Goal: Task Accomplishment & Management: Manage account settings

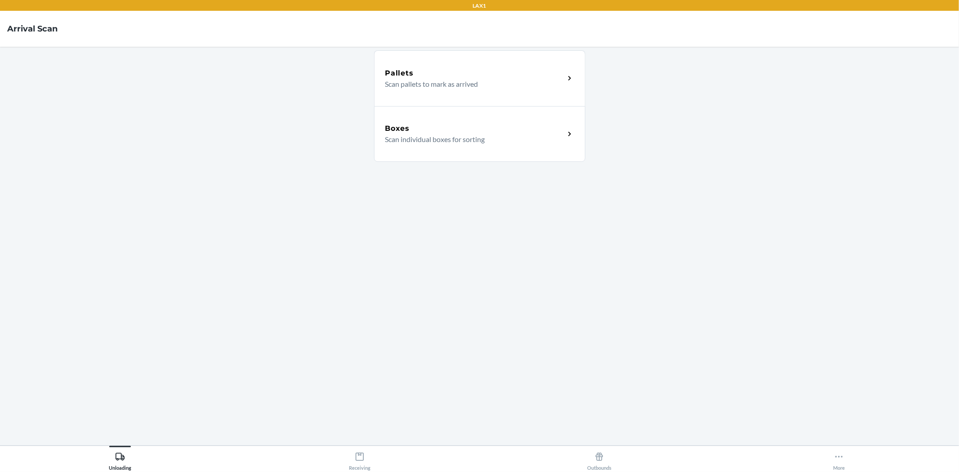
click at [467, 126] on div "Boxes" at bounding box center [474, 128] width 179 height 11
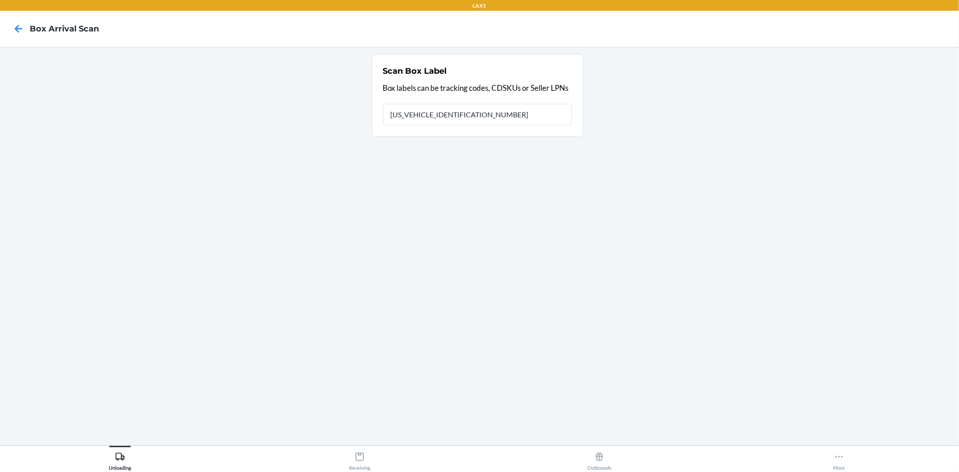
type input "1ZR08H699032656012"
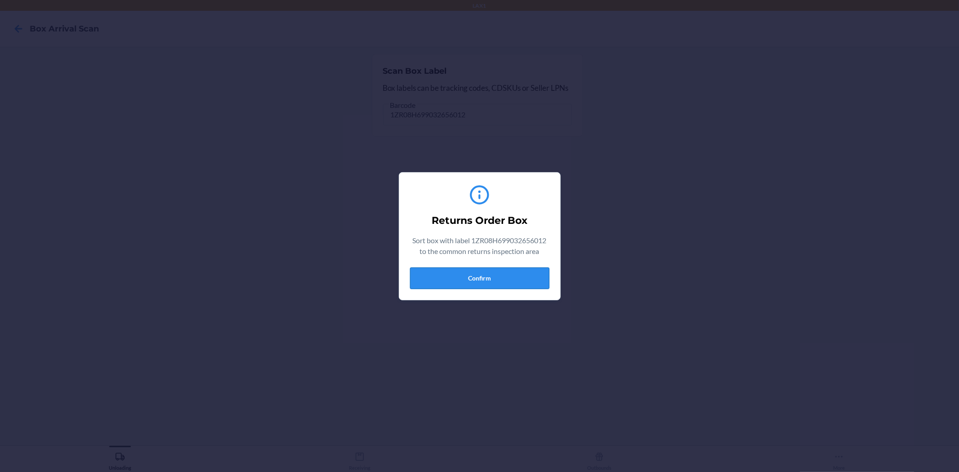
click at [501, 274] on button "Confirm" at bounding box center [479, 278] width 139 height 22
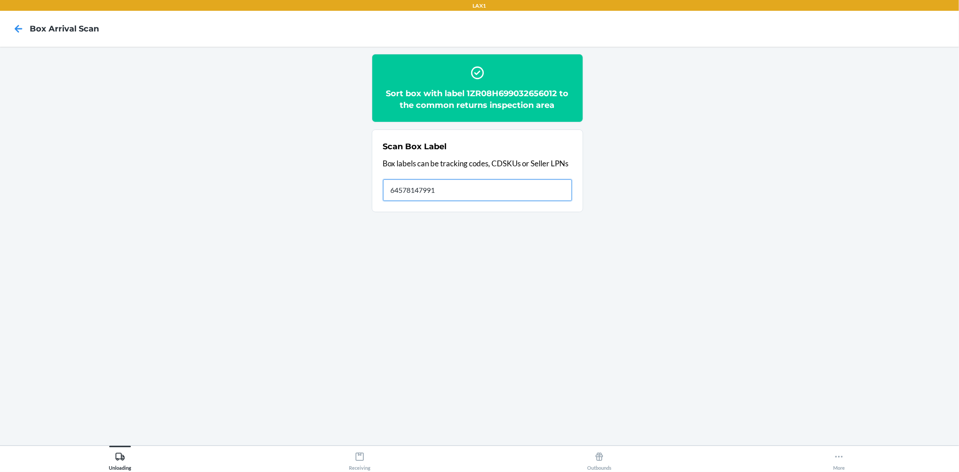
type input "645781479913"
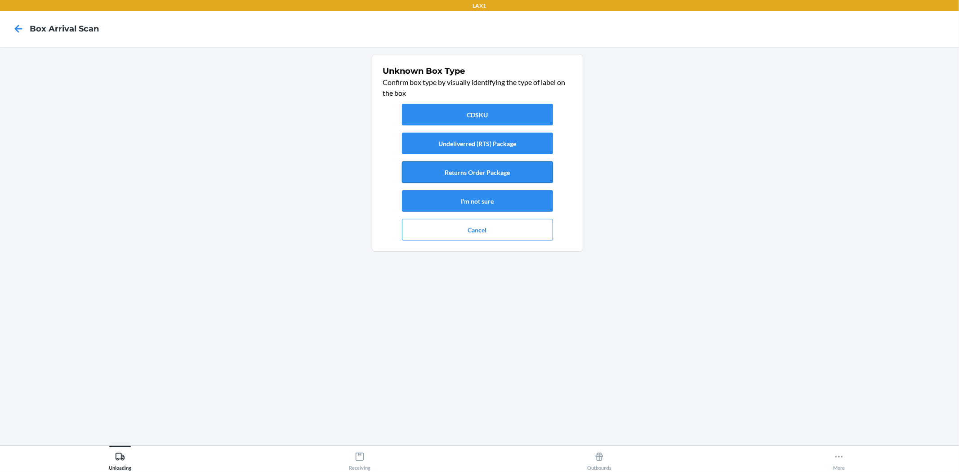
click at [470, 173] on button "Returns Order Package" at bounding box center [477, 172] width 151 height 22
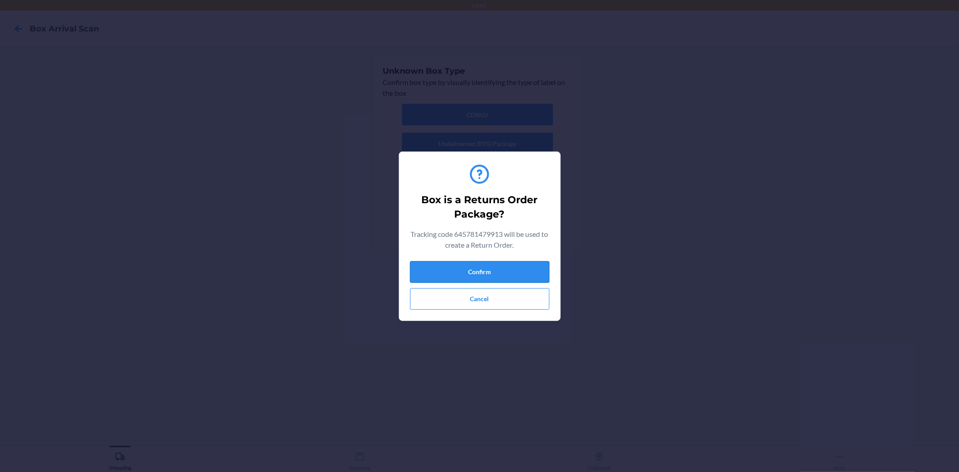
click at [456, 267] on button "Confirm" at bounding box center [479, 272] width 139 height 22
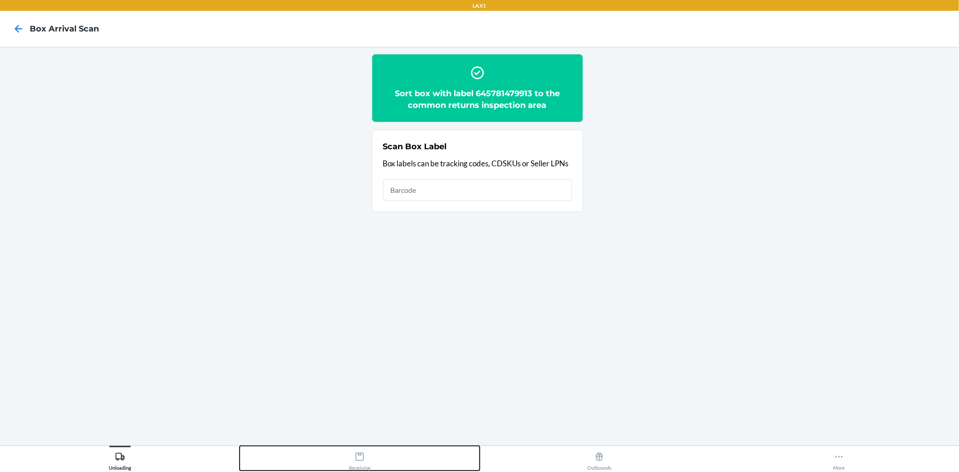
click at [371, 459] on button "Receiving" at bounding box center [360, 458] width 240 height 25
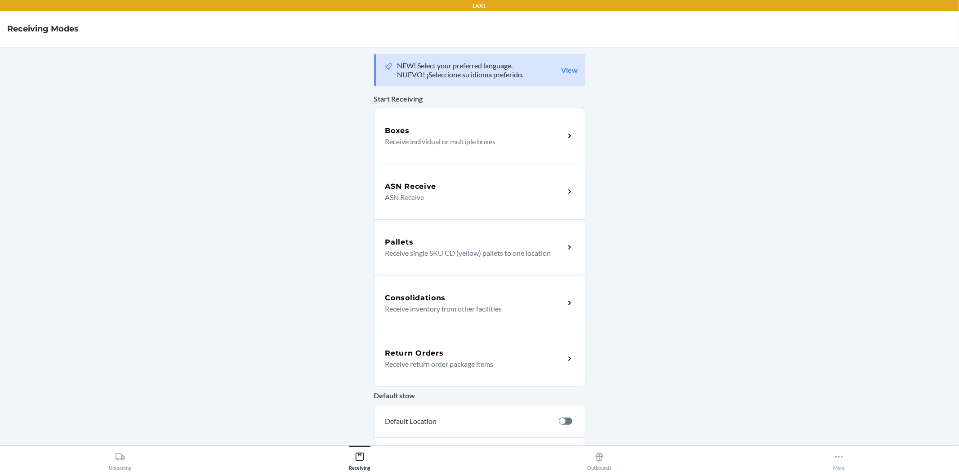
click at [394, 382] on div "Return Orders Receive return order package items" at bounding box center [479, 359] width 211 height 56
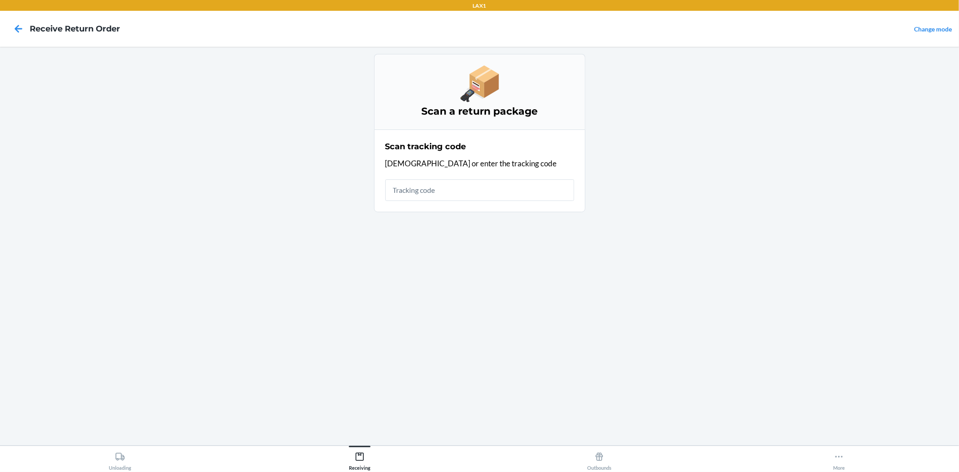
click at [400, 196] on input "text" at bounding box center [479, 190] width 189 height 22
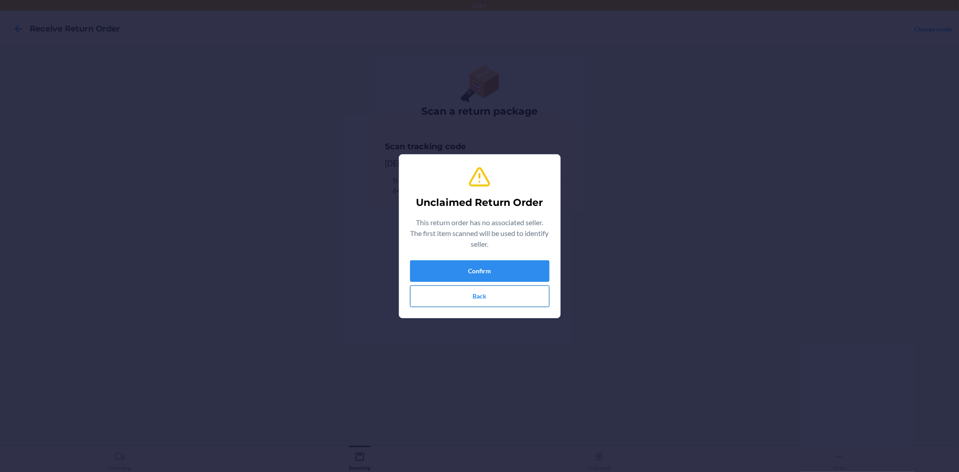
click at [508, 292] on button "Back" at bounding box center [479, 296] width 139 height 22
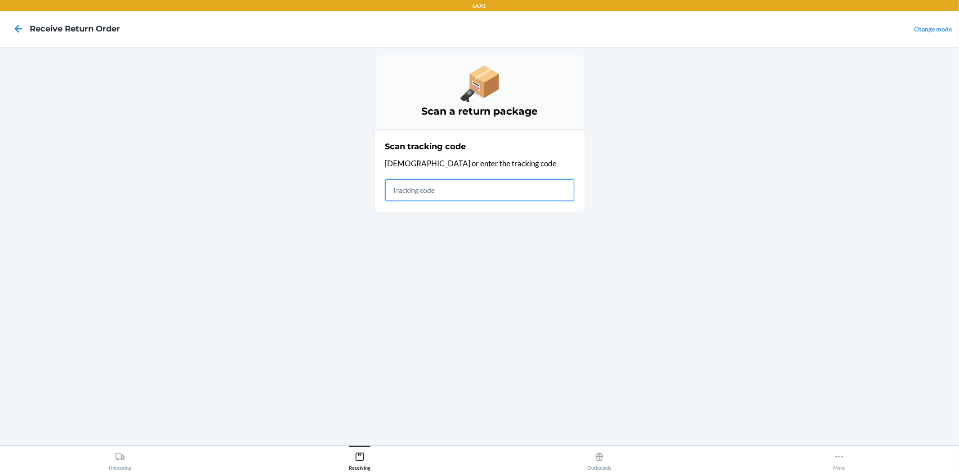
click at [468, 186] on input "text" at bounding box center [479, 190] width 189 height 22
type input "1ZR08H699032656012"
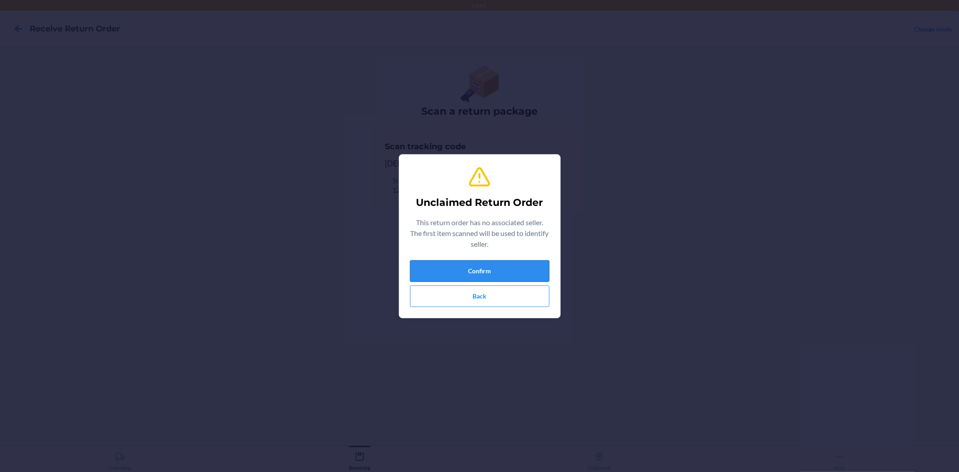
click at [510, 273] on button "Confirm" at bounding box center [479, 271] width 139 height 22
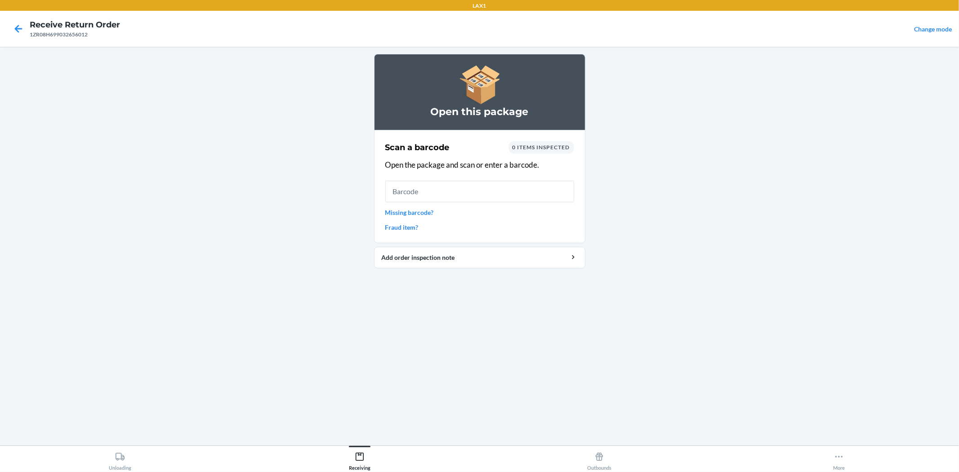
click at [475, 187] on input "text" at bounding box center [479, 192] width 189 height 22
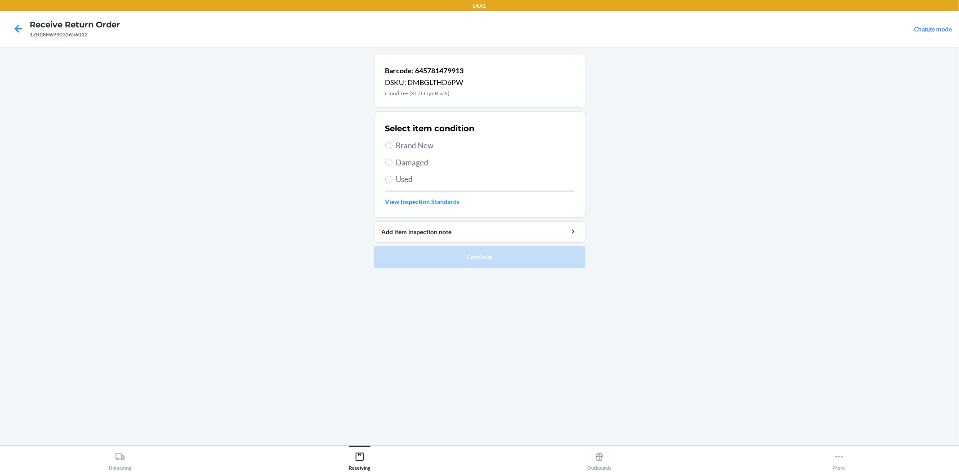
click at [403, 179] on span "Used" at bounding box center [485, 179] width 178 height 12
click at [392, 179] on input "Used" at bounding box center [388, 179] width 7 height 7
radio input "true"
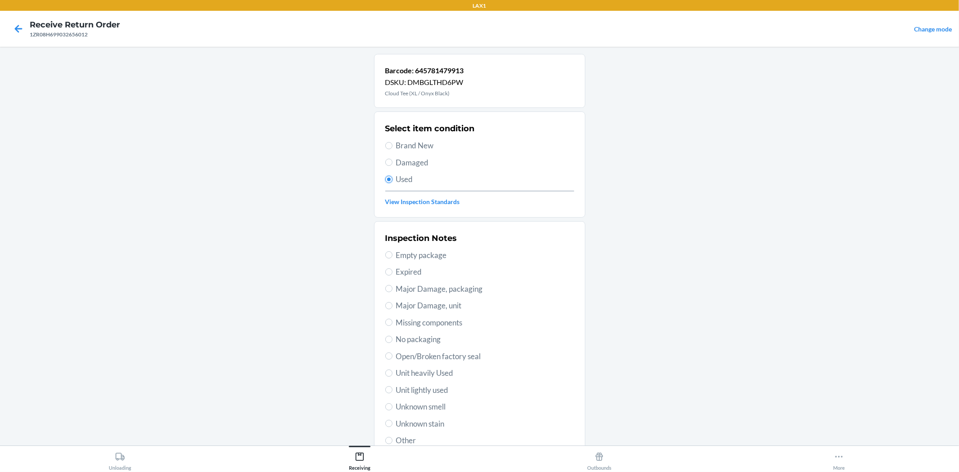
scroll to position [69, 0]
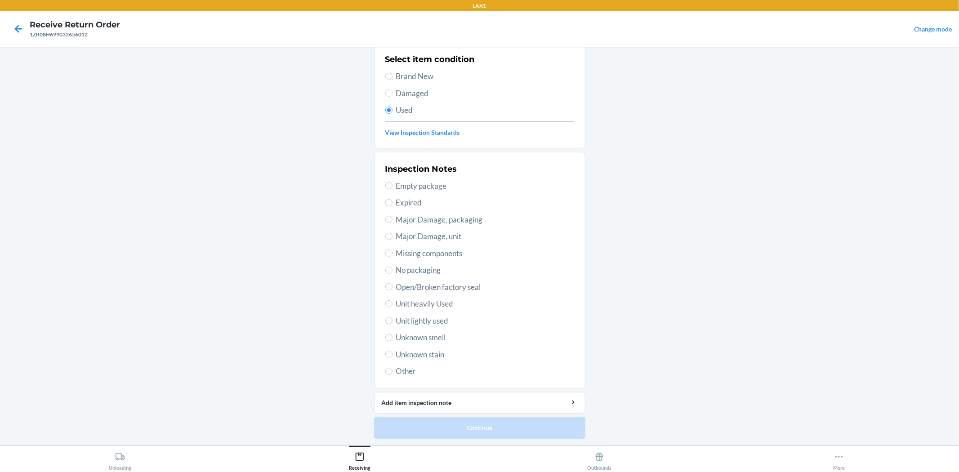
click at [438, 302] on span "Unit heavily Used" at bounding box center [485, 304] width 178 height 12
click at [392, 302] on input "Unit heavily Used" at bounding box center [388, 303] width 7 height 7
radio input "true"
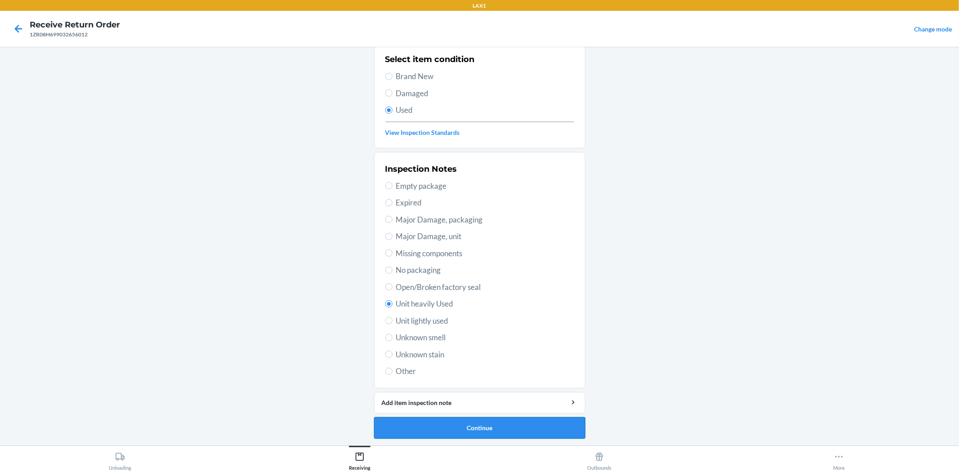
click at [504, 424] on button "Continue" at bounding box center [479, 428] width 211 height 22
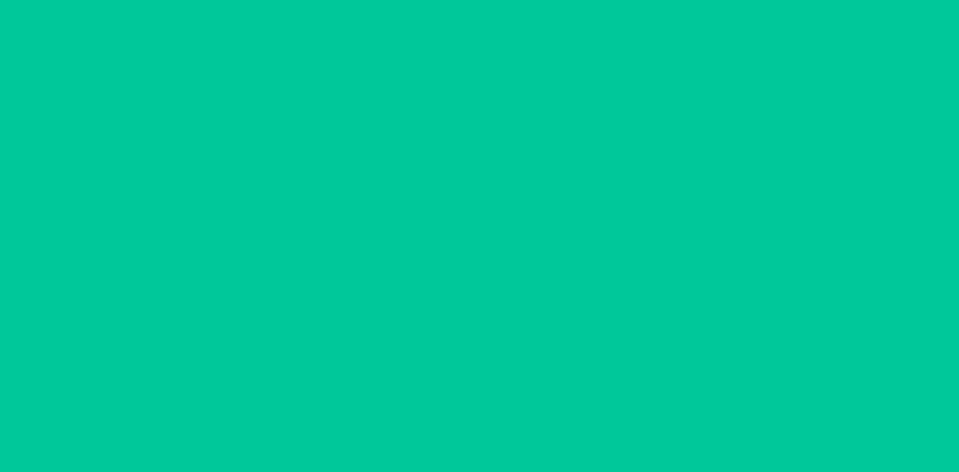
scroll to position [0, 0]
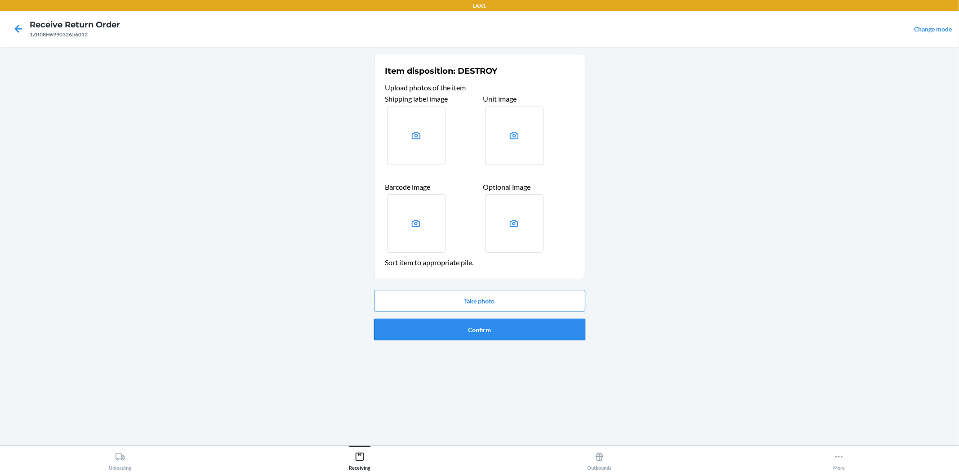
click at [513, 333] on button "Confirm" at bounding box center [479, 330] width 211 height 22
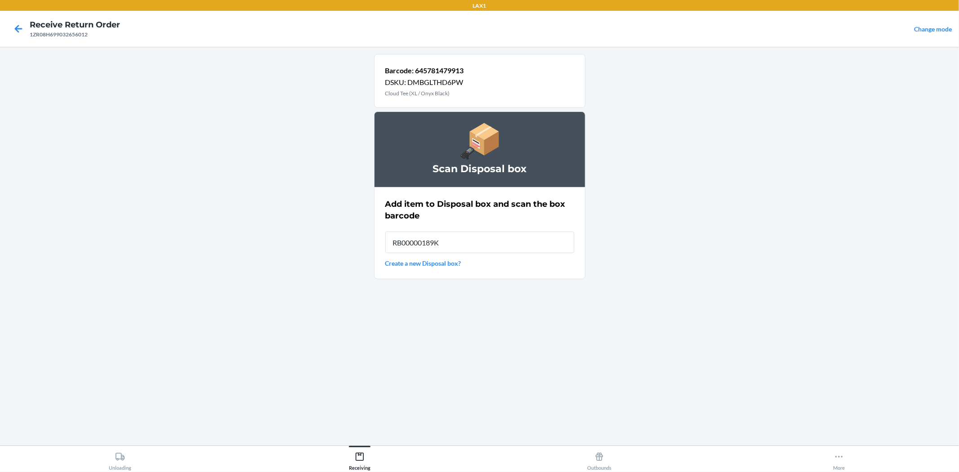
type input "RB00000189K"
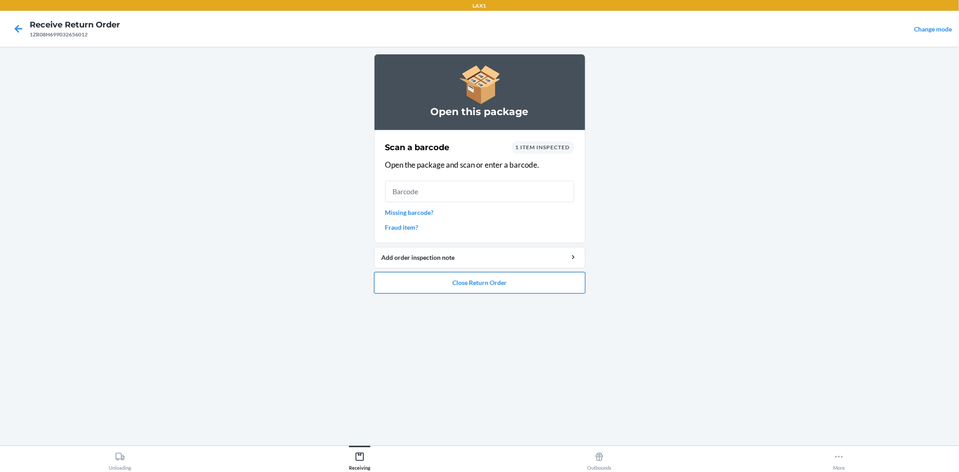
click at [515, 281] on button "Close Return Order" at bounding box center [479, 283] width 211 height 22
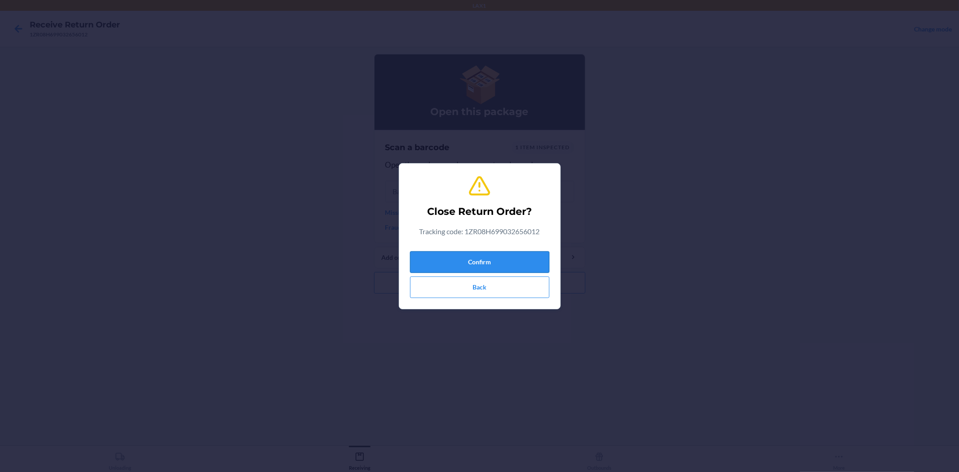
click at [482, 262] on button "Confirm" at bounding box center [479, 262] width 139 height 22
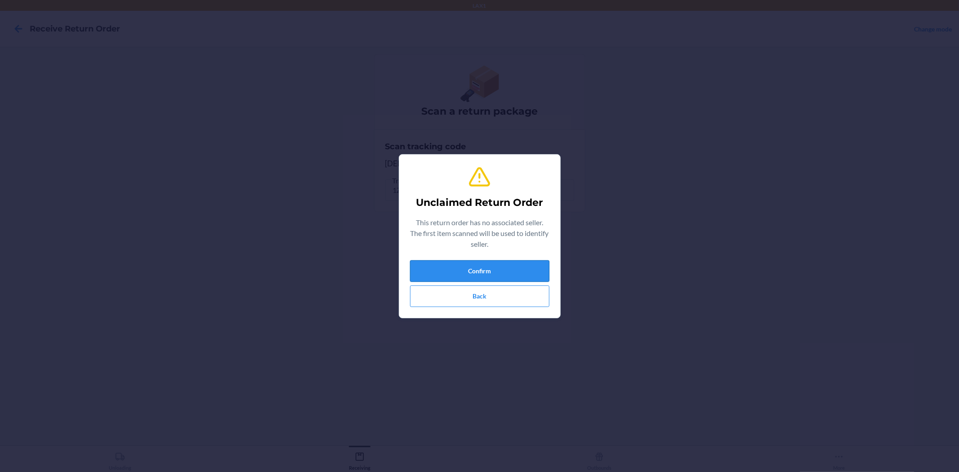
click at [519, 275] on button "Confirm" at bounding box center [479, 271] width 139 height 22
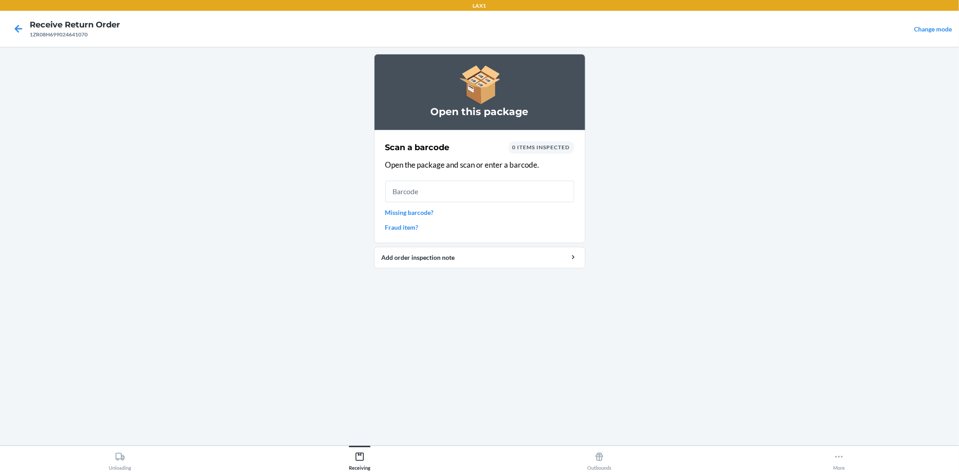
click at [397, 212] on link "Missing barcode?" at bounding box center [479, 212] width 189 height 9
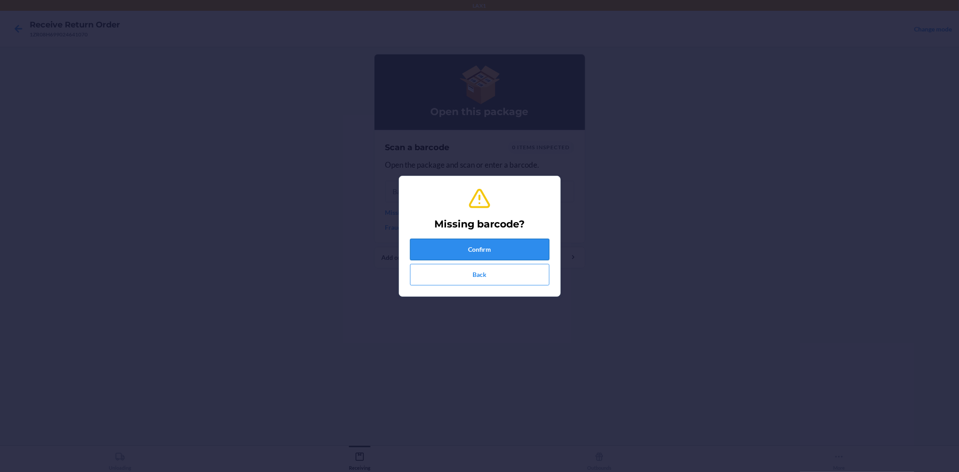
click at [423, 245] on button "Confirm" at bounding box center [479, 250] width 139 height 22
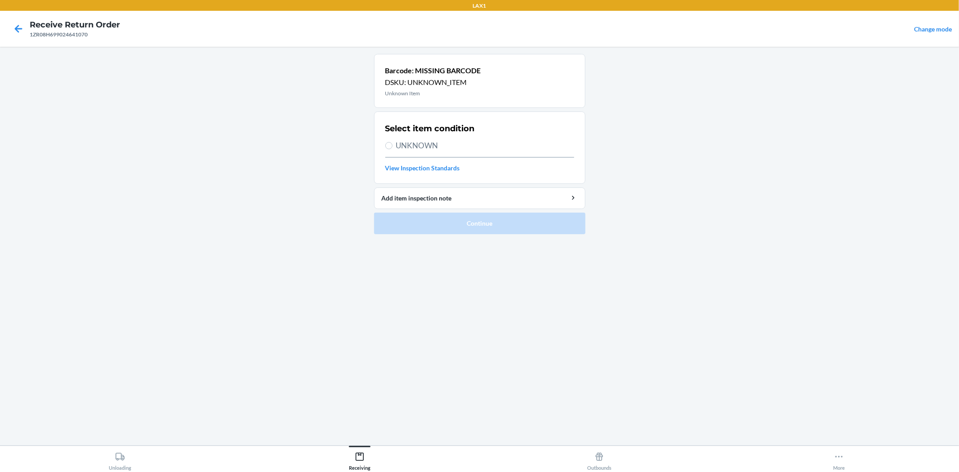
click at [401, 144] on span "UNKNOWN" at bounding box center [485, 146] width 178 height 12
click at [392, 144] on input "UNKNOWN" at bounding box center [388, 145] width 7 height 7
radio input "true"
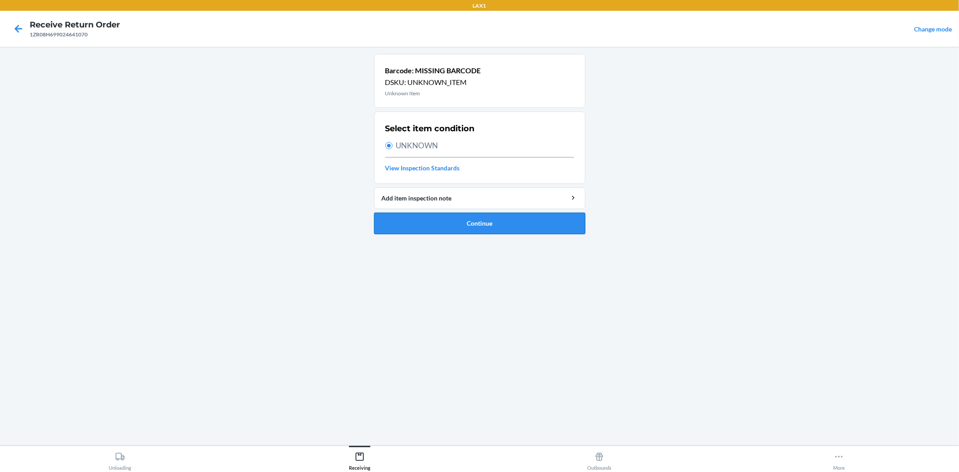
click at [467, 221] on button "Continue" at bounding box center [479, 224] width 211 height 22
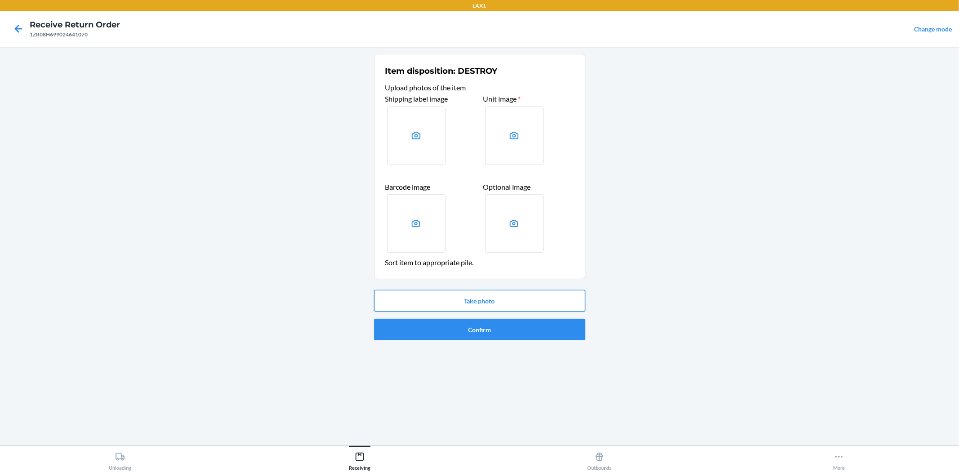
click at [509, 295] on button "Take photo" at bounding box center [479, 301] width 211 height 22
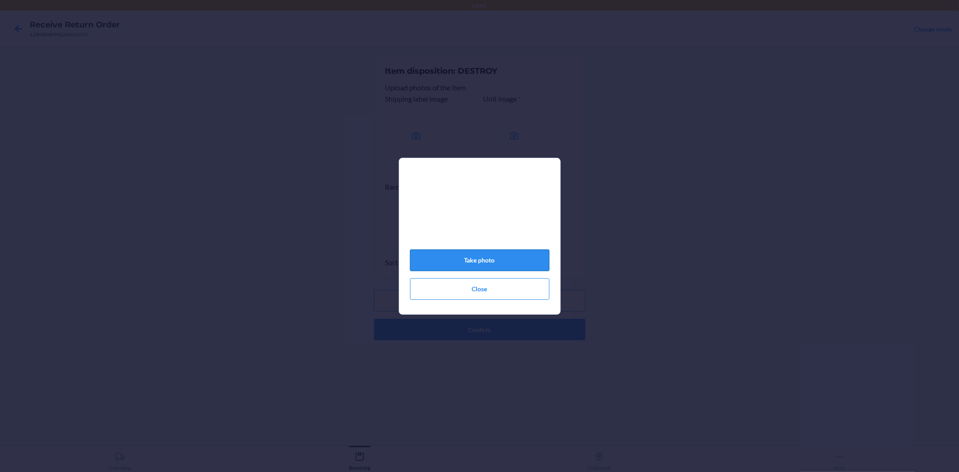
click at [463, 266] on button "Take photo" at bounding box center [479, 260] width 139 height 22
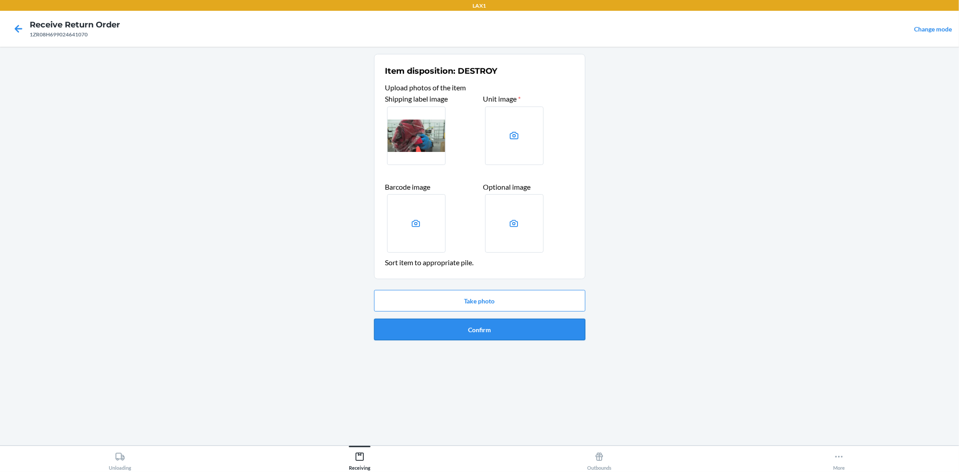
click at [494, 327] on button "Confirm" at bounding box center [479, 330] width 211 height 22
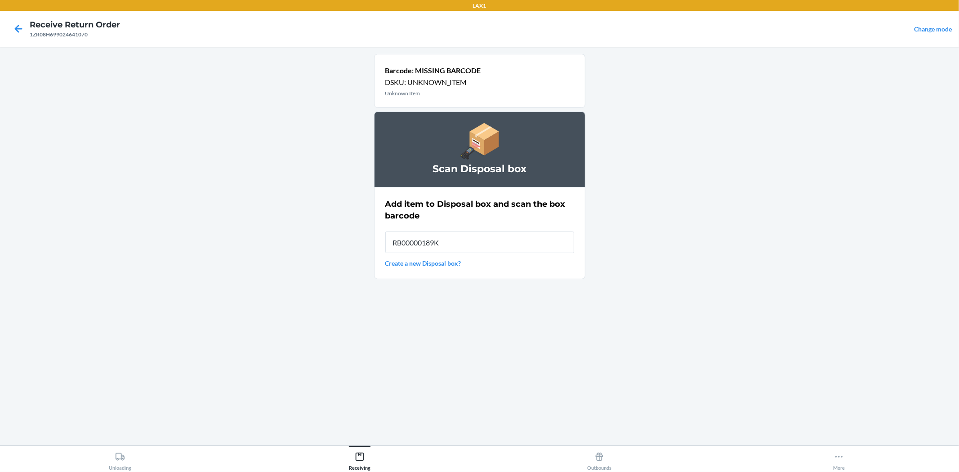
type input "RB00000189K"
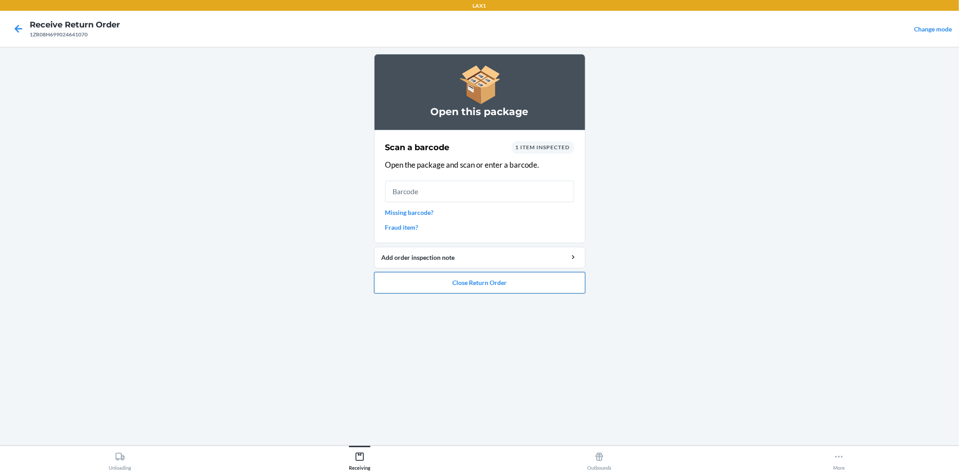
click at [456, 282] on button "Close Return Order" at bounding box center [479, 283] width 211 height 22
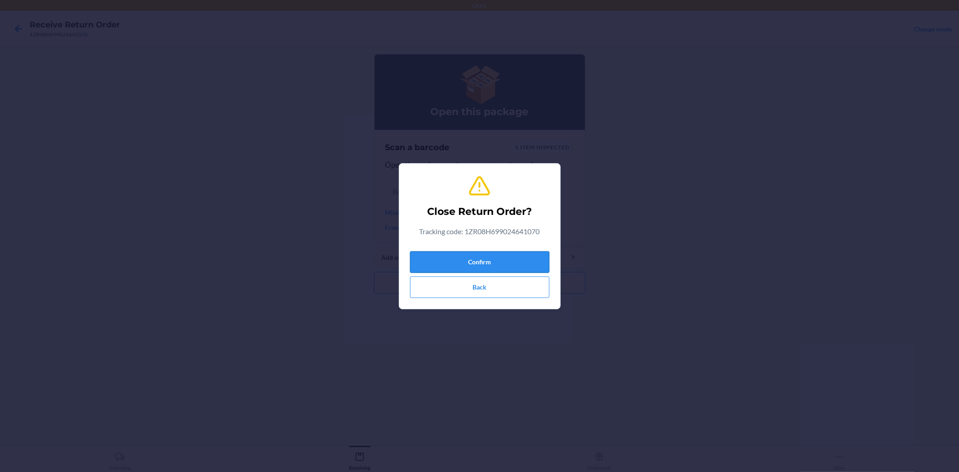
click at [439, 259] on button "Confirm" at bounding box center [479, 262] width 139 height 22
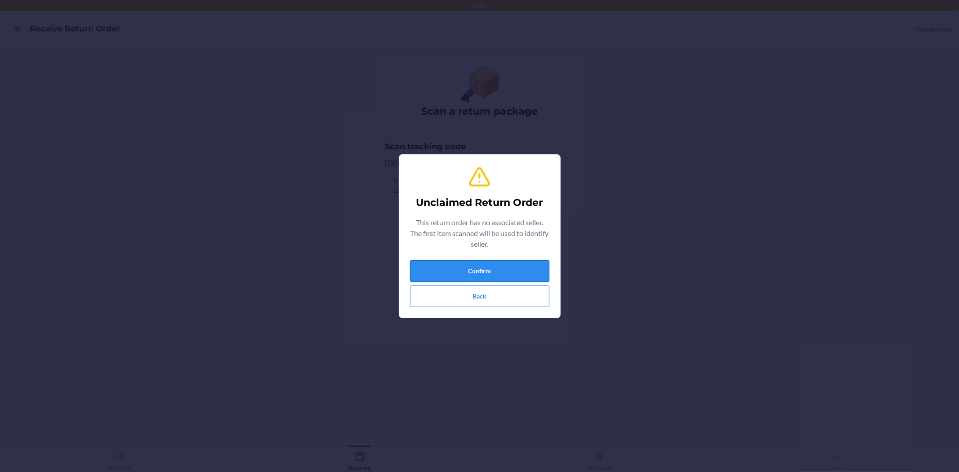
click at [435, 264] on button "Confirm" at bounding box center [479, 271] width 139 height 22
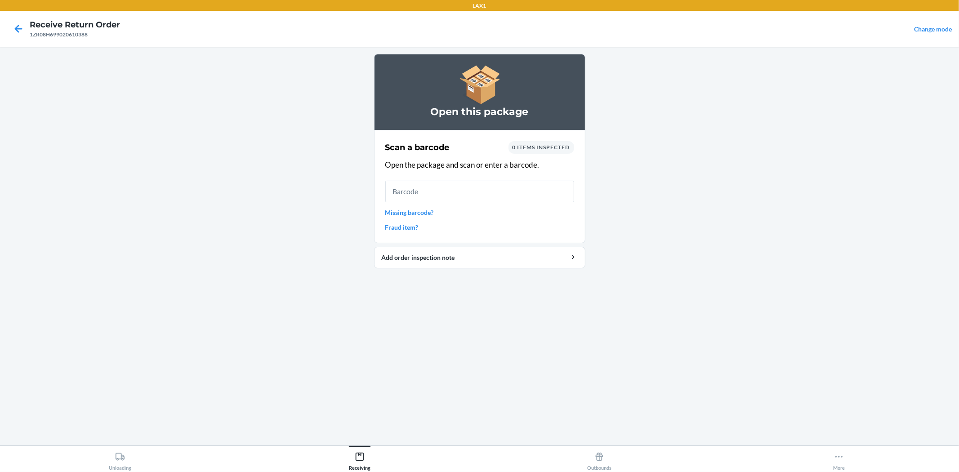
click at [416, 211] on link "Missing barcode?" at bounding box center [479, 212] width 189 height 9
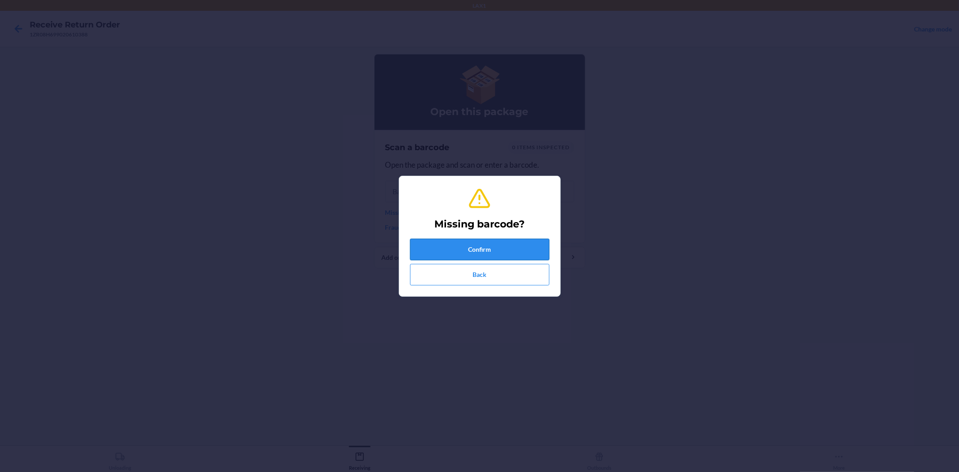
click at [433, 245] on button "Confirm" at bounding box center [479, 250] width 139 height 22
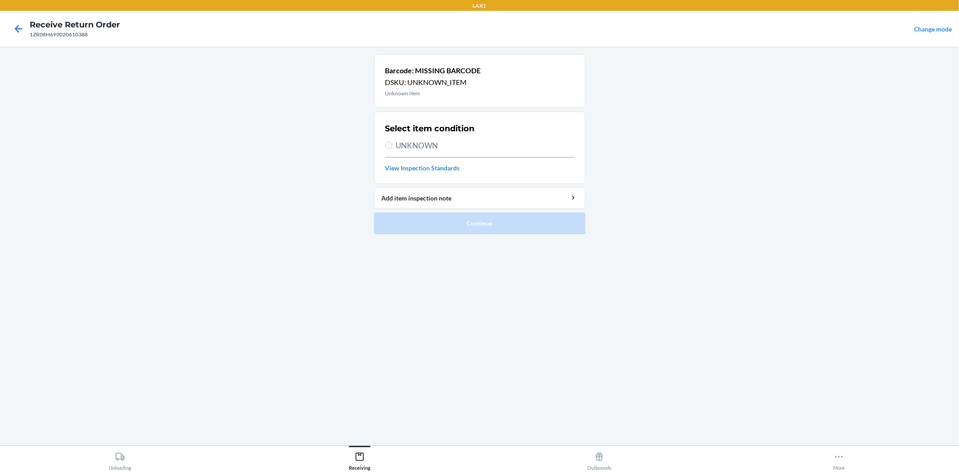
click at [396, 147] on span "UNKNOWN" at bounding box center [485, 146] width 178 height 12
click at [392, 147] on input "UNKNOWN" at bounding box center [388, 145] width 7 height 7
radio input "true"
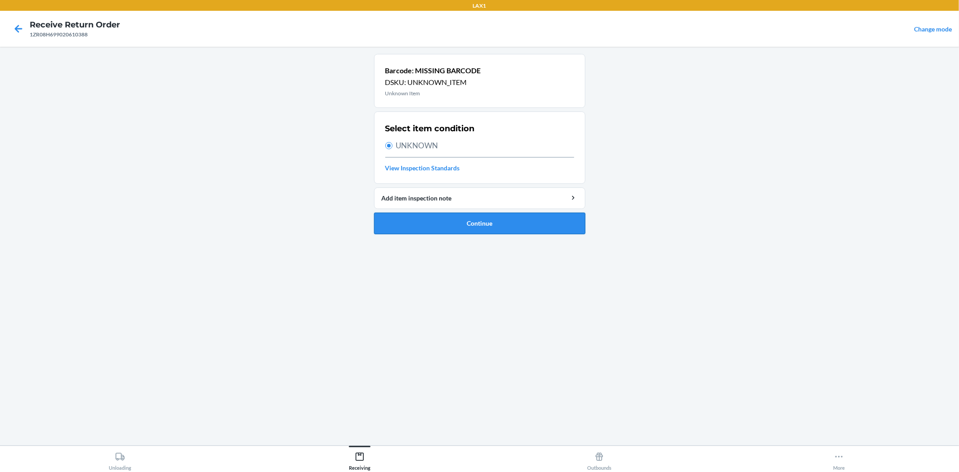
click at [450, 225] on button "Continue" at bounding box center [479, 224] width 211 height 22
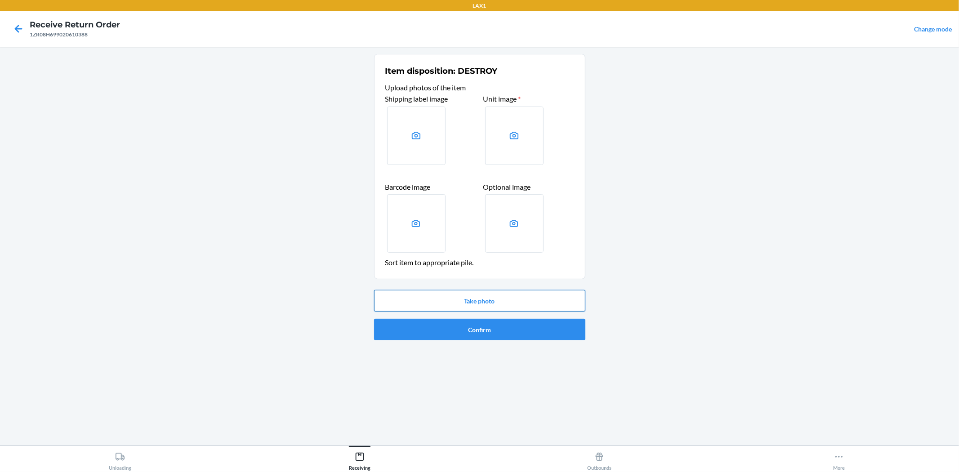
click at [474, 292] on button "Take photo" at bounding box center [479, 301] width 211 height 22
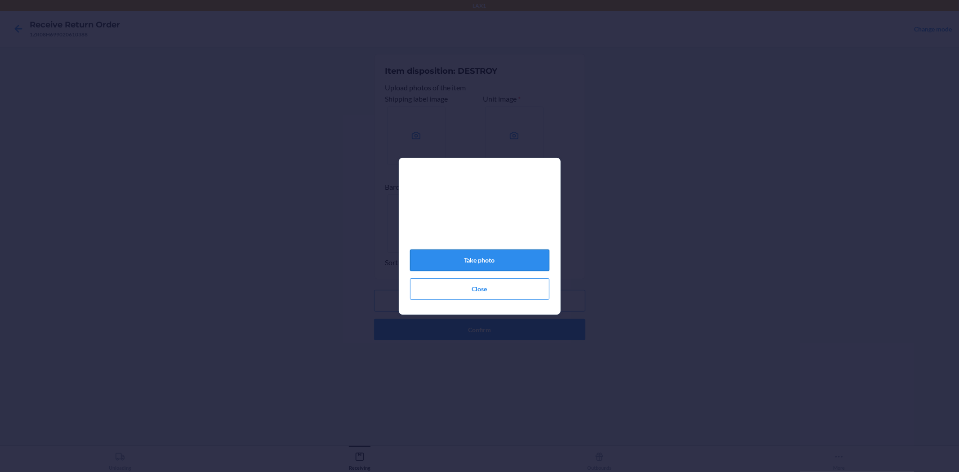
click at [513, 262] on button "Take photo" at bounding box center [479, 260] width 139 height 22
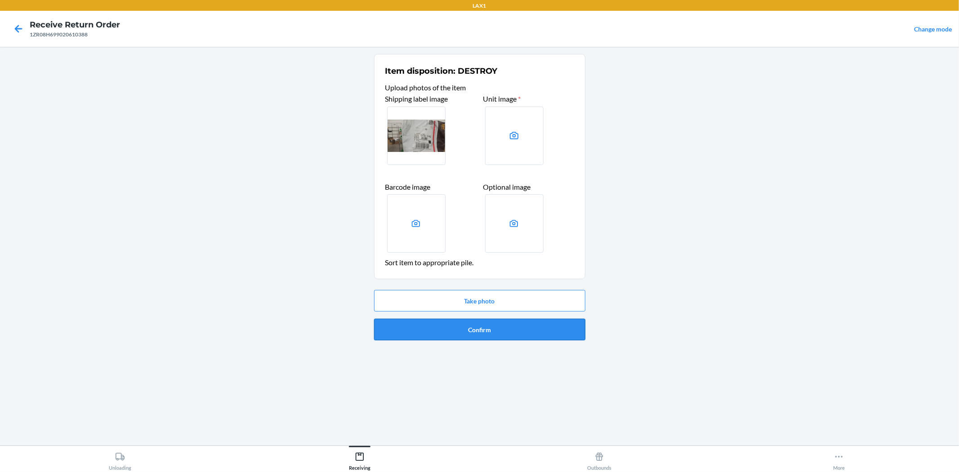
click at [499, 334] on button "Confirm" at bounding box center [479, 330] width 211 height 22
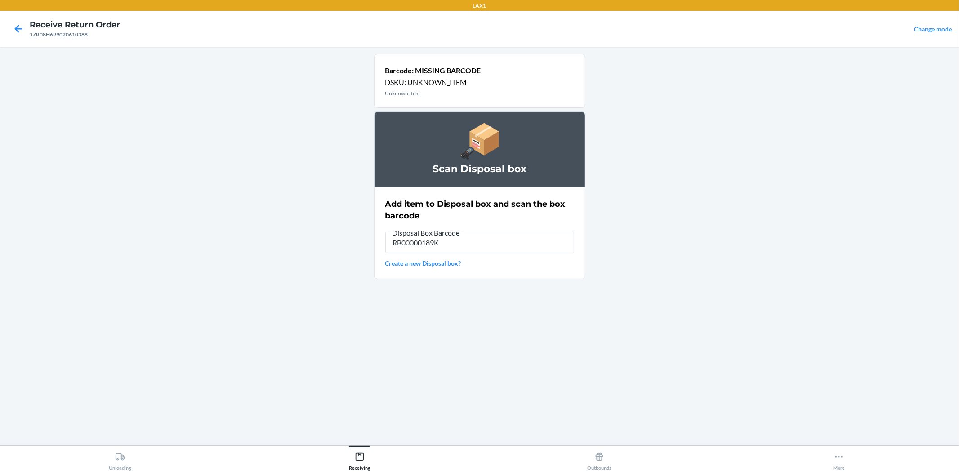
type input "RB00000189K"
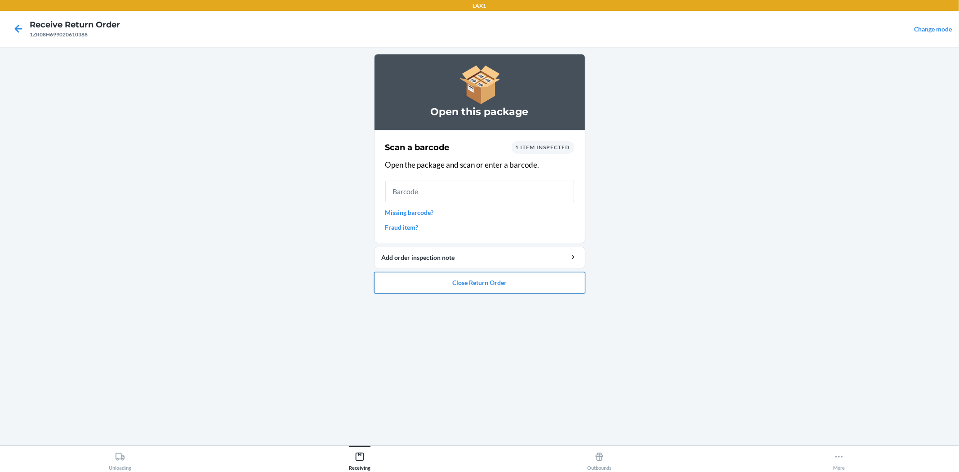
click at [490, 288] on button "Close Return Order" at bounding box center [479, 283] width 211 height 22
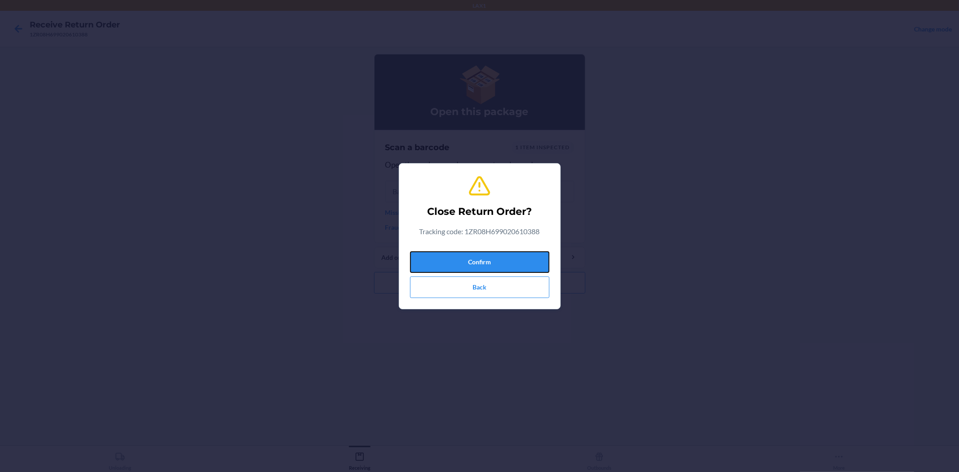
drag, startPoint x: 501, startPoint y: 256, endPoint x: 504, endPoint y: 243, distance: 13.4
click at [502, 255] on button "Confirm" at bounding box center [479, 262] width 139 height 22
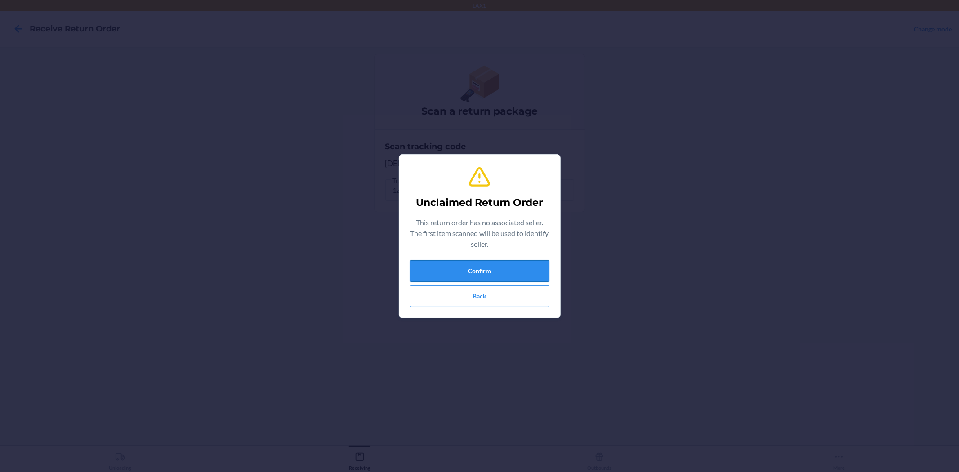
click at [529, 271] on button "Confirm" at bounding box center [479, 271] width 139 height 22
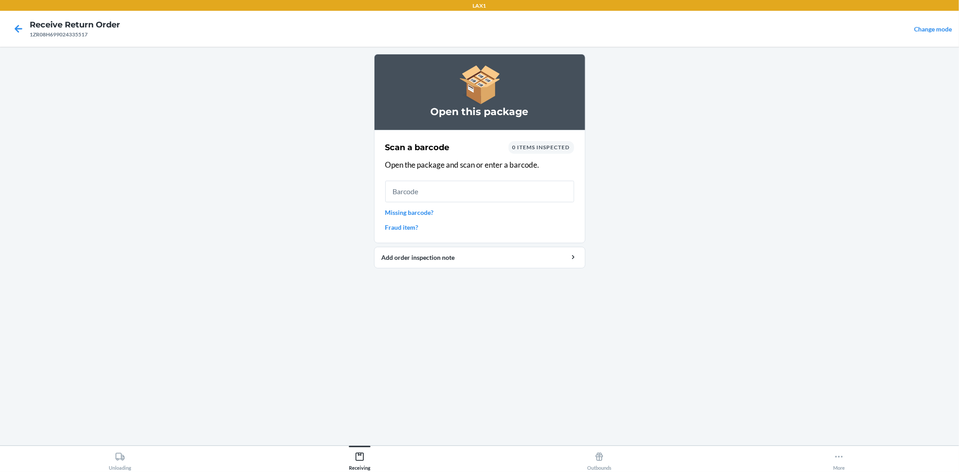
click at [487, 196] on input "text" at bounding box center [479, 192] width 189 height 22
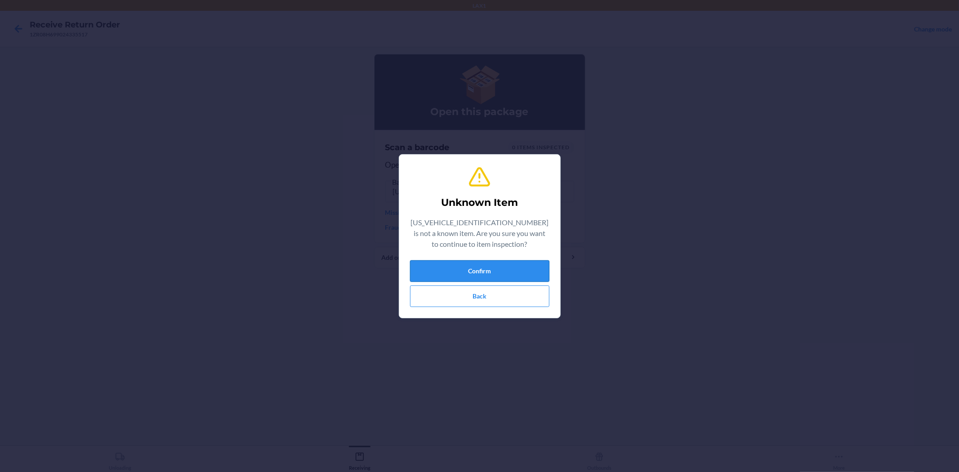
click at [439, 269] on button "Confirm" at bounding box center [479, 271] width 139 height 22
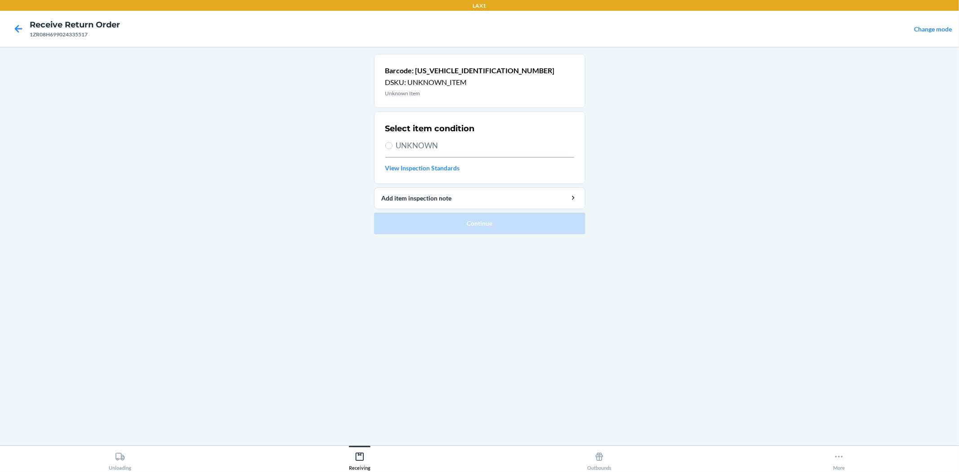
click at [420, 146] on span "UNKNOWN" at bounding box center [485, 146] width 178 height 12
click at [392, 146] on input "UNKNOWN" at bounding box center [388, 145] width 7 height 7
radio input "true"
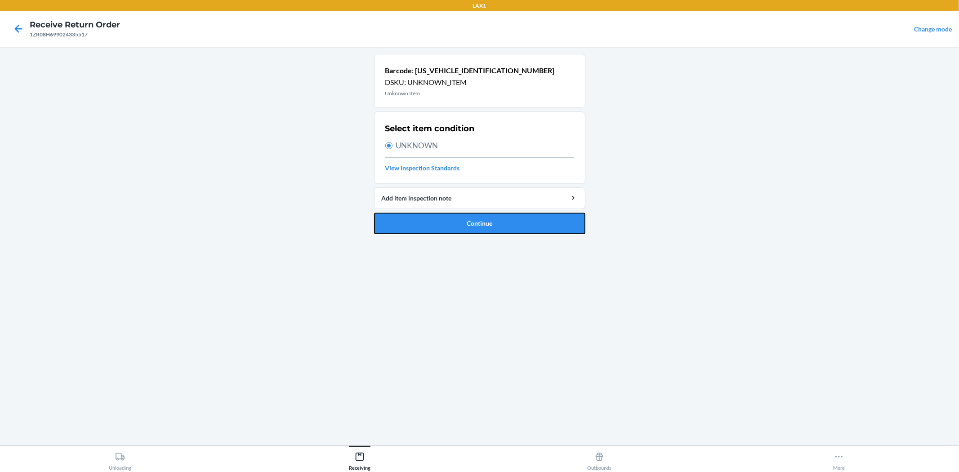
drag, startPoint x: 459, startPoint y: 221, endPoint x: 463, endPoint y: 212, distance: 9.9
click at [463, 213] on button "Continue" at bounding box center [479, 224] width 211 height 22
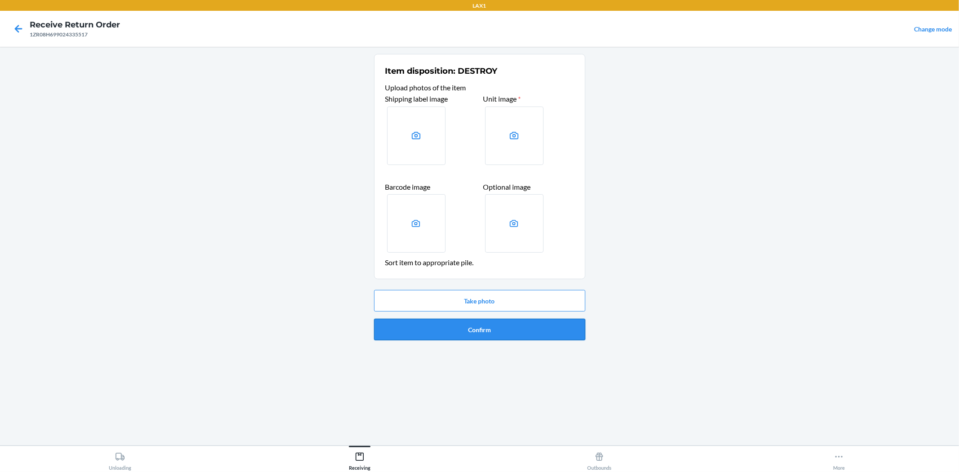
click at [515, 326] on button "Confirm" at bounding box center [479, 330] width 211 height 22
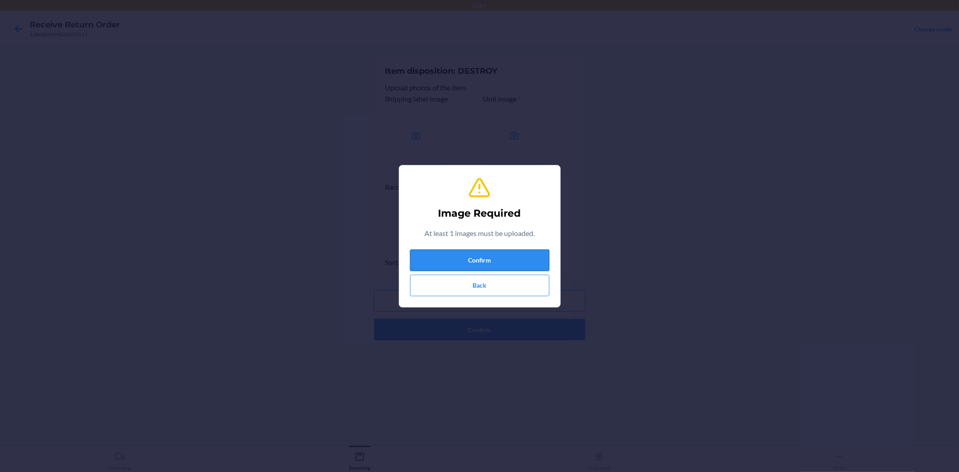
click at [470, 263] on button "Confirm" at bounding box center [479, 260] width 139 height 22
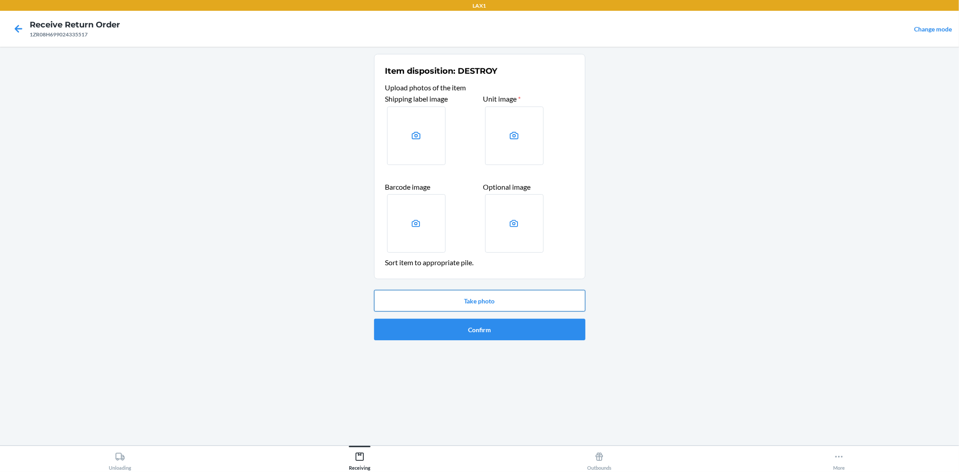
click at [475, 295] on button "Take photo" at bounding box center [479, 301] width 211 height 22
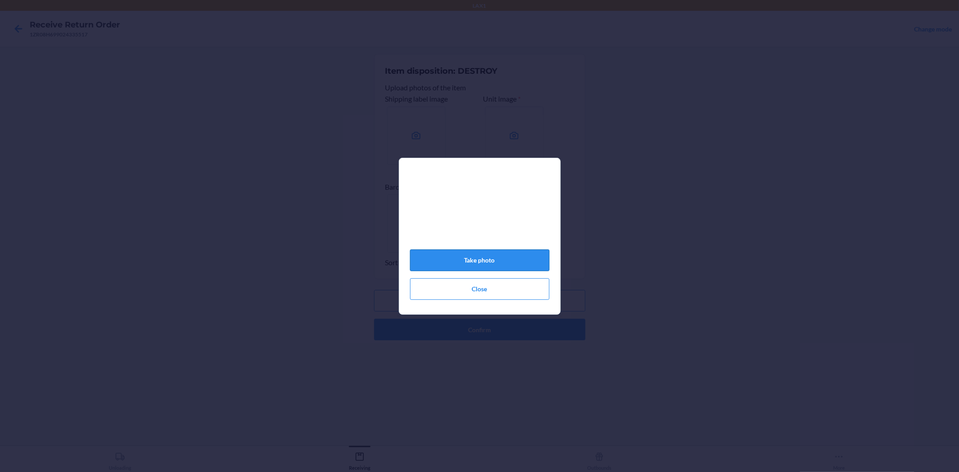
click at [464, 257] on button "Take photo" at bounding box center [479, 260] width 139 height 22
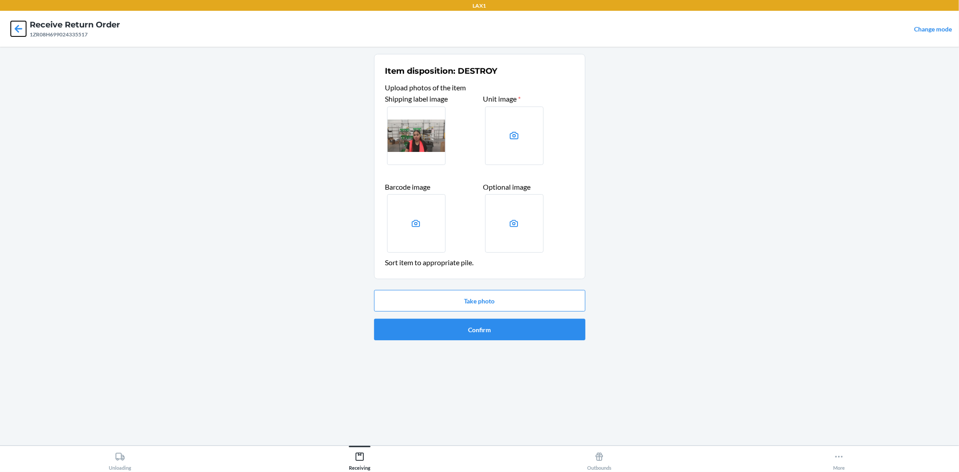
click at [14, 30] on icon at bounding box center [18, 28] width 15 height 15
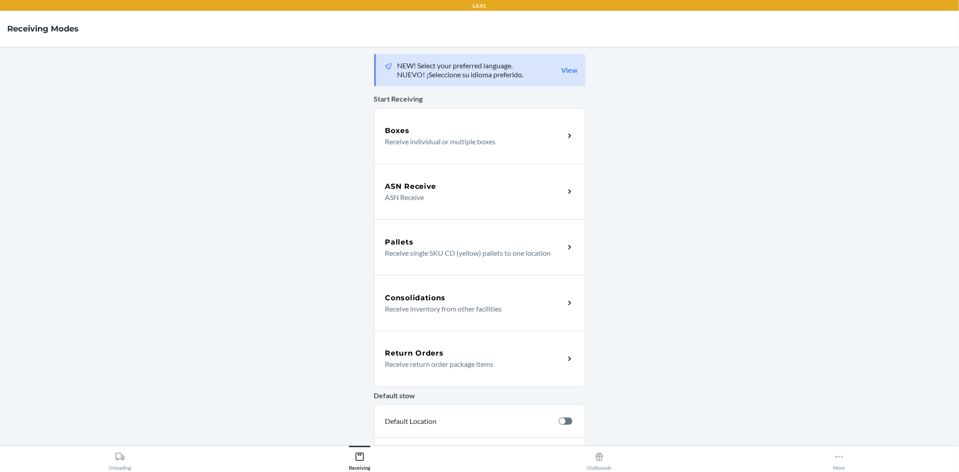
click at [453, 347] on div "Return Orders Receive return order package items" at bounding box center [479, 359] width 211 height 56
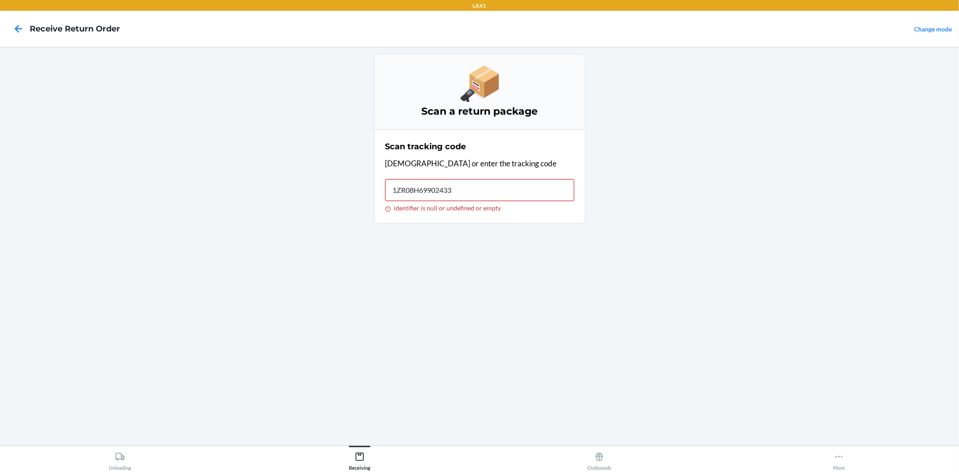
type input "1ZR08H699024335"
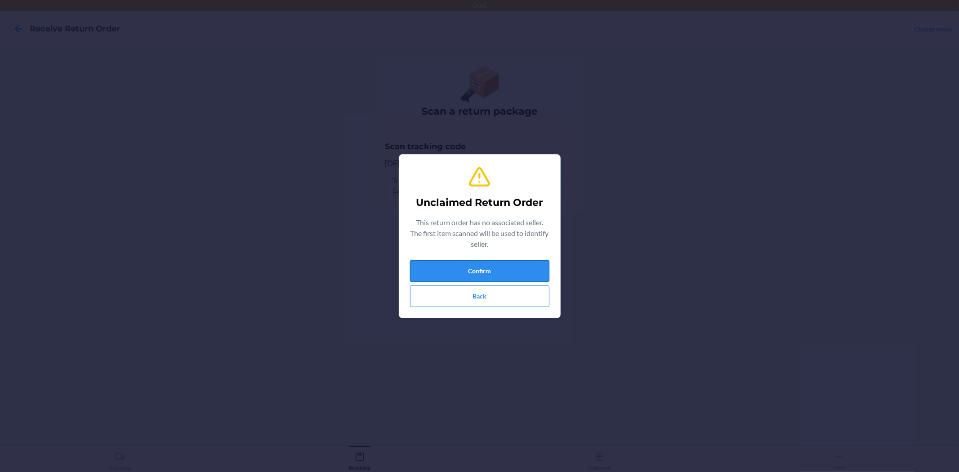
click at [465, 275] on button "Confirm" at bounding box center [479, 271] width 139 height 22
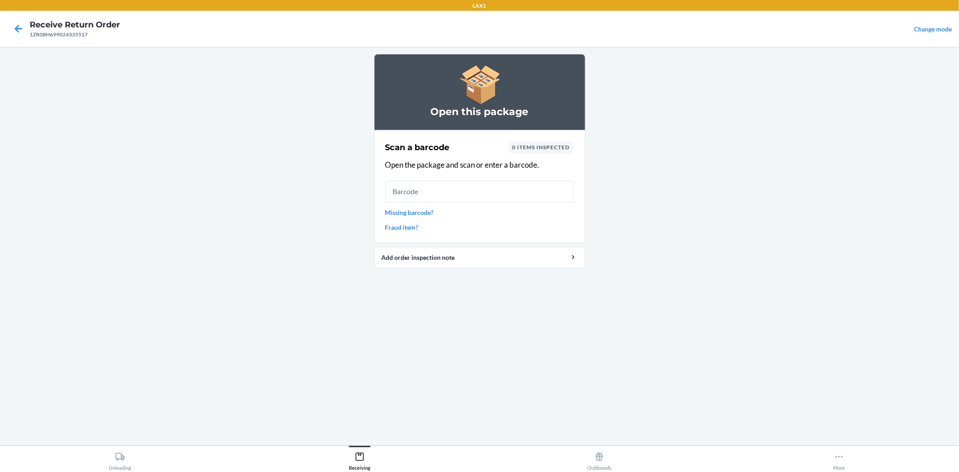
click at [408, 196] on input "text" at bounding box center [479, 192] width 189 height 22
click at [411, 209] on link "Missing barcode?" at bounding box center [479, 212] width 189 height 9
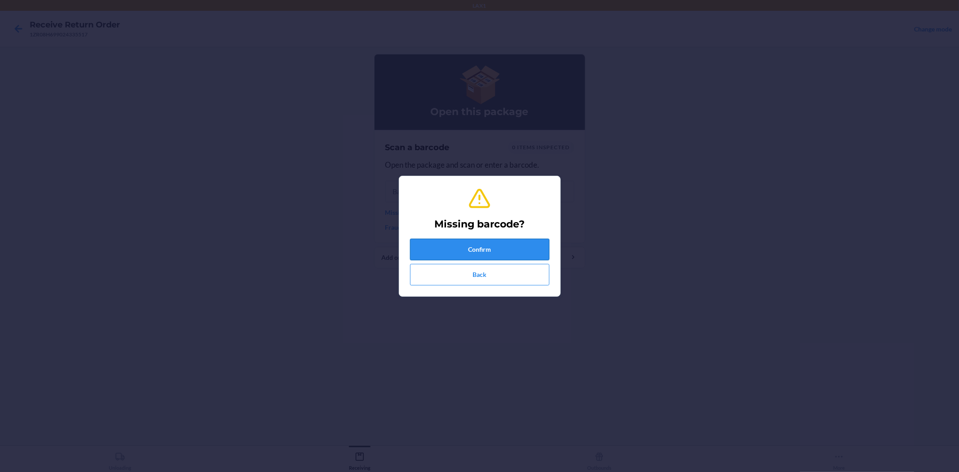
click at [461, 246] on button "Confirm" at bounding box center [479, 250] width 139 height 22
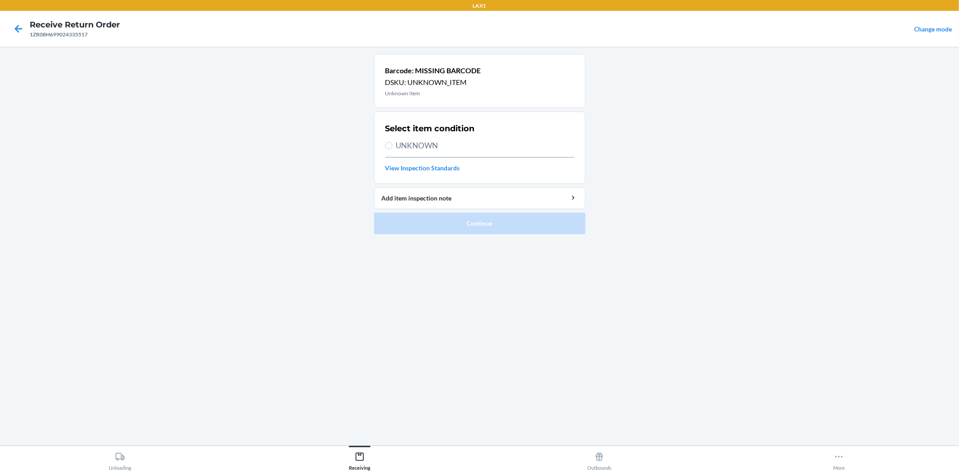
click at [423, 145] on span "UNKNOWN" at bounding box center [485, 146] width 178 height 12
click at [392, 145] on input "UNKNOWN" at bounding box center [388, 145] width 7 height 7
radio input "true"
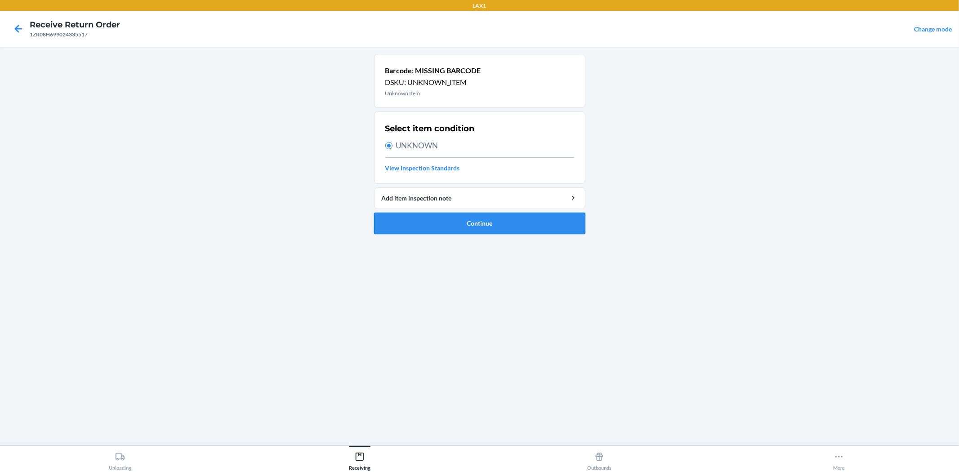
click at [459, 228] on button "Continue" at bounding box center [479, 224] width 211 height 22
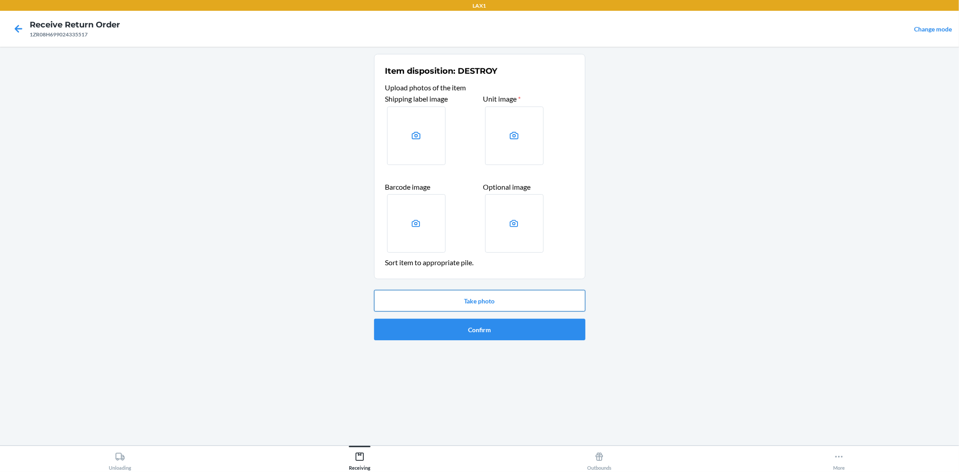
click at [472, 293] on button "Take photo" at bounding box center [479, 301] width 211 height 22
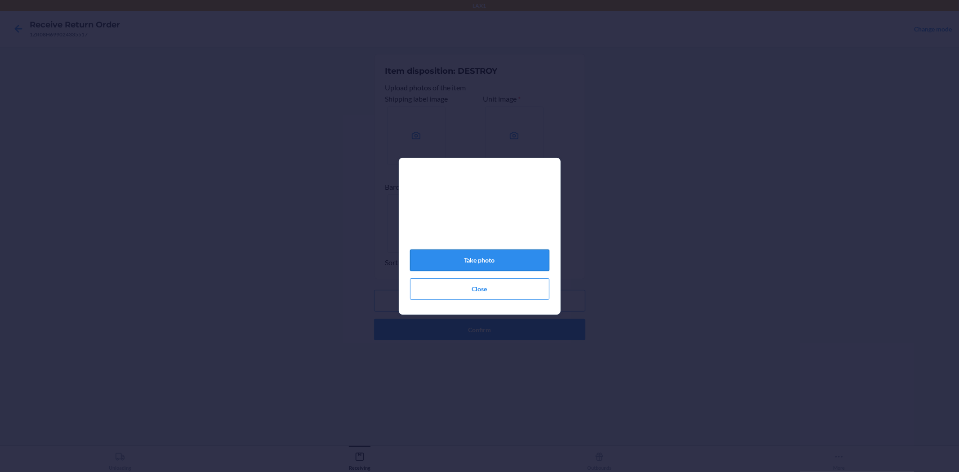
click at [475, 259] on button "Take photo" at bounding box center [479, 260] width 139 height 22
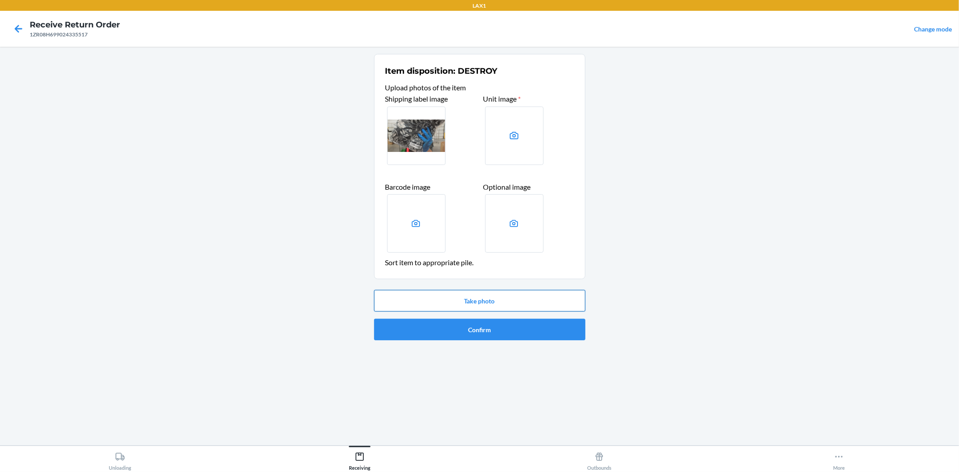
click at [483, 298] on button "Take photo" at bounding box center [479, 301] width 211 height 22
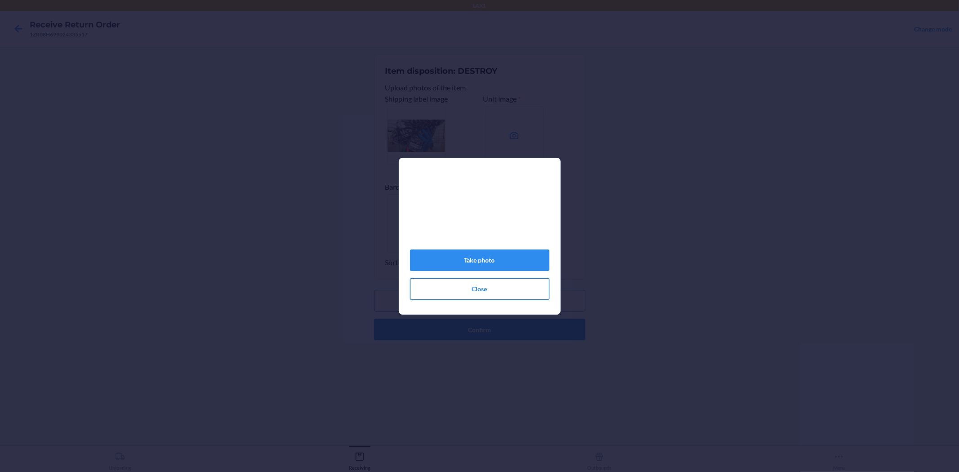
click at [479, 291] on button "Close" at bounding box center [479, 289] width 139 height 22
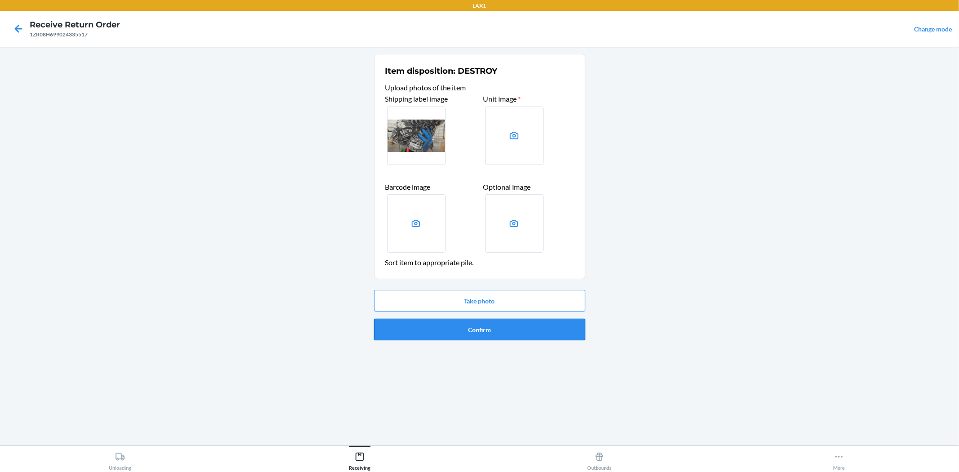
click at [493, 333] on button "Confirm" at bounding box center [479, 330] width 211 height 22
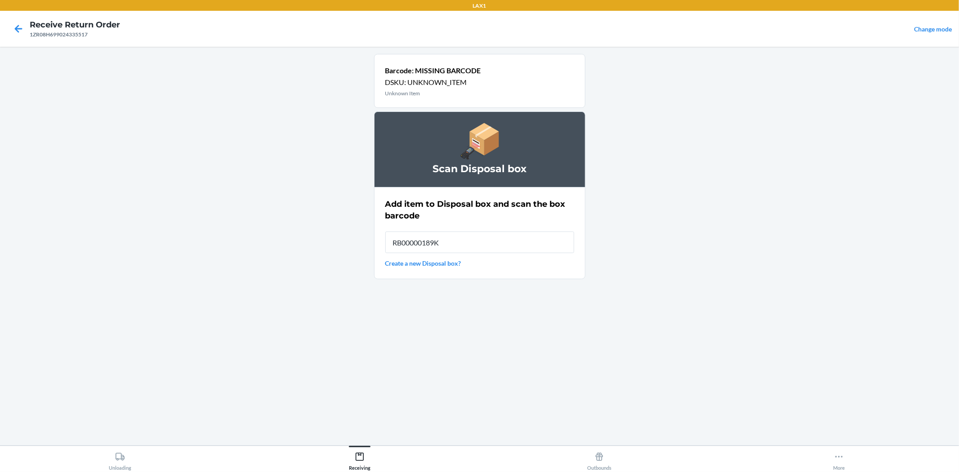
type input "RB00000189K"
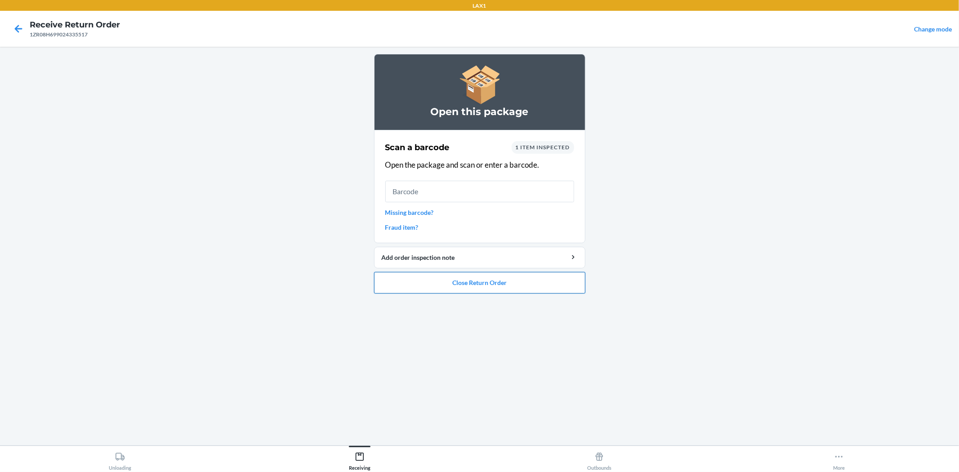
click at [564, 276] on button "Close Return Order" at bounding box center [479, 283] width 211 height 22
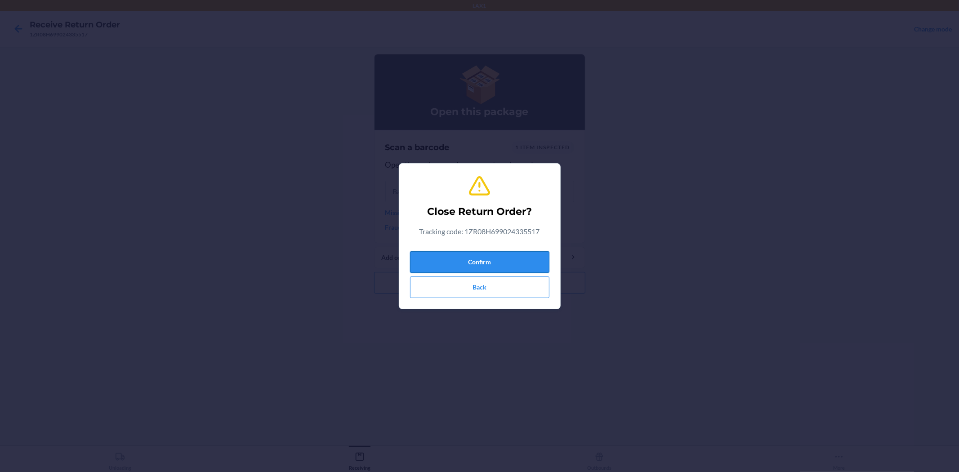
click at [464, 261] on button "Confirm" at bounding box center [479, 262] width 139 height 22
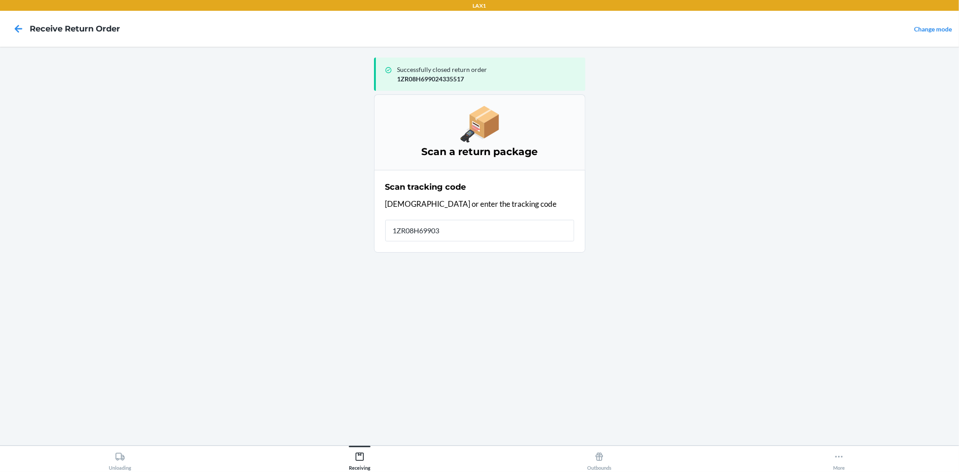
type input "1ZR08H699036"
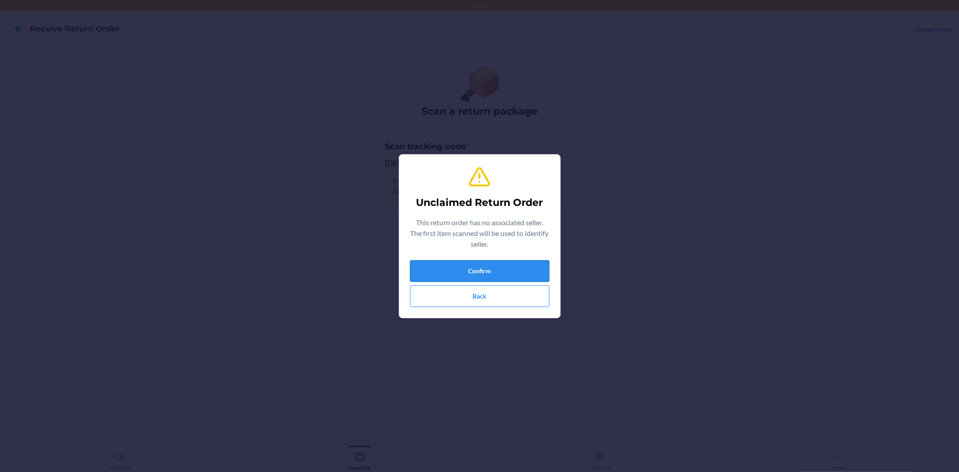
click at [492, 267] on button "Confirm" at bounding box center [479, 271] width 139 height 22
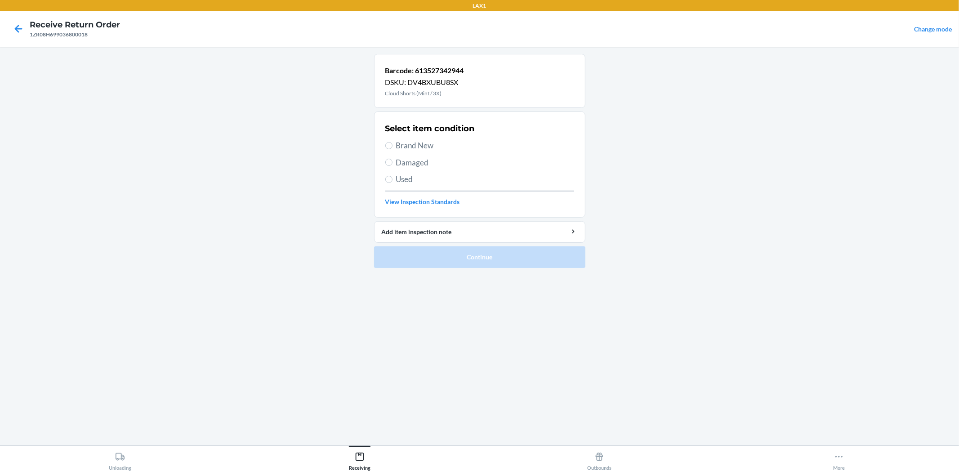
click at [403, 180] on span "Used" at bounding box center [485, 179] width 178 height 12
click at [392, 180] on input "Used" at bounding box center [388, 179] width 7 height 7
radio input "true"
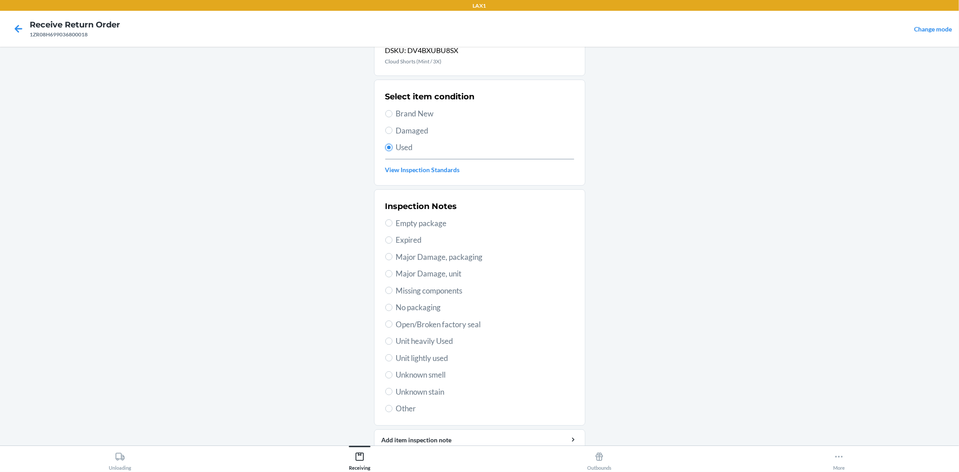
scroll to position [69, 0]
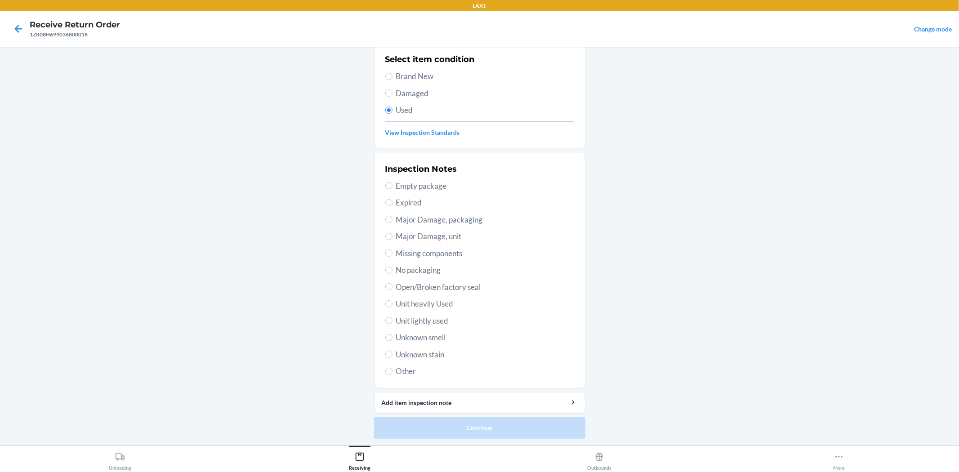
click at [436, 321] on span "Unit lightly used" at bounding box center [485, 321] width 178 height 12
click at [392, 321] on input "Unit lightly used" at bounding box center [388, 320] width 7 height 7
radio input "true"
click at [485, 420] on button "Continue" at bounding box center [479, 428] width 211 height 22
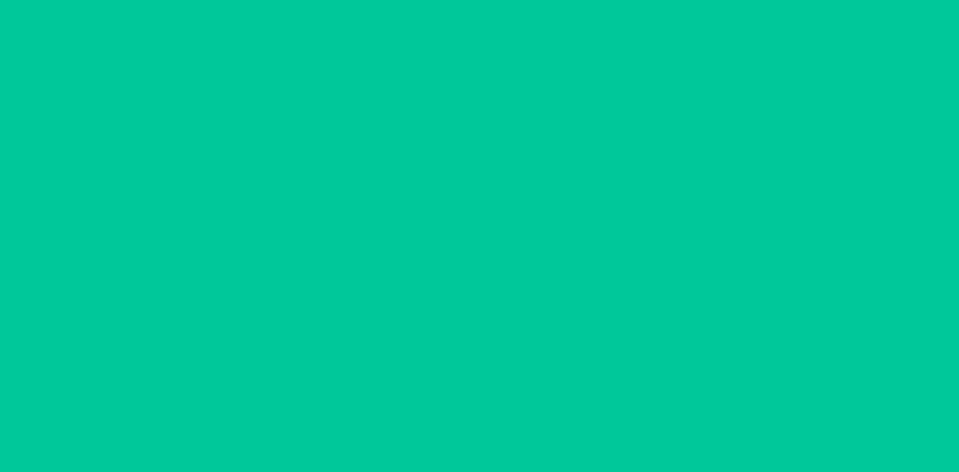
scroll to position [0, 0]
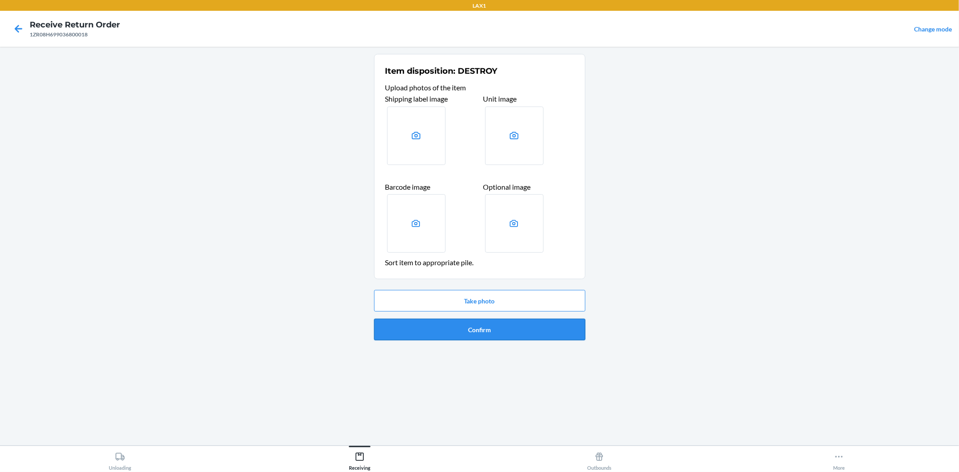
click at [475, 323] on button "Confirm" at bounding box center [479, 330] width 211 height 22
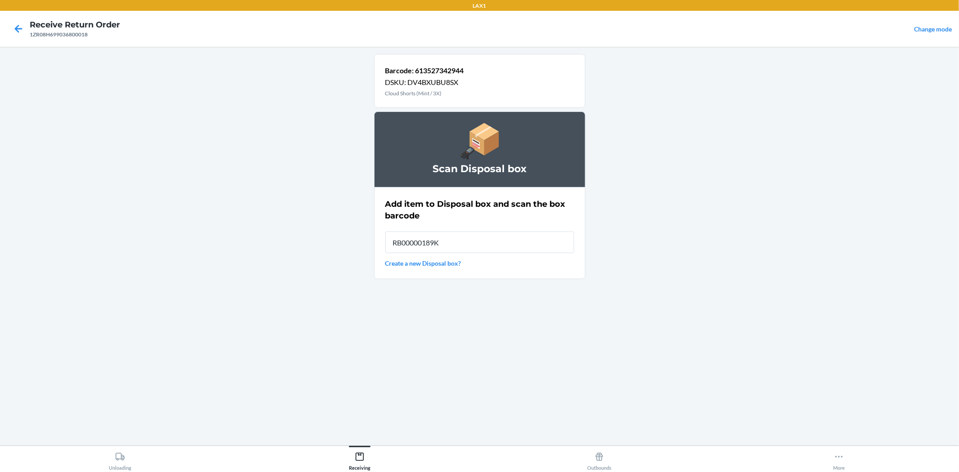
type input "RB00000189K"
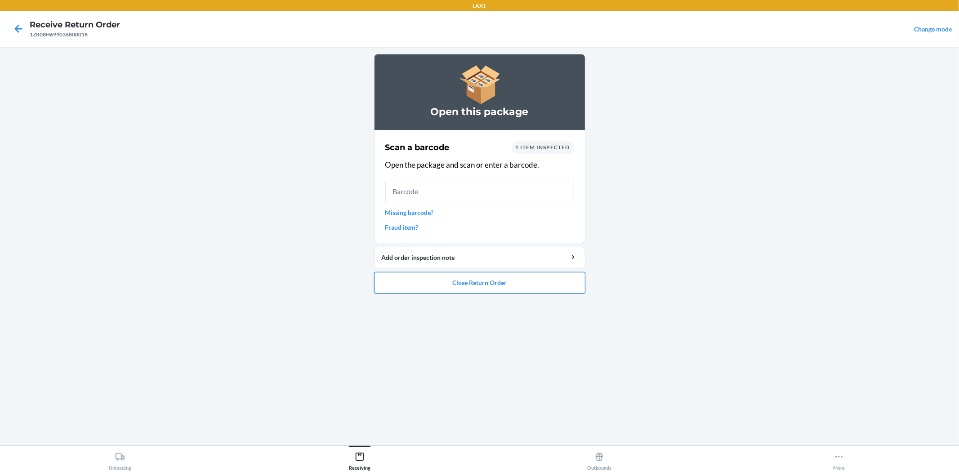
click at [488, 285] on button "Close Return Order" at bounding box center [479, 283] width 211 height 22
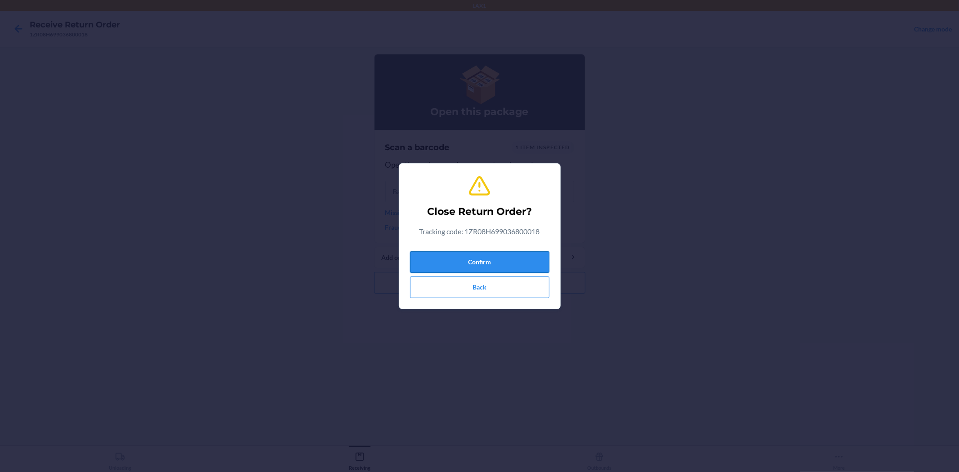
click at [490, 263] on button "Confirm" at bounding box center [479, 262] width 139 height 22
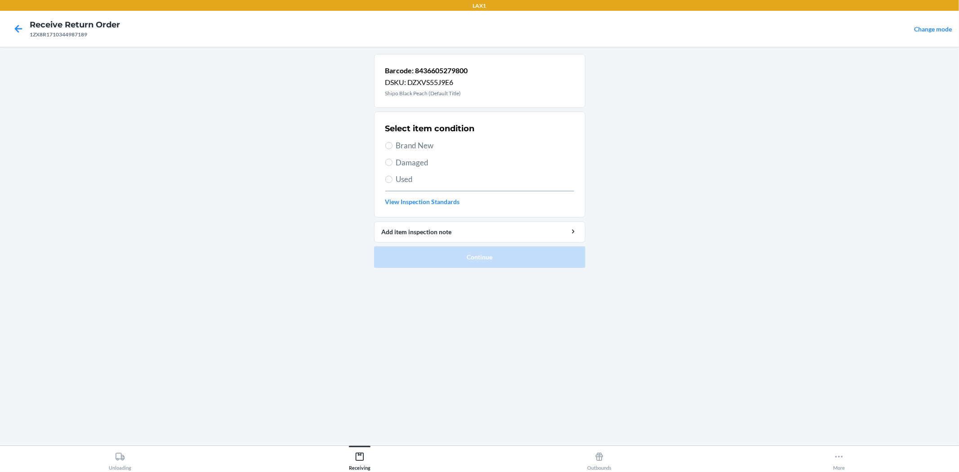
click at [415, 144] on span "Brand New" at bounding box center [485, 146] width 178 height 12
click at [392, 144] on input "Brand New" at bounding box center [388, 145] width 7 height 7
radio input "true"
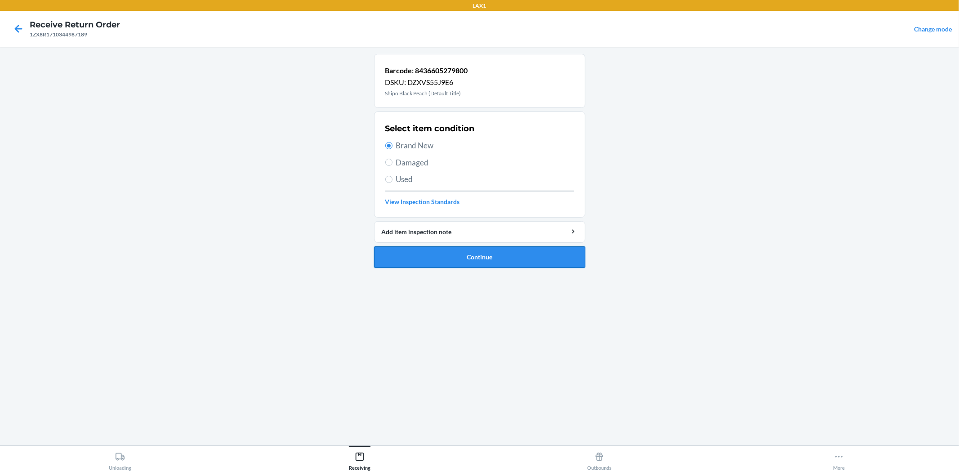
click at [464, 259] on button "Continue" at bounding box center [479, 257] width 211 height 22
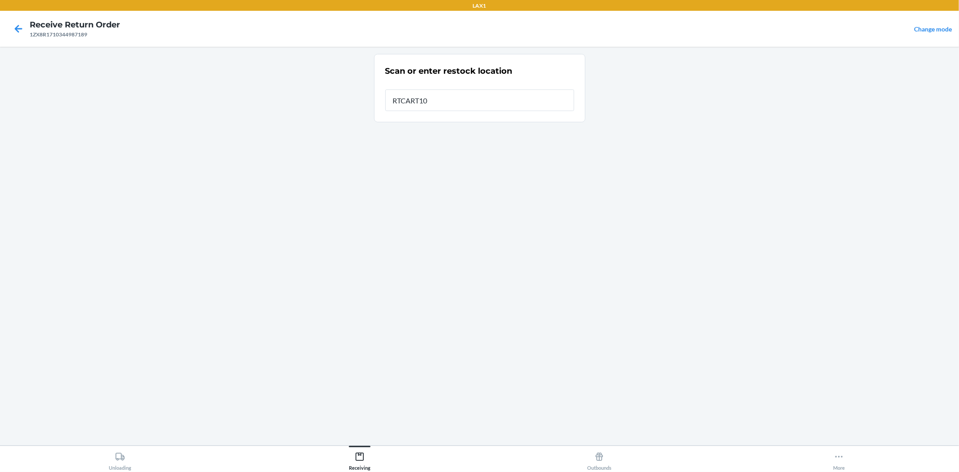
type input "RTCART100"
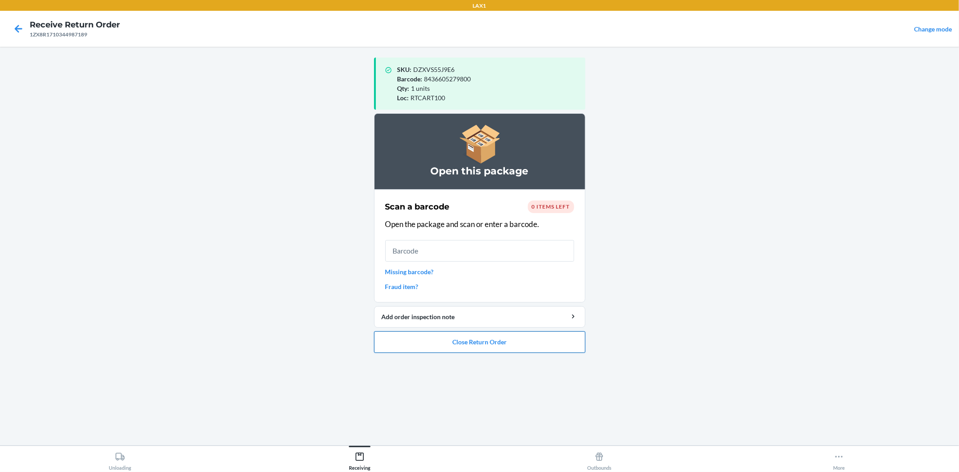
click at [499, 338] on button "Close Return Order" at bounding box center [479, 342] width 211 height 22
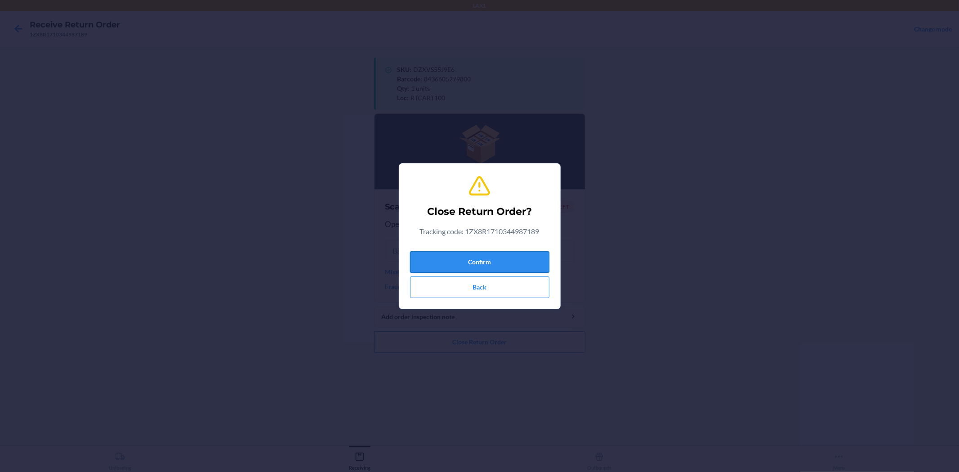
click at [510, 261] on button "Confirm" at bounding box center [479, 262] width 139 height 22
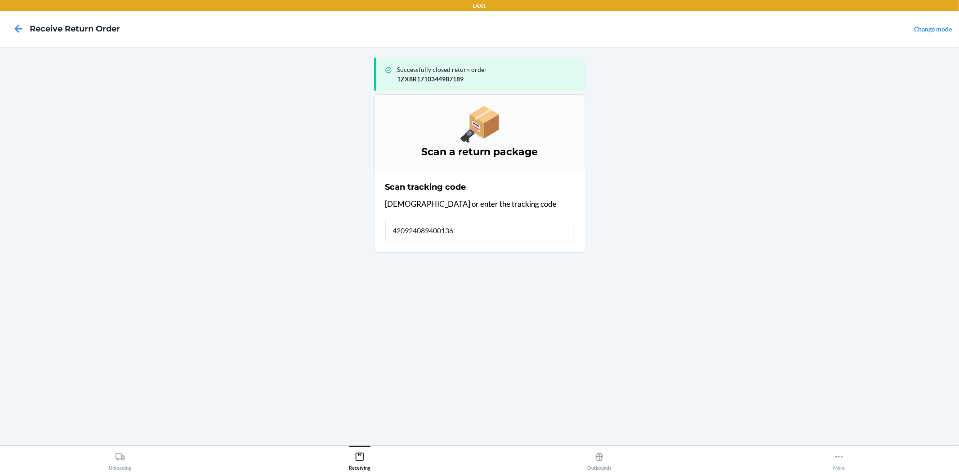
type input "4209240894001362"
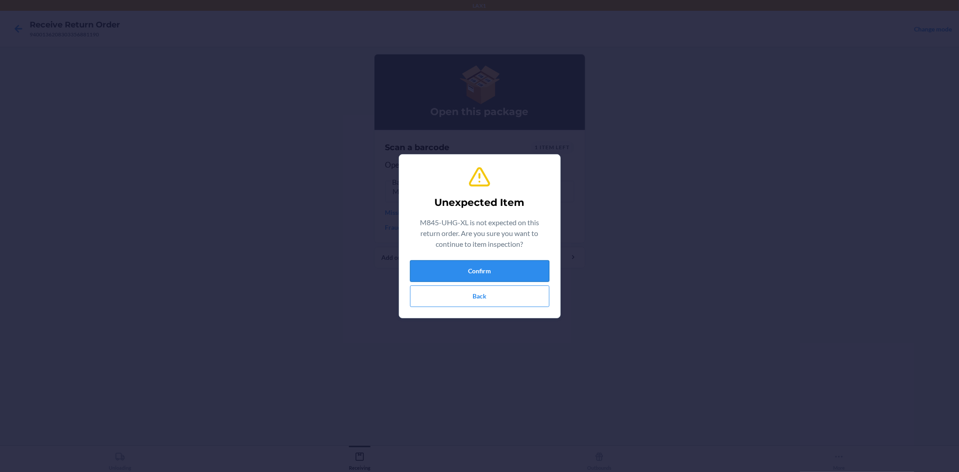
click at [479, 267] on button "Confirm" at bounding box center [479, 271] width 139 height 22
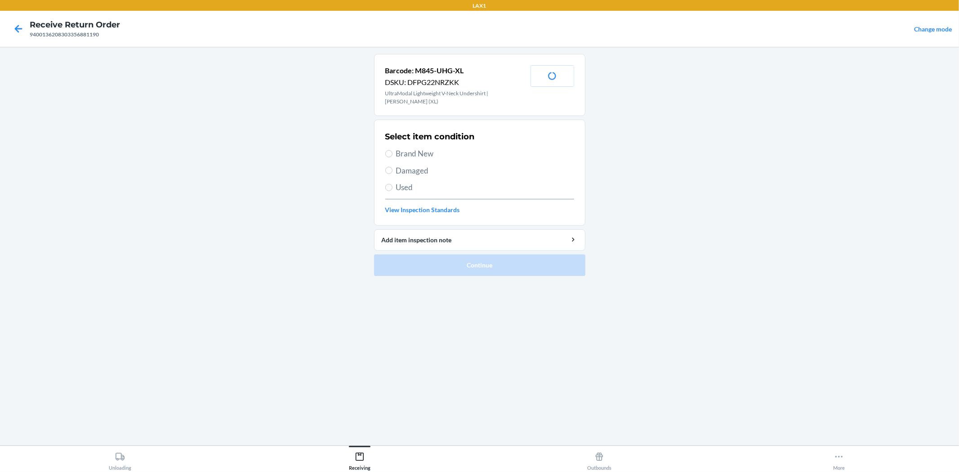
click at [403, 184] on span "Used" at bounding box center [485, 188] width 178 height 12
click at [392, 184] on input "Used" at bounding box center [388, 187] width 7 height 7
radio input "true"
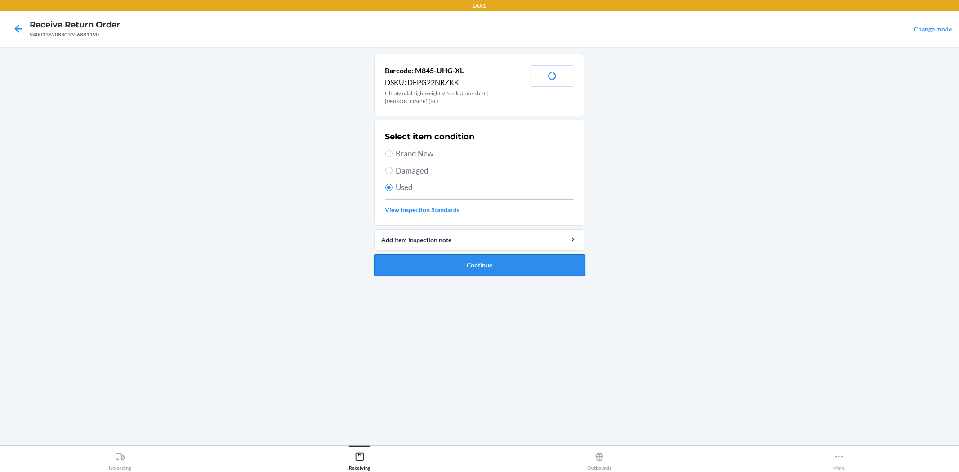
click at [448, 271] on button "Continue" at bounding box center [479, 265] width 211 height 22
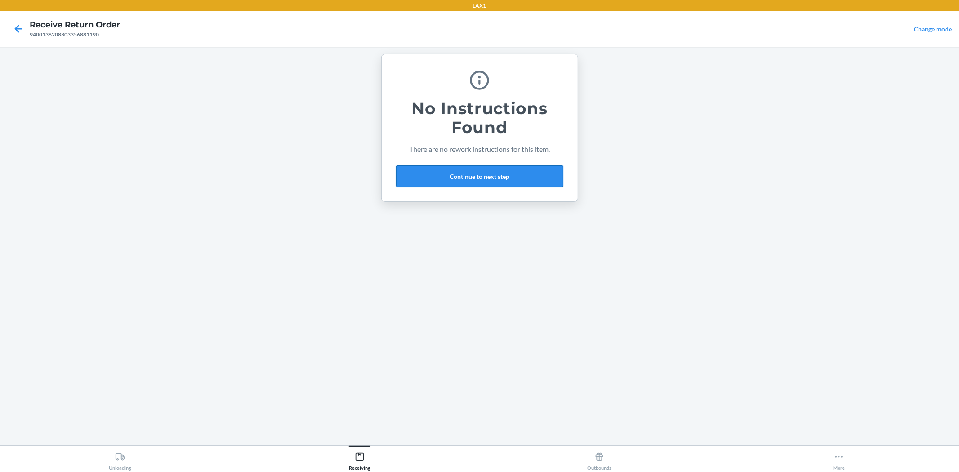
click at [438, 172] on button "Continue to next step" at bounding box center [479, 176] width 167 height 22
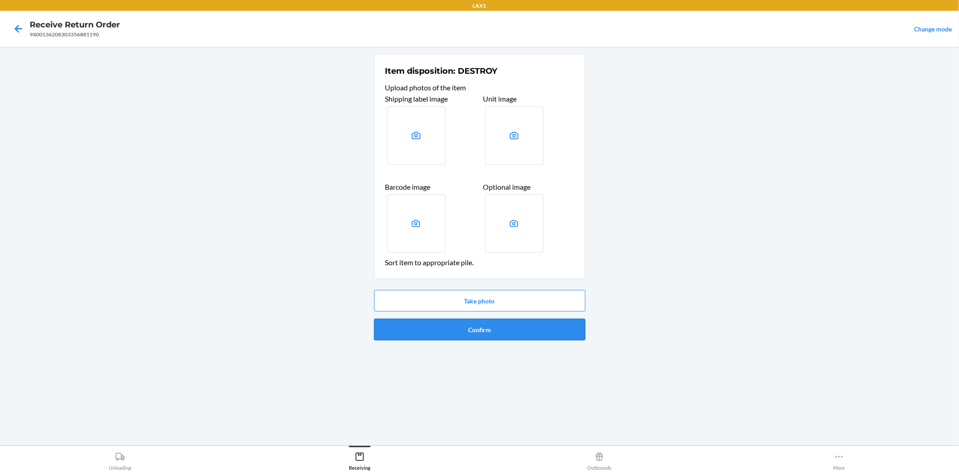
click at [576, 329] on button "Confirm" at bounding box center [479, 330] width 211 height 22
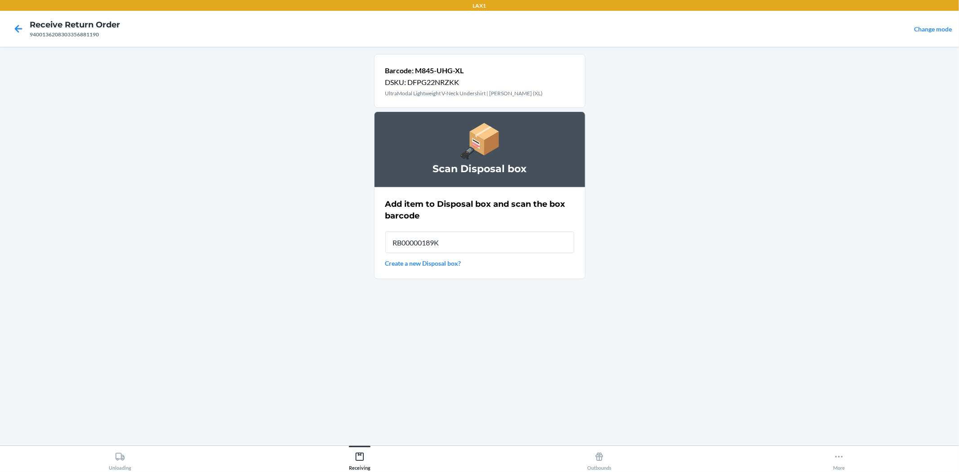
type input "RB00000189K"
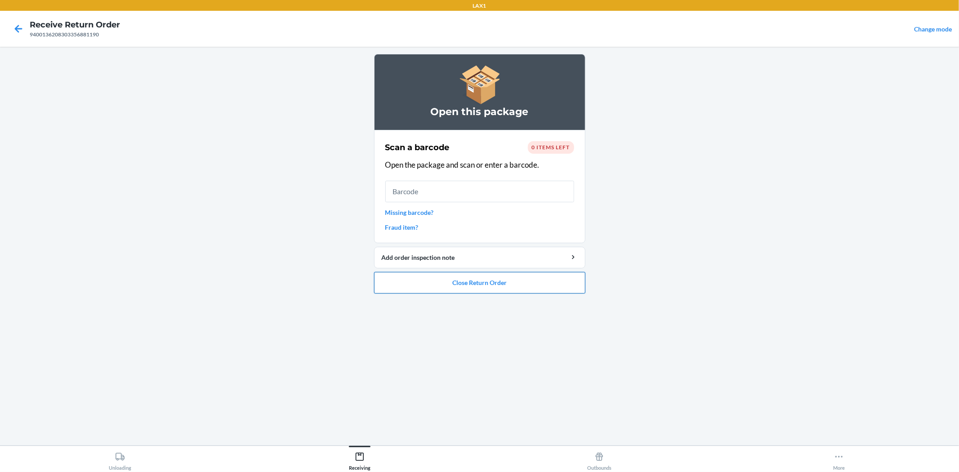
click at [529, 282] on button "Close Return Order" at bounding box center [479, 283] width 211 height 22
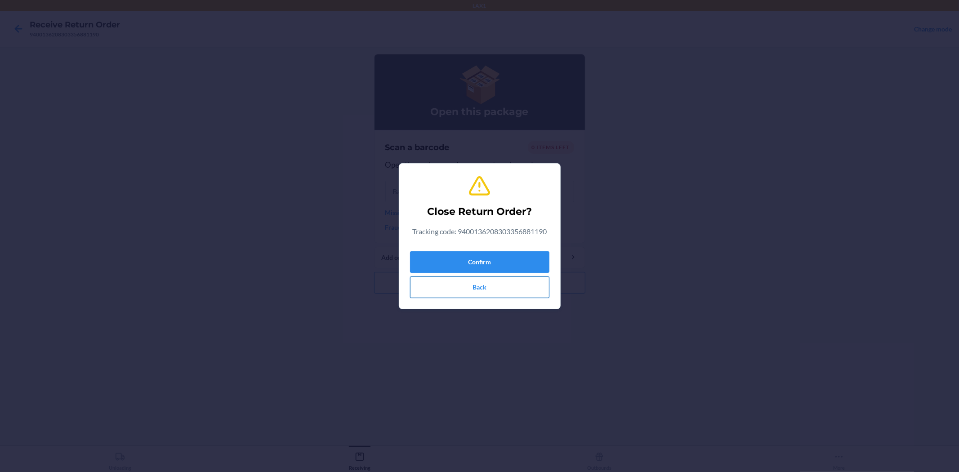
click at [492, 286] on button "Back" at bounding box center [479, 287] width 139 height 22
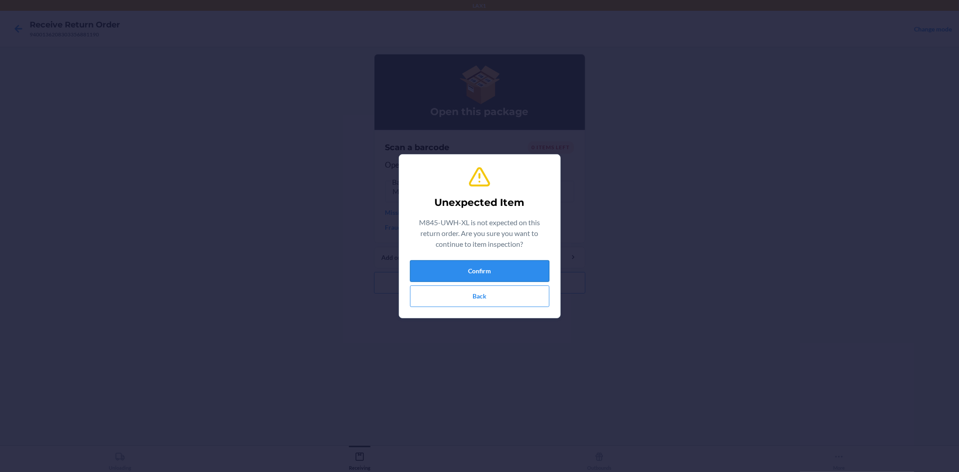
click at [446, 267] on button "Confirm" at bounding box center [479, 271] width 139 height 22
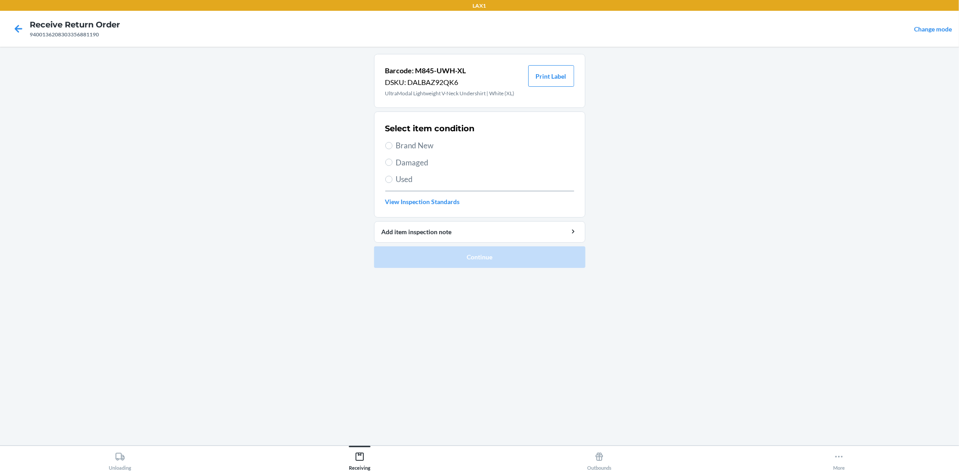
click at [385, 142] on label "Brand New" at bounding box center [479, 146] width 189 height 12
click at [385, 142] on input "Brand New" at bounding box center [388, 145] width 7 height 7
radio input "true"
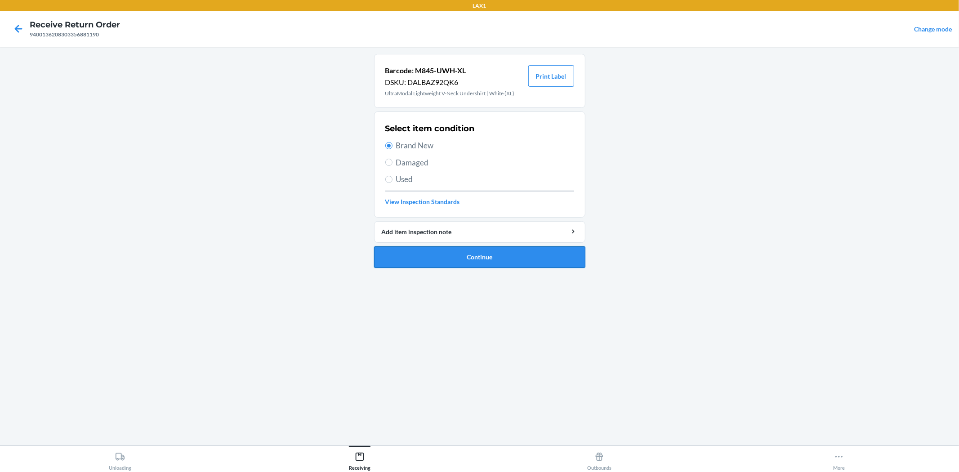
click at [449, 258] on button "Continue" at bounding box center [479, 257] width 211 height 22
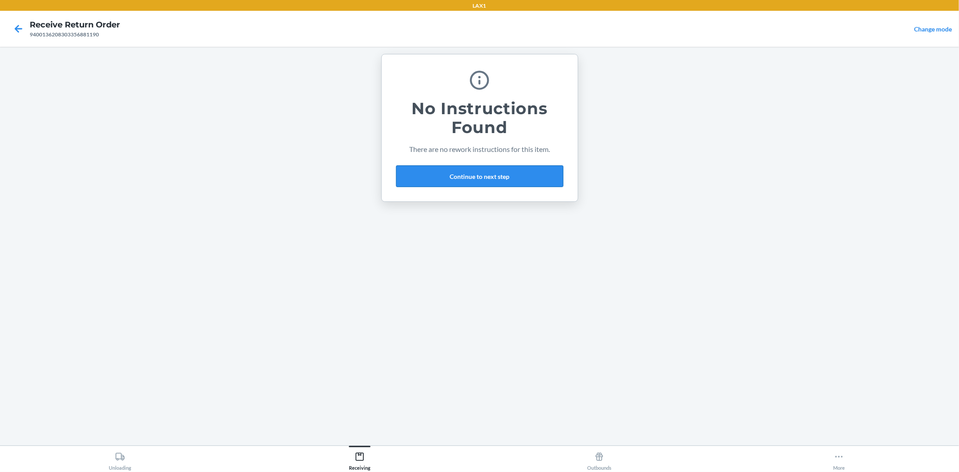
click at [496, 176] on button "Continue to next step" at bounding box center [479, 176] width 167 height 22
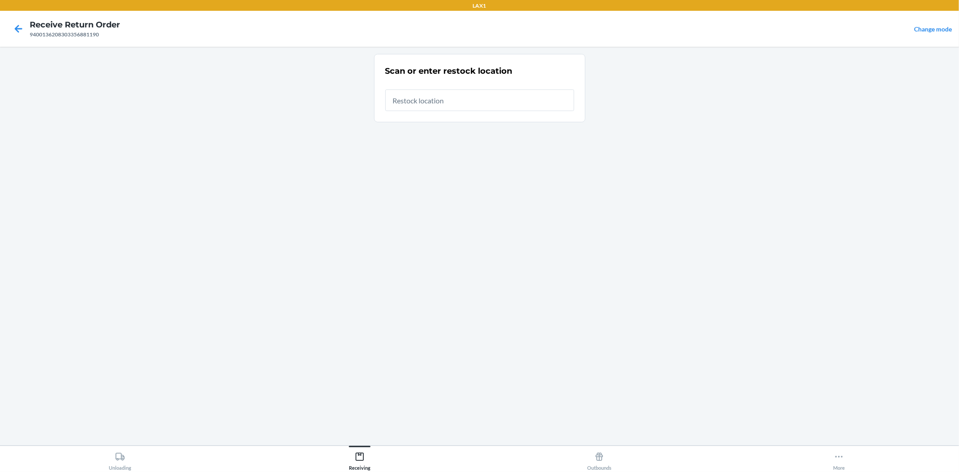
click at [468, 104] on input "text" at bounding box center [479, 100] width 189 height 22
type input "RTCART100"
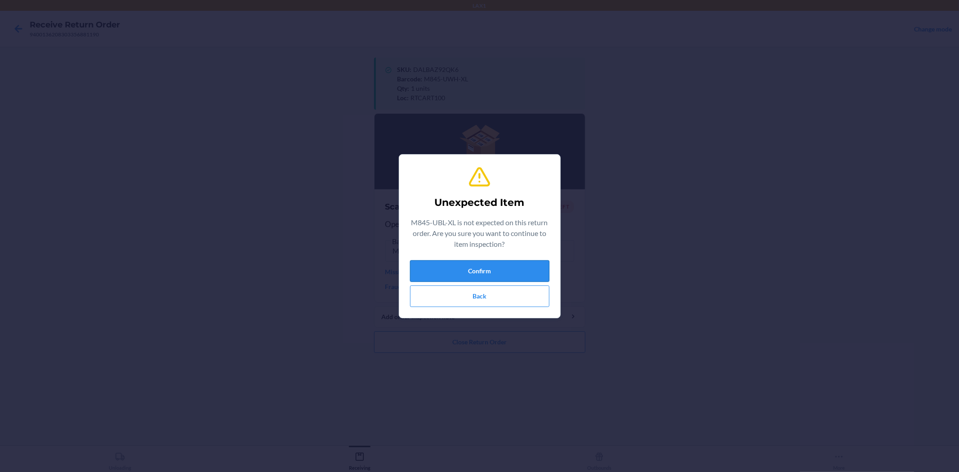
click at [434, 266] on button "Confirm" at bounding box center [479, 271] width 139 height 22
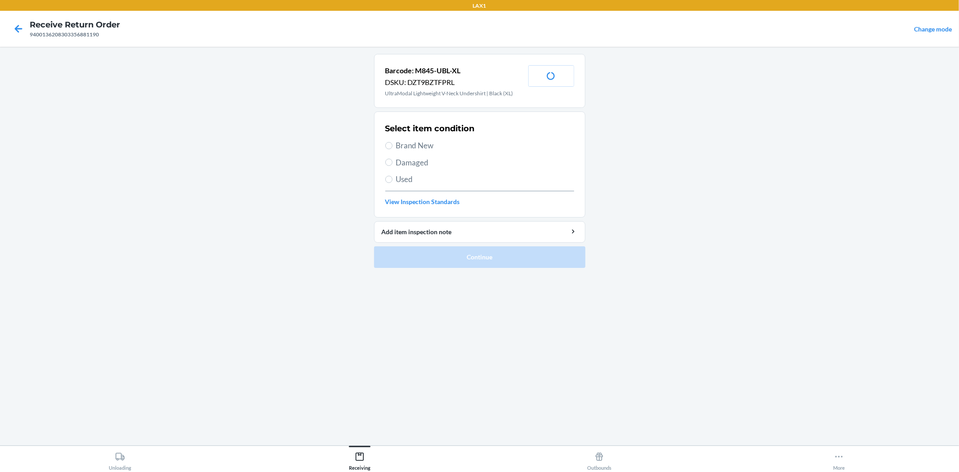
click at [408, 145] on span "Brand New" at bounding box center [485, 146] width 178 height 12
click at [392, 145] on input "Brand New" at bounding box center [388, 145] width 7 height 7
radio input "true"
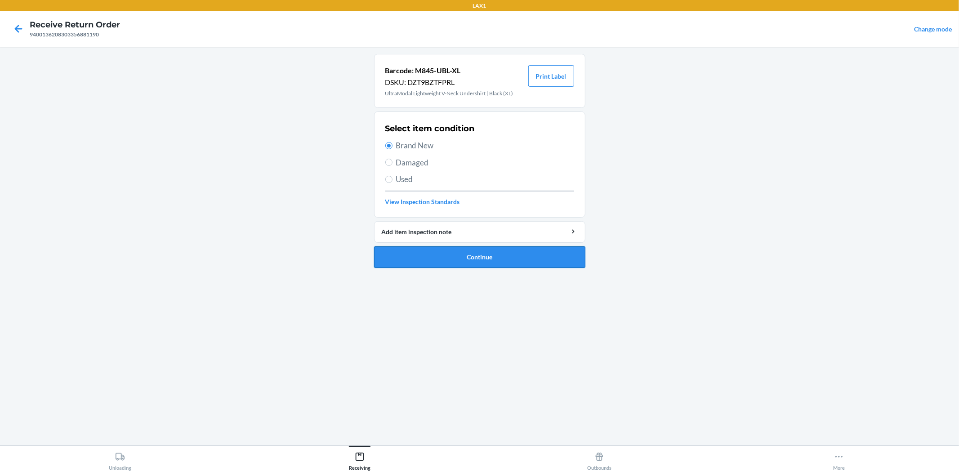
click at [425, 252] on button "Continue" at bounding box center [479, 257] width 211 height 22
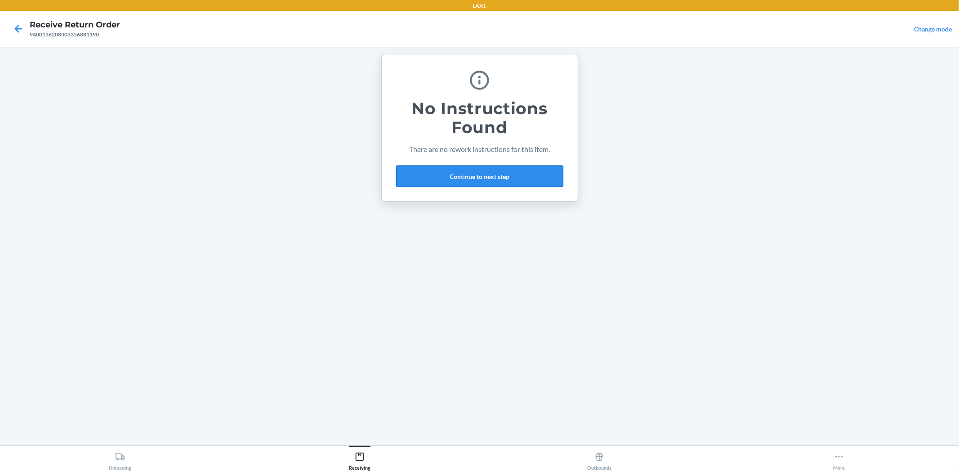
click at [447, 172] on button "Continue to next step" at bounding box center [479, 176] width 167 height 22
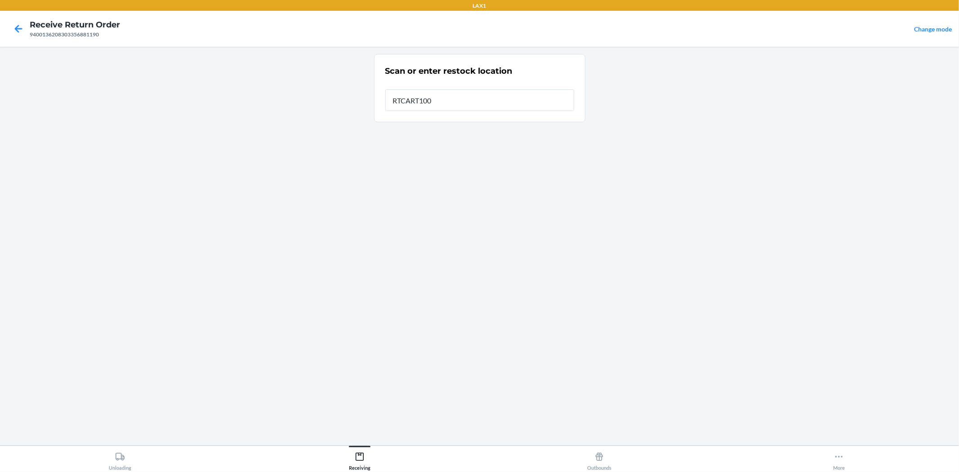
type input "RTCART100"
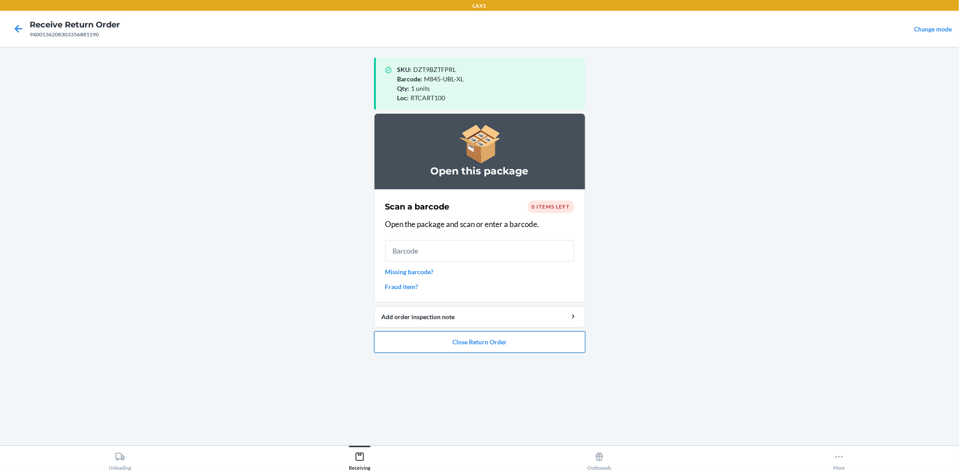
click at [569, 334] on button "Close Return Order" at bounding box center [479, 342] width 211 height 22
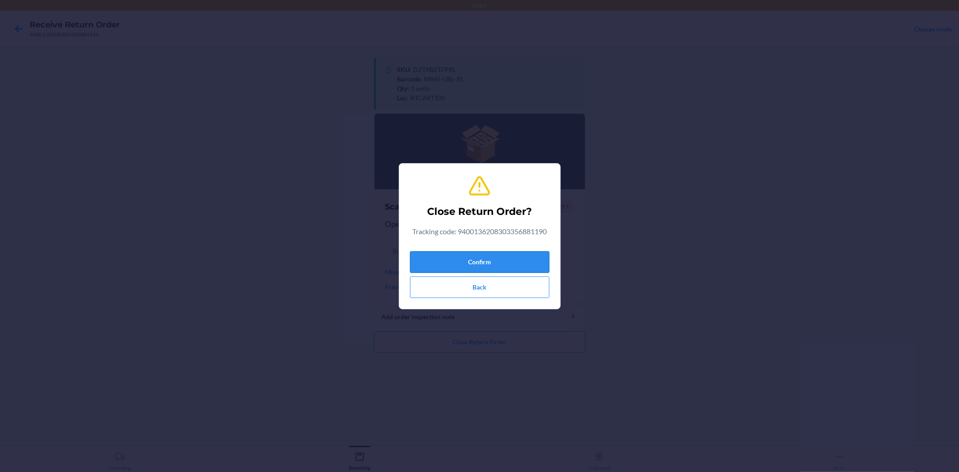
click at [484, 253] on button "Confirm" at bounding box center [479, 262] width 139 height 22
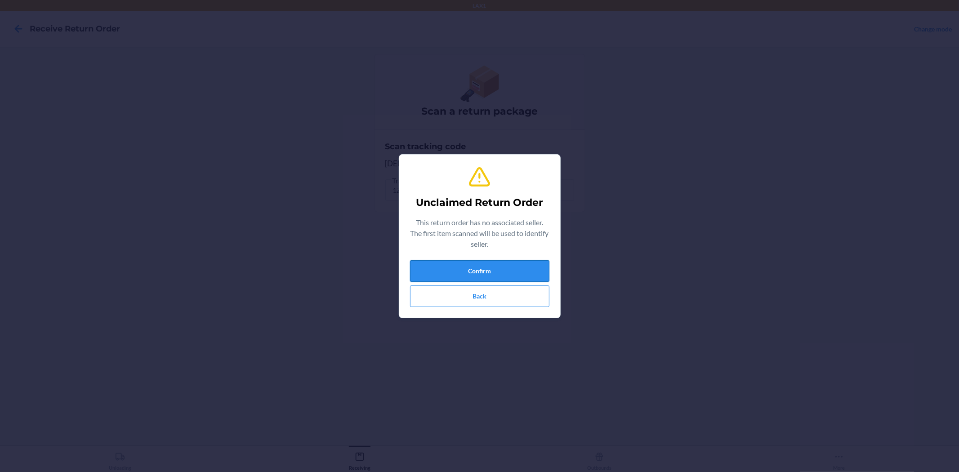
click at [493, 267] on button "Confirm" at bounding box center [479, 271] width 139 height 22
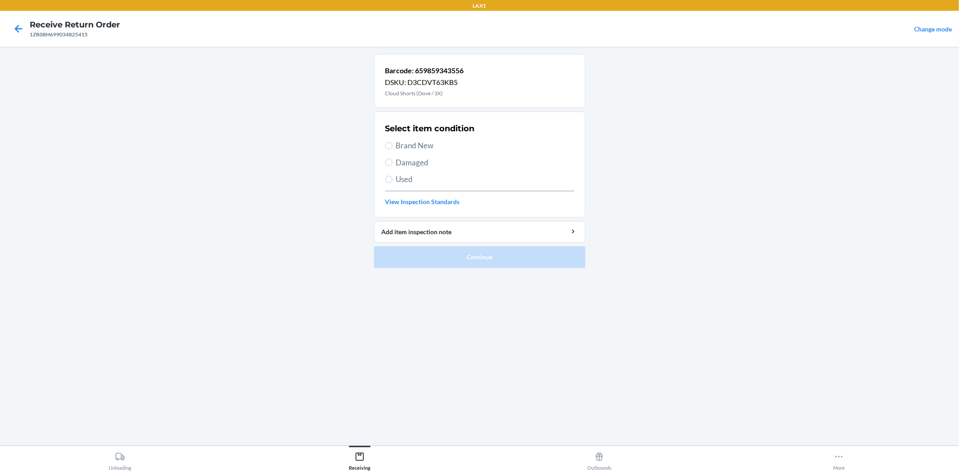
click at [393, 181] on label "Used" at bounding box center [479, 179] width 189 height 12
click at [392, 181] on input "Used" at bounding box center [388, 179] width 7 height 7
radio input "true"
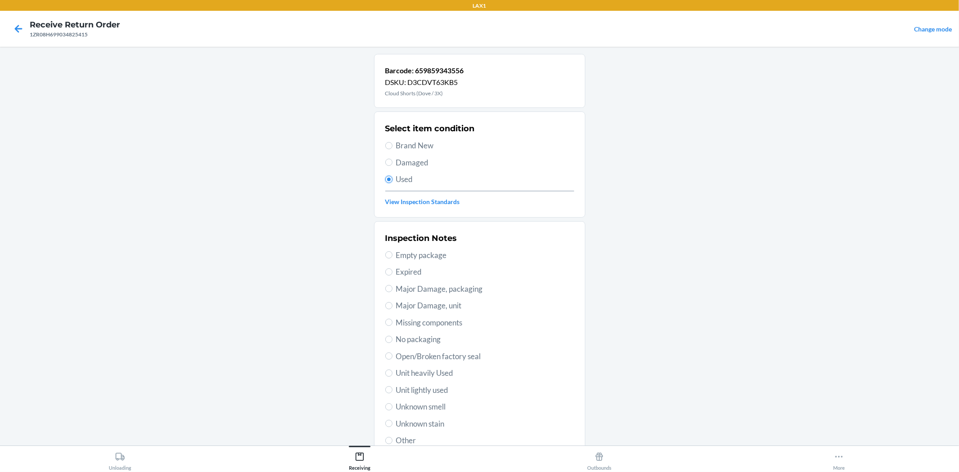
scroll to position [69, 0]
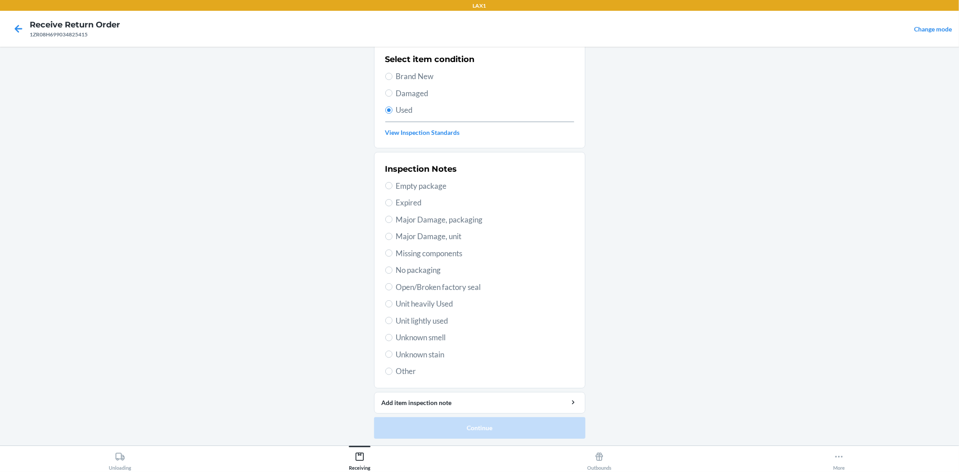
click at [434, 306] on span "Unit heavily Used" at bounding box center [485, 304] width 178 height 12
click at [392, 306] on input "Unit heavily Used" at bounding box center [388, 303] width 7 height 7
radio input "true"
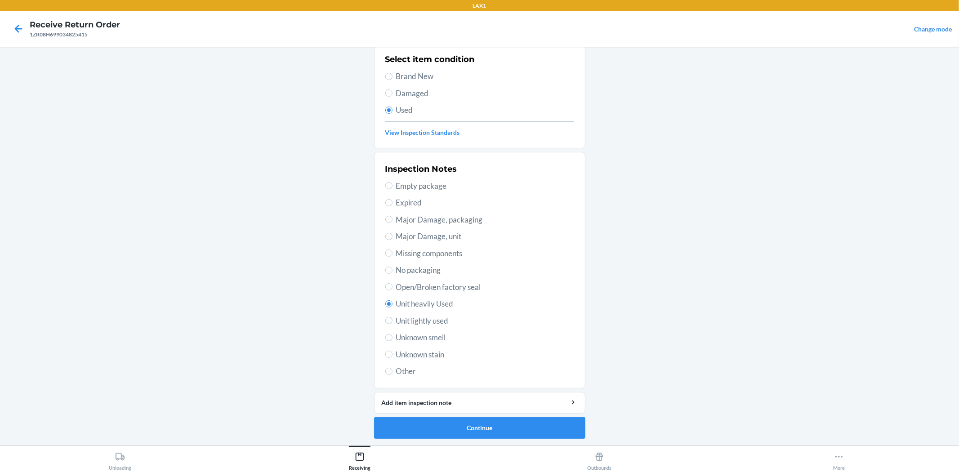
click at [433, 316] on span "Unit lightly used" at bounding box center [485, 321] width 178 height 12
click at [392, 317] on input "Unit lightly used" at bounding box center [388, 320] width 7 height 7
radio input "true"
radio input "false"
click at [493, 423] on button "Continue" at bounding box center [479, 428] width 211 height 22
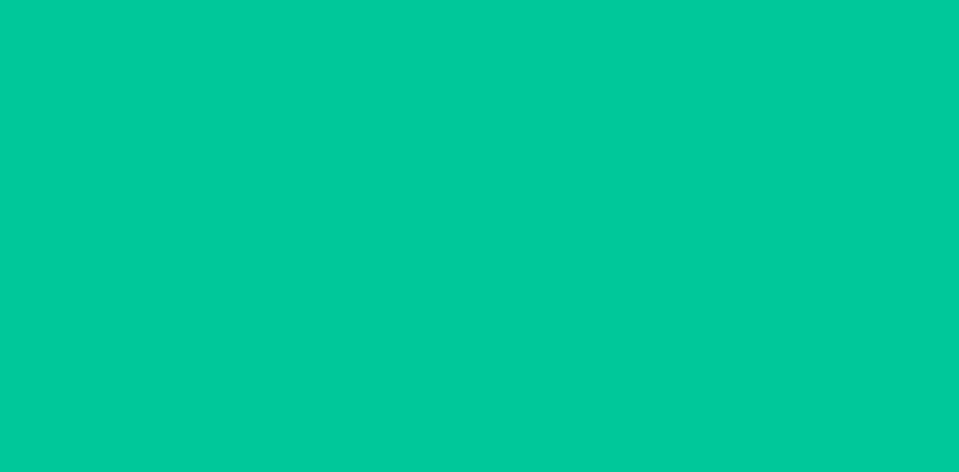
scroll to position [0, 0]
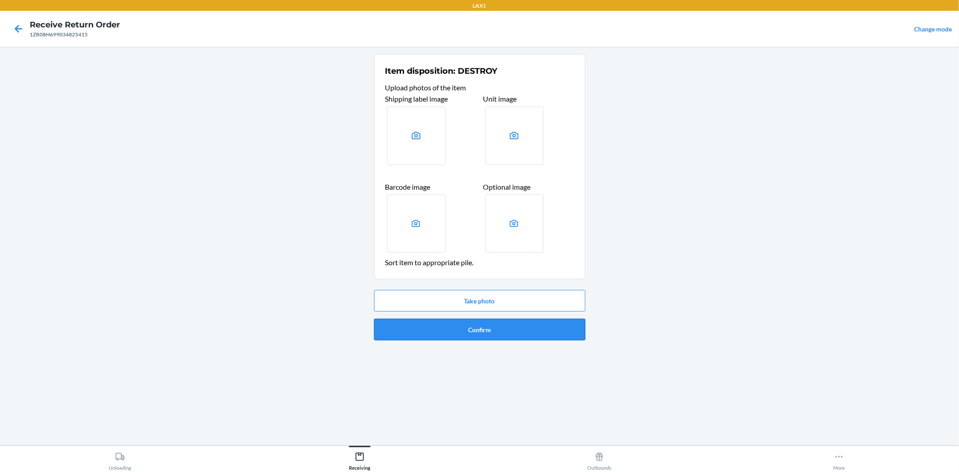
click at [506, 333] on button "Confirm" at bounding box center [479, 330] width 211 height 22
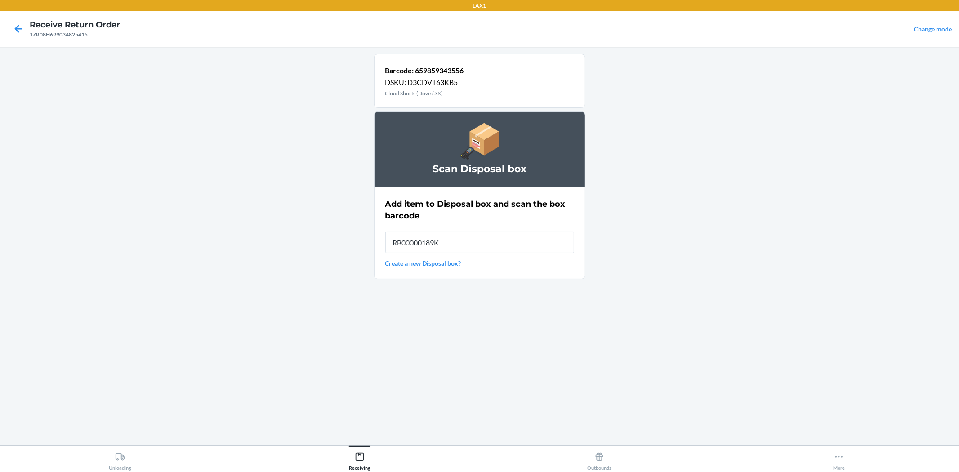
type input "RB00000189K"
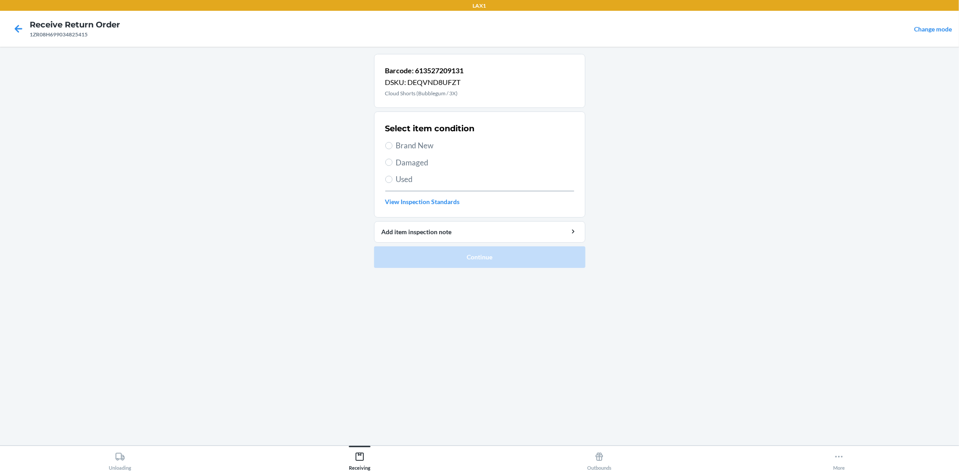
click at [387, 183] on label "Used" at bounding box center [479, 179] width 189 height 12
click at [387, 183] on input "Used" at bounding box center [388, 179] width 7 height 7
radio input "true"
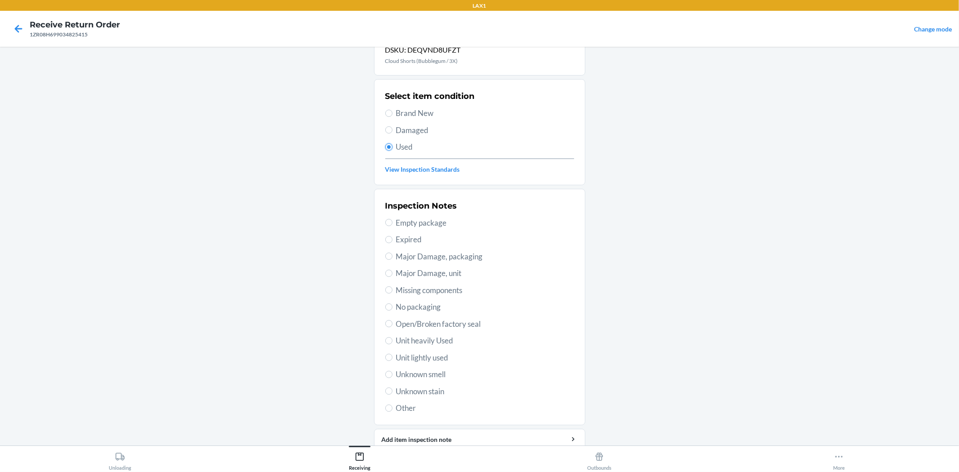
scroll to position [50, 0]
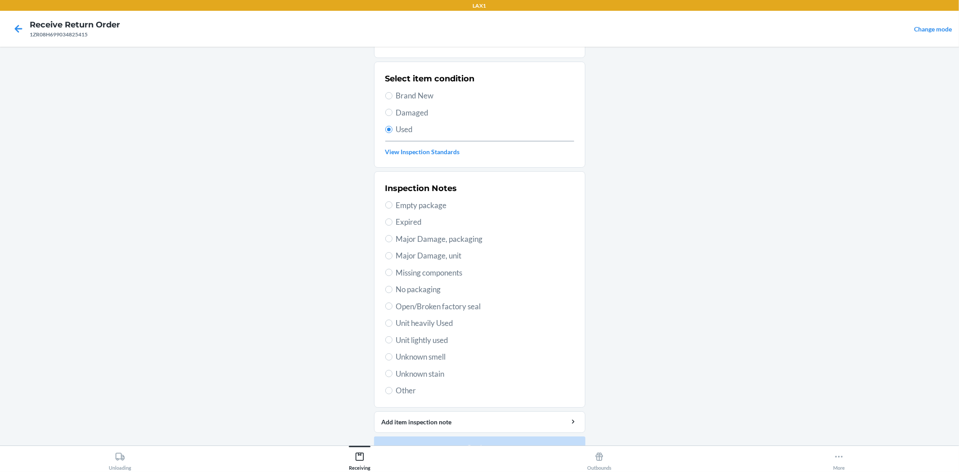
click at [433, 346] on div "Inspection Notes Empty package Expired Major Damage, packaging Major Damage, un…" at bounding box center [479, 289] width 189 height 219
click at [423, 341] on span "Unit lightly used" at bounding box center [485, 340] width 178 height 12
click at [392, 341] on input "Unit lightly used" at bounding box center [388, 339] width 7 height 7
radio input "true"
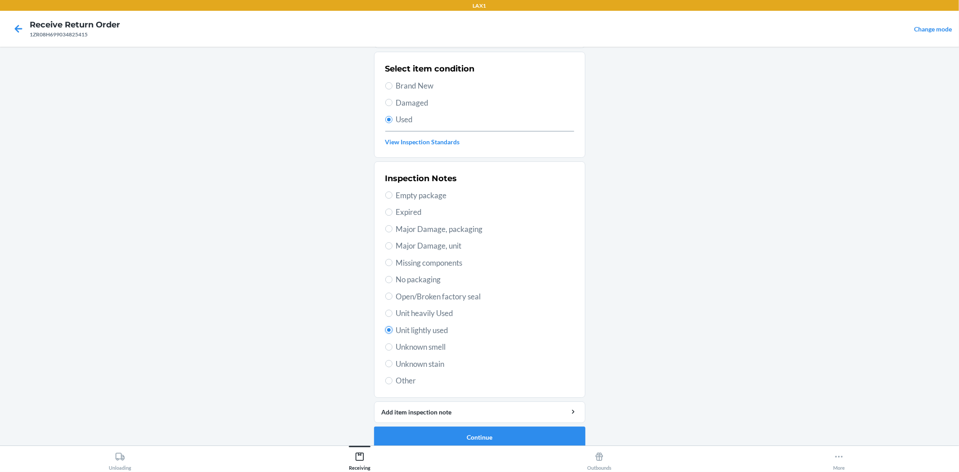
scroll to position [69, 0]
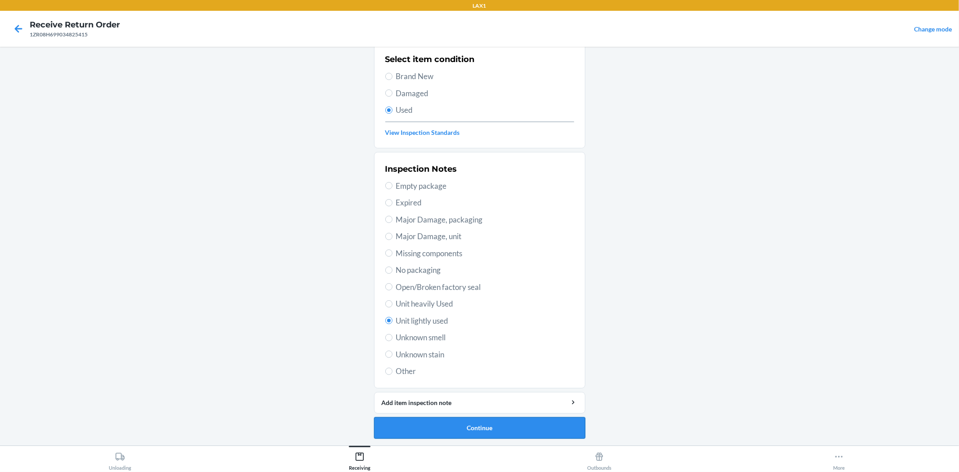
click at [475, 422] on button "Continue" at bounding box center [479, 428] width 211 height 22
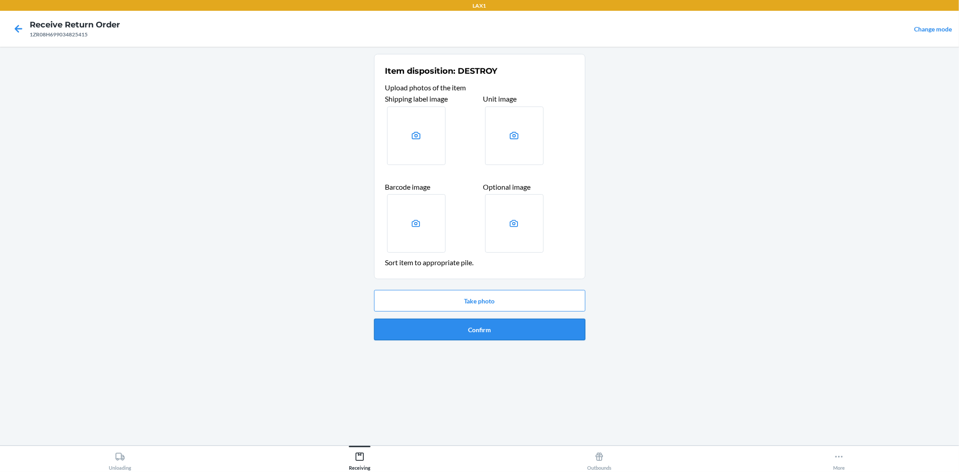
click at [468, 329] on button "Confirm" at bounding box center [479, 330] width 211 height 22
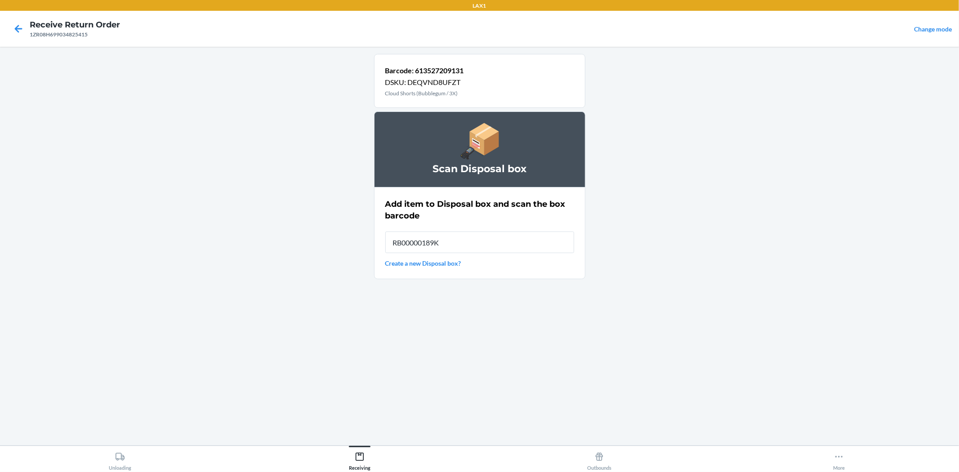
type input "RB00000189K"
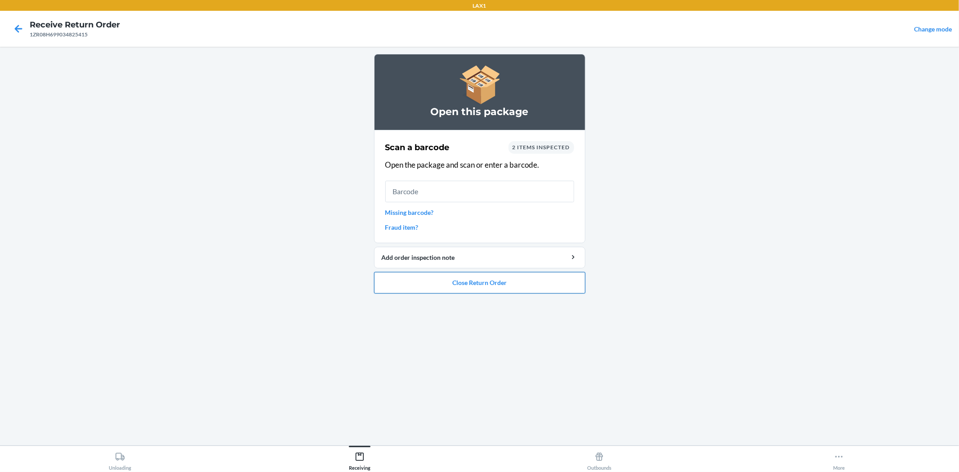
click at [541, 289] on button "Close Return Order" at bounding box center [479, 283] width 211 height 22
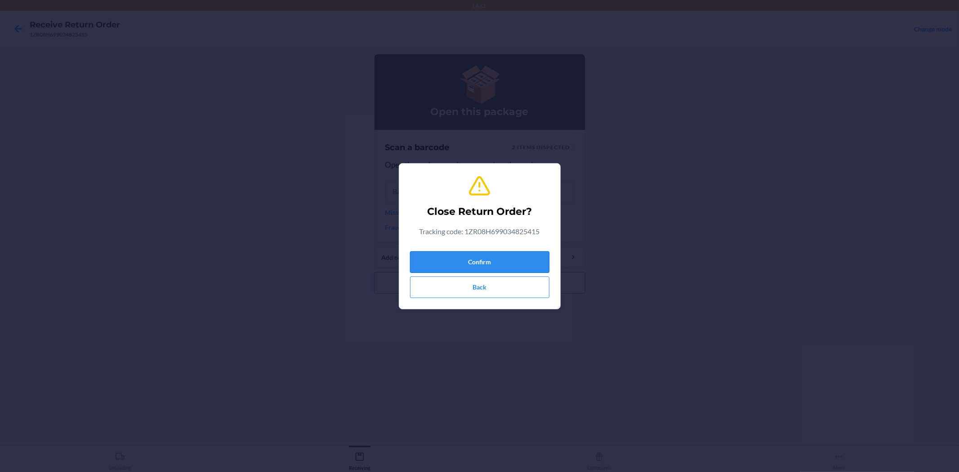
click at [505, 259] on button "Confirm" at bounding box center [479, 262] width 139 height 22
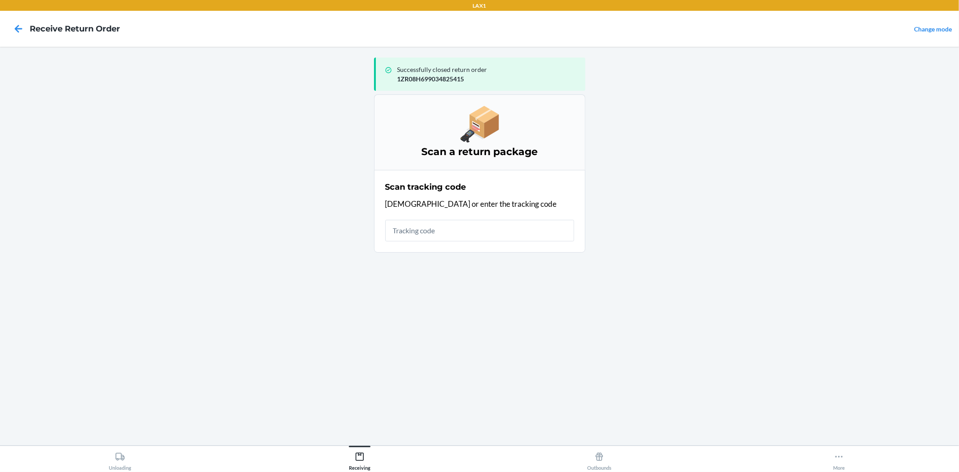
click at [478, 235] on input "text" at bounding box center [479, 231] width 189 height 22
type input "1ZR08H69"
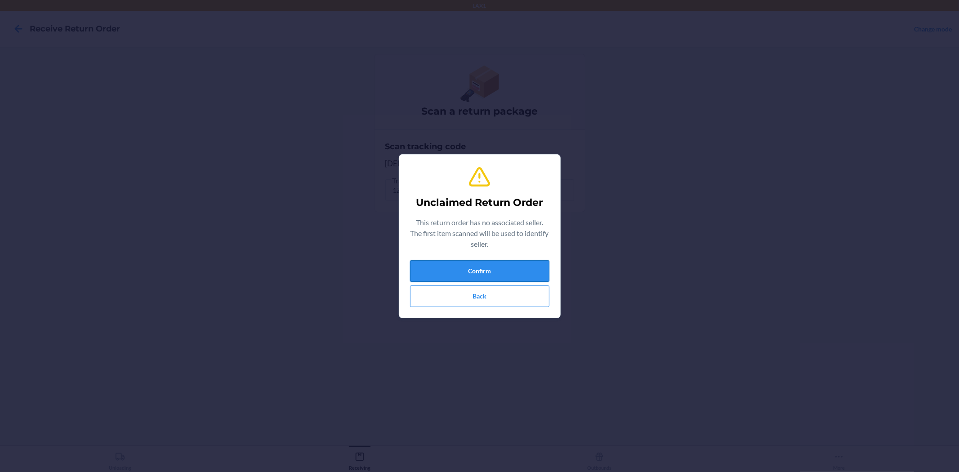
click at [473, 270] on button "Confirm" at bounding box center [479, 271] width 139 height 22
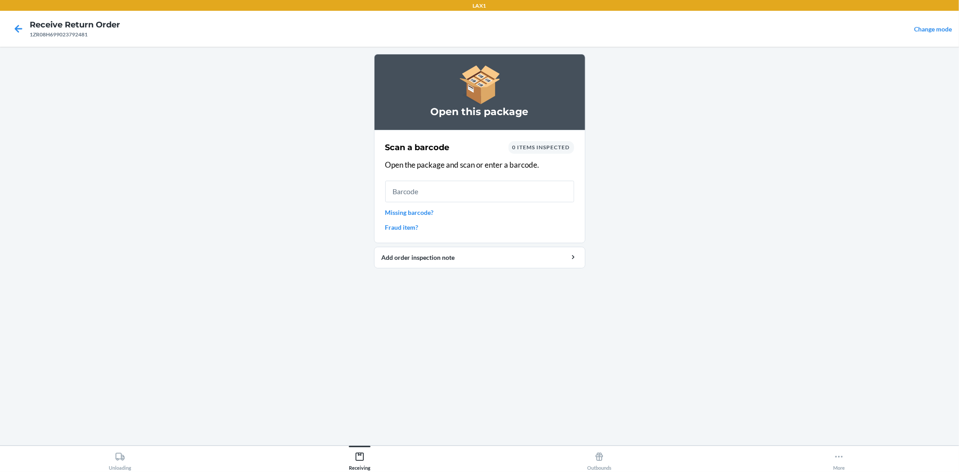
click at [404, 207] on div "Scan a barcode 0 items inspected Open the package and scan or enter a barcode. …" at bounding box center [479, 186] width 189 height 96
click at [405, 209] on link "Missing barcode?" at bounding box center [479, 212] width 189 height 9
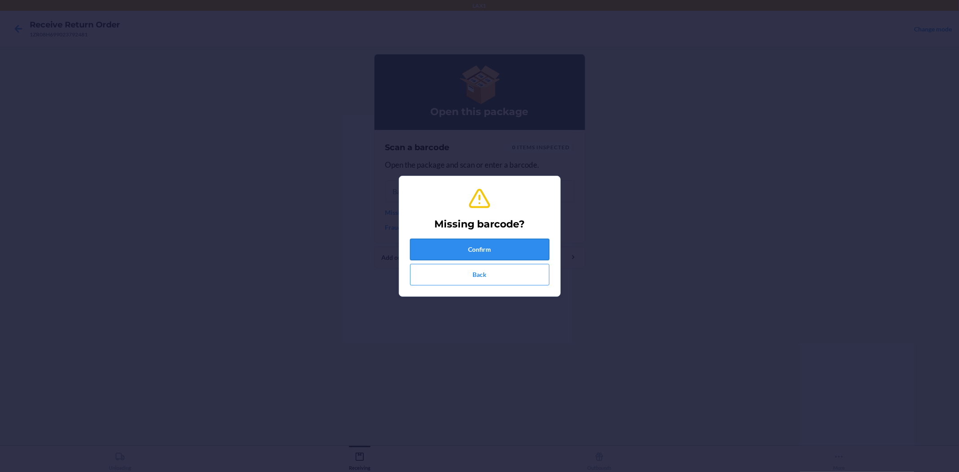
click at [441, 243] on button "Confirm" at bounding box center [479, 250] width 139 height 22
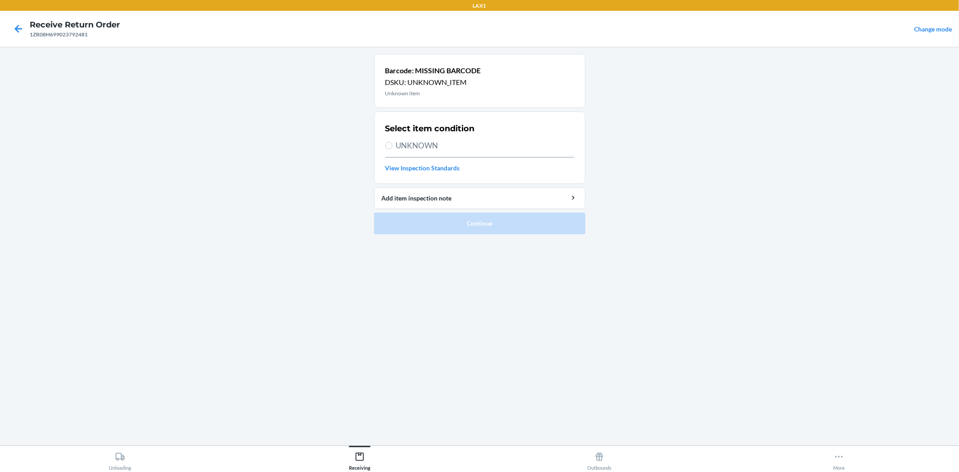
click at [423, 142] on span "UNKNOWN" at bounding box center [485, 146] width 178 height 12
click at [392, 142] on input "UNKNOWN" at bounding box center [388, 145] width 7 height 7
radio input "true"
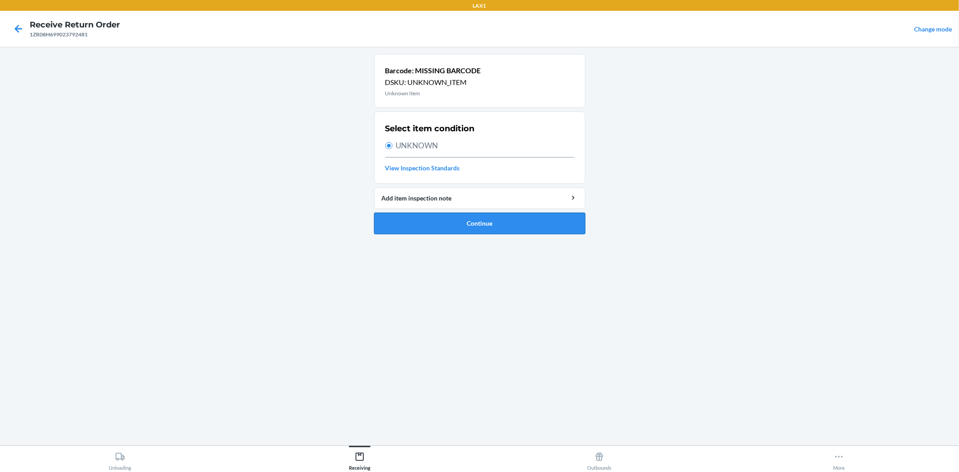
click at [470, 230] on button "Continue" at bounding box center [479, 224] width 211 height 22
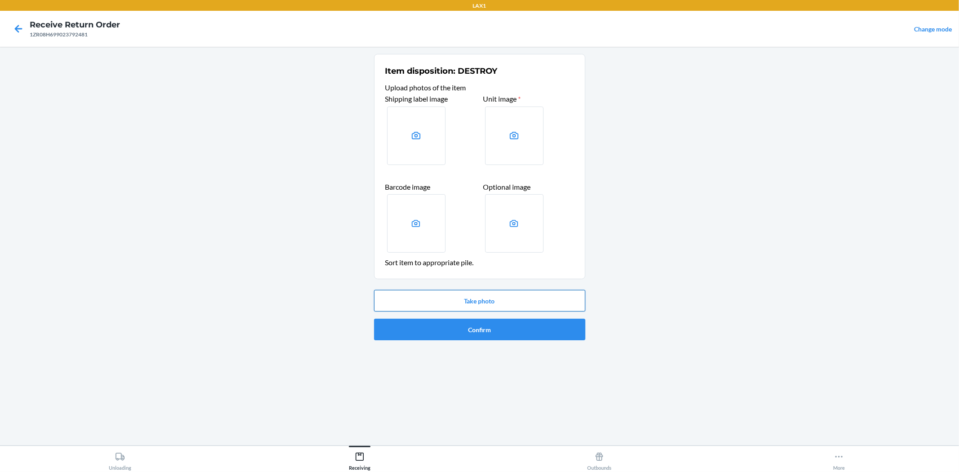
click at [469, 300] on button "Take photo" at bounding box center [479, 301] width 211 height 22
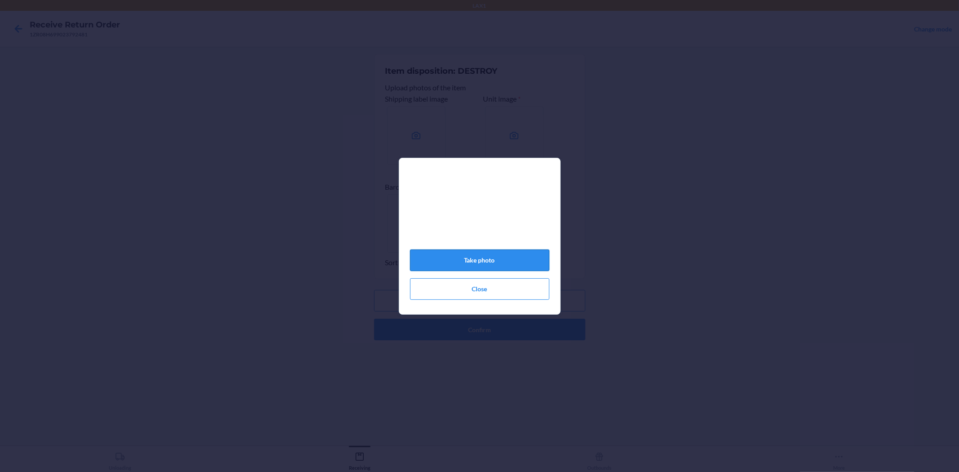
click at [487, 260] on button "Take photo" at bounding box center [479, 260] width 139 height 22
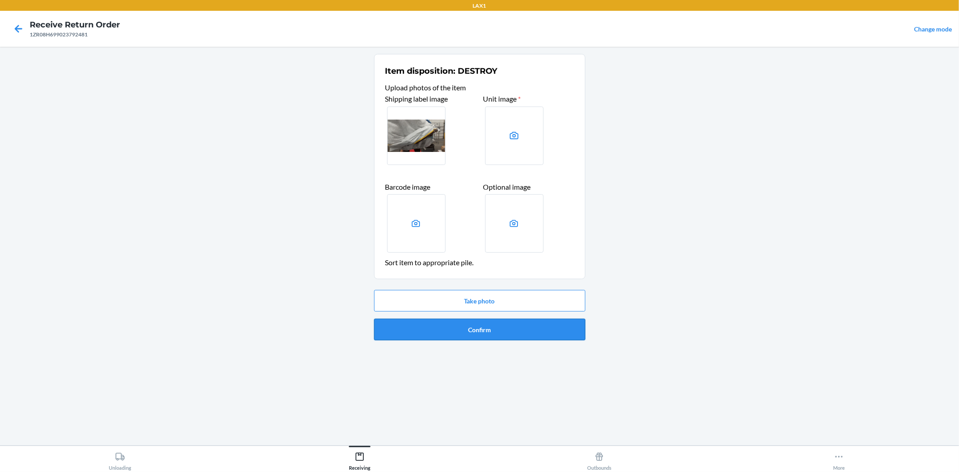
click at [463, 329] on button "Confirm" at bounding box center [479, 330] width 211 height 22
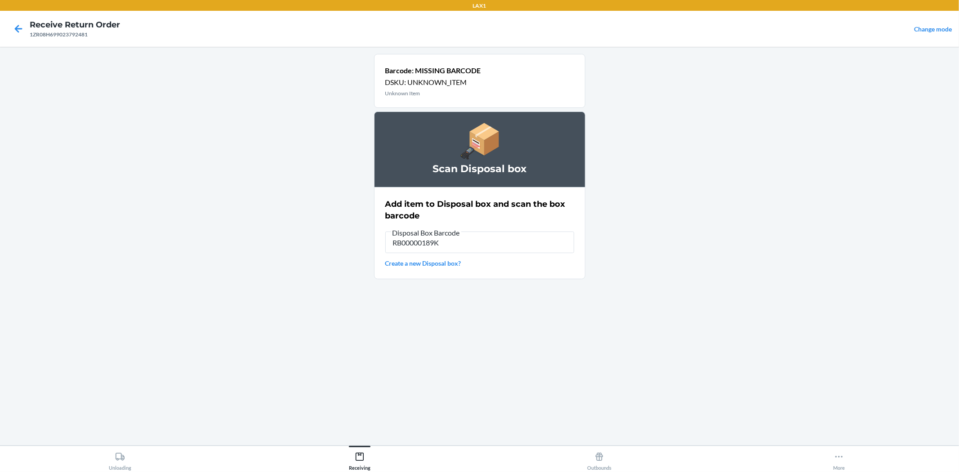
type input "RB00000189K"
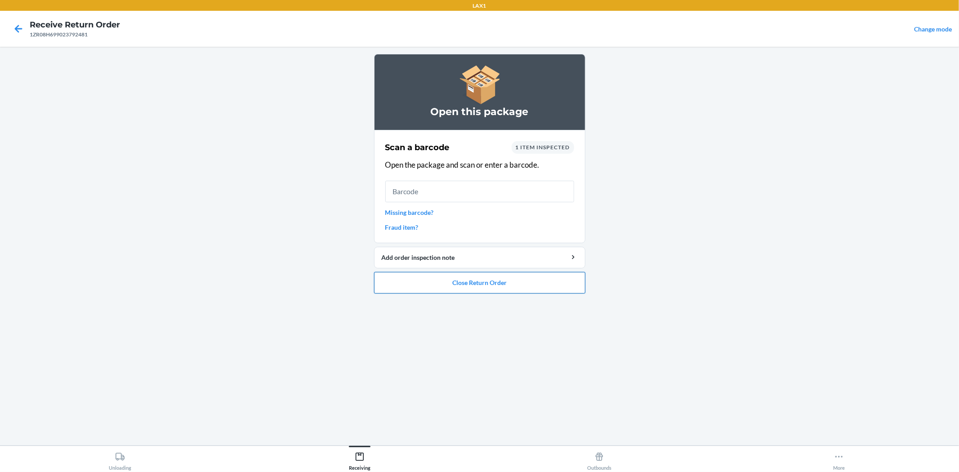
click at [418, 285] on button "Close Return Order" at bounding box center [479, 283] width 211 height 22
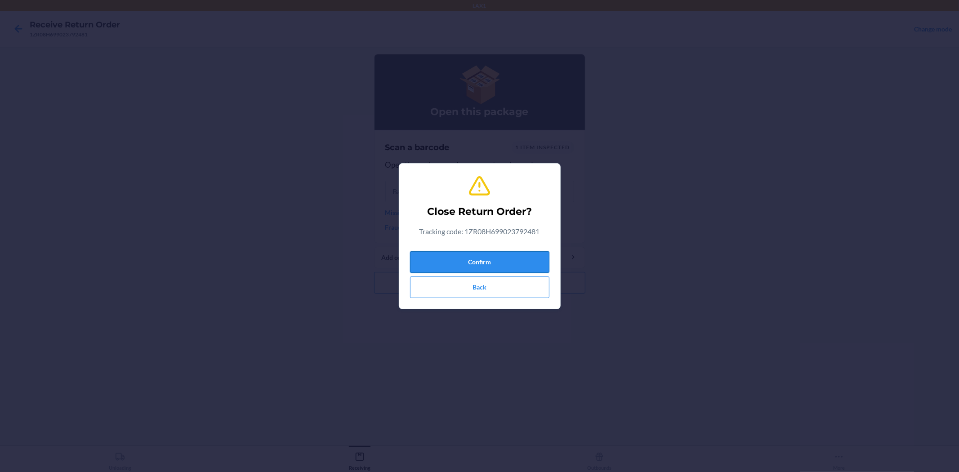
click at [425, 256] on button "Confirm" at bounding box center [479, 262] width 139 height 22
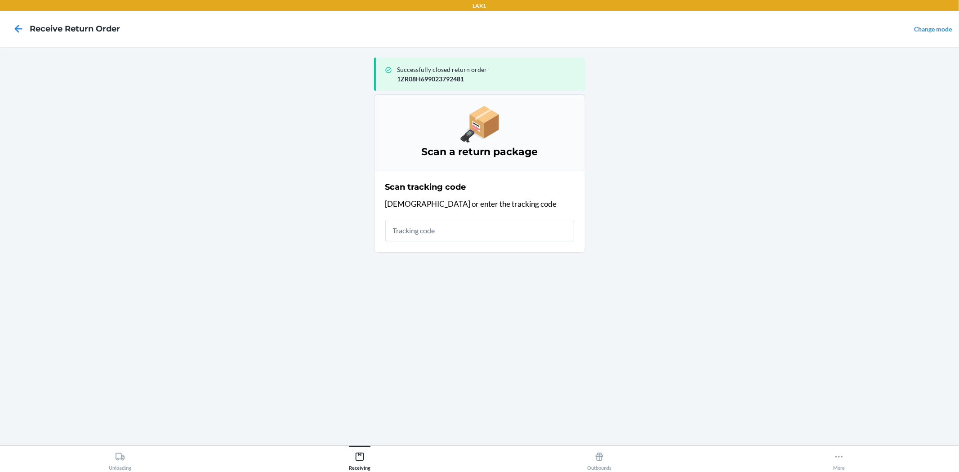
click at [432, 235] on input "text" at bounding box center [479, 231] width 189 height 22
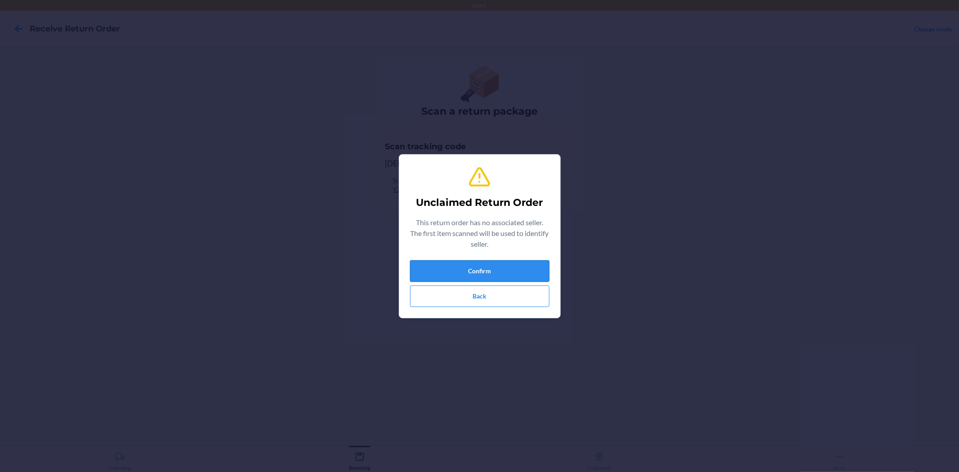
click at [454, 270] on button "Confirm" at bounding box center [479, 271] width 139 height 22
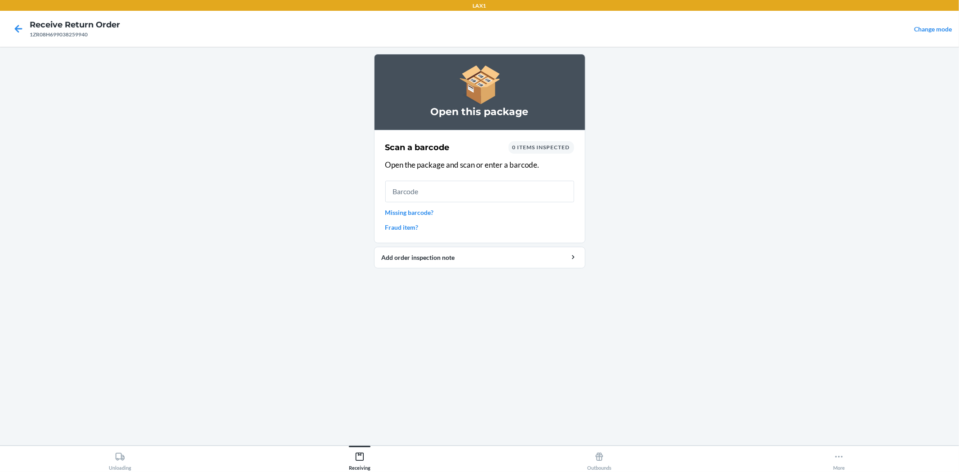
click at [431, 194] on input "text" at bounding box center [479, 192] width 189 height 22
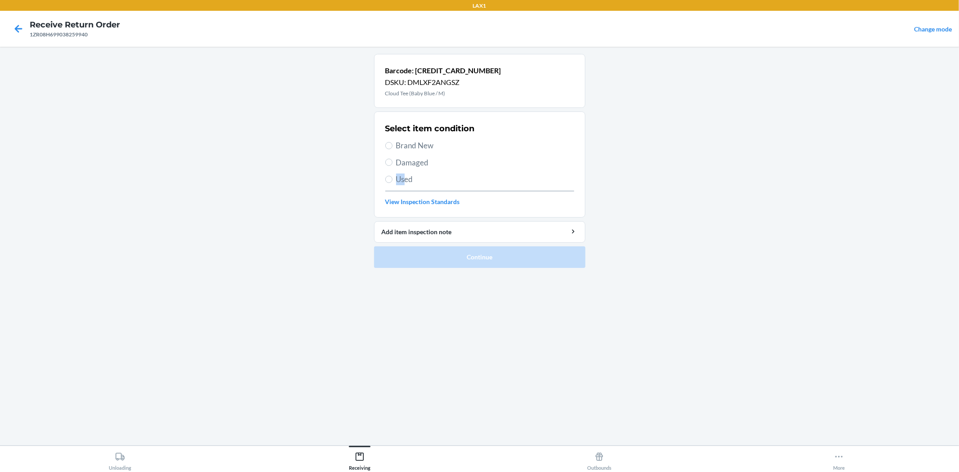
click at [403, 185] on div "Select item condition Brand New Damaged Used View Inspection Standards" at bounding box center [479, 164] width 189 height 89
click at [403, 184] on span "Used" at bounding box center [485, 179] width 178 height 12
click at [392, 183] on input "Used" at bounding box center [388, 179] width 7 height 7
radio input "true"
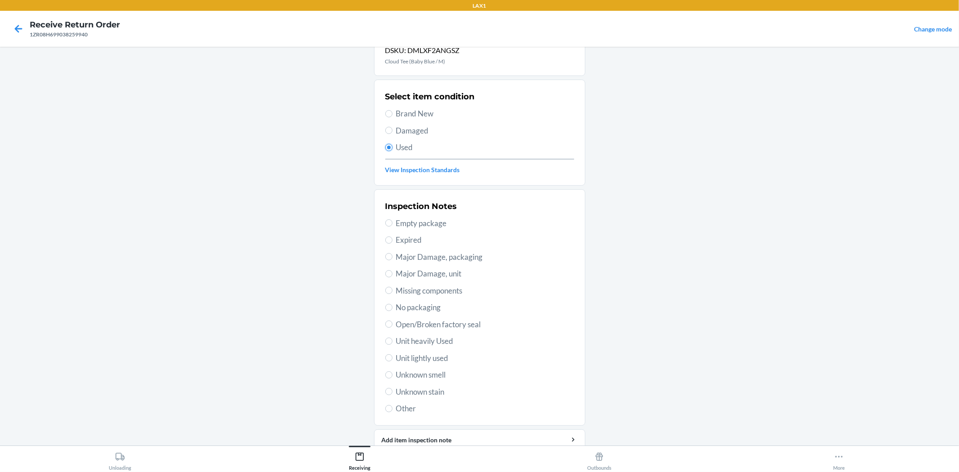
scroll to position [69, 0]
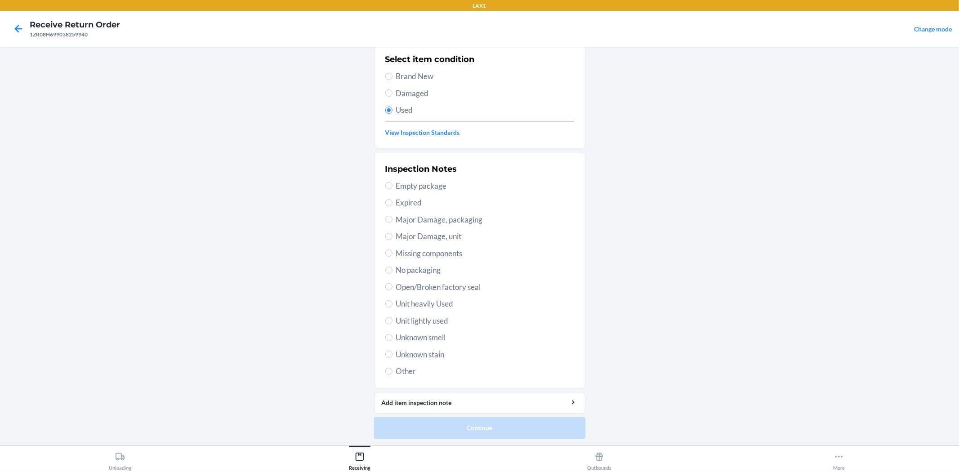
click at [415, 321] on span "Unit lightly used" at bounding box center [485, 321] width 178 height 12
click at [392, 321] on input "Unit lightly used" at bounding box center [388, 320] width 7 height 7
radio input "true"
click at [450, 427] on button "Continue" at bounding box center [479, 428] width 211 height 22
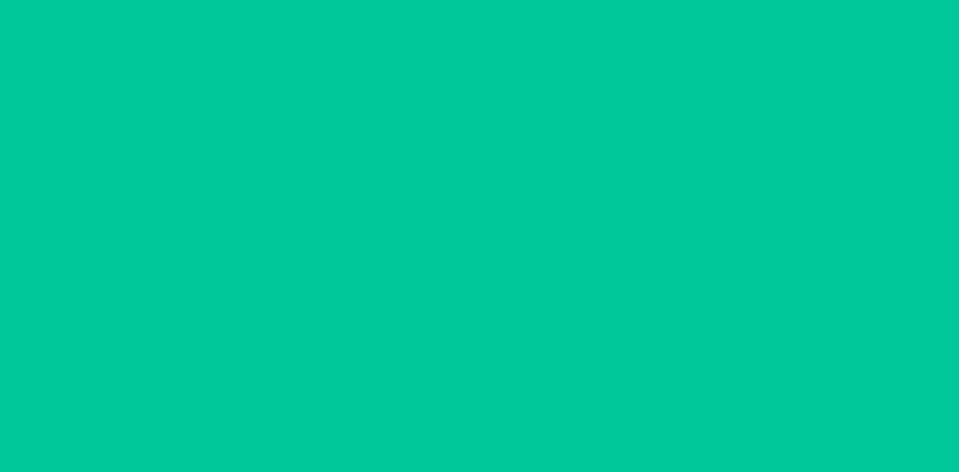
scroll to position [0, 0]
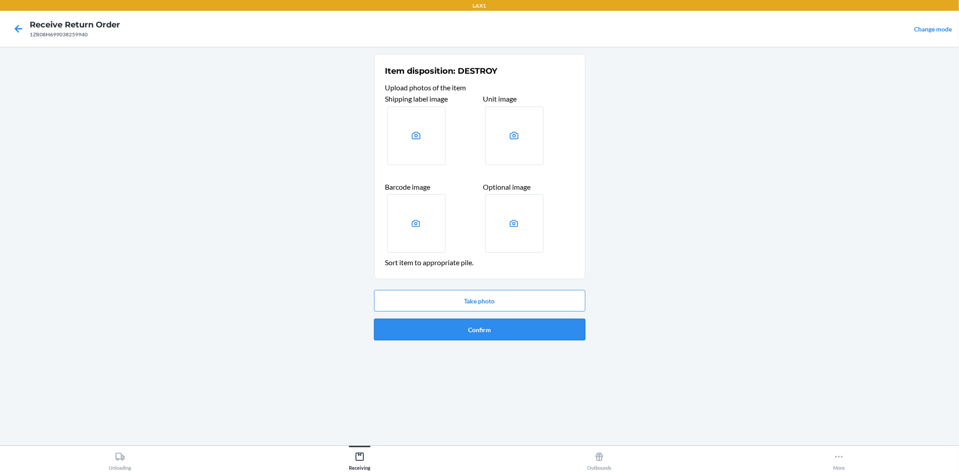
click at [434, 321] on button "Confirm" at bounding box center [479, 330] width 211 height 22
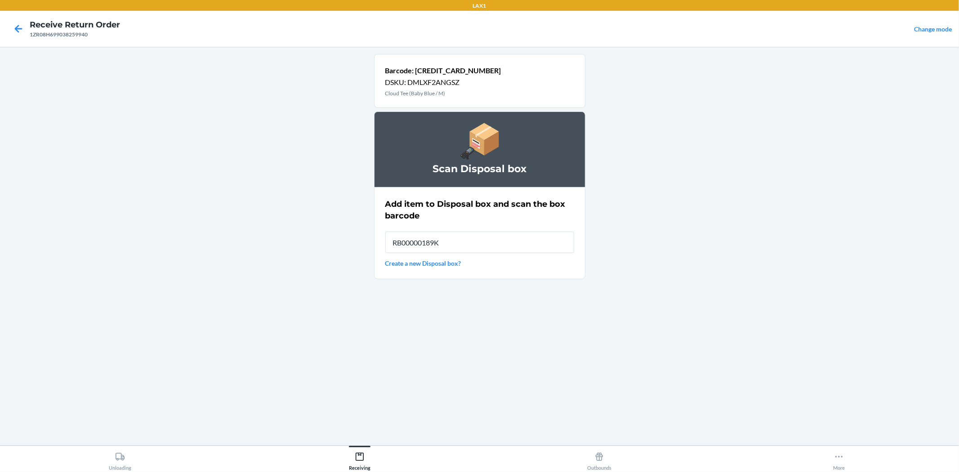
type input "RB00000189K"
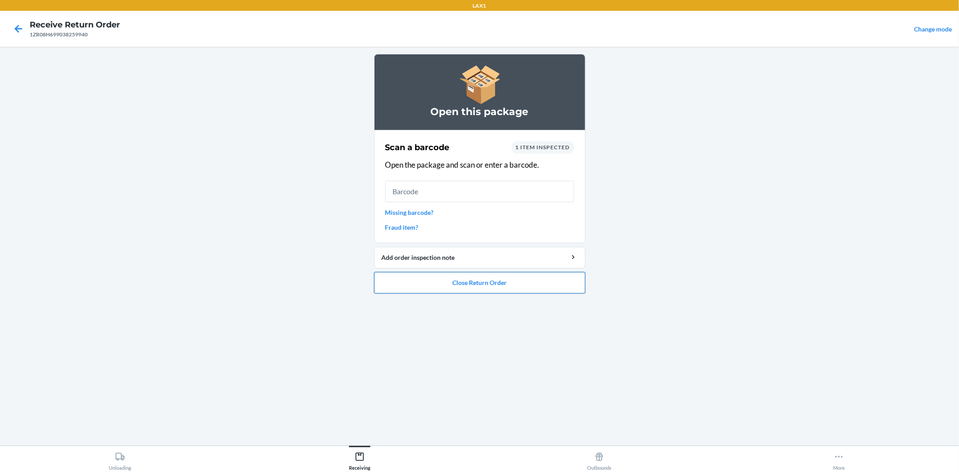
click at [415, 285] on button "Close Return Order" at bounding box center [479, 283] width 211 height 22
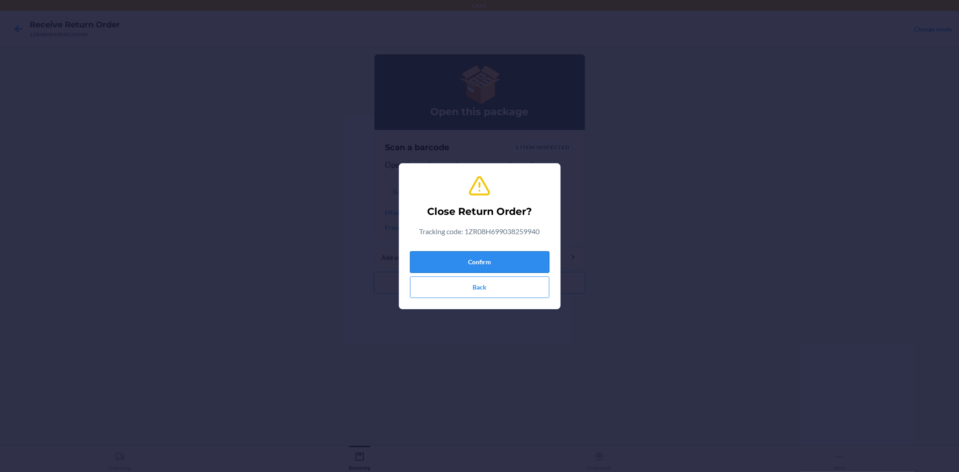
click at [411, 258] on button "Confirm" at bounding box center [479, 262] width 139 height 22
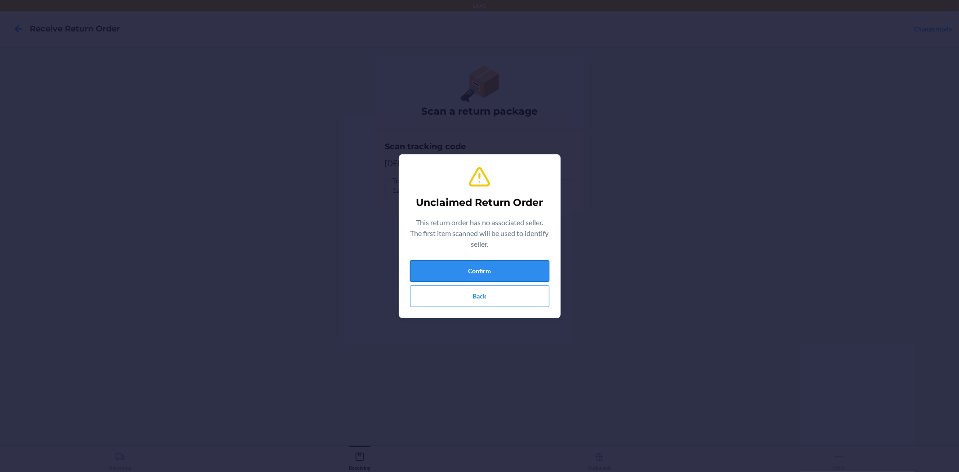
click at [507, 270] on button "Confirm" at bounding box center [479, 271] width 139 height 22
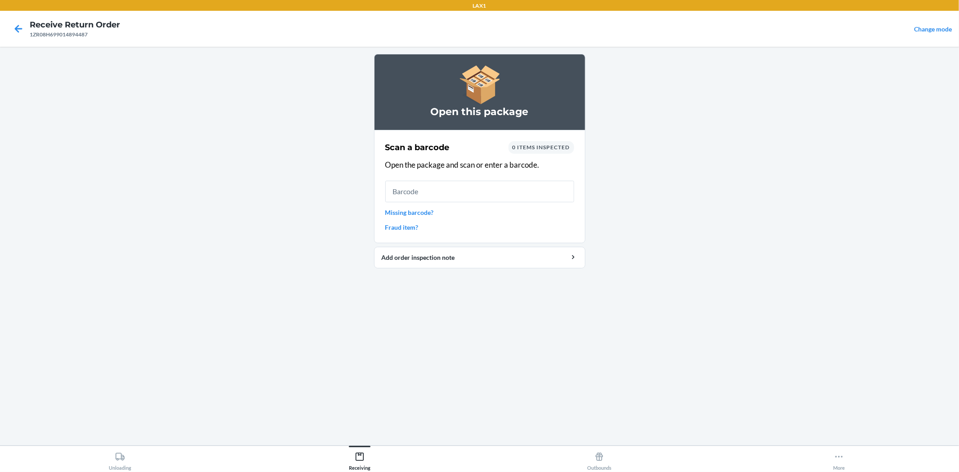
click at [487, 200] on input "text" at bounding box center [479, 192] width 189 height 22
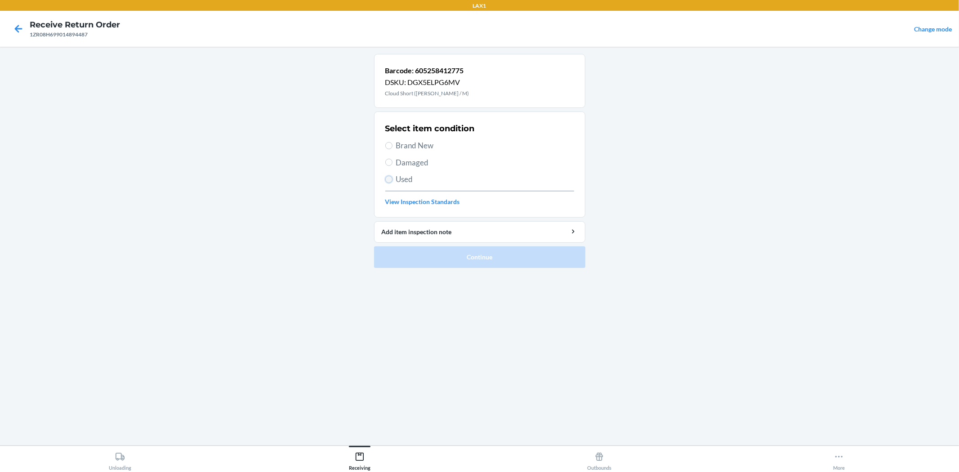
click at [389, 179] on input "Used" at bounding box center [388, 179] width 7 height 7
radio input "true"
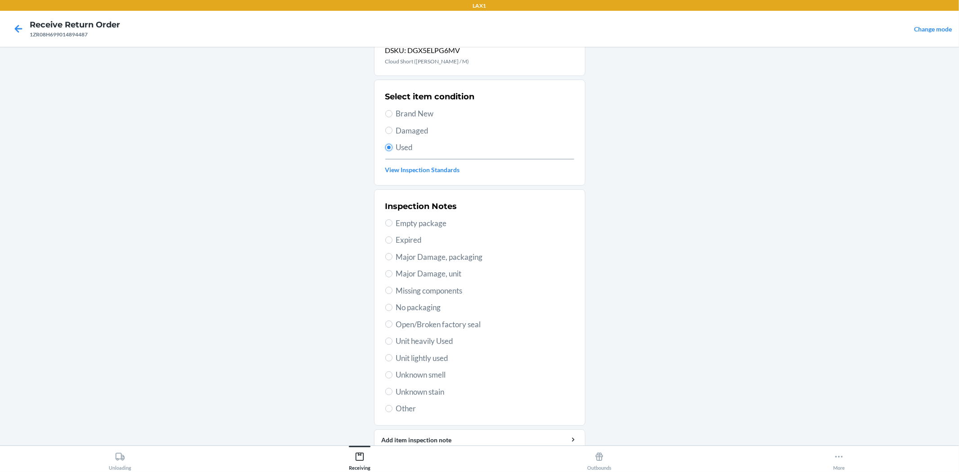
scroll to position [69, 0]
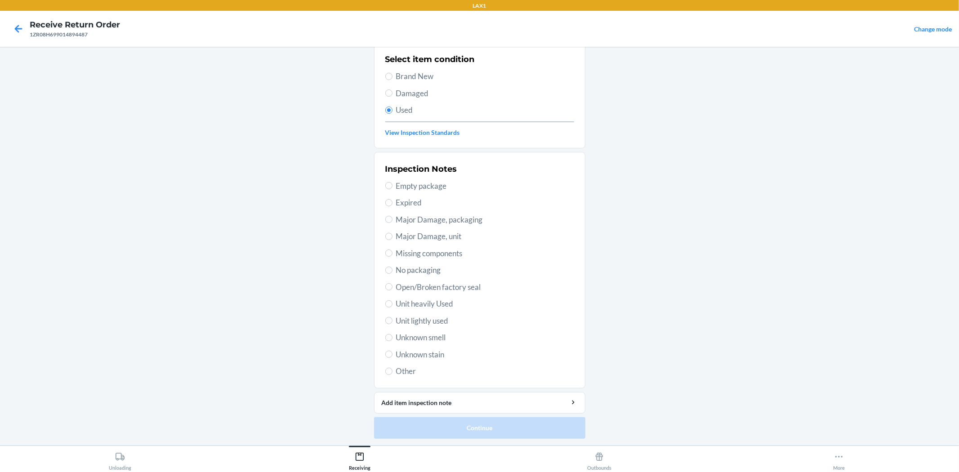
click at [423, 318] on span "Unit lightly used" at bounding box center [485, 321] width 178 height 12
click at [392, 318] on input "Unit lightly used" at bounding box center [388, 320] width 7 height 7
radio input "true"
click at [453, 436] on button "Continue" at bounding box center [479, 428] width 211 height 22
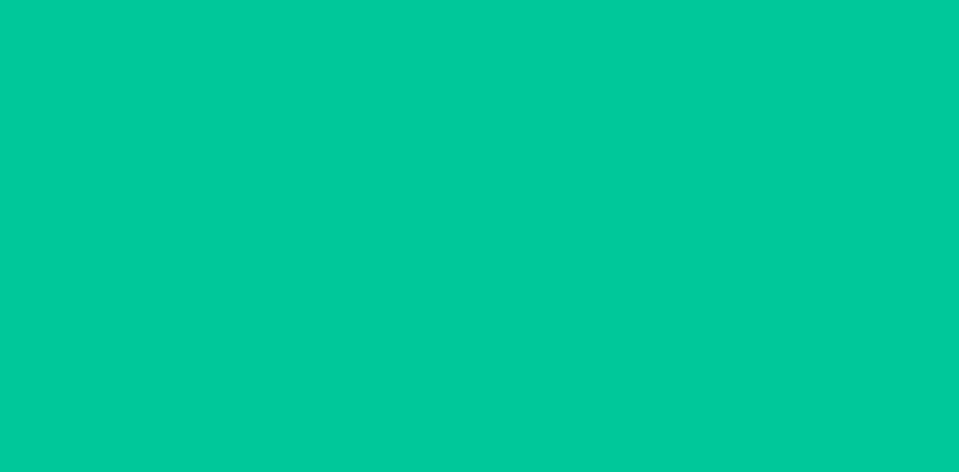
scroll to position [0, 0]
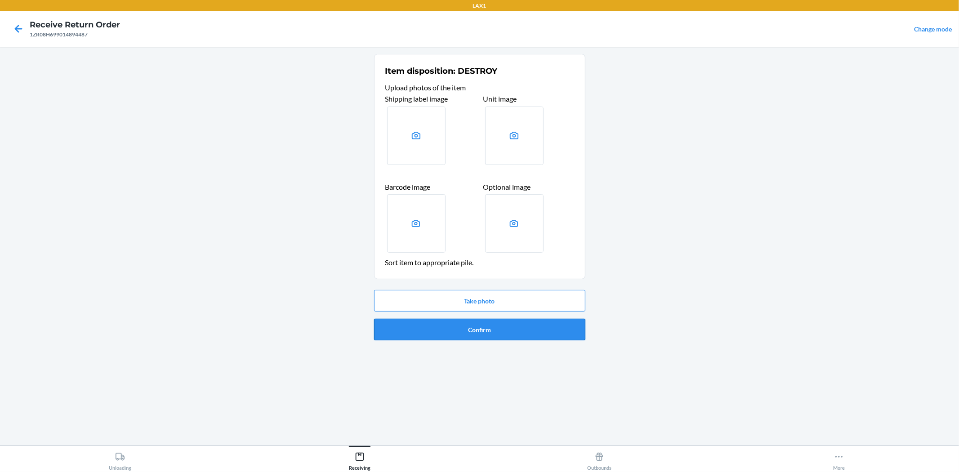
click at [452, 327] on button "Confirm" at bounding box center [479, 330] width 211 height 22
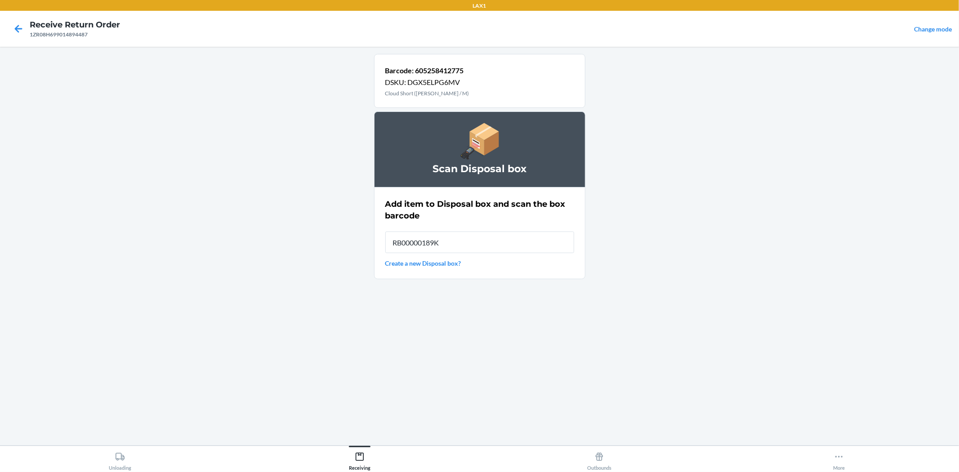
type input "RB00000189K"
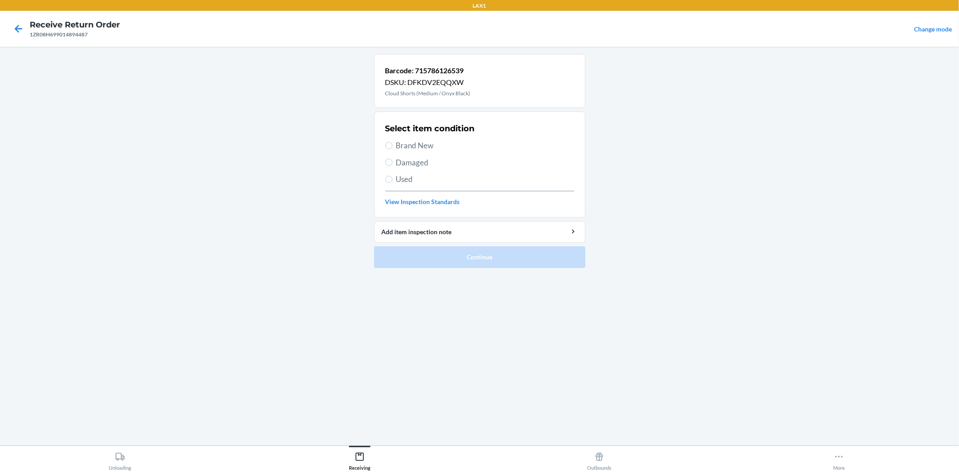
click at [403, 176] on span "Used" at bounding box center [485, 179] width 178 height 12
click at [392, 176] on input "Used" at bounding box center [388, 179] width 7 height 7
radio input "true"
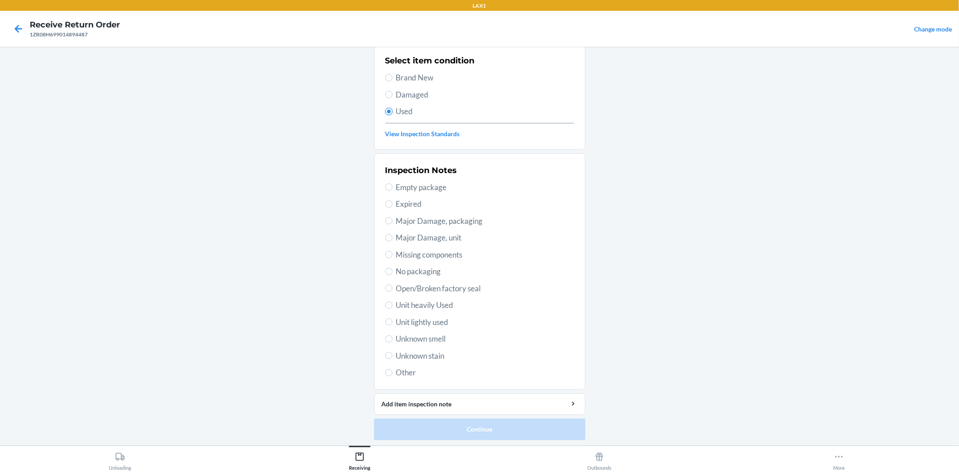
scroll to position [69, 0]
click at [425, 320] on span "Unit lightly used" at bounding box center [485, 321] width 178 height 12
click at [392, 320] on input "Unit lightly used" at bounding box center [388, 320] width 7 height 7
radio input "true"
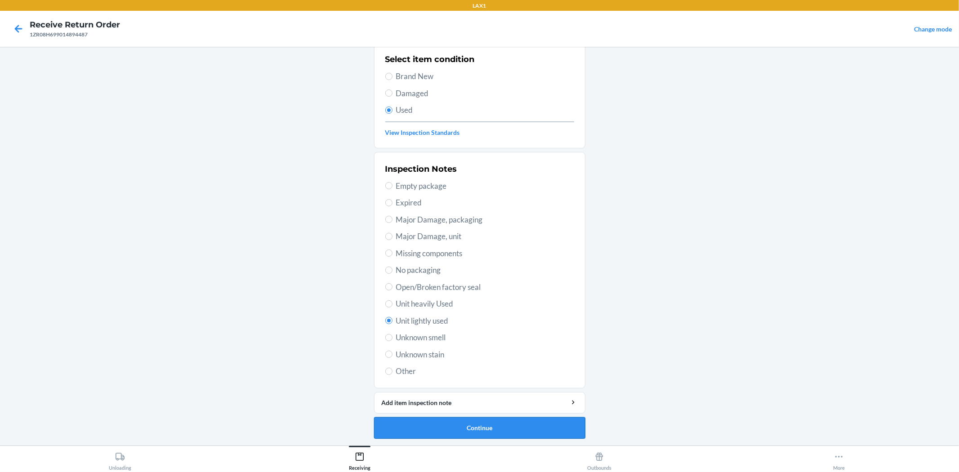
click at [435, 427] on button "Continue" at bounding box center [479, 428] width 211 height 22
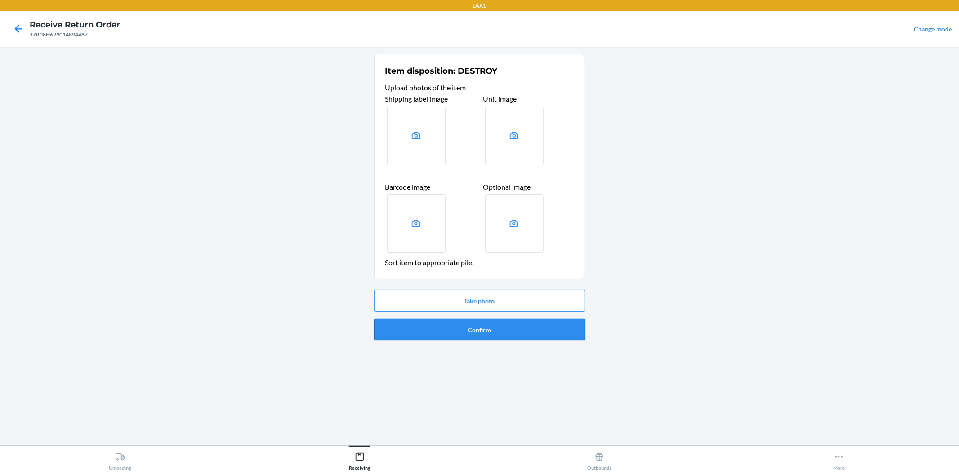
click at [421, 336] on button "Confirm" at bounding box center [479, 330] width 211 height 22
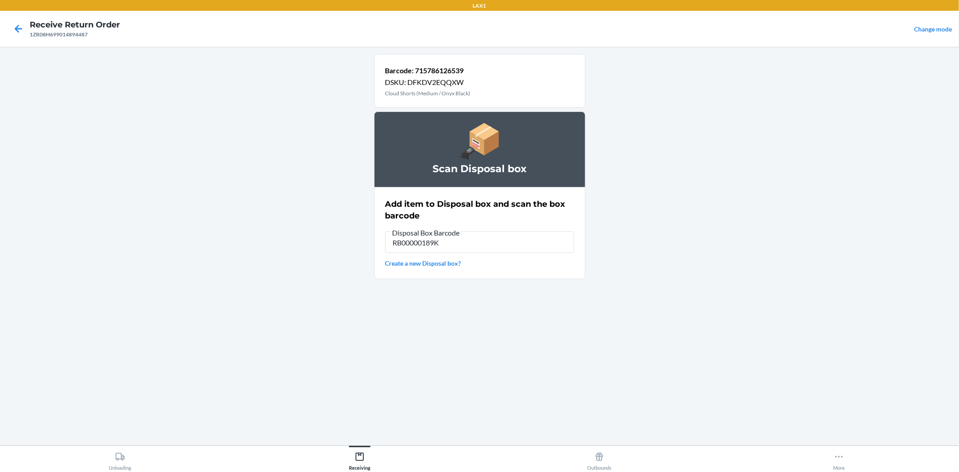
type input "RB00000189K"
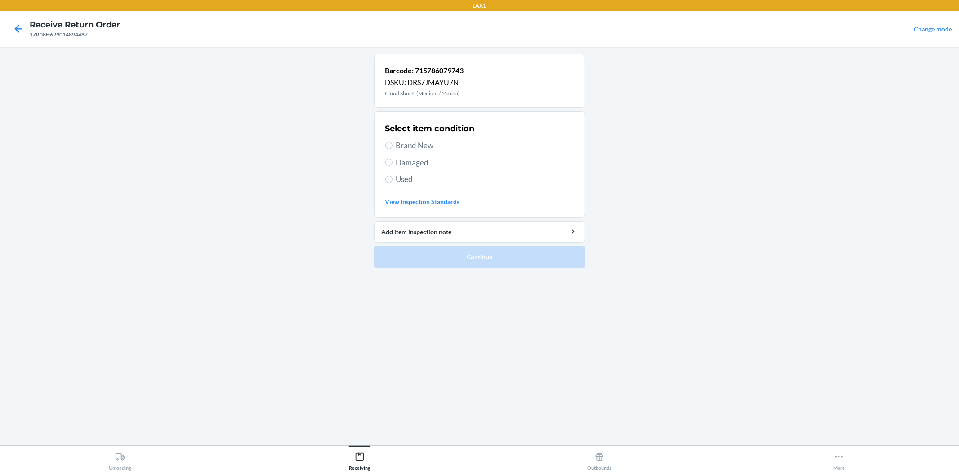
click at [399, 183] on span "Used" at bounding box center [485, 179] width 178 height 12
click at [392, 183] on input "Used" at bounding box center [388, 179] width 7 height 7
radio input "true"
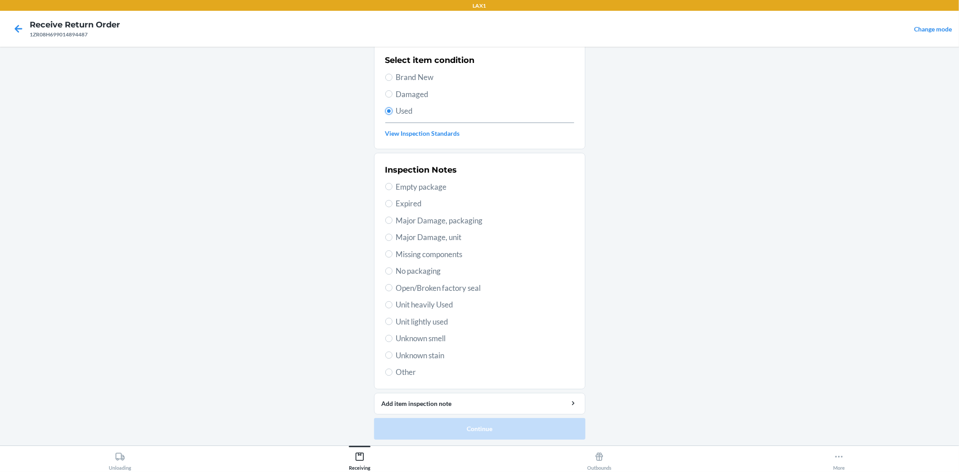
scroll to position [69, 0]
click at [408, 324] on span "Unit lightly used" at bounding box center [485, 321] width 178 height 12
click at [392, 324] on input "Unit lightly used" at bounding box center [388, 320] width 7 height 7
radio input "true"
click at [419, 431] on button "Continue" at bounding box center [479, 428] width 211 height 22
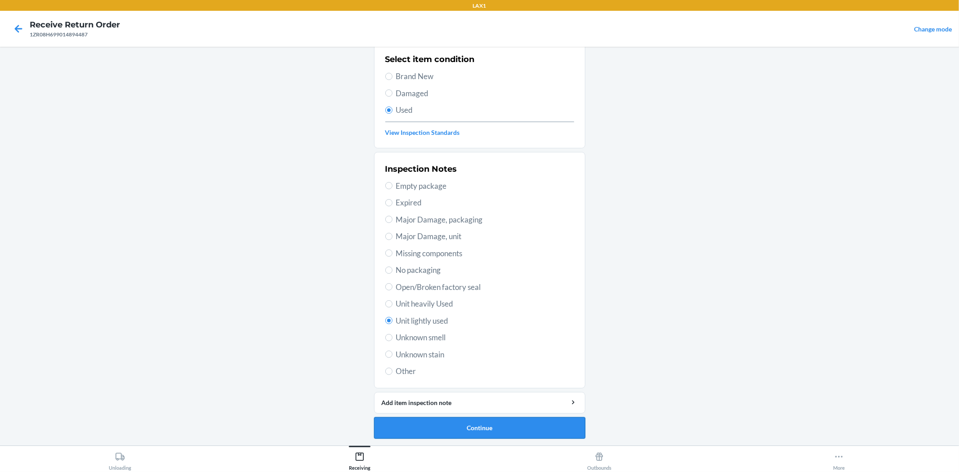
scroll to position [0, 0]
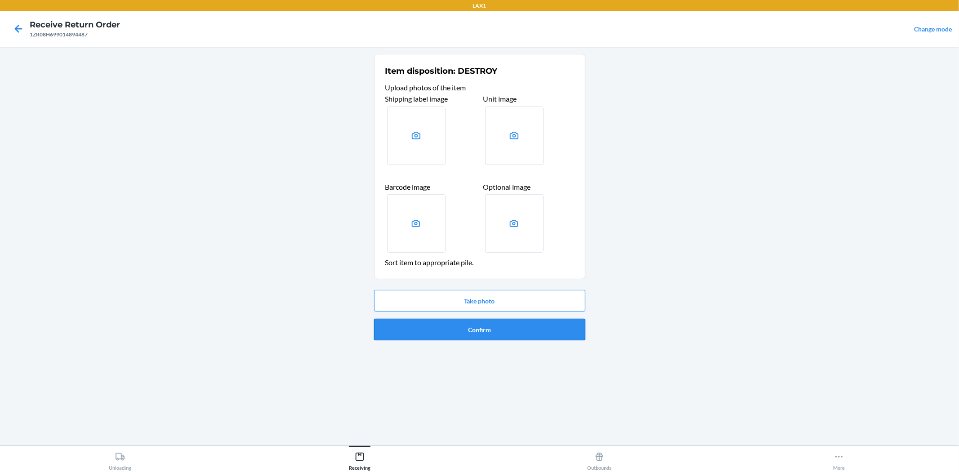
click at [465, 330] on button "Confirm" at bounding box center [479, 330] width 211 height 22
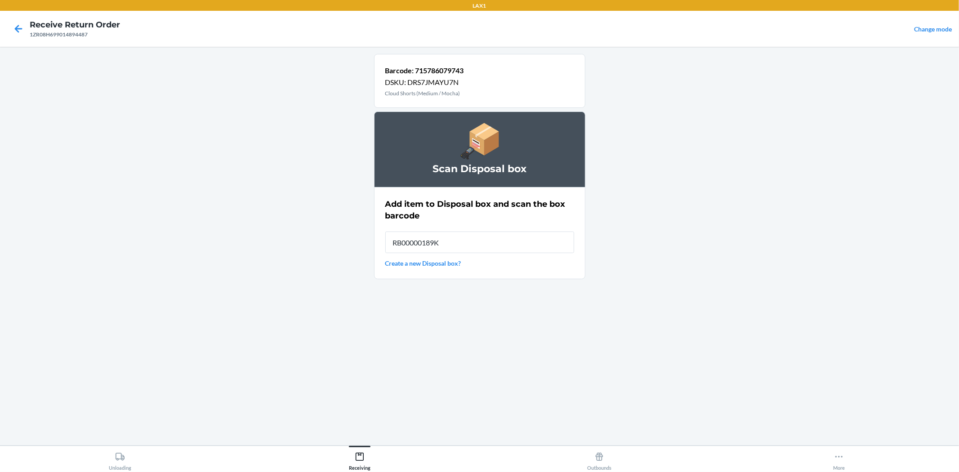
type input "RB00000189K"
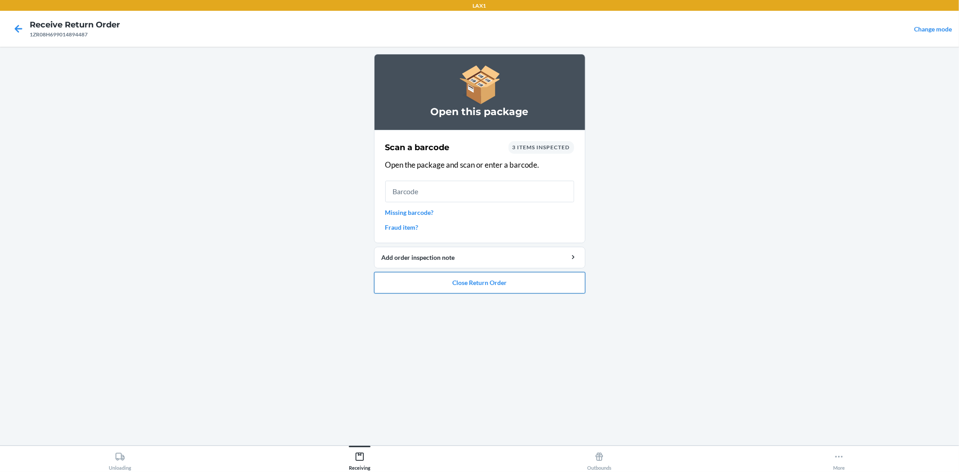
click at [449, 281] on button "Close Return Order" at bounding box center [479, 283] width 211 height 22
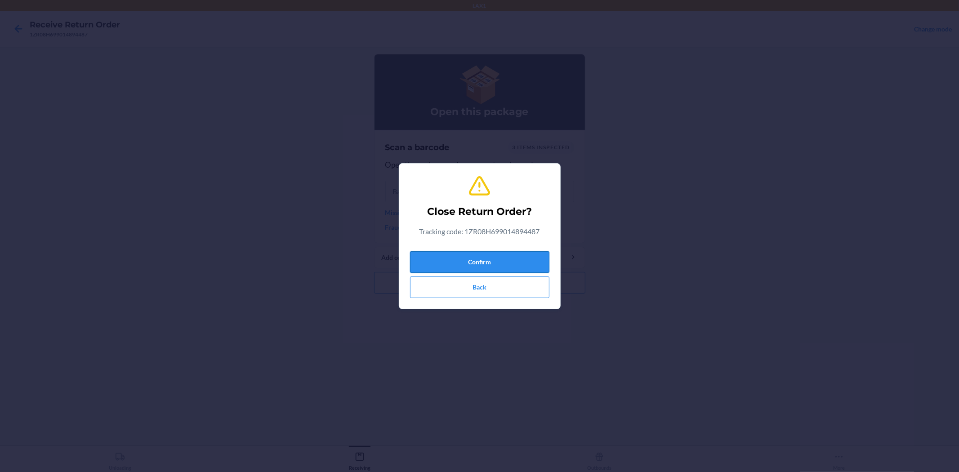
click at [428, 260] on button "Confirm" at bounding box center [479, 262] width 139 height 22
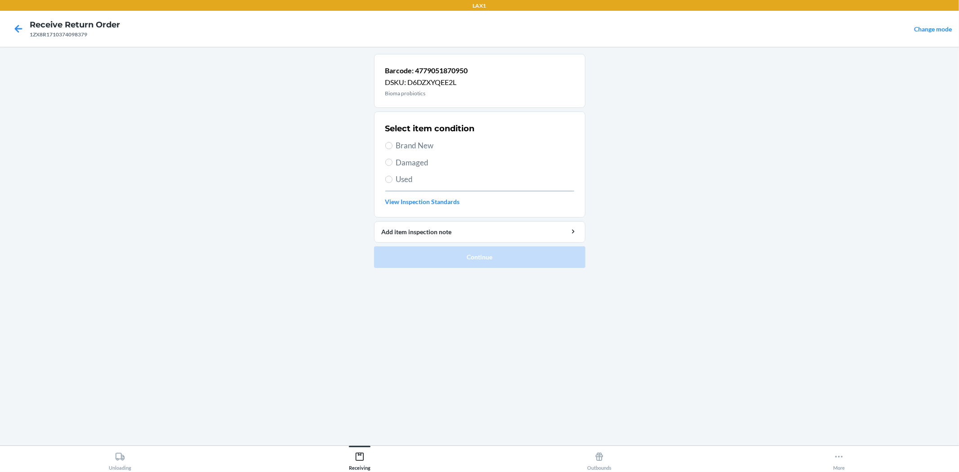
click at [396, 146] on span "Brand New" at bounding box center [485, 146] width 178 height 12
click at [392, 146] on input "Brand New" at bounding box center [388, 145] width 7 height 7
radio input "true"
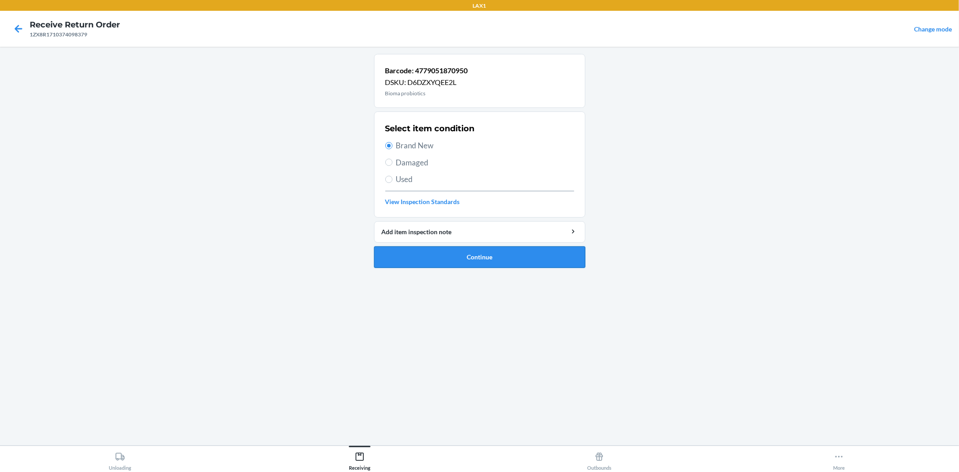
click at [472, 256] on button "Continue" at bounding box center [479, 257] width 211 height 22
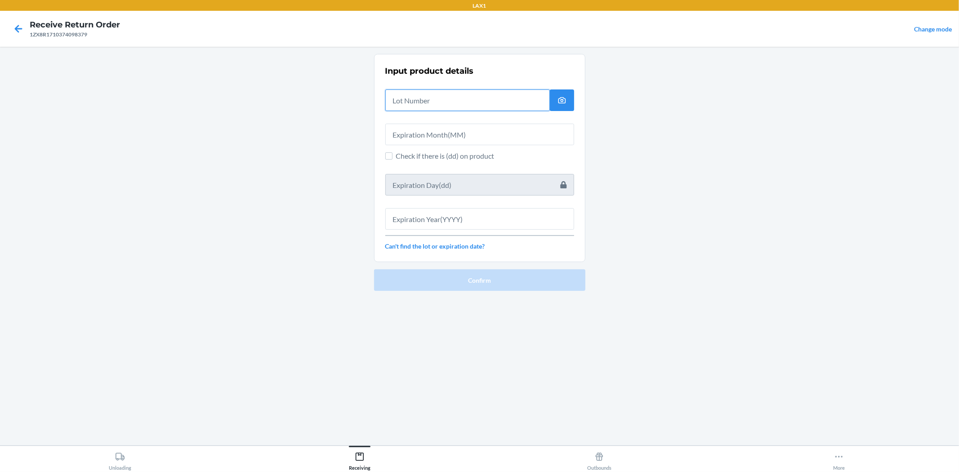
click at [493, 104] on input "text" at bounding box center [467, 100] width 164 height 22
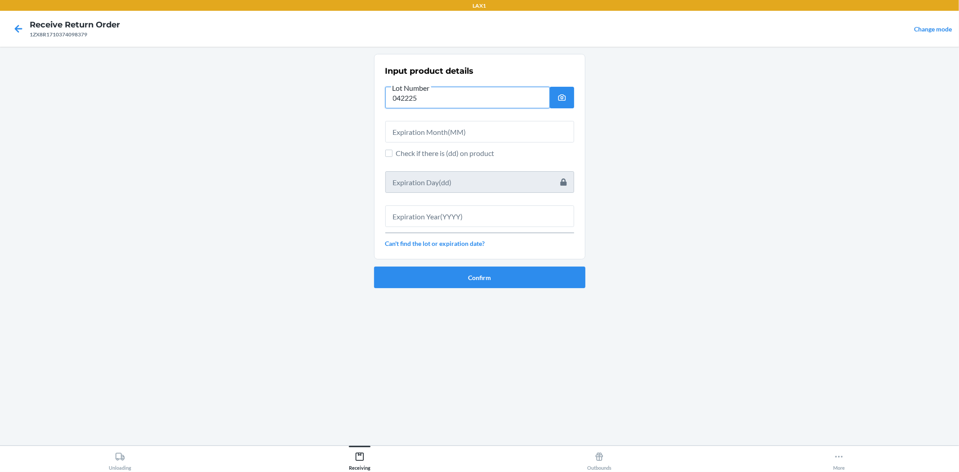
drag, startPoint x: 508, startPoint y: 104, endPoint x: 373, endPoint y: 115, distance: 134.8
drag, startPoint x: 373, startPoint y: 115, endPoint x: 649, endPoint y: 199, distance: 287.6
click at [649, 199] on main "Input product details Lot Number 042225 Check if there is (dd) on product Can't…" at bounding box center [479, 246] width 959 height 399
click at [499, 104] on input "042225" at bounding box center [467, 98] width 164 height 22
type input "04222578"
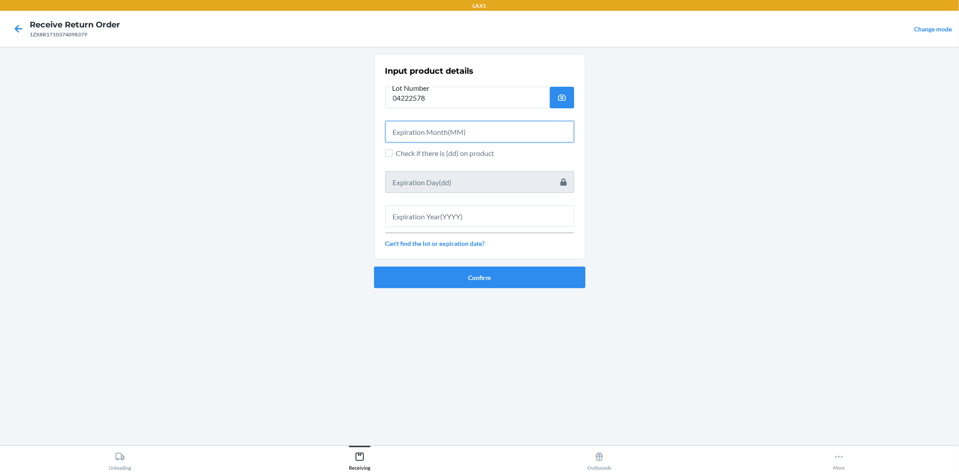
click at [502, 132] on input "text" at bounding box center [479, 132] width 189 height 22
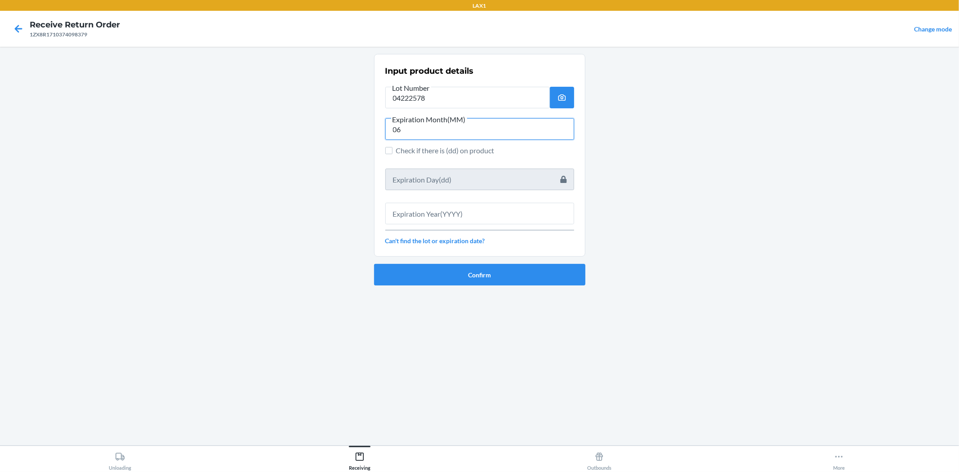
type input "06"
drag, startPoint x: 516, startPoint y: 216, endPoint x: 509, endPoint y: 212, distance: 7.6
click at [516, 214] on input "text" at bounding box center [479, 214] width 189 height 22
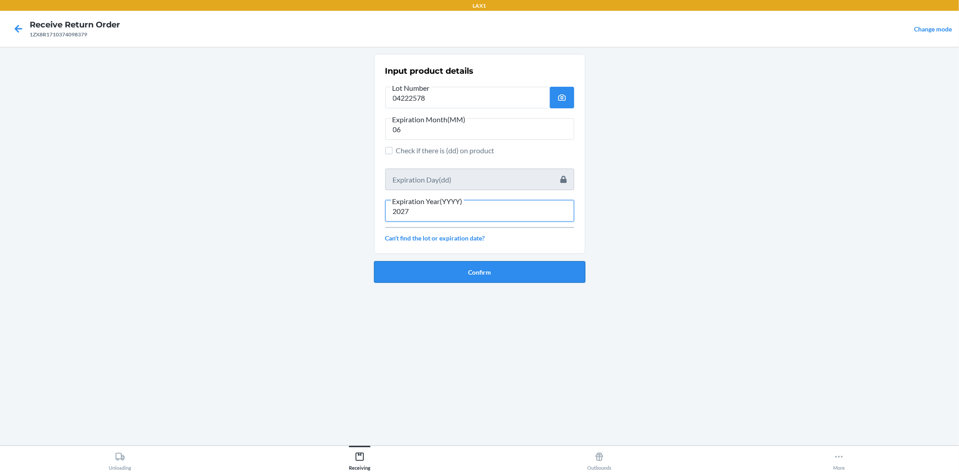
type input "2027"
click at [414, 276] on button "Confirm" at bounding box center [479, 272] width 211 height 22
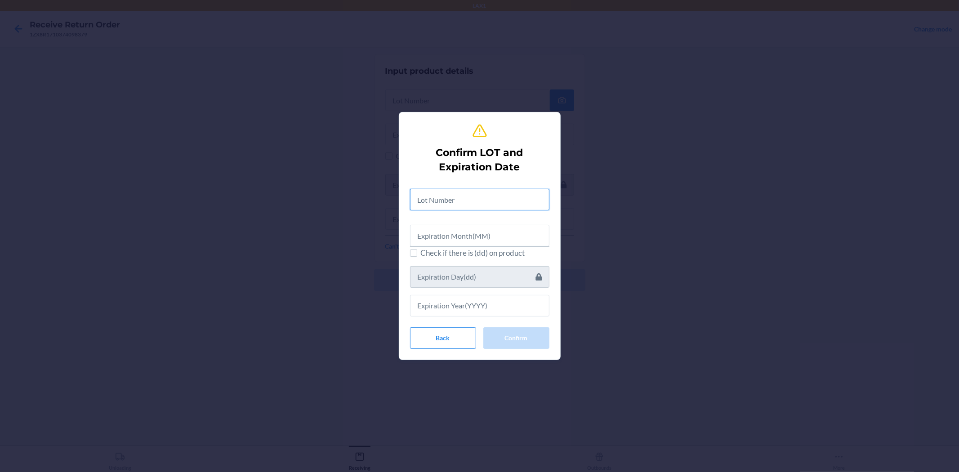
click at [460, 200] on input "text" at bounding box center [479, 200] width 139 height 22
type input "04222578"
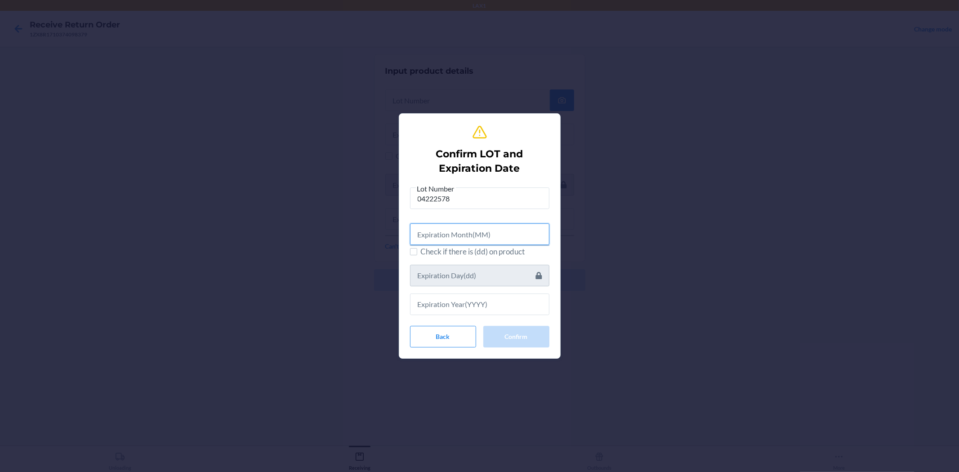
click at [463, 235] on input "text" at bounding box center [479, 234] width 139 height 22
type input "06"
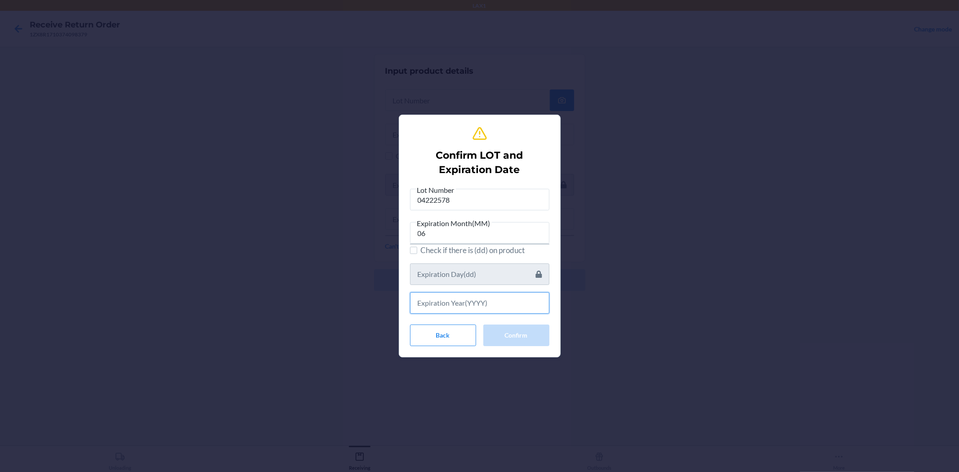
click at [435, 302] on input "text" at bounding box center [479, 303] width 139 height 22
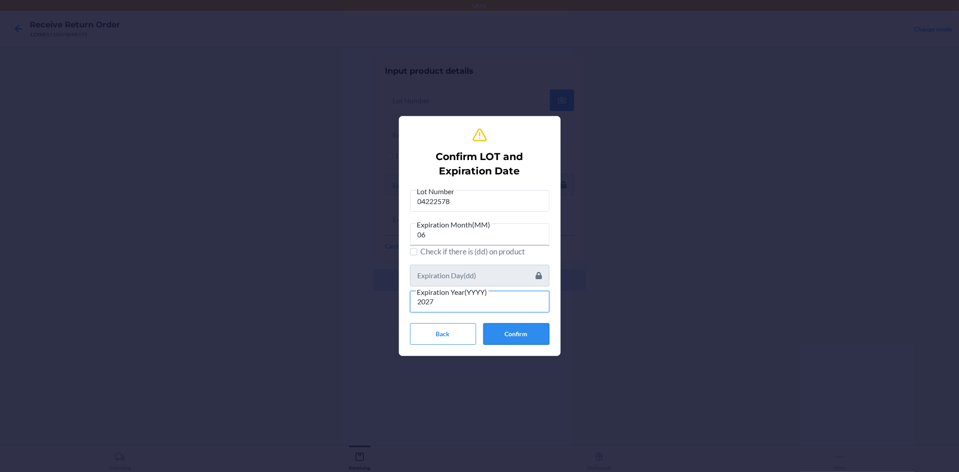
type input "2027"
click at [507, 328] on button "Confirm" at bounding box center [516, 334] width 66 height 22
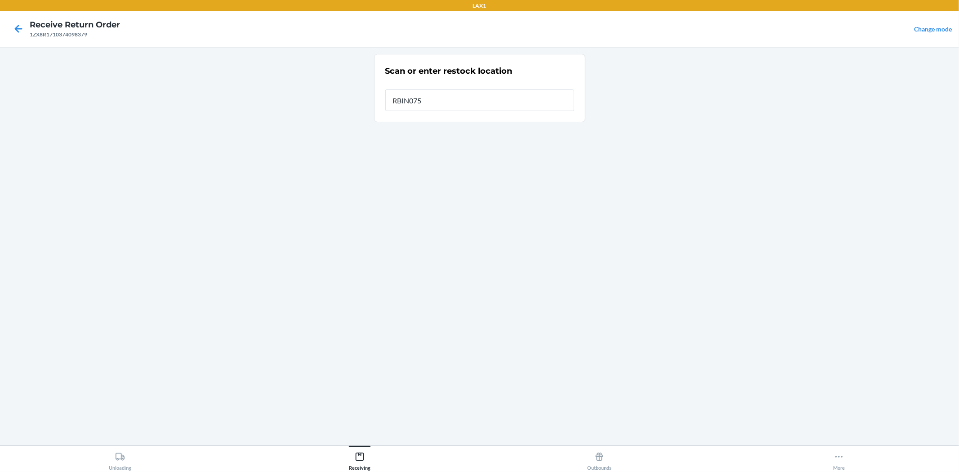
type input "RBIN075"
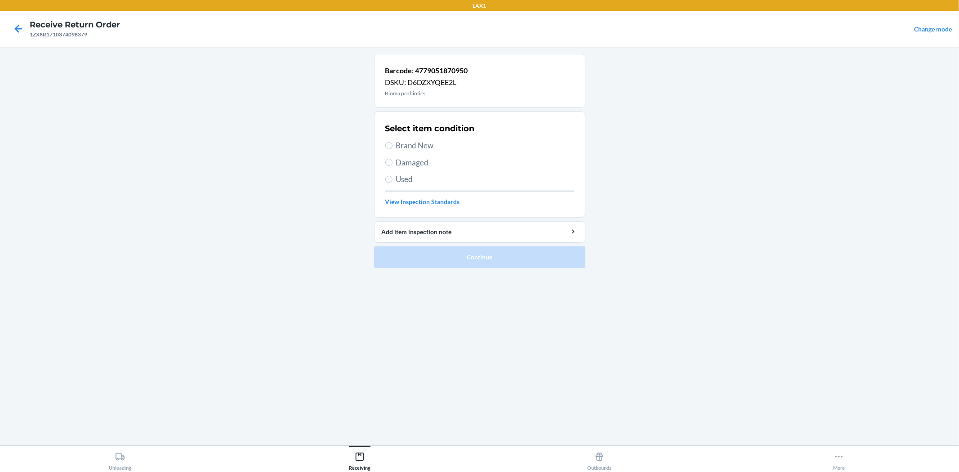
click at [426, 148] on span "Brand New" at bounding box center [485, 146] width 178 height 12
click at [392, 148] on input "Brand New" at bounding box center [388, 145] width 7 height 7
radio input "true"
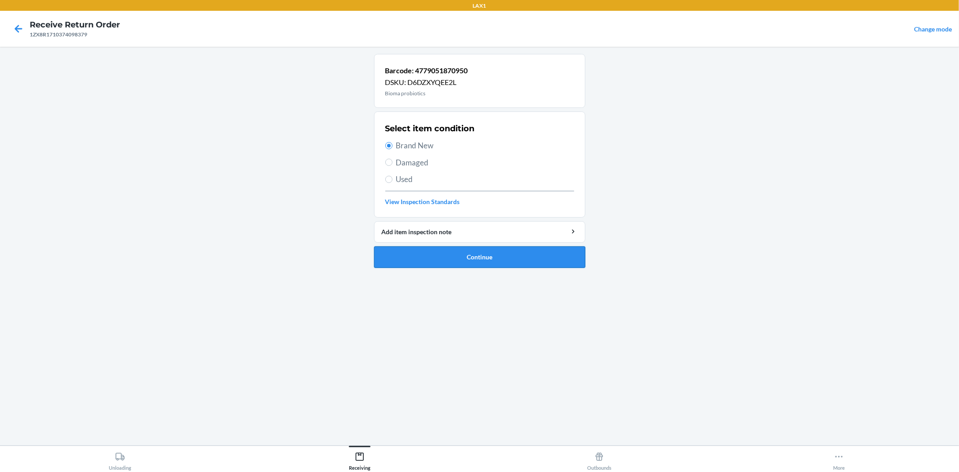
click at [492, 252] on button "Continue" at bounding box center [479, 257] width 211 height 22
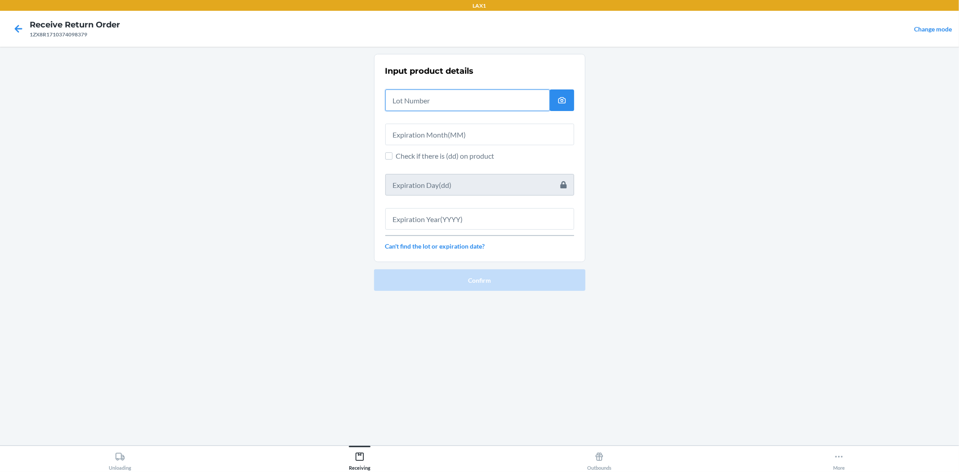
click at [451, 101] on input "text" at bounding box center [467, 100] width 164 height 22
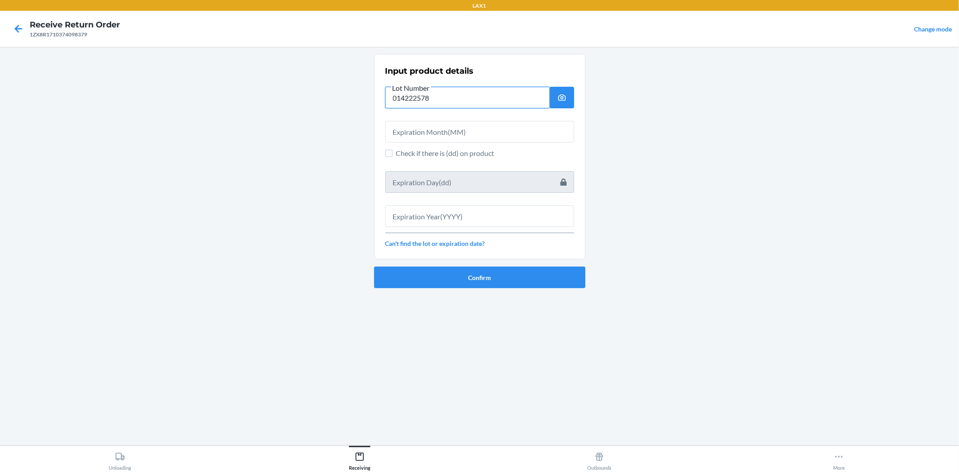
type input "014222578"
click at [458, 132] on input "text" at bounding box center [479, 132] width 189 height 22
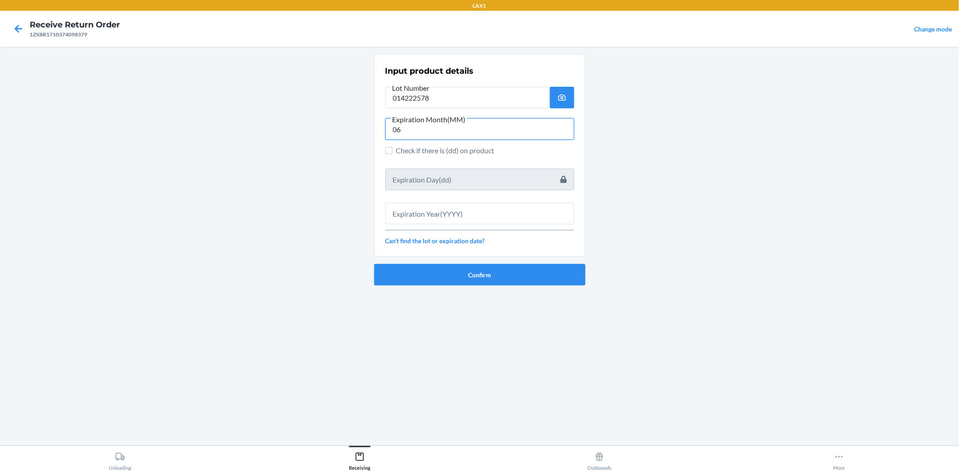
type input "06"
click at [457, 222] on input "text" at bounding box center [479, 214] width 189 height 22
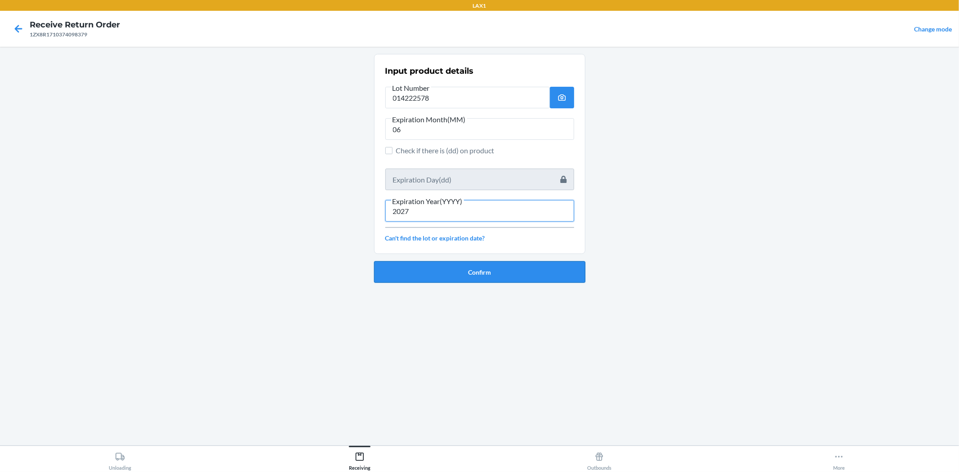
type input "2027"
click at [555, 275] on button "Confirm" at bounding box center [479, 272] width 211 height 22
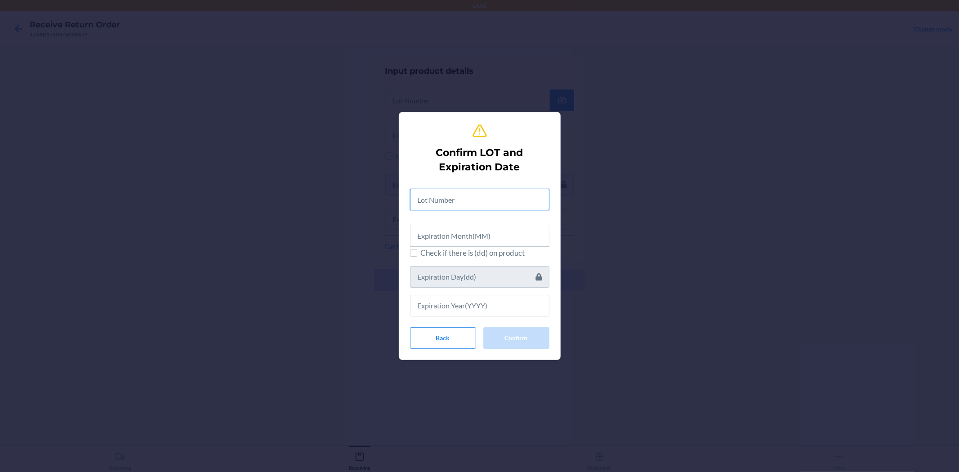
click at [508, 202] on input "text" at bounding box center [479, 200] width 139 height 22
type input "04222578"
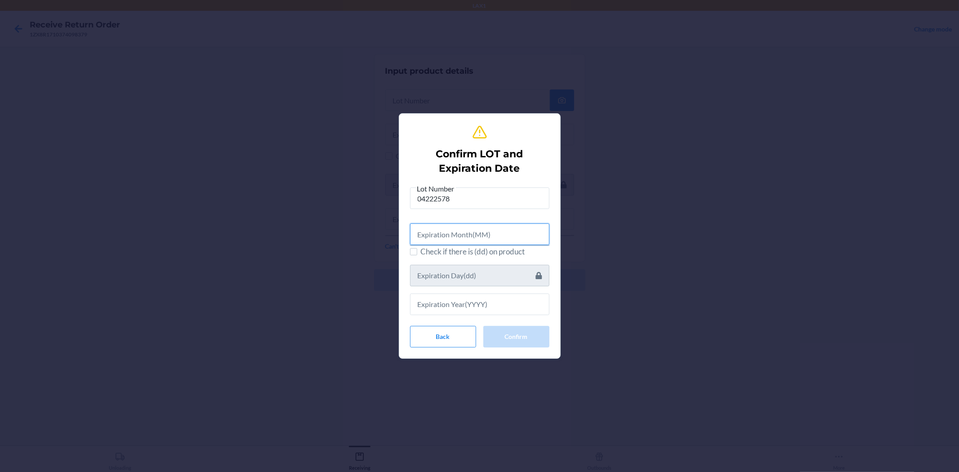
click at [492, 237] on input "text" at bounding box center [479, 234] width 139 height 22
type input "06"
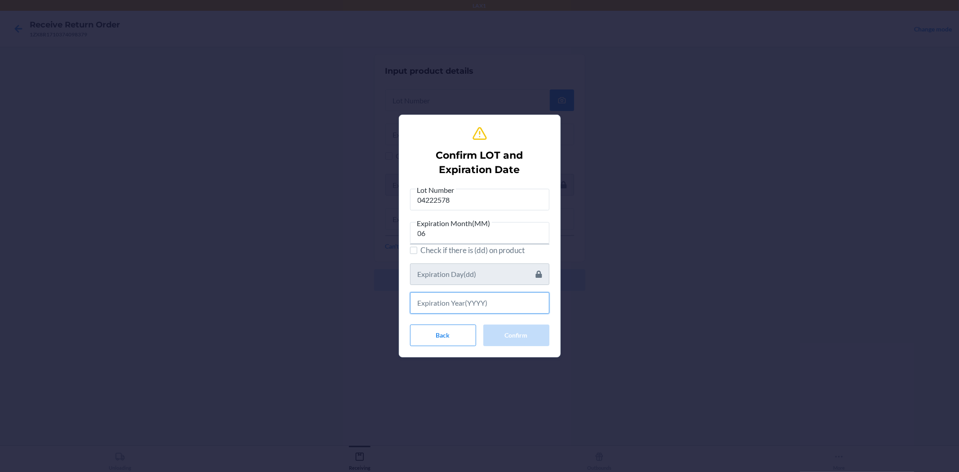
click at [440, 293] on input "text" at bounding box center [479, 303] width 139 height 22
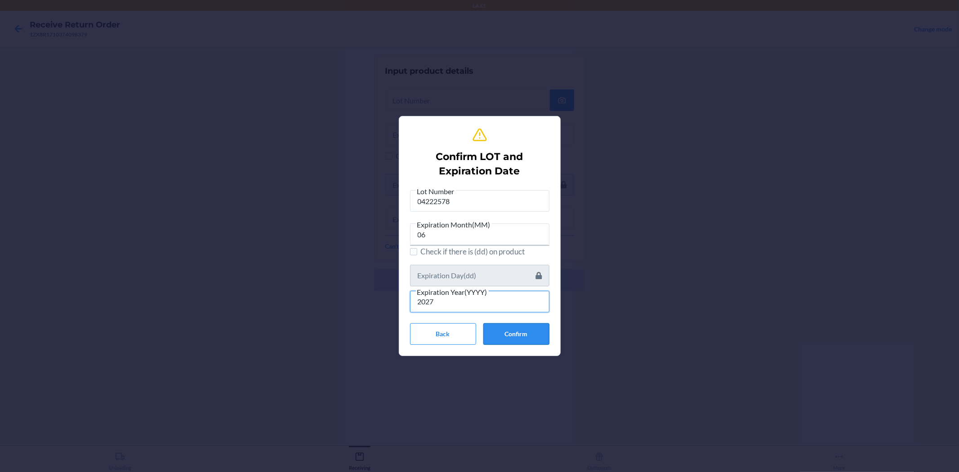
type input "2027"
click at [529, 337] on button "Confirm" at bounding box center [516, 334] width 66 height 22
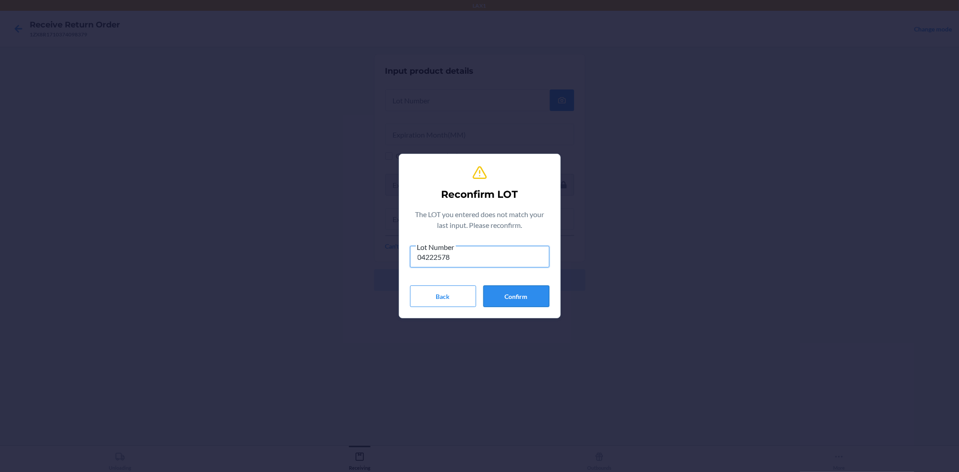
type input "04222578"
click at [536, 293] on button "Confirm" at bounding box center [516, 296] width 66 height 22
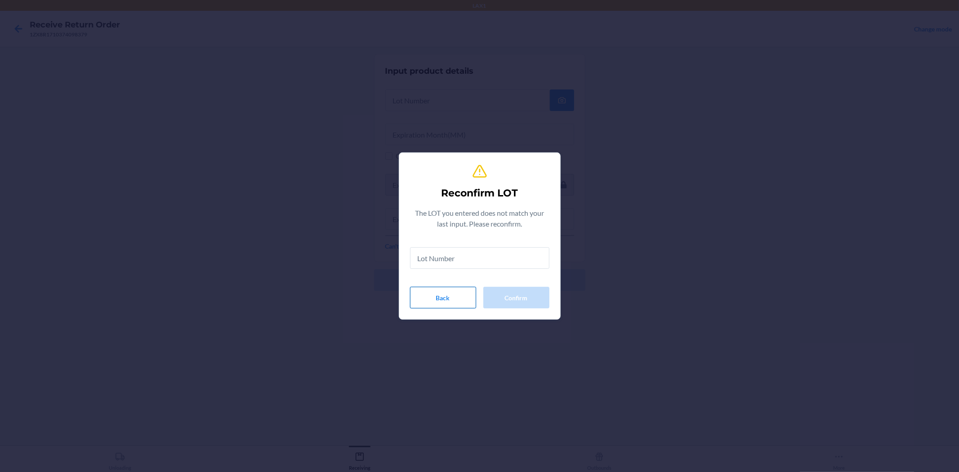
click at [418, 296] on button "Back" at bounding box center [443, 298] width 66 height 22
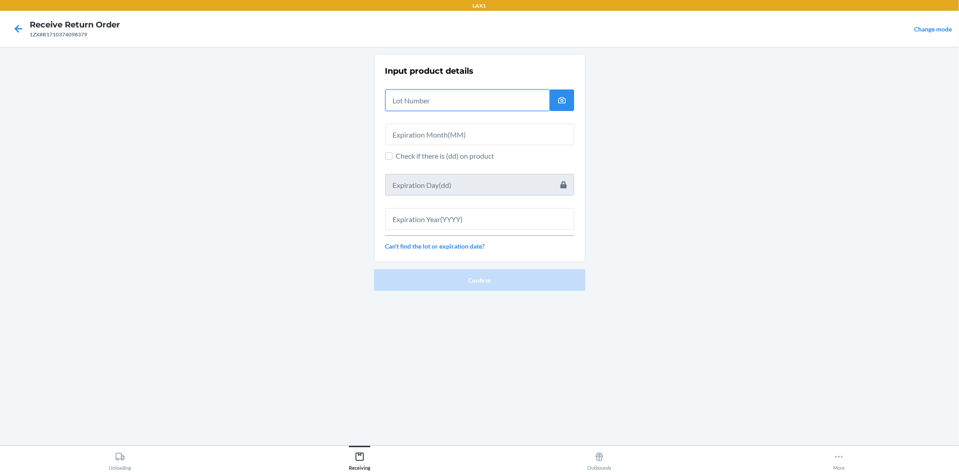
click at [453, 108] on input "text" at bounding box center [467, 100] width 164 height 22
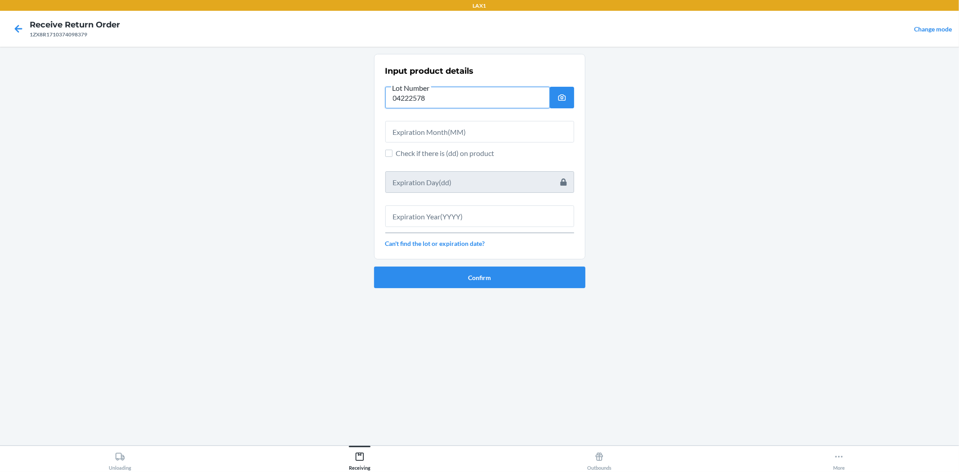
type input "04222578"
click at [449, 128] on input "text" at bounding box center [479, 132] width 189 height 22
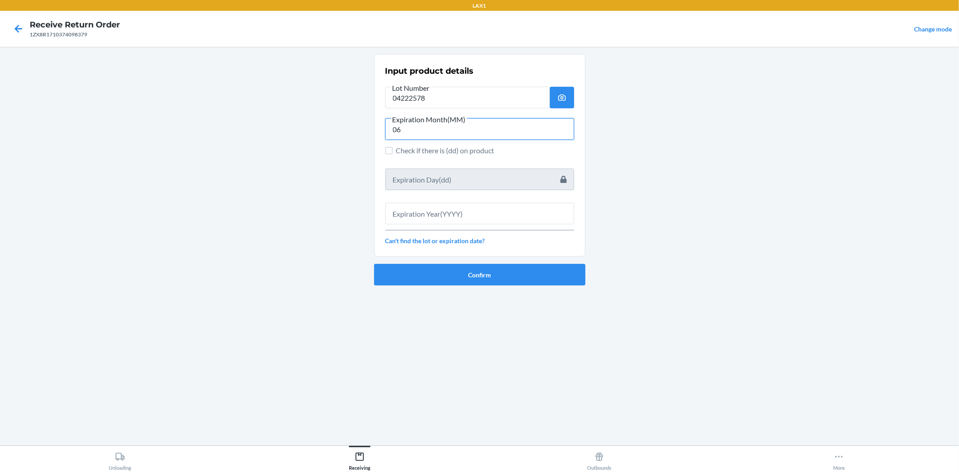
type input "06"
click at [440, 219] on input "text" at bounding box center [479, 214] width 189 height 22
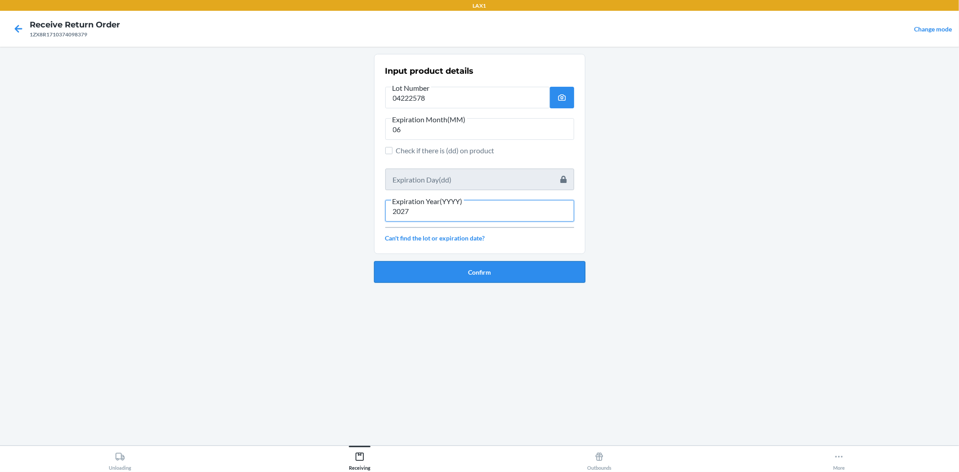
type input "2027"
click at [462, 262] on button "Confirm" at bounding box center [479, 272] width 211 height 22
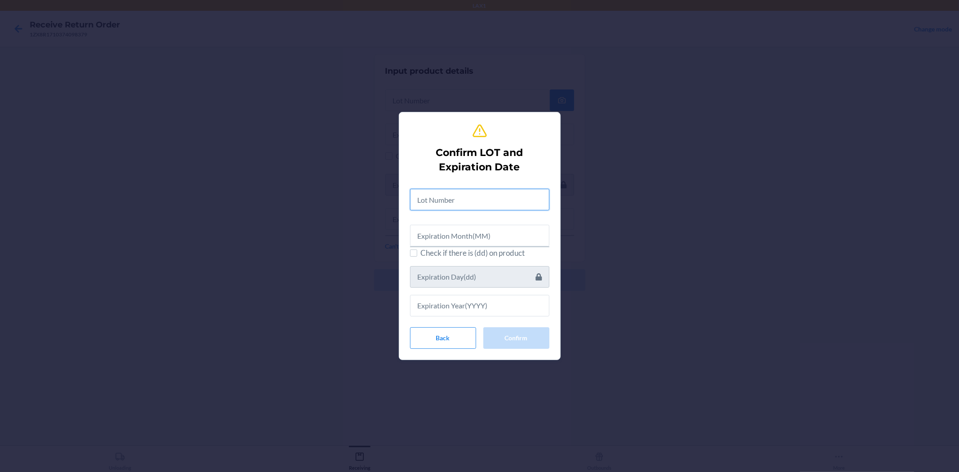
click at [471, 192] on input "text" at bounding box center [479, 200] width 139 height 22
type input "04222578"
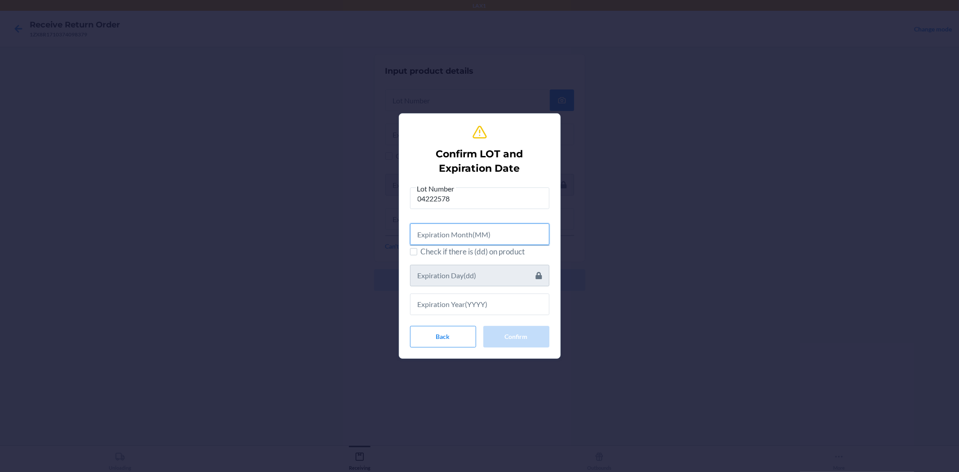
drag, startPoint x: 521, startPoint y: 240, endPoint x: 520, endPoint y: 234, distance: 6.8
click at [521, 240] on input "text" at bounding box center [479, 234] width 139 height 22
type input "06"
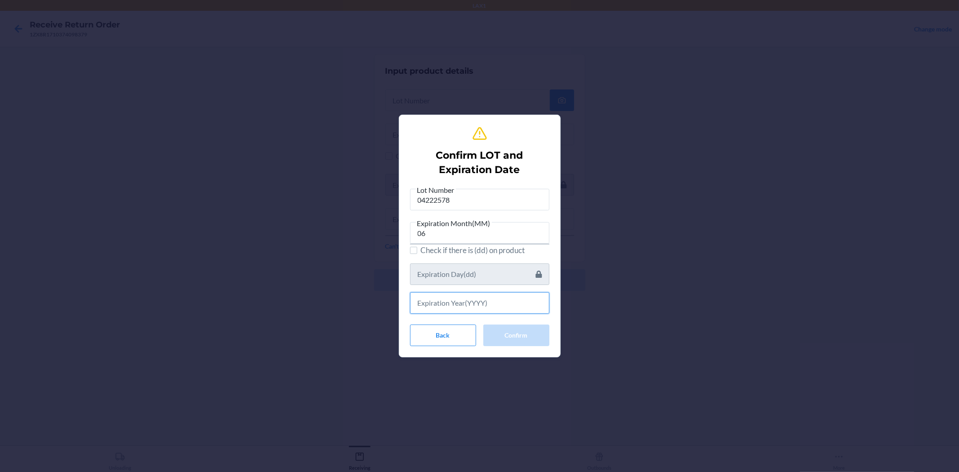
click at [485, 307] on input "text" at bounding box center [479, 303] width 139 height 22
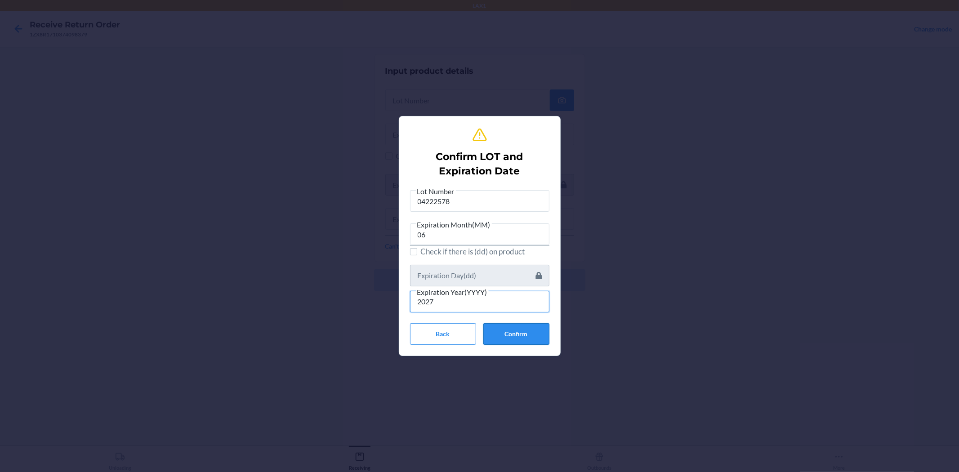
type input "2027"
click at [525, 336] on button "Confirm" at bounding box center [516, 334] width 66 height 22
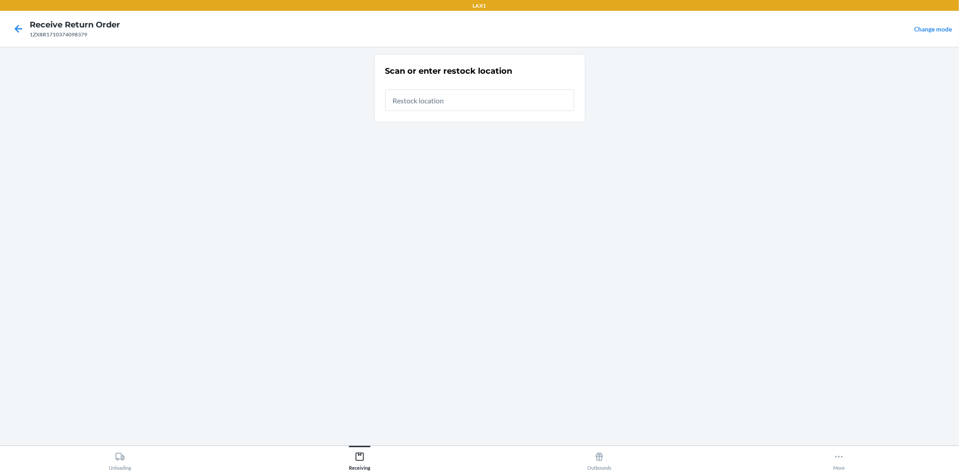
click at [499, 102] on input "text" at bounding box center [479, 100] width 189 height 22
type input "RBIN075"
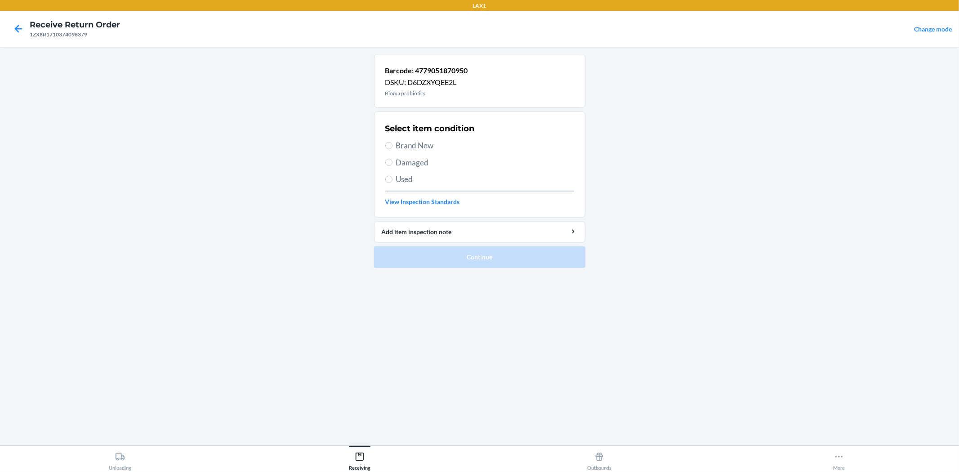
click at [416, 146] on span "Brand New" at bounding box center [485, 146] width 178 height 12
click at [392, 146] on input "Brand New" at bounding box center [388, 145] width 7 height 7
radio input "true"
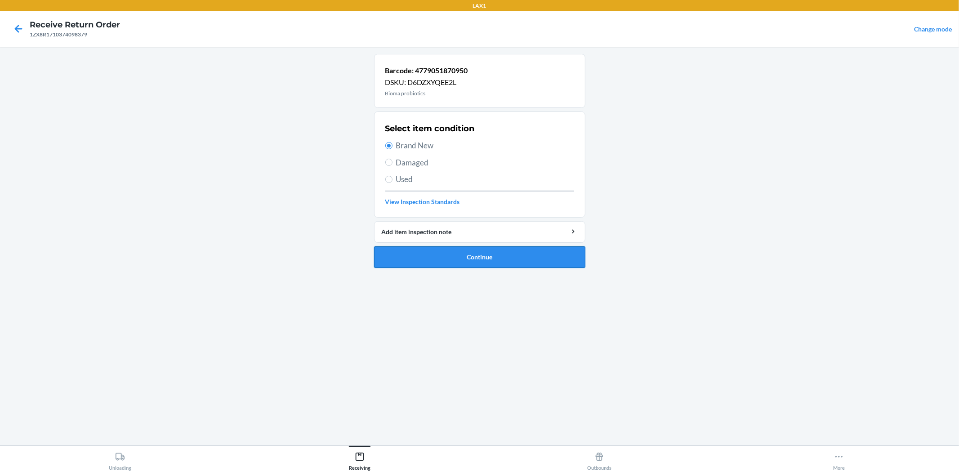
click at [475, 262] on button "Continue" at bounding box center [479, 257] width 211 height 22
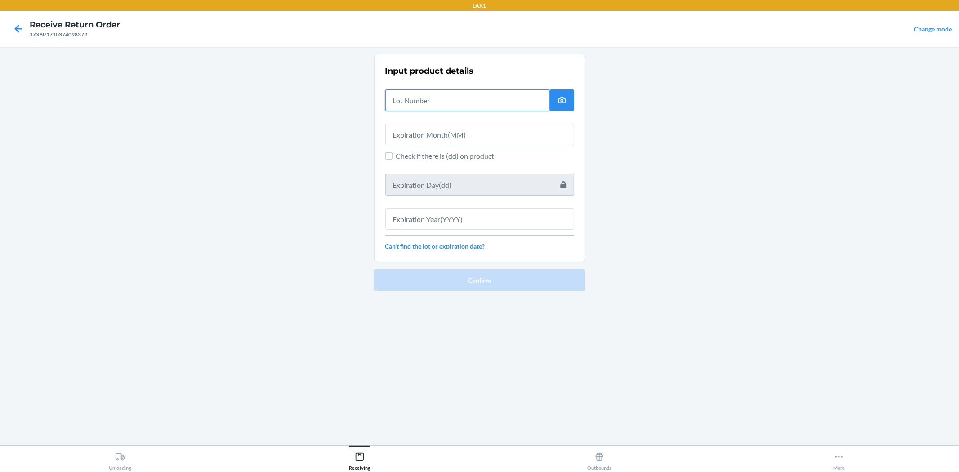
click at [400, 98] on input "text" at bounding box center [467, 100] width 164 height 22
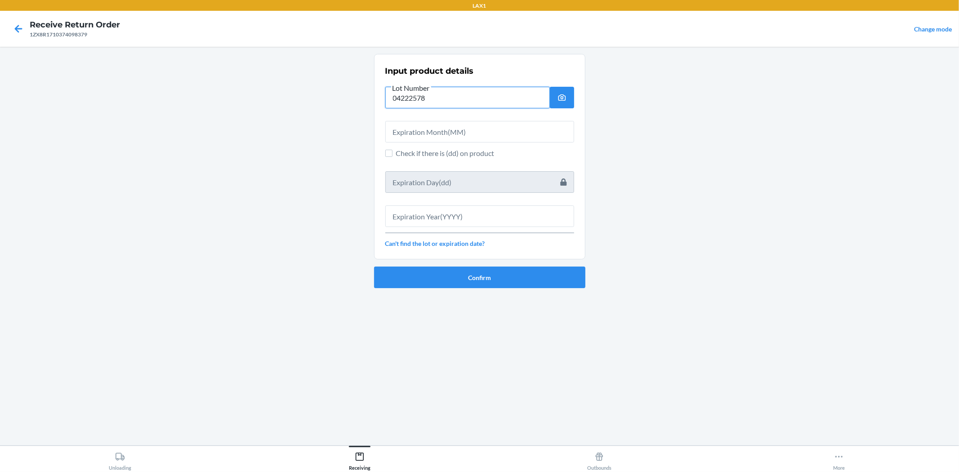
type input "04222578"
click at [461, 133] on input "text" at bounding box center [479, 132] width 189 height 22
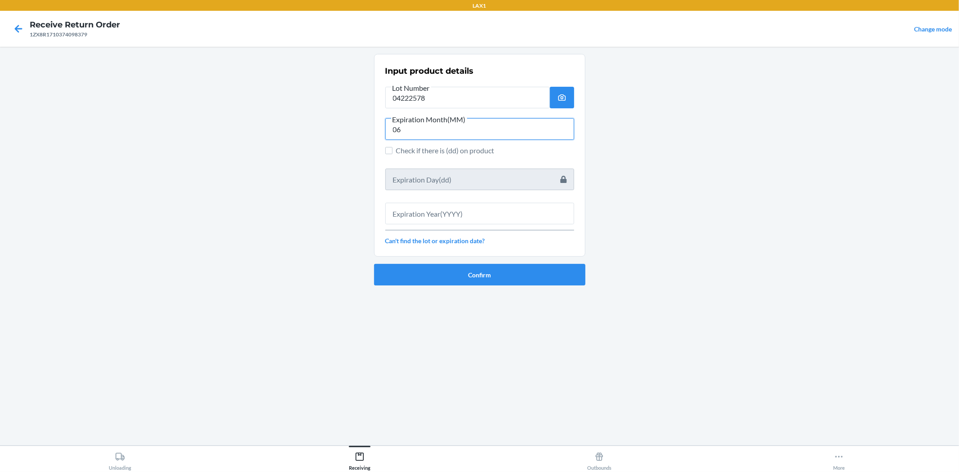
type input "06"
click at [493, 214] on input "text" at bounding box center [479, 214] width 189 height 22
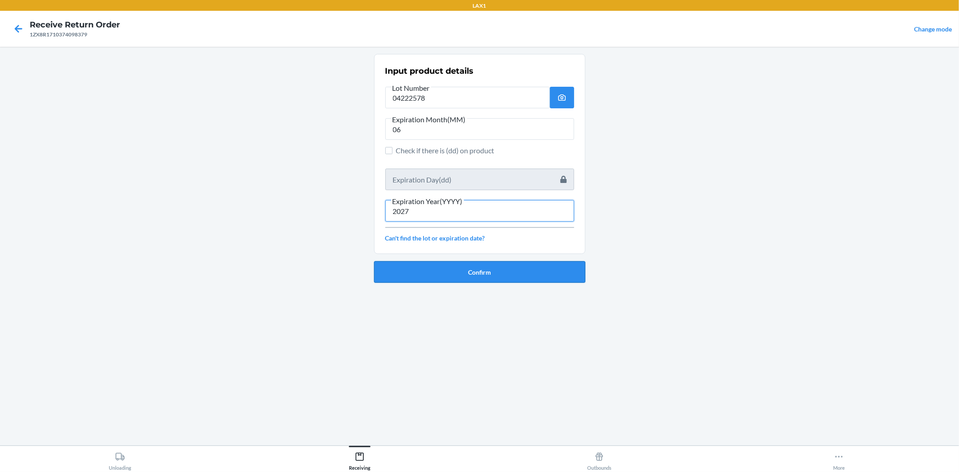
type input "2027"
click at [476, 268] on button "Confirm" at bounding box center [479, 272] width 211 height 22
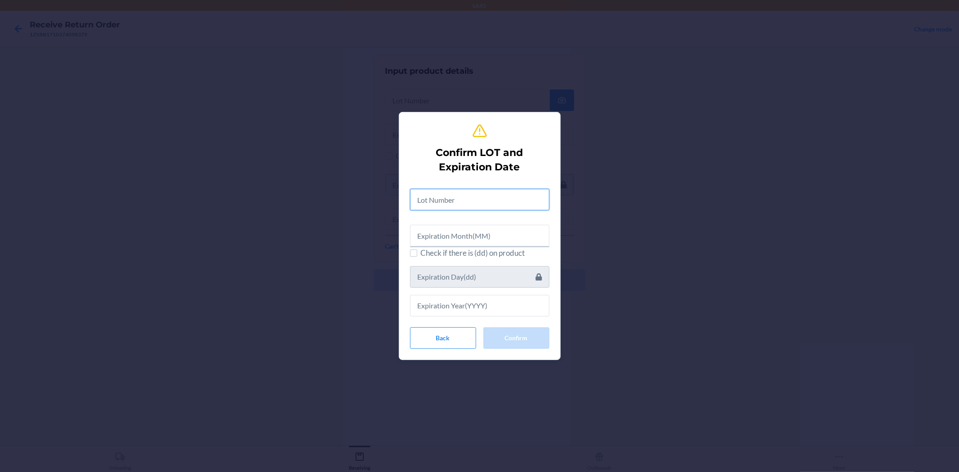
click at [445, 204] on input "text" at bounding box center [479, 200] width 139 height 22
click at [426, 197] on input "014222578" at bounding box center [479, 198] width 139 height 22
type input "04222578"
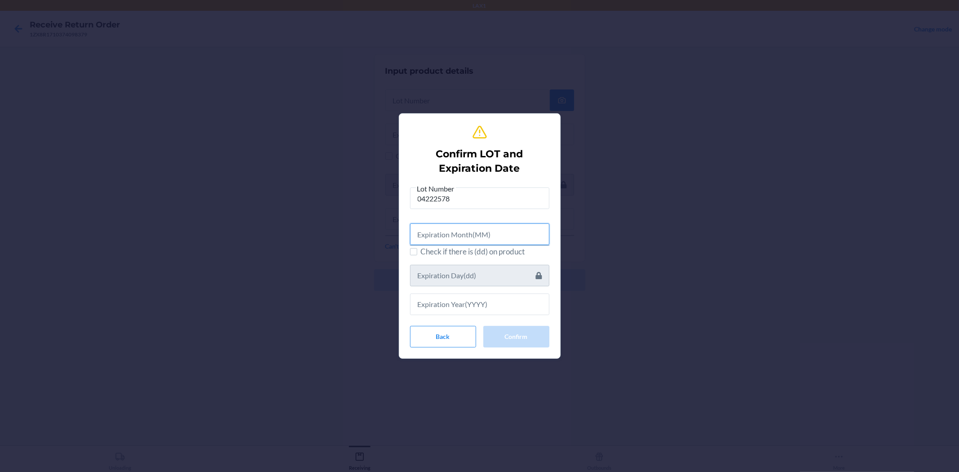
click at [429, 231] on input "text" at bounding box center [479, 234] width 139 height 22
type input "06"
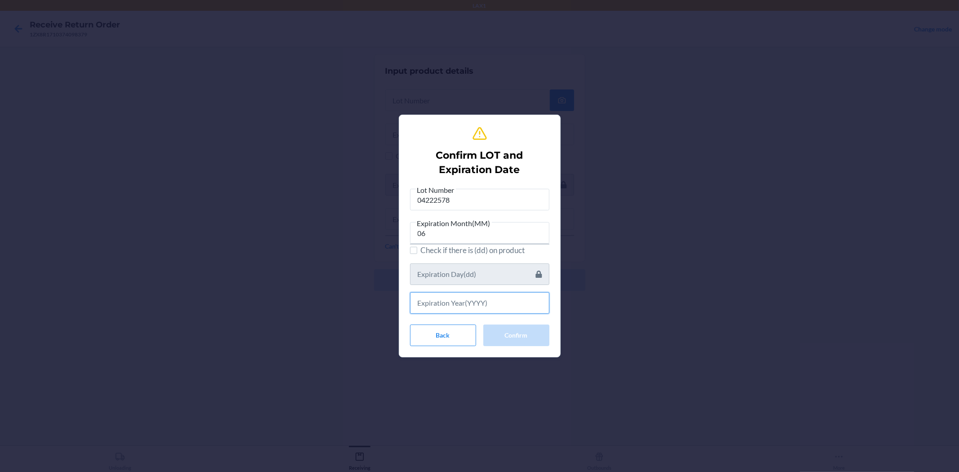
click at [469, 304] on input "text" at bounding box center [479, 303] width 139 height 22
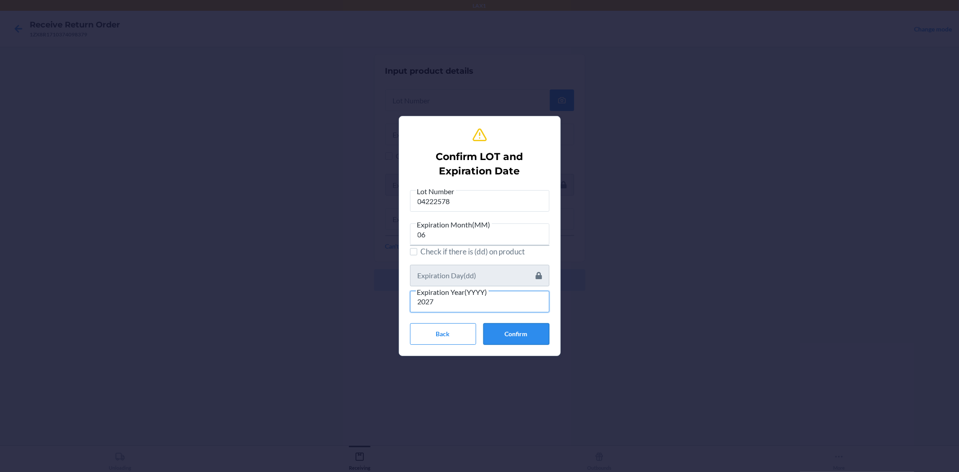
type input "2027"
click at [506, 331] on button "Confirm" at bounding box center [516, 334] width 66 height 22
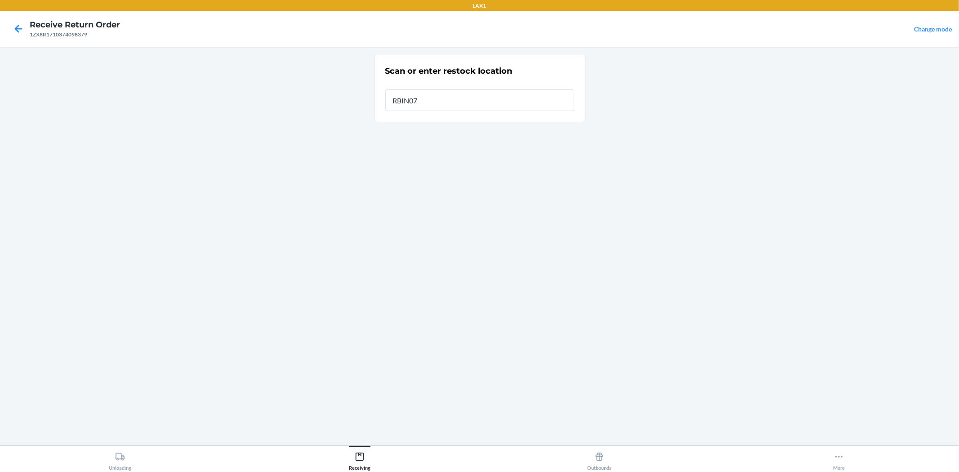
type input "RBIN075"
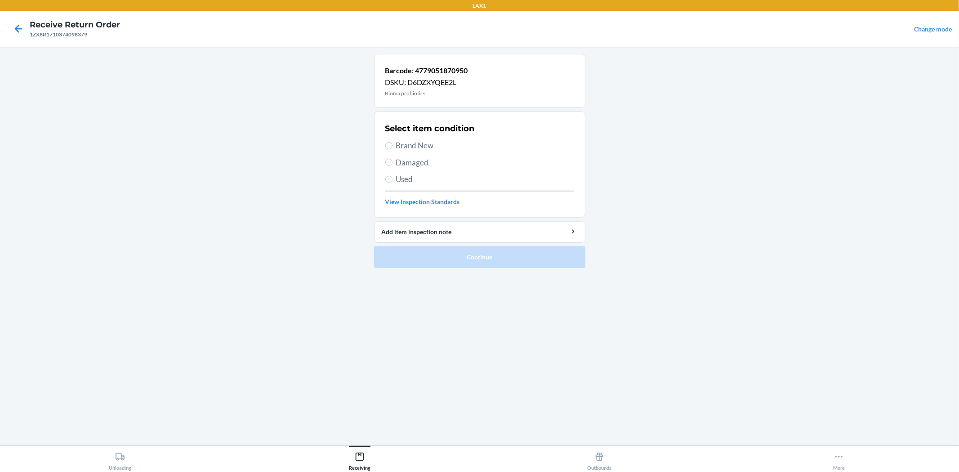
click at [396, 150] on span "Brand New" at bounding box center [485, 146] width 178 height 12
click at [392, 149] on input "Brand New" at bounding box center [388, 145] width 7 height 7
radio input "true"
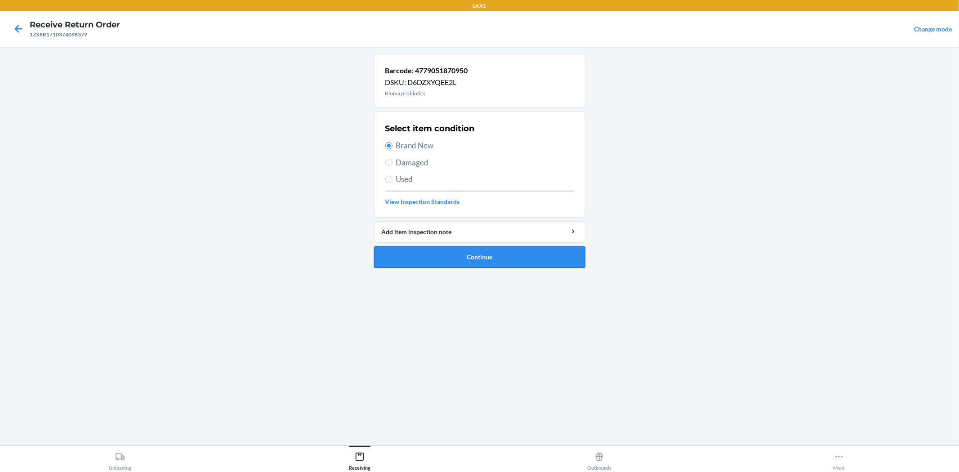
click at [456, 249] on button "Continue" at bounding box center [479, 257] width 211 height 22
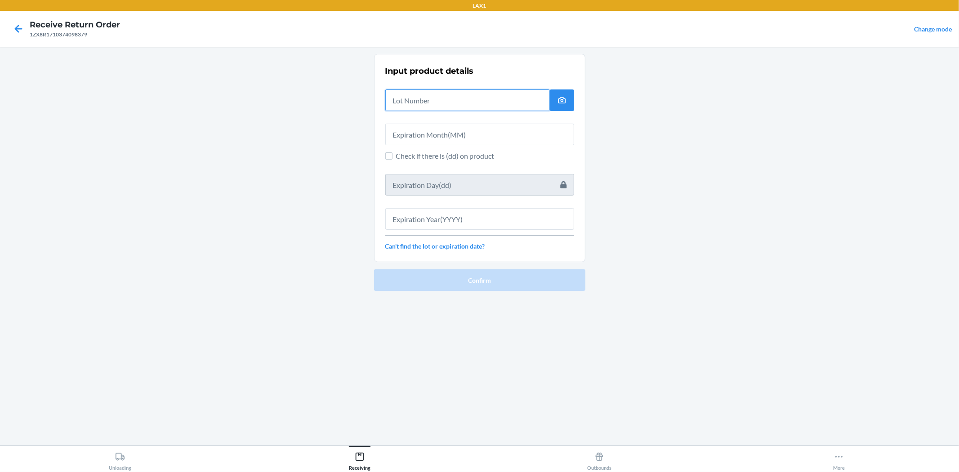
click at [400, 96] on input "text" at bounding box center [467, 100] width 164 height 22
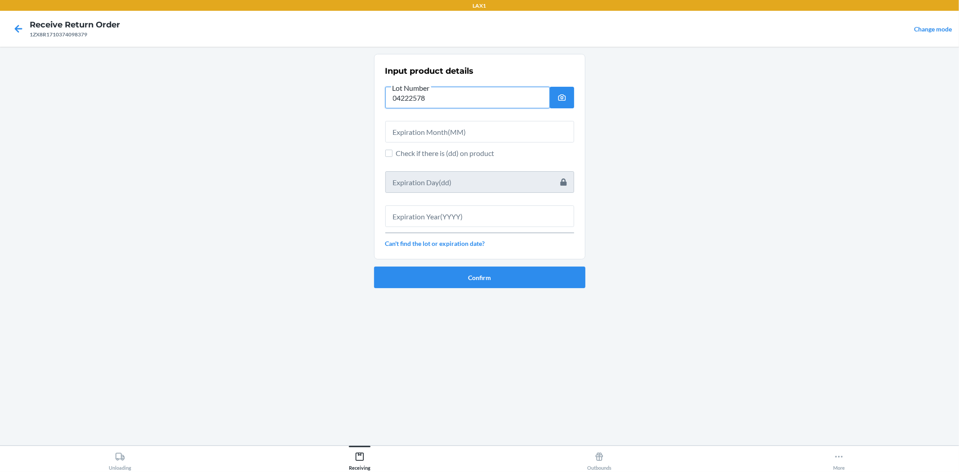
type input "04222578"
click at [411, 133] on input "text" at bounding box center [479, 132] width 189 height 22
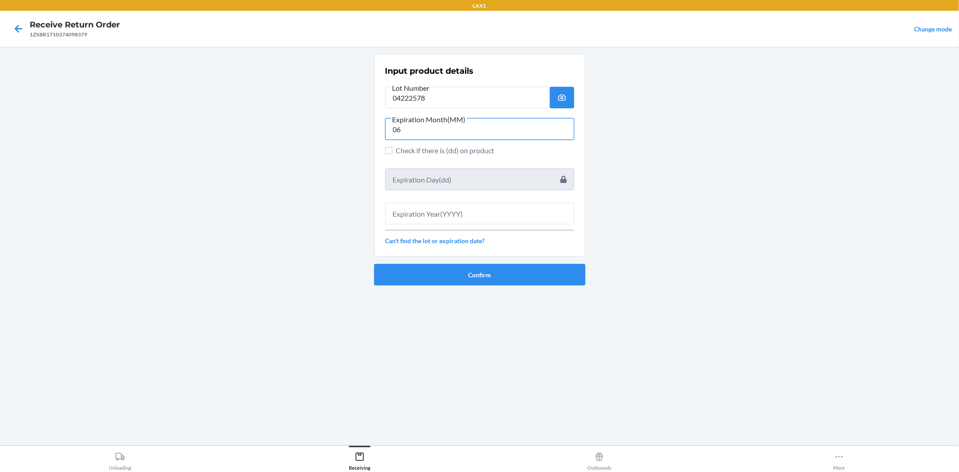
type input "06"
click at [430, 216] on input "text" at bounding box center [479, 214] width 189 height 22
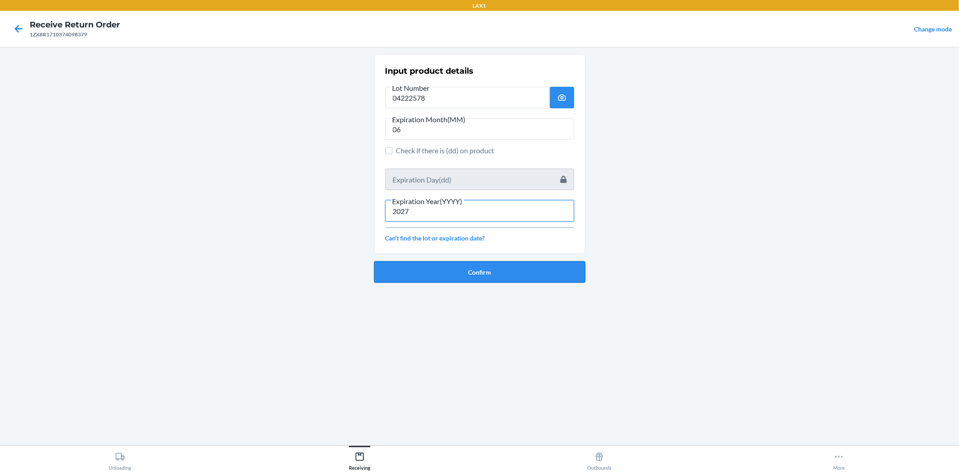
type input "2027"
click at [463, 273] on button "Confirm" at bounding box center [479, 272] width 211 height 22
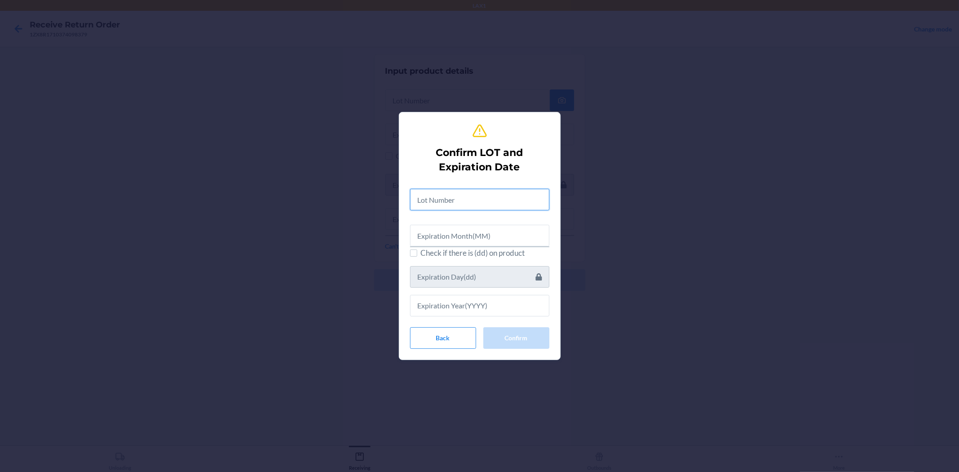
click at [460, 197] on input "text" at bounding box center [479, 200] width 139 height 22
type input "04222578"
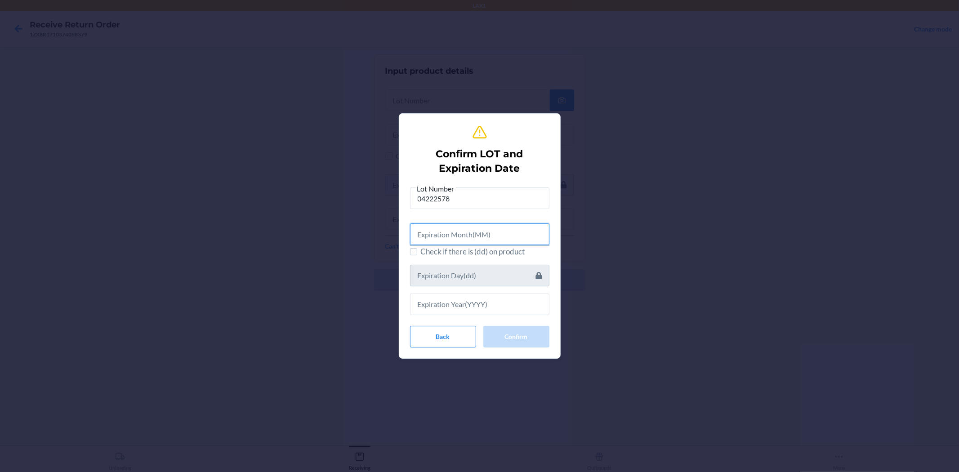
click at [473, 242] on input "text" at bounding box center [479, 234] width 139 height 22
type input "06"
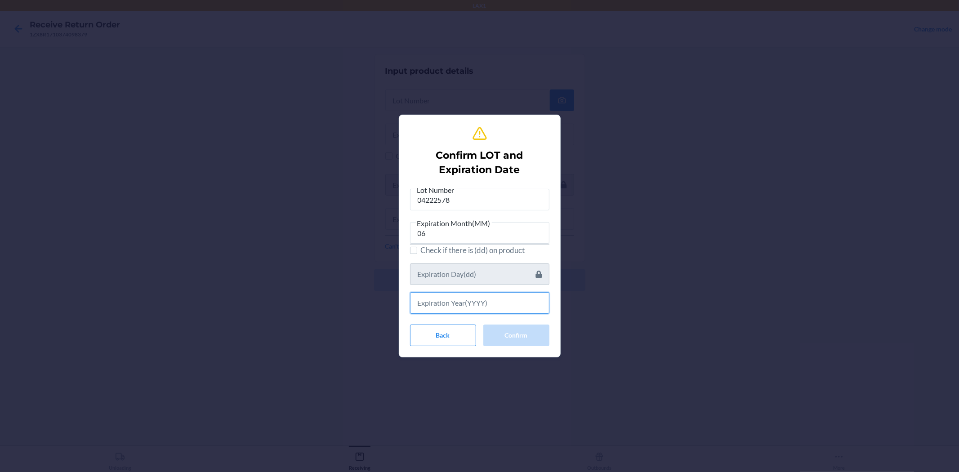
click at [478, 294] on input "text" at bounding box center [479, 303] width 139 height 22
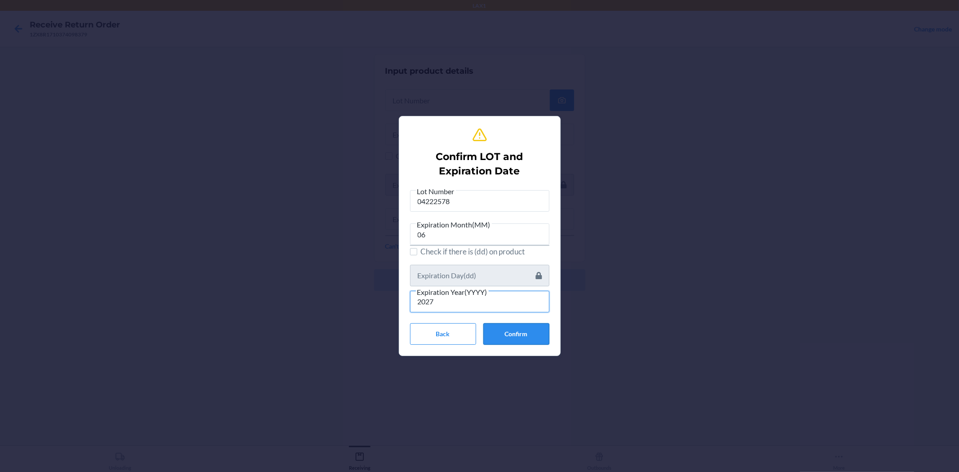
type input "2027"
click at [520, 340] on button "Confirm" at bounding box center [516, 334] width 66 height 22
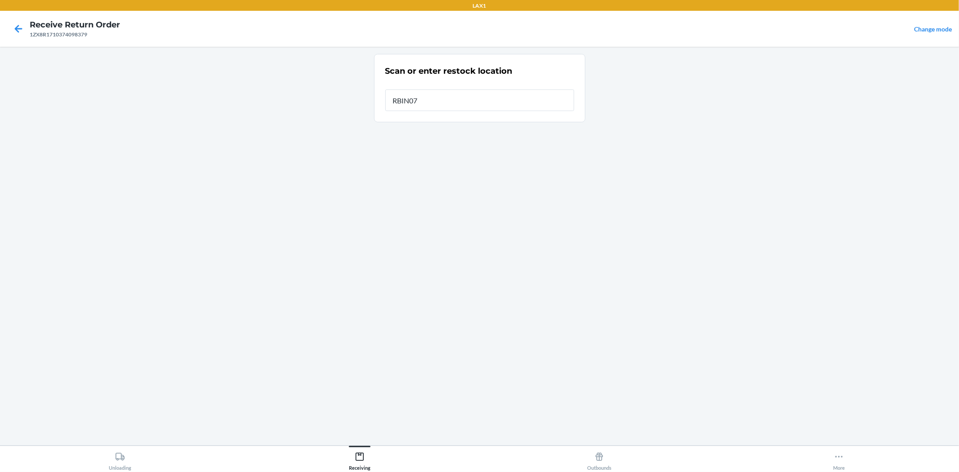
type input "RBIN075"
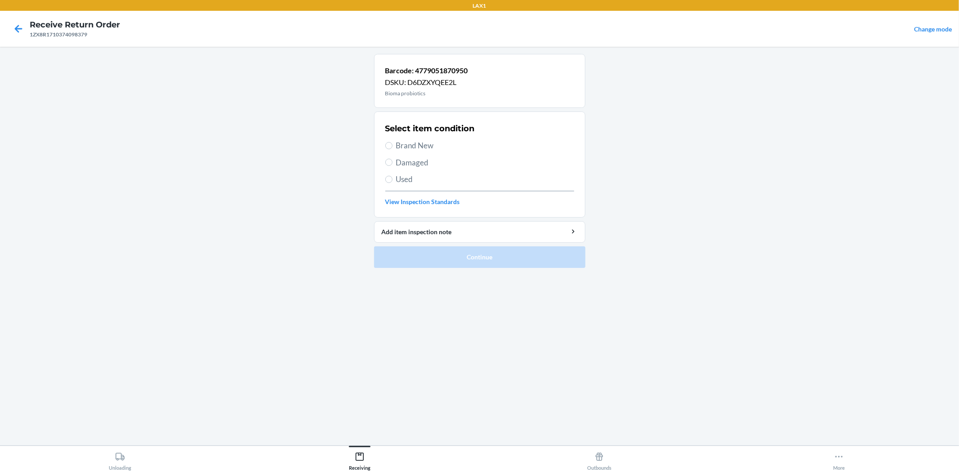
click at [402, 147] on span "Brand New" at bounding box center [485, 146] width 178 height 12
click at [392, 147] on input "Brand New" at bounding box center [388, 145] width 7 height 7
radio input "true"
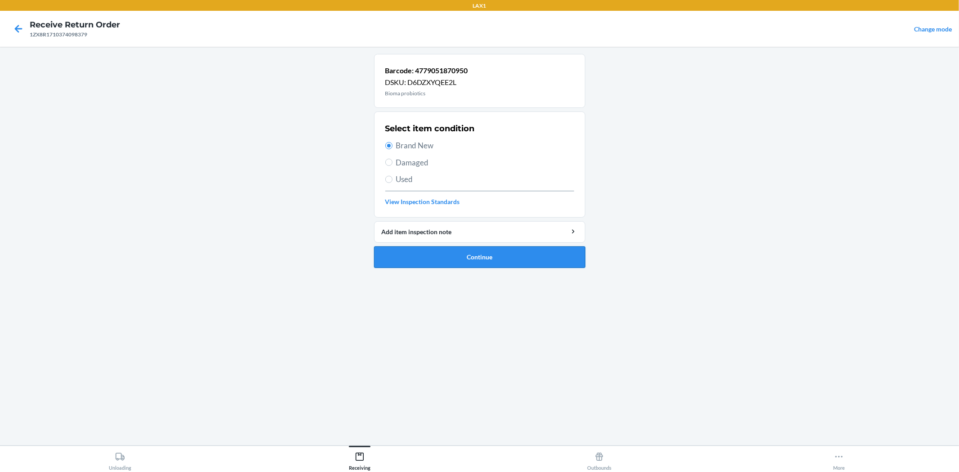
click at [427, 246] on li "Barcode: 4779051870950 DSKU: D6DZXYQEE2L Bioma probiotics Select item condition…" at bounding box center [479, 161] width 211 height 214
click at [427, 255] on button "Continue" at bounding box center [479, 257] width 211 height 22
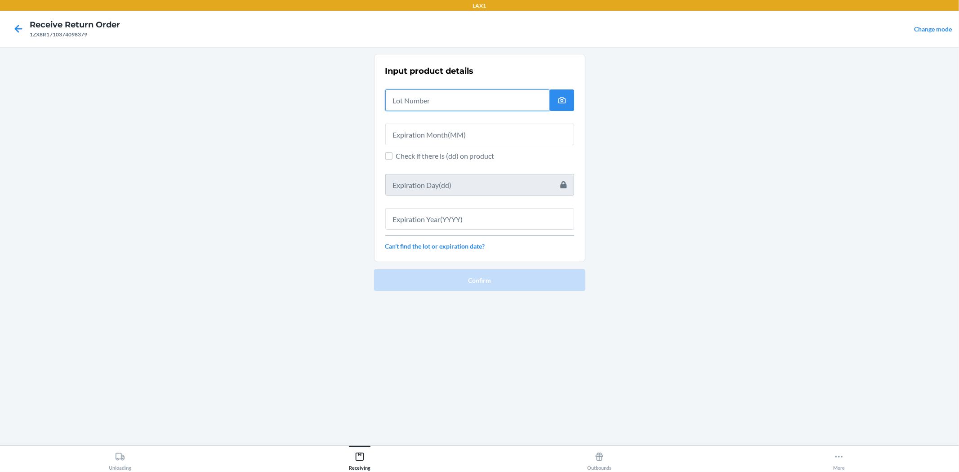
click at [410, 106] on input "text" at bounding box center [467, 100] width 164 height 22
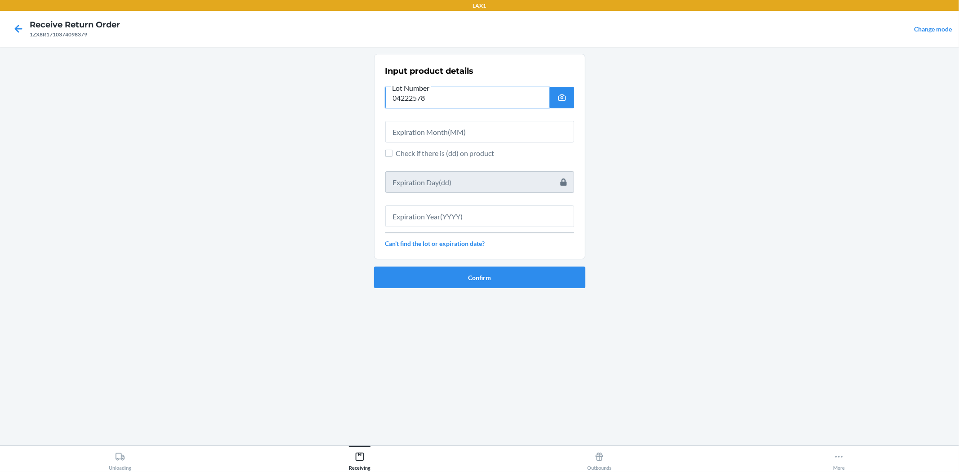
type input "04222578"
click at [413, 121] on div at bounding box center [479, 128] width 189 height 29
click at [417, 136] on input "text" at bounding box center [479, 132] width 189 height 22
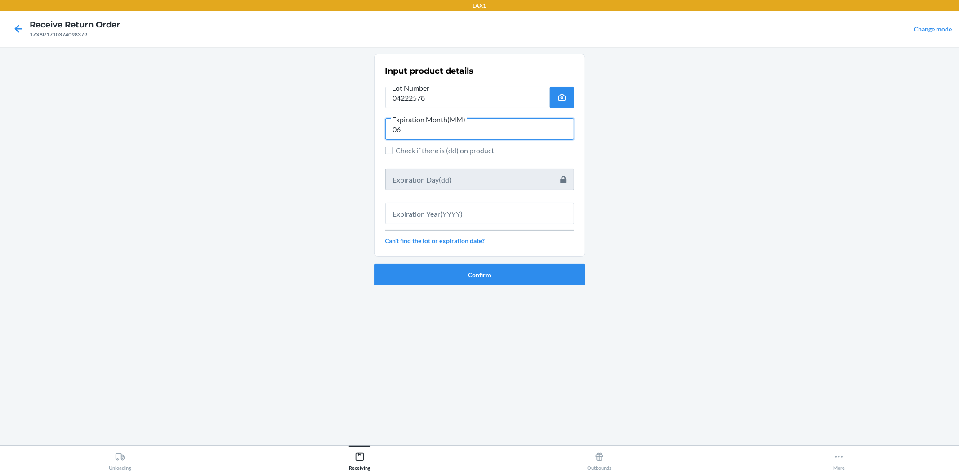
type input "06"
click at [451, 213] on input "text" at bounding box center [479, 214] width 189 height 22
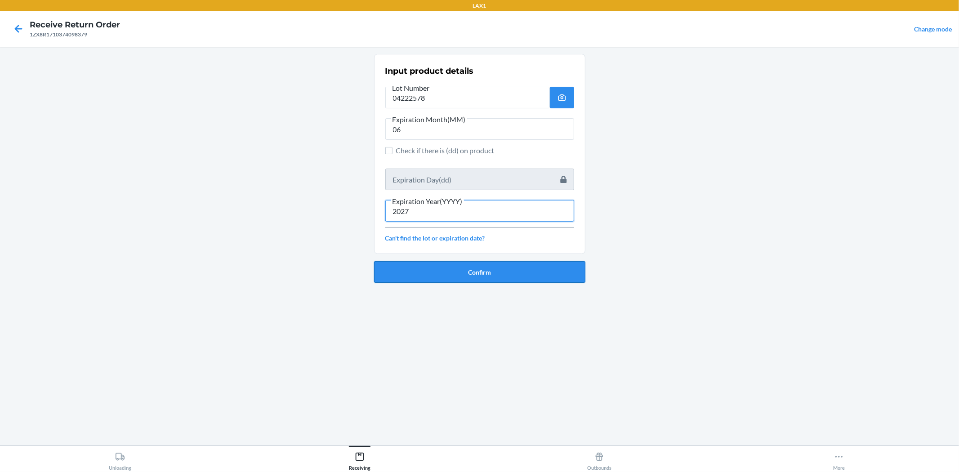
type input "2027"
click at [554, 272] on button "Confirm" at bounding box center [479, 272] width 211 height 22
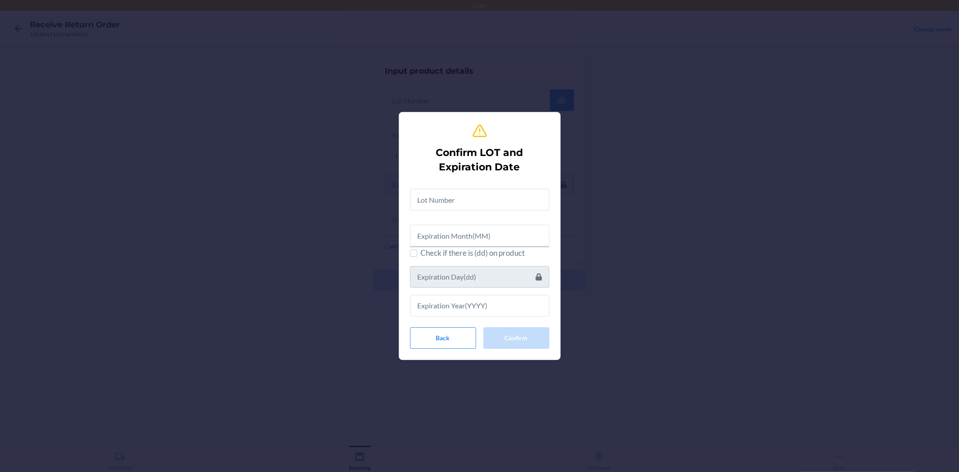
drag, startPoint x: 498, startPoint y: 212, endPoint x: 493, endPoint y: 202, distance: 10.5
click at [497, 209] on div "Check if there is (dd) on product" at bounding box center [479, 249] width 139 height 135
click at [492, 200] on input "text" at bounding box center [479, 200] width 139 height 22
type input "4"
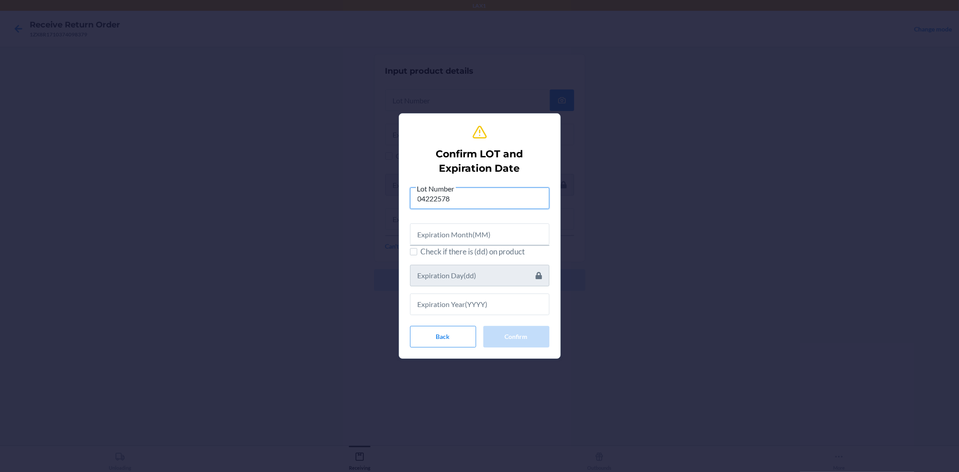
type input "04222578"
click at [529, 231] on input "text" at bounding box center [479, 234] width 139 height 22
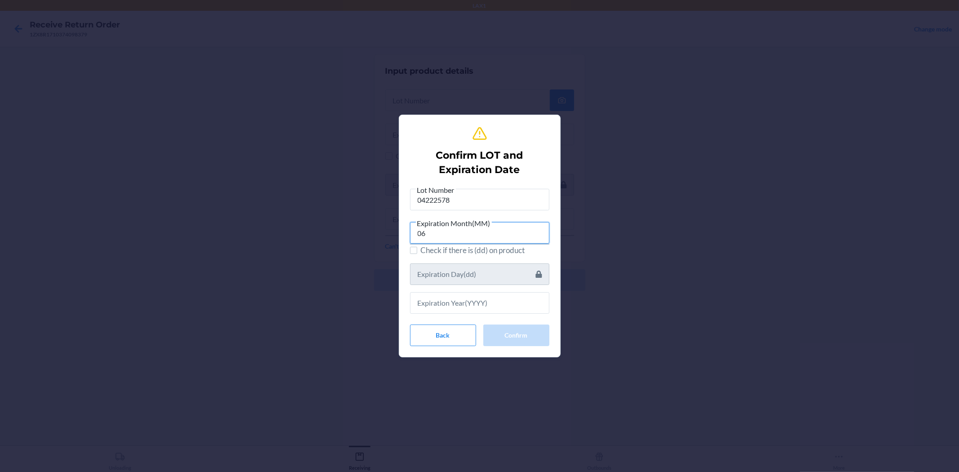
type input "06"
click at [495, 303] on input "text" at bounding box center [479, 303] width 139 height 22
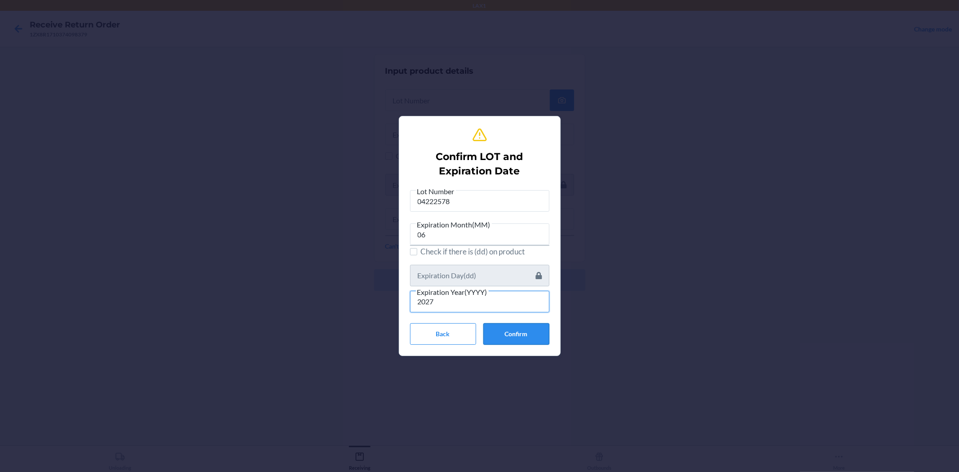
type input "2027"
click at [535, 342] on button "Confirm" at bounding box center [516, 334] width 66 height 22
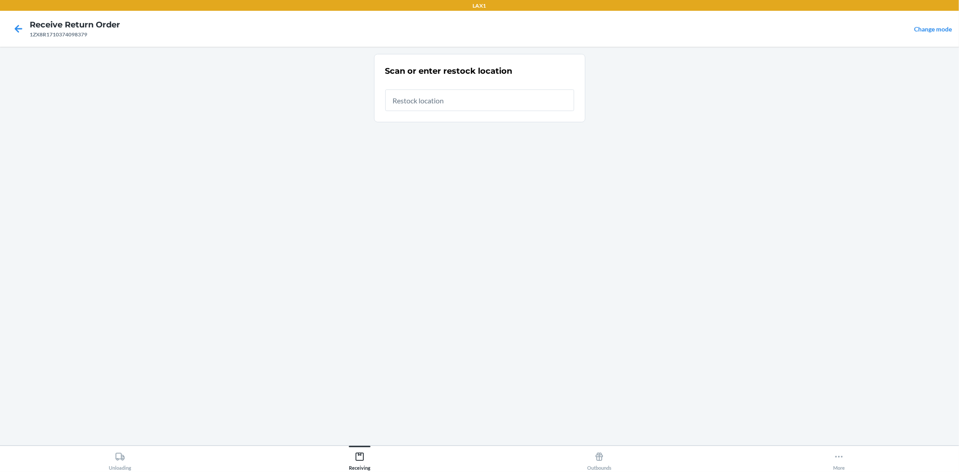
click at [437, 108] on input "text" at bounding box center [479, 100] width 189 height 22
type input "RBIN075"
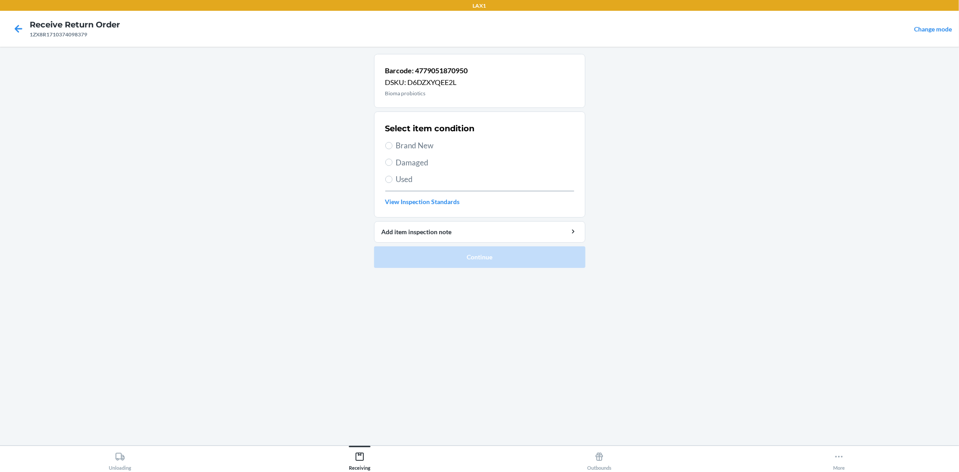
click at [408, 142] on span "Brand New" at bounding box center [485, 146] width 178 height 12
click at [392, 142] on input "Brand New" at bounding box center [388, 145] width 7 height 7
radio input "true"
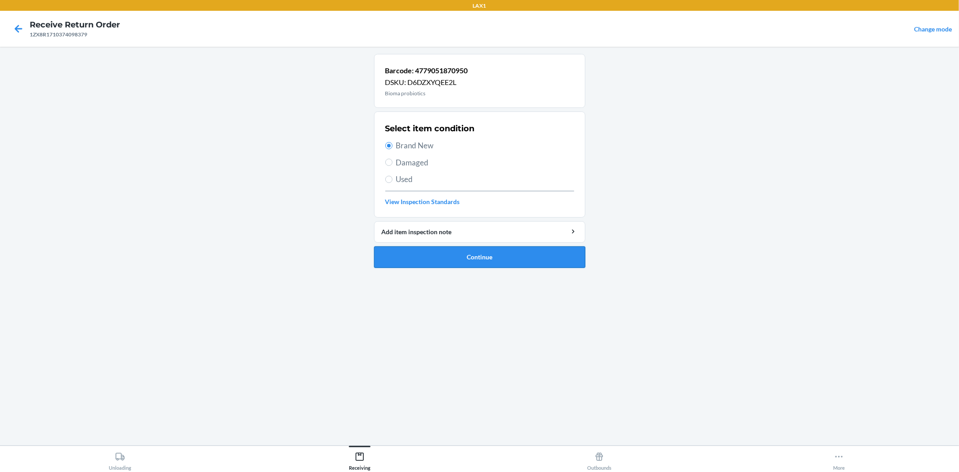
click at [466, 263] on button "Continue" at bounding box center [479, 257] width 211 height 22
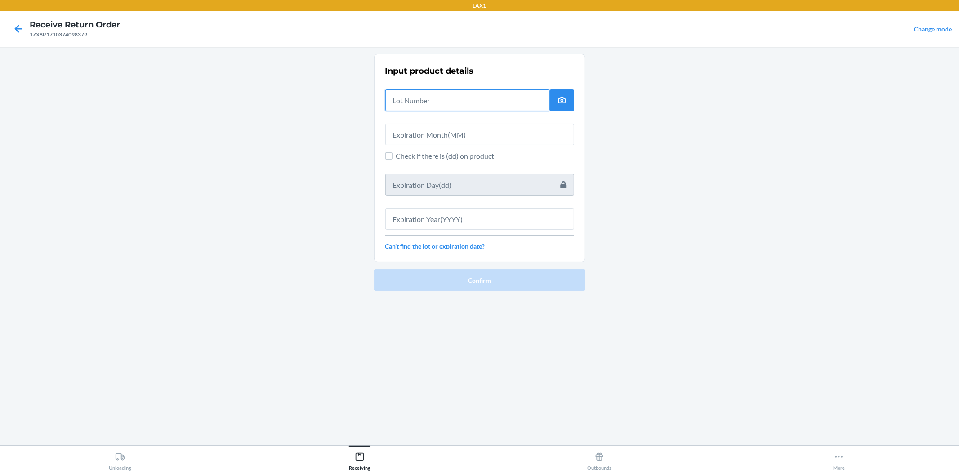
click at [429, 99] on input "text" at bounding box center [467, 100] width 164 height 22
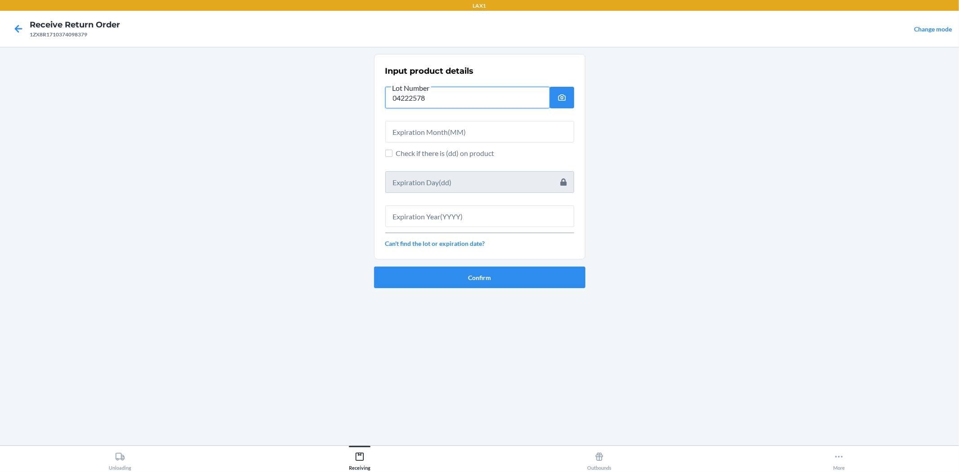
type input "04222578"
click at [423, 125] on input "text" at bounding box center [479, 132] width 189 height 22
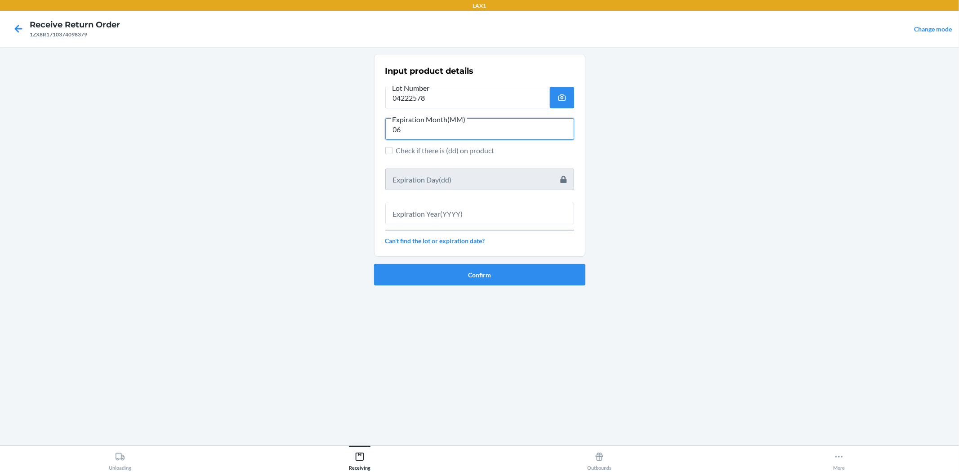
type input "06"
click at [537, 208] on input "text" at bounding box center [479, 214] width 189 height 22
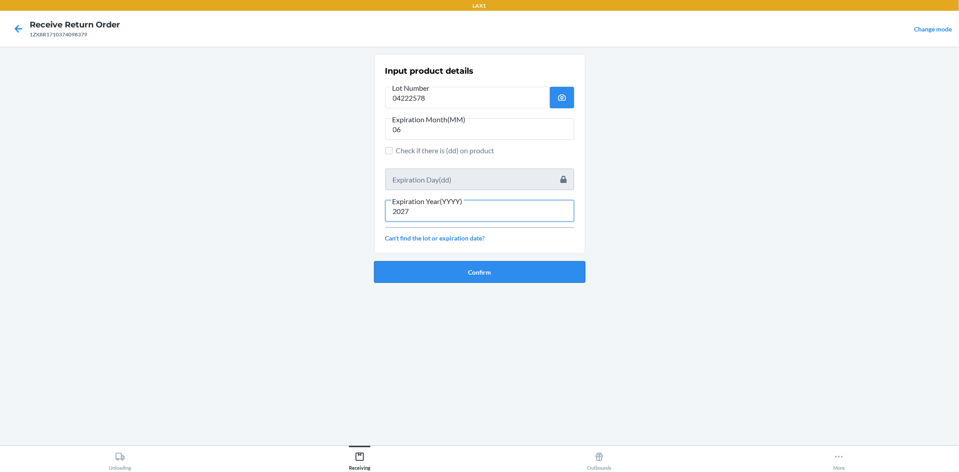
type input "2027"
click at [544, 280] on button "Confirm" at bounding box center [479, 272] width 211 height 22
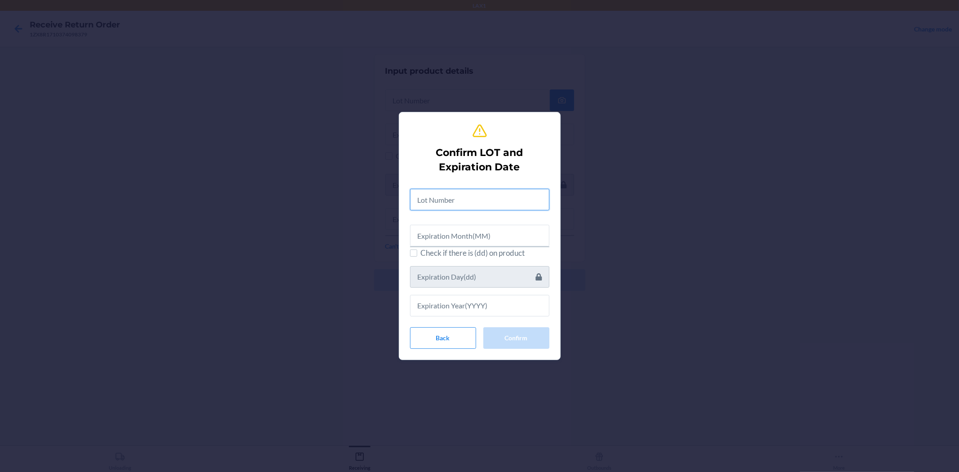
click at [471, 196] on input "text" at bounding box center [479, 200] width 139 height 22
type input "04222578"
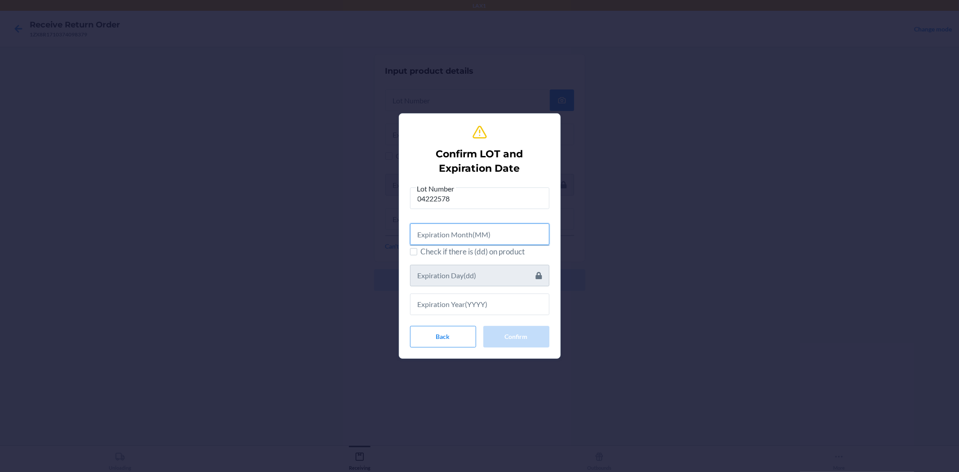
click at [472, 232] on input "text" at bounding box center [479, 234] width 139 height 22
type input "06"
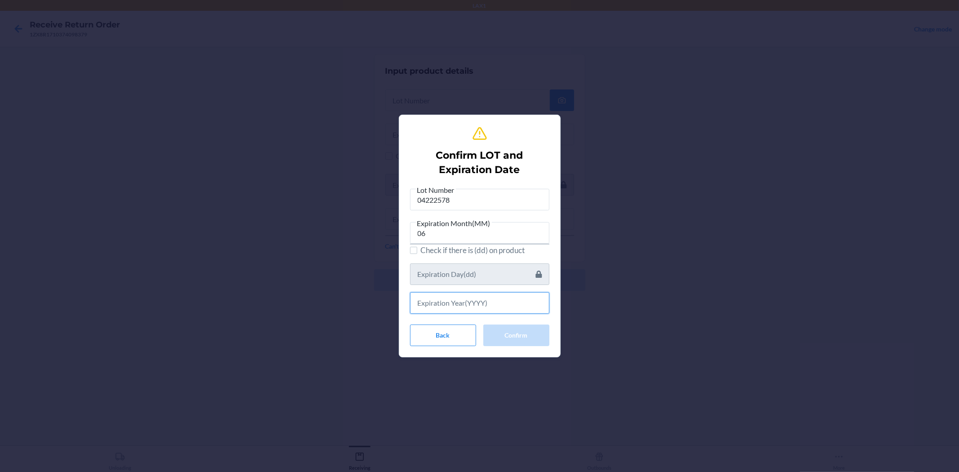
click at [451, 298] on input "text" at bounding box center [479, 303] width 139 height 22
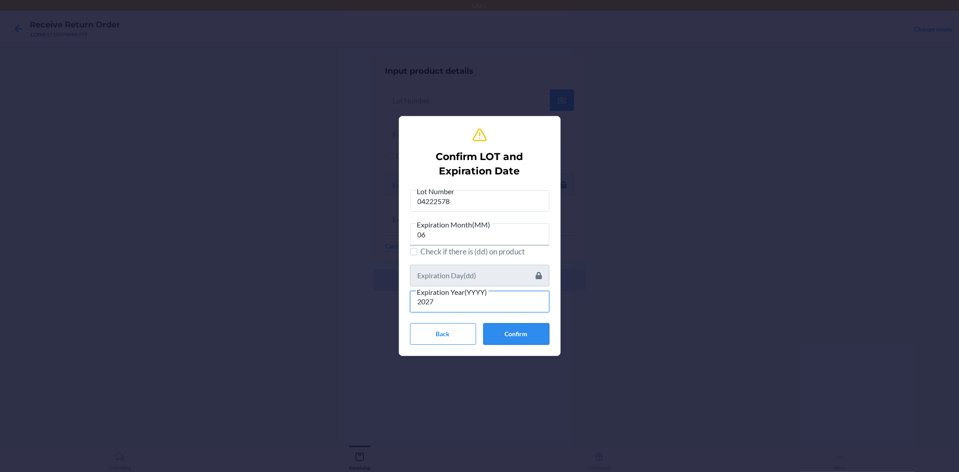
type input "2027"
click at [512, 327] on button "Confirm" at bounding box center [516, 334] width 66 height 22
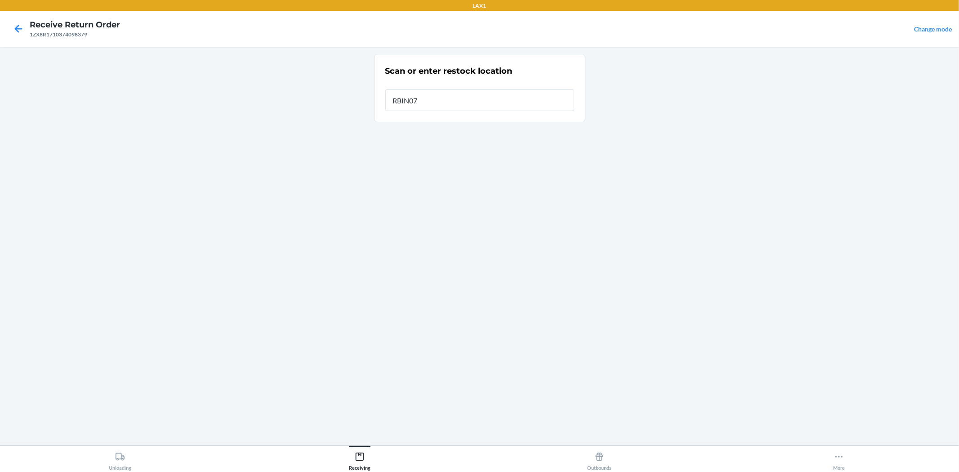
type input "RBIN075"
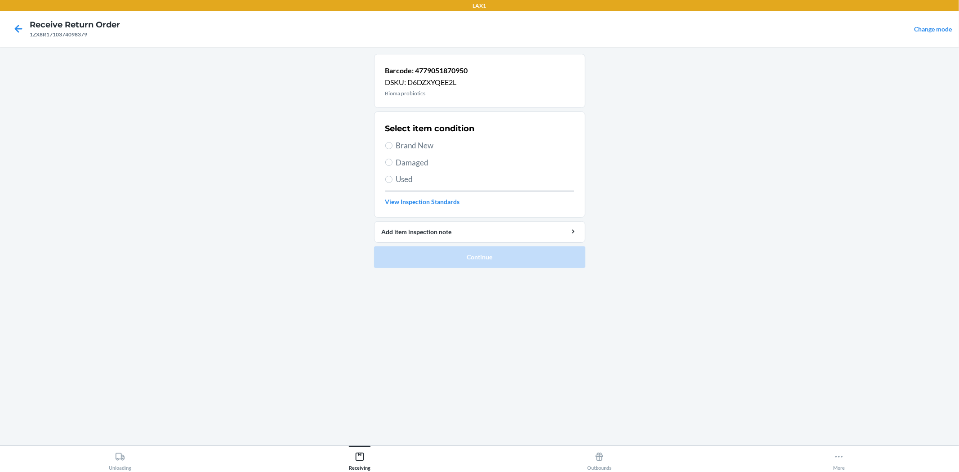
click at [394, 150] on label "Brand New" at bounding box center [479, 146] width 189 height 12
click at [392, 149] on input "Brand New" at bounding box center [388, 145] width 7 height 7
radio input "true"
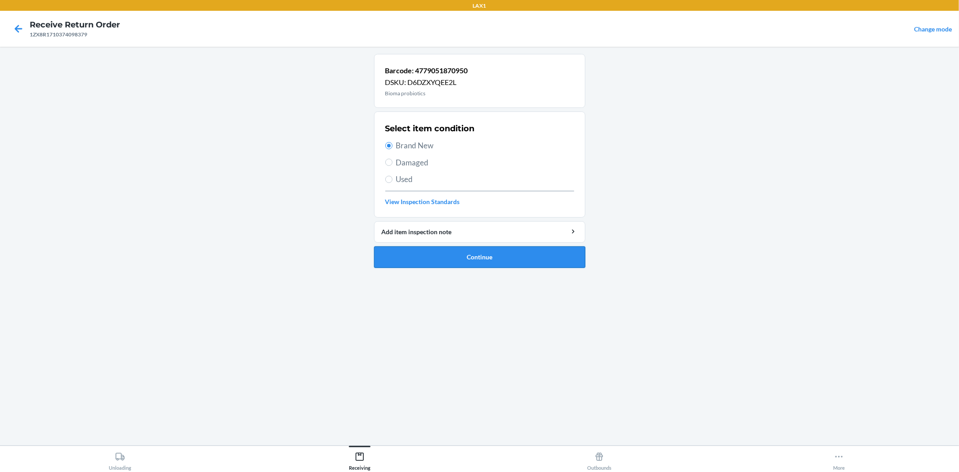
click at [460, 251] on button "Continue" at bounding box center [479, 257] width 211 height 22
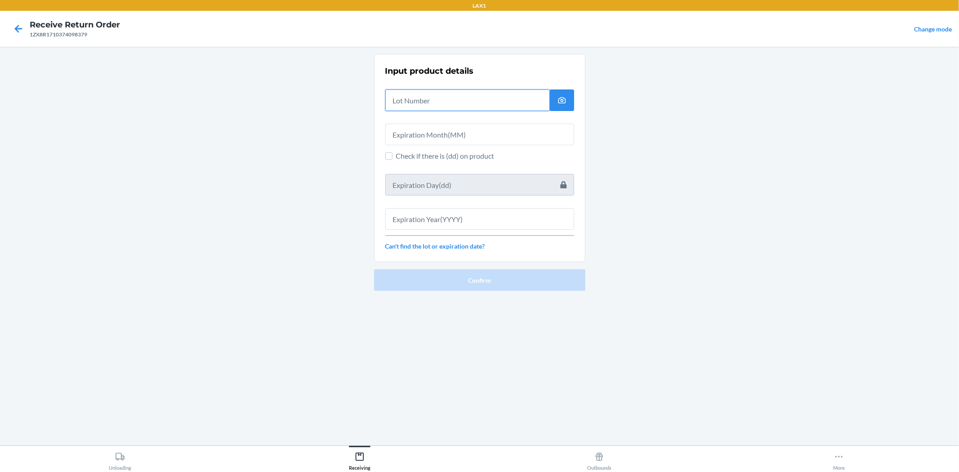
click at [424, 104] on input "text" at bounding box center [467, 100] width 164 height 22
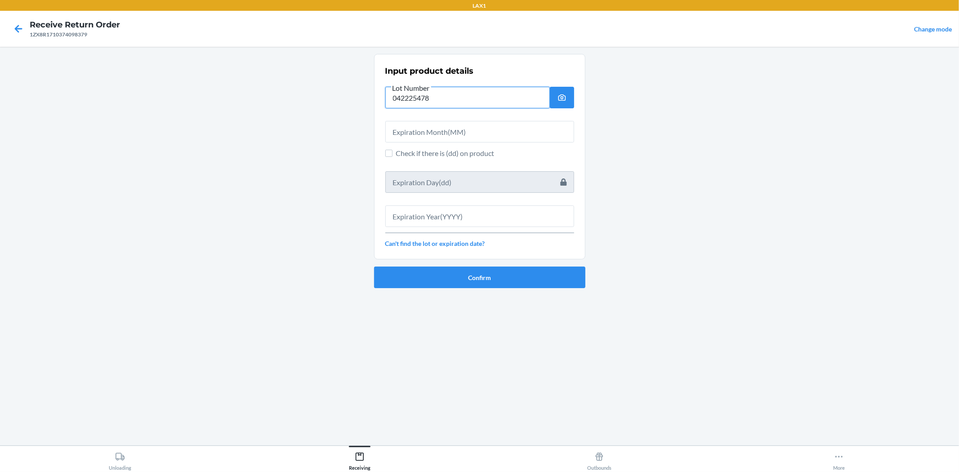
type input "042225478"
click at [497, 128] on input "text" at bounding box center [479, 132] width 189 height 22
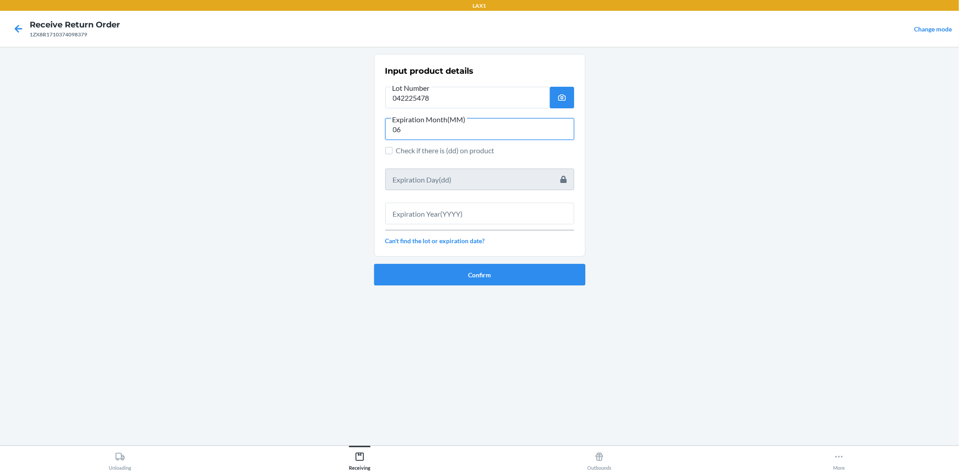
type input "06"
click at [474, 215] on input "text" at bounding box center [479, 214] width 189 height 22
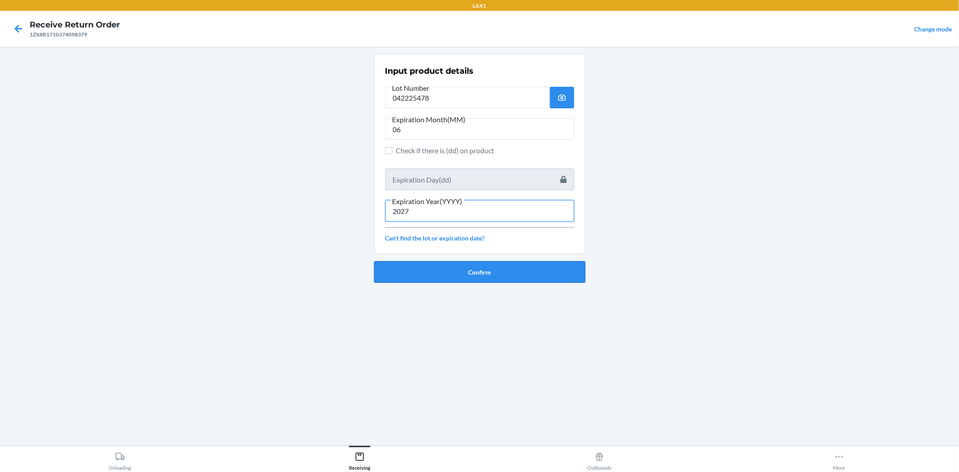
type input "2027"
click at [504, 267] on button "Confirm" at bounding box center [479, 272] width 211 height 22
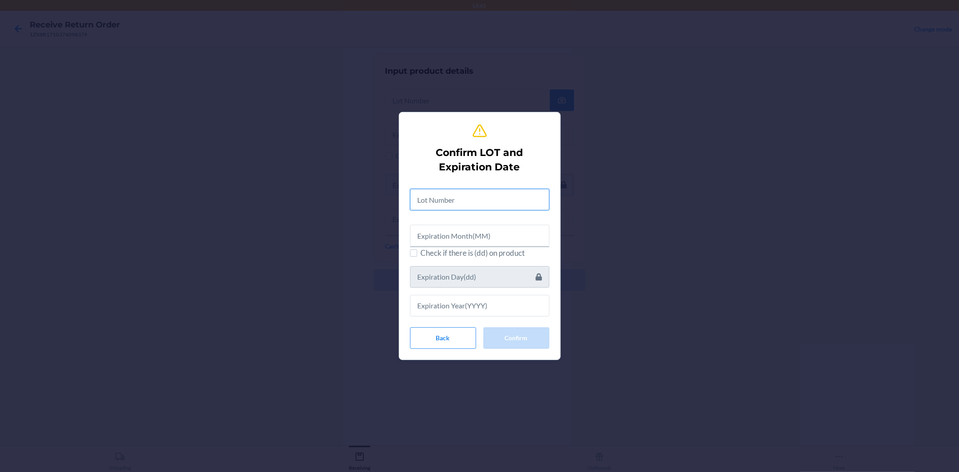
click at [488, 196] on input "text" at bounding box center [479, 200] width 139 height 22
type input "04222578"
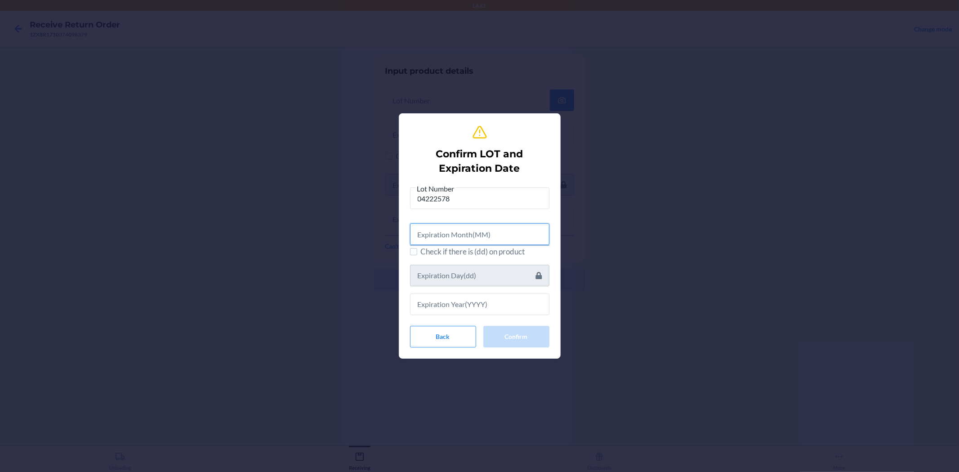
click at [488, 227] on input "text" at bounding box center [479, 234] width 139 height 22
type input "06"
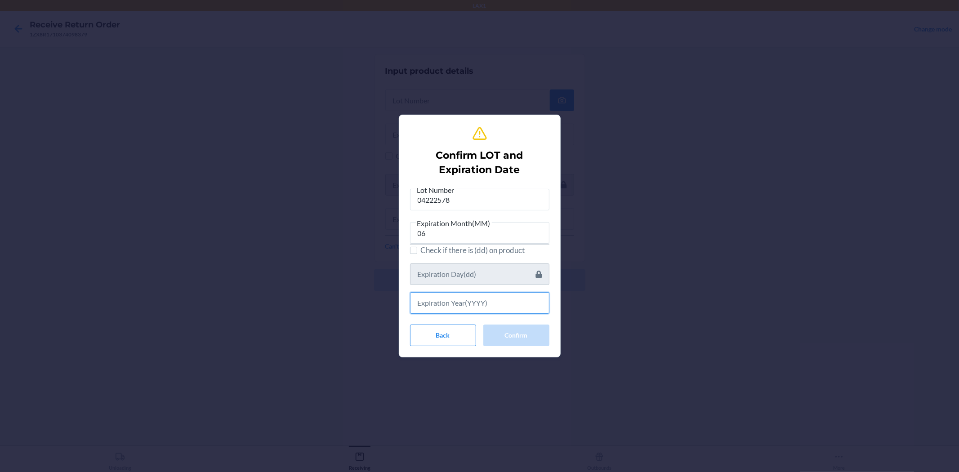
click at [525, 307] on input "text" at bounding box center [479, 303] width 139 height 22
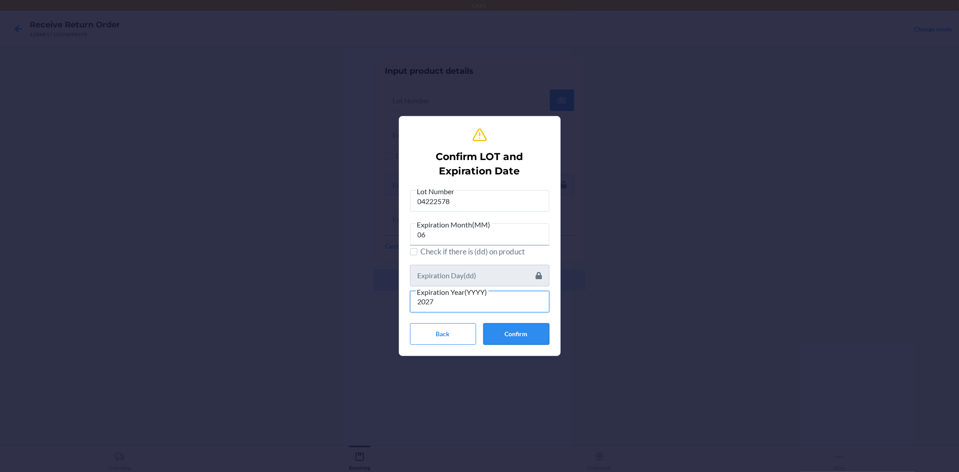
type input "2027"
click at [546, 324] on button "Confirm" at bounding box center [516, 334] width 66 height 22
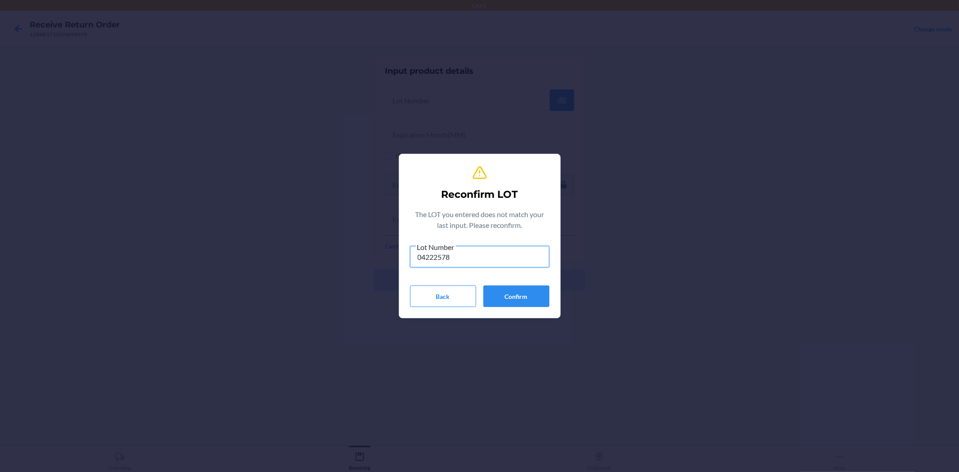
type input "04222578"
click at [535, 284] on div "Lot Number 04222578 Back Confirm" at bounding box center [479, 274] width 139 height 66
click at [532, 290] on button "Confirm" at bounding box center [516, 296] width 66 height 22
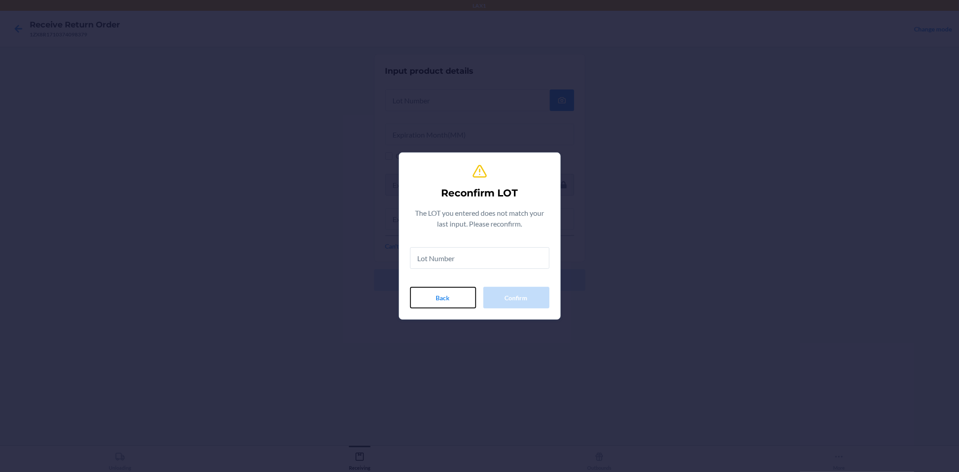
drag, startPoint x: 450, startPoint y: 299, endPoint x: 454, endPoint y: 277, distance: 22.4
click at [450, 298] on button "Back" at bounding box center [443, 298] width 66 height 22
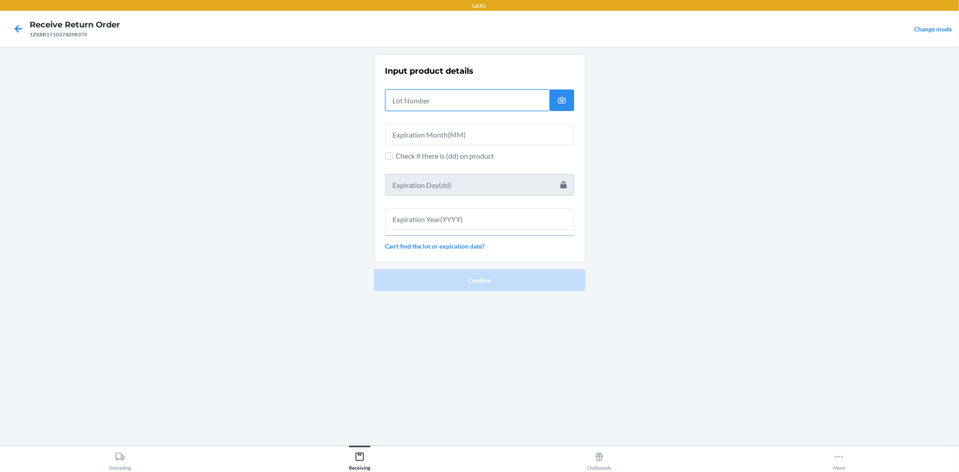
click at [472, 97] on input "text" at bounding box center [467, 100] width 164 height 22
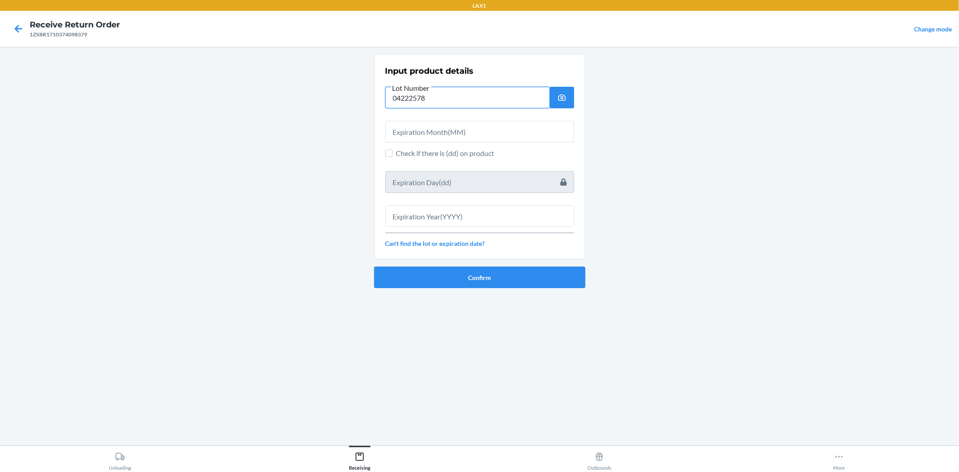
type input "04222578"
click at [428, 127] on input "text" at bounding box center [479, 132] width 189 height 22
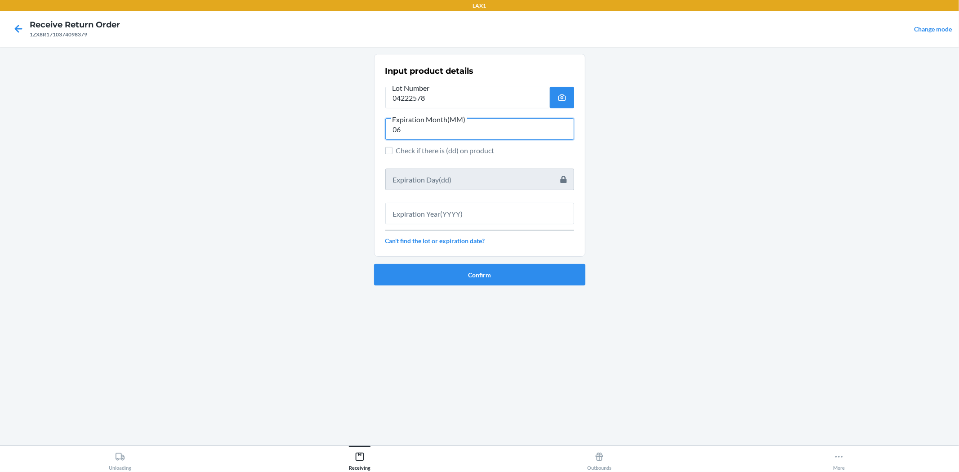
type input "06"
click at [436, 203] on div at bounding box center [479, 210] width 189 height 29
click at [437, 208] on input "text" at bounding box center [479, 214] width 189 height 22
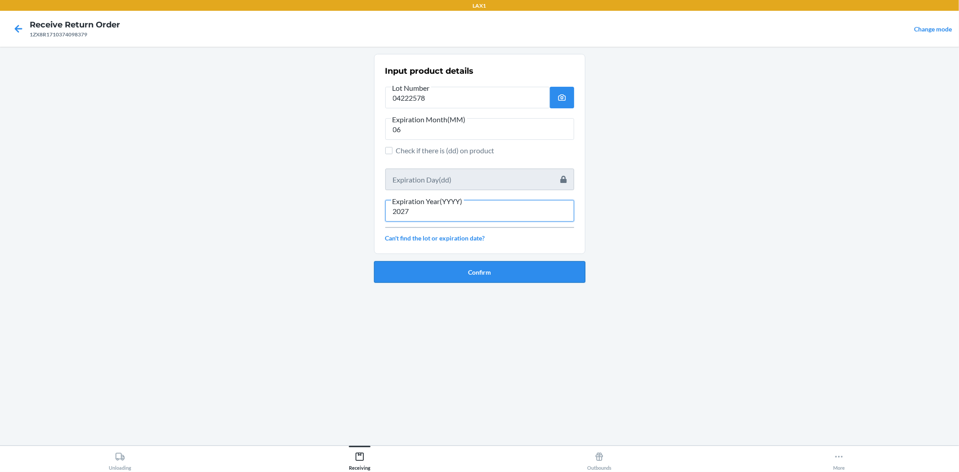
type input "2027"
click at [470, 277] on button "Confirm" at bounding box center [479, 272] width 211 height 22
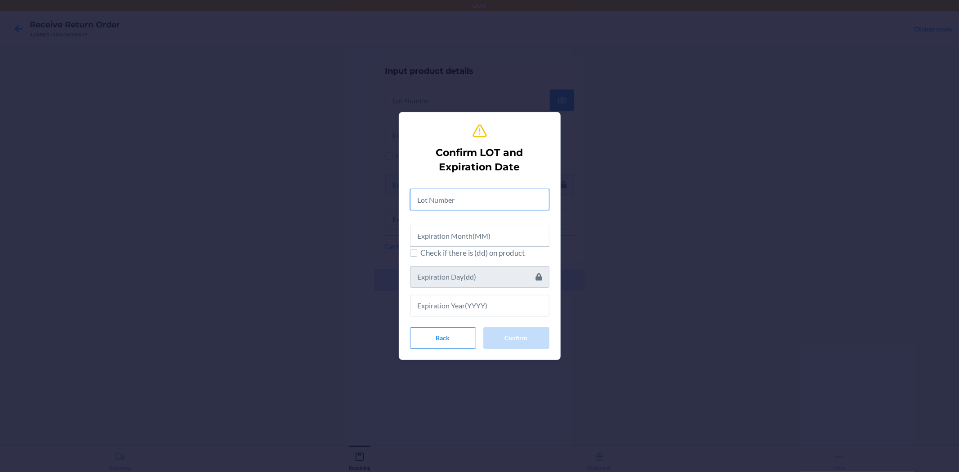
click at [430, 203] on input "text" at bounding box center [479, 200] width 139 height 22
type input "04222578"
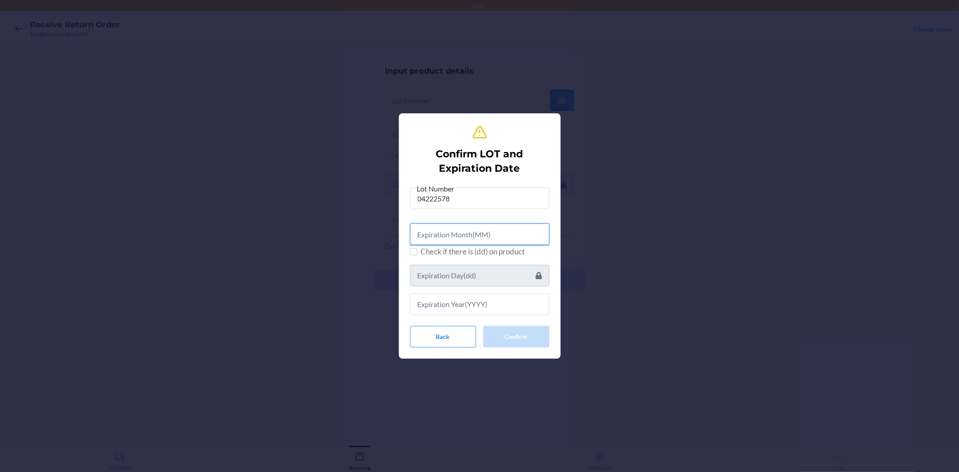
click at [467, 231] on input "text" at bounding box center [479, 234] width 139 height 22
type input "2"
type input "06"
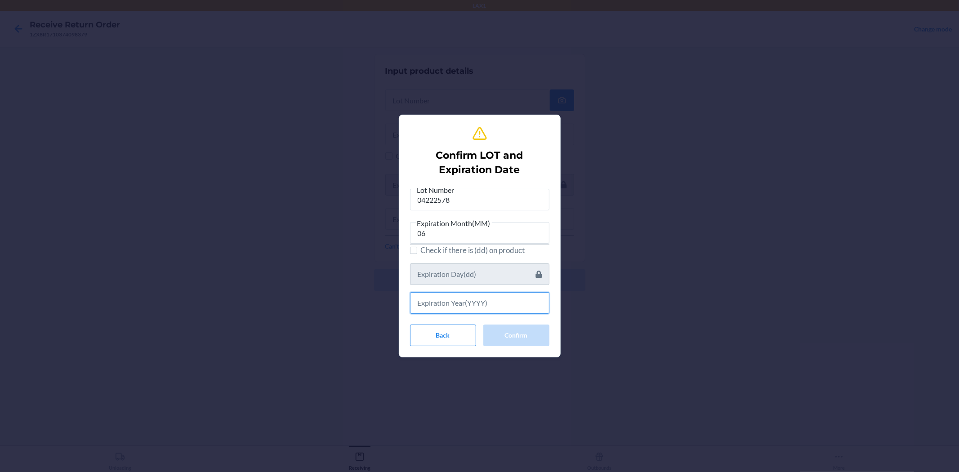
click at [472, 295] on input "text" at bounding box center [479, 303] width 139 height 22
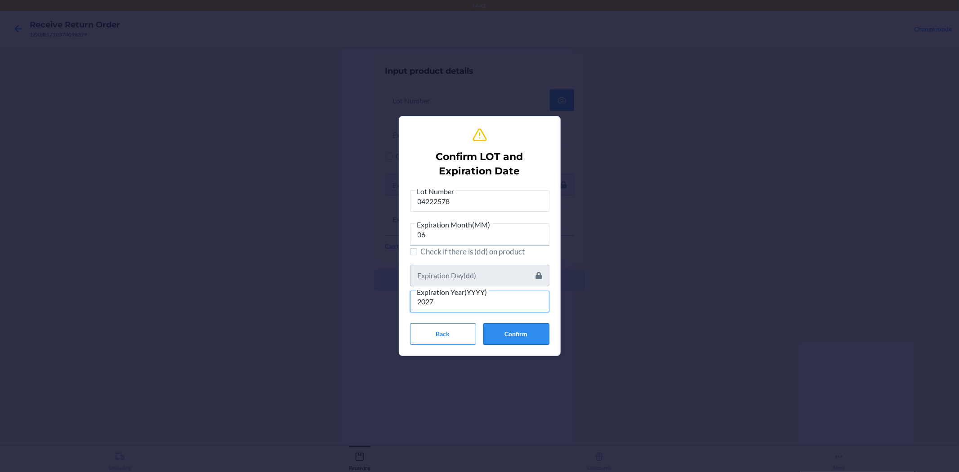
type input "2027"
click at [511, 338] on button "Confirm" at bounding box center [516, 334] width 66 height 22
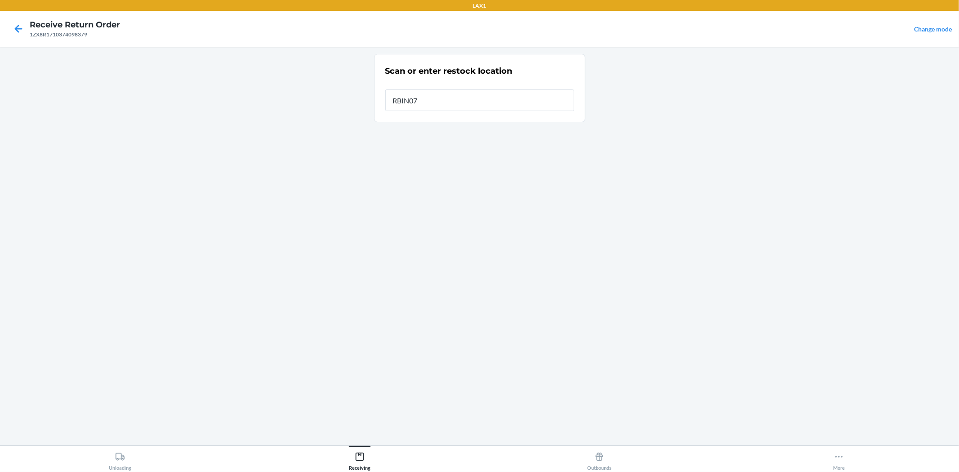
type input "RBIN075"
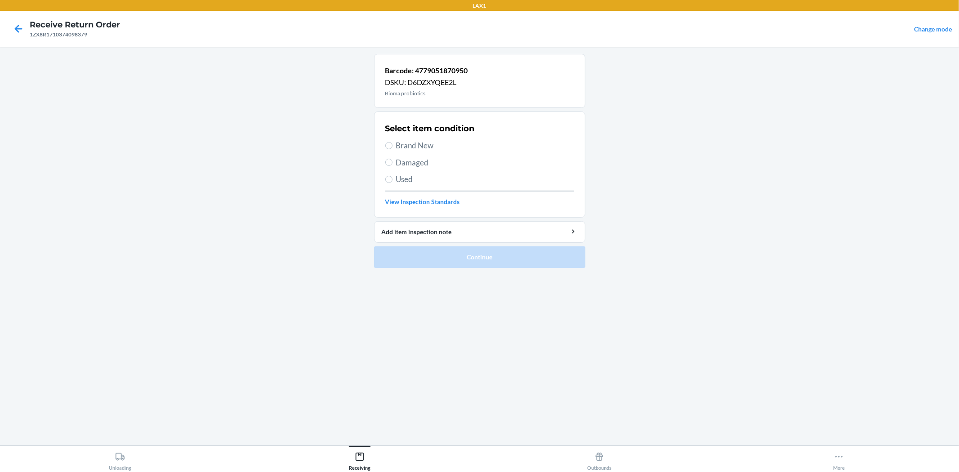
click at [419, 148] on span "Brand New" at bounding box center [485, 146] width 178 height 12
click at [392, 148] on input "Brand New" at bounding box center [388, 145] width 7 height 7
radio input "true"
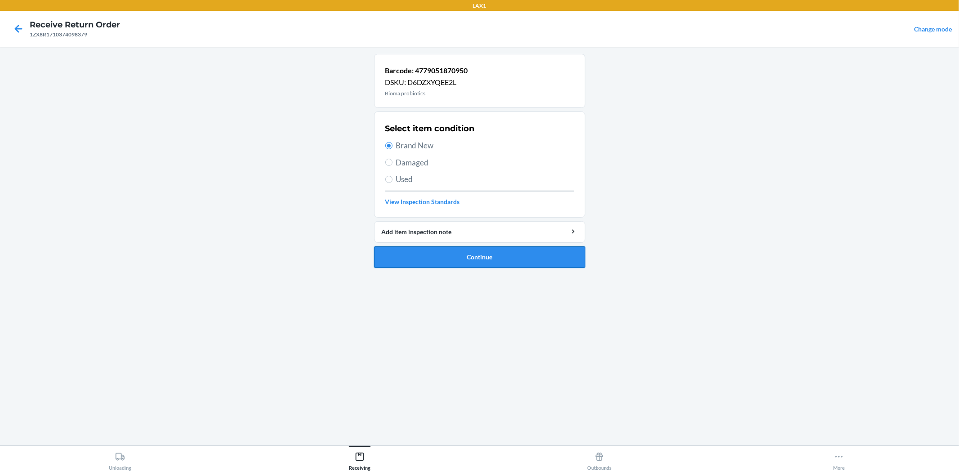
click at [457, 250] on button "Continue" at bounding box center [479, 257] width 211 height 22
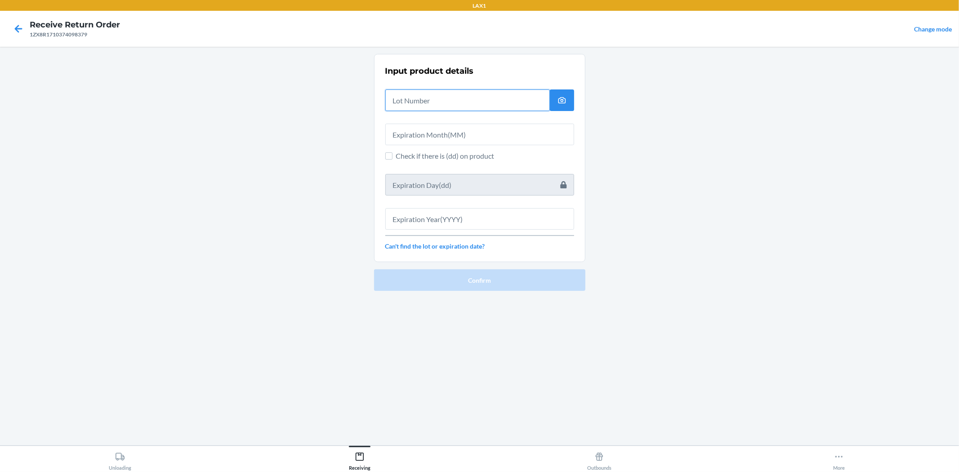
click at [412, 103] on input "text" at bounding box center [467, 100] width 164 height 22
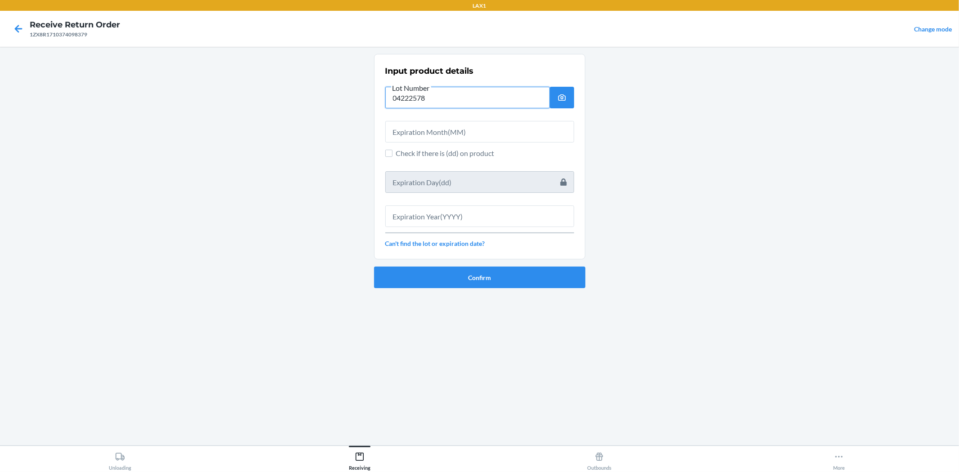
type input "04222578"
click at [407, 129] on input "text" at bounding box center [479, 132] width 189 height 22
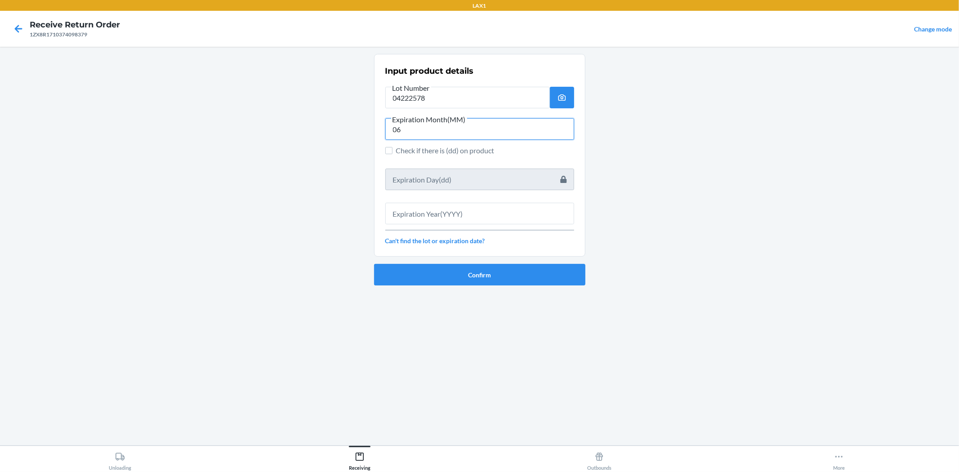
type input "06"
click at [404, 210] on input "text" at bounding box center [479, 214] width 189 height 22
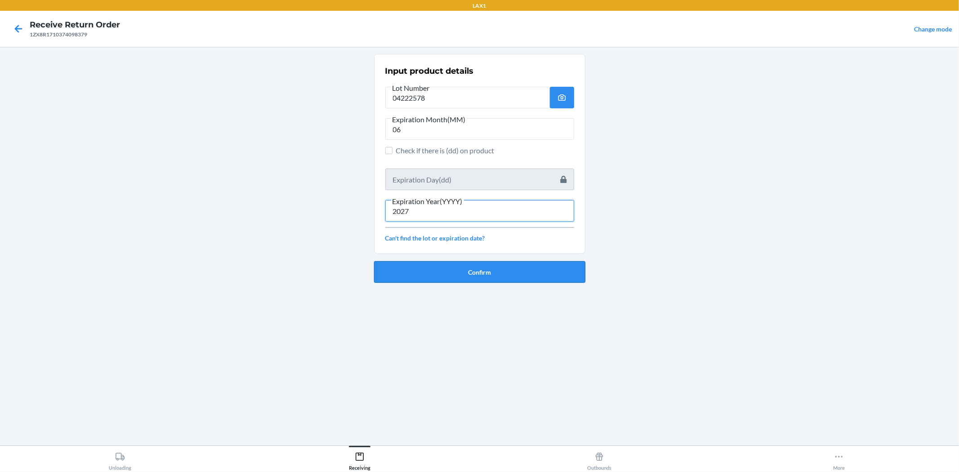
type input "2027"
click at [431, 268] on button "Confirm" at bounding box center [479, 272] width 211 height 22
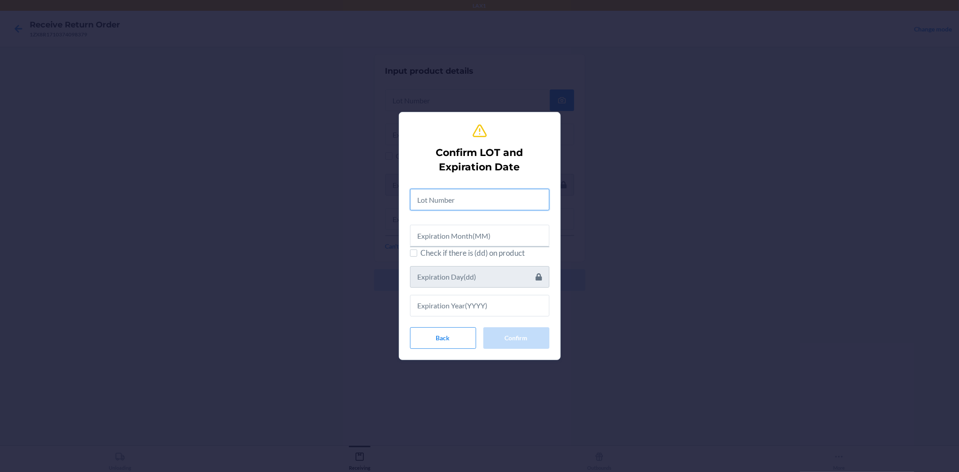
click at [434, 200] on input "text" at bounding box center [479, 200] width 139 height 22
type input "04222578"
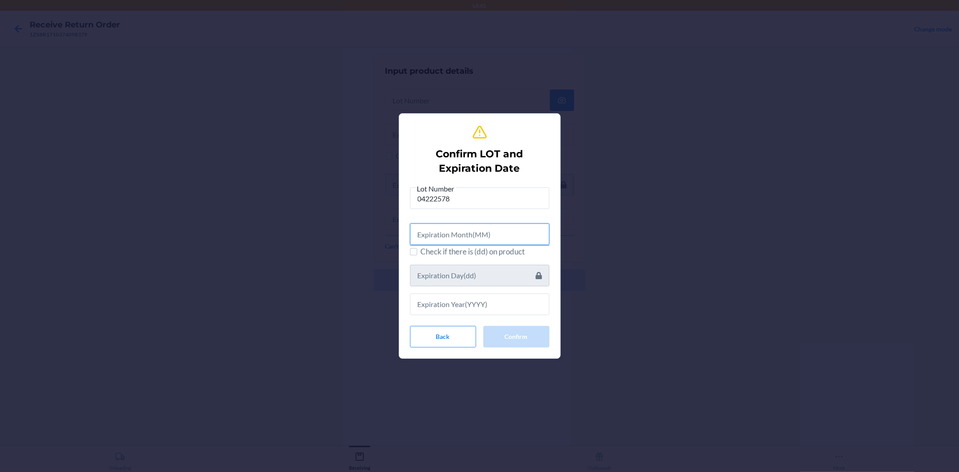
click at [440, 234] on input "text" at bounding box center [479, 234] width 139 height 22
type input "06"
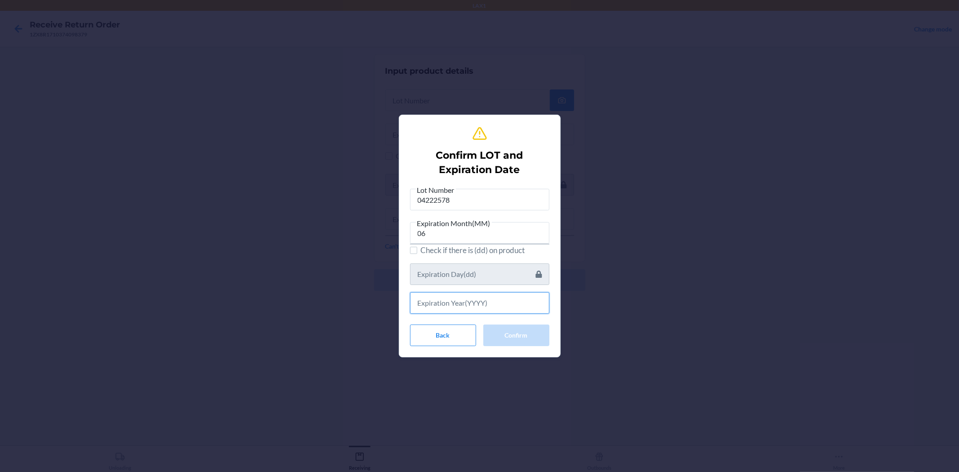
click at [465, 304] on input "text" at bounding box center [479, 303] width 139 height 22
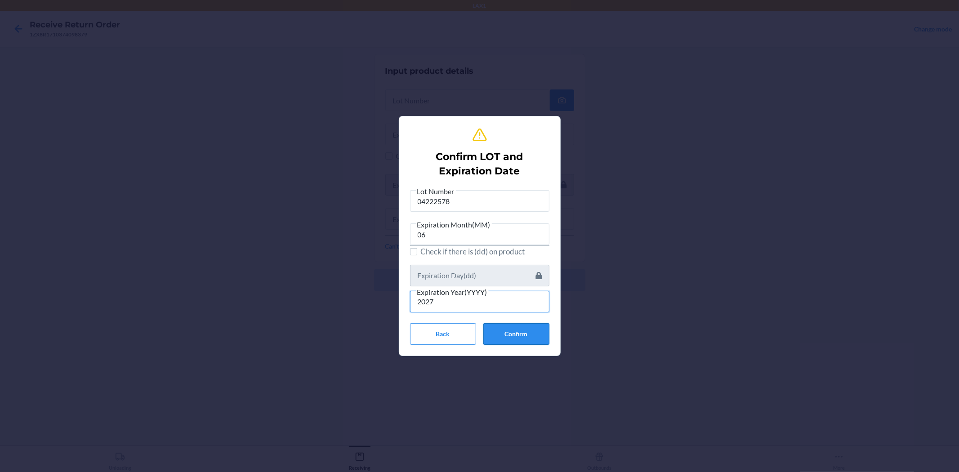
type input "2027"
drag, startPoint x: 513, startPoint y: 340, endPoint x: 483, endPoint y: 302, distance: 48.4
click at [513, 338] on button "Confirm" at bounding box center [516, 334] width 66 height 22
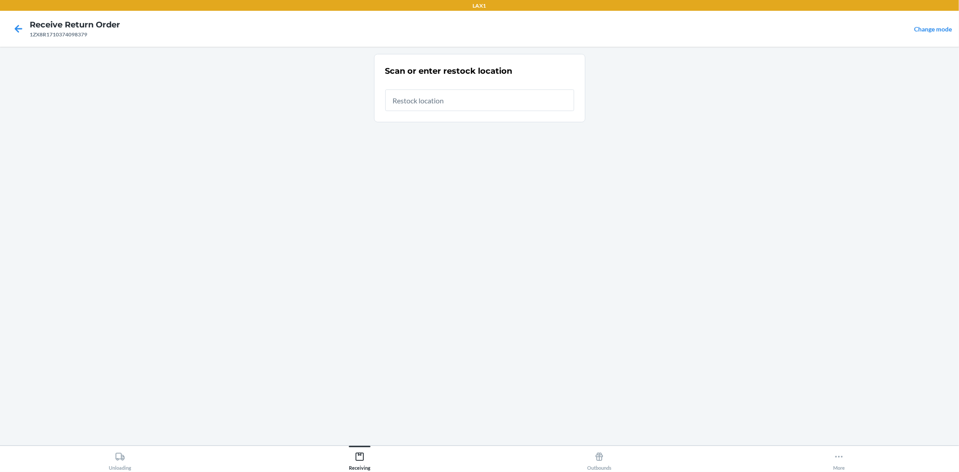
click at [461, 107] on input "text" at bounding box center [479, 100] width 189 height 22
type input "RBIN075"
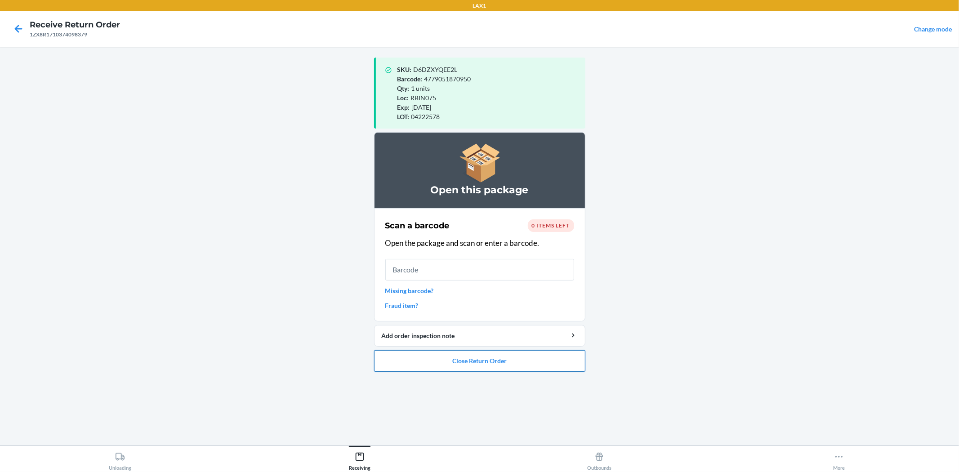
click at [517, 369] on button "Close Return Order" at bounding box center [479, 361] width 211 height 22
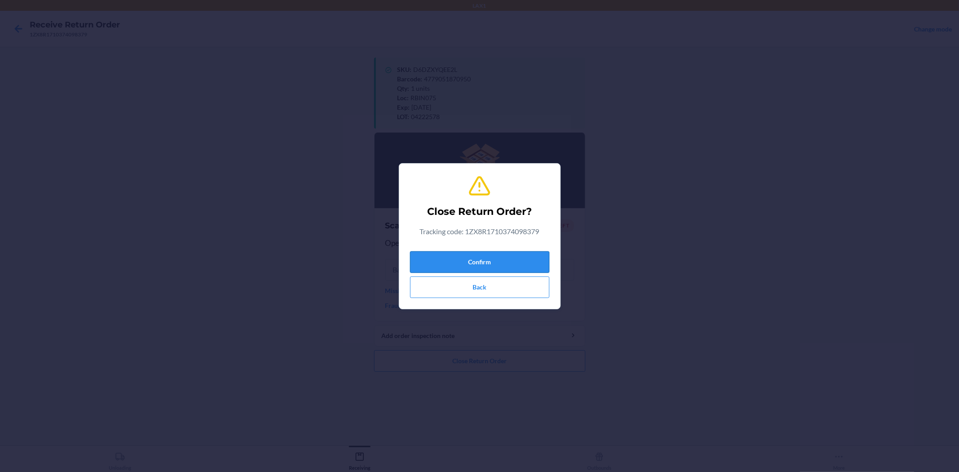
click at [485, 254] on button "Confirm" at bounding box center [479, 262] width 139 height 22
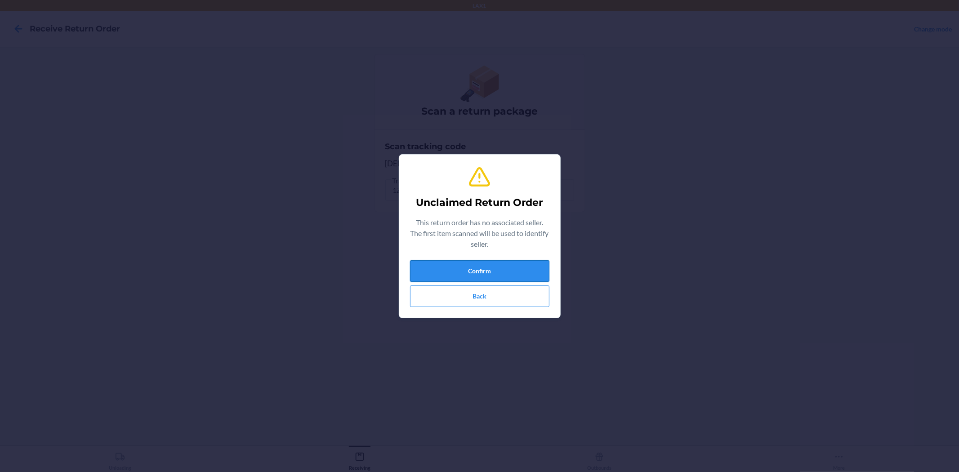
click at [499, 273] on button "Confirm" at bounding box center [479, 271] width 139 height 22
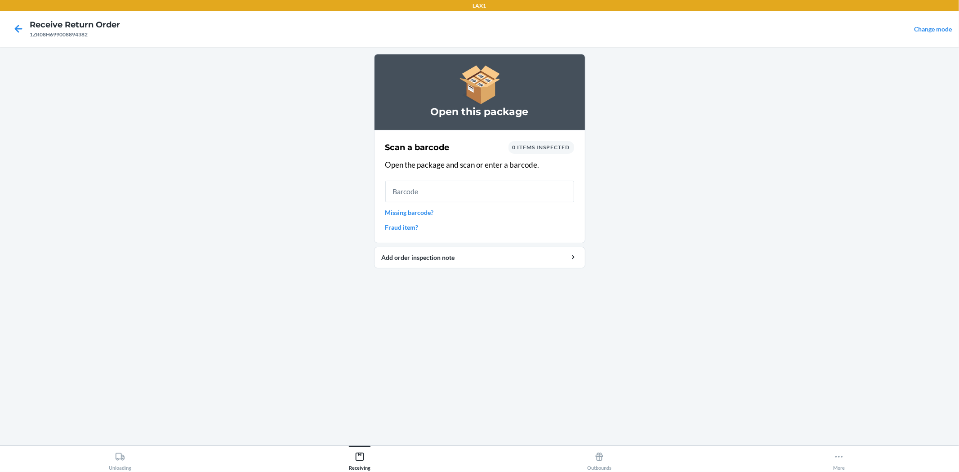
click at [463, 192] on input "text" at bounding box center [479, 192] width 189 height 22
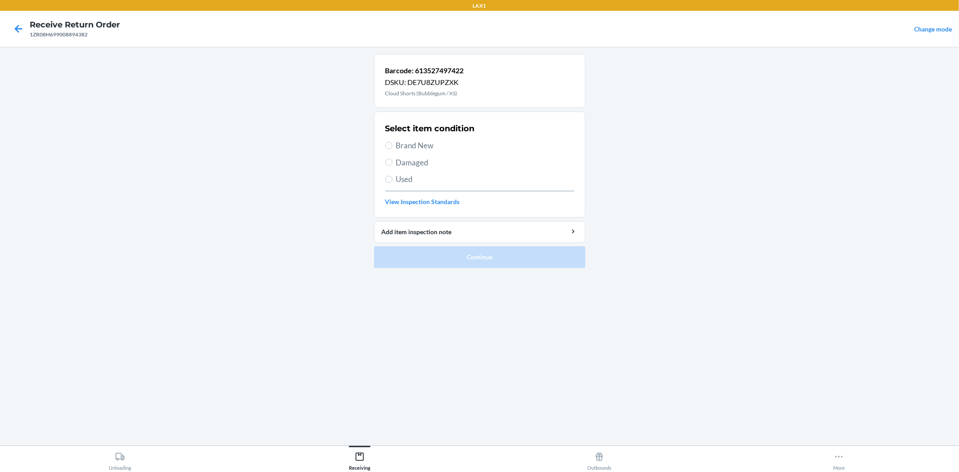
click at [401, 180] on span "Used" at bounding box center [485, 179] width 178 height 12
click at [392, 180] on input "Used" at bounding box center [388, 179] width 7 height 7
radio input "true"
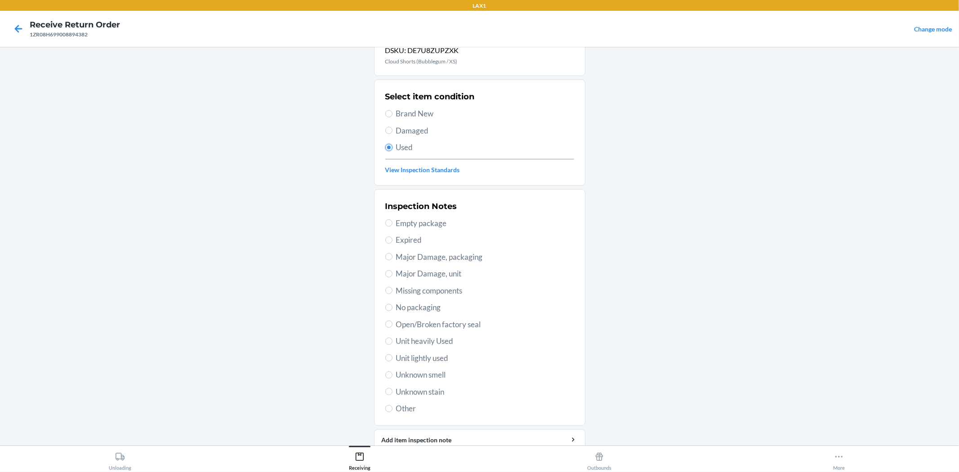
scroll to position [69, 0]
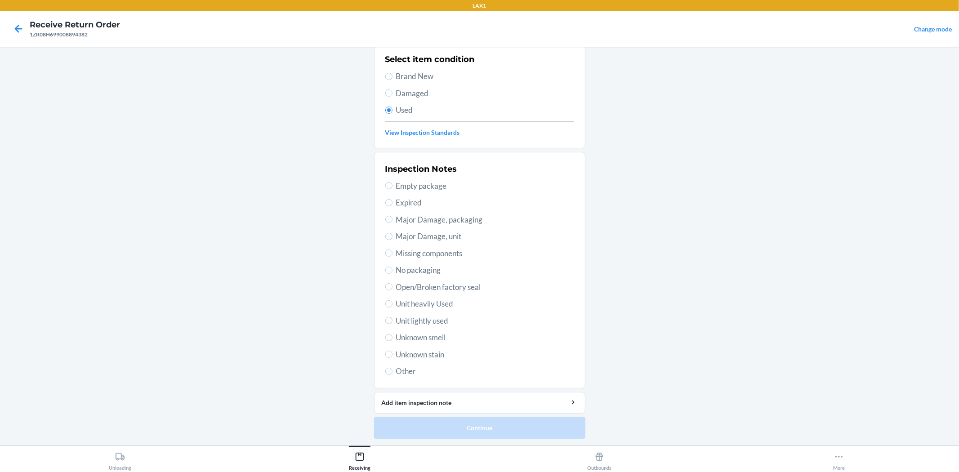
click at [411, 320] on span "Unit lightly used" at bounding box center [485, 321] width 178 height 12
click at [392, 320] on input "Unit lightly used" at bounding box center [388, 320] width 7 height 7
radio input "true"
click at [474, 415] on li "Barcode: 613527497422 DSKU: DE7U8ZUPZXK Cloud Shorts (Bubblegum / XS) Select it…" at bounding box center [479, 212] width 211 height 454
click at [473, 424] on button "Continue" at bounding box center [479, 428] width 211 height 22
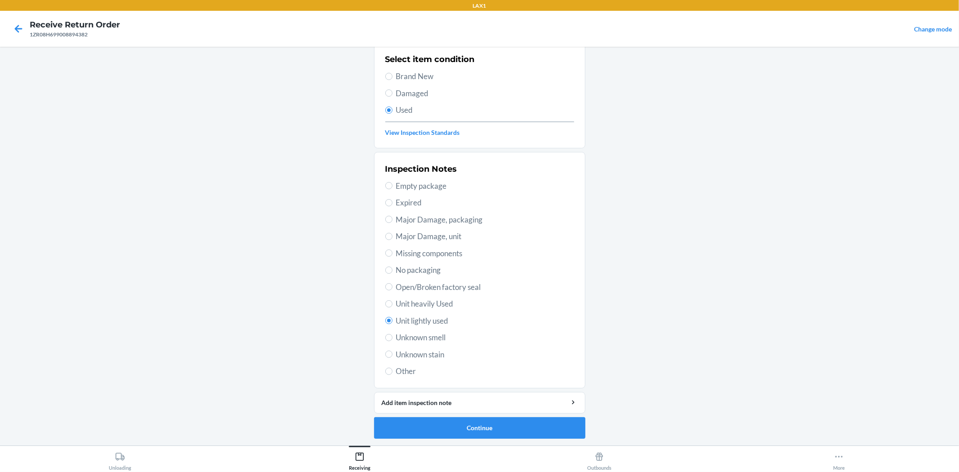
scroll to position [0, 0]
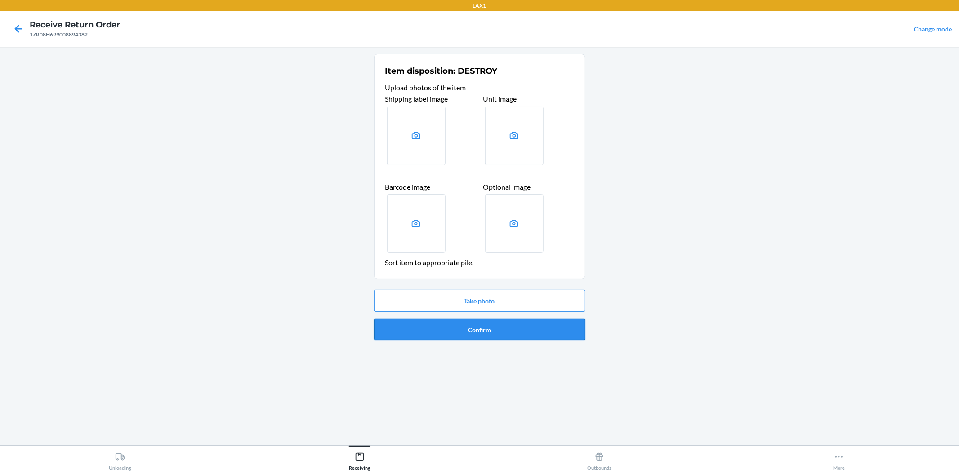
click at [453, 330] on button "Confirm" at bounding box center [479, 330] width 211 height 22
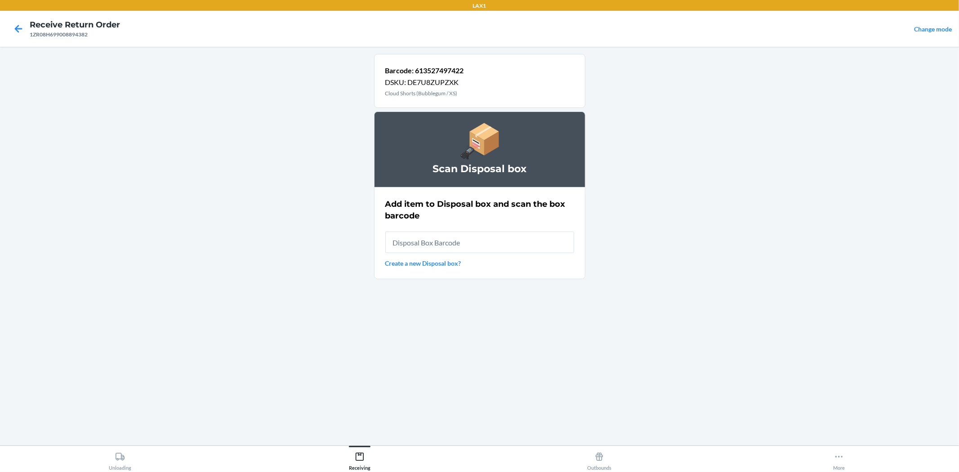
click at [459, 246] on input "text" at bounding box center [479, 242] width 189 height 22
type input "RB00000189K"
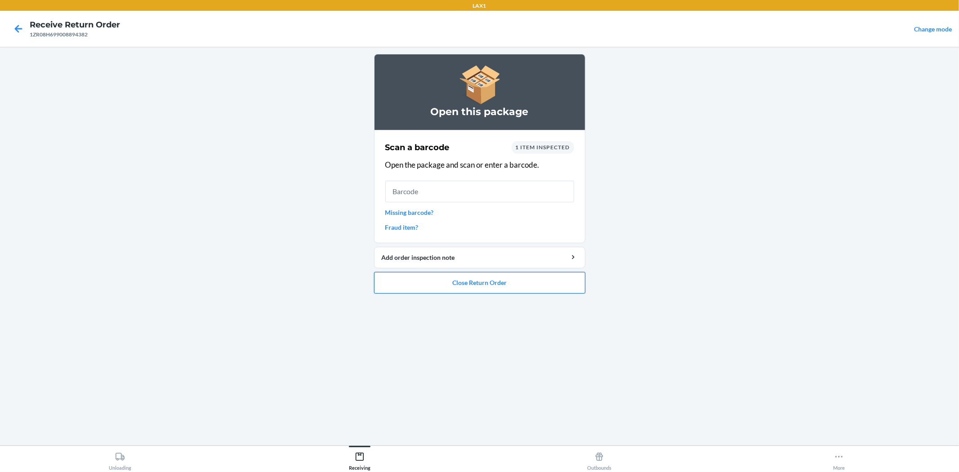
click at [467, 283] on button "Close Return Order" at bounding box center [479, 283] width 211 height 22
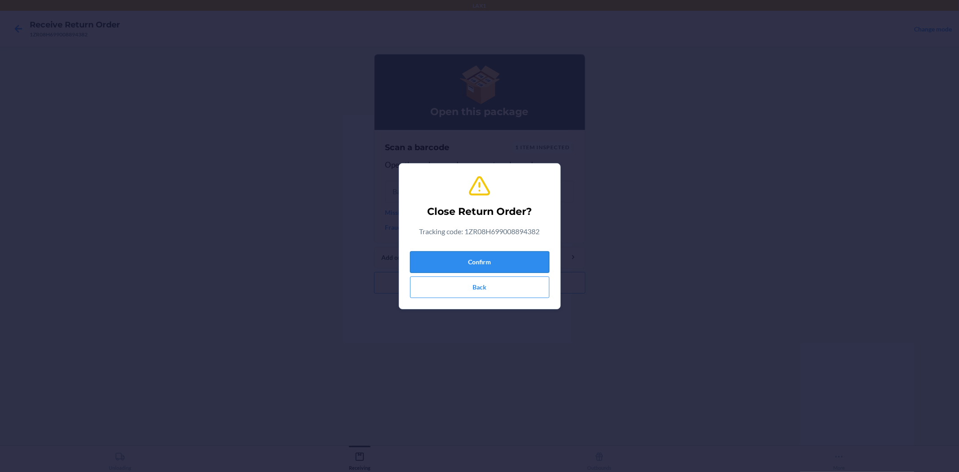
click at [448, 258] on button "Confirm" at bounding box center [479, 262] width 139 height 22
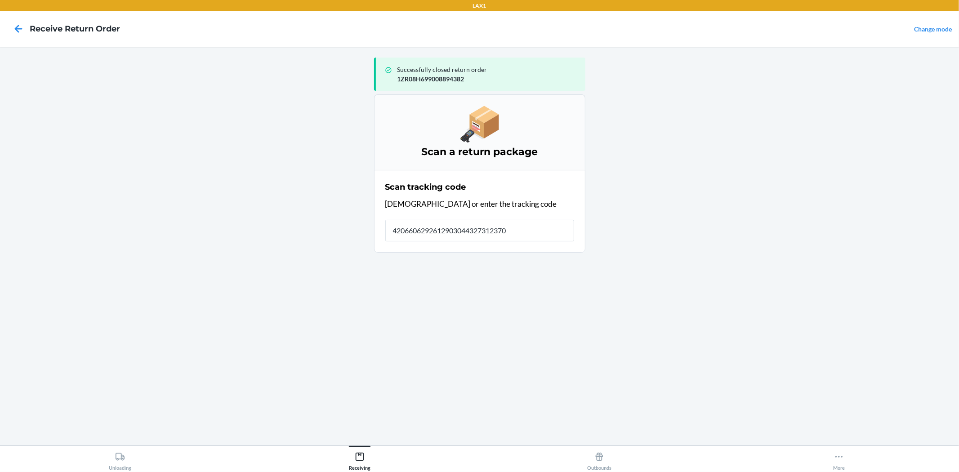
type input "42066062926129030443273123709"
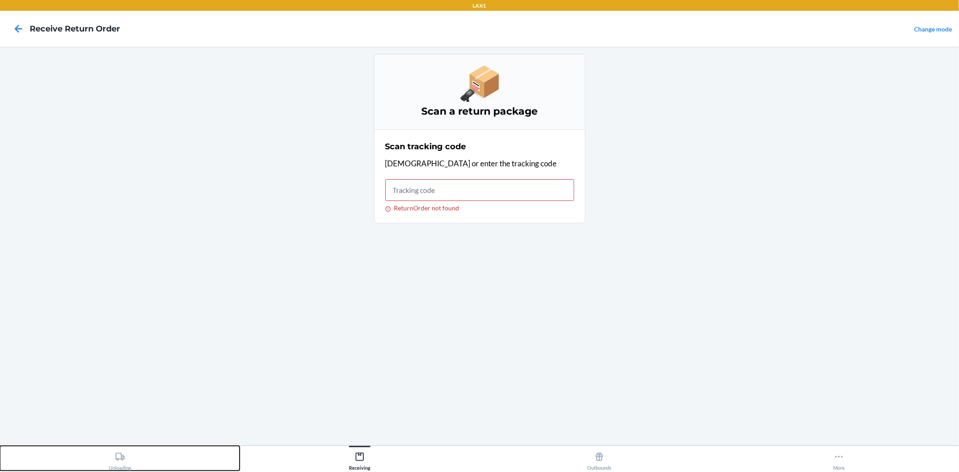
click at [114, 462] on div "Unloading" at bounding box center [120, 459] width 22 height 22
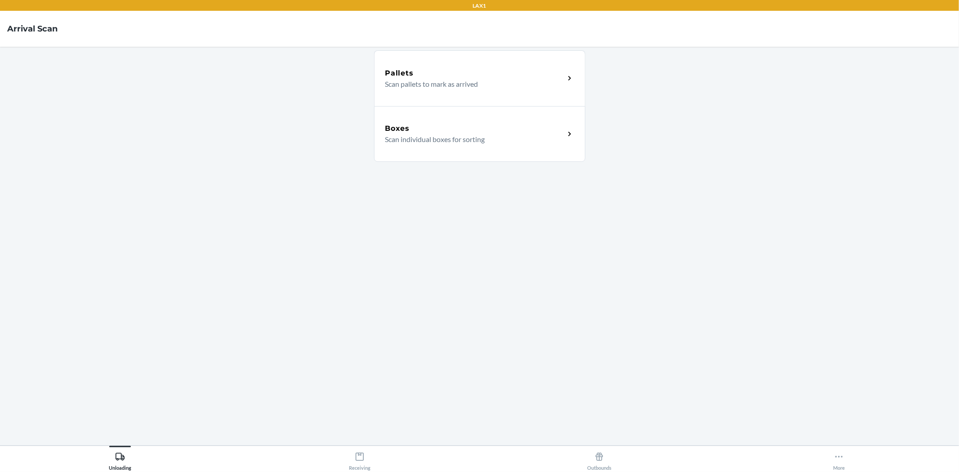
click at [403, 141] on p "Scan individual boxes for sorting" at bounding box center [471, 139] width 172 height 11
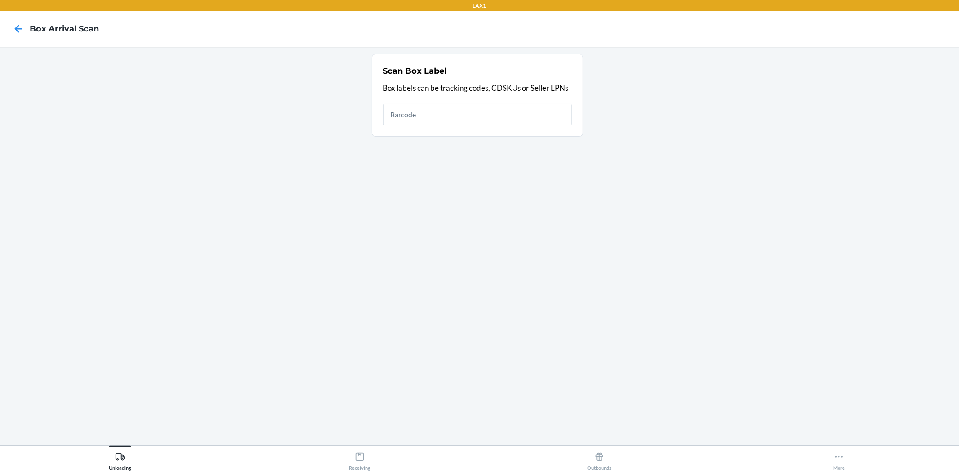
click at [401, 118] on input "text" at bounding box center [477, 115] width 189 height 22
type input "420660629261290304432731237095"
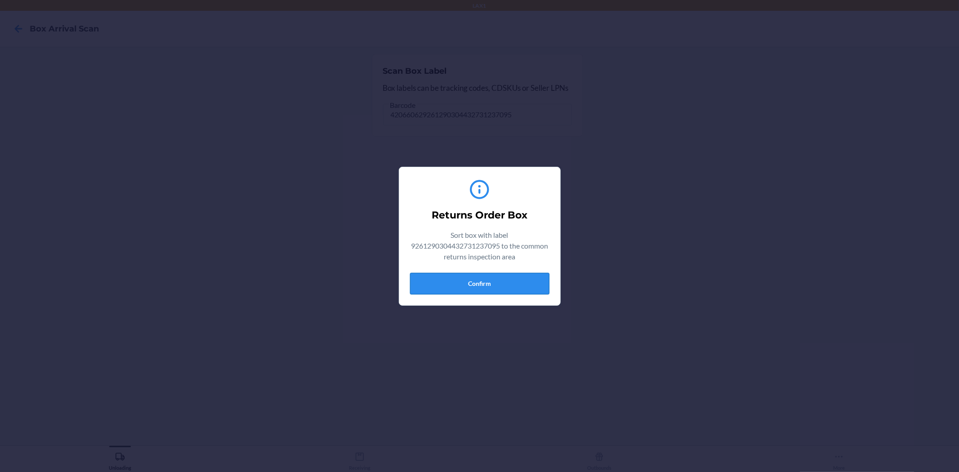
click at [483, 276] on button "Confirm" at bounding box center [479, 284] width 139 height 22
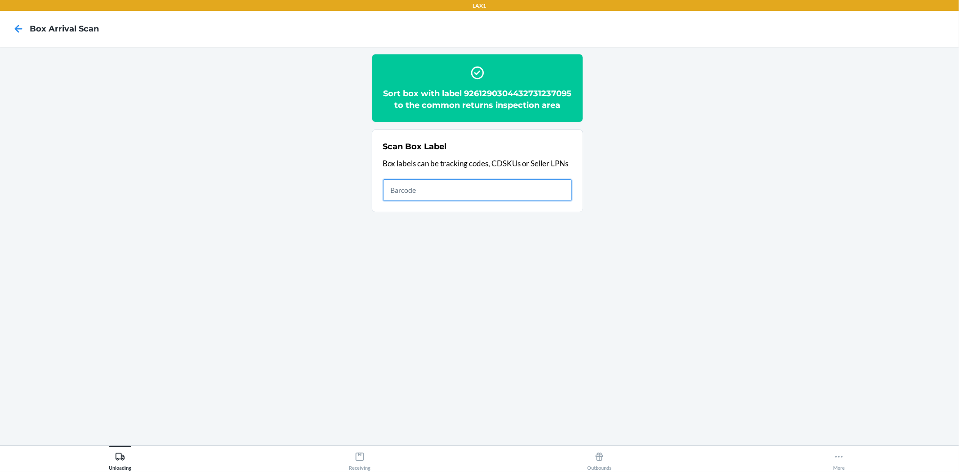
click at [444, 200] on input "text" at bounding box center [477, 190] width 189 height 22
click at [340, 455] on button "Receiving" at bounding box center [360, 458] width 240 height 25
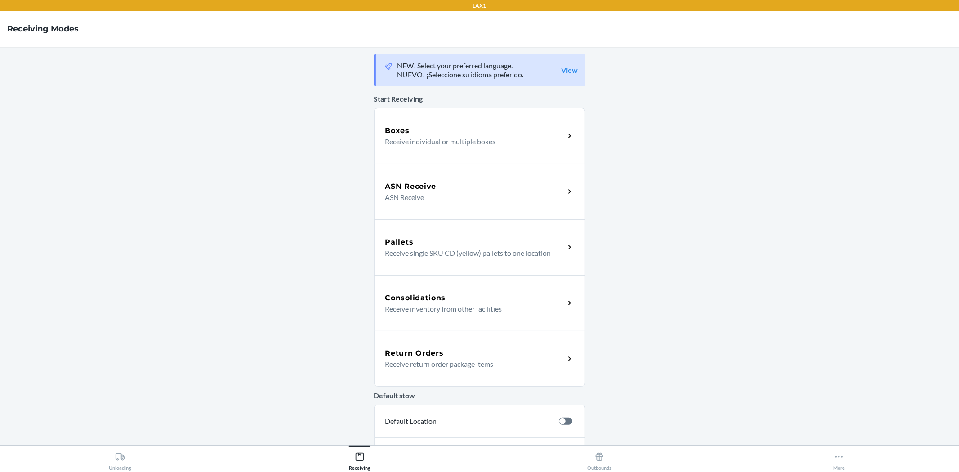
click at [424, 345] on div "Return Orders Receive return order package items" at bounding box center [479, 359] width 211 height 56
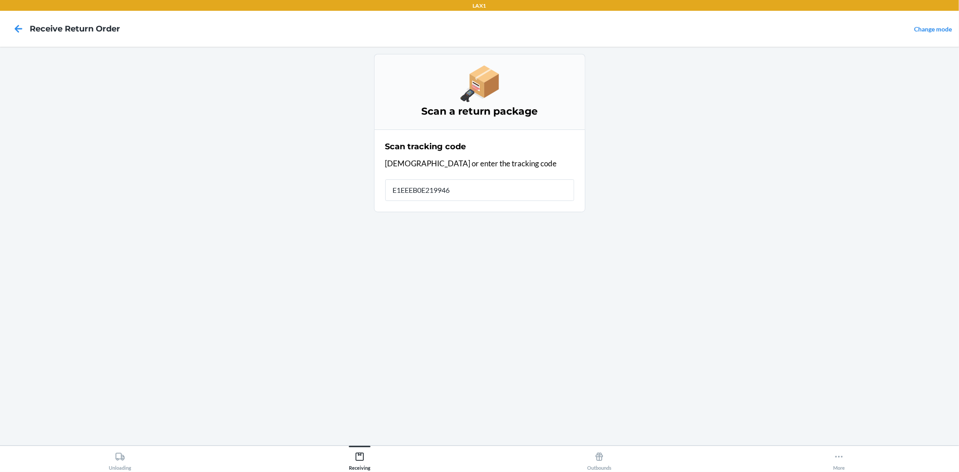
type input "E1EEEB0E219946E"
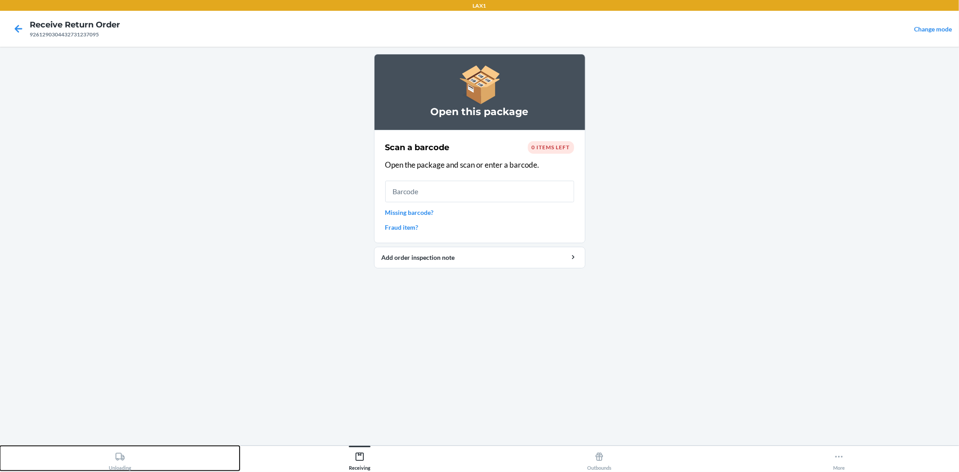
click at [146, 463] on button "Unloading" at bounding box center [120, 458] width 240 height 25
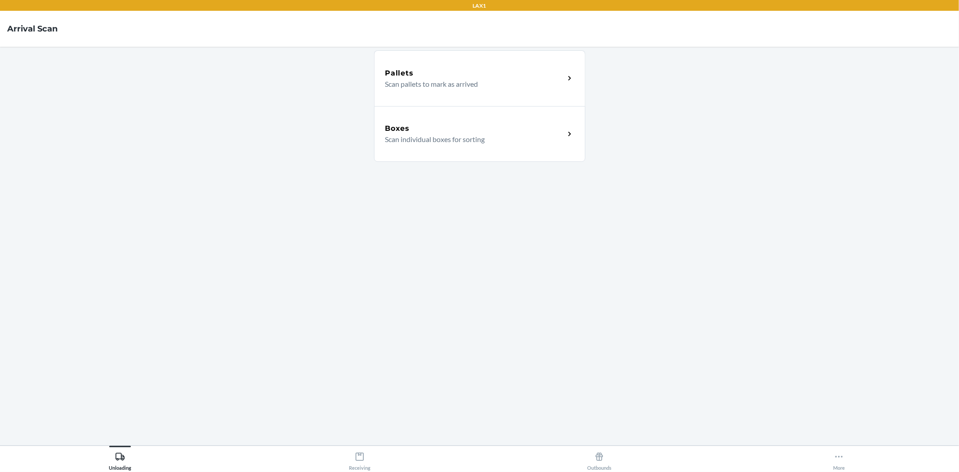
click at [522, 127] on div "Boxes" at bounding box center [474, 128] width 179 height 11
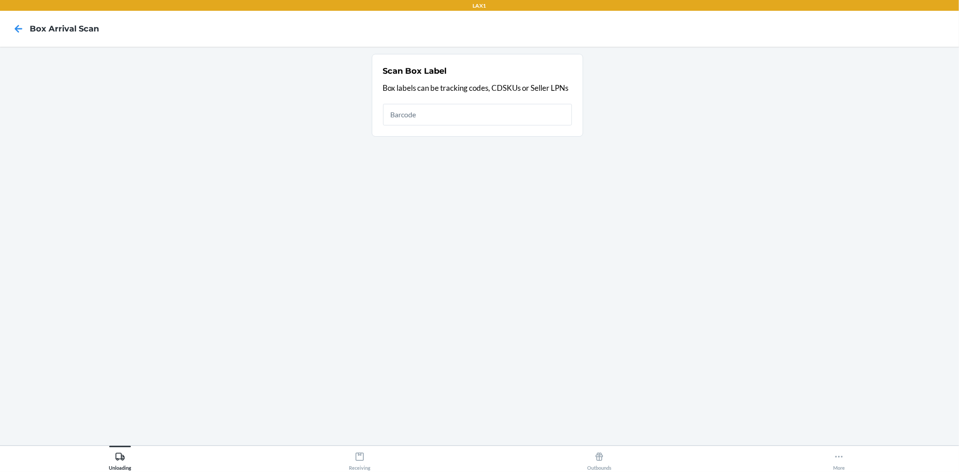
click at [515, 119] on input "text" at bounding box center [477, 115] width 189 height 22
type input "420660629261290304432731237095"
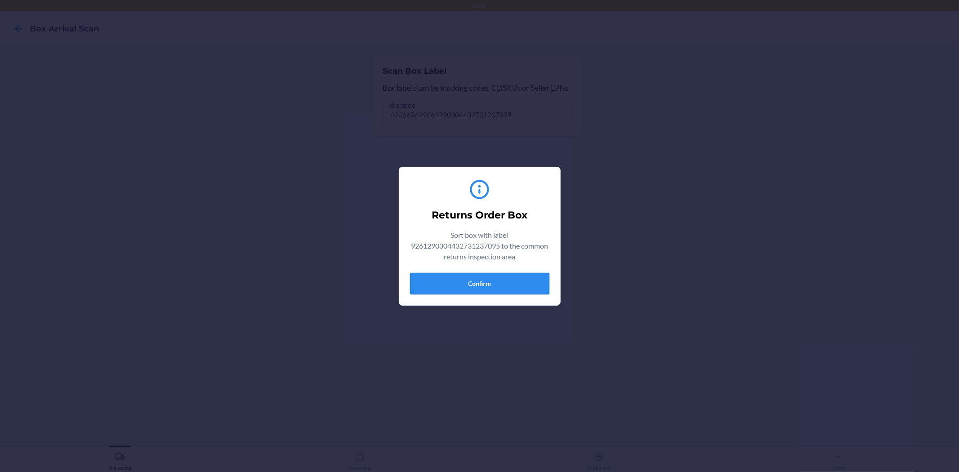
click at [498, 280] on button "Confirm" at bounding box center [479, 284] width 139 height 22
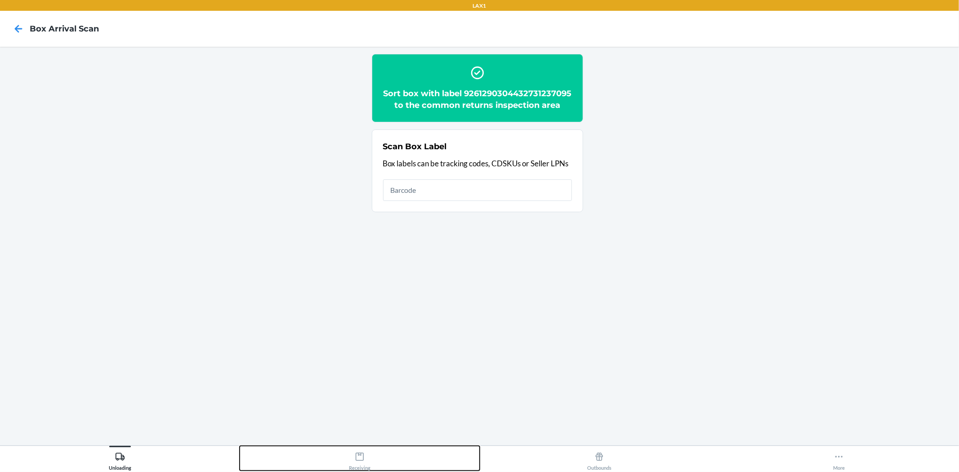
click at [397, 464] on button "Receiving" at bounding box center [360, 458] width 240 height 25
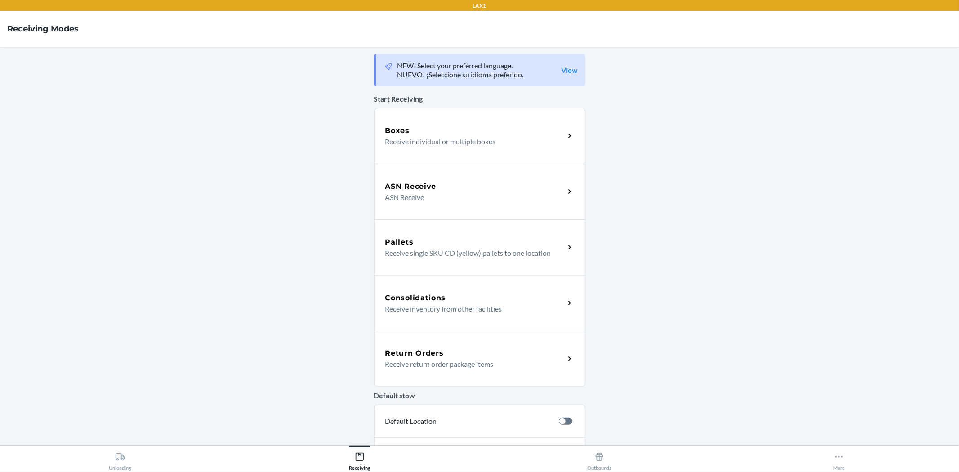
click at [406, 362] on p "Receive return order package items" at bounding box center [471, 364] width 172 height 11
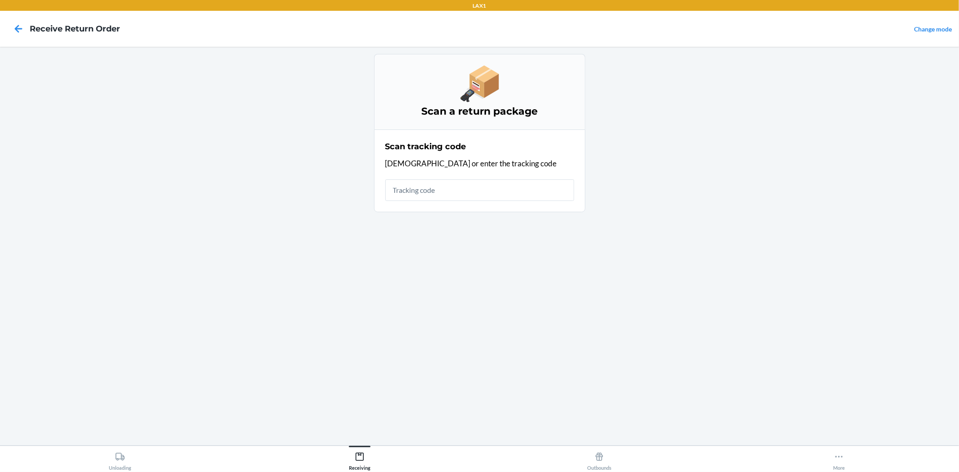
click at [421, 190] on input "text" at bounding box center [479, 190] width 189 height 22
type input "42066062"
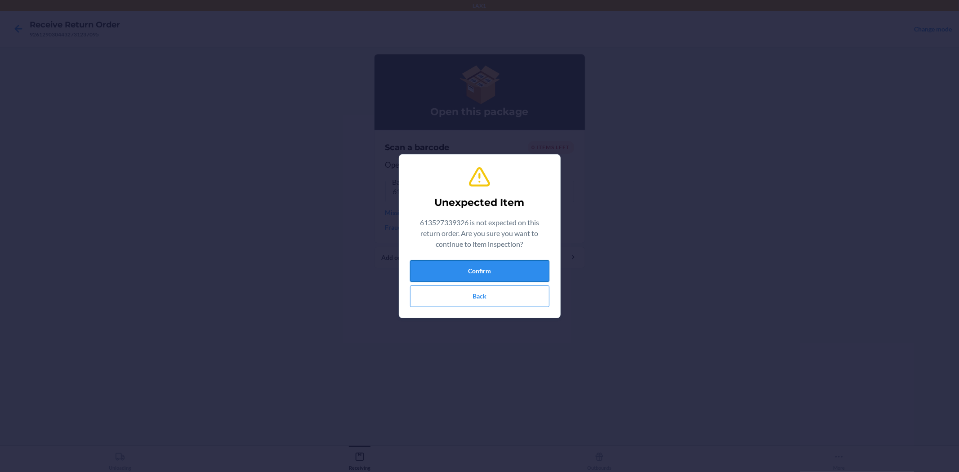
click at [474, 267] on button "Confirm" at bounding box center [479, 271] width 139 height 22
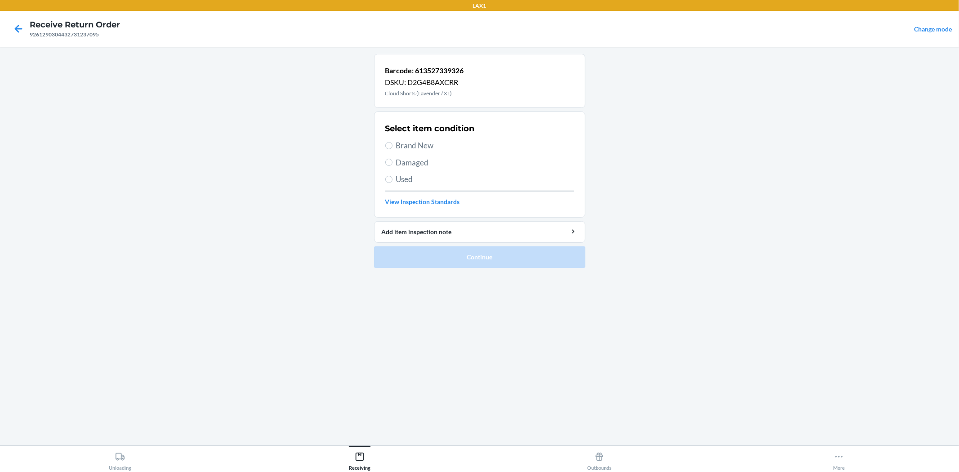
click at [408, 183] on span "Used" at bounding box center [485, 179] width 178 height 12
click at [392, 183] on input "Used" at bounding box center [388, 179] width 7 height 7
radio input "true"
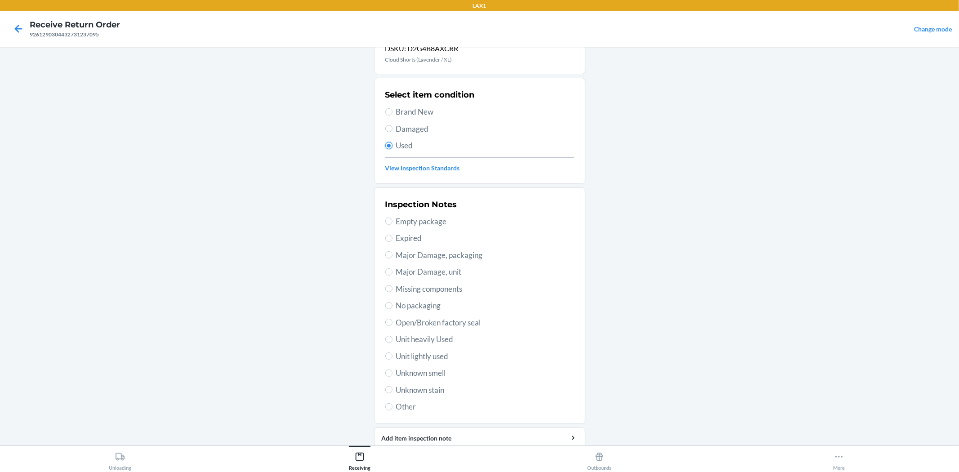
scroll to position [69, 0]
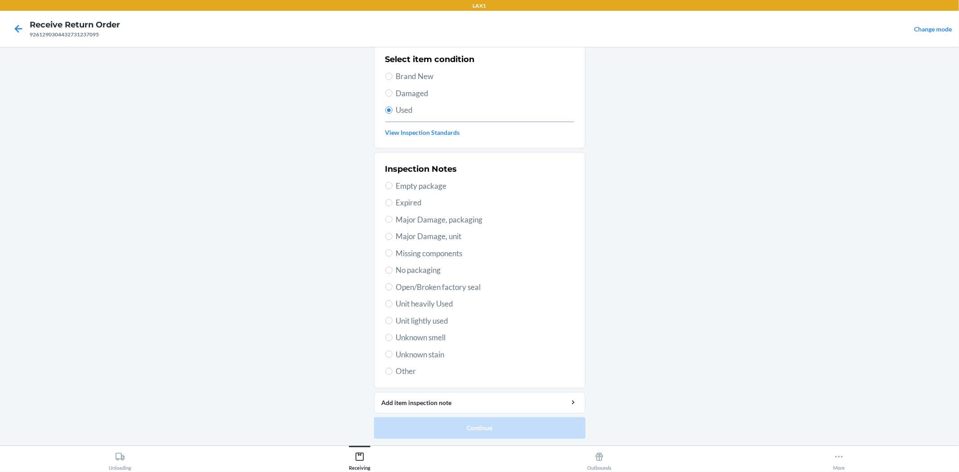
click at [400, 321] on span "Unit lightly used" at bounding box center [485, 321] width 178 height 12
click at [392, 321] on input "Unit lightly used" at bounding box center [388, 320] width 7 height 7
radio input "true"
click at [444, 436] on button "Continue" at bounding box center [479, 428] width 211 height 22
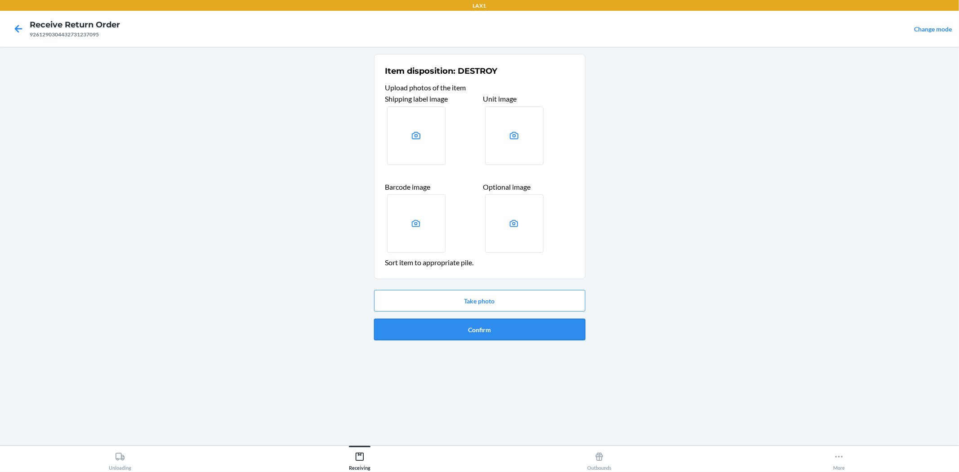
click at [424, 329] on button "Confirm" at bounding box center [479, 330] width 211 height 22
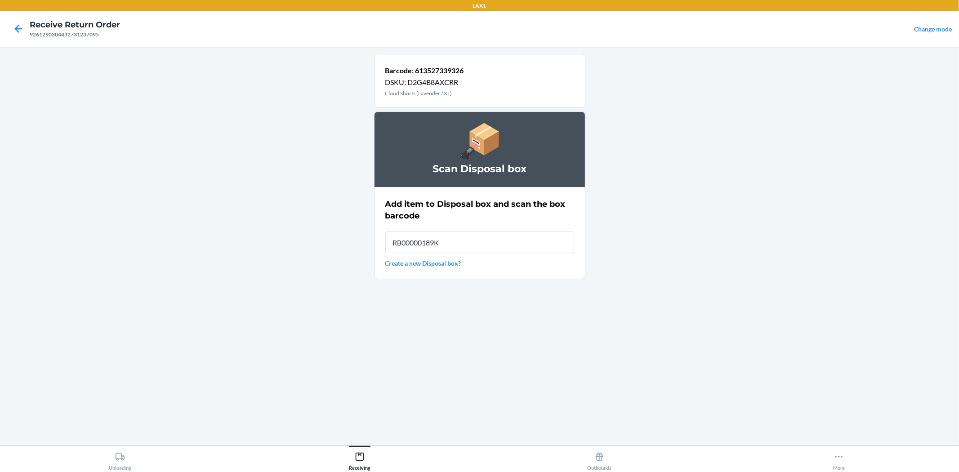
type input "RB00000189K"
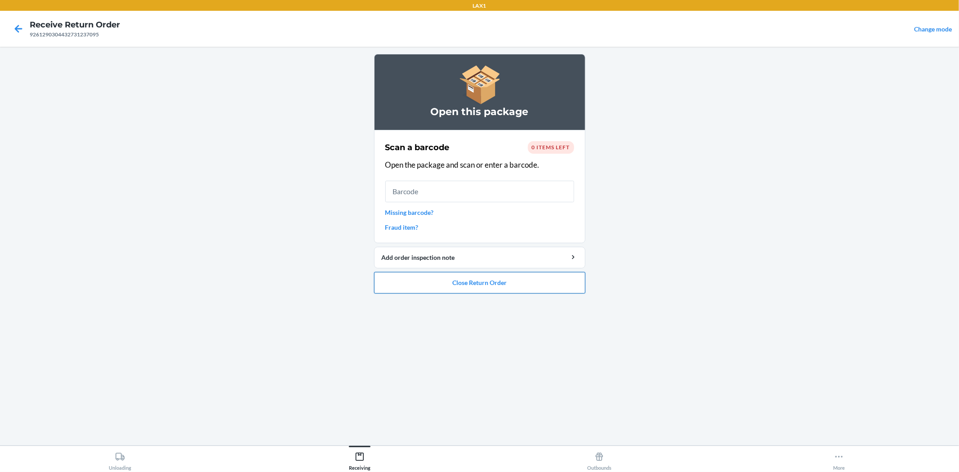
click at [436, 275] on button "Close Return Order" at bounding box center [479, 283] width 211 height 22
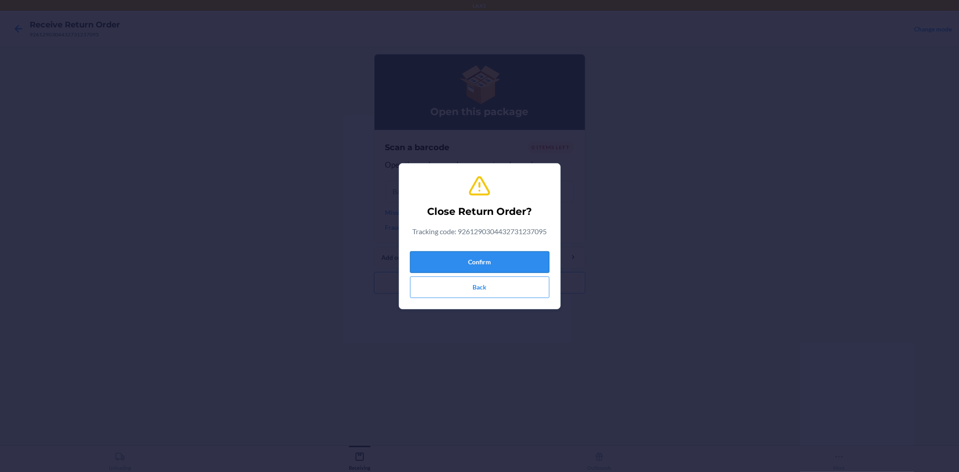
click at [437, 252] on button "Confirm" at bounding box center [479, 262] width 139 height 22
click at [495, 266] on button "Confirm" at bounding box center [479, 262] width 139 height 22
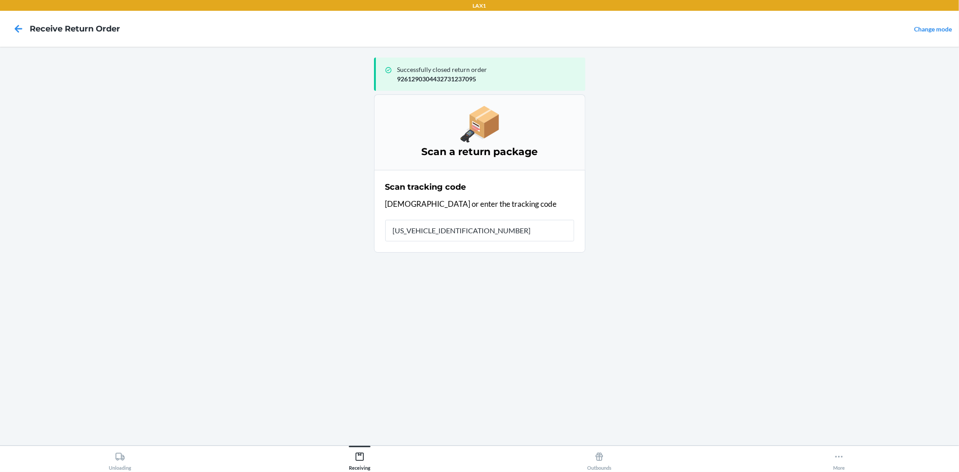
type input "1ZR08H699023271445"
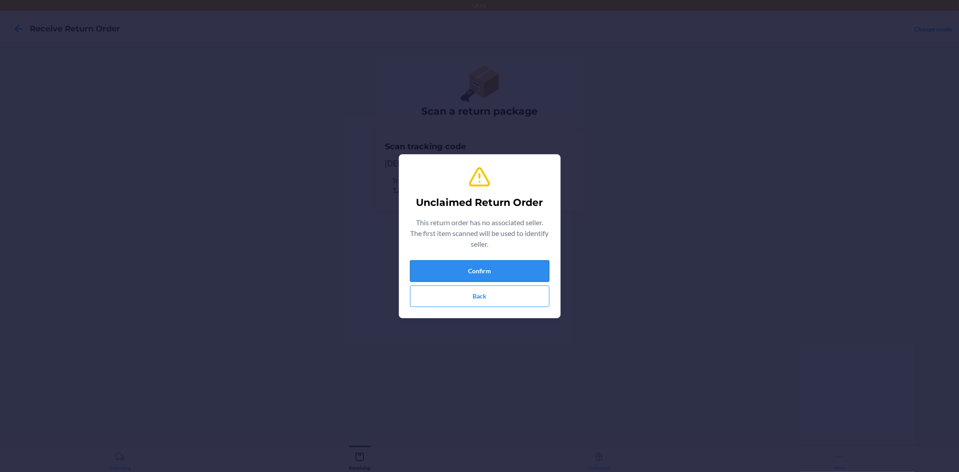
click at [480, 275] on button "Confirm" at bounding box center [479, 271] width 139 height 22
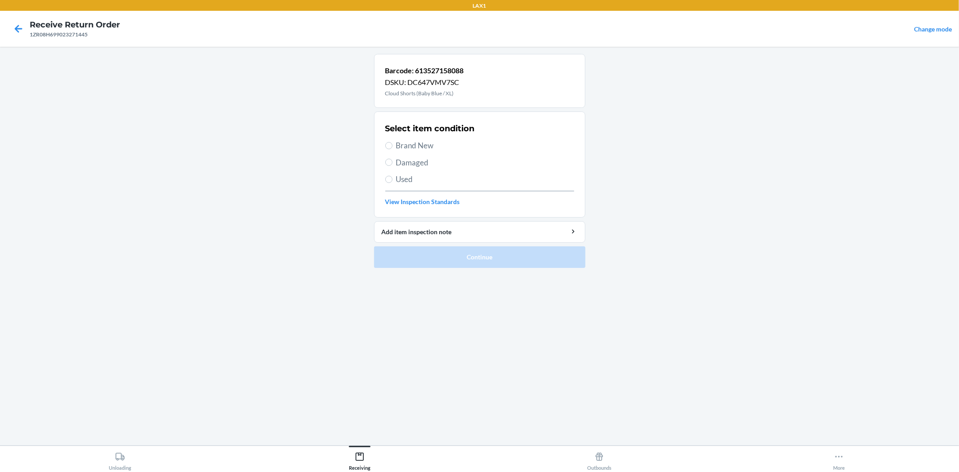
drag, startPoint x: 407, startPoint y: 177, endPoint x: 433, endPoint y: 137, distance: 47.6
click at [407, 176] on span "Used" at bounding box center [485, 179] width 178 height 12
click at [392, 176] on input "Used" at bounding box center [388, 179] width 7 height 7
radio input "true"
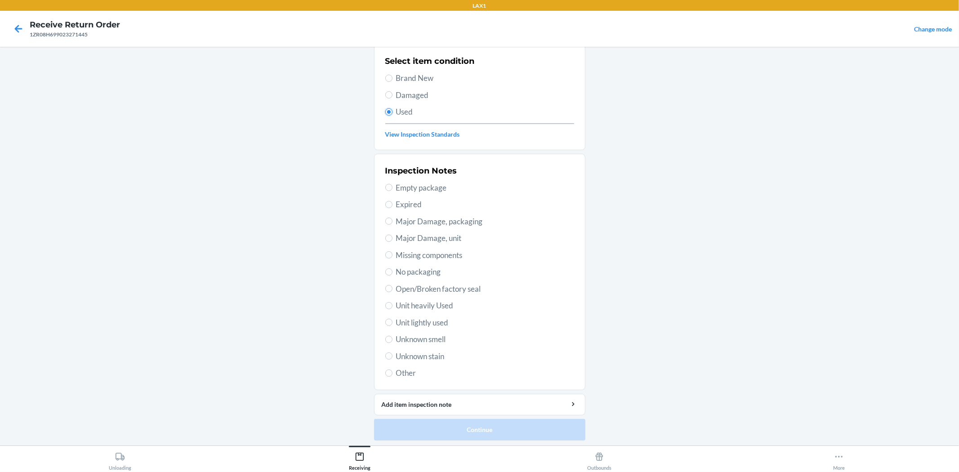
scroll to position [69, 0]
click at [429, 318] on span "Unit lightly used" at bounding box center [485, 321] width 178 height 12
click at [392, 318] on input "Unit lightly used" at bounding box center [388, 320] width 7 height 7
radio input "true"
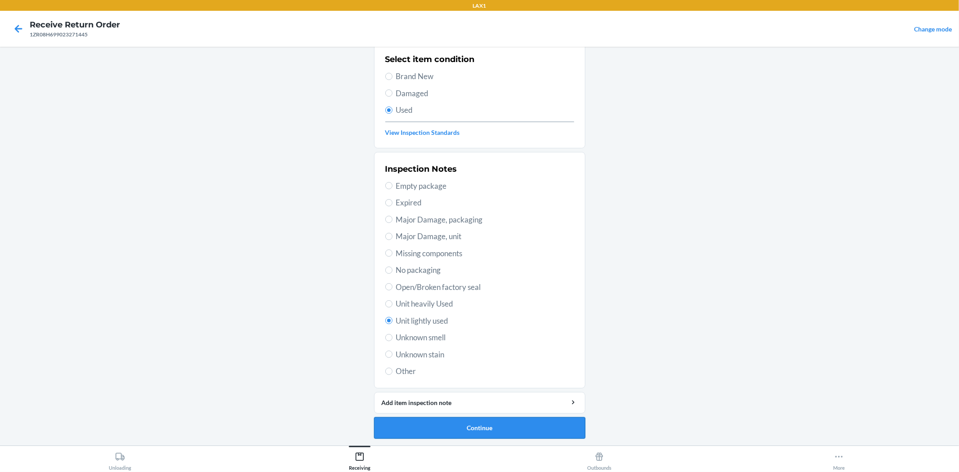
click at [469, 423] on button "Continue" at bounding box center [479, 428] width 211 height 22
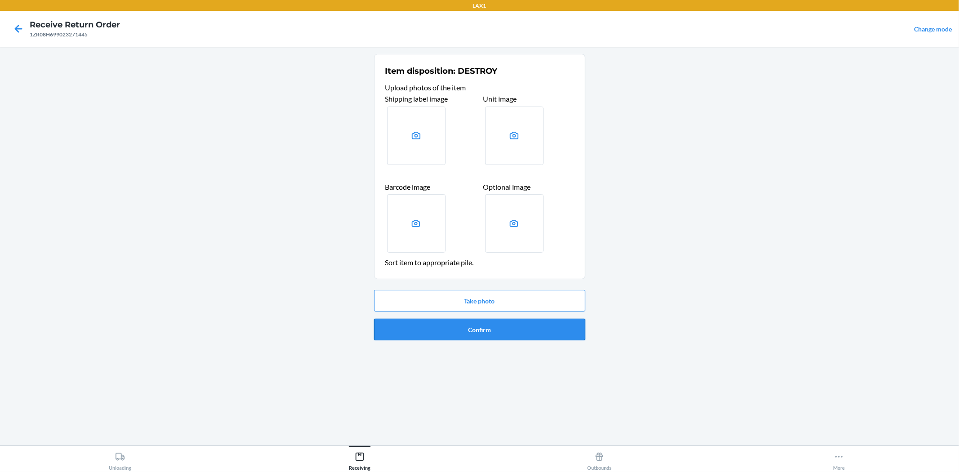
click at [471, 333] on button "Confirm" at bounding box center [479, 330] width 211 height 22
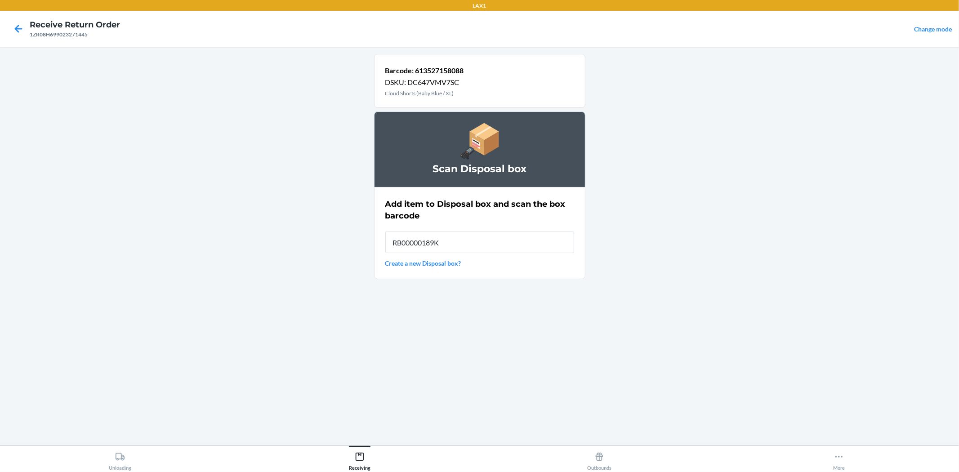
type input "RB00000189K"
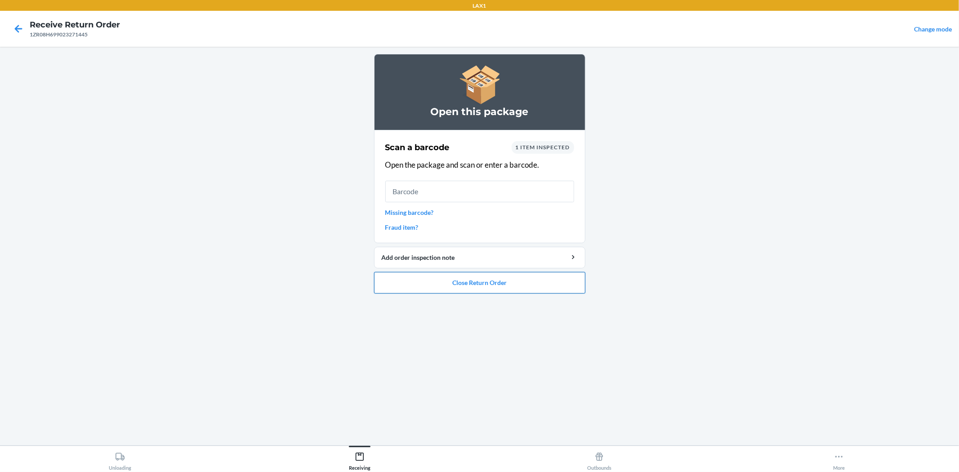
click at [483, 286] on button "Close Return Order" at bounding box center [479, 283] width 211 height 22
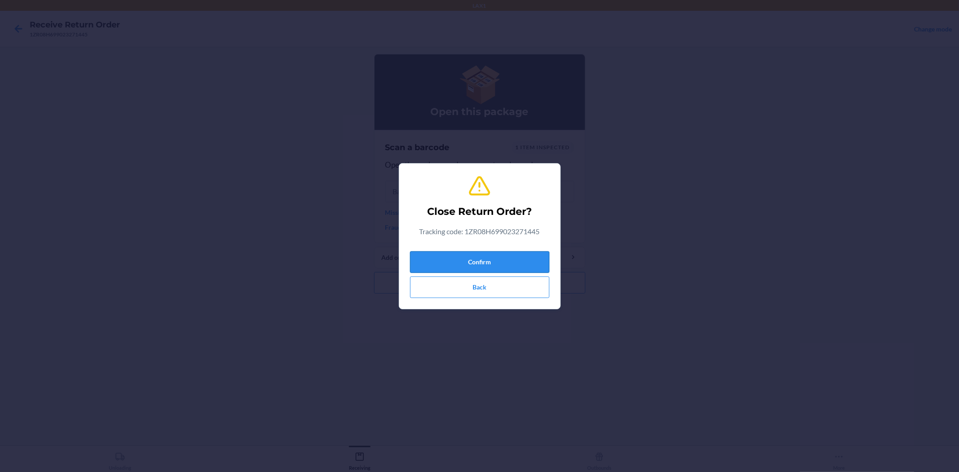
click at [470, 261] on button "Confirm" at bounding box center [479, 262] width 139 height 22
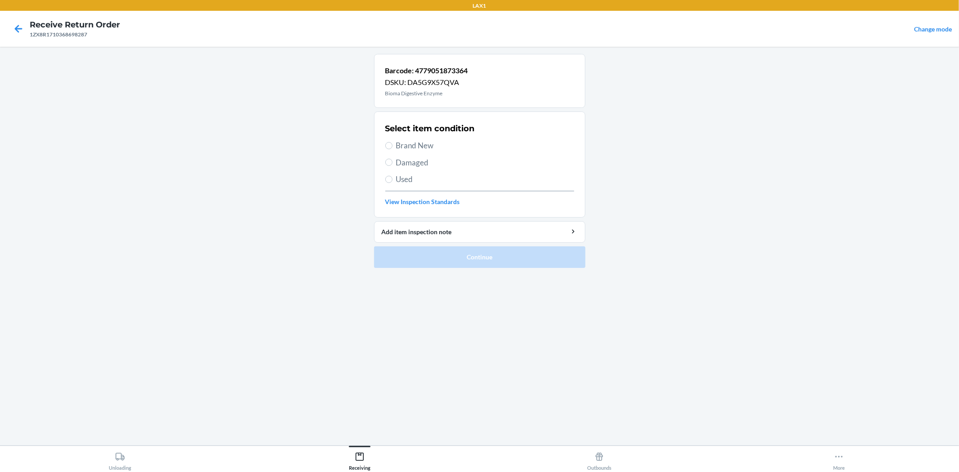
click at [408, 148] on span "Brand New" at bounding box center [485, 146] width 178 height 12
click at [392, 148] on input "Brand New" at bounding box center [388, 145] width 7 height 7
radio input "true"
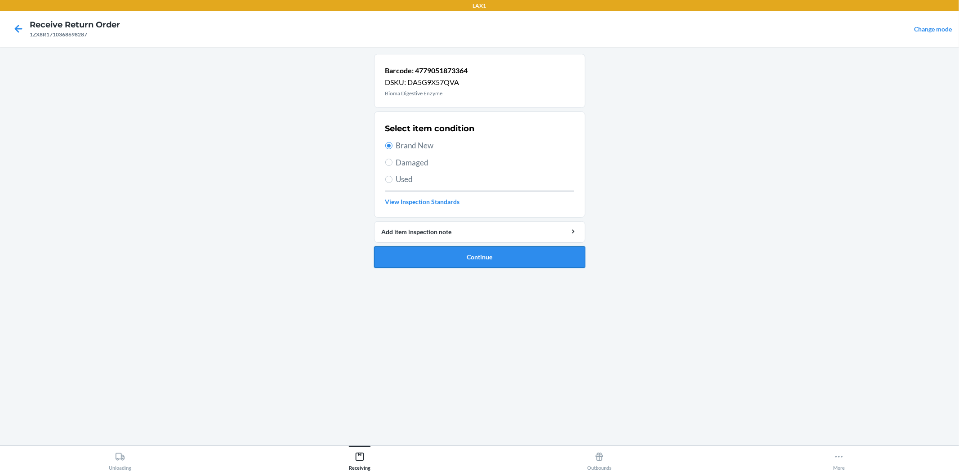
click at [448, 262] on button "Continue" at bounding box center [479, 257] width 211 height 22
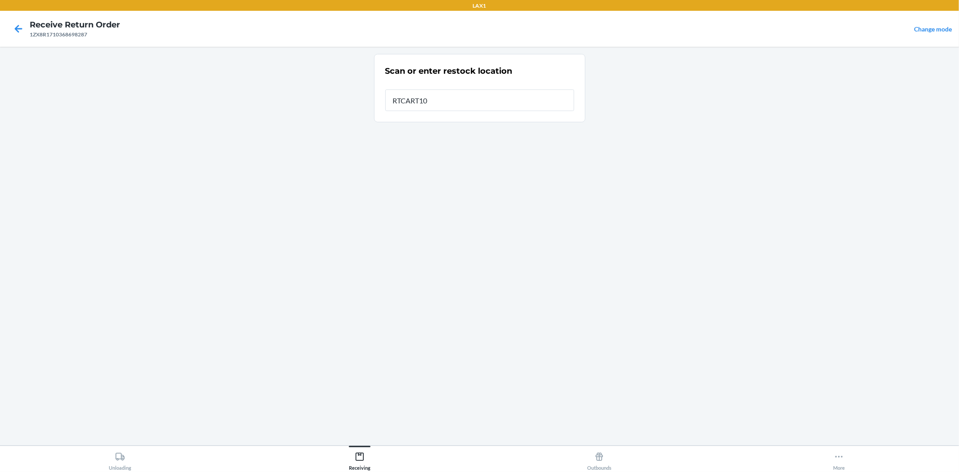
type input "RTCART100"
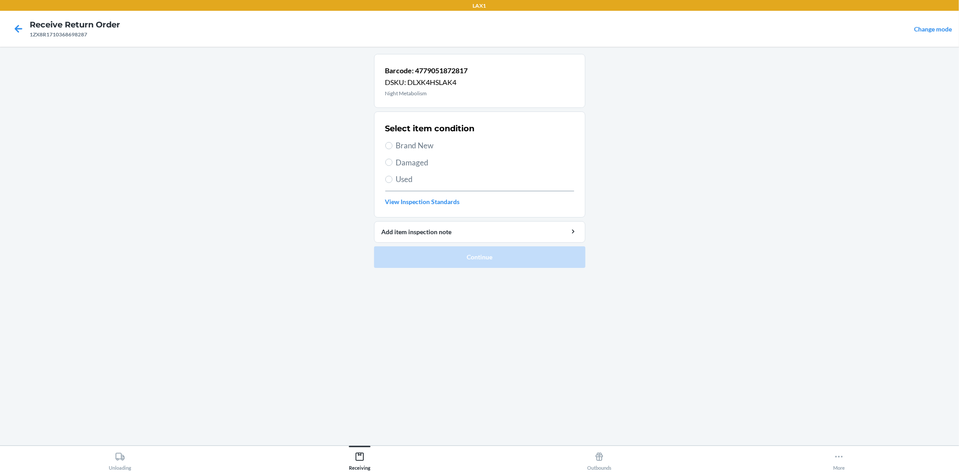
click at [420, 139] on div "Select item condition Brand New Damaged Used View Inspection Standards" at bounding box center [479, 164] width 189 height 89
click at [406, 142] on span "Brand New" at bounding box center [485, 146] width 178 height 12
click at [392, 142] on input "Brand New" at bounding box center [388, 145] width 7 height 7
radio input "true"
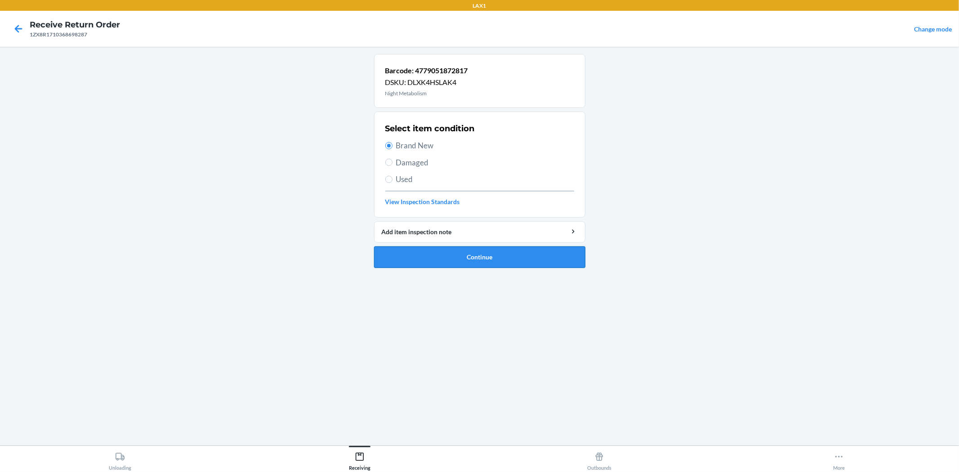
click at [471, 262] on button "Continue" at bounding box center [479, 257] width 211 height 22
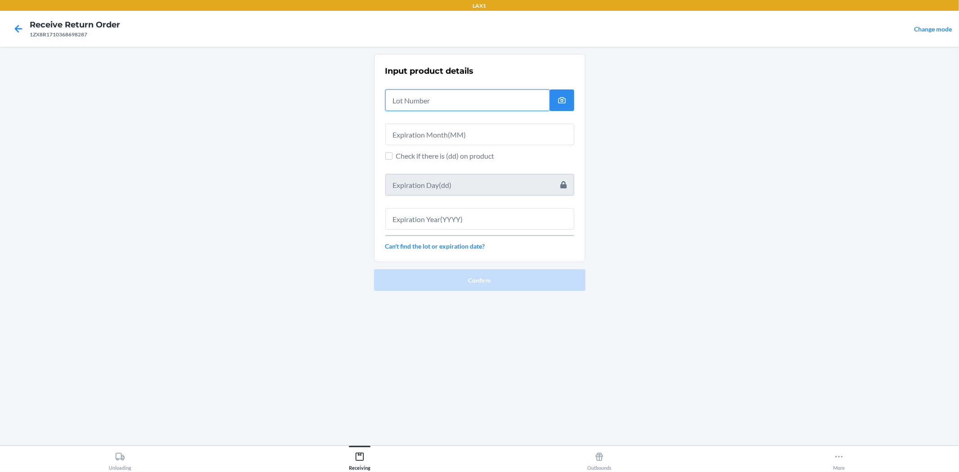
click at [398, 110] on input "text" at bounding box center [467, 100] width 164 height 22
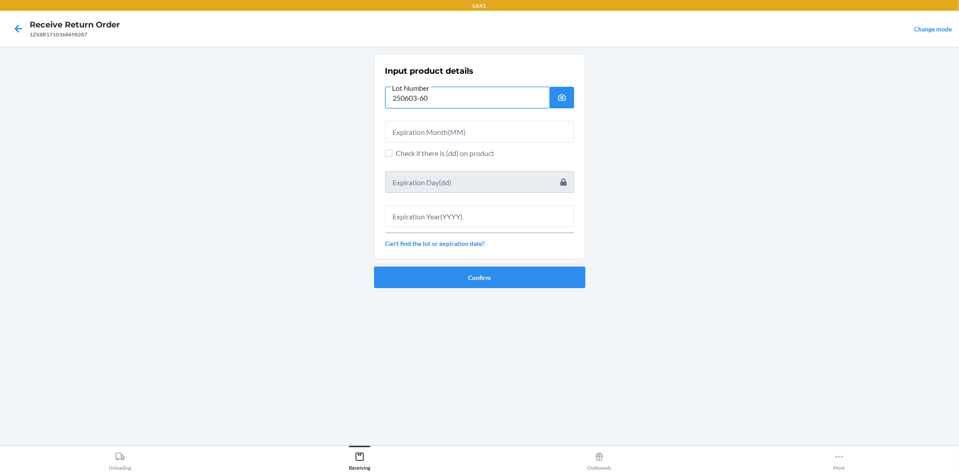
type input "250603-60"
click at [502, 130] on input "text" at bounding box center [479, 132] width 189 height 22
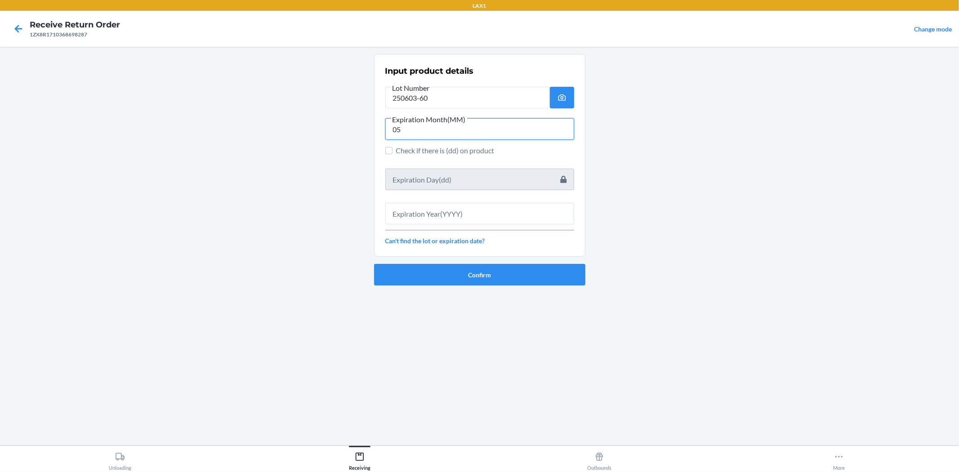
type input "05"
click at [470, 210] on input "text" at bounding box center [479, 214] width 189 height 22
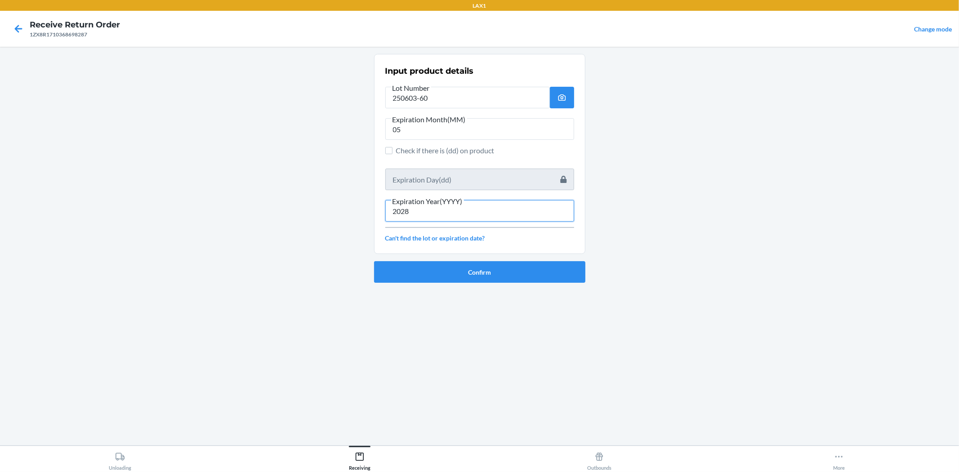
type input "2028"
click at [492, 286] on ol "Input product details Lot Number 250603-60 Expiration Month(MM) 05 Check if the…" at bounding box center [479, 172] width 211 height 236
click at [518, 271] on button "Confirm" at bounding box center [479, 272] width 211 height 22
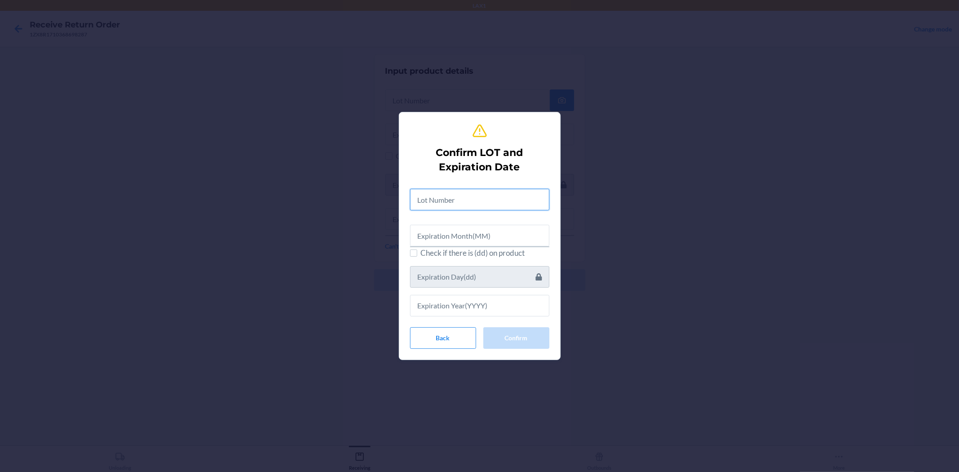
click at [500, 204] on input "text" at bounding box center [479, 200] width 139 height 22
type input "250603-60"
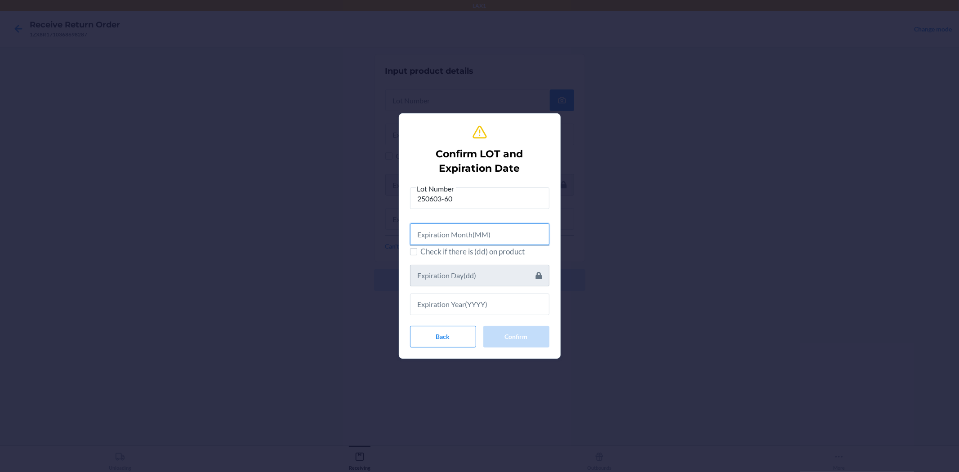
click at [491, 228] on input "text" at bounding box center [479, 234] width 139 height 22
type input "05"
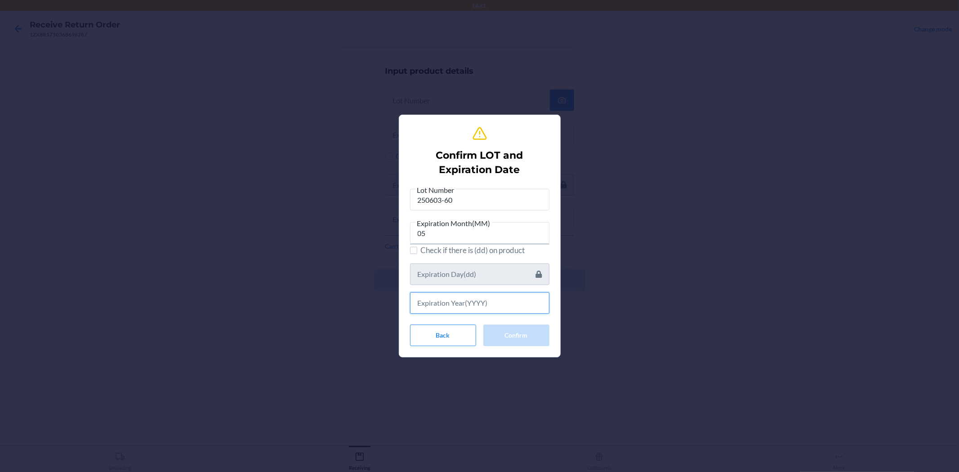
click at [482, 295] on input "text" at bounding box center [479, 303] width 139 height 22
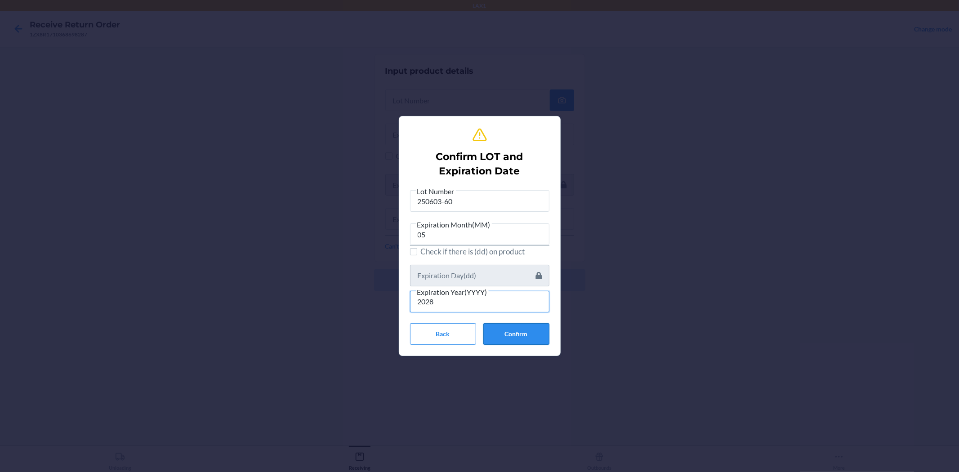
type input "2028"
click at [506, 338] on button "Confirm" at bounding box center [516, 334] width 66 height 22
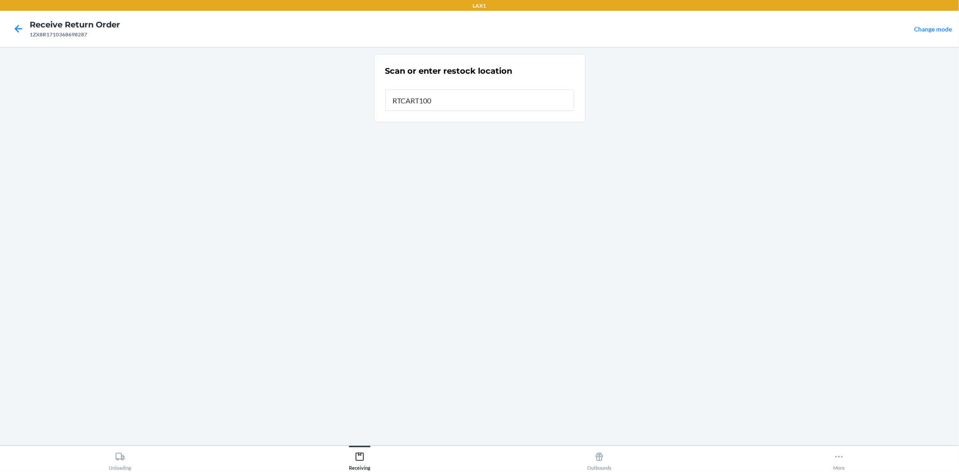
type input "RTCART100"
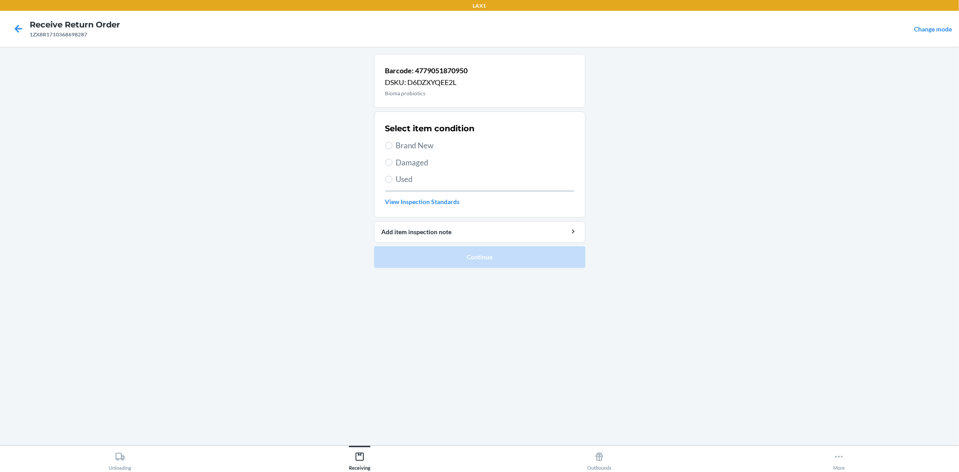
click at [424, 143] on span "Brand New" at bounding box center [485, 146] width 178 height 12
click at [392, 143] on input "Brand New" at bounding box center [388, 145] width 7 height 7
radio input "true"
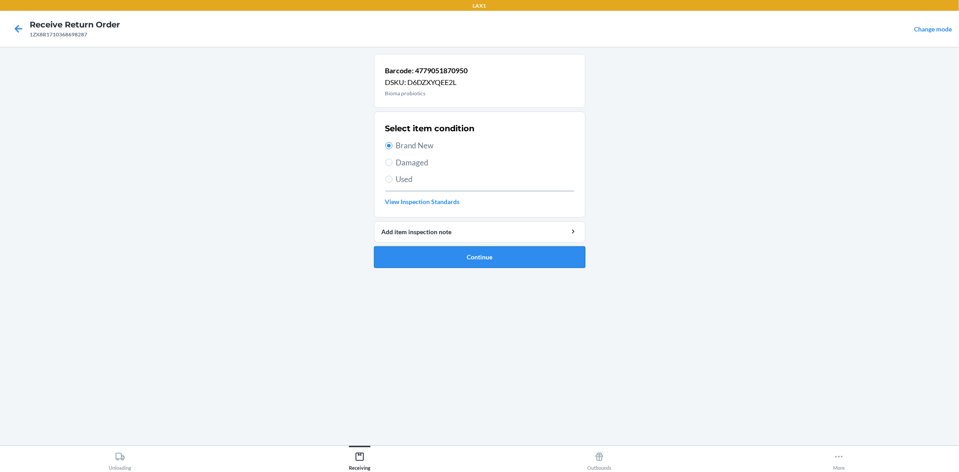
click at [446, 252] on button "Continue" at bounding box center [479, 257] width 211 height 22
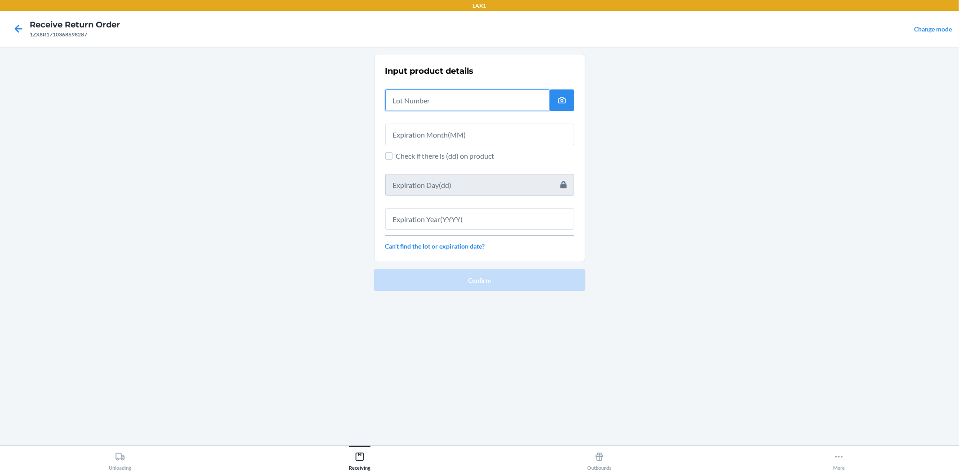
click at [460, 98] on input "text" at bounding box center [467, 100] width 164 height 22
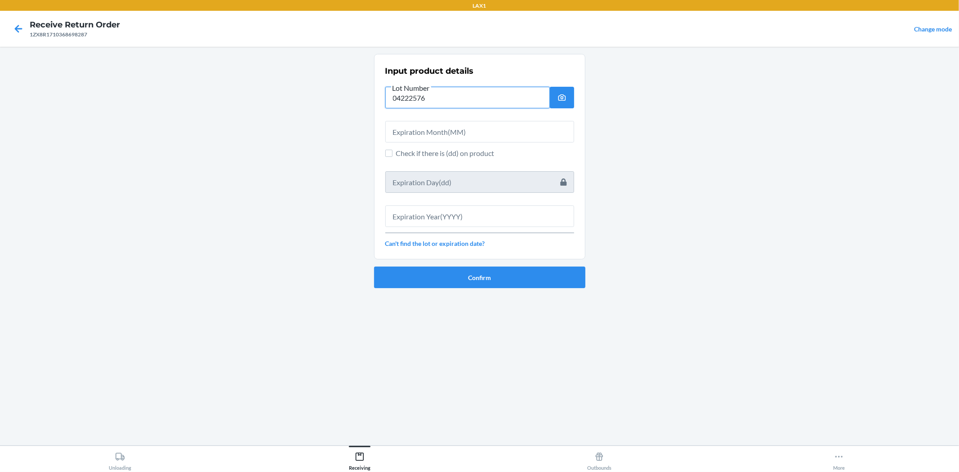
type input "04222576"
click at [447, 121] on input "text" at bounding box center [479, 132] width 189 height 22
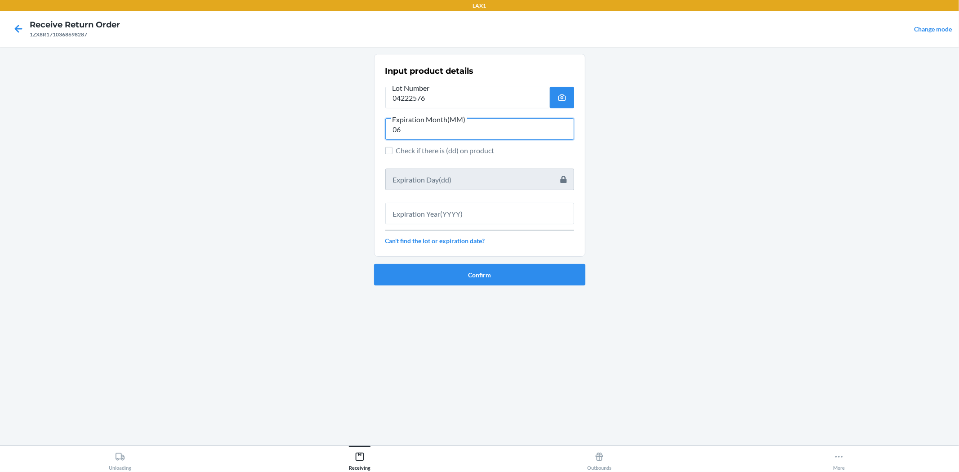
type input "06"
click at [500, 212] on input "text" at bounding box center [479, 214] width 189 height 22
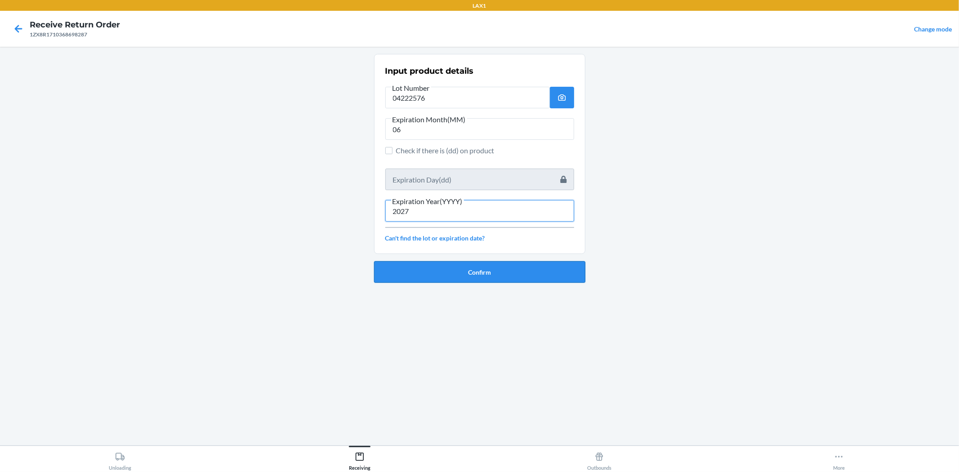
type input "2027"
click at [523, 271] on button "Confirm" at bounding box center [479, 272] width 211 height 22
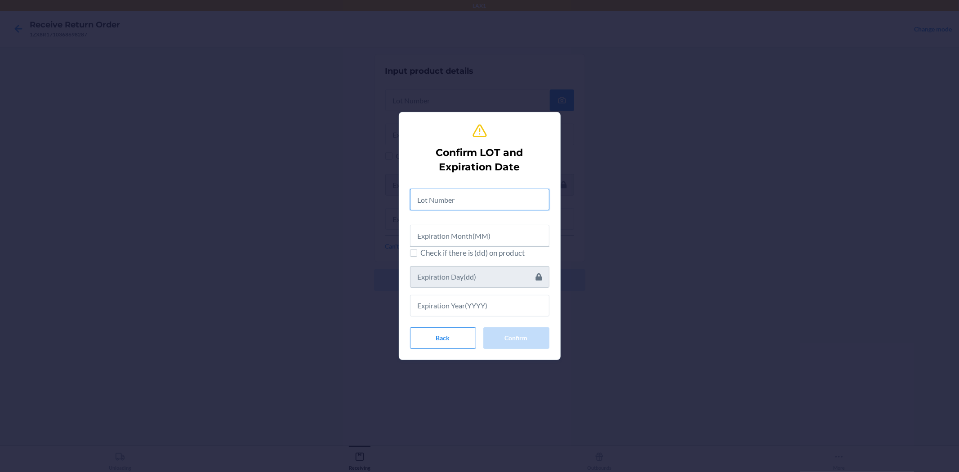
click at [506, 200] on input "text" at bounding box center [479, 200] width 139 height 22
type input "04222576"
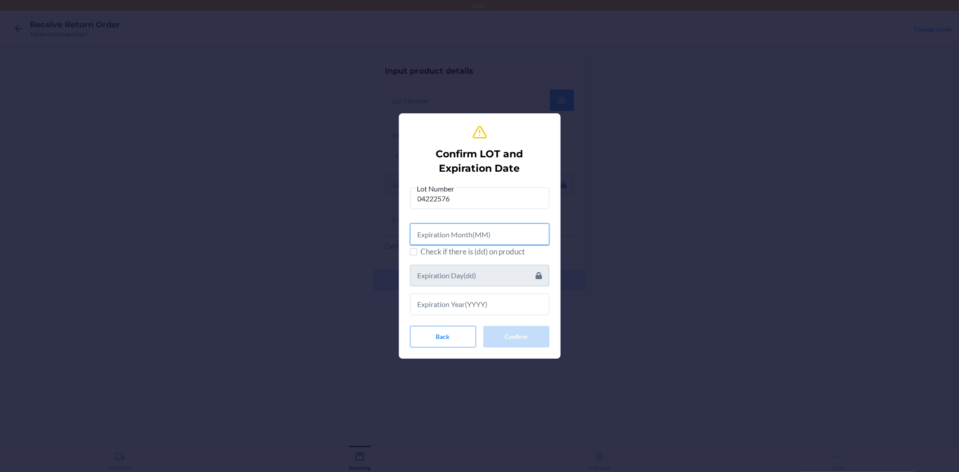
click at [524, 235] on input "text" at bounding box center [479, 234] width 139 height 22
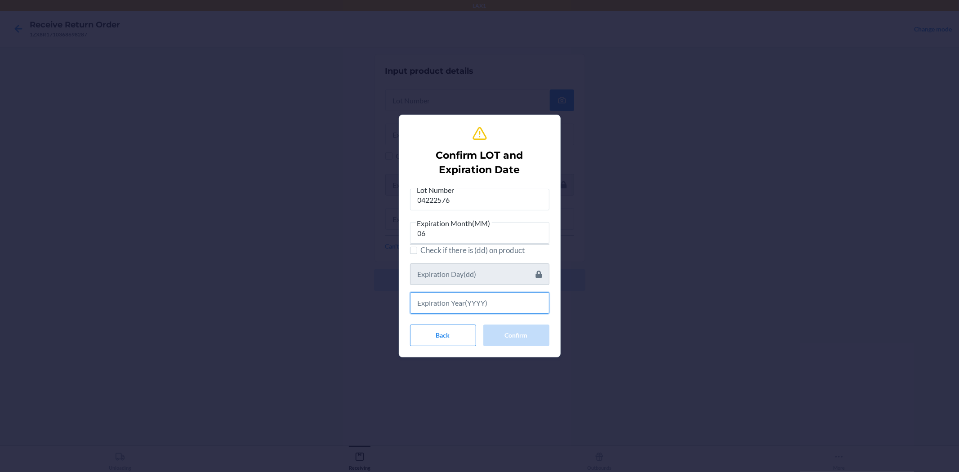
click at [533, 301] on input "text" at bounding box center [479, 303] width 139 height 22
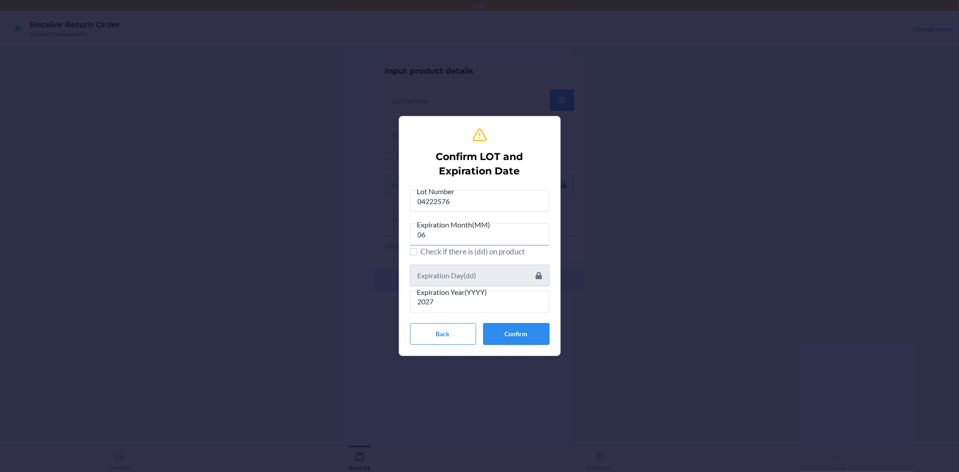
click at [513, 330] on button "Confirm" at bounding box center [516, 334] width 66 height 22
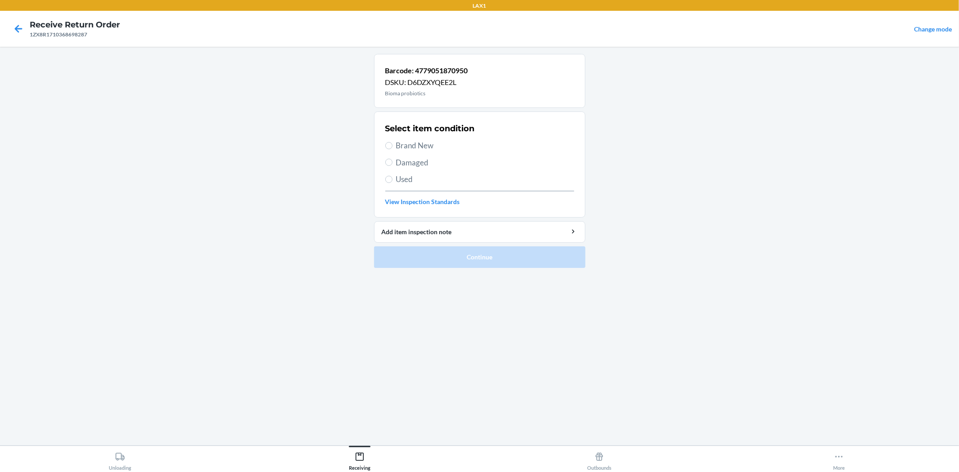
click at [417, 151] on span "Brand New" at bounding box center [485, 146] width 178 height 12
click at [392, 149] on input "Brand New" at bounding box center [388, 145] width 7 height 7
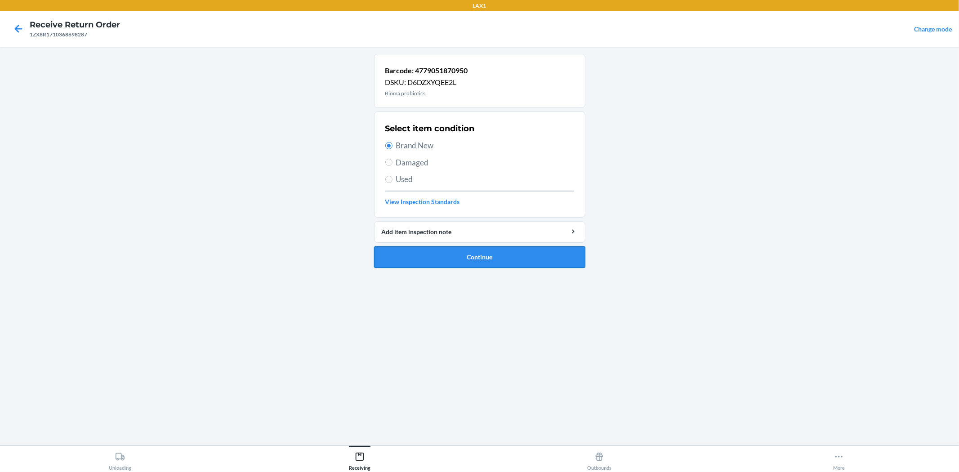
click at [418, 252] on button "Continue" at bounding box center [479, 257] width 211 height 22
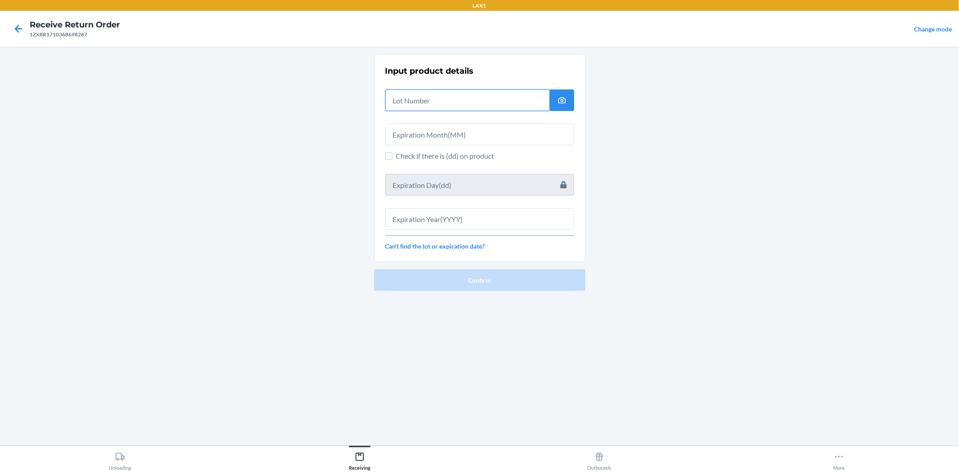
click at [415, 107] on input "text" at bounding box center [467, 100] width 164 height 22
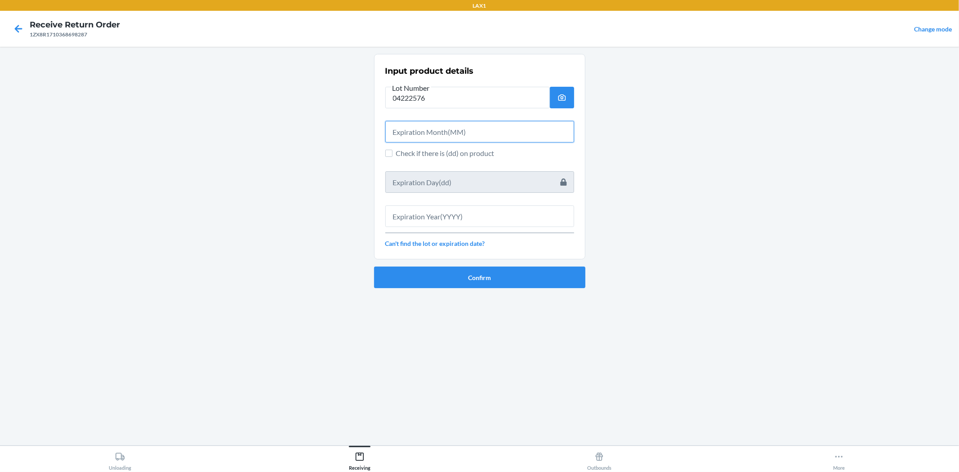
click at [418, 133] on input "text" at bounding box center [479, 132] width 189 height 22
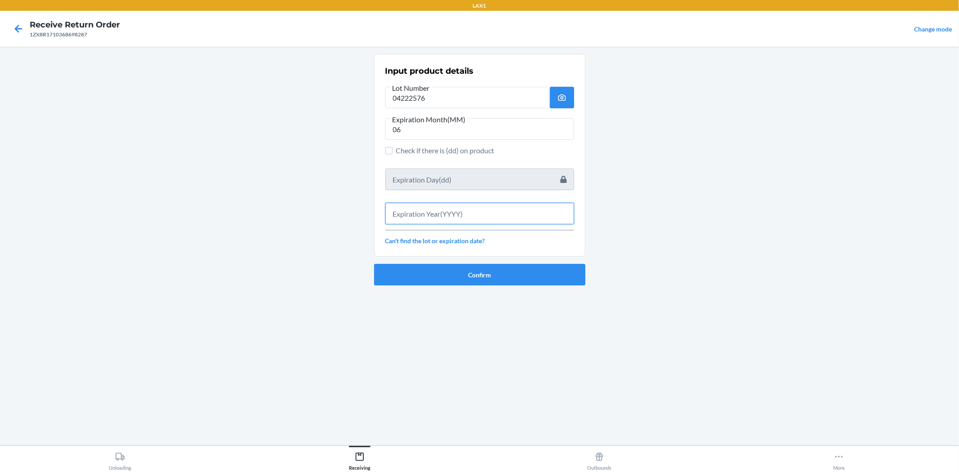
click at [450, 221] on input "text" at bounding box center [479, 214] width 189 height 22
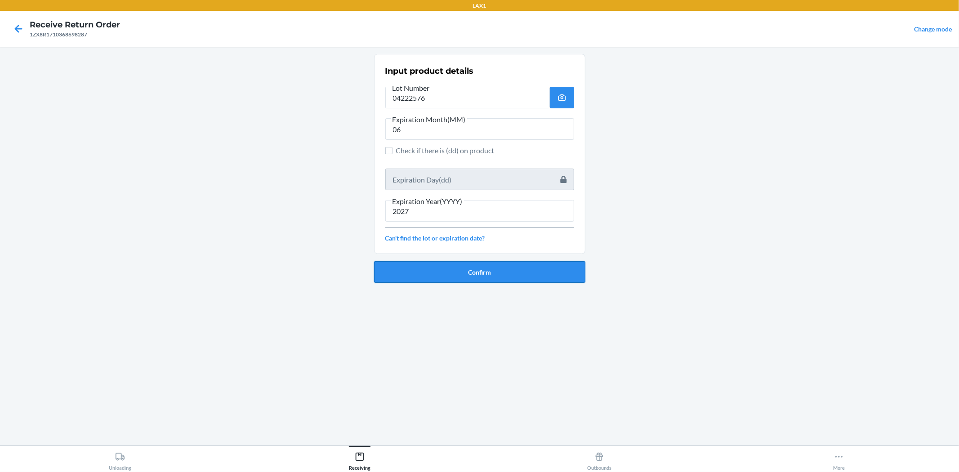
click at [461, 267] on button "Confirm" at bounding box center [479, 272] width 211 height 22
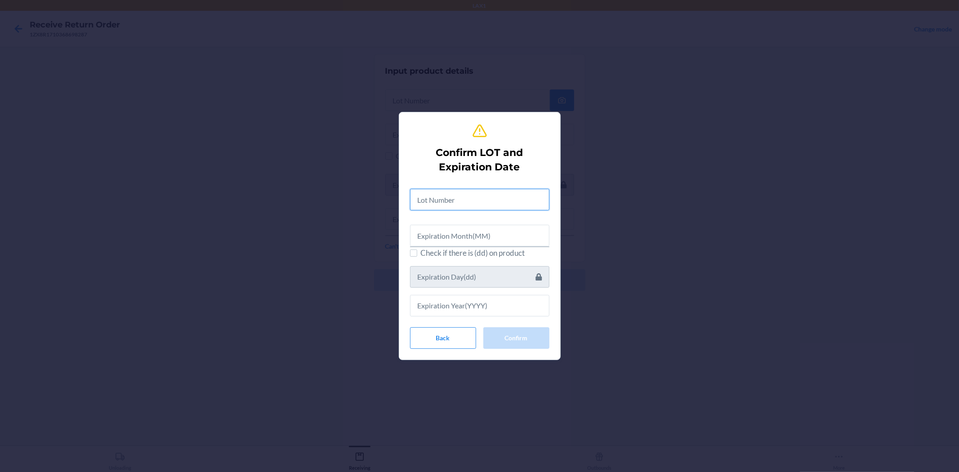
click at [448, 199] on input "text" at bounding box center [479, 200] width 139 height 22
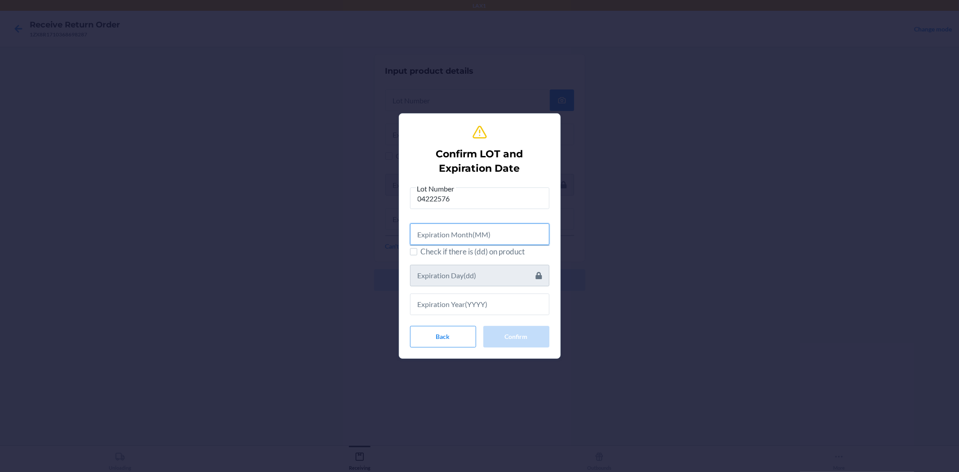
click at [460, 238] on input "text" at bounding box center [479, 234] width 139 height 22
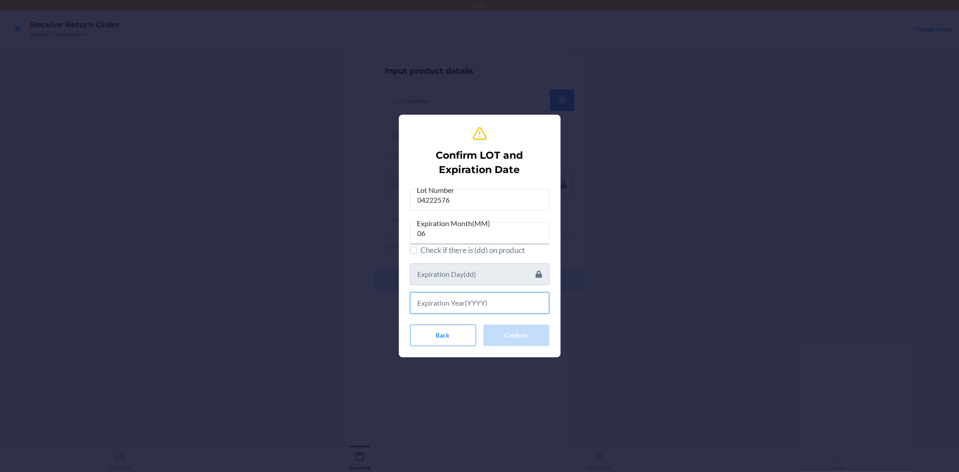
click at [465, 303] on input "text" at bounding box center [479, 303] width 139 height 22
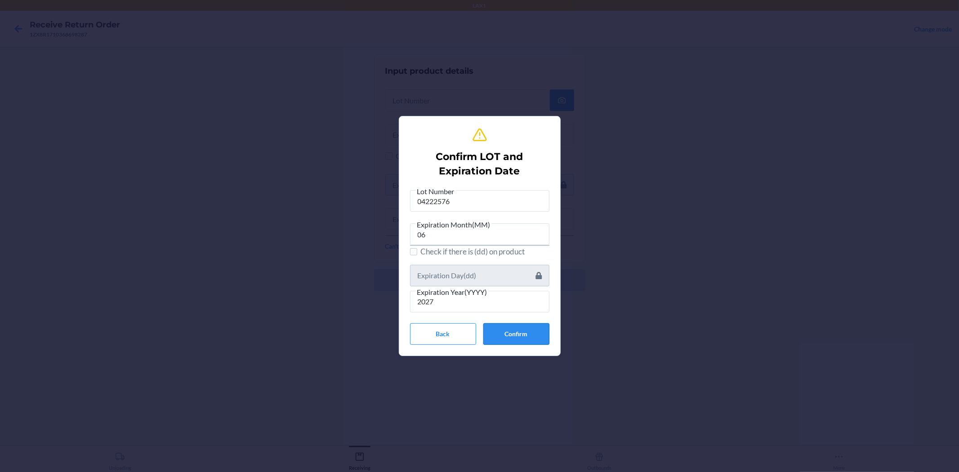
click at [517, 335] on button "Confirm" at bounding box center [516, 334] width 66 height 22
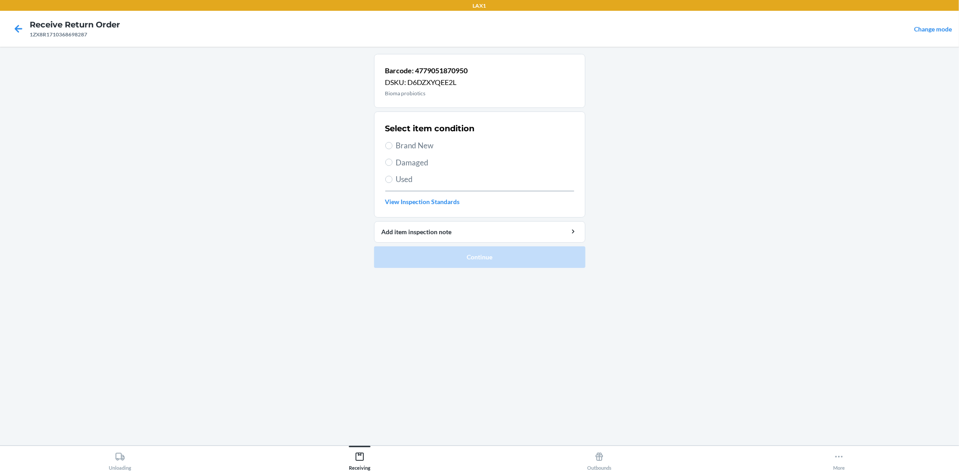
click at [418, 147] on span "Brand New" at bounding box center [485, 146] width 178 height 12
click at [392, 147] on input "Brand New" at bounding box center [388, 145] width 7 height 7
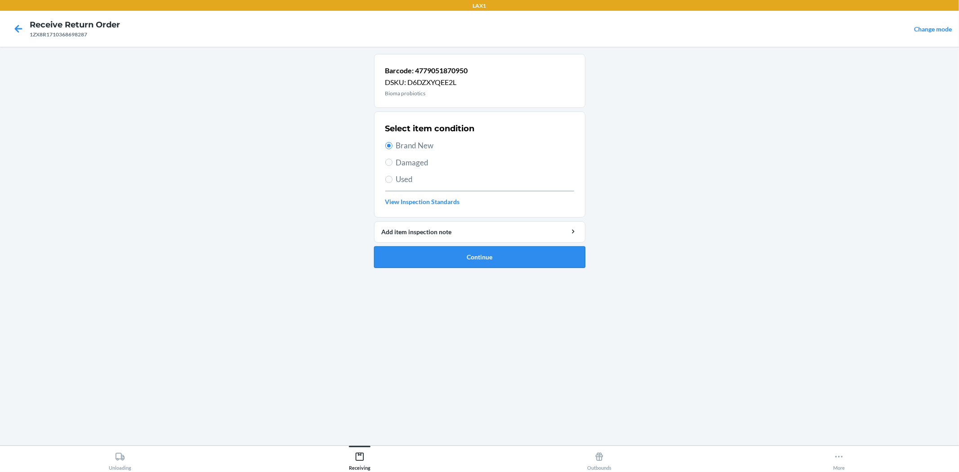
click at [456, 249] on button "Continue" at bounding box center [479, 257] width 211 height 22
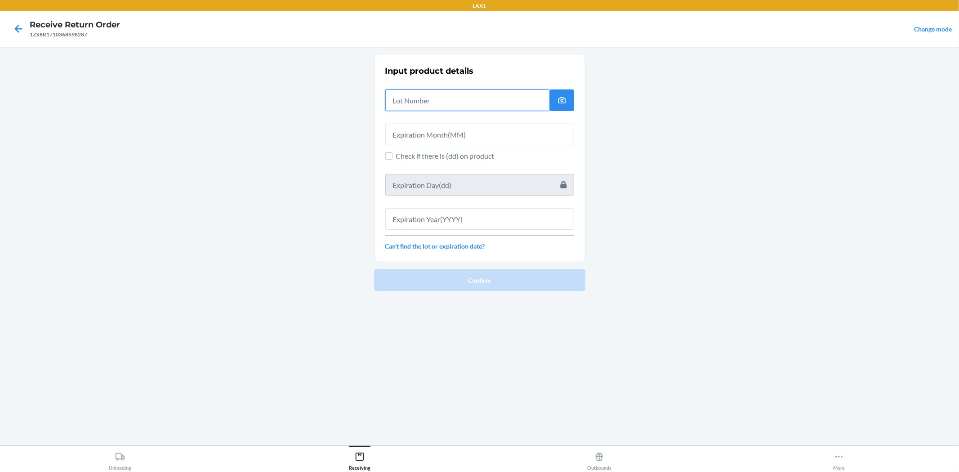
click at [419, 103] on input "text" at bounding box center [467, 100] width 164 height 22
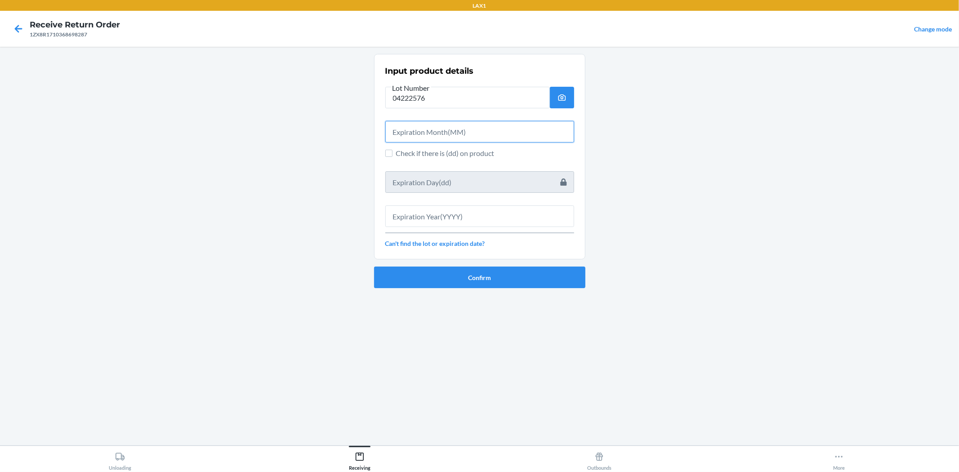
click at [416, 126] on input "text" at bounding box center [479, 132] width 189 height 22
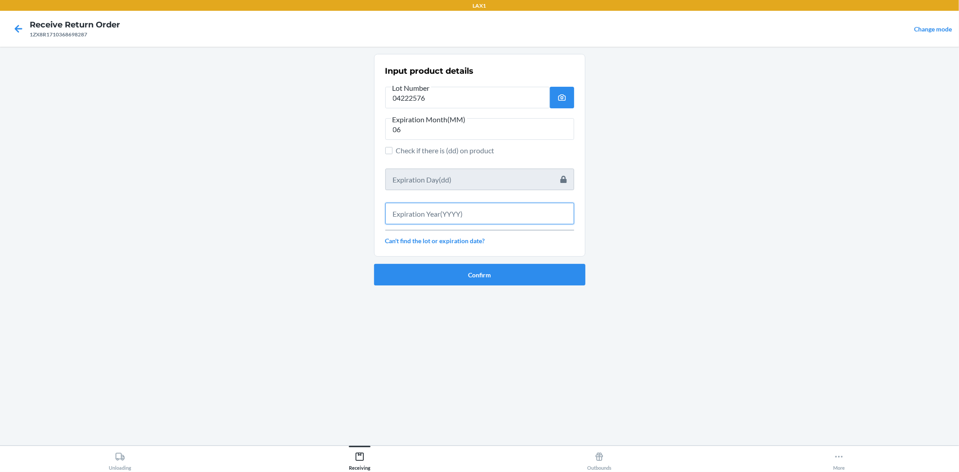
click at [435, 208] on input "text" at bounding box center [479, 214] width 189 height 22
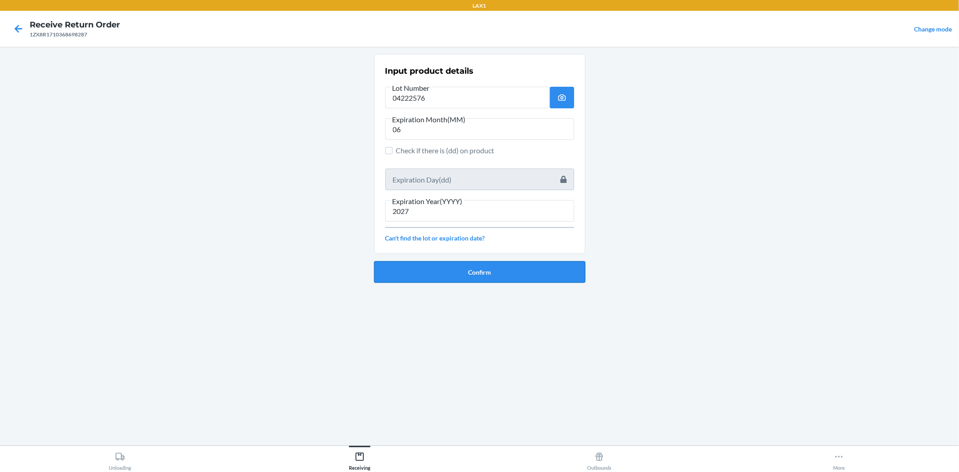
click at [473, 267] on button "Confirm" at bounding box center [479, 272] width 211 height 22
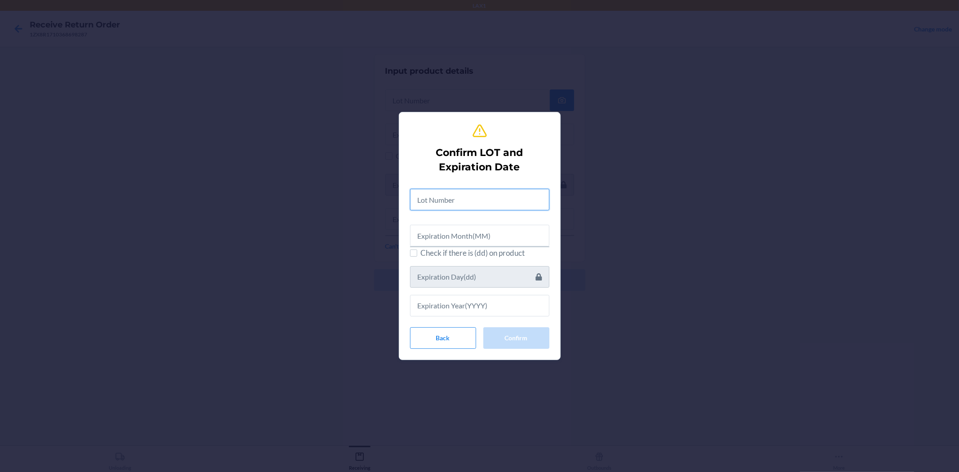
click at [458, 199] on input "text" at bounding box center [479, 200] width 139 height 22
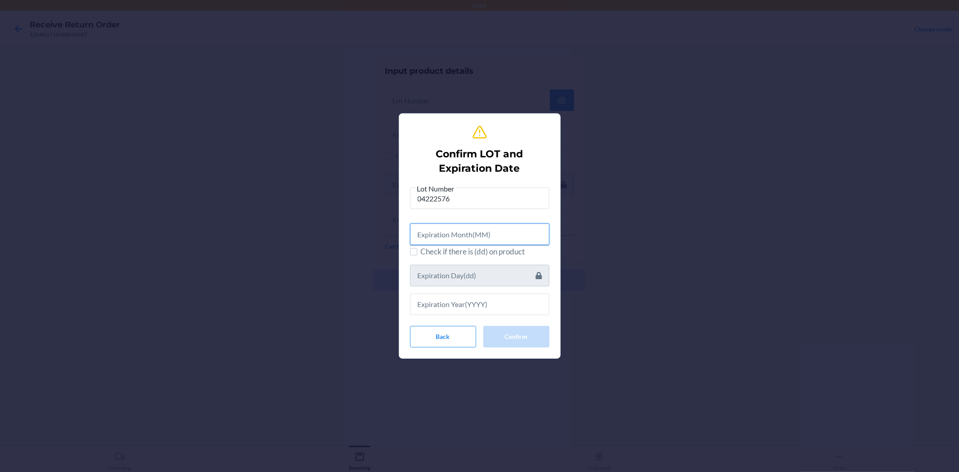
click at [476, 239] on input "text" at bounding box center [479, 234] width 139 height 22
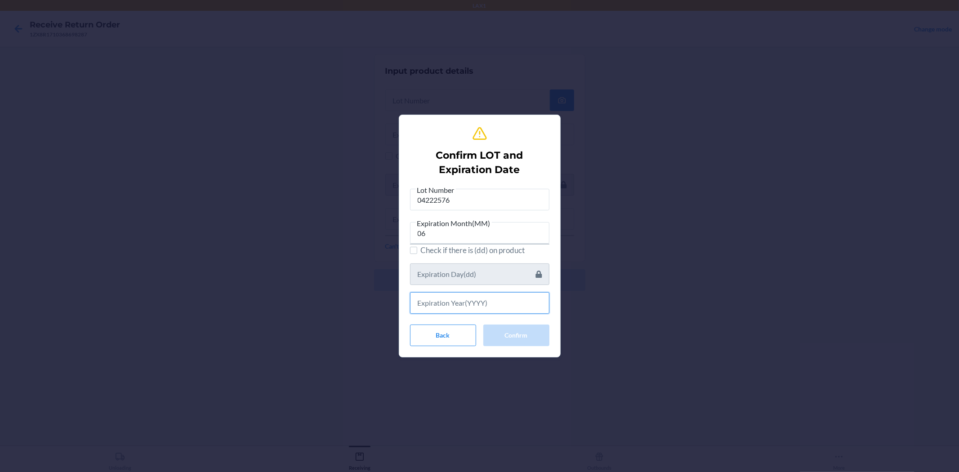
click at [471, 307] on input "text" at bounding box center [479, 303] width 139 height 22
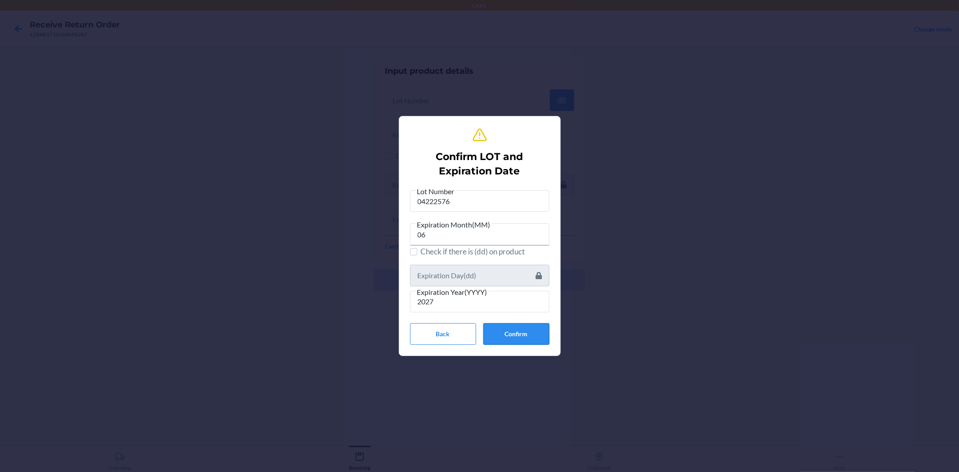
click at [515, 329] on button "Confirm" at bounding box center [516, 334] width 66 height 22
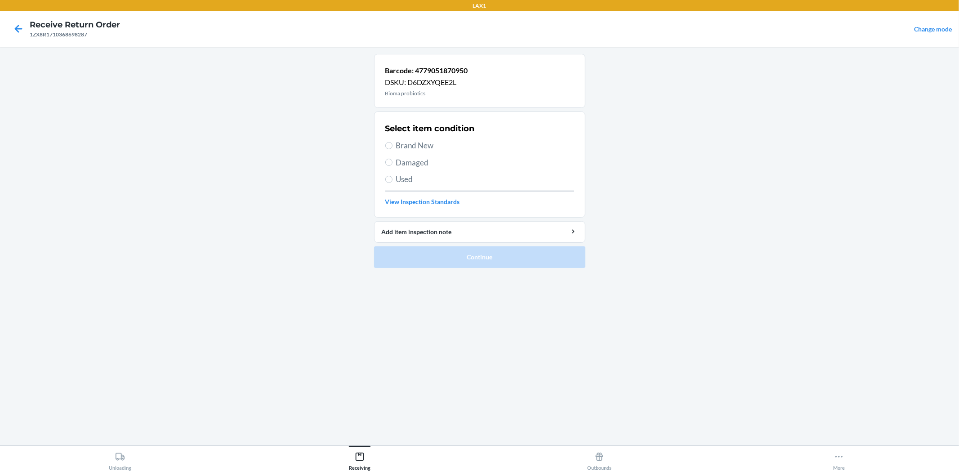
click at [419, 147] on span "Brand New" at bounding box center [485, 146] width 178 height 12
click at [392, 147] on input "Brand New" at bounding box center [388, 145] width 7 height 7
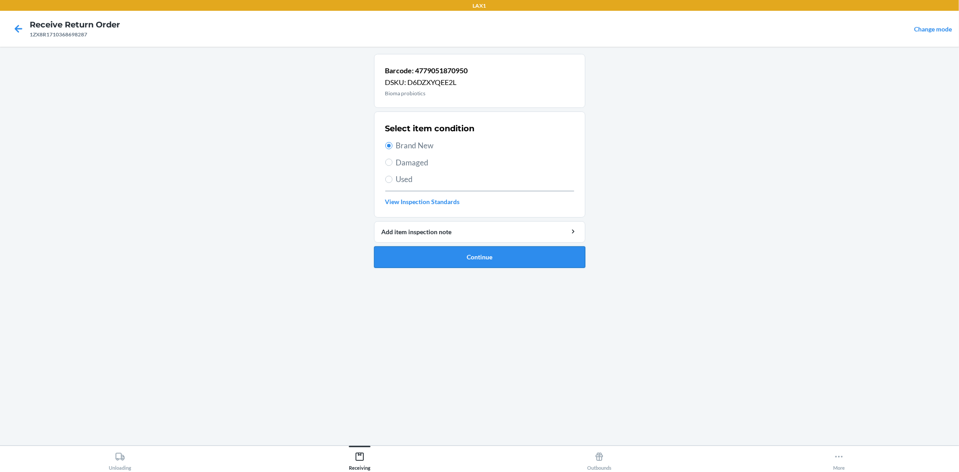
click at [485, 257] on button "Continue" at bounding box center [479, 257] width 211 height 22
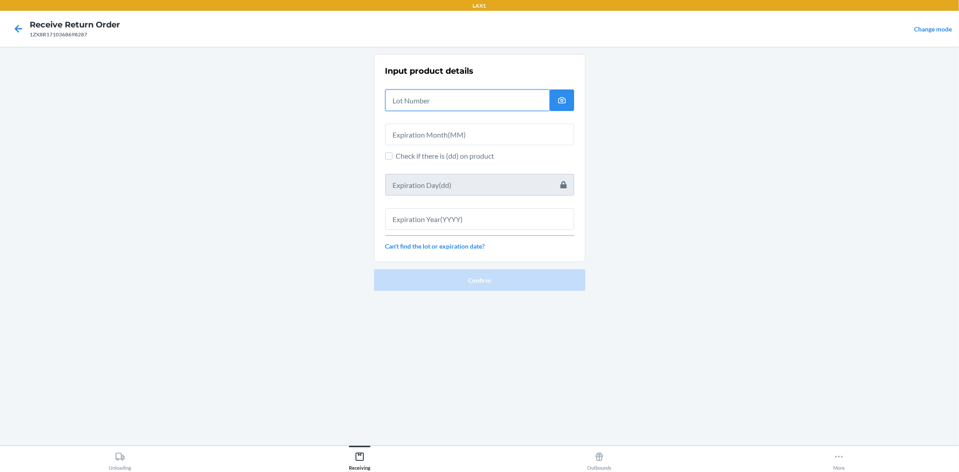
click at [429, 101] on input "text" at bounding box center [467, 100] width 164 height 22
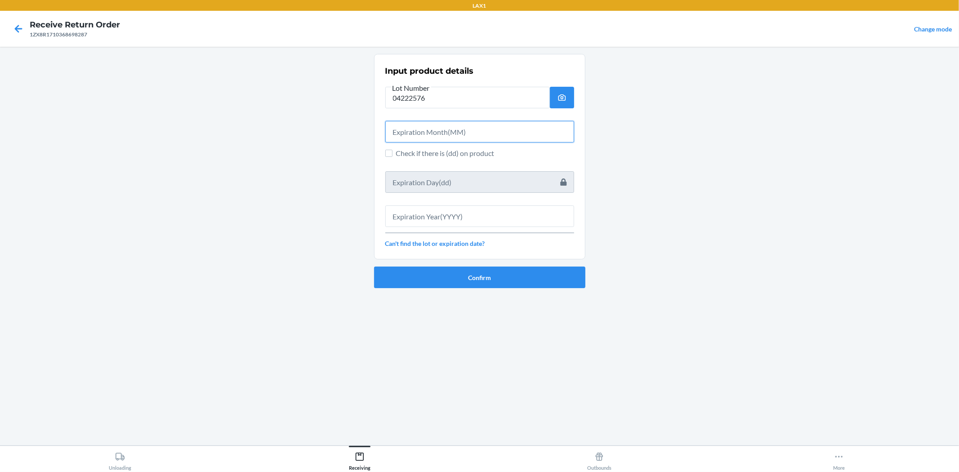
click at [455, 128] on input "text" at bounding box center [479, 132] width 189 height 22
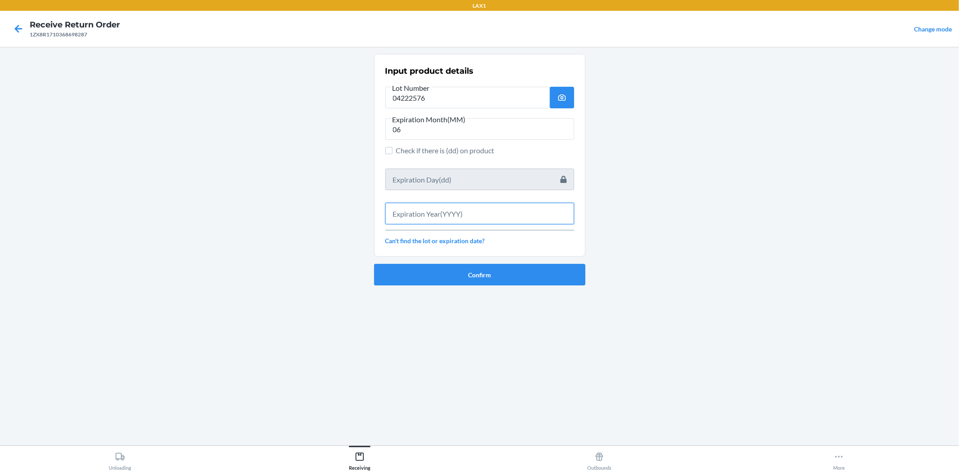
click at [507, 218] on input "text" at bounding box center [479, 214] width 189 height 22
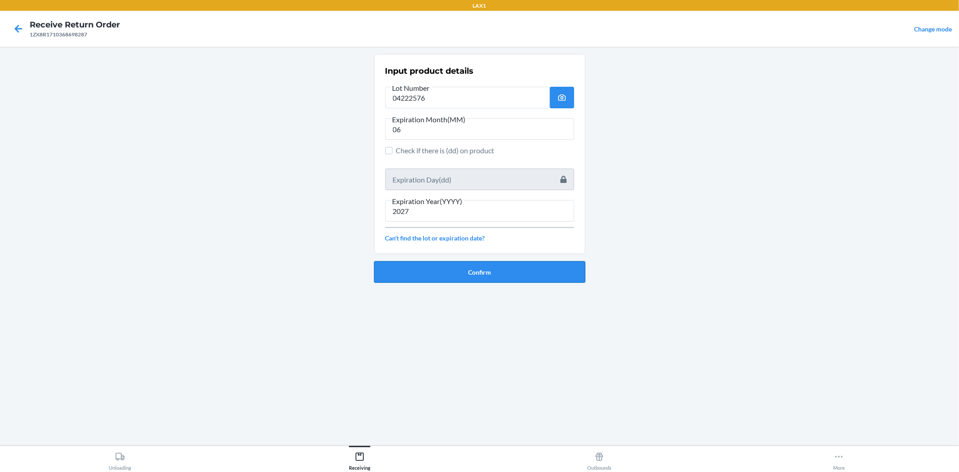
click at [502, 268] on button "Confirm" at bounding box center [479, 272] width 211 height 22
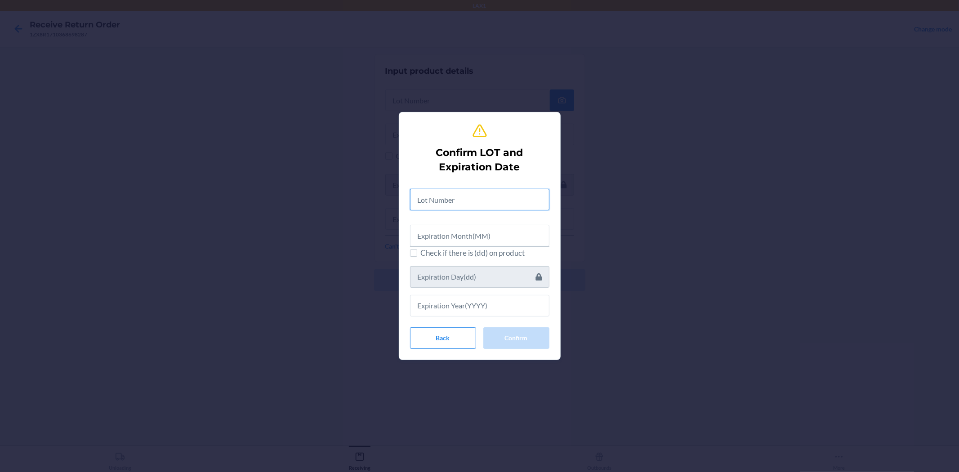
click at [448, 200] on input "text" at bounding box center [479, 200] width 139 height 22
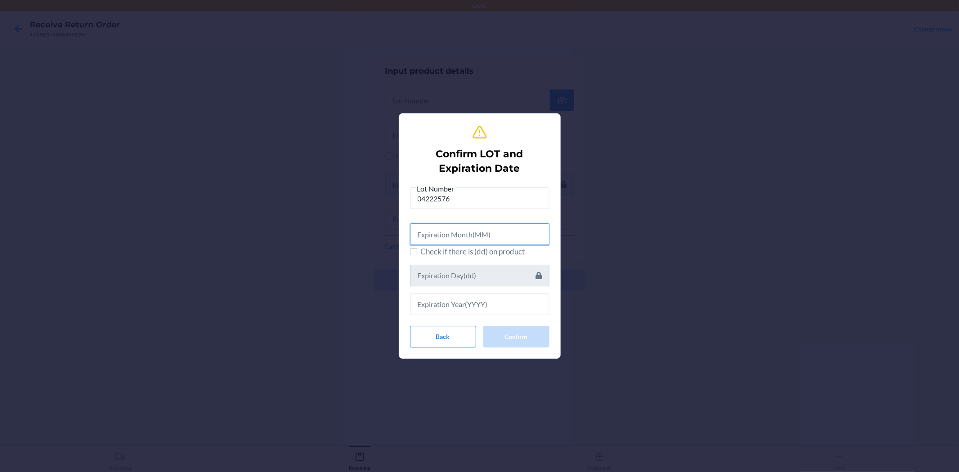
drag, startPoint x: 457, startPoint y: 230, endPoint x: 459, endPoint y: 184, distance: 45.5
click at [457, 230] on input "text" at bounding box center [479, 234] width 139 height 22
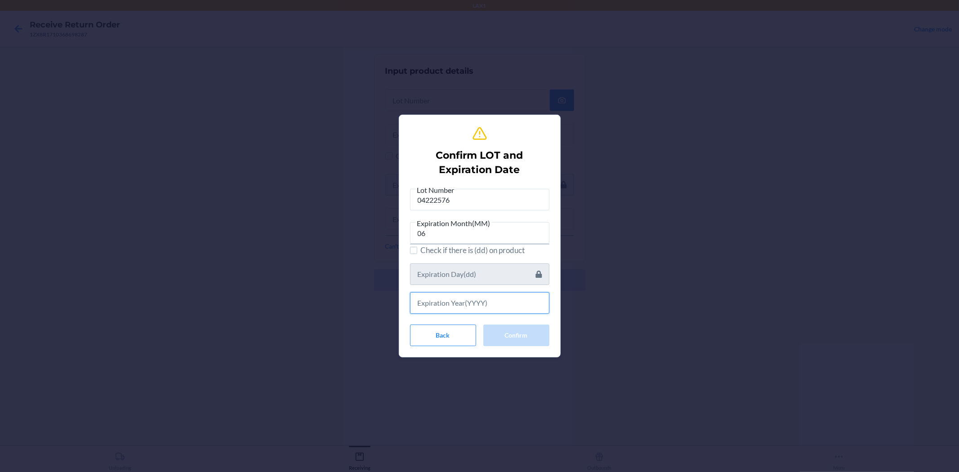
click at [452, 305] on input "text" at bounding box center [479, 303] width 139 height 22
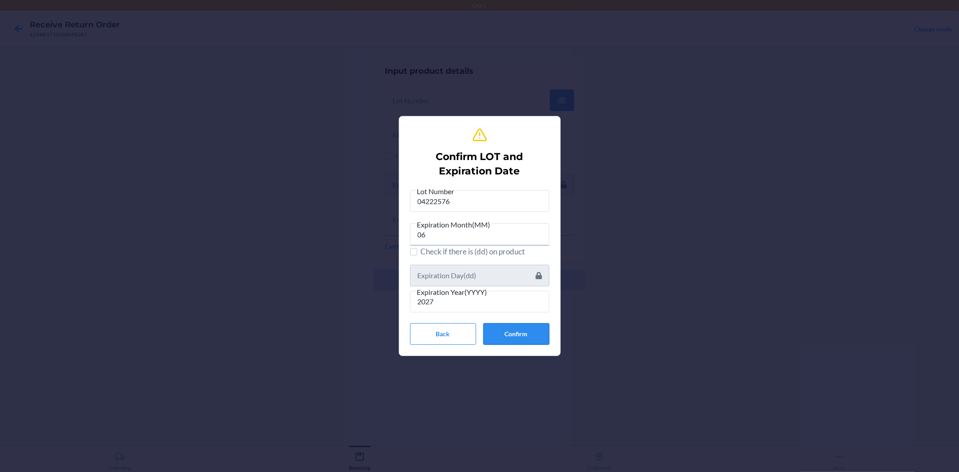
click at [528, 326] on button "Confirm" at bounding box center [516, 334] width 66 height 22
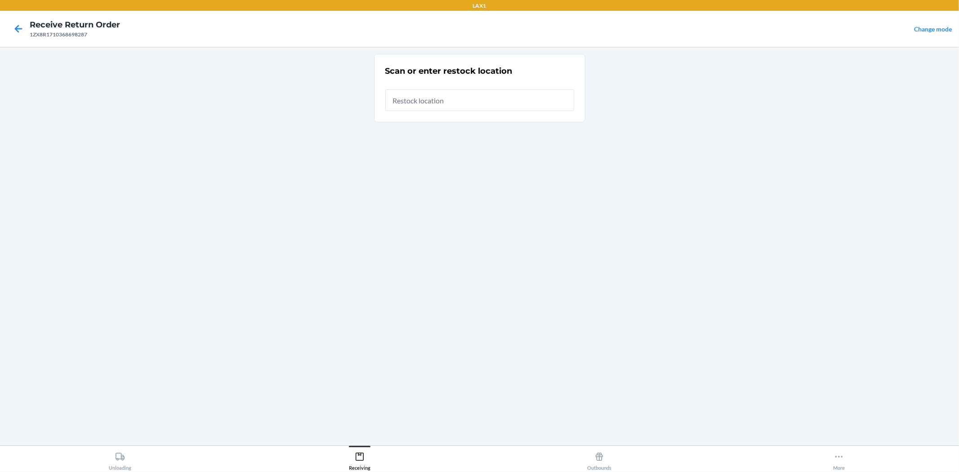
click at [461, 90] on input "text" at bounding box center [479, 100] width 189 height 22
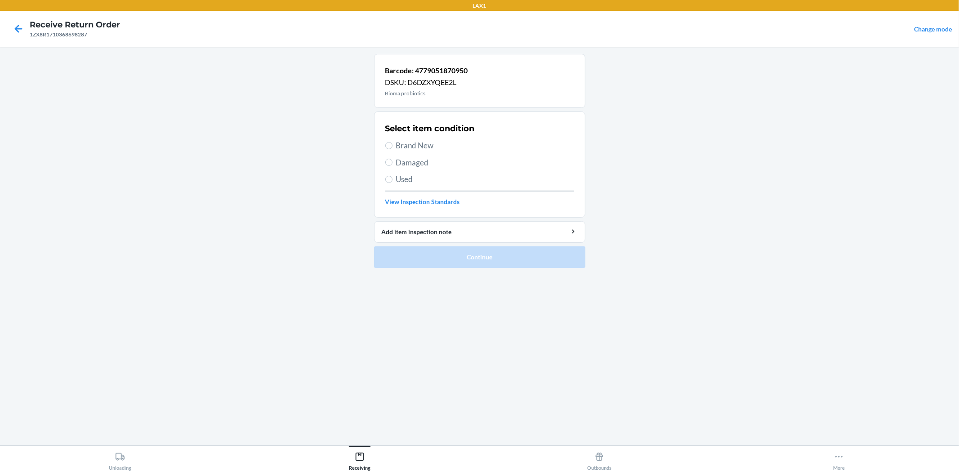
click at [430, 146] on span "Brand New" at bounding box center [485, 146] width 178 height 12
click at [392, 146] on input "Brand New" at bounding box center [388, 145] width 7 height 7
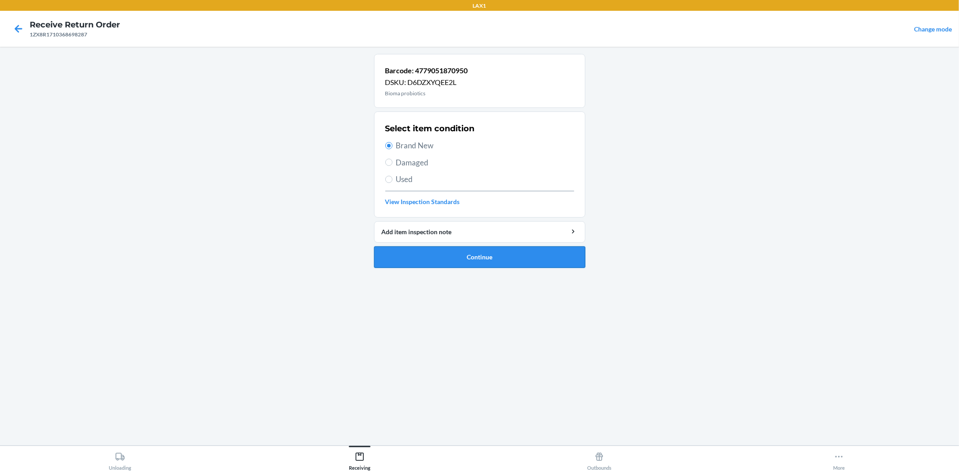
click at [475, 249] on button "Continue" at bounding box center [479, 257] width 211 height 22
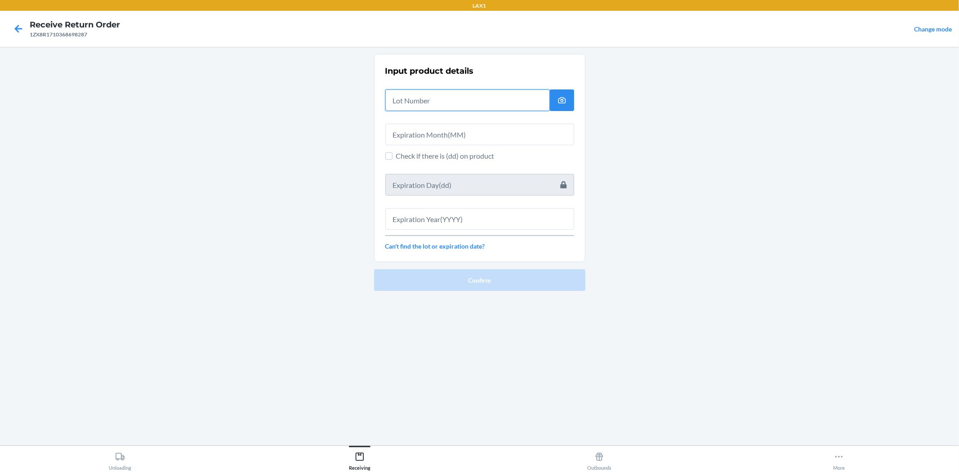
click at [487, 105] on input "text" at bounding box center [467, 100] width 164 height 22
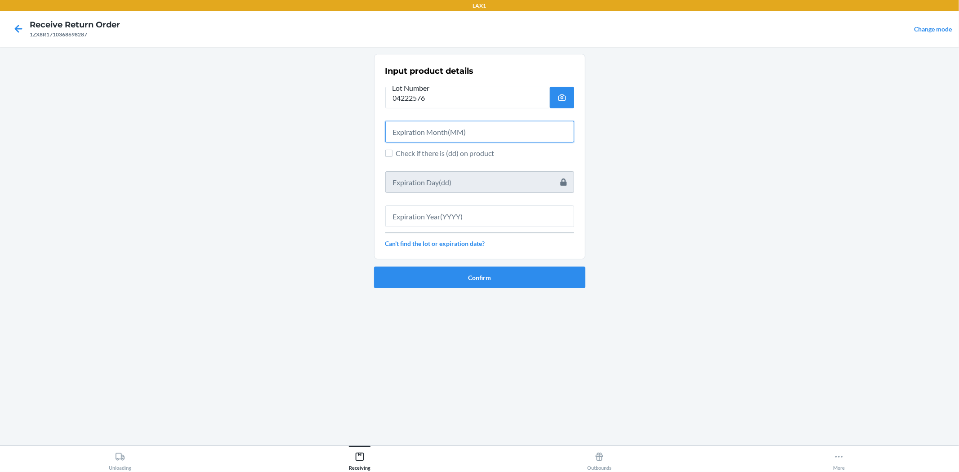
click at [487, 129] on input "text" at bounding box center [479, 132] width 189 height 22
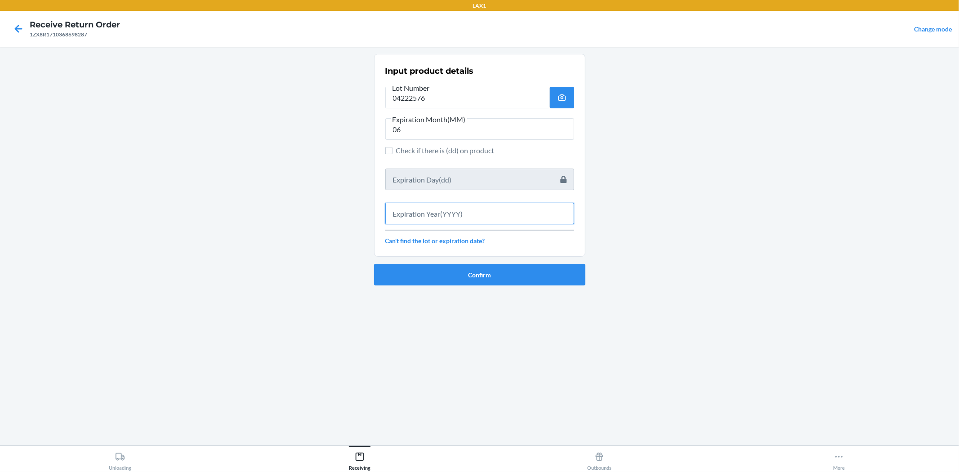
click at [471, 217] on input "text" at bounding box center [479, 214] width 189 height 22
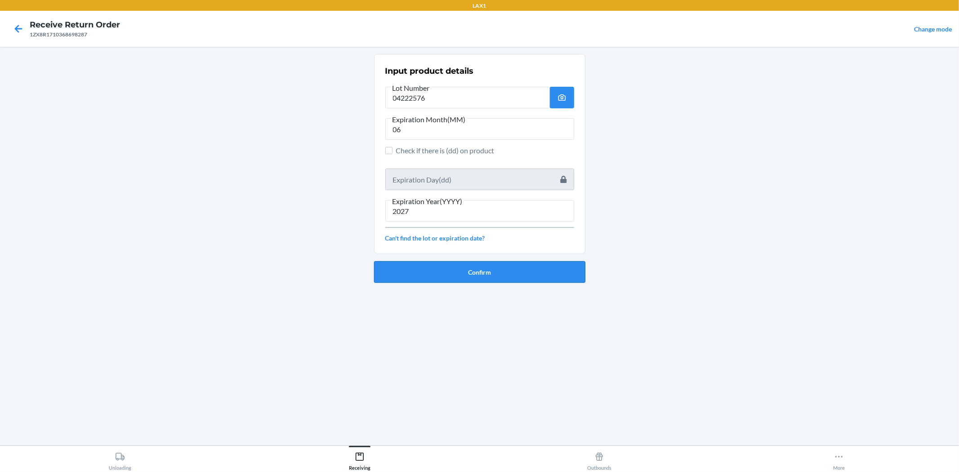
click at [466, 270] on button "Confirm" at bounding box center [479, 272] width 211 height 22
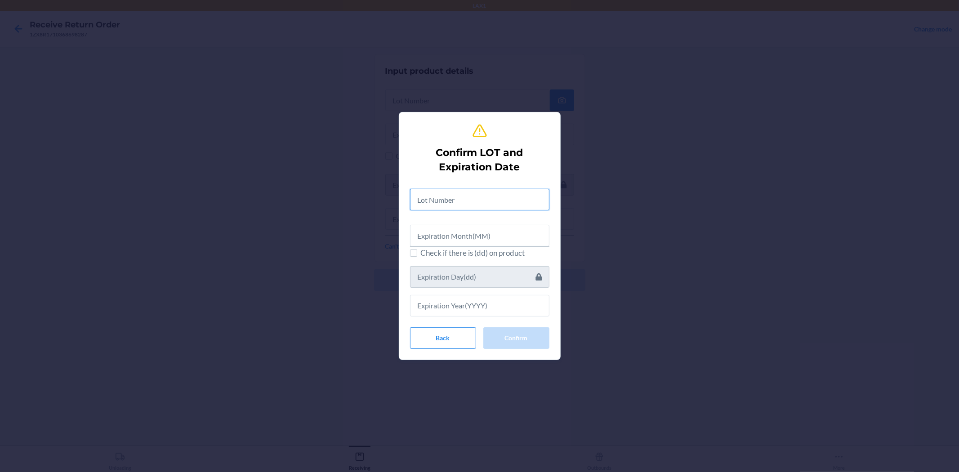
click at [454, 203] on input "text" at bounding box center [479, 200] width 139 height 22
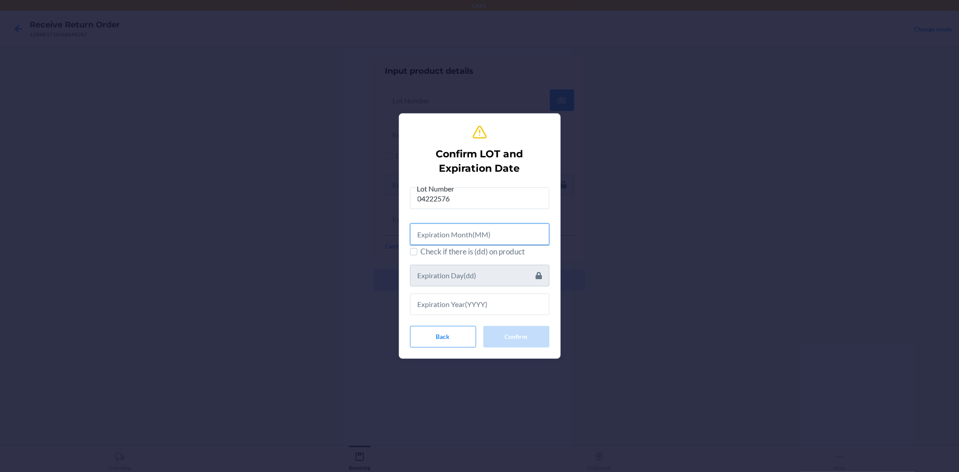
click at [471, 234] on input "text" at bounding box center [479, 234] width 139 height 22
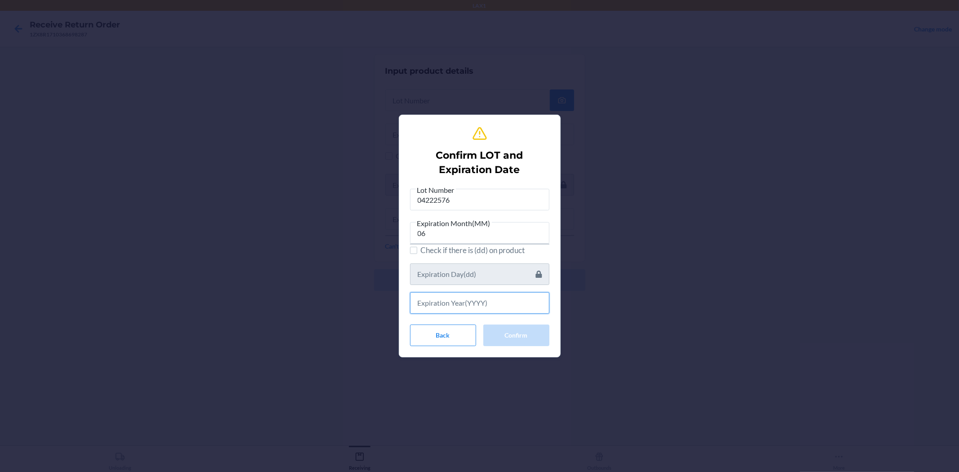
click at [490, 304] on input "text" at bounding box center [479, 303] width 139 height 22
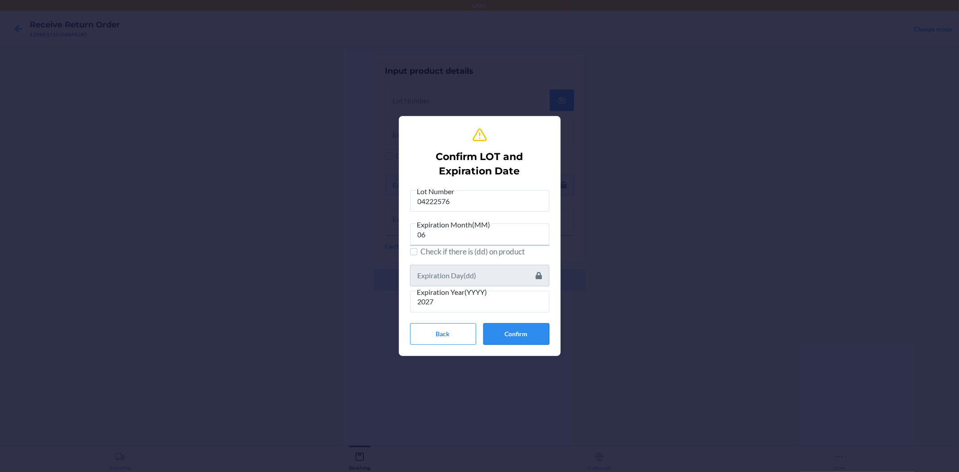
click at [522, 336] on button "Confirm" at bounding box center [516, 334] width 66 height 22
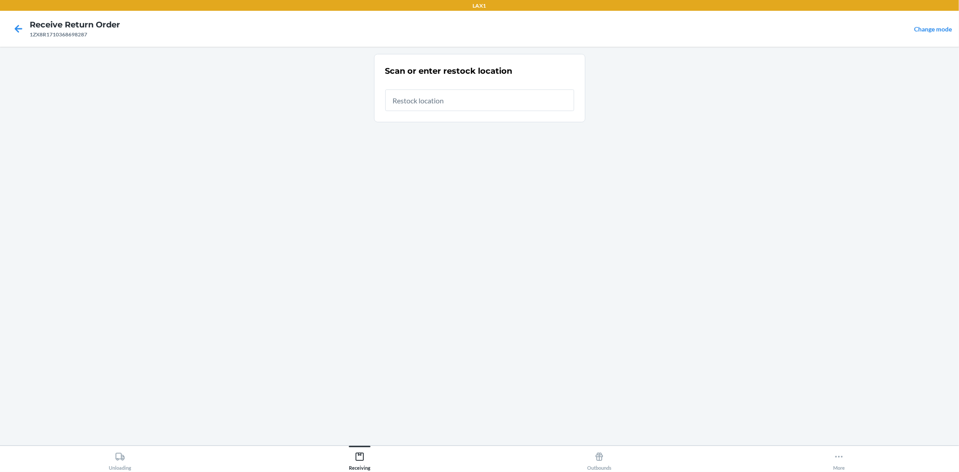
click at [457, 106] on input "text" at bounding box center [479, 100] width 189 height 22
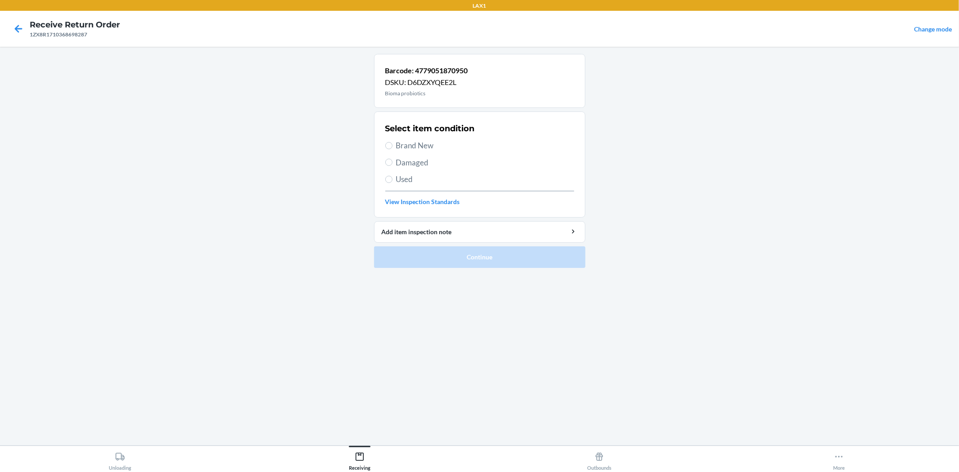
click at [404, 148] on span "Brand New" at bounding box center [485, 146] width 178 height 12
click at [392, 148] on input "Brand New" at bounding box center [388, 145] width 7 height 7
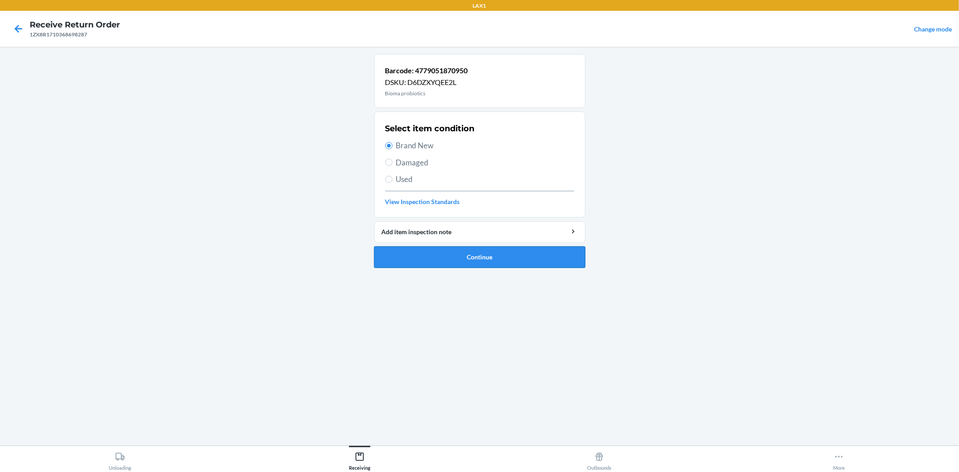
click at [407, 246] on button "Continue" at bounding box center [479, 257] width 211 height 22
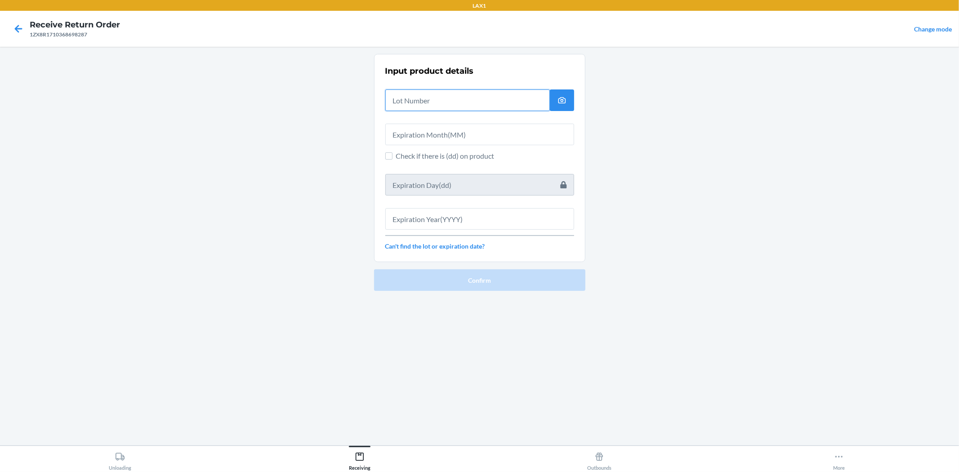
click at [458, 96] on input "text" at bounding box center [467, 100] width 164 height 22
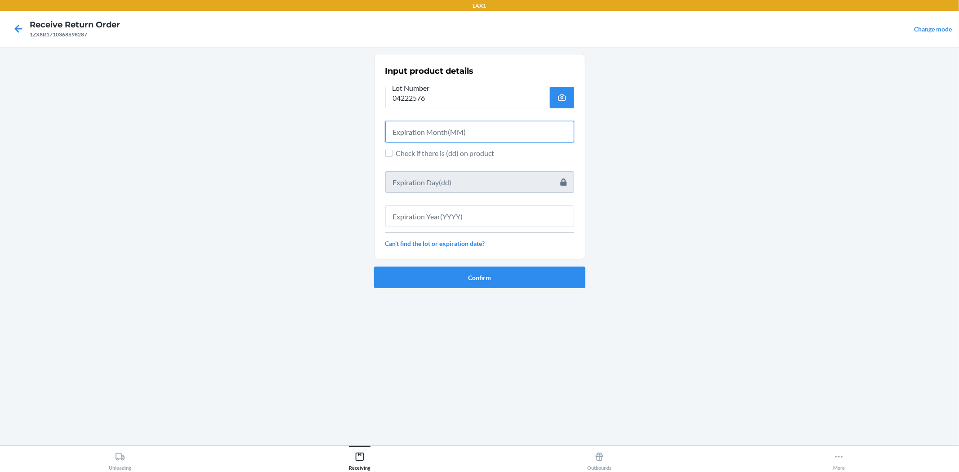
click at [466, 127] on input "text" at bounding box center [479, 132] width 189 height 22
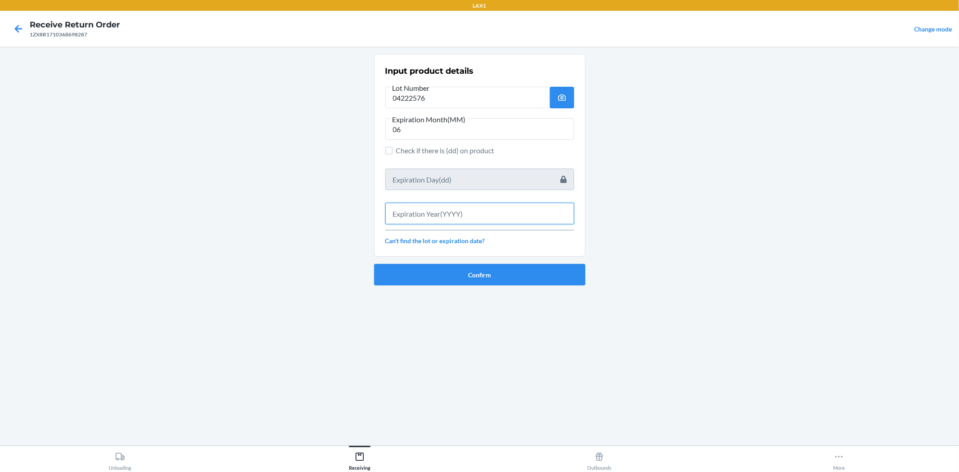
drag, startPoint x: 496, startPoint y: 211, endPoint x: 497, endPoint y: 191, distance: 20.7
click at [497, 207] on input "text" at bounding box center [479, 214] width 189 height 22
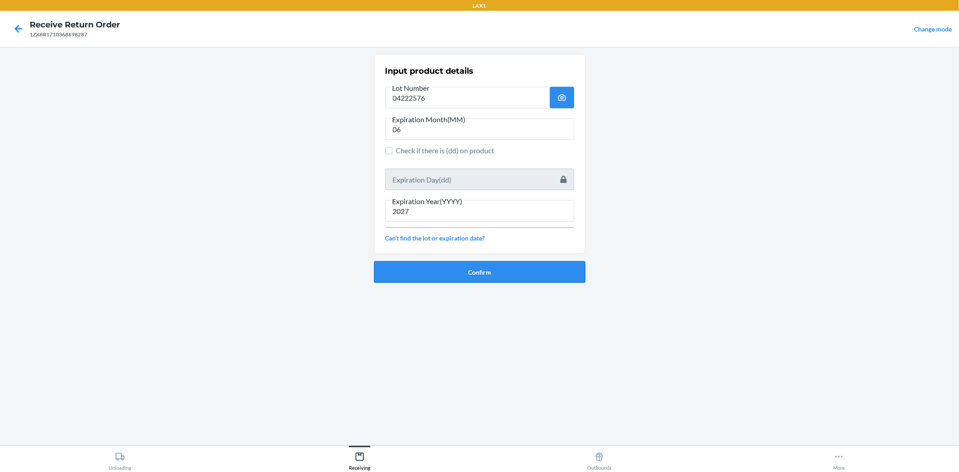
click at [517, 268] on button "Confirm" at bounding box center [479, 272] width 211 height 22
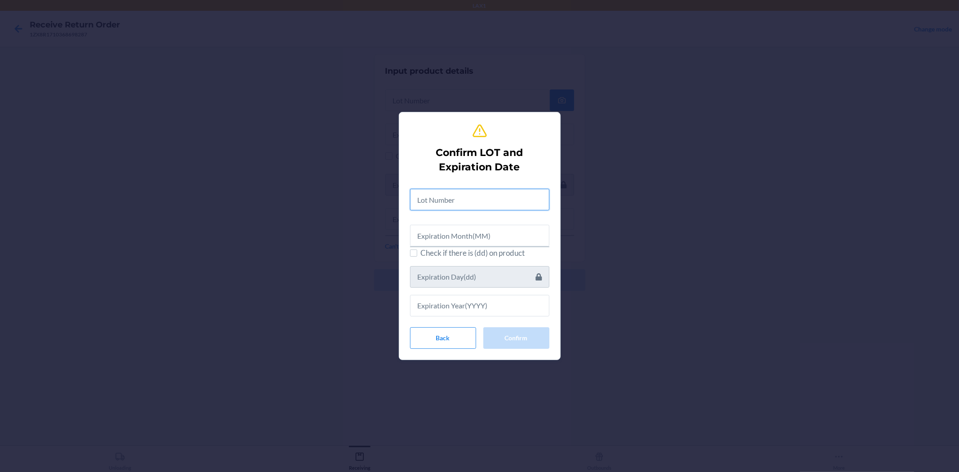
click at [501, 189] on input "text" at bounding box center [479, 200] width 139 height 22
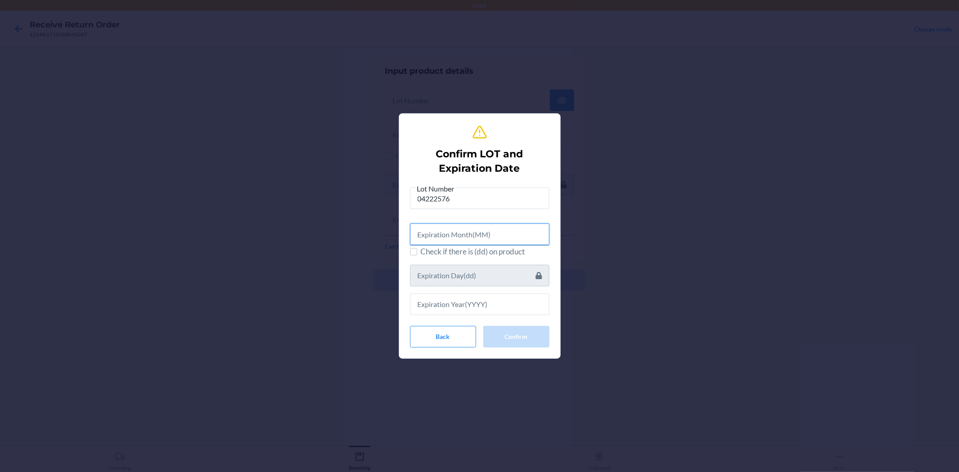
click at [506, 231] on input "text" at bounding box center [479, 234] width 139 height 22
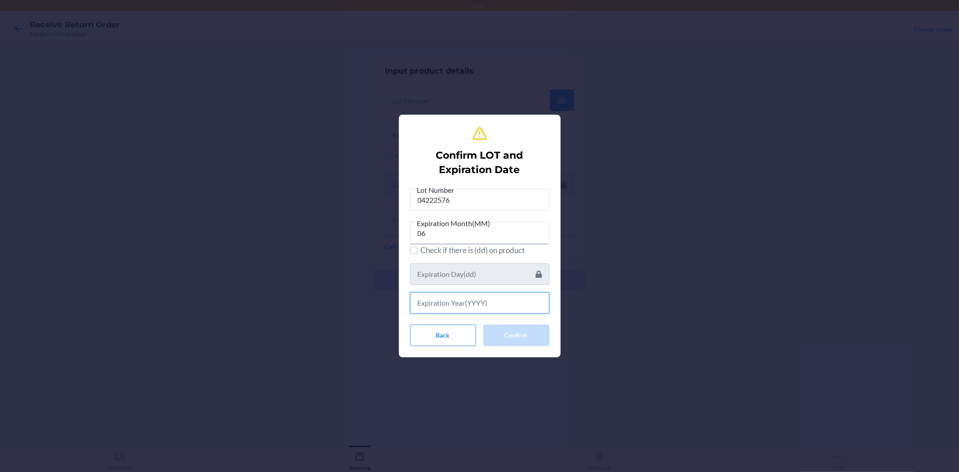
drag, startPoint x: 506, startPoint y: 307, endPoint x: 393, endPoint y: 188, distance: 164.4
click at [506, 306] on input "text" at bounding box center [479, 303] width 139 height 22
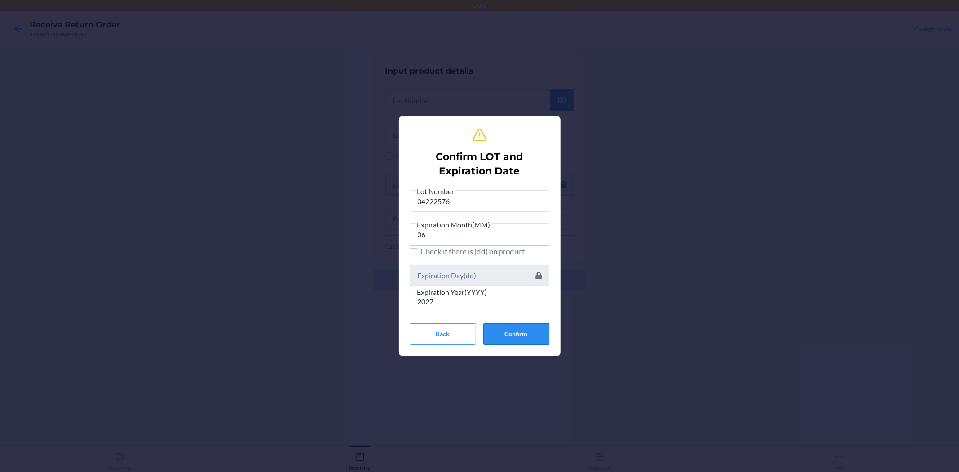
click at [522, 323] on button "Confirm" at bounding box center [516, 334] width 66 height 22
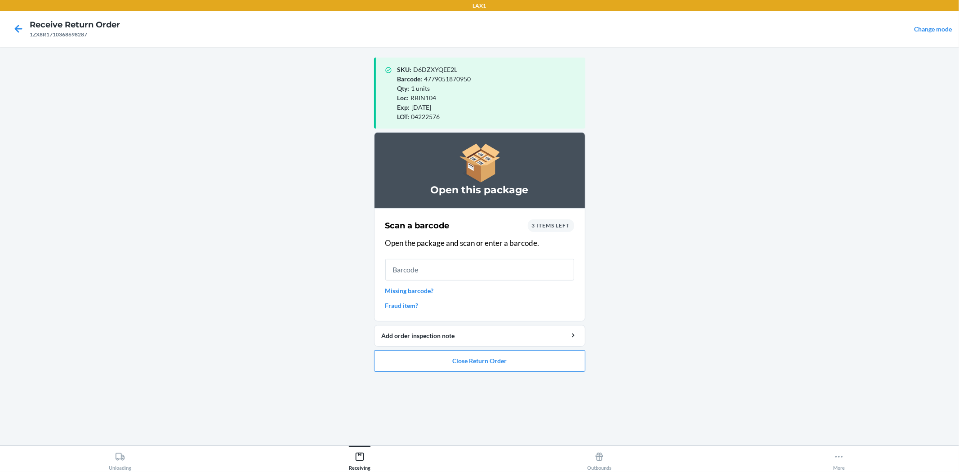
click at [538, 222] on span "3 items left" at bounding box center [551, 225] width 38 height 7
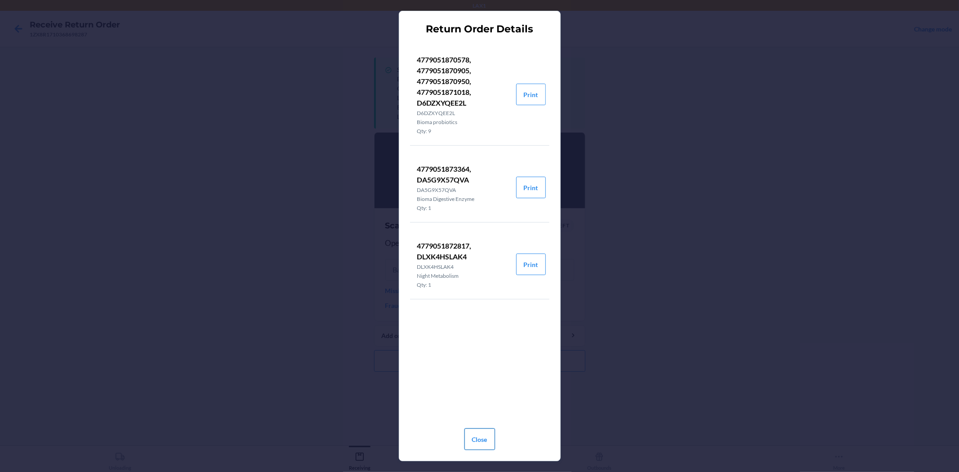
click at [466, 433] on button "Close" at bounding box center [479, 439] width 31 height 22
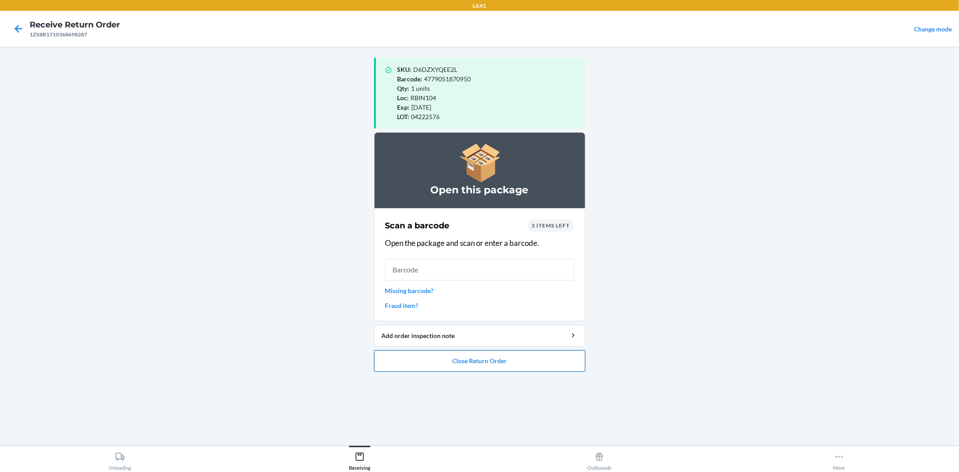
click at [484, 360] on button "Close Return Order" at bounding box center [479, 361] width 211 height 22
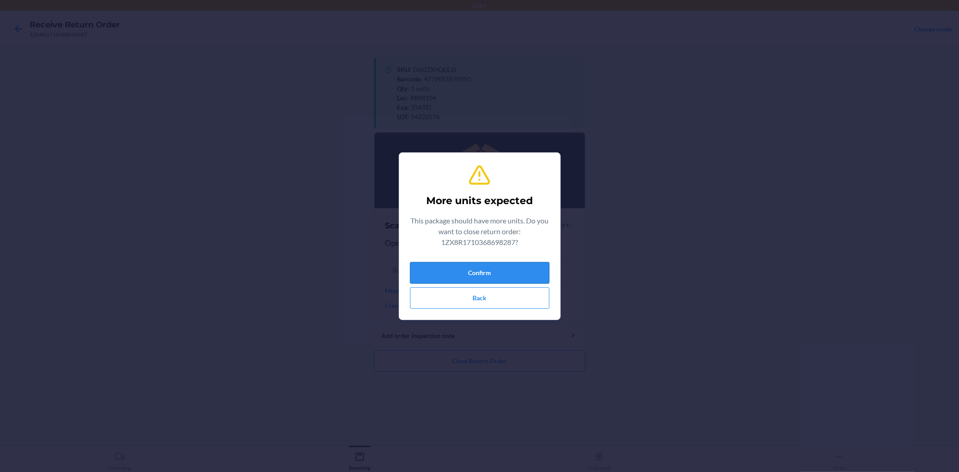
click at [440, 281] on button "Confirm" at bounding box center [479, 273] width 139 height 22
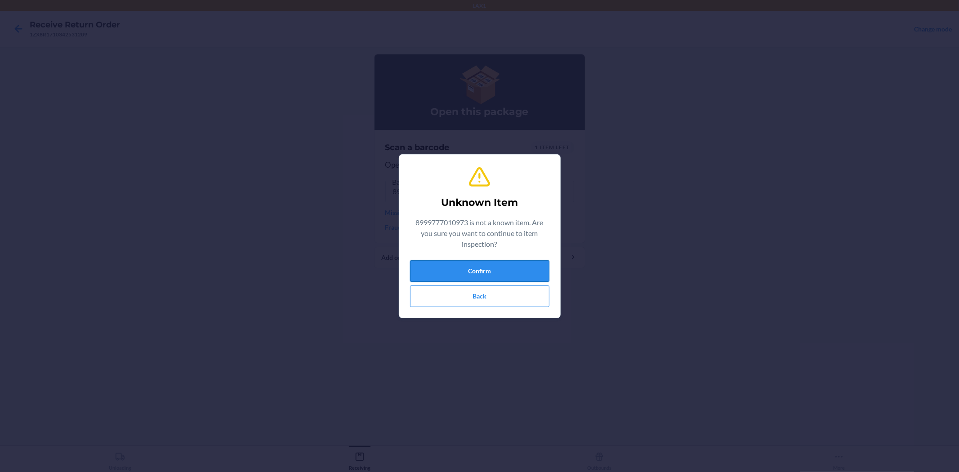
click at [483, 272] on button "Confirm" at bounding box center [479, 271] width 139 height 22
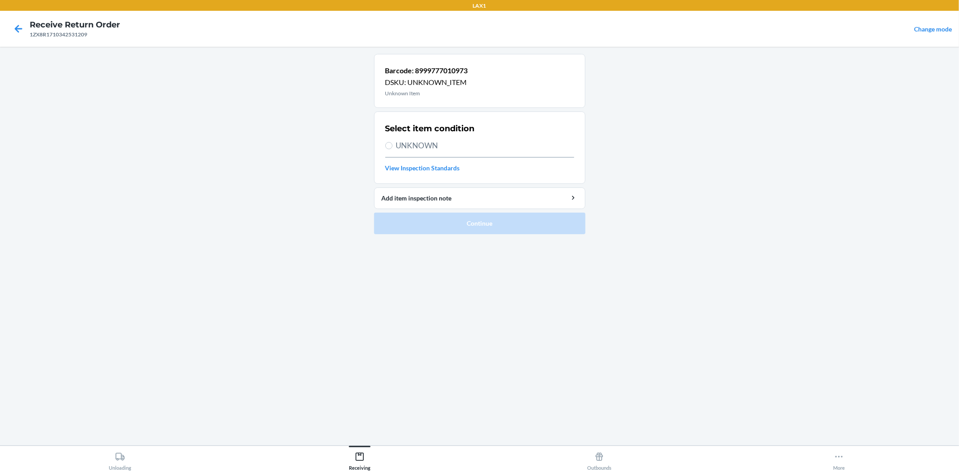
click at [413, 144] on span "UNKNOWN" at bounding box center [485, 146] width 178 height 12
click at [392, 144] on input "UNKNOWN" at bounding box center [388, 145] width 7 height 7
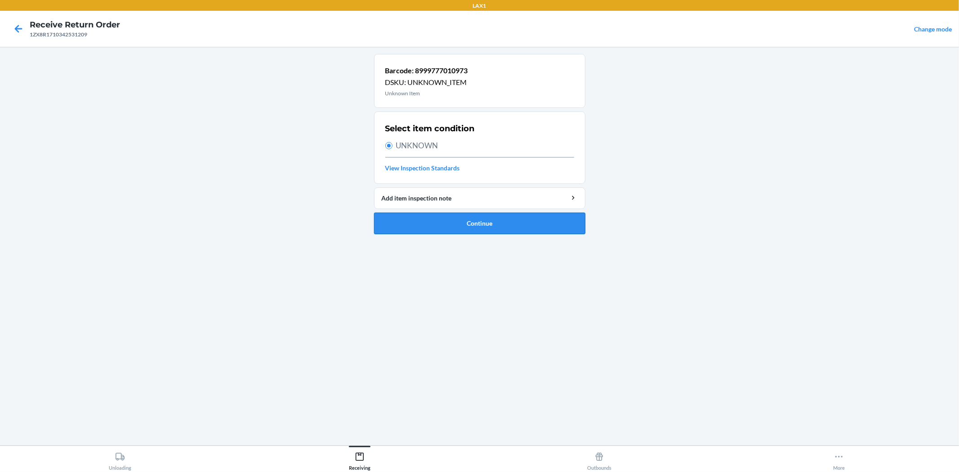
click at [430, 228] on button "Continue" at bounding box center [479, 224] width 211 height 22
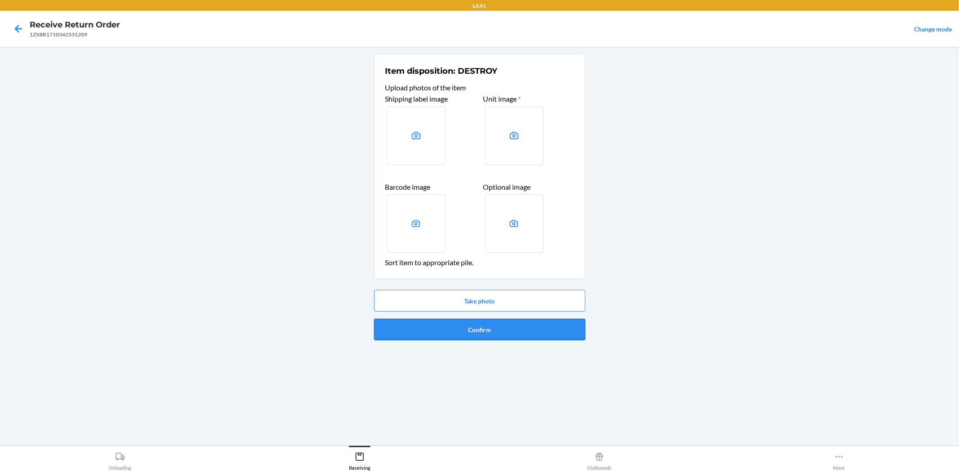
click at [469, 322] on button "Confirm" at bounding box center [479, 330] width 211 height 22
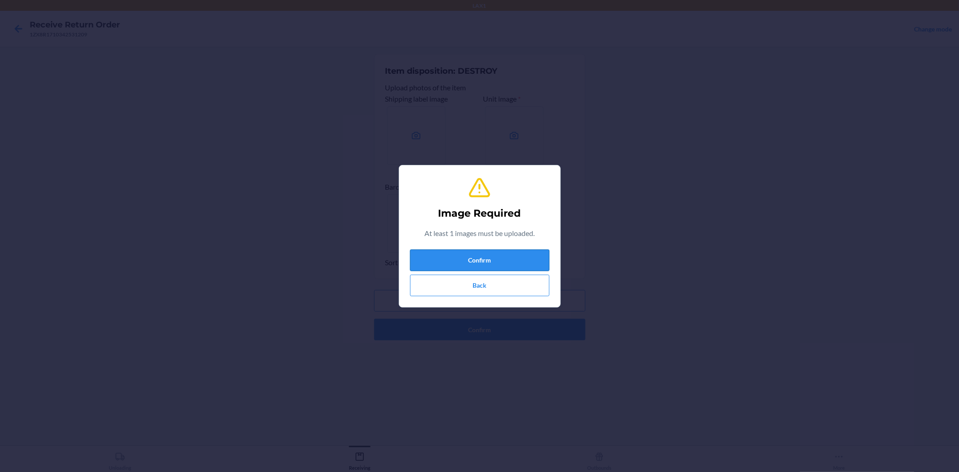
click at [469, 257] on button "Confirm" at bounding box center [479, 260] width 139 height 22
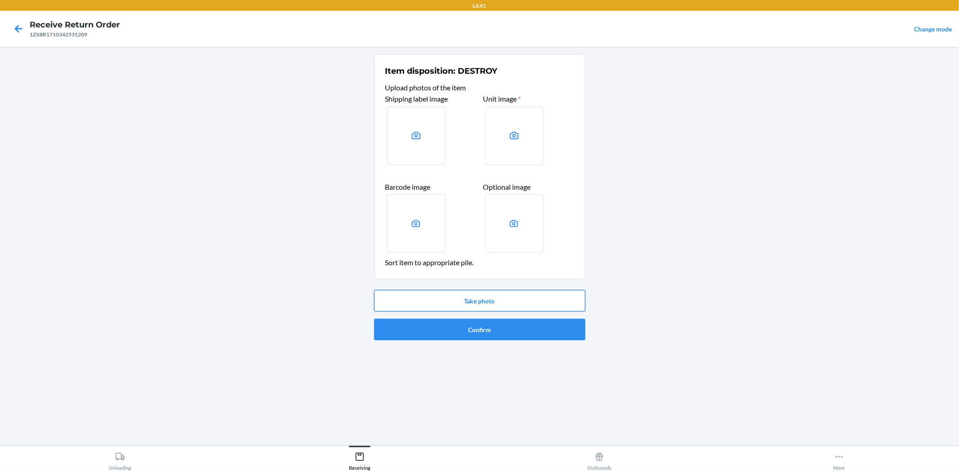
click at [481, 302] on button "Take photo" at bounding box center [479, 301] width 211 height 22
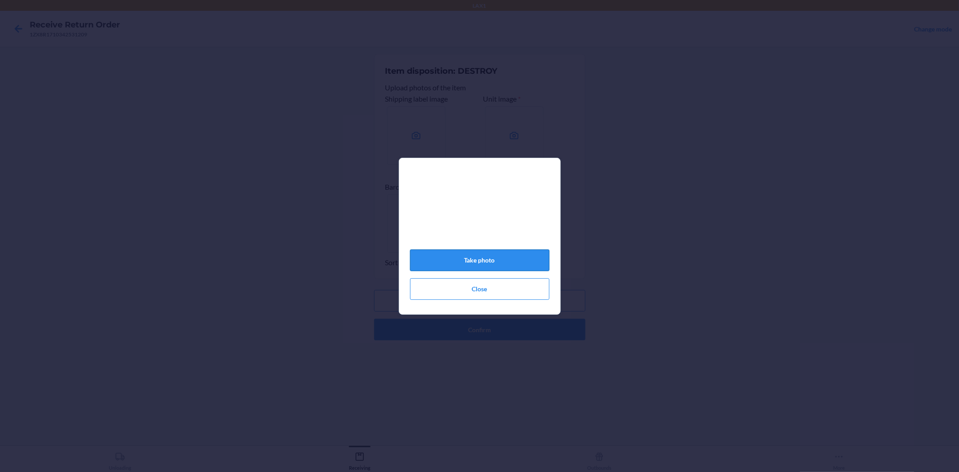
click at [488, 260] on button "Take photo" at bounding box center [479, 260] width 139 height 22
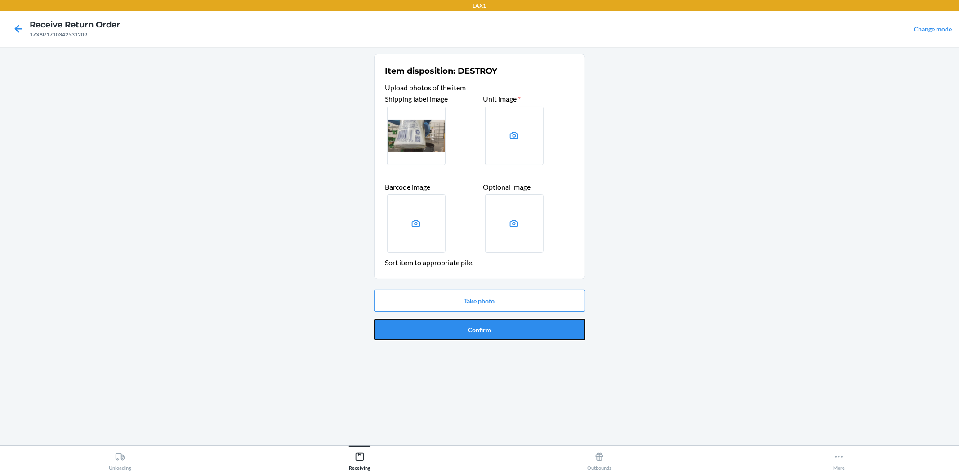
click at [523, 330] on button "Confirm" at bounding box center [479, 330] width 211 height 22
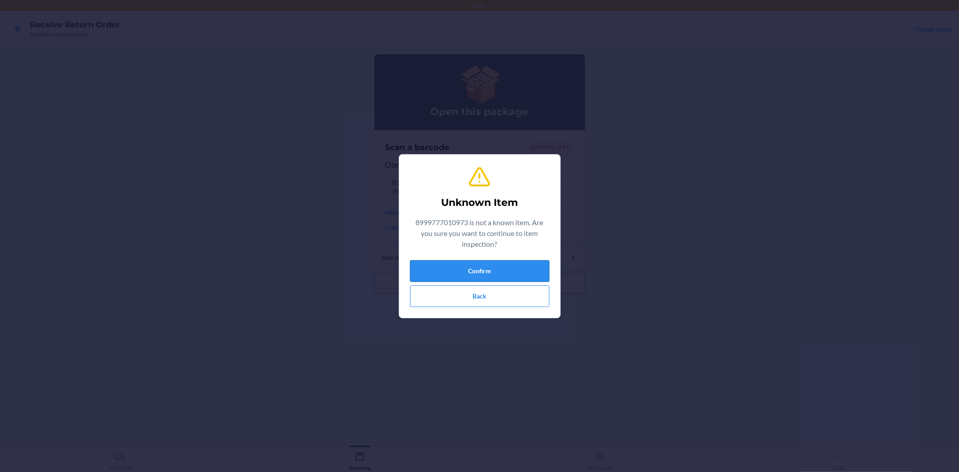
click at [524, 262] on button "Confirm" at bounding box center [479, 271] width 139 height 22
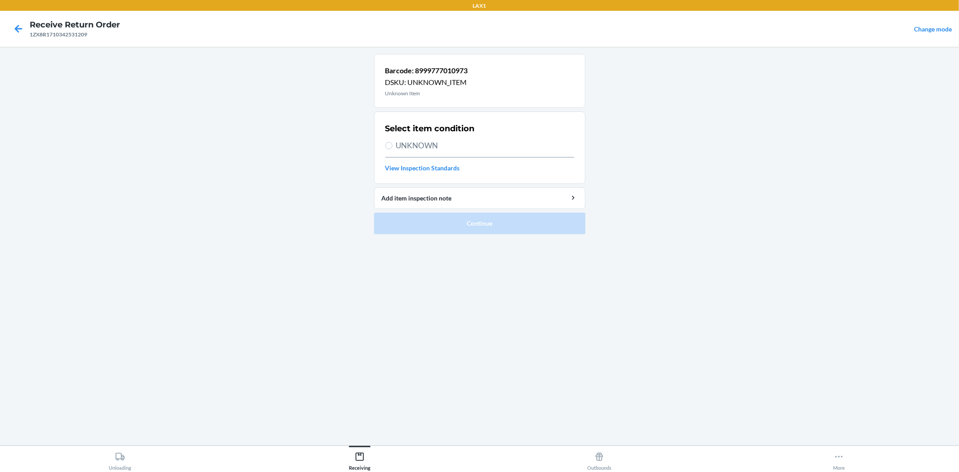
click at [422, 147] on span "UNKNOWN" at bounding box center [485, 146] width 178 height 12
click at [392, 147] on input "UNKNOWN" at bounding box center [388, 145] width 7 height 7
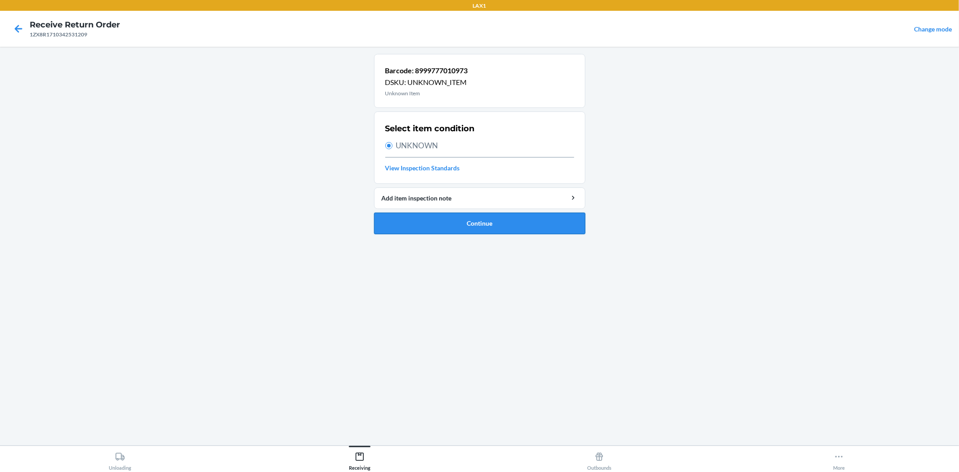
click at [445, 224] on button "Continue" at bounding box center [479, 224] width 211 height 22
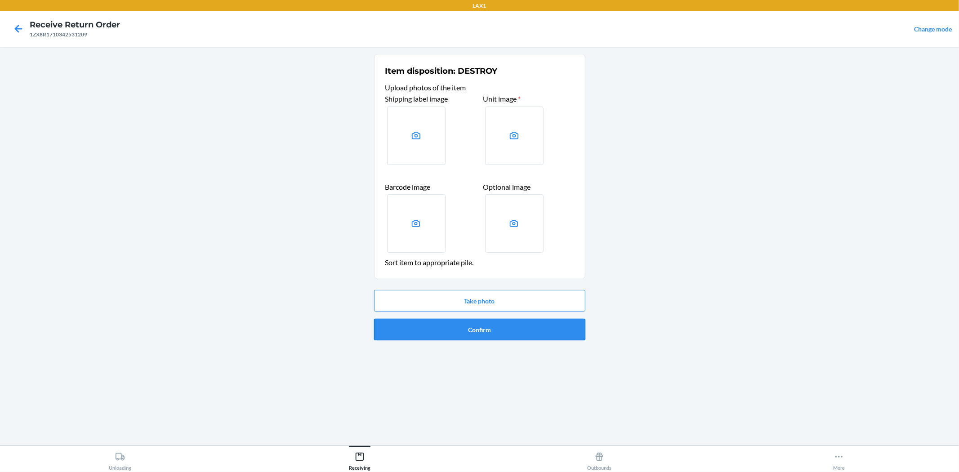
click at [467, 326] on button "Confirm" at bounding box center [479, 330] width 211 height 22
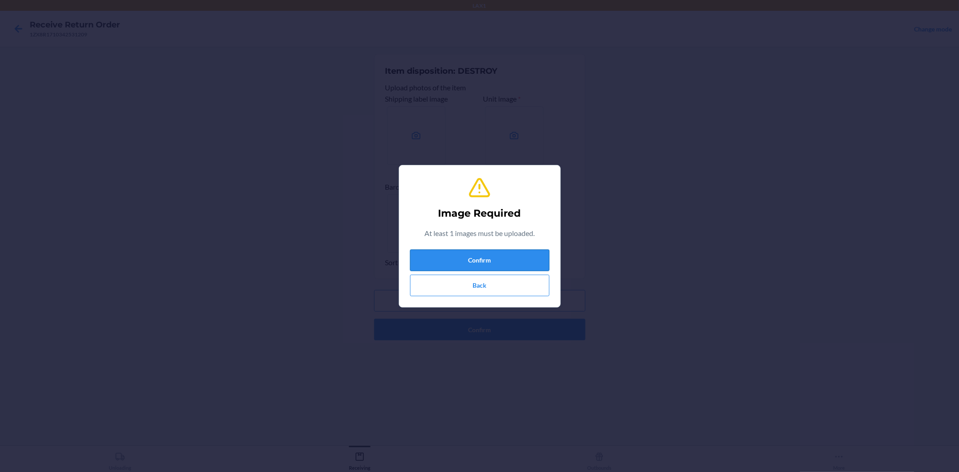
click at [478, 263] on button "Confirm" at bounding box center [479, 260] width 139 height 22
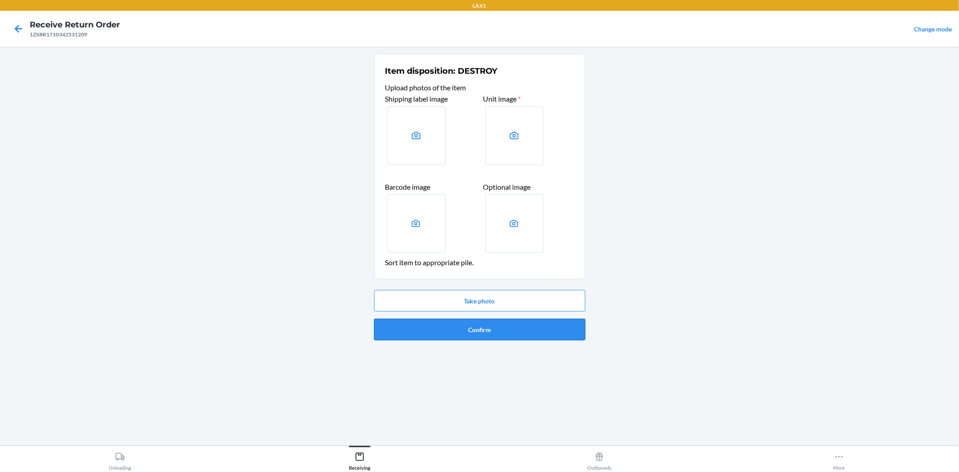
click at [466, 331] on button "Confirm" at bounding box center [479, 330] width 211 height 22
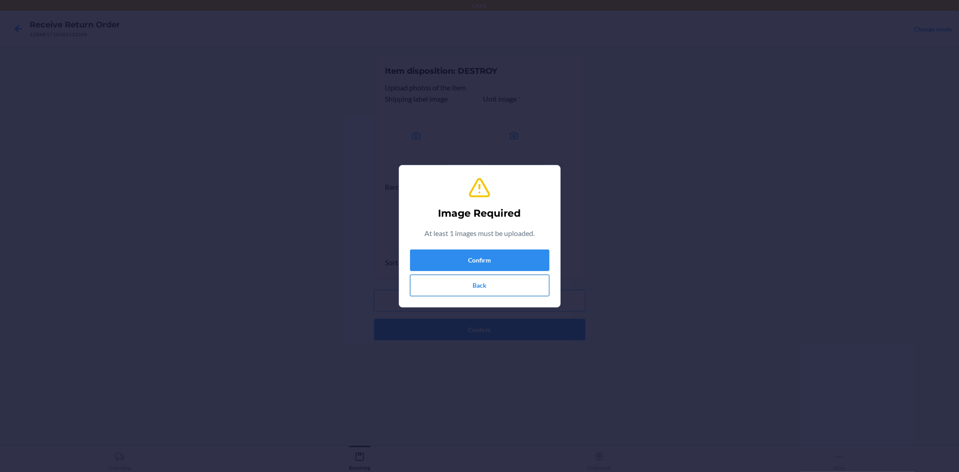
click at [466, 286] on button "Back" at bounding box center [479, 286] width 139 height 22
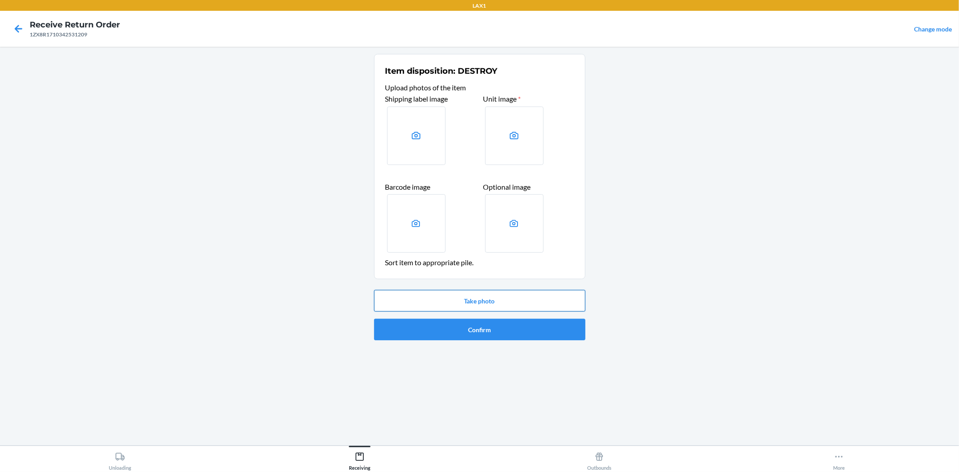
click at [478, 307] on button "Take photo" at bounding box center [479, 301] width 211 height 22
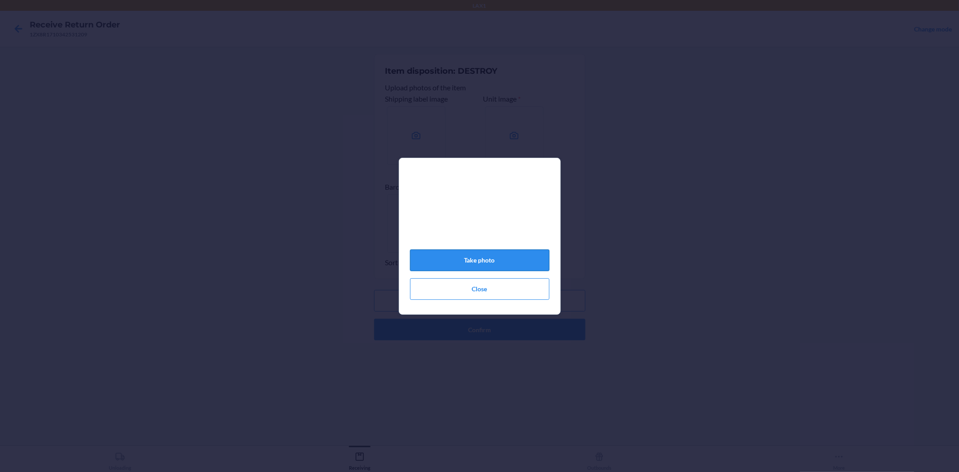
click at [511, 263] on button "Take photo" at bounding box center [479, 260] width 139 height 22
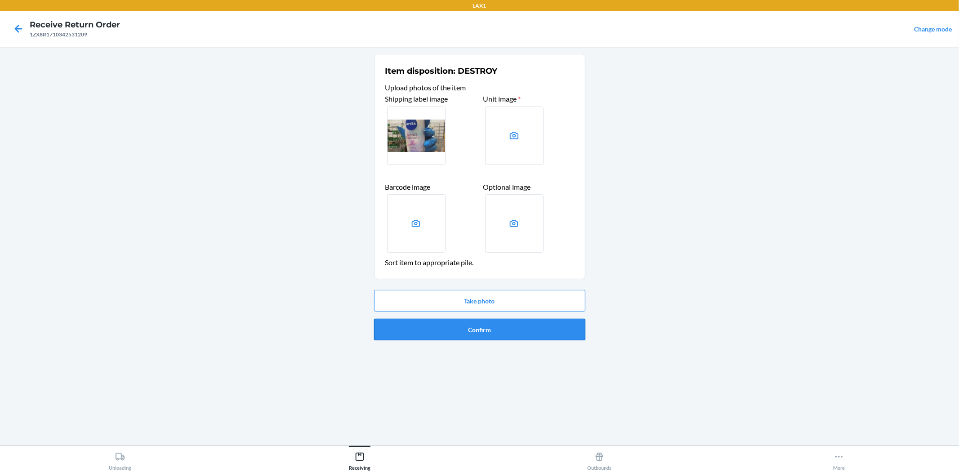
click at [527, 333] on button "Confirm" at bounding box center [479, 330] width 211 height 22
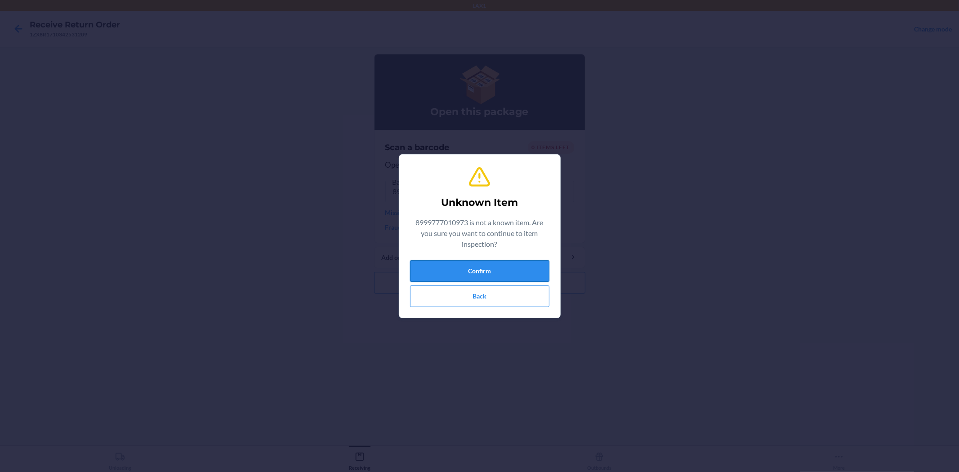
click at [524, 264] on button "Confirm" at bounding box center [479, 271] width 139 height 22
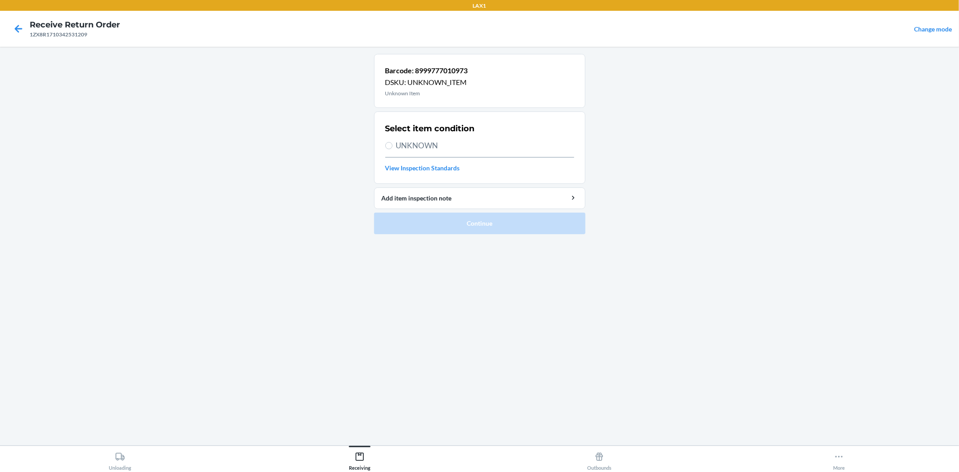
click at [394, 146] on label "UNKNOWN" at bounding box center [479, 146] width 189 height 12
click at [392, 146] on input "UNKNOWN" at bounding box center [388, 145] width 7 height 7
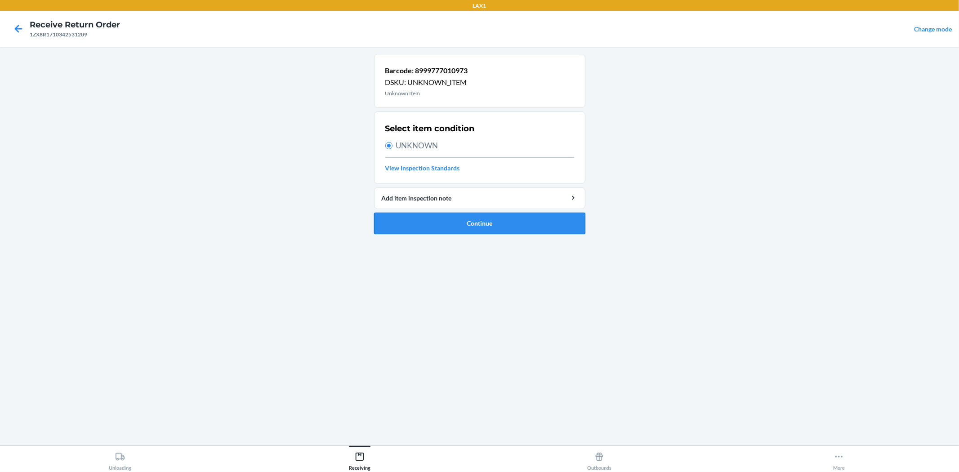
click at [525, 218] on button "Continue" at bounding box center [479, 224] width 211 height 22
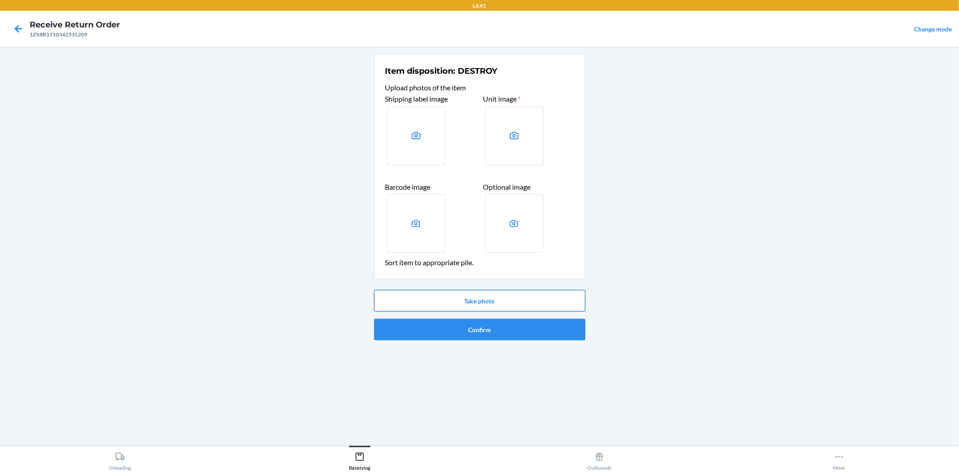
click at [515, 301] on button "Take photo" at bounding box center [479, 301] width 211 height 22
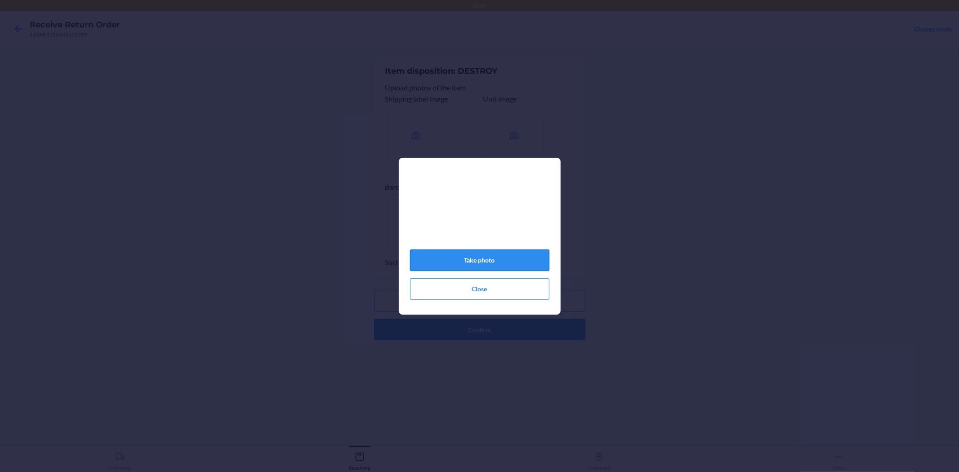
click at [523, 262] on button "Take photo" at bounding box center [479, 260] width 139 height 22
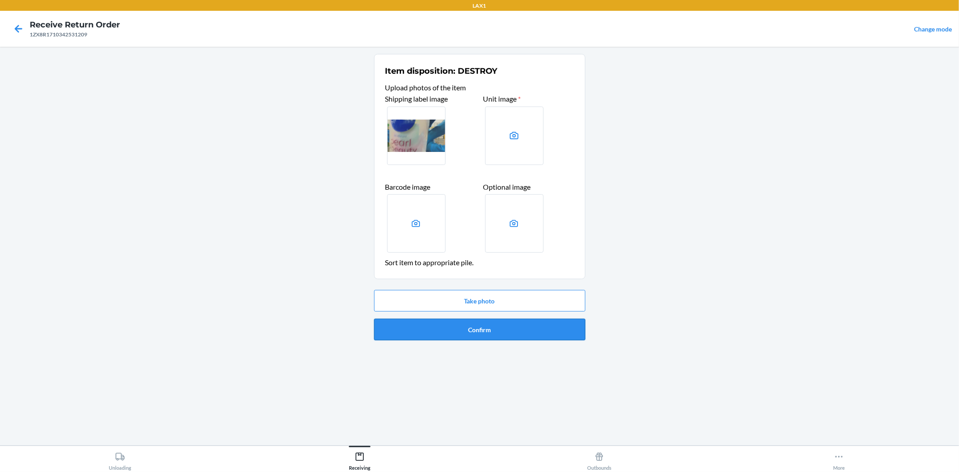
click at [535, 332] on button "Confirm" at bounding box center [479, 330] width 211 height 22
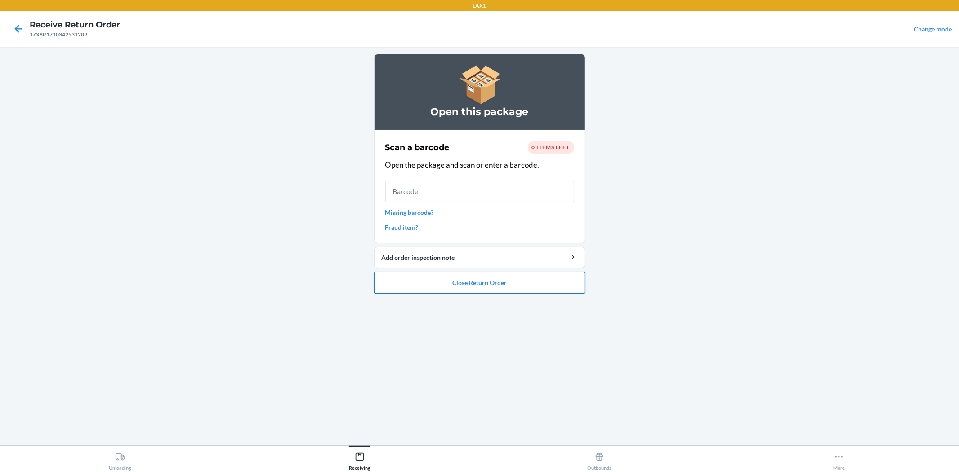
click at [509, 289] on button "Close Return Order" at bounding box center [479, 283] width 211 height 22
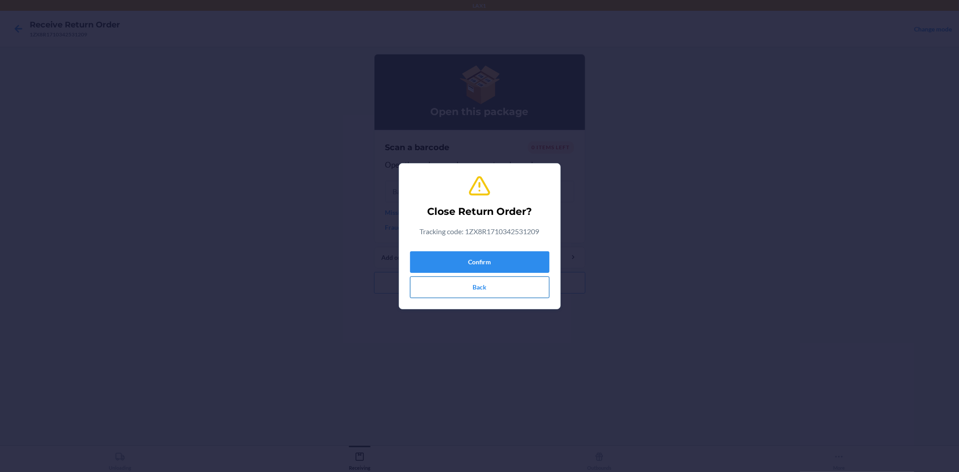
click at [493, 290] on button "Back" at bounding box center [479, 287] width 139 height 22
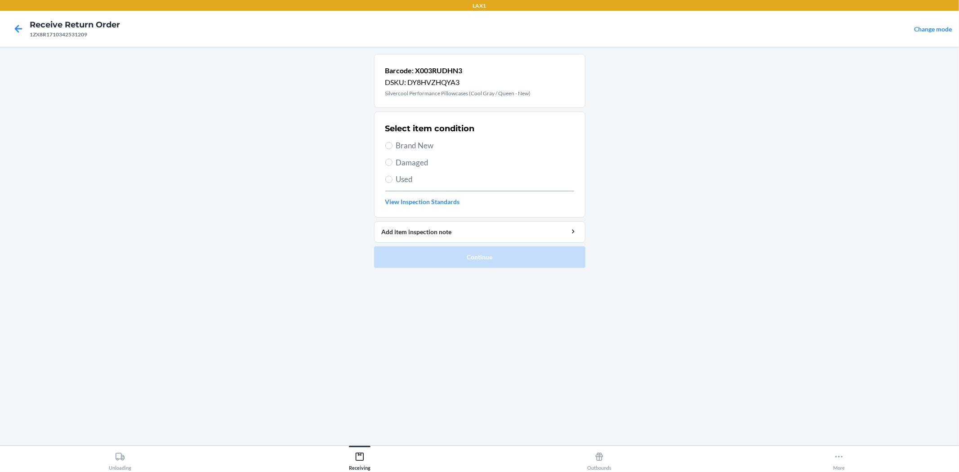
click at [401, 146] on span "Brand New" at bounding box center [485, 146] width 178 height 12
click at [392, 146] on input "Brand New" at bounding box center [388, 145] width 7 height 7
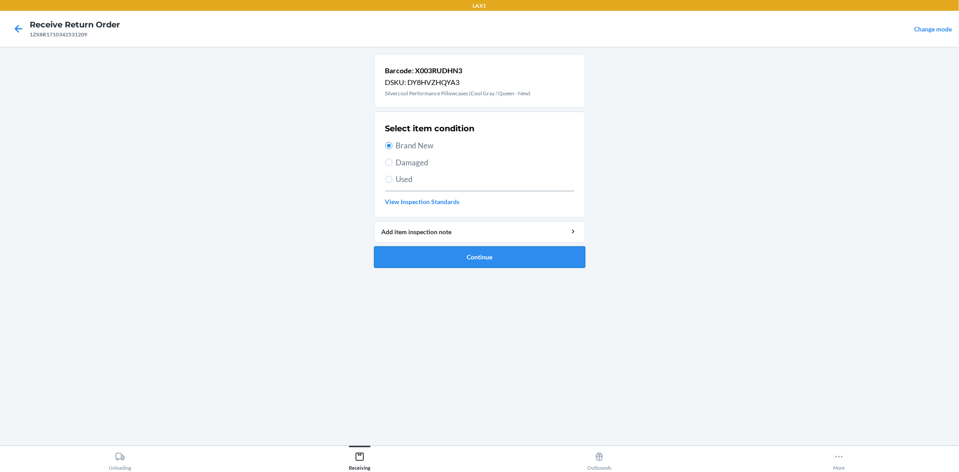
click at [456, 254] on button "Continue" at bounding box center [479, 257] width 211 height 22
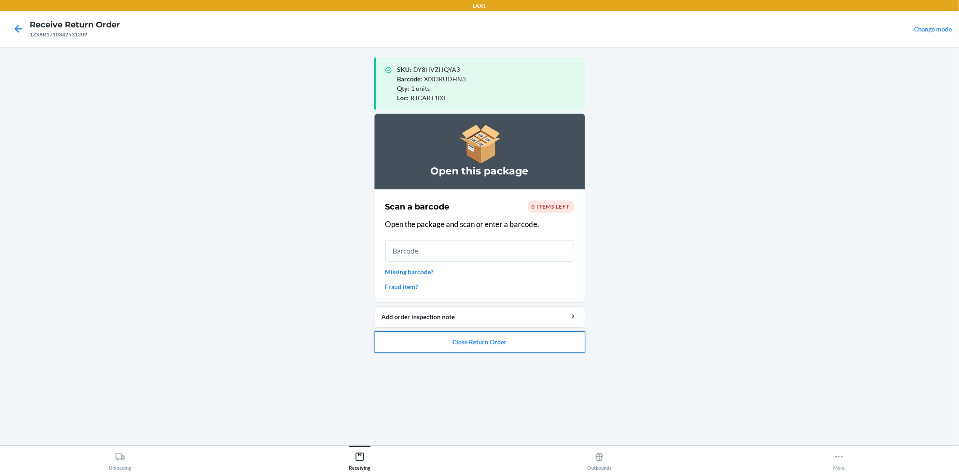
click at [569, 335] on button "Close Return Order" at bounding box center [479, 342] width 211 height 22
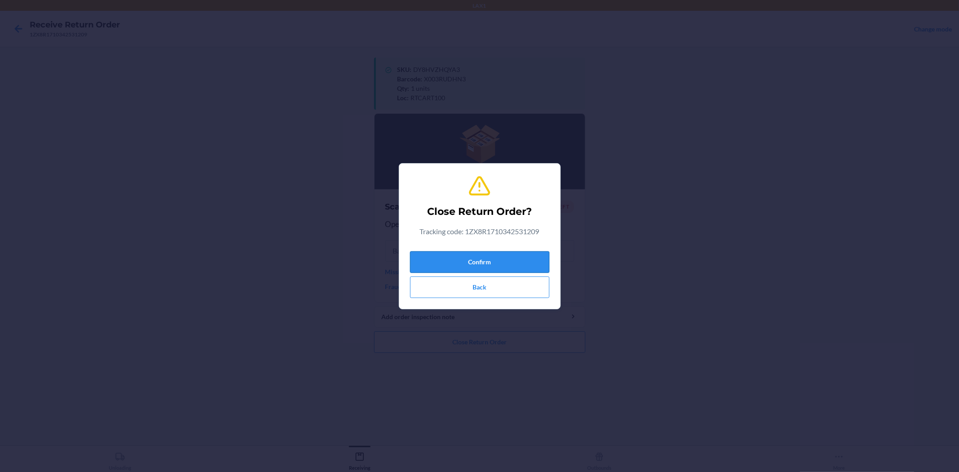
click at [472, 255] on button "Confirm" at bounding box center [479, 262] width 139 height 22
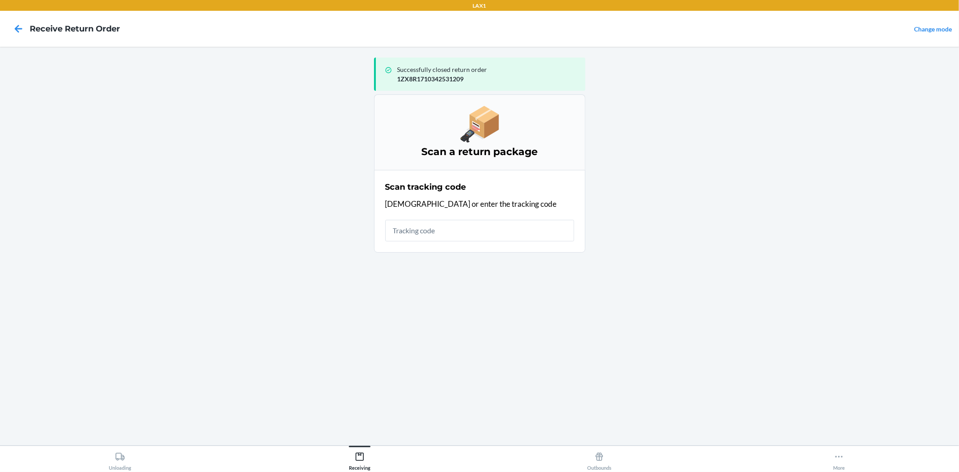
click at [481, 235] on input "text" at bounding box center [479, 231] width 189 height 22
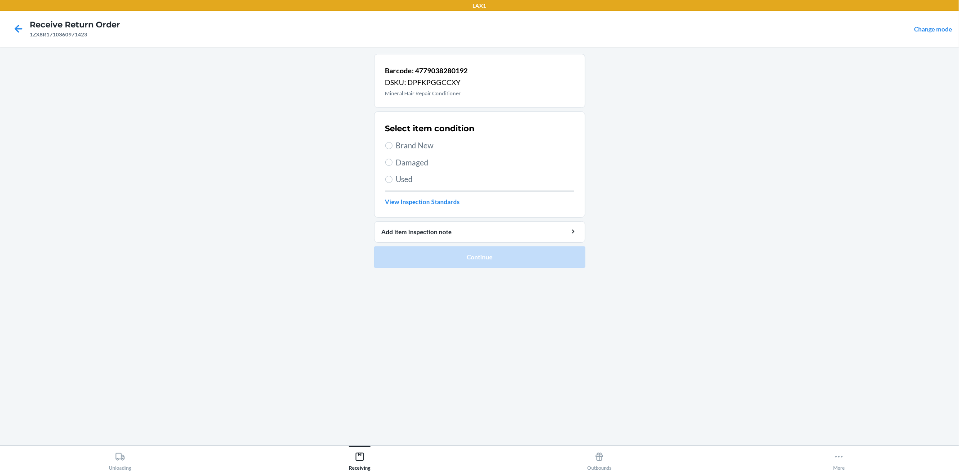
click at [403, 164] on span "Damaged" at bounding box center [485, 163] width 178 height 12
click at [392, 164] on input "Damaged" at bounding box center [388, 162] width 7 height 7
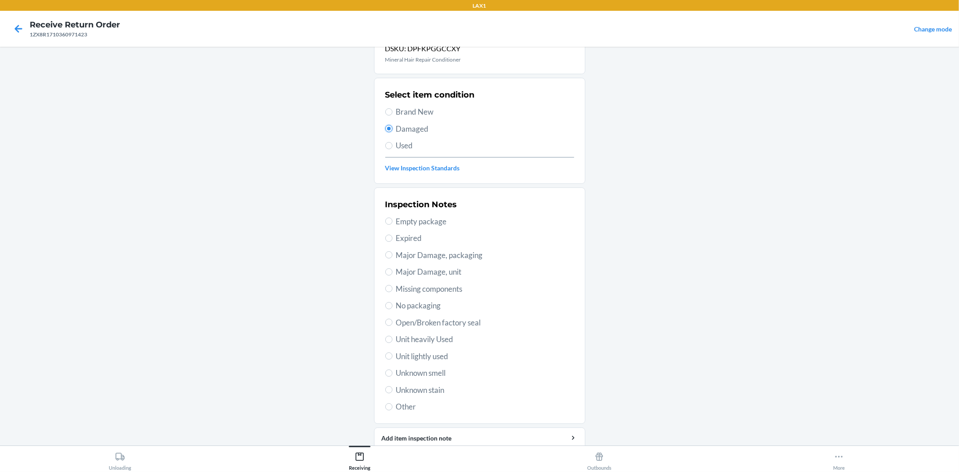
scroll to position [69, 0]
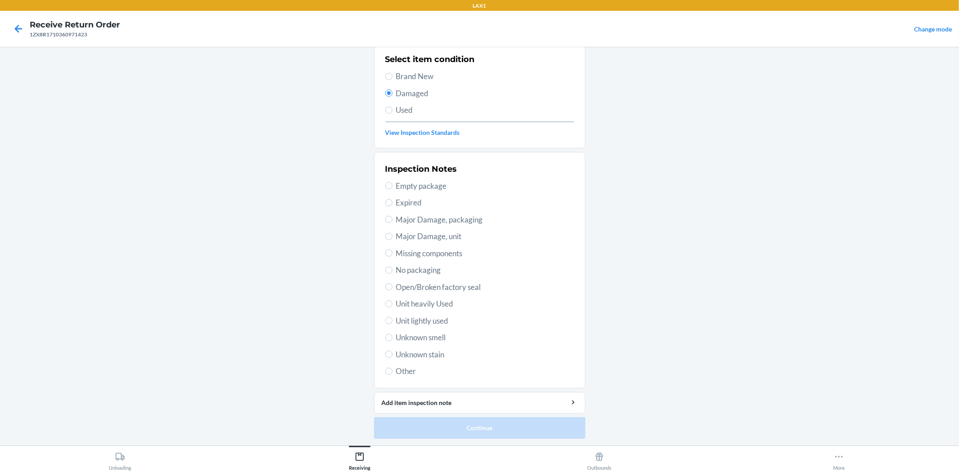
click at [436, 286] on span "Open/Broken factory seal" at bounding box center [485, 287] width 178 height 12
click at [392, 286] on input "Open/Broken factory seal" at bounding box center [388, 286] width 7 height 7
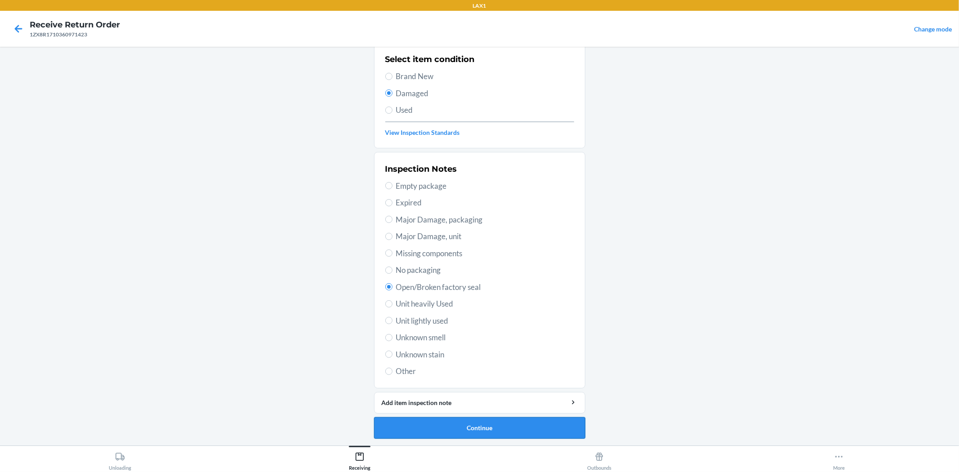
click at [555, 424] on button "Continue" at bounding box center [479, 428] width 211 height 22
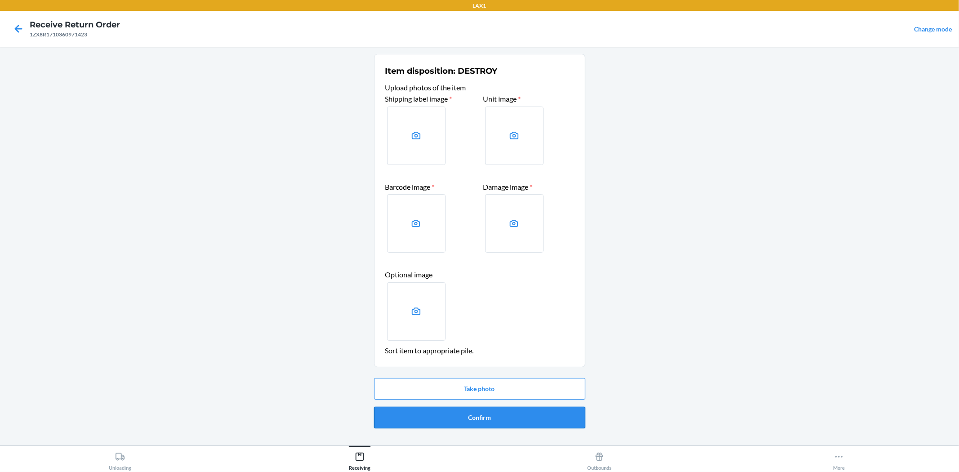
click at [541, 418] on button "Confirm" at bounding box center [479, 418] width 211 height 22
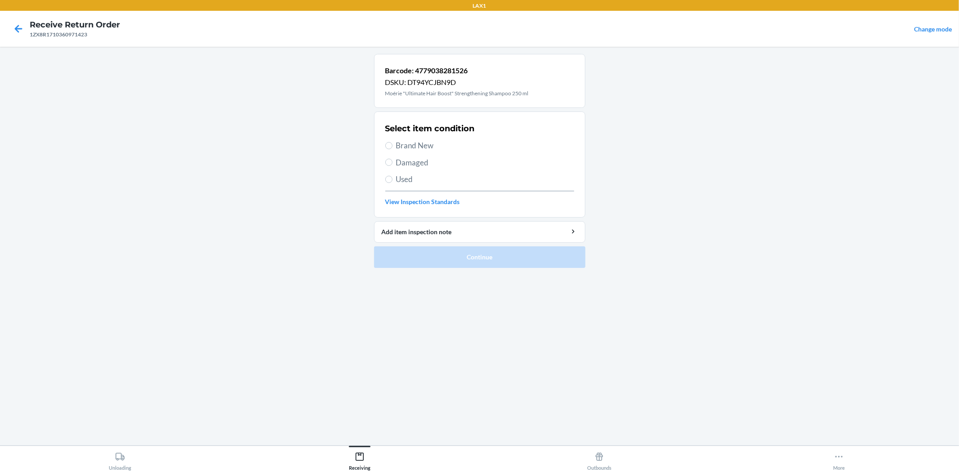
click at [408, 181] on span "Used" at bounding box center [485, 179] width 178 height 12
click at [392, 181] on input "Used" at bounding box center [388, 179] width 7 height 7
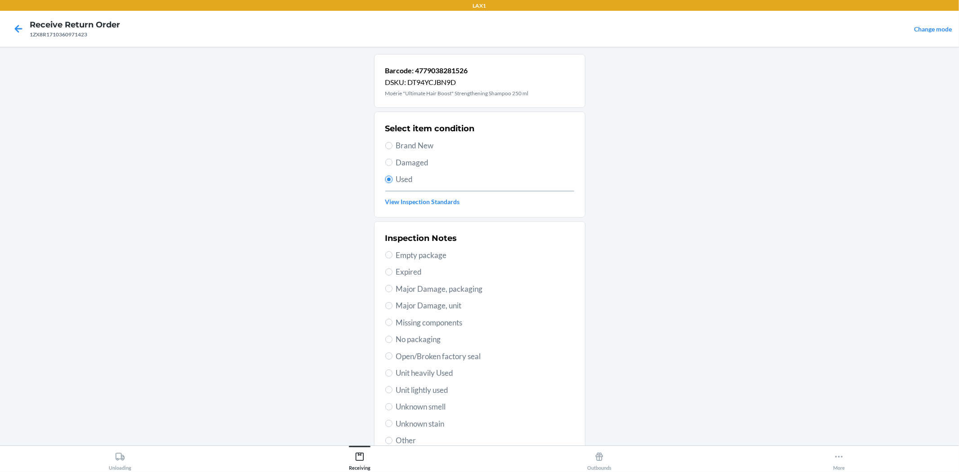
scroll to position [69, 0]
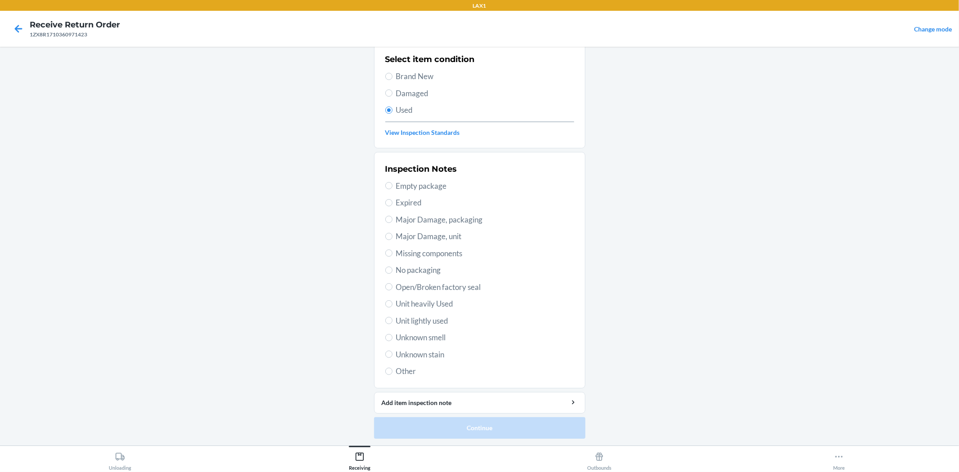
click at [422, 300] on span "Unit heavily Used" at bounding box center [485, 304] width 178 height 12
click at [392, 300] on input "Unit heavily Used" at bounding box center [388, 303] width 7 height 7
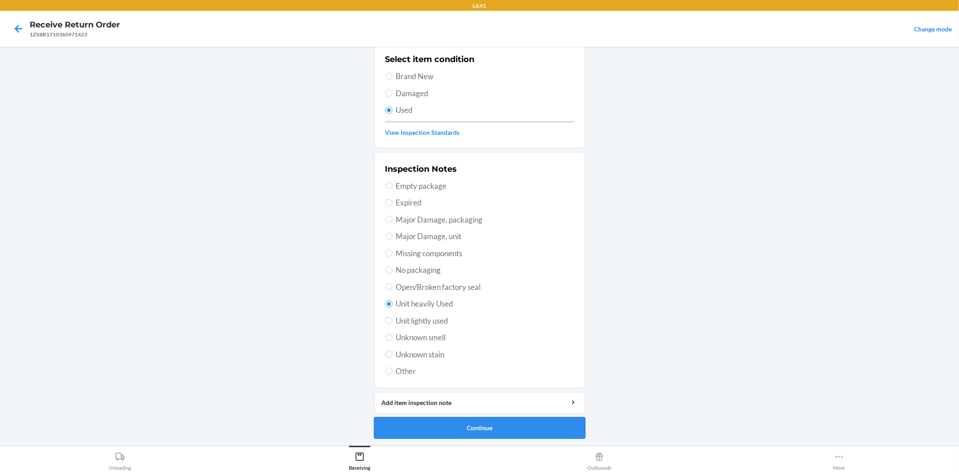
click at [465, 429] on button "Continue" at bounding box center [479, 428] width 211 height 22
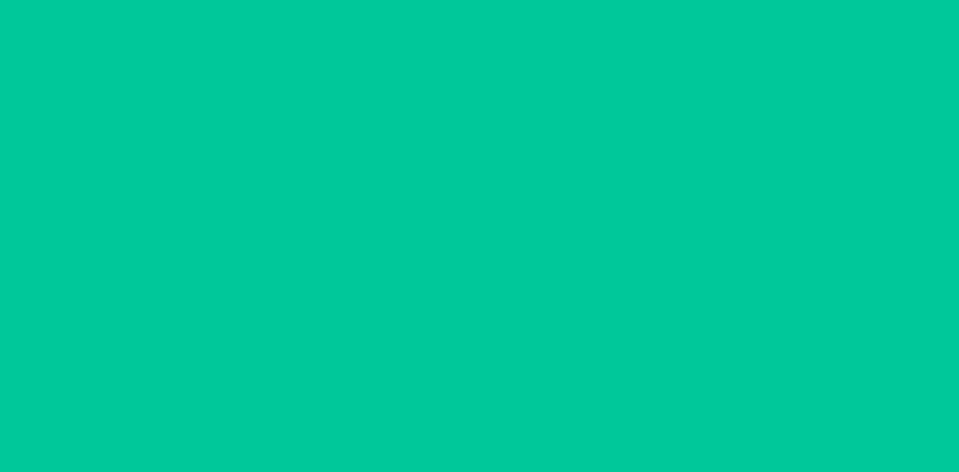
scroll to position [0, 0]
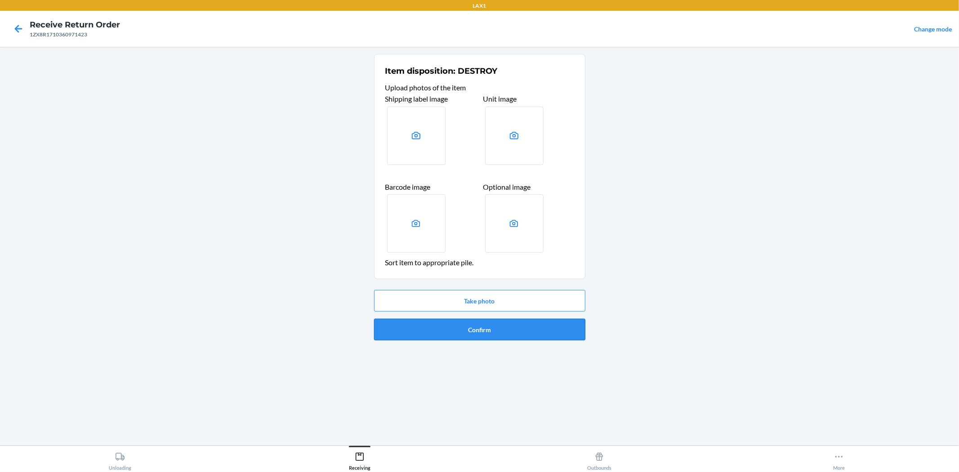
click at [480, 333] on button "Confirm" at bounding box center [479, 330] width 211 height 22
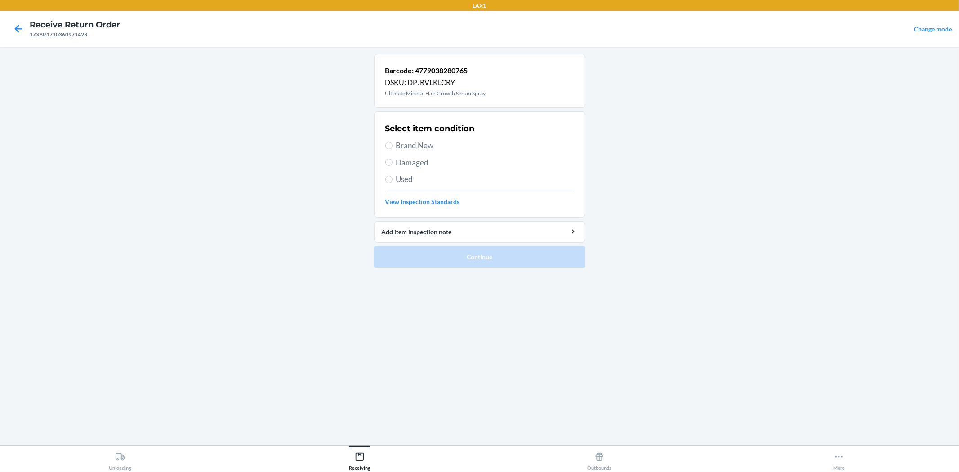
click at [417, 160] on span "Damaged" at bounding box center [485, 163] width 178 height 12
click at [392, 160] on input "Damaged" at bounding box center [388, 162] width 7 height 7
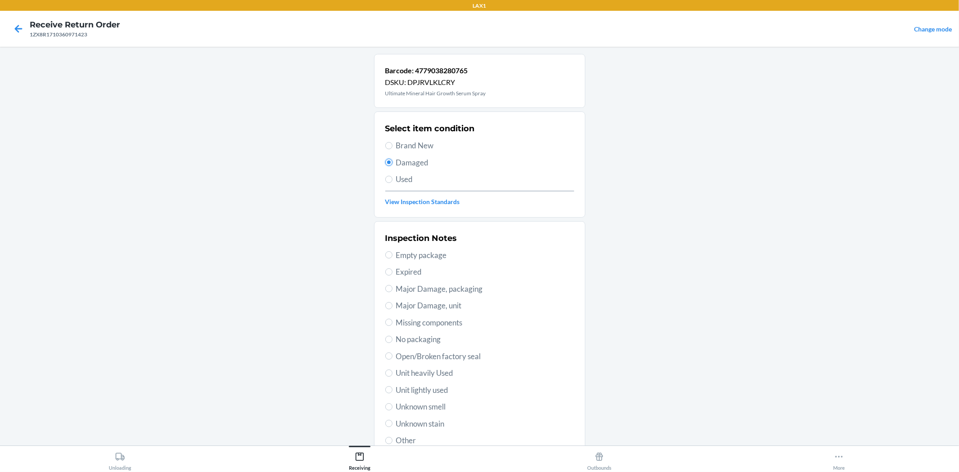
scroll to position [69, 0]
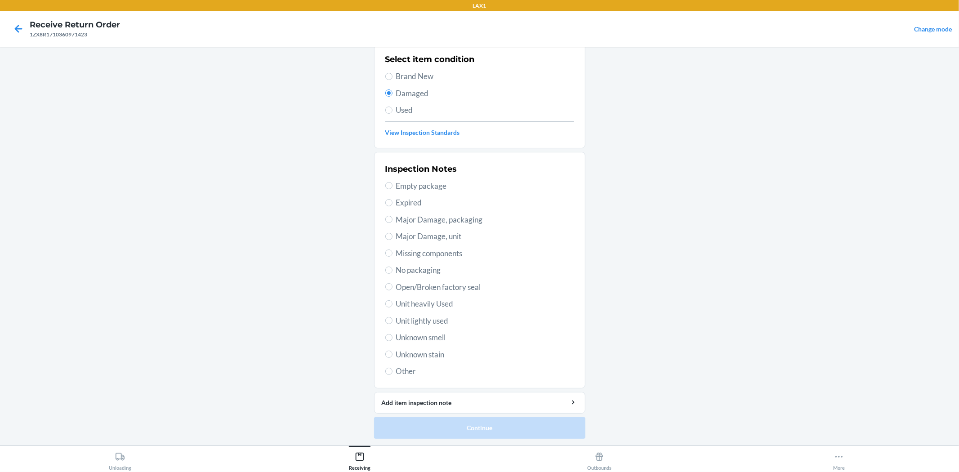
click at [426, 220] on span "Major Damage, packaging" at bounding box center [485, 220] width 178 height 12
click at [392, 220] on input "Major Damage, packaging" at bounding box center [388, 219] width 7 height 7
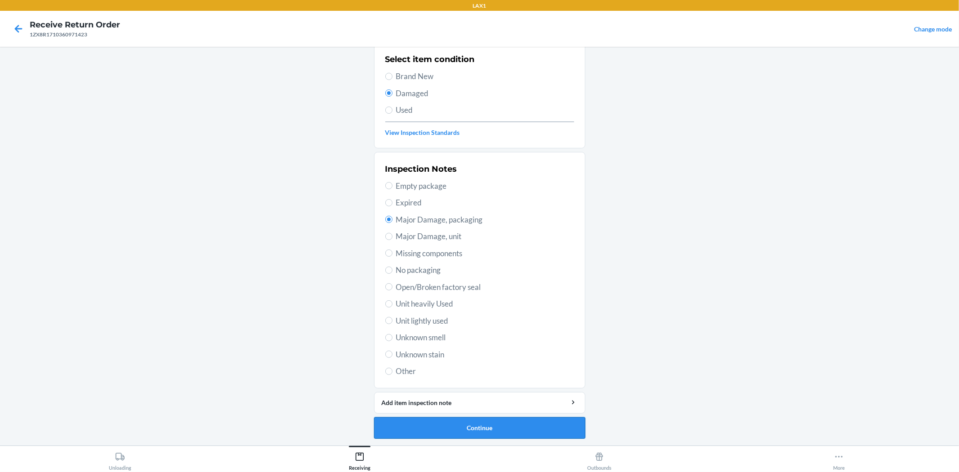
click at [510, 431] on button "Continue" at bounding box center [479, 428] width 211 height 22
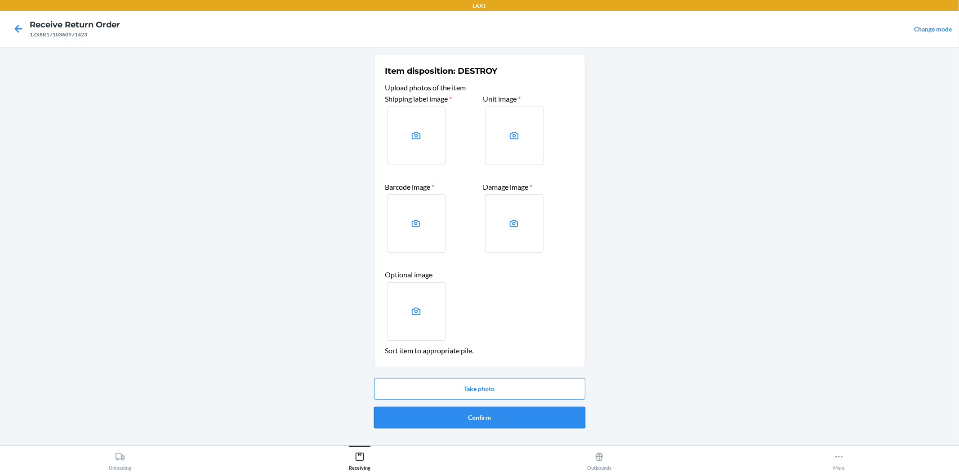
click at [502, 413] on button "Confirm" at bounding box center [479, 418] width 211 height 22
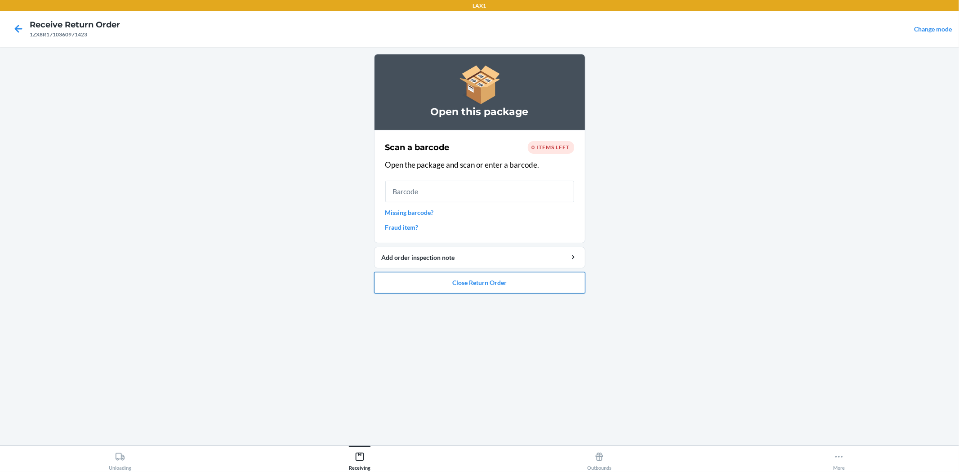
click at [466, 284] on button "Close Return Order" at bounding box center [479, 283] width 211 height 22
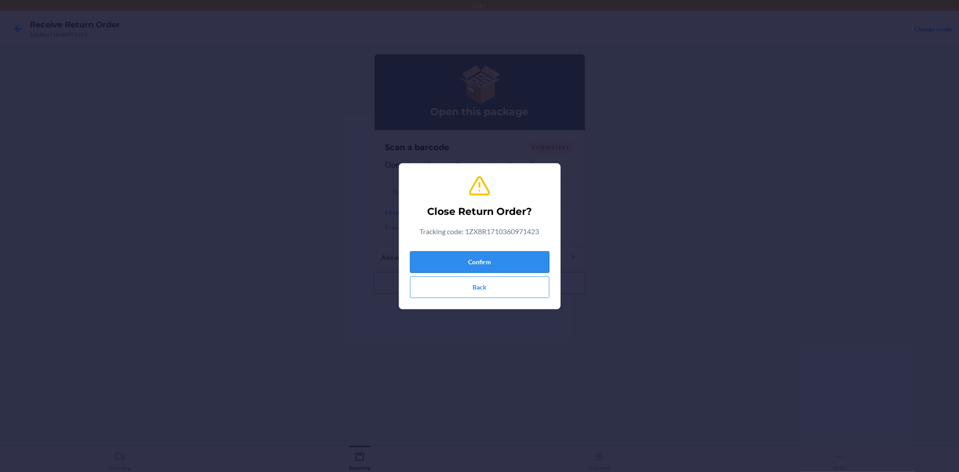
click at [460, 262] on button "Confirm" at bounding box center [479, 262] width 139 height 22
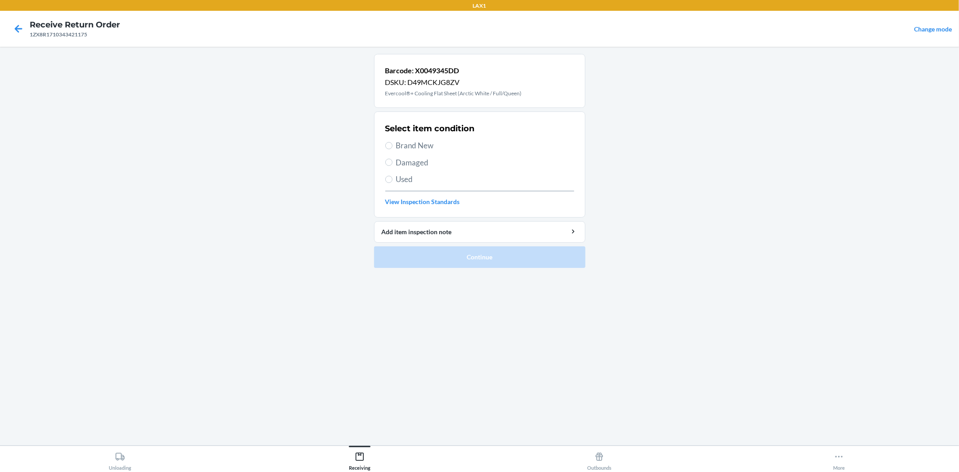
click at [395, 178] on label "Used" at bounding box center [479, 179] width 189 height 12
click at [392, 178] on input "Used" at bounding box center [388, 179] width 7 height 7
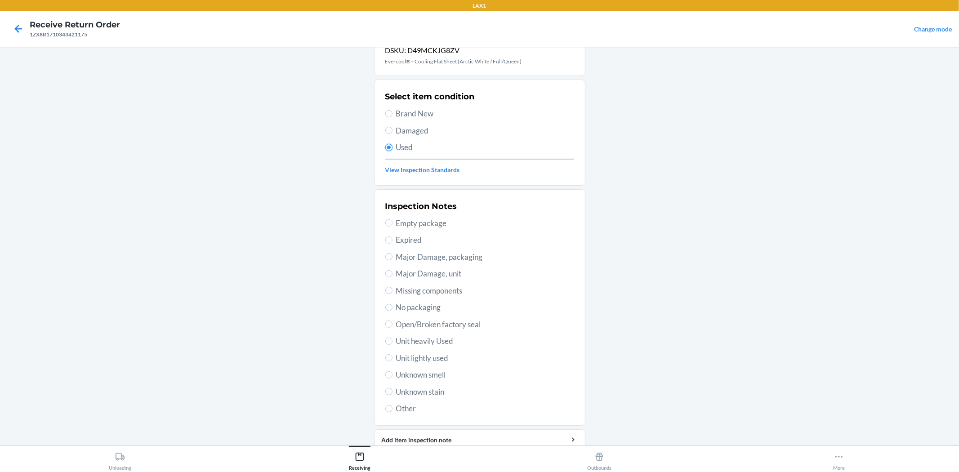
scroll to position [69, 0]
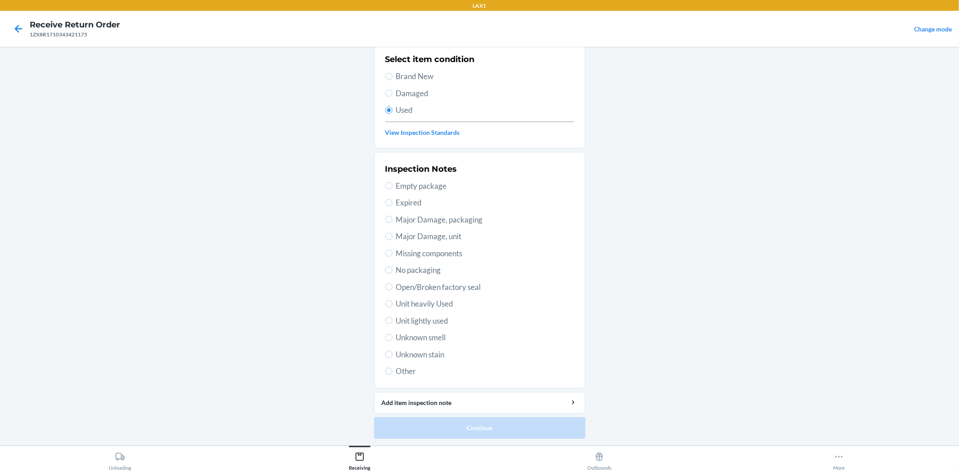
click at [413, 219] on span "Major Damage, packaging" at bounding box center [485, 220] width 178 height 12
click at [392, 219] on input "Major Damage, packaging" at bounding box center [388, 219] width 7 height 7
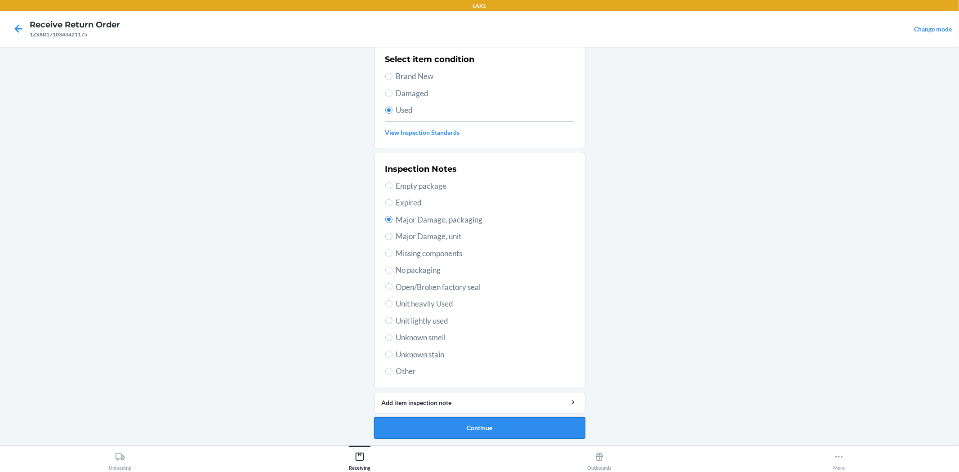
click at [509, 424] on button "Continue" at bounding box center [479, 428] width 211 height 22
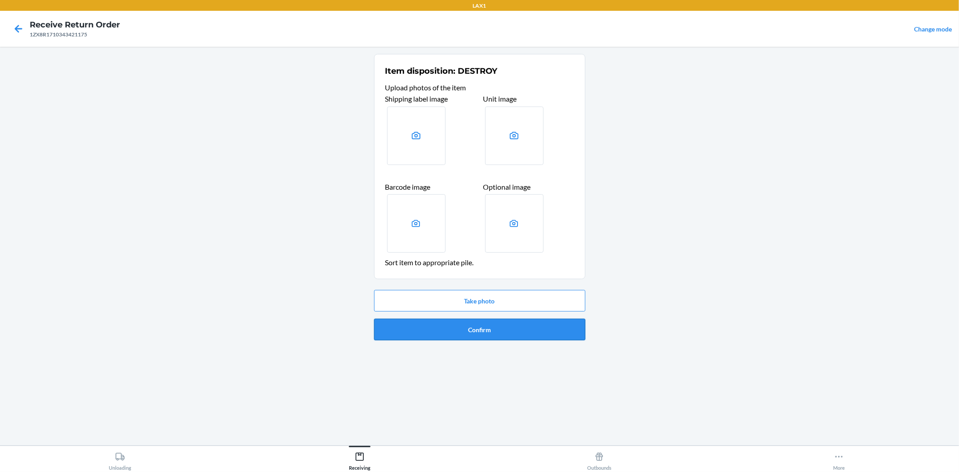
click at [507, 331] on button "Confirm" at bounding box center [479, 330] width 211 height 22
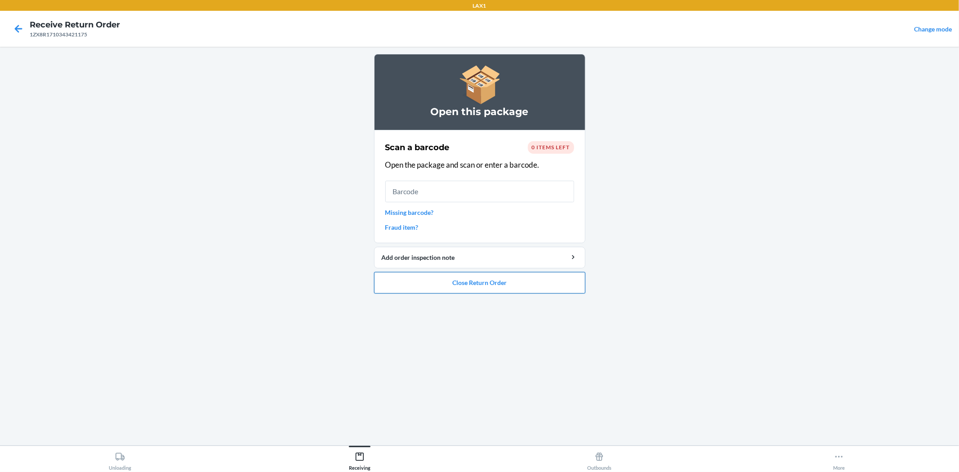
click at [512, 283] on button "Close Return Order" at bounding box center [479, 283] width 211 height 22
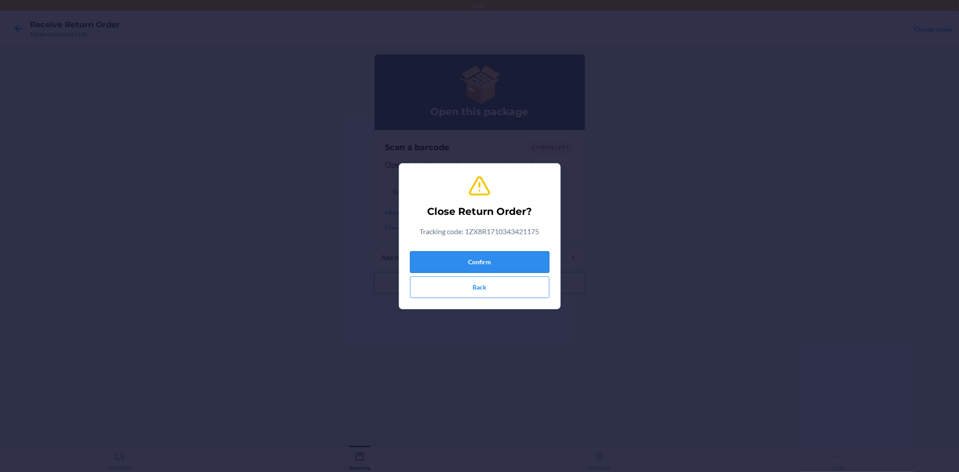
click at [491, 257] on button "Confirm" at bounding box center [479, 262] width 139 height 22
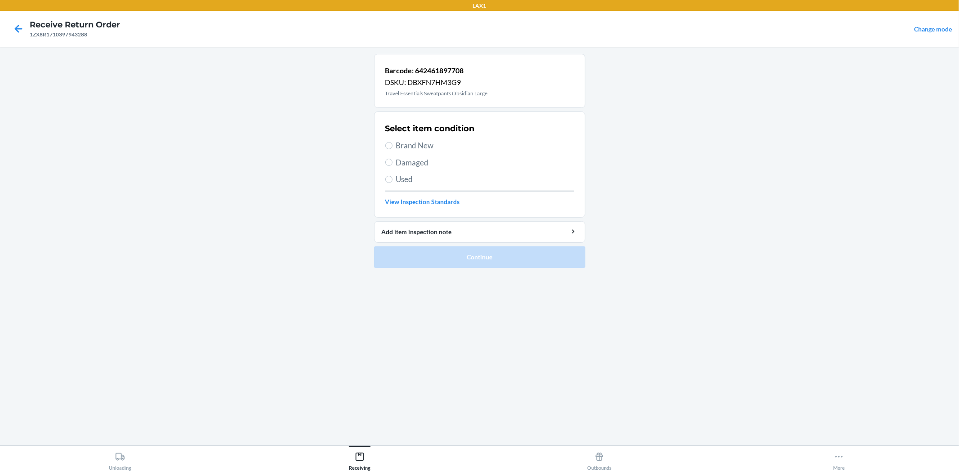
click at [401, 160] on span "Damaged" at bounding box center [485, 163] width 178 height 12
click at [392, 160] on input "Damaged" at bounding box center [388, 162] width 7 height 7
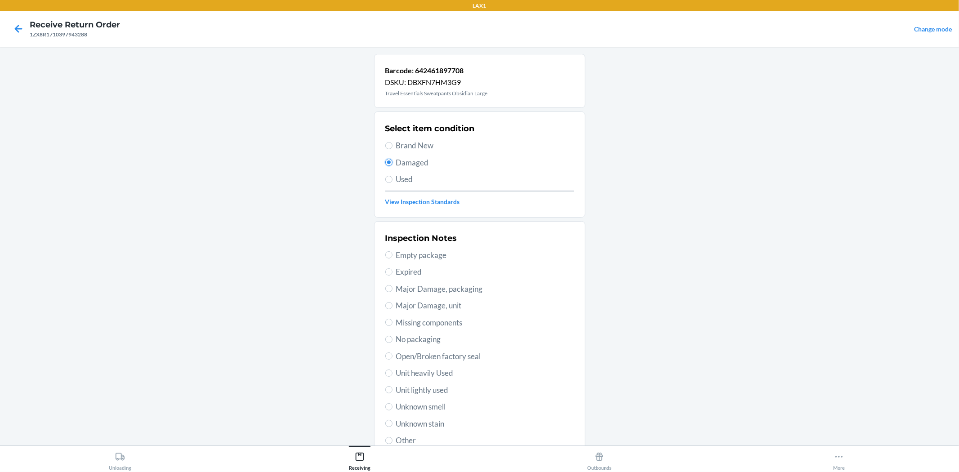
scroll to position [50, 0]
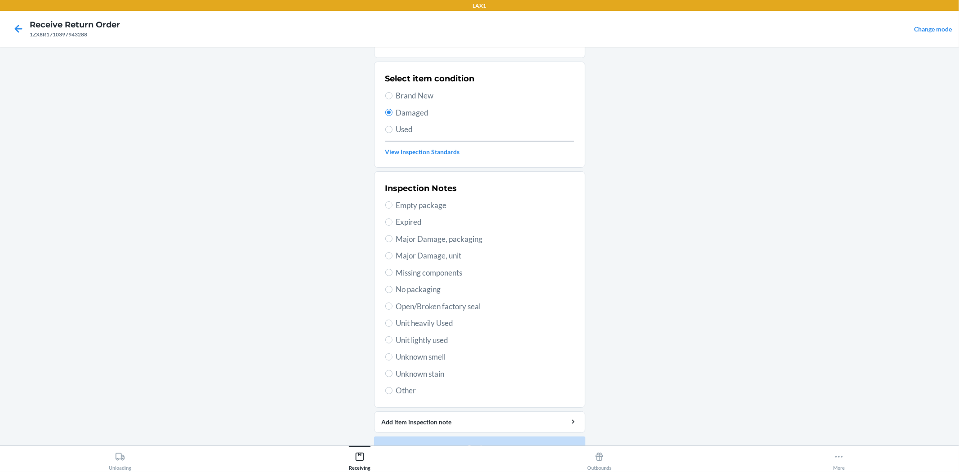
click at [438, 302] on span "Open/Broken factory seal" at bounding box center [485, 307] width 178 height 12
click at [392, 302] on input "Open/Broken factory seal" at bounding box center [388, 305] width 7 height 7
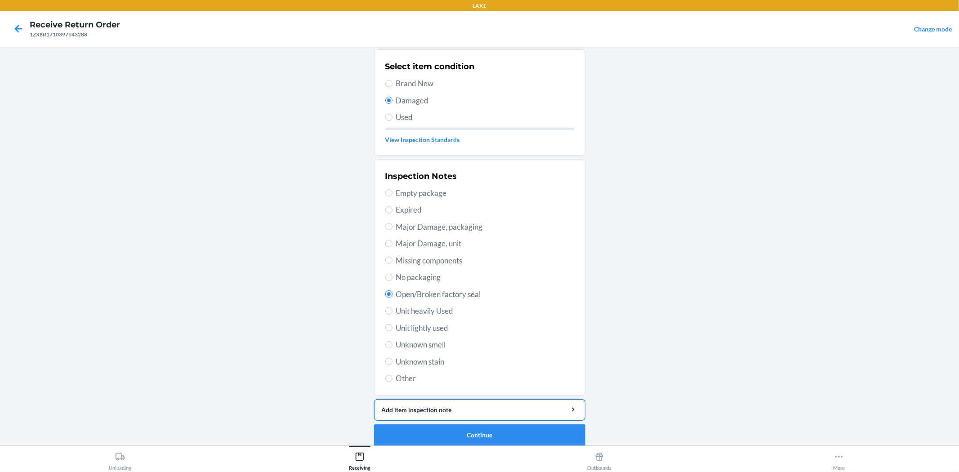
scroll to position [69, 0]
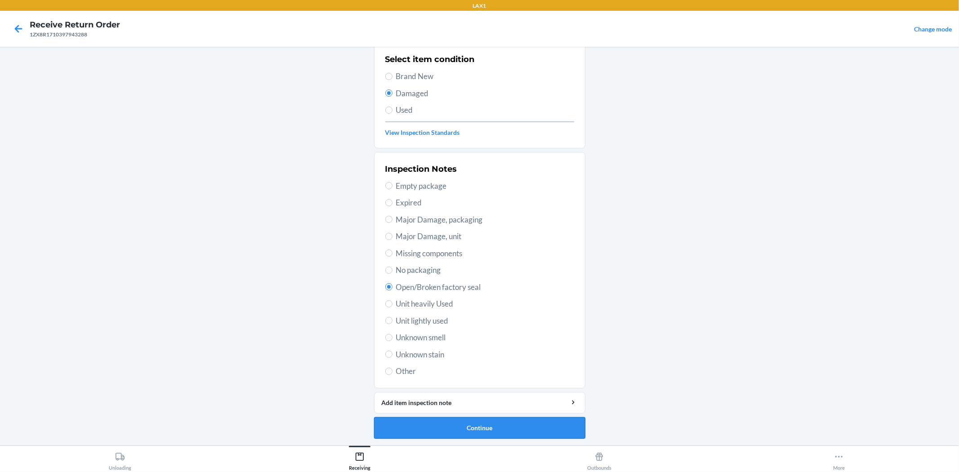
click at [491, 426] on button "Continue" at bounding box center [479, 428] width 211 height 22
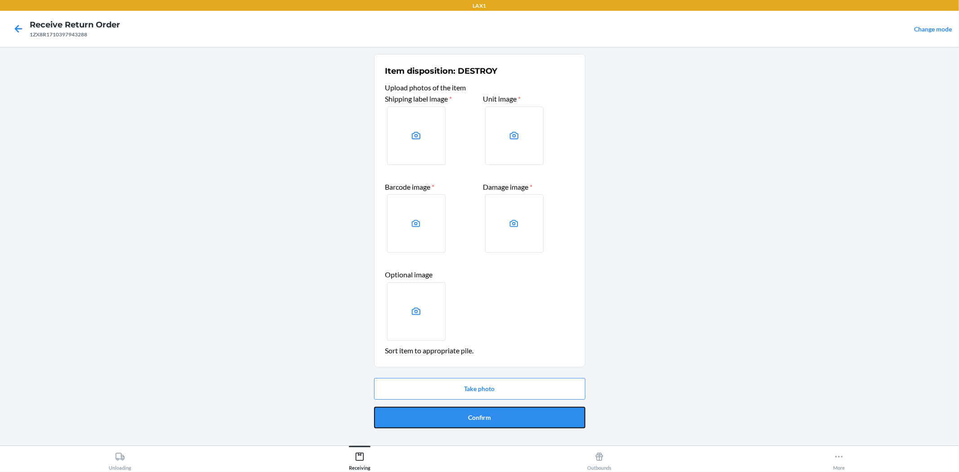
click at [488, 413] on button "Confirm" at bounding box center [479, 418] width 211 height 22
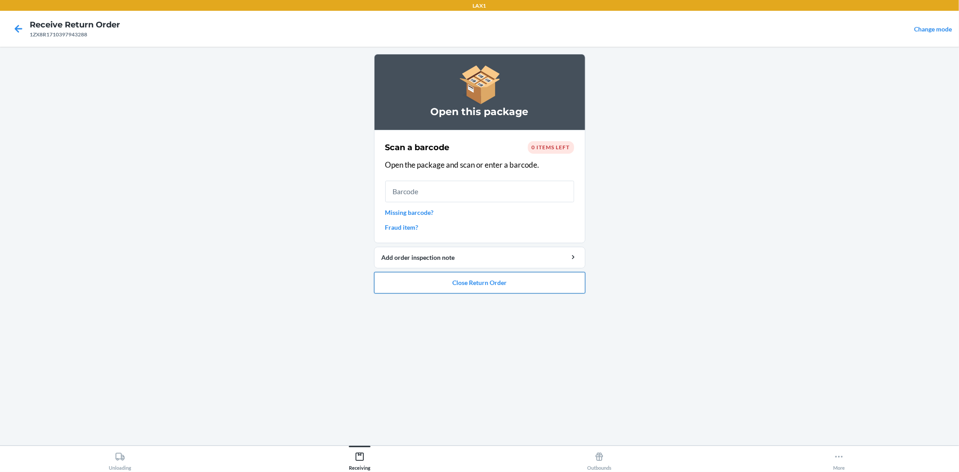
click at [464, 286] on button "Close Return Order" at bounding box center [479, 283] width 211 height 22
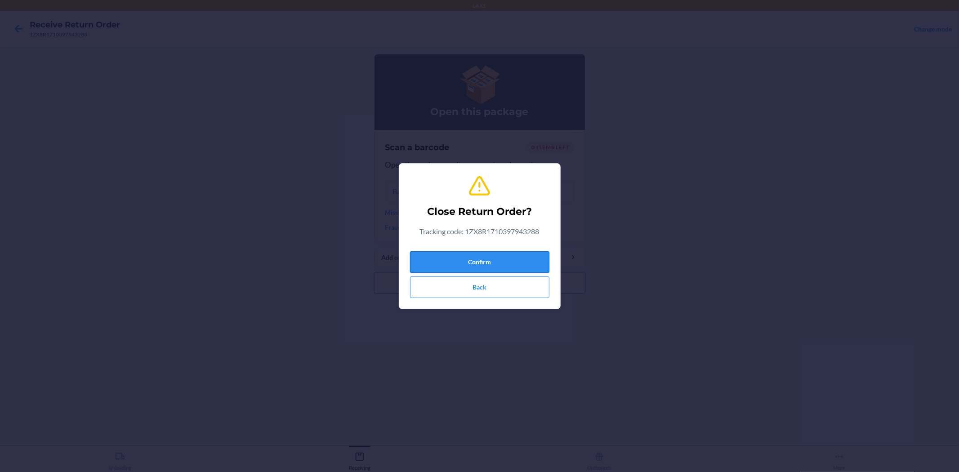
click at [462, 264] on button "Confirm" at bounding box center [479, 262] width 139 height 22
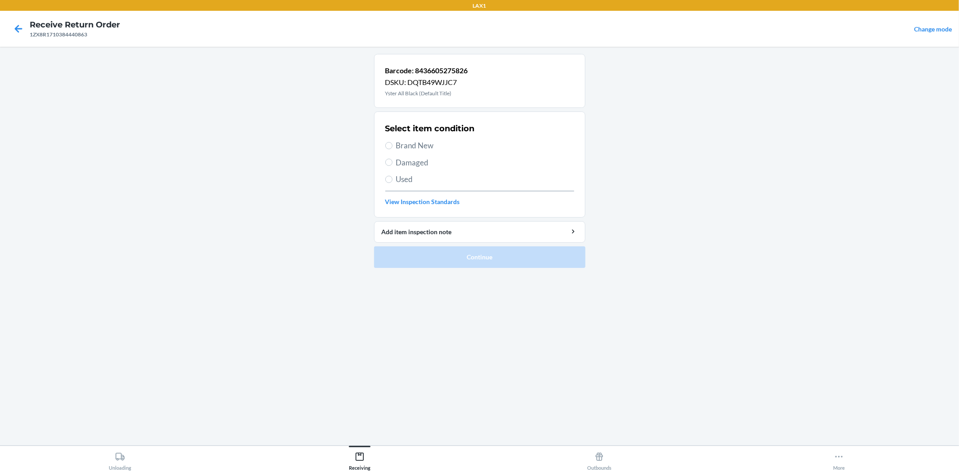
click at [410, 140] on span "Brand New" at bounding box center [485, 146] width 178 height 12
click at [392, 142] on input "Brand New" at bounding box center [388, 145] width 7 height 7
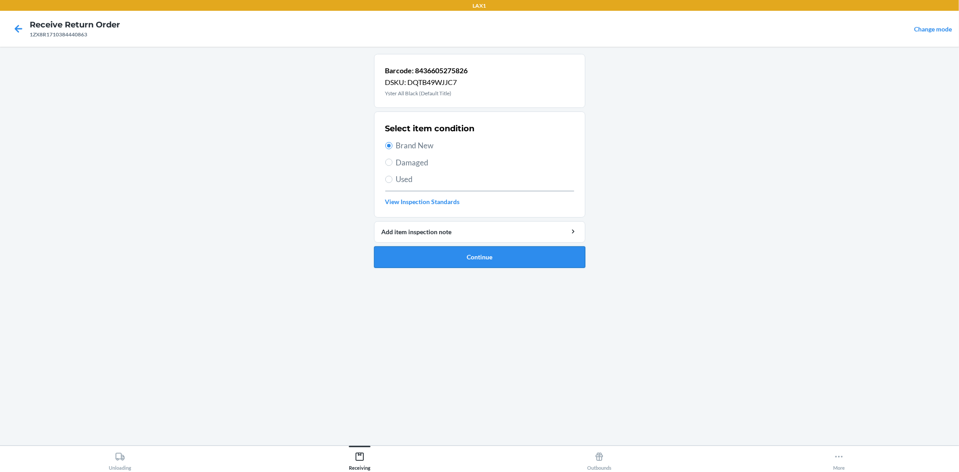
click at [456, 253] on button "Continue" at bounding box center [479, 257] width 211 height 22
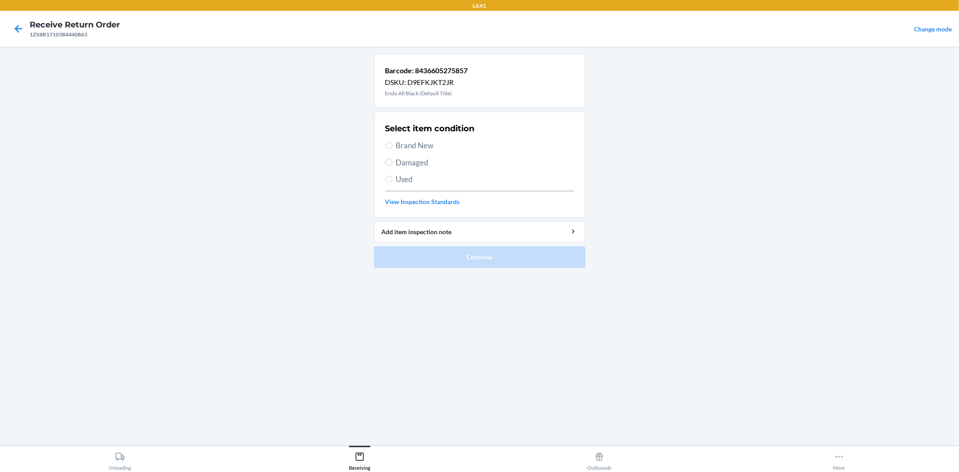
click at [403, 146] on span "Brand New" at bounding box center [485, 146] width 178 height 12
click at [392, 146] on input "Brand New" at bounding box center [388, 145] width 7 height 7
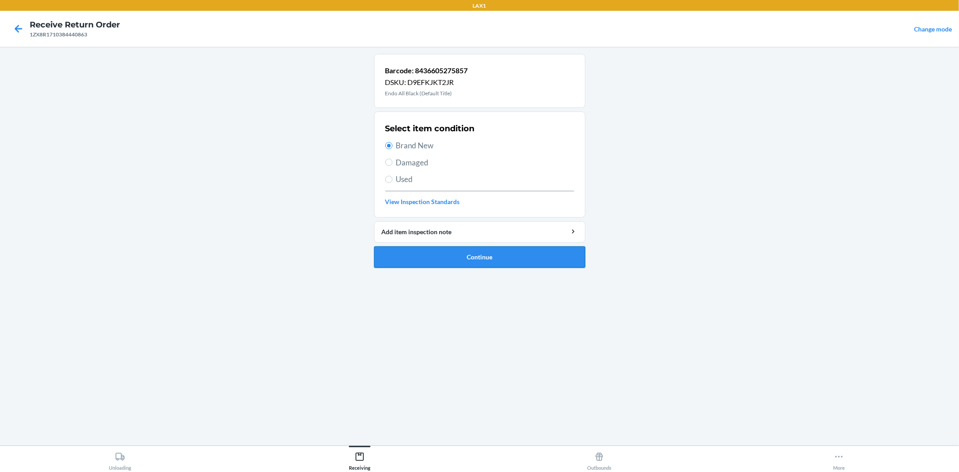
click at [460, 260] on button "Continue" at bounding box center [479, 257] width 211 height 22
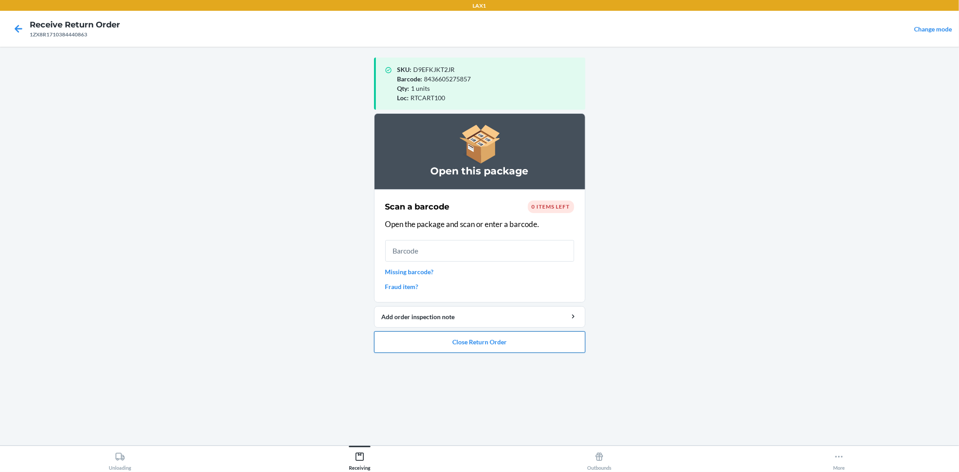
click at [520, 336] on button "Close Return Order" at bounding box center [479, 342] width 211 height 22
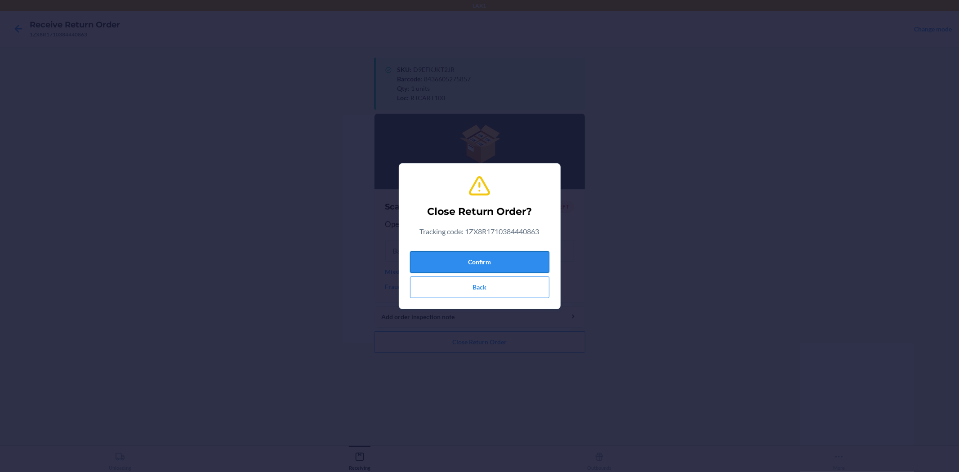
click at [524, 270] on button "Confirm" at bounding box center [479, 262] width 139 height 22
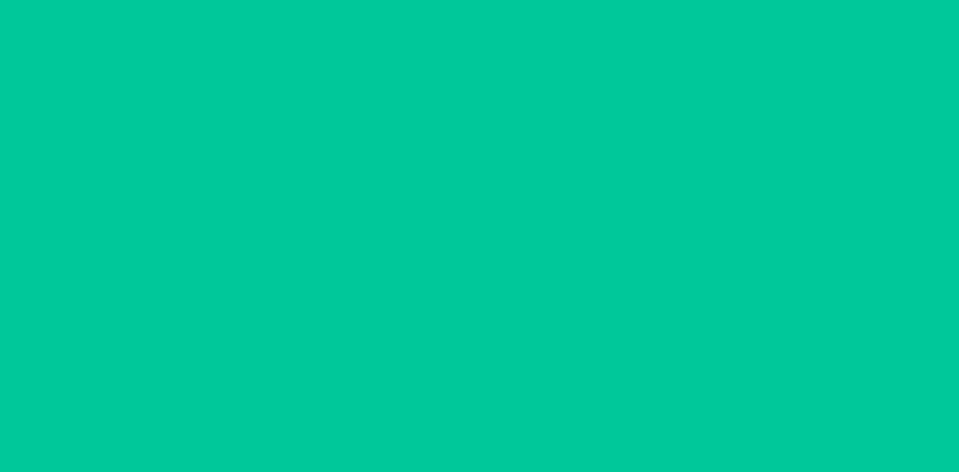
click at [524, 263] on div "Successfully closed return order 1ZX8R1710384440863 Scan a return package Scan …" at bounding box center [479, 246] width 211 height 384
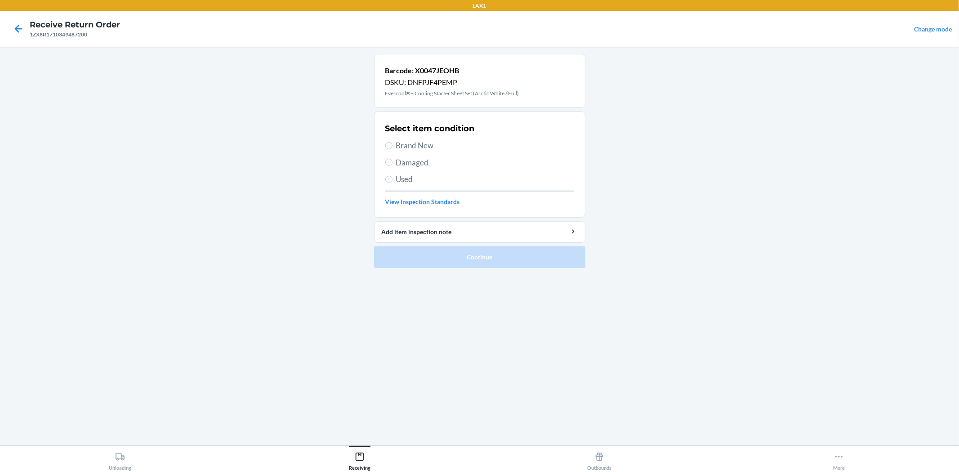
click at [405, 177] on span "Used" at bounding box center [485, 179] width 178 height 12
click at [392, 177] on input "Used" at bounding box center [388, 179] width 7 height 7
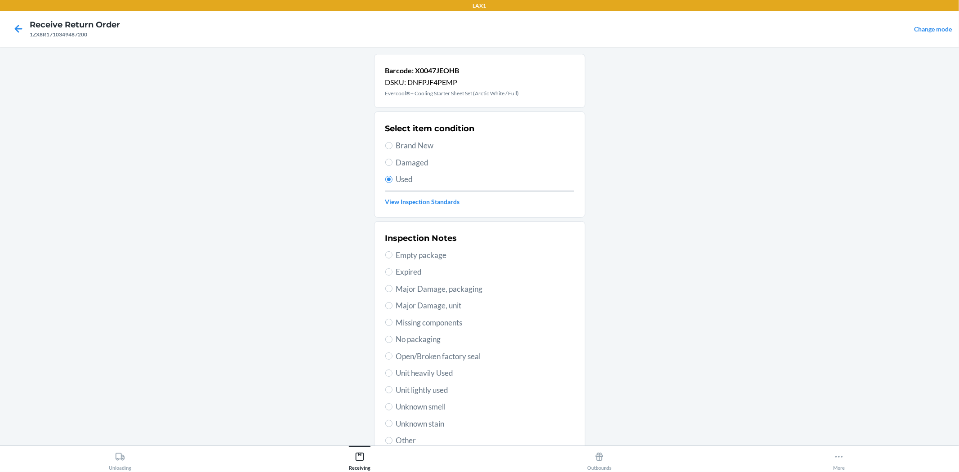
click at [407, 167] on span "Damaged" at bounding box center [485, 163] width 178 height 12
click at [392, 166] on input "Damaged" at bounding box center [388, 162] width 7 height 7
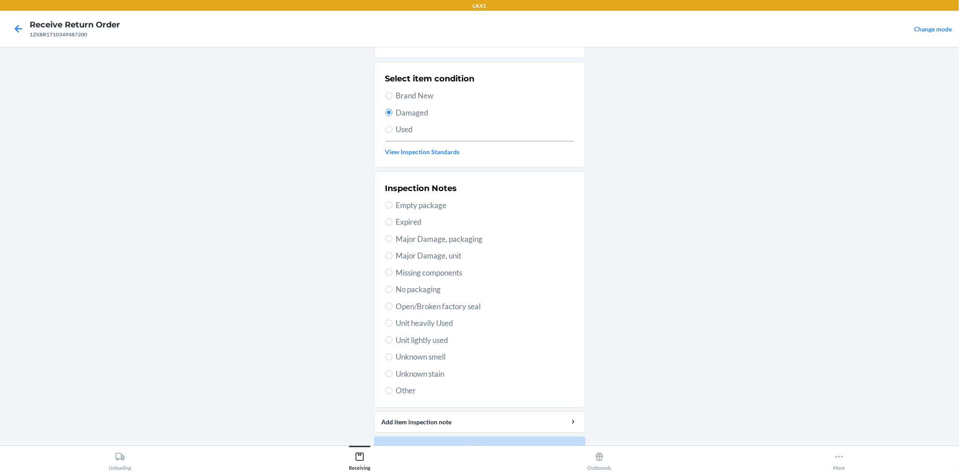
click at [435, 244] on span "Major Damage, packaging" at bounding box center [485, 239] width 178 height 12
click at [392, 242] on input "Major Damage, packaging" at bounding box center [388, 238] width 7 height 7
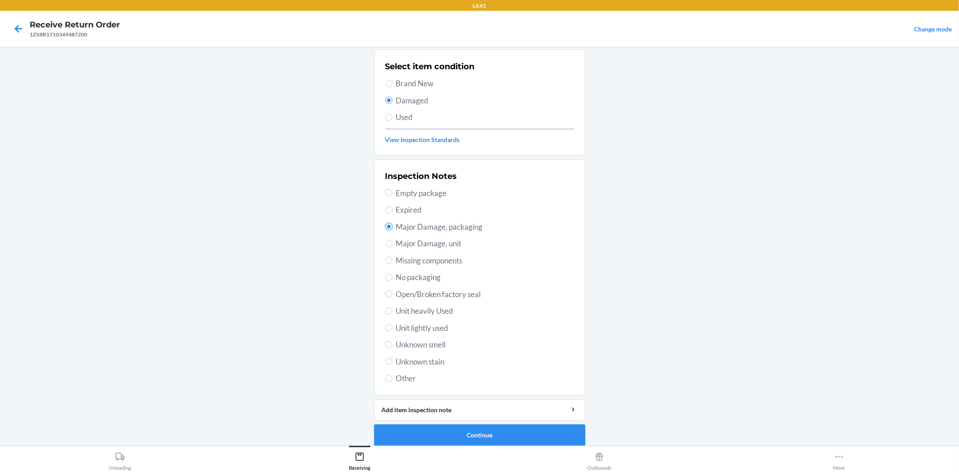
scroll to position [69, 0]
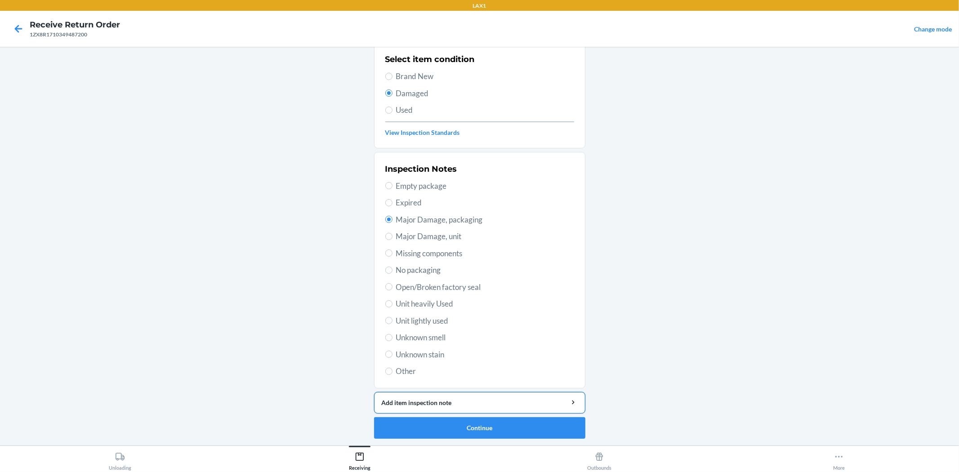
click at [485, 407] on button "Add item inspection note" at bounding box center [479, 403] width 211 height 22
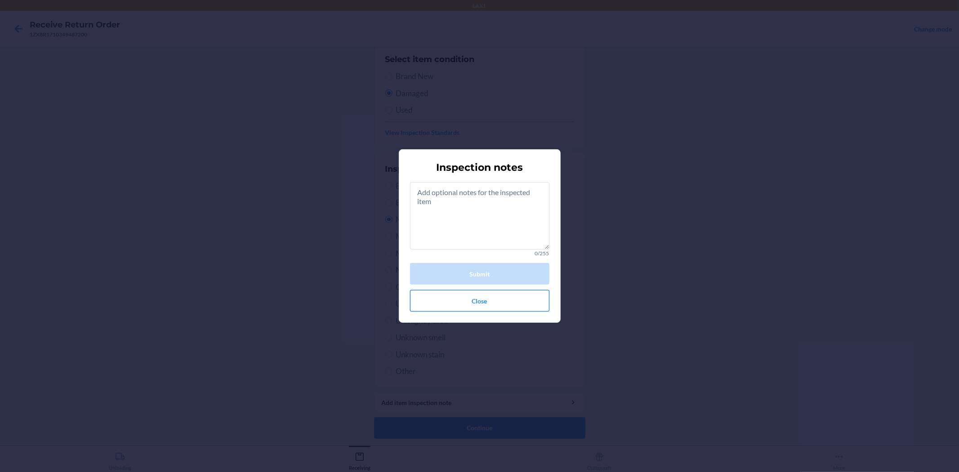
click at [483, 301] on button "Close" at bounding box center [479, 301] width 139 height 22
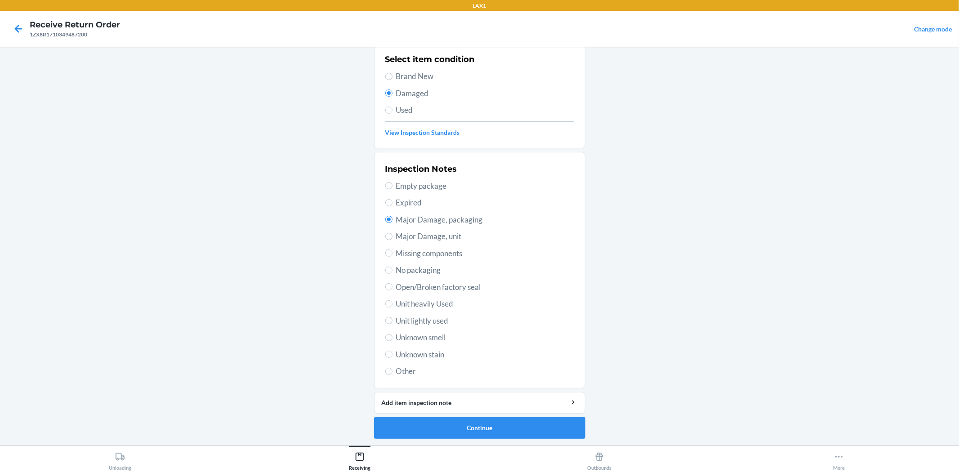
click at [490, 415] on li "Barcode: X0047JEOHB DSKU: DNFPJF4PEMP Evercool®+ Cooling Starter Sheet Set (Arc…" at bounding box center [479, 212] width 211 height 454
click at [487, 426] on button "Continue" at bounding box center [479, 428] width 211 height 22
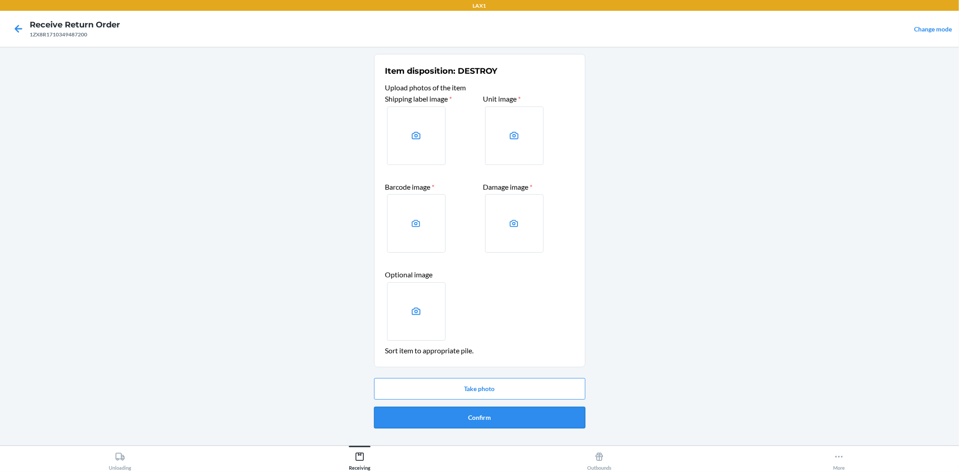
click at [472, 413] on button "Confirm" at bounding box center [479, 418] width 211 height 22
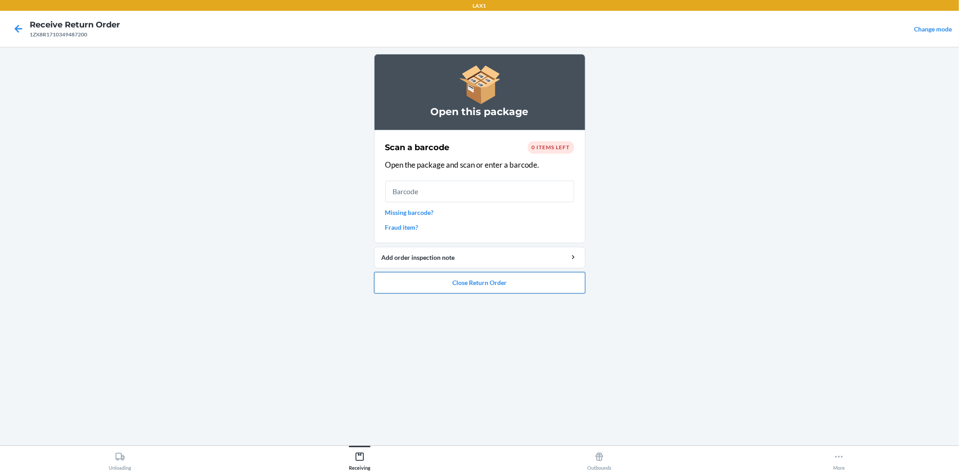
click at [474, 288] on button "Close Return Order" at bounding box center [479, 283] width 211 height 22
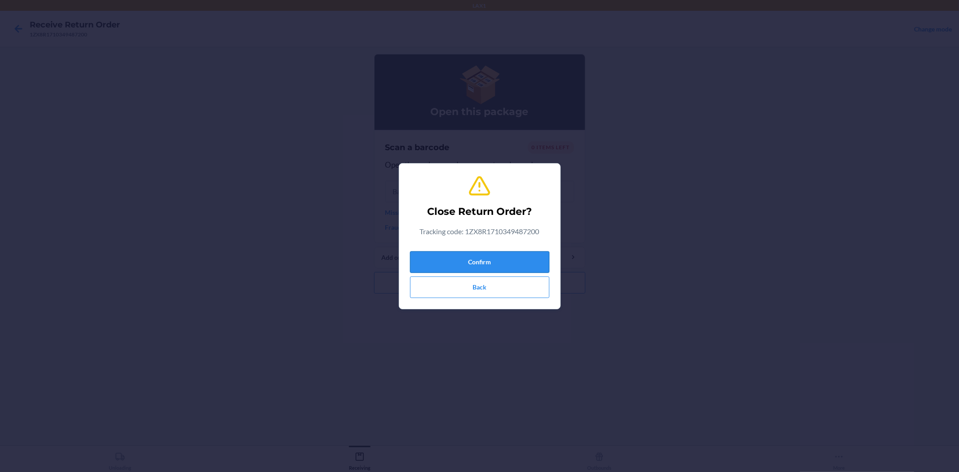
click at [488, 263] on button "Confirm" at bounding box center [479, 262] width 139 height 22
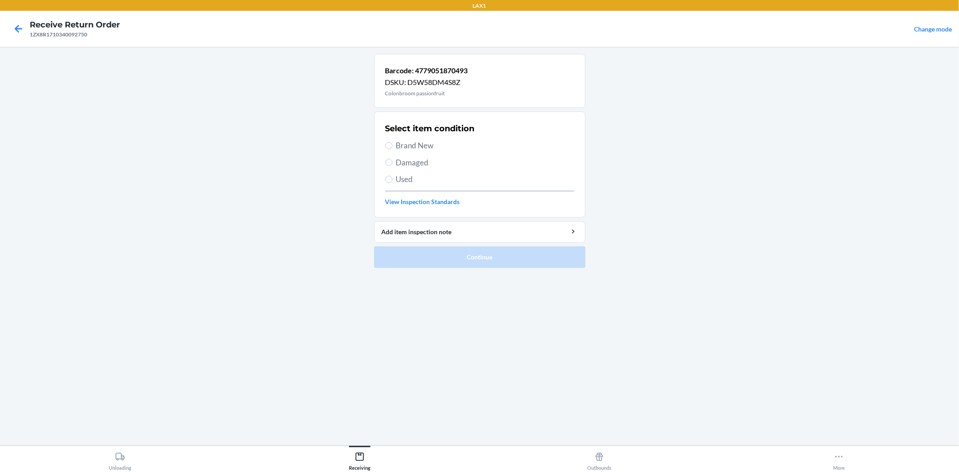
click at [394, 145] on label "Brand New" at bounding box center [479, 146] width 189 height 12
click at [392, 145] on input "Brand New" at bounding box center [388, 145] width 7 height 7
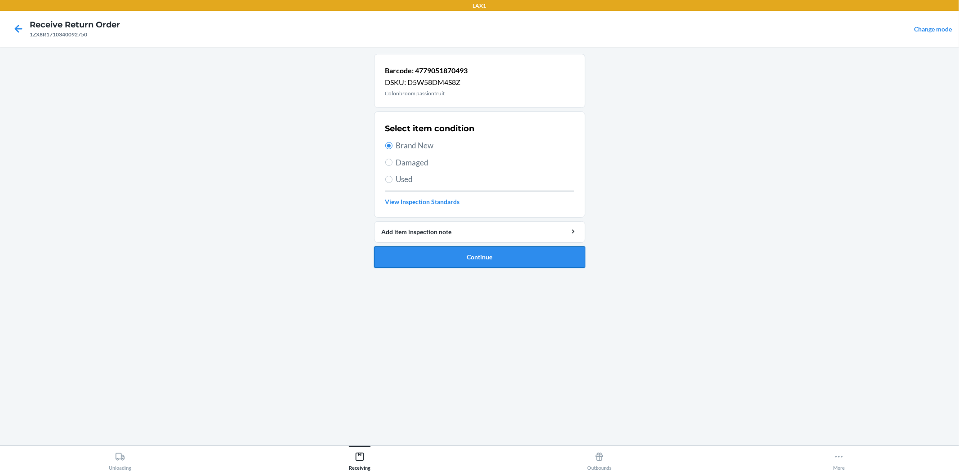
click at [478, 255] on button "Continue" at bounding box center [479, 257] width 211 height 22
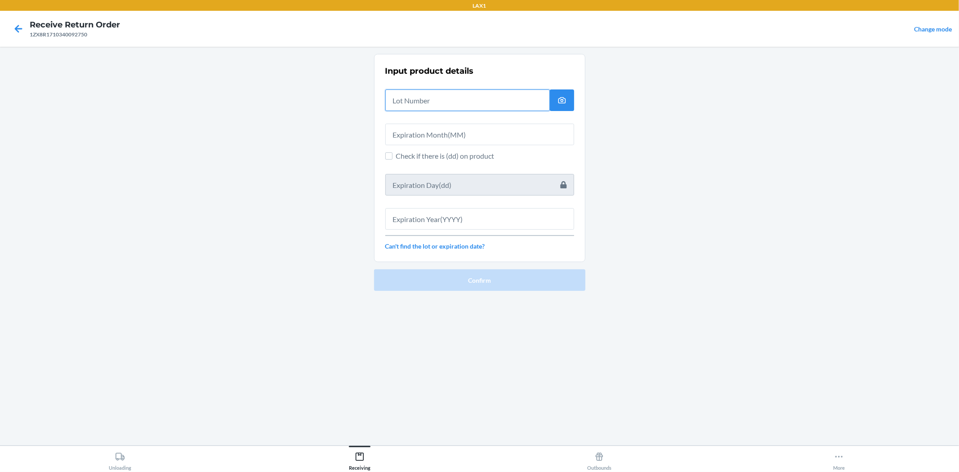
click at [452, 96] on input "text" at bounding box center [467, 100] width 164 height 22
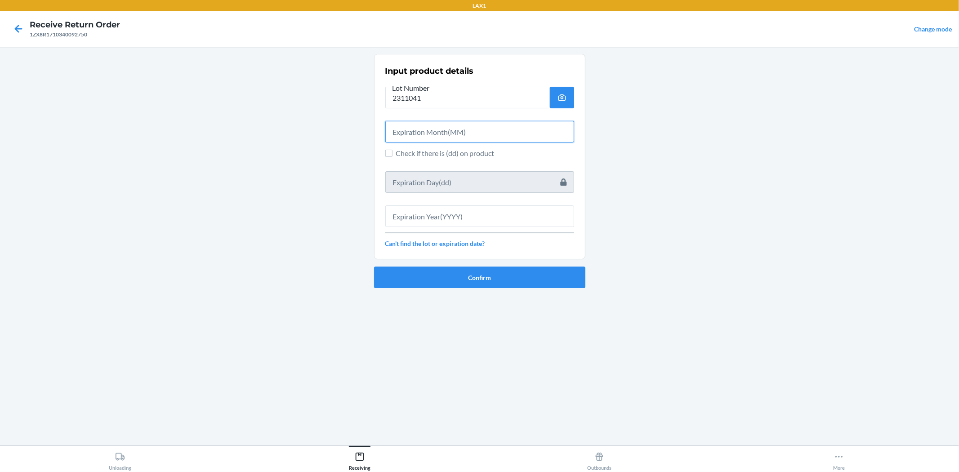
click at [559, 137] on input "text" at bounding box center [479, 132] width 189 height 22
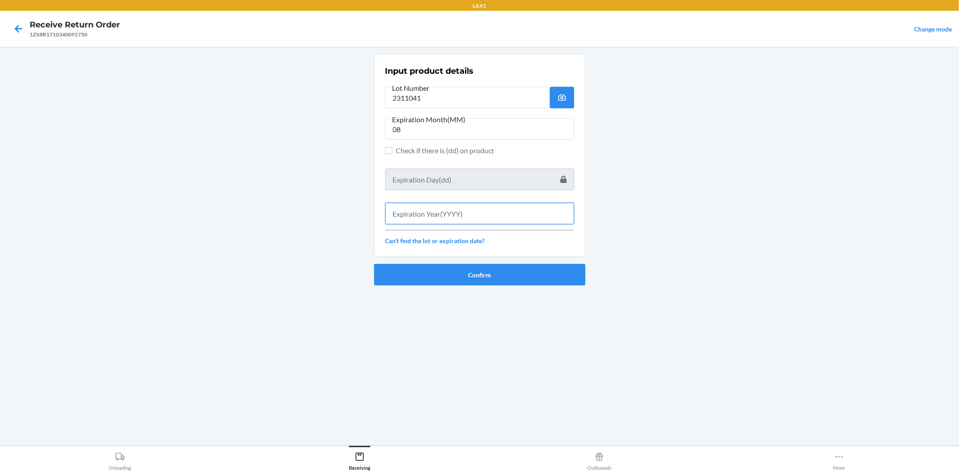
click at [536, 219] on input "text" at bounding box center [479, 214] width 189 height 22
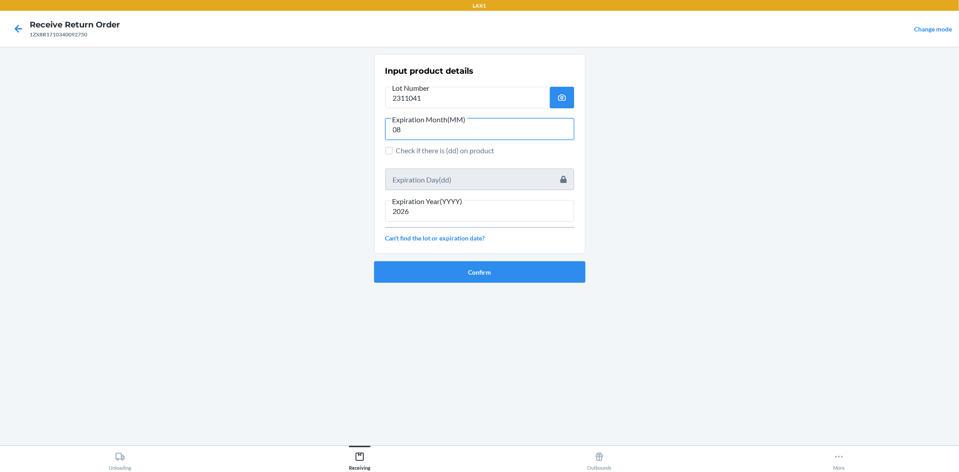
click at [524, 127] on input "08" at bounding box center [479, 129] width 189 height 22
click at [496, 276] on button "Confirm" at bounding box center [479, 272] width 211 height 22
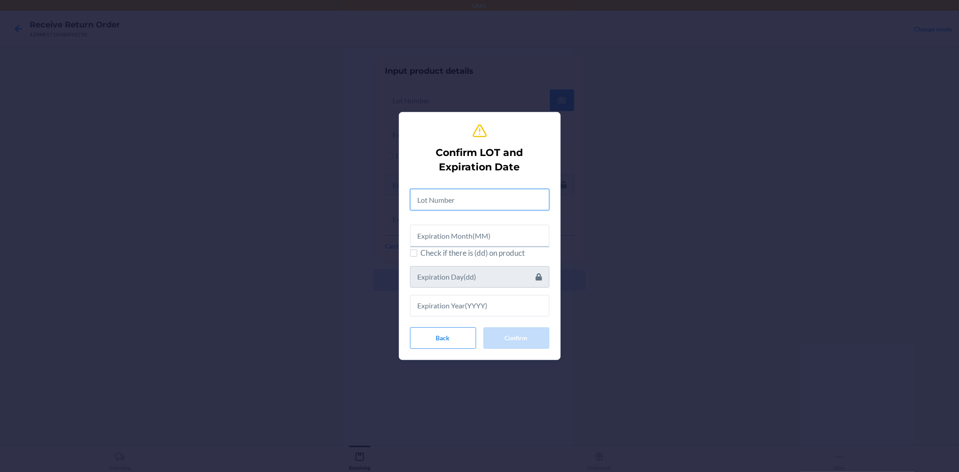
click at [481, 200] on input "text" at bounding box center [479, 200] width 139 height 22
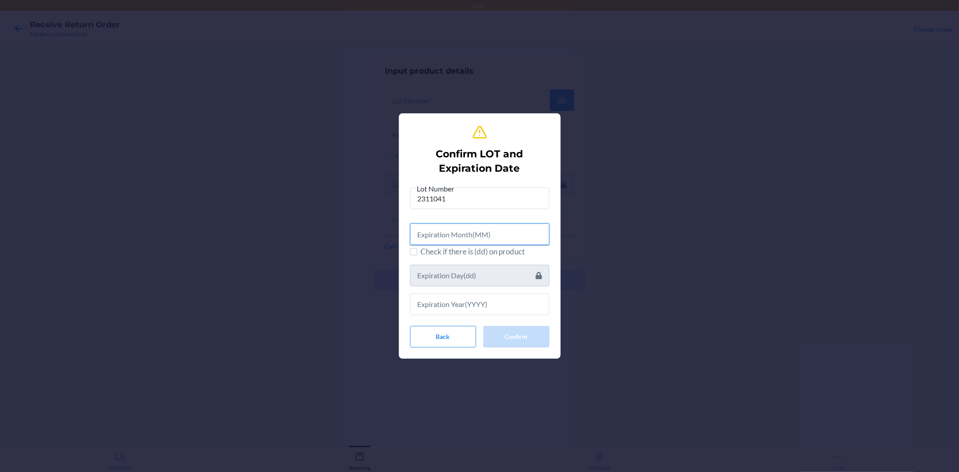
click at [493, 234] on input "text" at bounding box center [479, 234] width 139 height 22
drag, startPoint x: 452, startPoint y: 290, endPoint x: 459, endPoint y: 286, distance: 8.1
click at [453, 291] on div at bounding box center [479, 299] width 139 height 29
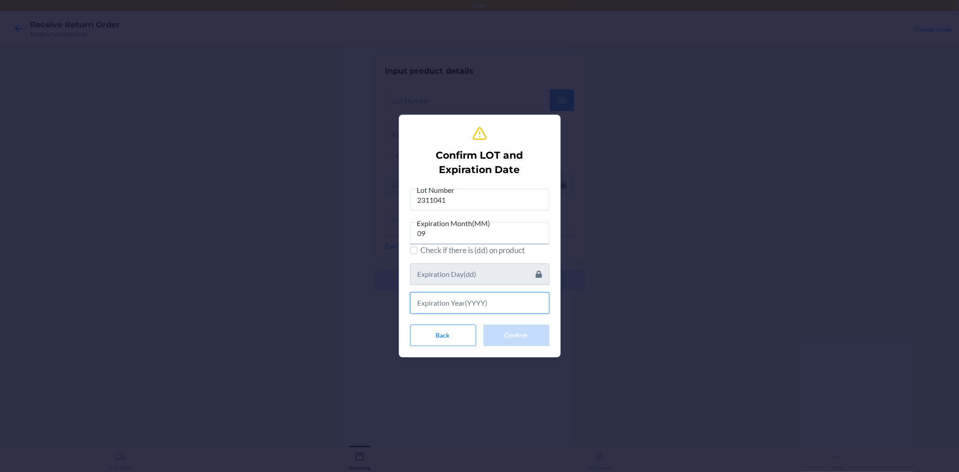
click at [458, 294] on input "text" at bounding box center [479, 303] width 139 height 22
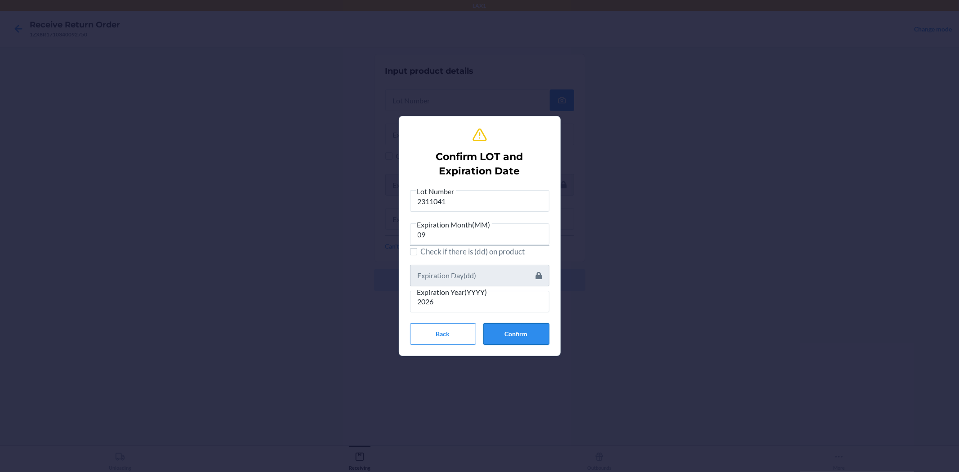
click at [524, 327] on button "Confirm" at bounding box center [516, 334] width 66 height 22
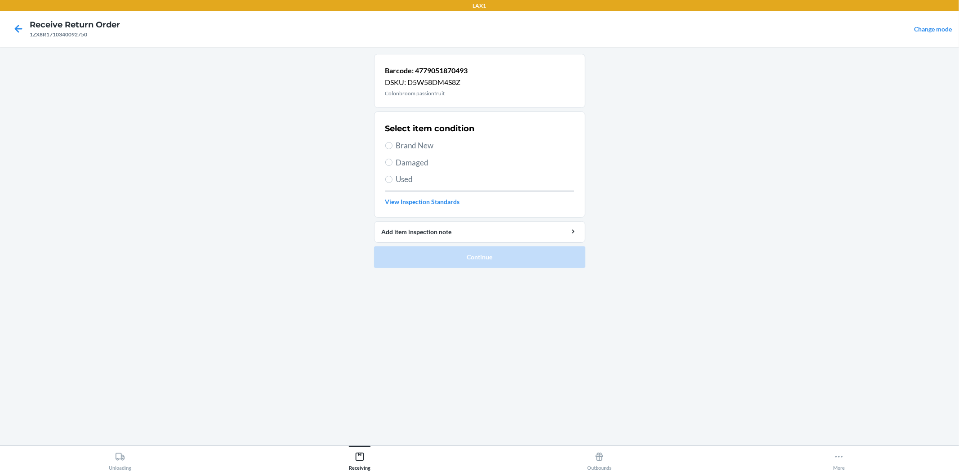
click at [409, 141] on span "Brand New" at bounding box center [485, 146] width 178 height 12
click at [392, 142] on input "Brand New" at bounding box center [388, 145] width 7 height 7
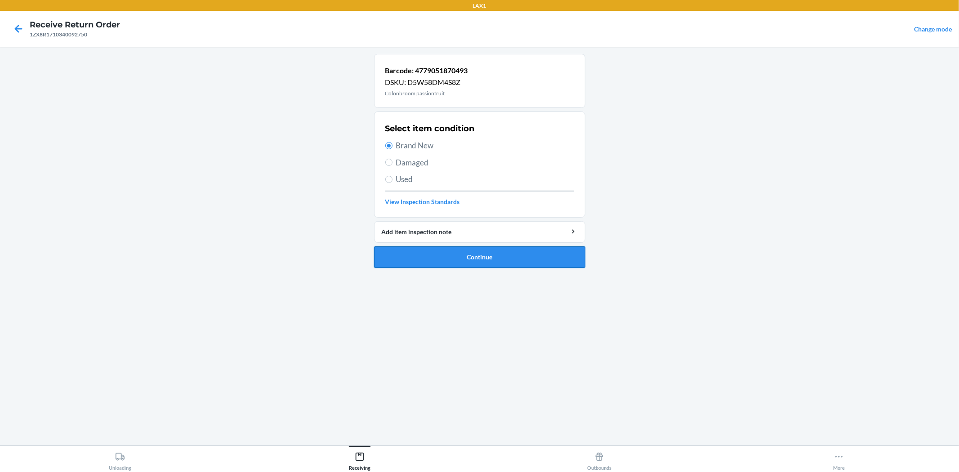
click at [532, 258] on button "Continue" at bounding box center [479, 257] width 211 height 22
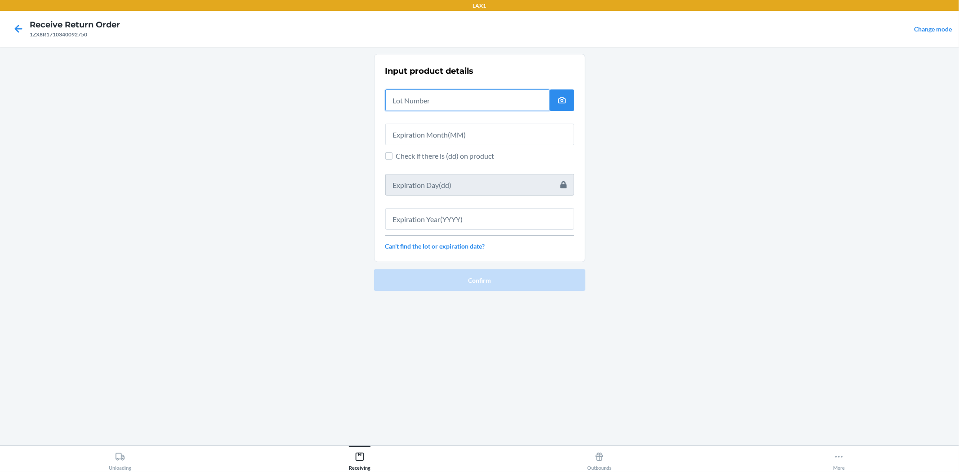
click at [517, 102] on input "text" at bounding box center [467, 100] width 164 height 22
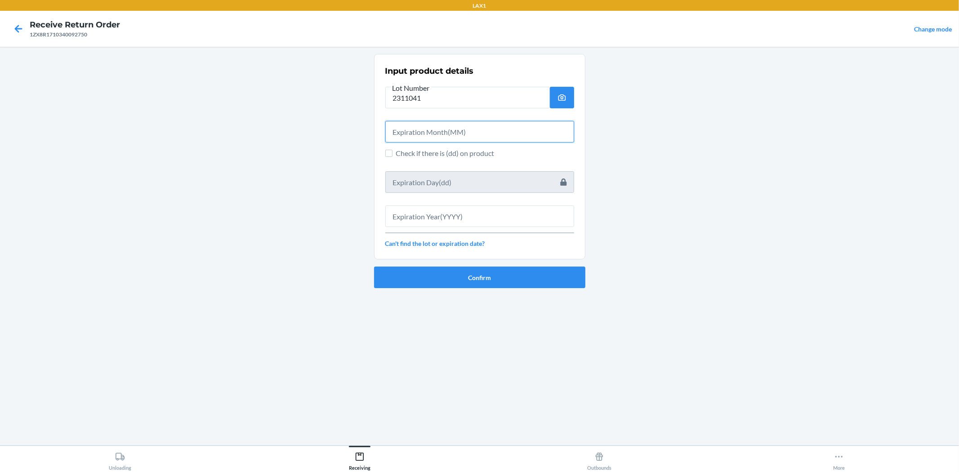
click at [534, 122] on input "text" at bounding box center [479, 132] width 189 height 22
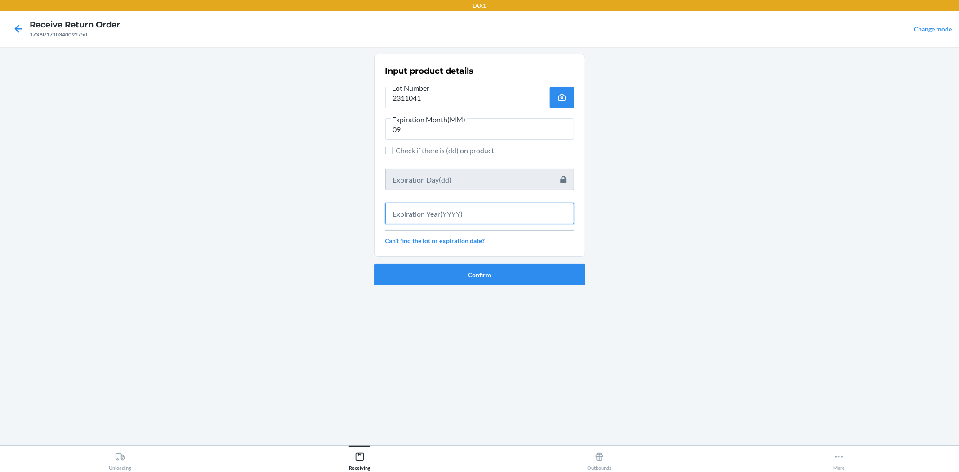
drag, startPoint x: 547, startPoint y: 207, endPoint x: 550, endPoint y: 200, distance: 8.0
click at [549, 207] on input "text" at bounding box center [479, 214] width 189 height 22
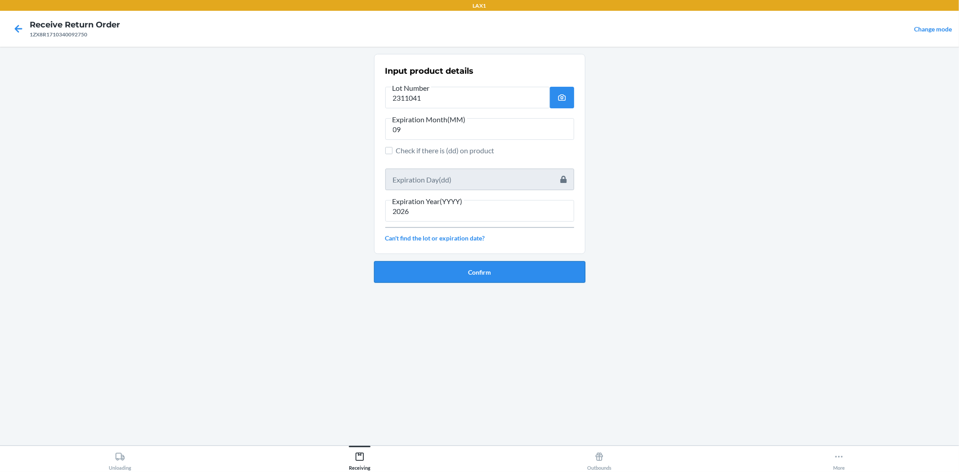
click at [556, 272] on button "Confirm" at bounding box center [479, 272] width 211 height 22
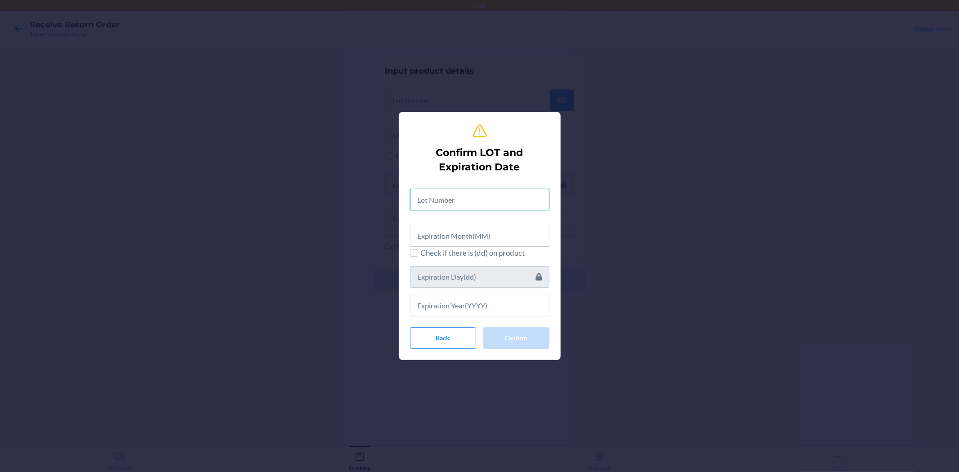
click at [503, 199] on input "text" at bounding box center [479, 200] width 139 height 22
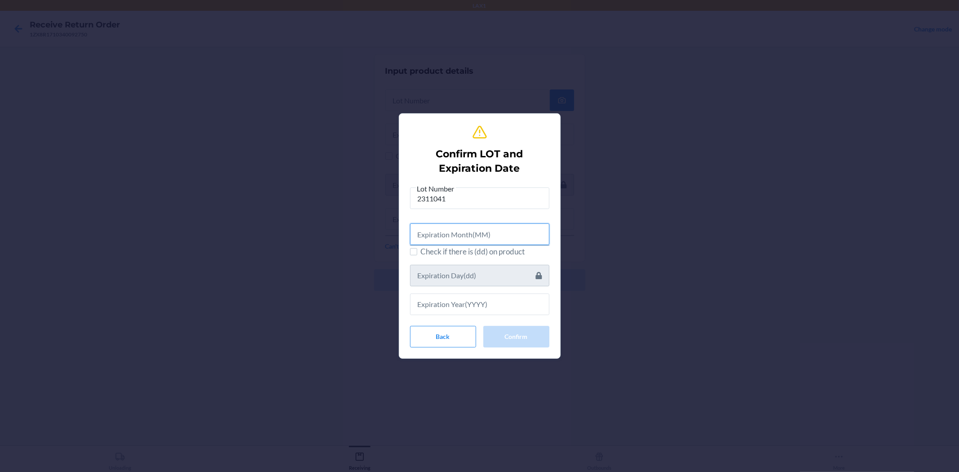
click at [506, 237] on input "text" at bounding box center [479, 234] width 139 height 22
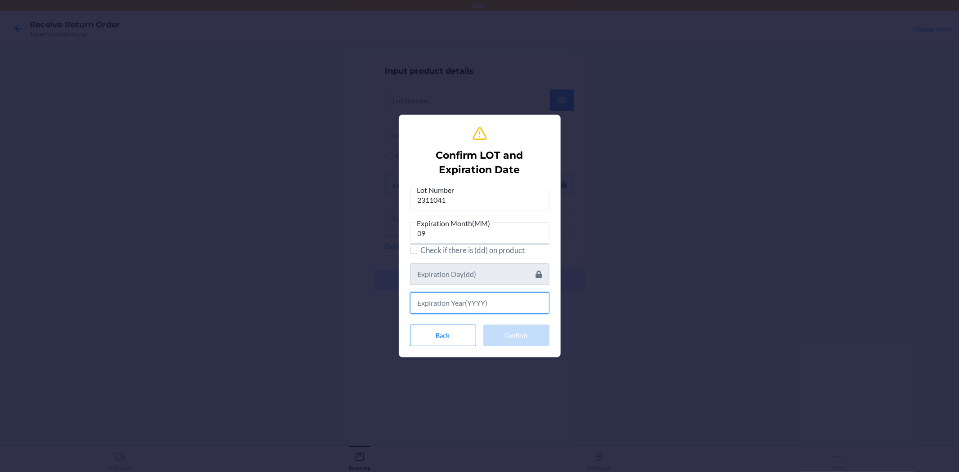
click at [450, 313] on input "text" at bounding box center [479, 303] width 139 height 22
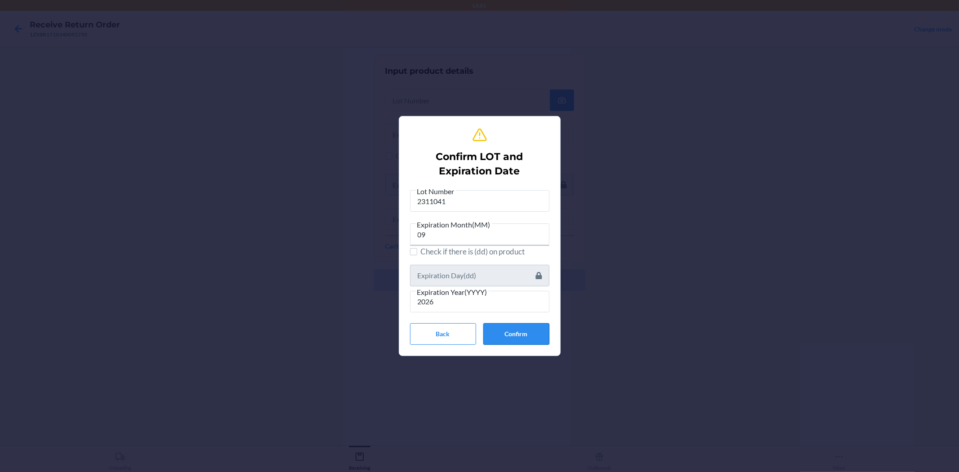
click at [533, 334] on button "Confirm" at bounding box center [516, 334] width 66 height 22
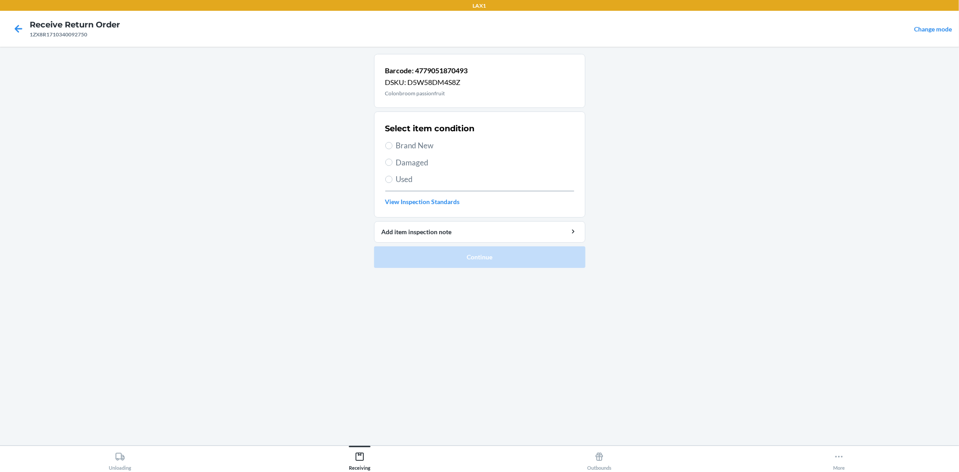
click at [421, 151] on span "Brand New" at bounding box center [485, 146] width 178 height 12
click at [392, 149] on input "Brand New" at bounding box center [388, 145] width 7 height 7
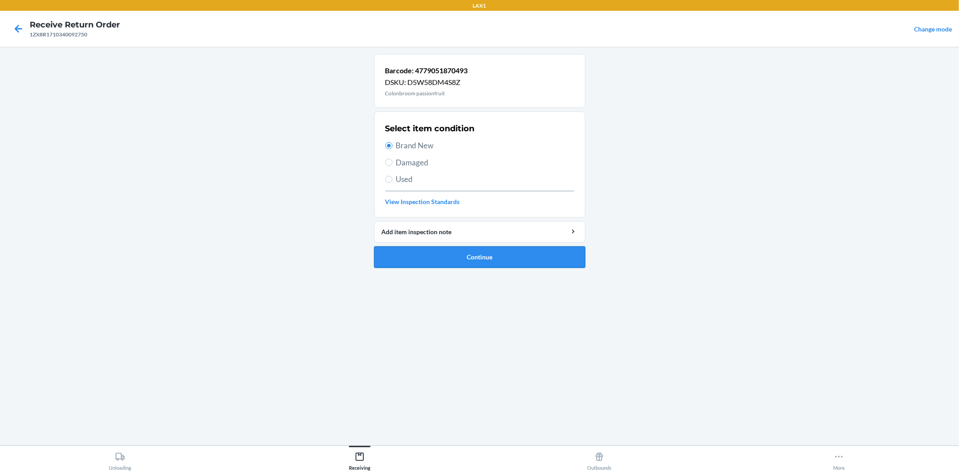
click at [486, 258] on button "Continue" at bounding box center [479, 257] width 211 height 22
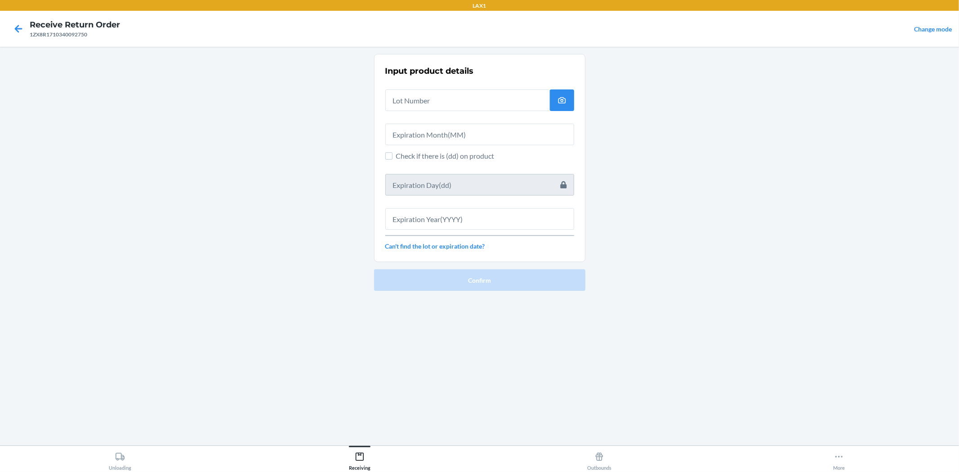
click at [454, 113] on div "Input product details Check if there is (dd) on product Can't find the lot or e…" at bounding box center [479, 157] width 189 height 191
click at [453, 109] on input "text" at bounding box center [467, 100] width 164 height 22
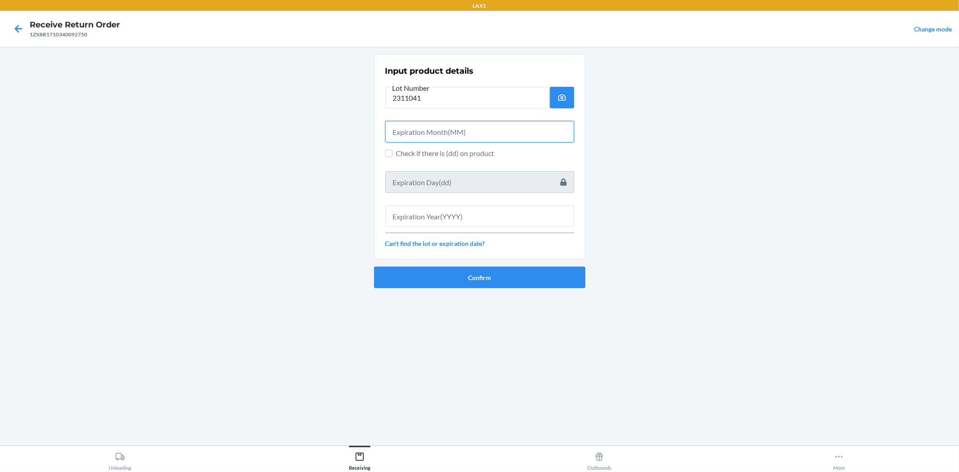
click at [458, 131] on input "text" at bounding box center [479, 132] width 189 height 22
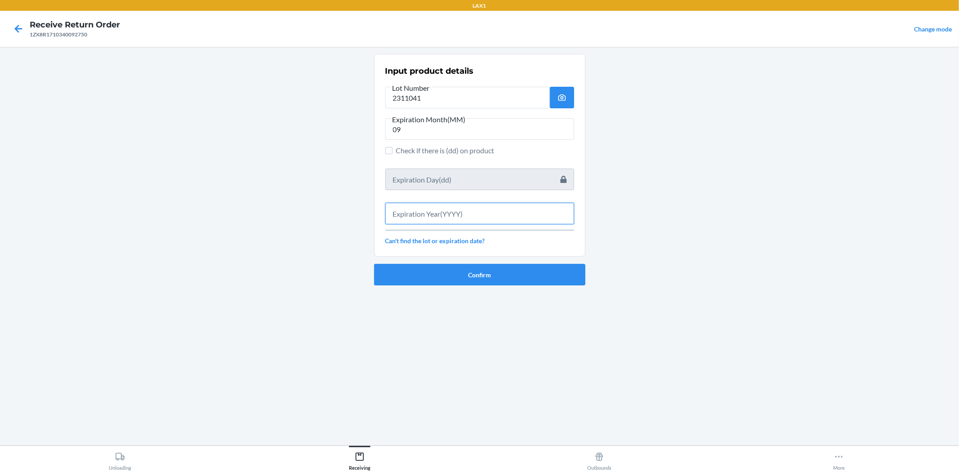
click at [508, 209] on input "text" at bounding box center [479, 214] width 189 height 22
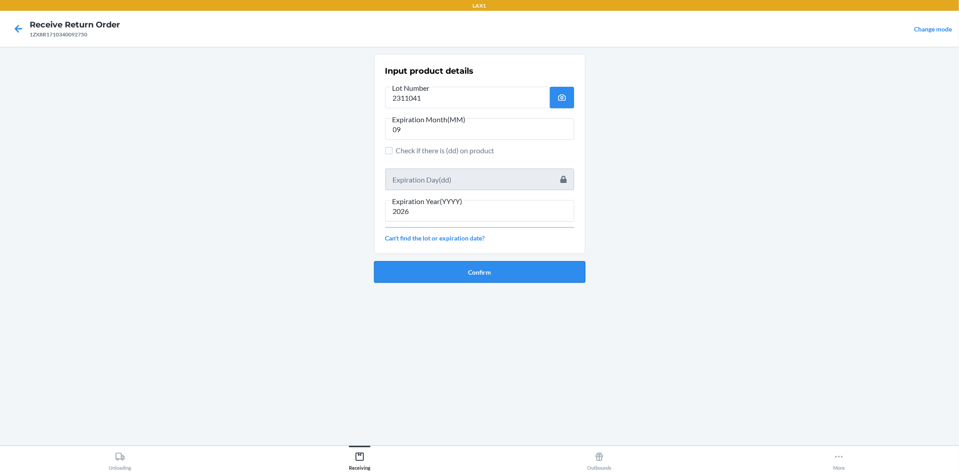
click at [550, 267] on button "Confirm" at bounding box center [479, 272] width 211 height 22
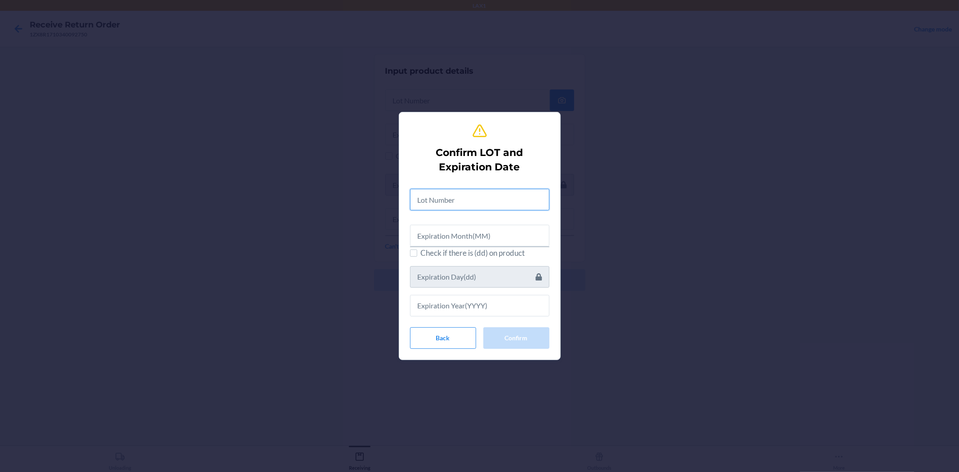
click at [496, 199] on input "text" at bounding box center [479, 200] width 139 height 22
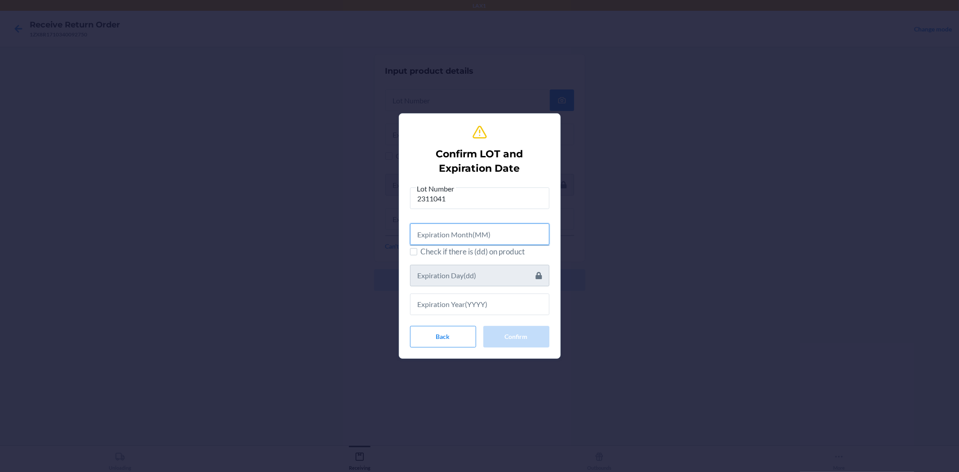
click at [492, 231] on input "text" at bounding box center [479, 234] width 139 height 22
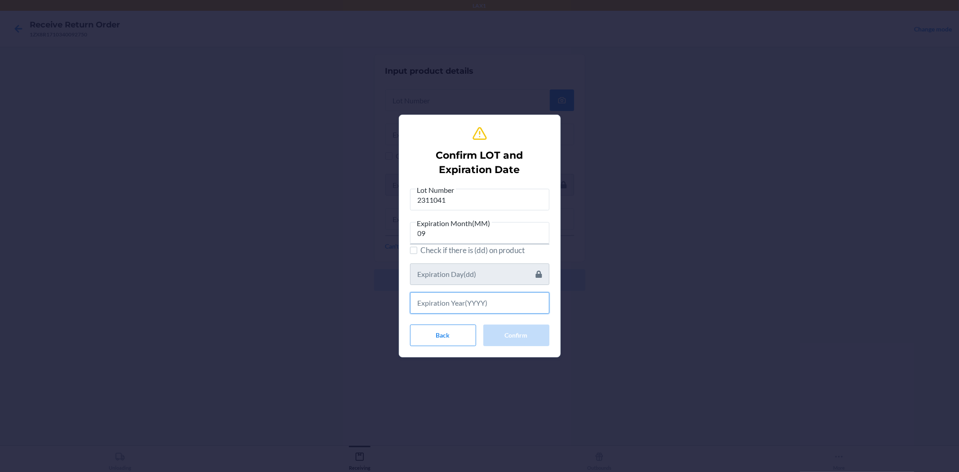
click at [501, 303] on input "text" at bounding box center [479, 303] width 139 height 22
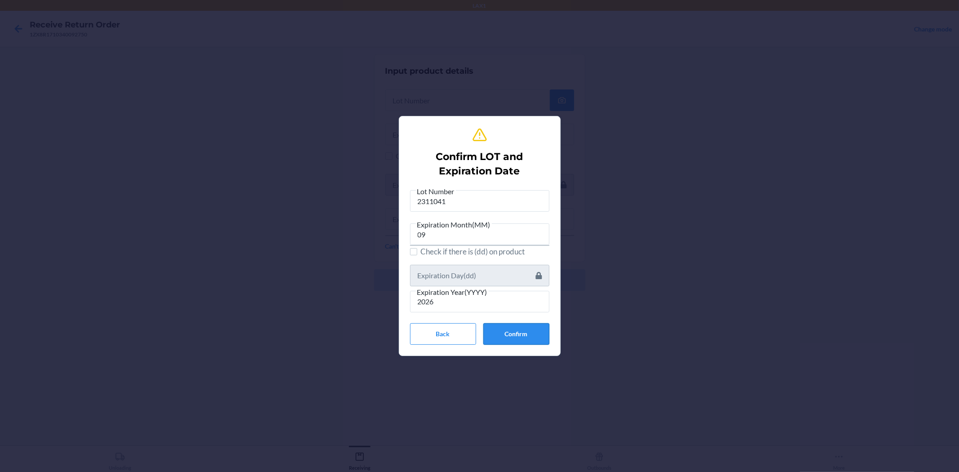
click at [520, 331] on button "Confirm" at bounding box center [516, 334] width 66 height 22
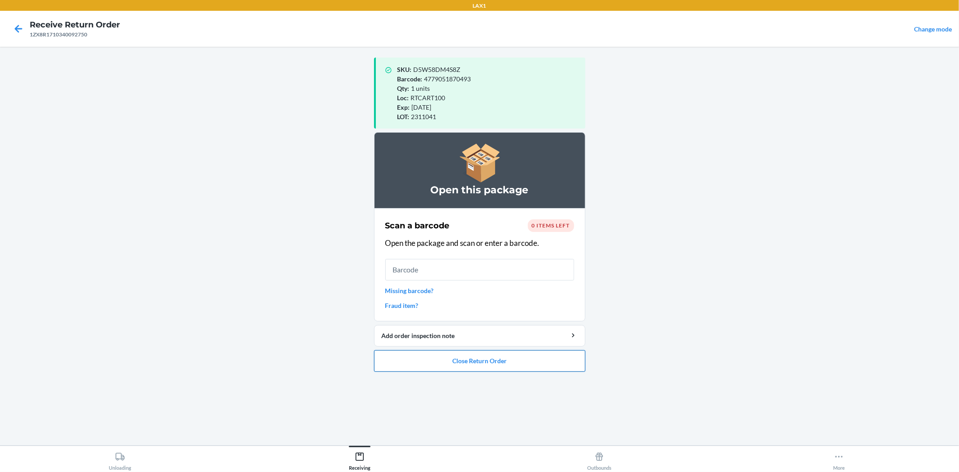
click at [513, 358] on button "Close Return Order" at bounding box center [479, 361] width 211 height 22
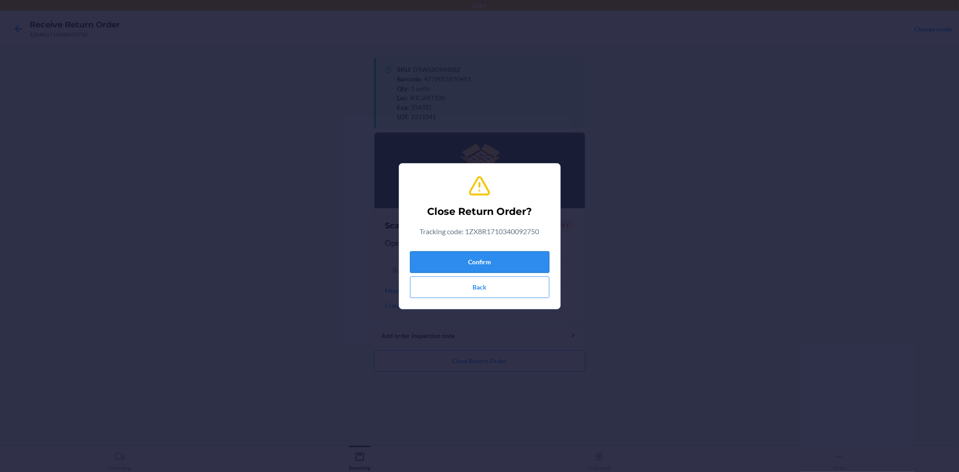
click at [476, 258] on button "Confirm" at bounding box center [479, 262] width 139 height 22
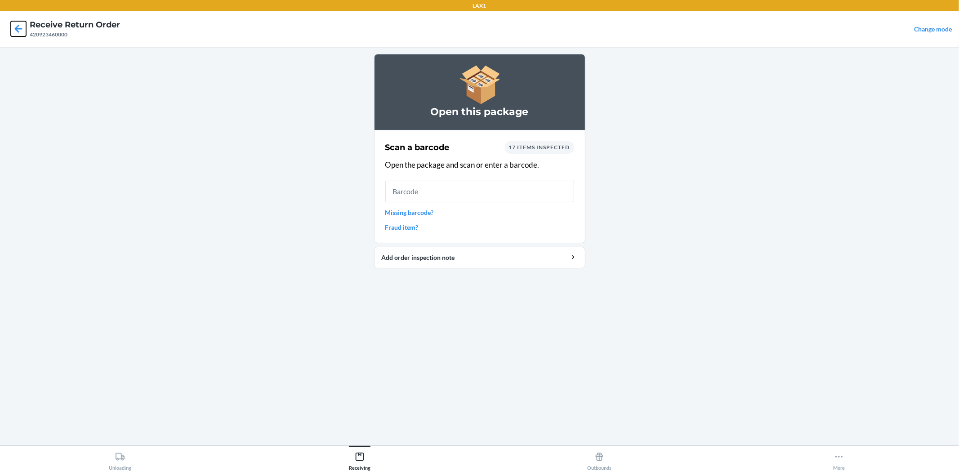
click at [23, 29] on icon at bounding box center [18, 28] width 15 height 15
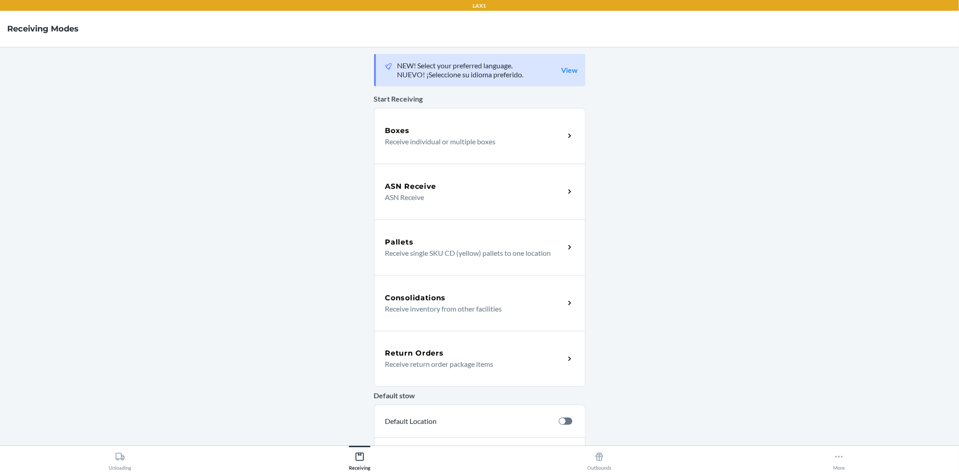
drag, startPoint x: 563, startPoint y: 351, endPoint x: 559, endPoint y: 340, distance: 11.1
click at [563, 351] on div "Return Orders Receive return order package items" at bounding box center [479, 359] width 211 height 56
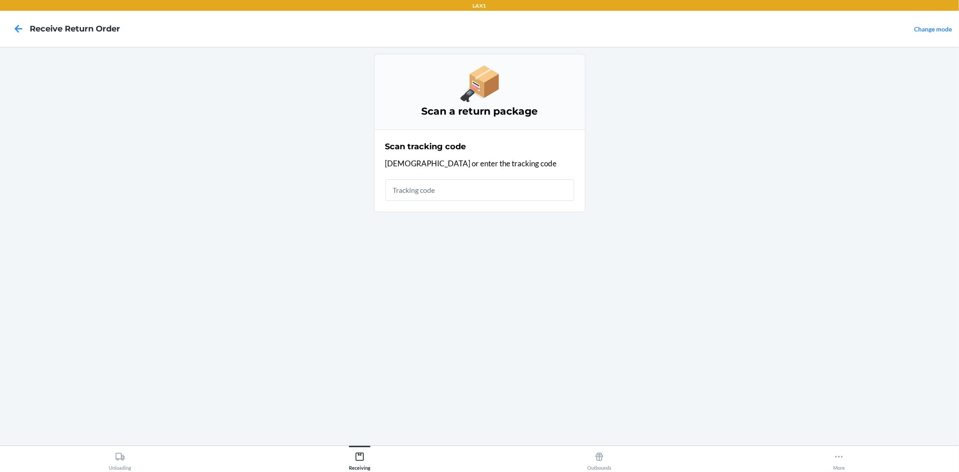
click at [508, 191] on input "text" at bounding box center [479, 190] width 189 height 22
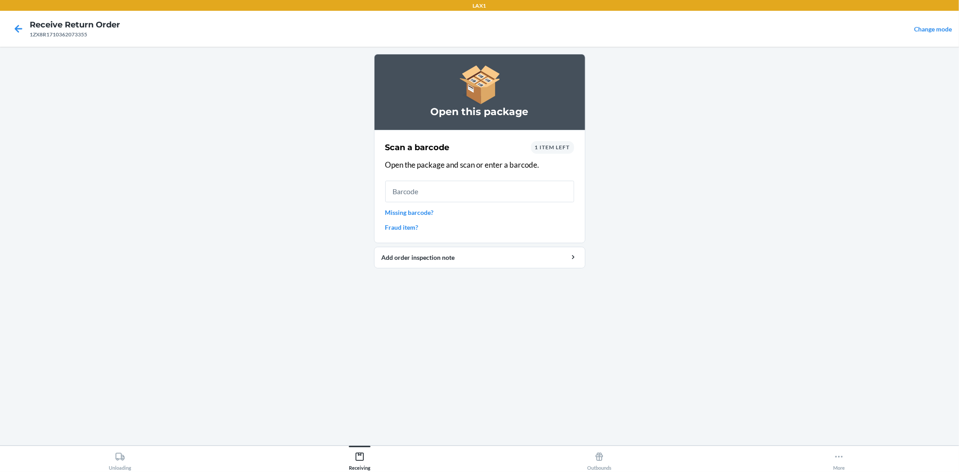
click at [422, 208] on link "Missing barcode?" at bounding box center [479, 212] width 189 height 9
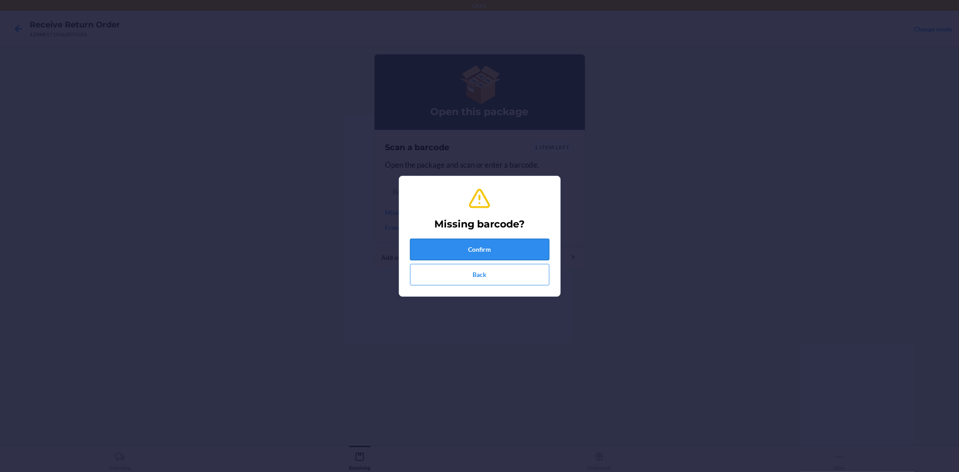
click at [515, 249] on button "Confirm" at bounding box center [479, 250] width 139 height 22
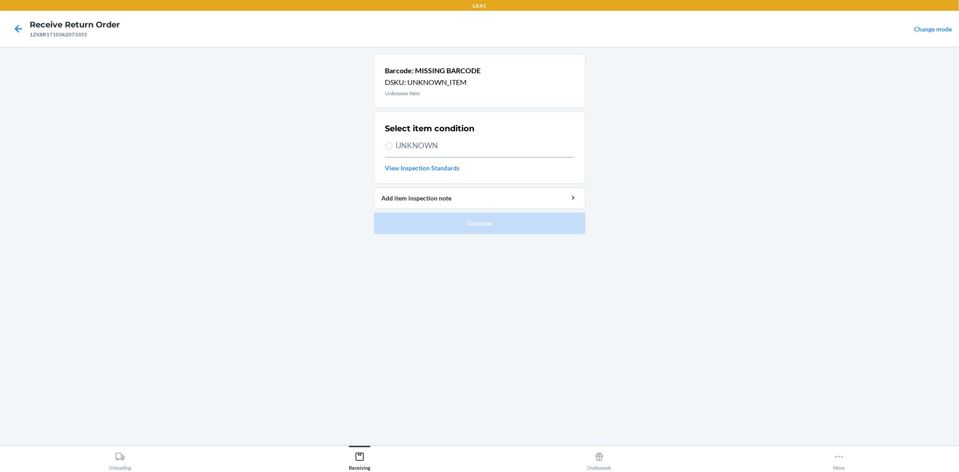
drag, startPoint x: 404, startPoint y: 142, endPoint x: 401, endPoint y: 155, distance: 13.7
click at [404, 141] on span "UNKNOWN" at bounding box center [485, 146] width 178 height 12
click at [392, 142] on input "UNKNOWN" at bounding box center [388, 145] width 7 height 7
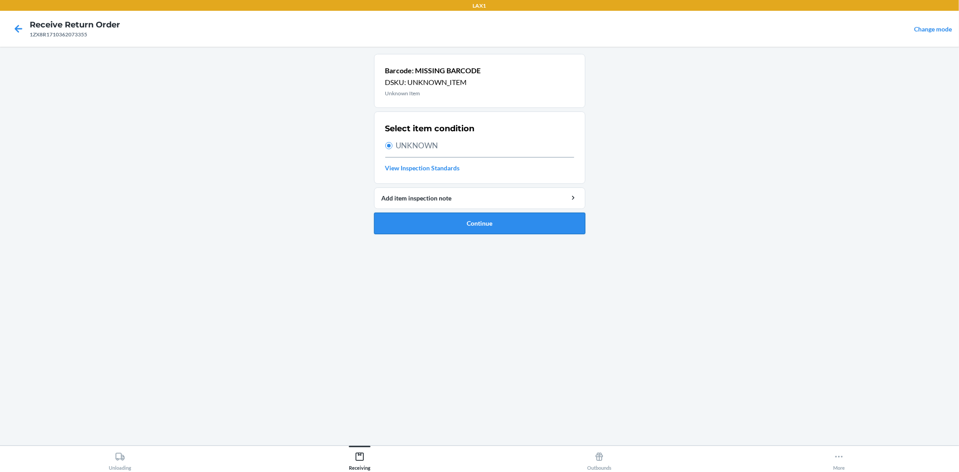
click at [446, 230] on button "Continue" at bounding box center [479, 224] width 211 height 22
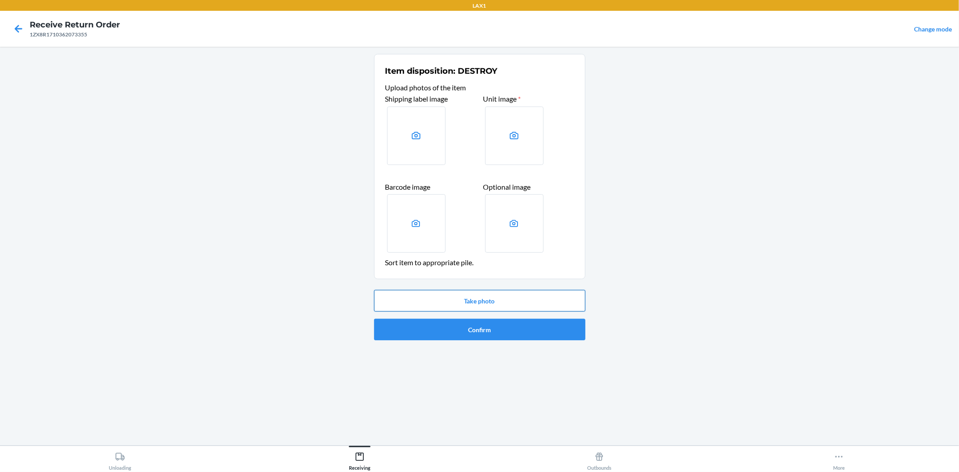
click at [493, 298] on button "Take photo" at bounding box center [479, 301] width 211 height 22
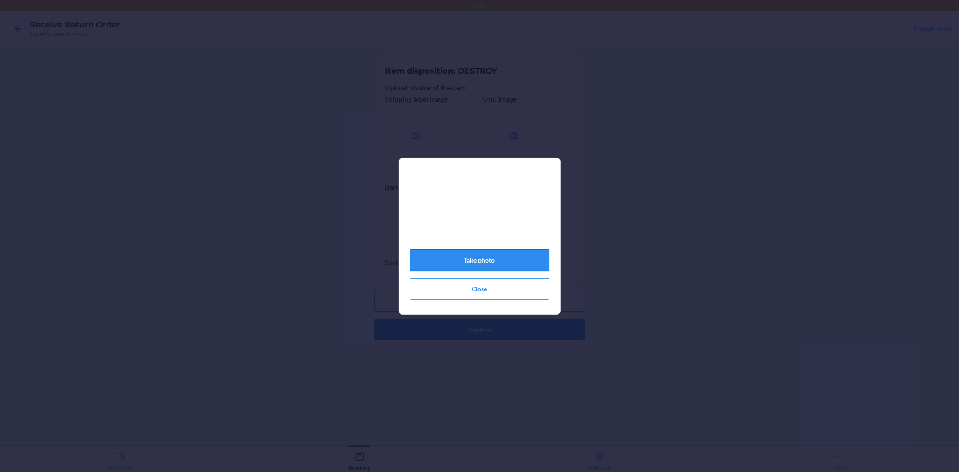
click at [538, 262] on button "Take photo" at bounding box center [479, 260] width 139 height 22
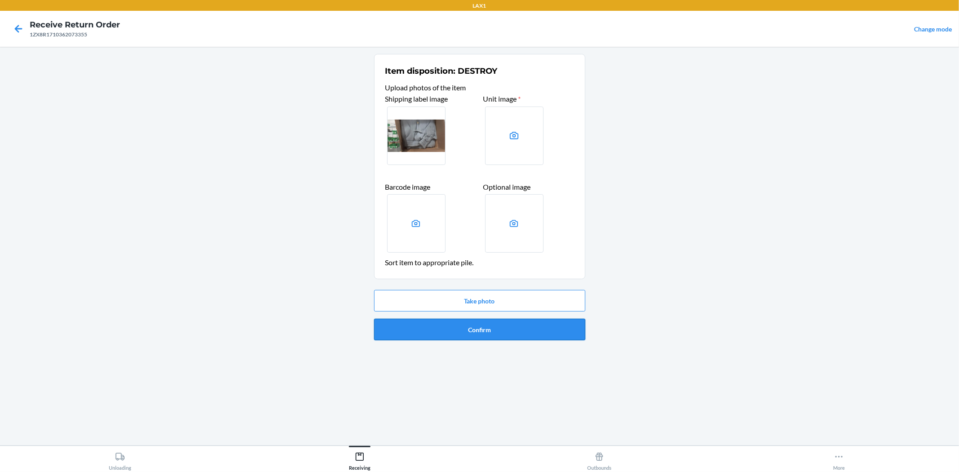
click at [549, 338] on button "Confirm" at bounding box center [479, 330] width 211 height 22
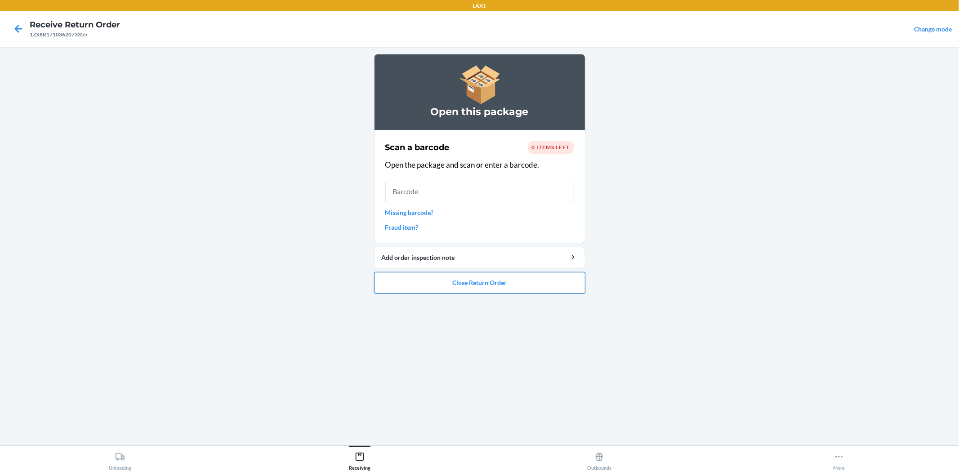
click at [526, 285] on button "Close Return Order" at bounding box center [479, 283] width 211 height 22
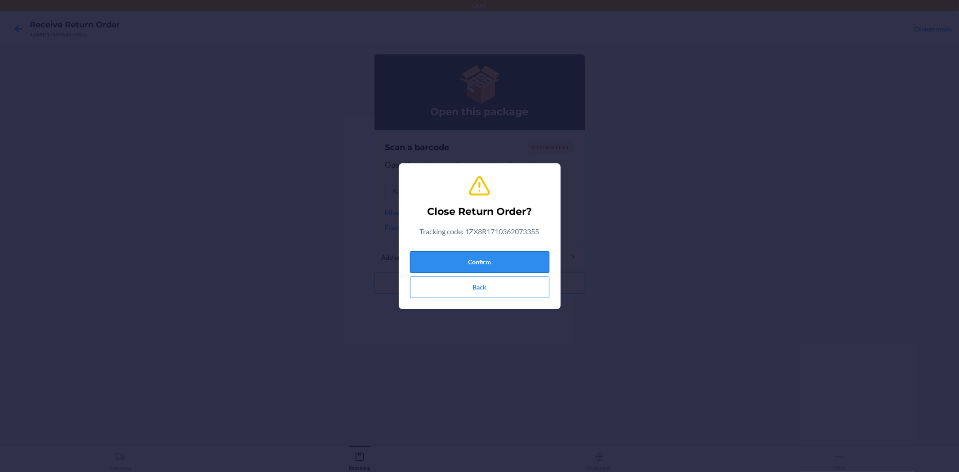
click at [533, 253] on button "Confirm" at bounding box center [479, 262] width 139 height 22
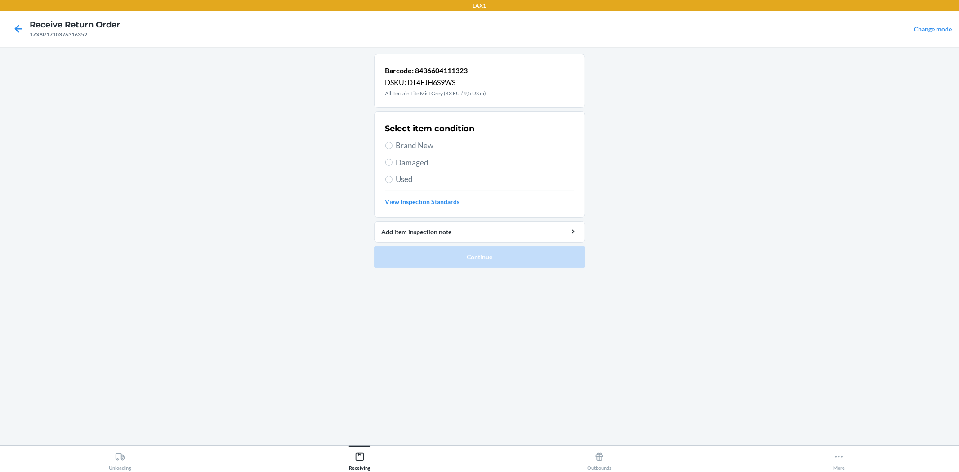
click at [399, 176] on span "Used" at bounding box center [485, 179] width 178 height 12
click at [392, 176] on input "Used" at bounding box center [388, 179] width 7 height 7
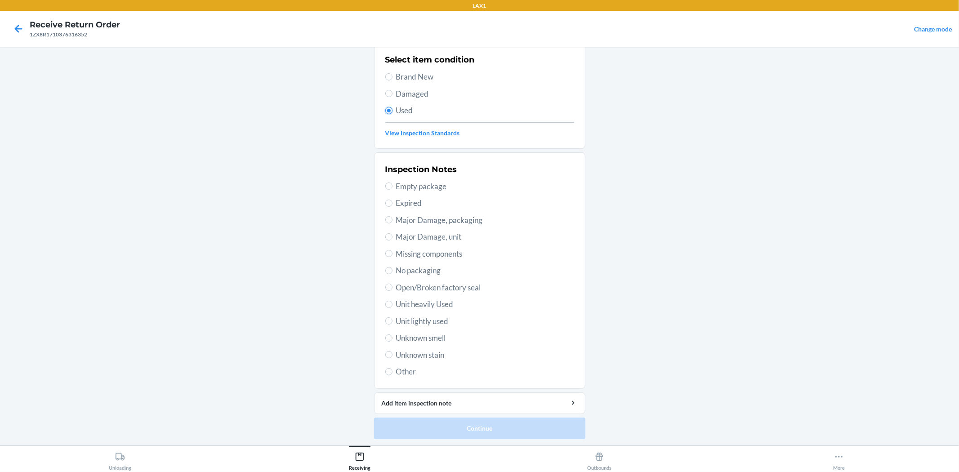
scroll to position [69, 0]
click at [437, 318] on span "Unit lightly used" at bounding box center [485, 321] width 178 height 12
click at [392, 318] on input "Unit lightly used" at bounding box center [388, 320] width 7 height 7
click at [468, 426] on button "Continue" at bounding box center [479, 428] width 211 height 22
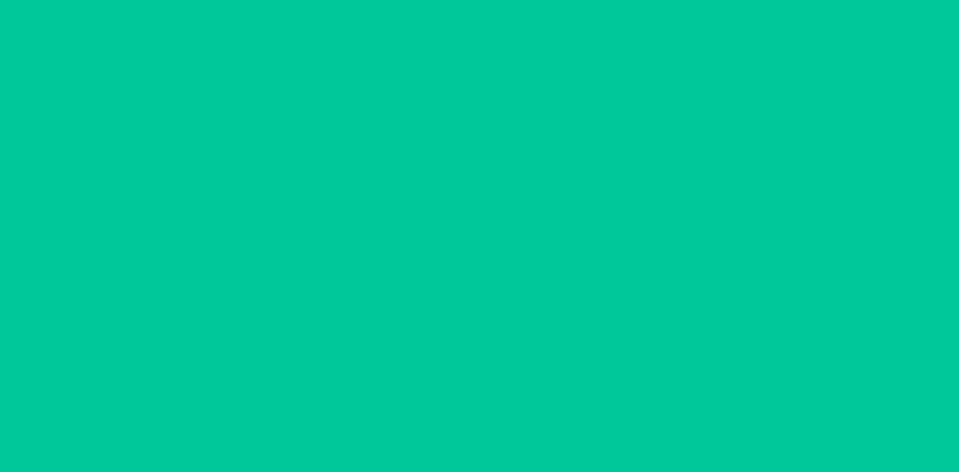
scroll to position [0, 0]
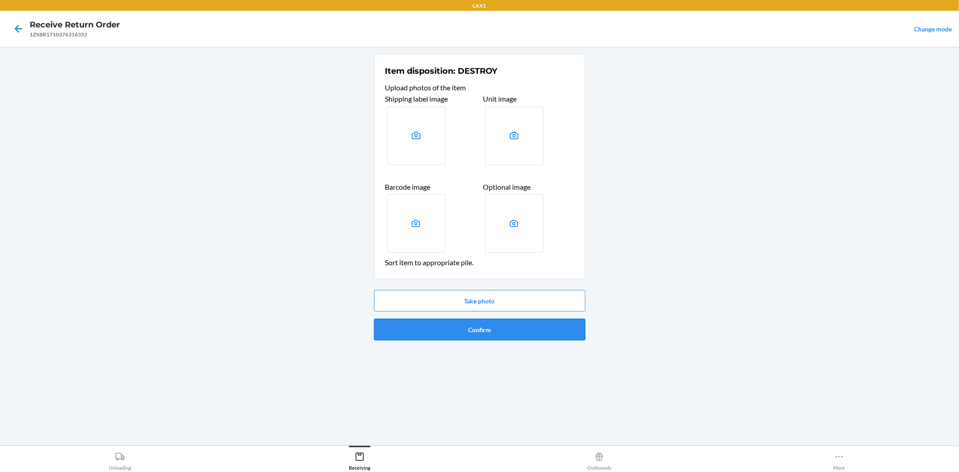
click at [496, 338] on button "Confirm" at bounding box center [479, 330] width 211 height 22
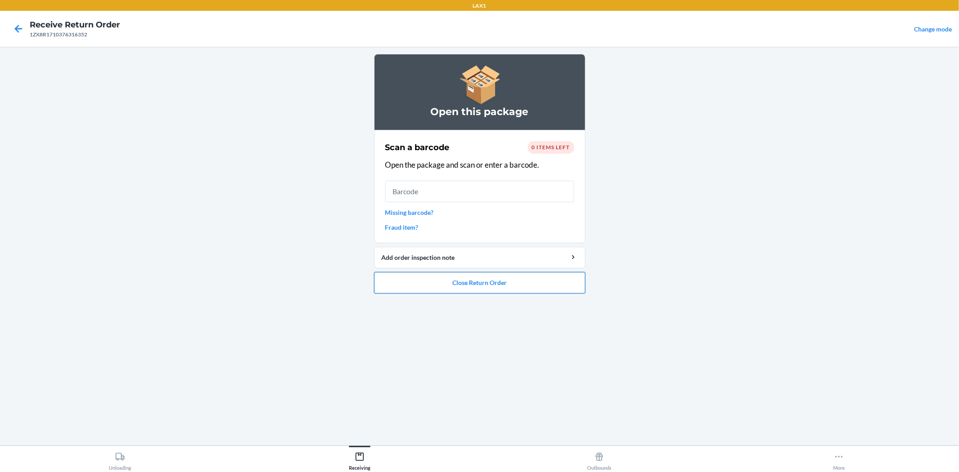
click at [512, 281] on button "Close Return Order" at bounding box center [479, 283] width 211 height 22
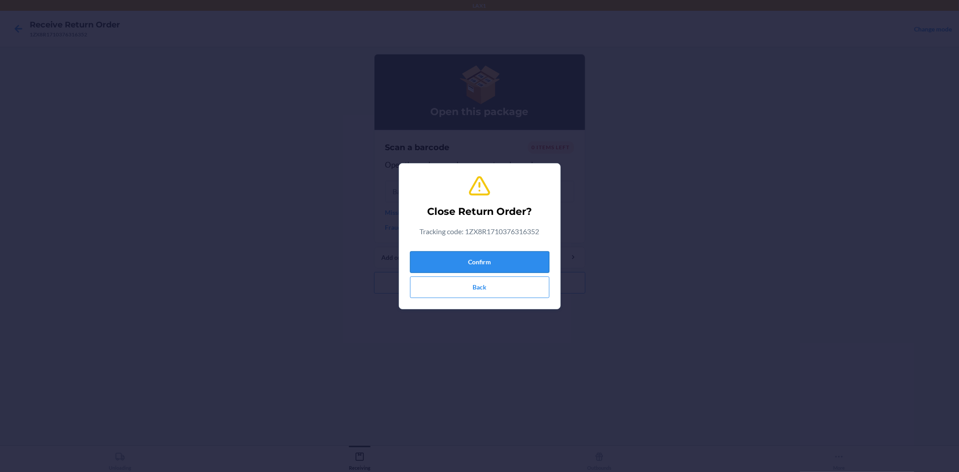
click at [504, 258] on button "Confirm" at bounding box center [479, 262] width 139 height 22
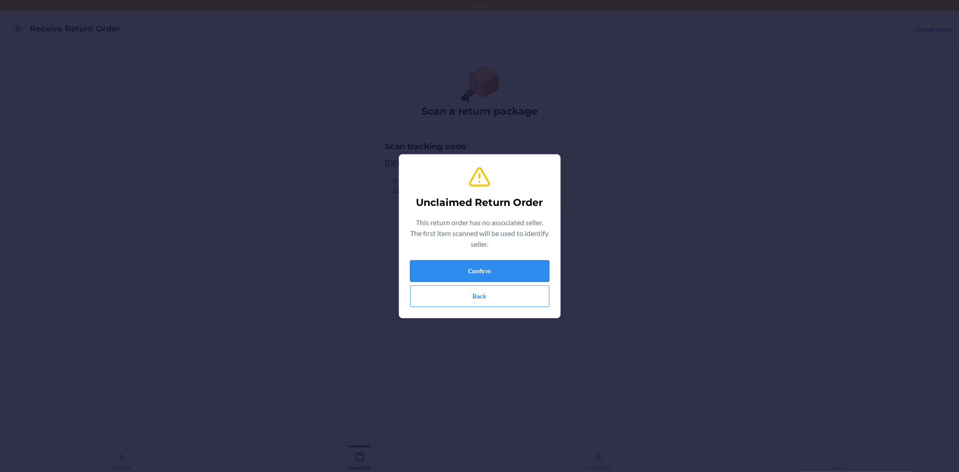
click at [515, 270] on button "Confirm" at bounding box center [479, 271] width 139 height 22
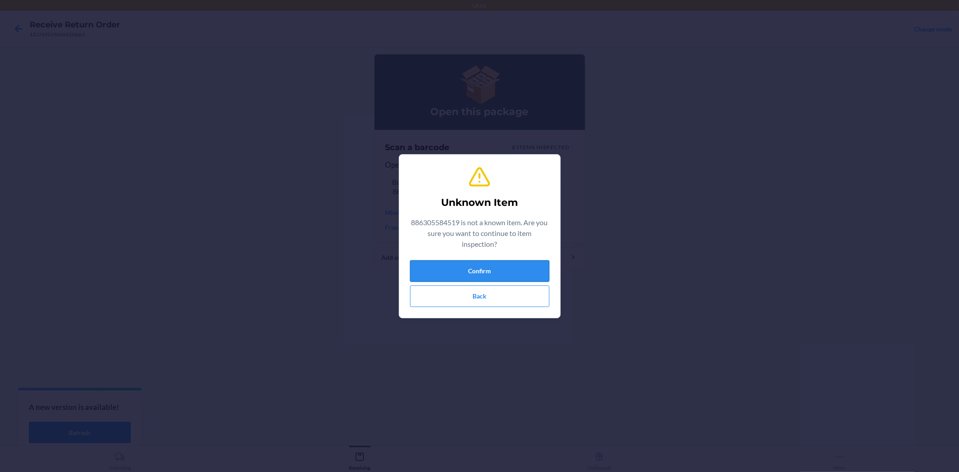
click at [464, 267] on button "Confirm" at bounding box center [479, 271] width 139 height 22
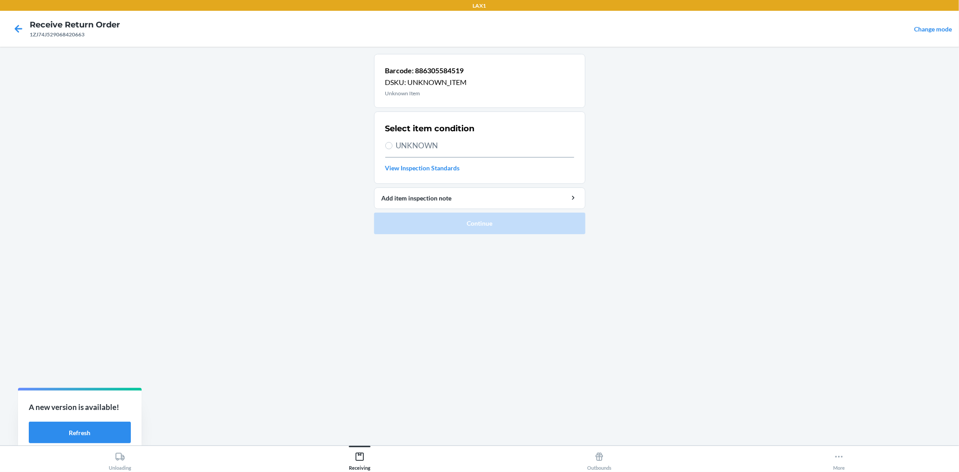
click at [421, 144] on span "UNKNOWN" at bounding box center [485, 146] width 178 height 12
click at [392, 144] on input "UNKNOWN" at bounding box center [388, 145] width 7 height 7
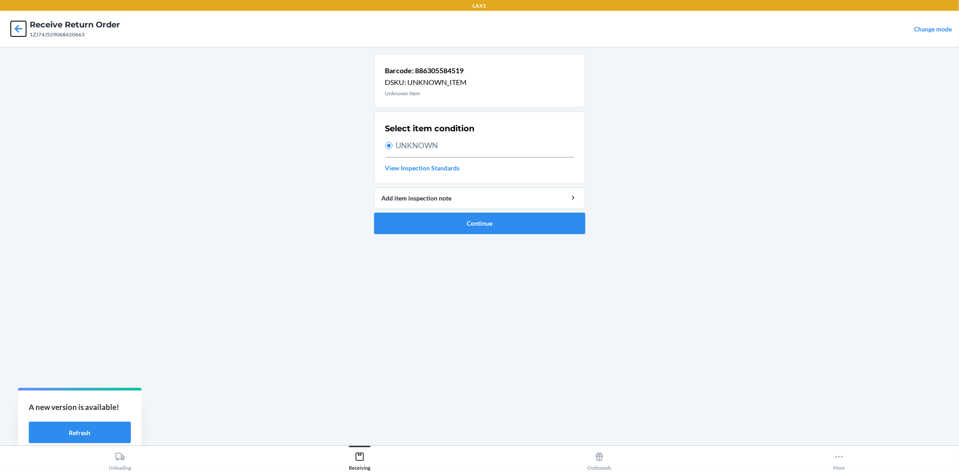
click at [21, 35] on icon at bounding box center [18, 28] width 15 height 15
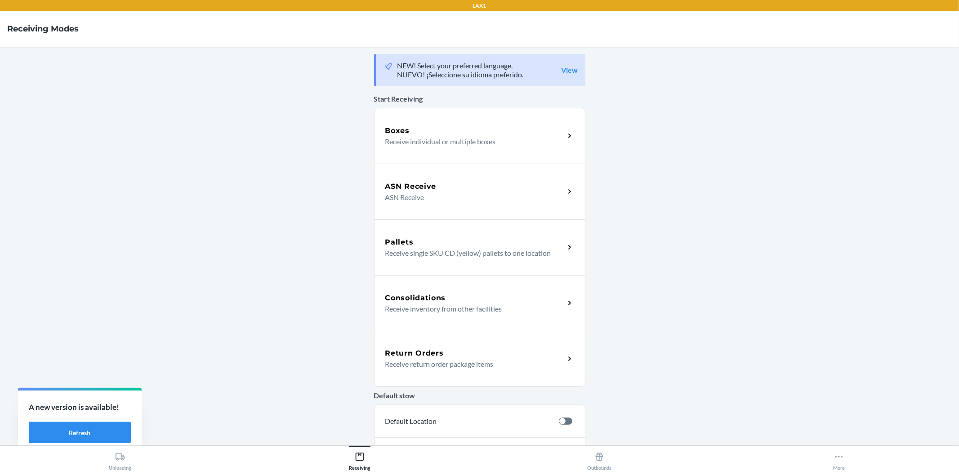
click at [453, 360] on p "Receive return order package items" at bounding box center [471, 364] width 172 height 11
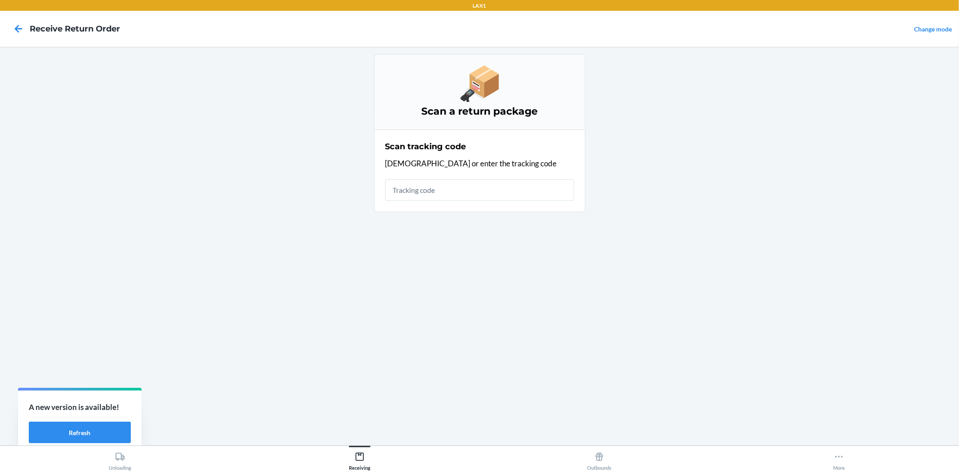
click at [452, 191] on input "text" at bounding box center [479, 190] width 189 height 22
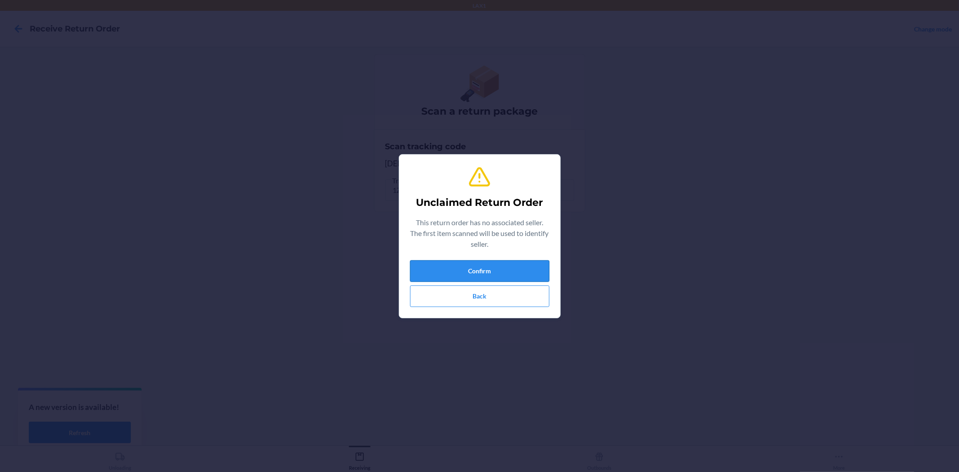
click at [508, 262] on button "Confirm" at bounding box center [479, 271] width 139 height 22
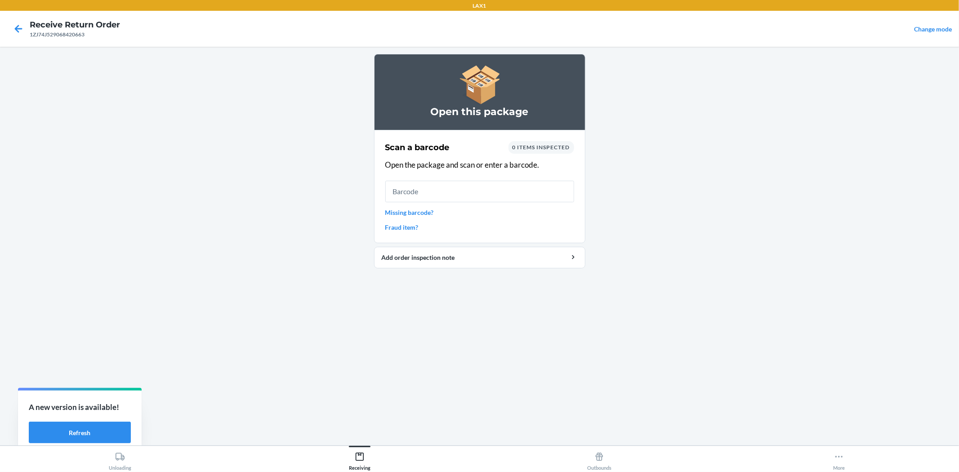
click at [495, 195] on input "text" at bounding box center [479, 192] width 189 height 22
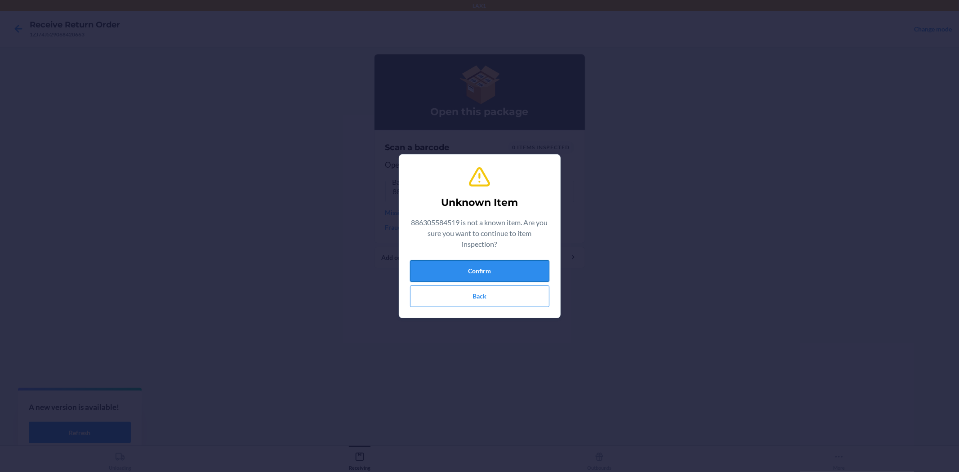
click at [497, 260] on button "Confirm" at bounding box center [479, 271] width 139 height 22
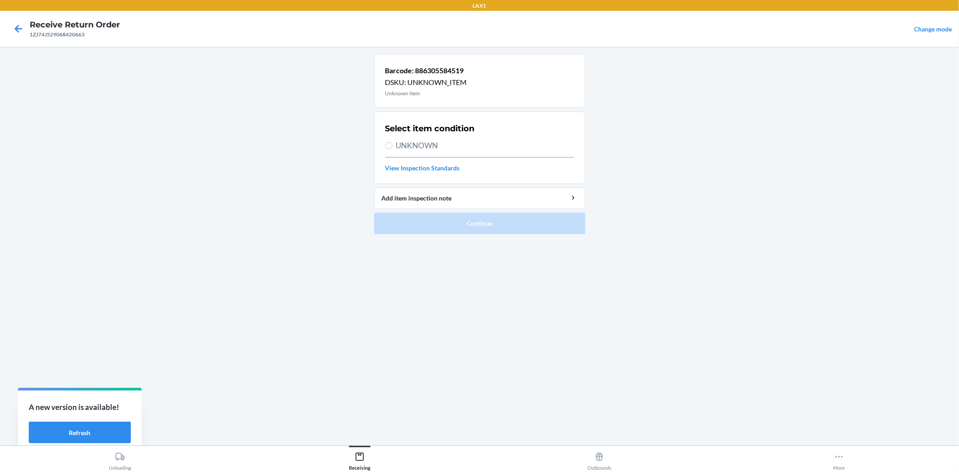
click at [428, 144] on span "UNKNOWN" at bounding box center [485, 146] width 178 height 12
click at [392, 144] on input "UNKNOWN" at bounding box center [388, 145] width 7 height 7
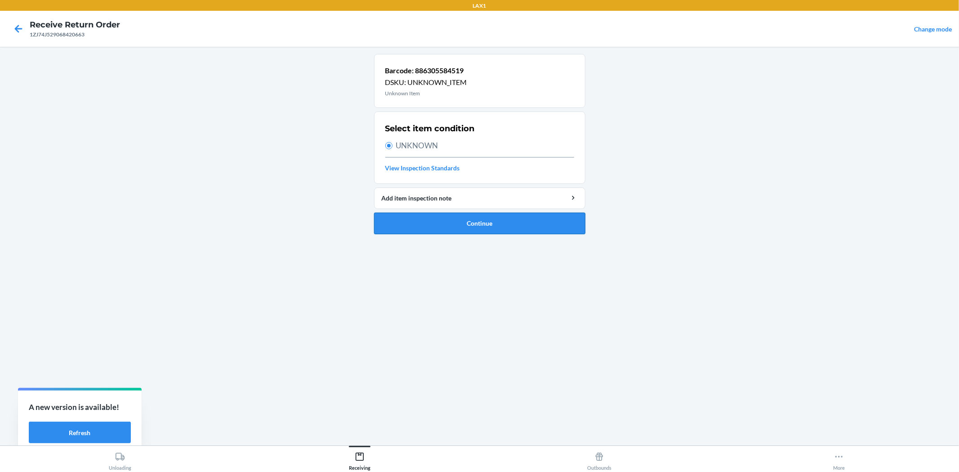
click at [448, 223] on button "Continue" at bounding box center [479, 224] width 211 height 22
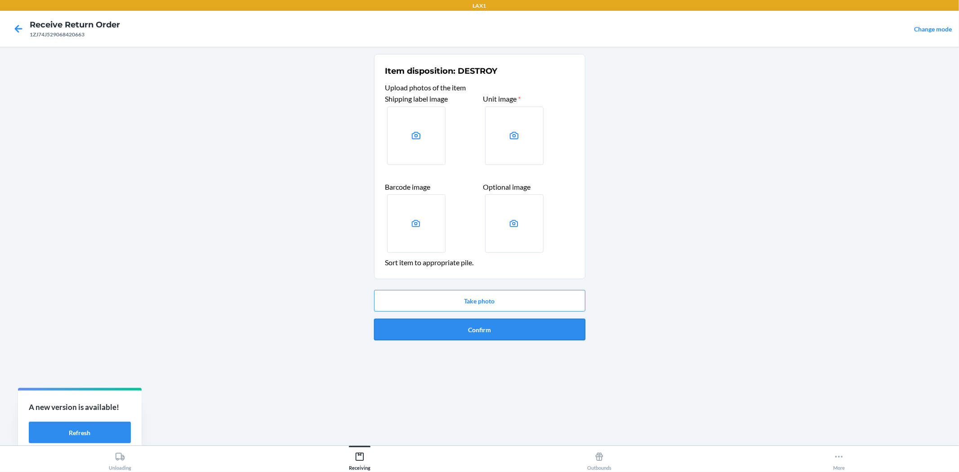
click at [499, 326] on button "Confirm" at bounding box center [479, 330] width 211 height 22
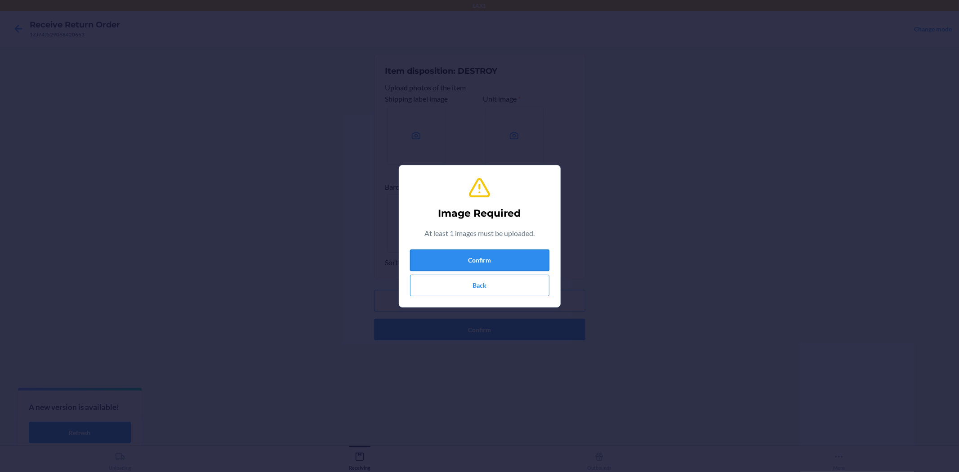
click at [486, 258] on button "Confirm" at bounding box center [479, 260] width 139 height 22
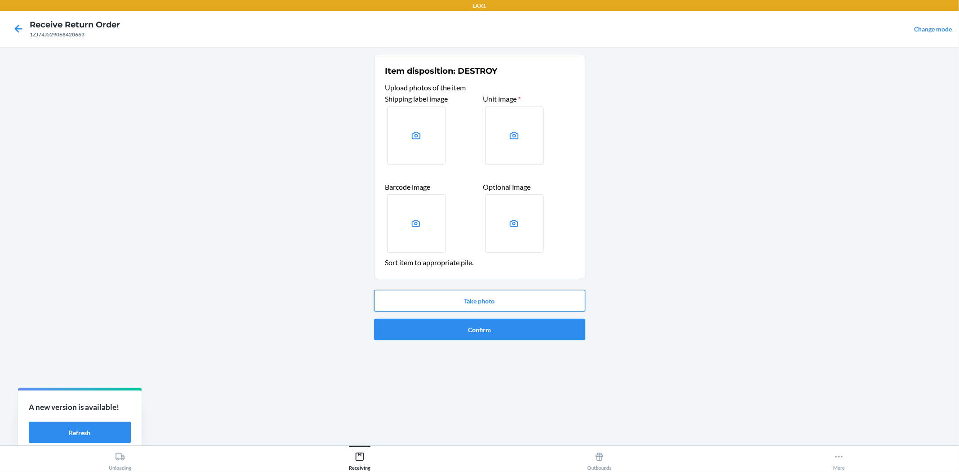
click at [540, 302] on button "Take photo" at bounding box center [479, 301] width 211 height 22
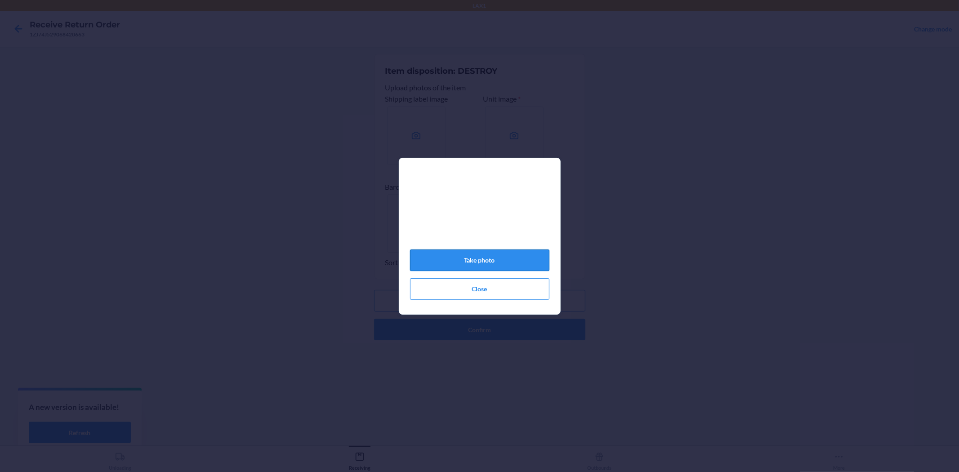
click at [498, 267] on button "Take photo" at bounding box center [479, 260] width 139 height 22
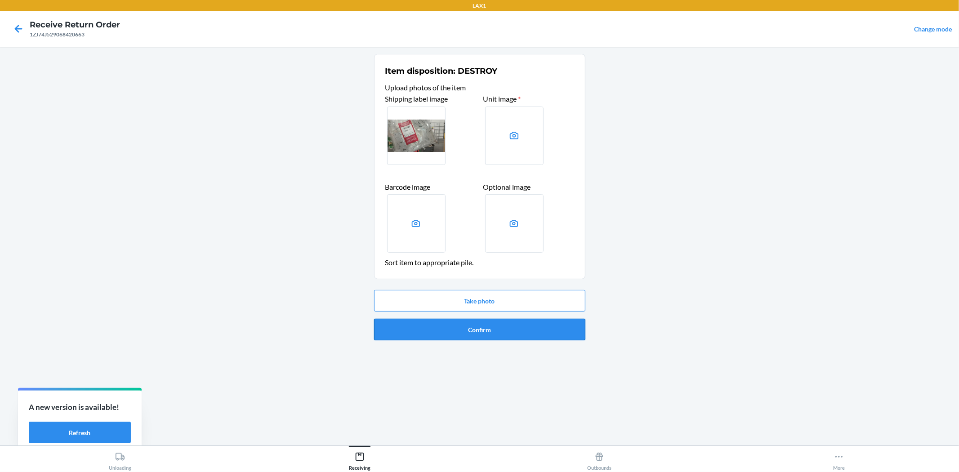
click at [528, 334] on button "Confirm" at bounding box center [479, 330] width 211 height 22
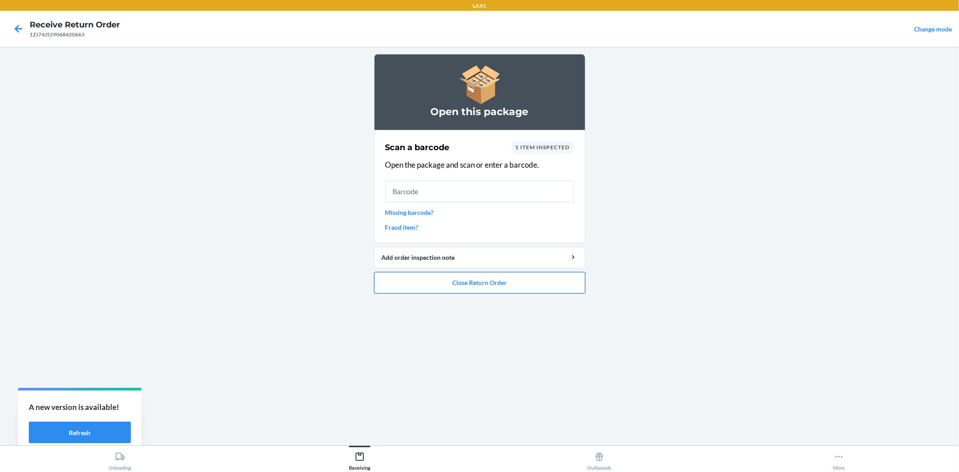
click at [443, 273] on button "Close Return Order" at bounding box center [479, 283] width 211 height 22
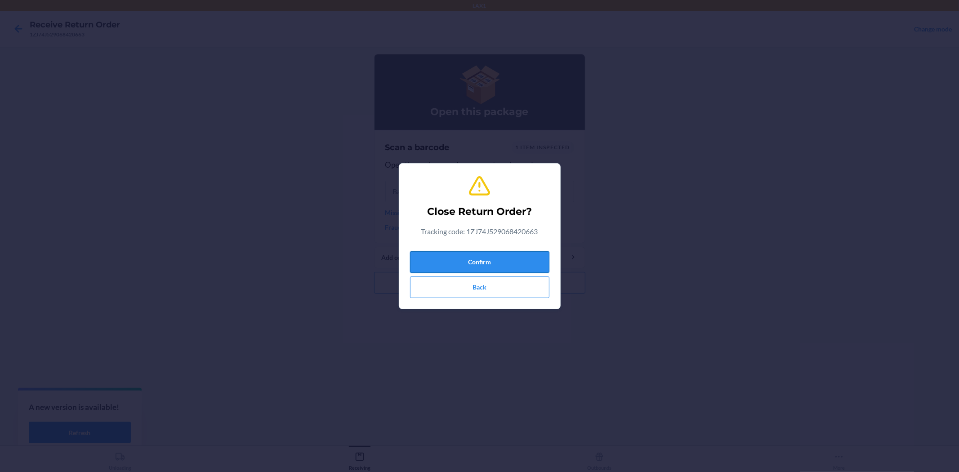
click at [443, 257] on button "Confirm" at bounding box center [479, 262] width 139 height 22
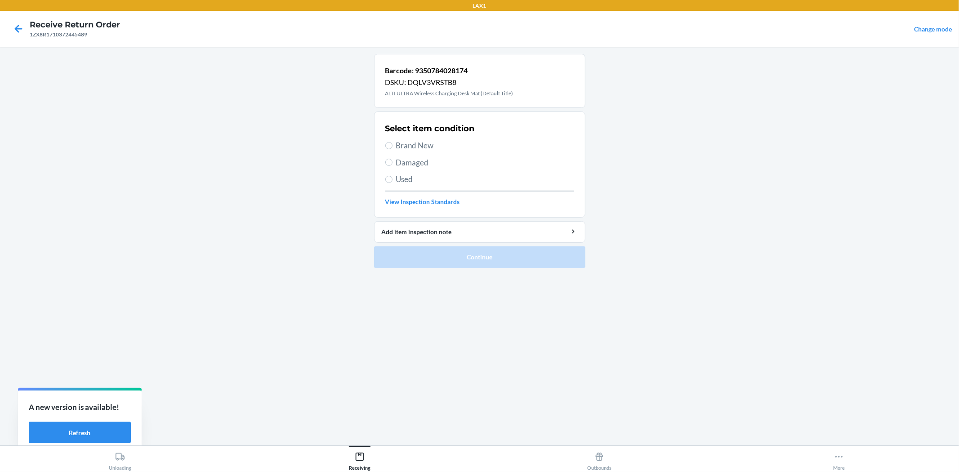
click at [394, 146] on label "Brand New" at bounding box center [479, 146] width 189 height 12
click at [392, 146] on input "Brand New" at bounding box center [388, 145] width 7 height 7
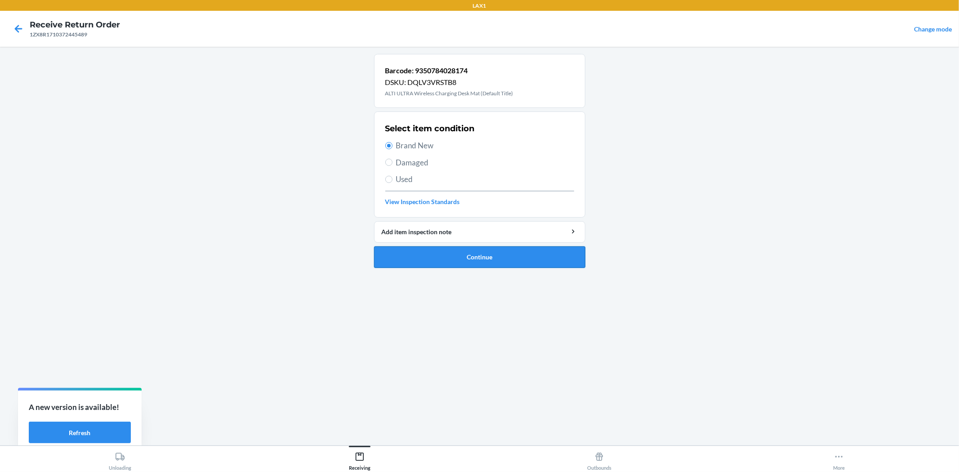
drag, startPoint x: 450, startPoint y: 256, endPoint x: 449, endPoint y: 237, distance: 19.4
click at [450, 257] on button "Continue" at bounding box center [479, 257] width 211 height 22
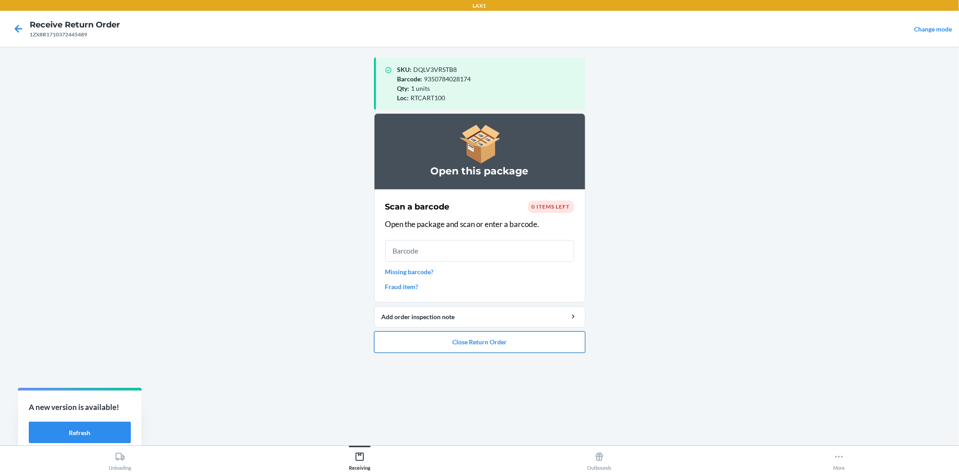
click at [519, 346] on button "Close Return Order" at bounding box center [479, 342] width 211 height 22
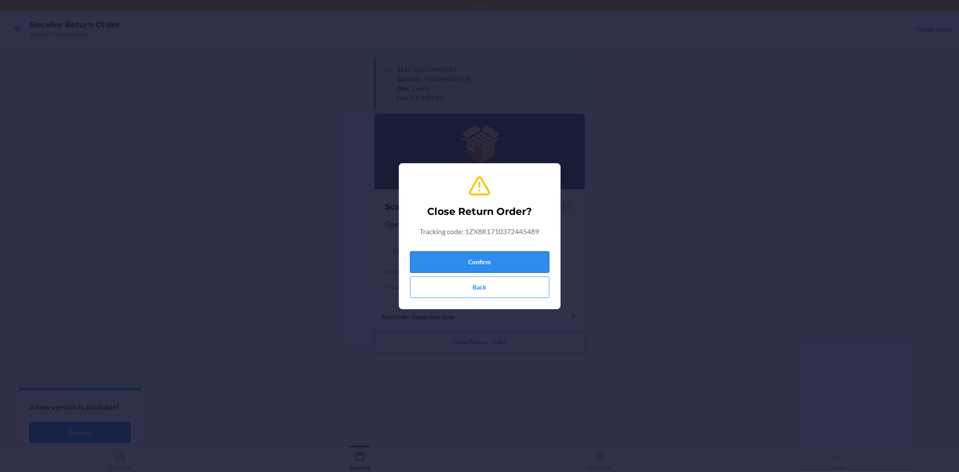
click at [514, 268] on button "Confirm" at bounding box center [479, 262] width 139 height 22
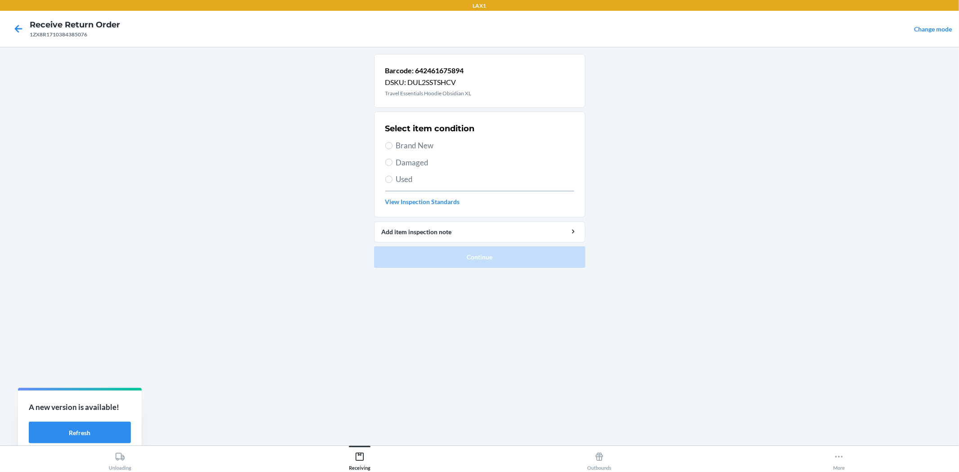
click at [400, 178] on span "Used" at bounding box center [485, 179] width 178 height 12
click at [392, 178] on input "Used" at bounding box center [388, 179] width 7 height 7
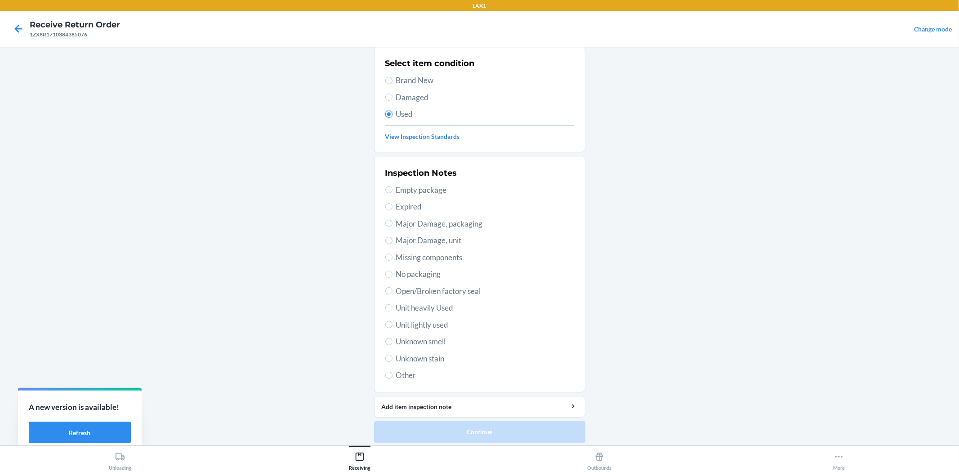
scroll to position [69, 0]
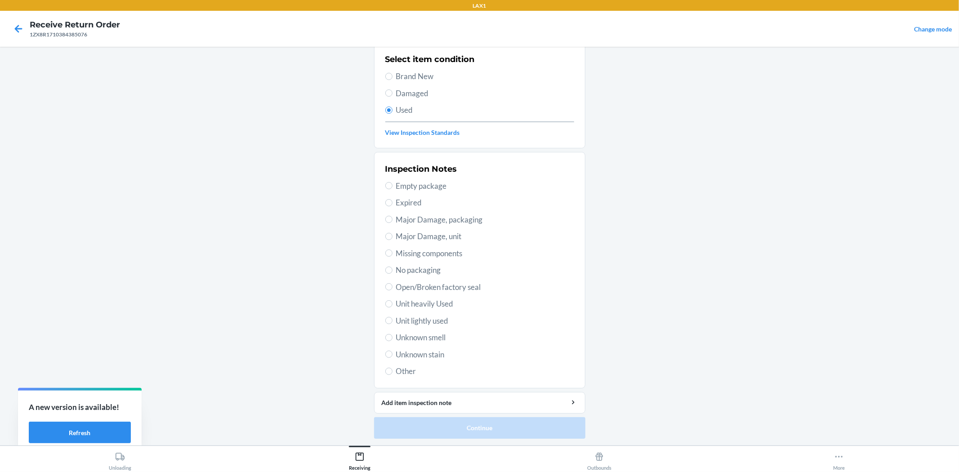
click at [441, 305] on span "Unit heavily Used" at bounding box center [485, 304] width 178 height 12
click at [392, 305] on input "Unit heavily Used" at bounding box center [388, 303] width 7 height 7
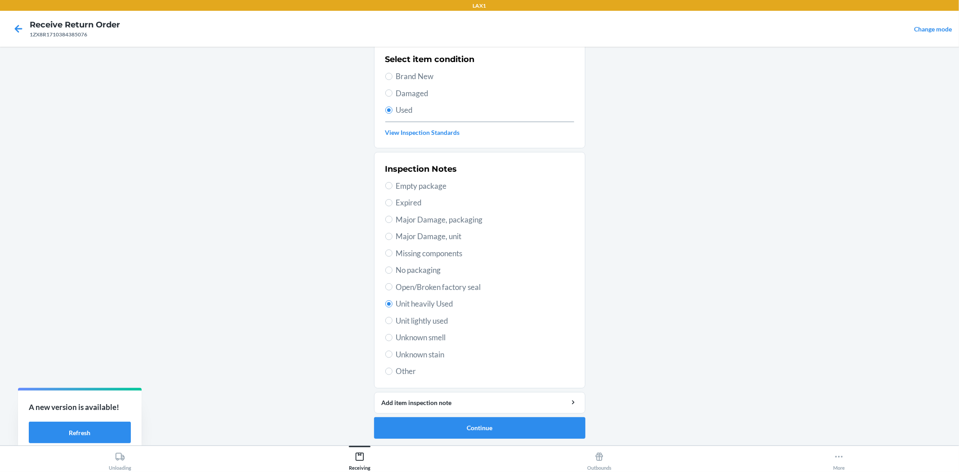
click at [438, 320] on span "Unit lightly used" at bounding box center [485, 321] width 178 height 12
click at [392, 320] on input "Unit lightly used" at bounding box center [388, 320] width 7 height 7
click at [467, 421] on button "Continue" at bounding box center [479, 428] width 211 height 22
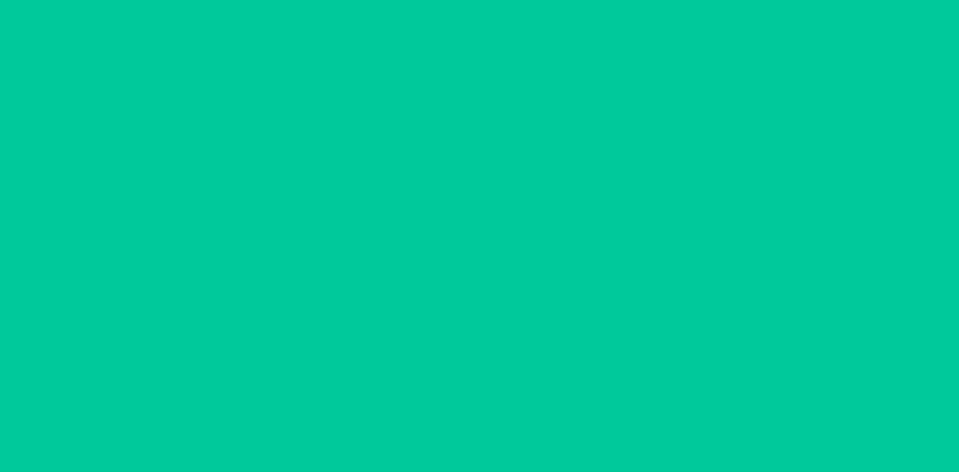
scroll to position [0, 0]
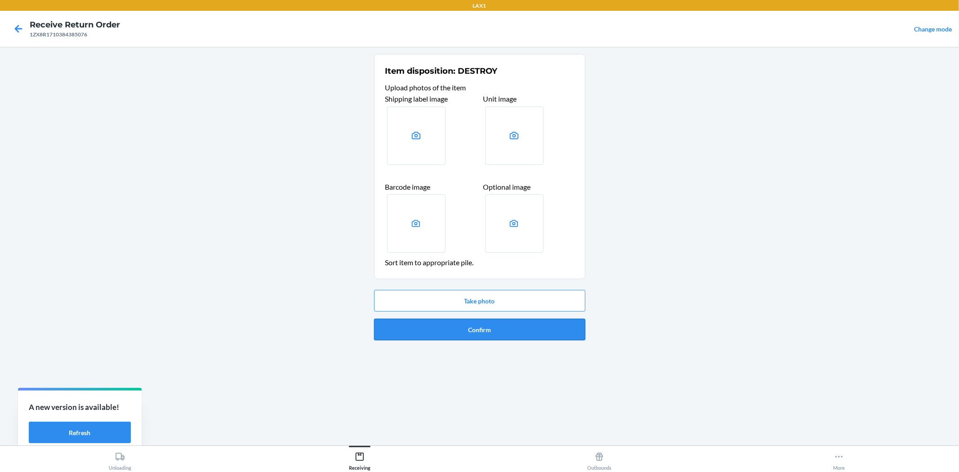
click at [454, 329] on button "Confirm" at bounding box center [479, 330] width 211 height 22
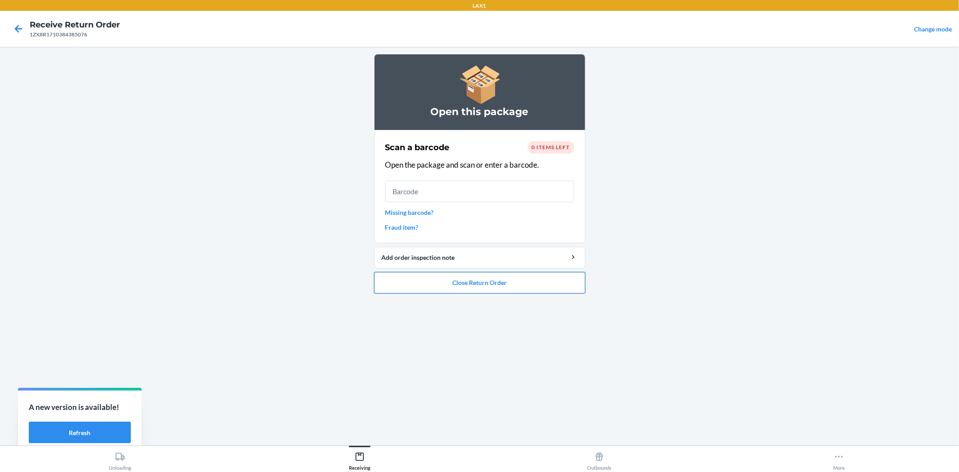
click at [450, 282] on button "Close Return Order" at bounding box center [479, 283] width 211 height 22
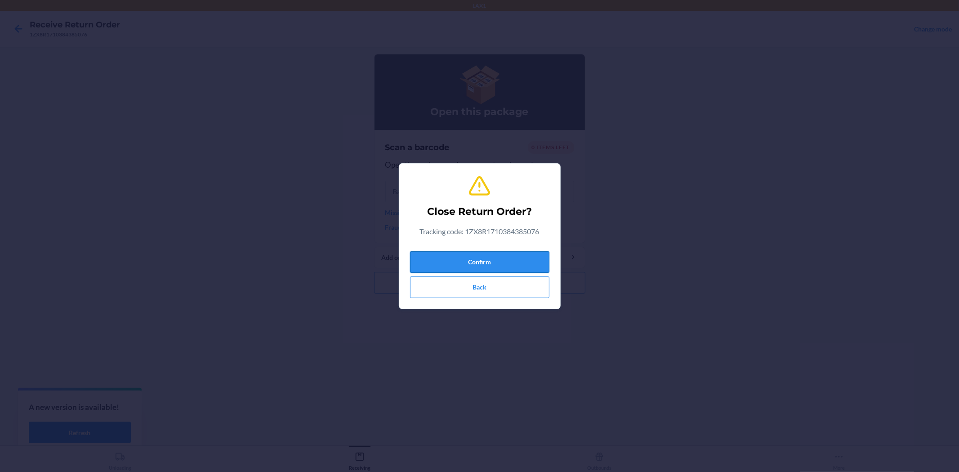
click at [450, 257] on button "Confirm" at bounding box center [479, 262] width 139 height 22
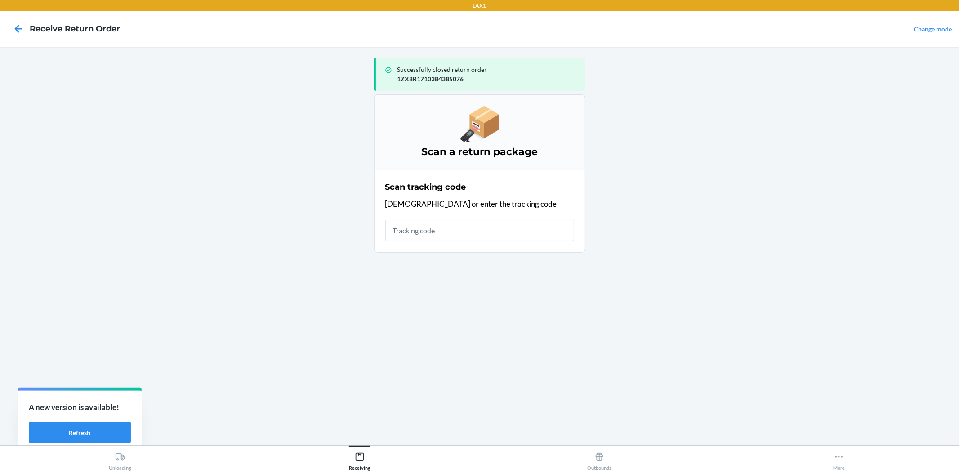
click at [438, 231] on input "text" at bounding box center [479, 231] width 189 height 22
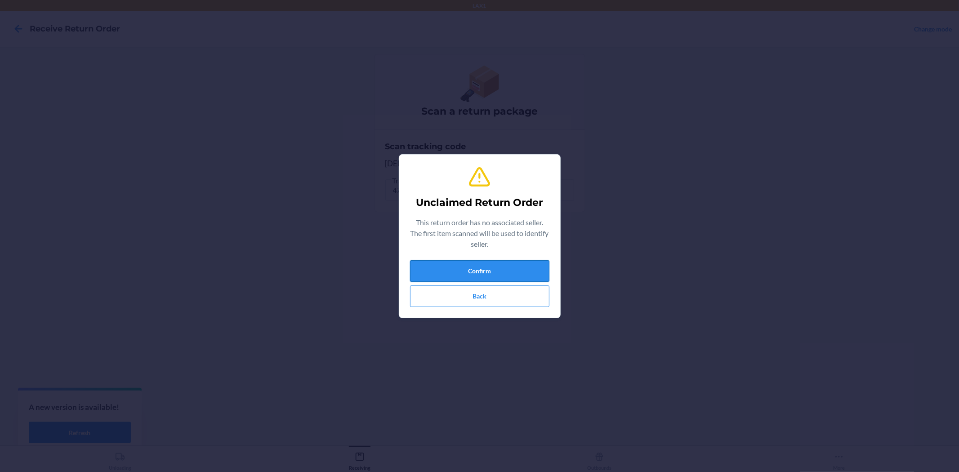
click at [468, 267] on button "Confirm" at bounding box center [479, 271] width 139 height 22
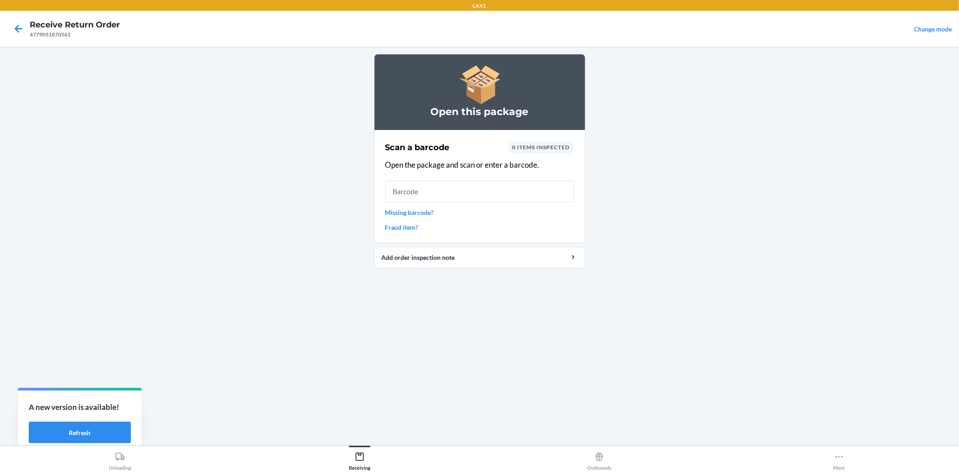
click at [423, 183] on input "text" at bounding box center [479, 192] width 189 height 22
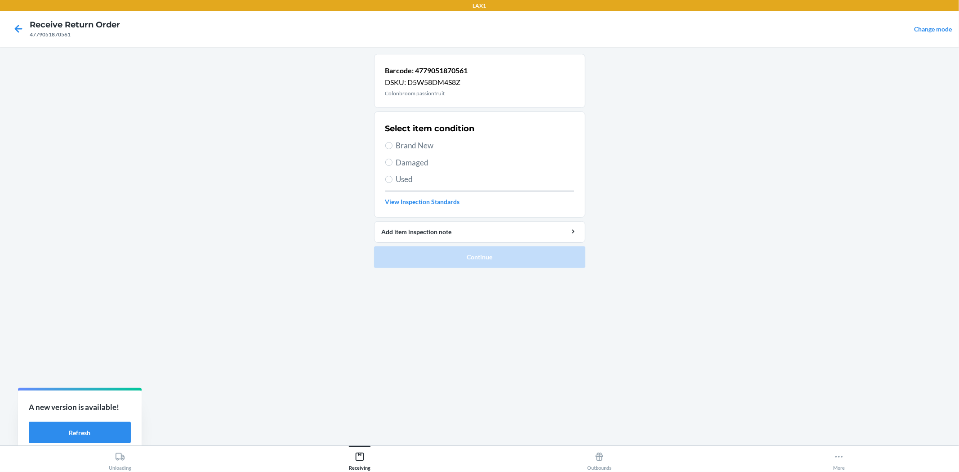
click at [420, 141] on span "Brand New" at bounding box center [485, 146] width 178 height 12
click at [392, 142] on input "Brand New" at bounding box center [388, 145] width 7 height 7
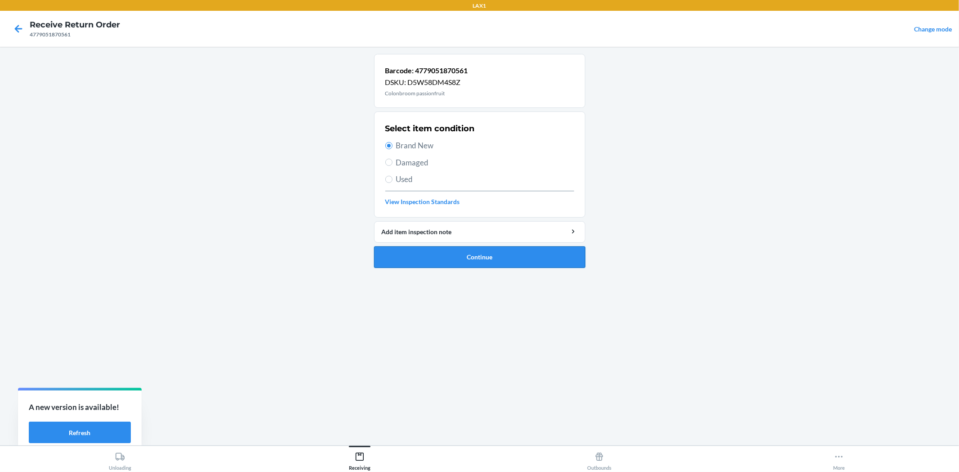
click at [453, 254] on button "Continue" at bounding box center [479, 257] width 211 height 22
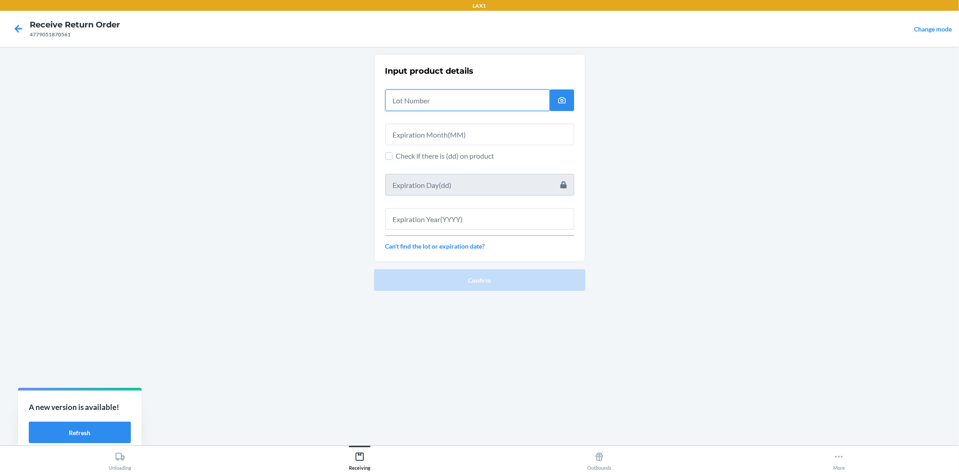
click at [468, 100] on input "text" at bounding box center [467, 100] width 164 height 22
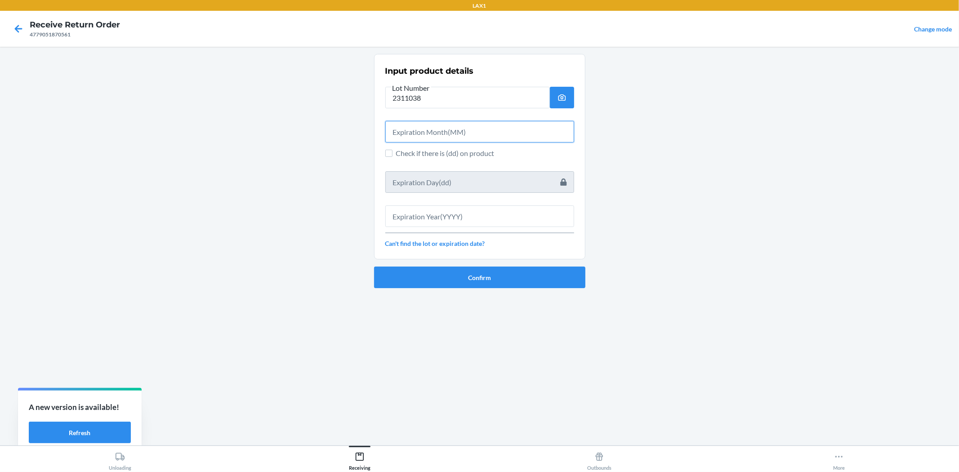
click at [465, 131] on input "text" at bounding box center [479, 132] width 189 height 22
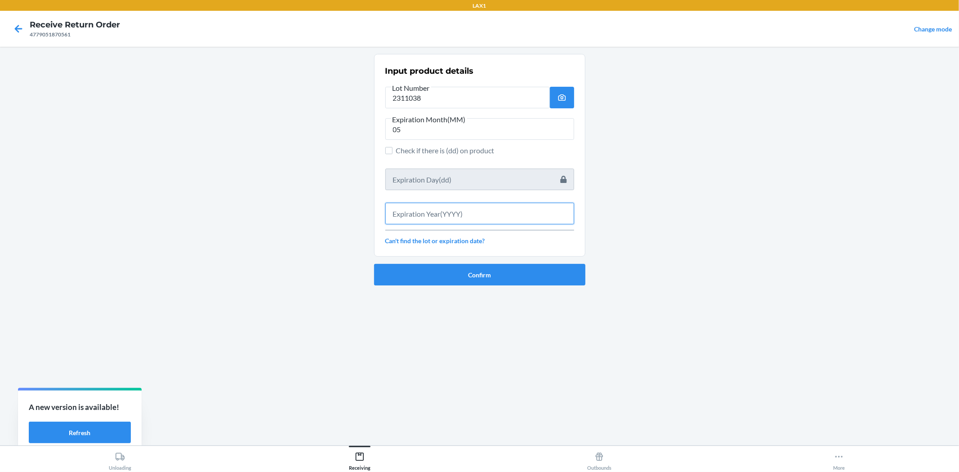
click at [484, 217] on input "text" at bounding box center [479, 214] width 189 height 22
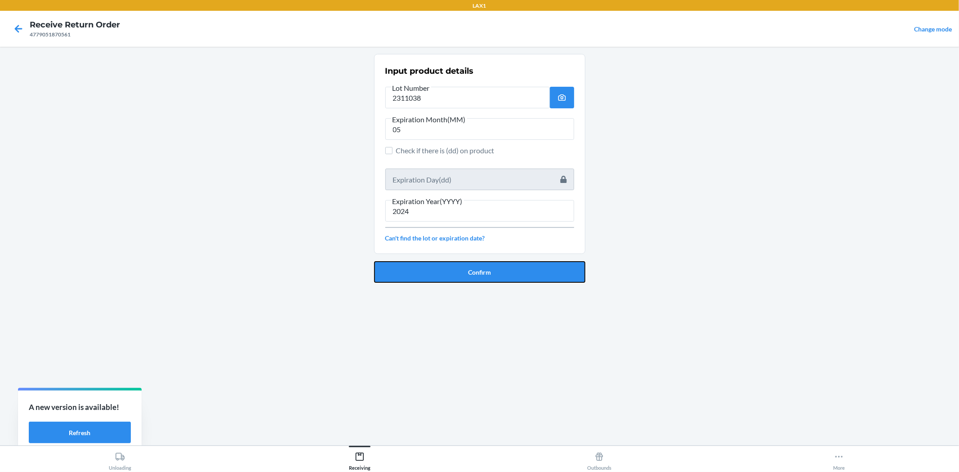
click at [485, 276] on button "Confirm" at bounding box center [479, 272] width 211 height 22
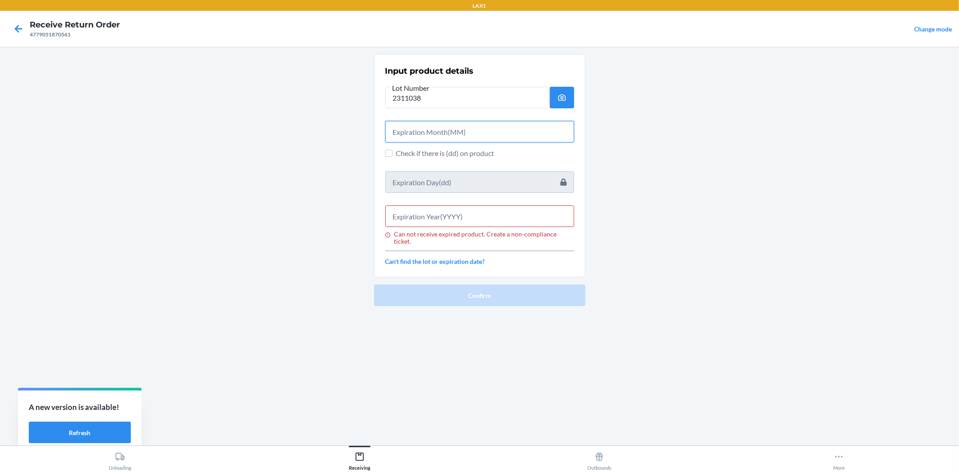
click at [455, 134] on input "text" at bounding box center [479, 132] width 189 height 22
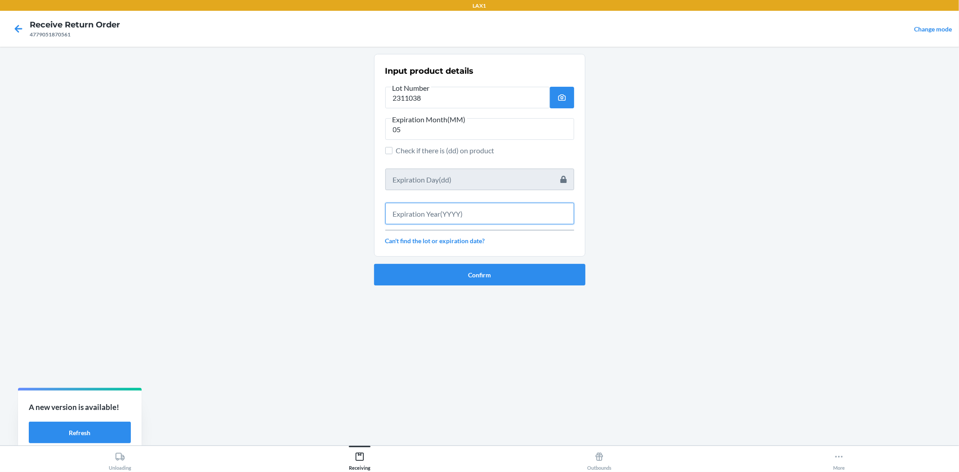
click at [460, 210] on input "text" at bounding box center [479, 214] width 189 height 22
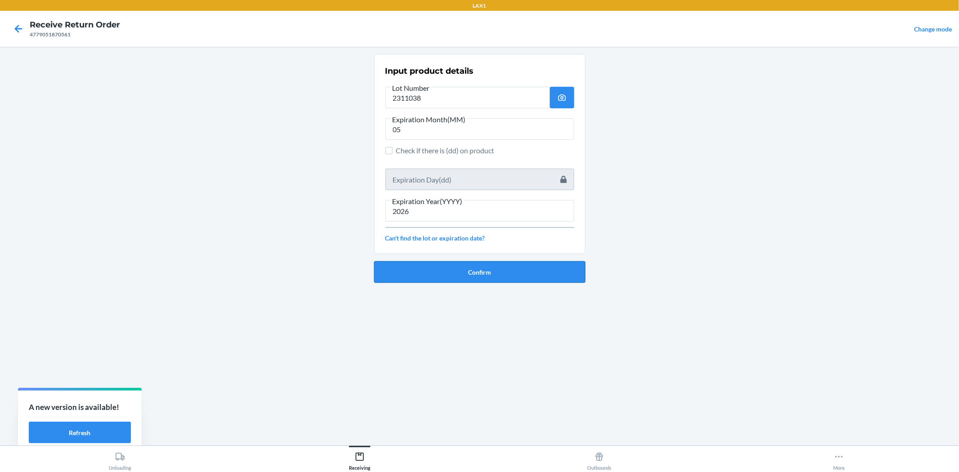
click at [444, 267] on button "Confirm" at bounding box center [479, 272] width 211 height 22
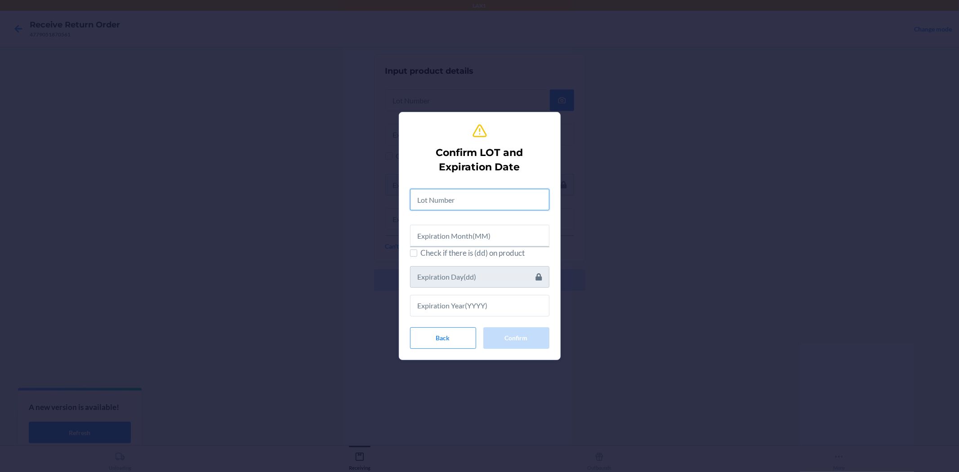
click at [447, 204] on input "text" at bounding box center [479, 200] width 139 height 22
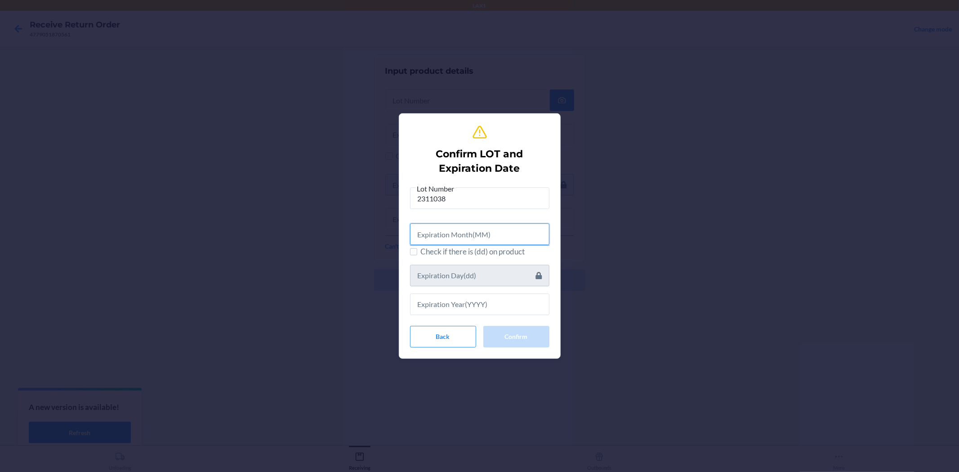
click at [449, 228] on input "text" at bounding box center [479, 234] width 139 height 22
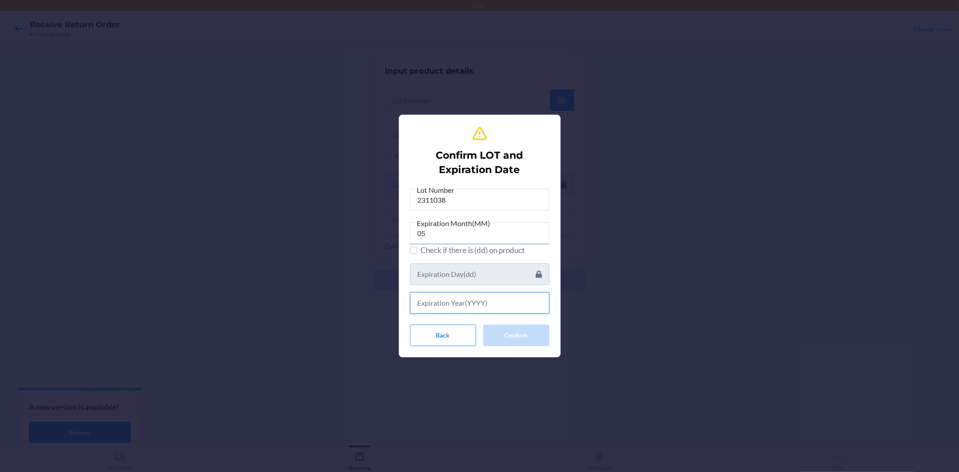
click at [484, 308] on input "text" at bounding box center [479, 303] width 139 height 22
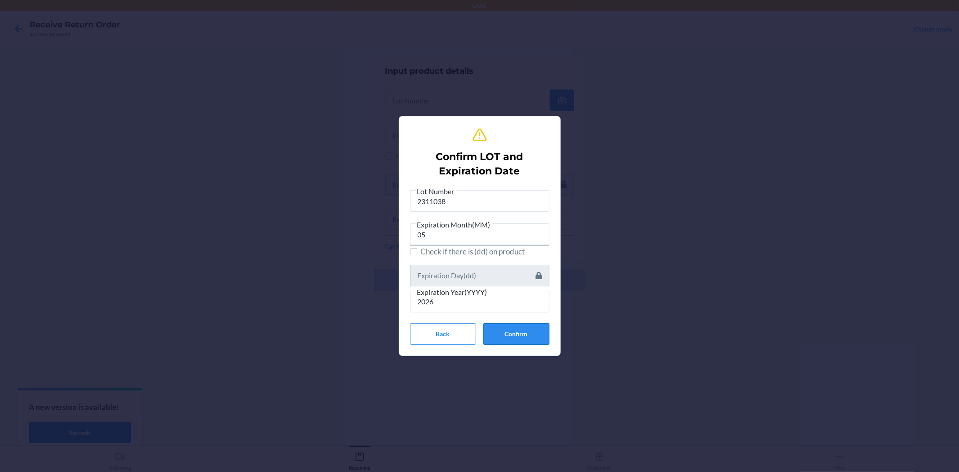
click at [510, 330] on button "Confirm" at bounding box center [516, 334] width 66 height 22
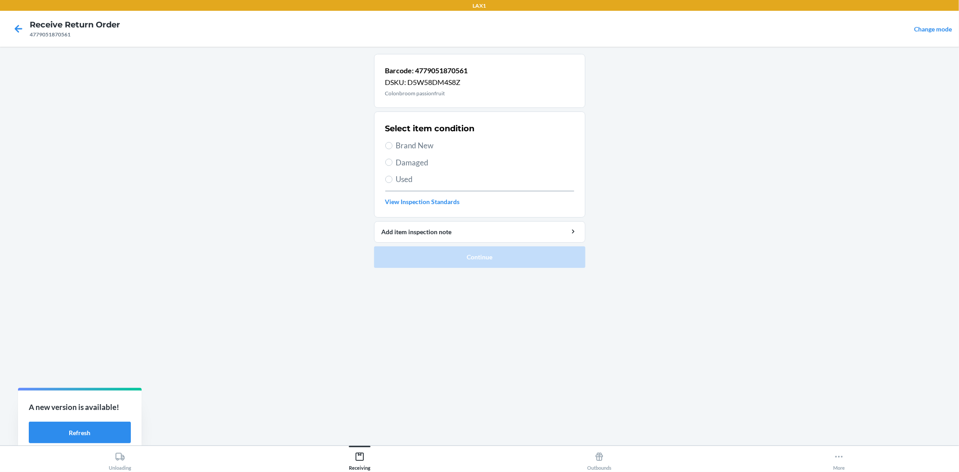
click at [401, 149] on span "Brand New" at bounding box center [485, 146] width 178 height 12
click at [392, 149] on input "Brand New" at bounding box center [388, 145] width 7 height 7
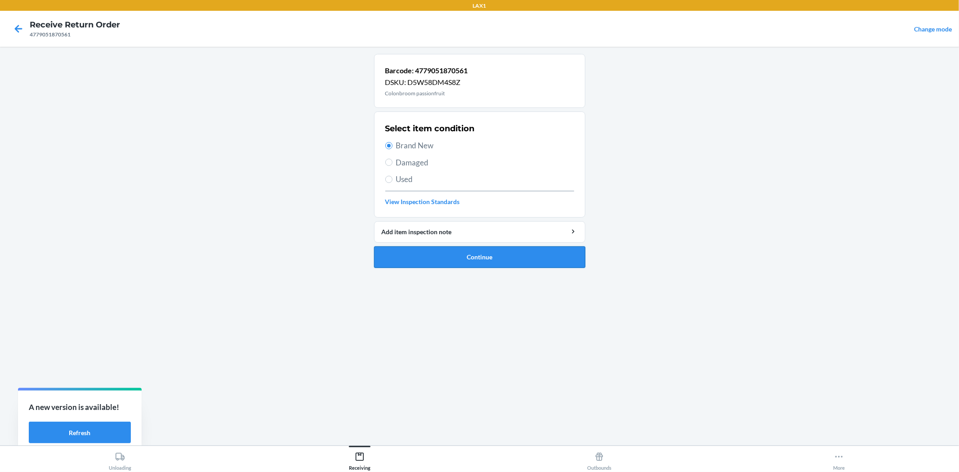
drag, startPoint x: 508, startPoint y: 271, endPoint x: 507, endPoint y: 261, distance: 10.4
click at [508, 270] on ol "Barcode: 4779051870561 DSKU: D5W58DM4S8Z Colonbroom passionfruit Select item co…" at bounding box center [479, 164] width 211 height 221
click at [507, 261] on button "Continue" at bounding box center [479, 257] width 211 height 22
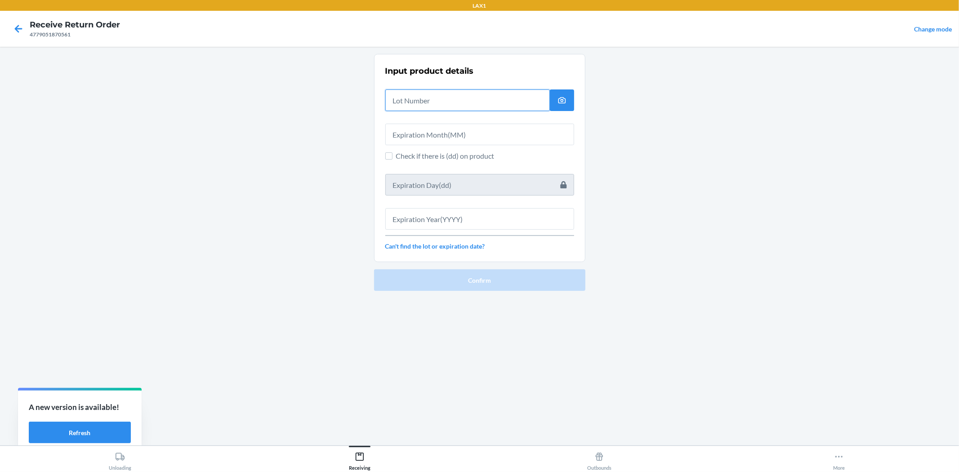
click at [453, 99] on input "text" at bounding box center [467, 100] width 164 height 22
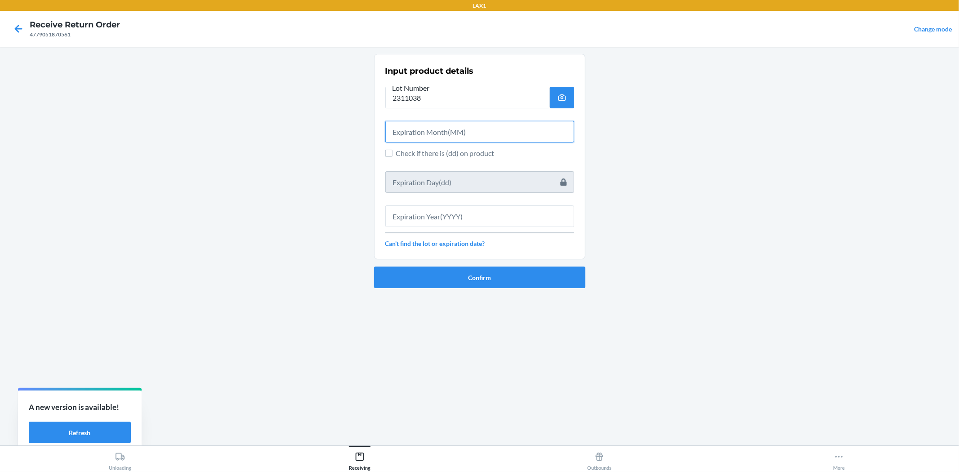
click at [512, 124] on input "text" at bounding box center [479, 132] width 189 height 22
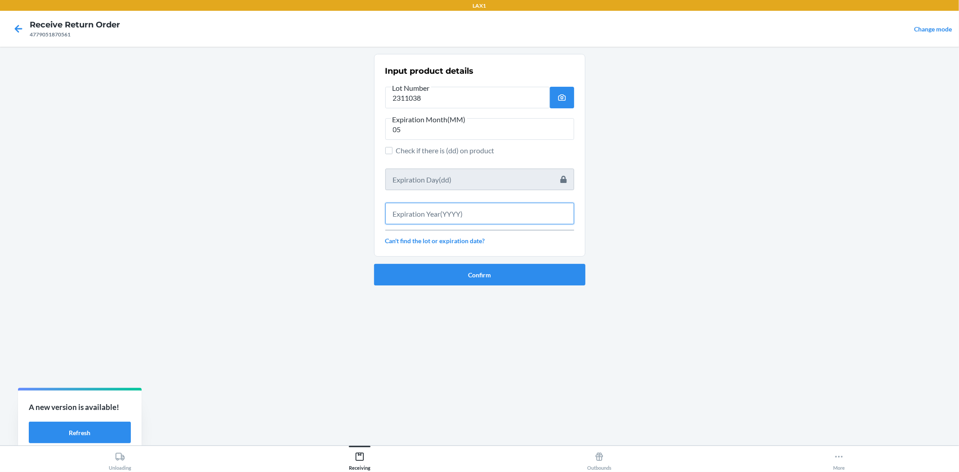
click at [510, 208] on input "text" at bounding box center [479, 214] width 189 height 22
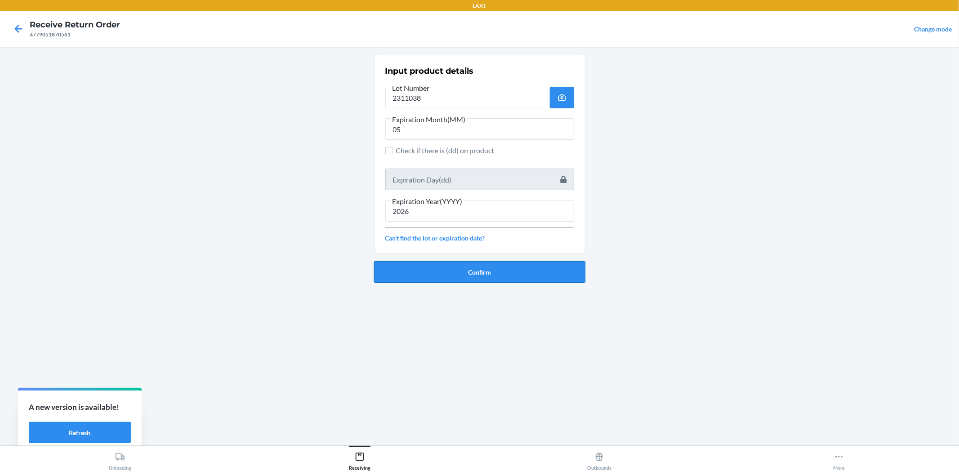
click at [498, 281] on button "Confirm" at bounding box center [479, 272] width 211 height 22
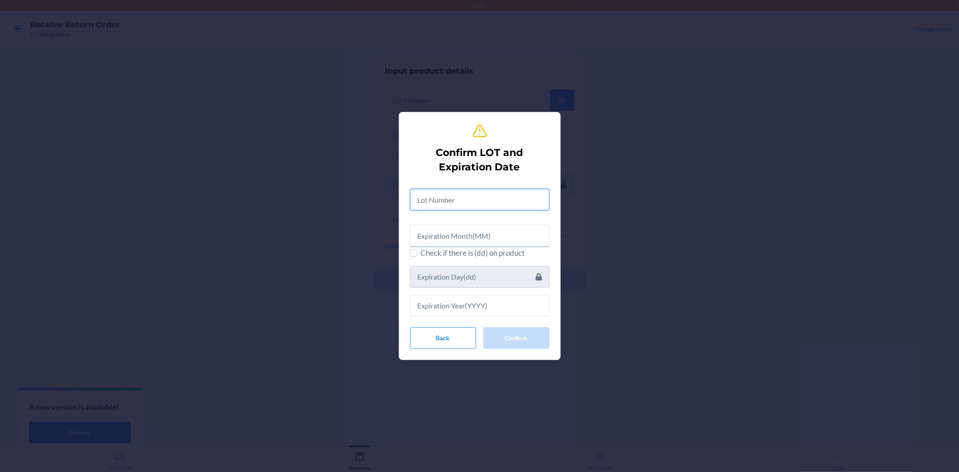
click at [439, 200] on input "text" at bounding box center [479, 200] width 139 height 22
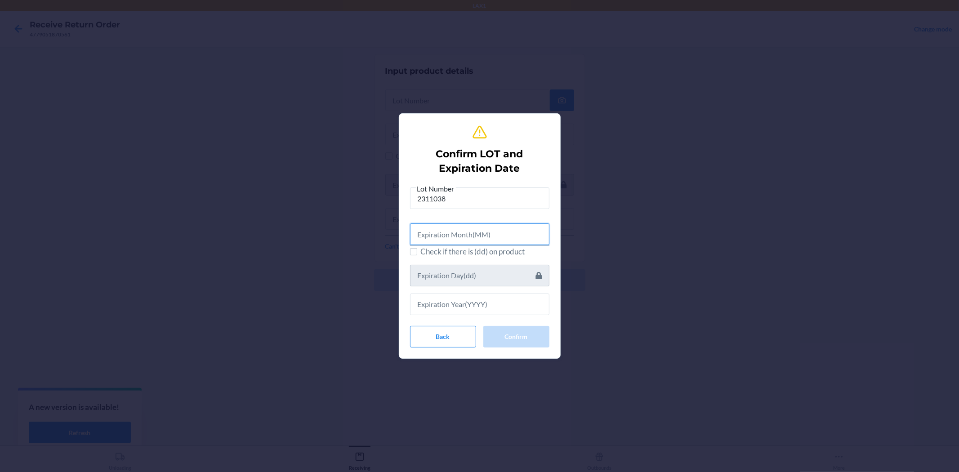
click at [449, 233] on input "text" at bounding box center [479, 234] width 139 height 22
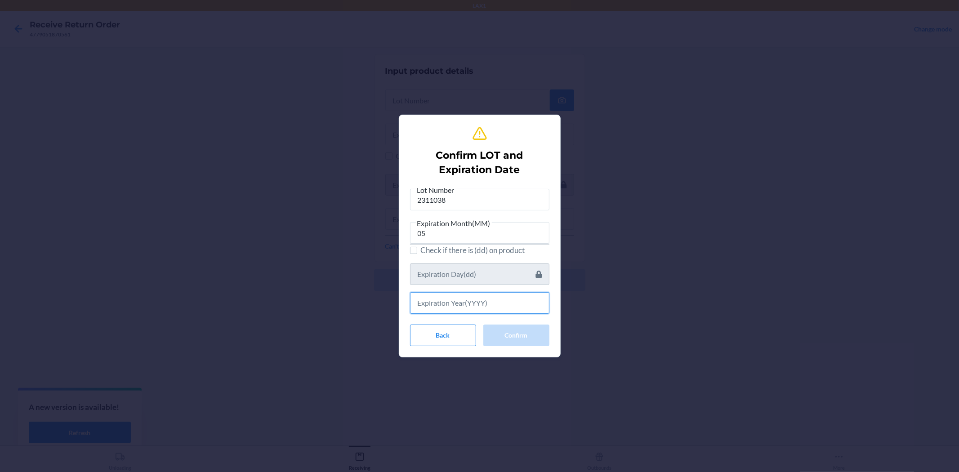
click at [514, 306] on input "text" at bounding box center [479, 303] width 139 height 22
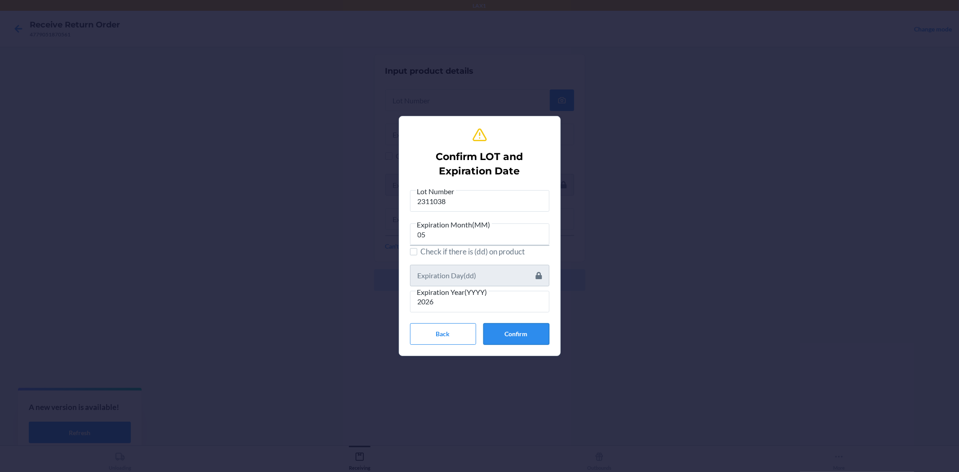
click at [514, 324] on button "Confirm" at bounding box center [516, 334] width 66 height 22
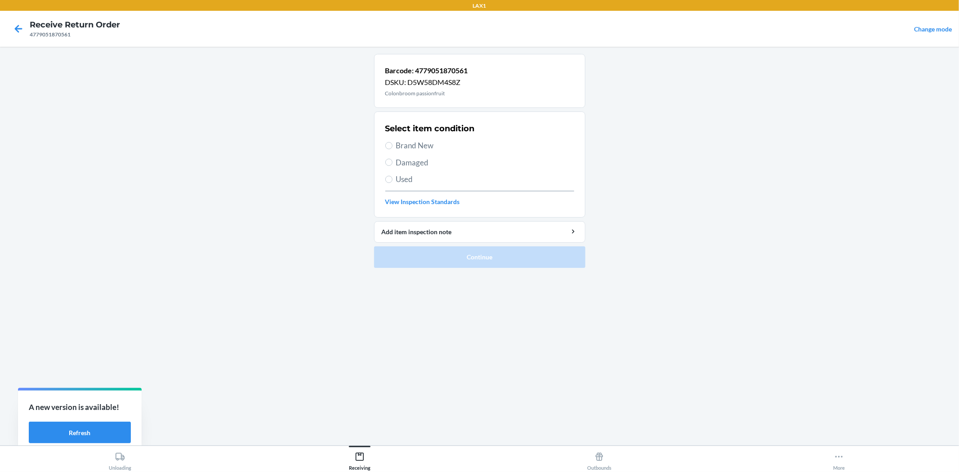
click at [423, 149] on span "Brand New" at bounding box center [485, 146] width 178 height 12
click at [392, 149] on input "Brand New" at bounding box center [388, 145] width 7 height 7
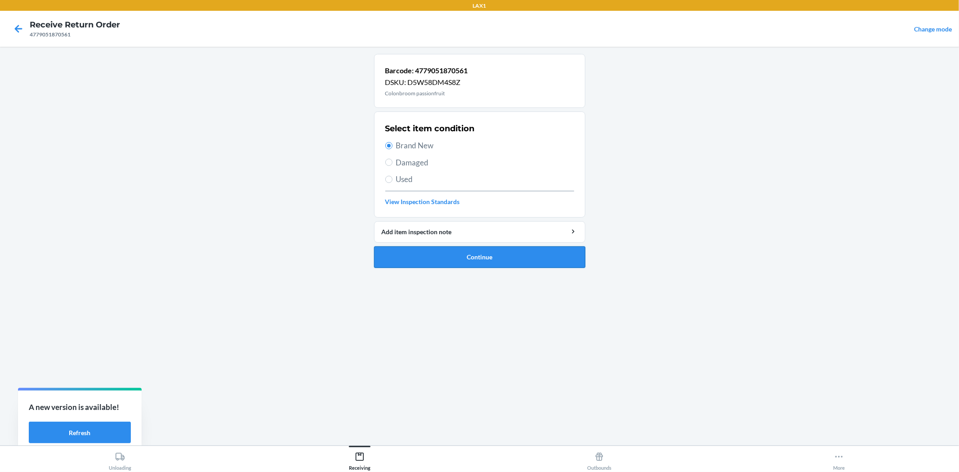
click at [468, 252] on button "Continue" at bounding box center [479, 257] width 211 height 22
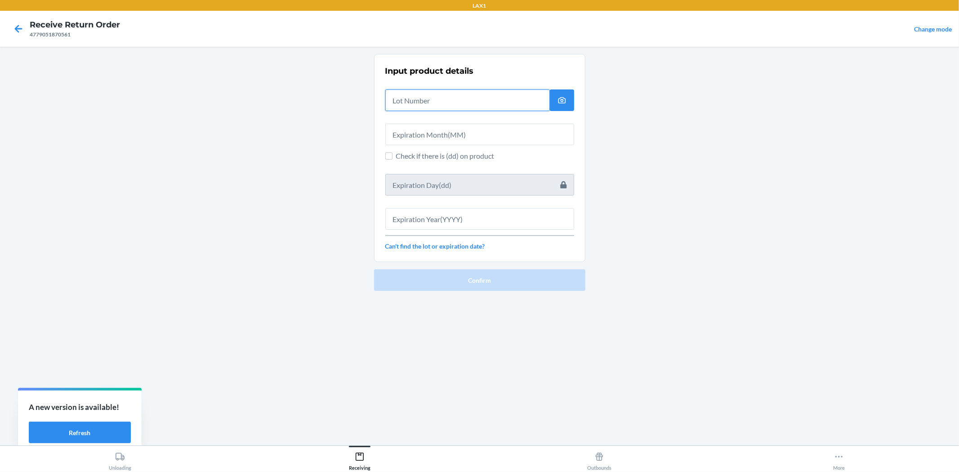
click at [417, 96] on input "text" at bounding box center [467, 100] width 164 height 22
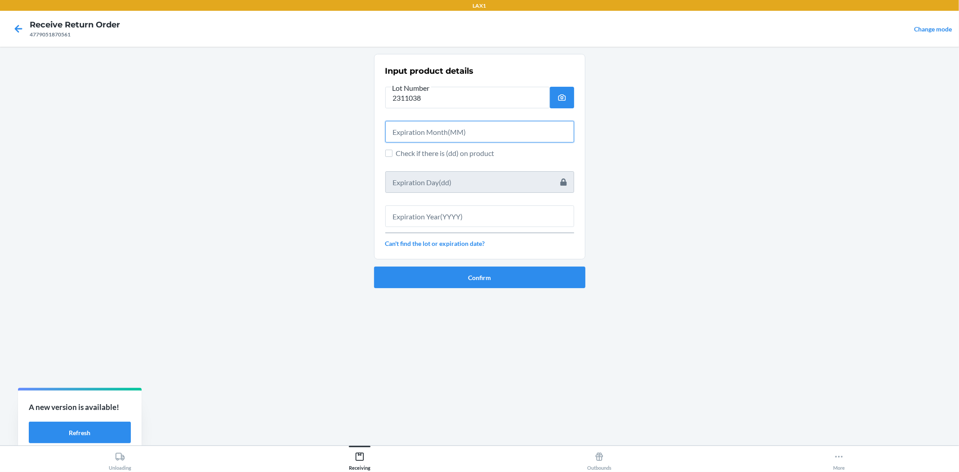
click at [477, 131] on input "text" at bounding box center [479, 132] width 189 height 22
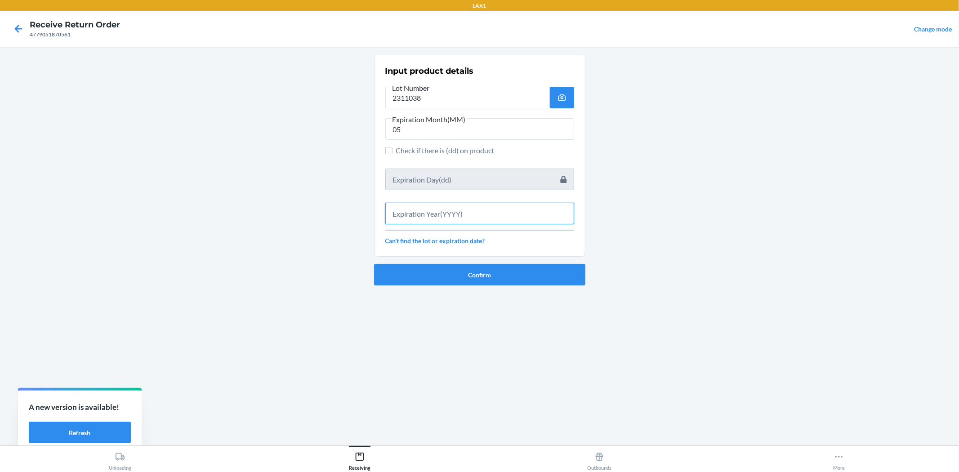
click at [482, 214] on input "text" at bounding box center [479, 214] width 189 height 22
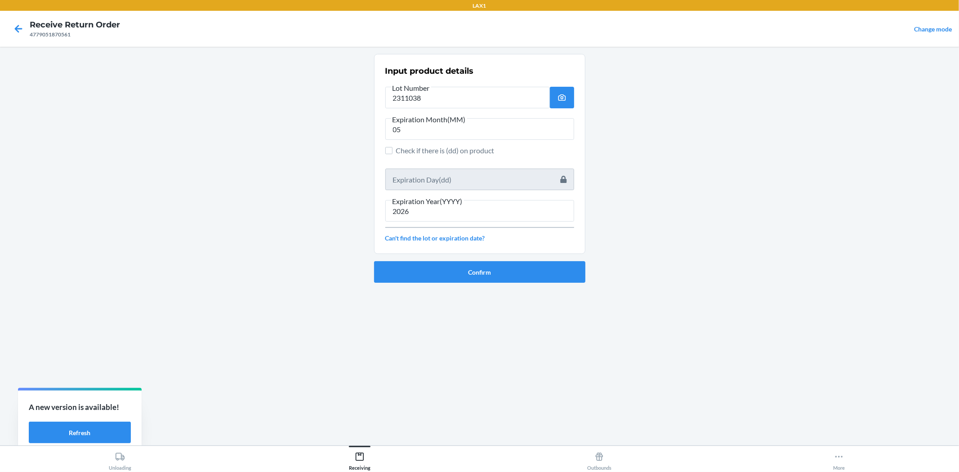
click at [489, 284] on ol "Input product details Lot Number 2311038 Expiration Month(MM) 05 Check if there…" at bounding box center [479, 172] width 211 height 236
click at [483, 263] on button "Confirm" at bounding box center [479, 272] width 211 height 22
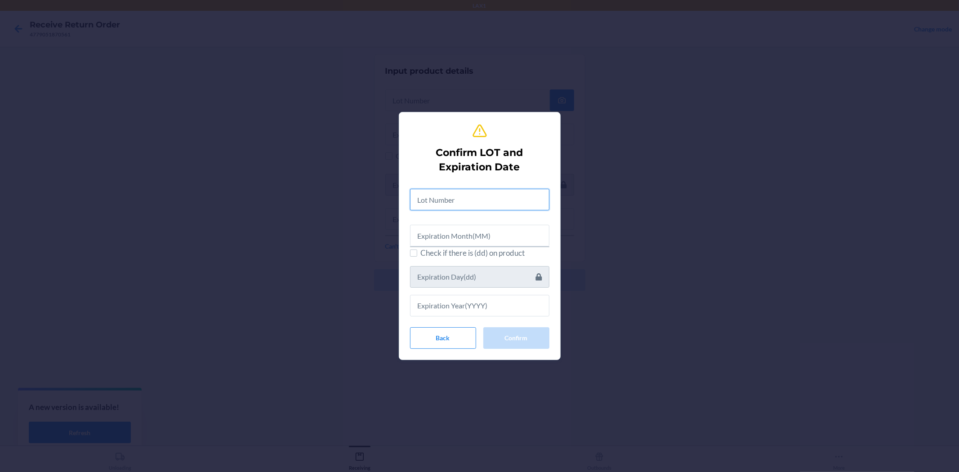
click at [455, 203] on input "text" at bounding box center [479, 200] width 139 height 22
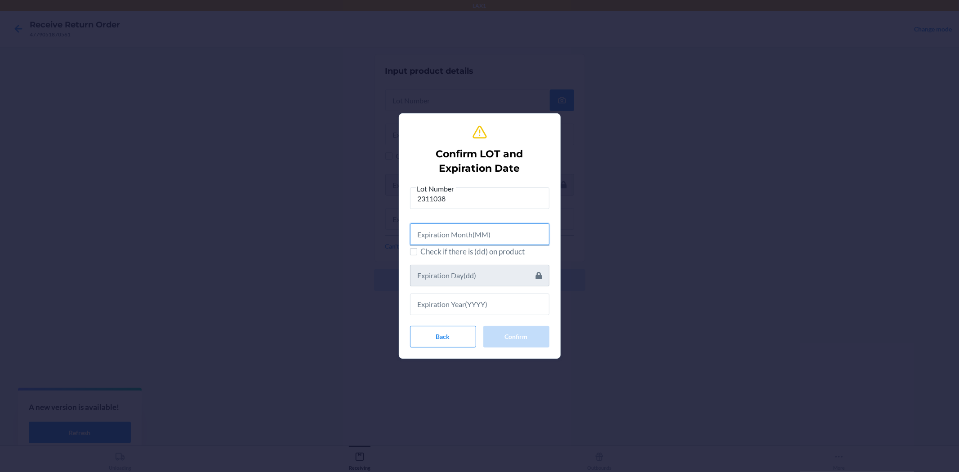
click at [471, 231] on input "text" at bounding box center [479, 234] width 139 height 22
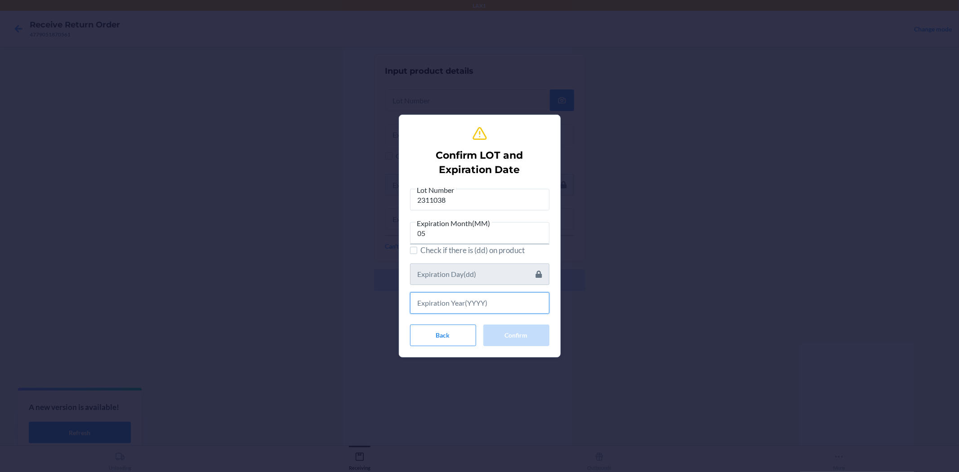
click at [475, 306] on input "text" at bounding box center [479, 303] width 139 height 22
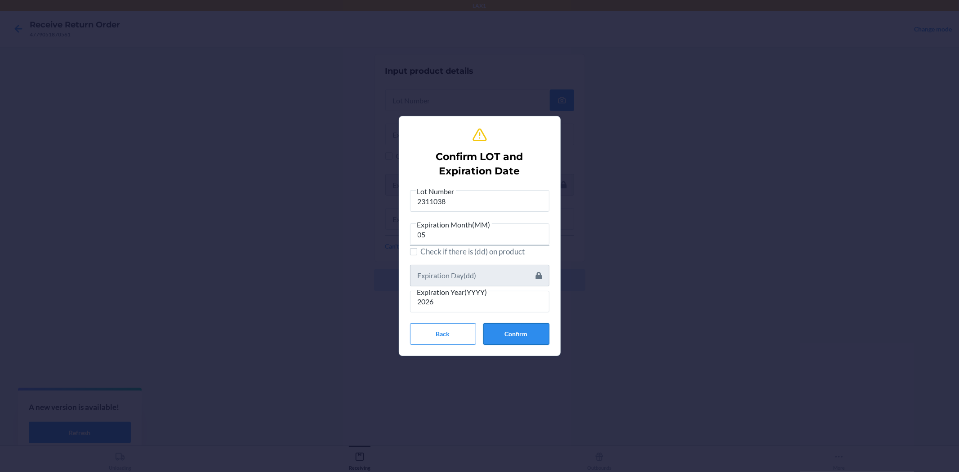
click at [523, 329] on button "Confirm" at bounding box center [516, 334] width 66 height 22
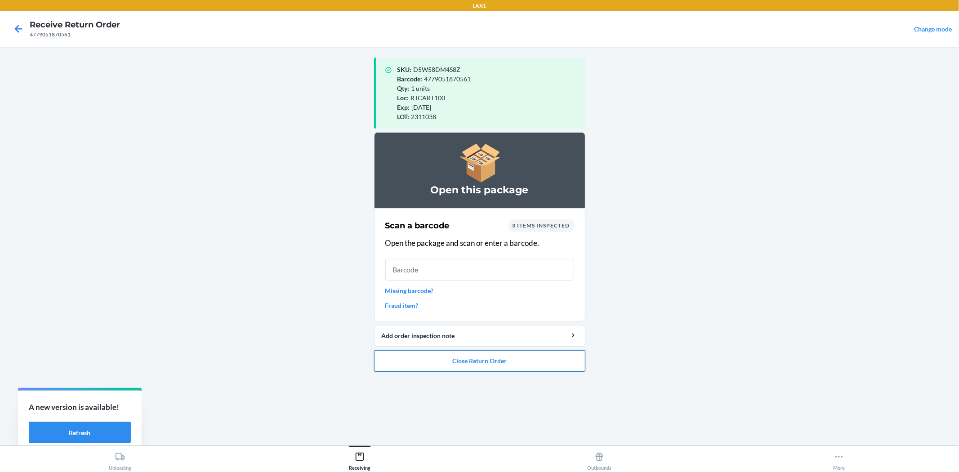
click at [546, 354] on button "Close Return Order" at bounding box center [479, 361] width 211 height 22
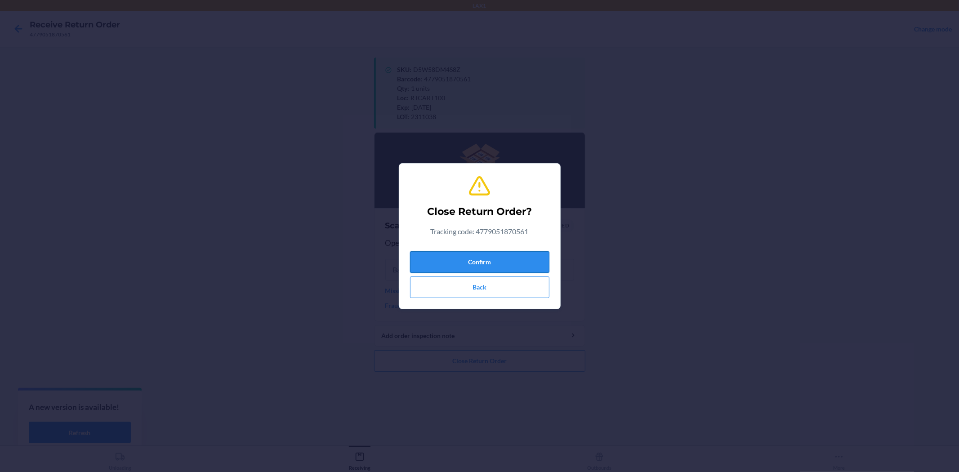
click at [532, 254] on button "Confirm" at bounding box center [479, 262] width 139 height 22
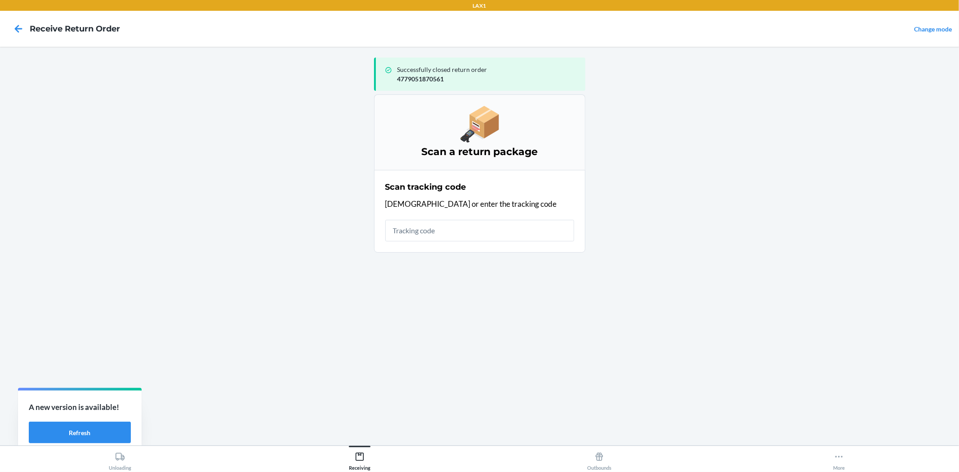
click at [533, 234] on input "text" at bounding box center [479, 231] width 189 height 22
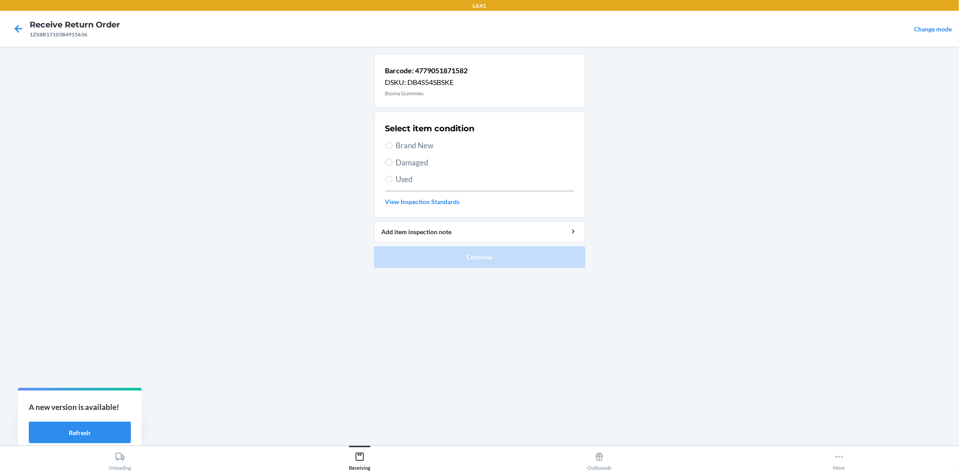
click at [412, 143] on span "Brand New" at bounding box center [485, 146] width 178 height 12
click at [392, 143] on input "Brand New" at bounding box center [388, 145] width 7 height 7
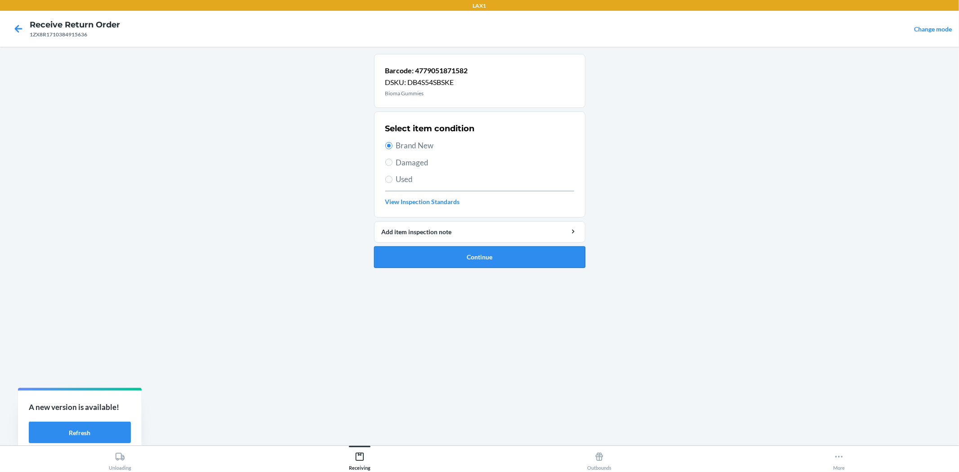
click at [465, 258] on button "Continue" at bounding box center [479, 257] width 211 height 22
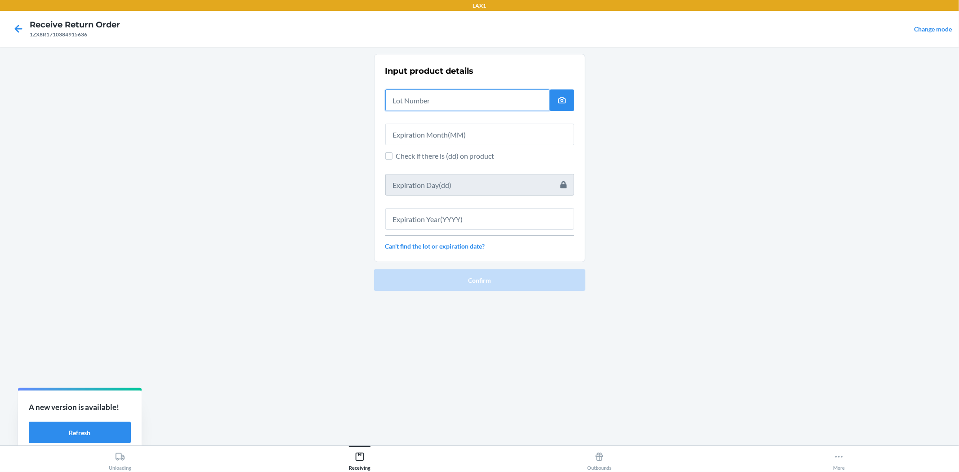
click at [451, 102] on input "text" at bounding box center [467, 100] width 164 height 22
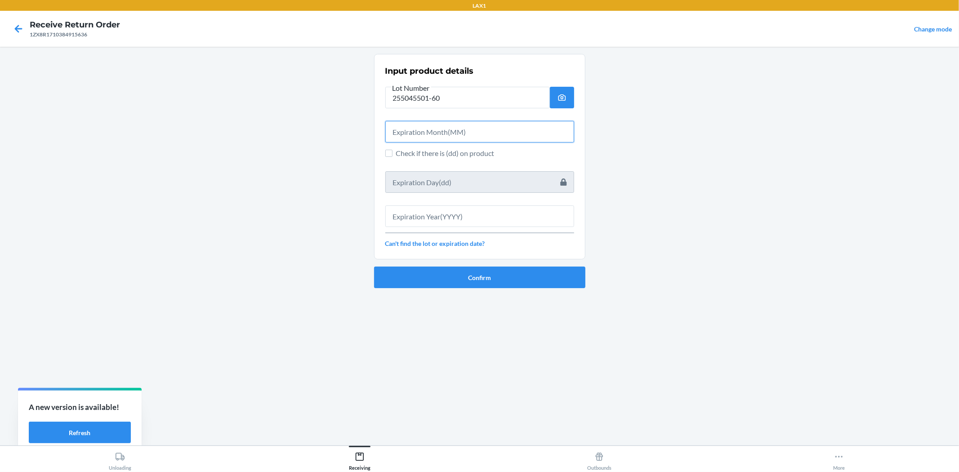
click at [458, 132] on input "text" at bounding box center [479, 132] width 189 height 22
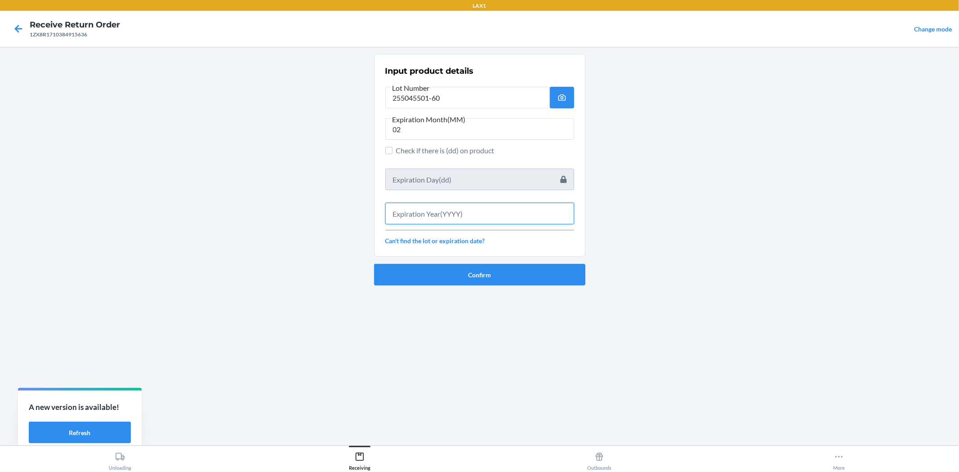
click at [455, 210] on input "text" at bounding box center [479, 214] width 189 height 22
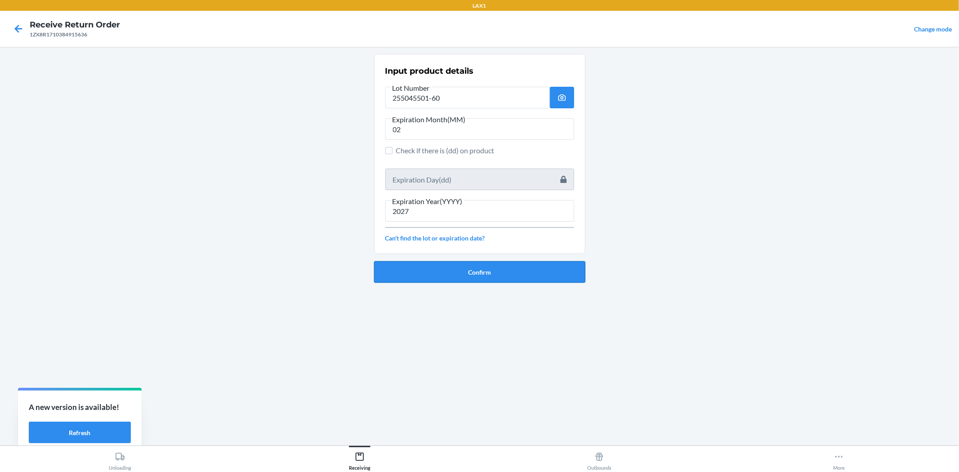
click at [474, 275] on button "Confirm" at bounding box center [479, 272] width 211 height 22
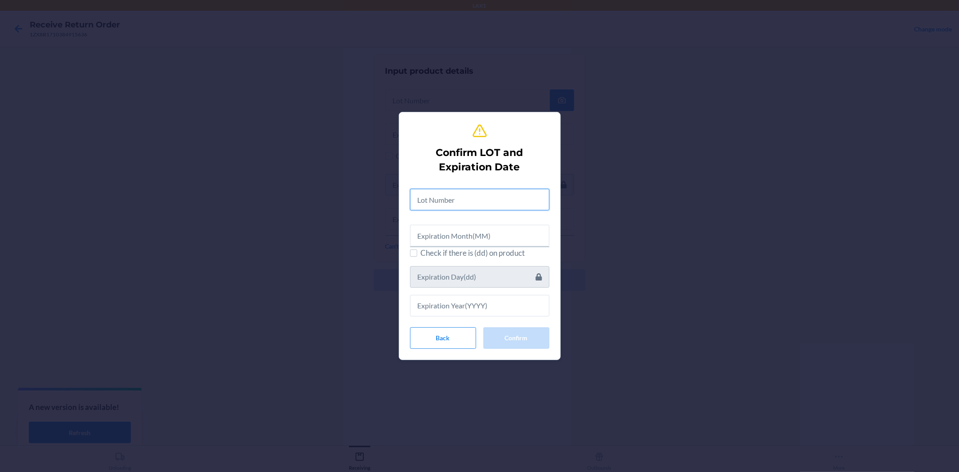
click at [464, 198] on input "text" at bounding box center [479, 200] width 139 height 22
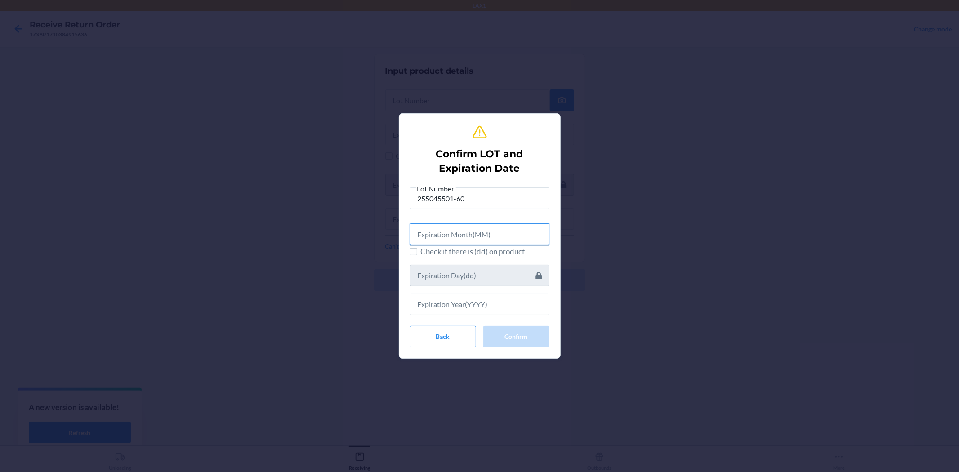
click at [483, 233] on input "text" at bounding box center [479, 234] width 139 height 22
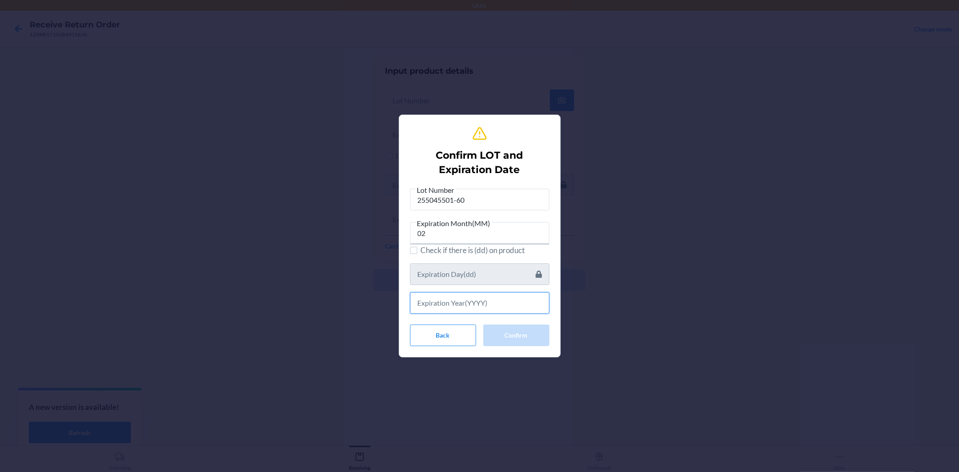
click at [492, 308] on input "text" at bounding box center [479, 303] width 139 height 22
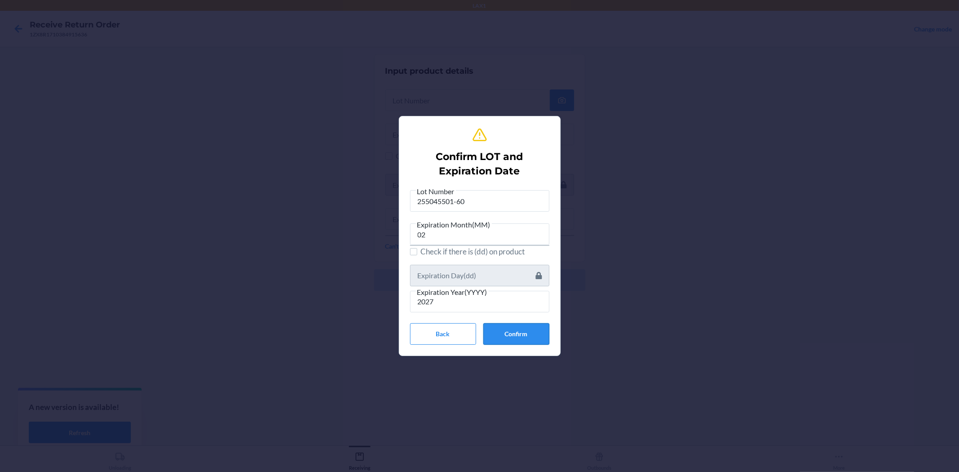
click at [519, 324] on button "Confirm" at bounding box center [516, 334] width 66 height 22
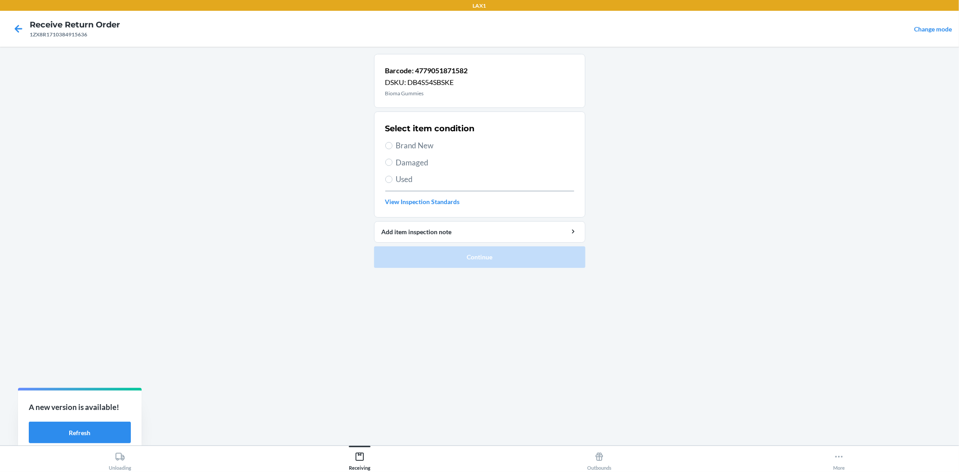
click at [392, 144] on label "Brand New" at bounding box center [479, 146] width 189 height 12
click at [392, 144] on input "Brand New" at bounding box center [388, 145] width 7 height 7
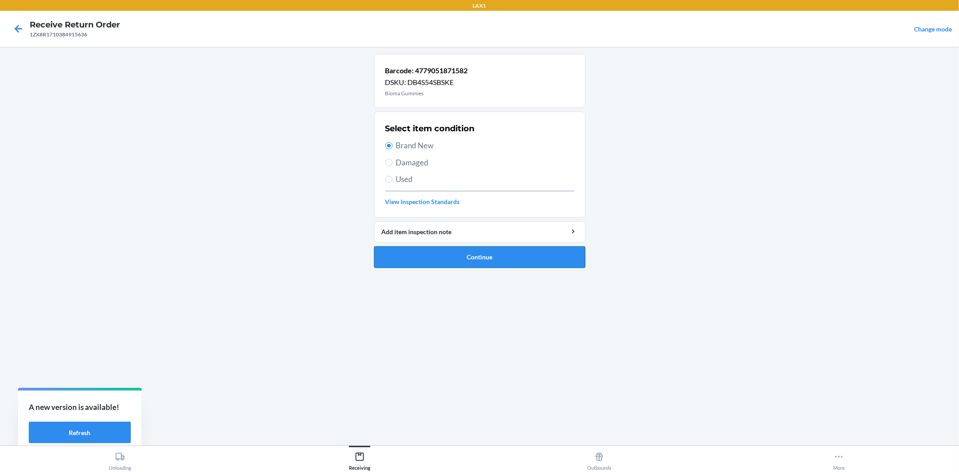
click at [435, 255] on button "Continue" at bounding box center [479, 257] width 211 height 22
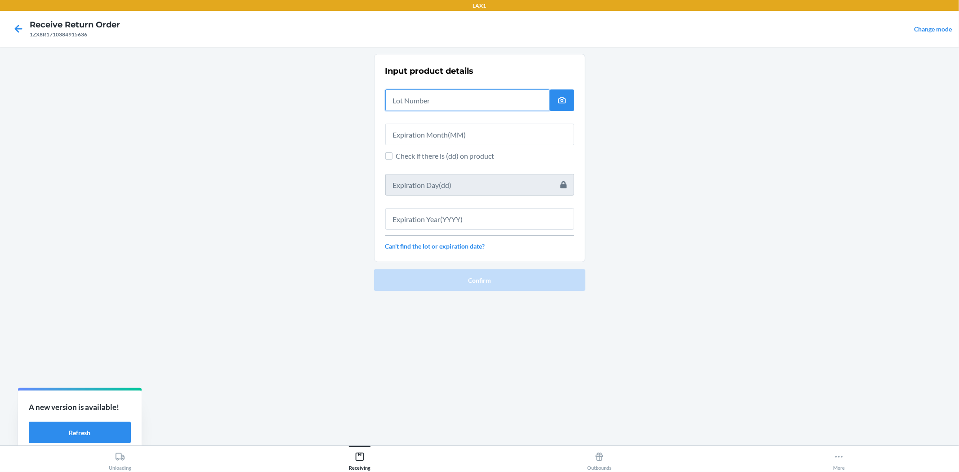
click at [435, 105] on input "text" at bounding box center [467, 100] width 164 height 22
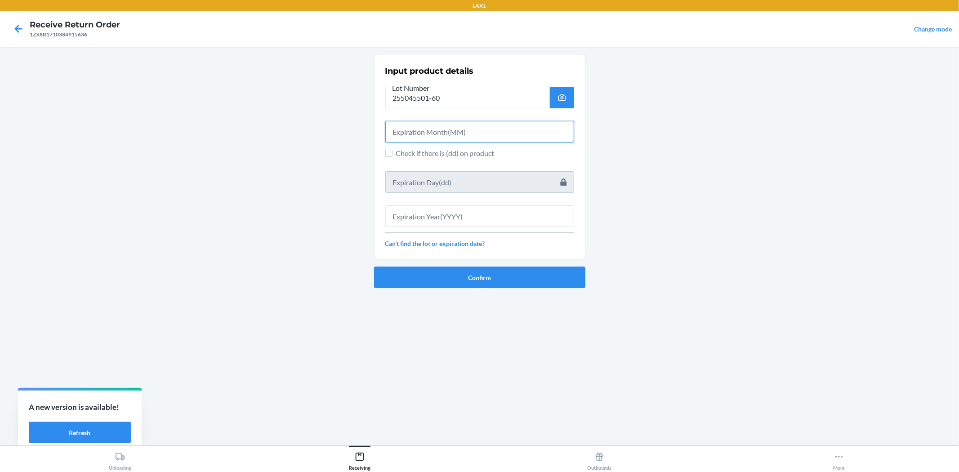
click at [448, 132] on input "text" at bounding box center [479, 132] width 189 height 22
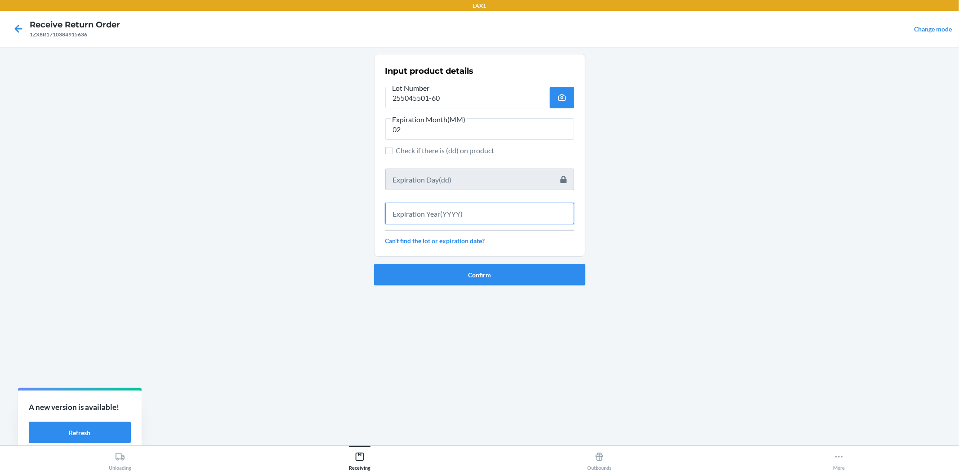
click at [475, 217] on input "text" at bounding box center [479, 214] width 189 height 22
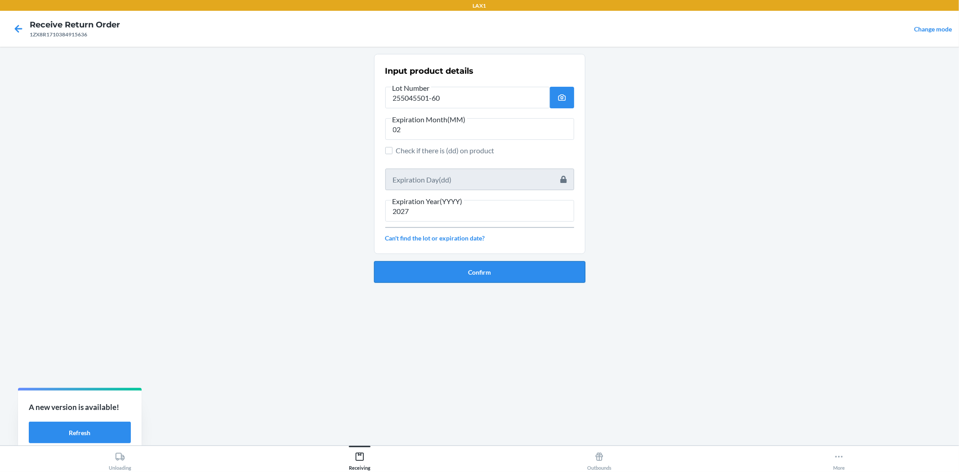
click at [432, 264] on button "Confirm" at bounding box center [479, 272] width 211 height 22
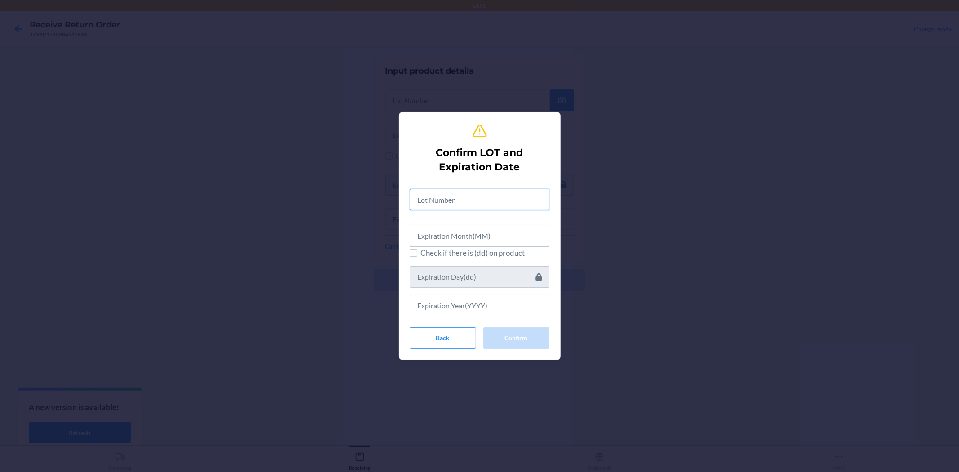
click at [450, 200] on input "text" at bounding box center [479, 200] width 139 height 22
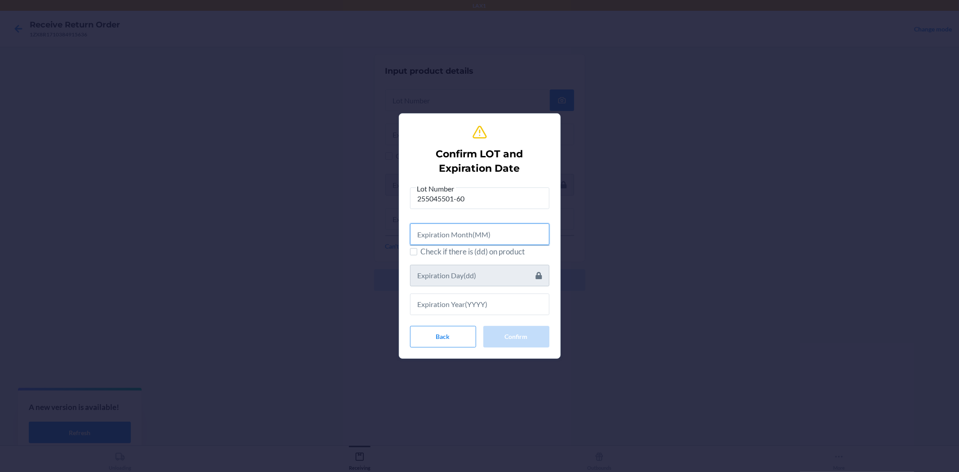
click at [460, 241] on input "text" at bounding box center [479, 234] width 139 height 22
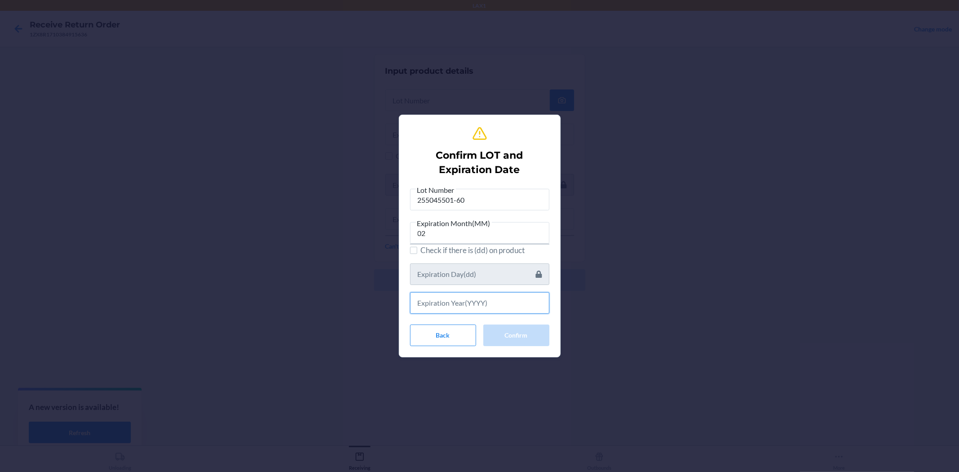
click at [447, 306] on input "text" at bounding box center [479, 303] width 139 height 22
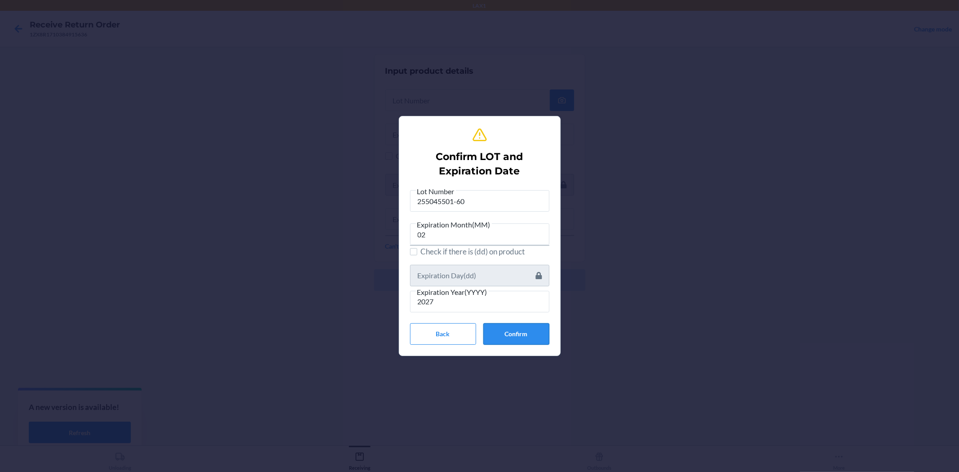
click at [538, 334] on button "Confirm" at bounding box center [516, 334] width 66 height 22
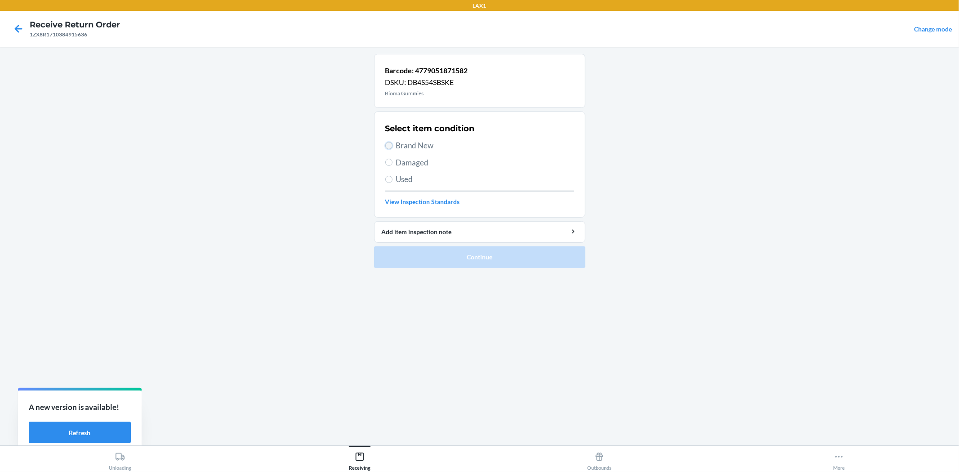
click at [388, 147] on input "Brand New" at bounding box center [388, 145] width 7 height 7
click at [460, 259] on button "Continue" at bounding box center [479, 257] width 211 height 22
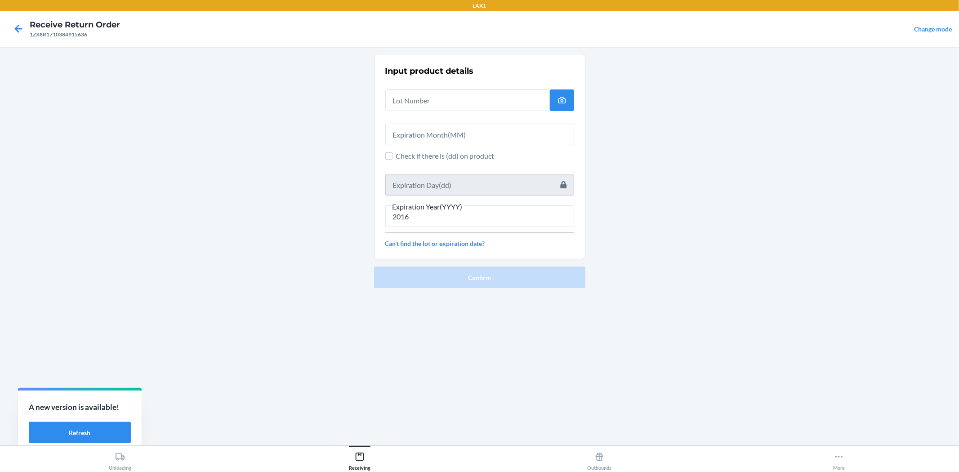
click at [452, 32] on nav "Receive Return Order 1ZX8R1710384915636 Change mode" at bounding box center [479, 29] width 959 height 36
click at [447, 101] on input "text" at bounding box center [467, 100] width 164 height 22
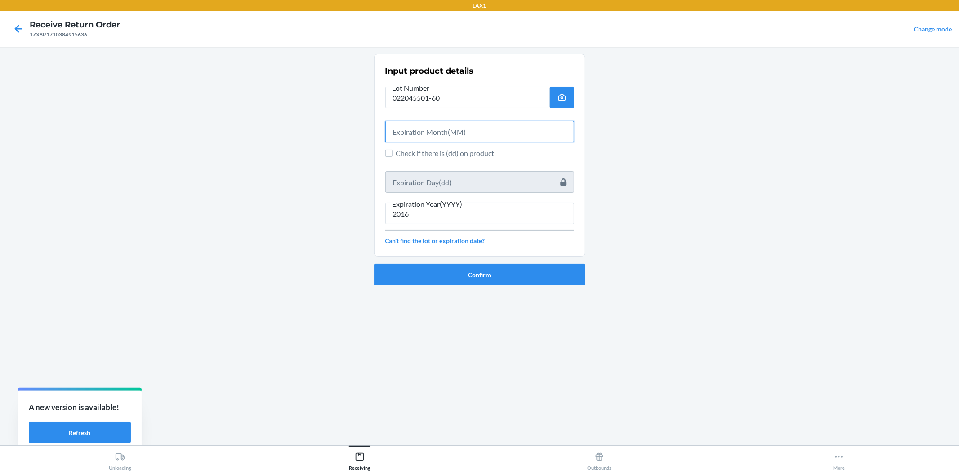
click at [444, 122] on input "text" at bounding box center [479, 132] width 189 height 22
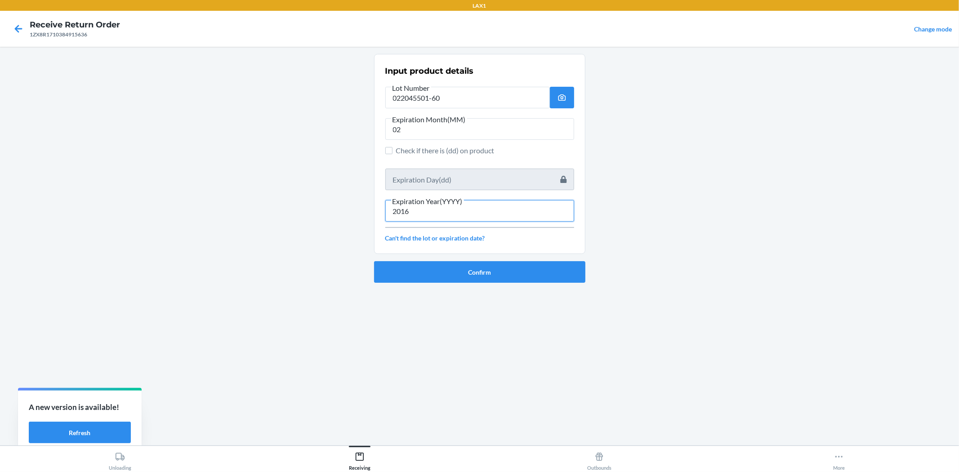
drag, startPoint x: 441, startPoint y: 208, endPoint x: 331, endPoint y: 206, distance: 110.1
click at [331, 206] on main "Input product details Lot Number 022045501-60 Expiration Month(MM) 02 Check if …" at bounding box center [479, 246] width 959 height 399
click at [403, 271] on button "Confirm" at bounding box center [479, 272] width 211 height 22
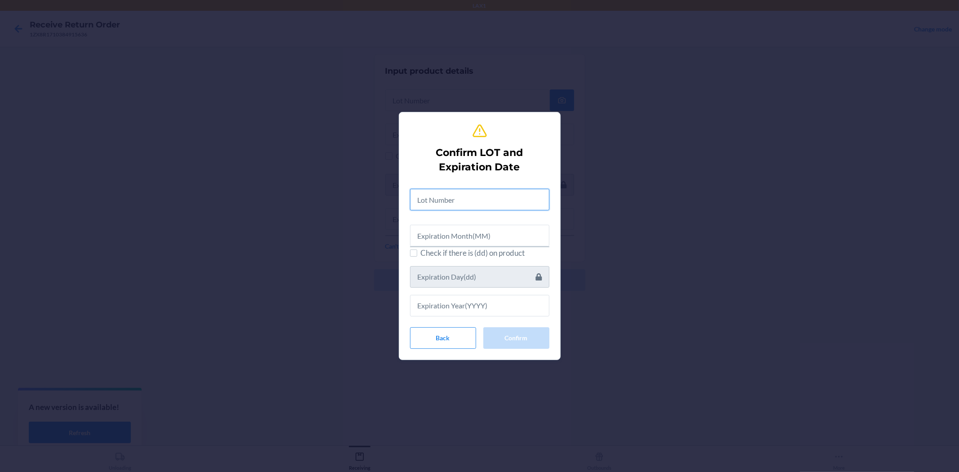
click at [465, 195] on input "text" at bounding box center [479, 200] width 139 height 22
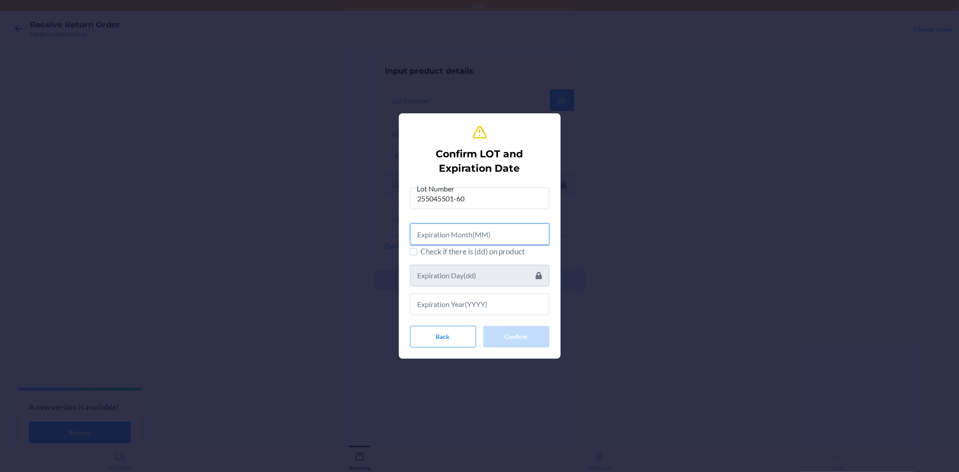
click at [473, 228] on input "text" at bounding box center [479, 234] width 139 height 22
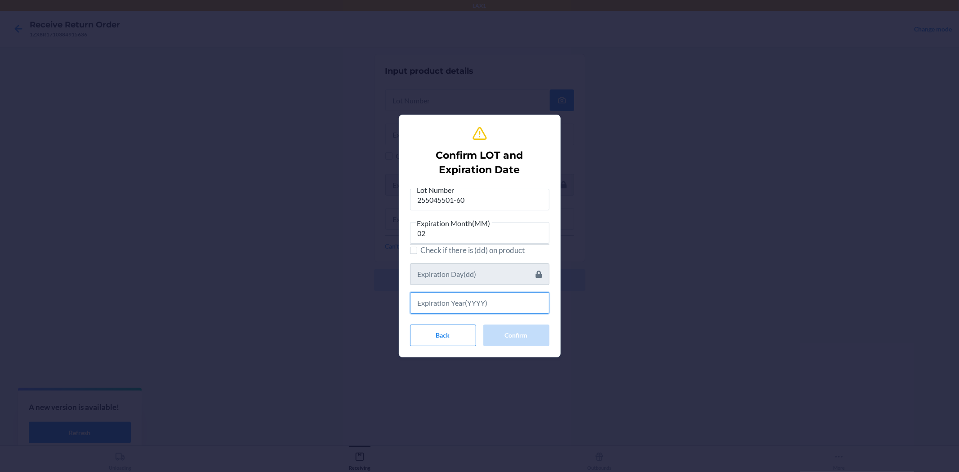
click at [475, 299] on input "text" at bounding box center [479, 303] width 139 height 22
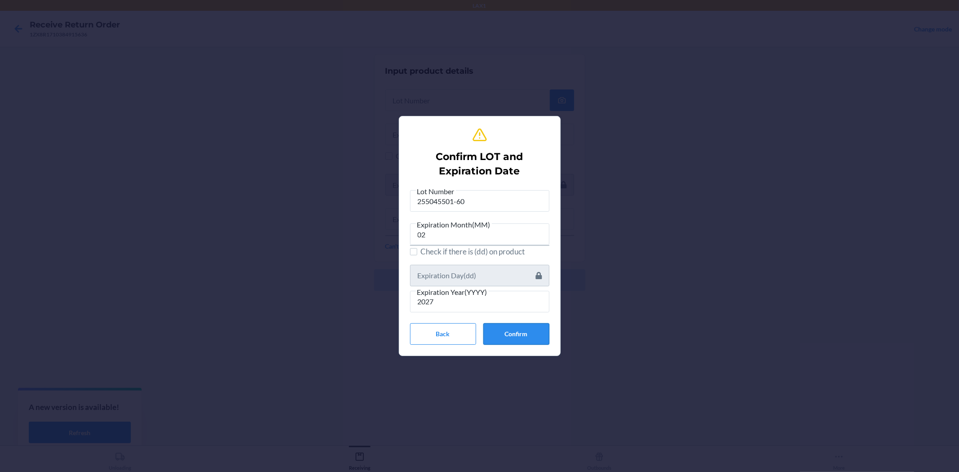
click at [529, 332] on button "Confirm" at bounding box center [516, 334] width 66 height 22
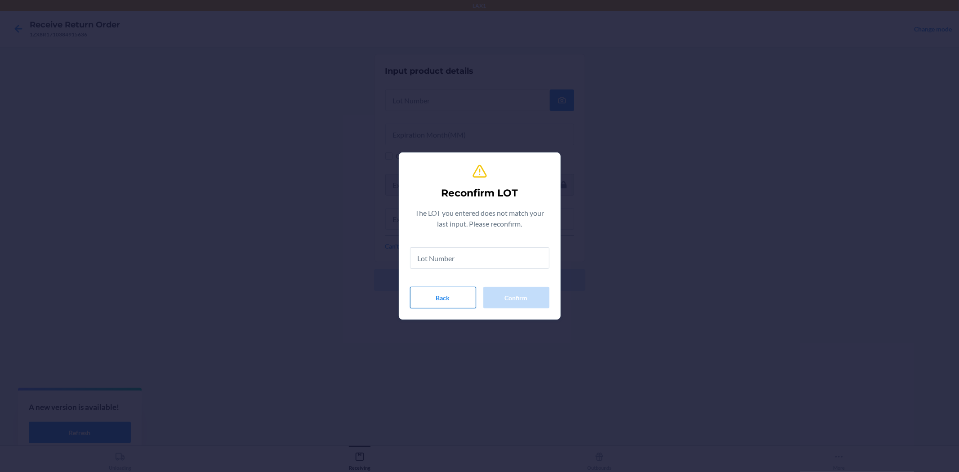
click at [462, 302] on button "Back" at bounding box center [443, 298] width 66 height 22
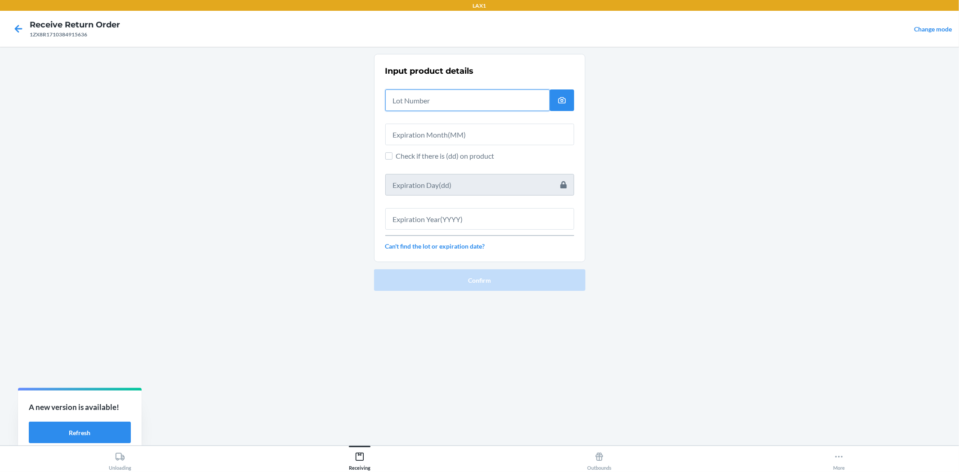
click at [418, 102] on input "text" at bounding box center [467, 100] width 164 height 22
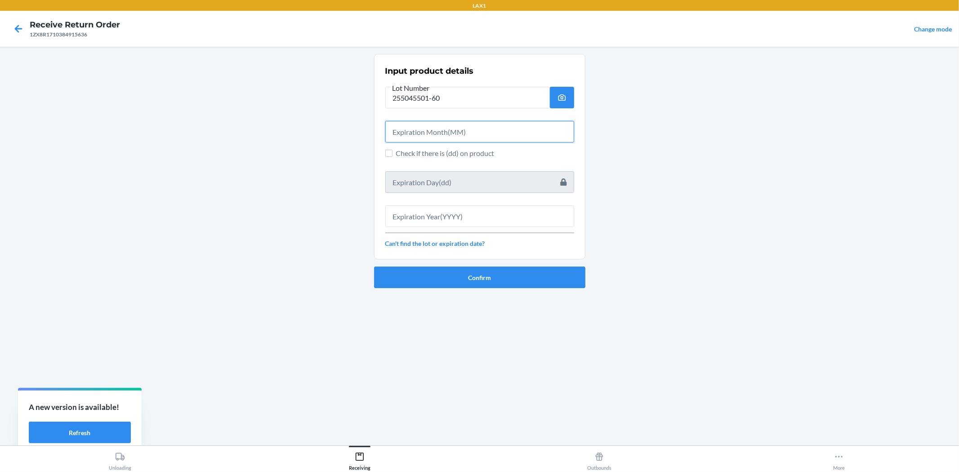
click at [448, 128] on input "text" at bounding box center [479, 132] width 189 height 22
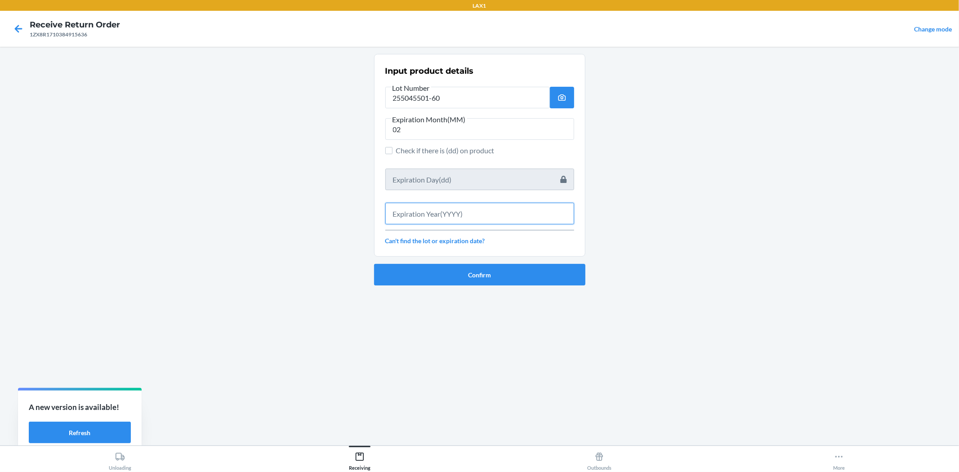
click at [468, 208] on input "text" at bounding box center [479, 214] width 189 height 22
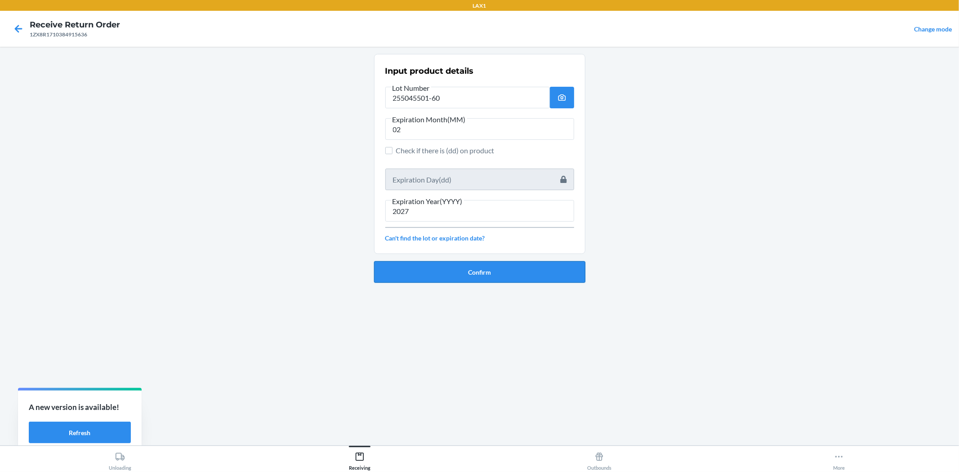
click at [475, 267] on button "Confirm" at bounding box center [479, 272] width 211 height 22
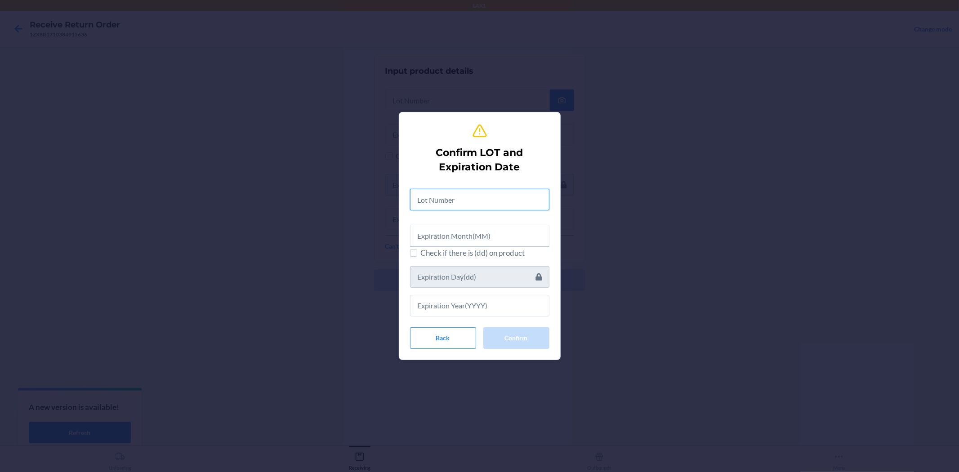
click at [443, 203] on input "text" at bounding box center [479, 200] width 139 height 22
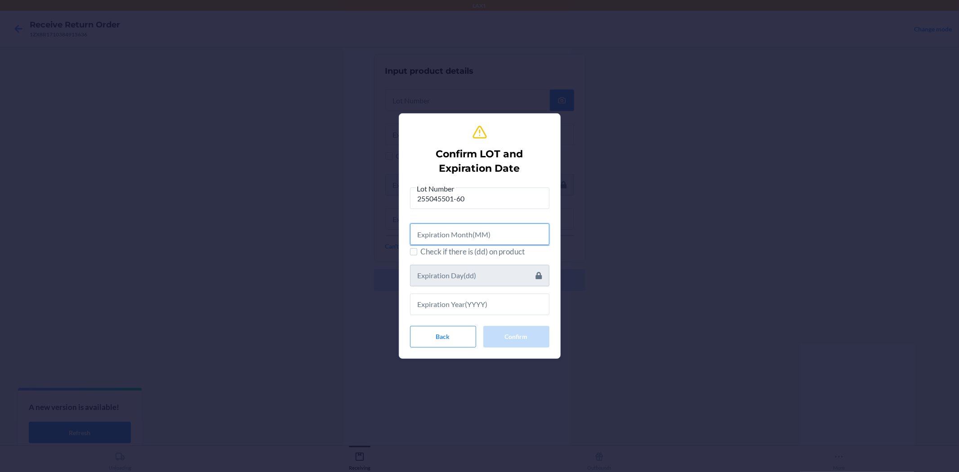
click at [450, 232] on input "text" at bounding box center [479, 234] width 139 height 22
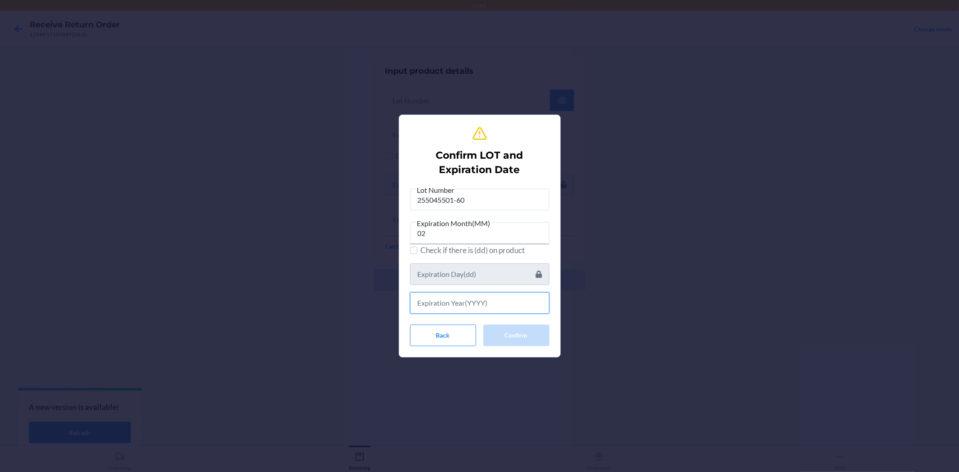
click at [453, 298] on input "text" at bounding box center [479, 303] width 139 height 22
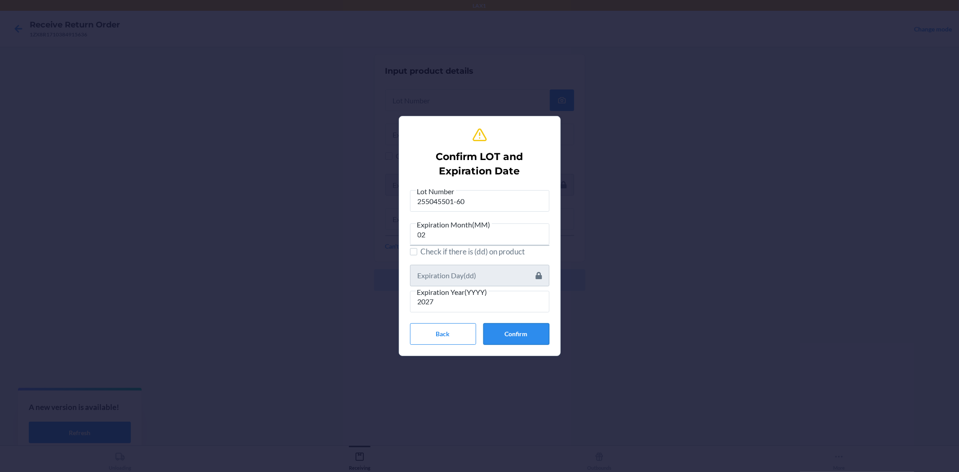
click at [495, 326] on button "Confirm" at bounding box center [516, 334] width 66 height 22
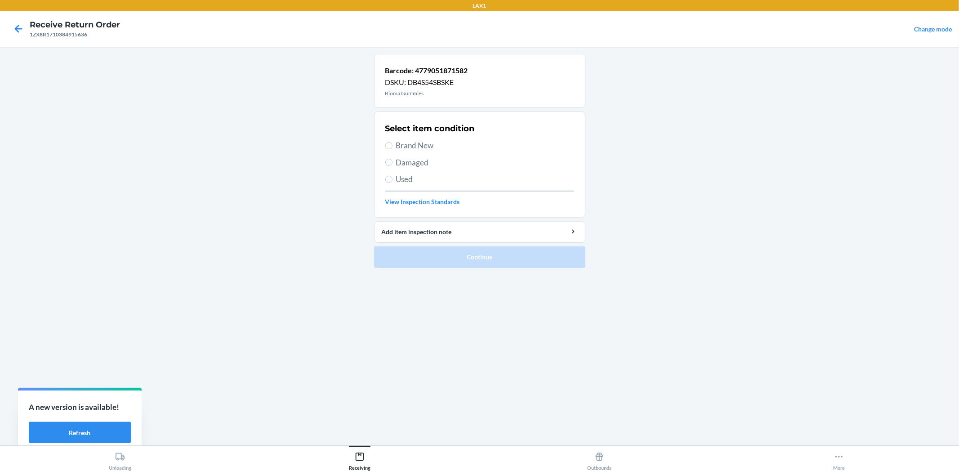
click at [395, 145] on label "Brand New" at bounding box center [479, 146] width 189 height 12
click at [392, 145] on input "Brand New" at bounding box center [388, 145] width 7 height 7
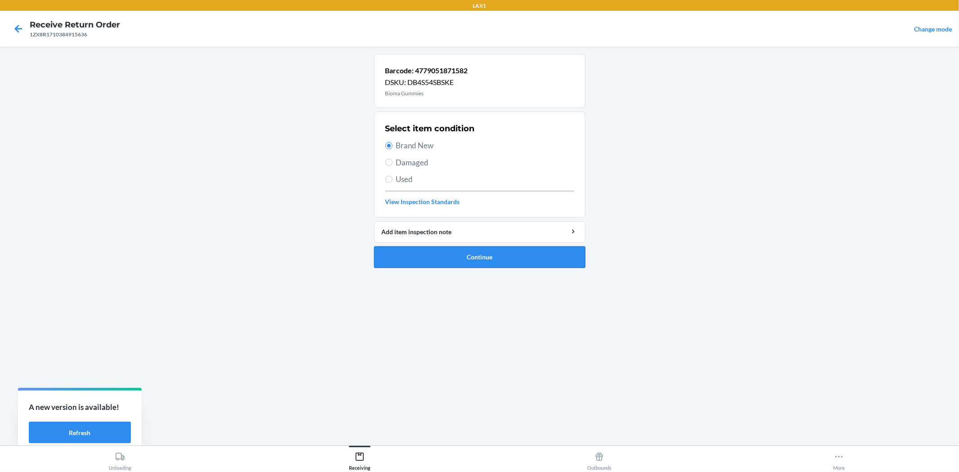
drag, startPoint x: 465, startPoint y: 258, endPoint x: 463, endPoint y: 252, distance: 5.7
click at [464, 255] on button "Continue" at bounding box center [479, 257] width 211 height 22
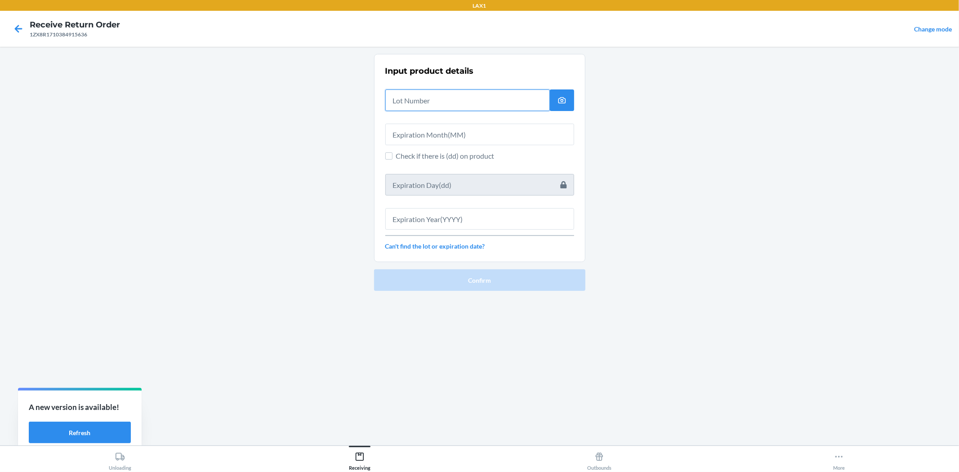
click at [419, 100] on input "text" at bounding box center [467, 100] width 164 height 22
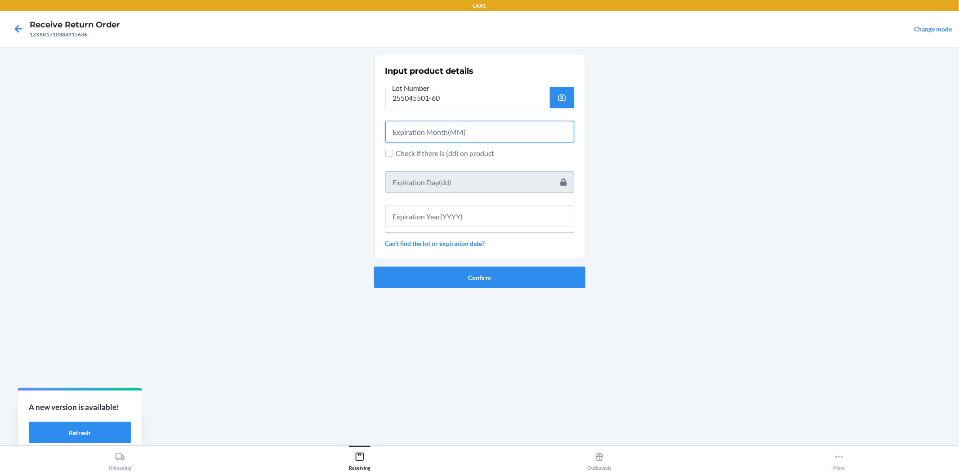
click at [417, 137] on input "text" at bounding box center [479, 132] width 189 height 22
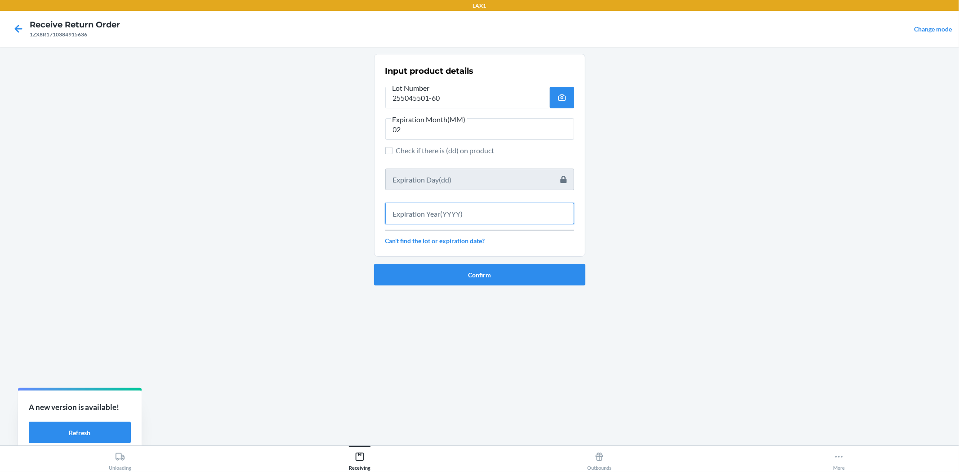
click at [447, 210] on input "text" at bounding box center [479, 214] width 189 height 22
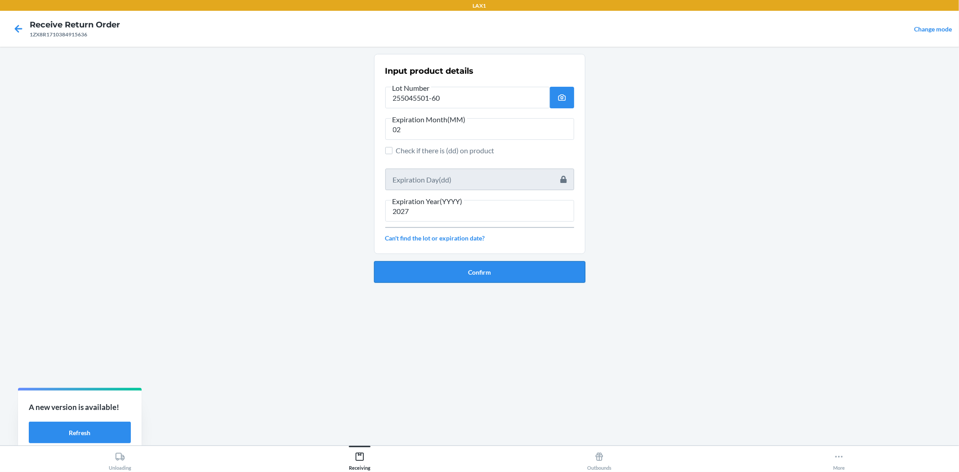
click at [472, 273] on button "Confirm" at bounding box center [479, 272] width 211 height 22
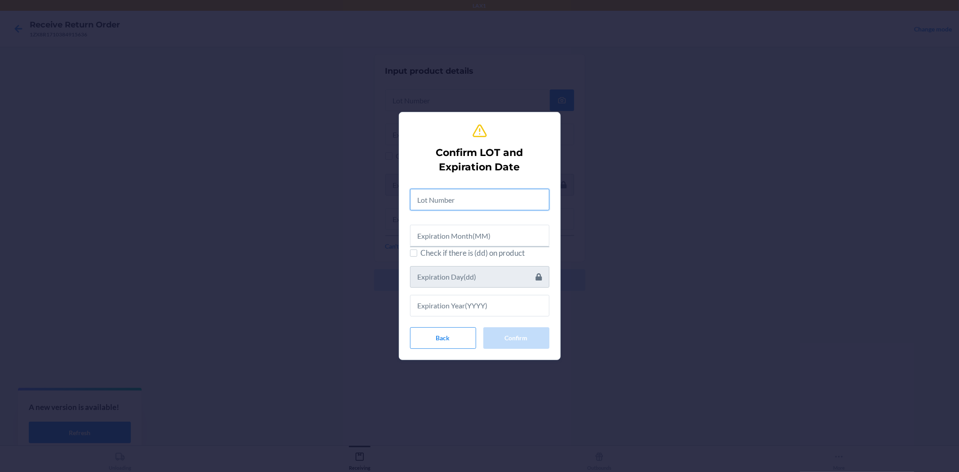
click at [447, 202] on input "text" at bounding box center [479, 200] width 139 height 22
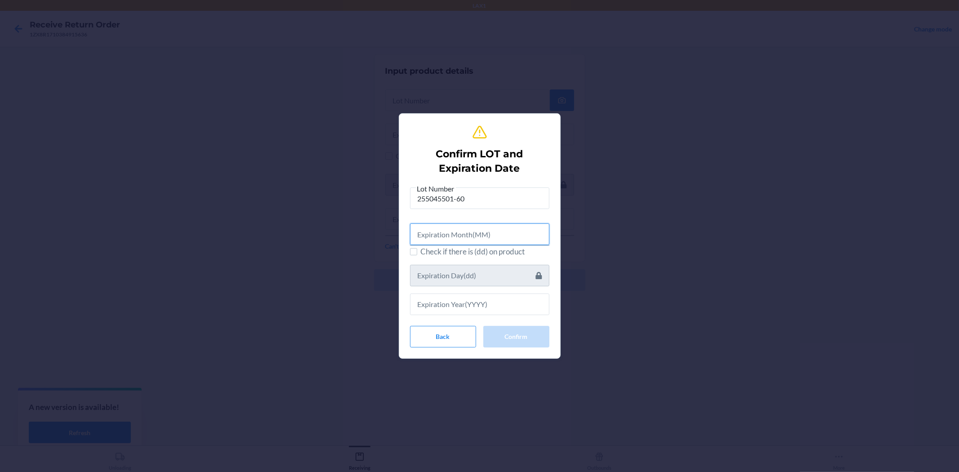
click at [450, 241] on input "text" at bounding box center [479, 234] width 139 height 22
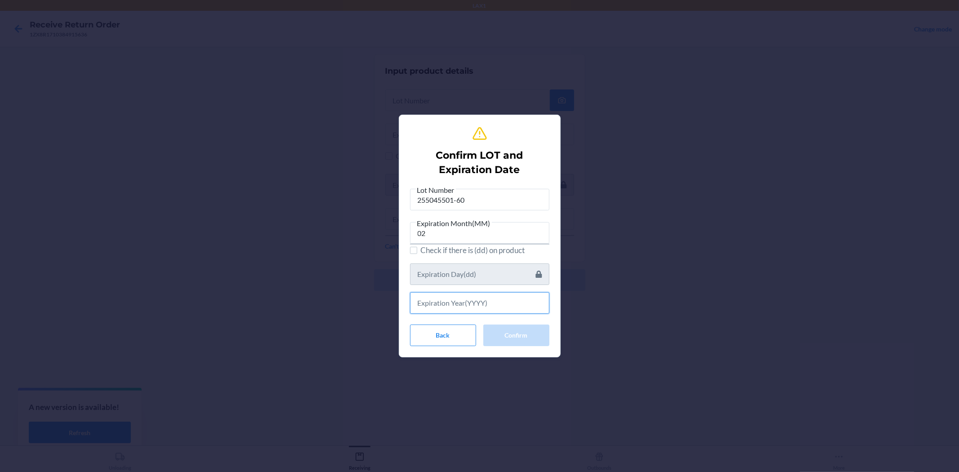
click at [445, 295] on input "text" at bounding box center [479, 303] width 139 height 22
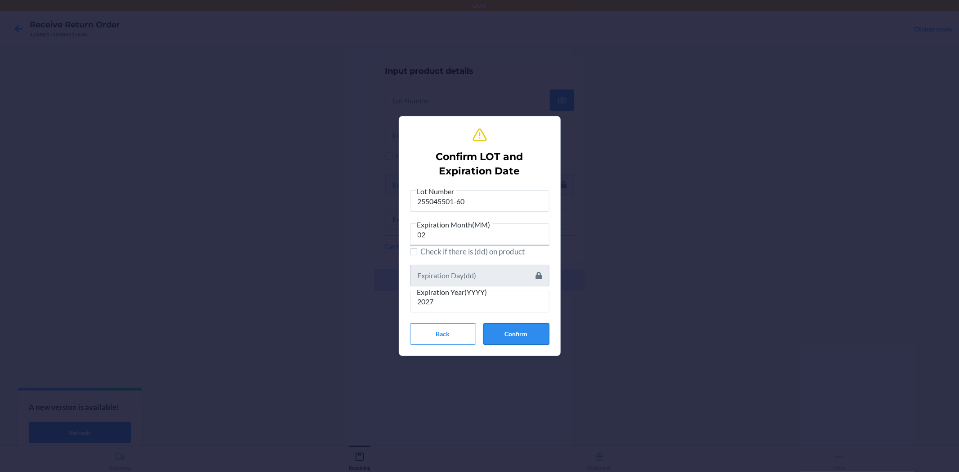
click at [513, 338] on button "Confirm" at bounding box center [516, 334] width 66 height 22
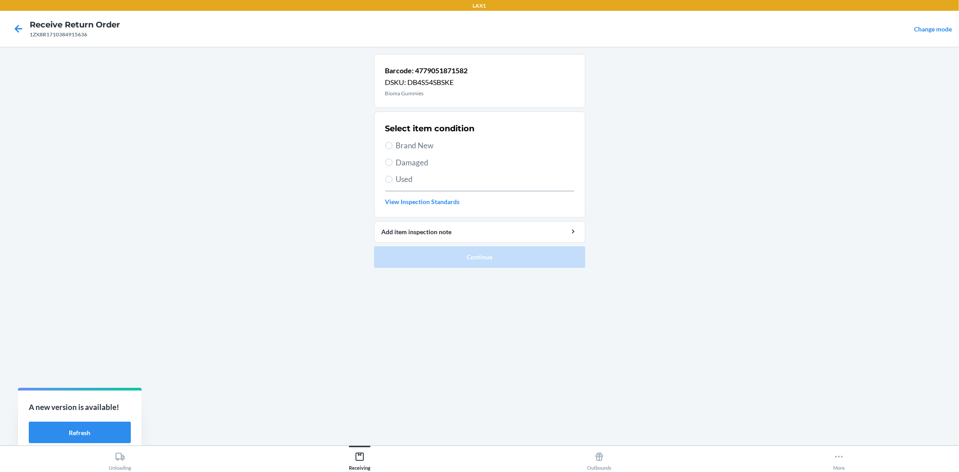
click at [391, 148] on label "Brand New" at bounding box center [479, 146] width 189 height 12
click at [391, 148] on input "Brand New" at bounding box center [388, 145] width 7 height 7
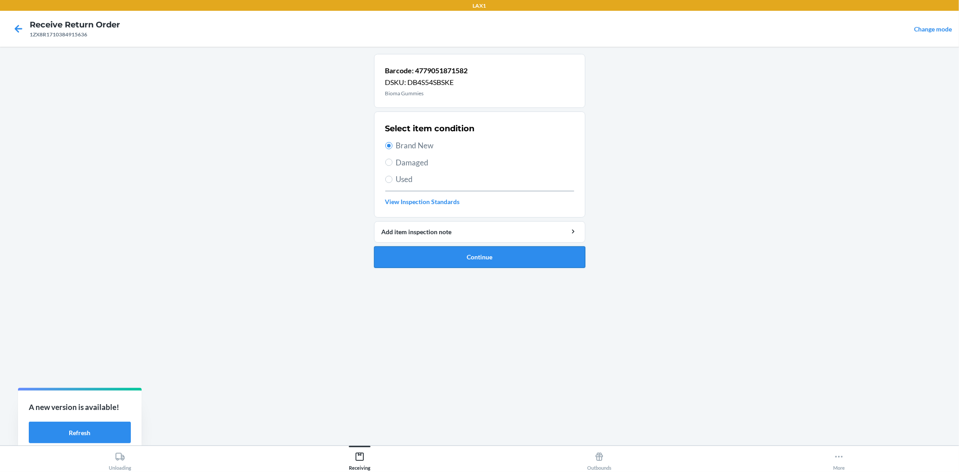
click at [467, 253] on button "Continue" at bounding box center [479, 257] width 211 height 22
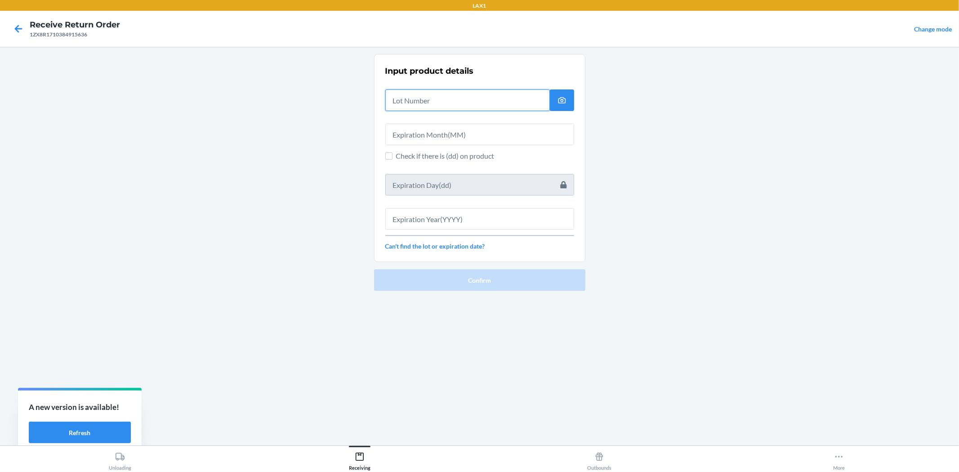
click at [419, 98] on input "text" at bounding box center [467, 100] width 164 height 22
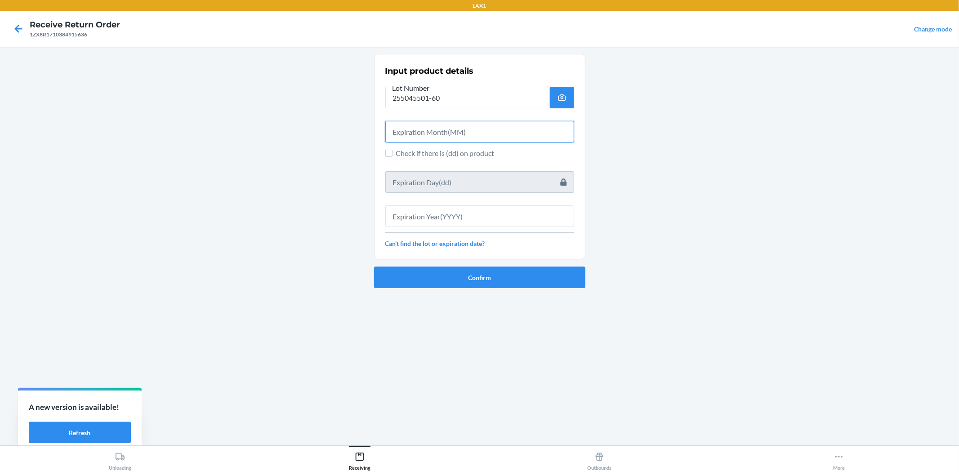
click at [415, 138] on input "text" at bounding box center [479, 132] width 189 height 22
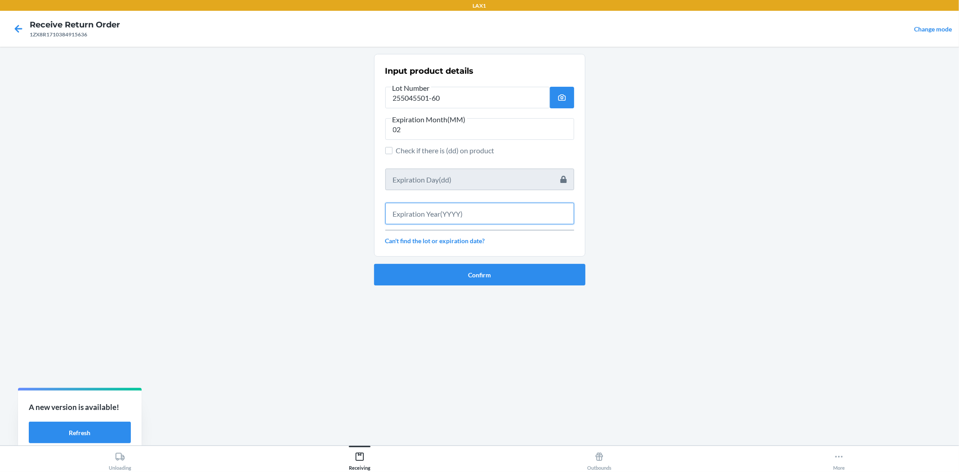
click at [452, 216] on input "text" at bounding box center [479, 214] width 189 height 22
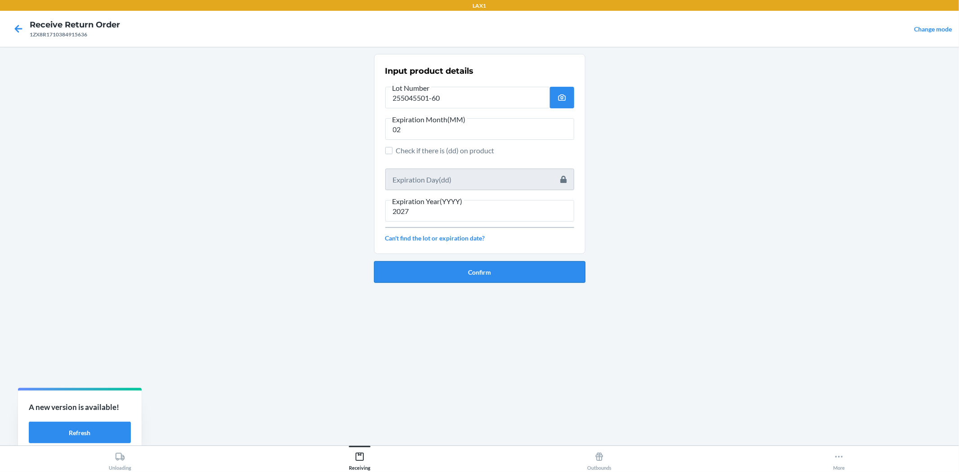
click at [443, 267] on button "Confirm" at bounding box center [479, 272] width 211 height 22
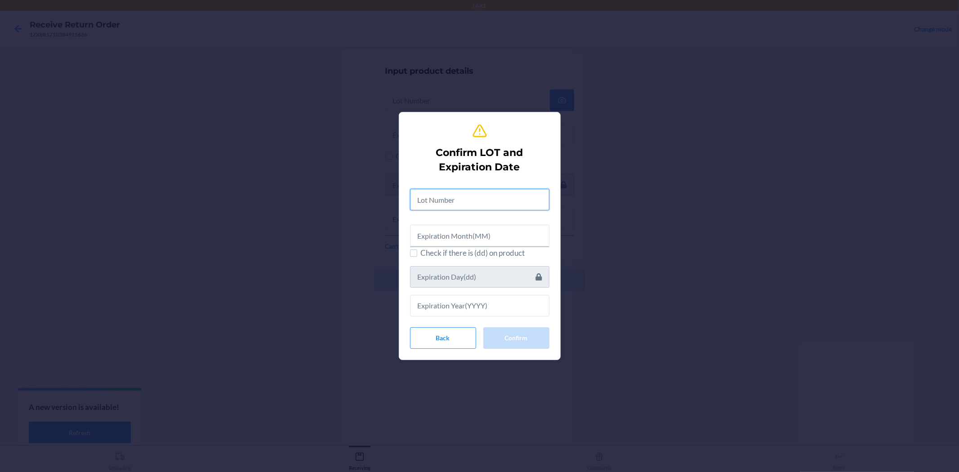
click at [455, 197] on input "text" at bounding box center [479, 200] width 139 height 22
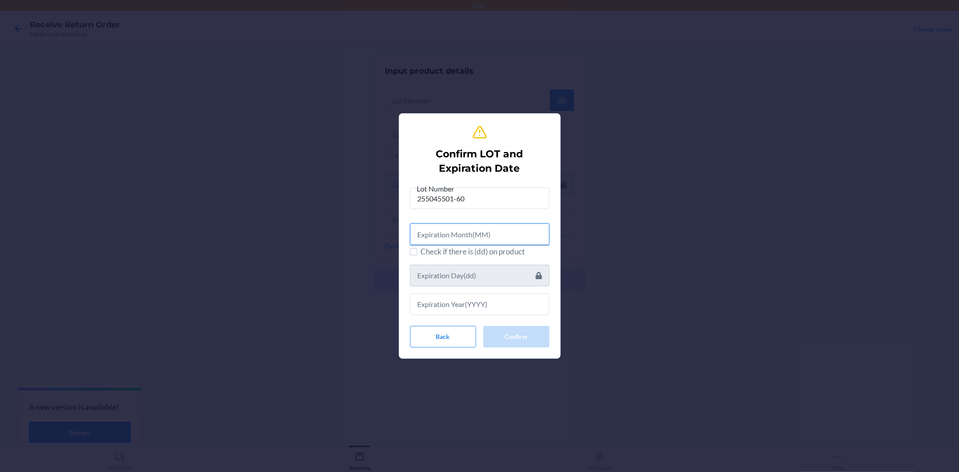
click at [468, 243] on input "text" at bounding box center [479, 234] width 139 height 22
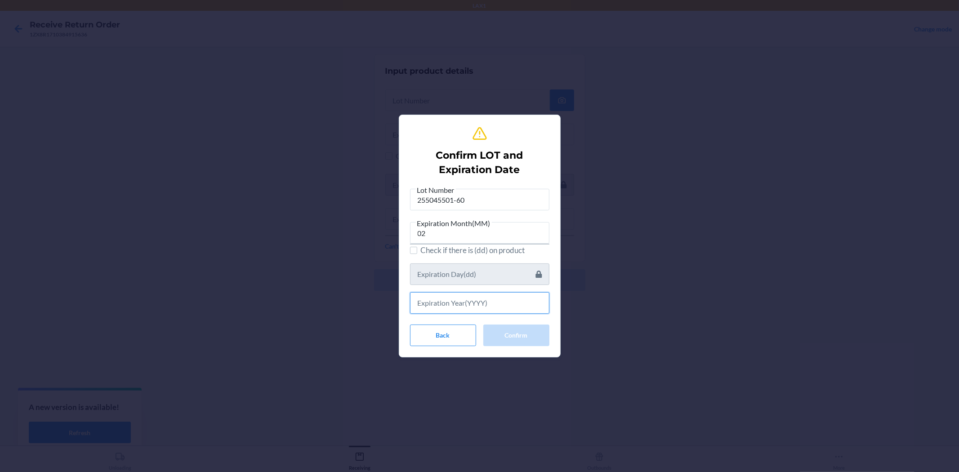
click at [492, 295] on input "text" at bounding box center [479, 303] width 139 height 22
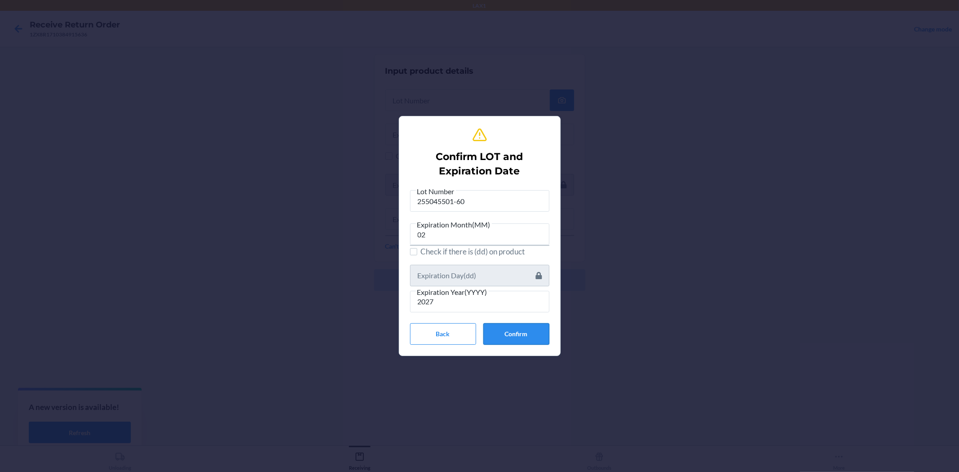
click at [518, 326] on button "Confirm" at bounding box center [516, 334] width 66 height 22
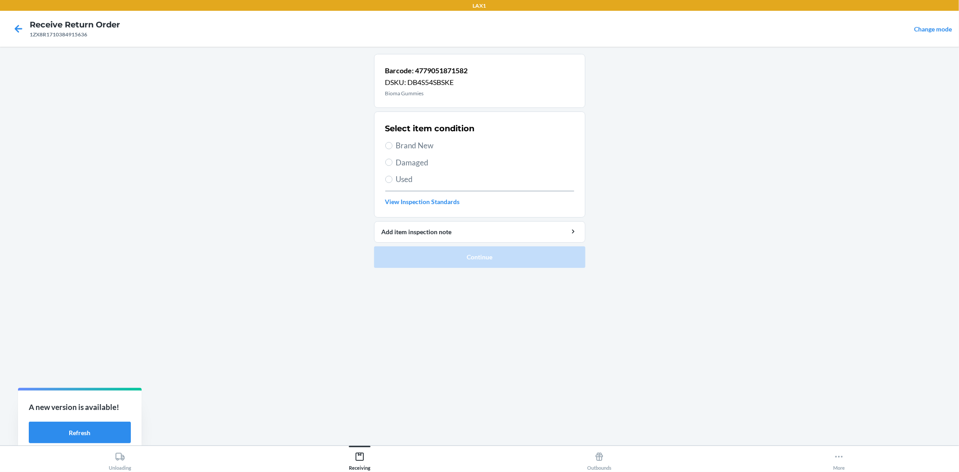
click at [398, 145] on span "Brand New" at bounding box center [485, 146] width 178 height 12
click at [392, 145] on input "Brand New" at bounding box center [388, 145] width 7 height 7
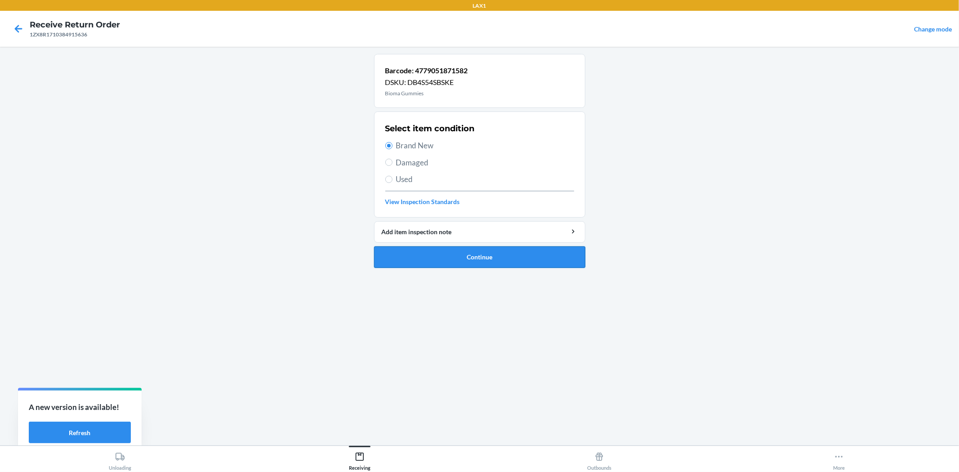
click at [425, 252] on button "Continue" at bounding box center [479, 257] width 211 height 22
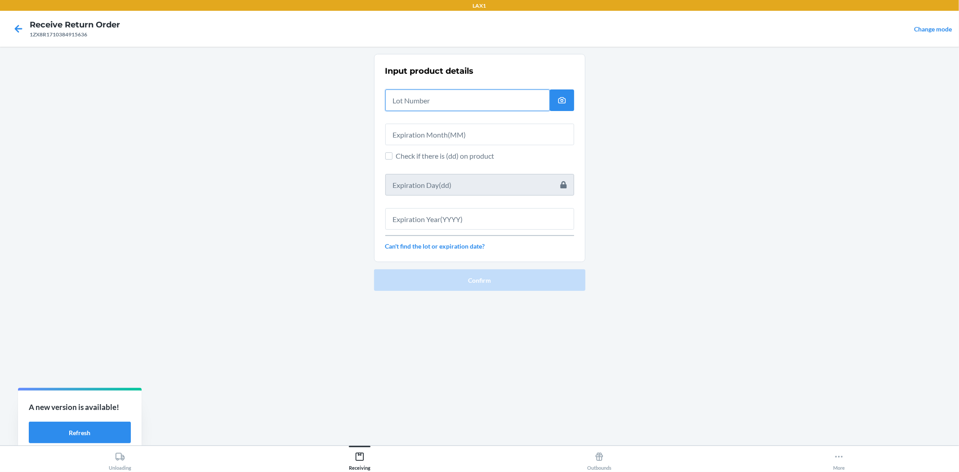
click at [431, 102] on input "text" at bounding box center [467, 100] width 164 height 22
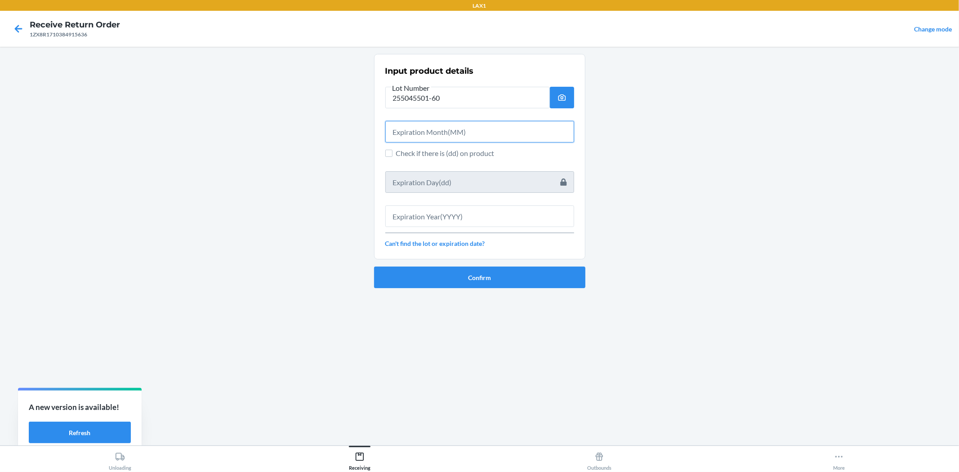
click at [437, 132] on input "text" at bounding box center [479, 132] width 189 height 22
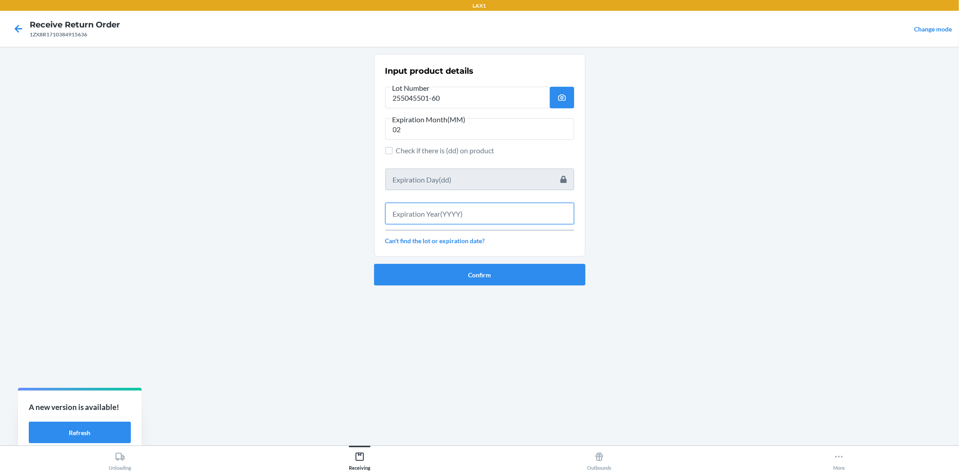
click at [434, 222] on input "text" at bounding box center [479, 214] width 189 height 22
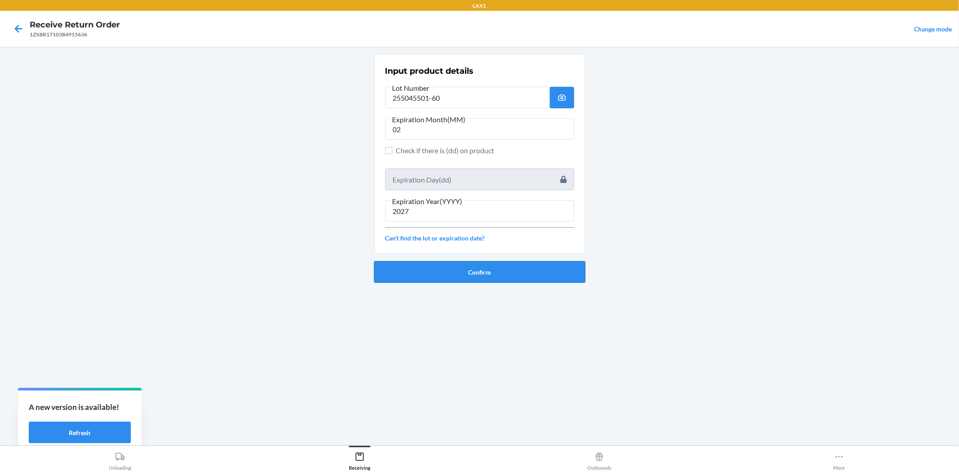
click at [451, 264] on button "Confirm" at bounding box center [479, 272] width 211 height 22
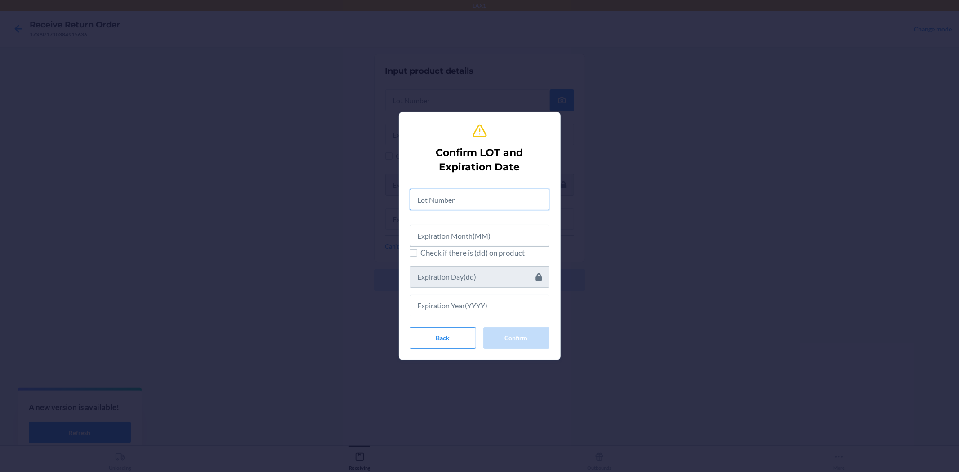
click at [424, 195] on input "text" at bounding box center [479, 200] width 139 height 22
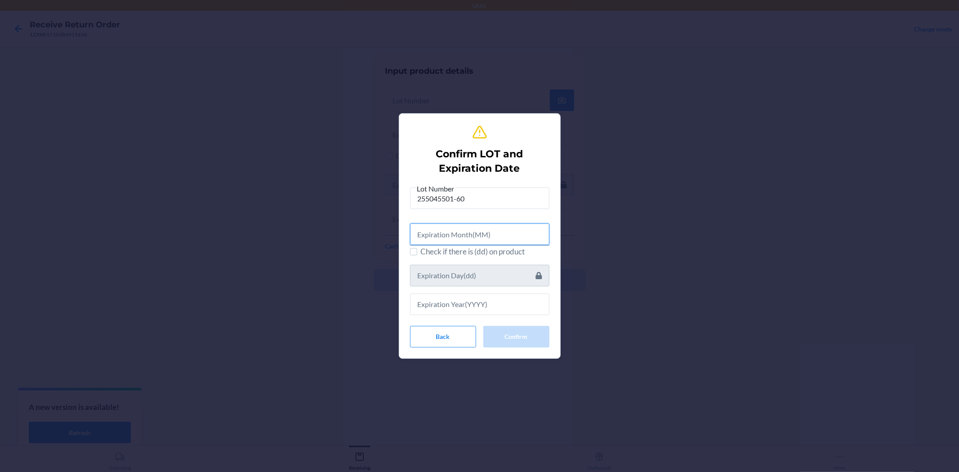
click at [447, 239] on input "text" at bounding box center [479, 234] width 139 height 22
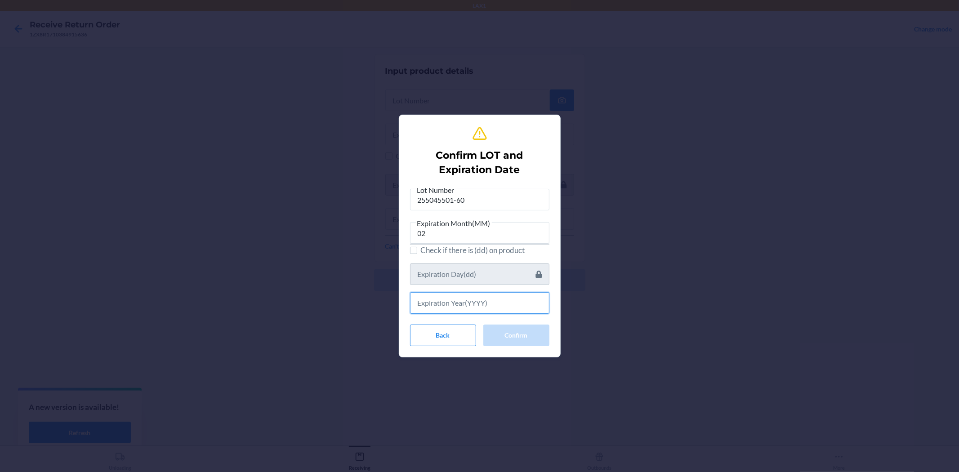
click at [502, 305] on input "text" at bounding box center [479, 303] width 139 height 22
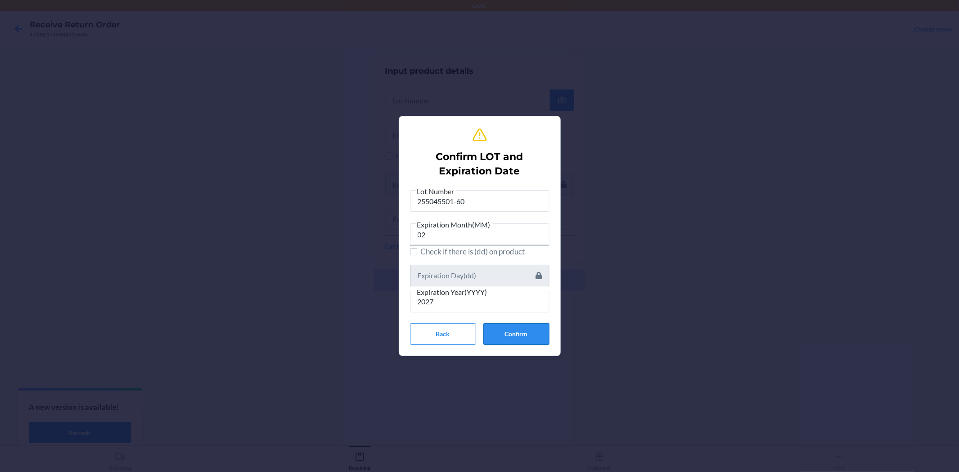
click at [532, 328] on button "Confirm" at bounding box center [516, 334] width 66 height 22
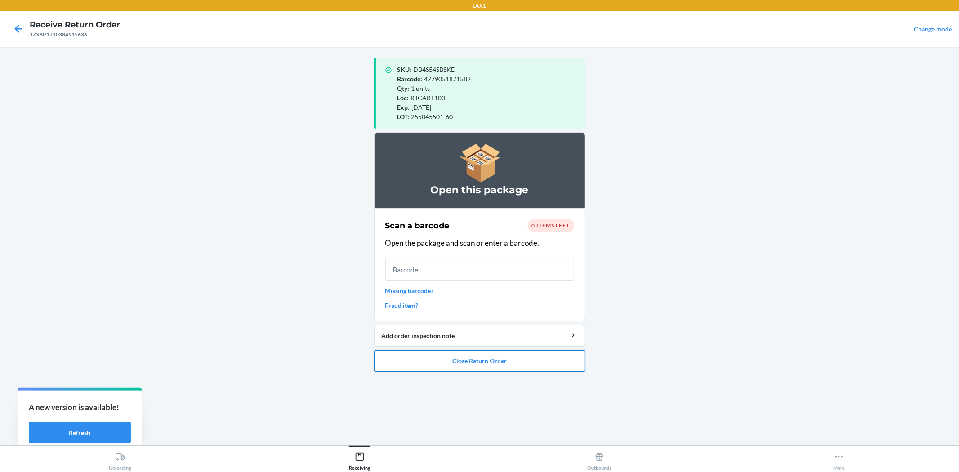
click at [424, 352] on button "Close Return Order" at bounding box center [479, 361] width 211 height 22
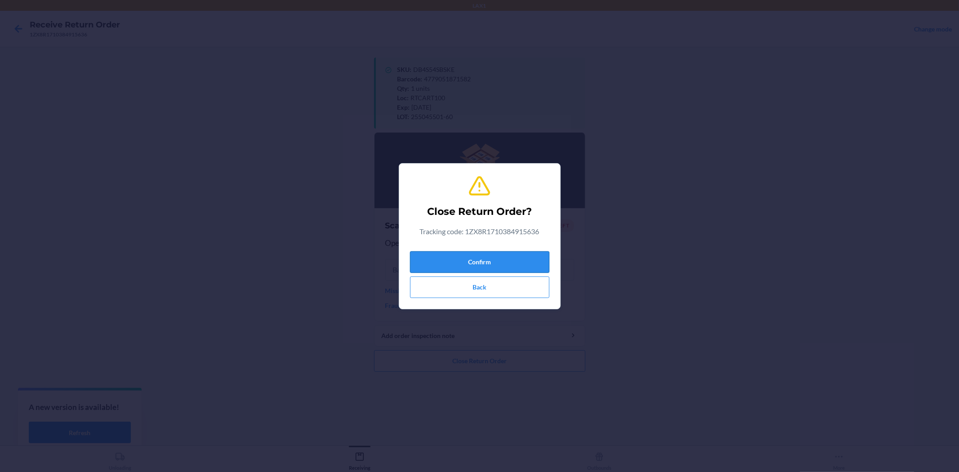
click at [458, 266] on button "Confirm" at bounding box center [479, 262] width 139 height 22
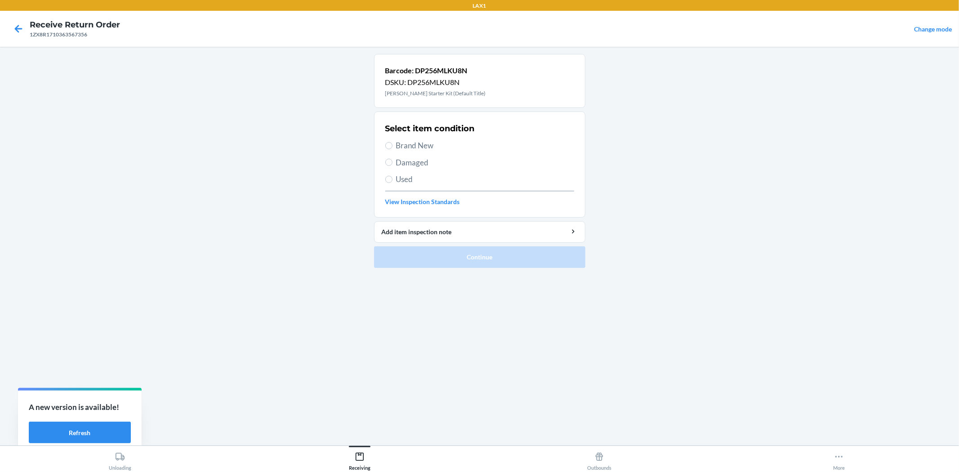
click at [412, 143] on span "Brand New" at bounding box center [485, 146] width 178 height 12
click at [392, 143] on input "Brand New" at bounding box center [388, 145] width 7 height 7
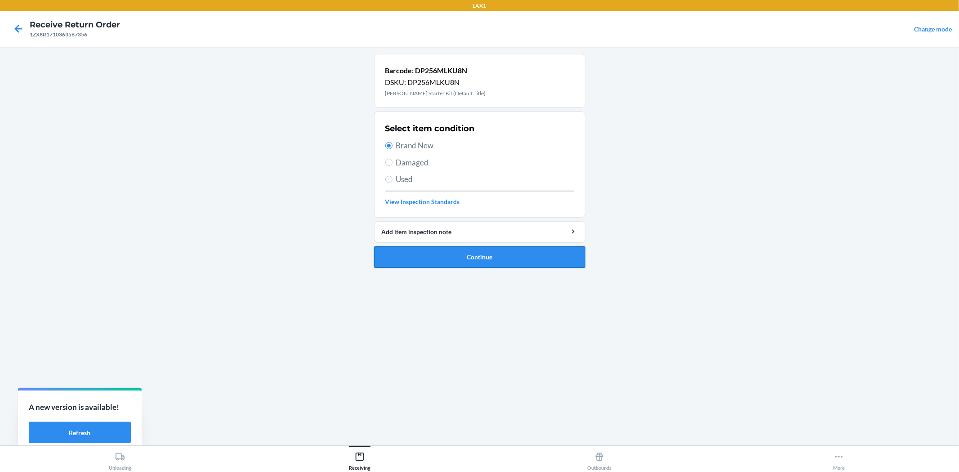
click at [413, 252] on button "Continue" at bounding box center [479, 257] width 211 height 22
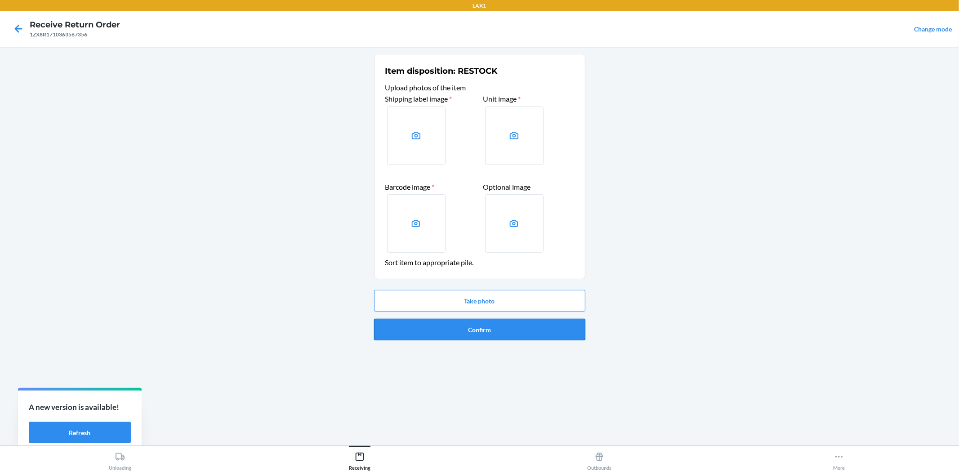
click at [487, 325] on button "Confirm" at bounding box center [479, 330] width 211 height 22
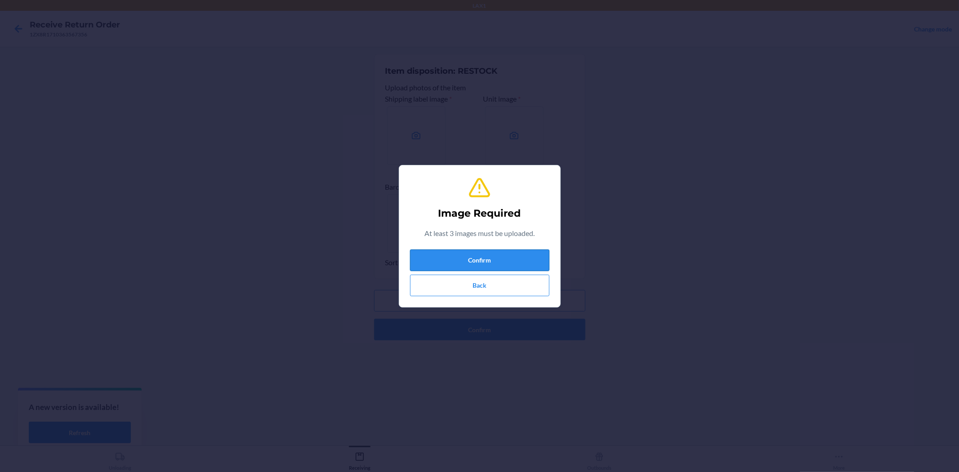
click at [529, 267] on button "Confirm" at bounding box center [479, 260] width 139 height 22
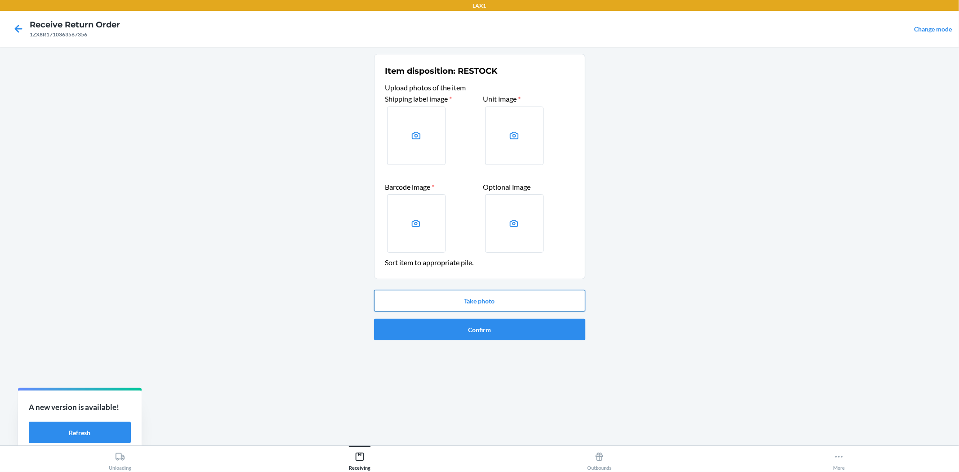
click at [531, 298] on button "Take photo" at bounding box center [479, 301] width 211 height 22
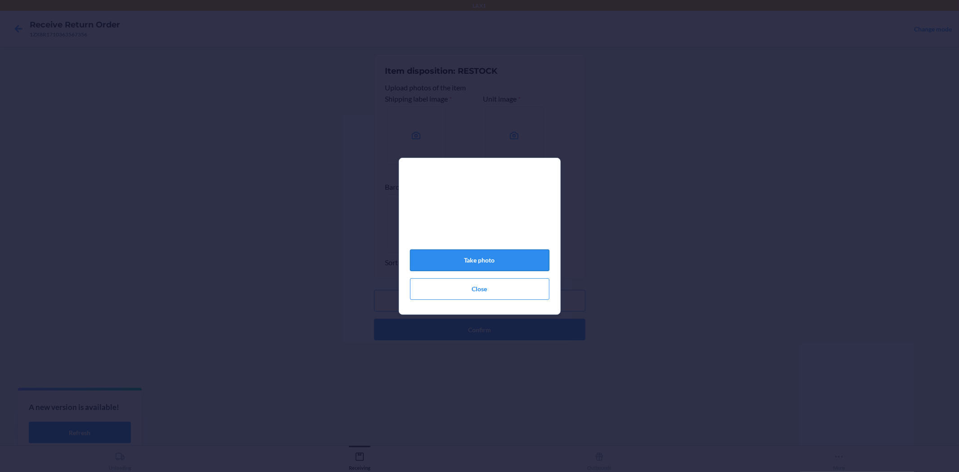
click at [489, 267] on button "Take photo" at bounding box center [479, 260] width 139 height 22
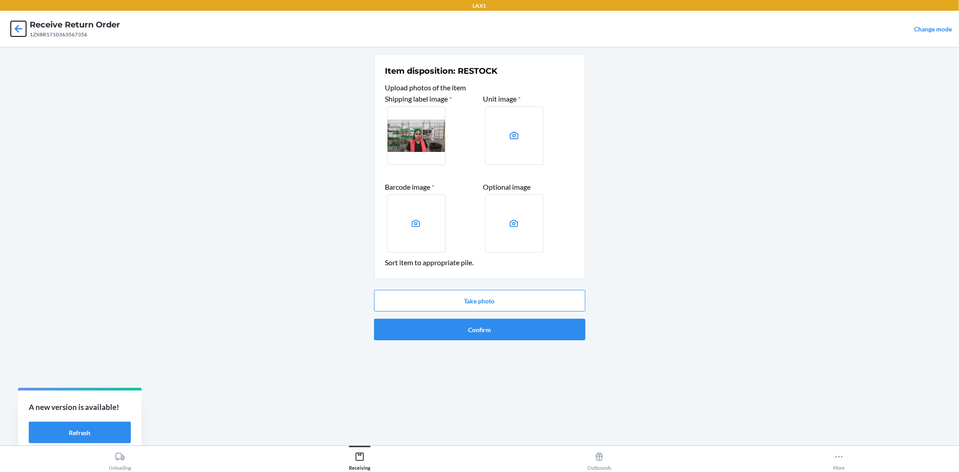
click at [16, 32] on icon at bounding box center [18, 28] width 15 height 15
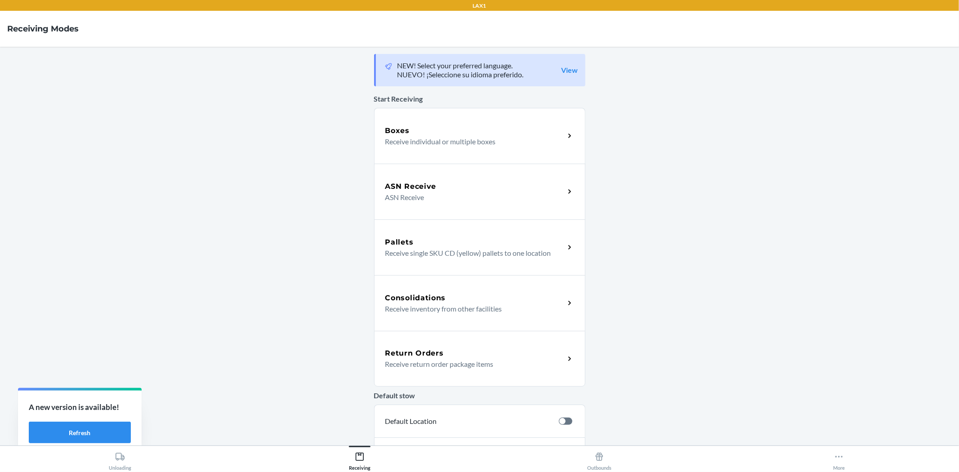
click at [404, 352] on h5 "Return Orders" at bounding box center [414, 353] width 58 height 11
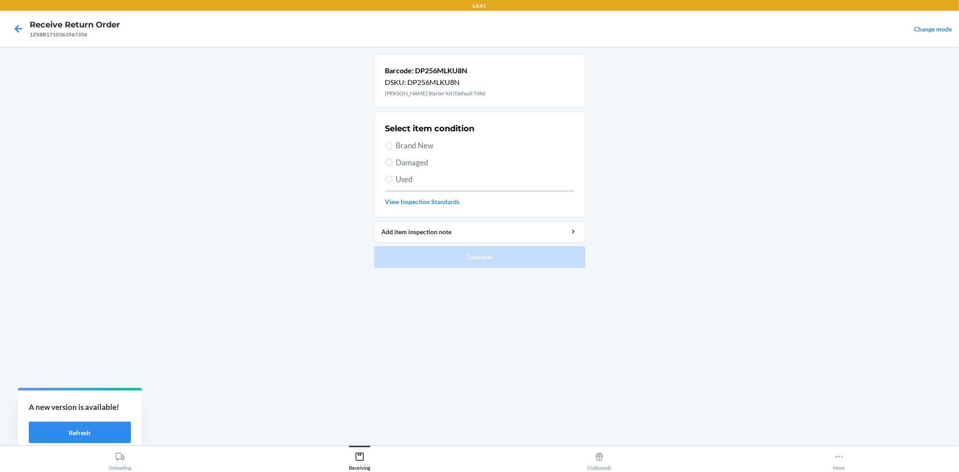
click at [394, 144] on label "Brand New" at bounding box center [479, 146] width 189 height 12
click at [392, 144] on input "Brand New" at bounding box center [388, 145] width 7 height 7
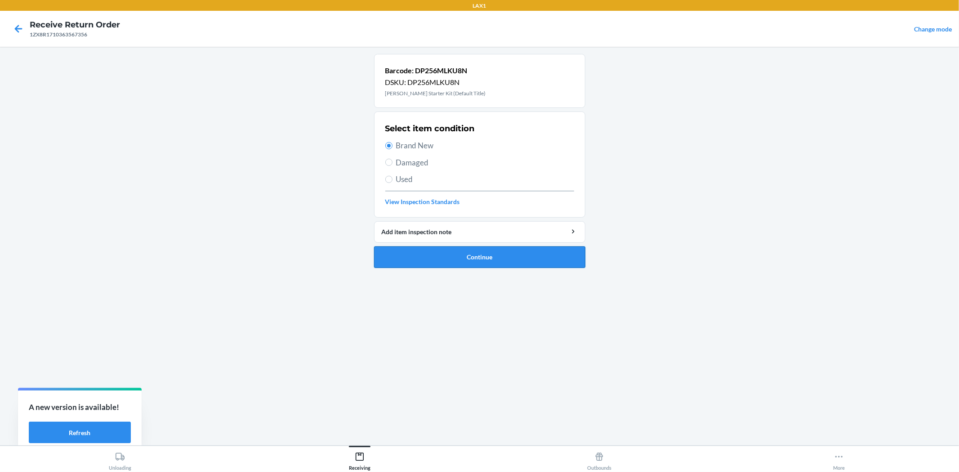
click at [467, 258] on button "Continue" at bounding box center [479, 257] width 211 height 22
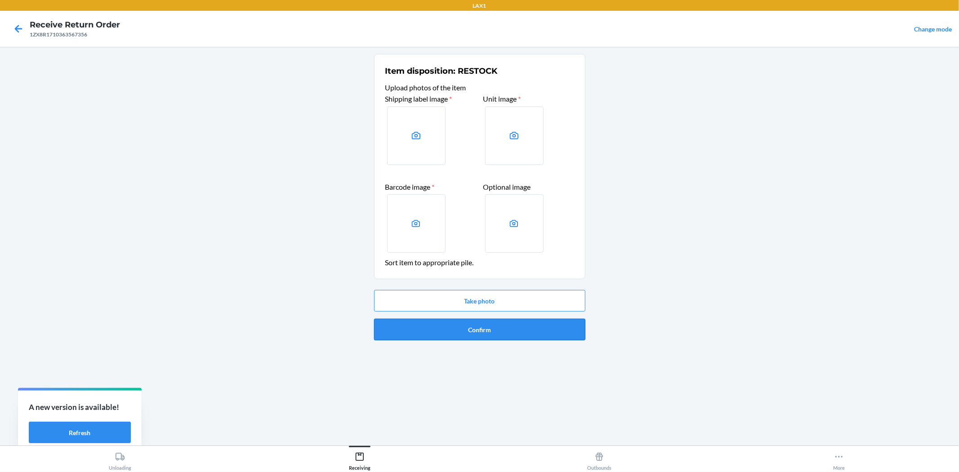
click at [501, 324] on button "Confirm" at bounding box center [479, 330] width 211 height 22
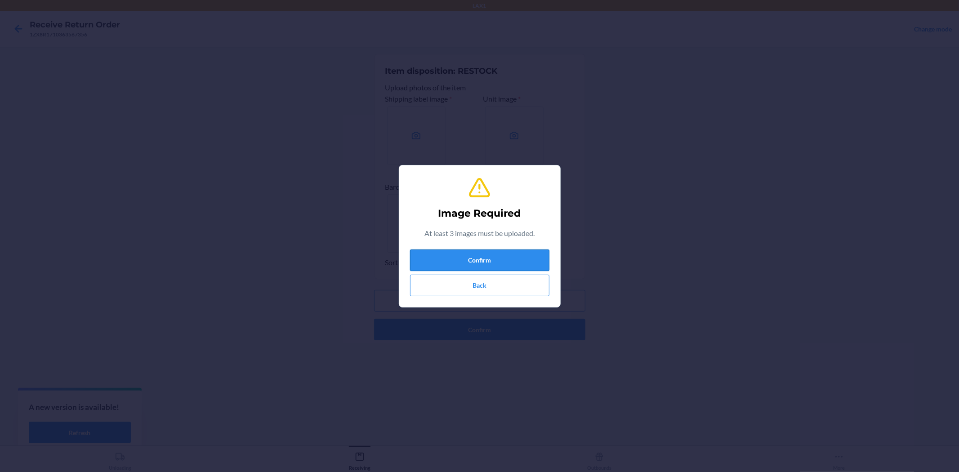
click at [489, 264] on button "Confirm" at bounding box center [479, 260] width 139 height 22
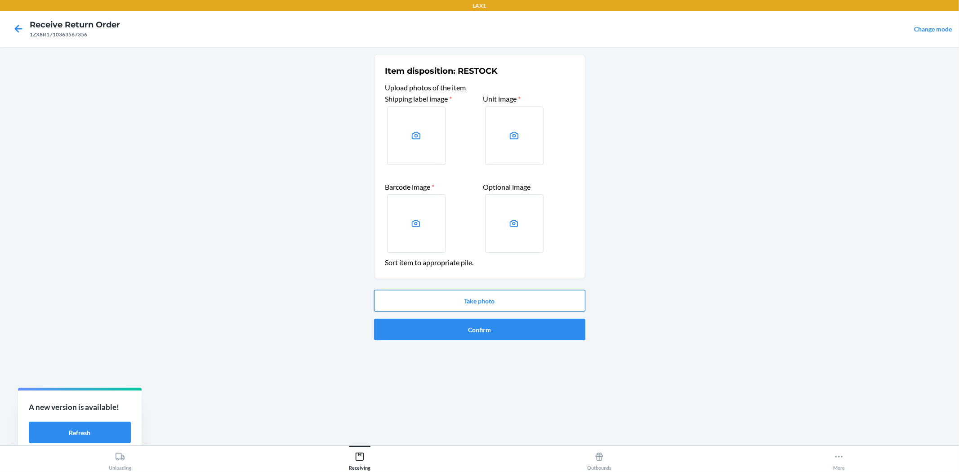
click at [506, 305] on button "Take photo" at bounding box center [479, 301] width 211 height 22
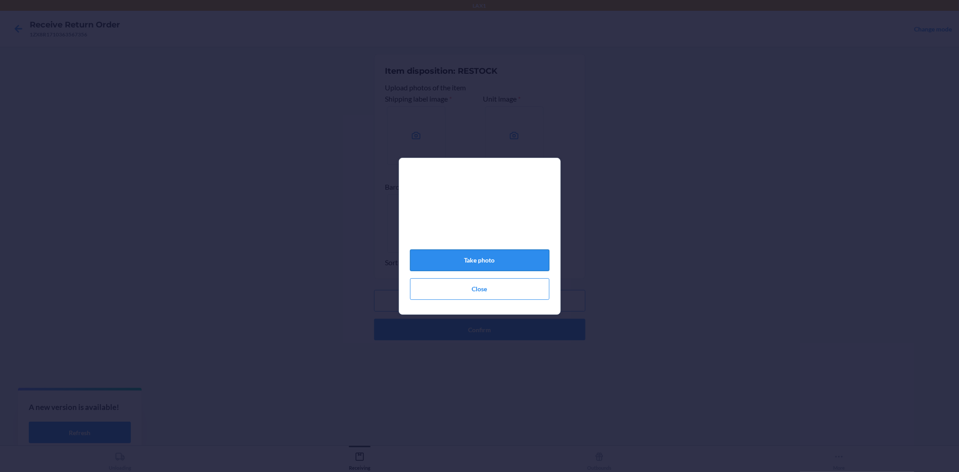
click at [528, 264] on button "Take photo" at bounding box center [479, 260] width 139 height 22
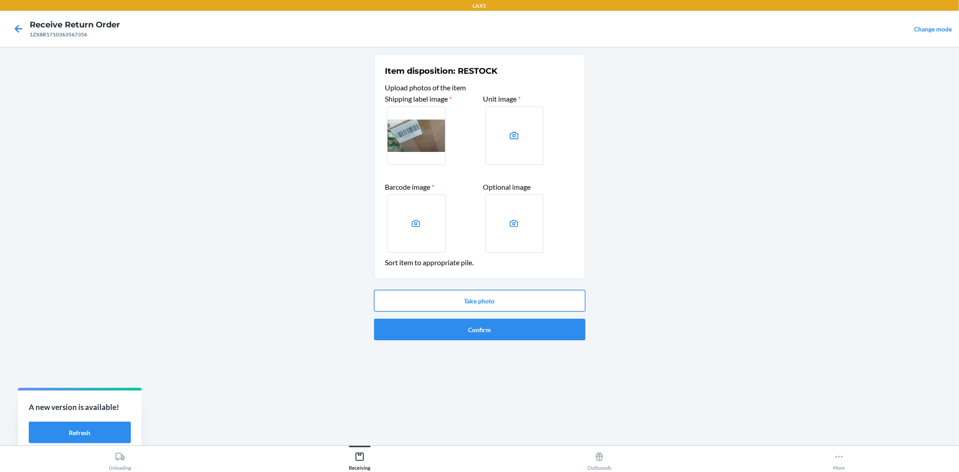
click at [488, 300] on button "Take photo" at bounding box center [479, 301] width 211 height 22
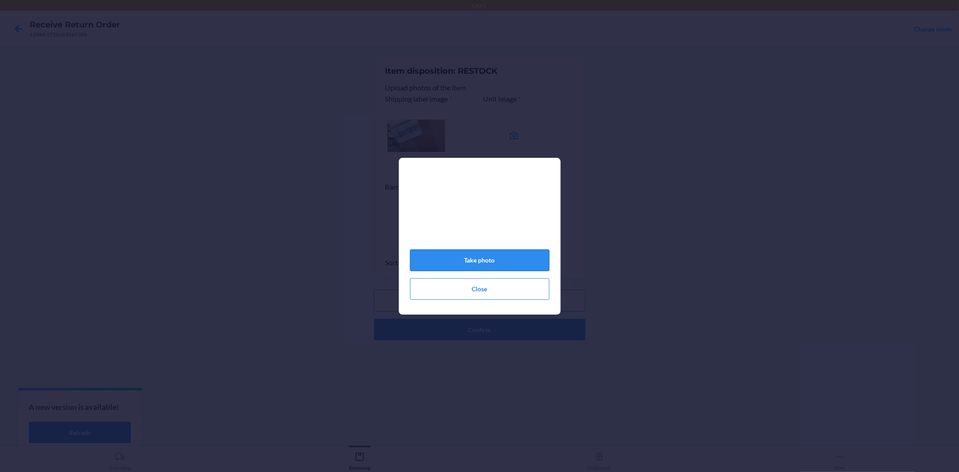
click at [478, 261] on button "Take photo" at bounding box center [479, 260] width 139 height 22
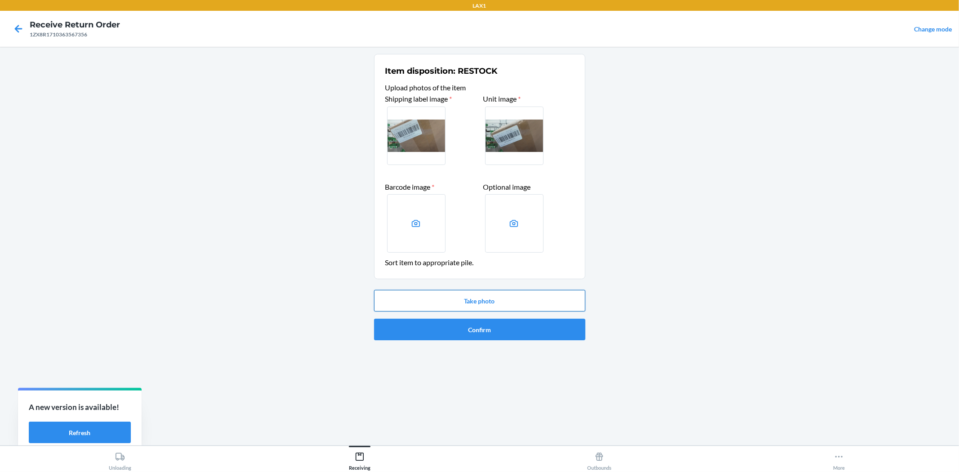
click at [451, 306] on button "Take photo" at bounding box center [479, 301] width 211 height 22
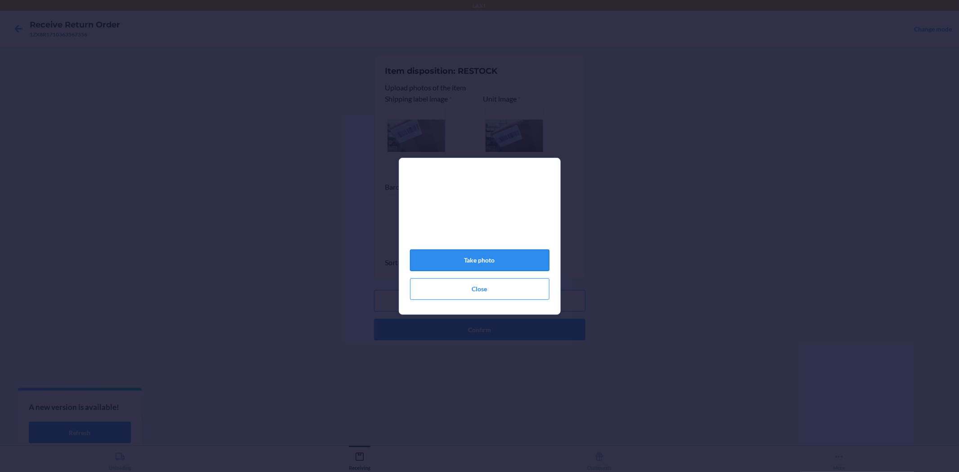
click at [450, 266] on button "Take photo" at bounding box center [479, 260] width 139 height 22
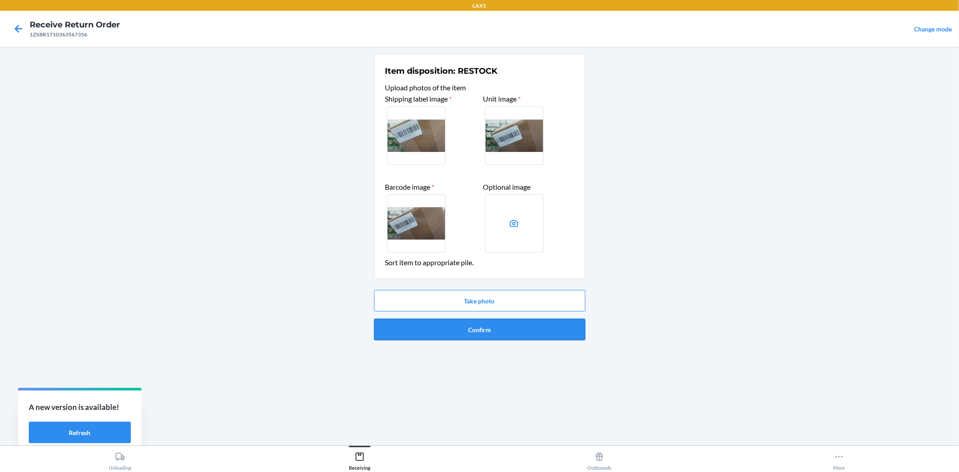
click at [494, 321] on button "Confirm" at bounding box center [479, 330] width 211 height 22
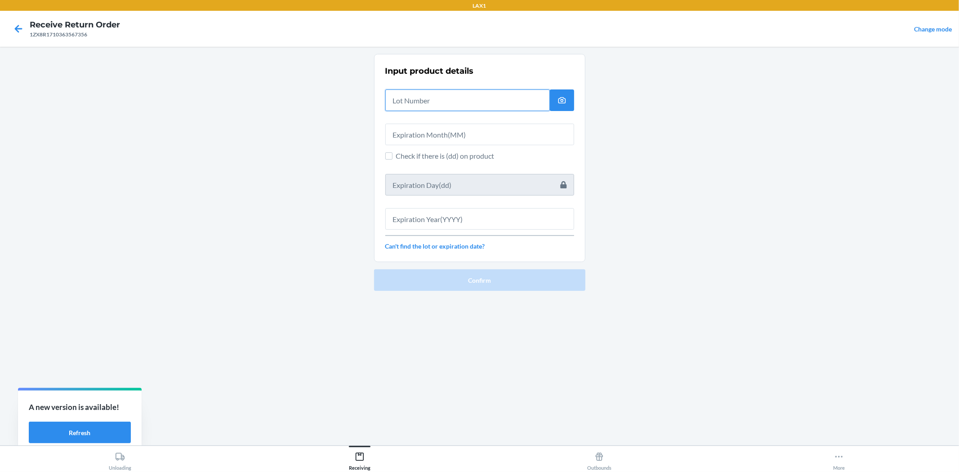
click at [428, 106] on input "text" at bounding box center [467, 100] width 164 height 22
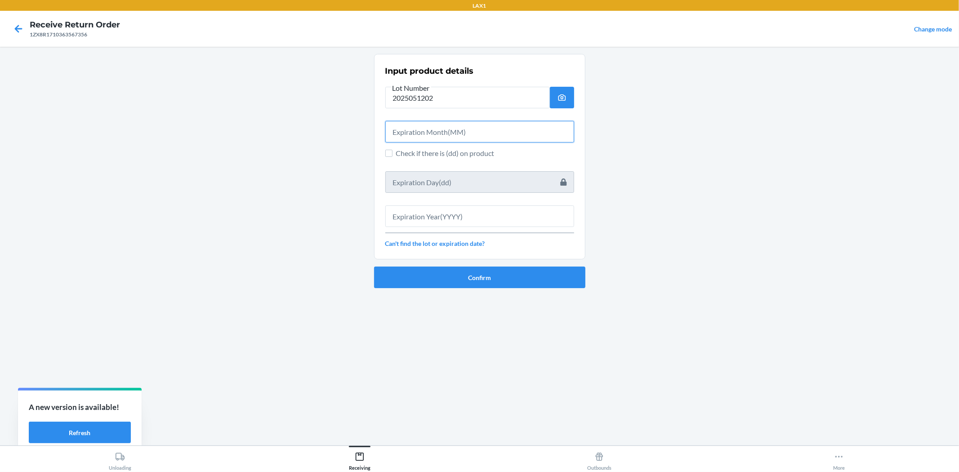
click at [461, 133] on input "text" at bounding box center [479, 132] width 189 height 22
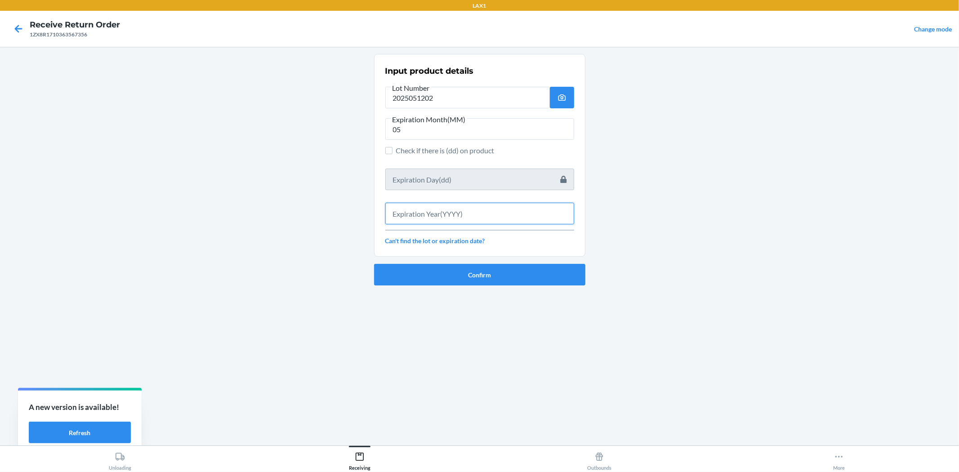
click at [526, 216] on input "text" at bounding box center [479, 214] width 189 height 22
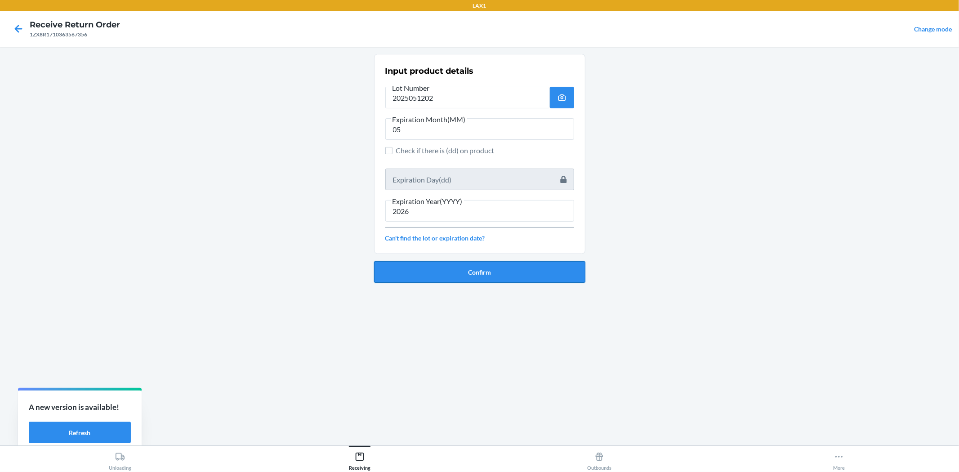
click at [518, 275] on button "Confirm" at bounding box center [479, 272] width 211 height 22
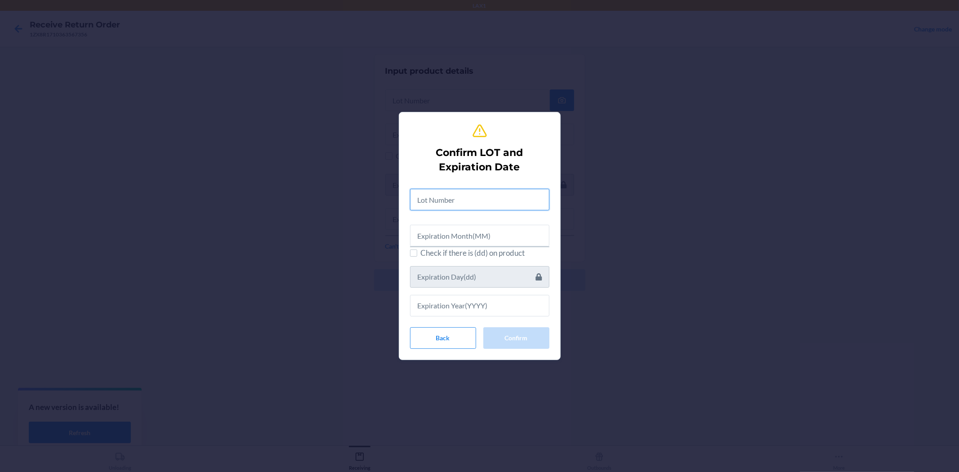
click at [515, 192] on input "text" at bounding box center [479, 200] width 139 height 22
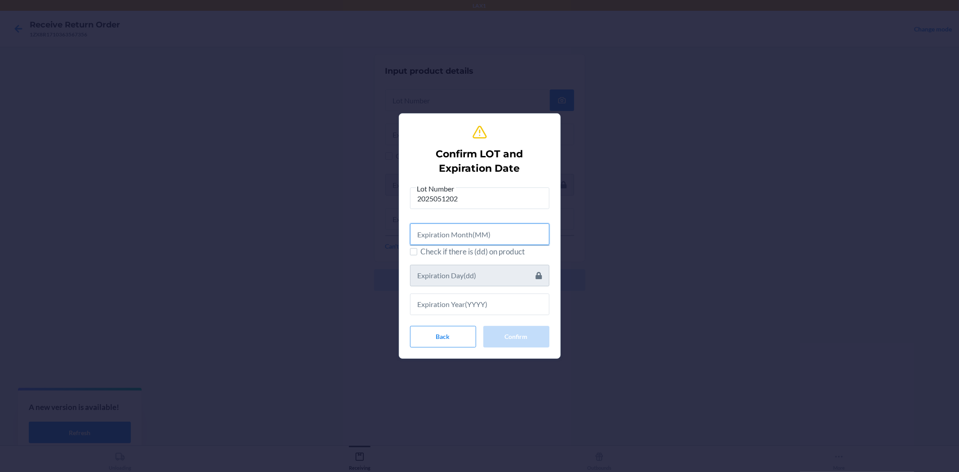
click at [487, 234] on input "text" at bounding box center [479, 234] width 139 height 22
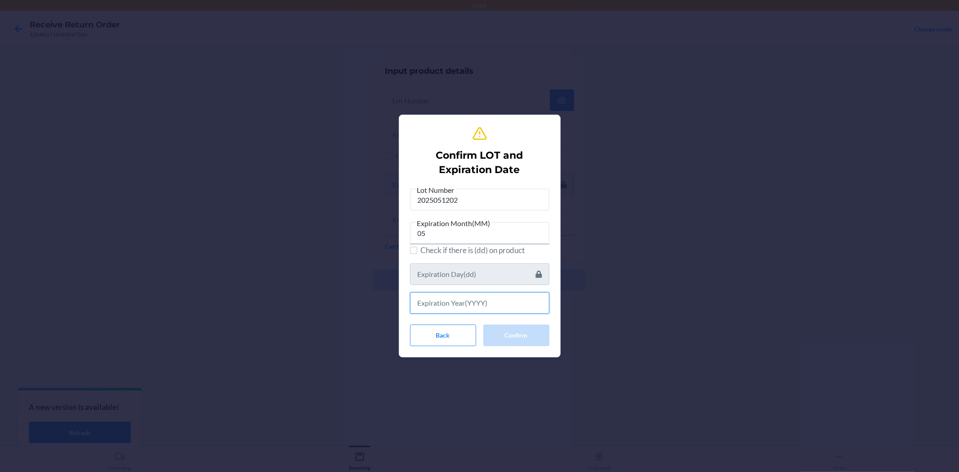
click at [533, 308] on input "text" at bounding box center [479, 303] width 139 height 22
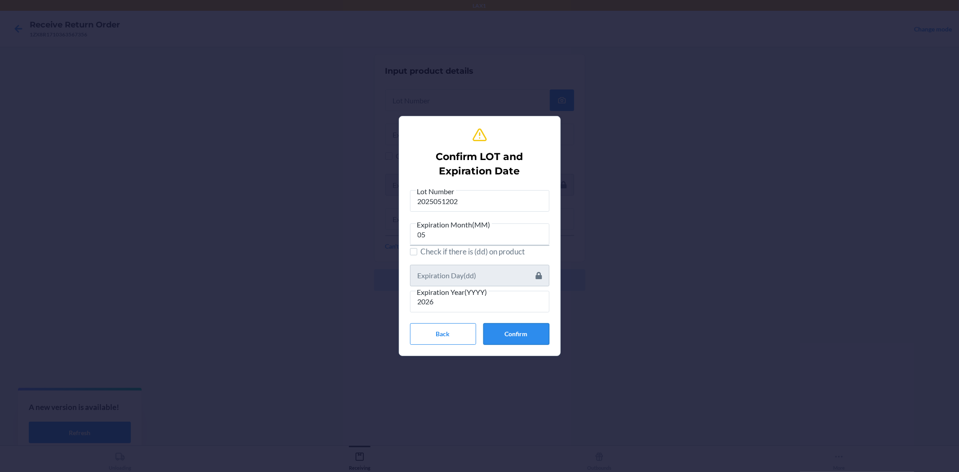
click at [535, 331] on button "Confirm" at bounding box center [516, 334] width 66 height 22
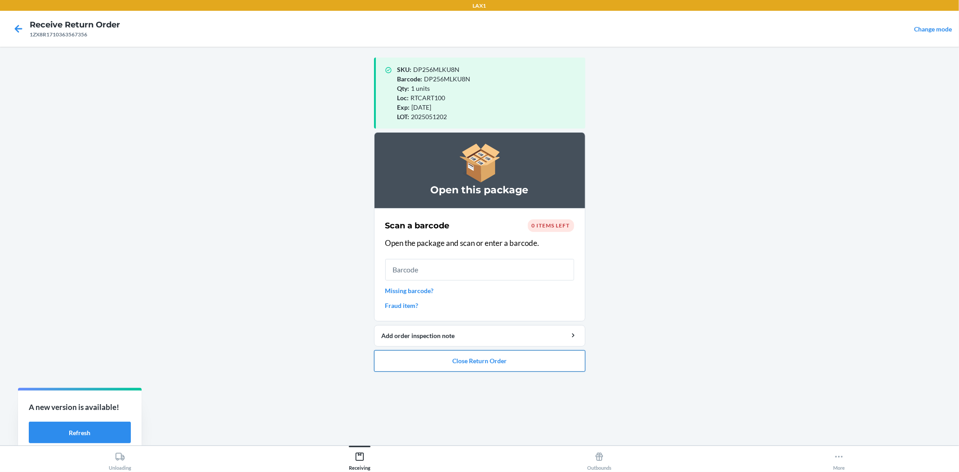
click at [520, 356] on button "Close Return Order" at bounding box center [479, 361] width 211 height 22
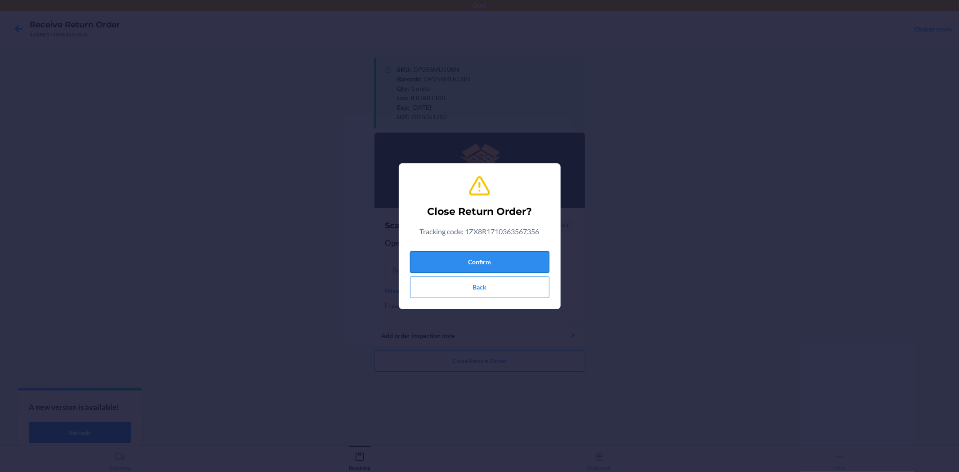
click at [457, 254] on button "Confirm" at bounding box center [479, 262] width 139 height 22
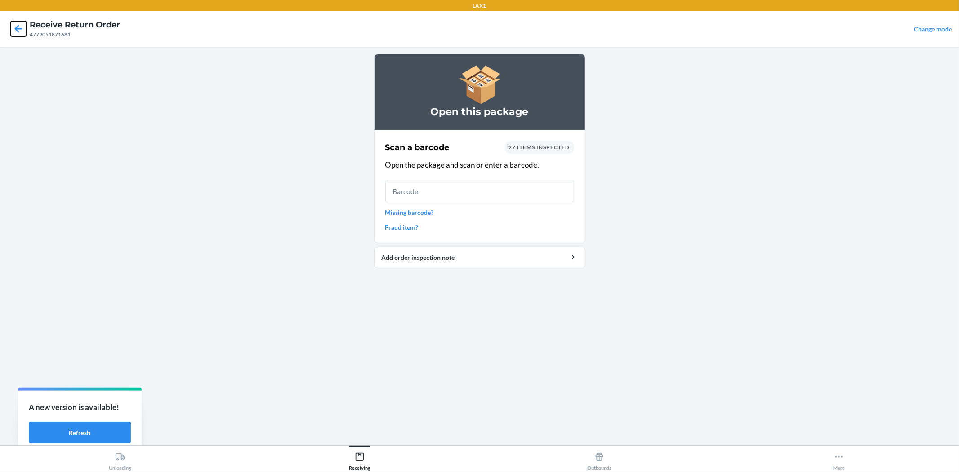
click at [14, 27] on icon at bounding box center [18, 28] width 15 height 15
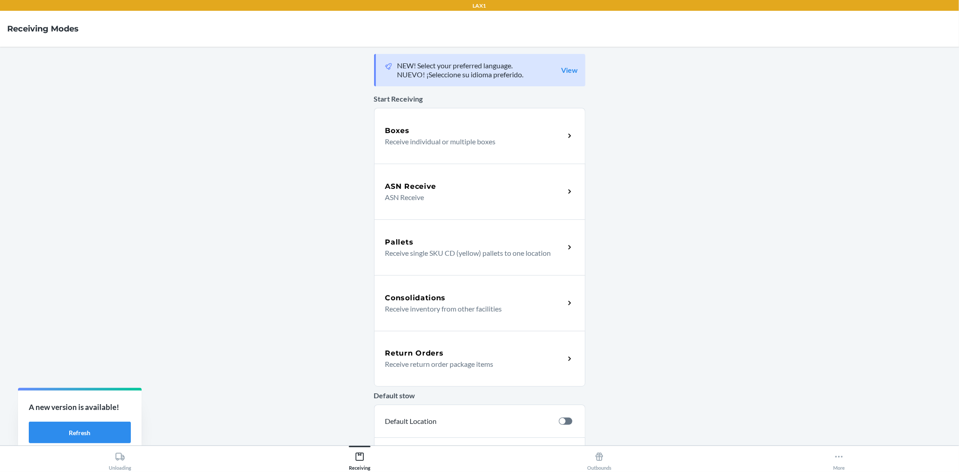
click at [455, 365] on p "Receive return order package items" at bounding box center [471, 364] width 172 height 11
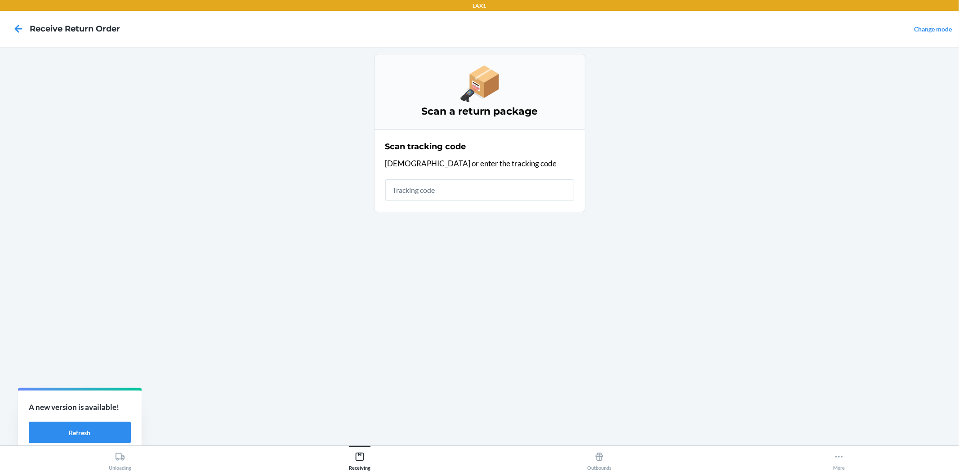
click at [440, 187] on input "text" at bounding box center [479, 190] width 189 height 22
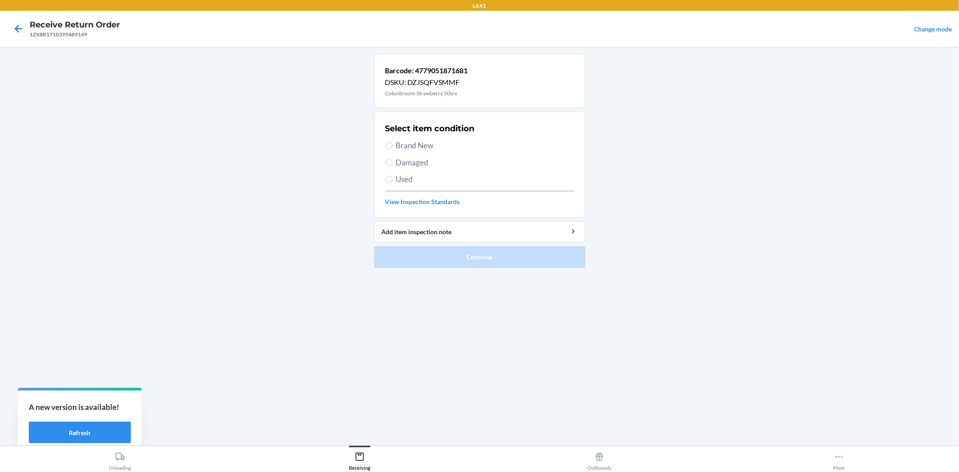
click at [401, 147] on span "Brand New" at bounding box center [485, 146] width 178 height 12
click at [392, 147] on input "Brand New" at bounding box center [388, 145] width 7 height 7
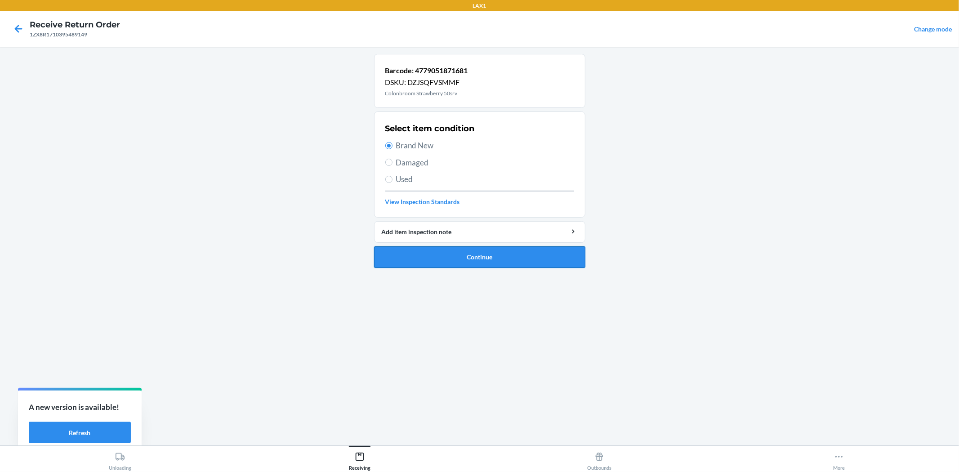
click at [444, 249] on button "Continue" at bounding box center [479, 257] width 211 height 22
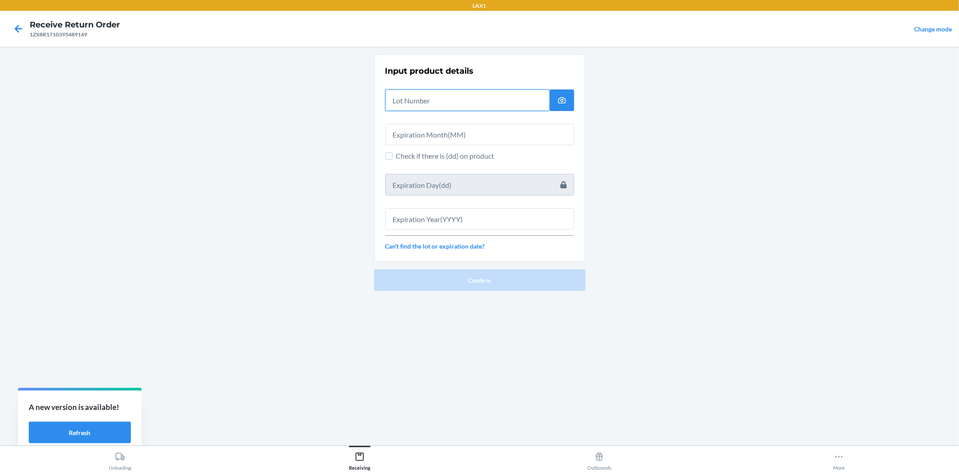
click at [413, 108] on input "text" at bounding box center [467, 100] width 164 height 22
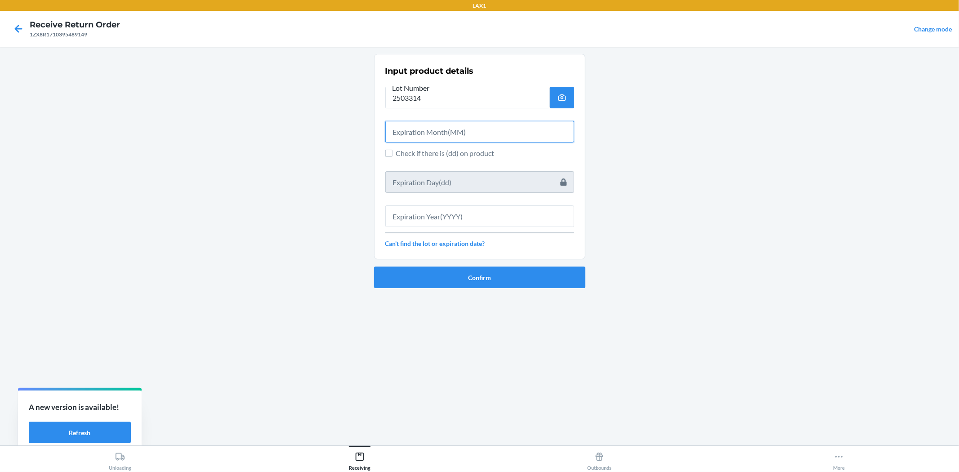
click at [419, 133] on input "text" at bounding box center [479, 132] width 189 height 22
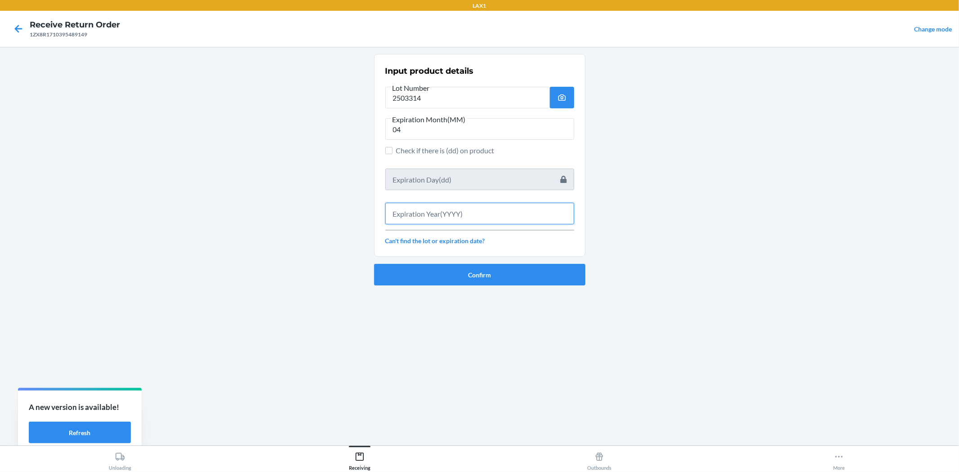
click at [450, 218] on input "text" at bounding box center [479, 214] width 189 height 22
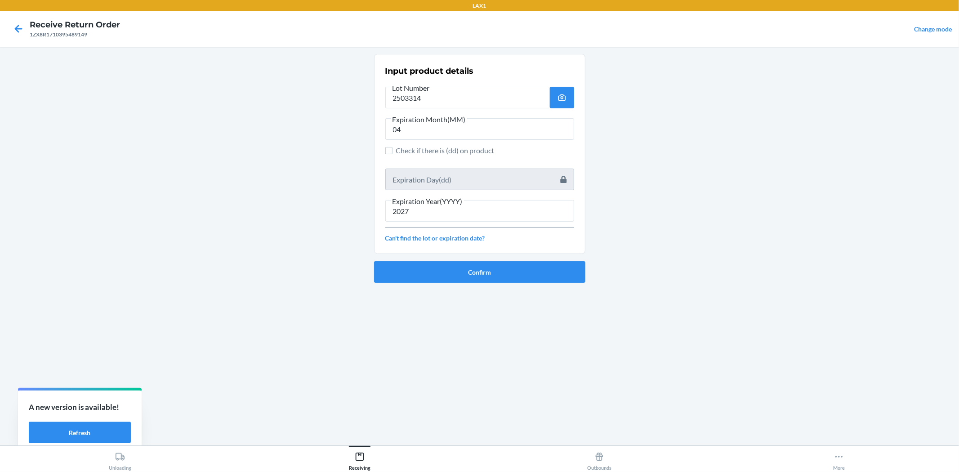
click at [466, 260] on div "Confirm" at bounding box center [479, 268] width 211 height 29
click at [492, 269] on button "Confirm" at bounding box center [479, 272] width 211 height 22
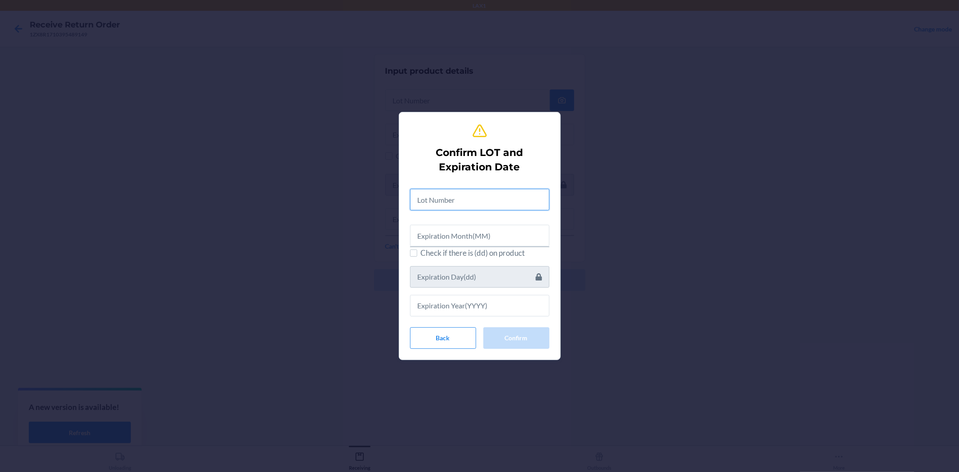
click at [499, 198] on input "text" at bounding box center [479, 200] width 139 height 22
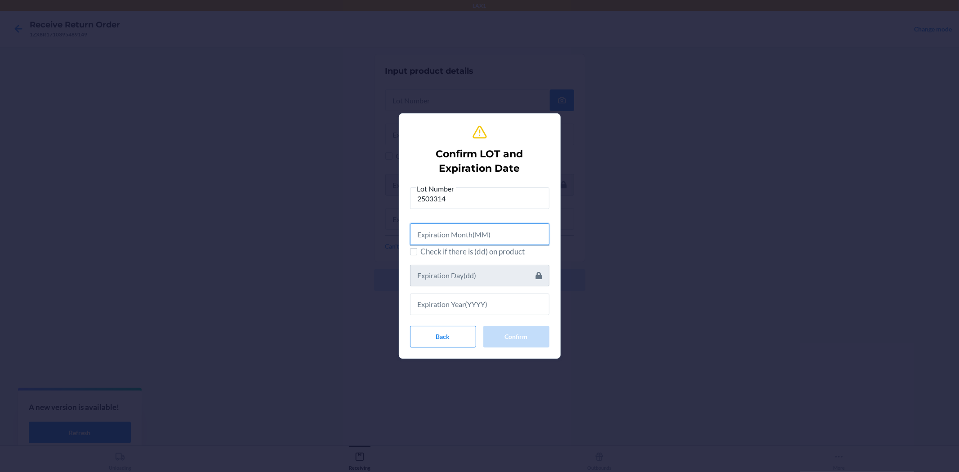
click at [500, 234] on input "text" at bounding box center [479, 234] width 139 height 22
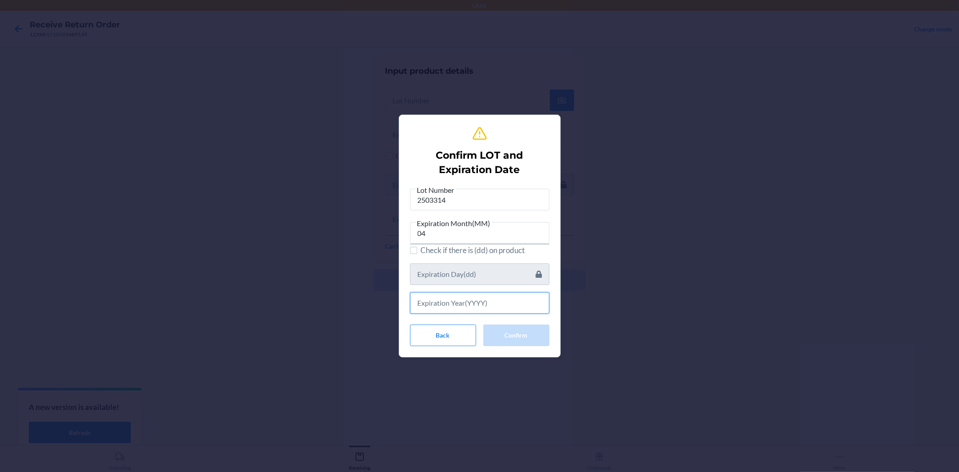
click at [479, 294] on input "text" at bounding box center [479, 303] width 139 height 22
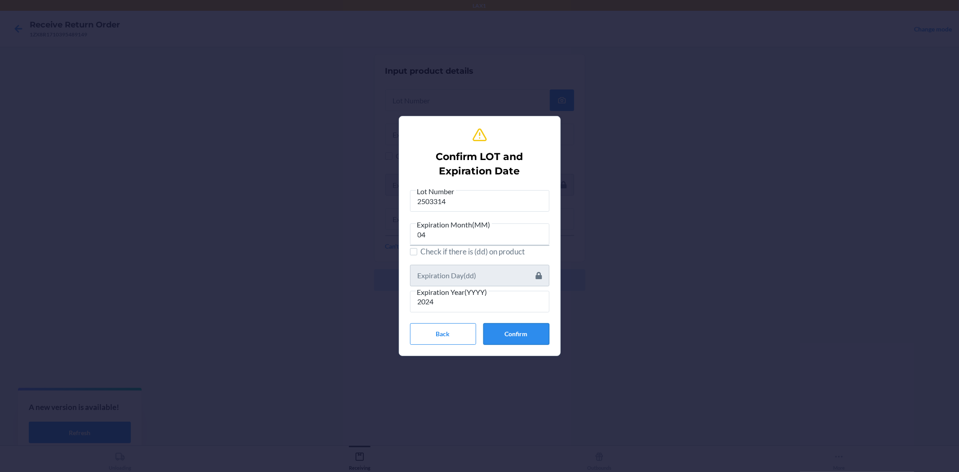
click at [497, 330] on button "Confirm" at bounding box center [516, 334] width 66 height 22
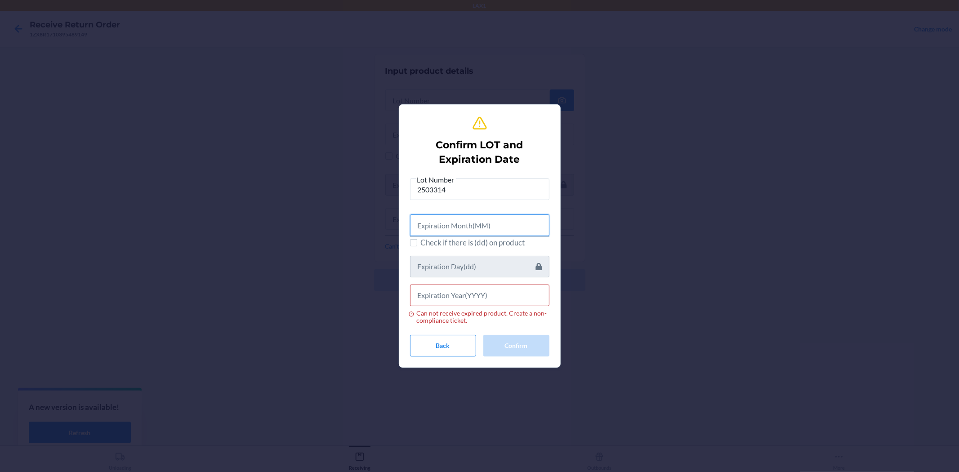
click at [478, 228] on input "text" at bounding box center [479, 225] width 139 height 22
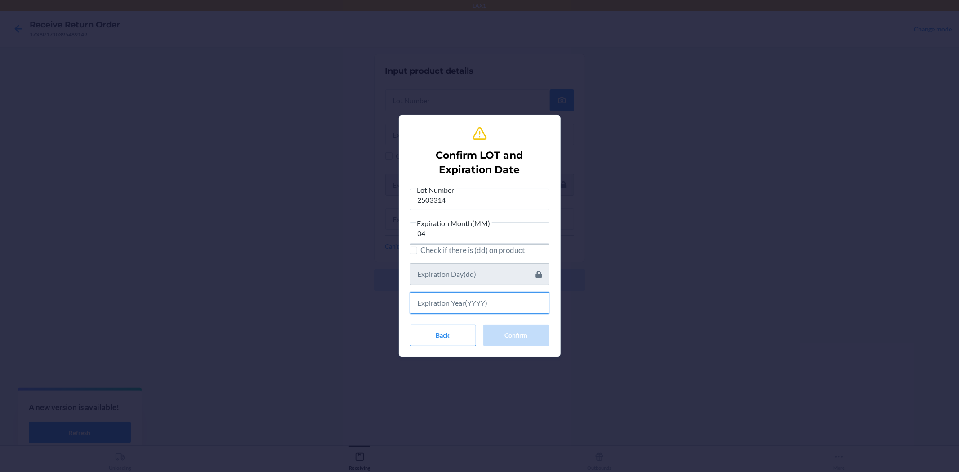
click at [482, 297] on input "text" at bounding box center [479, 303] width 139 height 22
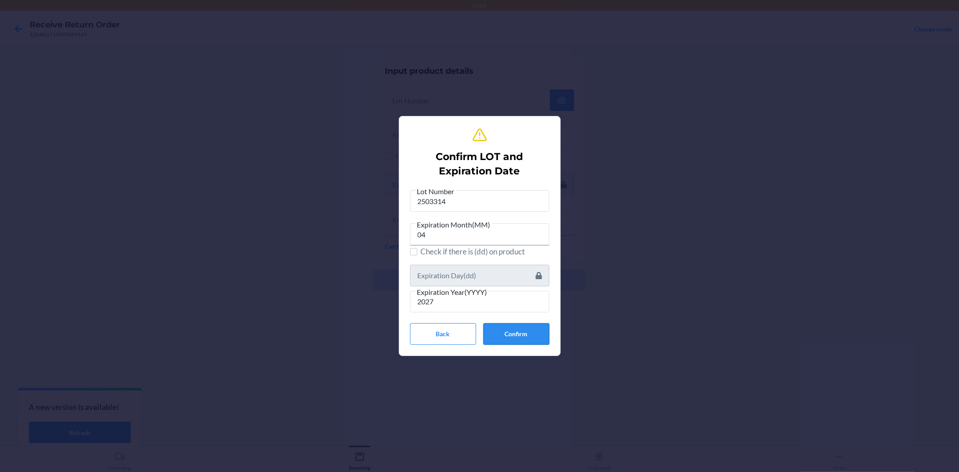
click at [515, 335] on button "Confirm" at bounding box center [516, 334] width 66 height 22
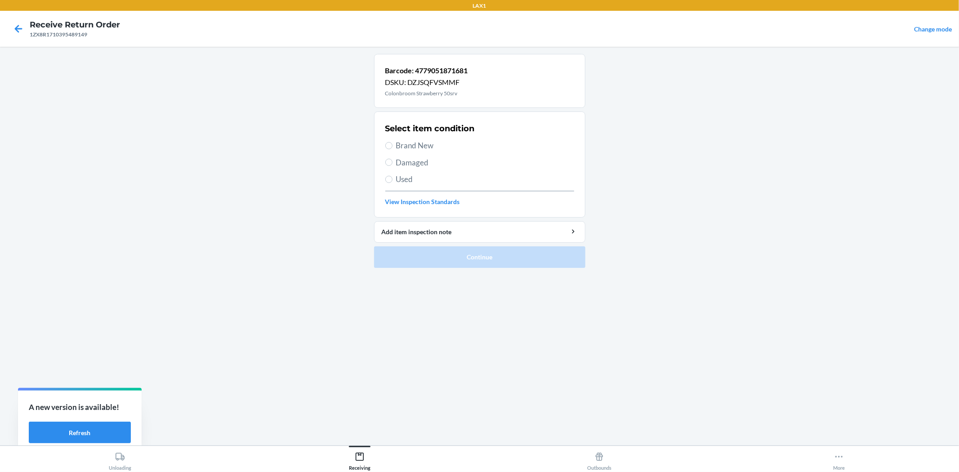
click at [403, 141] on span "Brand New" at bounding box center [485, 146] width 178 height 12
click at [392, 142] on input "Brand New" at bounding box center [388, 145] width 7 height 7
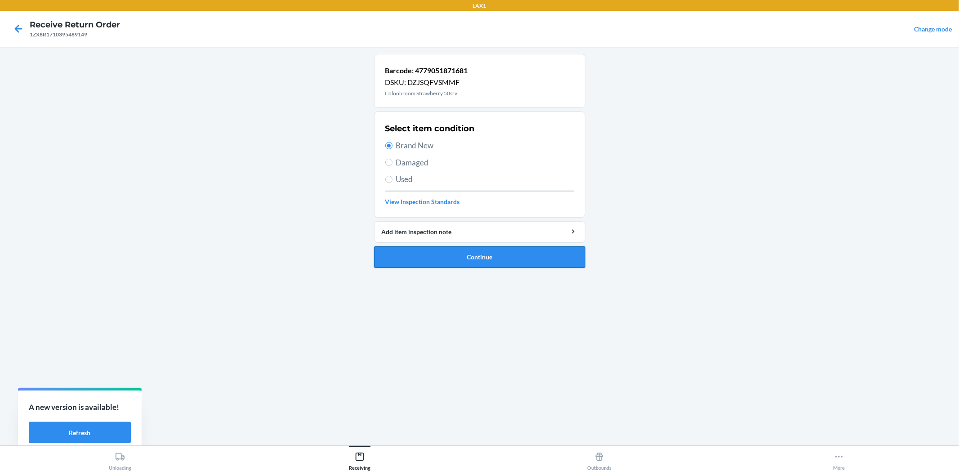
click at [417, 254] on button "Continue" at bounding box center [479, 257] width 211 height 22
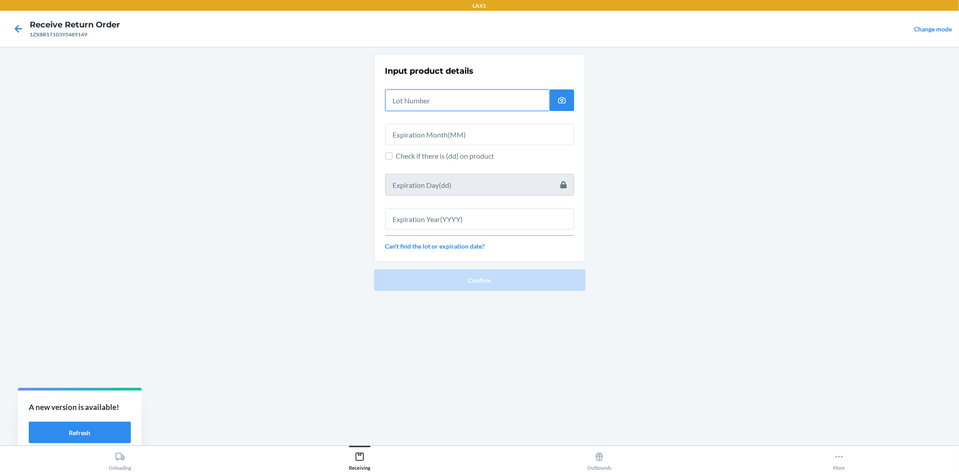
click at [430, 95] on input "text" at bounding box center [467, 100] width 164 height 22
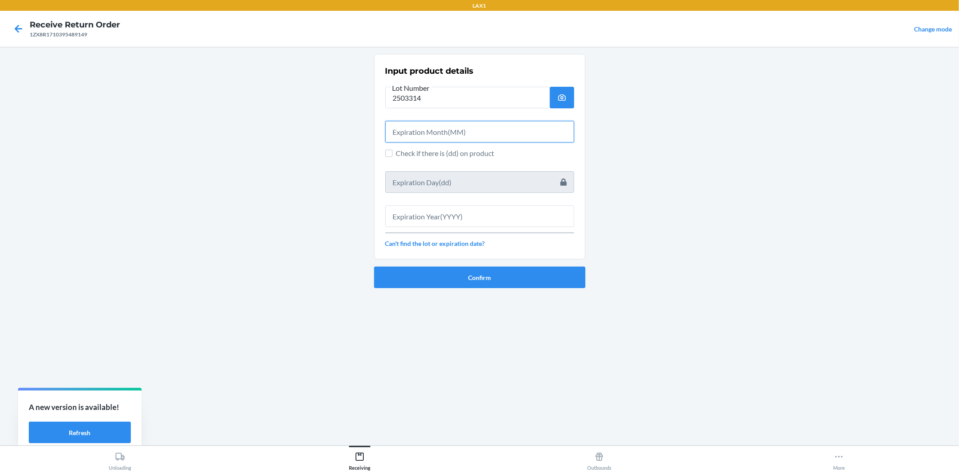
click at [449, 123] on input "text" at bounding box center [479, 132] width 189 height 22
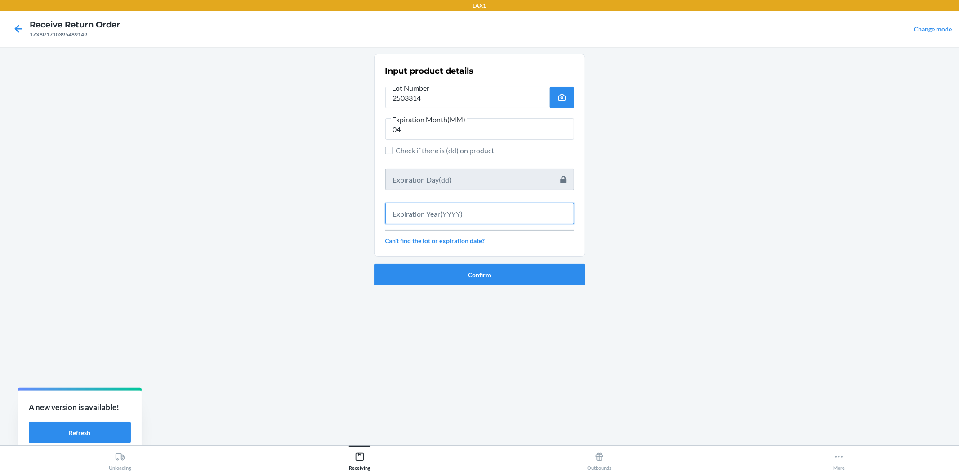
click at [480, 208] on input "text" at bounding box center [479, 214] width 189 height 22
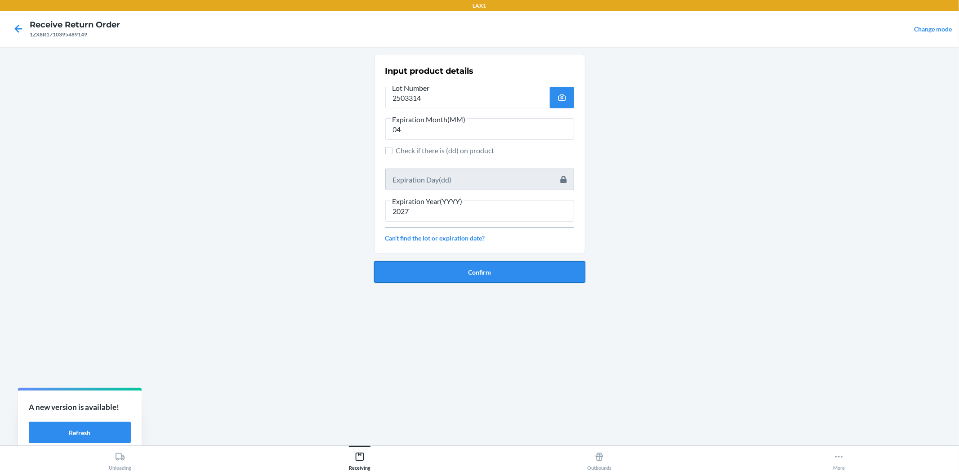
click at [490, 271] on button "Confirm" at bounding box center [479, 272] width 211 height 22
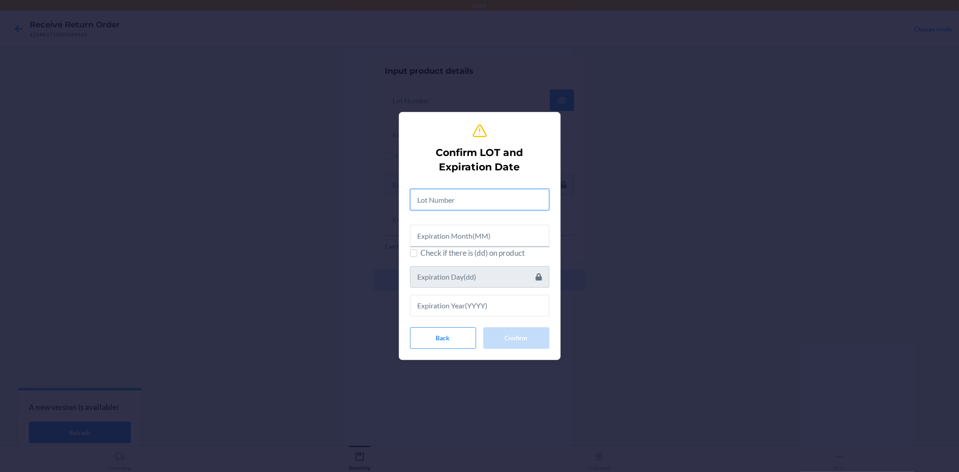
click at [464, 202] on input "text" at bounding box center [479, 200] width 139 height 22
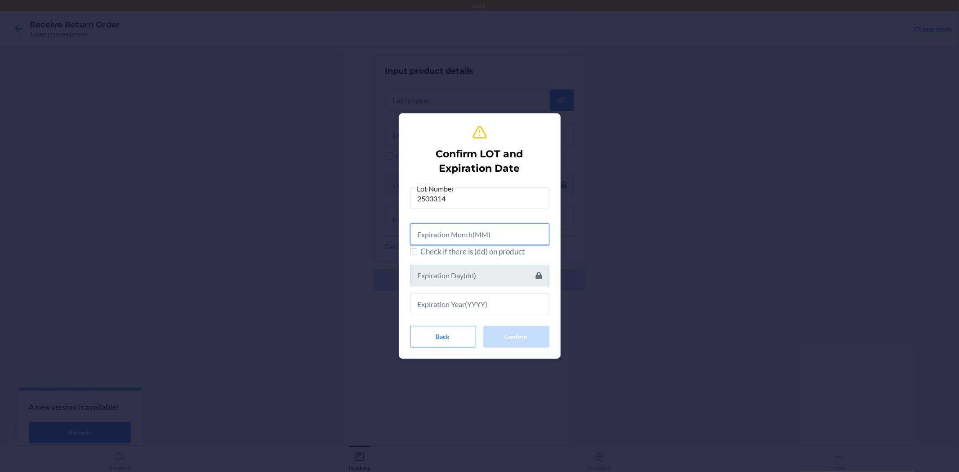
click at [497, 232] on input "text" at bounding box center [479, 234] width 139 height 22
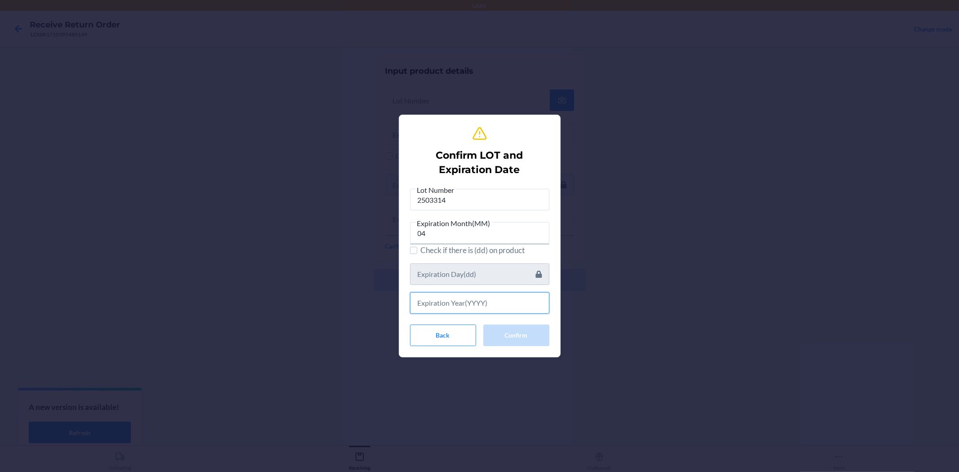
click at [519, 298] on input "text" at bounding box center [479, 303] width 139 height 22
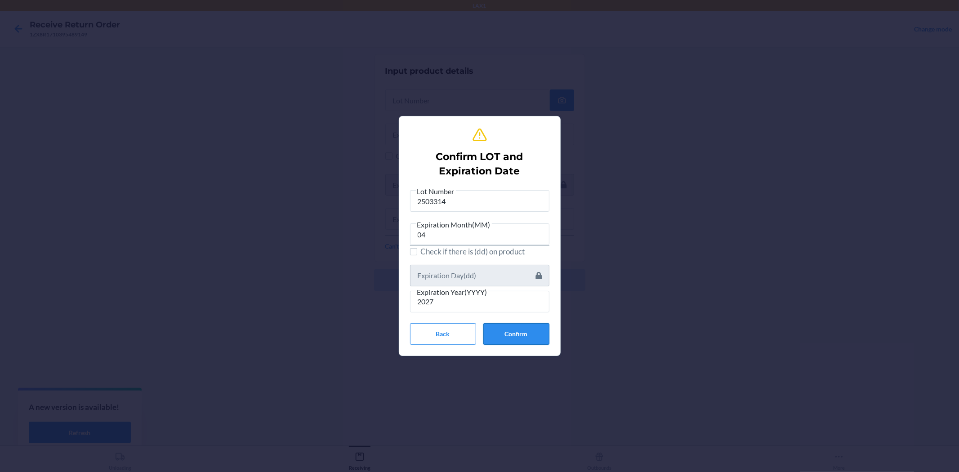
click at [520, 339] on button "Confirm" at bounding box center [516, 334] width 66 height 22
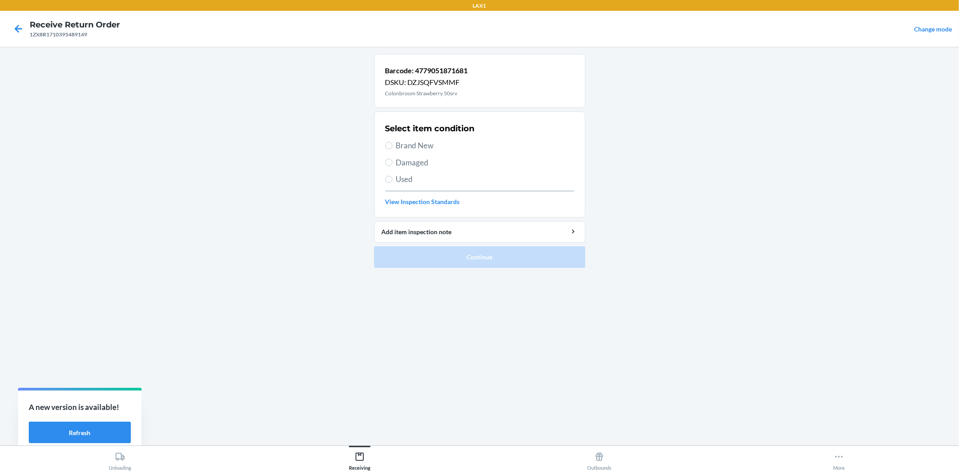
click at [418, 142] on span "Brand New" at bounding box center [485, 146] width 178 height 12
click at [392, 142] on input "Brand New" at bounding box center [388, 145] width 7 height 7
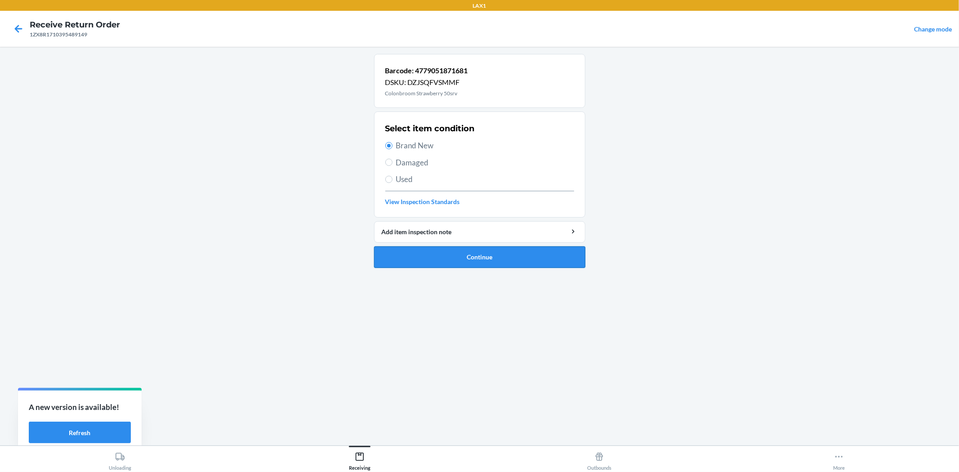
click at [446, 254] on button "Continue" at bounding box center [479, 257] width 211 height 22
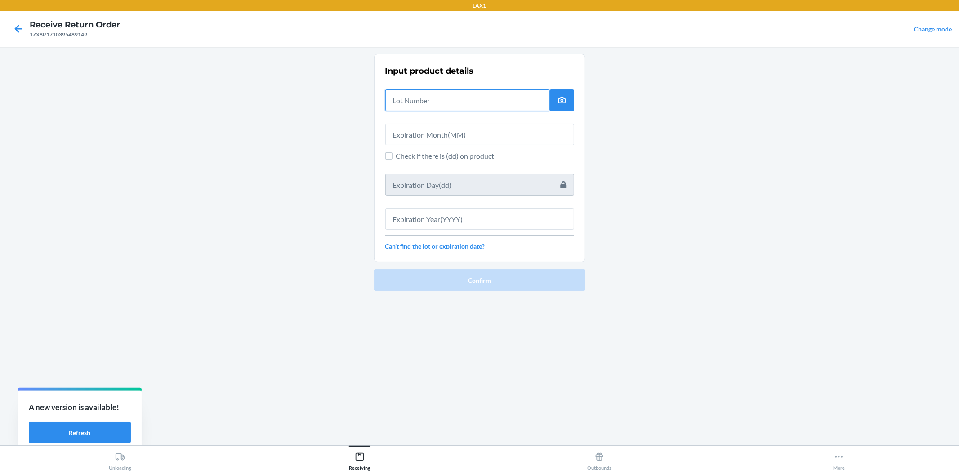
click at [410, 101] on input "text" at bounding box center [467, 100] width 164 height 22
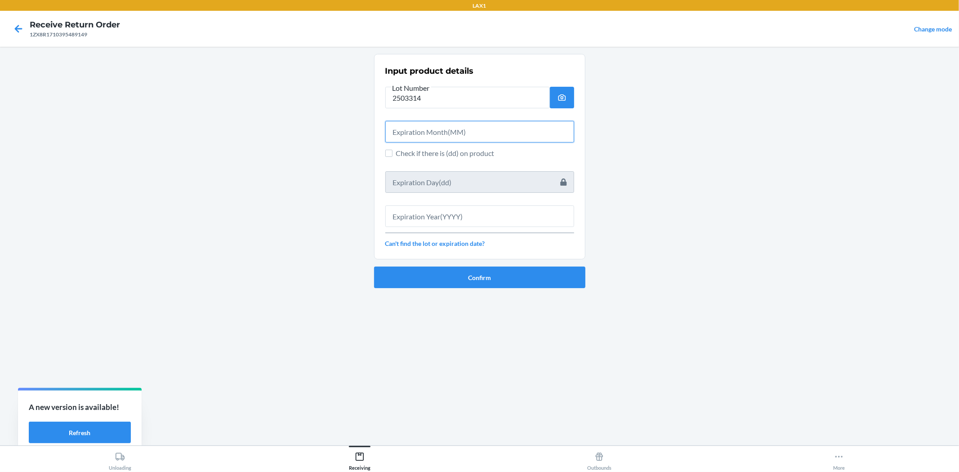
click at [423, 129] on input "text" at bounding box center [479, 132] width 189 height 22
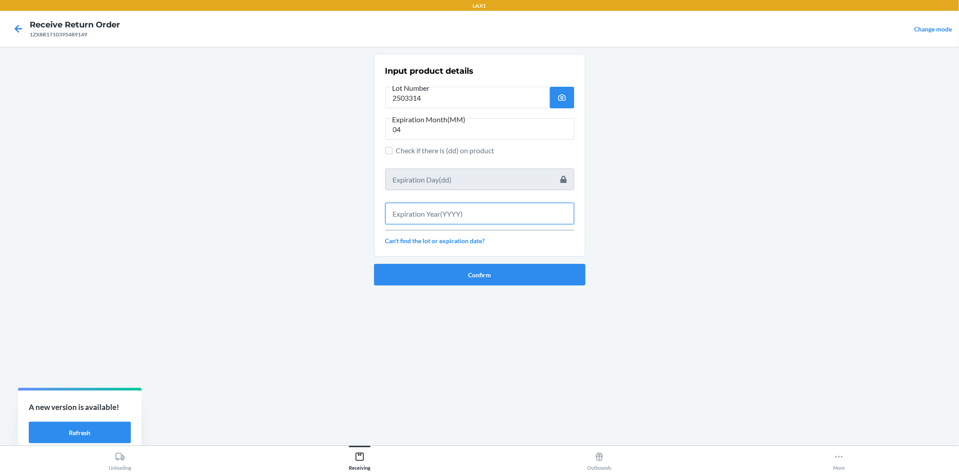
click at [442, 208] on input "text" at bounding box center [479, 214] width 189 height 22
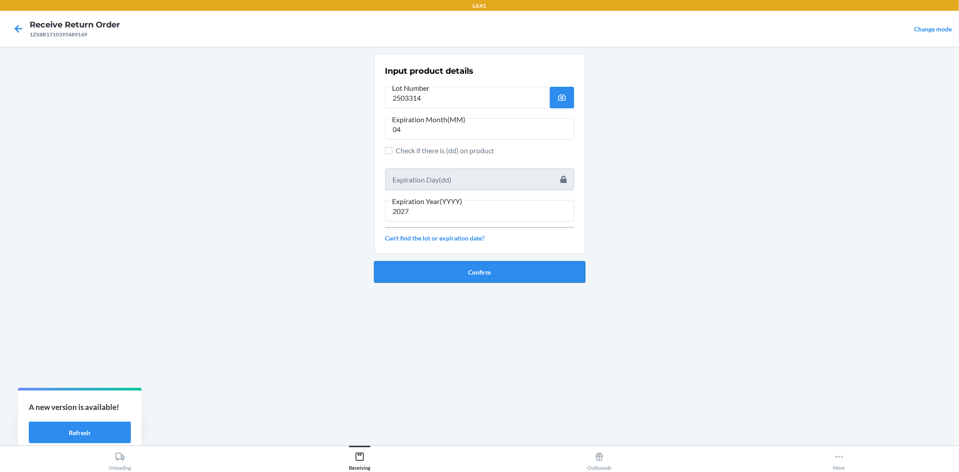
click at [479, 268] on button "Confirm" at bounding box center [479, 272] width 211 height 22
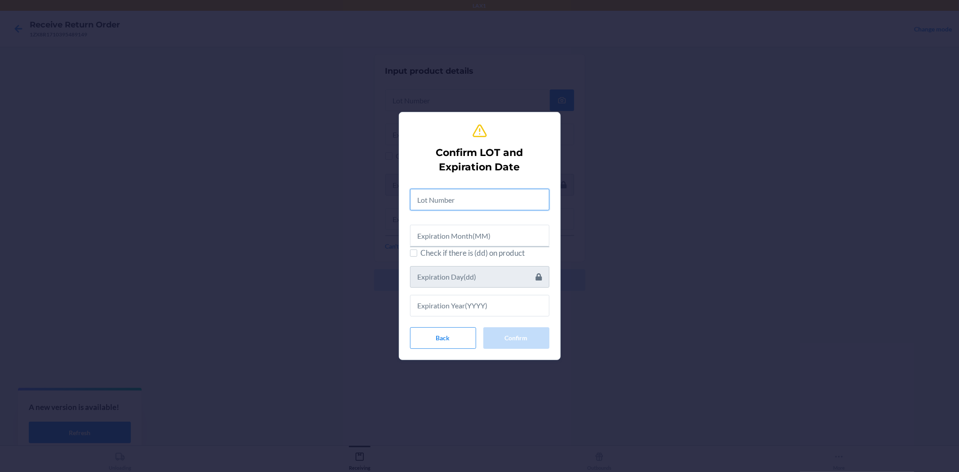
click at [461, 190] on input "text" at bounding box center [479, 200] width 139 height 22
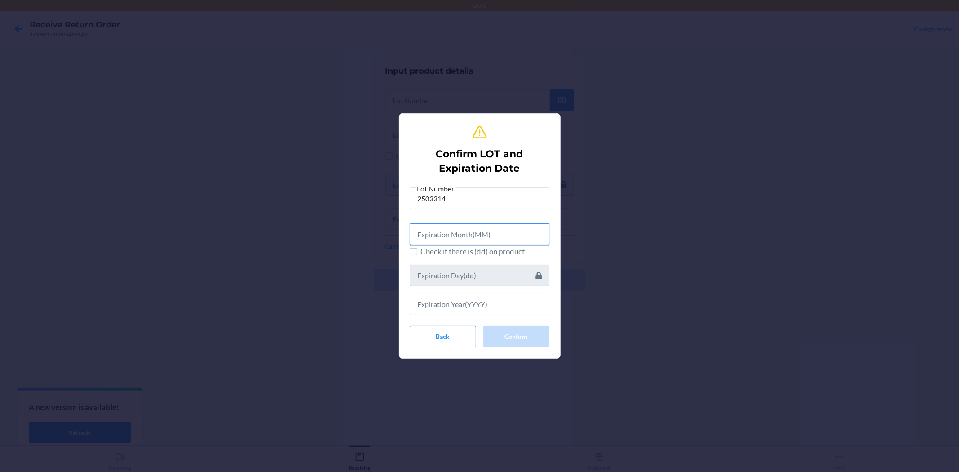
click at [464, 228] on input "text" at bounding box center [479, 234] width 139 height 22
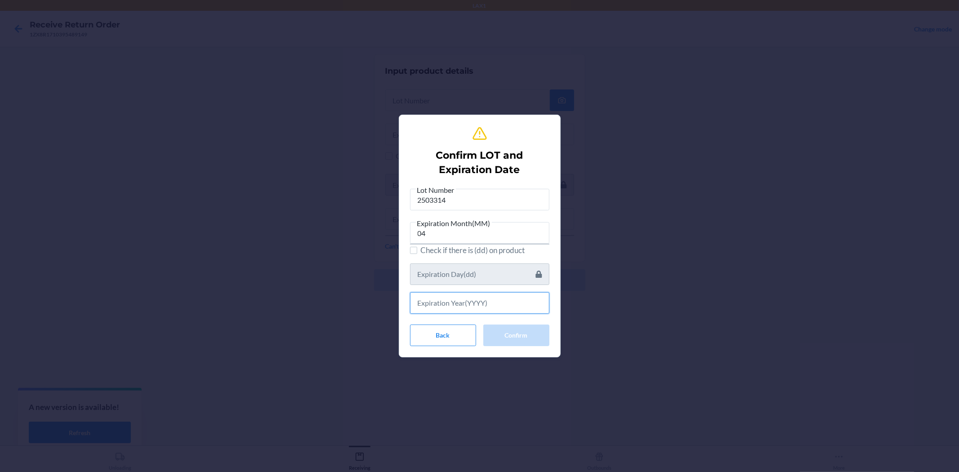
click at [478, 309] on input "text" at bounding box center [479, 303] width 139 height 22
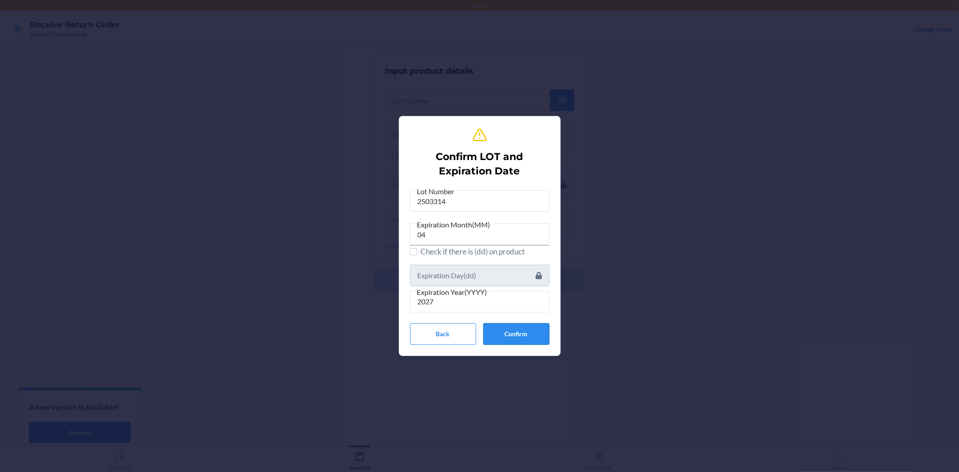
click at [543, 334] on button "Confirm" at bounding box center [516, 334] width 66 height 22
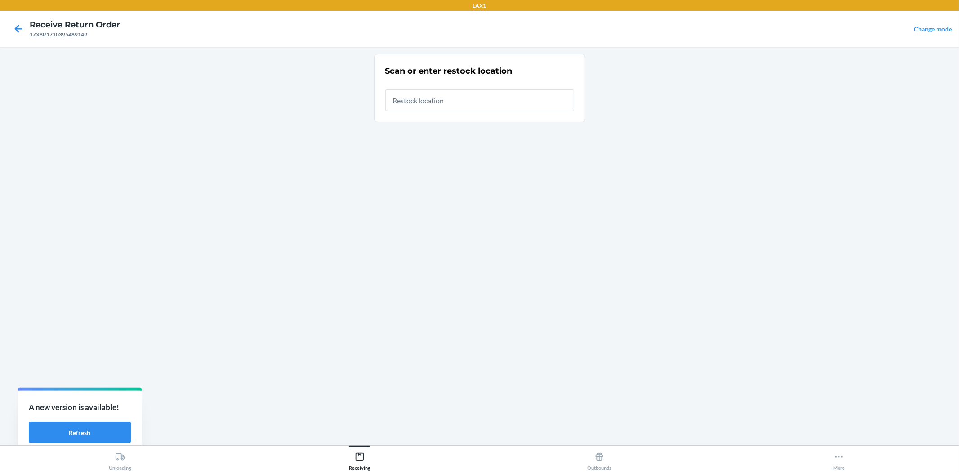
click at [493, 104] on input "text" at bounding box center [479, 100] width 189 height 22
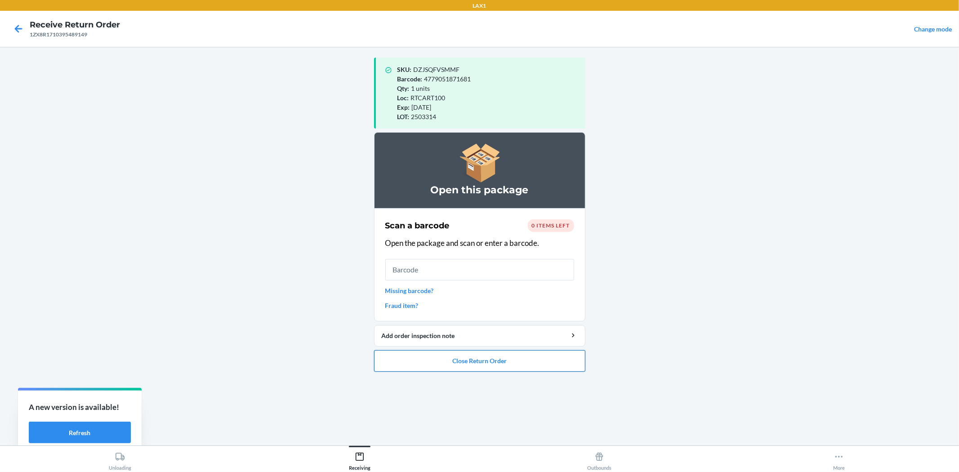
click at [547, 357] on button "Close Return Order" at bounding box center [479, 361] width 211 height 22
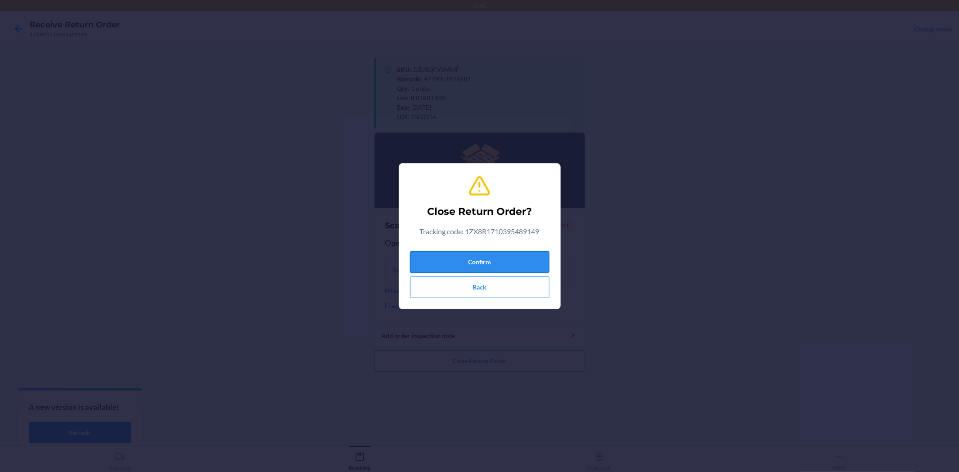
click at [533, 262] on button "Confirm" at bounding box center [479, 262] width 139 height 22
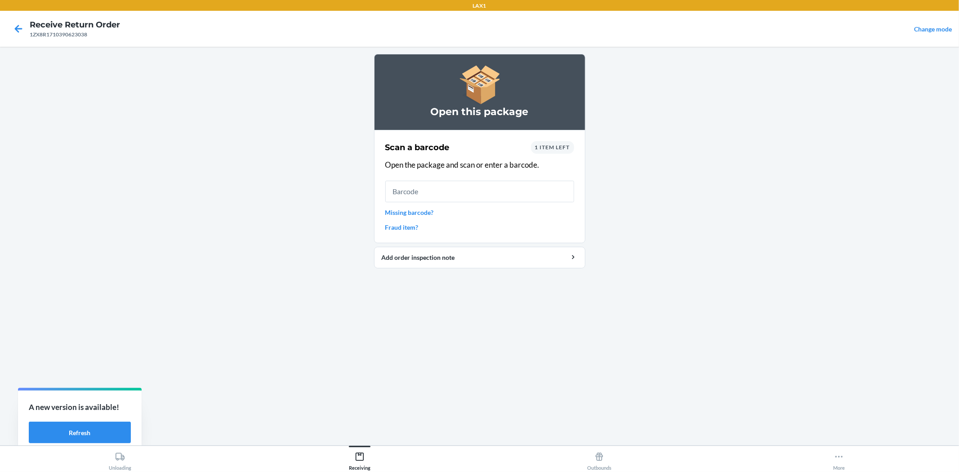
click at [429, 209] on link "Missing barcode?" at bounding box center [479, 212] width 189 height 9
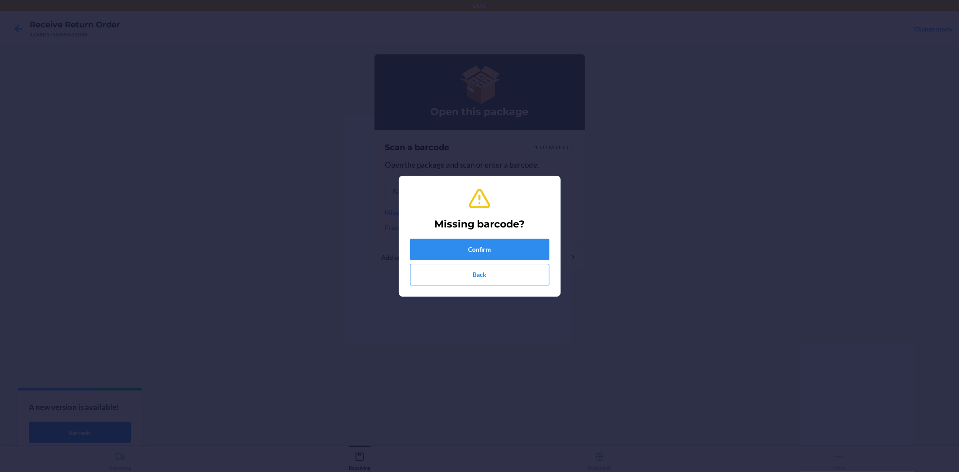
click at [429, 209] on div "Missing barcode? Confirm Back" at bounding box center [479, 236] width 139 height 106
click at [446, 244] on button "Confirm" at bounding box center [479, 250] width 139 height 22
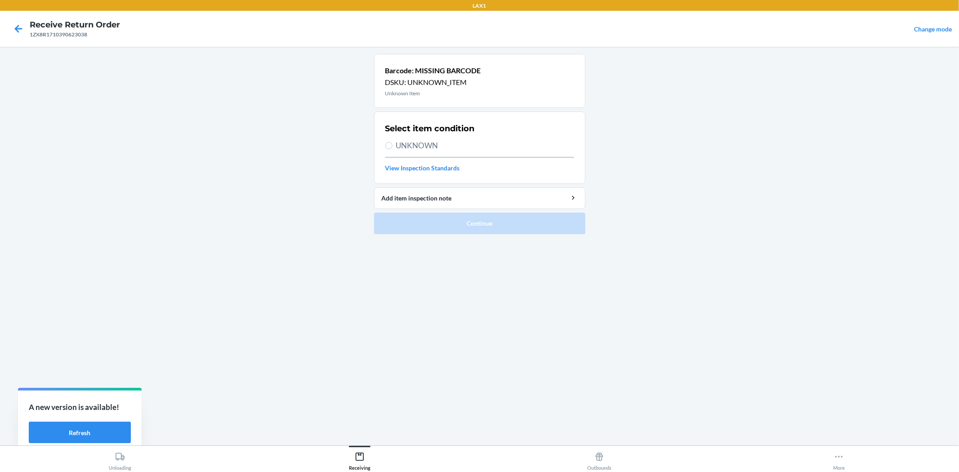
click at [411, 148] on span "UNKNOWN" at bounding box center [485, 146] width 178 height 12
click at [392, 148] on input "UNKNOWN" at bounding box center [388, 145] width 7 height 7
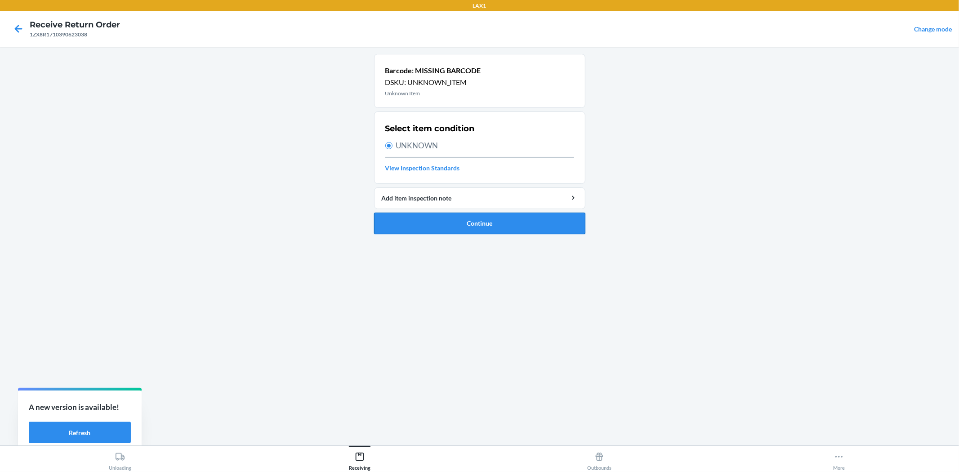
click at [421, 225] on button "Continue" at bounding box center [479, 224] width 211 height 22
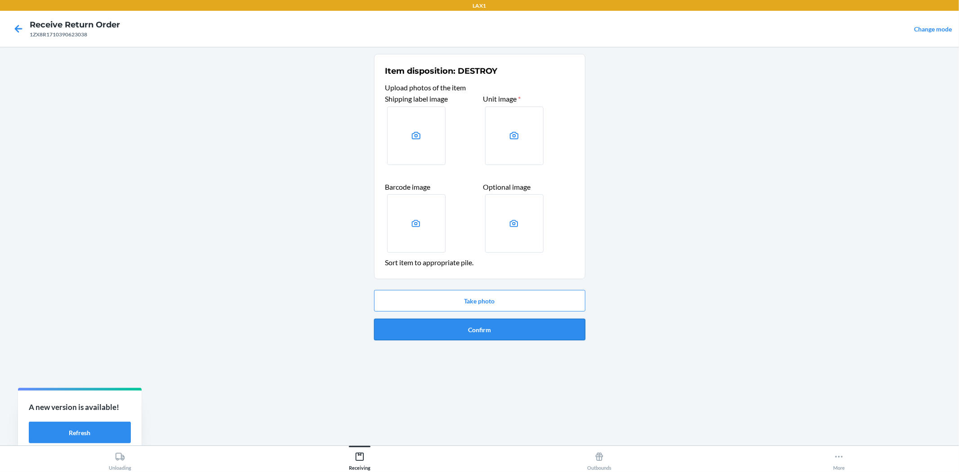
click at [467, 324] on button "Confirm" at bounding box center [479, 330] width 211 height 22
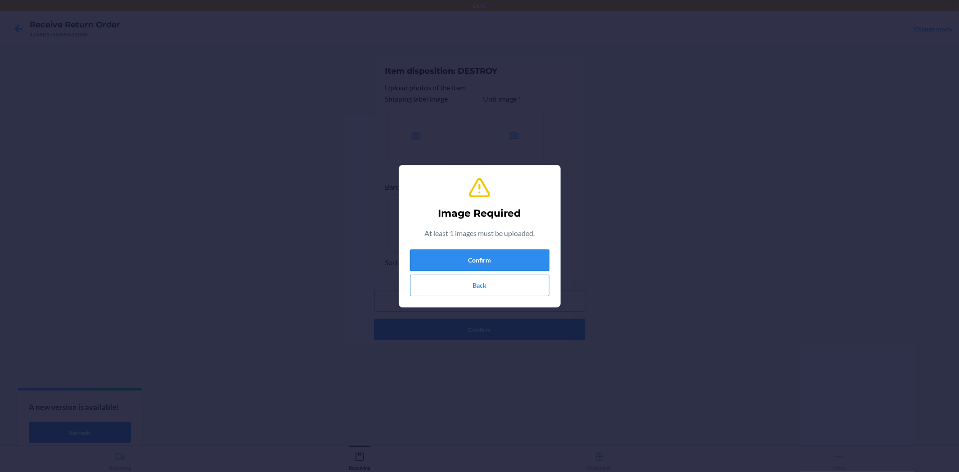
click at [455, 261] on button "Confirm" at bounding box center [479, 260] width 139 height 22
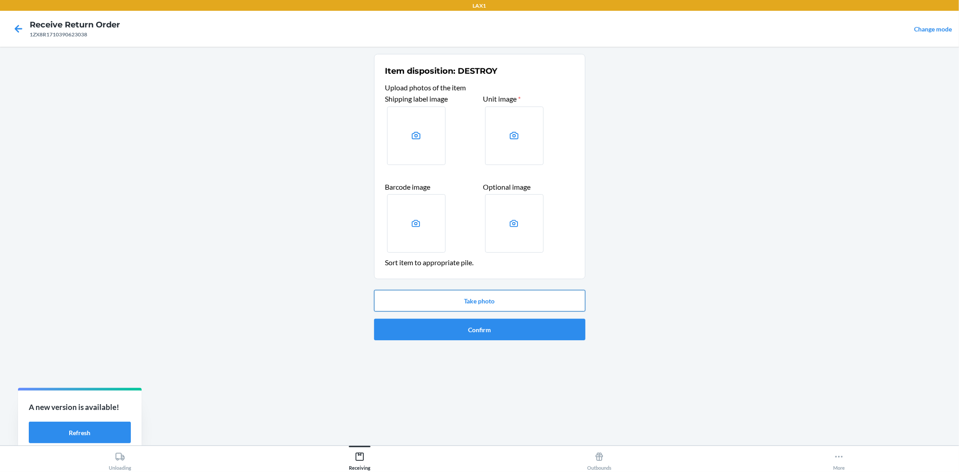
click at [458, 295] on button "Take photo" at bounding box center [479, 301] width 211 height 22
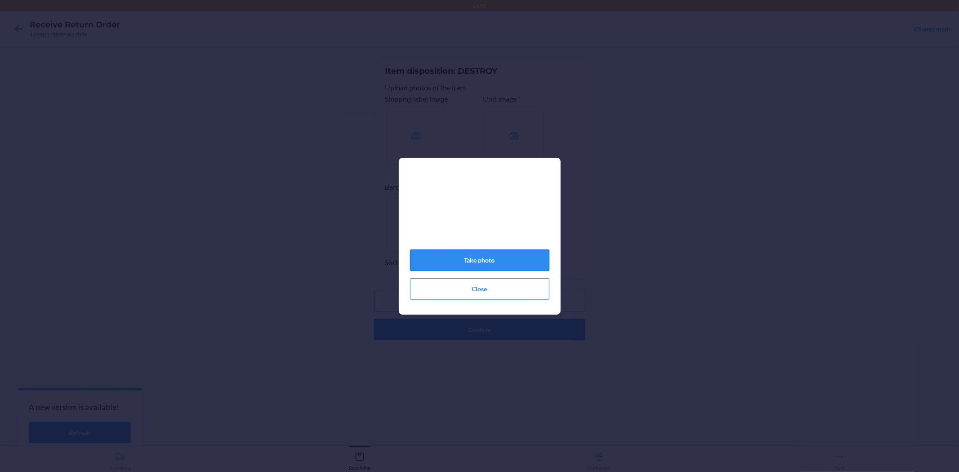
click at [488, 262] on button "Take photo" at bounding box center [479, 260] width 139 height 22
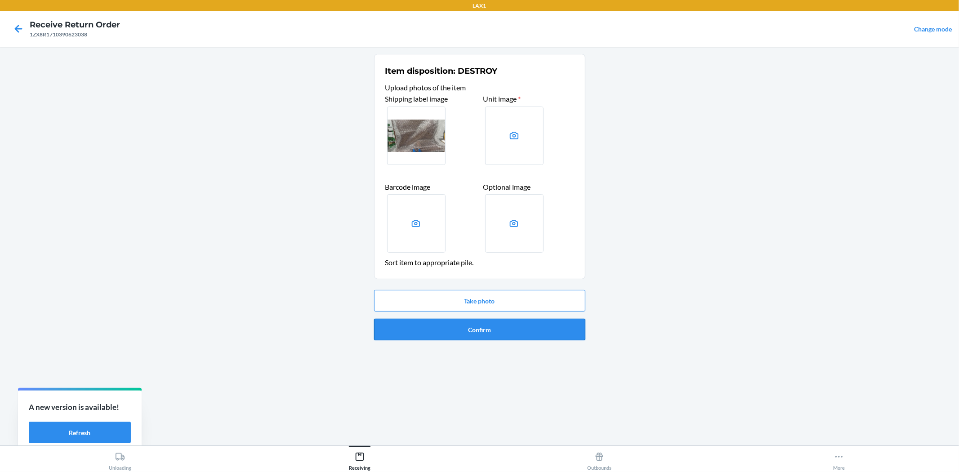
click at [523, 325] on button "Confirm" at bounding box center [479, 330] width 211 height 22
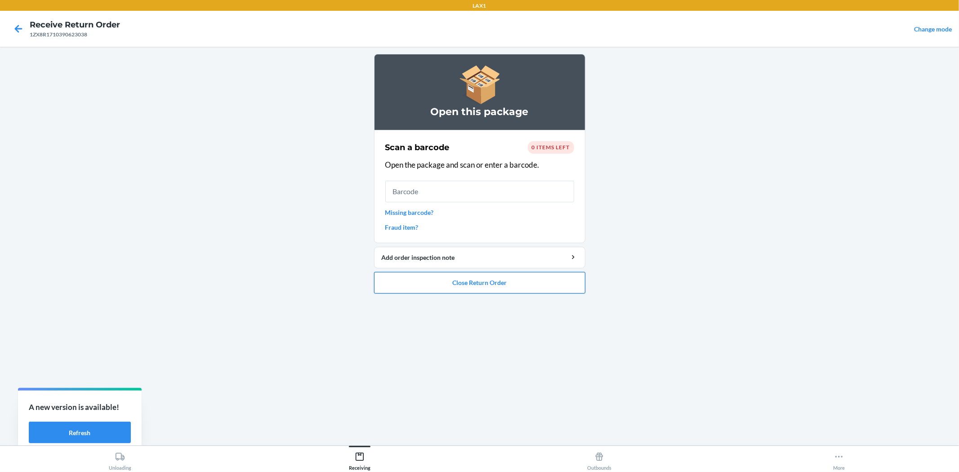
click at [532, 291] on button "Close Return Order" at bounding box center [479, 283] width 211 height 22
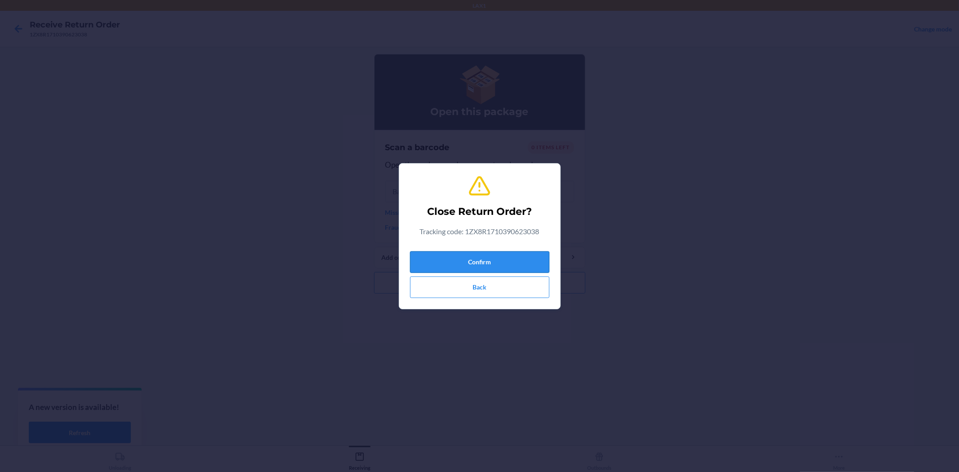
click at [517, 253] on button "Confirm" at bounding box center [479, 262] width 139 height 22
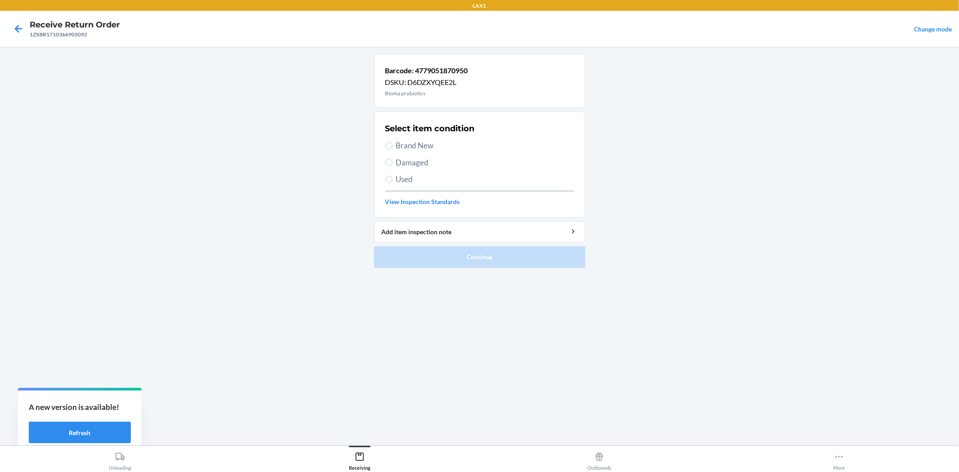
click at [400, 147] on span "Brand New" at bounding box center [485, 146] width 178 height 12
click at [392, 147] on input "Brand New" at bounding box center [388, 145] width 7 height 7
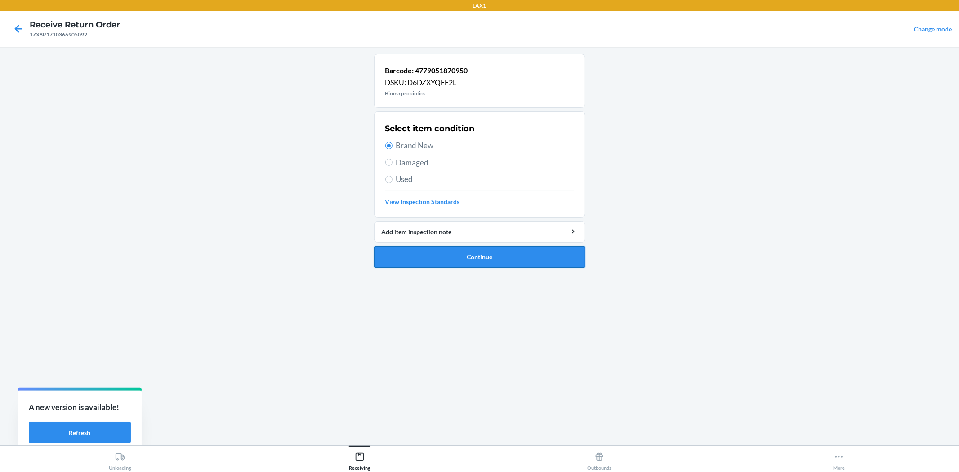
click at [430, 253] on button "Continue" at bounding box center [479, 257] width 211 height 22
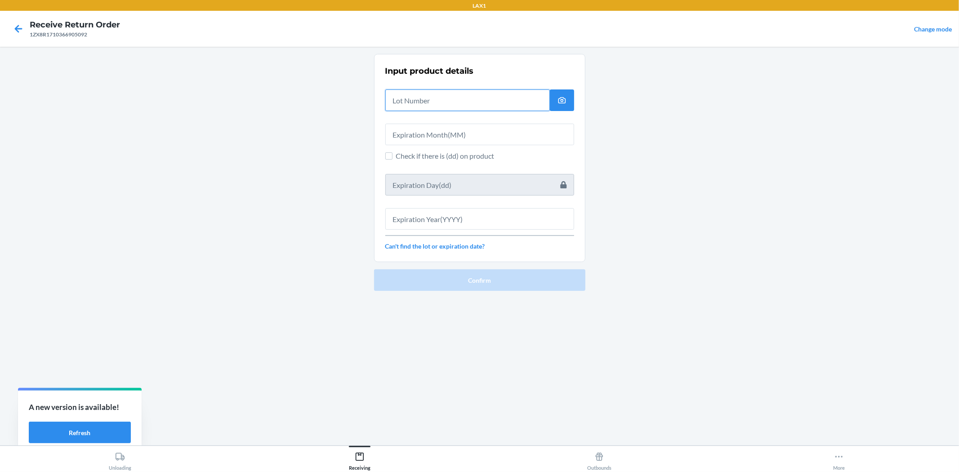
click at [439, 93] on input "text" at bounding box center [467, 100] width 164 height 22
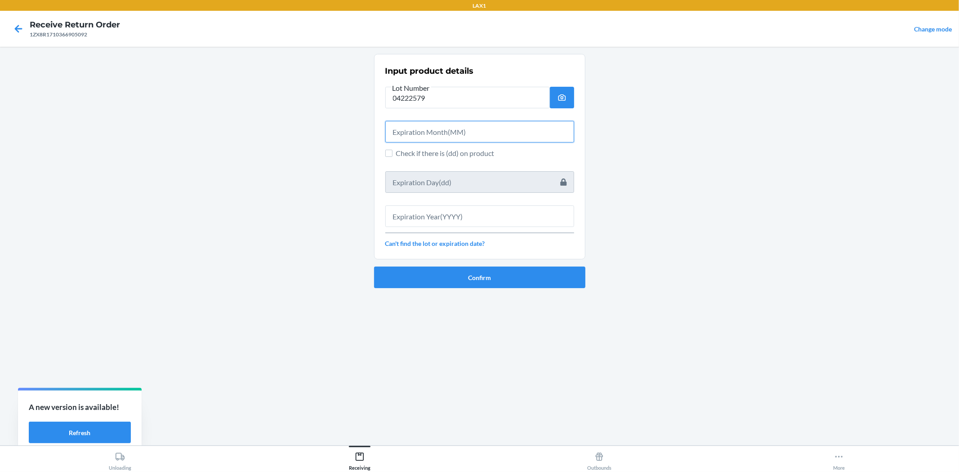
click at [455, 130] on input "text" at bounding box center [479, 132] width 189 height 22
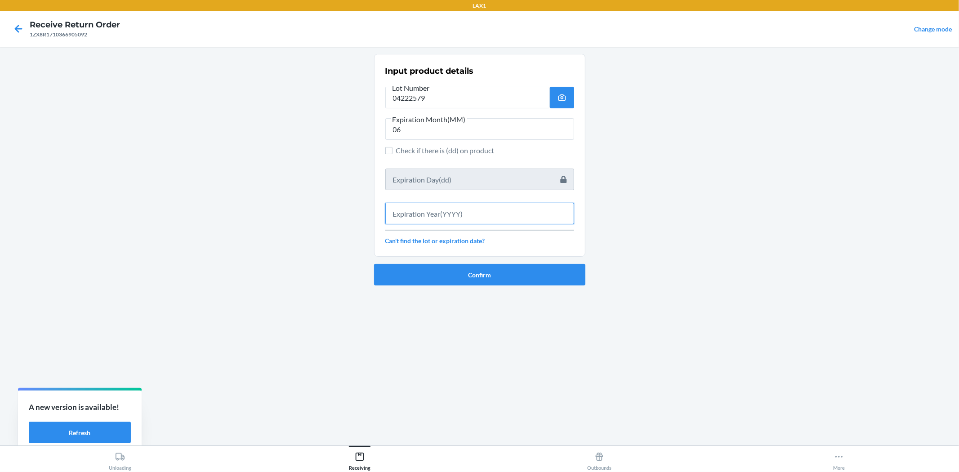
click at [410, 218] on input "text" at bounding box center [479, 214] width 189 height 22
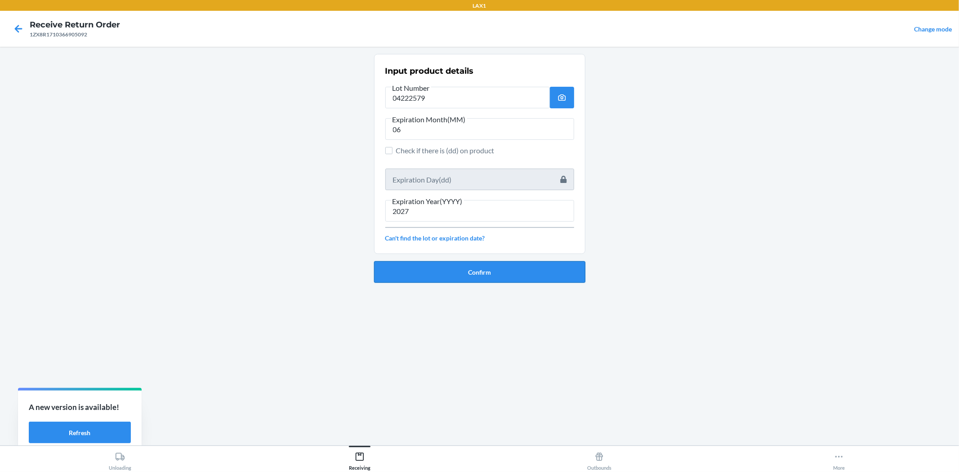
click at [404, 277] on button "Confirm" at bounding box center [479, 272] width 211 height 22
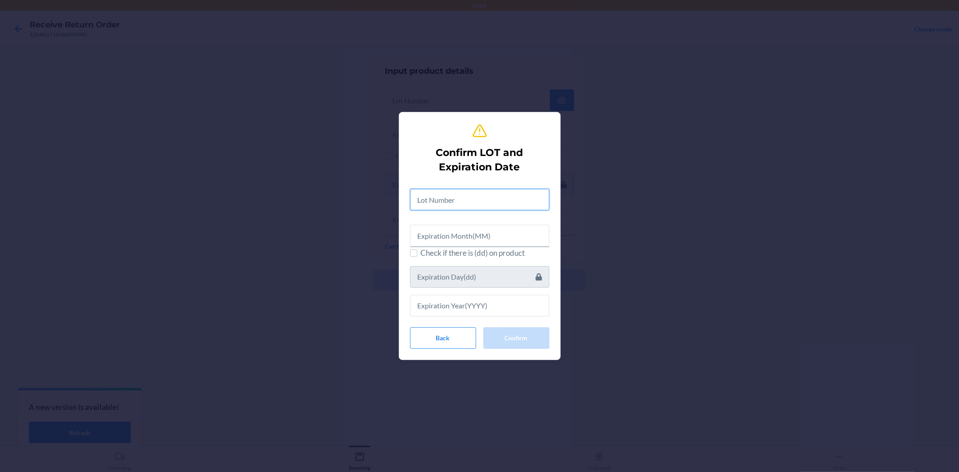
click at [472, 205] on input "text" at bounding box center [479, 200] width 139 height 22
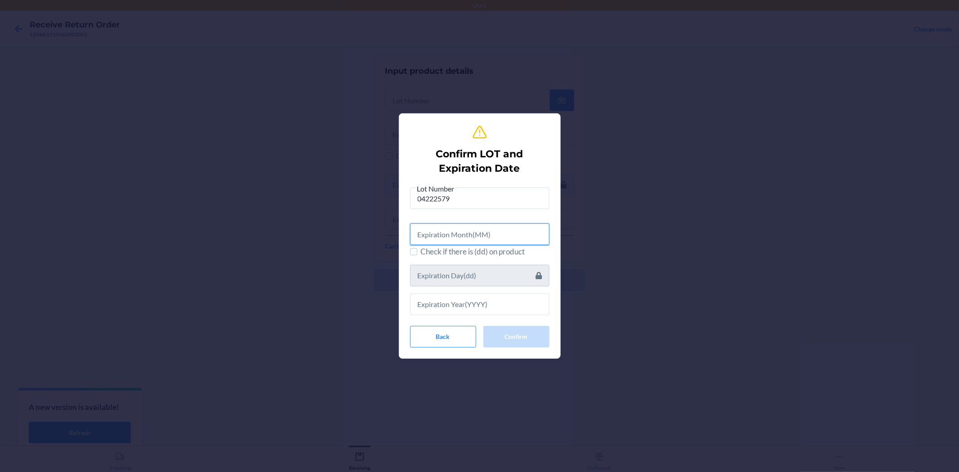
click at [495, 228] on input "text" at bounding box center [479, 234] width 139 height 22
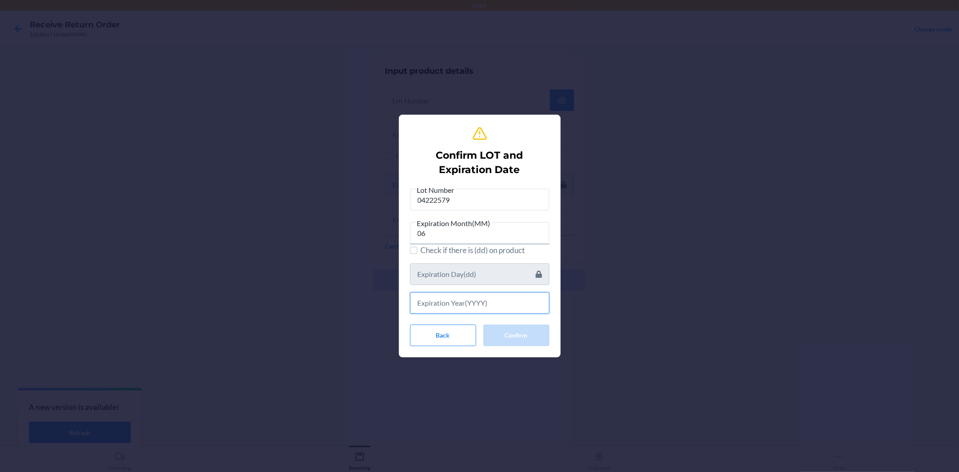
click at [483, 308] on input "text" at bounding box center [479, 303] width 139 height 22
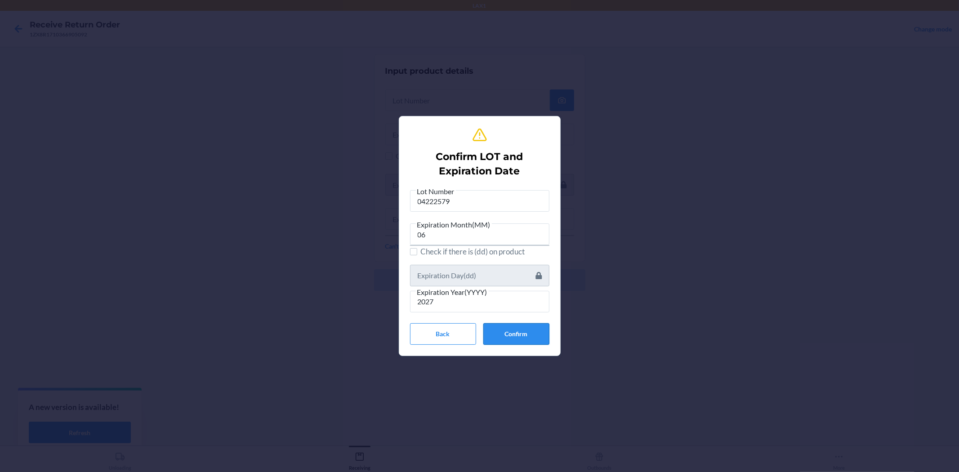
click at [506, 336] on button "Confirm" at bounding box center [516, 334] width 66 height 22
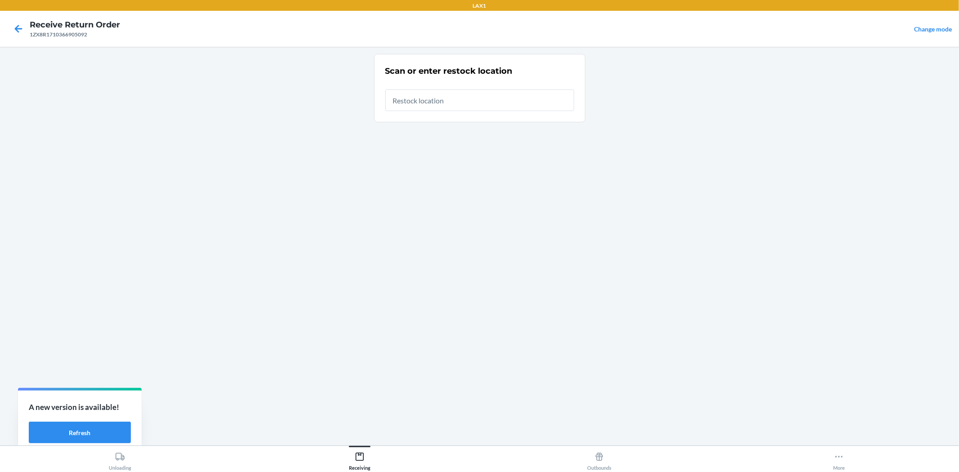
click at [529, 104] on input "text" at bounding box center [479, 100] width 189 height 22
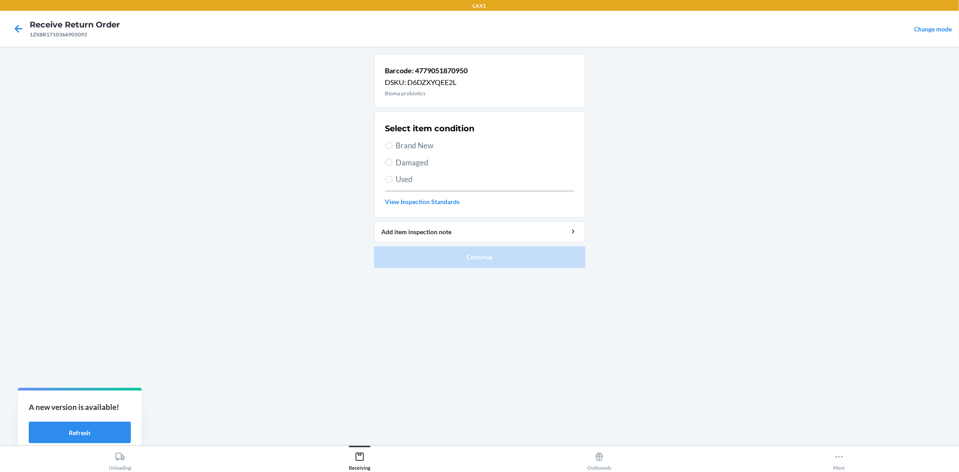
click at [397, 164] on span "Damaged" at bounding box center [485, 163] width 178 height 12
click at [392, 164] on input "Damaged" at bounding box center [388, 162] width 7 height 7
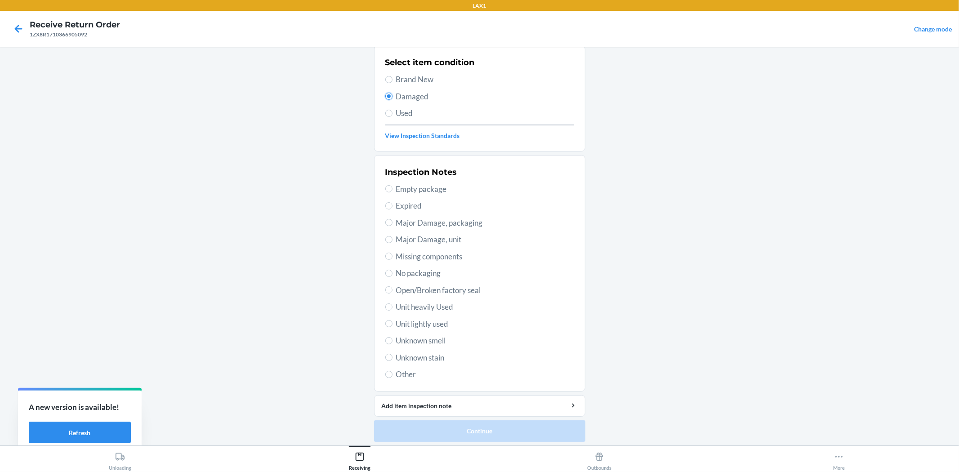
scroll to position [69, 0]
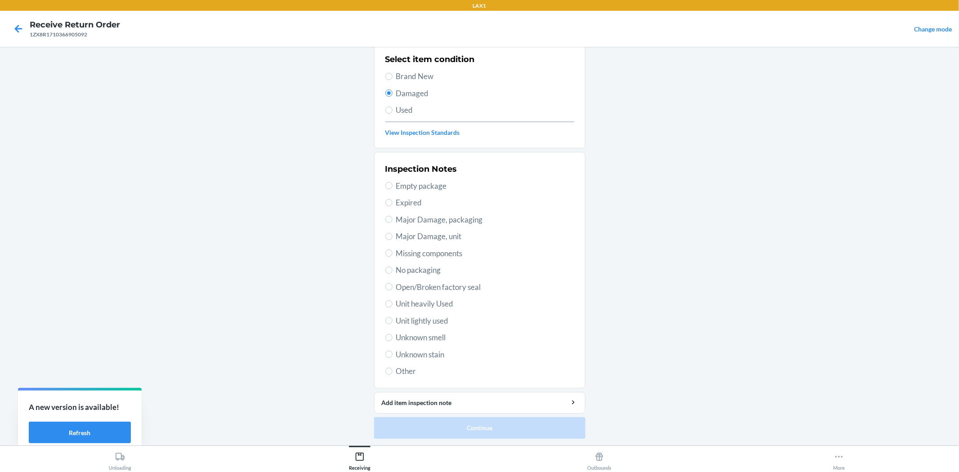
click at [420, 236] on span "Major Damage, unit" at bounding box center [485, 237] width 178 height 12
click at [392, 236] on input "Major Damage, unit" at bounding box center [388, 236] width 7 height 7
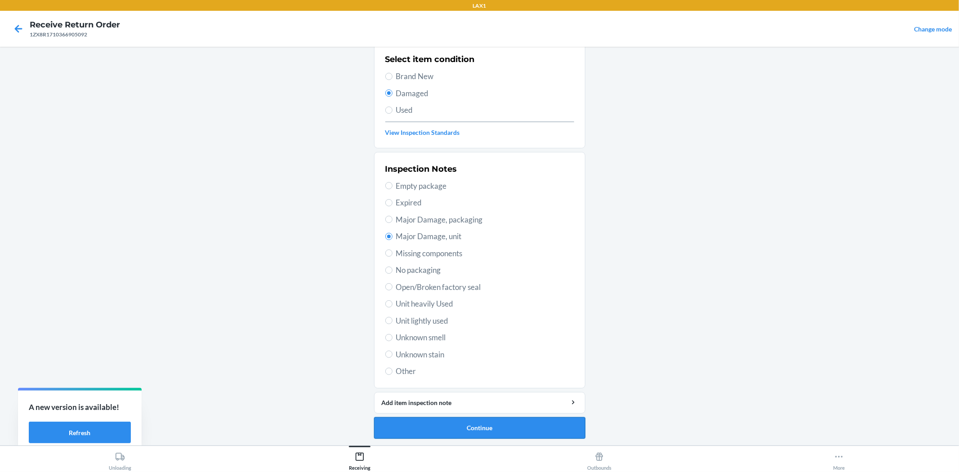
click at [451, 423] on button "Continue" at bounding box center [479, 428] width 211 height 22
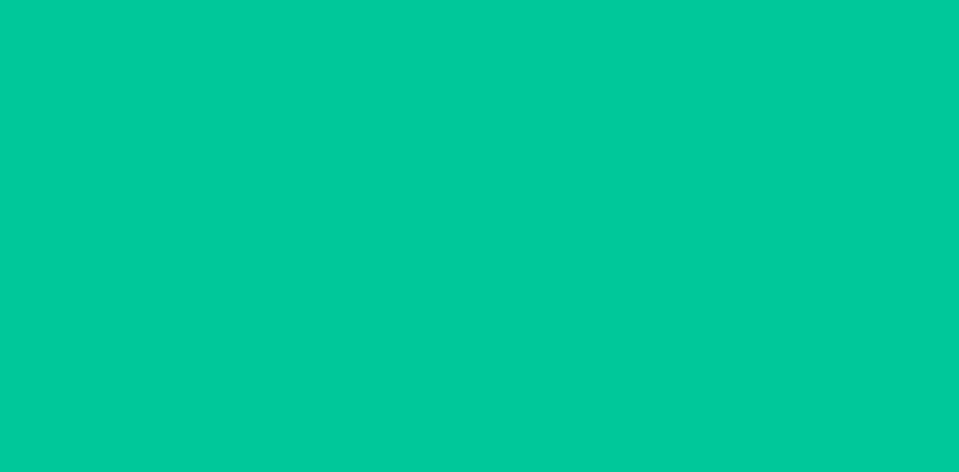
scroll to position [0, 0]
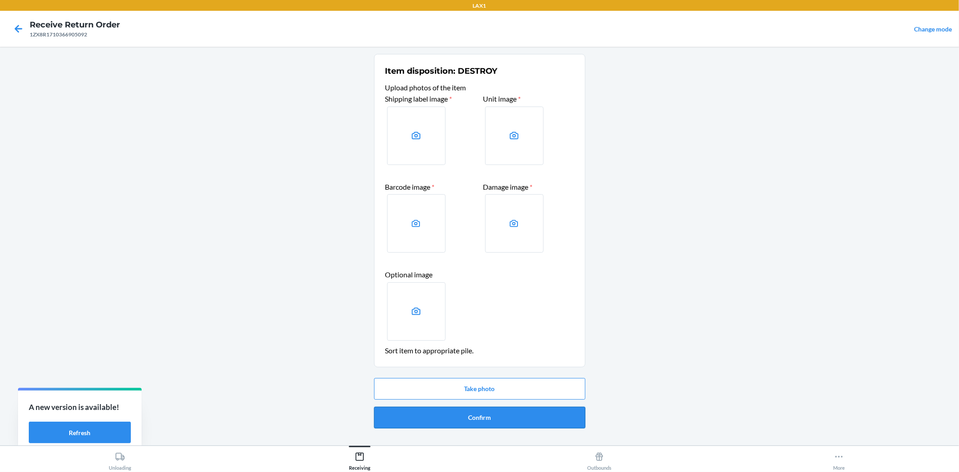
click at [498, 417] on button "Confirm" at bounding box center [479, 418] width 211 height 22
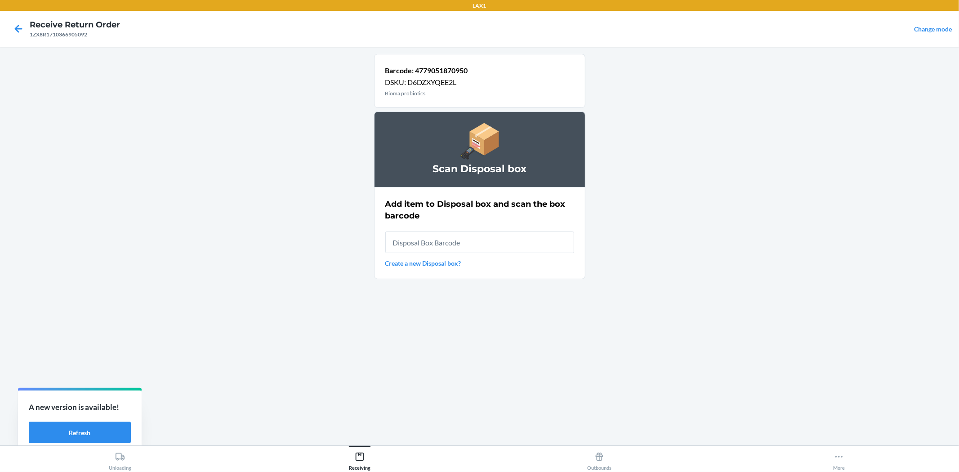
click at [452, 245] on input "text" at bounding box center [479, 242] width 189 height 22
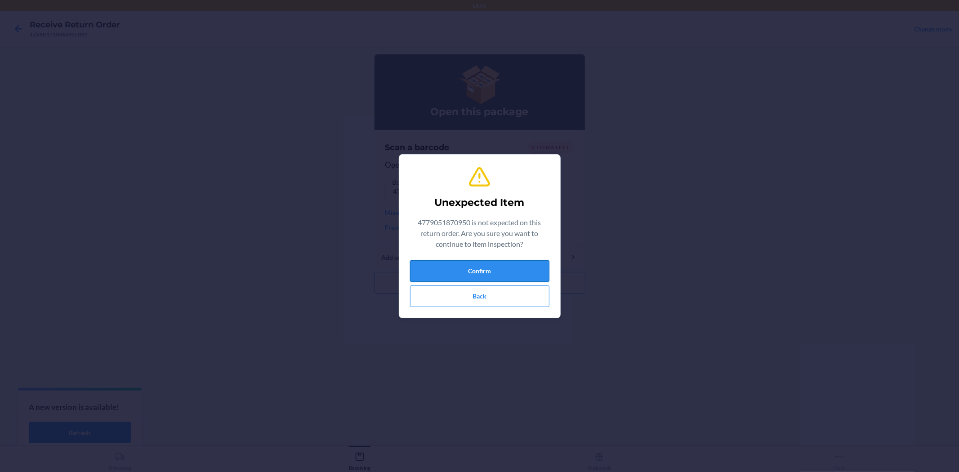
click at [524, 270] on button "Confirm" at bounding box center [479, 271] width 139 height 22
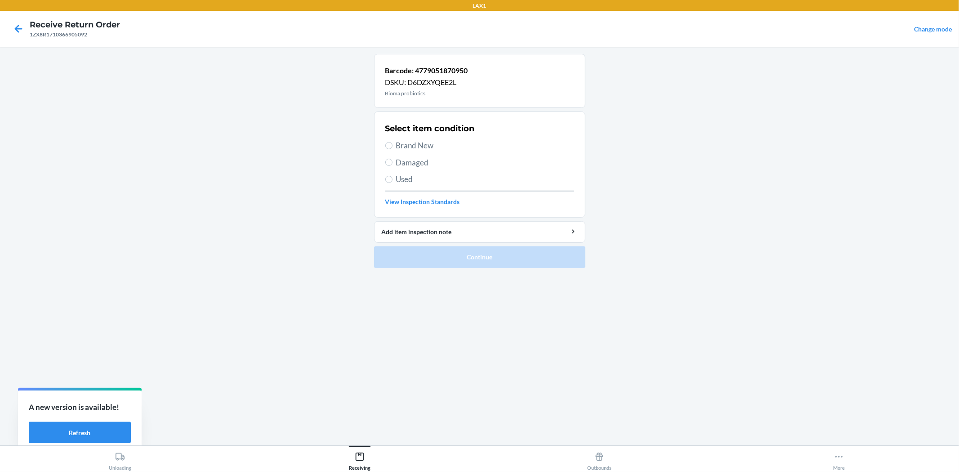
click at [399, 164] on span "Damaged" at bounding box center [485, 163] width 178 height 12
click at [392, 164] on input "Damaged" at bounding box center [388, 162] width 7 height 7
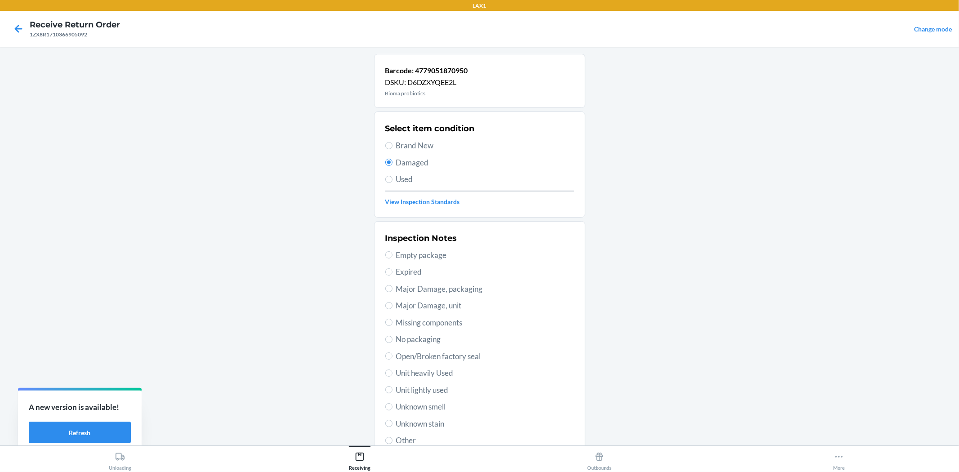
click at [391, 286] on label "Major Damage, packaging" at bounding box center [479, 289] width 189 height 12
click at [391, 286] on input "Major Damage, packaging" at bounding box center [388, 288] width 7 height 7
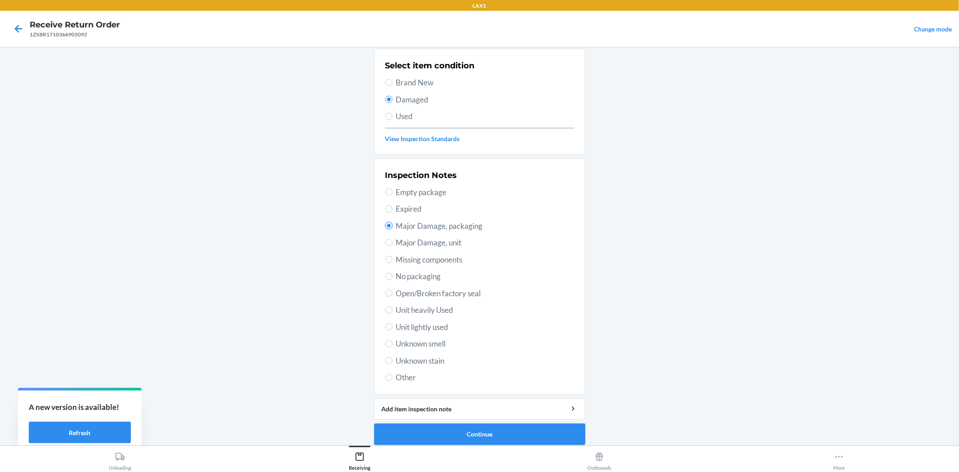
scroll to position [69, 0]
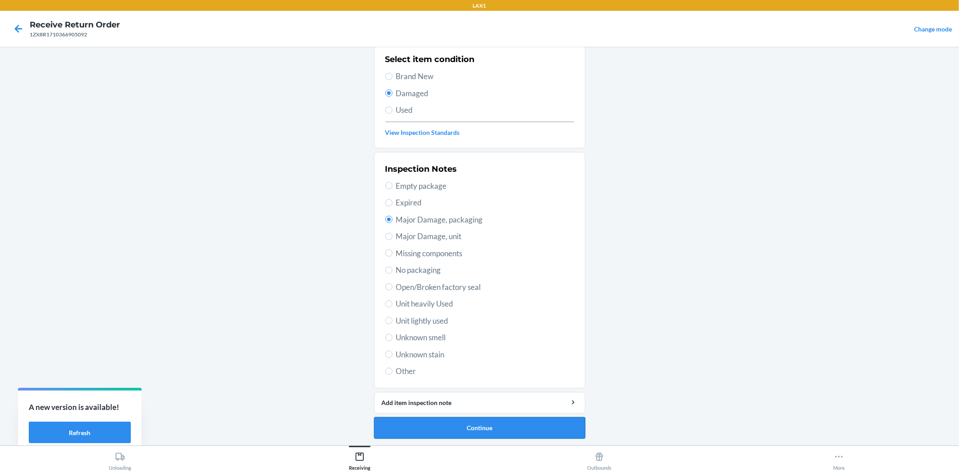
click at [425, 423] on button "Continue" at bounding box center [479, 428] width 211 height 22
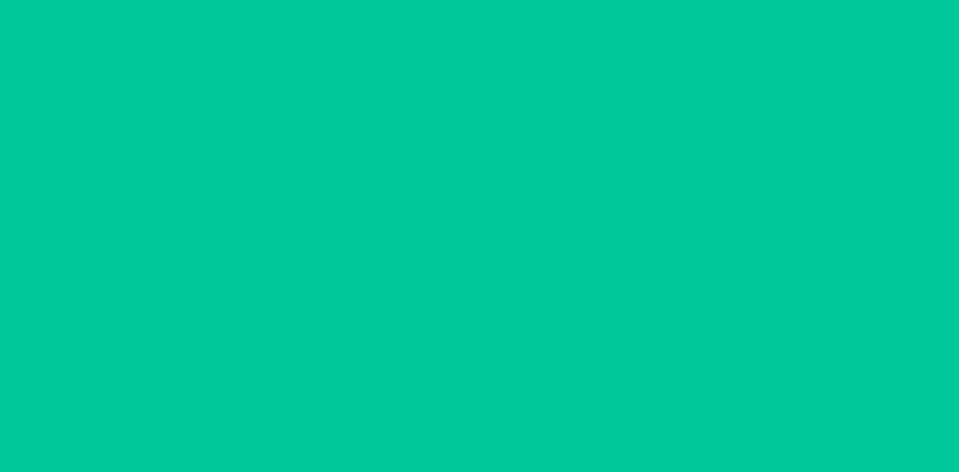
scroll to position [0, 0]
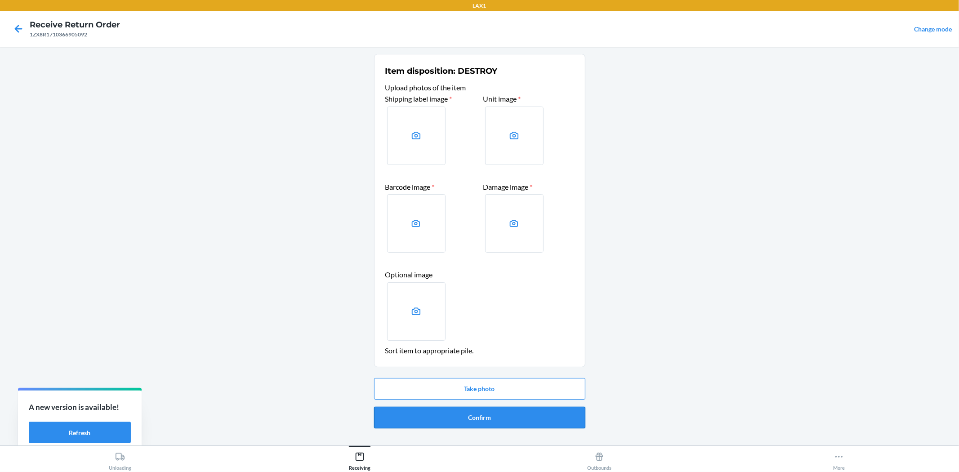
click at [418, 412] on button "Confirm" at bounding box center [479, 418] width 211 height 22
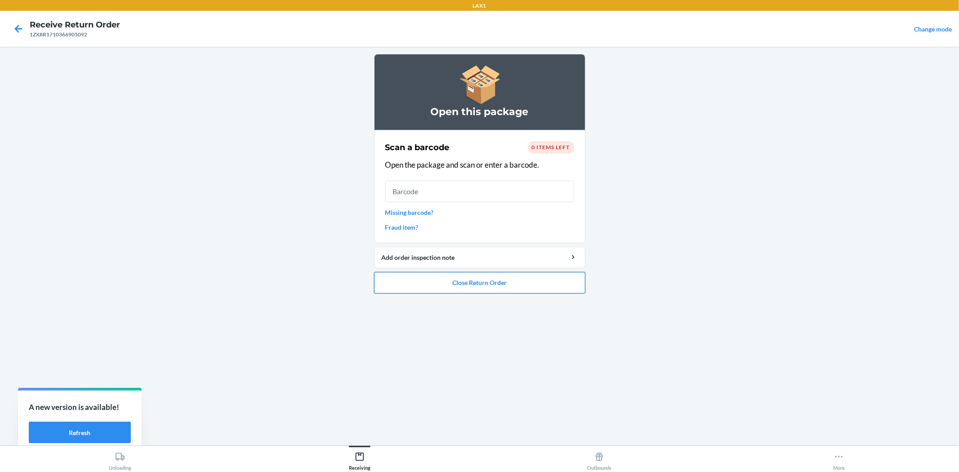
click at [410, 289] on button "Close Return Order" at bounding box center [479, 283] width 211 height 22
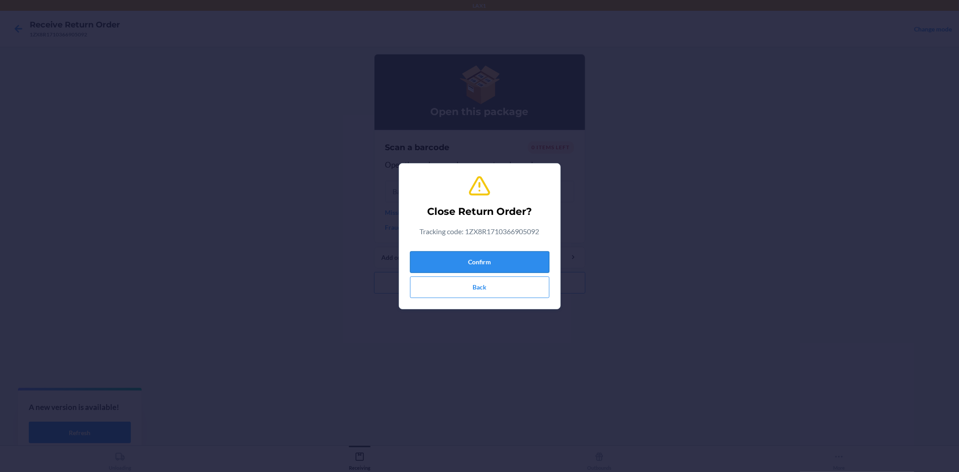
click at [423, 257] on button "Confirm" at bounding box center [479, 262] width 139 height 22
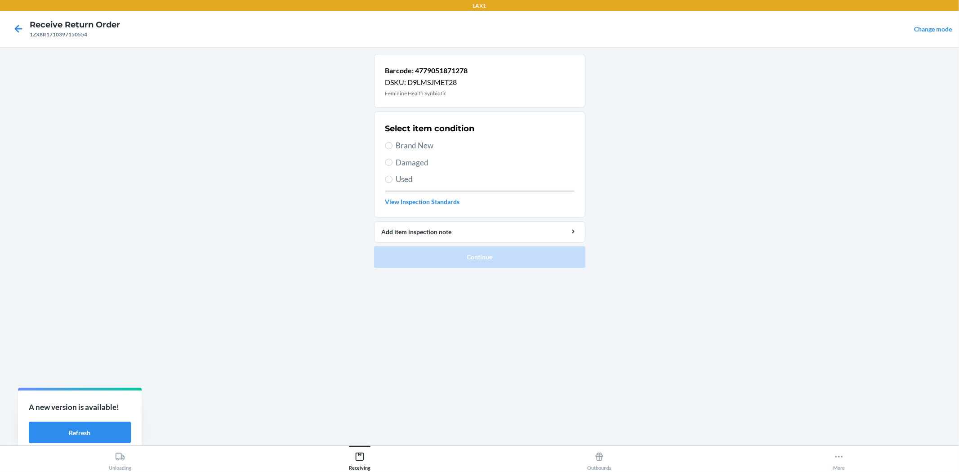
click at [407, 148] on span "Brand New" at bounding box center [485, 146] width 178 height 12
click at [392, 148] on input "Brand New" at bounding box center [388, 145] width 7 height 7
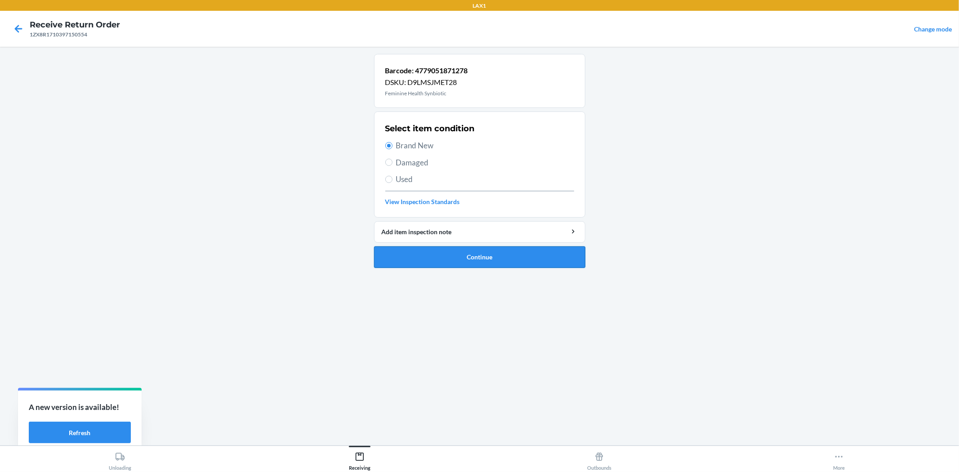
click at [445, 255] on button "Continue" at bounding box center [479, 257] width 211 height 22
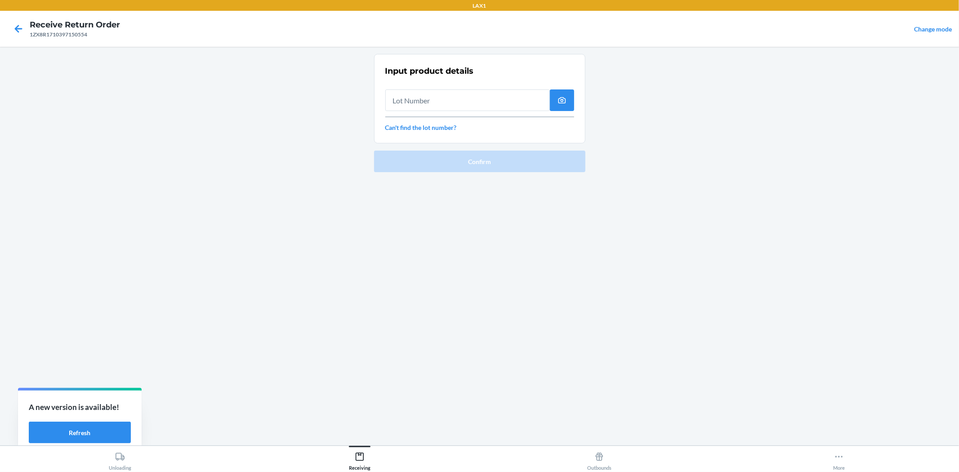
click at [432, 101] on input "text" at bounding box center [467, 100] width 164 height 22
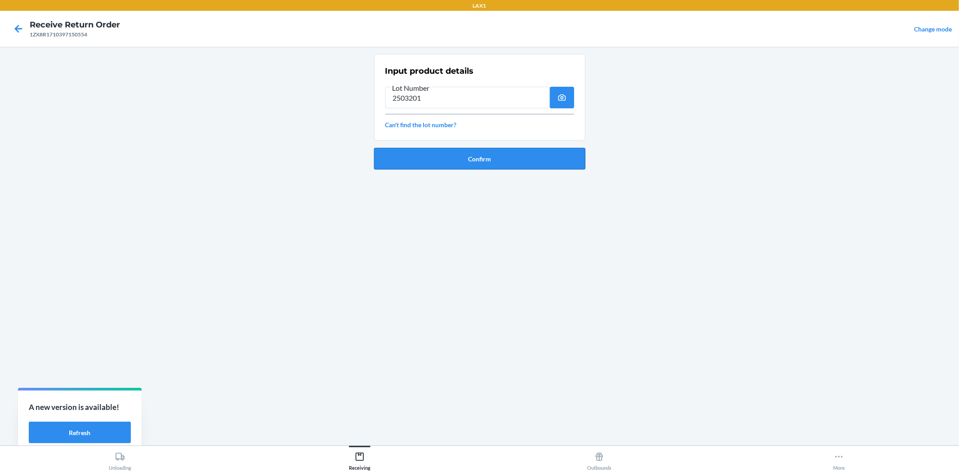
click at [452, 160] on button "Confirm" at bounding box center [479, 159] width 211 height 22
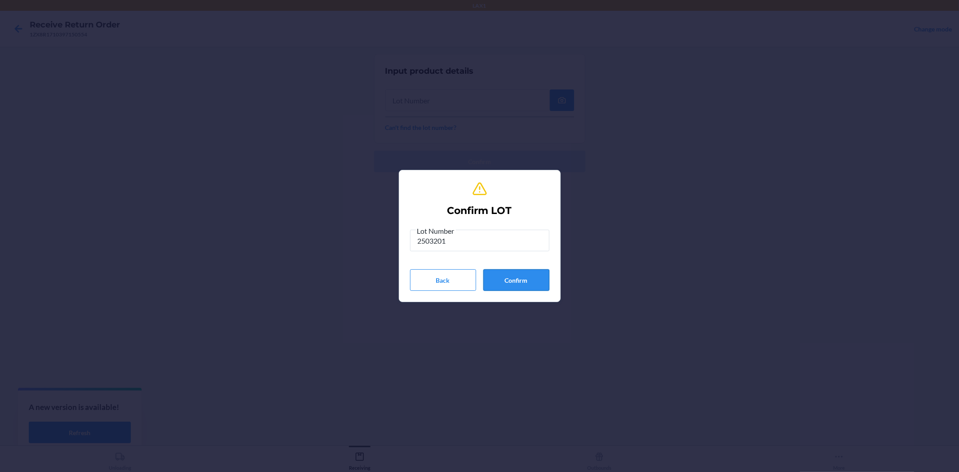
click at [540, 277] on button "Confirm" at bounding box center [516, 280] width 66 height 22
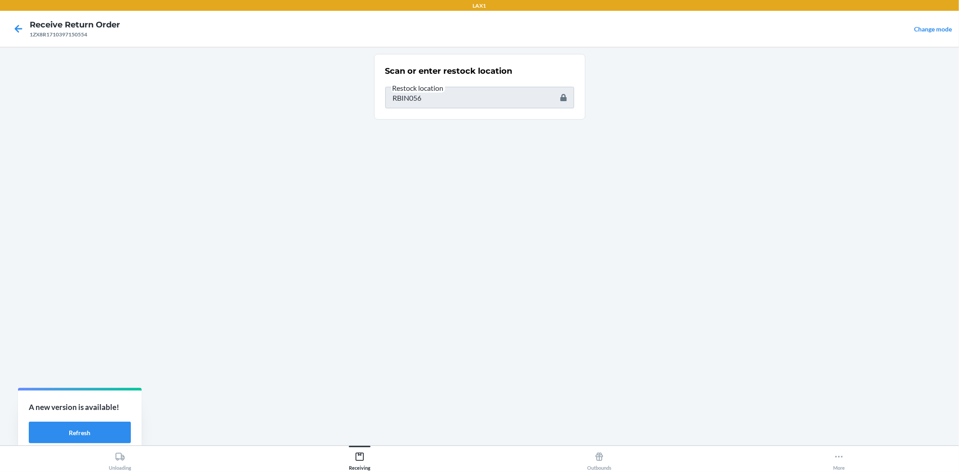
drag, startPoint x: 531, startPoint y: 189, endPoint x: 490, endPoint y: 128, distance: 73.5
click at [508, 158] on div "Scan or enter restock location Restock location RBIN056" at bounding box center [479, 246] width 211 height 384
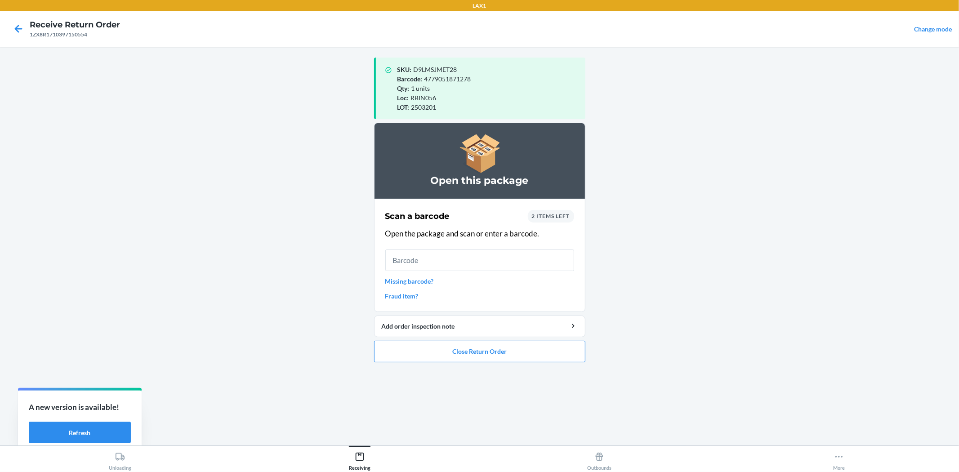
drag, startPoint x: 352, startPoint y: 262, endPoint x: 569, endPoint y: 270, distance: 216.8
click at [569, 270] on input "text" at bounding box center [479, 260] width 189 height 22
click at [568, 268] on input "text" at bounding box center [479, 260] width 189 height 22
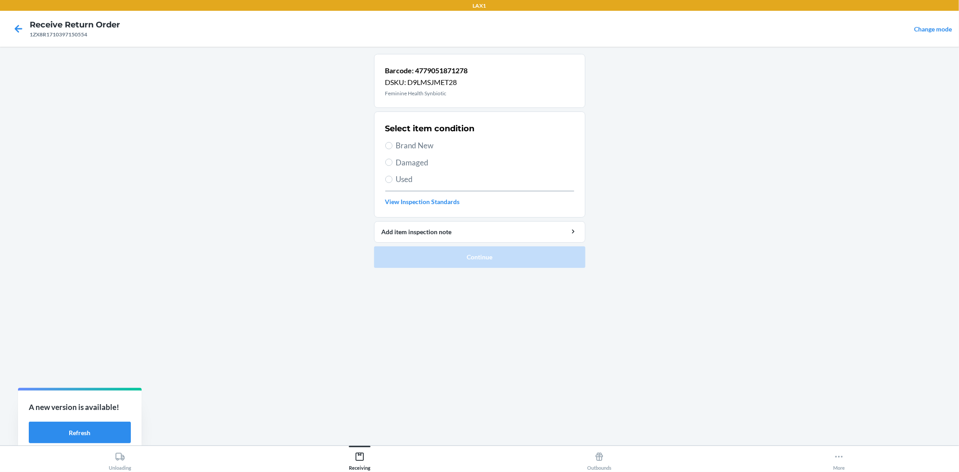
click at [417, 145] on span "Brand New" at bounding box center [485, 146] width 178 height 12
click at [392, 145] on input "Brand New" at bounding box center [388, 145] width 7 height 7
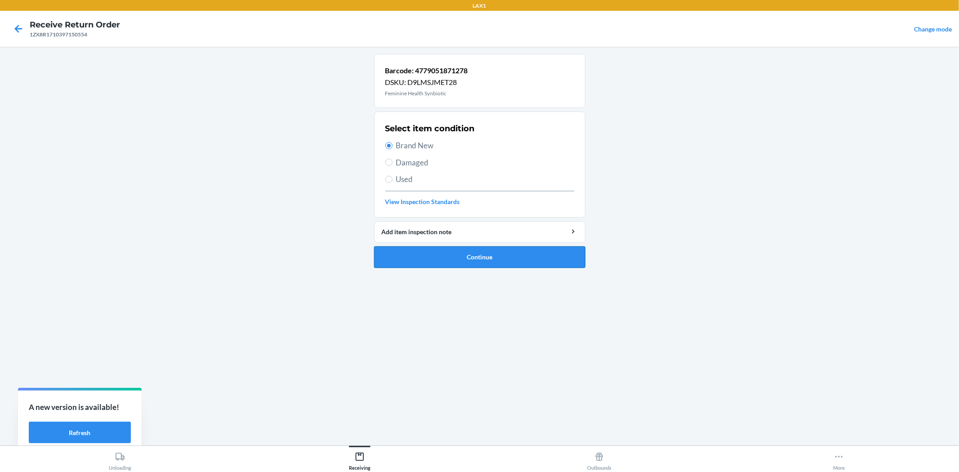
click at [467, 255] on button "Continue" at bounding box center [479, 257] width 211 height 22
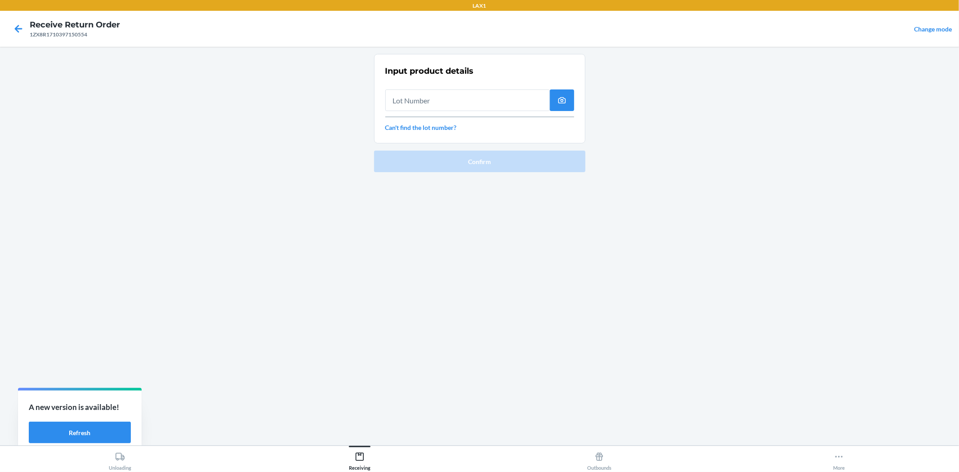
click at [454, 102] on input "text" at bounding box center [467, 100] width 164 height 22
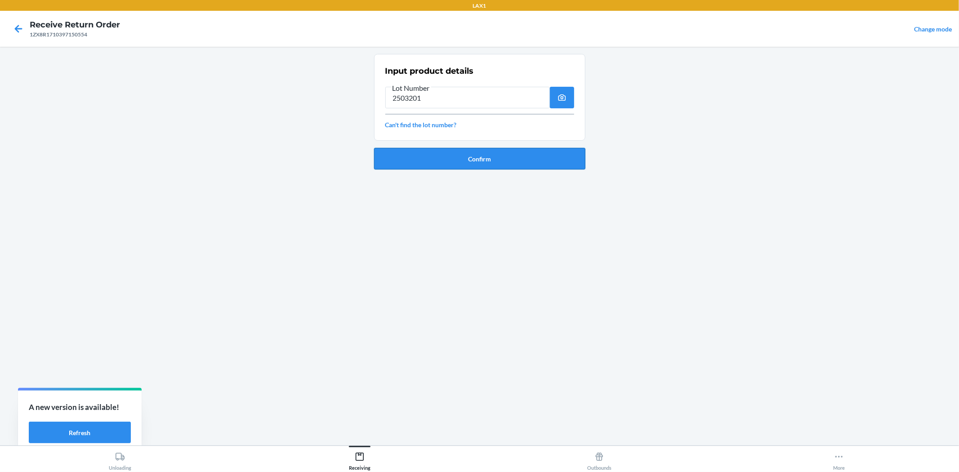
click at [554, 164] on button "Confirm" at bounding box center [479, 159] width 211 height 22
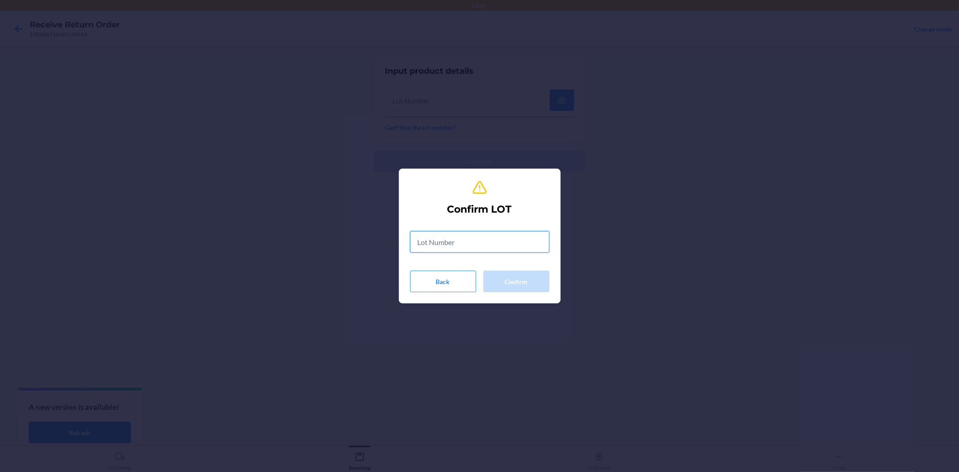
click at [515, 232] on input "text" at bounding box center [479, 242] width 139 height 22
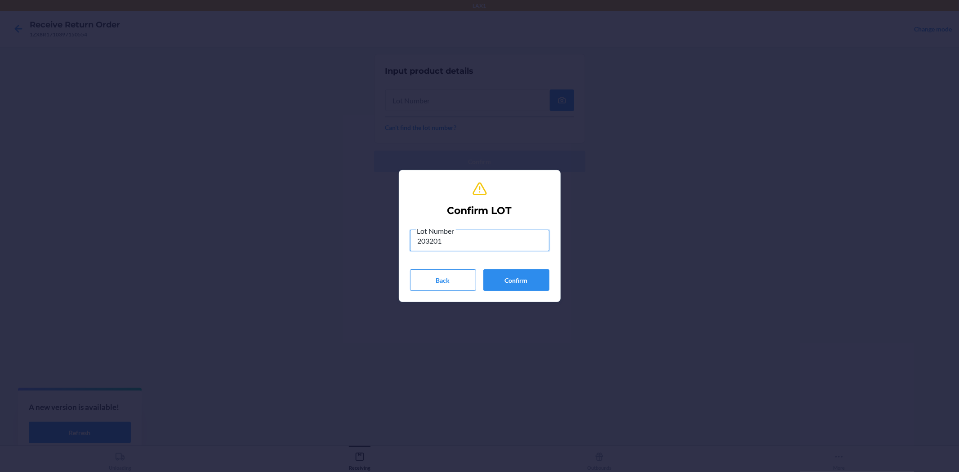
click at [419, 243] on input "203201" at bounding box center [479, 241] width 139 height 22
click at [420, 243] on input "203201" at bounding box center [479, 241] width 139 height 22
click at [454, 244] on input "2503201" at bounding box center [479, 241] width 139 height 22
click at [536, 277] on button "Confirm" at bounding box center [516, 280] width 66 height 22
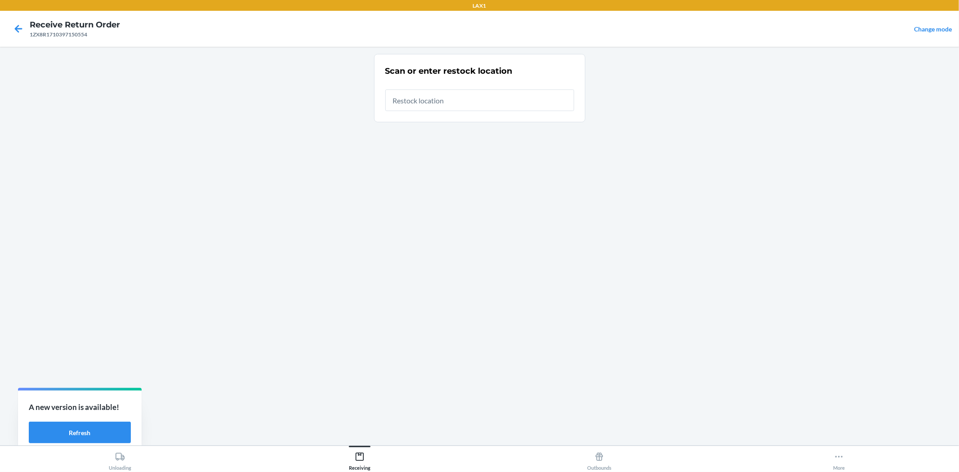
click at [530, 106] on input "text" at bounding box center [479, 100] width 189 height 22
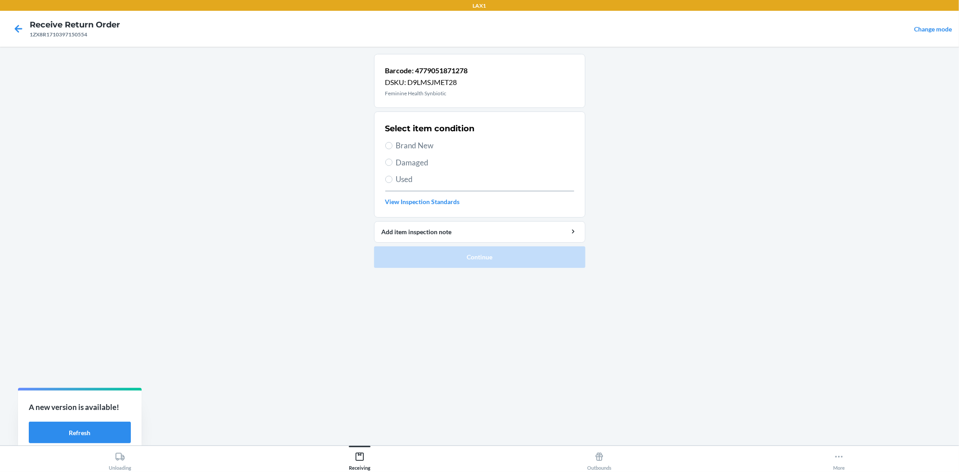
click at [405, 146] on span "Brand New" at bounding box center [485, 146] width 178 height 12
click at [392, 146] on input "Brand New" at bounding box center [388, 145] width 7 height 7
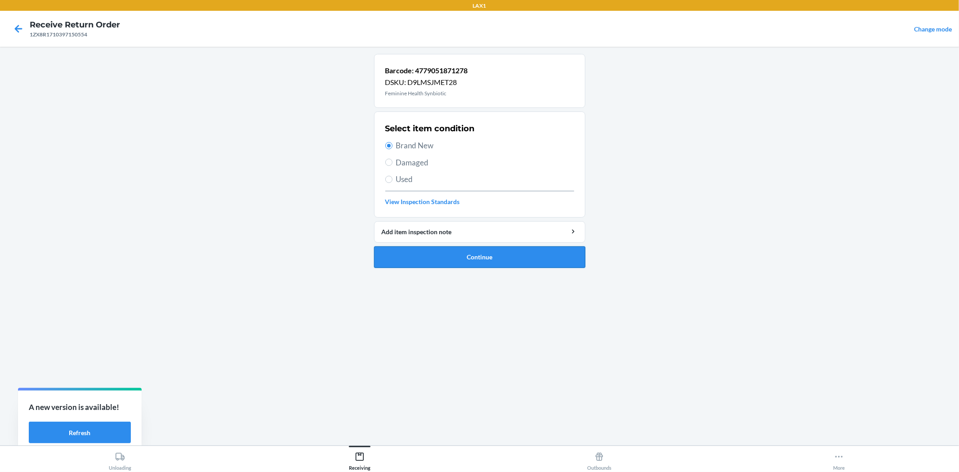
click at [437, 259] on button "Continue" at bounding box center [479, 257] width 211 height 22
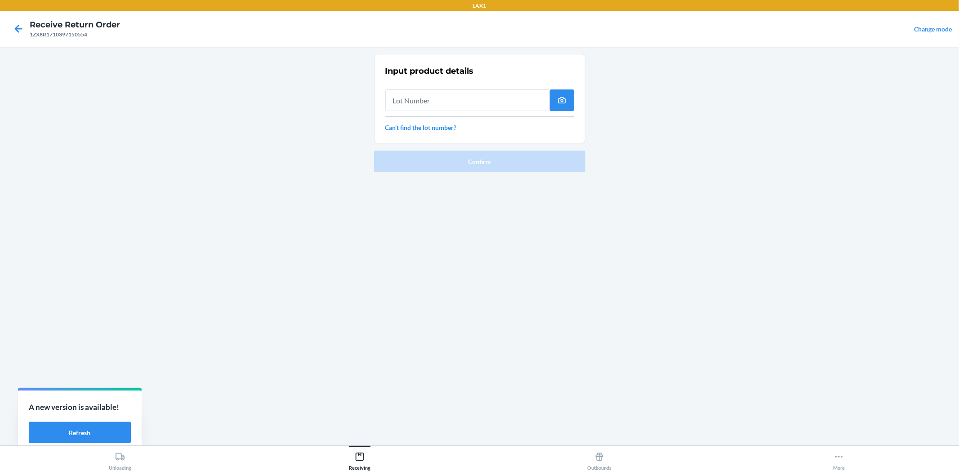
click at [460, 104] on input "text" at bounding box center [467, 100] width 164 height 22
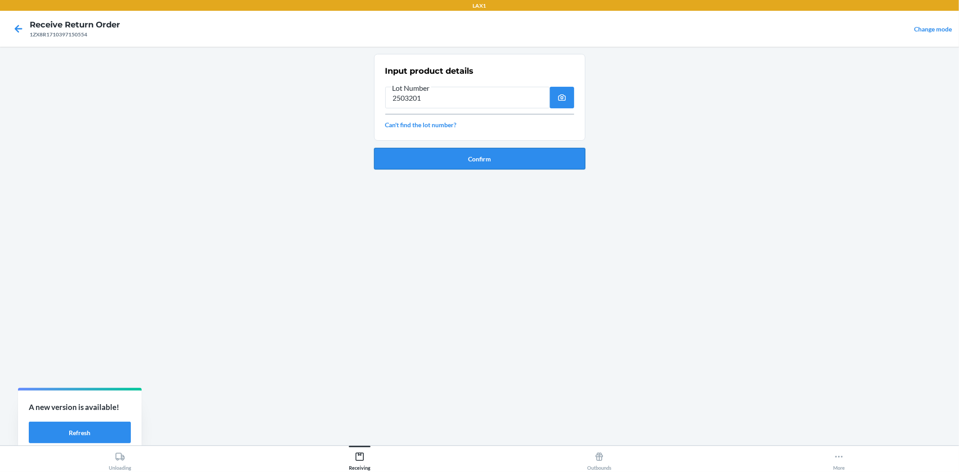
click at [538, 154] on button "Confirm" at bounding box center [479, 159] width 211 height 22
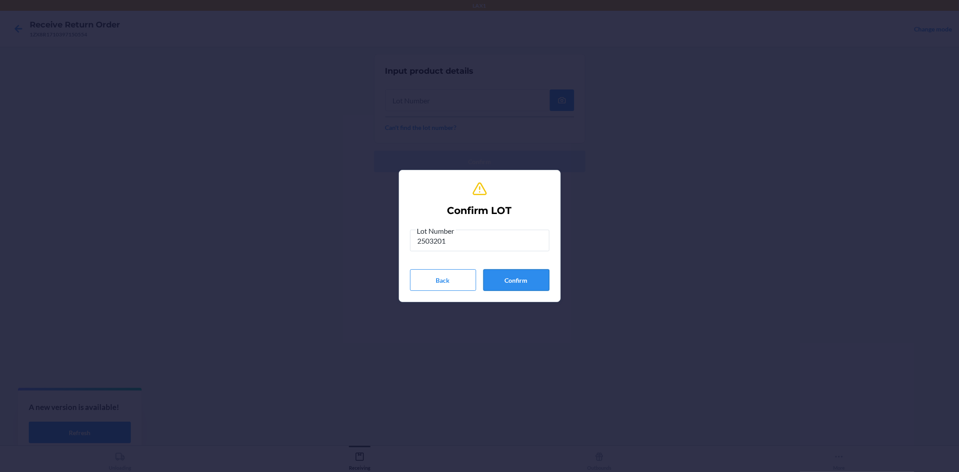
click at [517, 275] on button "Confirm" at bounding box center [516, 280] width 66 height 22
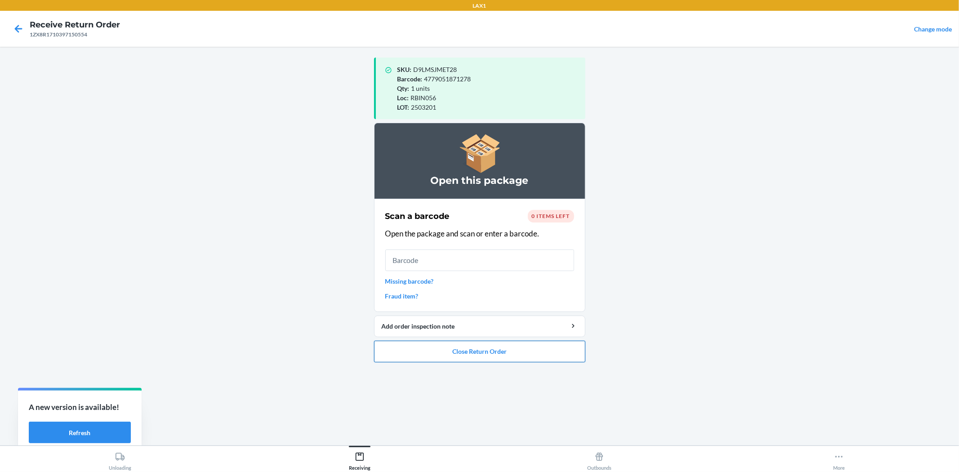
click at [513, 344] on button "Close Return Order" at bounding box center [479, 352] width 211 height 22
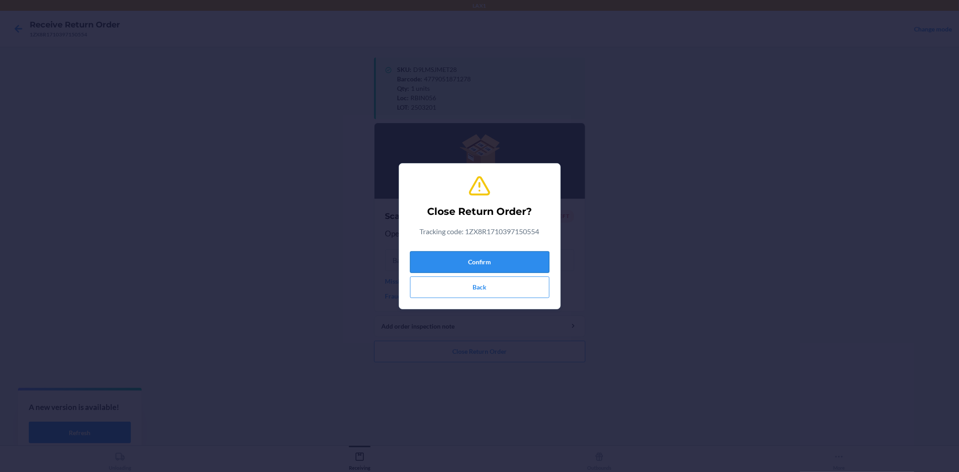
click at [474, 263] on button "Confirm" at bounding box center [479, 262] width 139 height 22
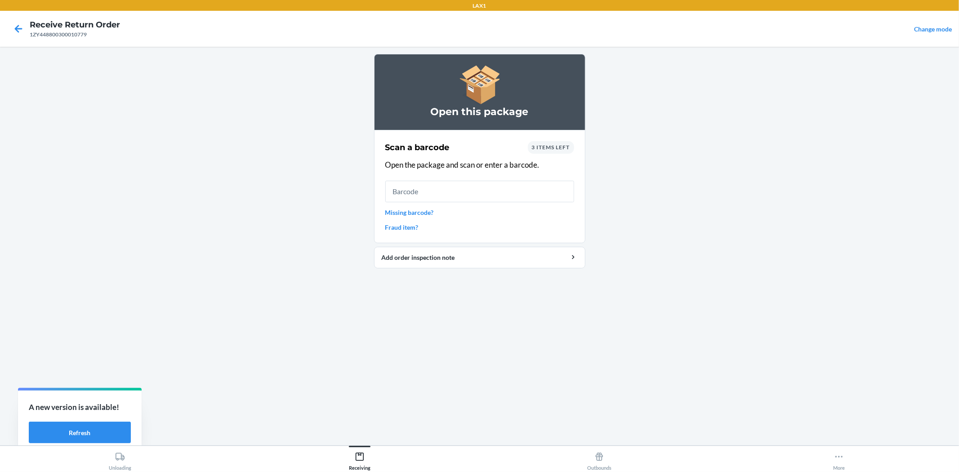
click at [407, 208] on link "Missing barcode?" at bounding box center [479, 212] width 189 height 9
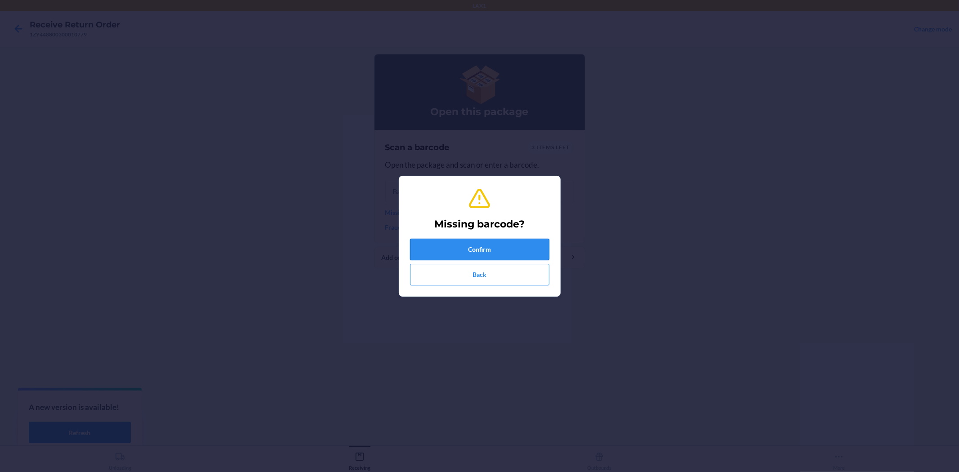
click at [439, 241] on button "Confirm" at bounding box center [479, 250] width 139 height 22
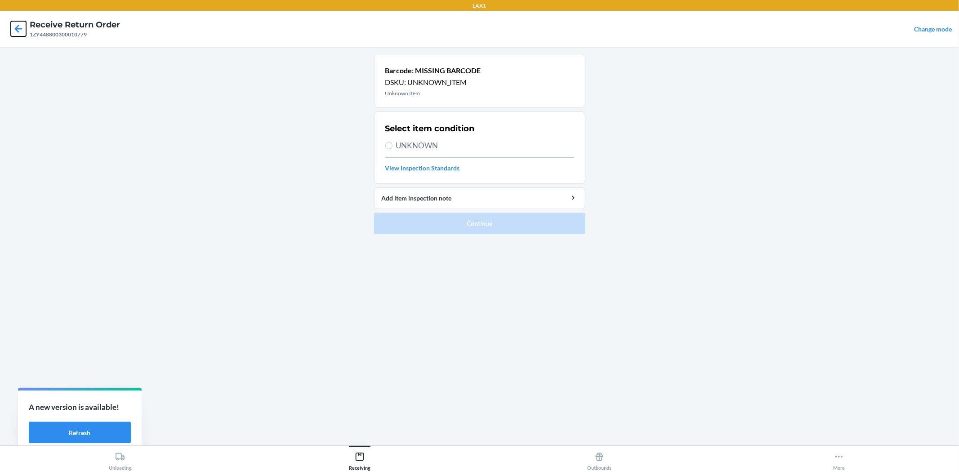
click at [18, 28] on icon at bounding box center [19, 29] width 8 height 8
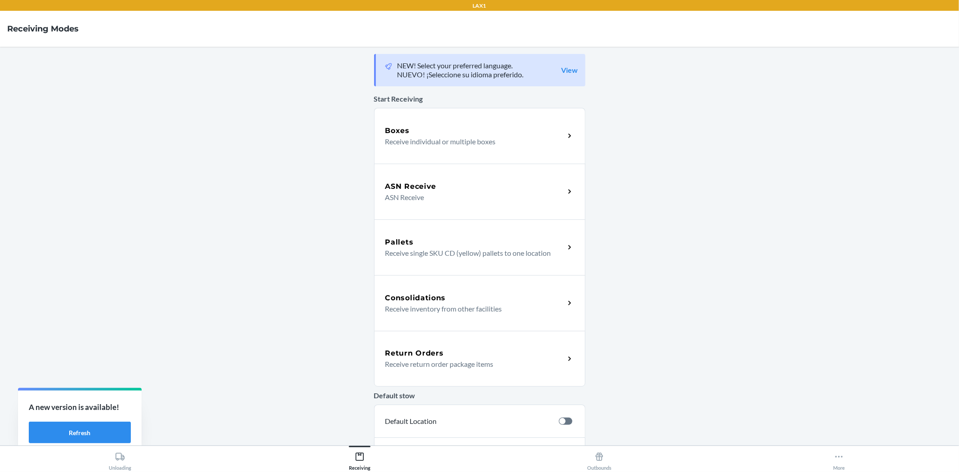
click at [400, 379] on div "Return Orders Receive return order package items" at bounding box center [479, 359] width 211 height 56
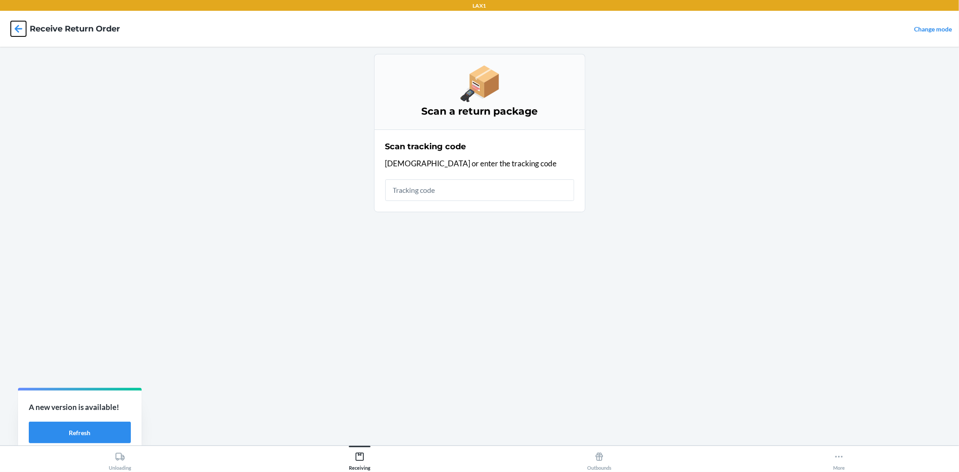
click at [13, 36] on icon at bounding box center [18, 28] width 15 height 15
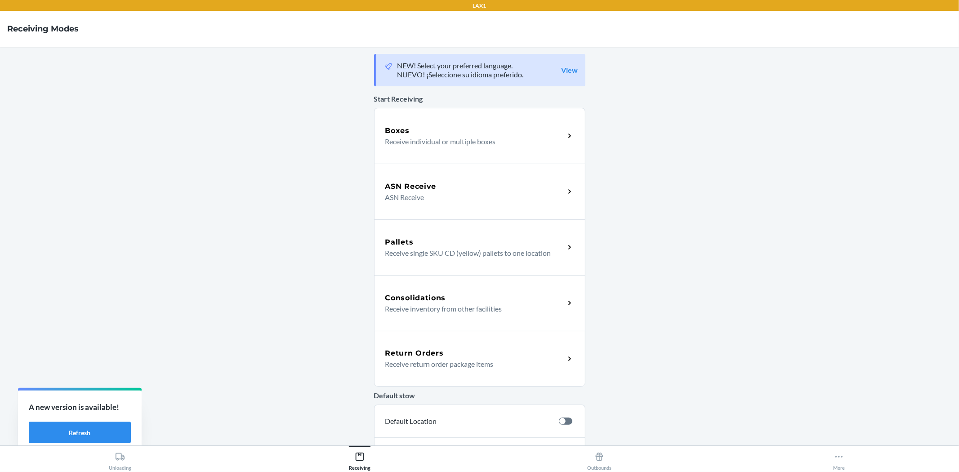
click at [555, 372] on div "Return Orders Receive return order package items" at bounding box center [479, 359] width 211 height 56
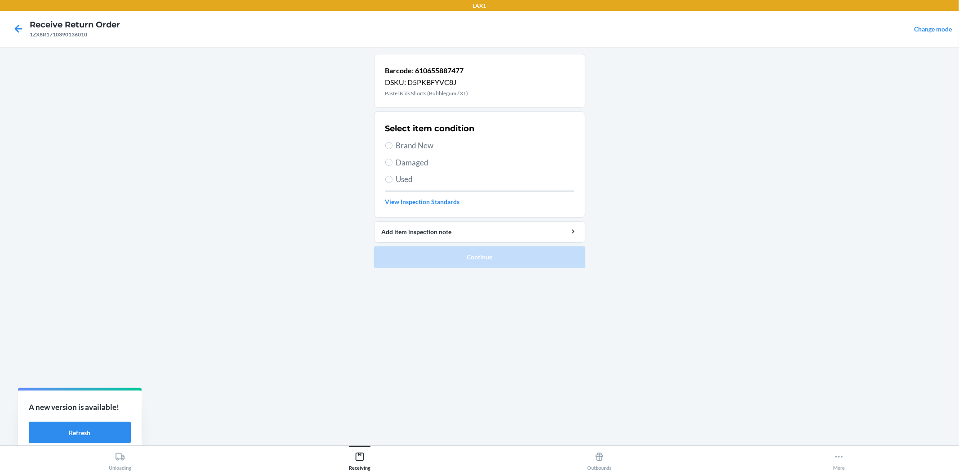
click at [398, 163] on span "Damaged" at bounding box center [485, 163] width 178 height 12
click at [392, 163] on input "Damaged" at bounding box center [388, 162] width 7 height 7
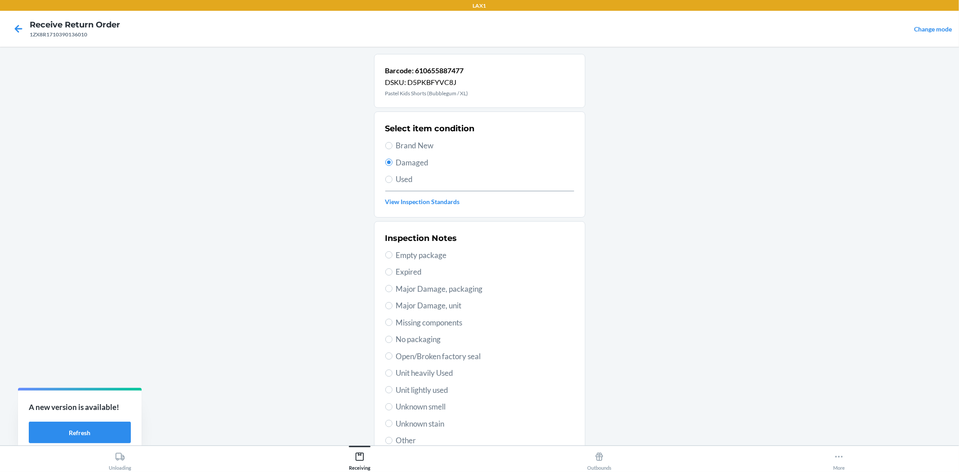
click at [402, 180] on span "Used" at bounding box center [485, 179] width 178 height 12
click at [392, 180] on input "Used" at bounding box center [388, 179] width 7 height 7
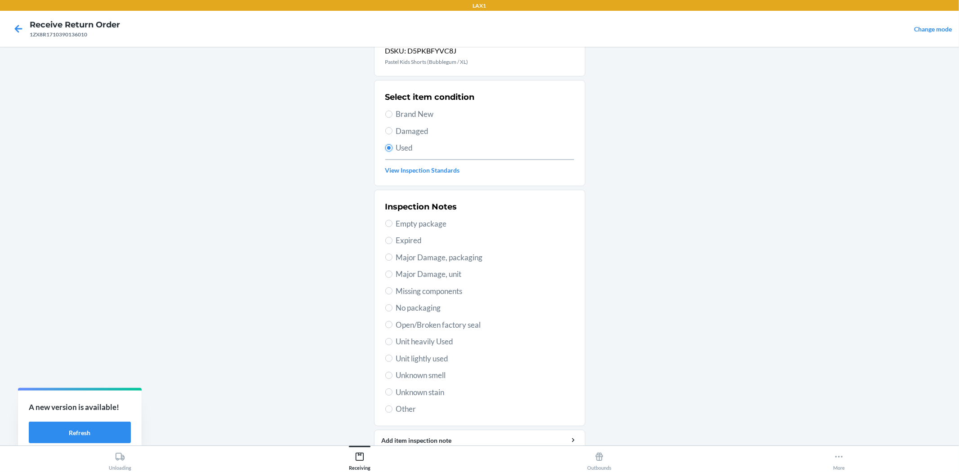
scroll to position [69, 0]
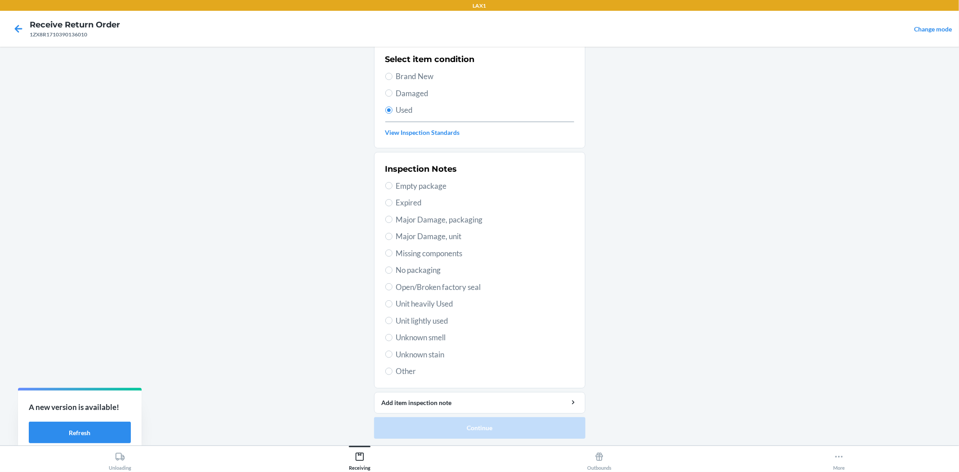
click at [442, 320] on span "Unit lightly used" at bounding box center [485, 321] width 178 height 12
click at [392, 320] on input "Unit lightly used" at bounding box center [388, 320] width 7 height 7
click at [478, 422] on button "Continue" at bounding box center [479, 428] width 211 height 22
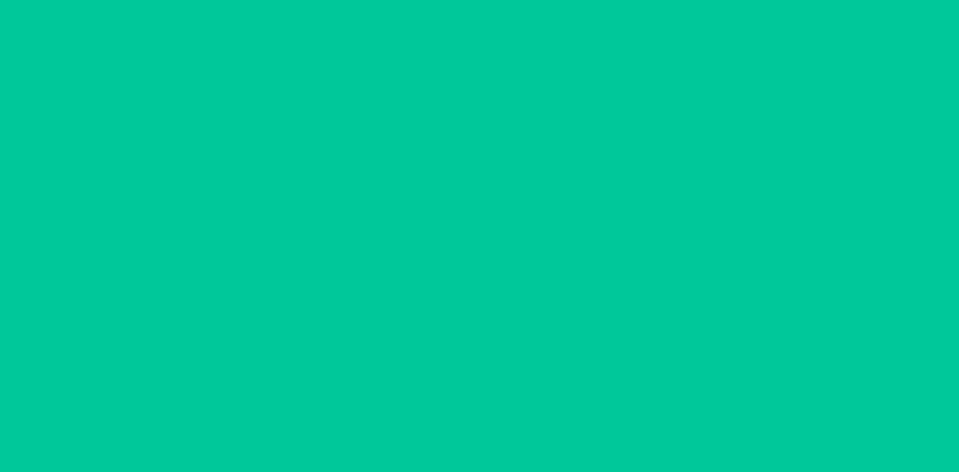
scroll to position [0, 0]
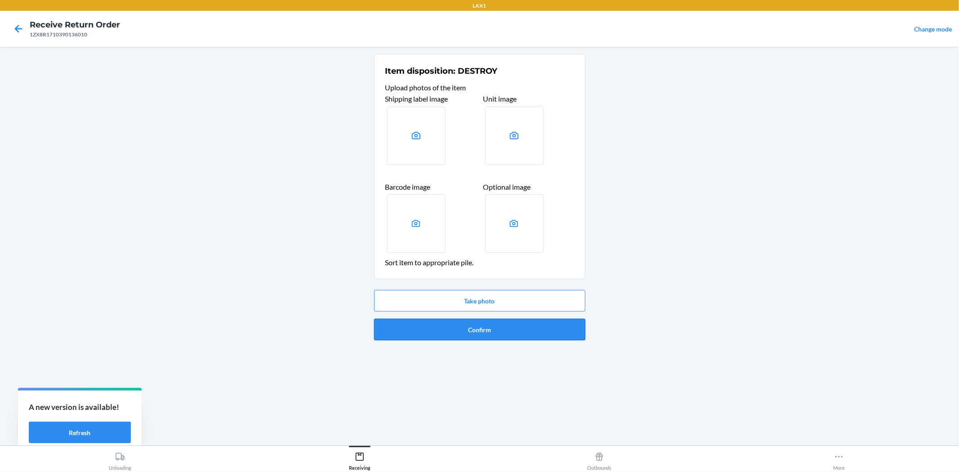
click at [462, 331] on button "Confirm" at bounding box center [479, 330] width 211 height 22
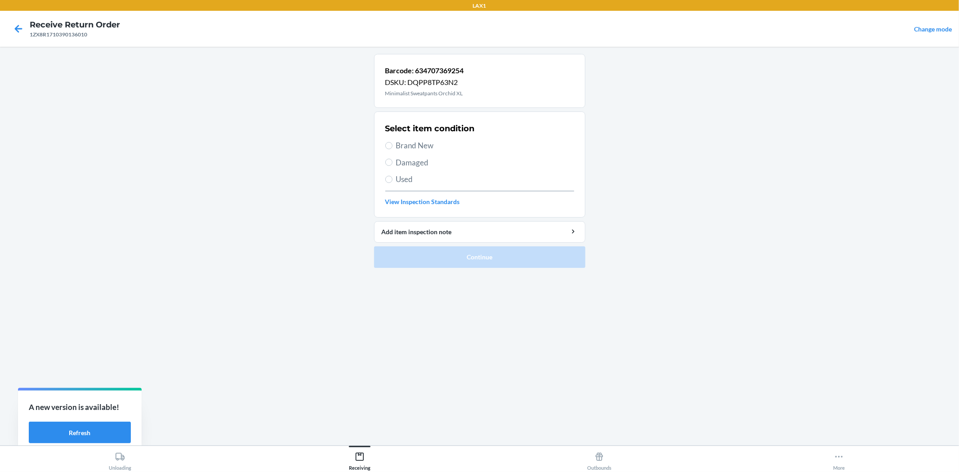
click at [410, 162] on span "Damaged" at bounding box center [485, 163] width 178 height 12
click at [392, 162] on input "Damaged" at bounding box center [388, 162] width 7 height 7
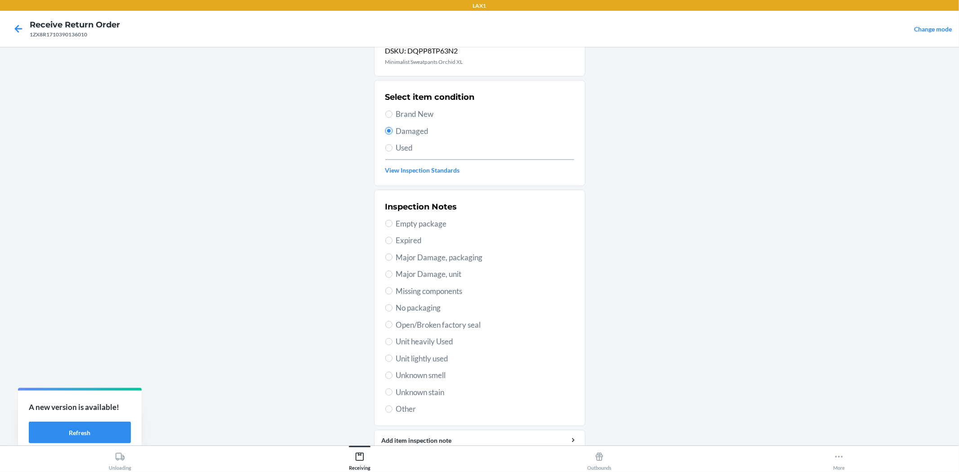
scroll to position [69, 0]
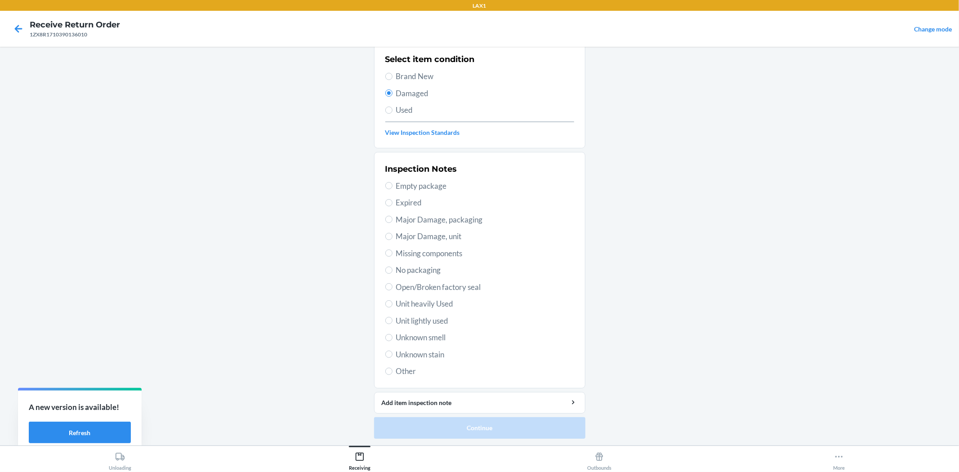
click at [449, 285] on span "Open/Broken factory seal" at bounding box center [485, 287] width 178 height 12
click at [392, 285] on input "Open/Broken factory seal" at bounding box center [388, 286] width 7 height 7
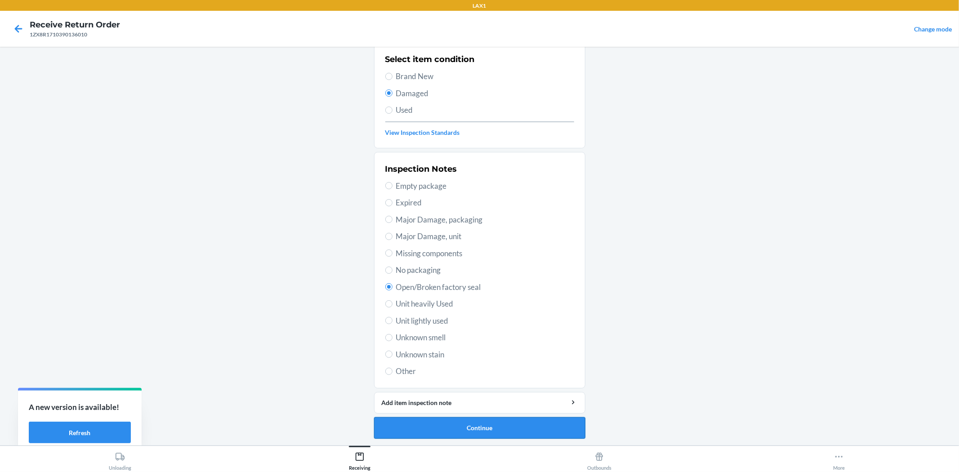
click at [489, 428] on button "Continue" at bounding box center [479, 428] width 211 height 22
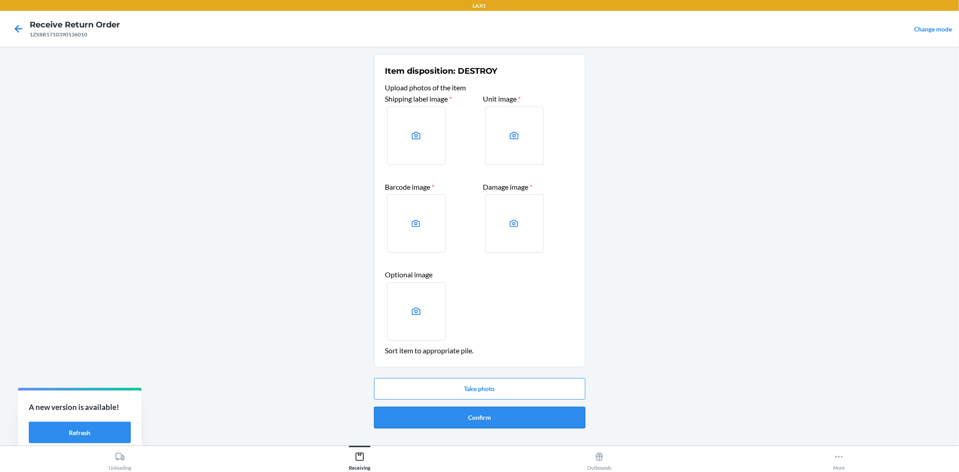
click at [527, 415] on button "Confirm" at bounding box center [479, 418] width 211 height 22
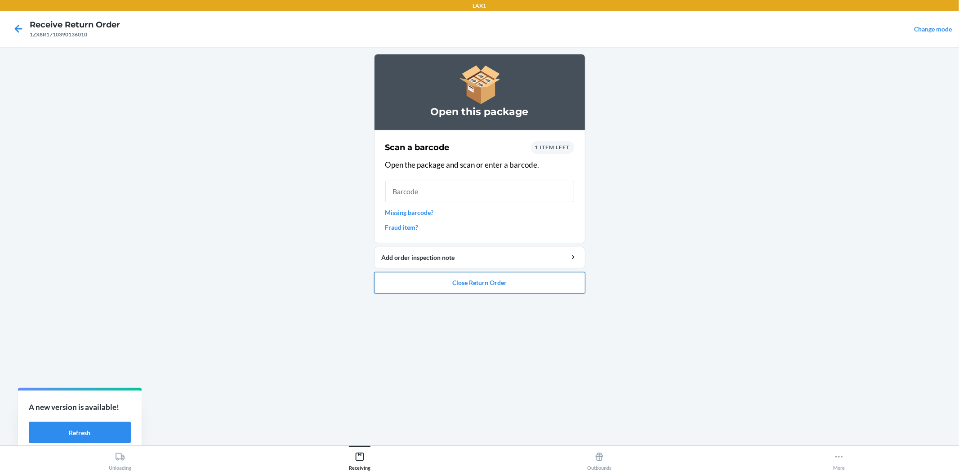
click at [487, 282] on button "Close Return Order" at bounding box center [479, 283] width 211 height 22
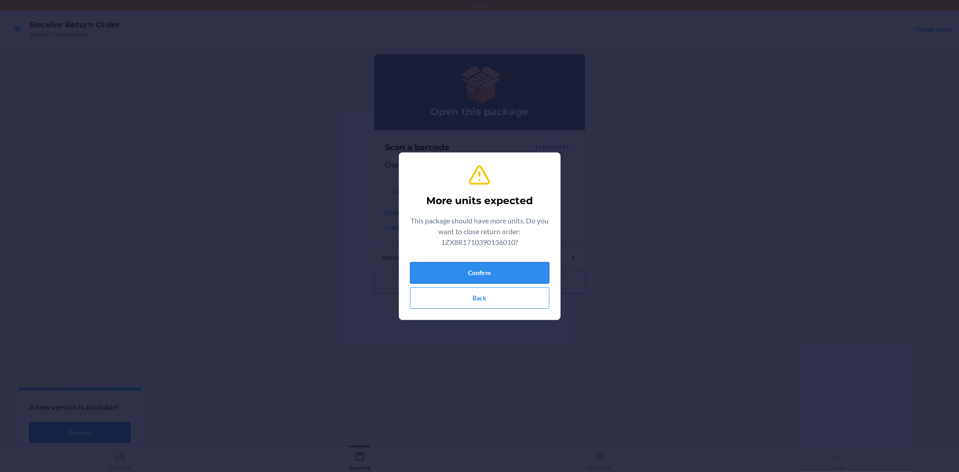
click at [482, 270] on button "Confirm" at bounding box center [479, 273] width 139 height 22
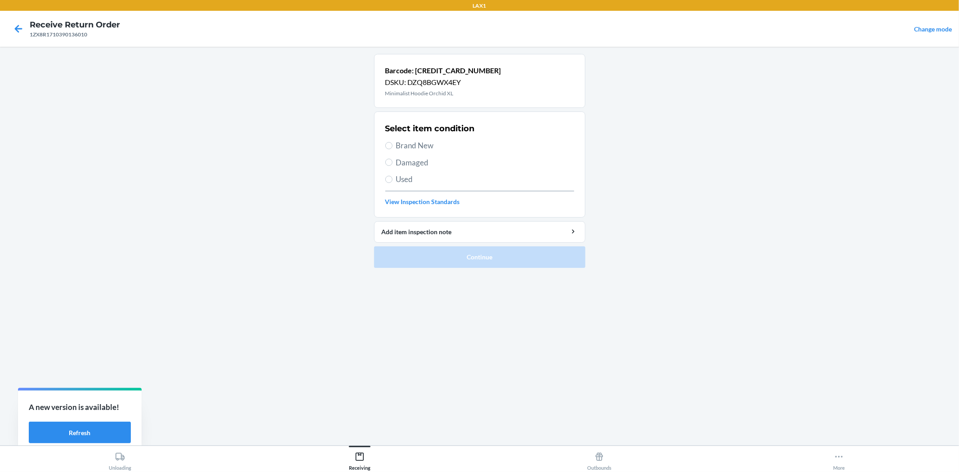
click at [383, 173] on section "Select item condition Brand New Damaged Used View Inspection Standards" at bounding box center [479, 164] width 211 height 106
click at [391, 178] on input "Used" at bounding box center [388, 179] width 7 height 7
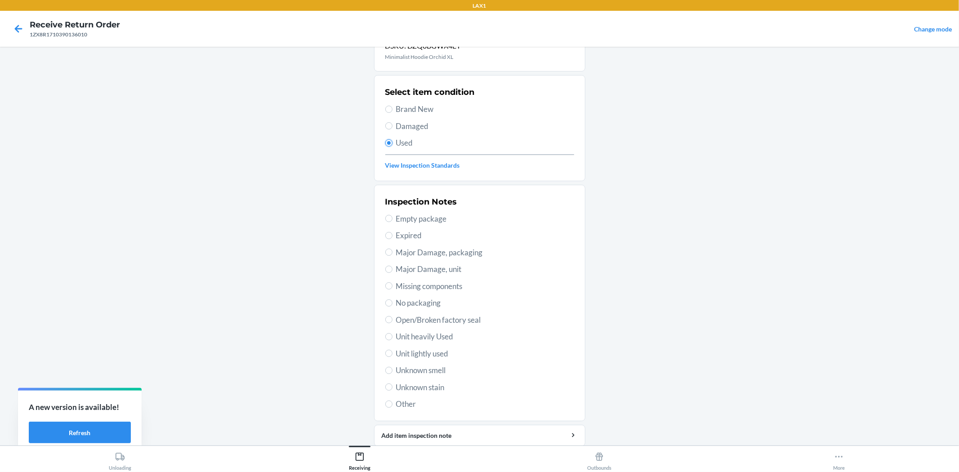
scroll to position [69, 0]
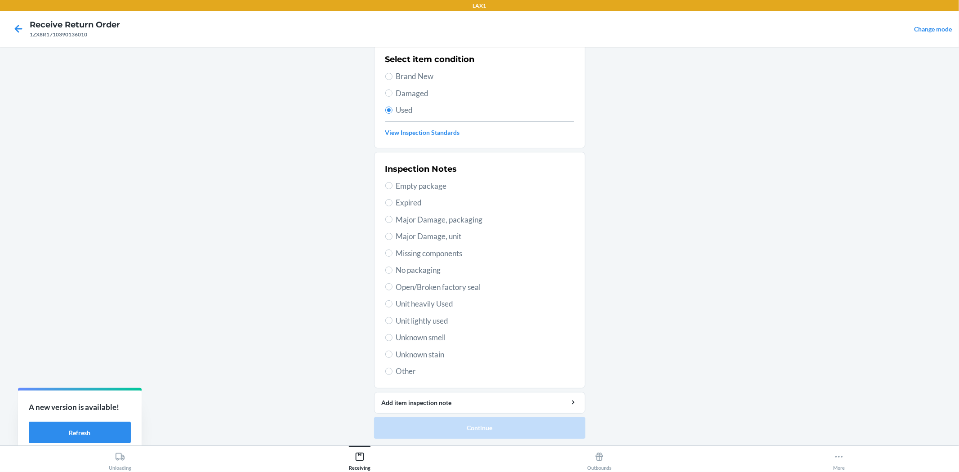
click at [444, 320] on span "Unit lightly used" at bounding box center [485, 321] width 178 height 12
click at [392, 320] on input "Unit lightly used" at bounding box center [388, 320] width 7 height 7
click at [466, 419] on button "Continue" at bounding box center [479, 428] width 211 height 22
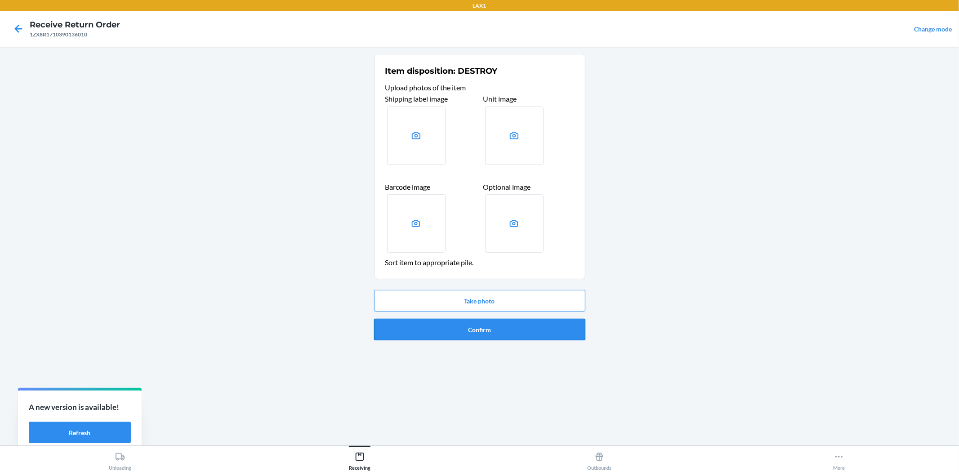
click at [484, 320] on button "Confirm" at bounding box center [479, 330] width 211 height 22
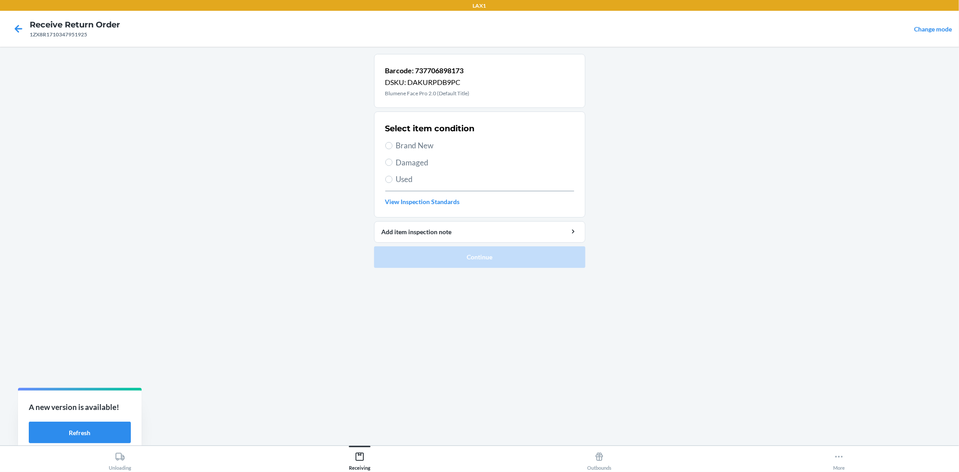
click at [403, 148] on span "Brand New" at bounding box center [485, 146] width 178 height 12
click at [392, 148] on input "Brand New" at bounding box center [388, 145] width 7 height 7
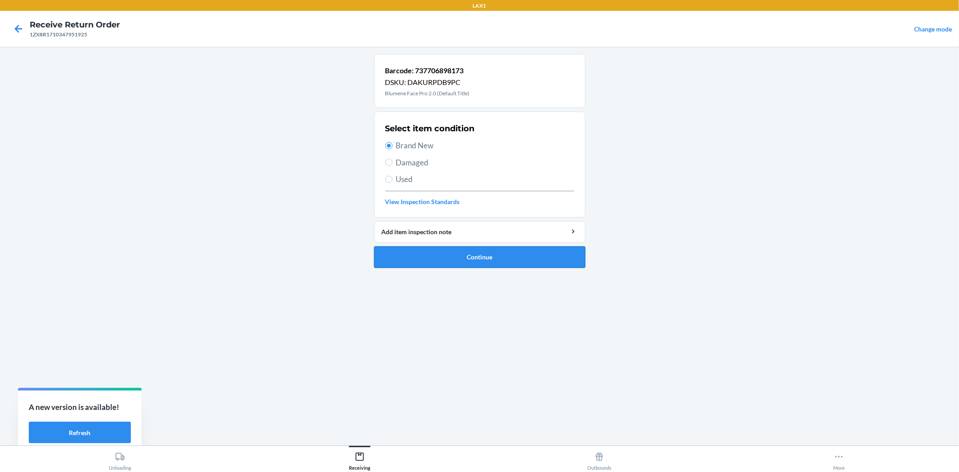
click at [454, 259] on button "Continue" at bounding box center [479, 257] width 211 height 22
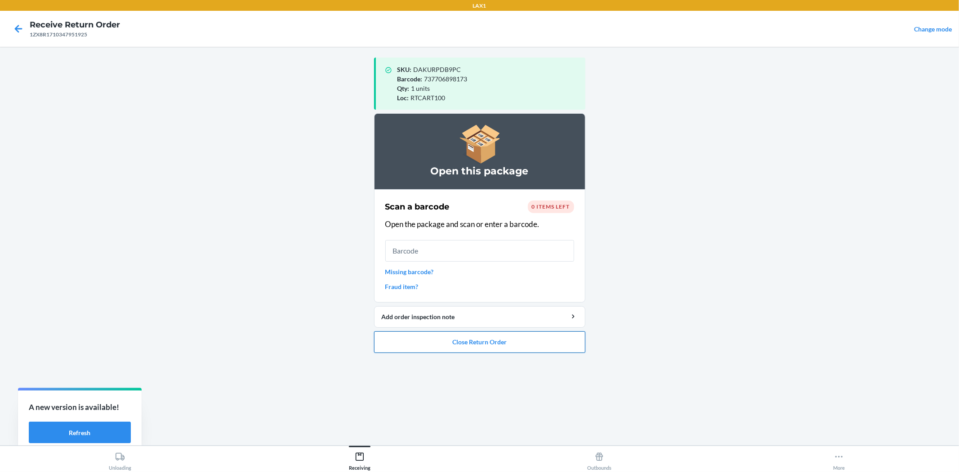
click at [572, 349] on button "Close Return Order" at bounding box center [479, 342] width 211 height 22
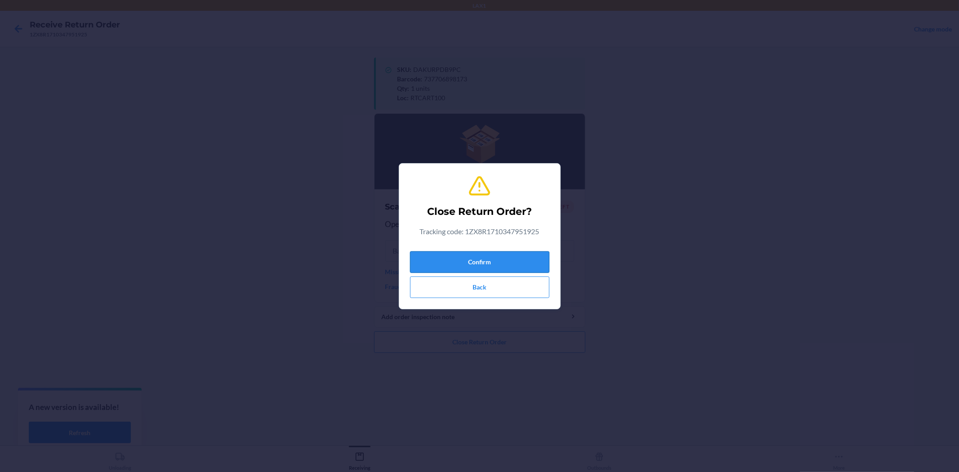
click at [534, 261] on button "Confirm" at bounding box center [479, 262] width 139 height 22
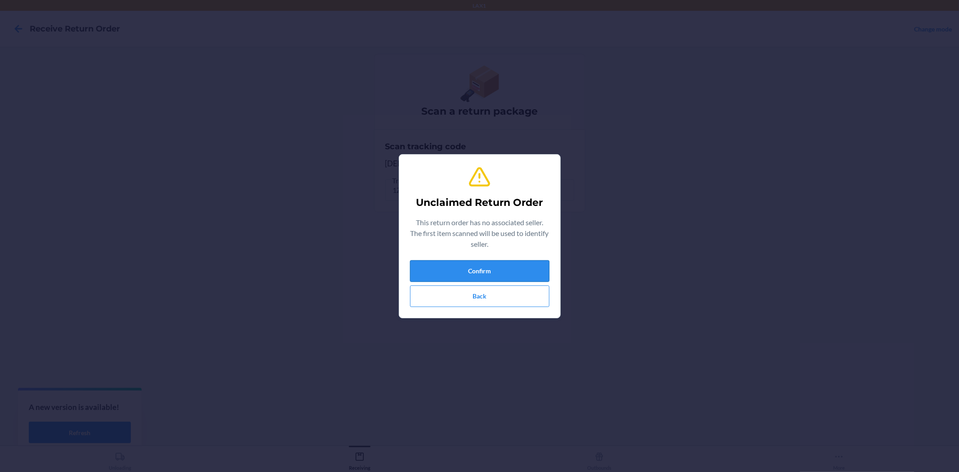
click at [529, 266] on button "Confirm" at bounding box center [479, 271] width 139 height 22
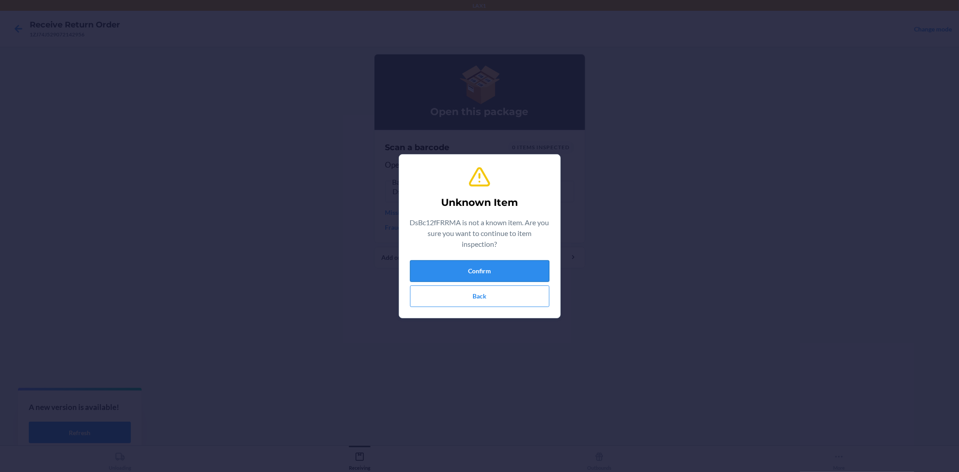
click at [523, 275] on button "Confirm" at bounding box center [479, 271] width 139 height 22
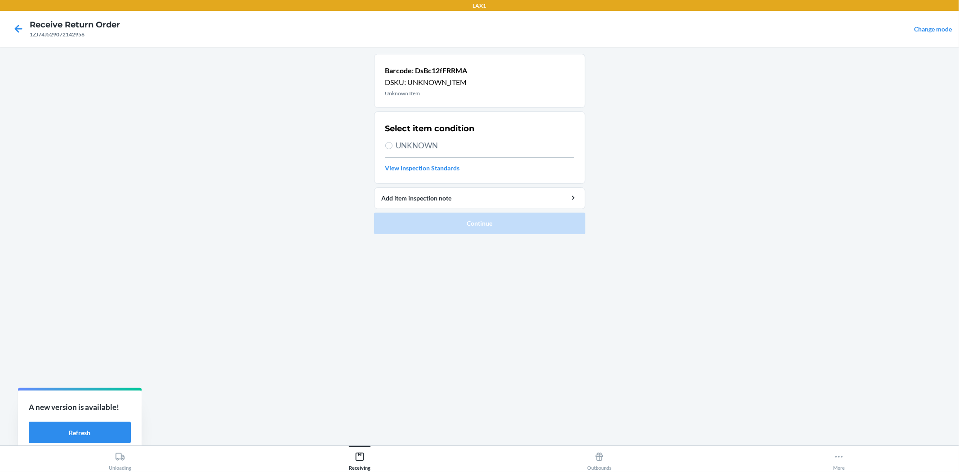
click at [415, 147] on span "UNKNOWN" at bounding box center [485, 146] width 178 height 12
click at [392, 147] on input "UNKNOWN" at bounding box center [388, 145] width 7 height 7
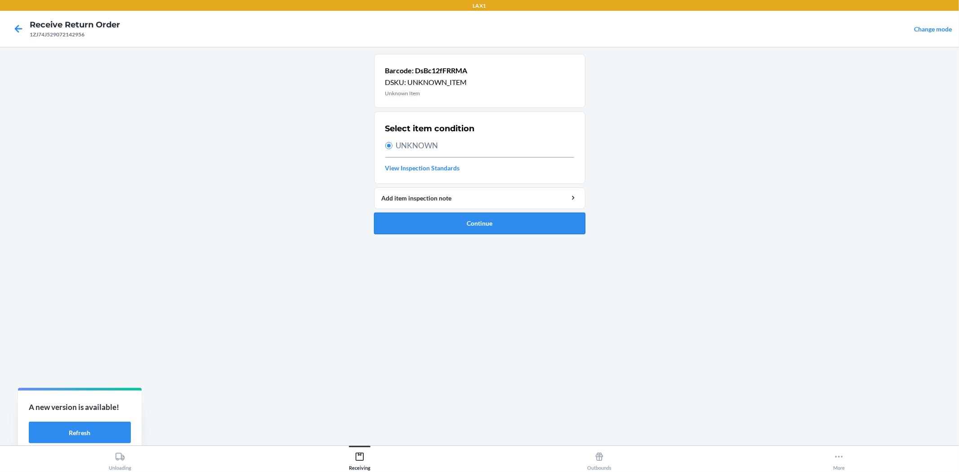
click at [468, 216] on button "Continue" at bounding box center [479, 224] width 211 height 22
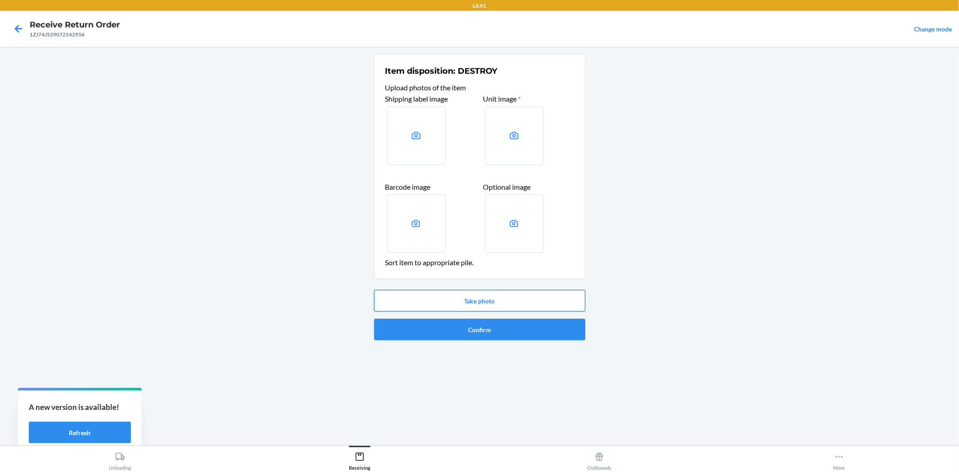
click at [481, 299] on button "Take photo" at bounding box center [479, 301] width 211 height 22
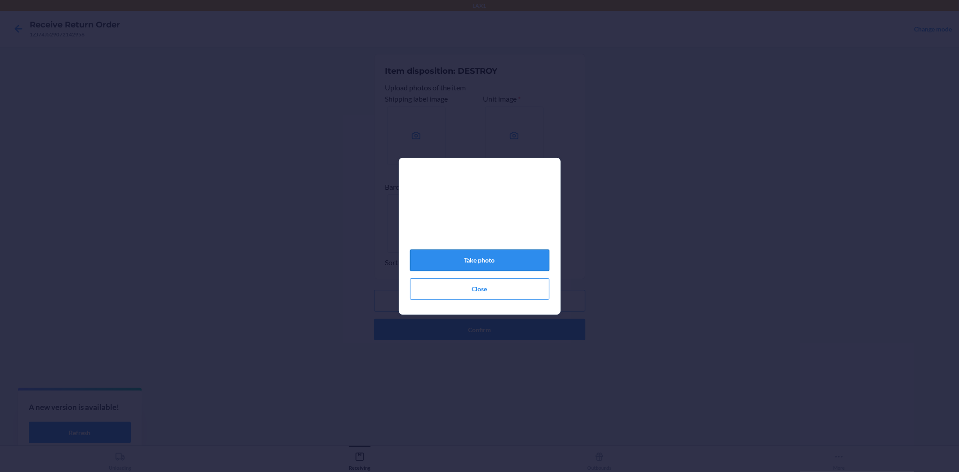
click at [507, 269] on button "Take photo" at bounding box center [479, 260] width 139 height 22
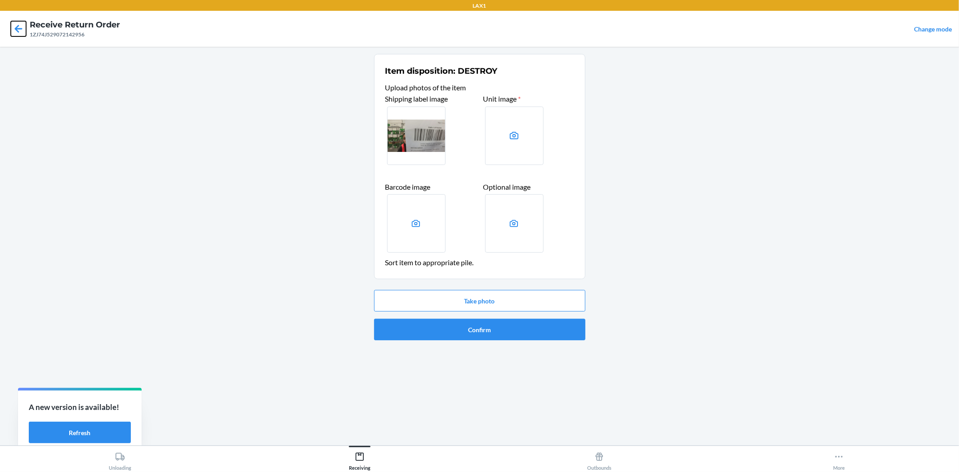
click at [17, 28] on icon at bounding box center [18, 28] width 15 height 15
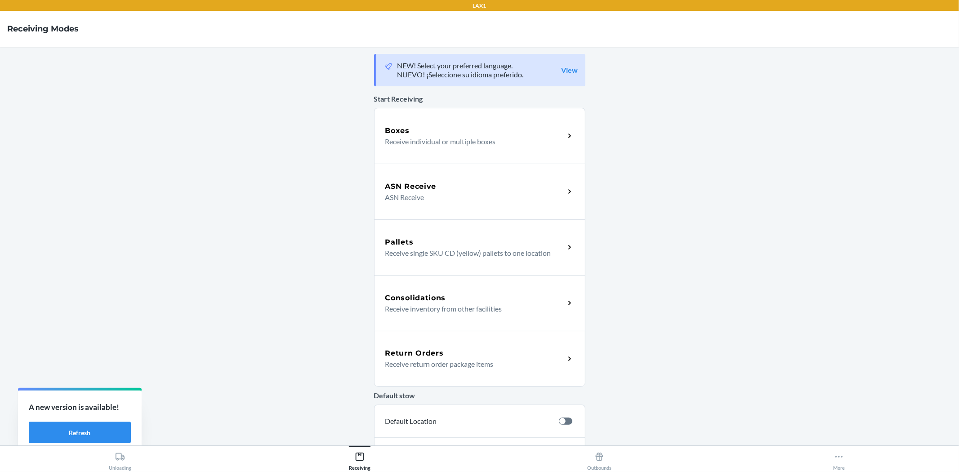
click at [455, 353] on div "Return Orders" at bounding box center [474, 353] width 179 height 11
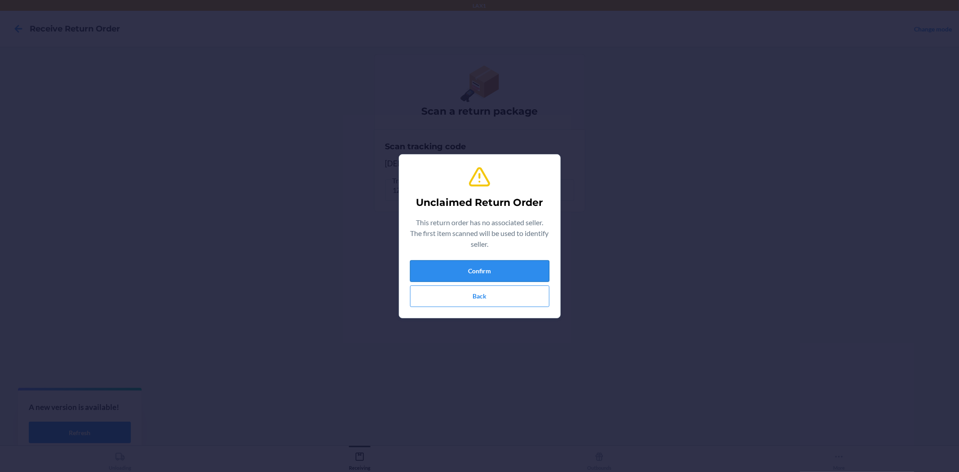
click at [425, 271] on button "Confirm" at bounding box center [479, 271] width 139 height 22
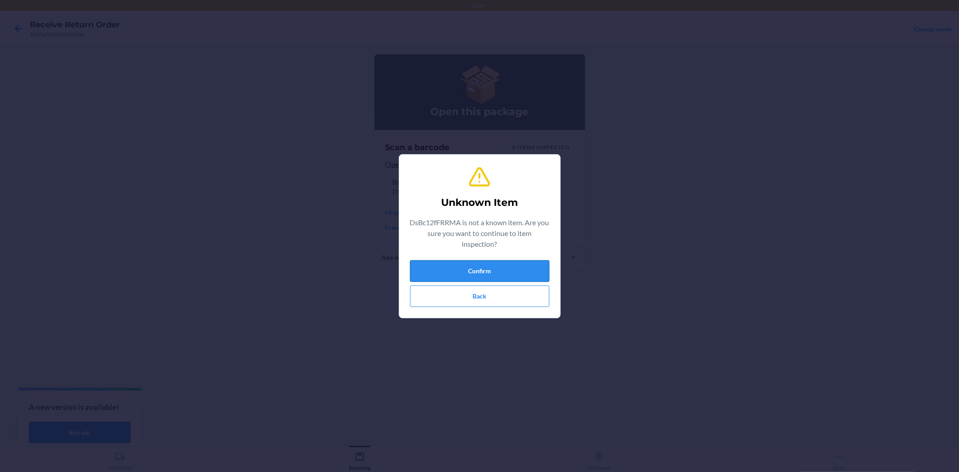
click at [460, 270] on button "Confirm" at bounding box center [479, 271] width 139 height 22
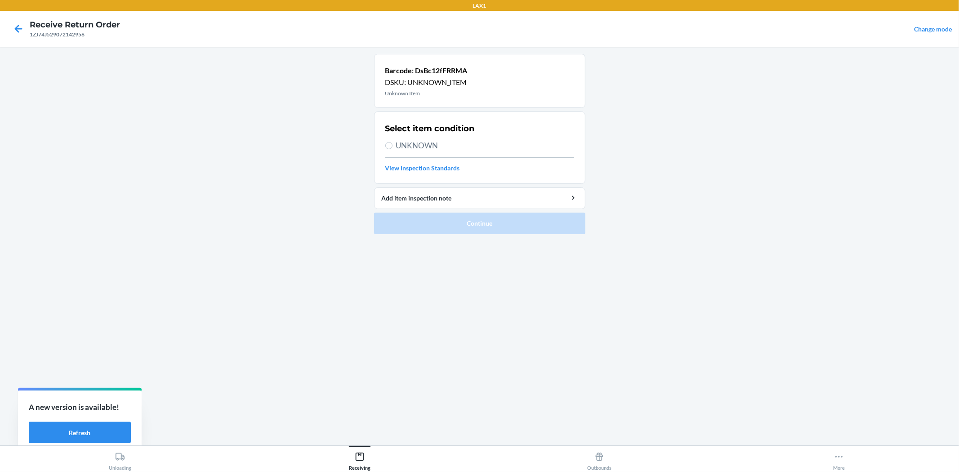
click at [411, 142] on span "UNKNOWN" at bounding box center [485, 146] width 178 height 12
click at [392, 142] on input "UNKNOWN" at bounding box center [388, 145] width 7 height 7
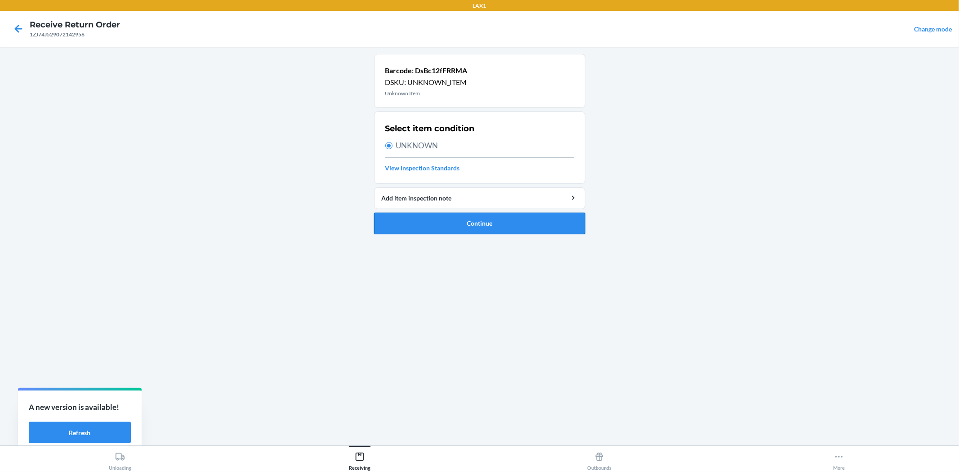
click at [431, 225] on button "Continue" at bounding box center [479, 224] width 211 height 22
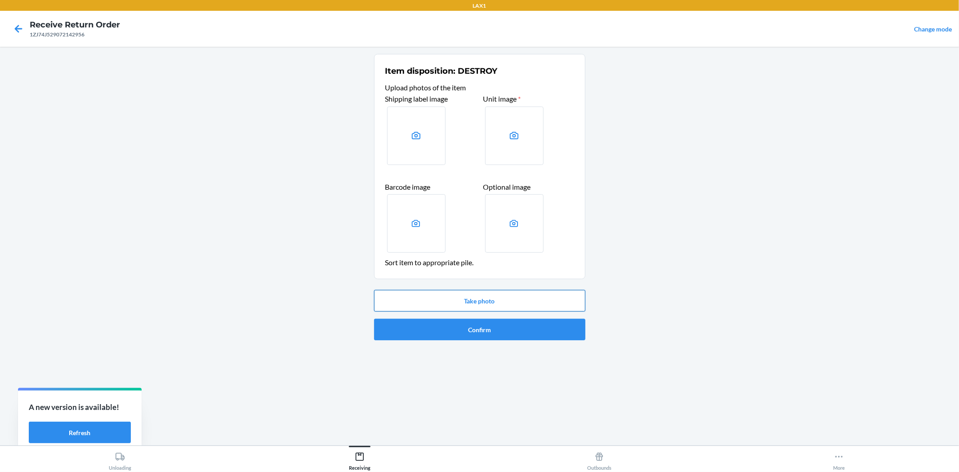
click at [565, 304] on button "Take photo" at bounding box center [479, 301] width 211 height 22
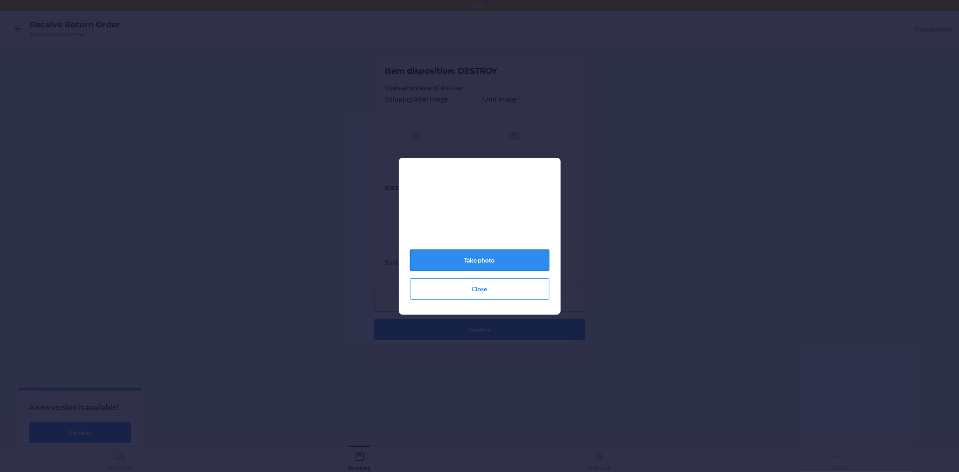
click at [499, 259] on button "Take photo" at bounding box center [479, 260] width 139 height 22
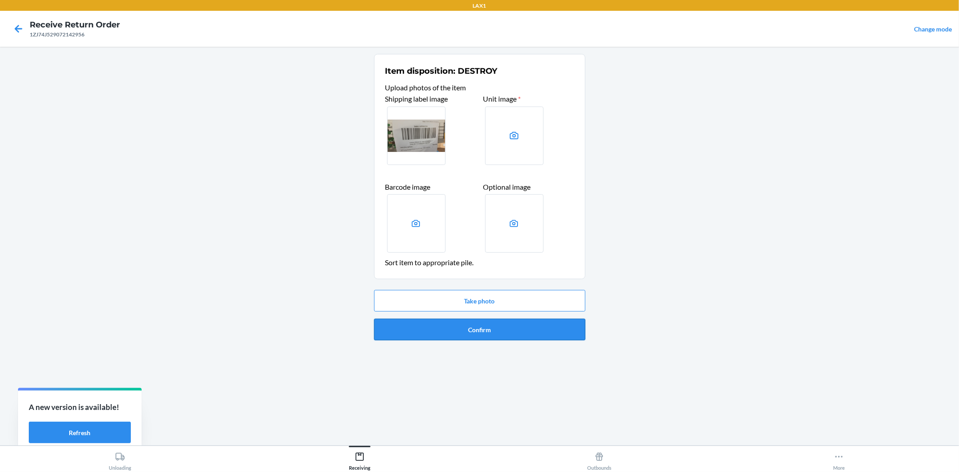
click at [497, 327] on button "Confirm" at bounding box center [479, 330] width 211 height 22
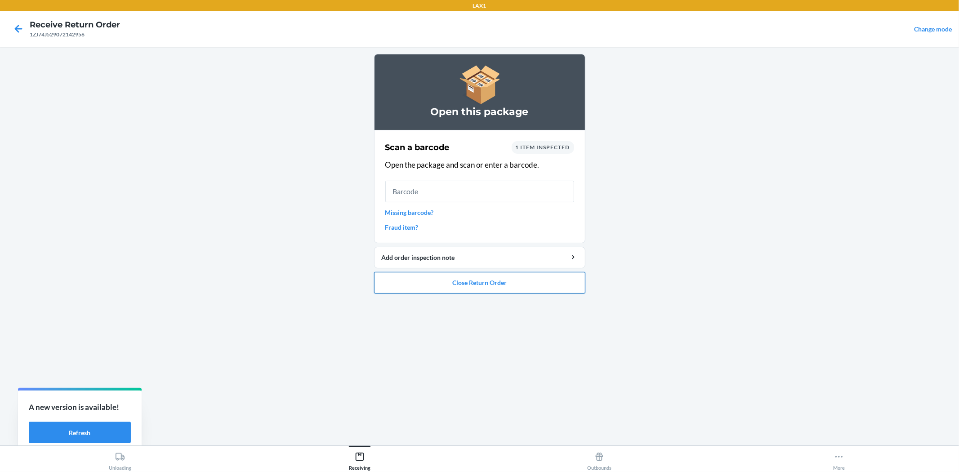
click at [521, 284] on button "Close Return Order" at bounding box center [479, 283] width 211 height 22
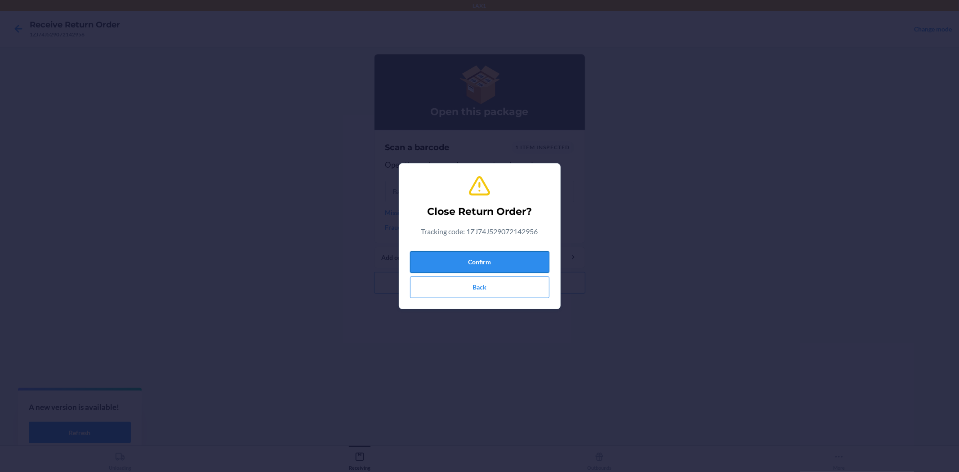
drag, startPoint x: 510, startPoint y: 255, endPoint x: 514, endPoint y: 252, distance: 5.4
click at [510, 254] on button "Confirm" at bounding box center [479, 262] width 139 height 22
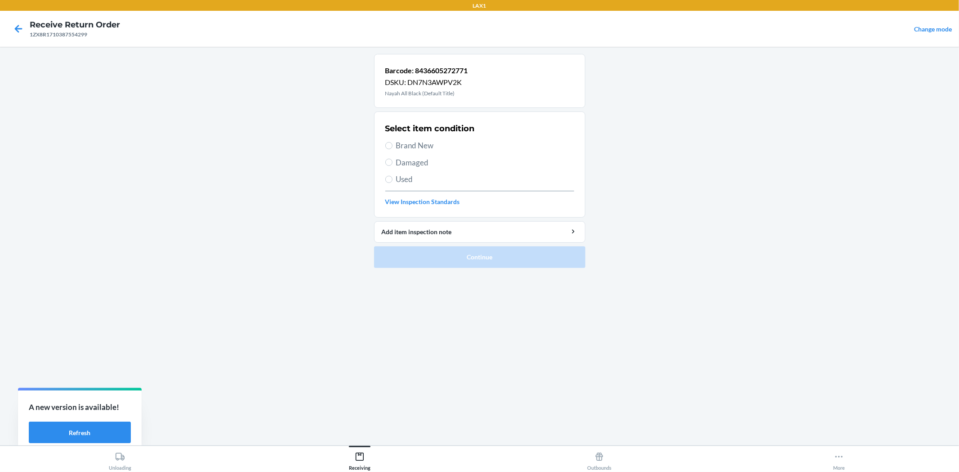
click at [394, 149] on label "Brand New" at bounding box center [479, 146] width 189 height 12
click at [392, 149] on input "Brand New" at bounding box center [388, 145] width 7 height 7
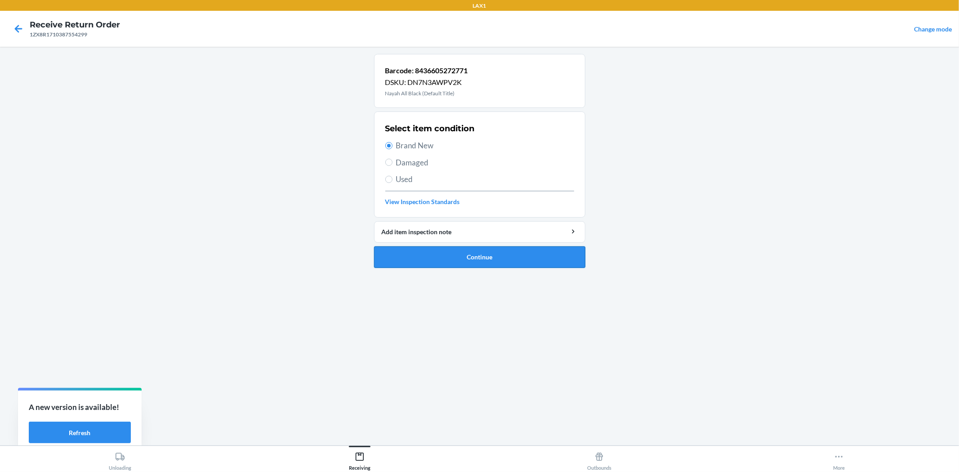
click at [405, 259] on button "Continue" at bounding box center [479, 257] width 211 height 22
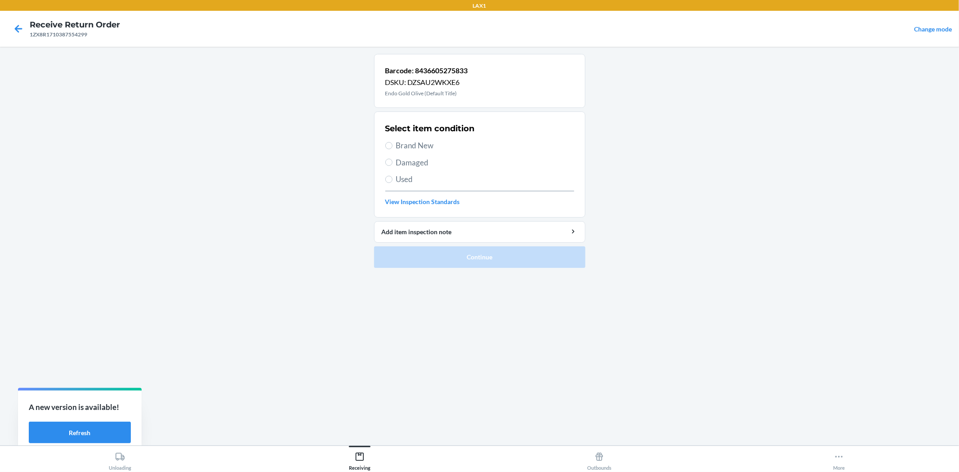
click at [417, 145] on span "Brand New" at bounding box center [485, 146] width 178 height 12
click at [392, 145] on input "Brand New" at bounding box center [388, 145] width 7 height 7
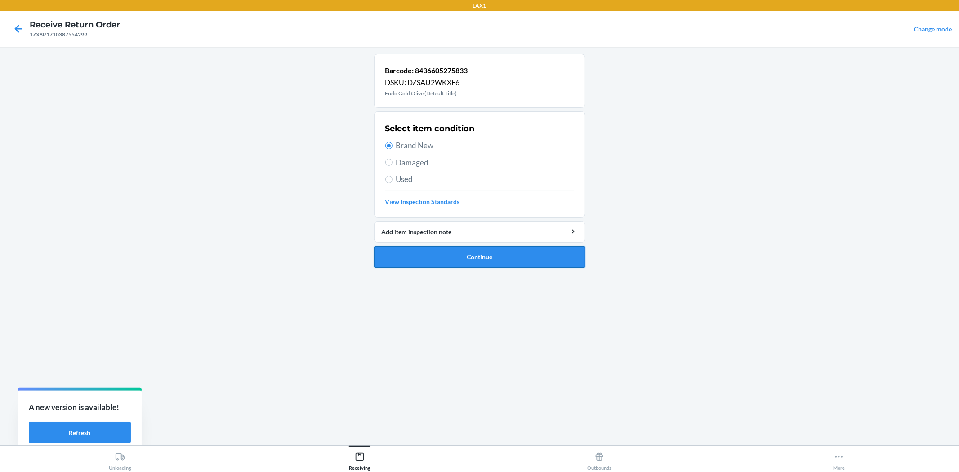
click at [447, 257] on button "Continue" at bounding box center [479, 257] width 211 height 22
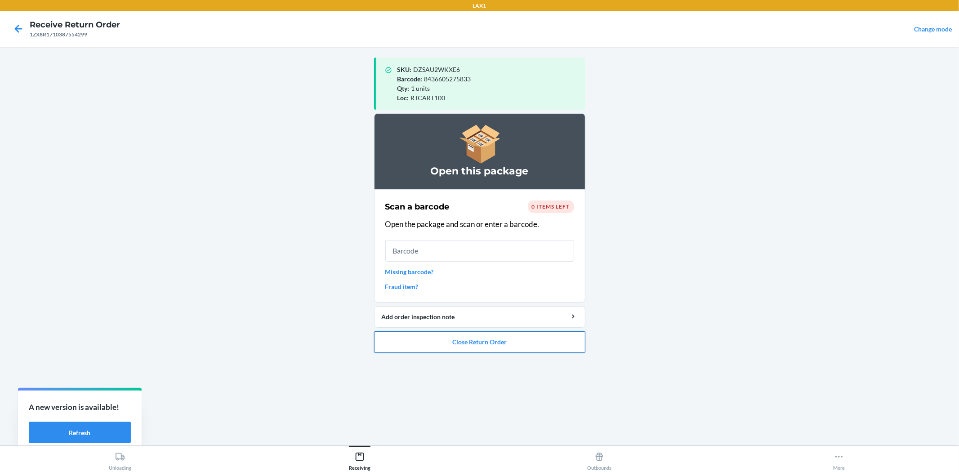
click at [559, 345] on button "Close Return Order" at bounding box center [479, 342] width 211 height 22
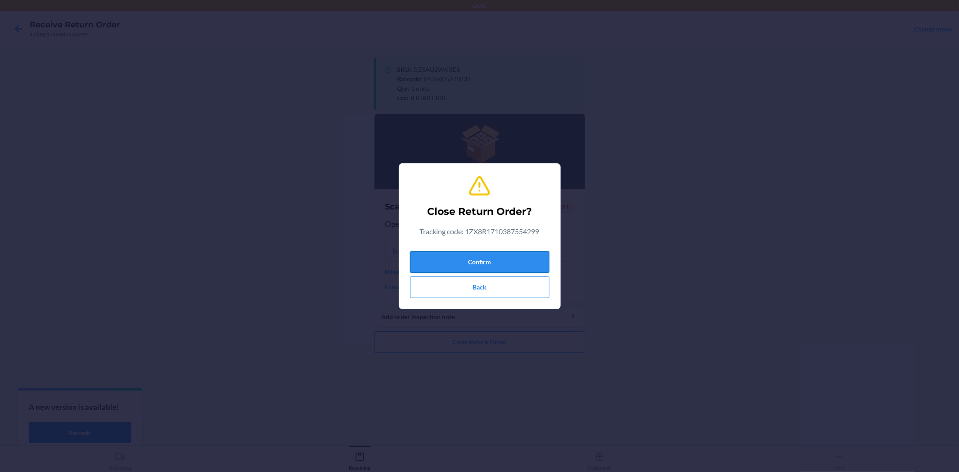
click at [496, 261] on button "Confirm" at bounding box center [479, 262] width 139 height 22
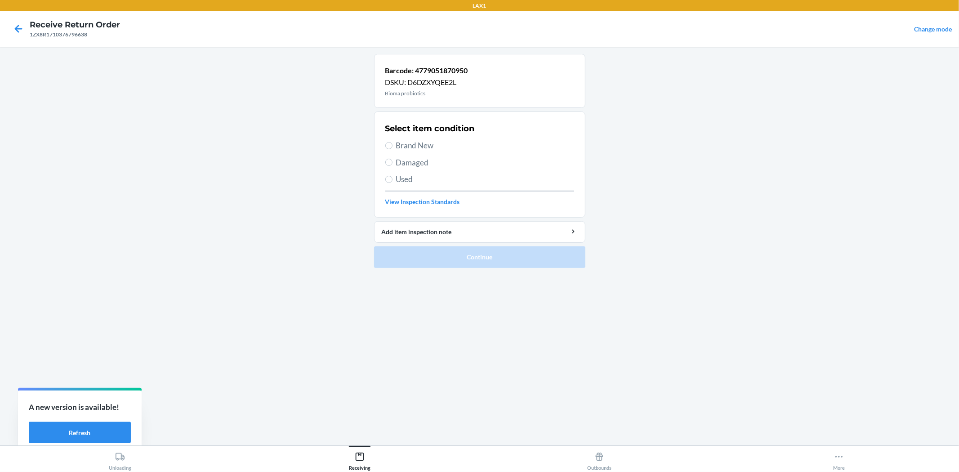
click at [412, 146] on span "Brand New" at bounding box center [485, 146] width 178 height 12
click at [392, 146] on input "Brand New" at bounding box center [388, 145] width 7 height 7
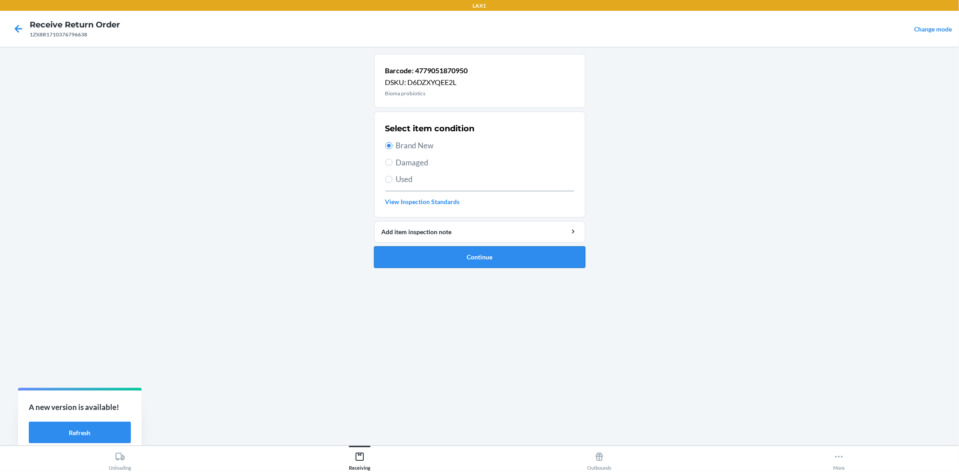
click at [456, 264] on button "Continue" at bounding box center [479, 257] width 211 height 22
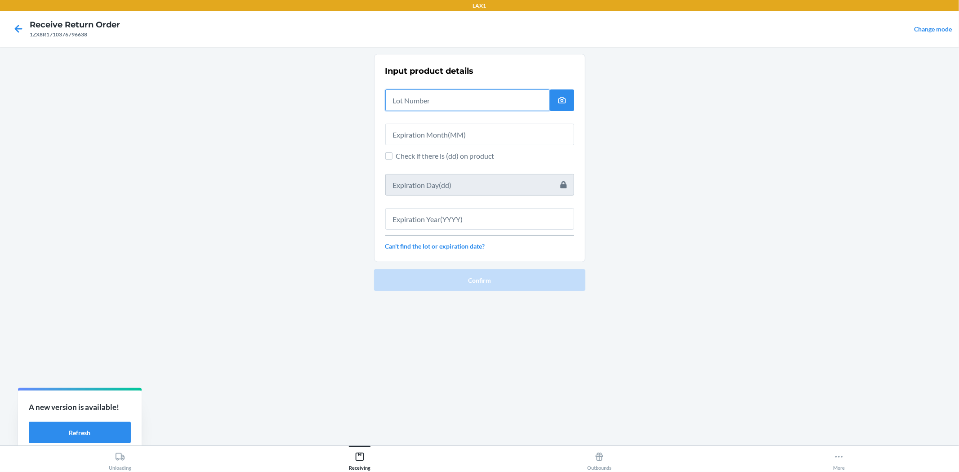
click at [392, 99] on input "text" at bounding box center [467, 100] width 164 height 22
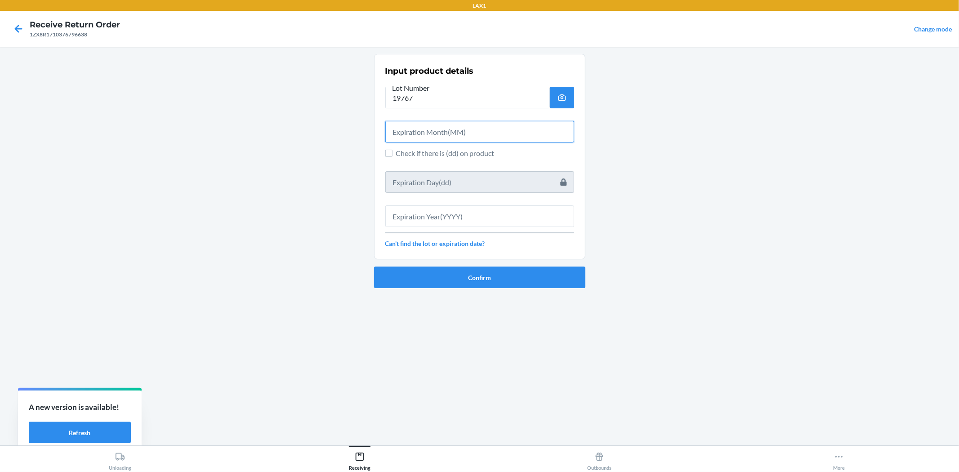
click at [445, 135] on input "text" at bounding box center [479, 132] width 189 height 22
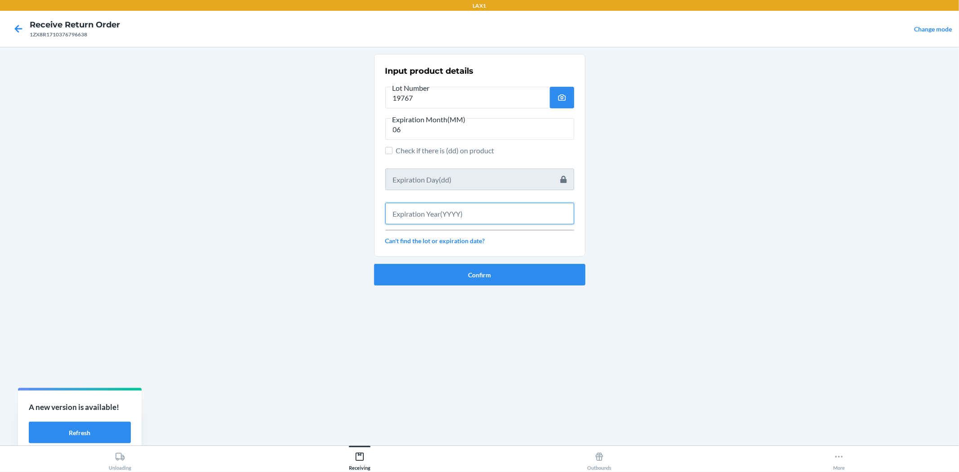
click at [416, 217] on input "text" at bounding box center [479, 214] width 189 height 22
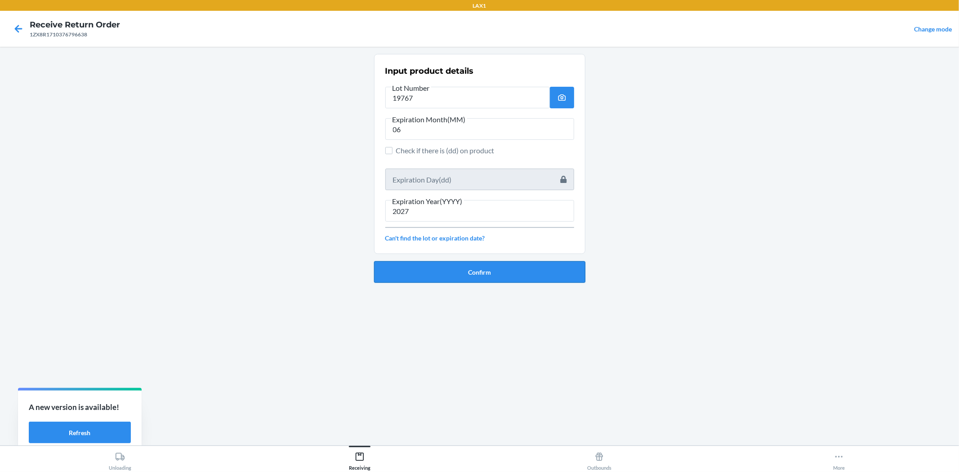
click at [415, 263] on button "Confirm" at bounding box center [479, 272] width 211 height 22
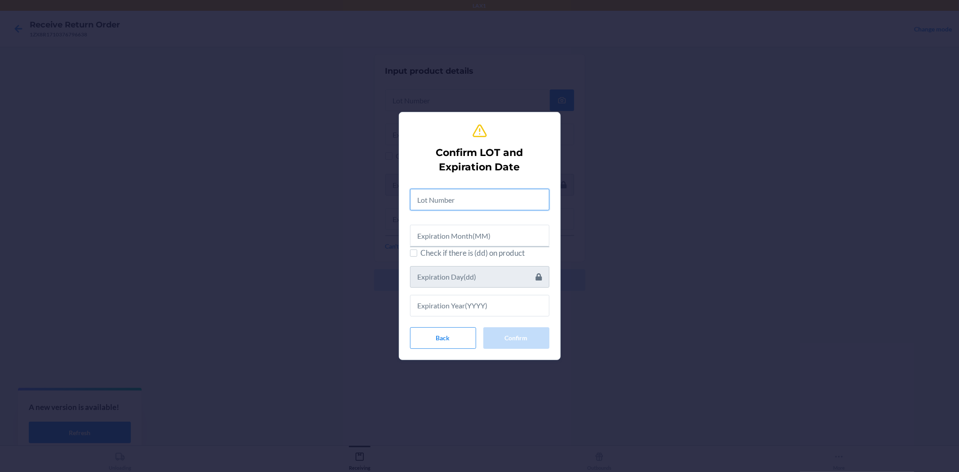
click at [418, 199] on input "text" at bounding box center [479, 200] width 139 height 22
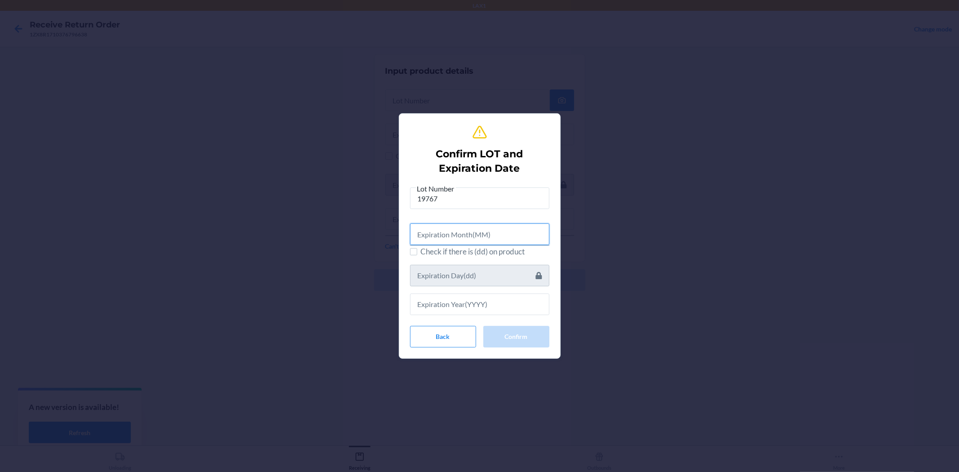
click at [451, 235] on input "text" at bounding box center [479, 234] width 139 height 22
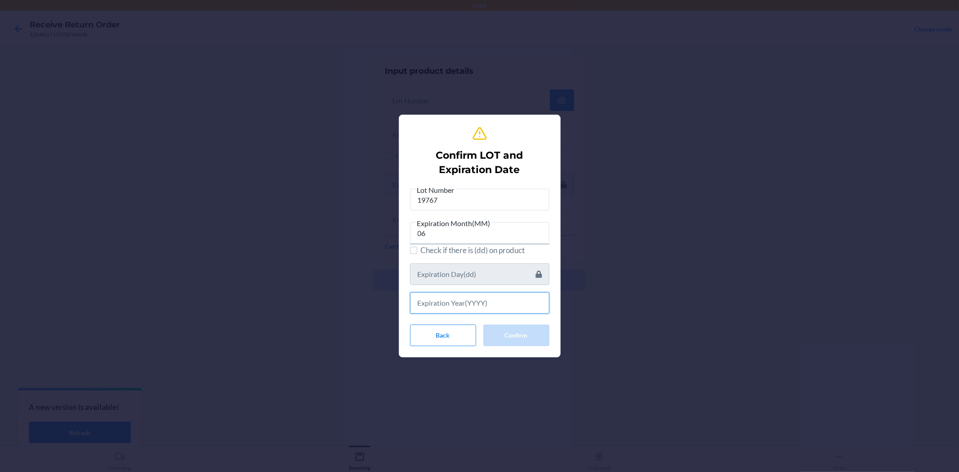
click at [457, 300] on input "text" at bounding box center [479, 303] width 139 height 22
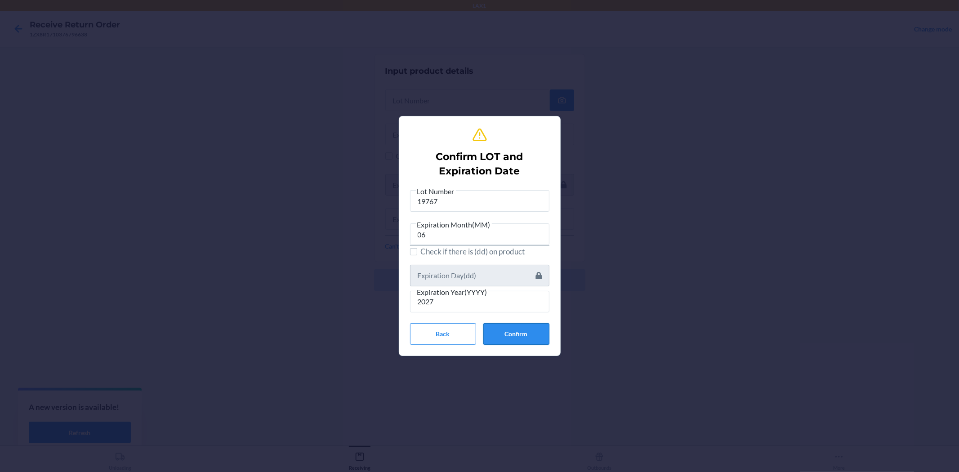
click at [512, 333] on button "Confirm" at bounding box center [516, 334] width 66 height 22
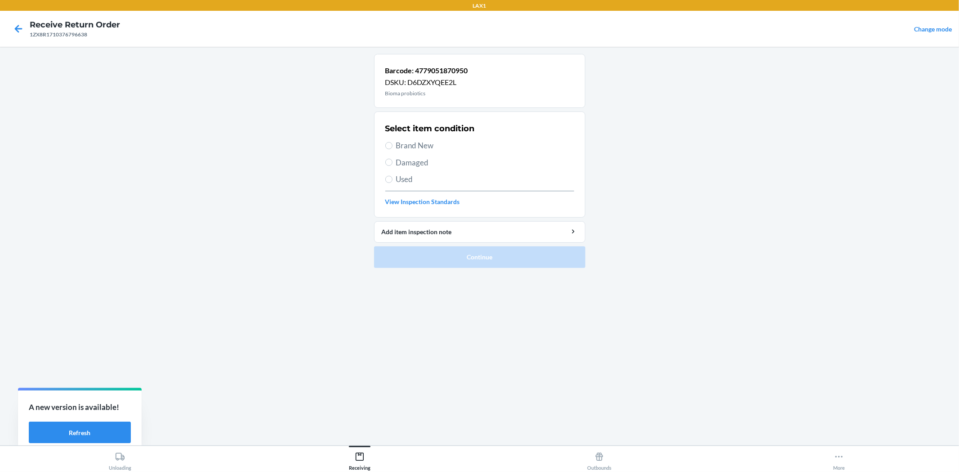
drag, startPoint x: 415, startPoint y: 144, endPoint x: 427, endPoint y: 205, distance: 62.8
click at [415, 144] on span "Brand New" at bounding box center [485, 146] width 178 height 12
click at [392, 144] on input "Brand New" at bounding box center [388, 145] width 7 height 7
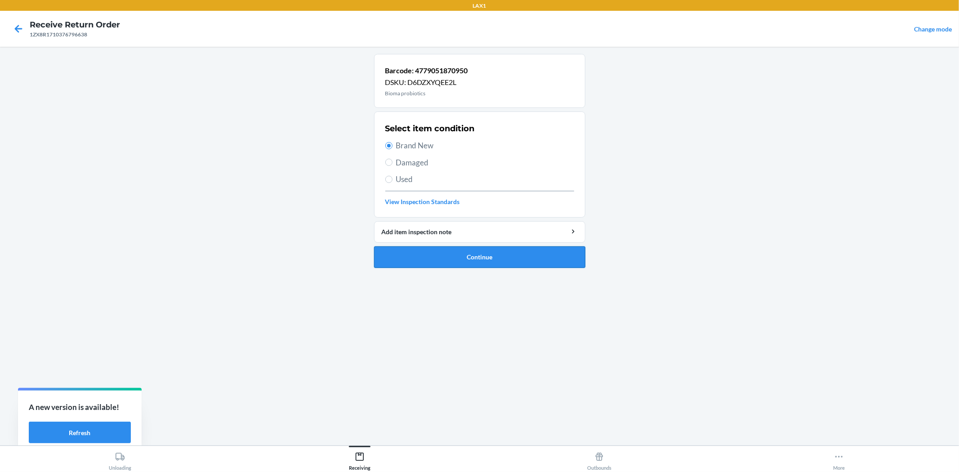
click at [446, 262] on button "Continue" at bounding box center [479, 257] width 211 height 22
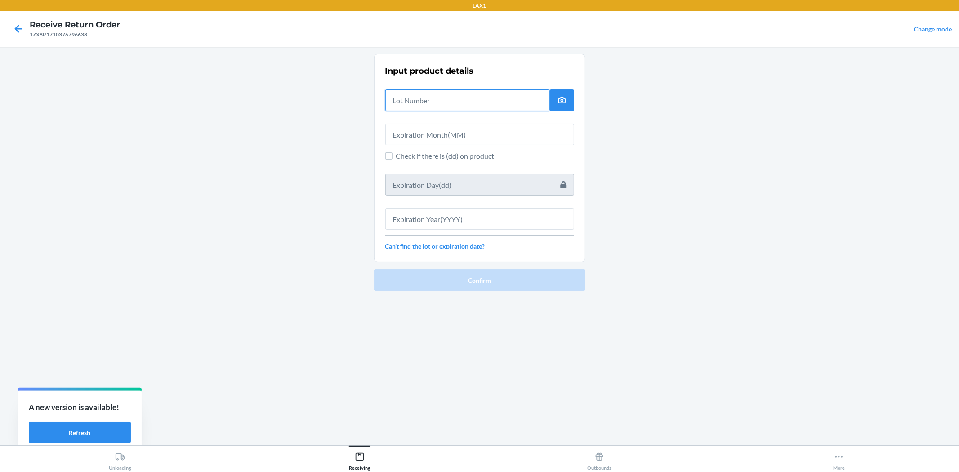
click at [407, 105] on input "text" at bounding box center [467, 100] width 164 height 22
click at [410, 104] on input "text" at bounding box center [467, 100] width 164 height 22
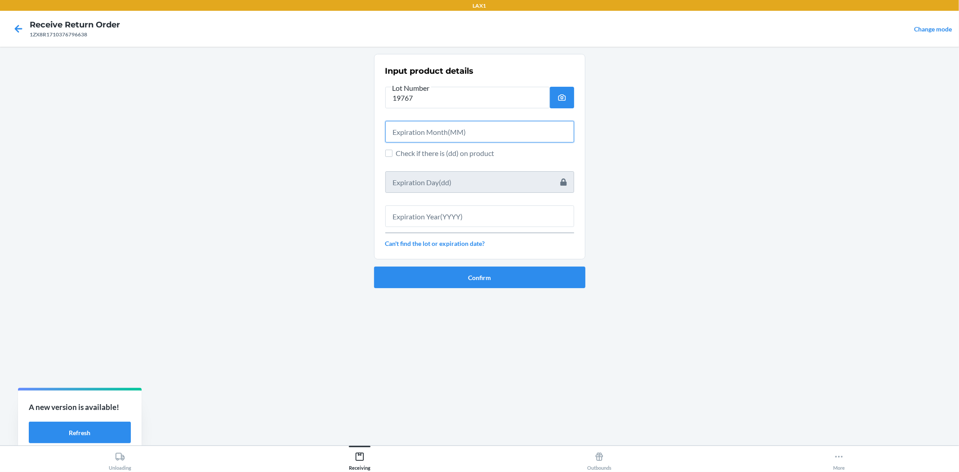
click at [430, 127] on input "text" at bounding box center [479, 132] width 189 height 22
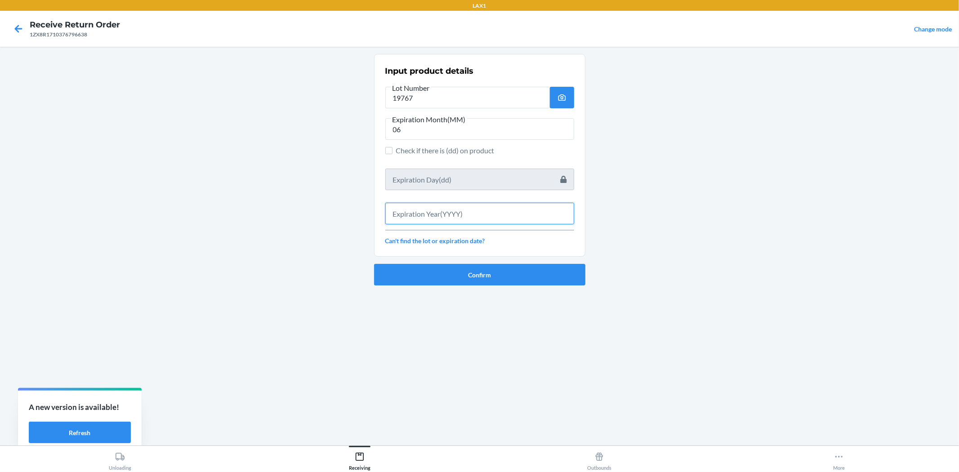
click at [429, 210] on input "text" at bounding box center [479, 214] width 189 height 22
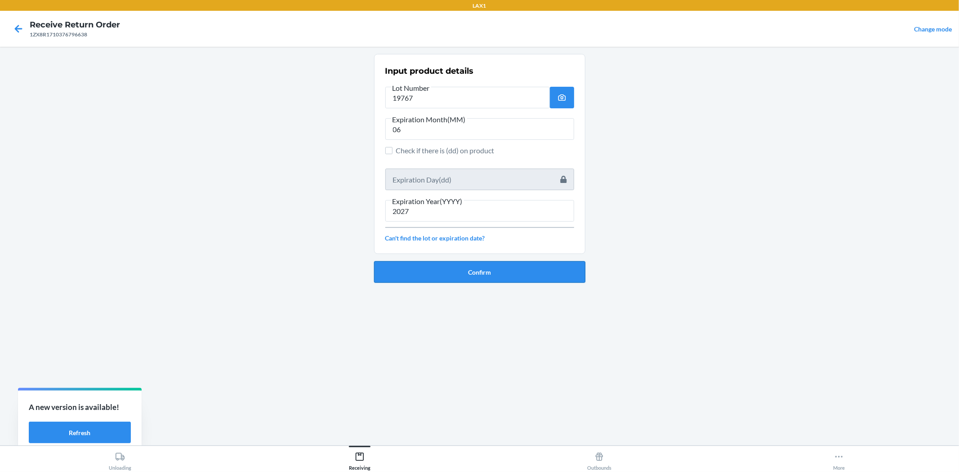
click at [452, 274] on button "Confirm" at bounding box center [479, 272] width 211 height 22
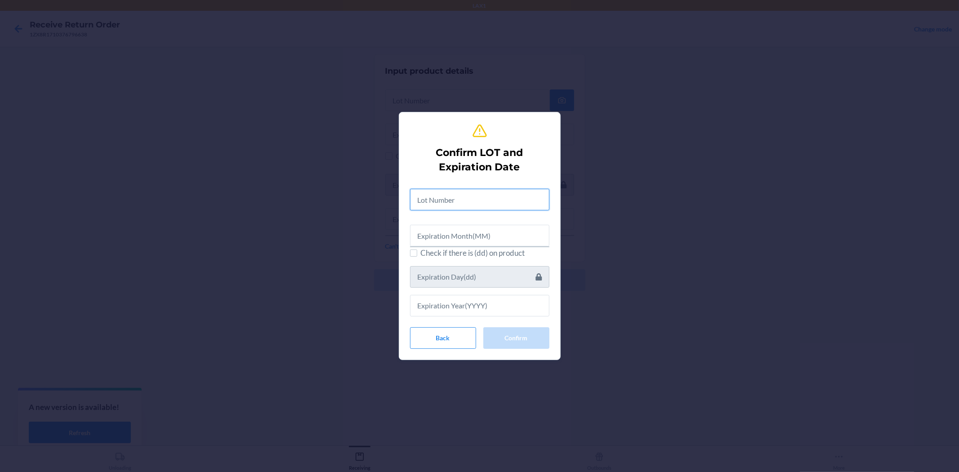
click at [453, 204] on input "text" at bounding box center [479, 200] width 139 height 22
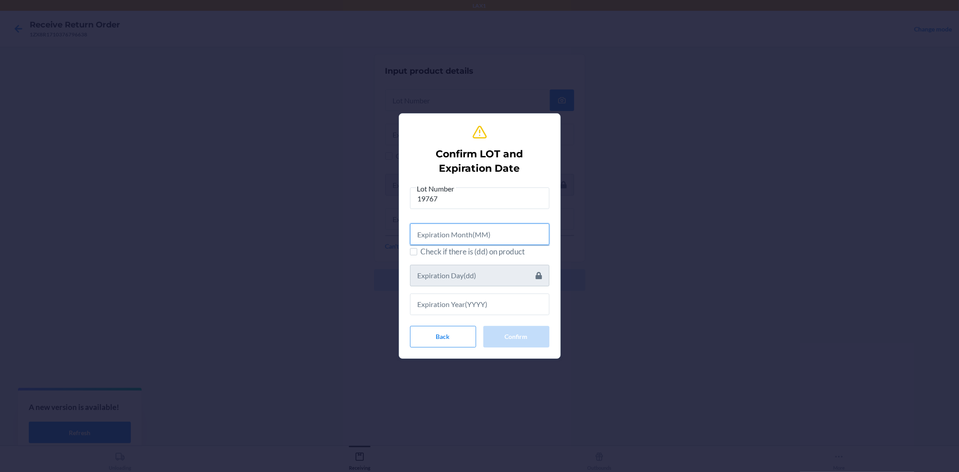
click at [445, 236] on input "text" at bounding box center [479, 234] width 139 height 22
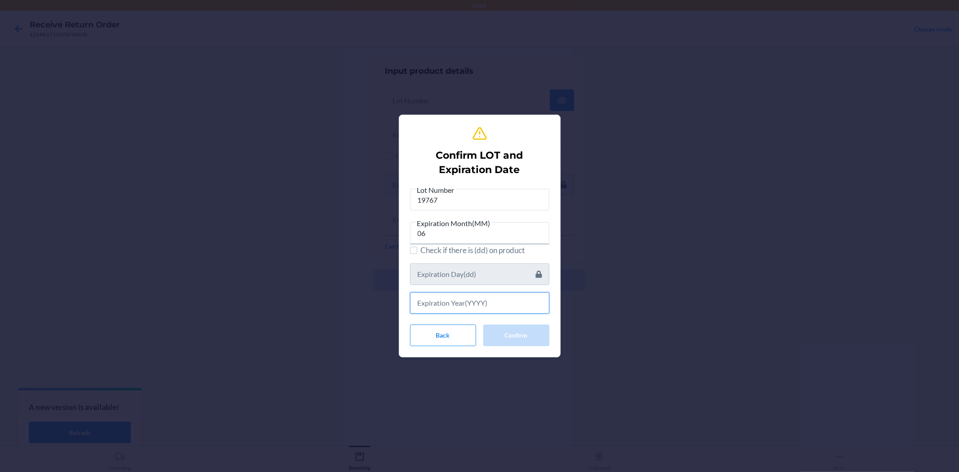
click at [461, 297] on input "text" at bounding box center [479, 303] width 139 height 22
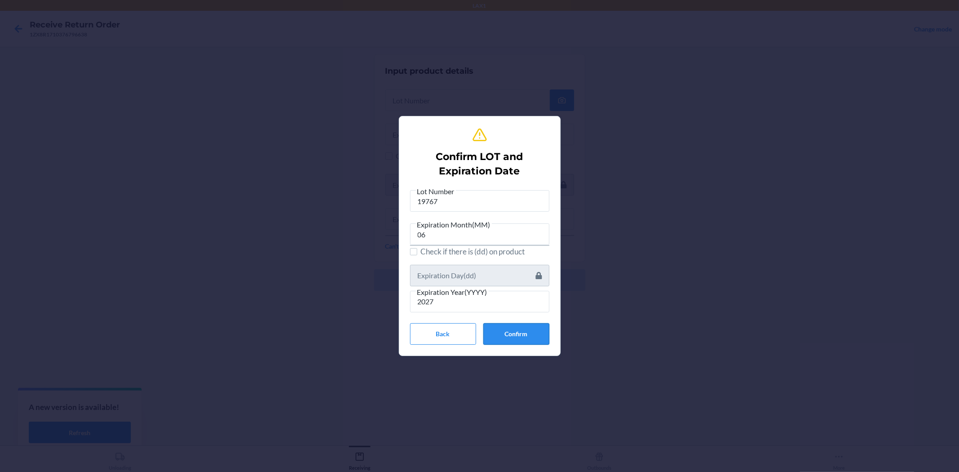
click at [509, 333] on button "Confirm" at bounding box center [516, 334] width 66 height 22
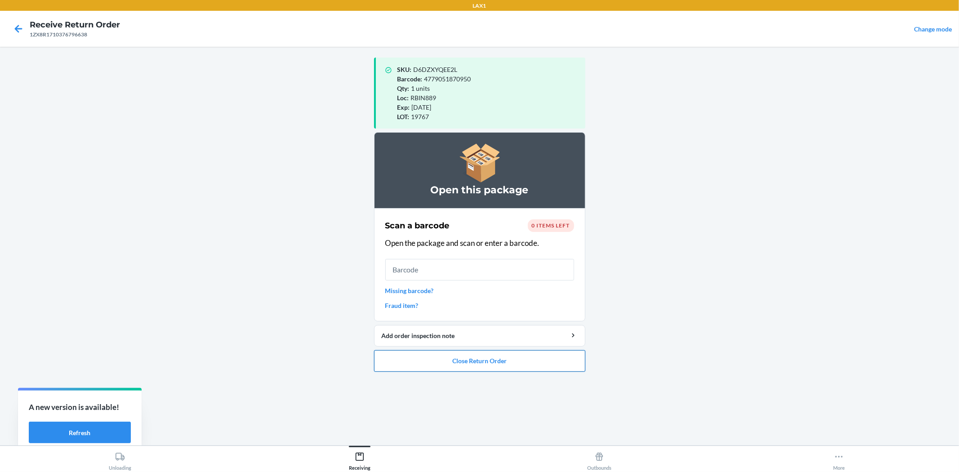
click at [560, 365] on button "Close Return Order" at bounding box center [479, 361] width 211 height 22
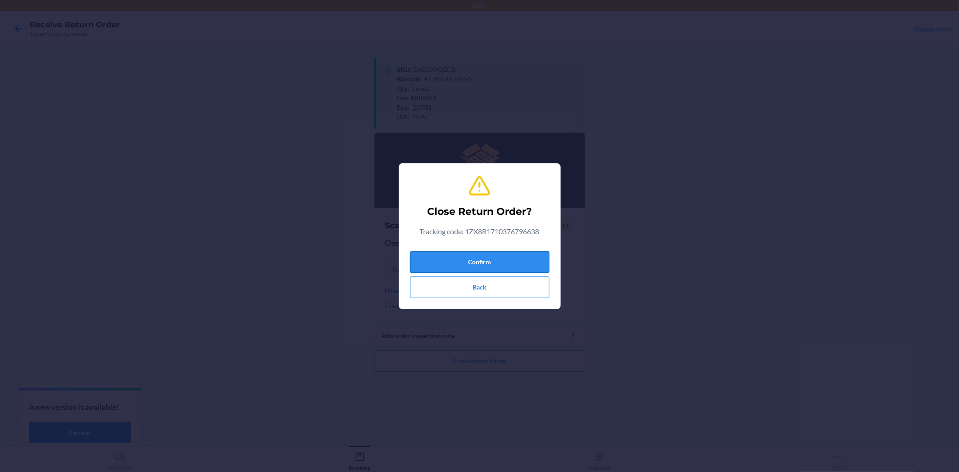
click at [507, 257] on button "Confirm" at bounding box center [479, 262] width 139 height 22
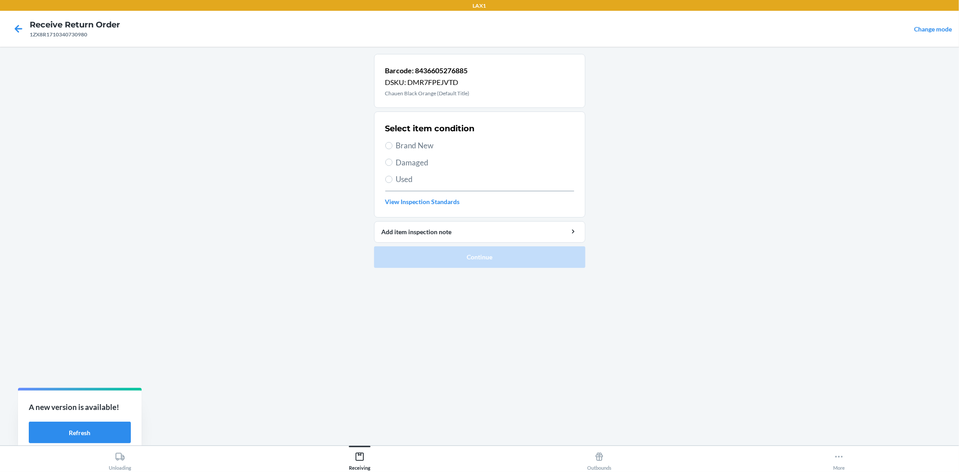
click at [418, 146] on span "Brand New" at bounding box center [485, 146] width 178 height 12
click at [392, 146] on input "Brand New" at bounding box center [388, 145] width 7 height 7
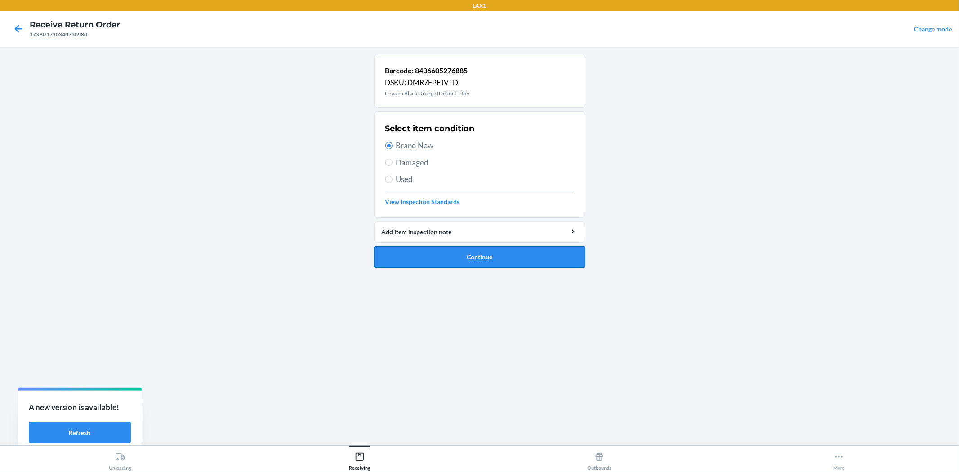
click at [453, 253] on button "Continue" at bounding box center [479, 257] width 211 height 22
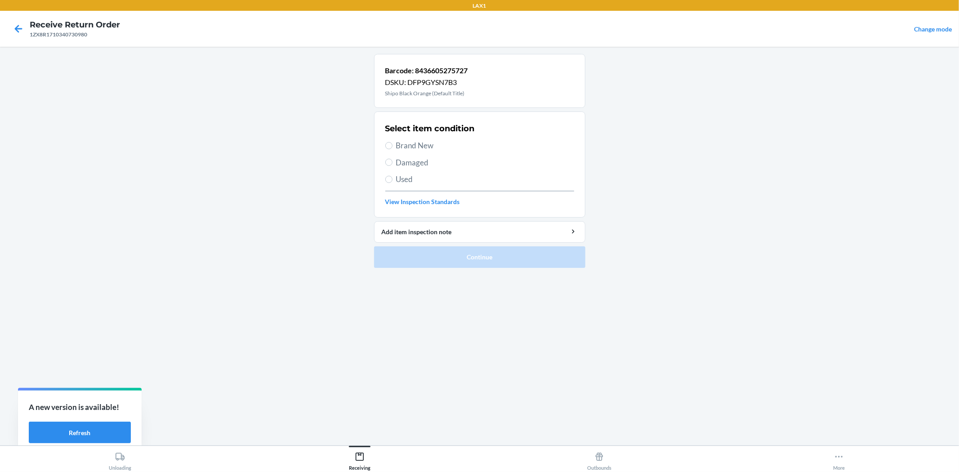
click at [410, 145] on span "Brand New" at bounding box center [485, 146] width 178 height 12
click at [392, 145] on input "Brand New" at bounding box center [388, 145] width 7 height 7
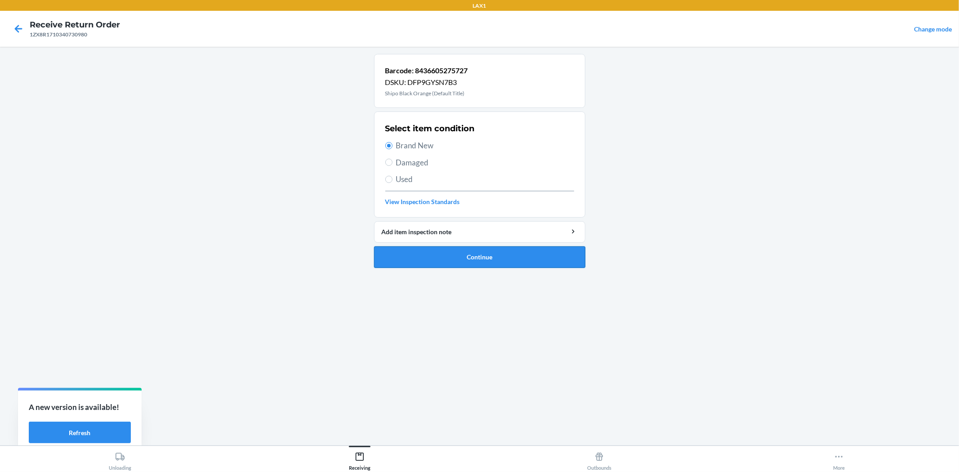
click at [447, 252] on button "Continue" at bounding box center [479, 257] width 211 height 22
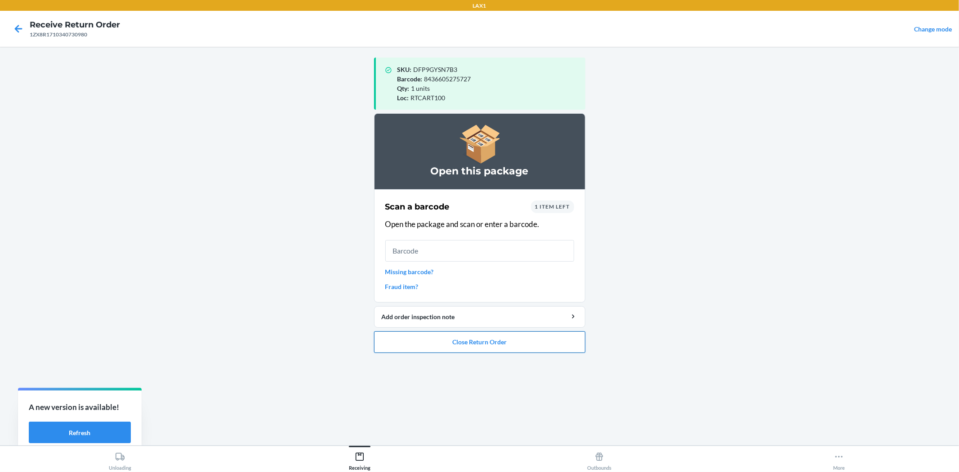
click at [536, 343] on button "Close Return Order" at bounding box center [479, 342] width 211 height 22
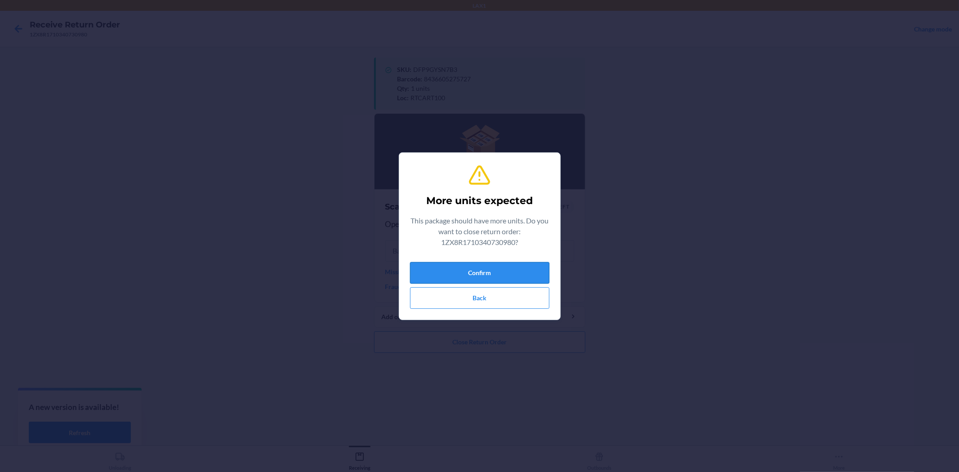
click at [494, 269] on button "Confirm" at bounding box center [479, 273] width 139 height 22
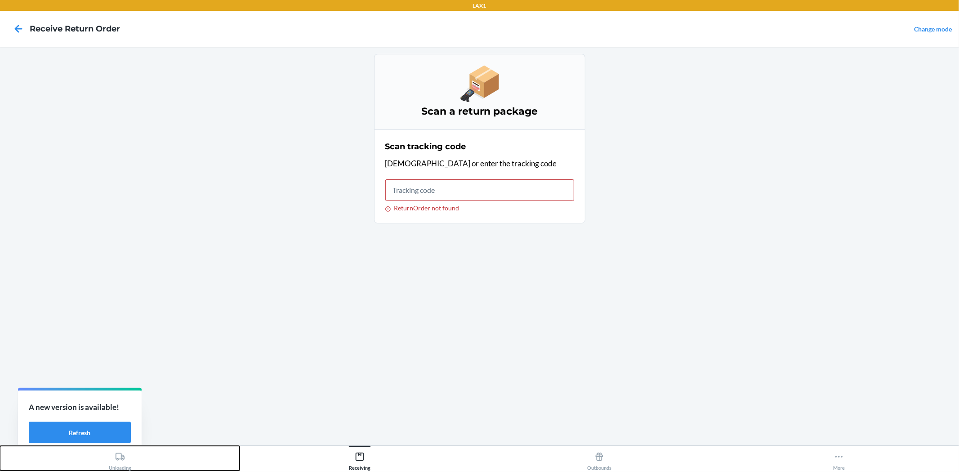
click at [131, 454] on div "Unloading" at bounding box center [120, 459] width 22 height 22
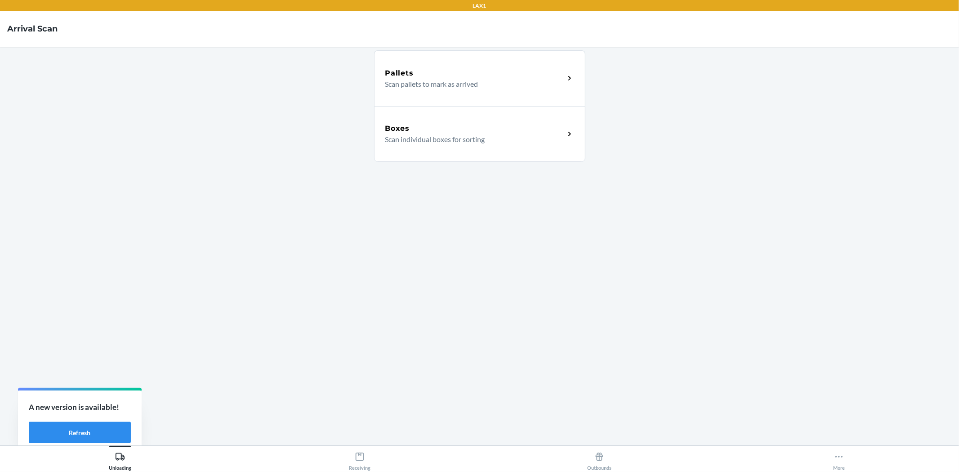
click at [520, 151] on div "Boxes Scan individual boxes for sorting" at bounding box center [479, 134] width 211 height 56
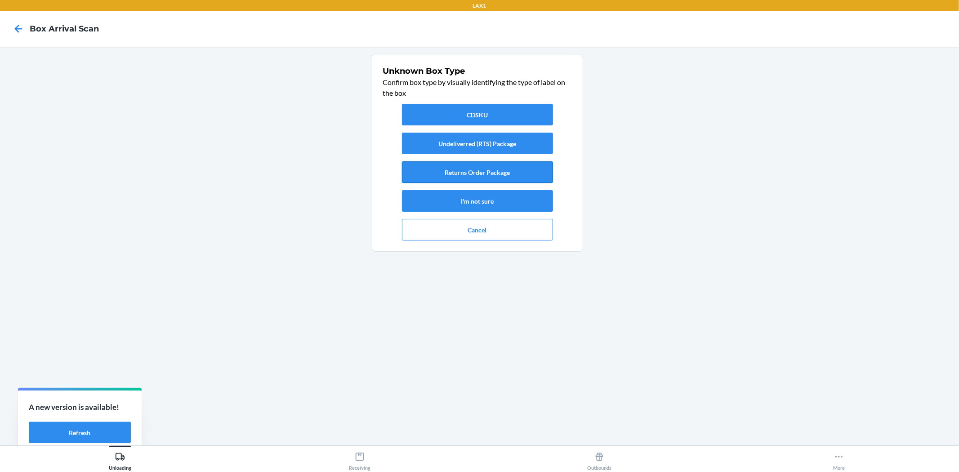
click at [509, 176] on button "Returns Order Package" at bounding box center [477, 172] width 151 height 22
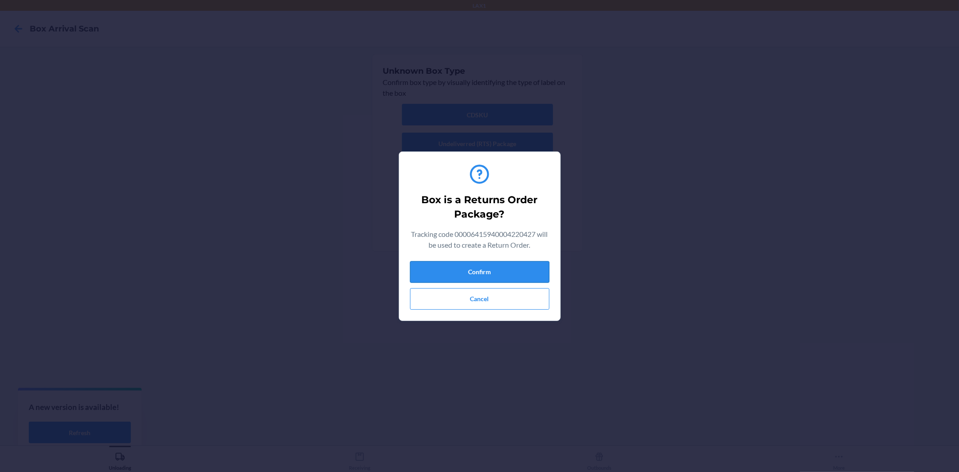
click at [483, 269] on button "Confirm" at bounding box center [479, 272] width 139 height 22
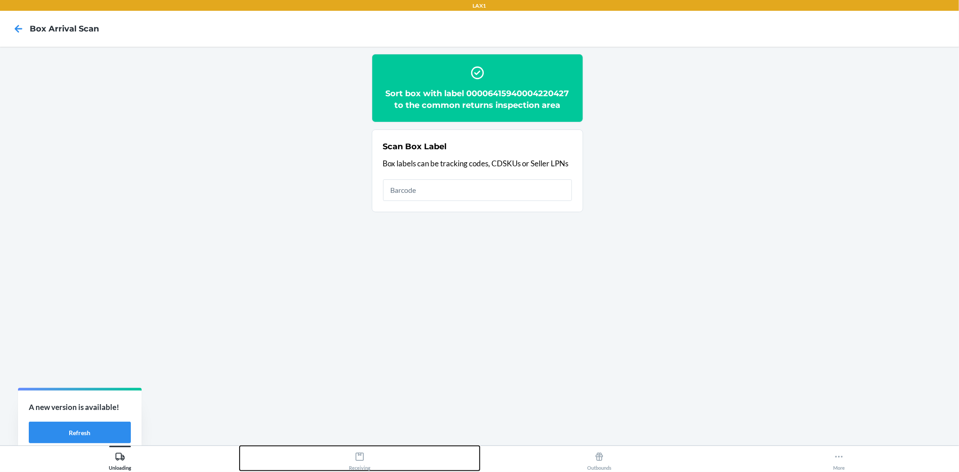
click at [373, 455] on button "Receiving" at bounding box center [360, 458] width 240 height 25
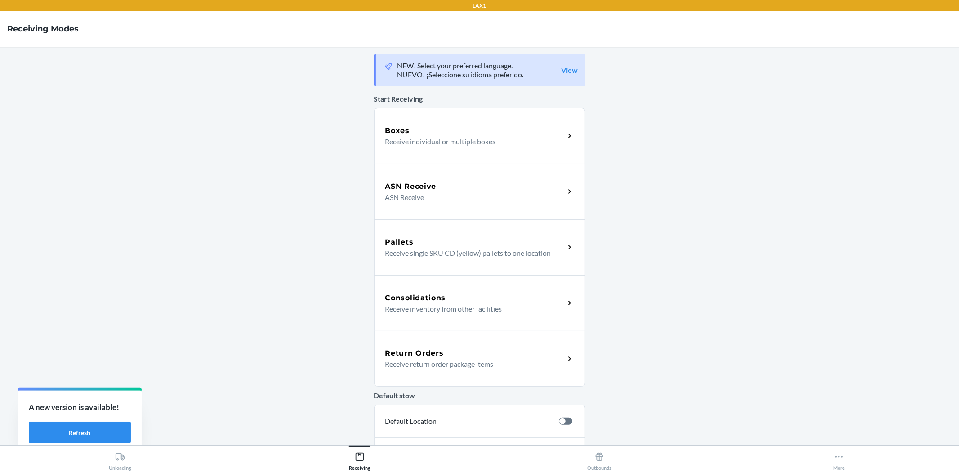
click at [472, 360] on p "Receive return order package items" at bounding box center [471, 364] width 172 height 11
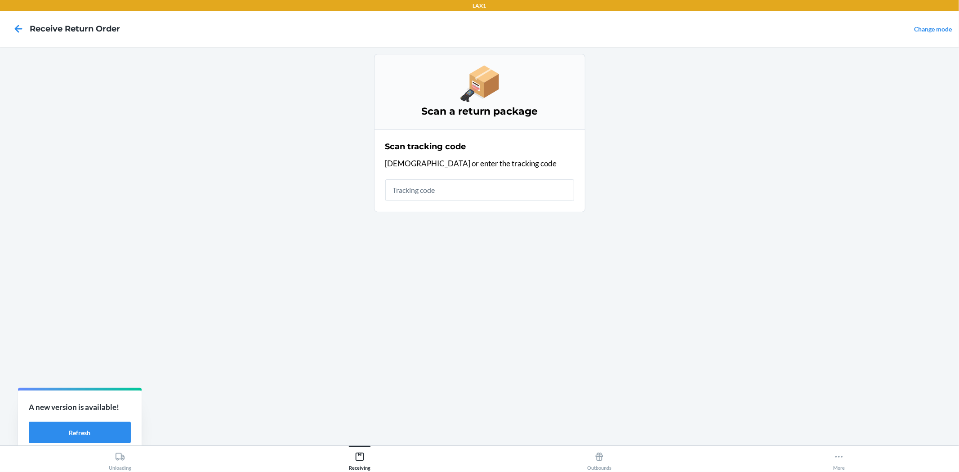
click at [488, 191] on input "text" at bounding box center [479, 190] width 189 height 22
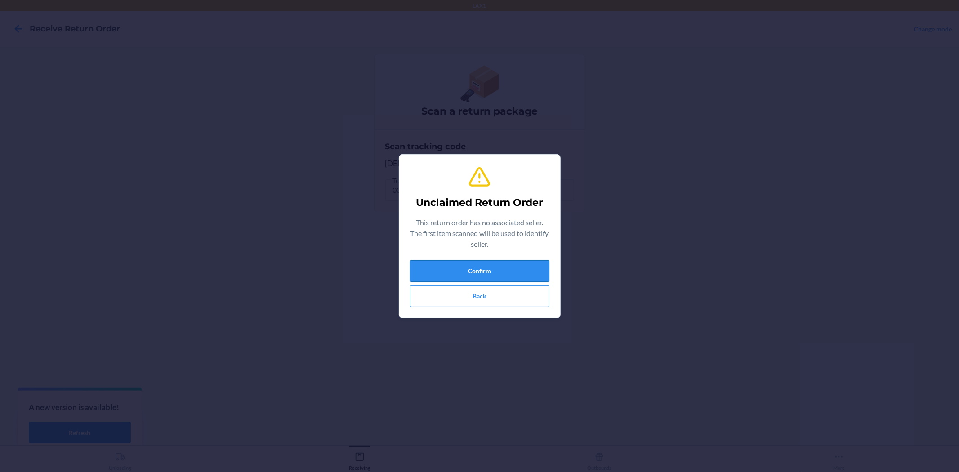
click at [514, 266] on button "Confirm" at bounding box center [479, 271] width 139 height 22
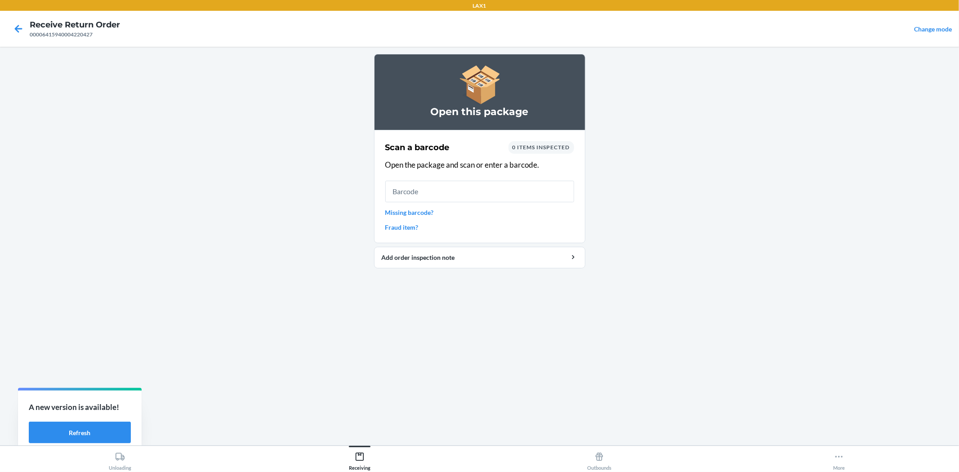
click at [464, 198] on input "text" at bounding box center [479, 192] width 189 height 22
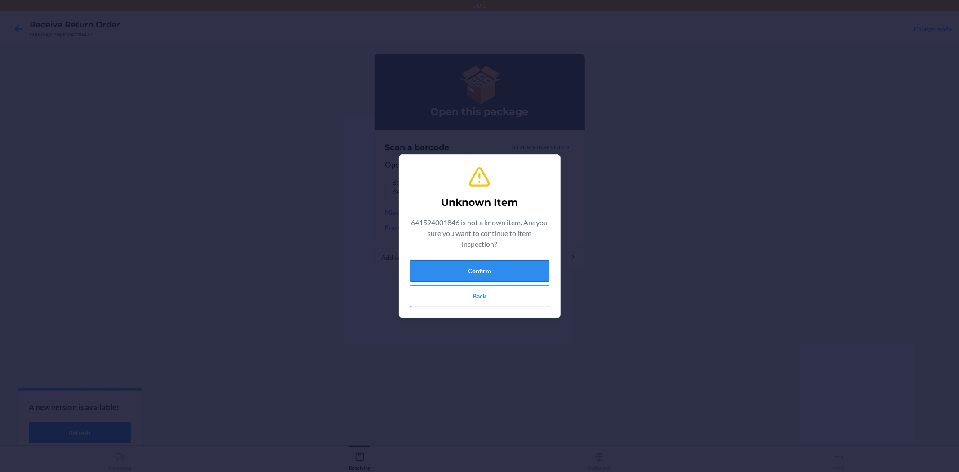
click at [520, 263] on button "Confirm" at bounding box center [479, 271] width 139 height 22
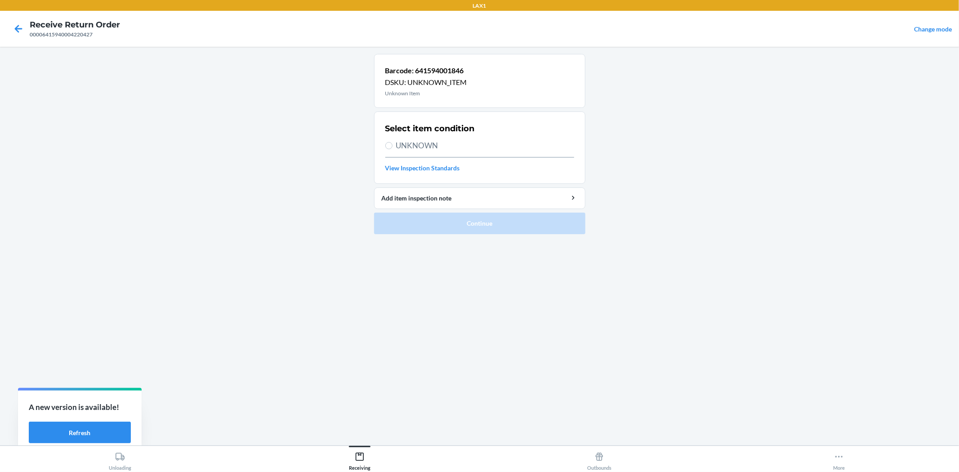
click at [408, 142] on span "UNKNOWN" at bounding box center [485, 146] width 178 height 12
click at [392, 142] on input "UNKNOWN" at bounding box center [388, 145] width 7 height 7
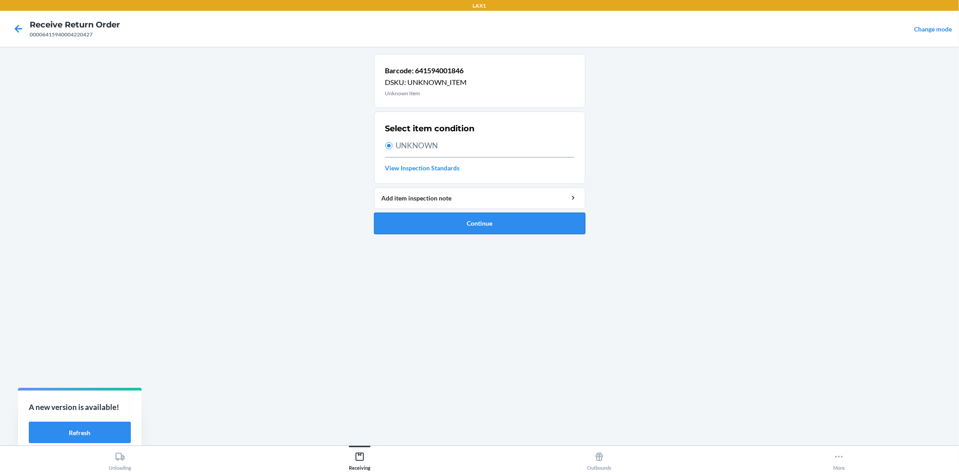
click at [492, 223] on button "Continue" at bounding box center [479, 224] width 211 height 22
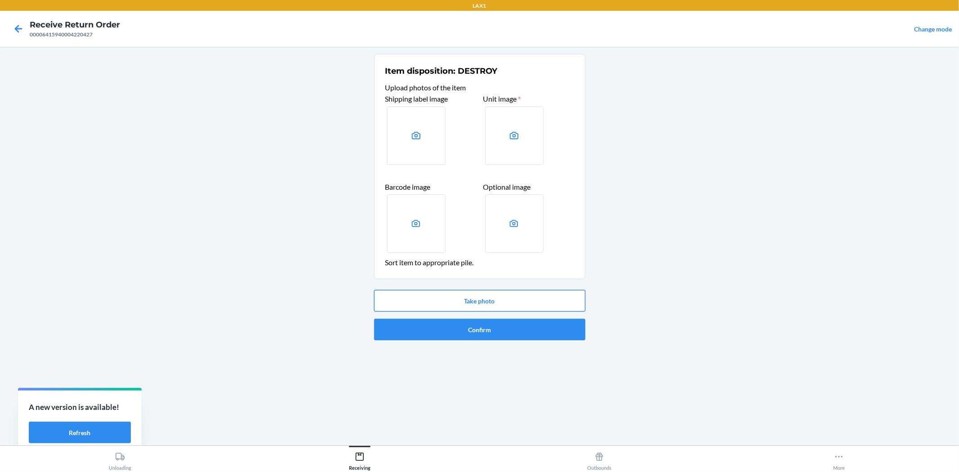
click at [549, 300] on button "Take photo" at bounding box center [479, 301] width 211 height 22
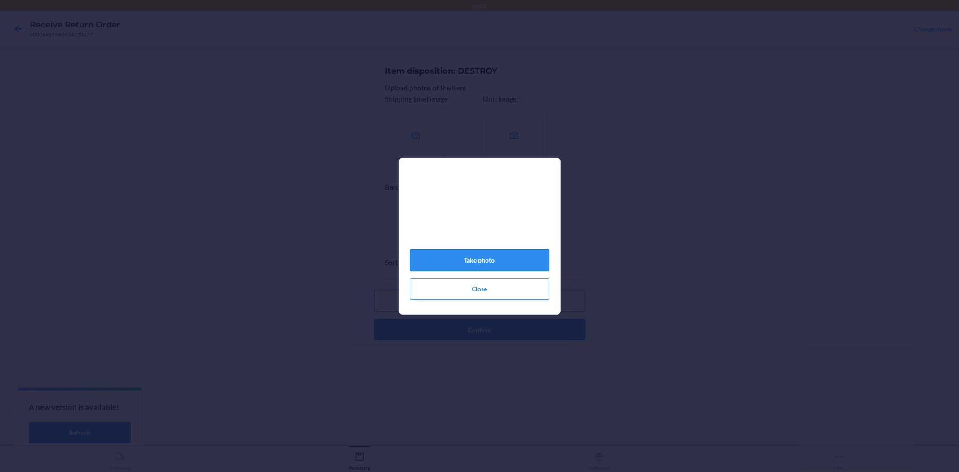
click at [538, 268] on button "Take photo" at bounding box center [479, 260] width 139 height 22
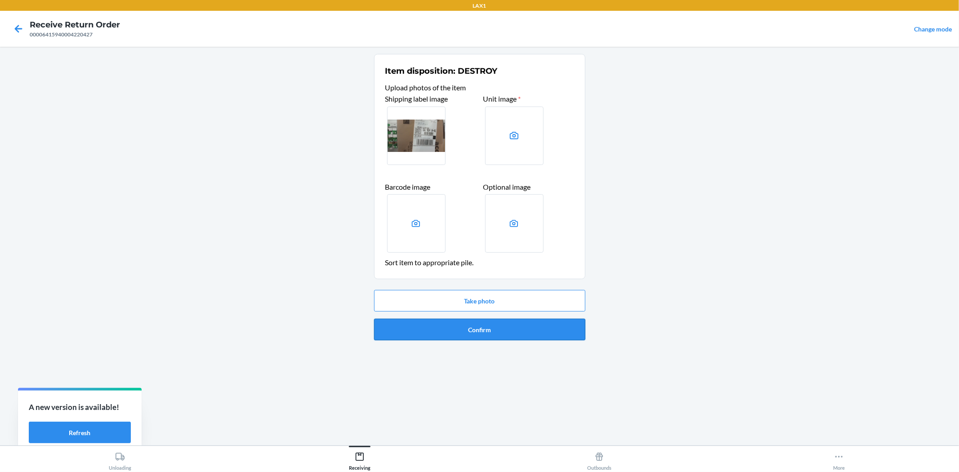
click at [542, 327] on button "Confirm" at bounding box center [479, 330] width 211 height 22
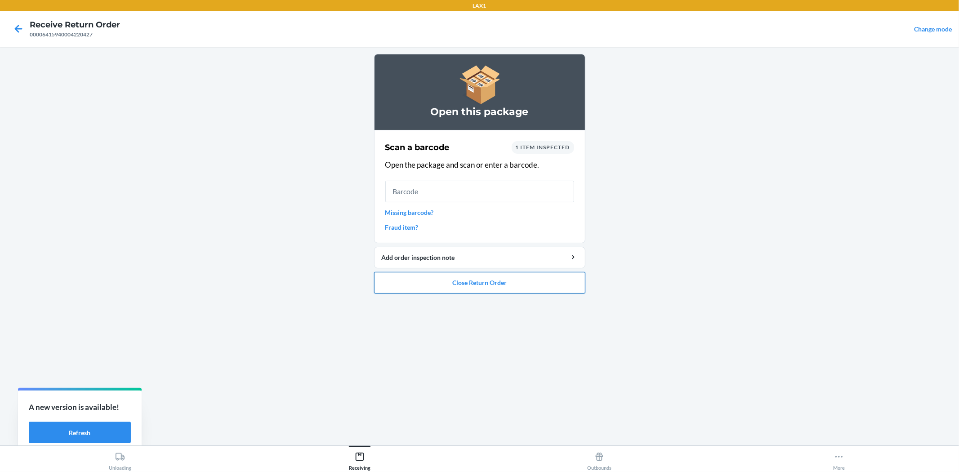
click at [505, 277] on button "Close Return Order" at bounding box center [479, 283] width 211 height 22
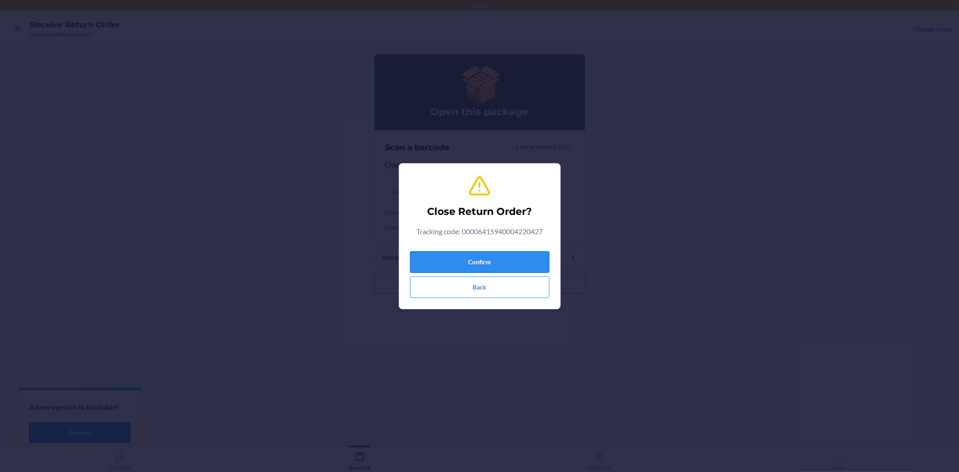
click at [497, 258] on button "Confirm" at bounding box center [479, 262] width 139 height 22
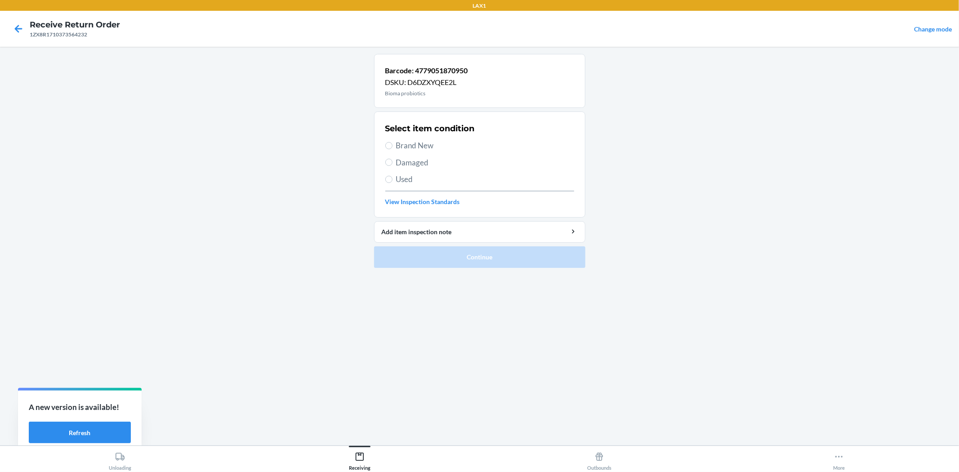
click at [402, 146] on span "Brand New" at bounding box center [485, 146] width 178 height 12
click at [392, 146] on input "Brand New" at bounding box center [388, 145] width 7 height 7
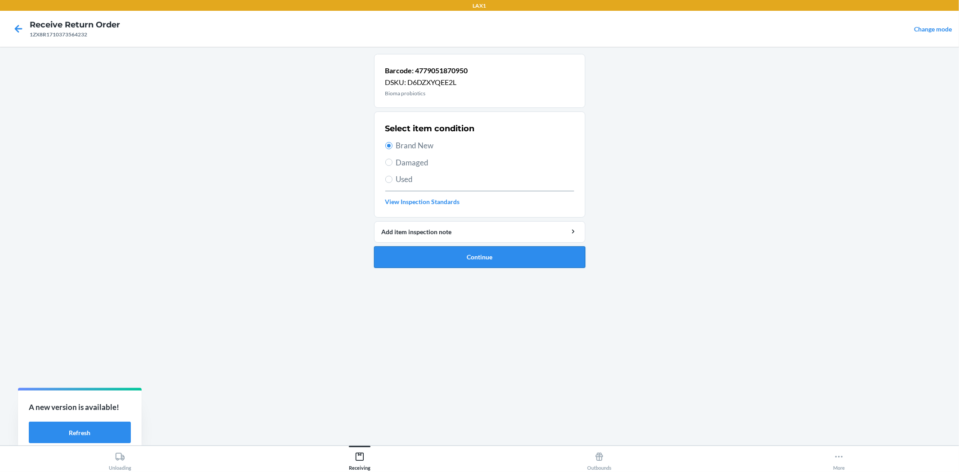
click at [467, 255] on button "Continue" at bounding box center [479, 257] width 211 height 22
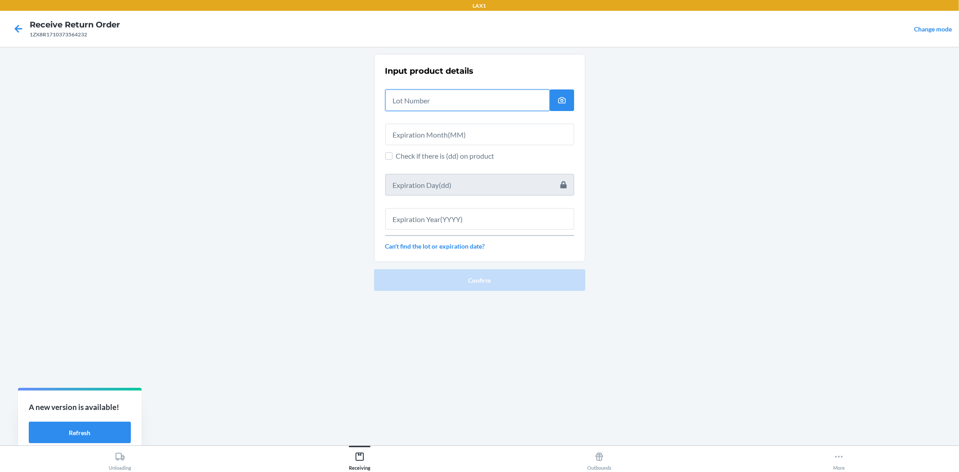
click at [432, 95] on input "text" at bounding box center [467, 100] width 164 height 22
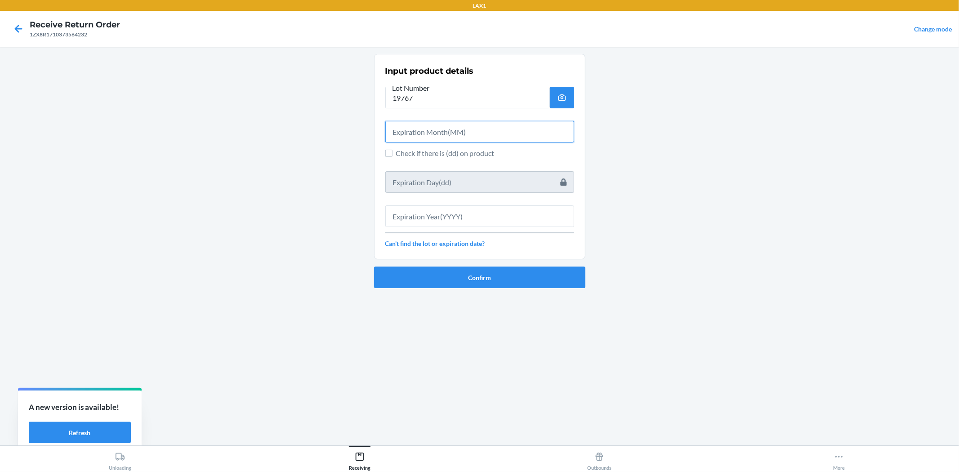
click at [412, 126] on input "text" at bounding box center [479, 132] width 189 height 22
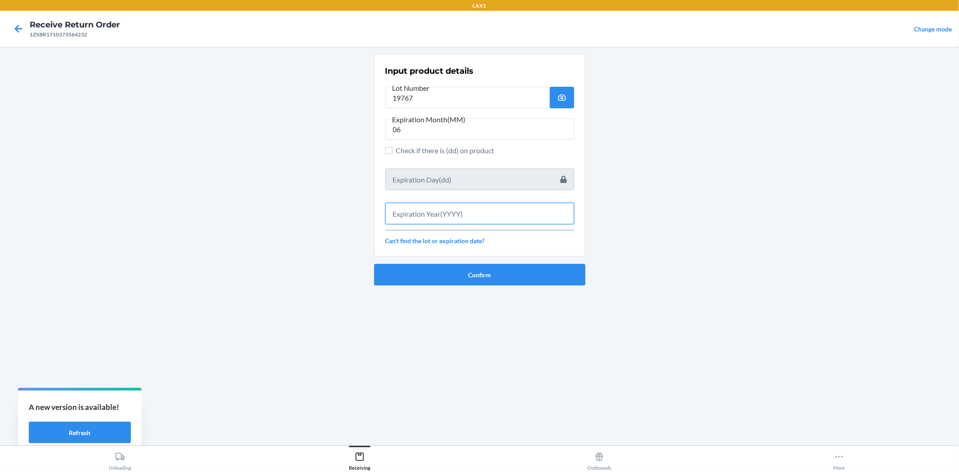
click at [484, 217] on input "text" at bounding box center [479, 214] width 189 height 22
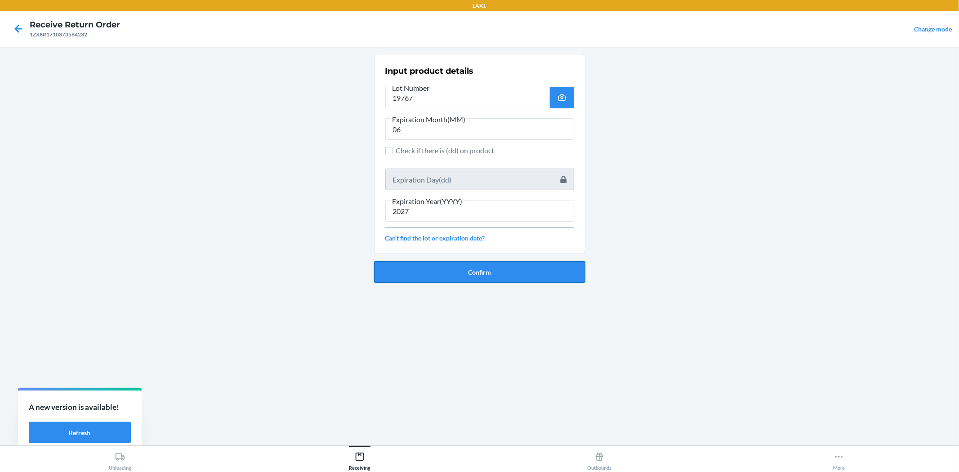
click at [452, 272] on button "Confirm" at bounding box center [479, 272] width 211 height 22
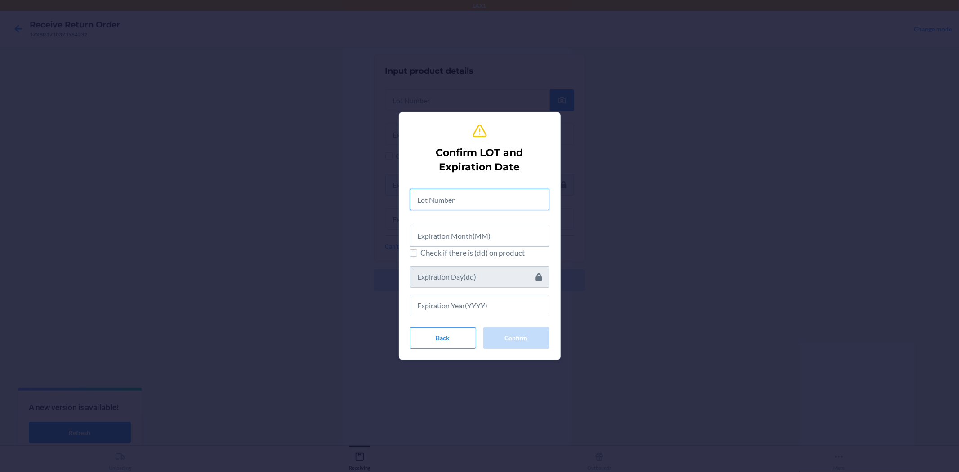
click at [446, 205] on input "text" at bounding box center [479, 200] width 139 height 22
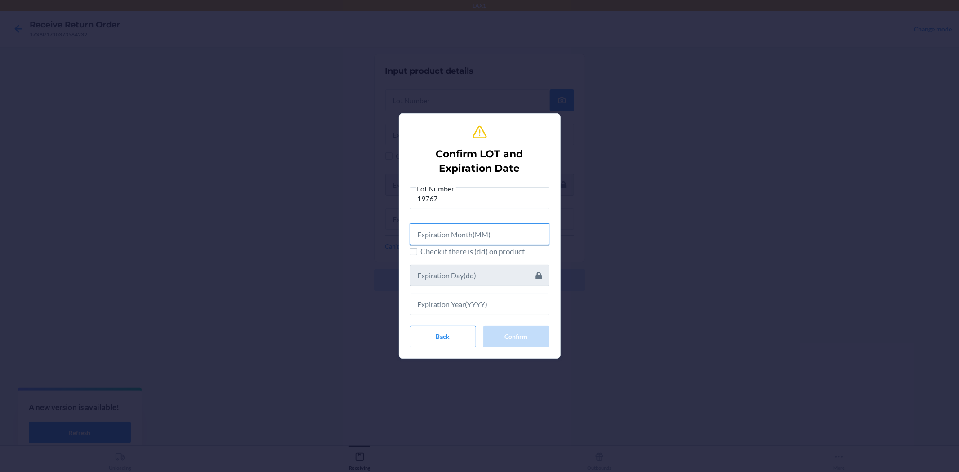
click at [495, 231] on input "text" at bounding box center [479, 234] width 139 height 22
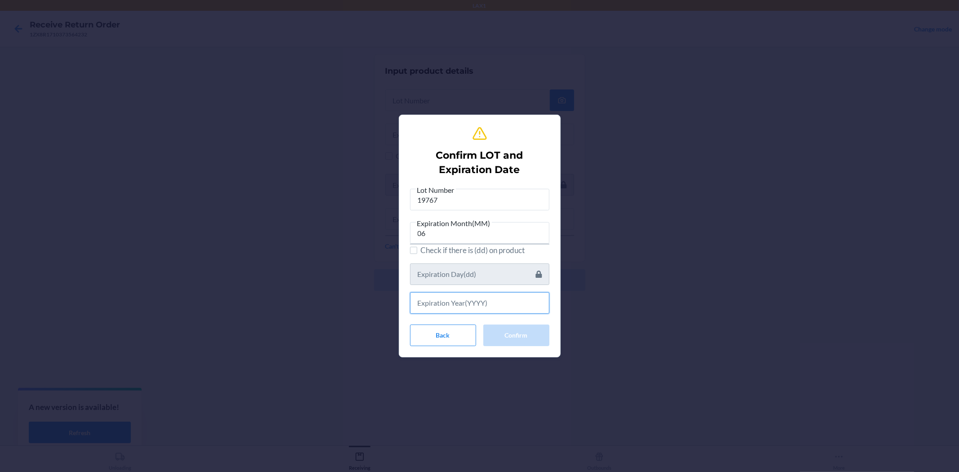
click at [510, 299] on input "text" at bounding box center [479, 303] width 139 height 22
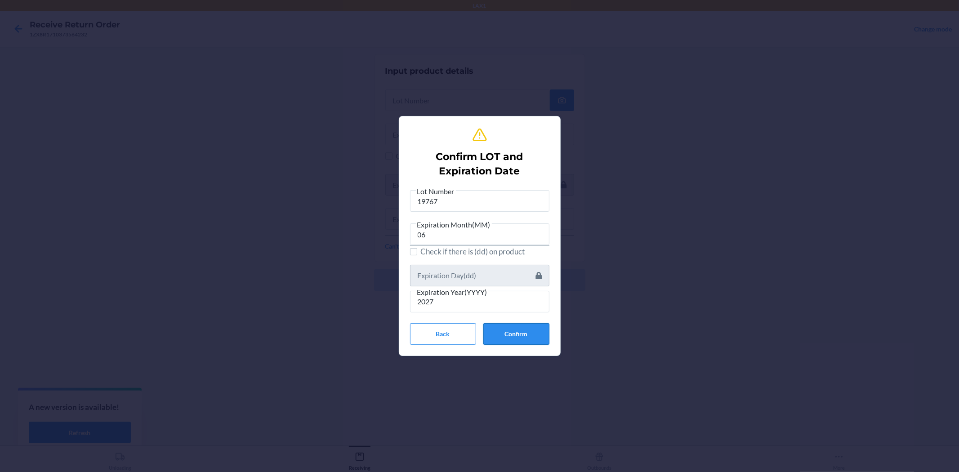
click at [511, 335] on button "Confirm" at bounding box center [516, 334] width 66 height 22
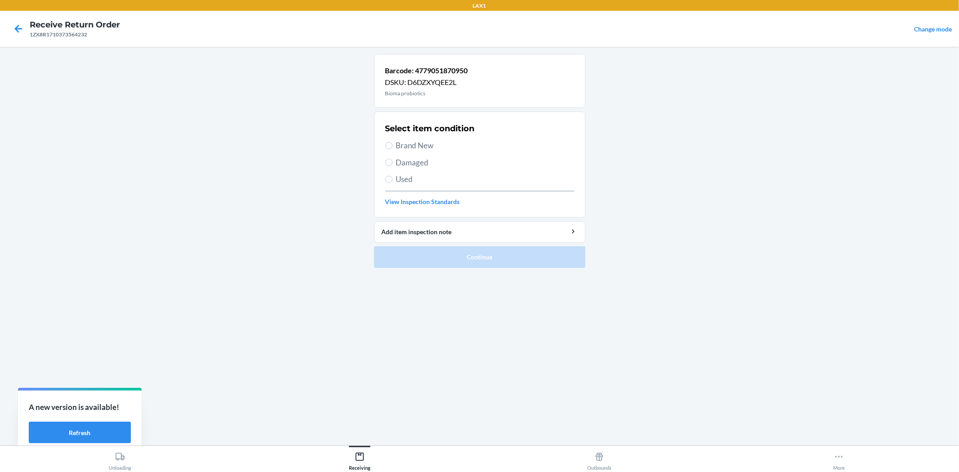
click at [424, 142] on span "Brand New" at bounding box center [485, 146] width 178 height 12
click at [392, 142] on input "Brand New" at bounding box center [388, 145] width 7 height 7
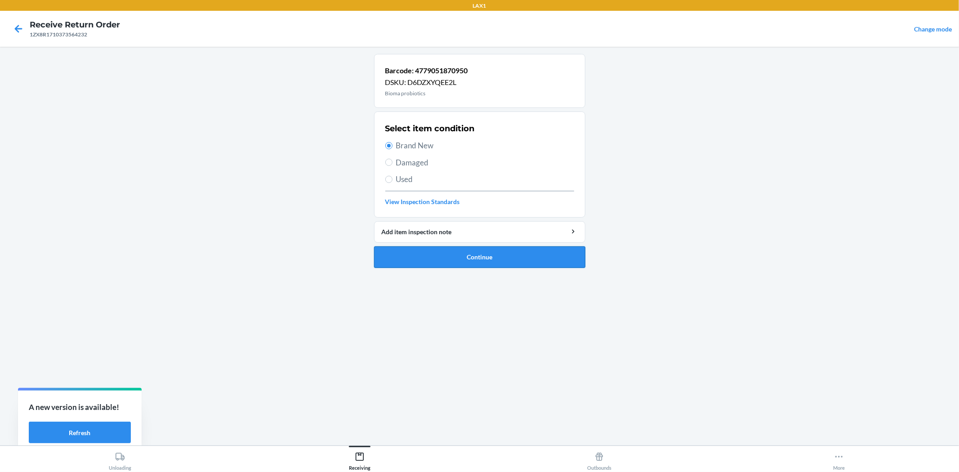
click at [461, 253] on button "Continue" at bounding box center [479, 257] width 211 height 22
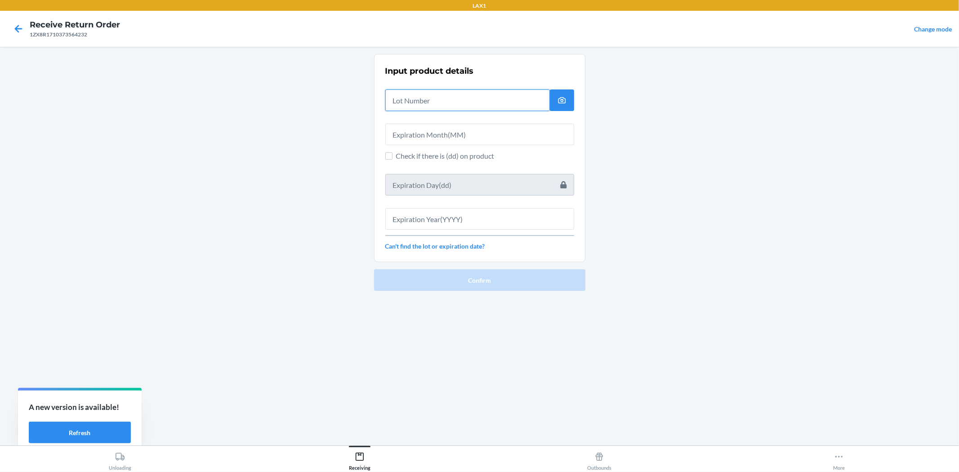
click at [412, 101] on input "text" at bounding box center [467, 100] width 164 height 22
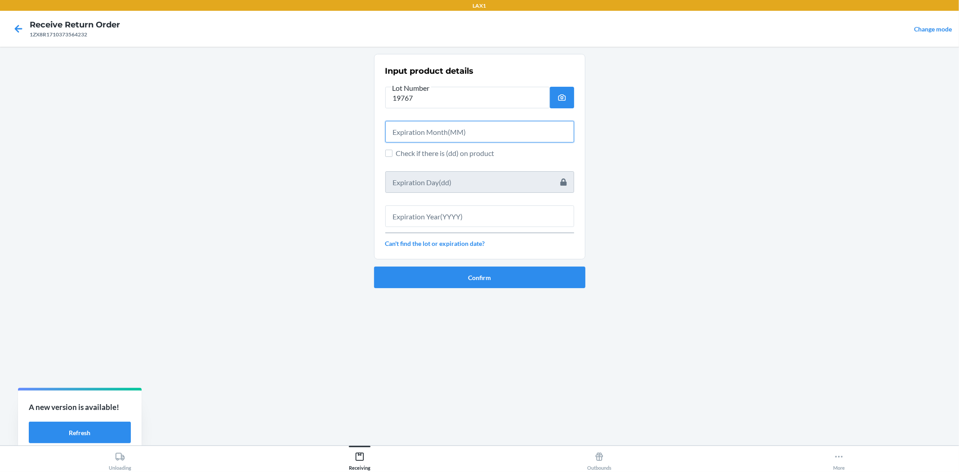
click at [545, 124] on input "text" at bounding box center [479, 132] width 189 height 22
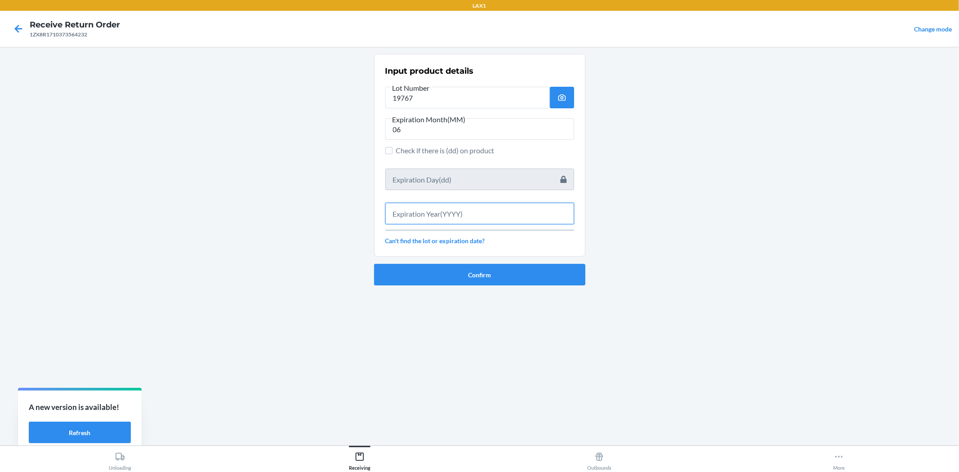
click at [518, 214] on input "text" at bounding box center [479, 214] width 189 height 22
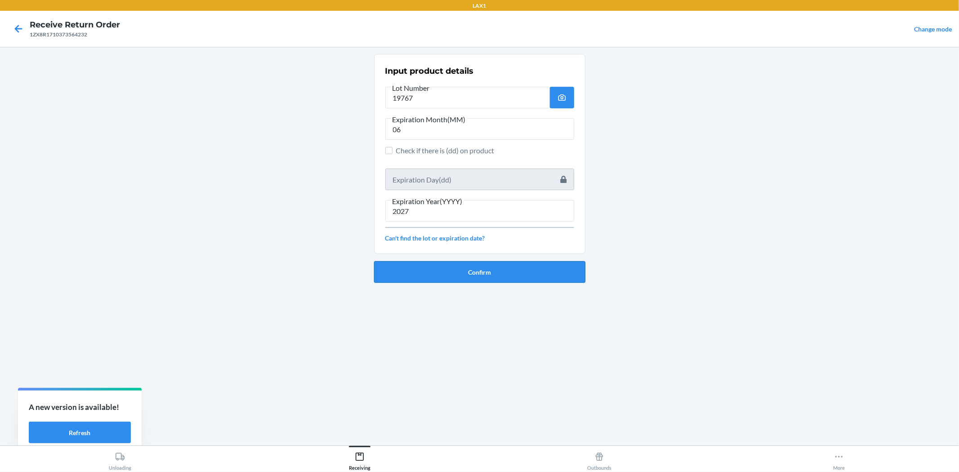
click at [517, 273] on button "Confirm" at bounding box center [479, 272] width 211 height 22
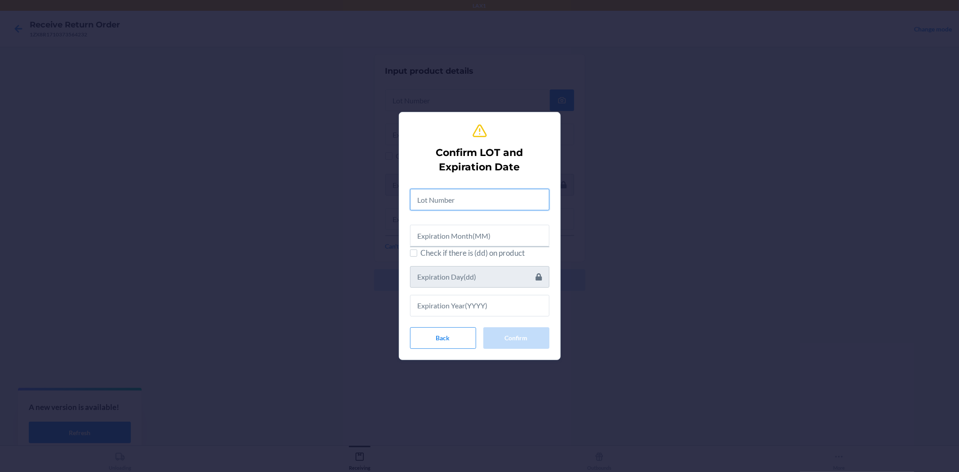
click at [493, 203] on input "text" at bounding box center [479, 200] width 139 height 22
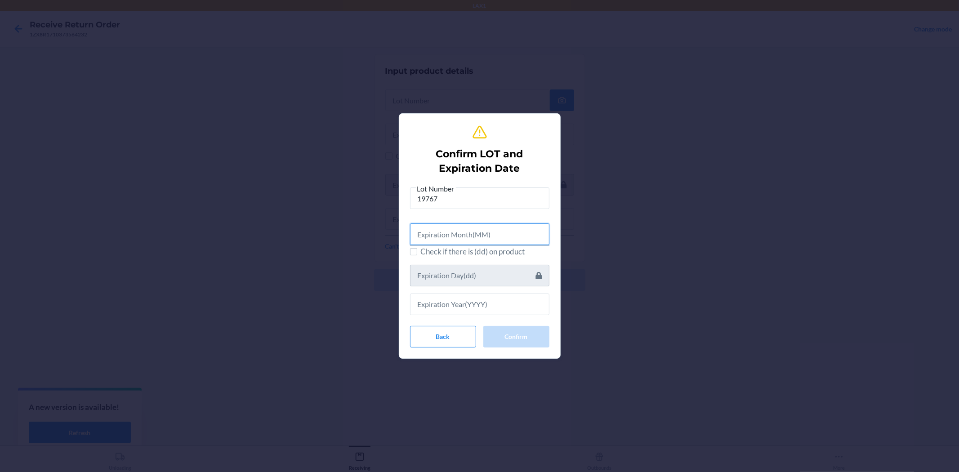
click at [493, 238] on input "text" at bounding box center [479, 234] width 139 height 22
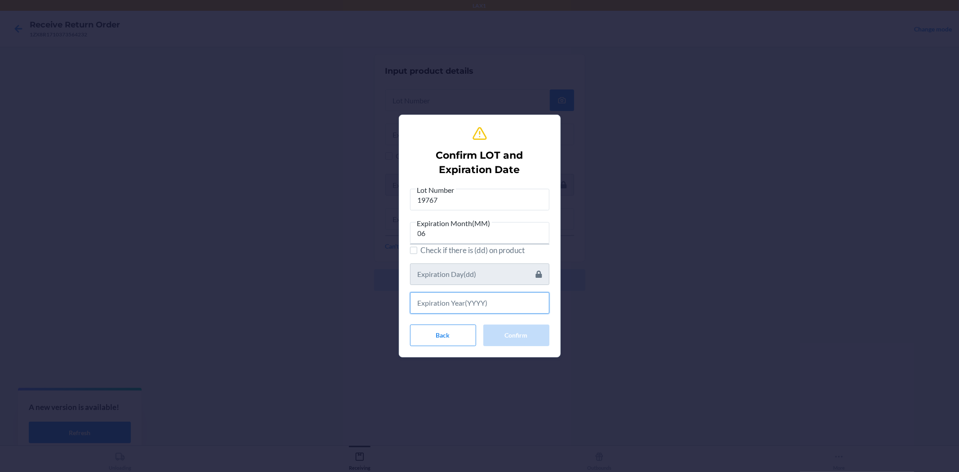
click at [503, 297] on input "text" at bounding box center [479, 303] width 139 height 22
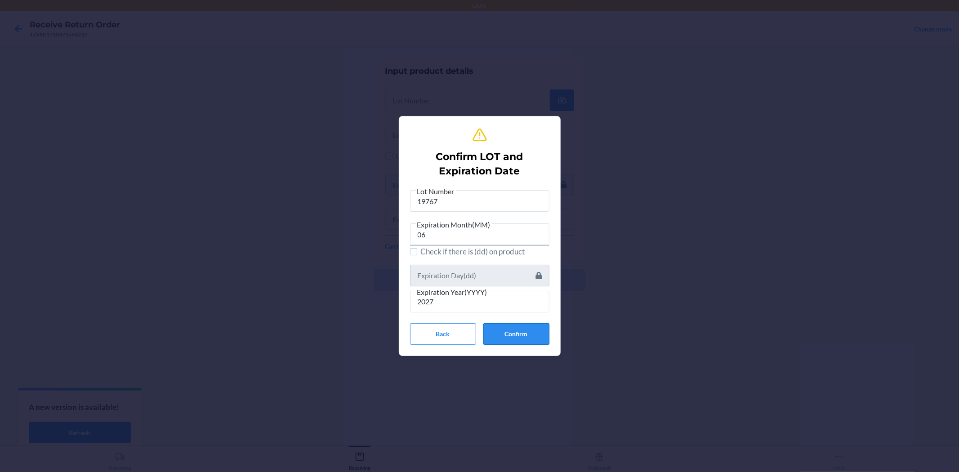
click at [522, 330] on button "Confirm" at bounding box center [516, 334] width 66 height 22
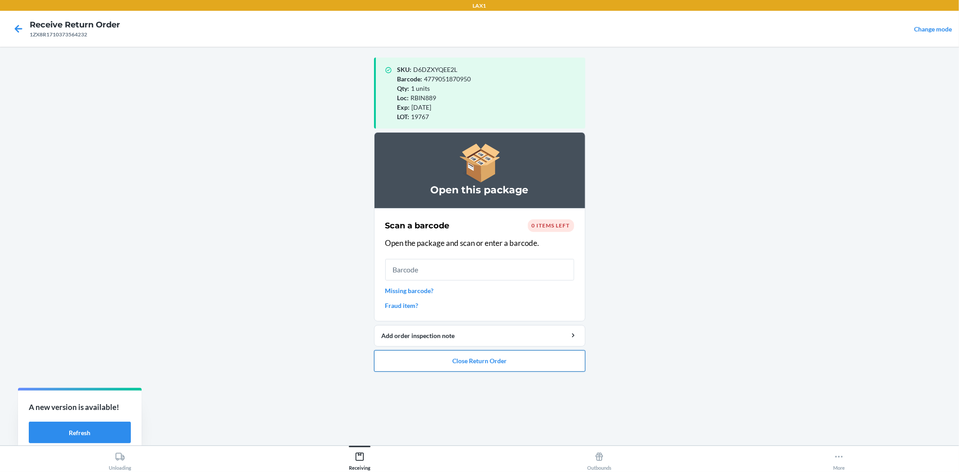
click at [440, 366] on button "Close Return Order" at bounding box center [479, 361] width 211 height 22
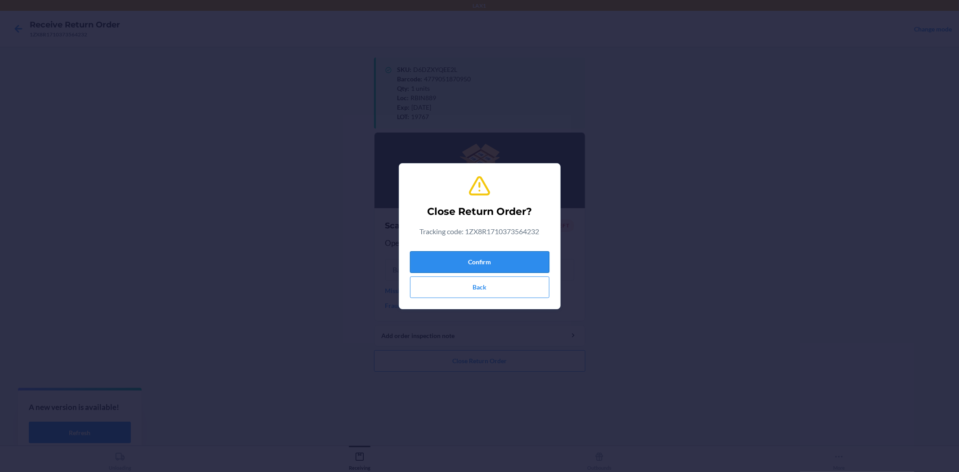
click at [455, 253] on button "Confirm" at bounding box center [479, 262] width 139 height 22
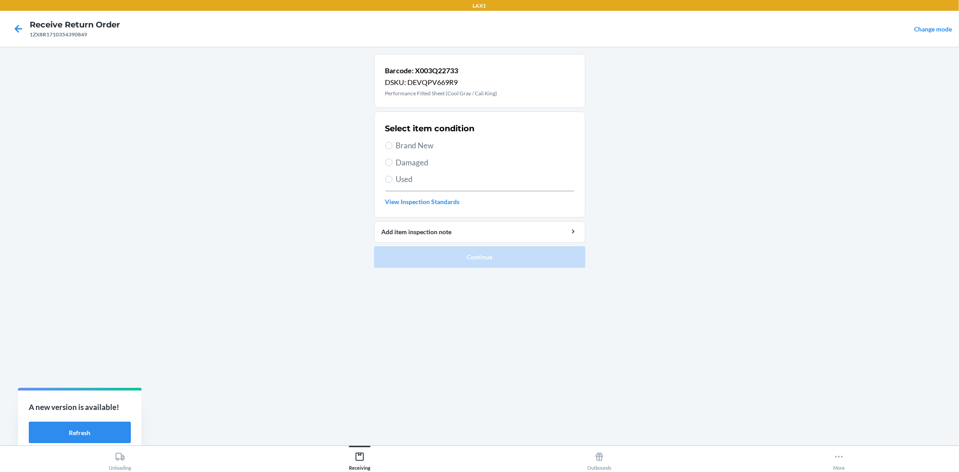
click at [405, 146] on span "Brand New" at bounding box center [485, 146] width 178 height 12
click at [392, 146] on input "Brand New" at bounding box center [388, 145] width 7 height 7
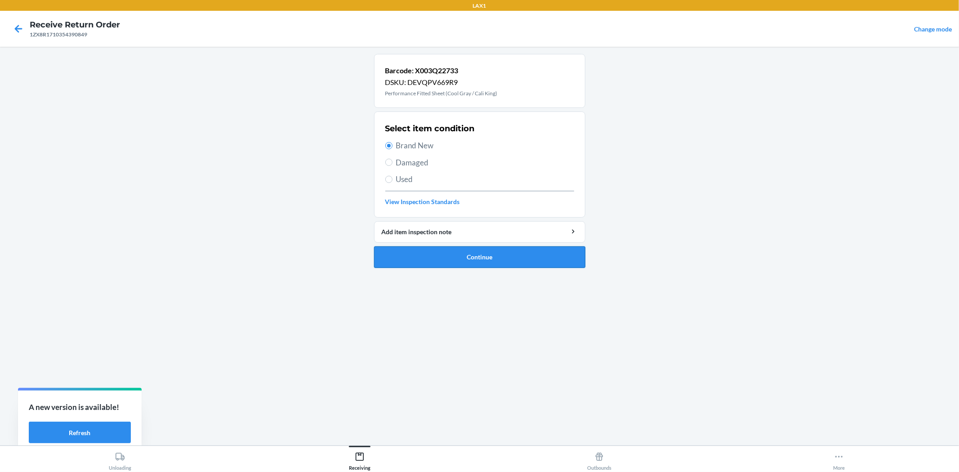
click at [451, 257] on button "Continue" at bounding box center [479, 257] width 211 height 22
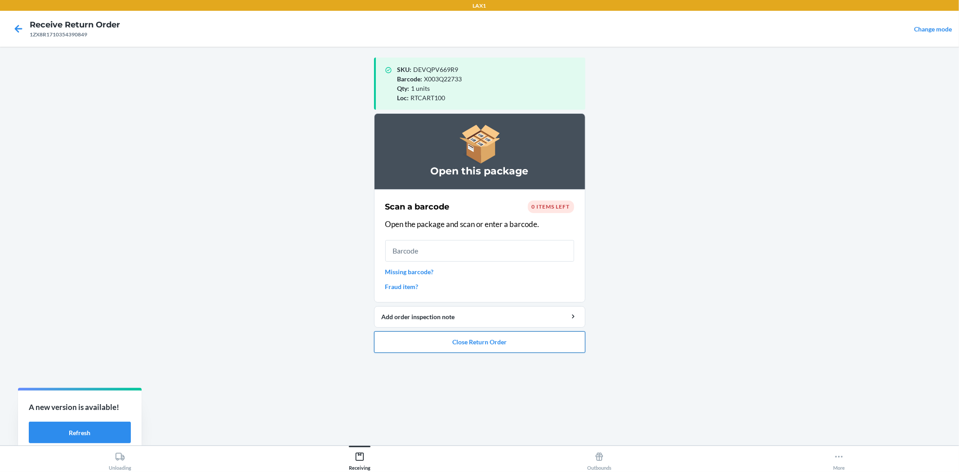
click at [550, 343] on button "Close Return Order" at bounding box center [479, 342] width 211 height 22
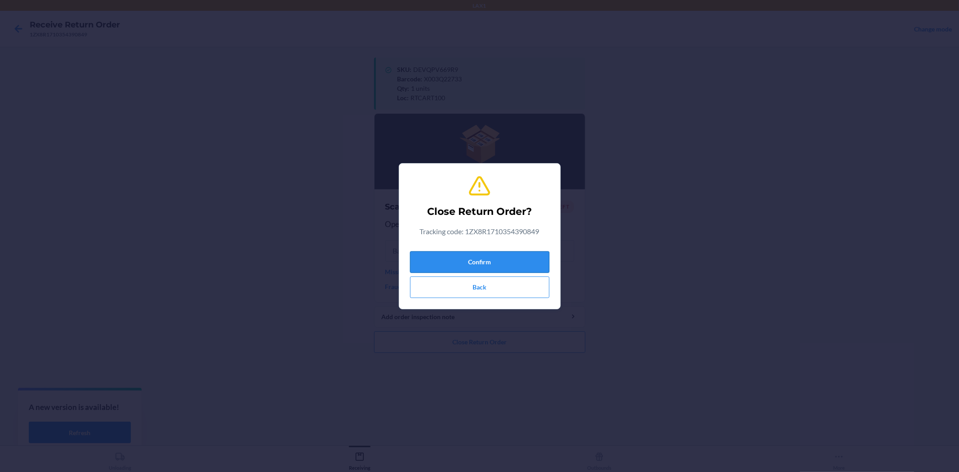
click at [509, 258] on button "Confirm" at bounding box center [479, 262] width 139 height 22
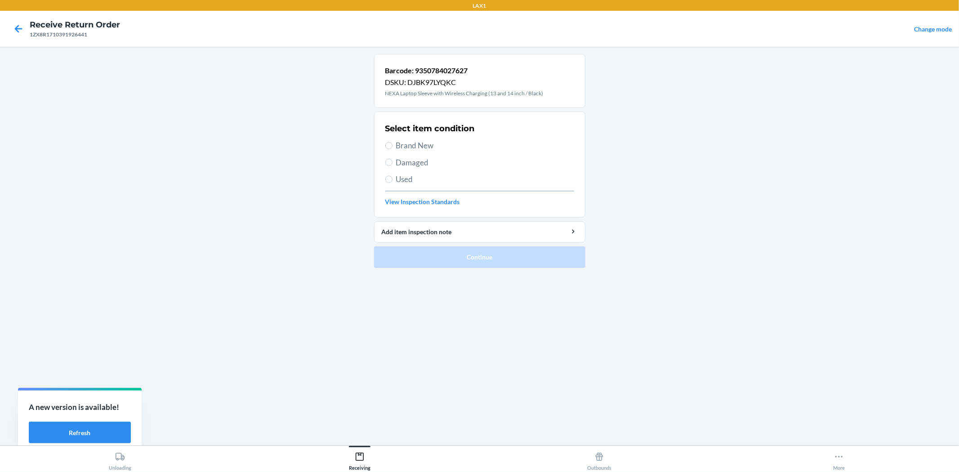
click at [415, 167] on span "Damaged" at bounding box center [485, 163] width 178 height 12
click at [392, 166] on input "Damaged" at bounding box center [388, 162] width 7 height 7
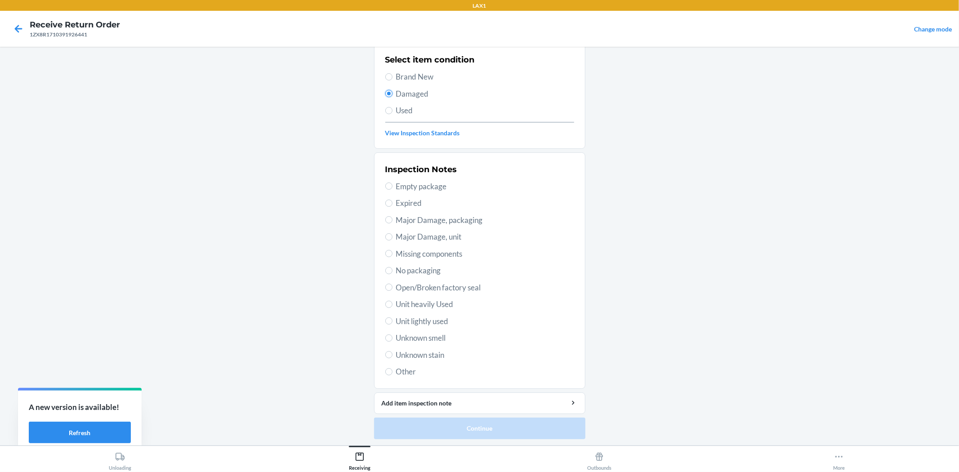
scroll to position [69, 0]
click at [452, 226] on div "Inspection Notes Empty package Expired Major Damage, packaging Major Damage, un…" at bounding box center [479, 269] width 189 height 219
click at [437, 225] on span "Major Damage, packaging" at bounding box center [485, 220] width 178 height 12
click at [392, 223] on input "Major Damage, packaging" at bounding box center [388, 219] width 7 height 7
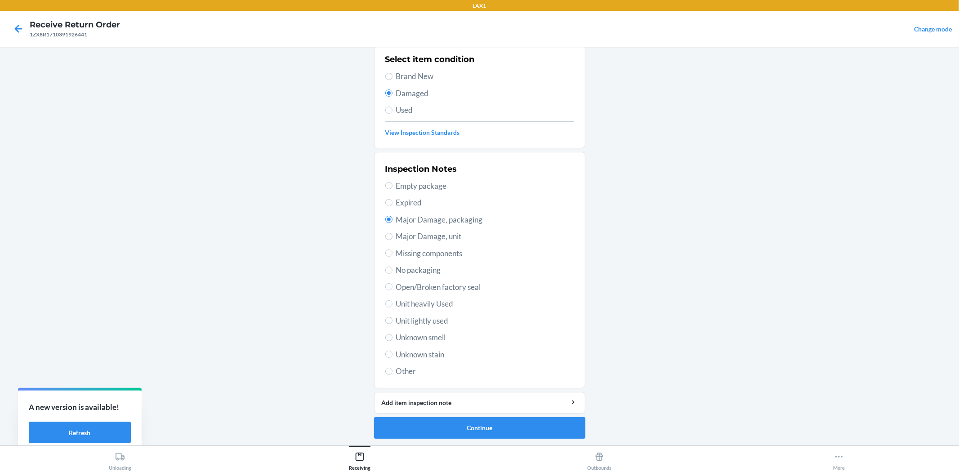
click at [441, 285] on span "Open/Broken factory seal" at bounding box center [485, 287] width 178 height 12
click at [392, 285] on input "Open/Broken factory seal" at bounding box center [388, 286] width 7 height 7
click at [477, 422] on button "Continue" at bounding box center [479, 428] width 211 height 22
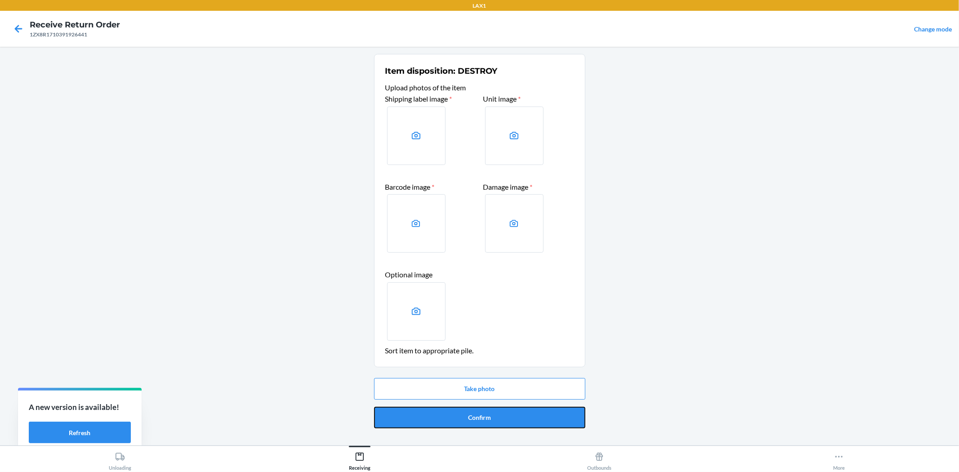
click at [481, 415] on button "Confirm" at bounding box center [479, 418] width 211 height 22
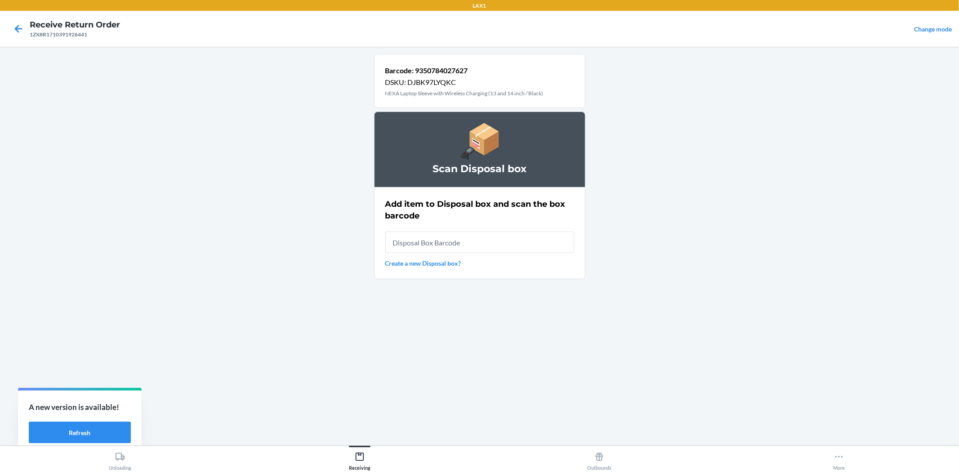
click at [451, 241] on input "text" at bounding box center [479, 242] width 189 height 22
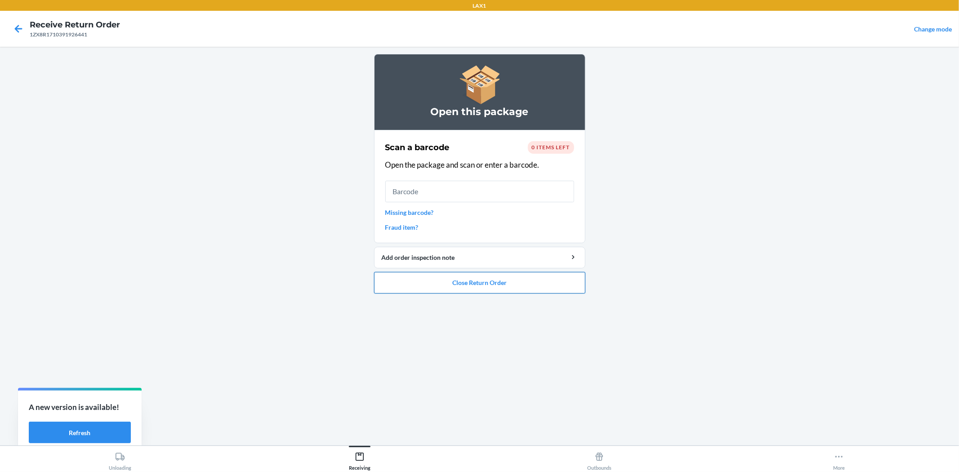
click at [464, 272] on button "Close Return Order" at bounding box center [479, 283] width 211 height 22
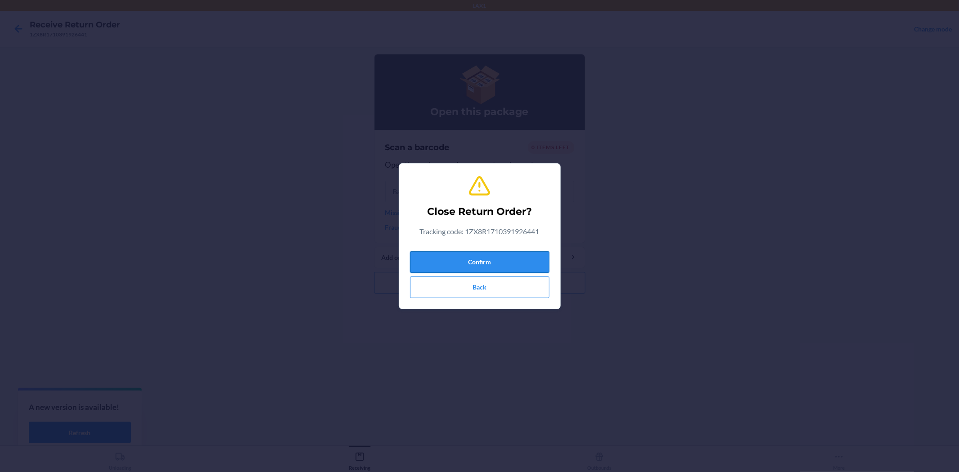
click at [468, 259] on button "Confirm" at bounding box center [479, 262] width 139 height 22
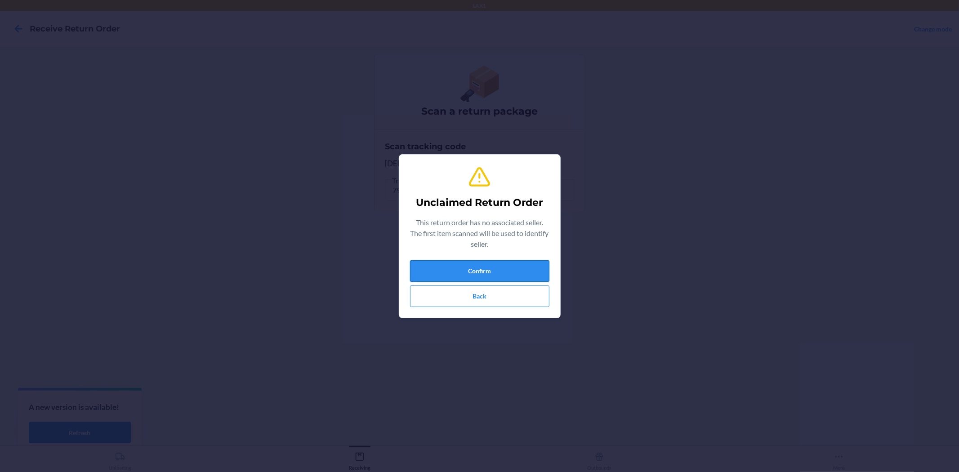
click at [455, 273] on button "Confirm" at bounding box center [479, 271] width 139 height 22
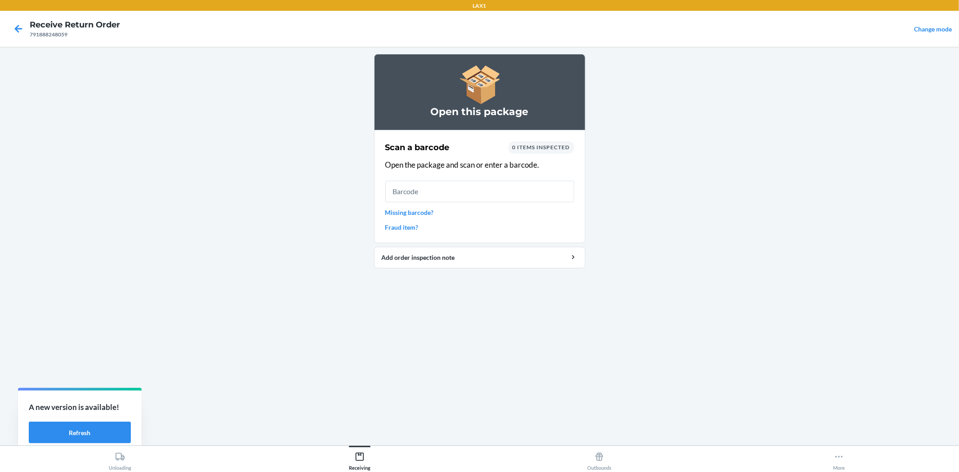
click at [416, 209] on link "Missing barcode?" at bounding box center [479, 212] width 189 height 9
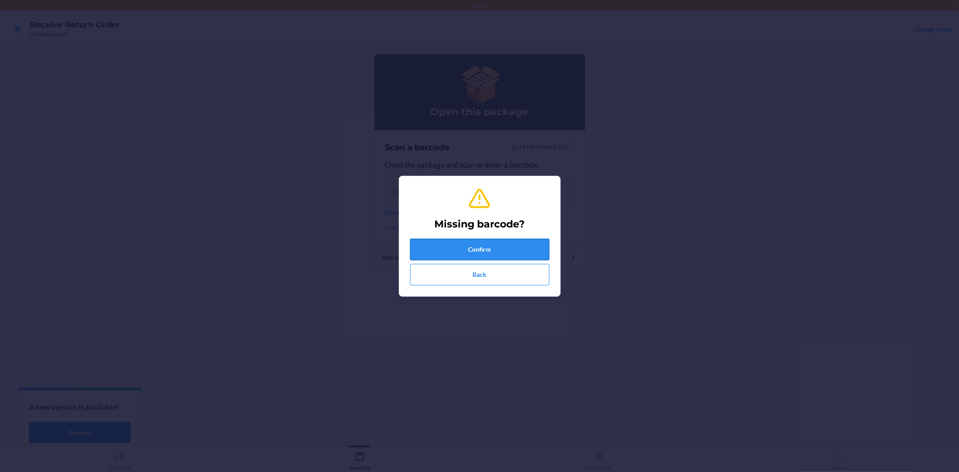
click at [461, 245] on button "Confirm" at bounding box center [479, 250] width 139 height 22
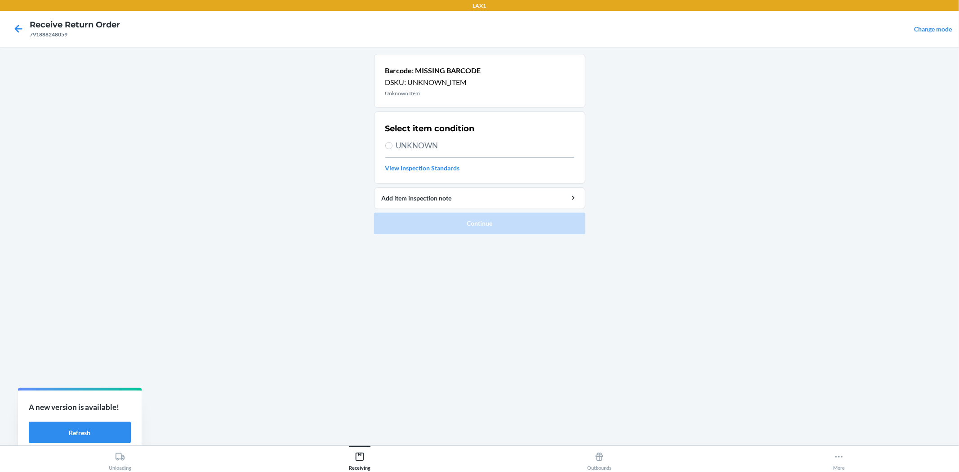
click at [409, 142] on span "UNKNOWN" at bounding box center [485, 146] width 178 height 12
click at [392, 142] on input "UNKNOWN" at bounding box center [388, 145] width 7 height 7
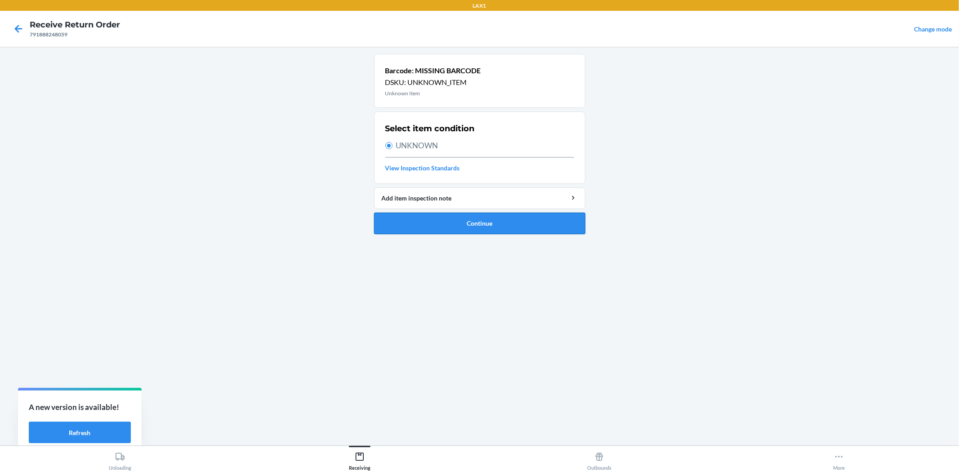
click at [477, 227] on button "Continue" at bounding box center [479, 224] width 211 height 22
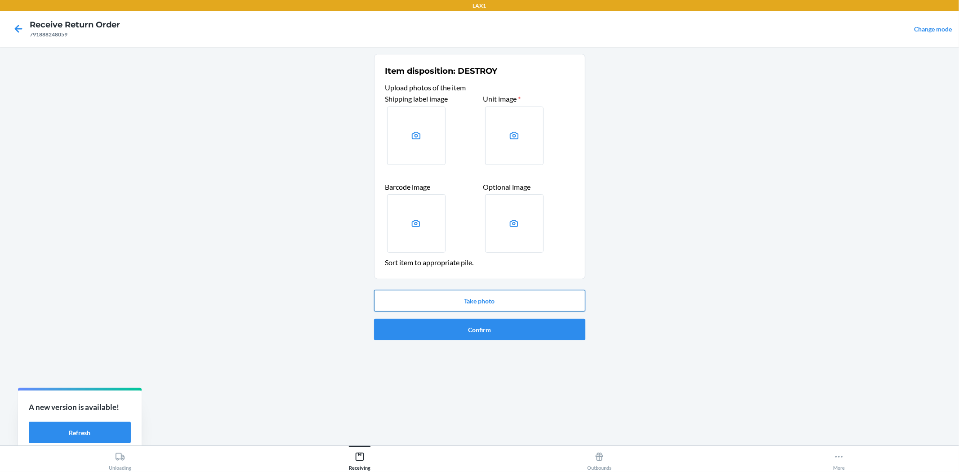
click at [519, 303] on button "Take photo" at bounding box center [479, 301] width 211 height 22
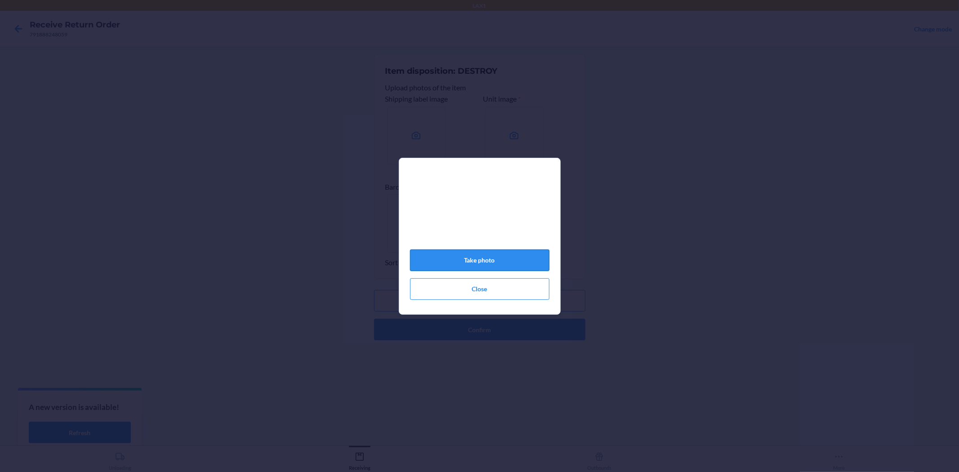
click at [506, 258] on button "Take photo" at bounding box center [479, 260] width 139 height 22
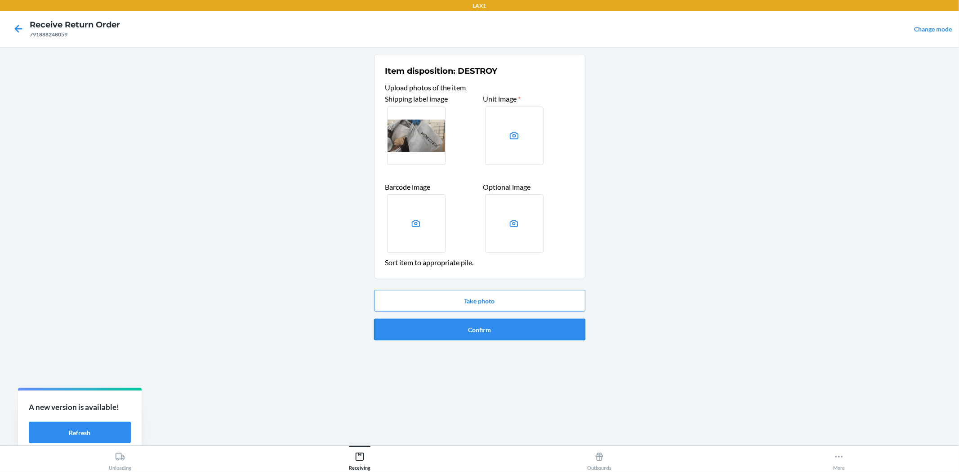
click at [492, 326] on button "Confirm" at bounding box center [479, 330] width 211 height 22
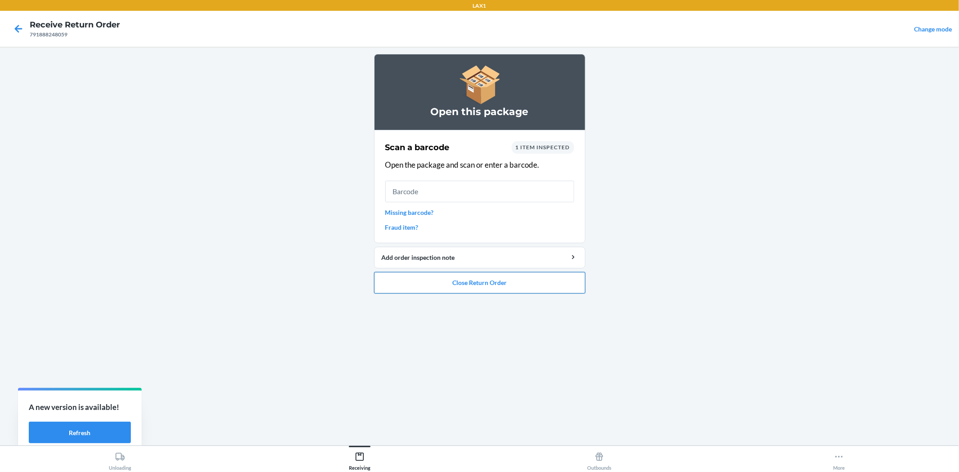
click at [488, 284] on button "Close Return Order" at bounding box center [479, 283] width 211 height 22
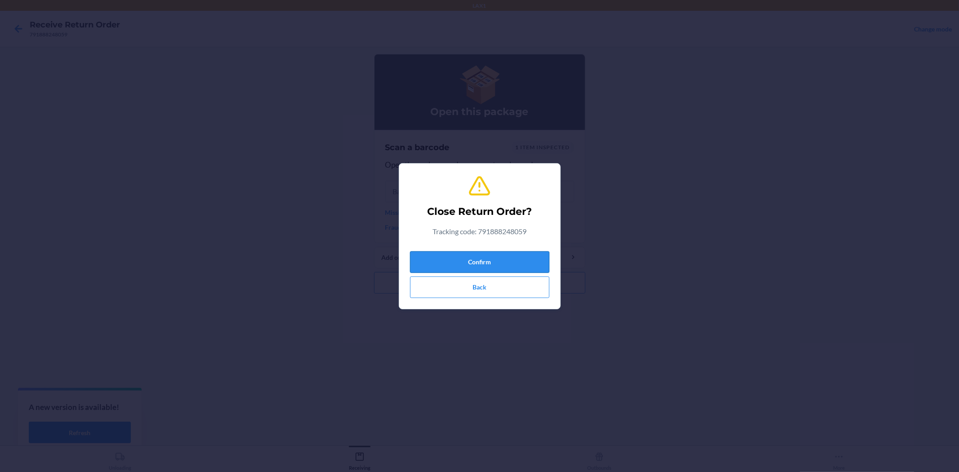
click at [465, 261] on button "Confirm" at bounding box center [479, 262] width 139 height 22
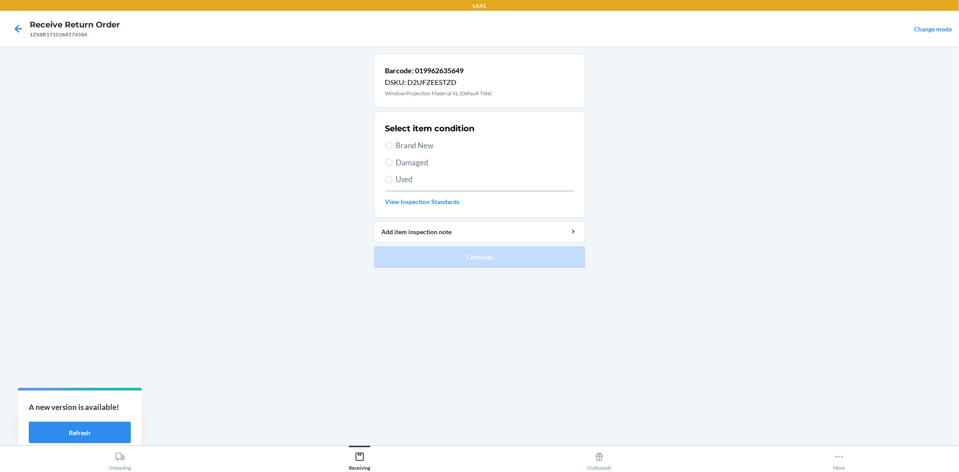
click at [414, 147] on span "Brand New" at bounding box center [485, 146] width 178 height 12
click at [392, 147] on input "Brand New" at bounding box center [388, 145] width 7 height 7
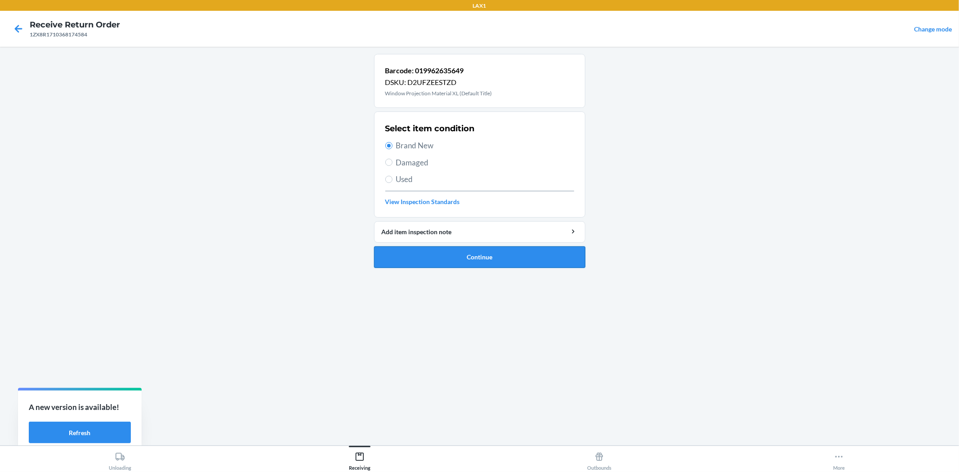
click at [466, 266] on button "Continue" at bounding box center [479, 257] width 211 height 22
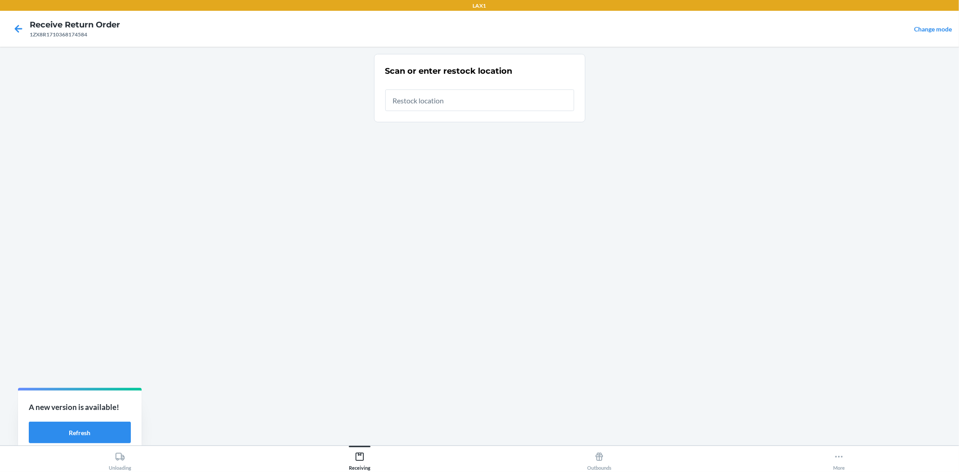
click at [439, 102] on input "text" at bounding box center [479, 100] width 189 height 22
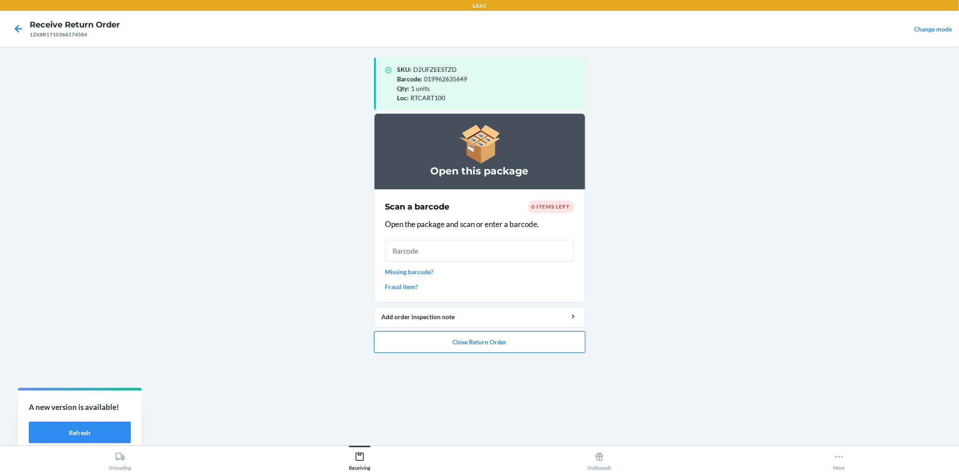
click at [446, 347] on button "Close Return Order" at bounding box center [479, 342] width 211 height 22
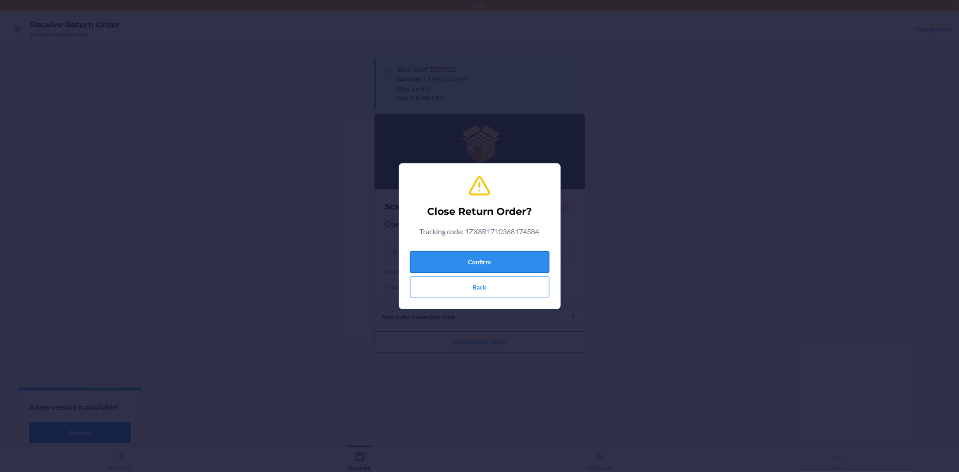
click at [456, 252] on button "Confirm" at bounding box center [479, 262] width 139 height 22
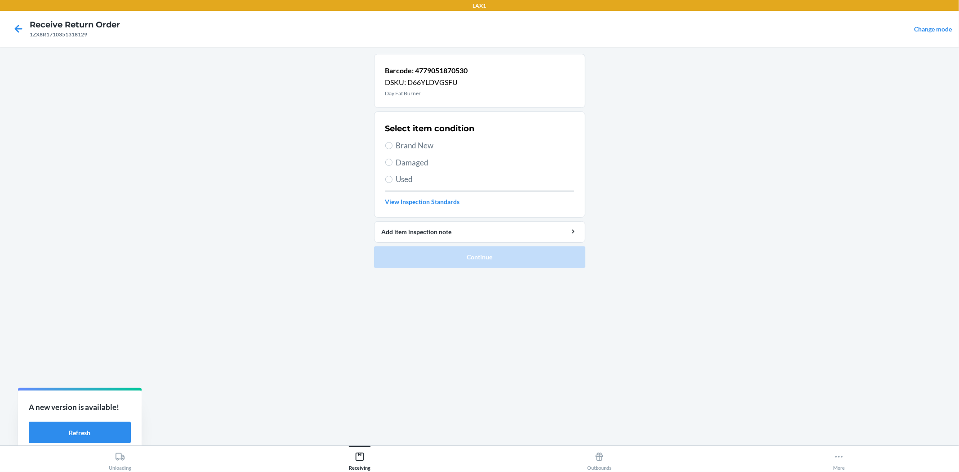
click at [410, 145] on span "Brand New" at bounding box center [485, 146] width 178 height 12
click at [392, 145] on input "Brand New" at bounding box center [388, 145] width 7 height 7
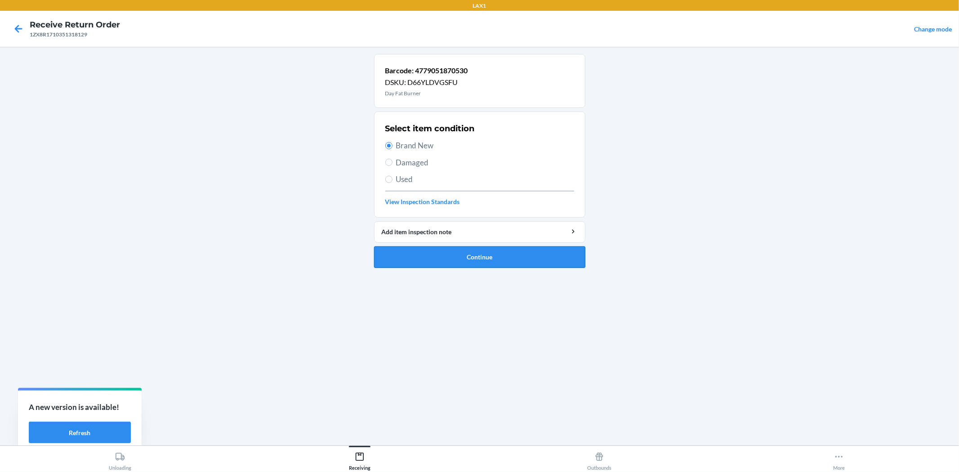
click at [437, 252] on button "Continue" at bounding box center [479, 257] width 211 height 22
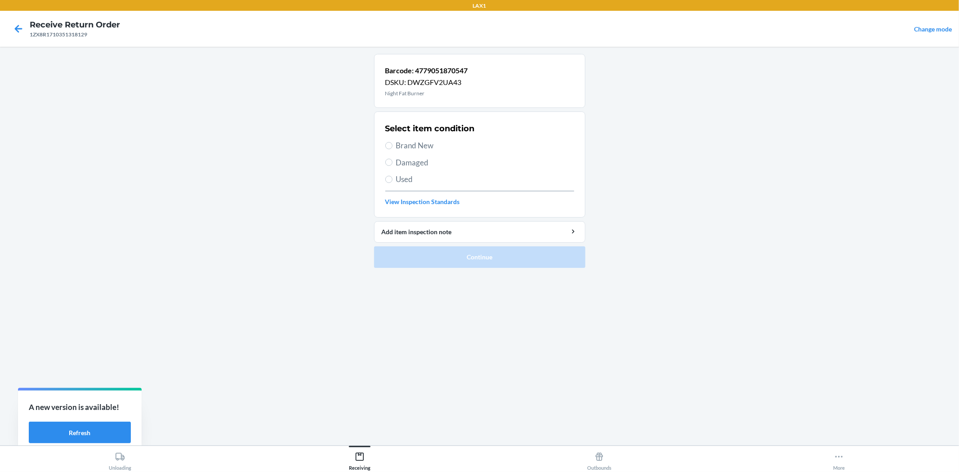
click at [394, 142] on label "Brand New" at bounding box center [479, 146] width 189 height 12
click at [392, 142] on input "Brand New" at bounding box center [388, 145] width 7 height 7
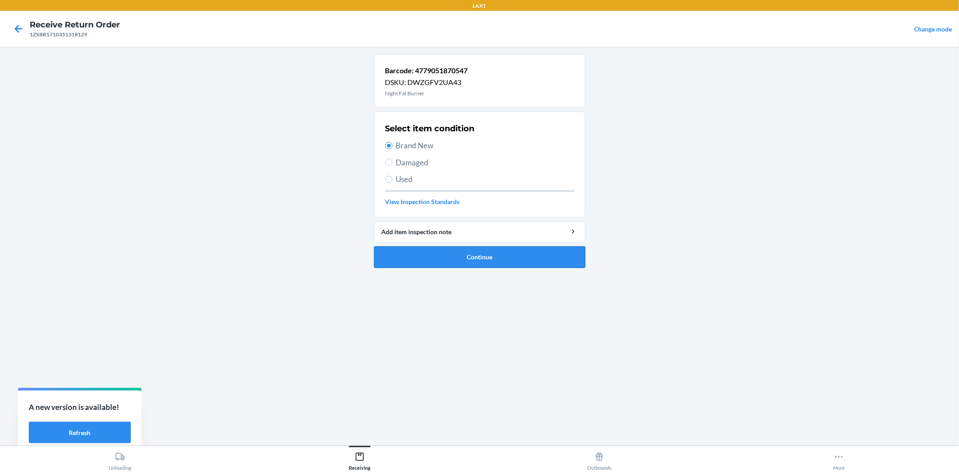
click at [440, 248] on button "Continue" at bounding box center [479, 257] width 211 height 22
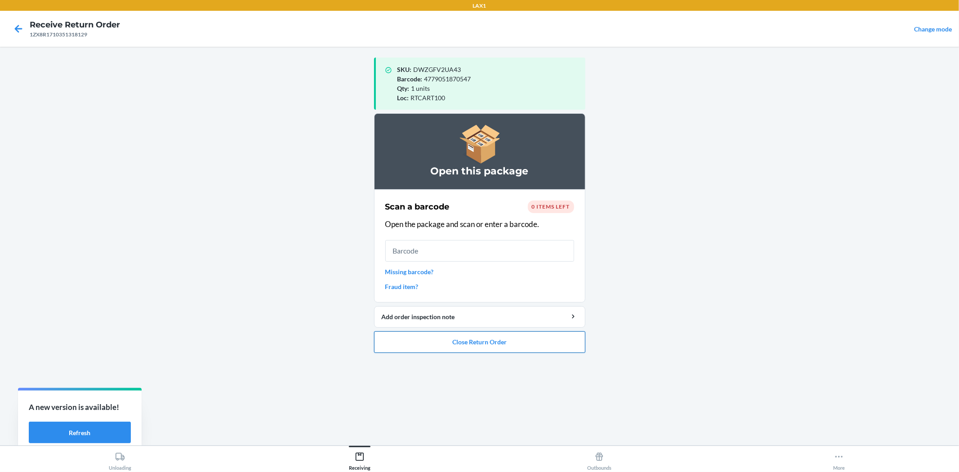
click at [510, 350] on button "Close Return Order" at bounding box center [479, 342] width 211 height 22
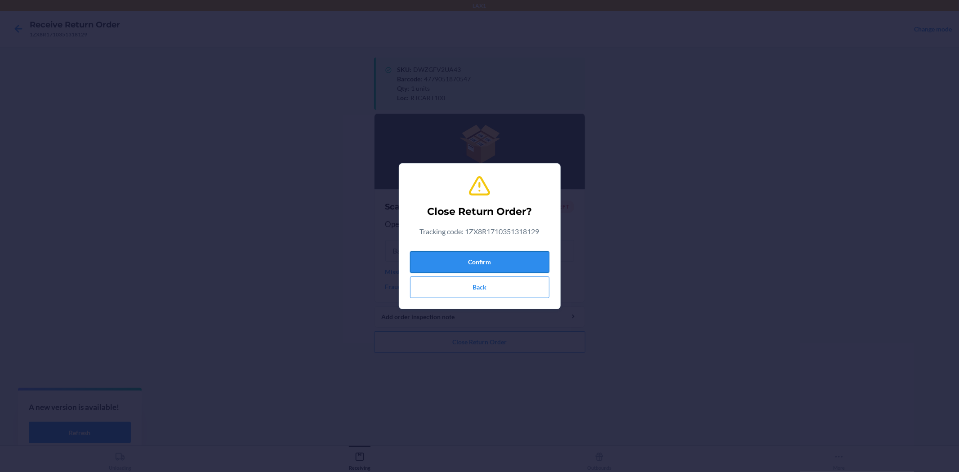
click at [486, 269] on button "Confirm" at bounding box center [479, 262] width 139 height 22
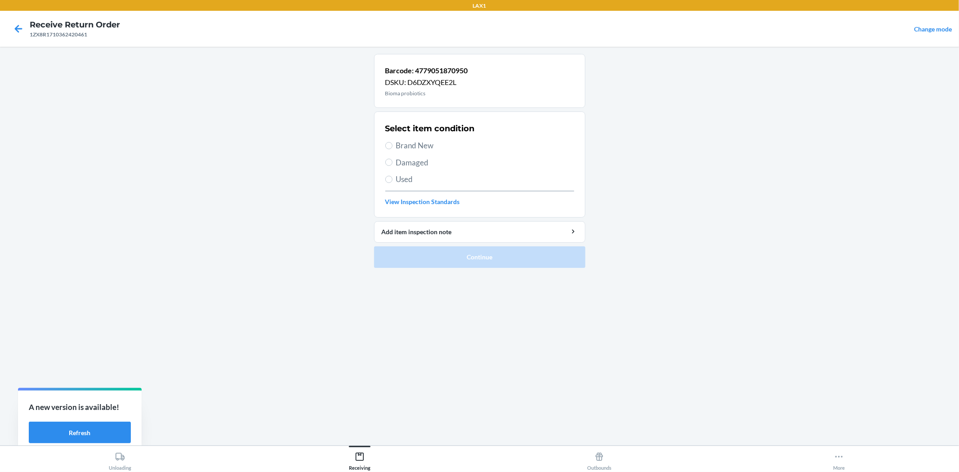
click at [410, 147] on span "Brand New" at bounding box center [485, 146] width 178 height 12
click at [392, 147] on input "Brand New" at bounding box center [388, 145] width 7 height 7
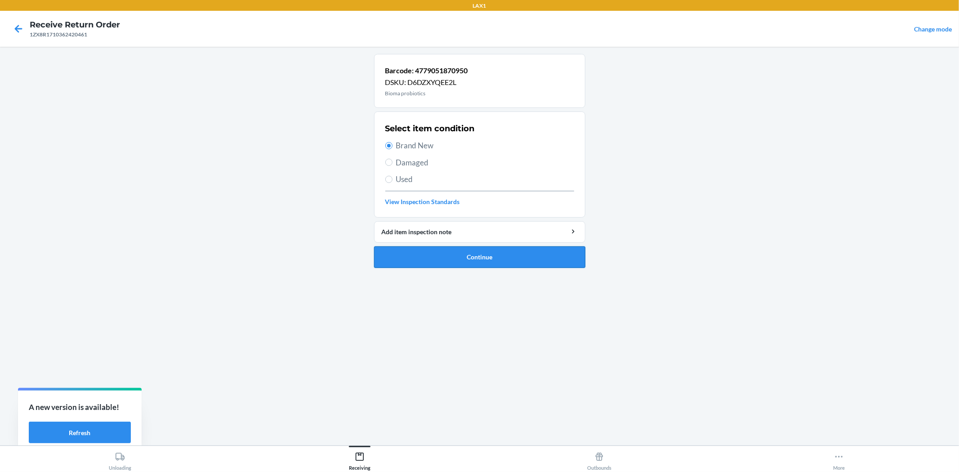
click at [459, 261] on button "Continue" at bounding box center [479, 257] width 211 height 22
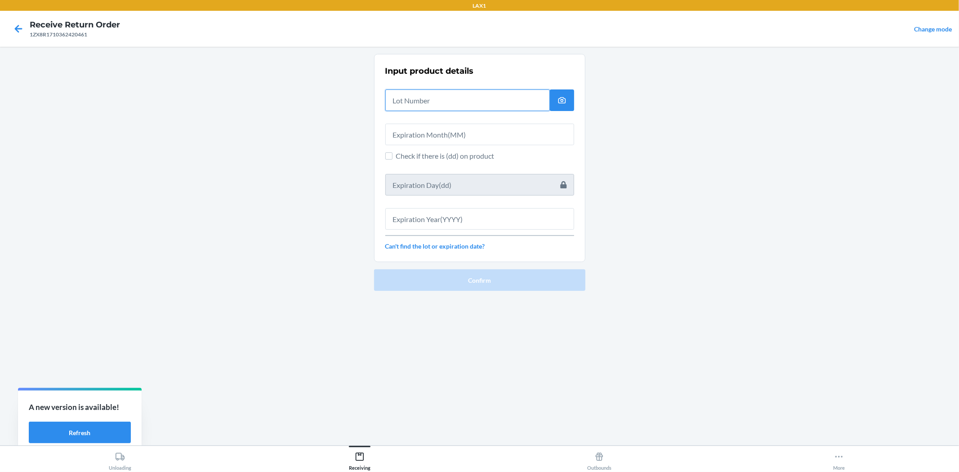
click at [425, 106] on input "text" at bounding box center [467, 100] width 164 height 22
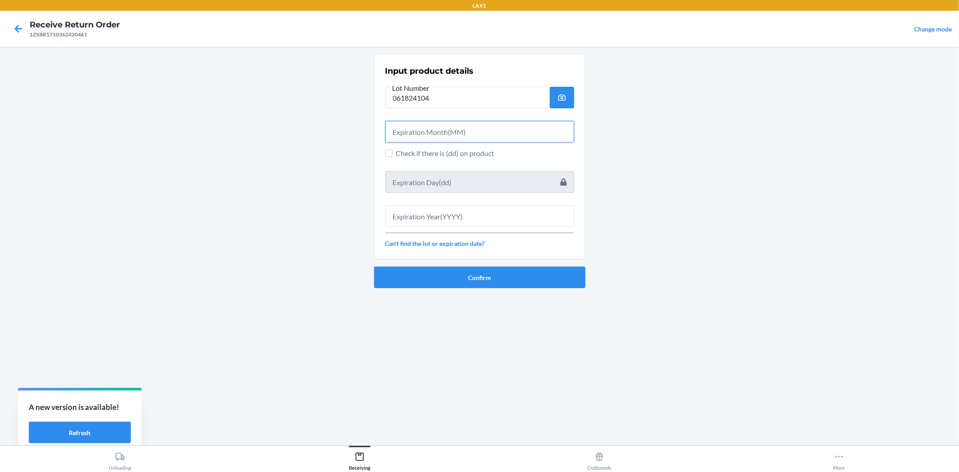
click at [531, 127] on input "text" at bounding box center [479, 132] width 189 height 22
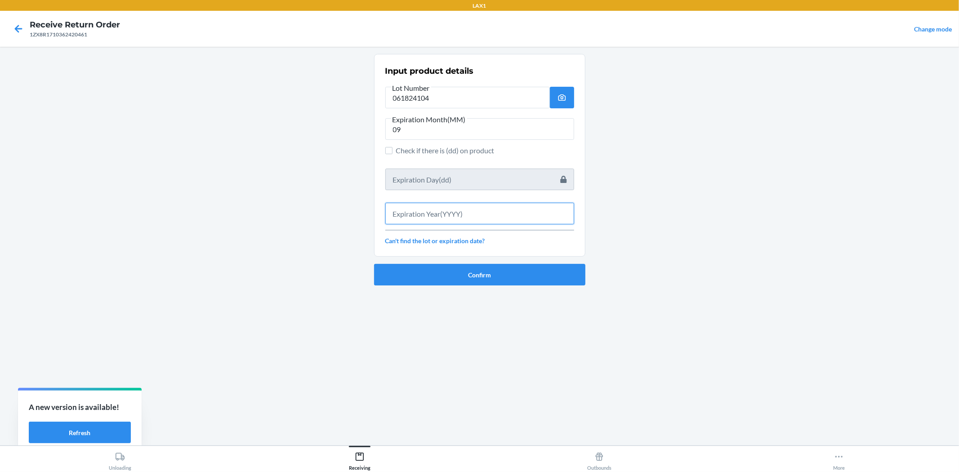
click at [516, 208] on input "text" at bounding box center [479, 214] width 189 height 22
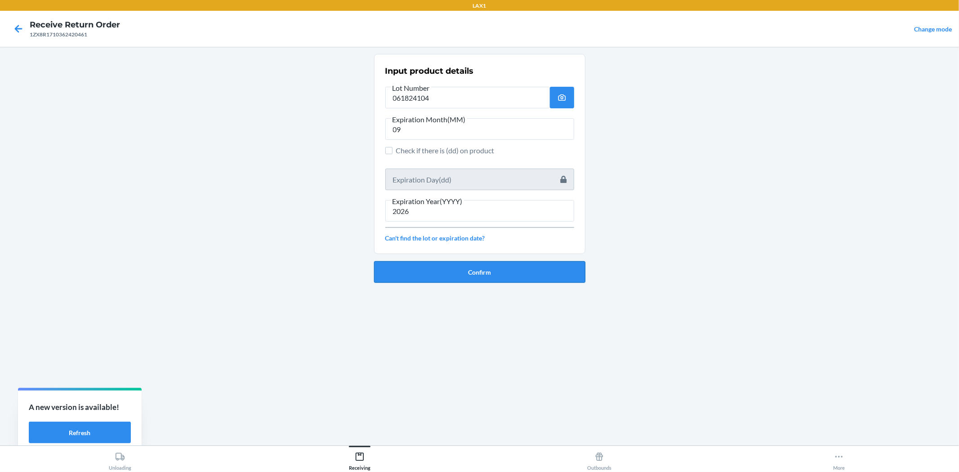
click at [507, 264] on button "Confirm" at bounding box center [479, 272] width 211 height 22
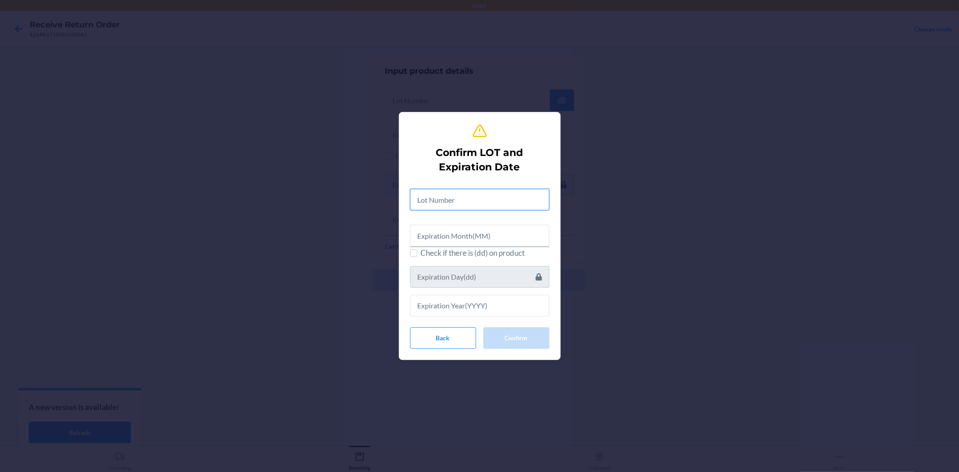
click at [477, 208] on input "text" at bounding box center [479, 200] width 139 height 22
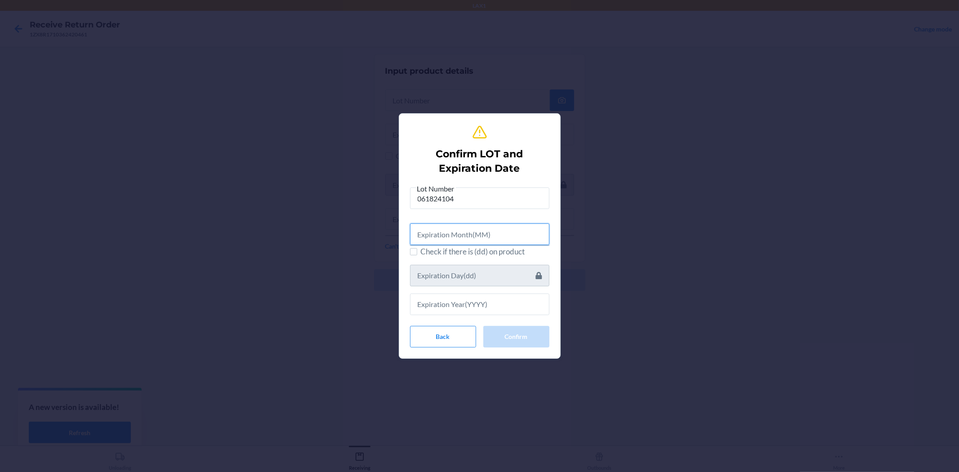
click at [472, 228] on input "text" at bounding box center [479, 234] width 139 height 22
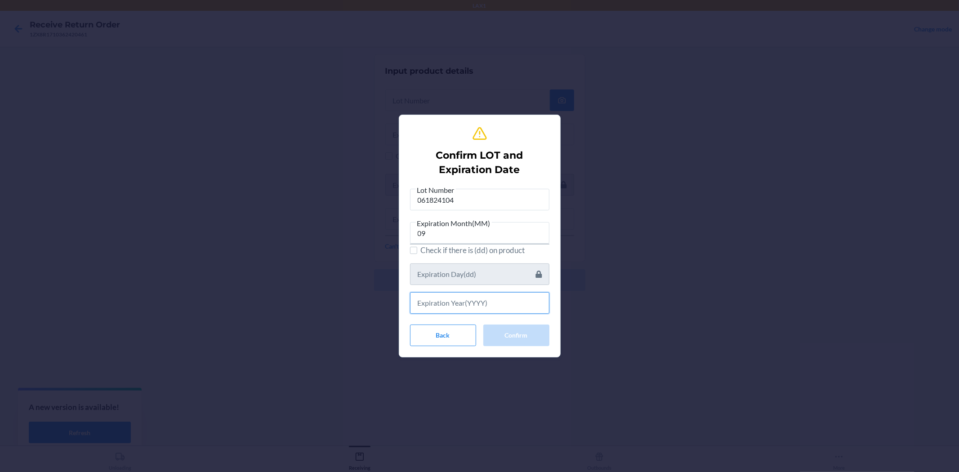
click at [506, 302] on input "text" at bounding box center [479, 303] width 139 height 22
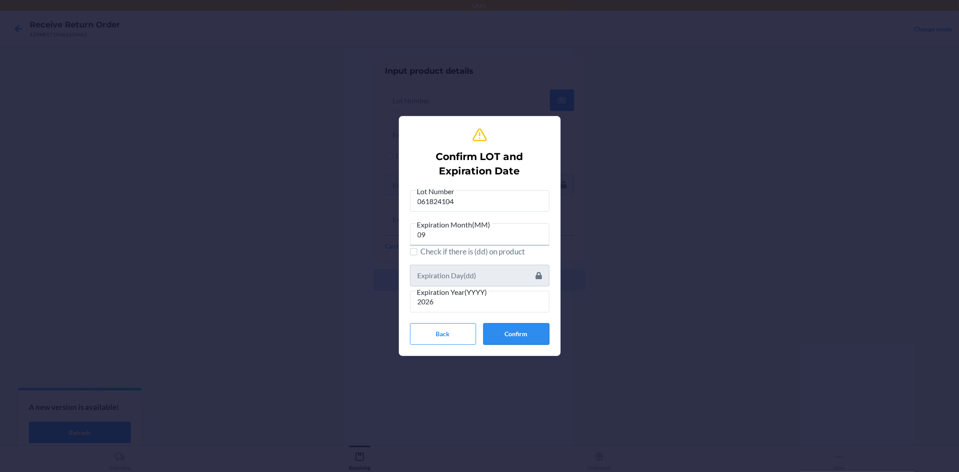
click at [516, 329] on button "Confirm" at bounding box center [516, 334] width 66 height 22
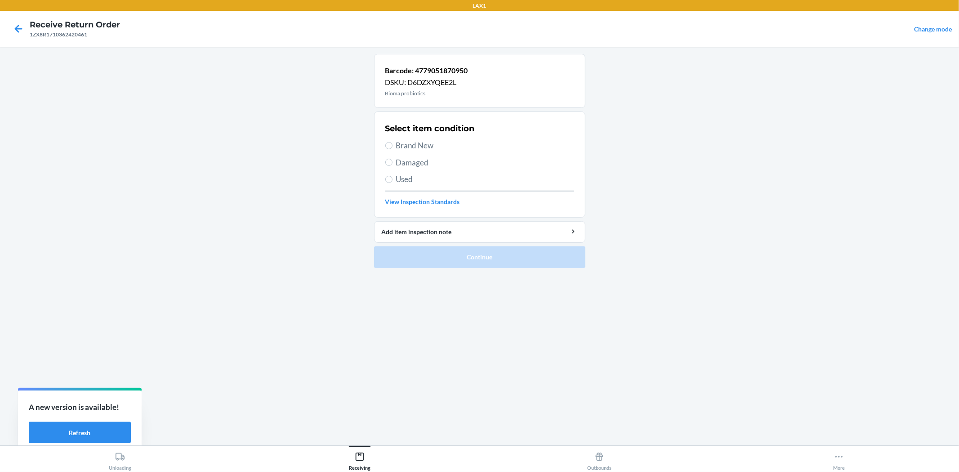
click at [423, 140] on span "Brand New" at bounding box center [485, 146] width 178 height 12
click at [392, 142] on input "Brand New" at bounding box center [388, 145] width 7 height 7
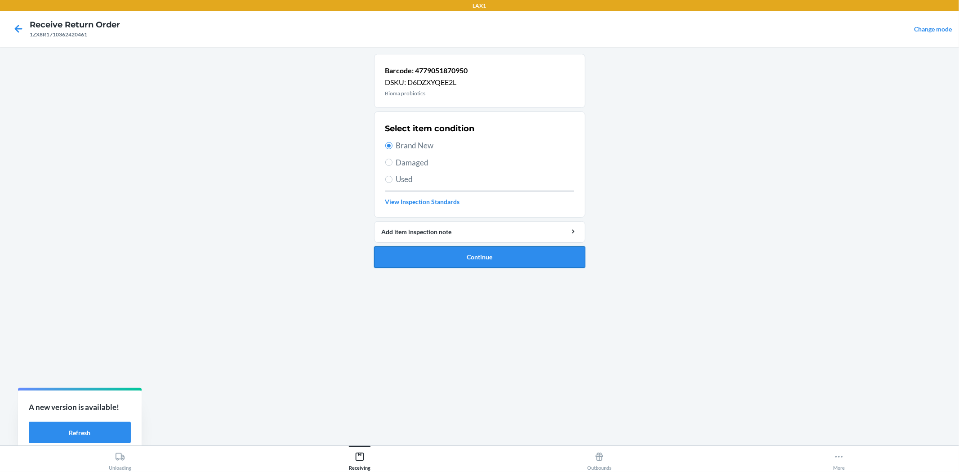
click at [448, 250] on button "Continue" at bounding box center [479, 257] width 211 height 22
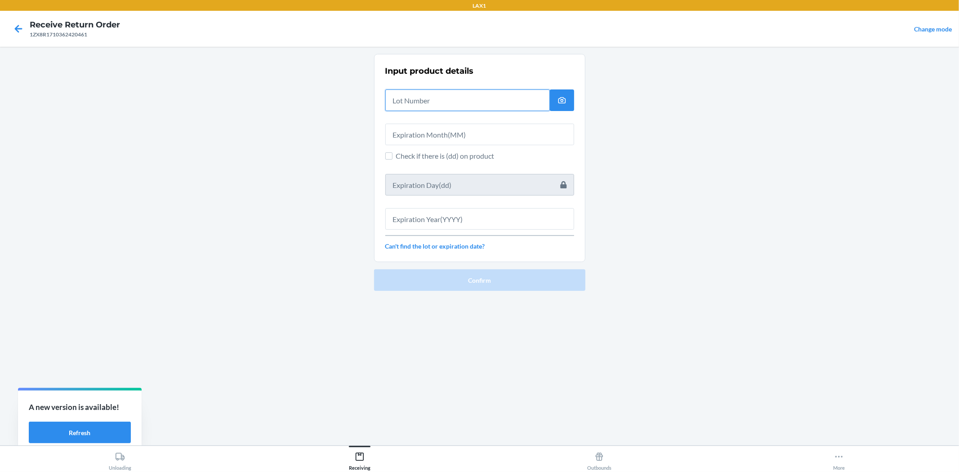
click at [436, 105] on input "text" at bounding box center [467, 100] width 164 height 22
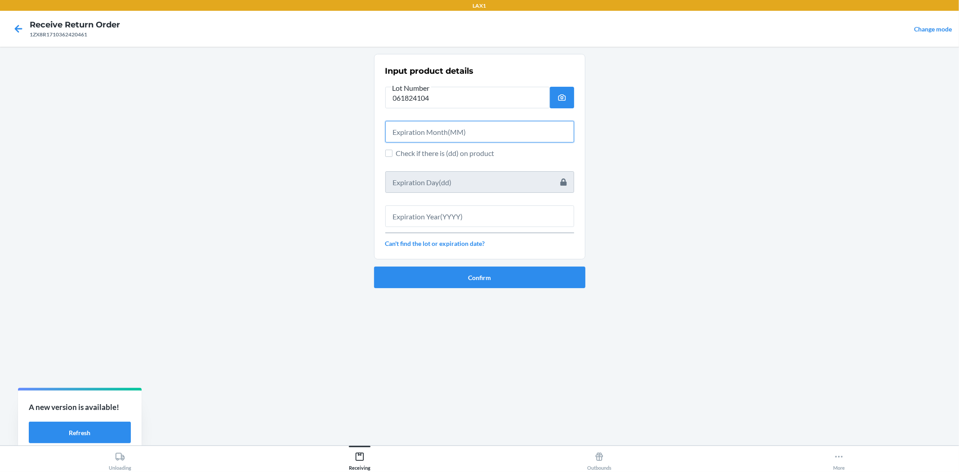
click at [410, 136] on input "text" at bounding box center [479, 132] width 189 height 22
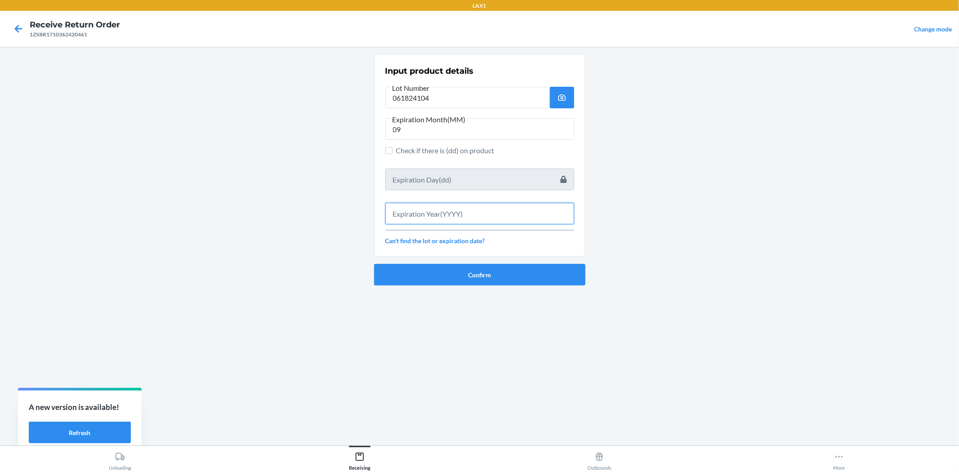
click at [449, 220] on input "text" at bounding box center [479, 214] width 189 height 22
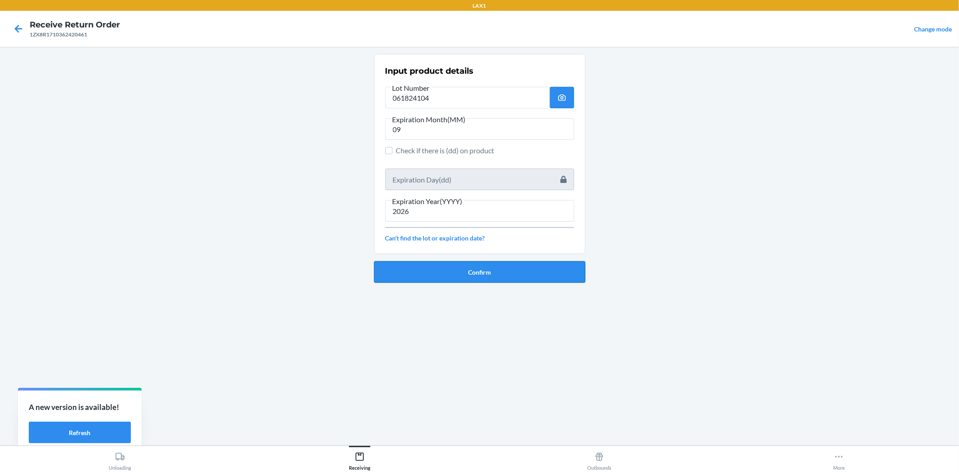
click at [456, 269] on button "Confirm" at bounding box center [479, 272] width 211 height 22
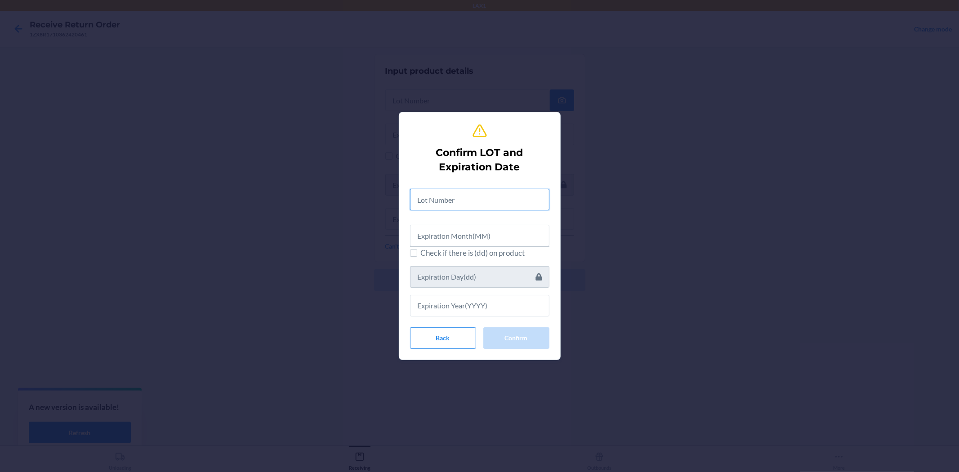
click at [448, 207] on input "text" at bounding box center [479, 200] width 139 height 22
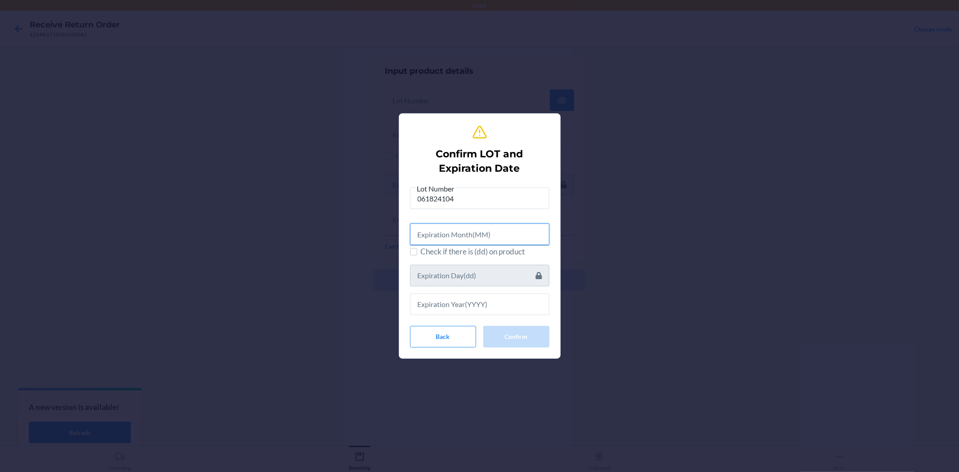
click at [452, 243] on input "text" at bounding box center [479, 234] width 139 height 22
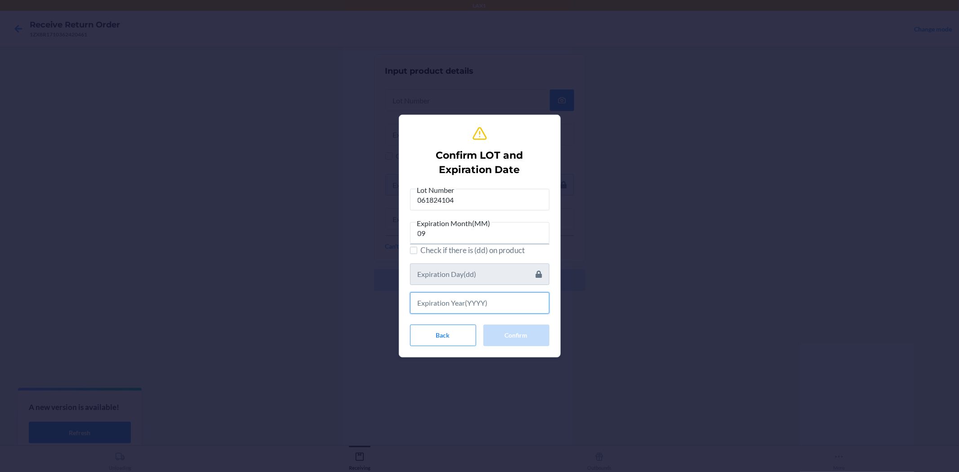
click at [481, 304] on input "text" at bounding box center [479, 303] width 139 height 22
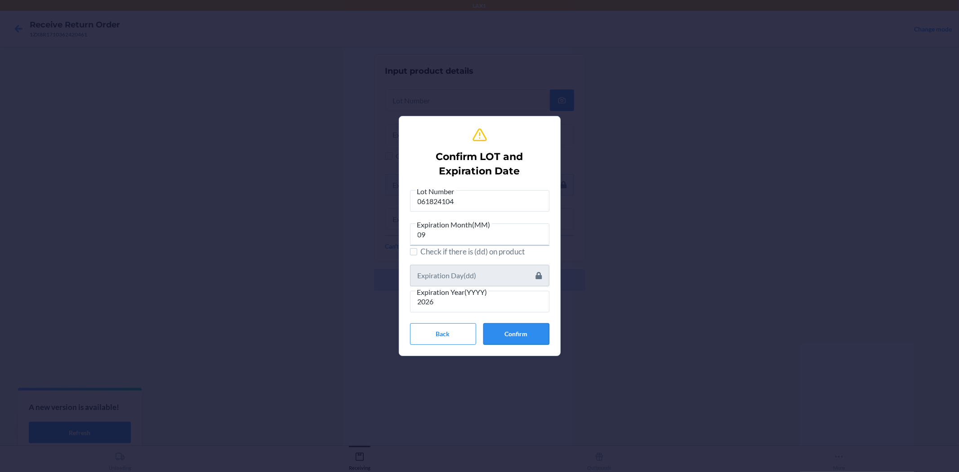
click at [524, 329] on button "Confirm" at bounding box center [516, 334] width 66 height 22
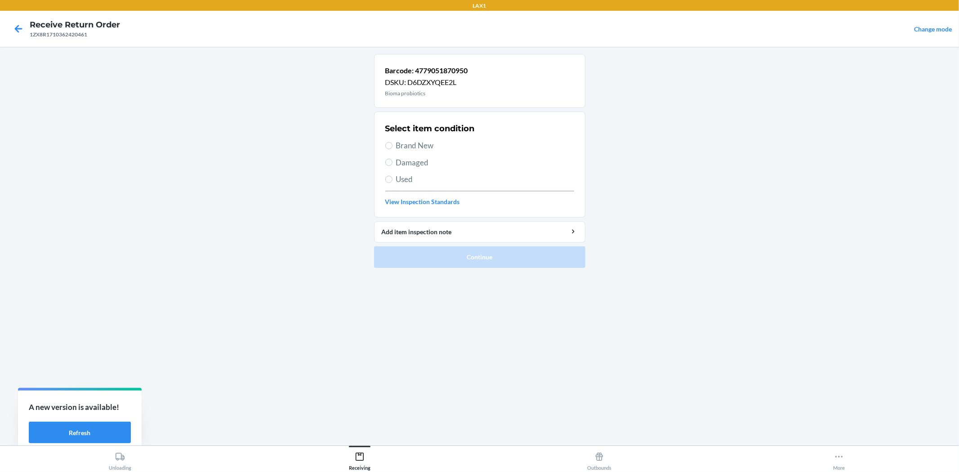
click at [420, 148] on span "Brand New" at bounding box center [485, 146] width 178 height 12
click at [392, 148] on input "Brand New" at bounding box center [388, 145] width 7 height 7
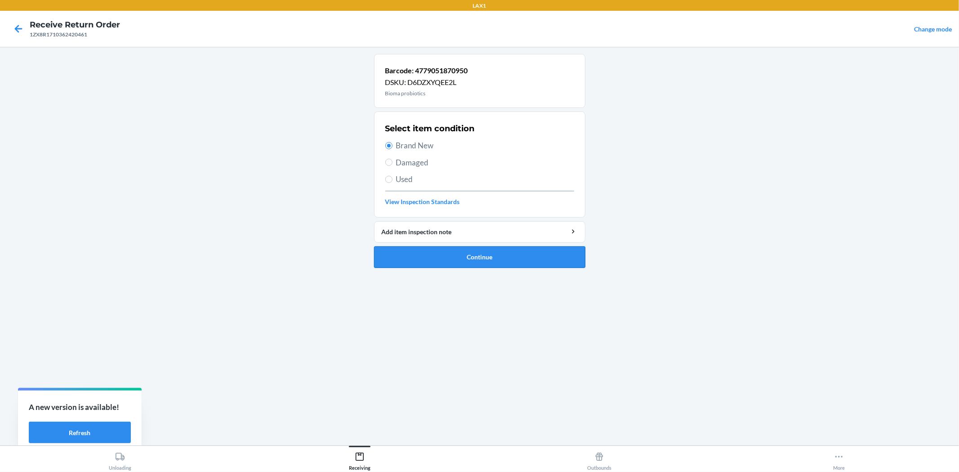
click at [475, 254] on button "Continue" at bounding box center [479, 257] width 211 height 22
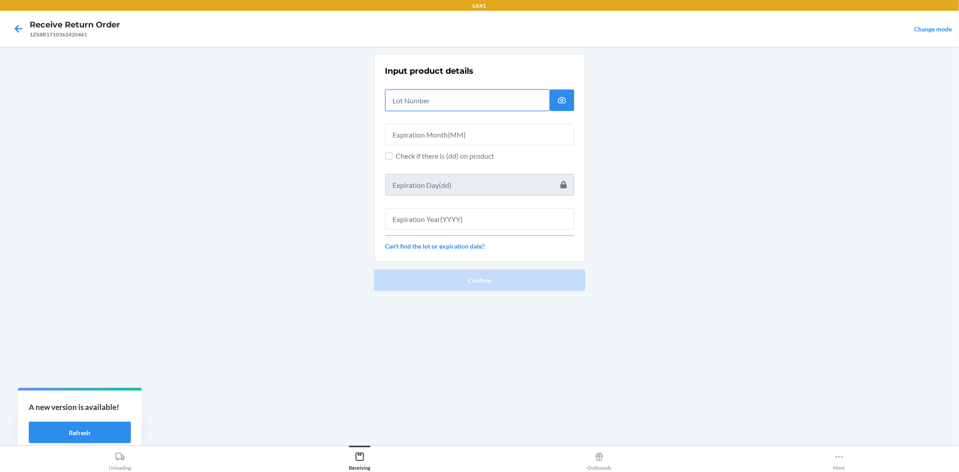
click at [412, 98] on input "text" at bounding box center [467, 100] width 164 height 22
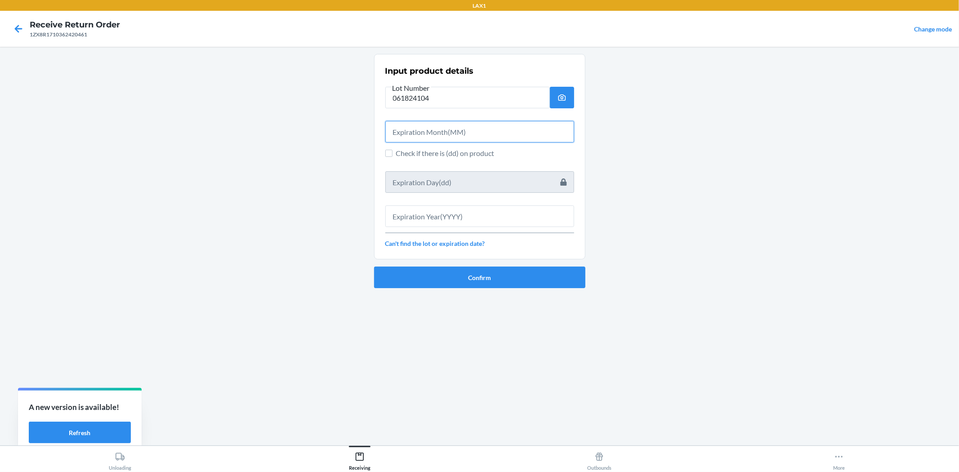
click at [406, 129] on input "text" at bounding box center [479, 132] width 189 height 22
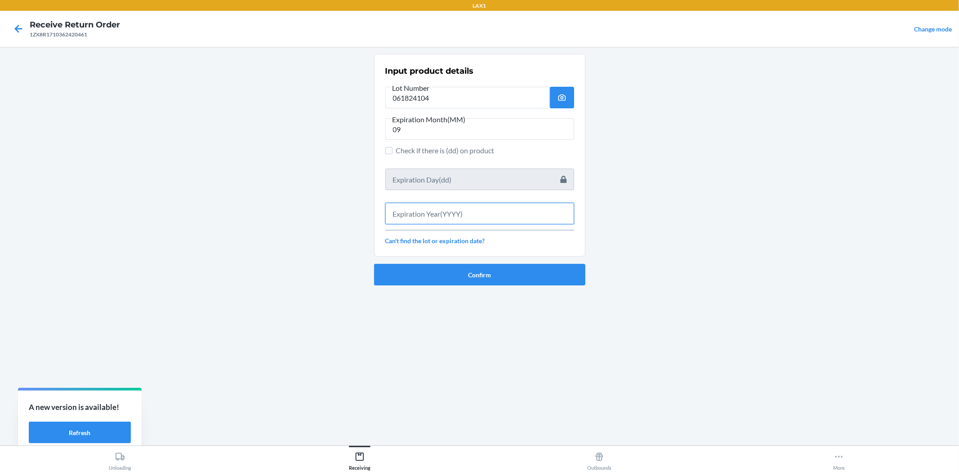
click at [468, 216] on input "text" at bounding box center [479, 214] width 189 height 22
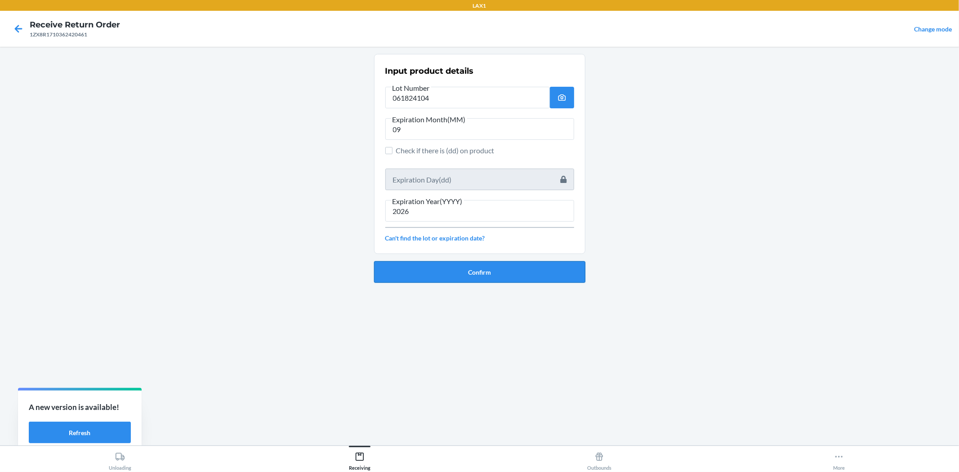
click at [496, 273] on button "Confirm" at bounding box center [479, 272] width 211 height 22
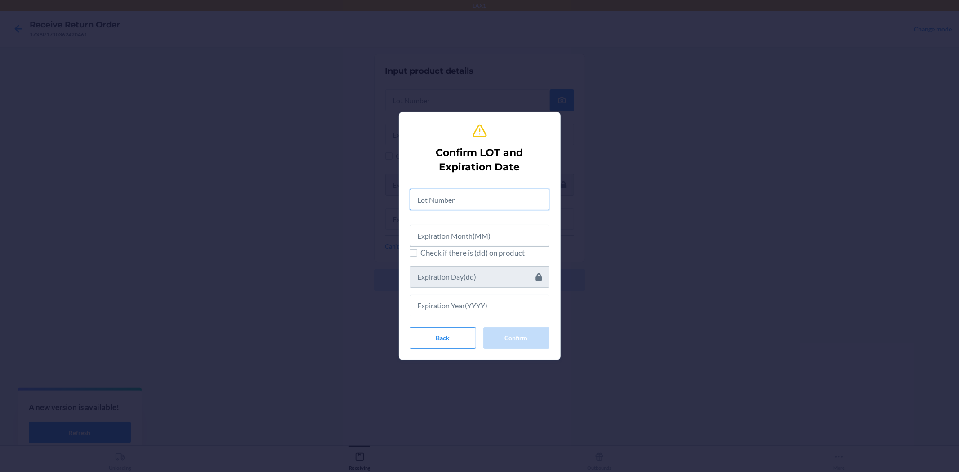
click at [474, 200] on input "text" at bounding box center [479, 200] width 139 height 22
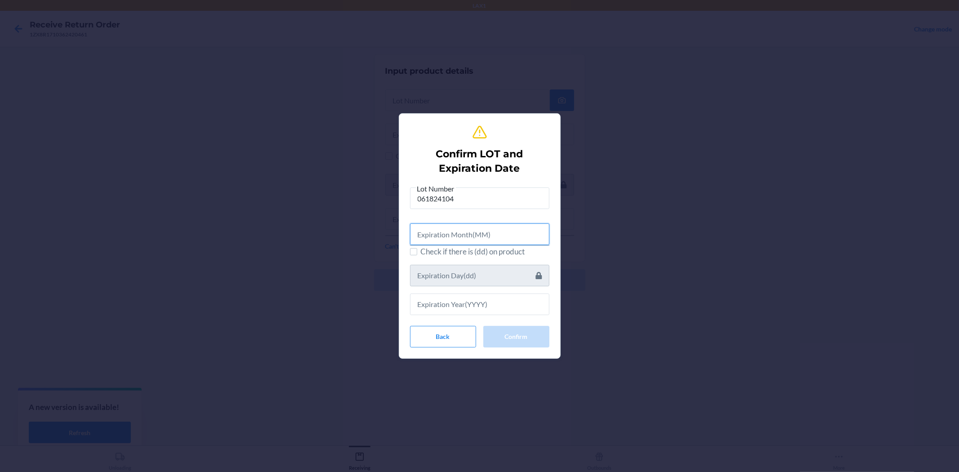
click at [449, 237] on input "text" at bounding box center [479, 234] width 139 height 22
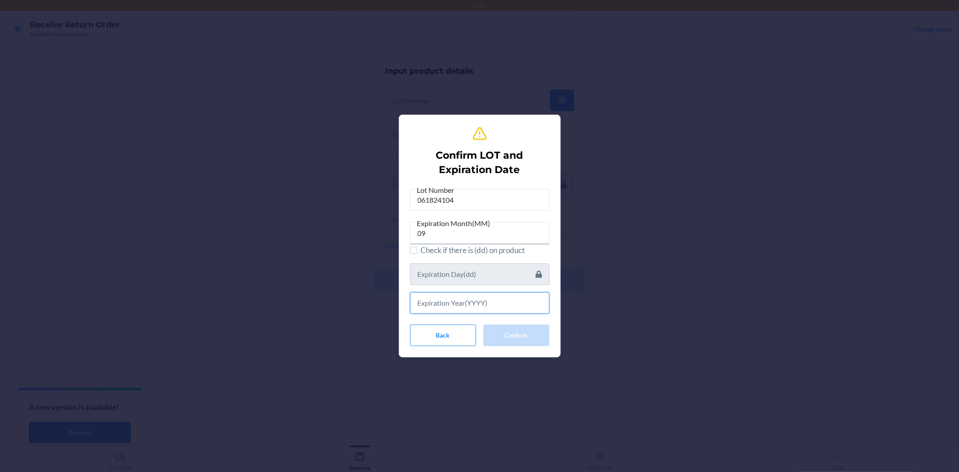
click at [456, 299] on input "text" at bounding box center [479, 303] width 139 height 22
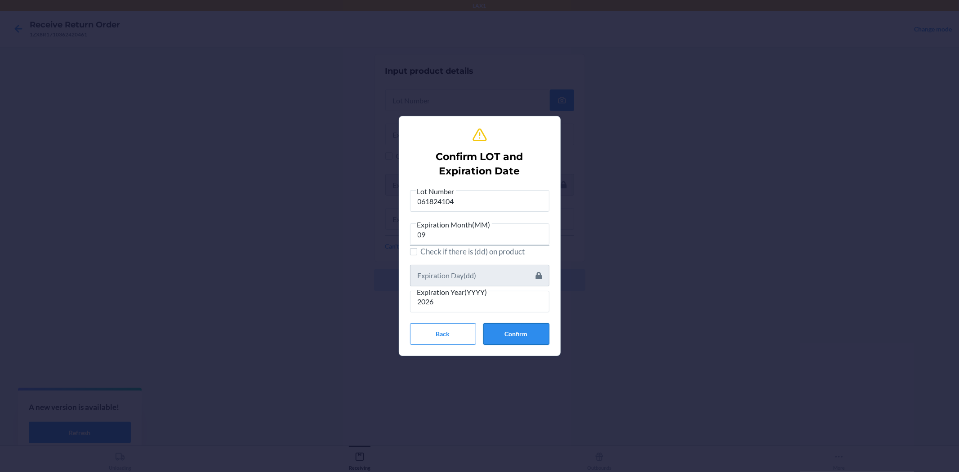
click at [507, 323] on button "Confirm" at bounding box center [516, 334] width 66 height 22
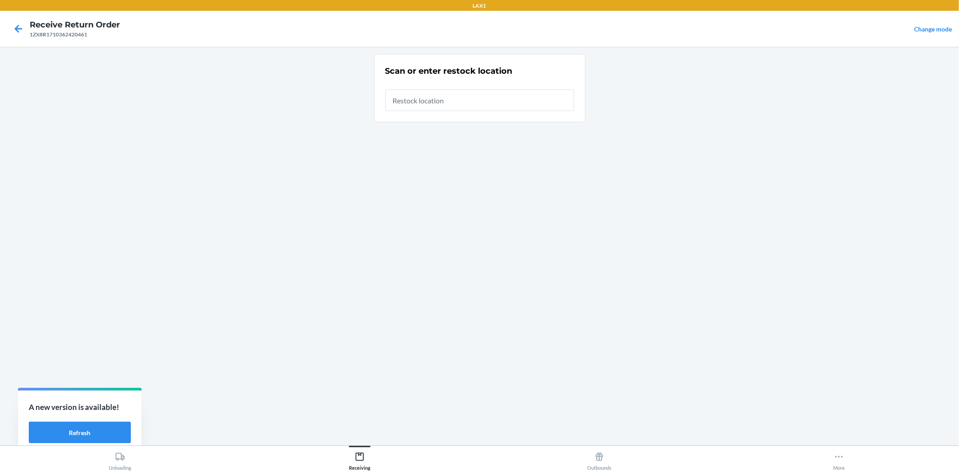
click at [479, 106] on input "text" at bounding box center [479, 100] width 189 height 22
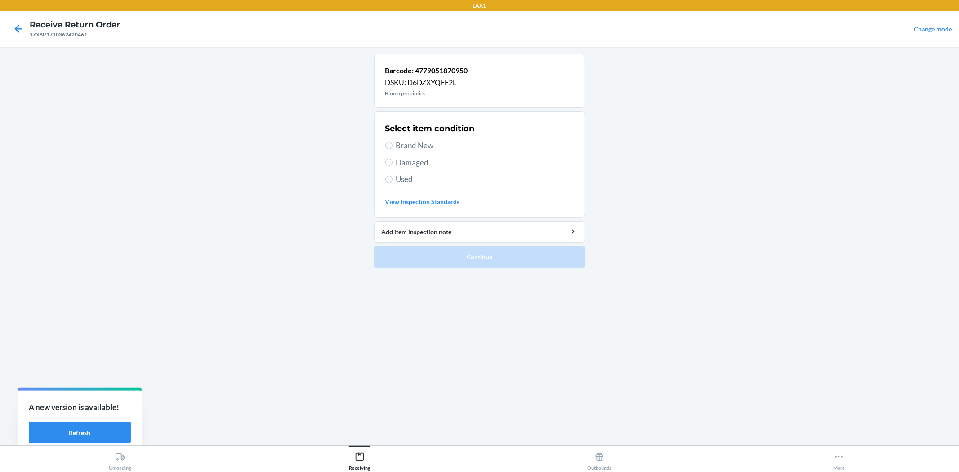
click at [392, 164] on label "Damaged" at bounding box center [479, 163] width 189 height 12
click at [392, 164] on input "Damaged" at bounding box center [388, 162] width 7 height 7
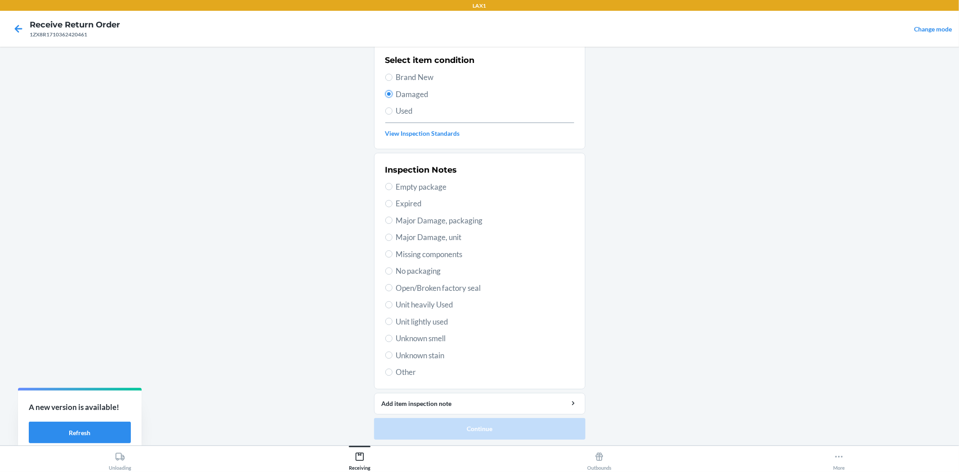
scroll to position [69, 0]
click at [452, 288] on span "Open/Broken factory seal" at bounding box center [485, 287] width 178 height 12
click at [392, 288] on input "Open/Broken factory seal" at bounding box center [388, 286] width 7 height 7
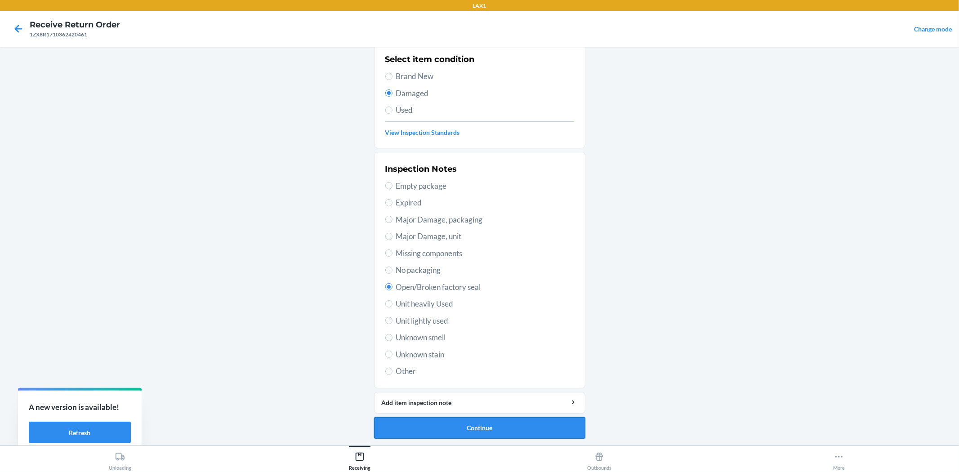
click at [511, 436] on button "Continue" at bounding box center [479, 428] width 211 height 22
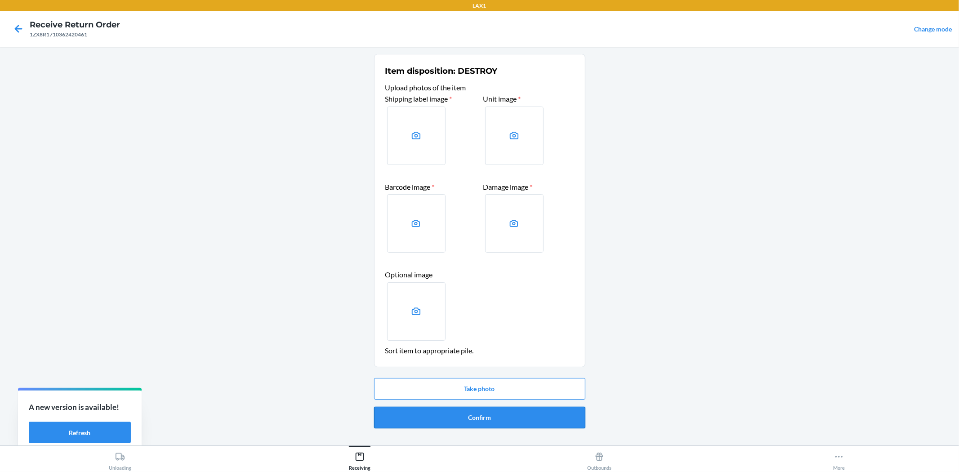
click at [484, 417] on button "Confirm" at bounding box center [479, 418] width 211 height 22
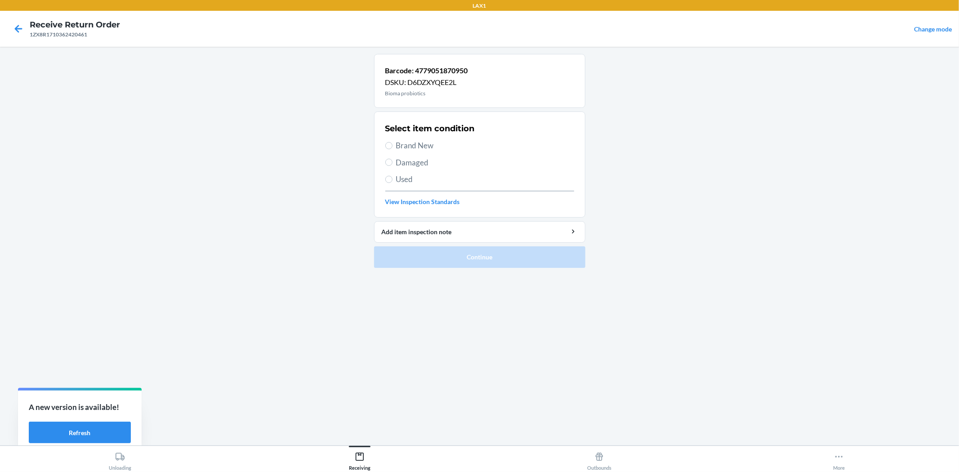
click at [413, 147] on span "Brand New" at bounding box center [485, 146] width 178 height 12
click at [392, 147] on input "Brand New" at bounding box center [388, 145] width 7 height 7
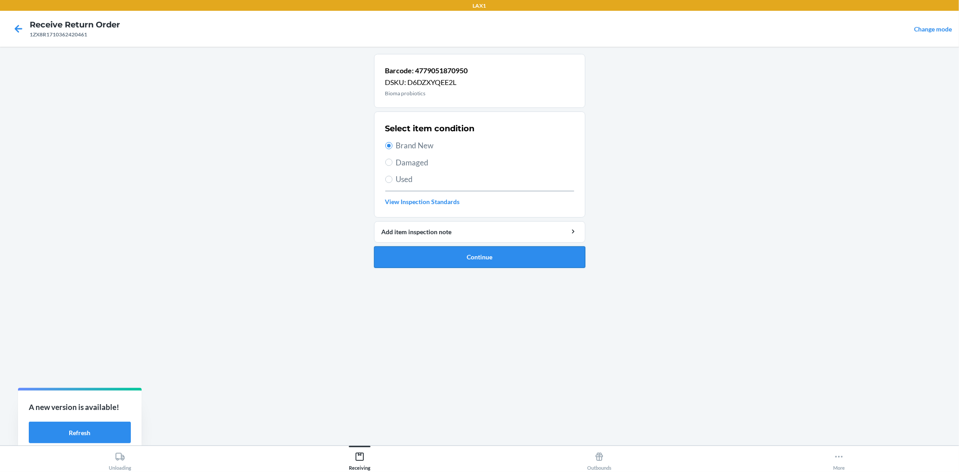
click at [475, 261] on button "Continue" at bounding box center [479, 257] width 211 height 22
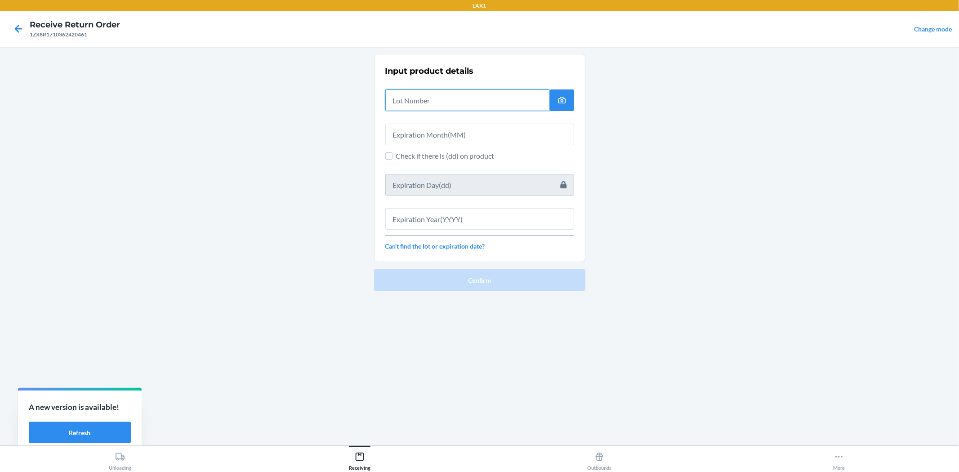
click at [443, 106] on input "text" at bounding box center [467, 100] width 164 height 22
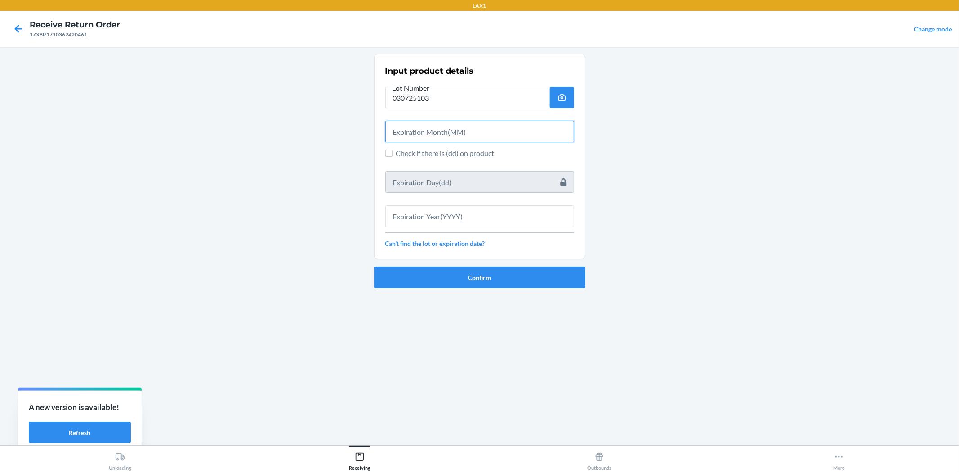
click at [434, 129] on input "text" at bounding box center [479, 132] width 189 height 22
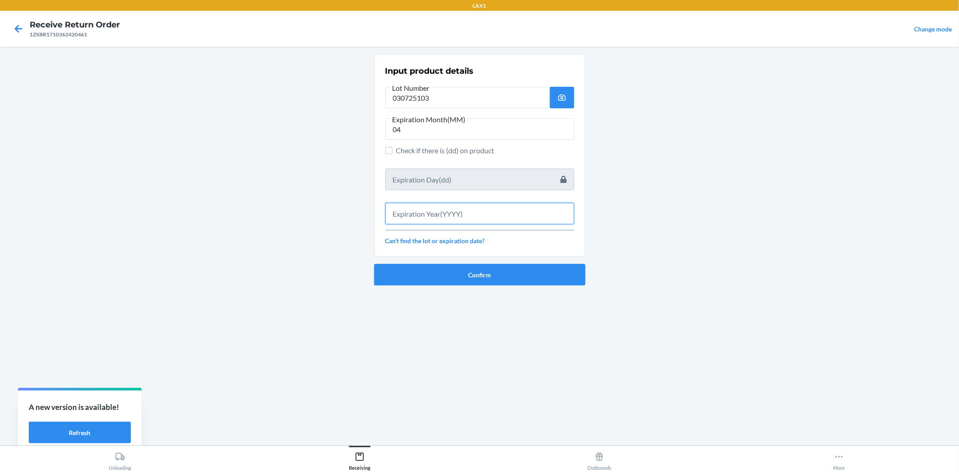
click at [432, 221] on input "text" at bounding box center [479, 214] width 189 height 22
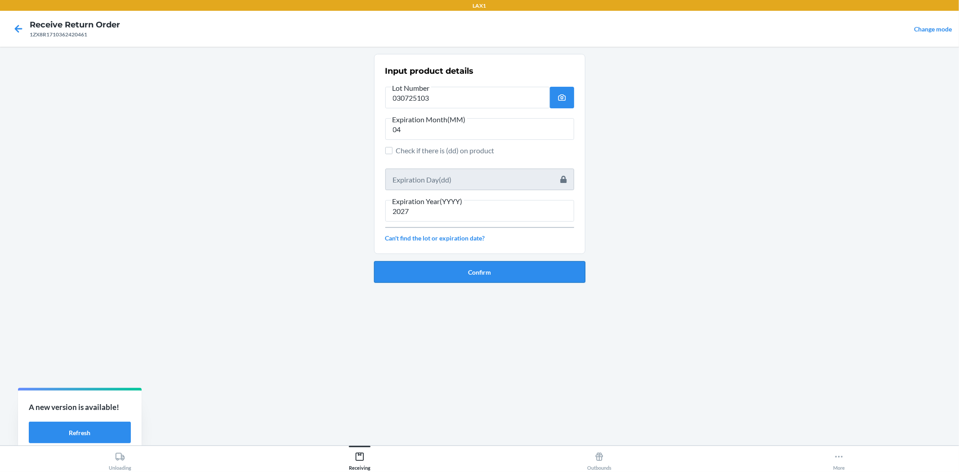
click at [441, 270] on button "Confirm" at bounding box center [479, 272] width 211 height 22
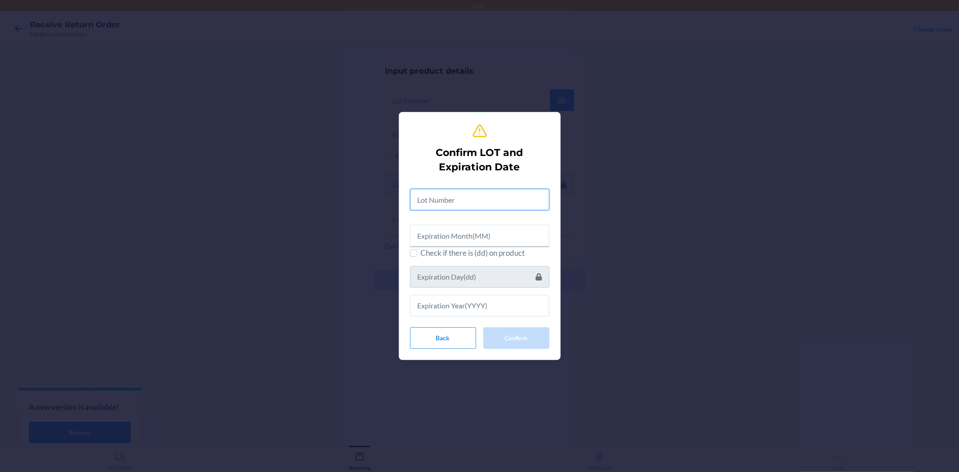
click at [470, 208] on input "text" at bounding box center [479, 200] width 139 height 22
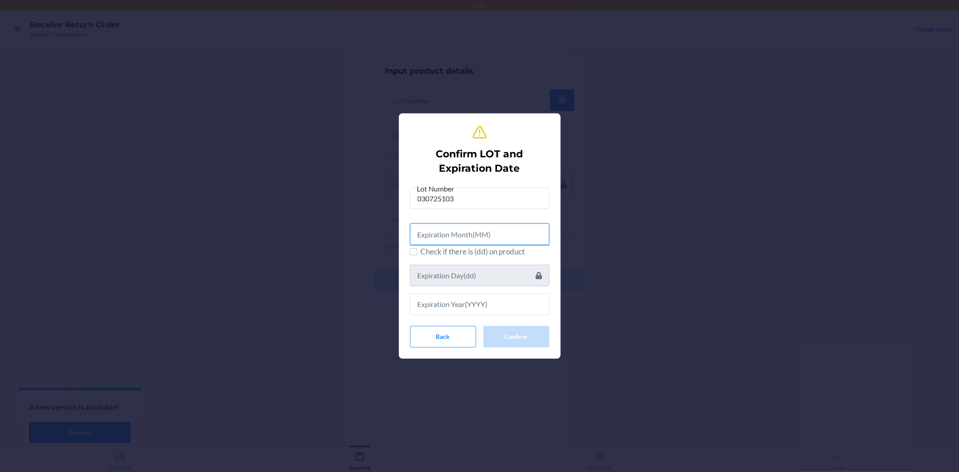
click at [473, 232] on input "text" at bounding box center [479, 234] width 139 height 22
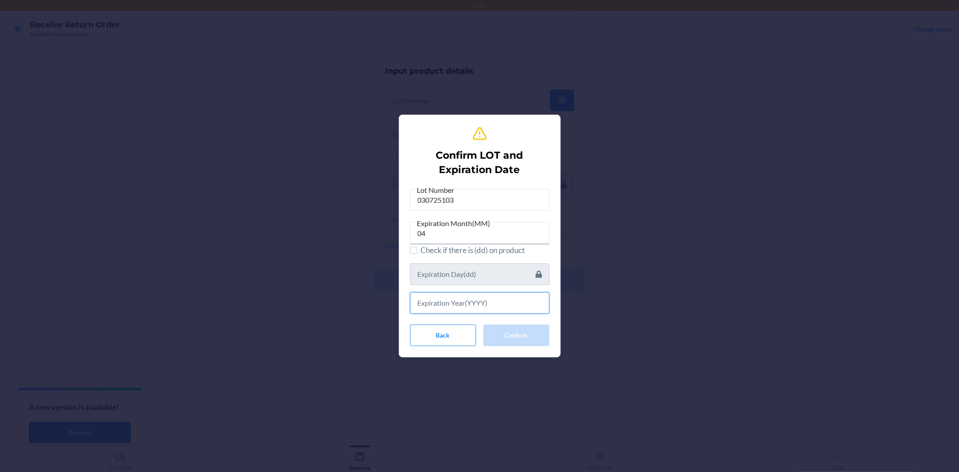
drag, startPoint x: 500, startPoint y: 299, endPoint x: 500, endPoint y: 289, distance: 9.9
click at [500, 298] on input "text" at bounding box center [479, 303] width 139 height 22
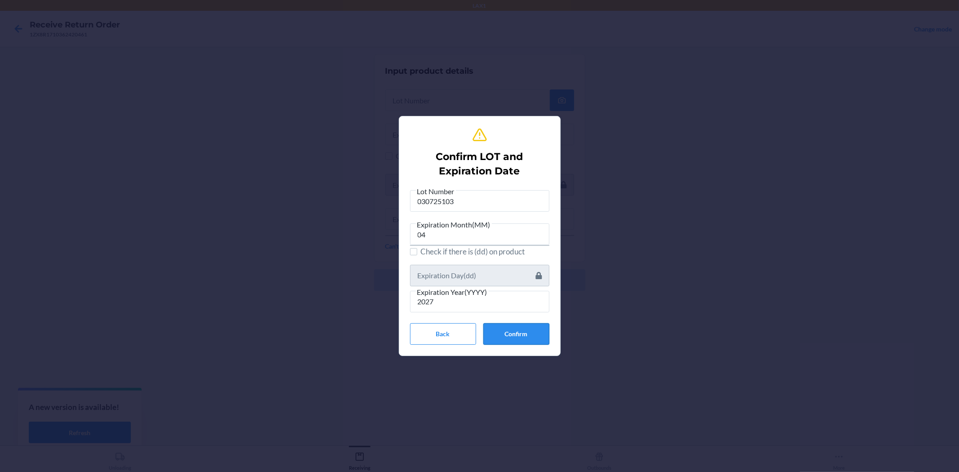
click at [538, 333] on button "Confirm" at bounding box center [516, 334] width 66 height 22
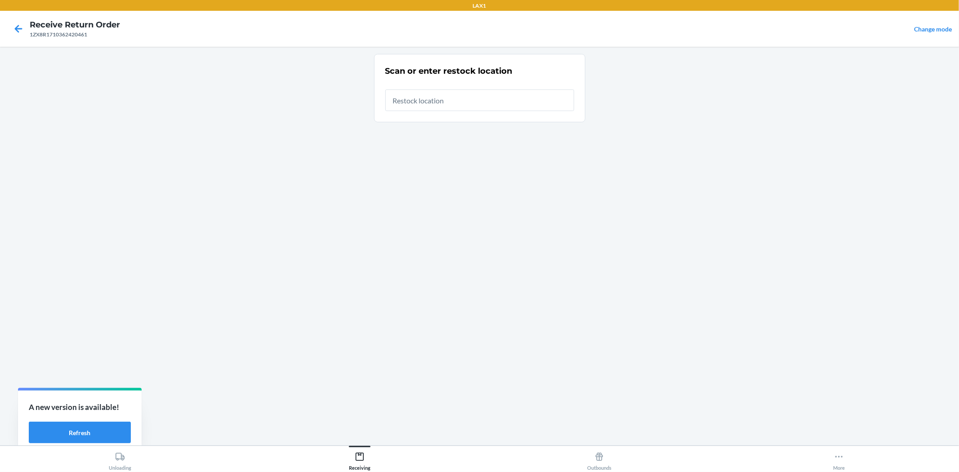
click at [462, 99] on input "text" at bounding box center [479, 100] width 189 height 22
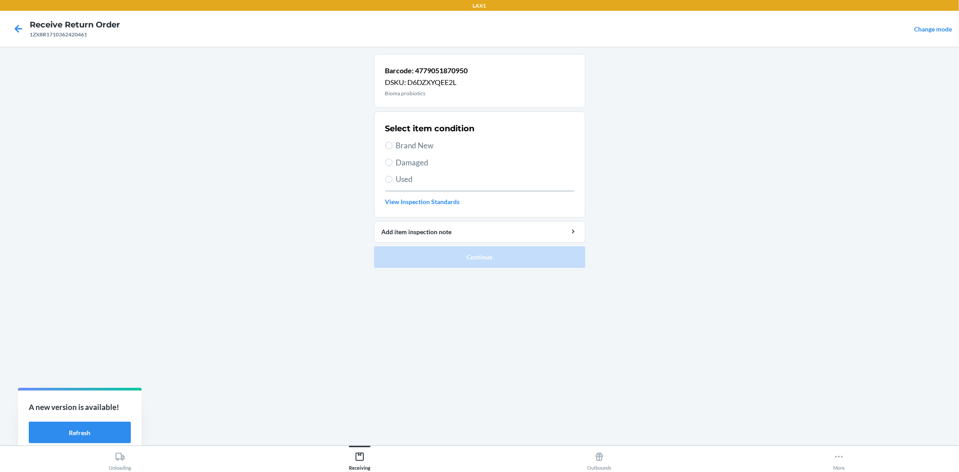
click at [409, 141] on span "Brand New" at bounding box center [485, 146] width 178 height 12
click at [392, 142] on input "Brand New" at bounding box center [388, 145] width 7 height 7
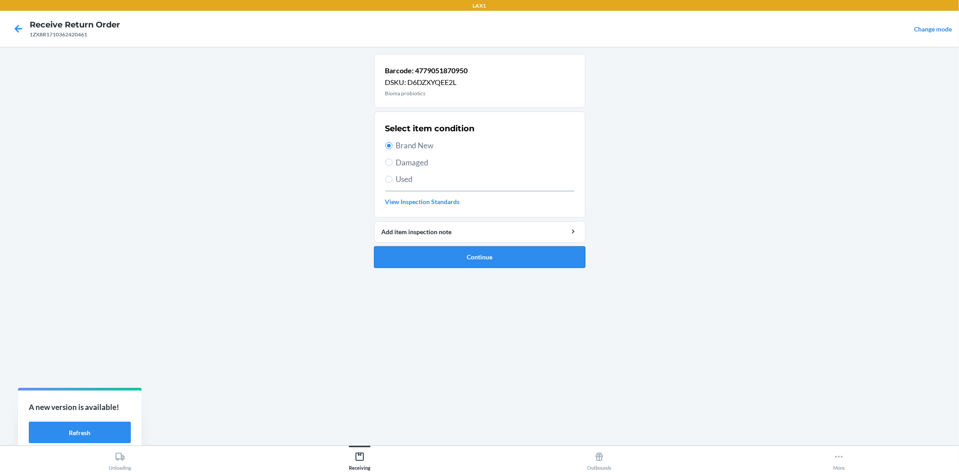
click at [465, 249] on button "Continue" at bounding box center [479, 257] width 211 height 22
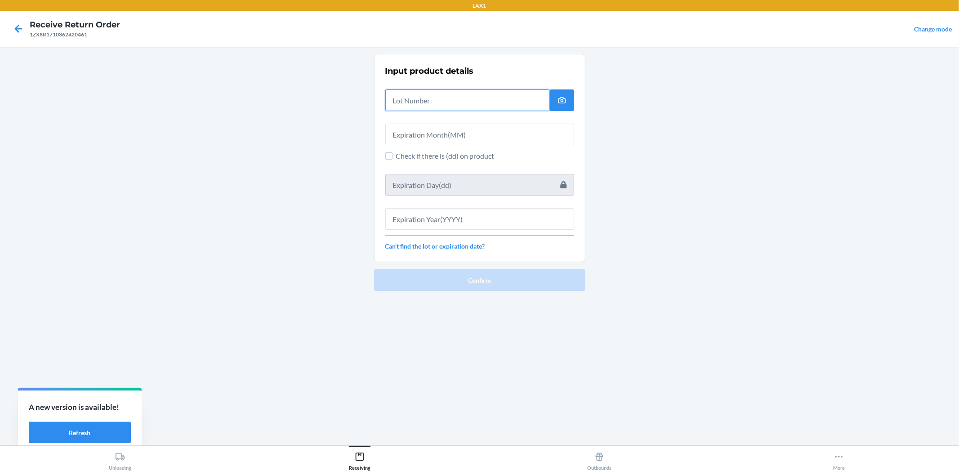
click at [392, 107] on input "text" at bounding box center [467, 100] width 164 height 22
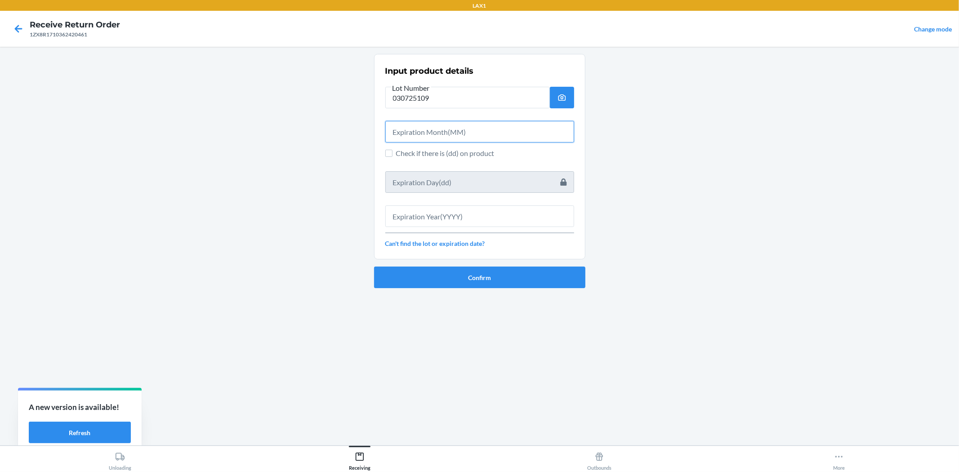
click at [412, 129] on input "text" at bounding box center [479, 132] width 189 height 22
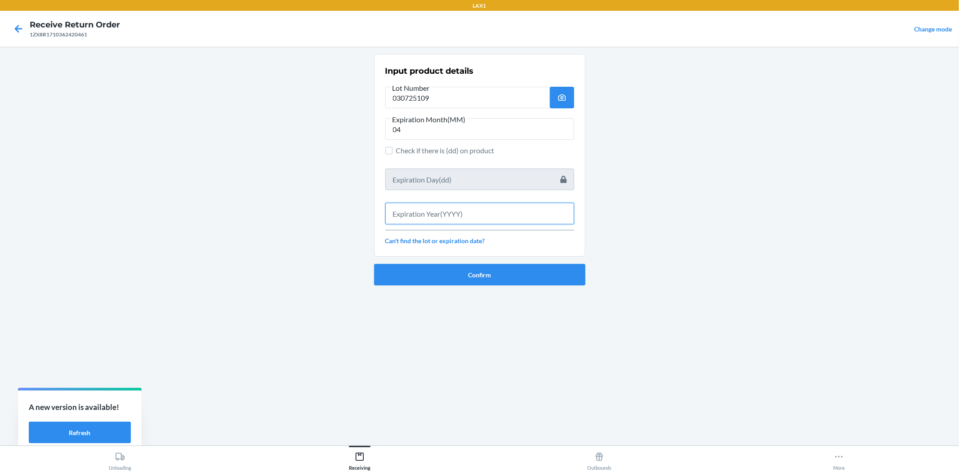
click at [449, 210] on input "text" at bounding box center [479, 214] width 189 height 22
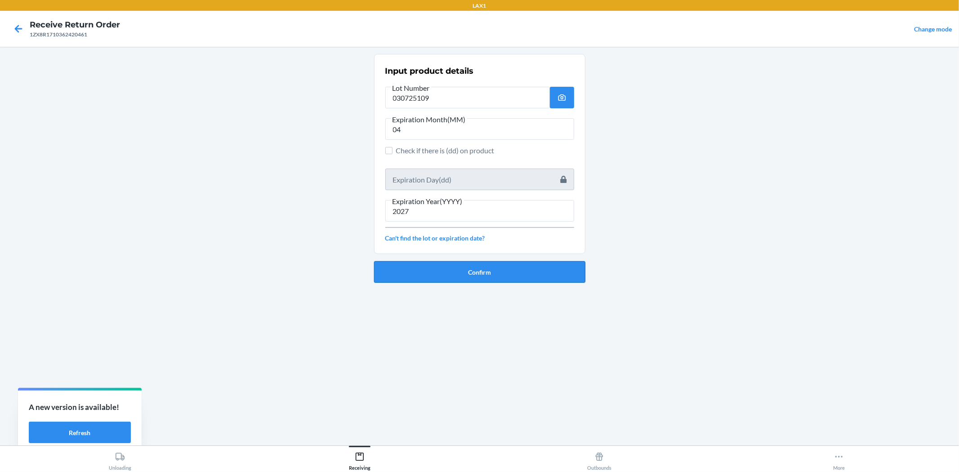
click at [506, 274] on button "Confirm" at bounding box center [479, 272] width 211 height 22
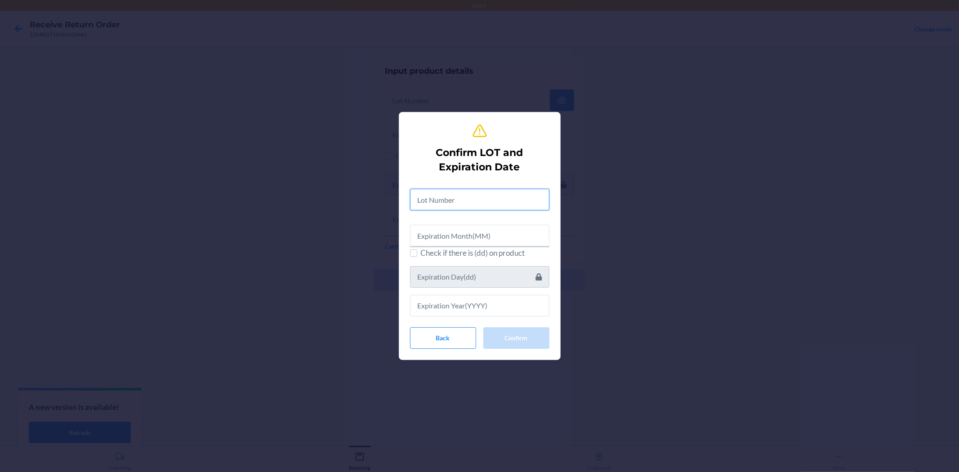
click at [445, 196] on input "text" at bounding box center [479, 200] width 139 height 22
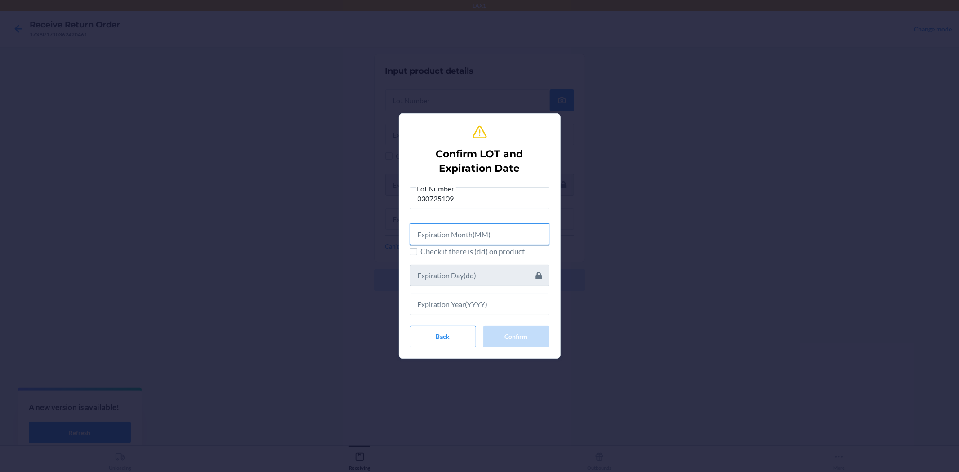
click at [459, 238] on input "text" at bounding box center [479, 234] width 139 height 22
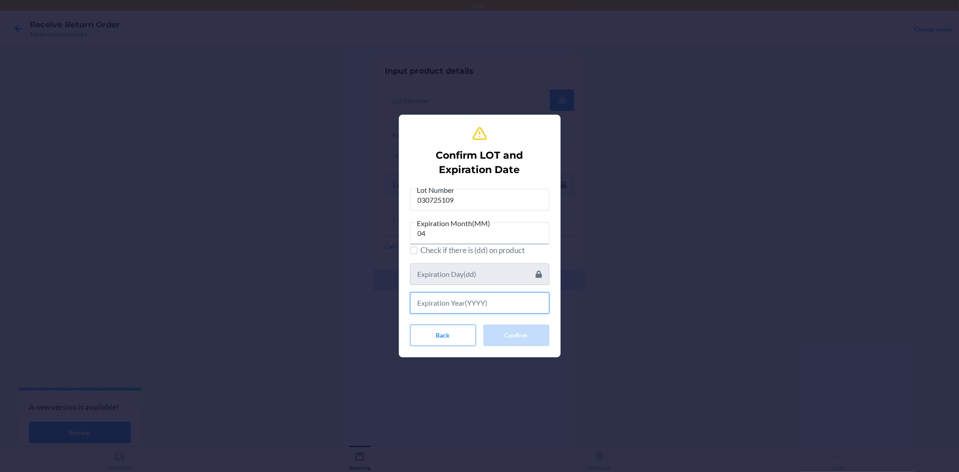
click at [459, 302] on input "text" at bounding box center [479, 303] width 139 height 22
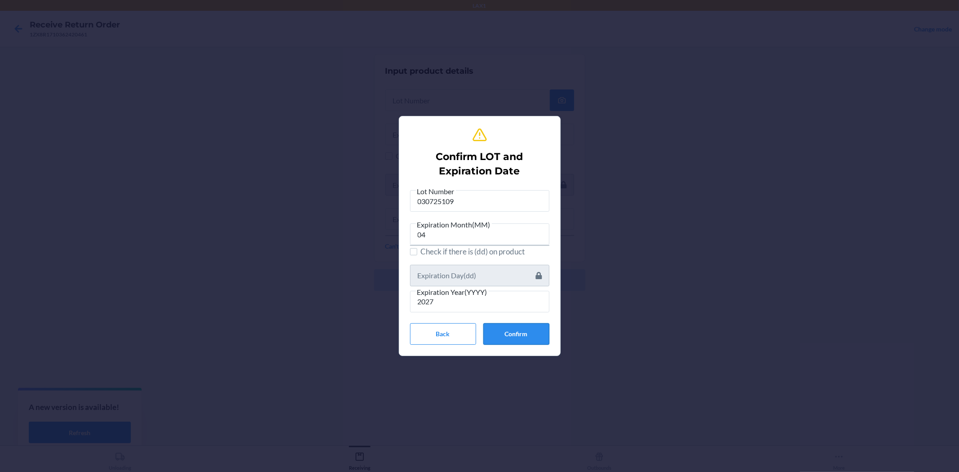
click at [518, 329] on button "Confirm" at bounding box center [516, 334] width 66 height 22
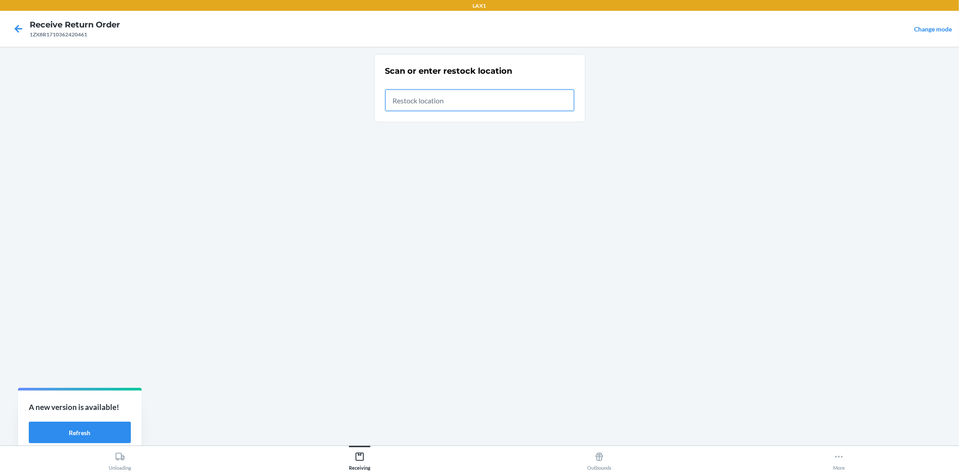
drag, startPoint x: 397, startPoint y: 102, endPoint x: 395, endPoint y: 108, distance: 6.9
click at [397, 103] on input "text" at bounding box center [479, 100] width 189 height 22
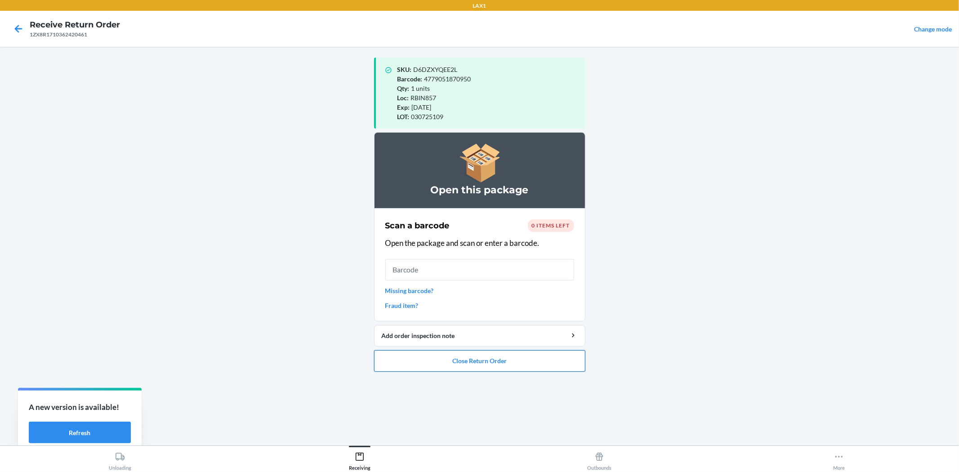
click at [534, 352] on button "Close Return Order" at bounding box center [479, 361] width 211 height 22
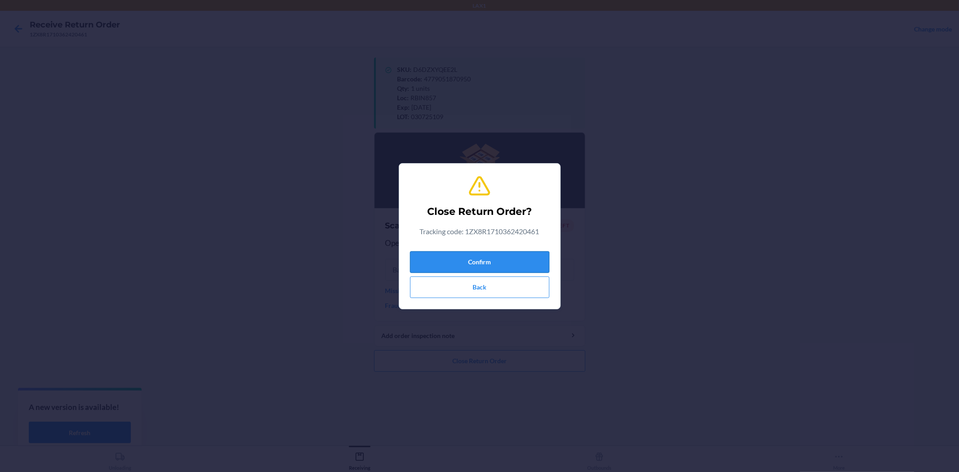
click at [508, 254] on button "Confirm" at bounding box center [479, 262] width 139 height 22
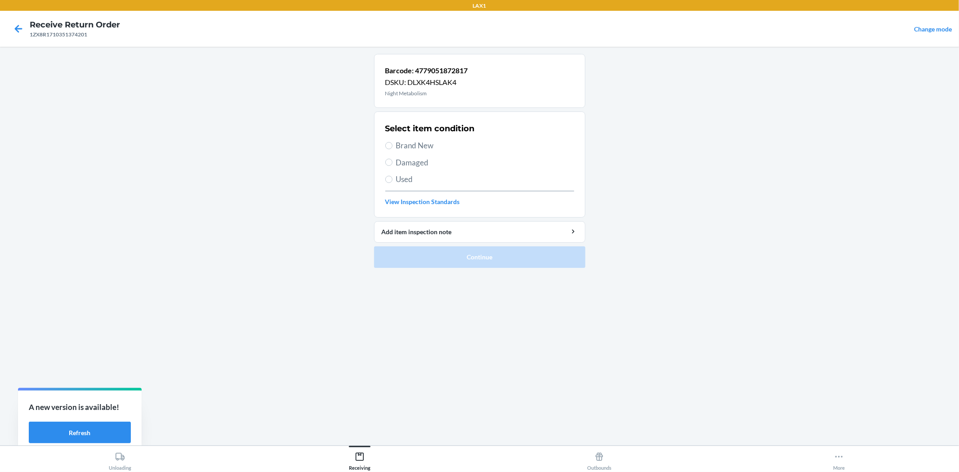
click at [422, 144] on span "Brand New" at bounding box center [485, 146] width 178 height 12
click at [392, 144] on input "Brand New" at bounding box center [388, 145] width 7 height 7
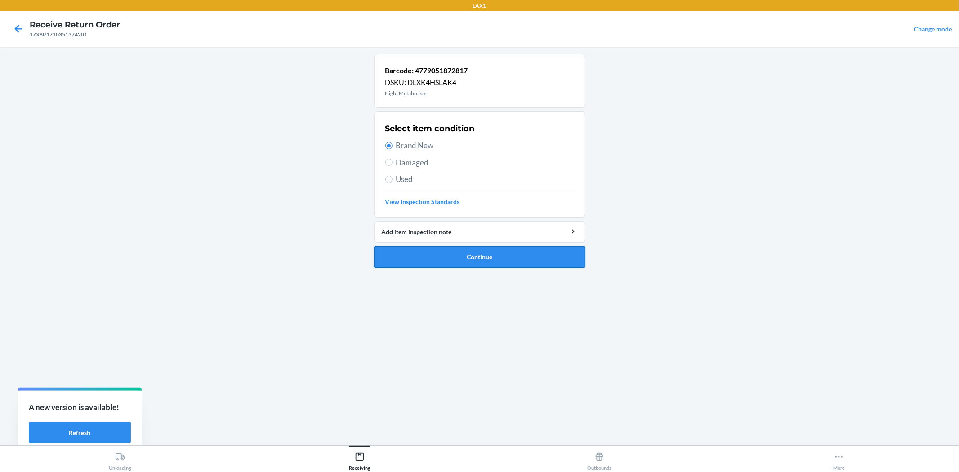
click at [458, 251] on button "Continue" at bounding box center [479, 257] width 211 height 22
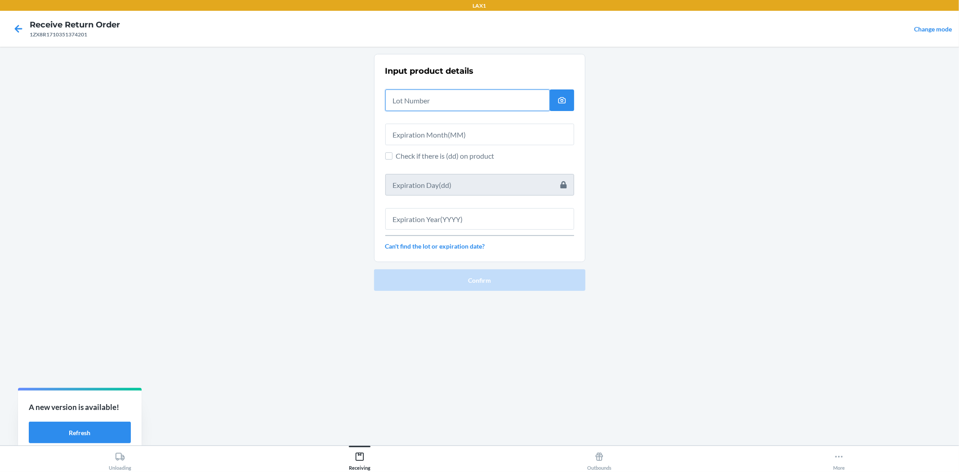
click at [452, 102] on input "text" at bounding box center [467, 100] width 164 height 22
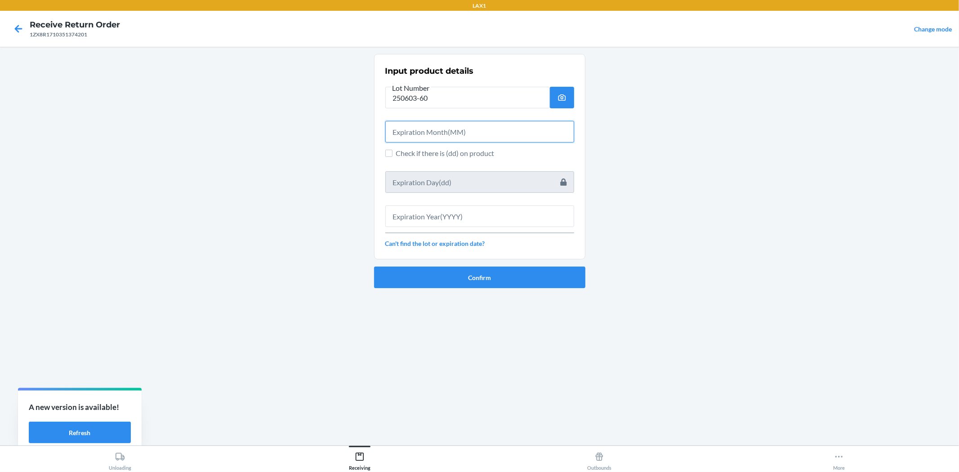
click at [451, 126] on input "text" at bounding box center [479, 132] width 189 height 22
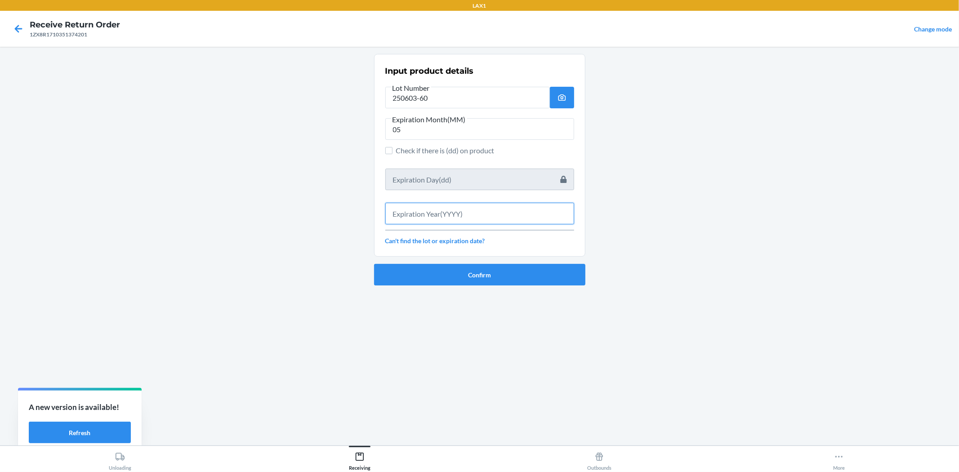
click at [471, 209] on input "text" at bounding box center [479, 214] width 189 height 22
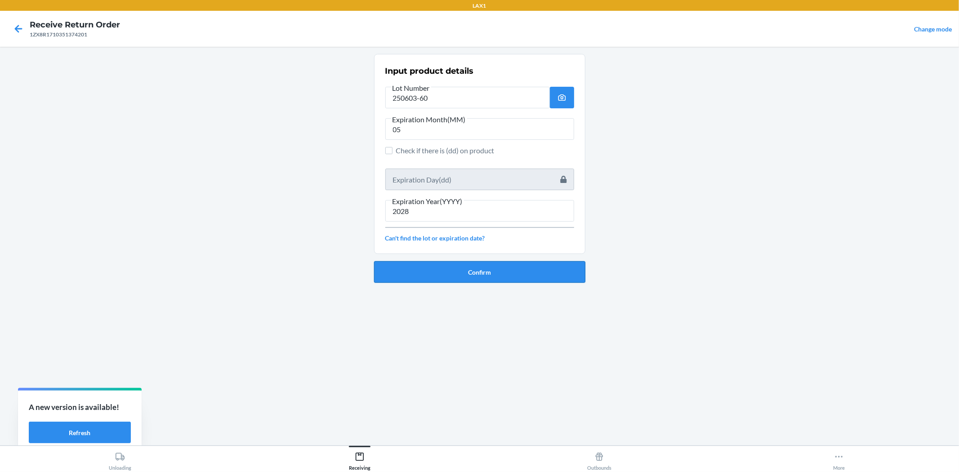
click at [484, 276] on button "Confirm" at bounding box center [479, 272] width 211 height 22
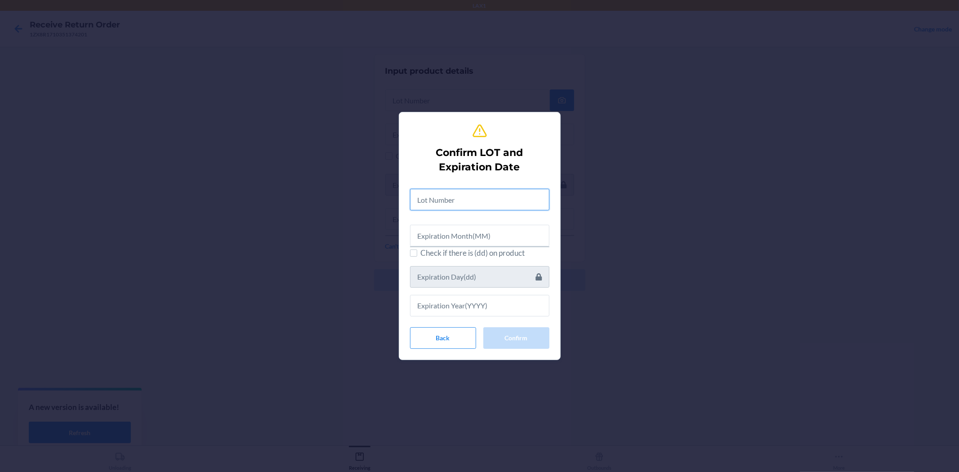
click at [500, 192] on input "text" at bounding box center [479, 200] width 139 height 22
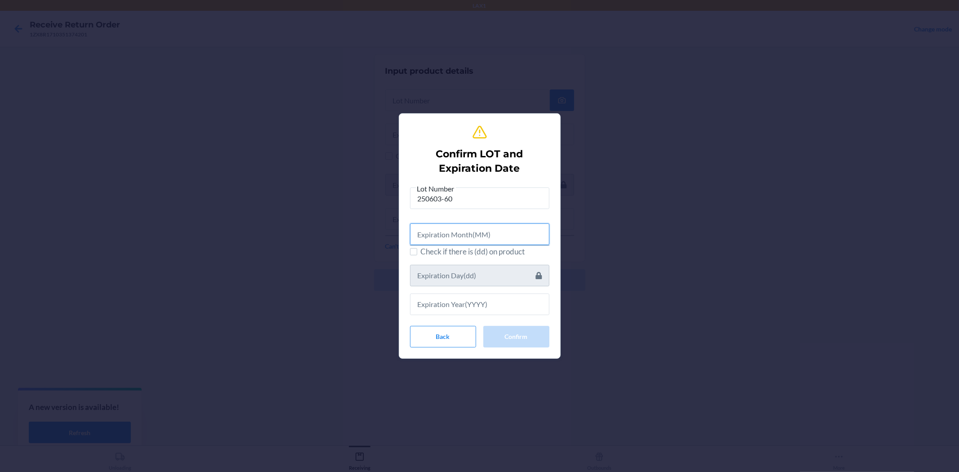
click at [486, 240] on input "text" at bounding box center [479, 234] width 139 height 22
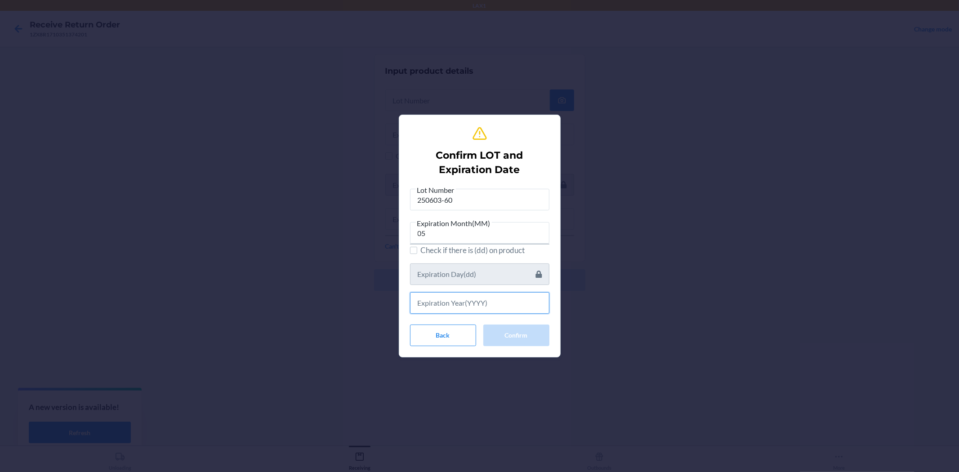
click at [492, 295] on input "text" at bounding box center [479, 303] width 139 height 22
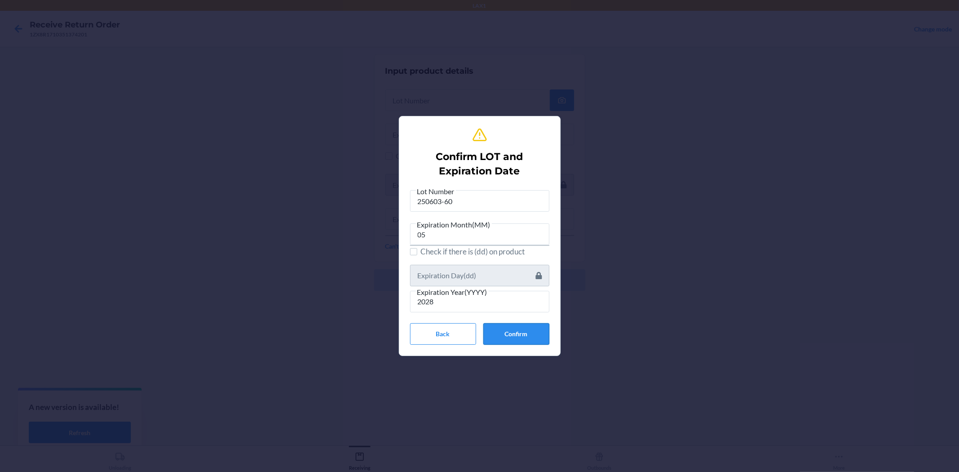
click at [507, 332] on button "Confirm" at bounding box center [516, 334] width 66 height 22
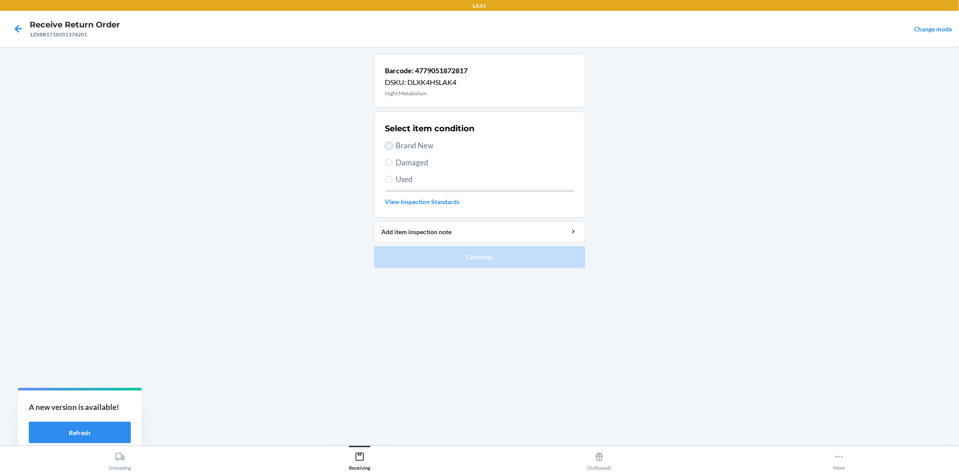
click at [389, 144] on input "Brand New" at bounding box center [388, 145] width 7 height 7
click at [446, 252] on button "Continue" at bounding box center [479, 257] width 211 height 22
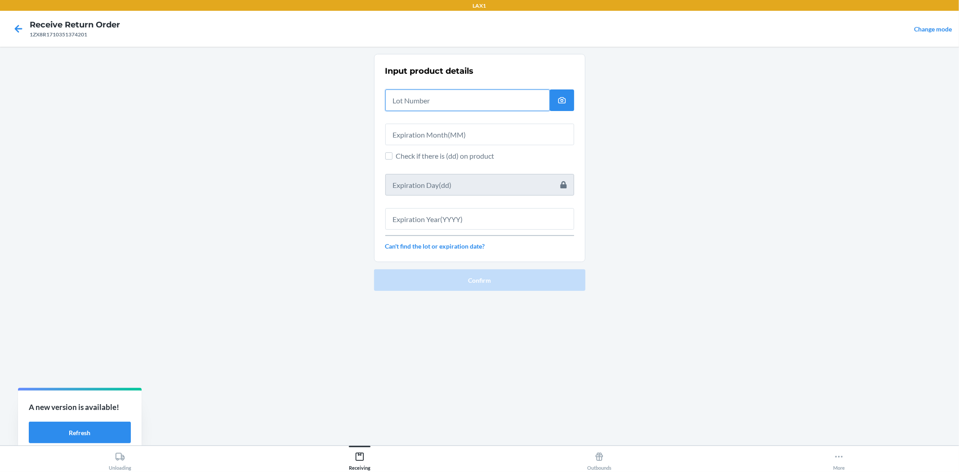
click at [439, 108] on input "text" at bounding box center [467, 100] width 164 height 22
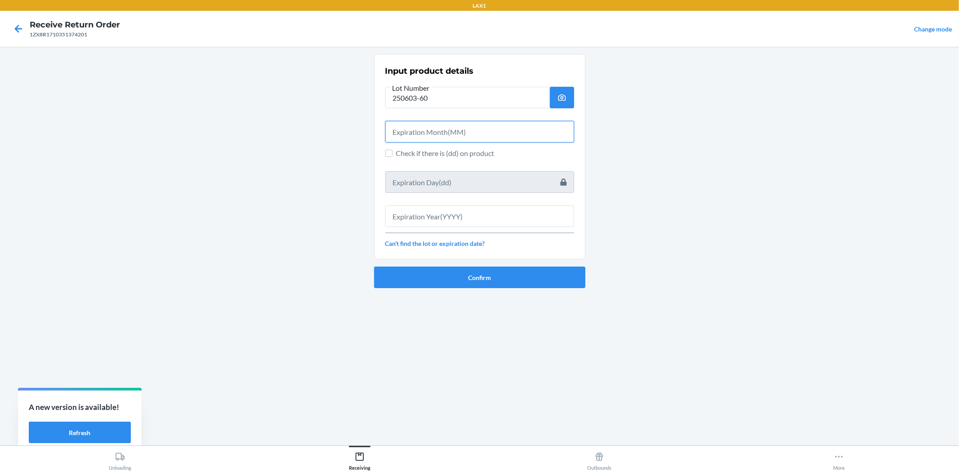
click at [423, 131] on input "text" at bounding box center [479, 132] width 189 height 22
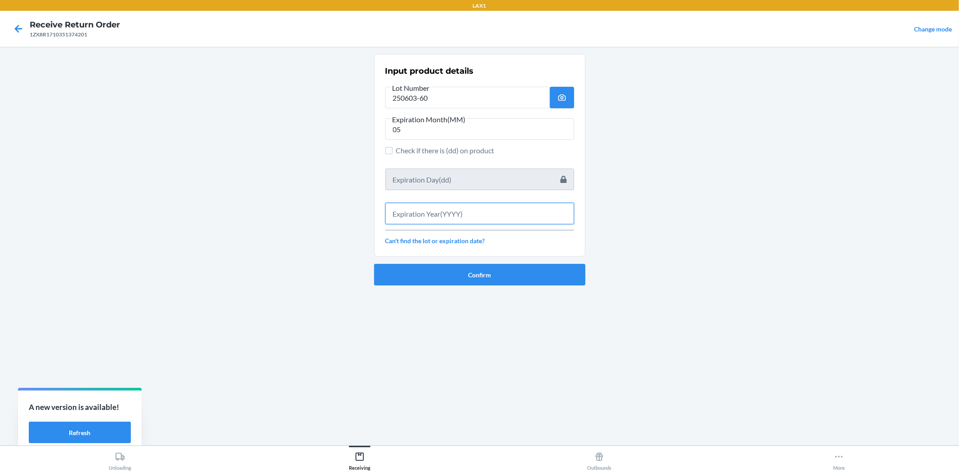
click at [435, 207] on input "text" at bounding box center [479, 214] width 189 height 22
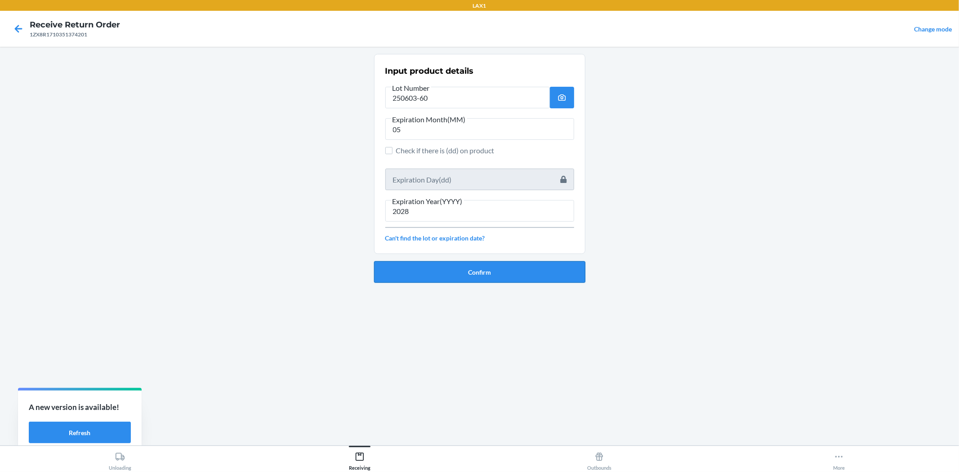
click at [438, 271] on button "Confirm" at bounding box center [479, 272] width 211 height 22
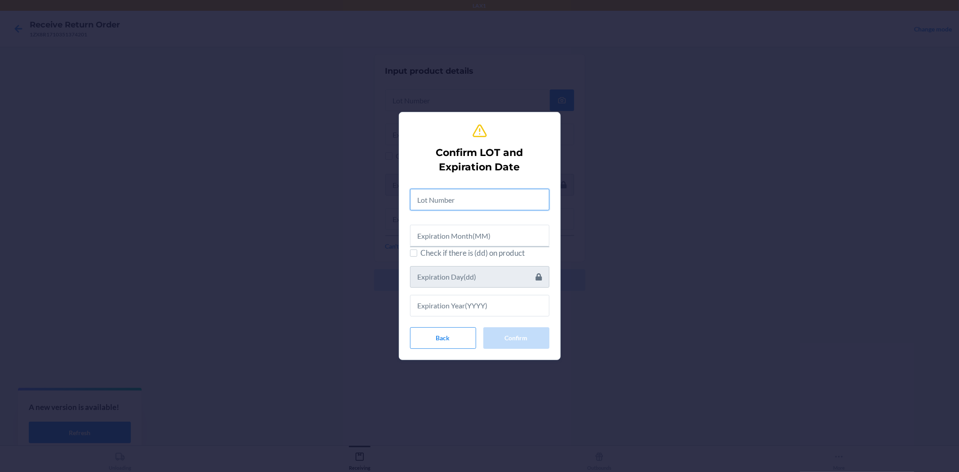
click at [435, 204] on input "text" at bounding box center [479, 200] width 139 height 22
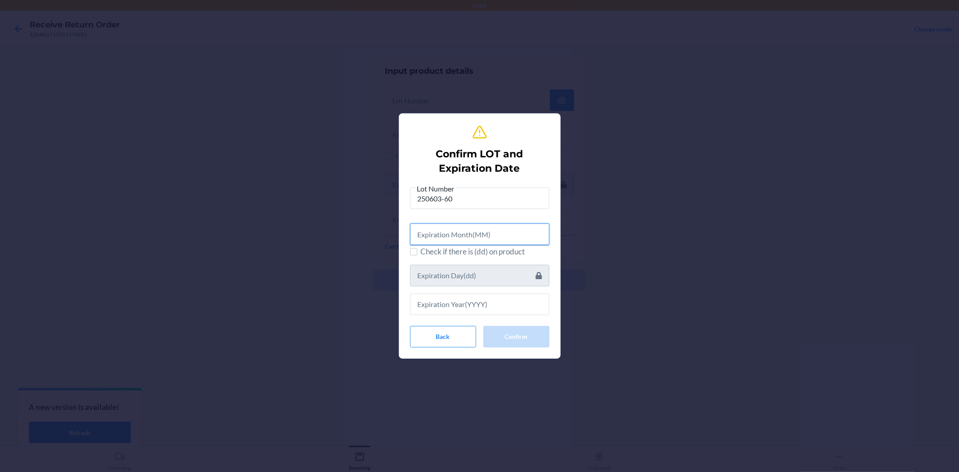
click at [456, 232] on input "text" at bounding box center [479, 234] width 139 height 22
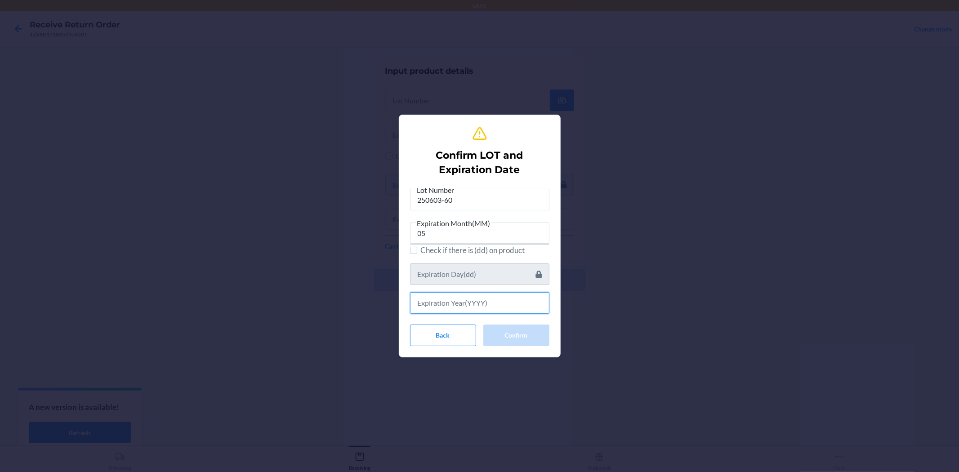
click at [475, 301] on input "text" at bounding box center [479, 303] width 139 height 22
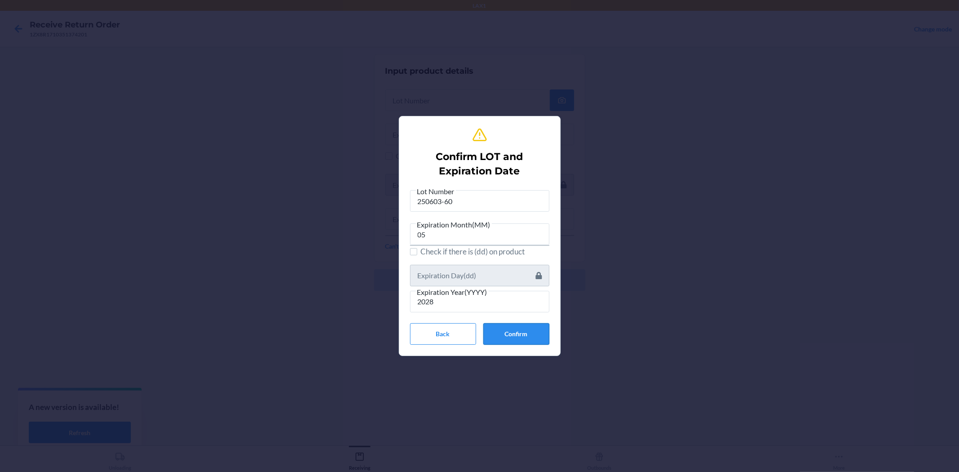
click at [535, 330] on button "Confirm" at bounding box center [516, 334] width 66 height 22
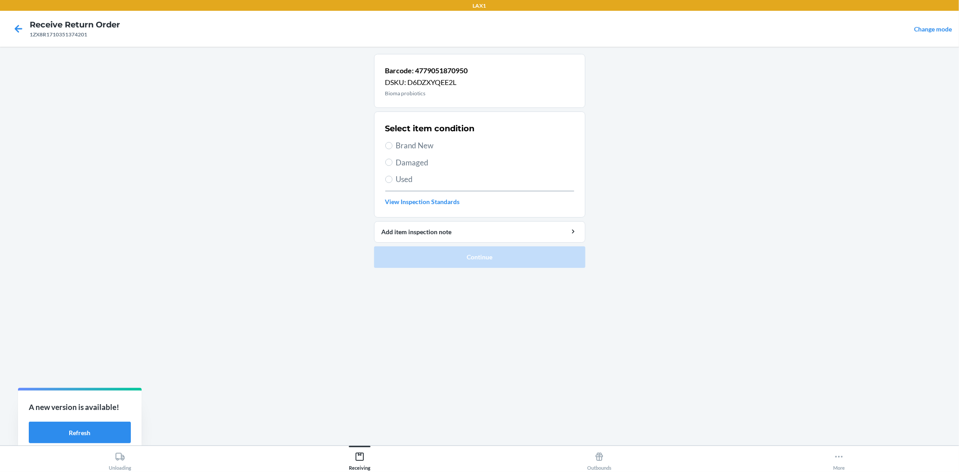
click at [403, 147] on span "Brand New" at bounding box center [485, 146] width 178 height 12
click at [392, 147] on input "Brand New" at bounding box center [388, 145] width 7 height 7
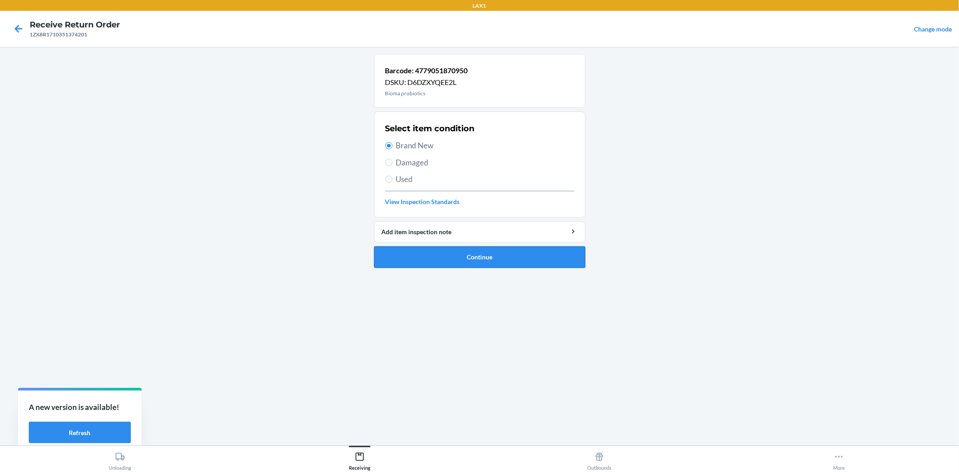
click at [410, 254] on button "Continue" at bounding box center [479, 257] width 211 height 22
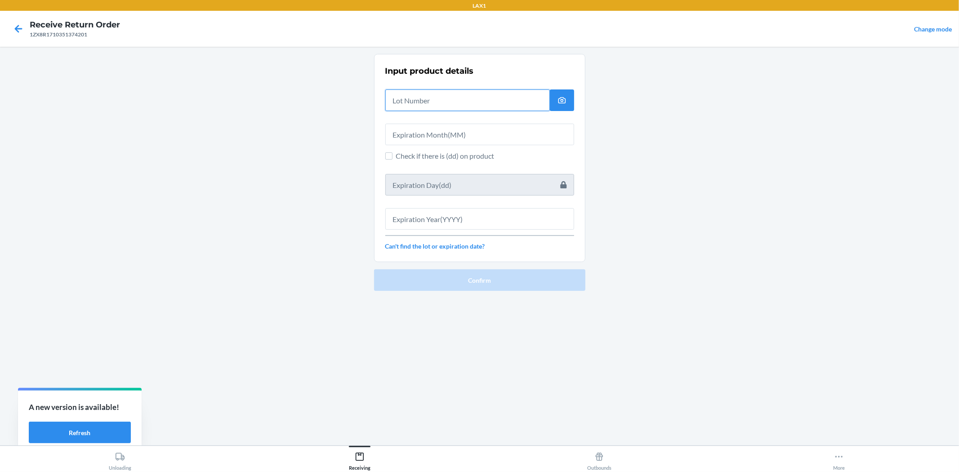
click at [424, 102] on input "text" at bounding box center [467, 100] width 164 height 22
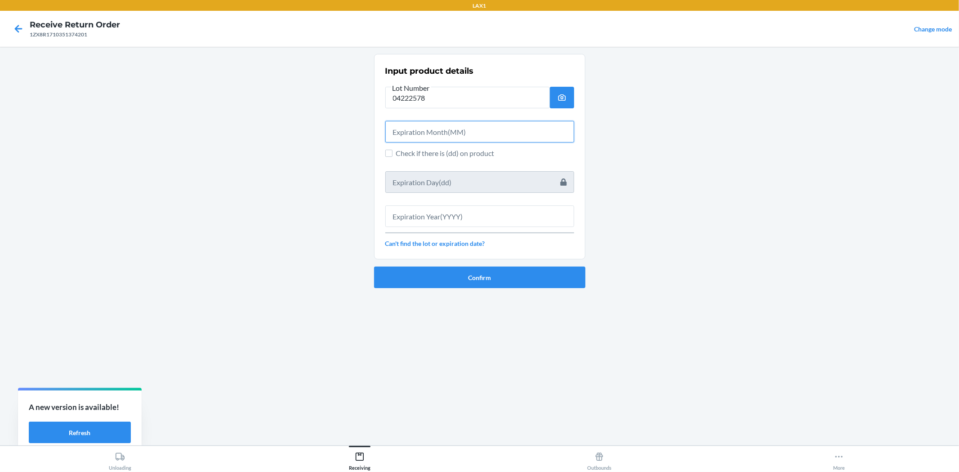
click at [454, 131] on input "text" at bounding box center [479, 132] width 189 height 22
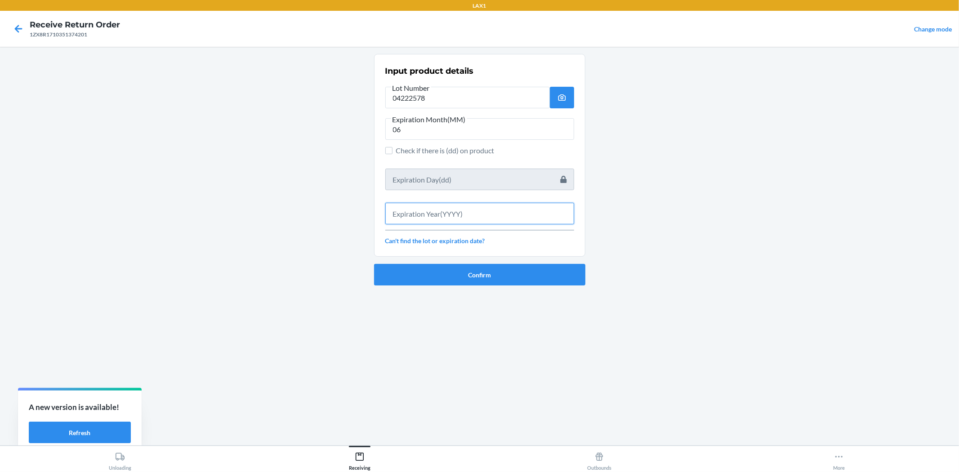
click at [488, 212] on input "text" at bounding box center [479, 214] width 189 height 22
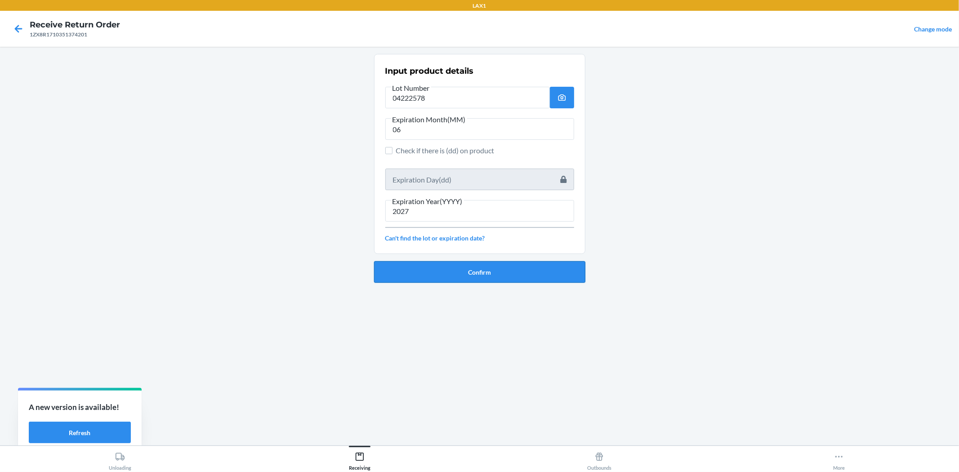
click at [515, 280] on button "Confirm" at bounding box center [479, 272] width 211 height 22
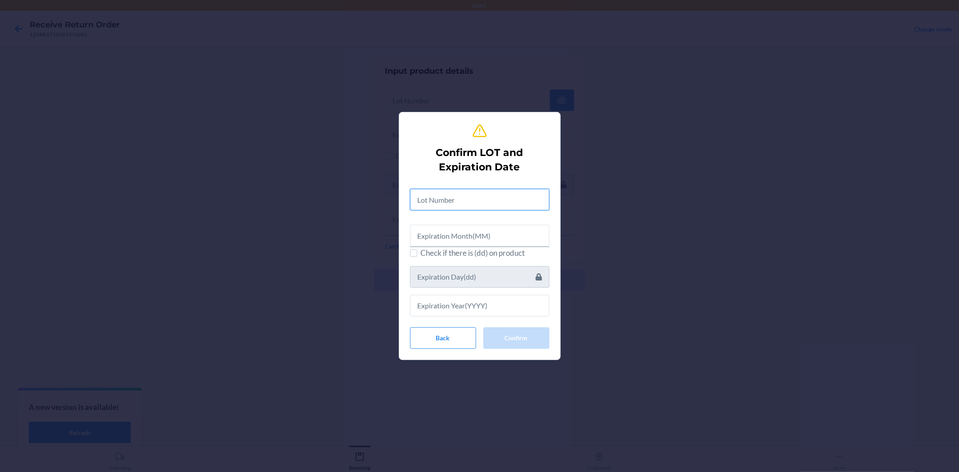
click at [508, 197] on input "text" at bounding box center [479, 200] width 139 height 22
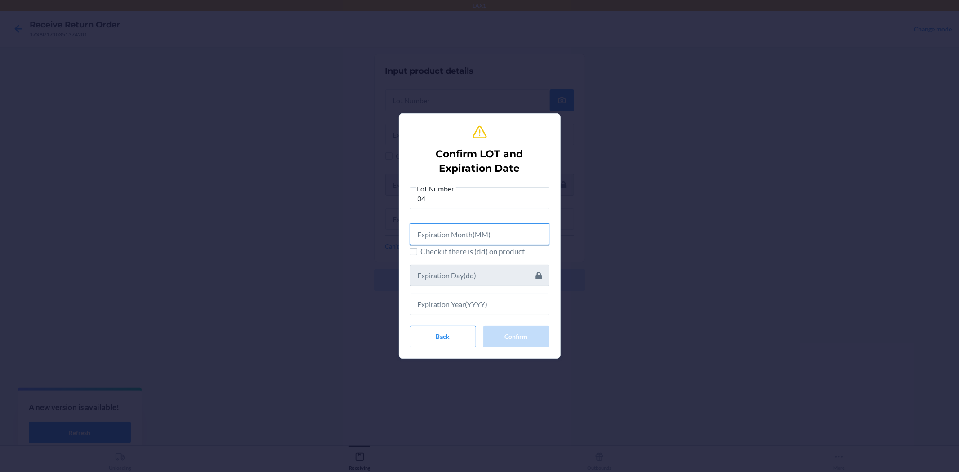
click at [528, 235] on input "text" at bounding box center [479, 234] width 139 height 22
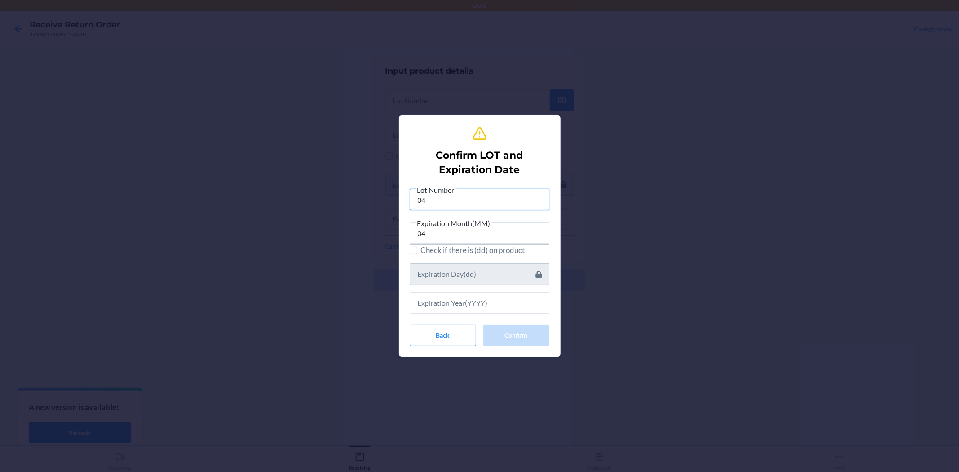
click at [451, 198] on input "04" at bounding box center [479, 200] width 139 height 22
click at [465, 233] on input "04" at bounding box center [479, 233] width 139 height 22
click at [474, 305] on input "text" at bounding box center [479, 303] width 139 height 22
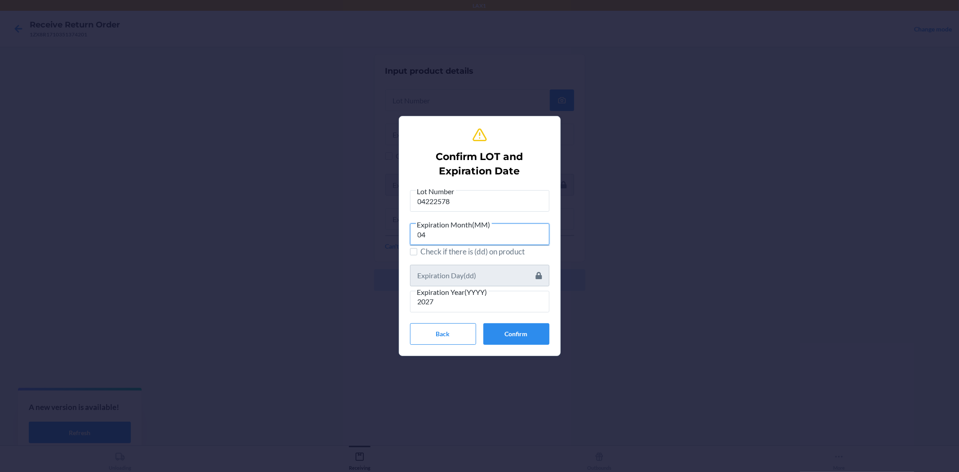
click at [464, 232] on input "04" at bounding box center [479, 234] width 139 height 22
click at [508, 334] on button "Confirm" at bounding box center [516, 334] width 66 height 22
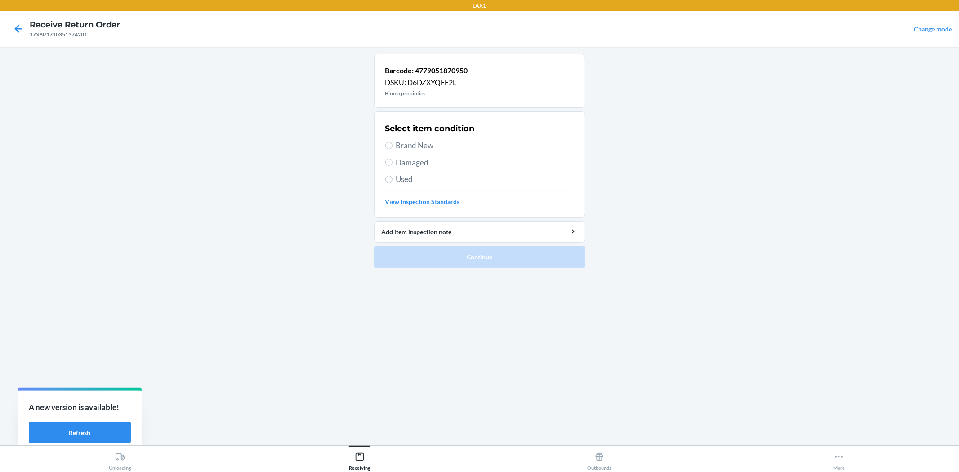
click at [420, 144] on span "Brand New" at bounding box center [485, 146] width 178 height 12
click at [392, 144] on input "Brand New" at bounding box center [388, 145] width 7 height 7
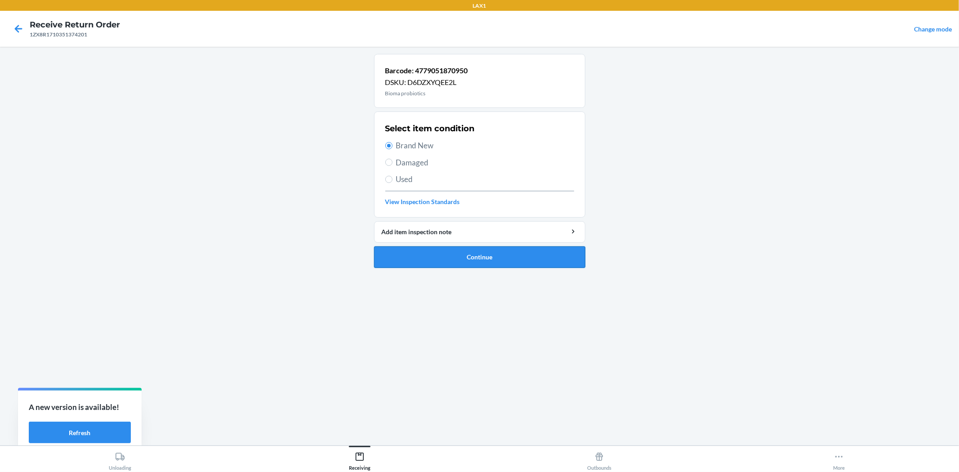
click at [440, 251] on button "Continue" at bounding box center [479, 257] width 211 height 22
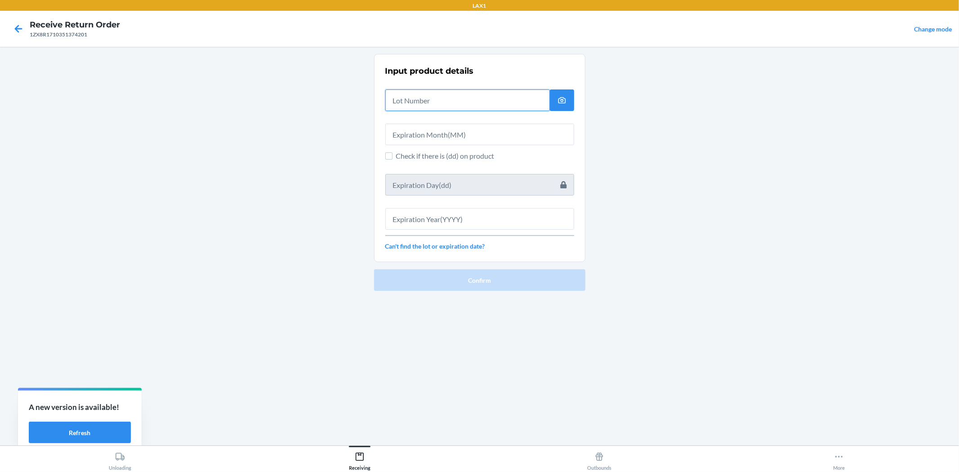
click at [422, 94] on input "text" at bounding box center [467, 100] width 164 height 22
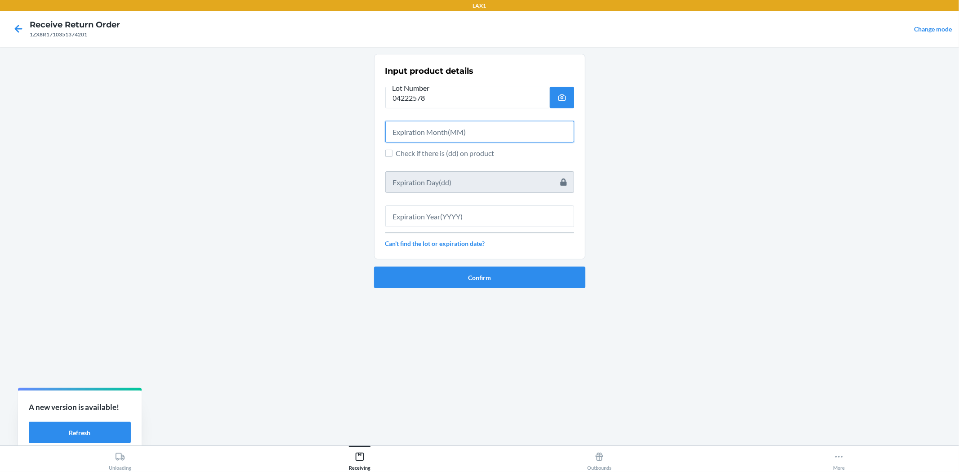
click at [431, 131] on input "text" at bounding box center [479, 132] width 189 height 22
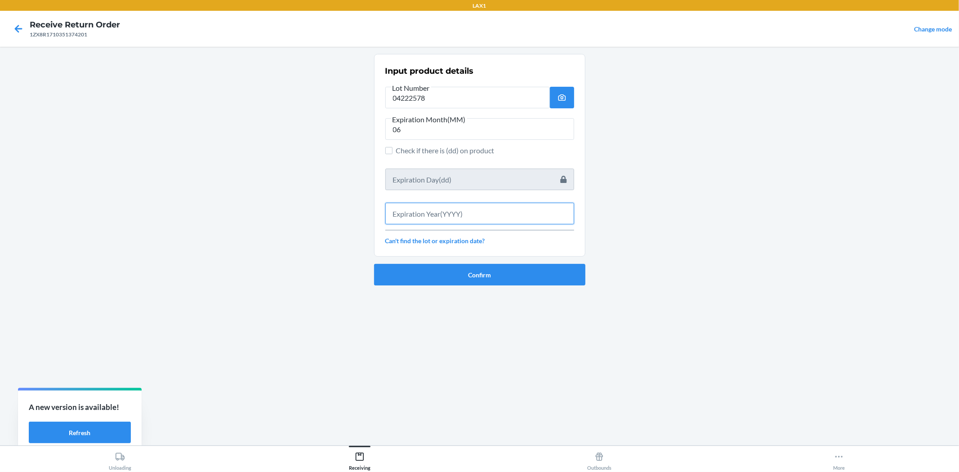
click at [458, 220] on input "text" at bounding box center [479, 214] width 189 height 22
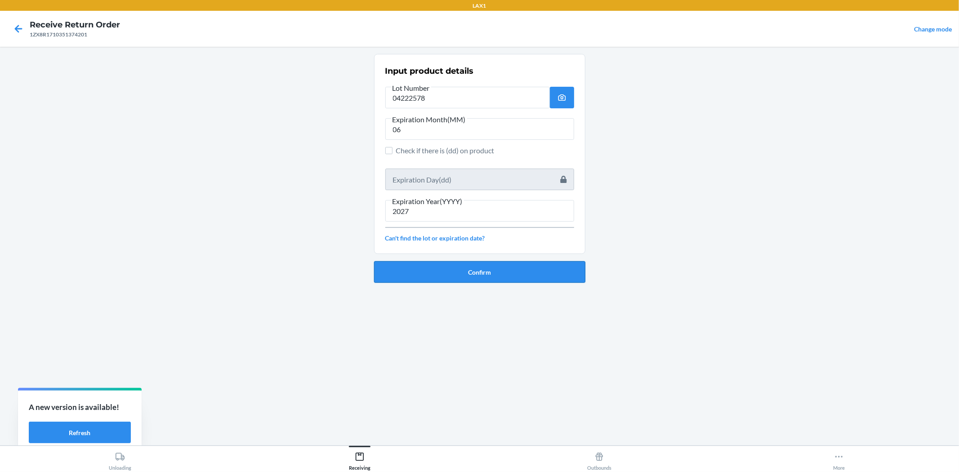
click at [470, 273] on button "Confirm" at bounding box center [479, 272] width 211 height 22
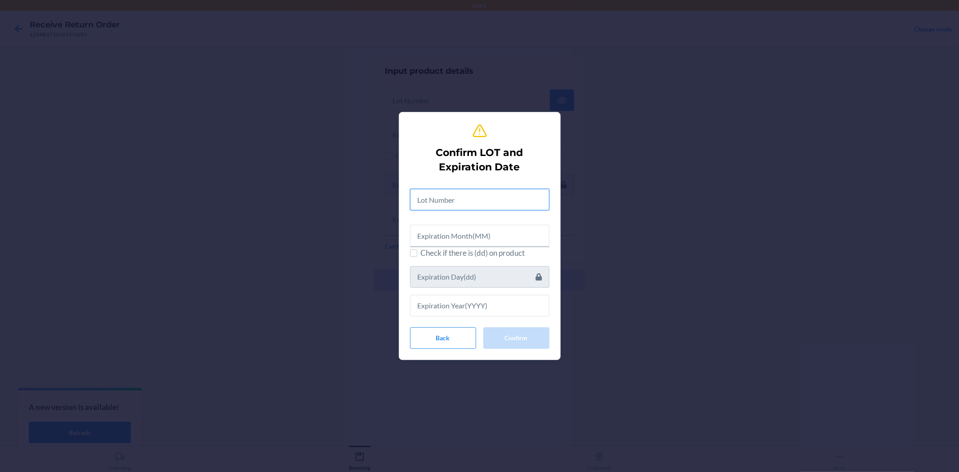
click at [444, 198] on input "text" at bounding box center [479, 200] width 139 height 22
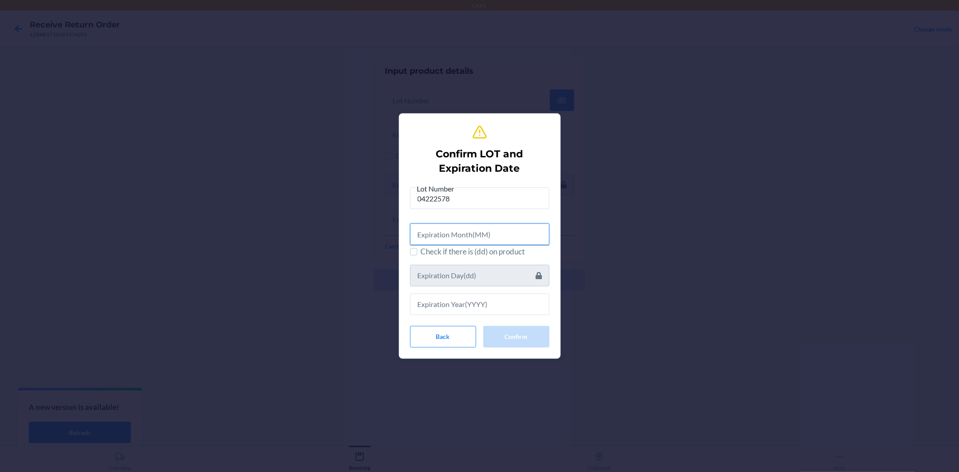
click at [537, 235] on input "text" at bounding box center [479, 234] width 139 height 22
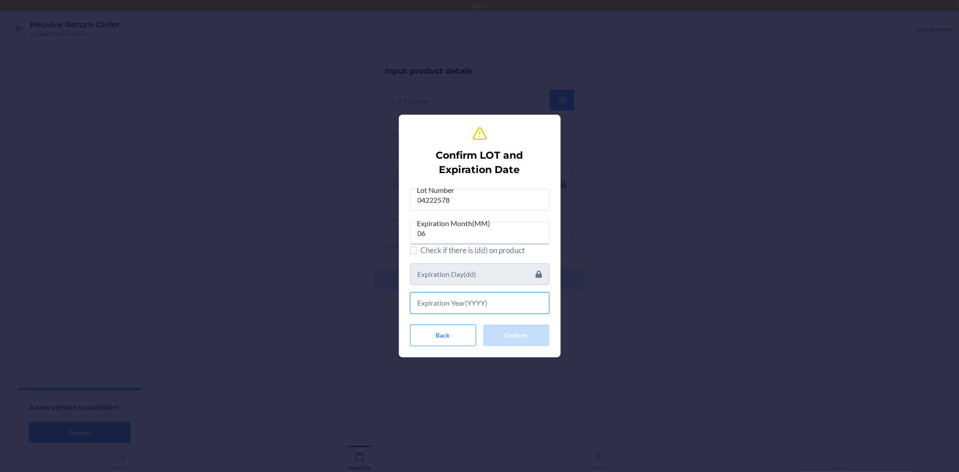
click at [476, 307] on input "text" at bounding box center [479, 303] width 139 height 22
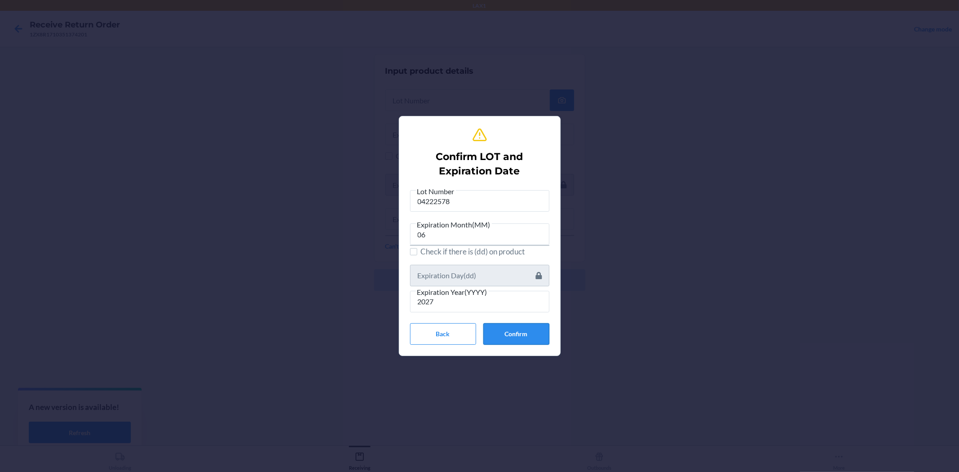
click at [511, 328] on button "Confirm" at bounding box center [516, 334] width 66 height 22
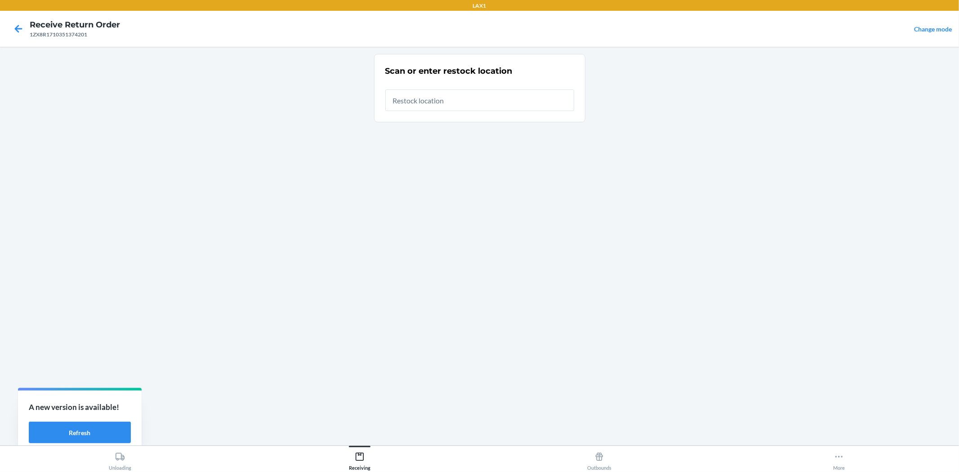
click at [423, 103] on input "text" at bounding box center [479, 100] width 189 height 22
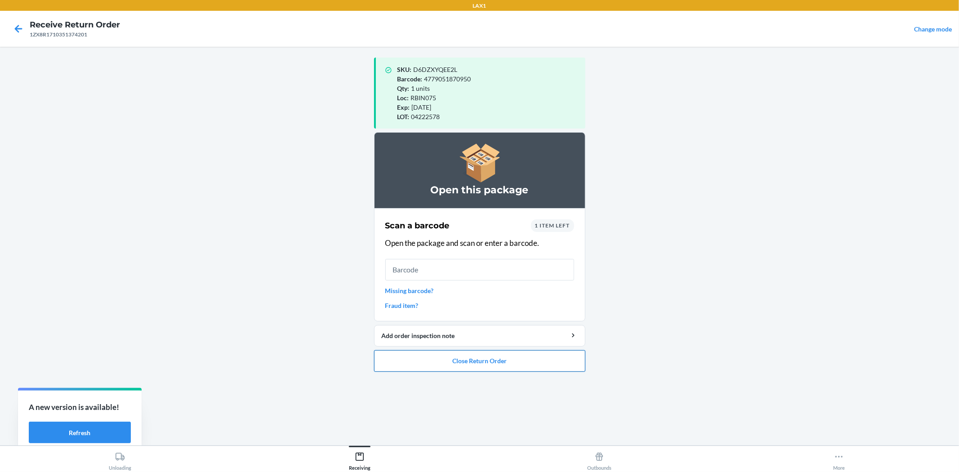
click at [507, 363] on button "Close Return Order" at bounding box center [479, 361] width 211 height 22
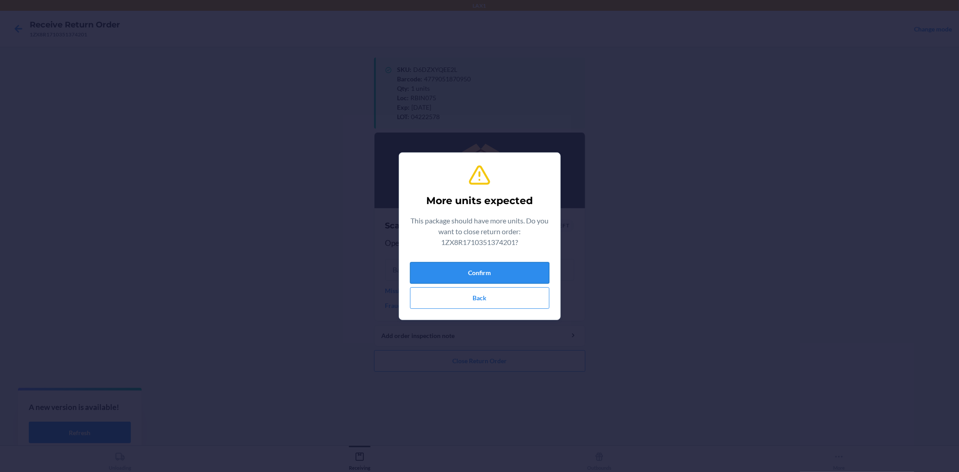
click at [453, 274] on button "Confirm" at bounding box center [479, 273] width 139 height 22
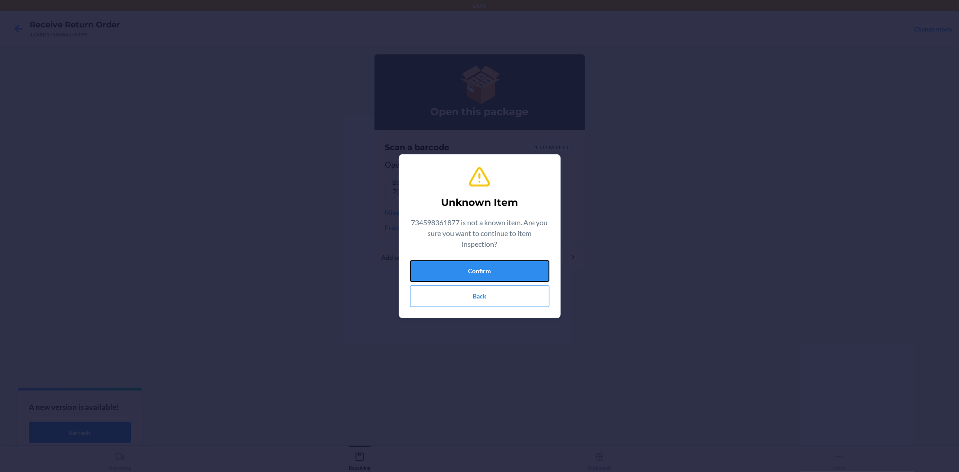
drag, startPoint x: 515, startPoint y: 262, endPoint x: 515, endPoint y: 254, distance: 8.1
click at [515, 254] on div "Unknown Item 734598361877 is not a known item. Are you sure you want to continu…" at bounding box center [479, 236] width 139 height 149
click at [482, 268] on button "Confirm" at bounding box center [479, 271] width 139 height 22
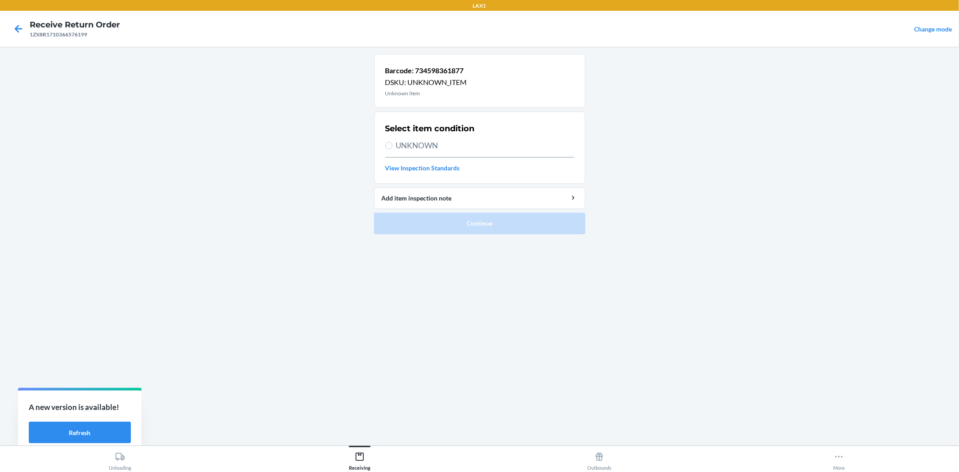
click at [412, 146] on span "UNKNOWN" at bounding box center [485, 146] width 178 height 12
click at [392, 146] on input "UNKNOWN" at bounding box center [388, 145] width 7 height 7
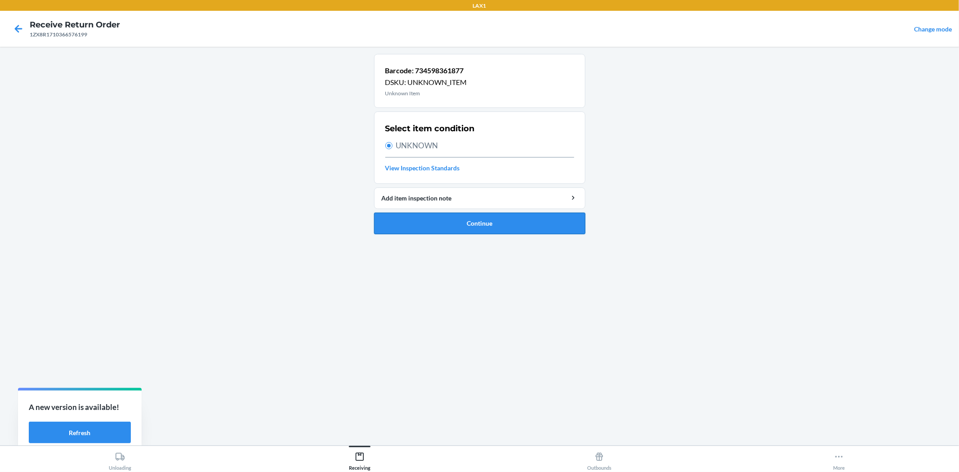
click at [457, 215] on button "Continue" at bounding box center [479, 224] width 211 height 22
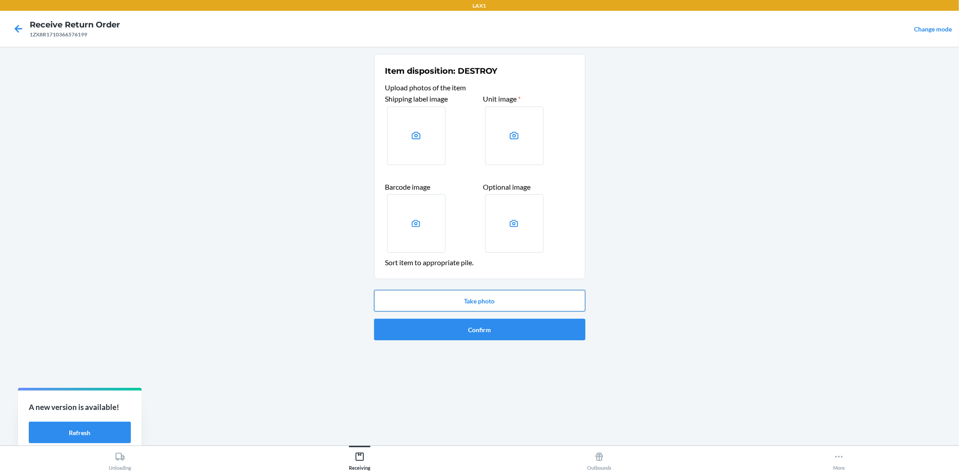
click at [492, 310] on button "Take photo" at bounding box center [479, 301] width 211 height 22
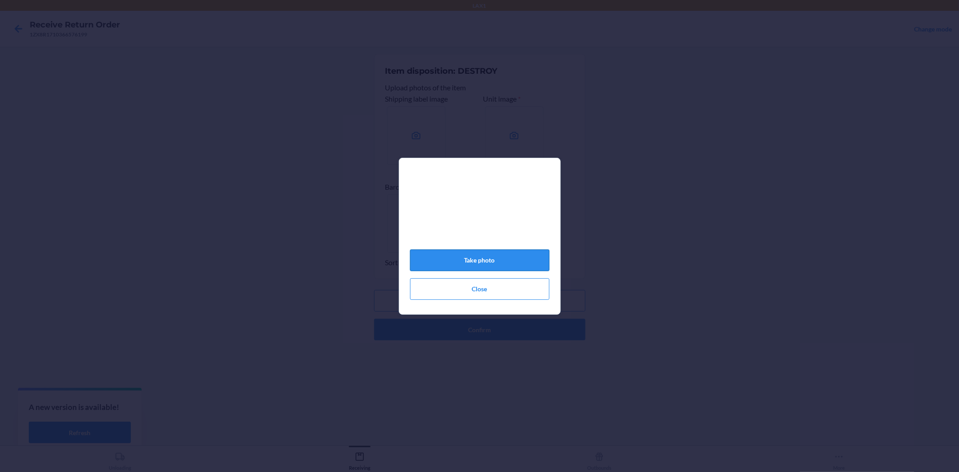
click at [491, 264] on button "Take photo" at bounding box center [479, 260] width 139 height 22
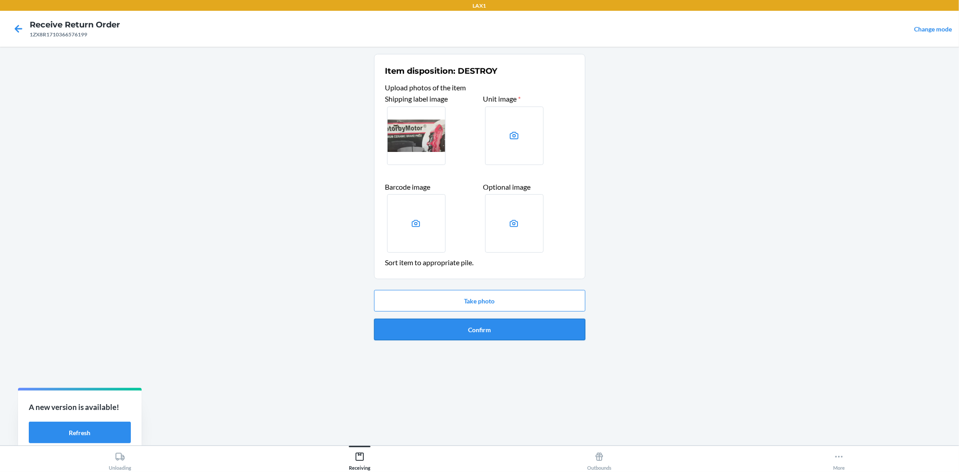
click at [542, 328] on button "Confirm" at bounding box center [479, 330] width 211 height 22
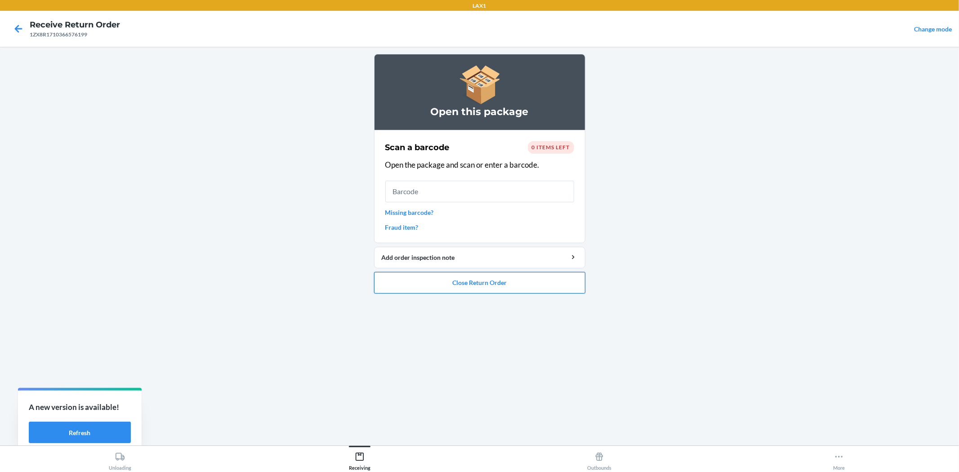
click at [468, 275] on button "Close Return Order" at bounding box center [479, 283] width 211 height 22
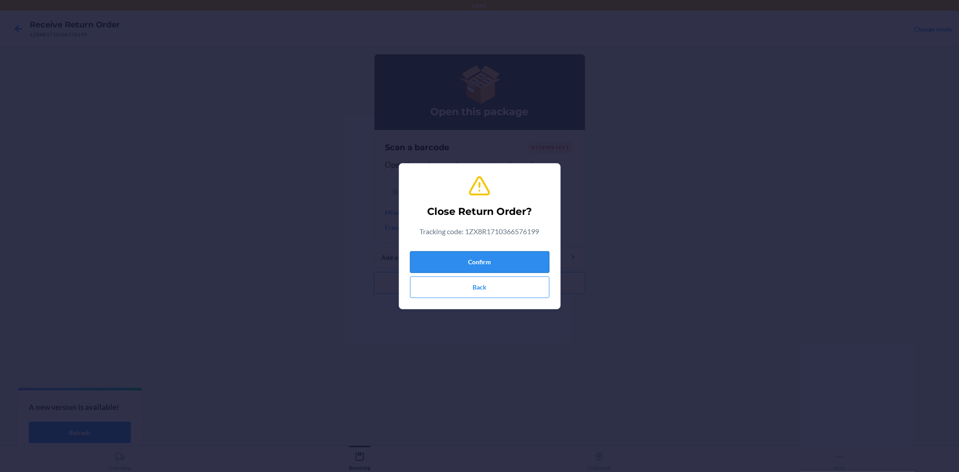
click at [475, 257] on button "Confirm" at bounding box center [479, 262] width 139 height 22
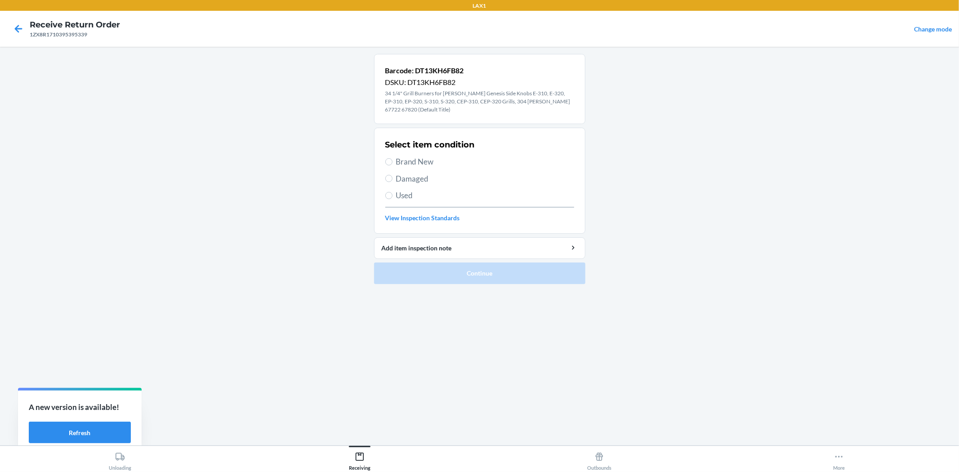
click at [405, 176] on span "Damaged" at bounding box center [485, 179] width 178 height 12
click at [392, 176] on input "Damaged" at bounding box center [388, 178] width 7 height 7
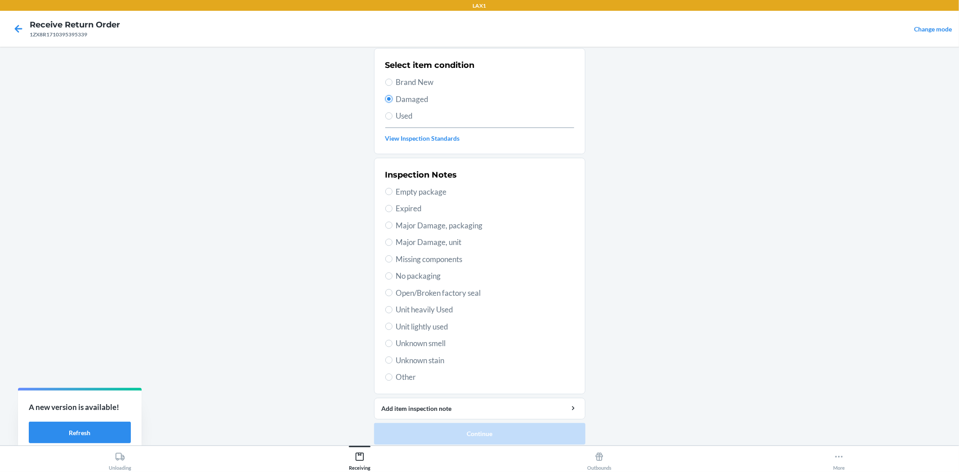
scroll to position [85, 0]
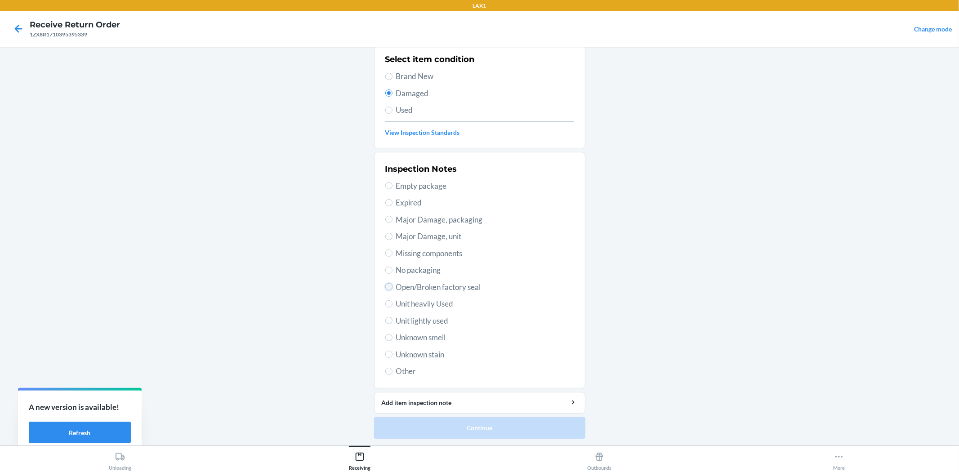
click at [387, 284] on input "Open/Broken factory seal" at bounding box center [388, 286] width 7 height 7
click at [452, 431] on button "Continue" at bounding box center [479, 428] width 211 height 22
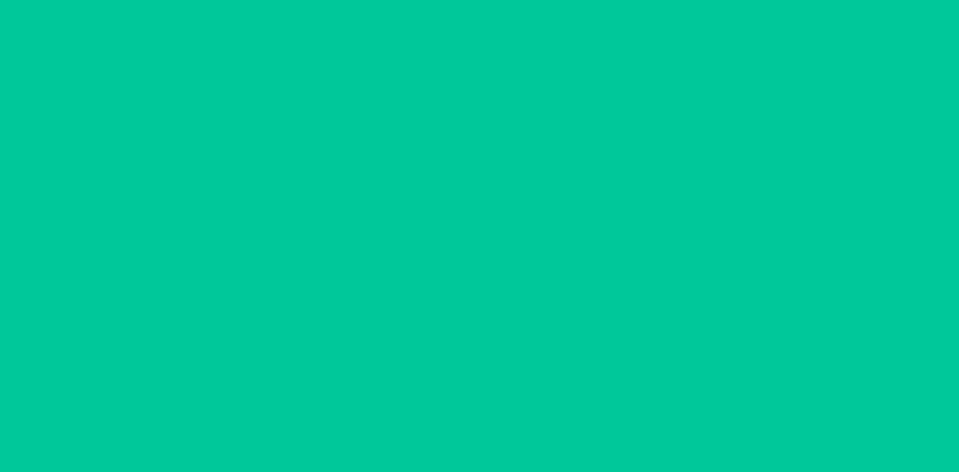
scroll to position [0, 0]
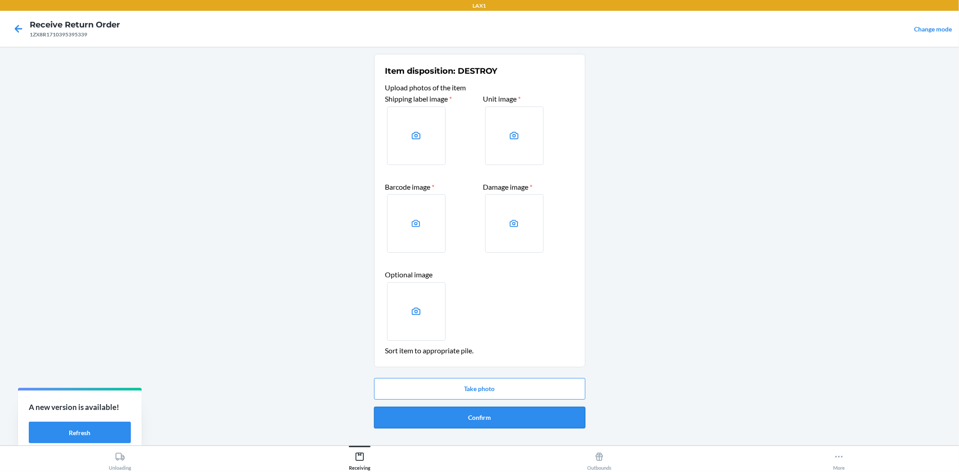
click at [458, 413] on button "Confirm" at bounding box center [479, 418] width 211 height 22
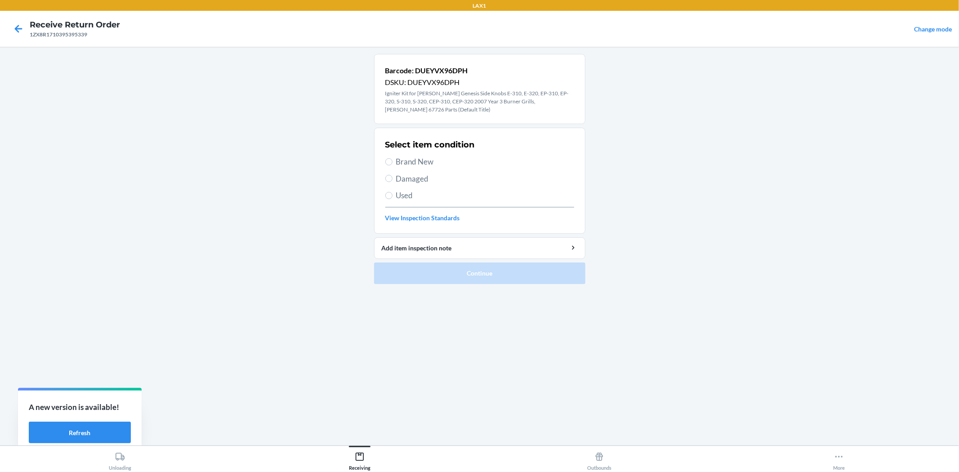
click at [398, 160] on span "Brand New" at bounding box center [485, 162] width 178 height 12
click at [392, 160] on input "Brand New" at bounding box center [388, 161] width 7 height 7
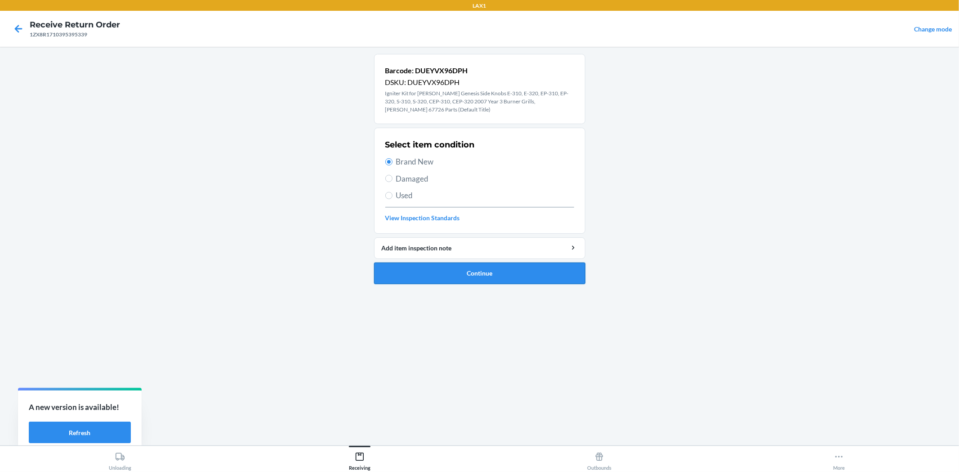
click at [426, 267] on button "Continue" at bounding box center [479, 273] width 211 height 22
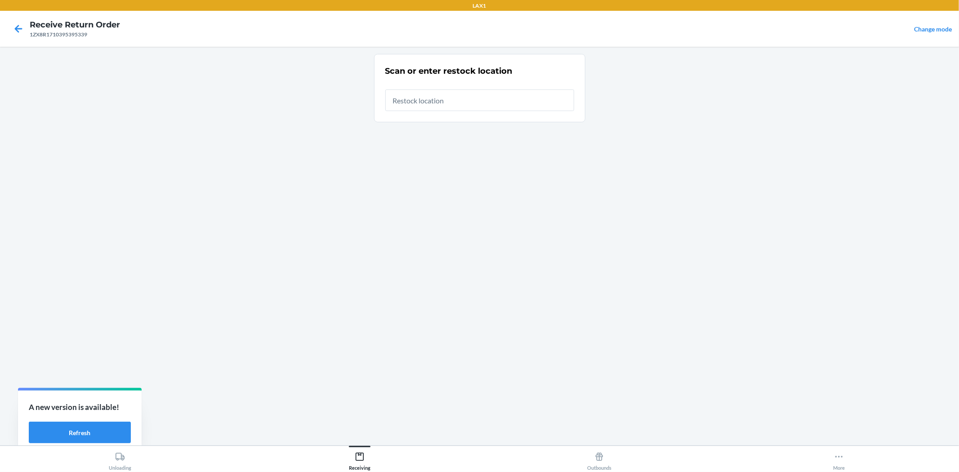
click at [419, 99] on input "text" at bounding box center [479, 100] width 189 height 22
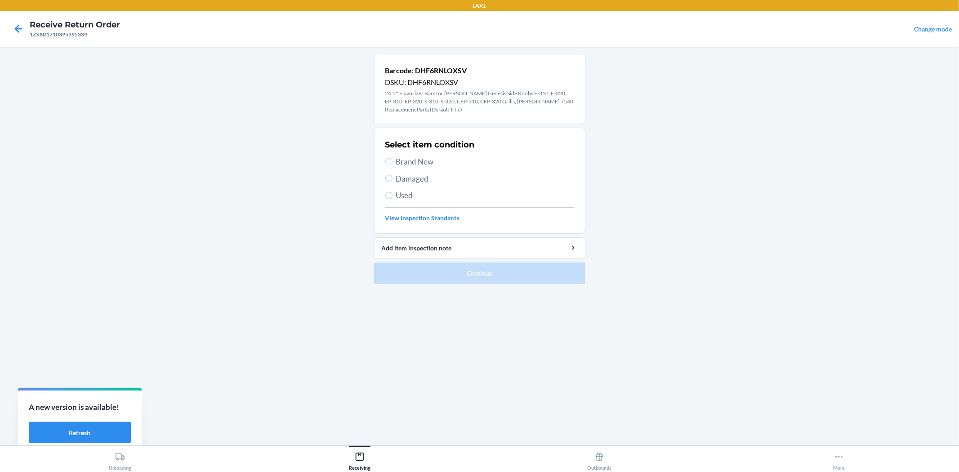
click at [423, 178] on span "Damaged" at bounding box center [485, 179] width 178 height 12
click at [392, 178] on input "Damaged" at bounding box center [388, 178] width 7 height 7
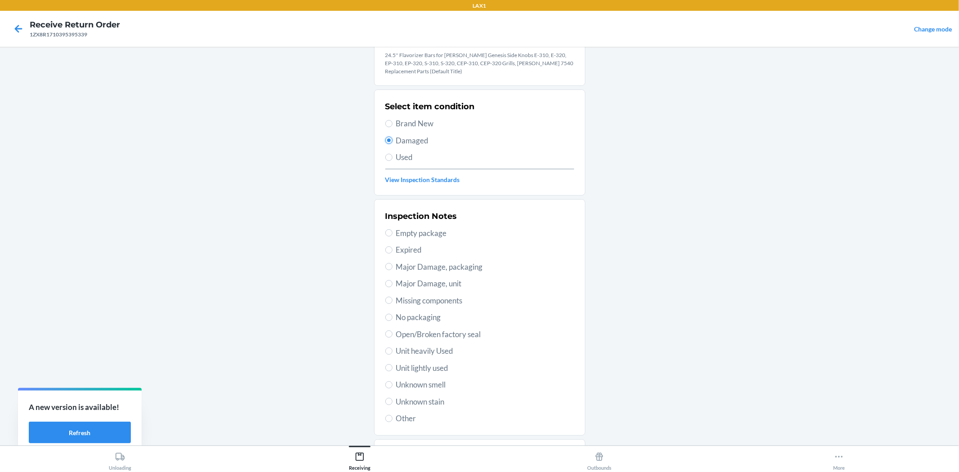
scroll to position [85, 0]
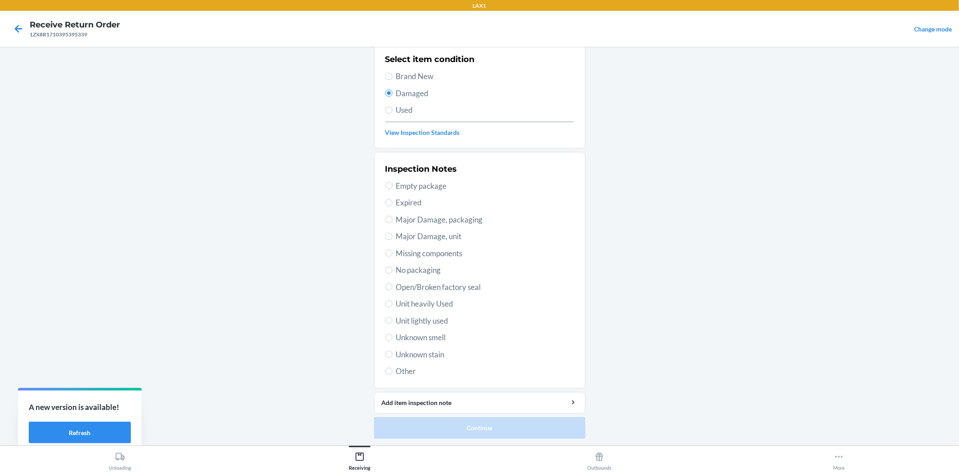
click at [443, 288] on span "Open/Broken factory seal" at bounding box center [485, 287] width 178 height 12
click at [392, 288] on input "Open/Broken factory seal" at bounding box center [388, 286] width 7 height 7
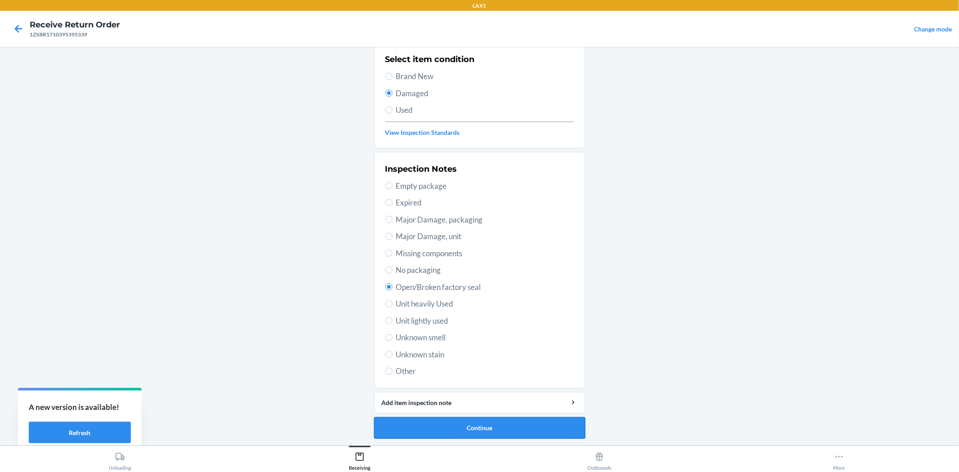
click at [498, 435] on button "Continue" at bounding box center [479, 428] width 211 height 22
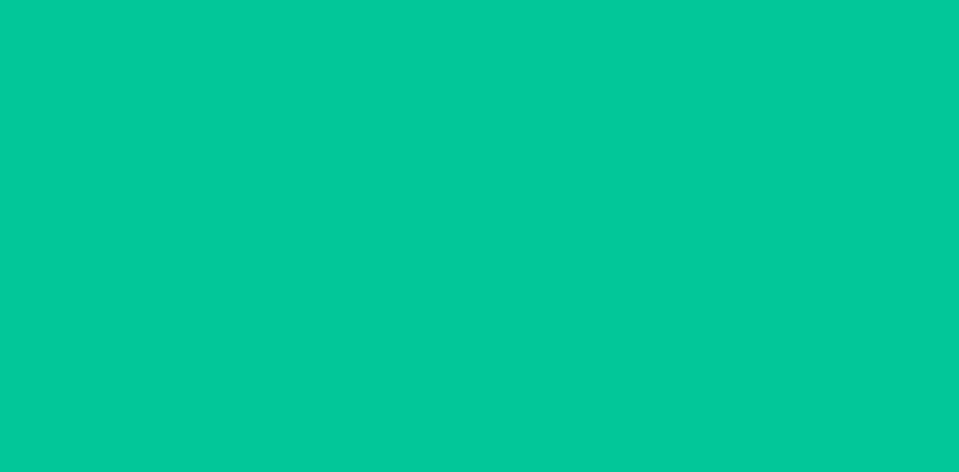
scroll to position [0, 0]
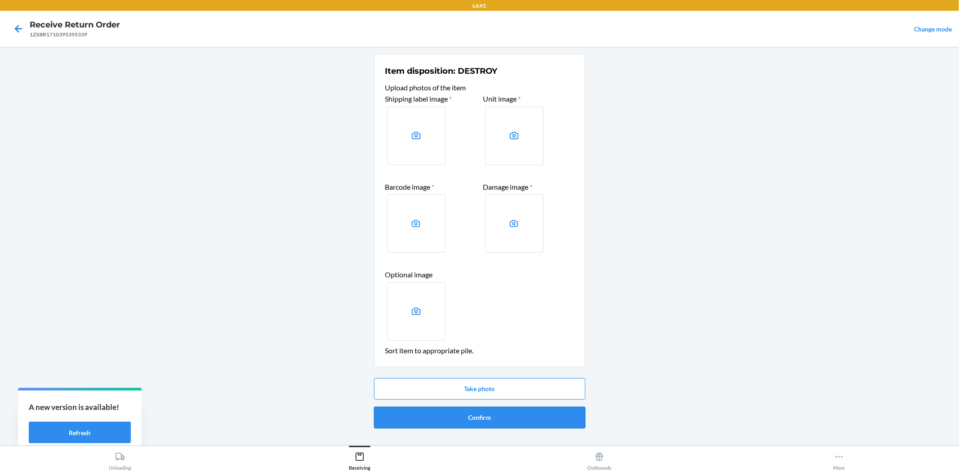
click at [484, 414] on button "Confirm" at bounding box center [479, 418] width 211 height 22
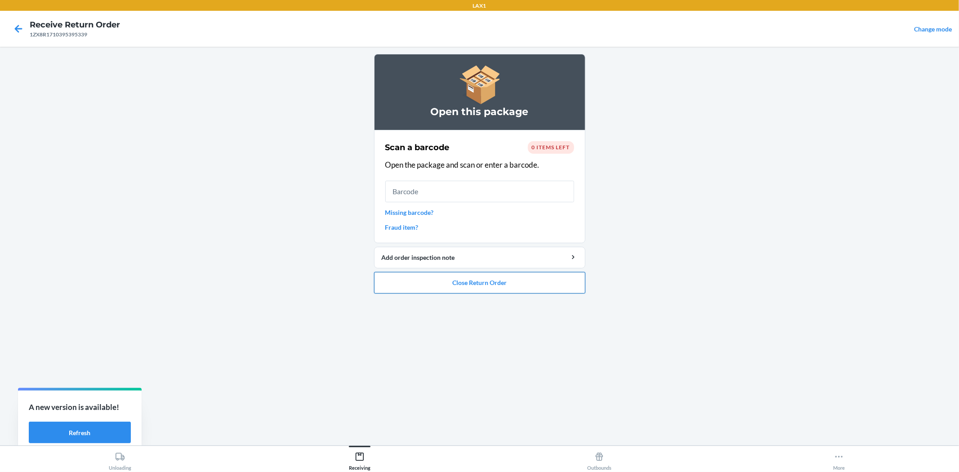
click at [401, 286] on button "Close Return Order" at bounding box center [479, 283] width 211 height 22
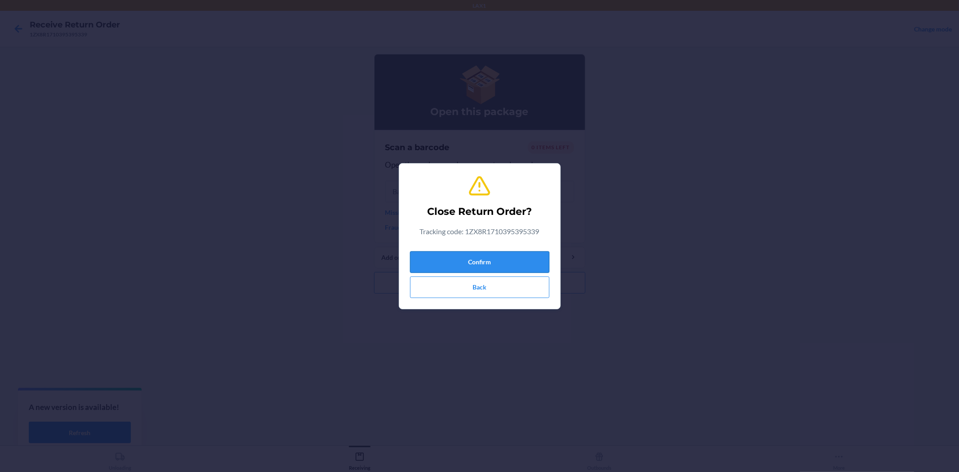
click at [426, 259] on button "Confirm" at bounding box center [479, 262] width 139 height 22
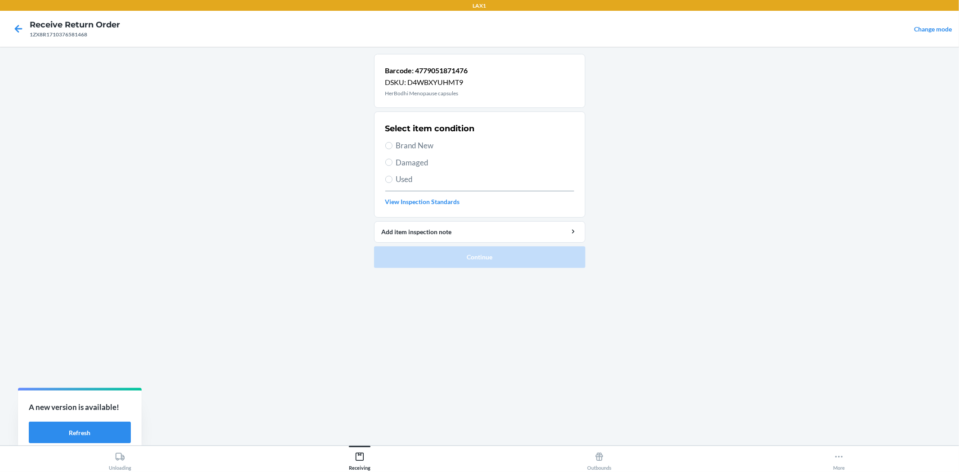
click at [414, 142] on span "Brand New" at bounding box center [485, 146] width 178 height 12
click at [392, 142] on input "Brand New" at bounding box center [388, 145] width 7 height 7
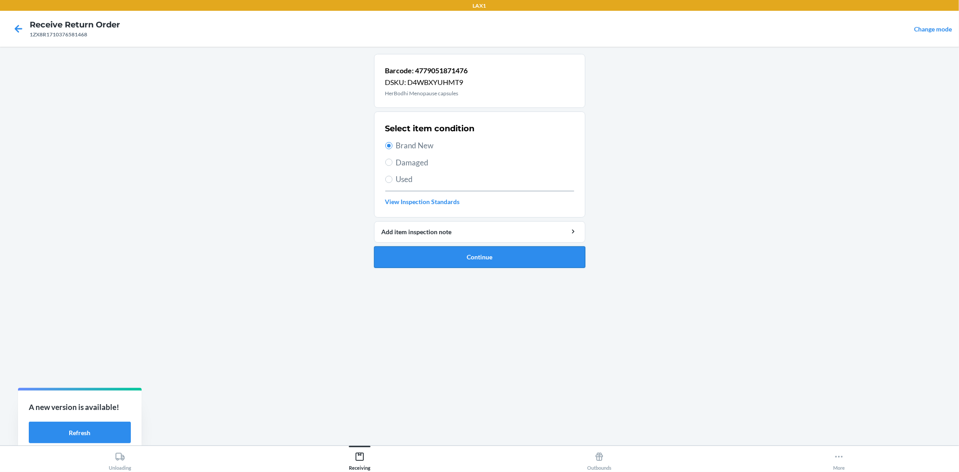
click at [520, 253] on button "Continue" at bounding box center [479, 257] width 211 height 22
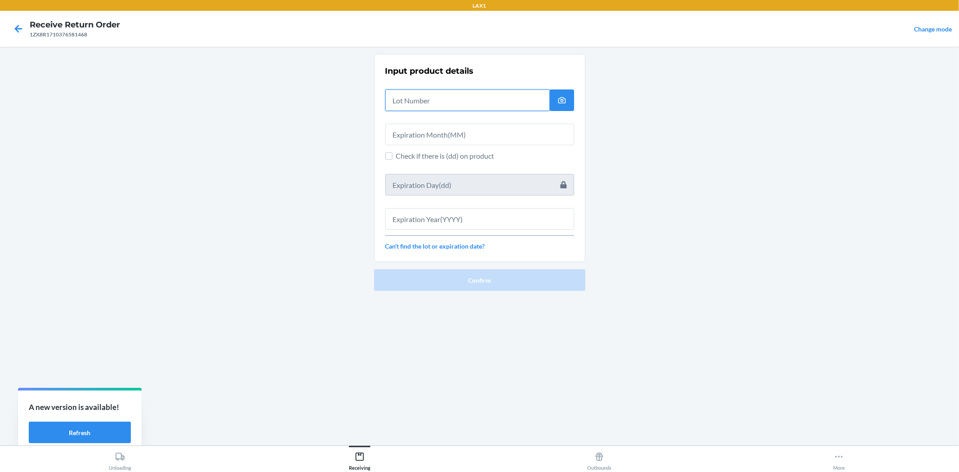
click at [490, 103] on input "text" at bounding box center [467, 100] width 164 height 22
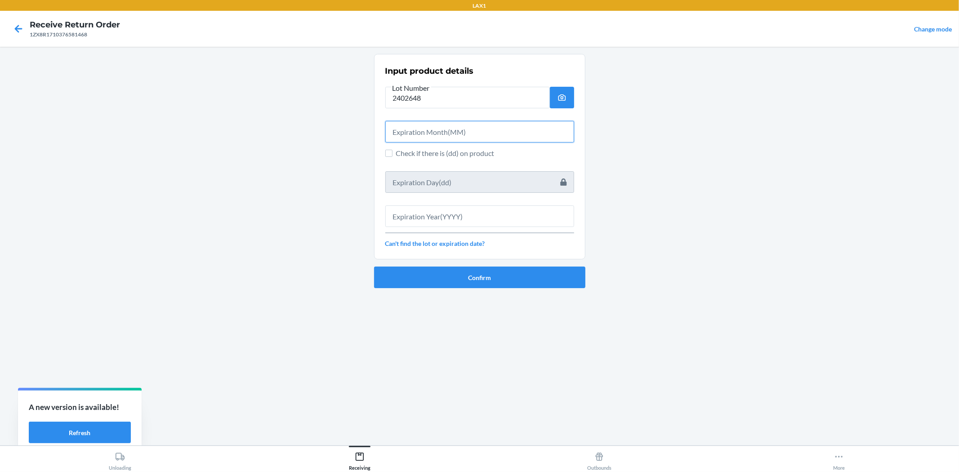
click at [473, 128] on input "text" at bounding box center [479, 132] width 189 height 22
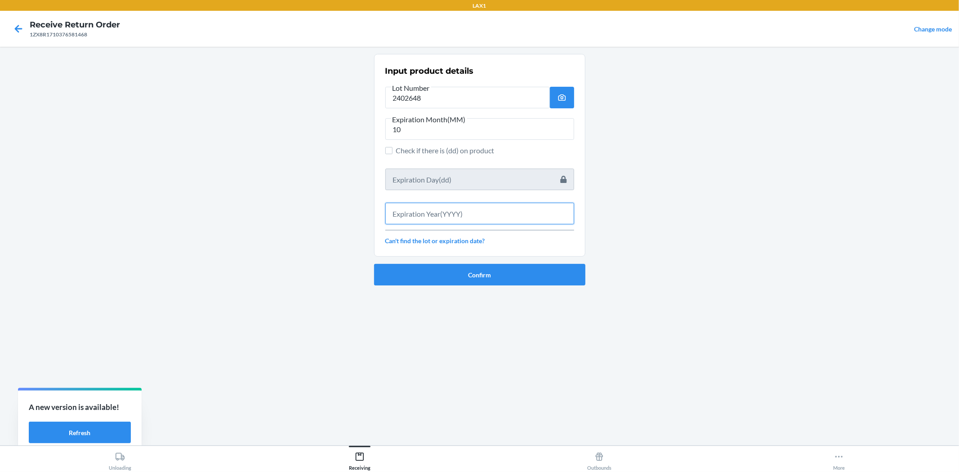
click at [507, 210] on input "text" at bounding box center [479, 214] width 189 height 22
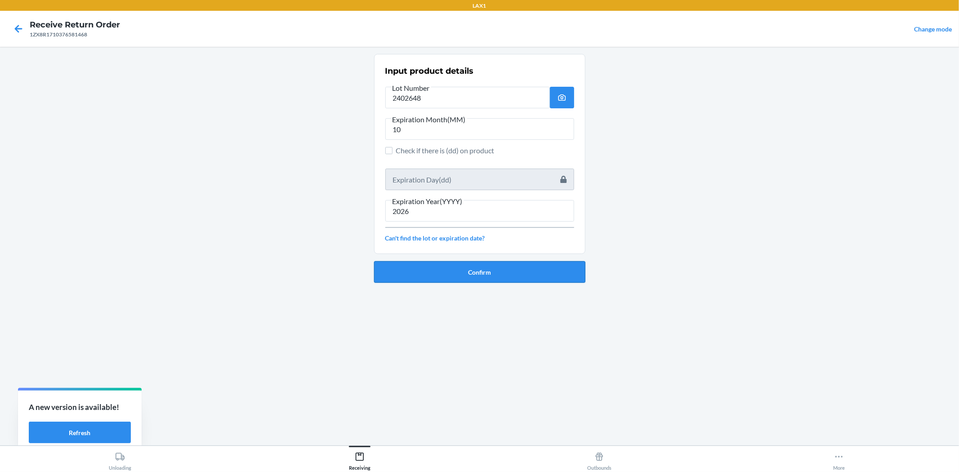
click at [523, 272] on button "Confirm" at bounding box center [479, 272] width 211 height 22
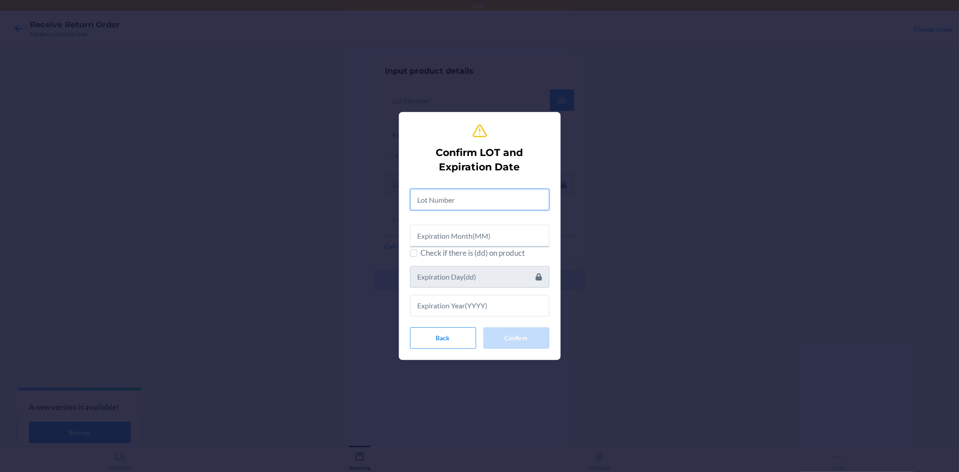
click at [475, 195] on input "text" at bounding box center [479, 200] width 139 height 22
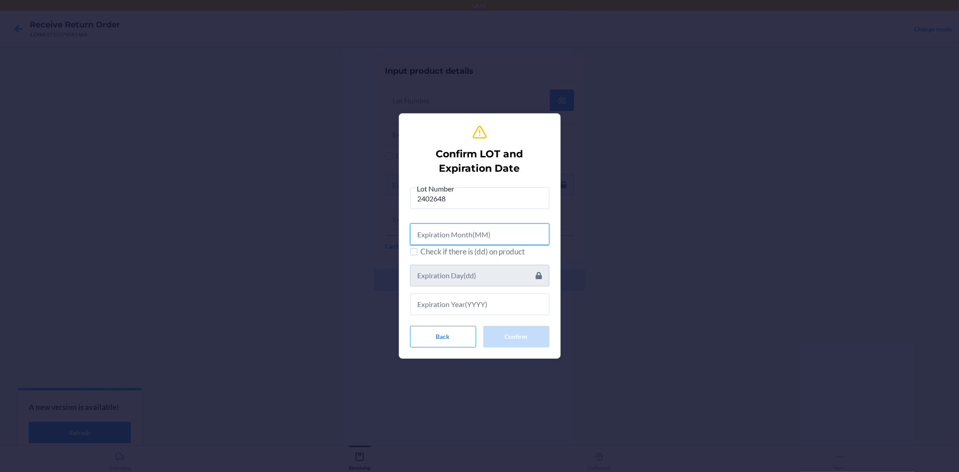
click at [499, 235] on input "text" at bounding box center [479, 234] width 139 height 22
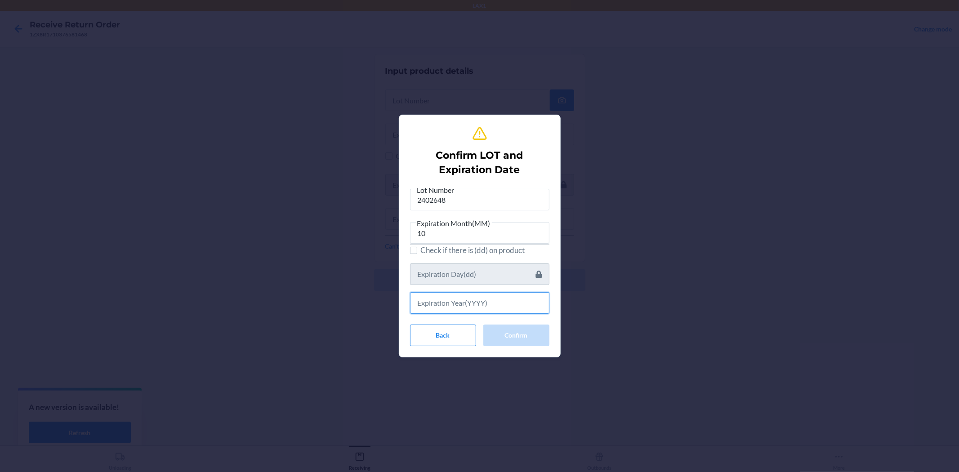
click at [513, 301] on input "text" at bounding box center [479, 303] width 139 height 22
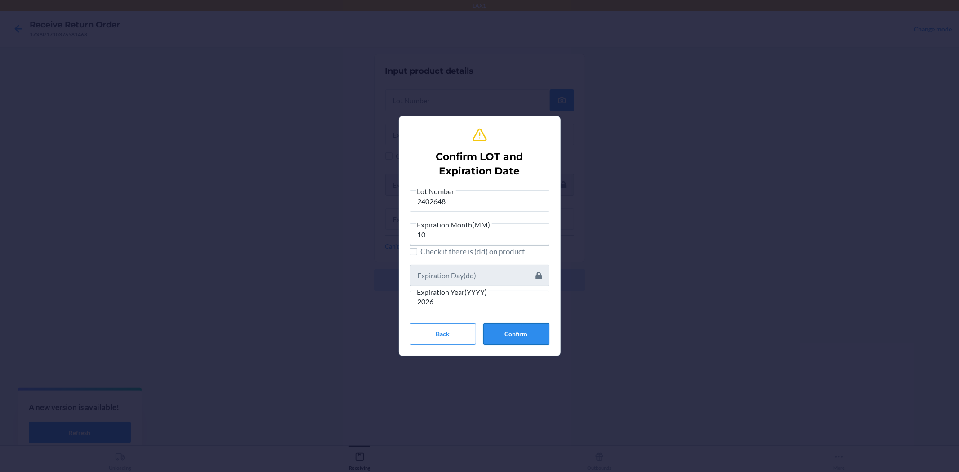
click at [526, 331] on button "Confirm" at bounding box center [516, 334] width 66 height 22
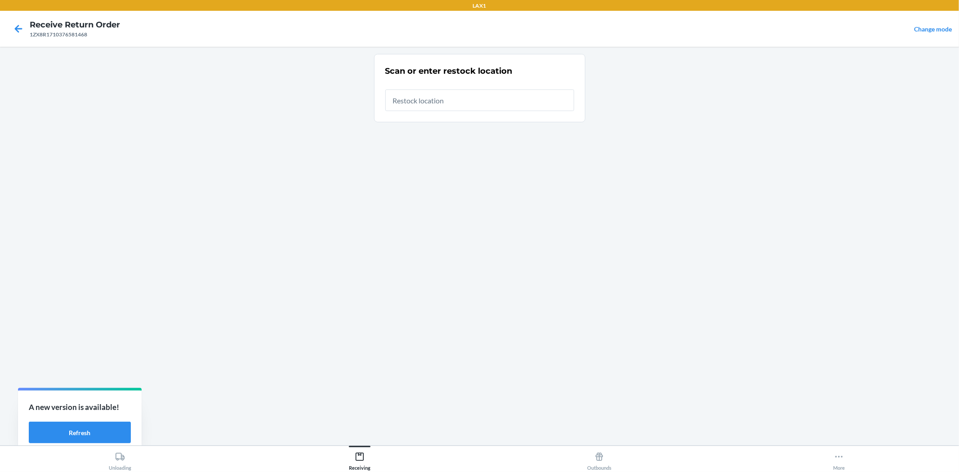
click at [449, 108] on input "text" at bounding box center [479, 100] width 189 height 22
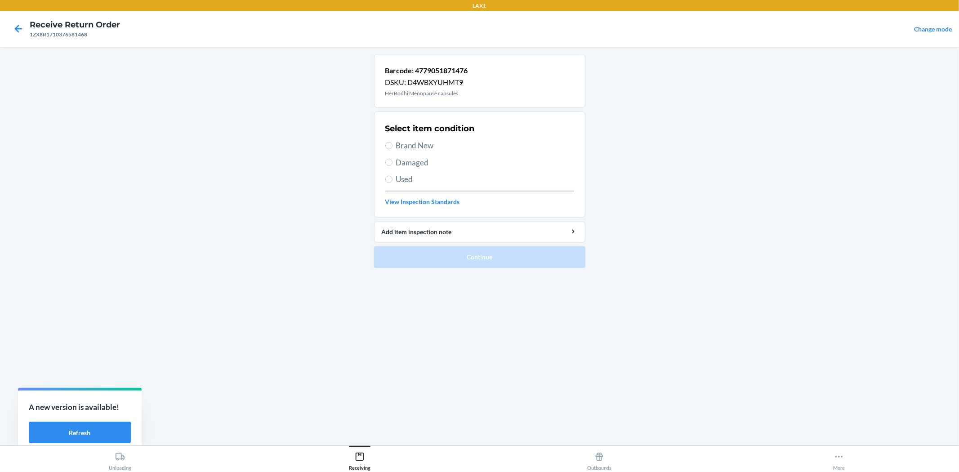
click at [405, 148] on span "Brand New" at bounding box center [485, 146] width 178 height 12
click at [392, 148] on input "Brand New" at bounding box center [388, 145] width 7 height 7
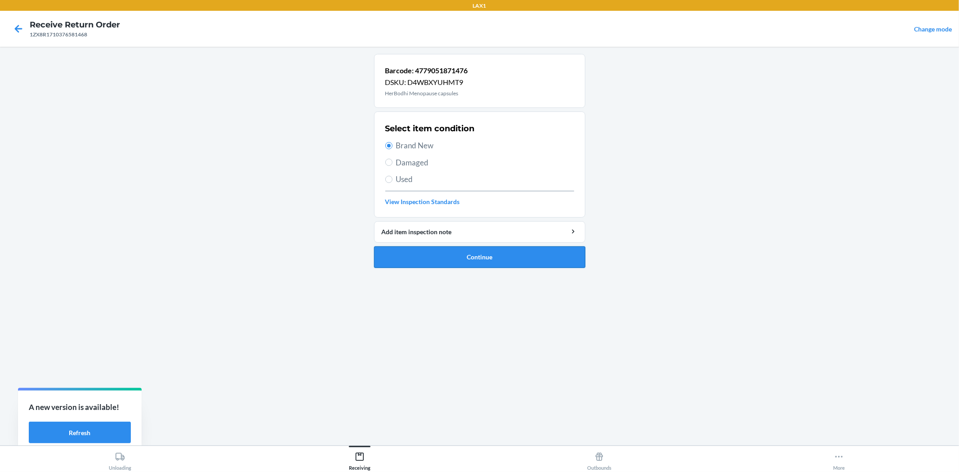
click at [459, 258] on button "Continue" at bounding box center [479, 257] width 211 height 22
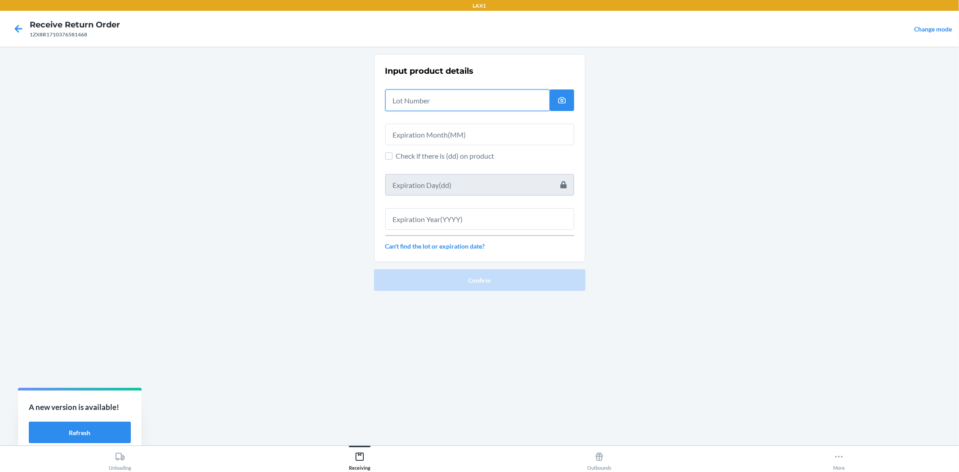
click at [420, 102] on input "text" at bounding box center [467, 100] width 164 height 22
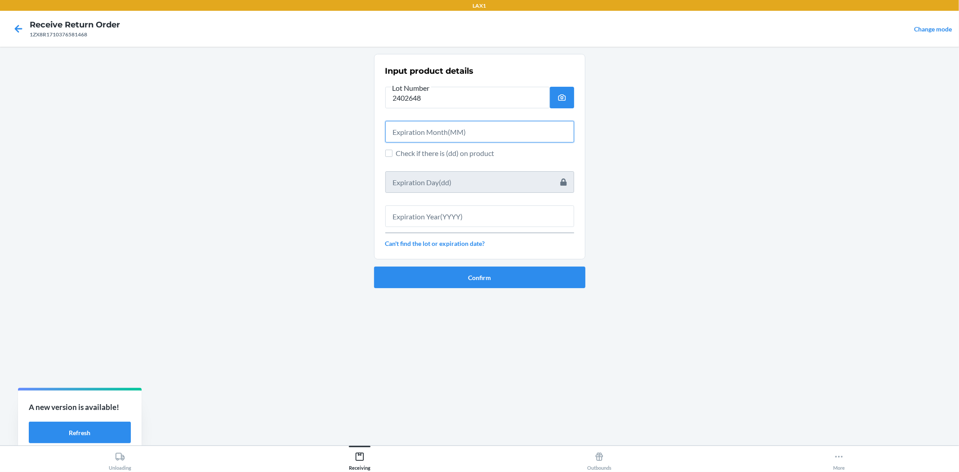
click at [414, 123] on input "text" at bounding box center [479, 132] width 189 height 22
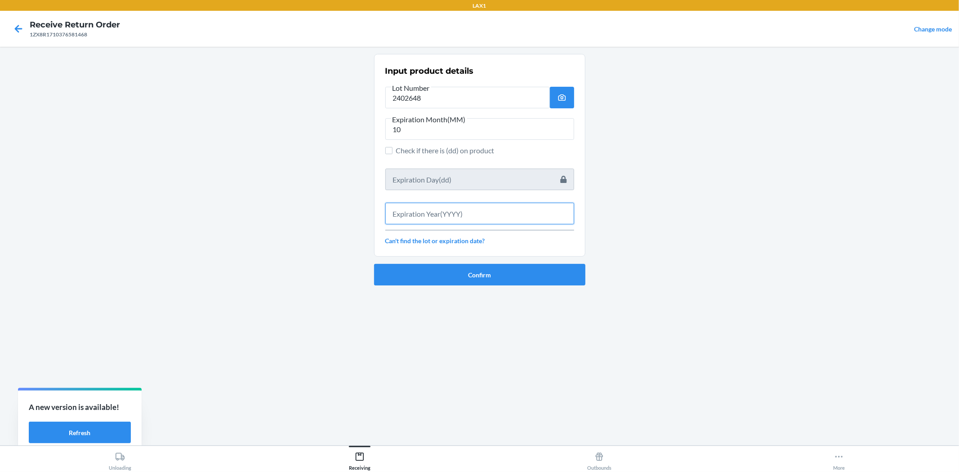
click at [489, 209] on input "text" at bounding box center [479, 214] width 189 height 22
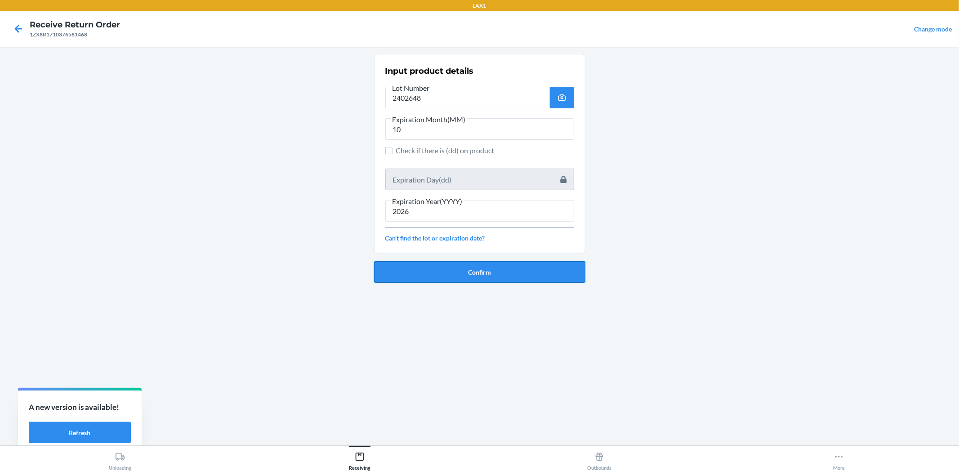
click at [489, 273] on button "Confirm" at bounding box center [479, 272] width 211 height 22
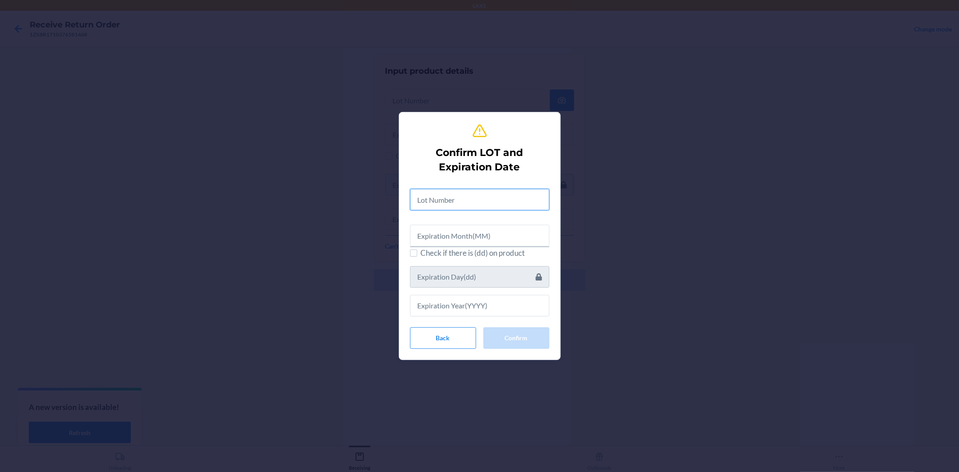
click at [446, 195] on input "text" at bounding box center [479, 200] width 139 height 22
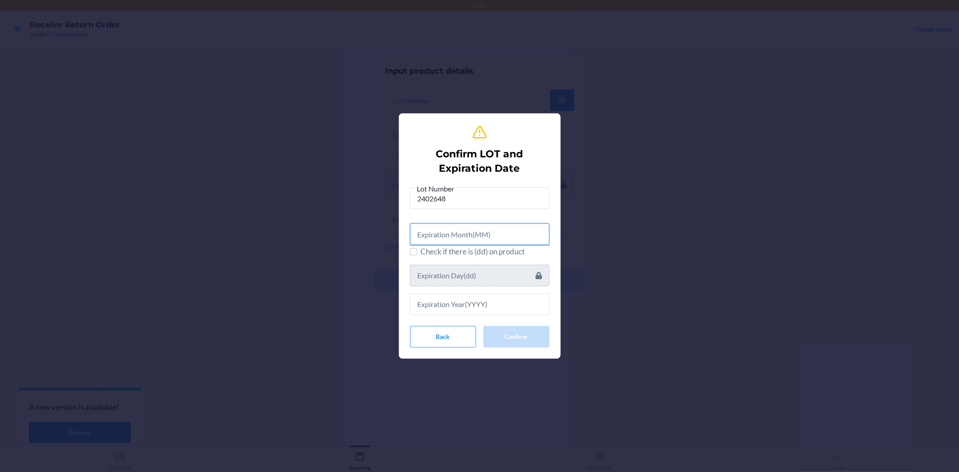
click at [443, 231] on input "text" at bounding box center [479, 234] width 139 height 22
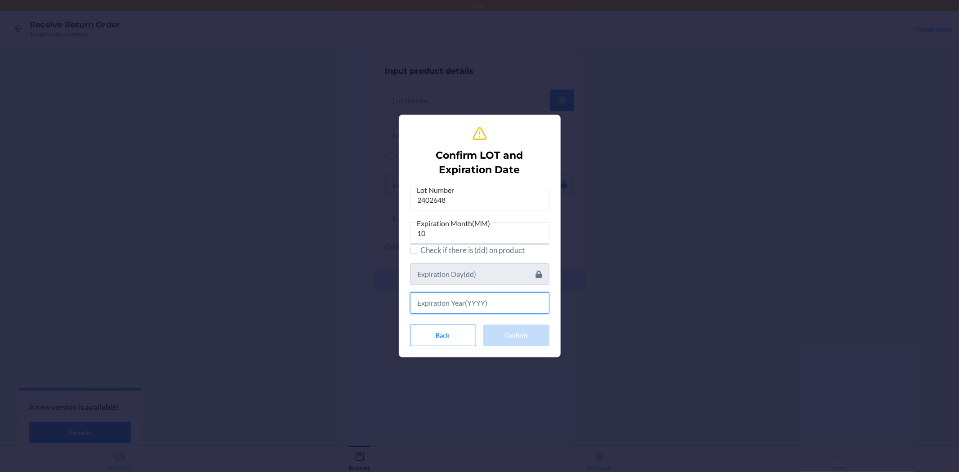
click at [456, 308] on input "text" at bounding box center [479, 303] width 139 height 22
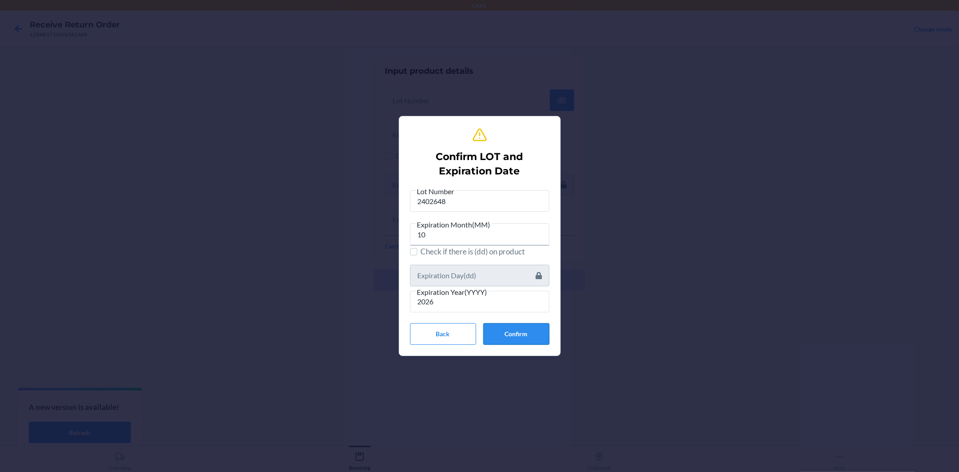
click at [506, 329] on button "Confirm" at bounding box center [516, 334] width 66 height 22
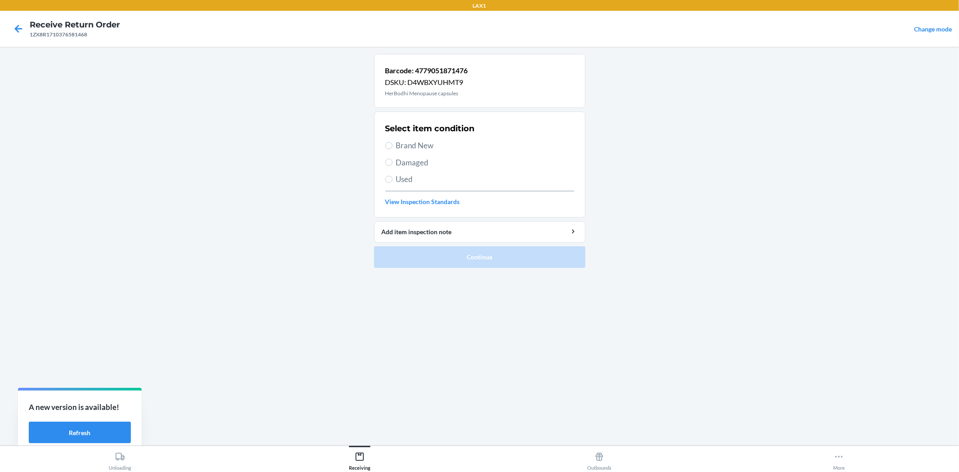
click at [421, 150] on span "Brand New" at bounding box center [485, 146] width 178 height 12
click at [392, 149] on input "Brand New" at bounding box center [388, 145] width 7 height 7
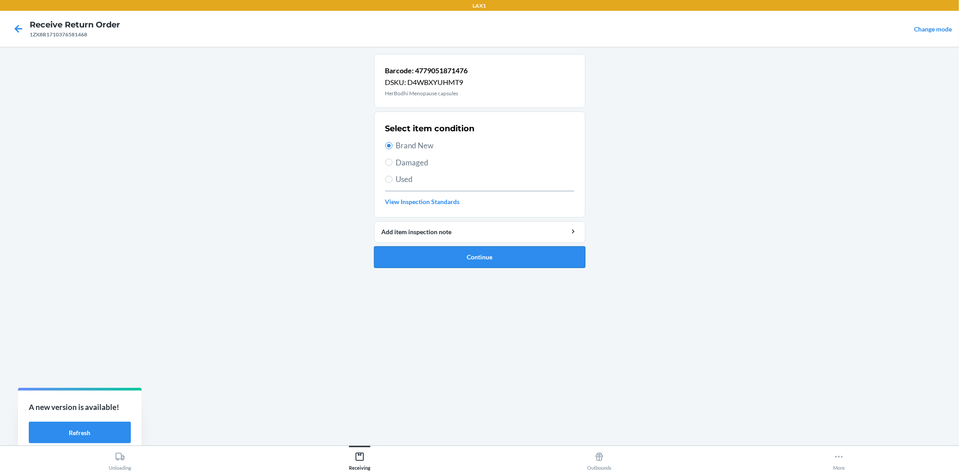
click at [459, 265] on button "Continue" at bounding box center [479, 257] width 211 height 22
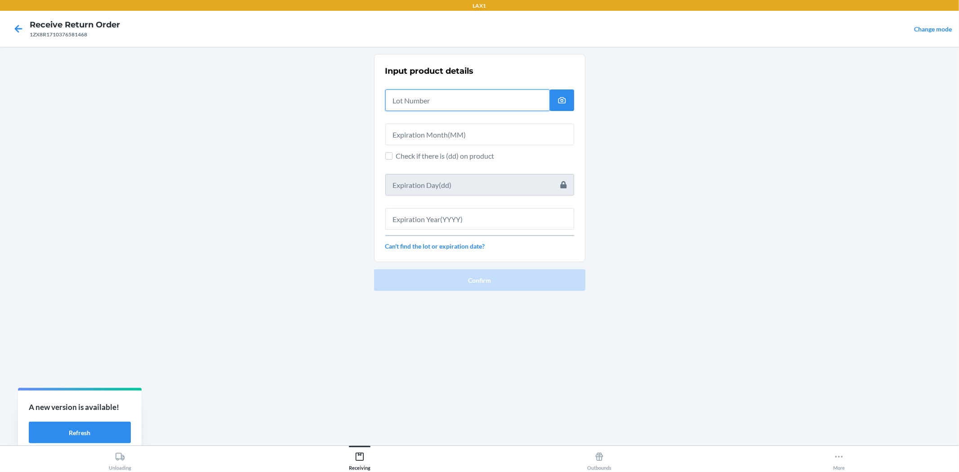
click at [406, 104] on input "text" at bounding box center [467, 100] width 164 height 22
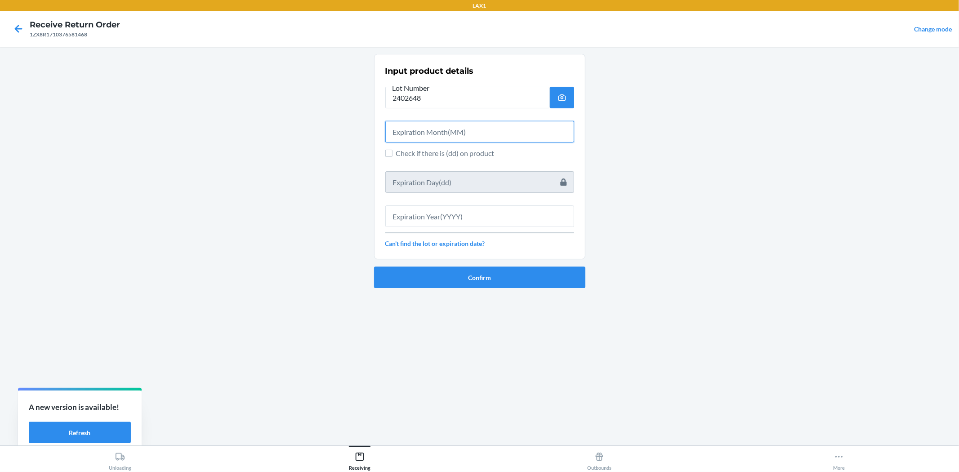
click at [514, 138] on input "text" at bounding box center [479, 132] width 189 height 22
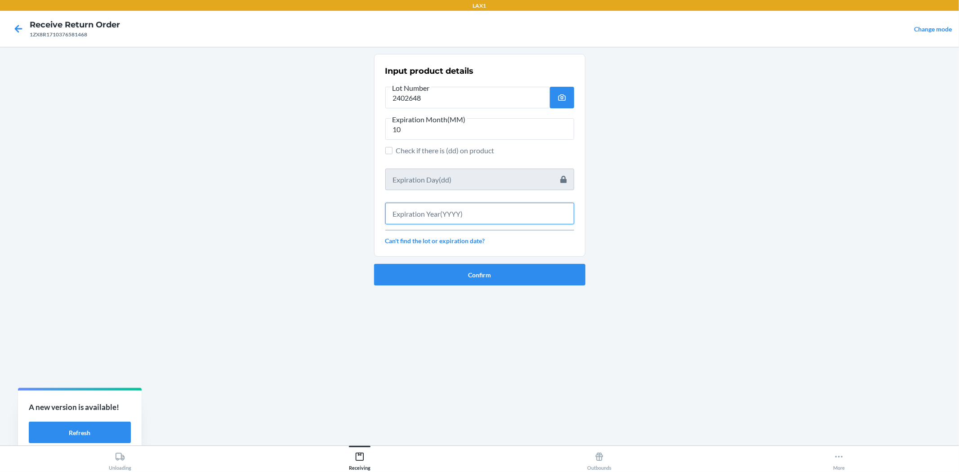
click at [521, 207] on input "text" at bounding box center [479, 214] width 189 height 22
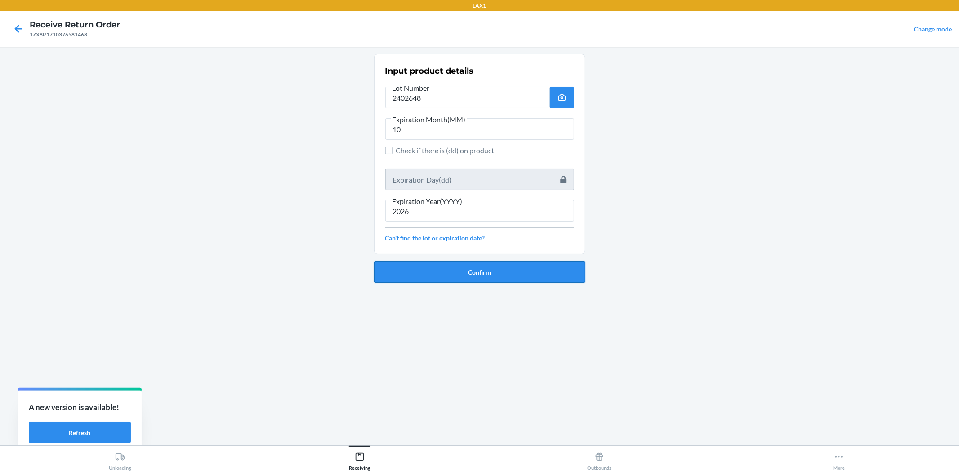
click at [528, 265] on button "Confirm" at bounding box center [479, 272] width 211 height 22
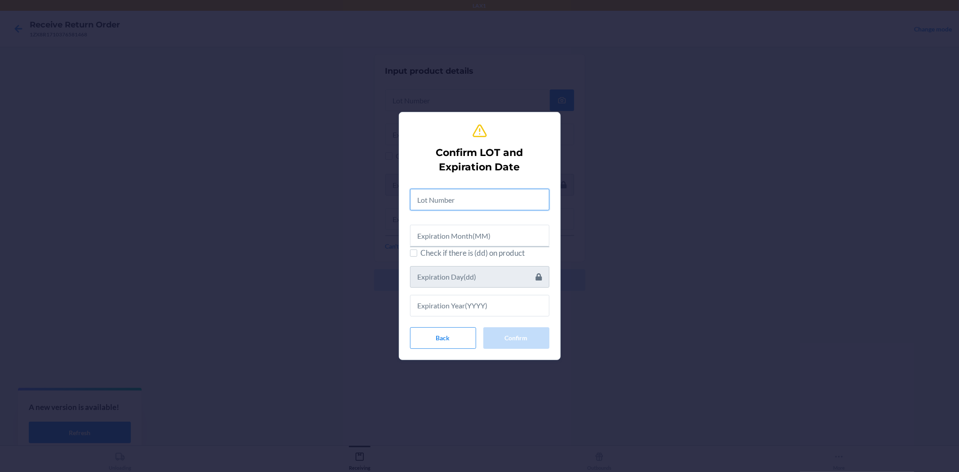
click at [506, 204] on input "text" at bounding box center [479, 200] width 139 height 22
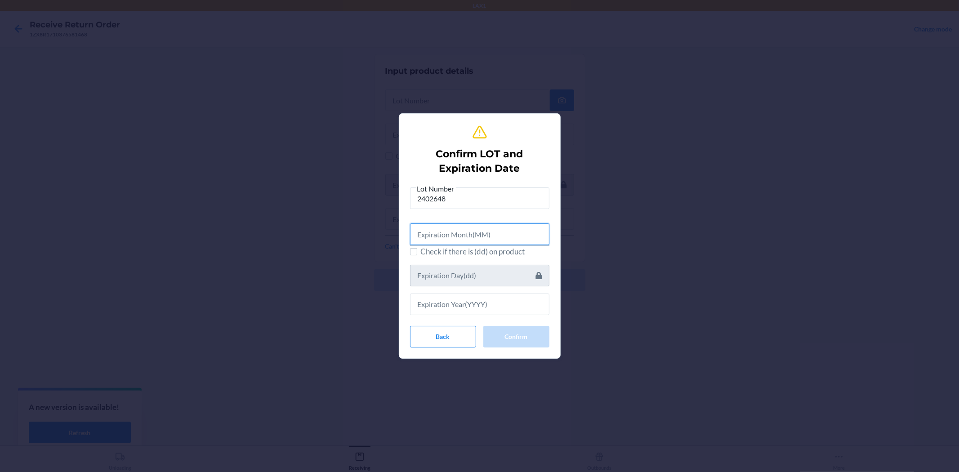
click at [517, 231] on input "text" at bounding box center [479, 234] width 139 height 22
click at [512, 314] on div "Lot Number 2402648 Expiration Month(MM) 10 Check if there is (dd) on product Ba…" at bounding box center [479, 265] width 139 height 162
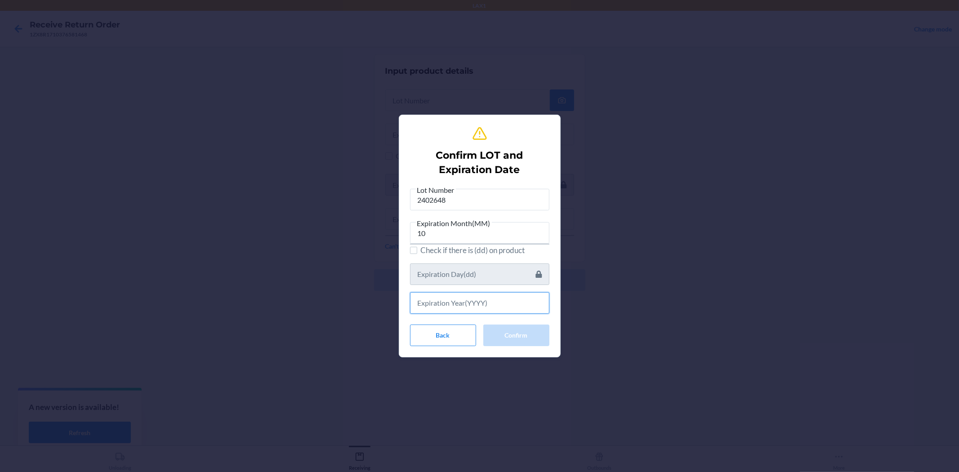
click at [507, 307] on input "text" at bounding box center [479, 303] width 139 height 22
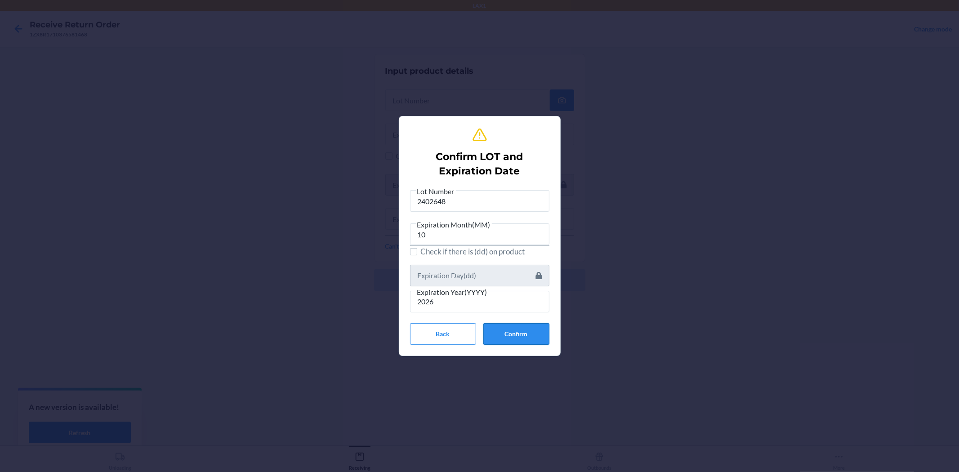
click at [517, 333] on button "Confirm" at bounding box center [516, 334] width 66 height 22
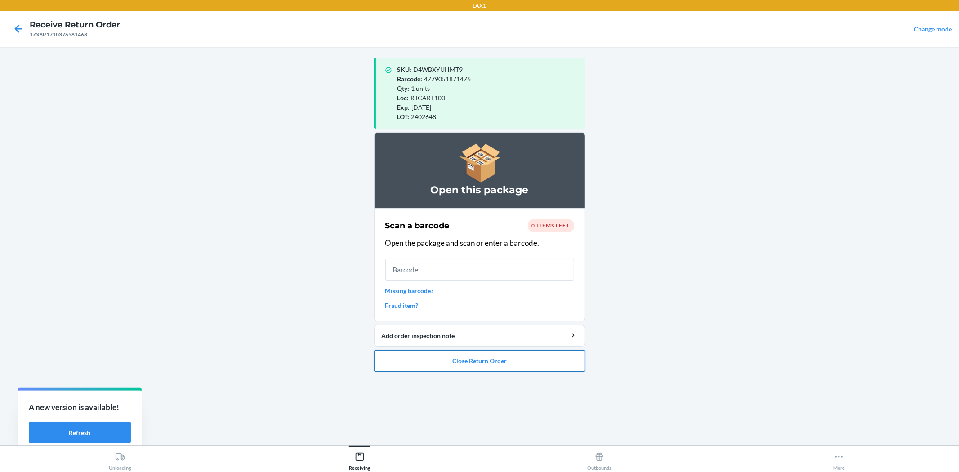
click at [471, 359] on button "Close Return Order" at bounding box center [479, 361] width 211 height 22
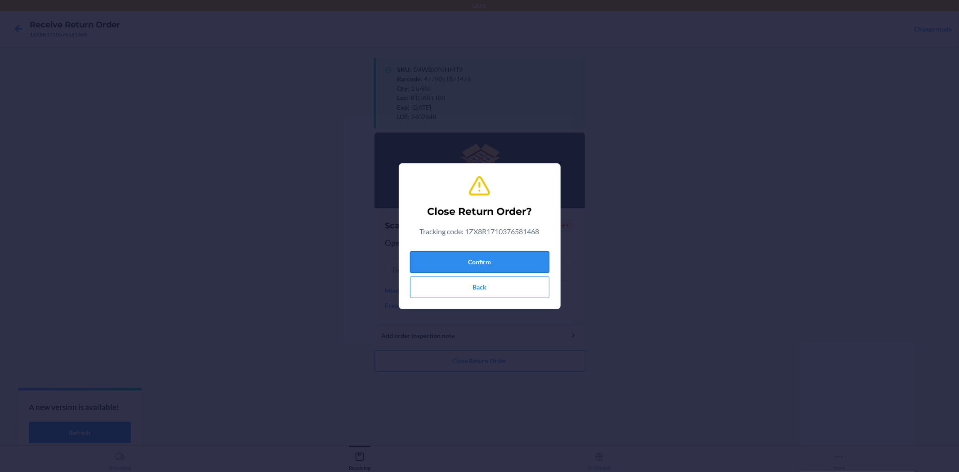
click at [499, 259] on button "Confirm" at bounding box center [479, 262] width 139 height 22
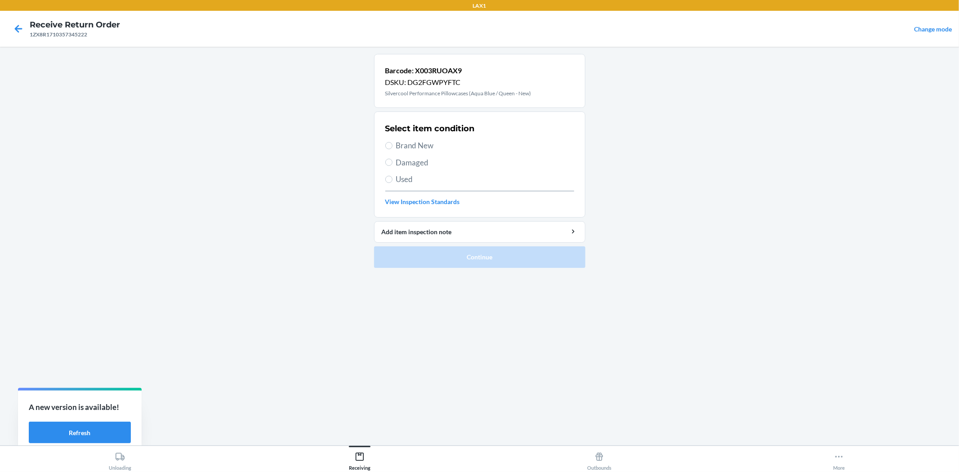
click at [403, 177] on span "Used" at bounding box center [485, 179] width 178 height 12
click at [392, 177] on input "Used" at bounding box center [388, 179] width 7 height 7
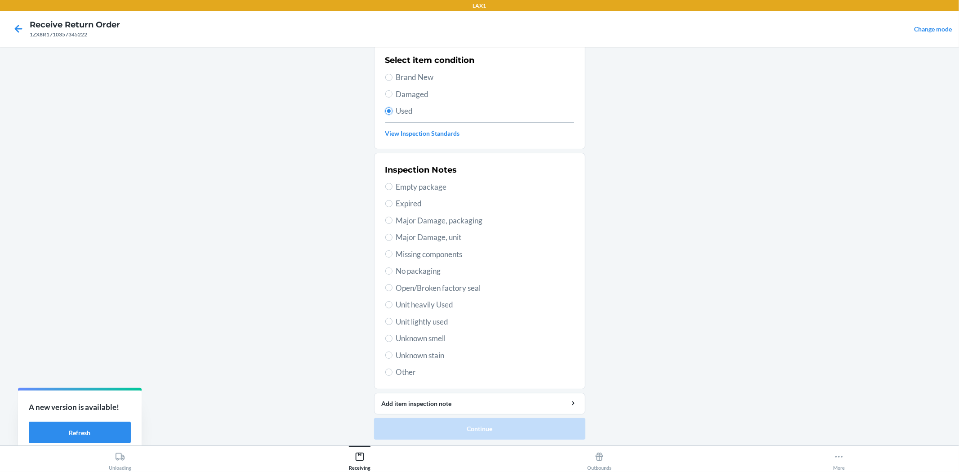
scroll to position [69, 0]
click at [429, 287] on span "Open/Broken factory seal" at bounding box center [485, 287] width 178 height 12
click at [392, 287] on input "Open/Broken factory seal" at bounding box center [388, 286] width 7 height 7
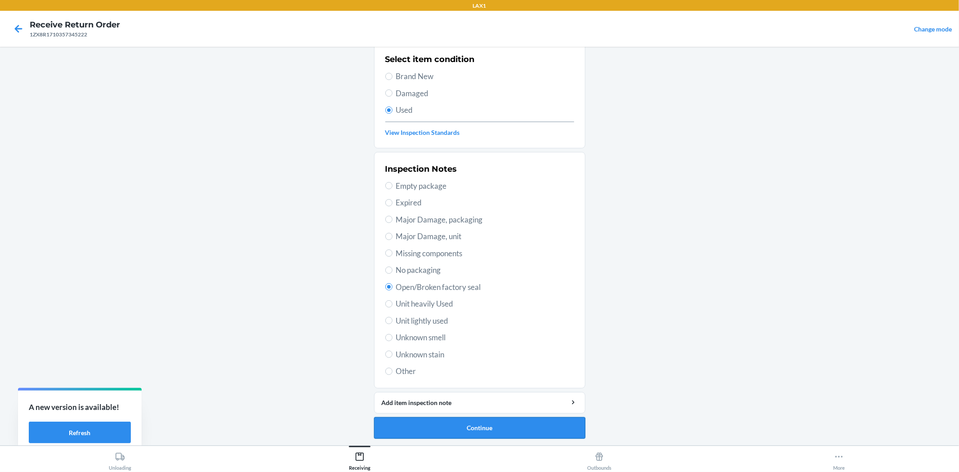
click at [479, 434] on button "Continue" at bounding box center [479, 428] width 211 height 22
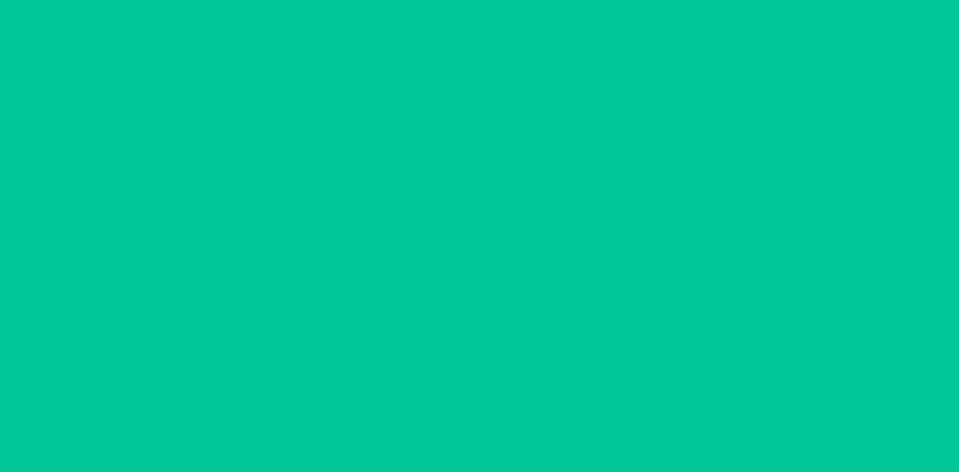
scroll to position [0, 0]
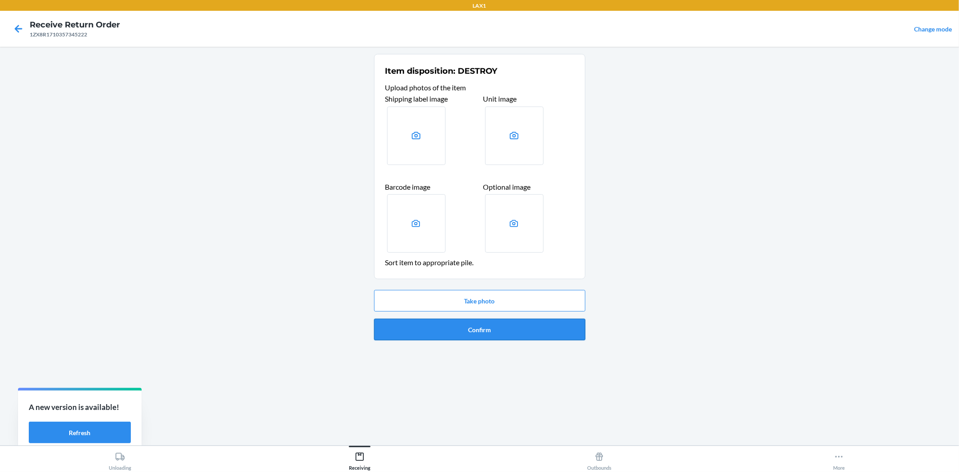
click at [475, 322] on button "Confirm" at bounding box center [479, 330] width 211 height 22
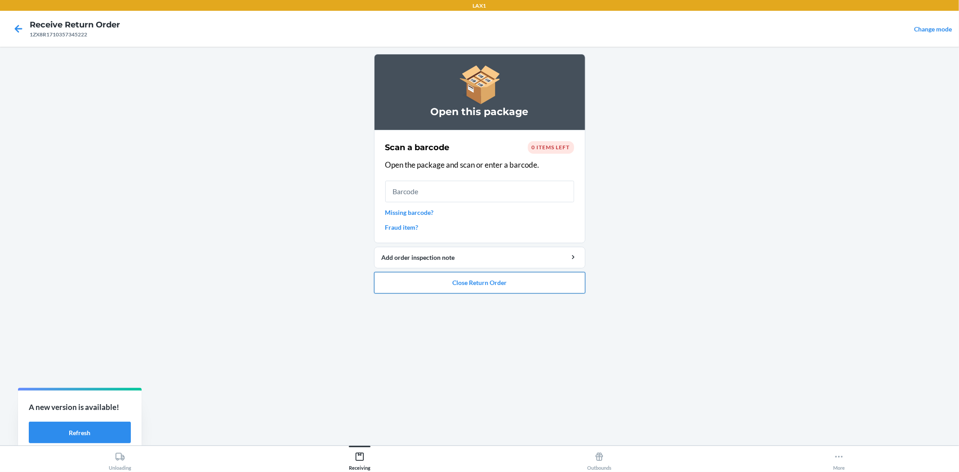
click at [484, 281] on button "Close Return Order" at bounding box center [479, 283] width 211 height 22
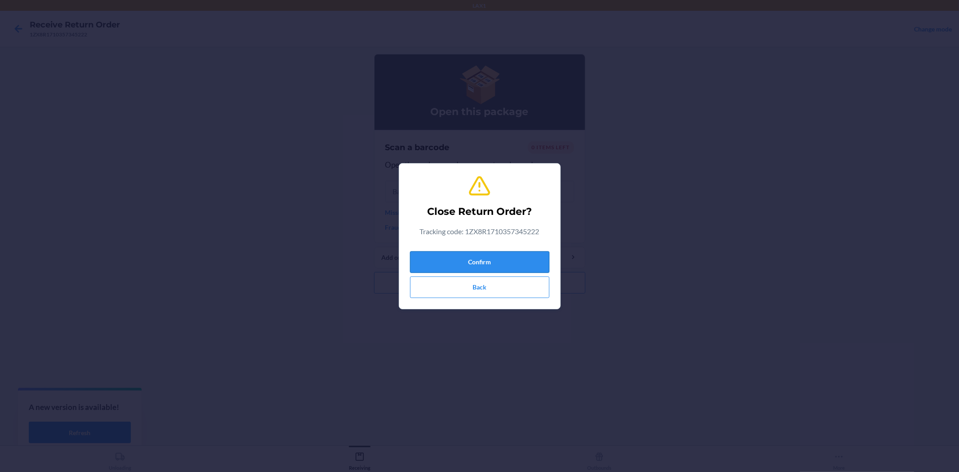
click at [501, 261] on button "Confirm" at bounding box center [479, 262] width 139 height 22
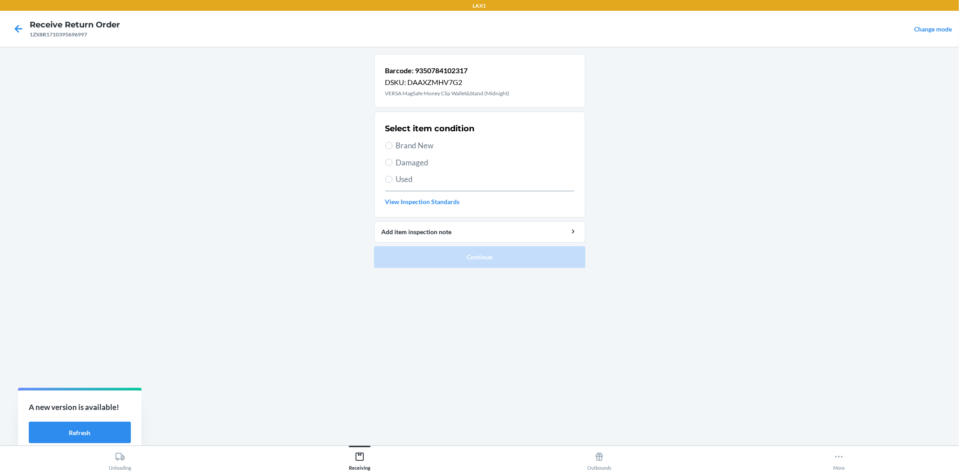
click at [404, 164] on span "Damaged" at bounding box center [485, 163] width 178 height 12
click at [392, 164] on input "Damaged" at bounding box center [388, 162] width 7 height 7
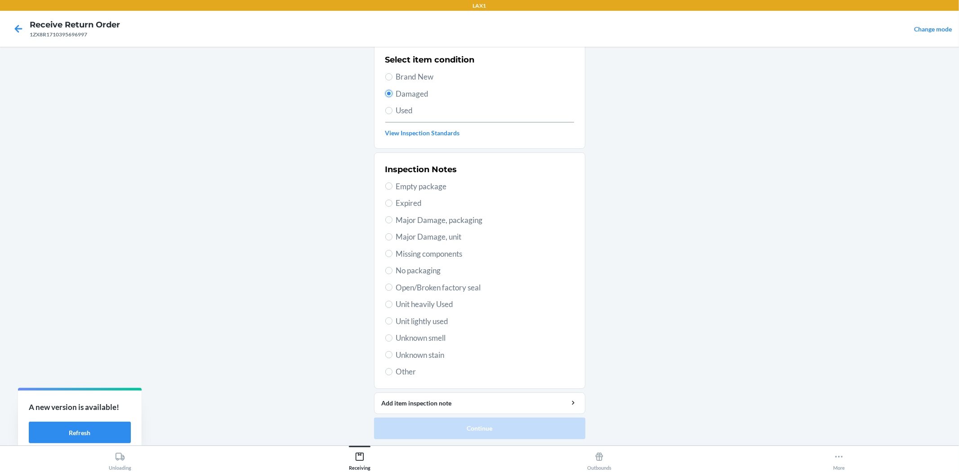
scroll to position [69, 0]
click at [462, 286] on span "Open/Broken factory seal" at bounding box center [485, 287] width 178 height 12
click at [392, 286] on input "Open/Broken factory seal" at bounding box center [388, 286] width 7 height 7
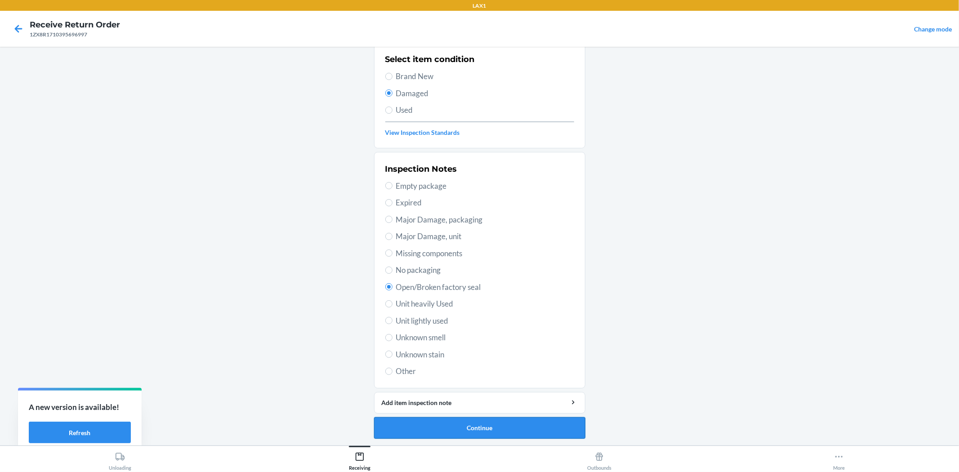
click at [483, 422] on button "Continue" at bounding box center [479, 428] width 211 height 22
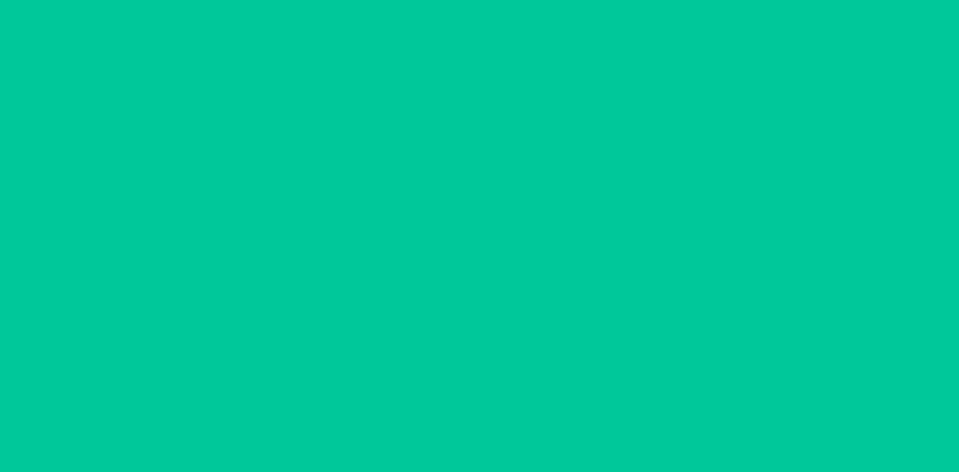
scroll to position [0, 0]
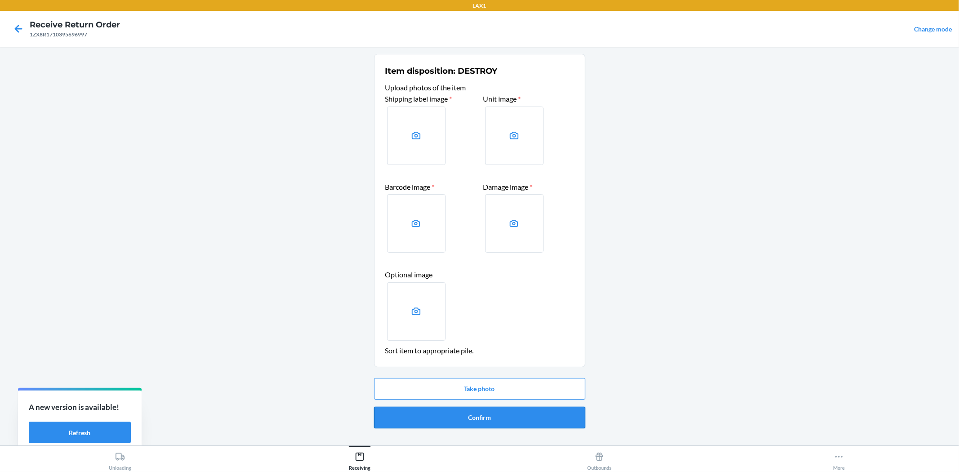
click at [502, 418] on button "Confirm" at bounding box center [479, 418] width 211 height 22
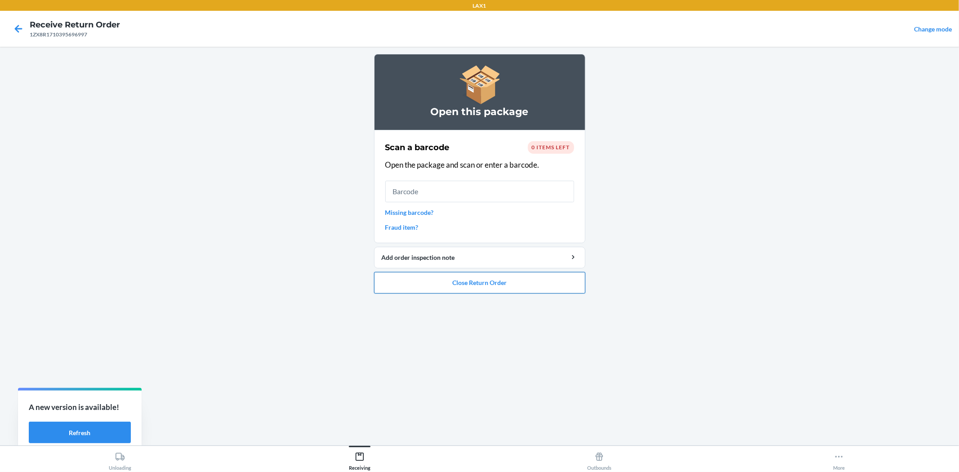
click at [436, 285] on button "Close Return Order" at bounding box center [479, 283] width 211 height 22
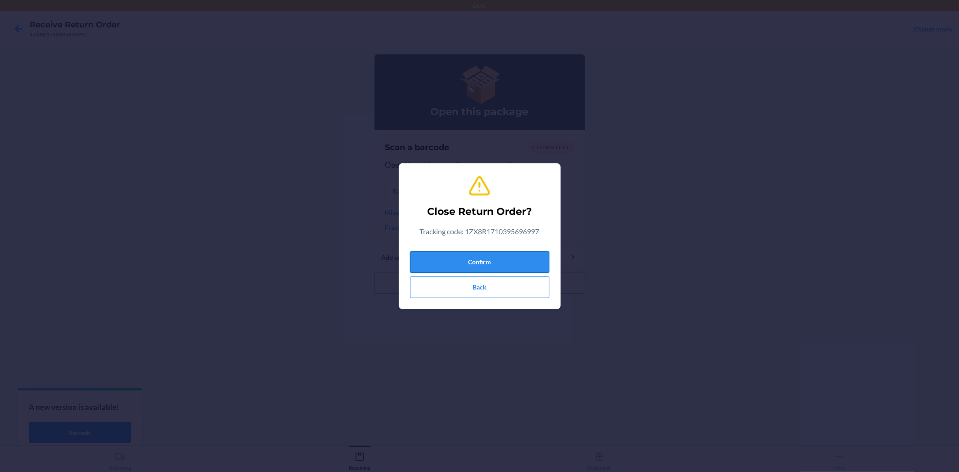
click at [497, 265] on button "Confirm" at bounding box center [479, 262] width 139 height 22
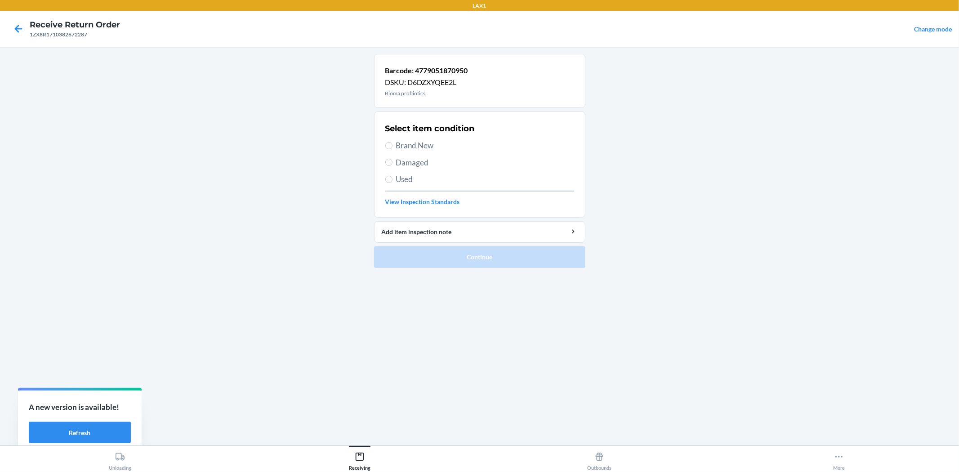
click at [404, 144] on span "Brand New" at bounding box center [485, 146] width 178 height 12
click at [392, 144] on input "Brand New" at bounding box center [388, 145] width 7 height 7
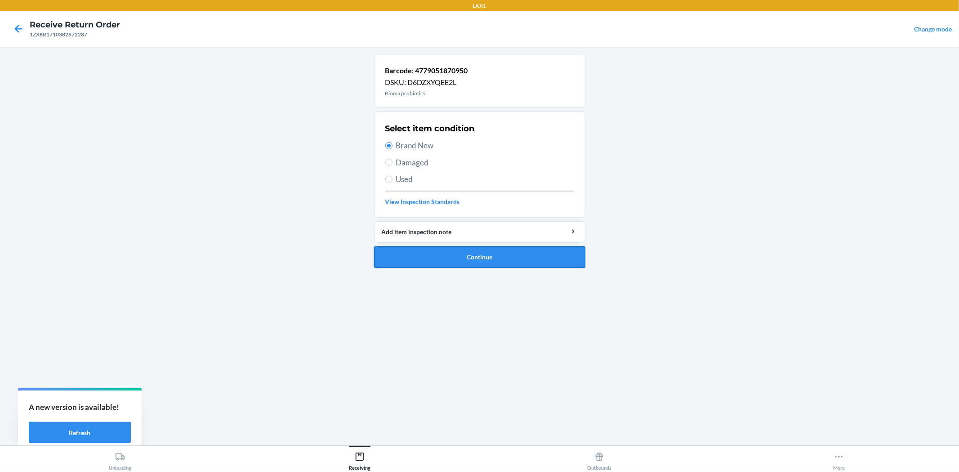
click at [474, 262] on button "Continue" at bounding box center [479, 257] width 211 height 22
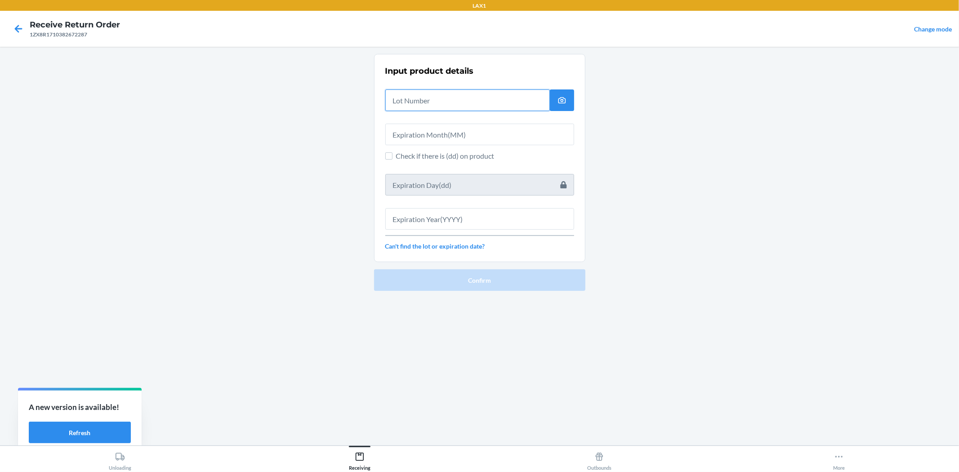
click at [430, 104] on input "text" at bounding box center [467, 100] width 164 height 22
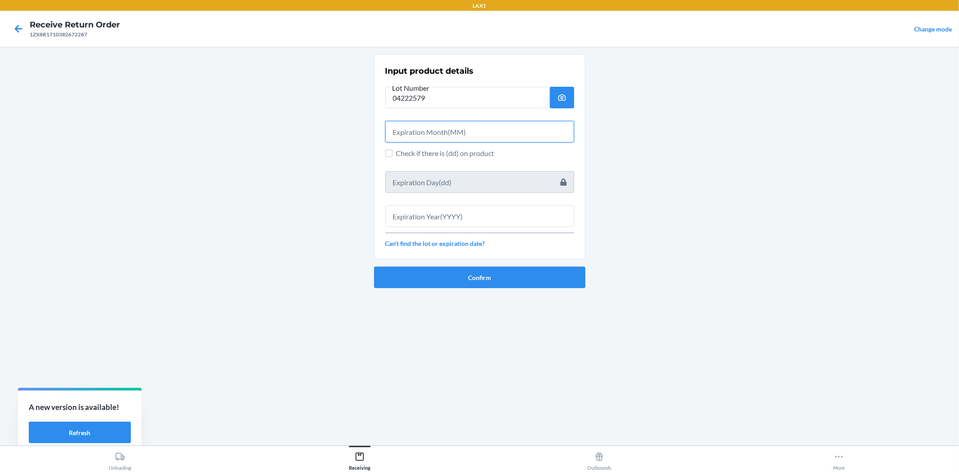
click at [440, 128] on input "text" at bounding box center [479, 132] width 189 height 22
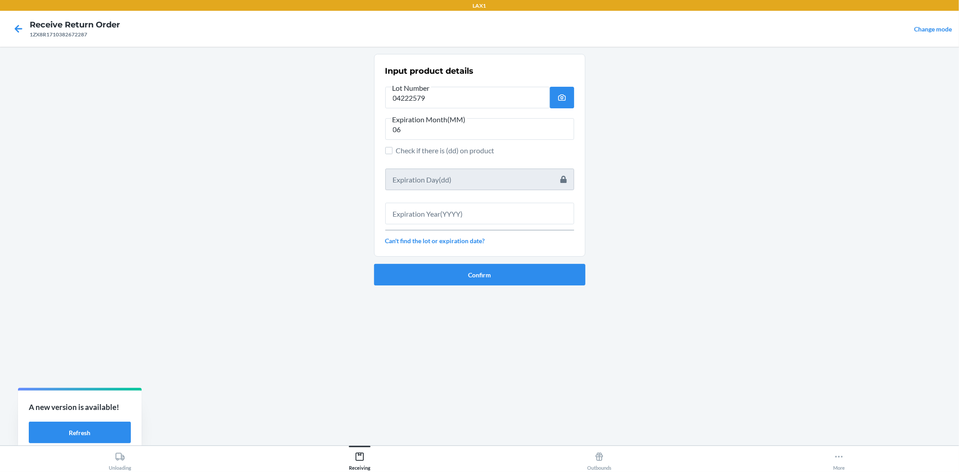
drag, startPoint x: 454, startPoint y: 229, endPoint x: 454, endPoint y: 222, distance: 7.7
click at [454, 228] on div "Input product details Lot Number 04222579 Expiration Month(MM) 06 Check if ther…" at bounding box center [479, 155] width 189 height 186
click at [453, 218] on input "text" at bounding box center [479, 214] width 189 height 22
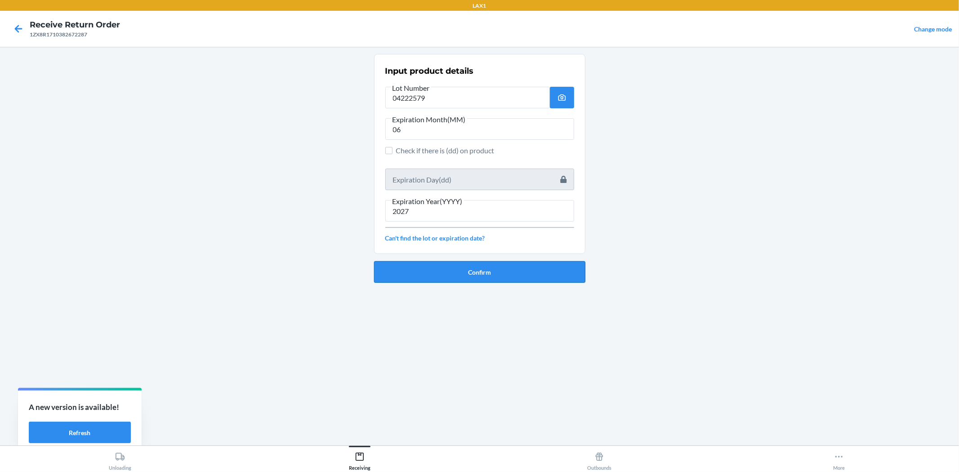
click at [513, 272] on button "Confirm" at bounding box center [479, 272] width 211 height 22
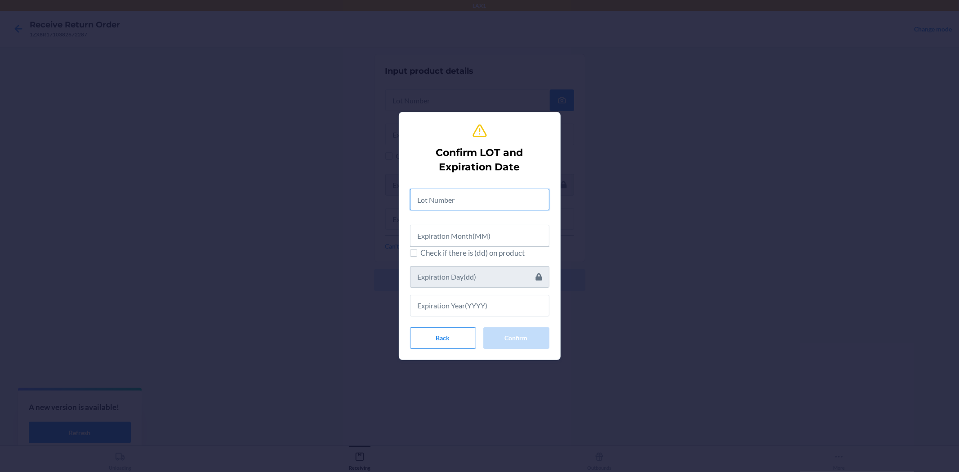
click at [516, 200] on input "text" at bounding box center [479, 200] width 139 height 22
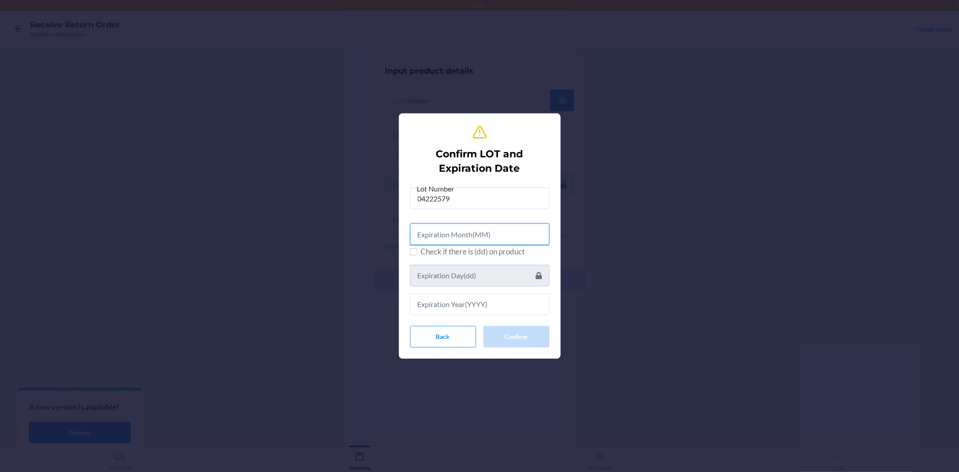
click at [499, 231] on input "text" at bounding box center [479, 234] width 139 height 22
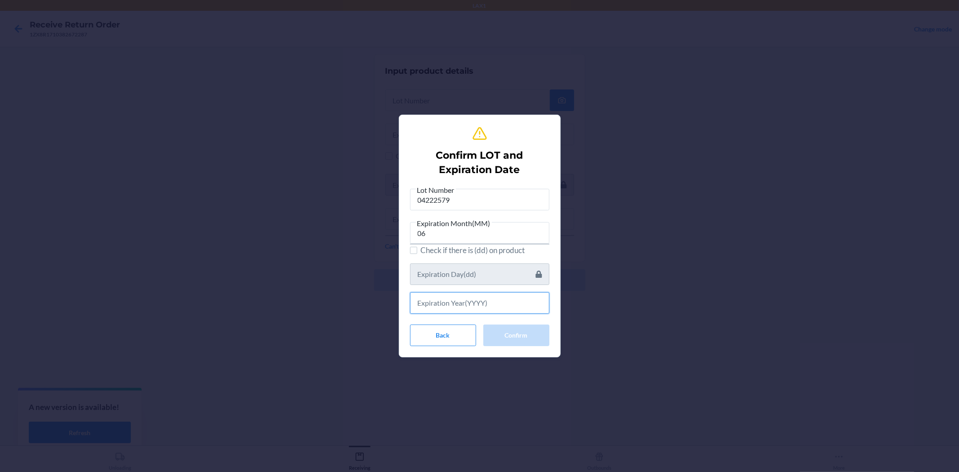
click at [498, 301] on input "text" at bounding box center [479, 303] width 139 height 22
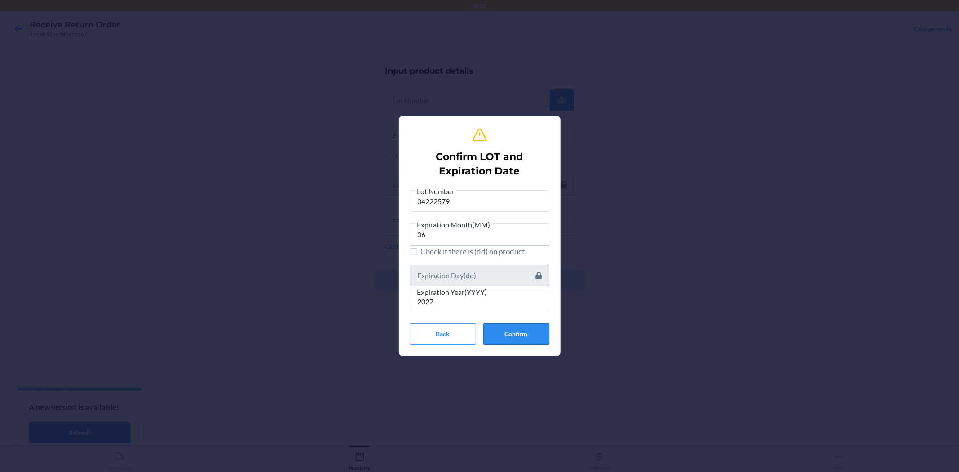
click at [505, 331] on button "Confirm" at bounding box center [516, 334] width 66 height 22
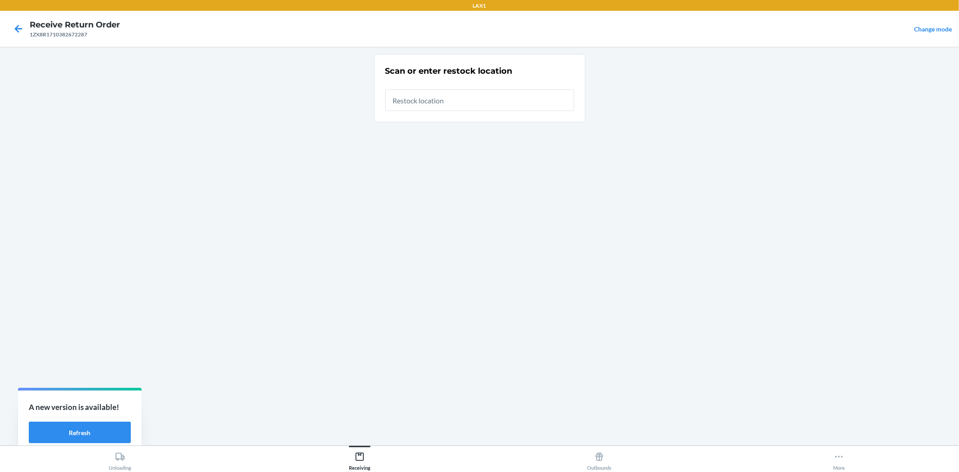
click at [447, 104] on input "text" at bounding box center [479, 100] width 189 height 22
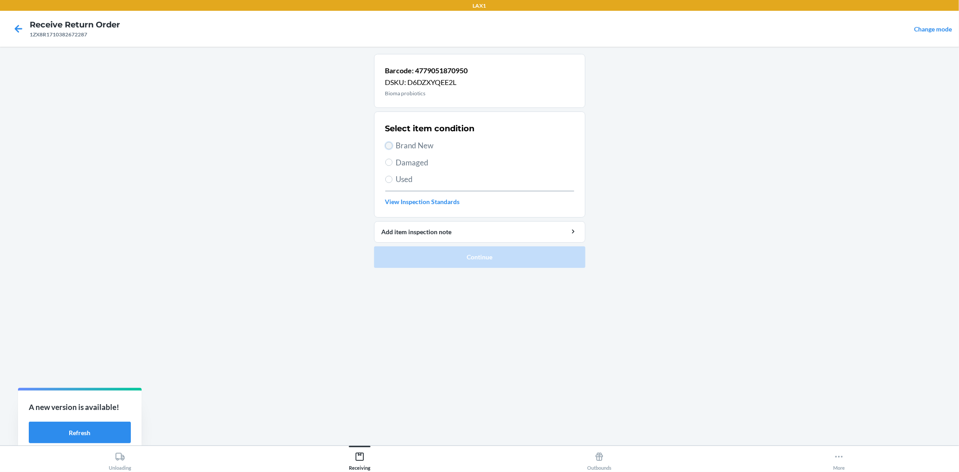
click at [389, 147] on input "Brand New" at bounding box center [388, 145] width 7 height 7
click at [477, 258] on button "Continue" at bounding box center [479, 257] width 211 height 22
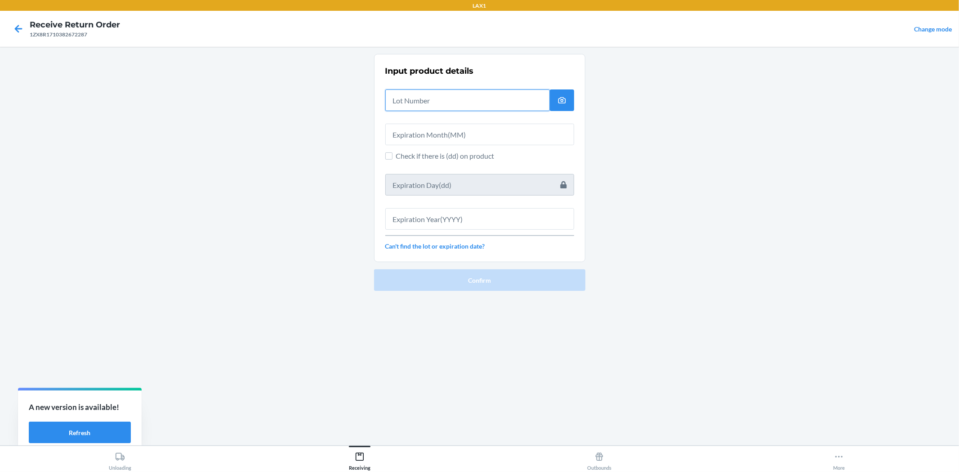
click at [456, 102] on input "text" at bounding box center [467, 100] width 164 height 22
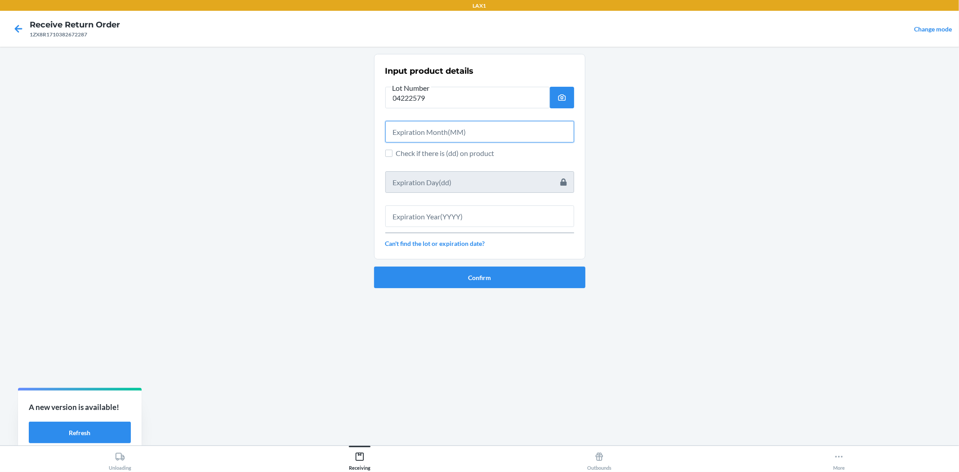
click at [544, 126] on input "text" at bounding box center [479, 132] width 189 height 22
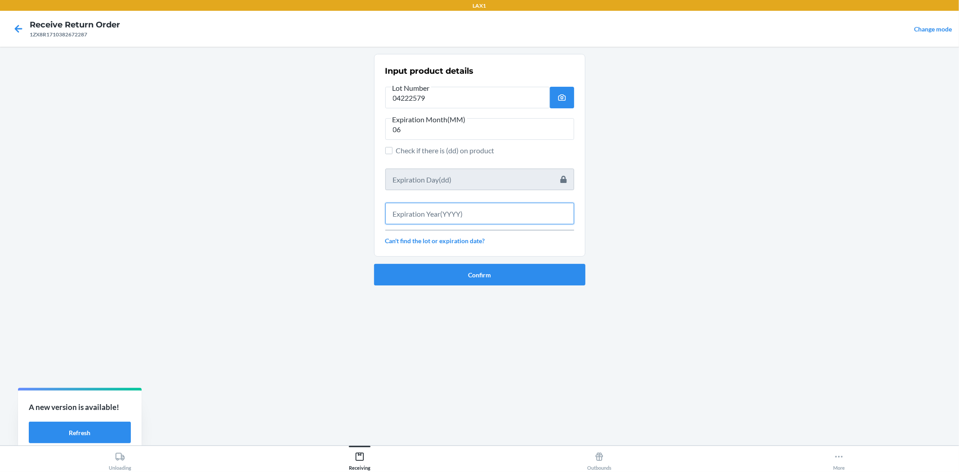
click at [527, 211] on input "text" at bounding box center [479, 214] width 189 height 22
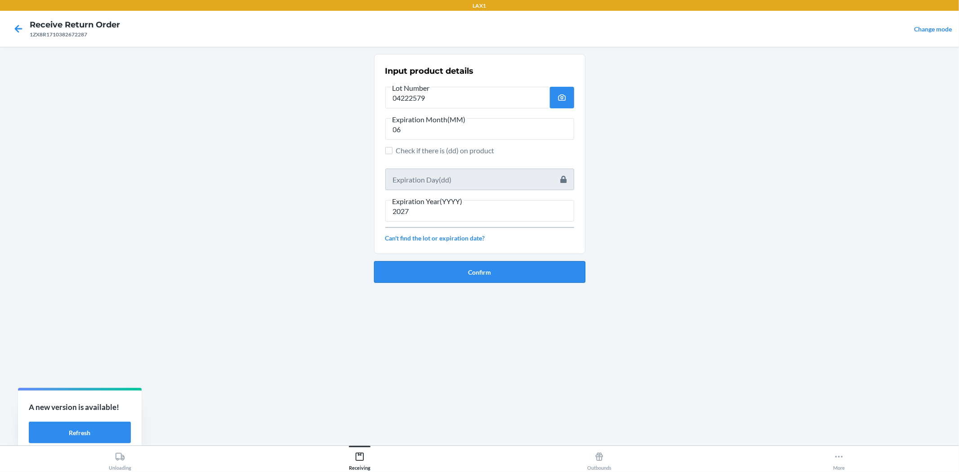
click at [547, 272] on button "Confirm" at bounding box center [479, 272] width 211 height 22
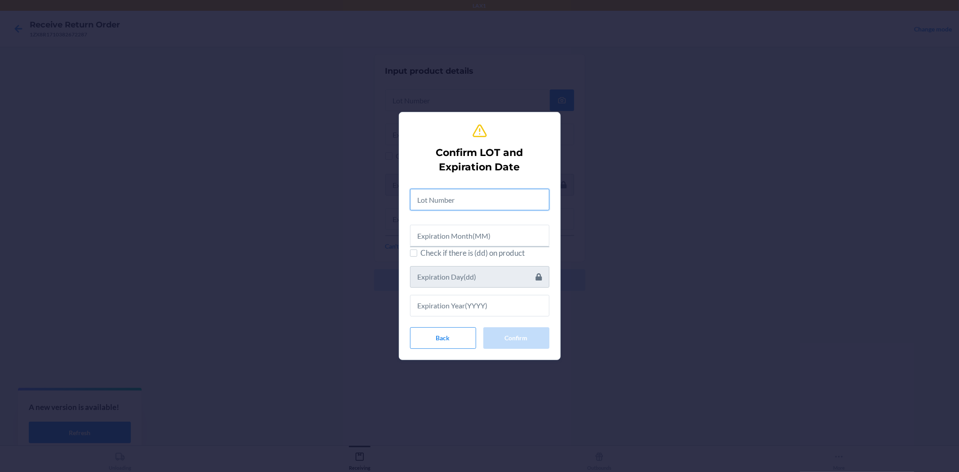
click at [507, 198] on input "text" at bounding box center [479, 200] width 139 height 22
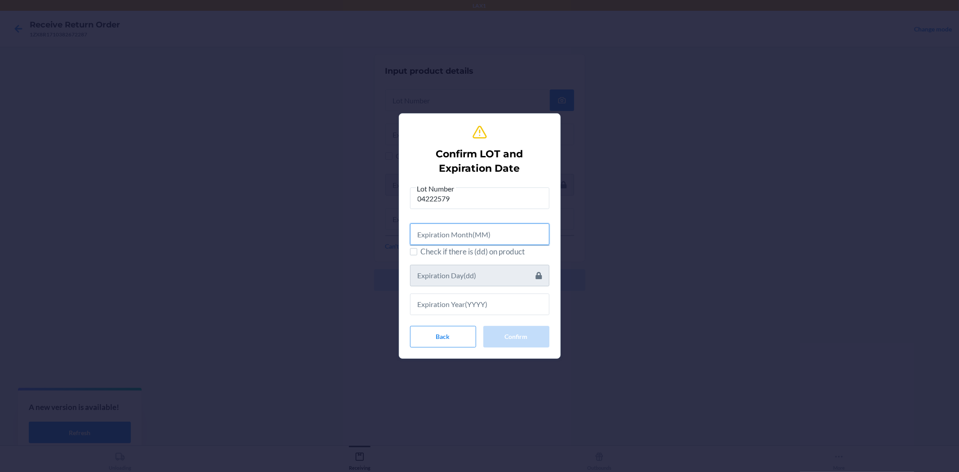
click at [515, 240] on input "text" at bounding box center [479, 234] width 139 height 22
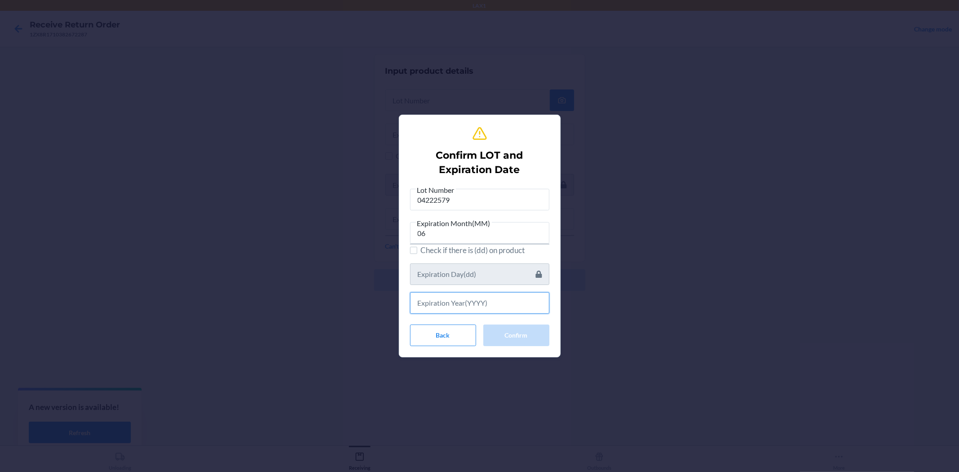
click at [494, 298] on input "text" at bounding box center [479, 303] width 139 height 22
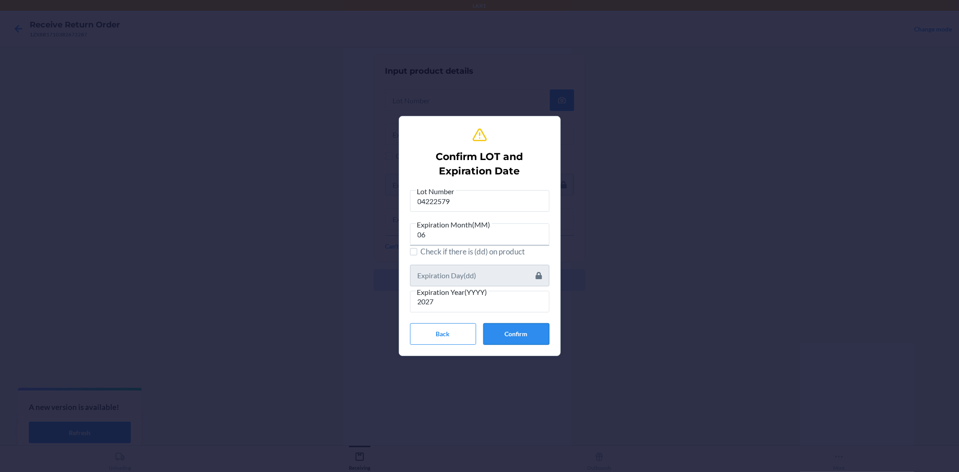
click at [510, 326] on button "Confirm" at bounding box center [516, 334] width 66 height 22
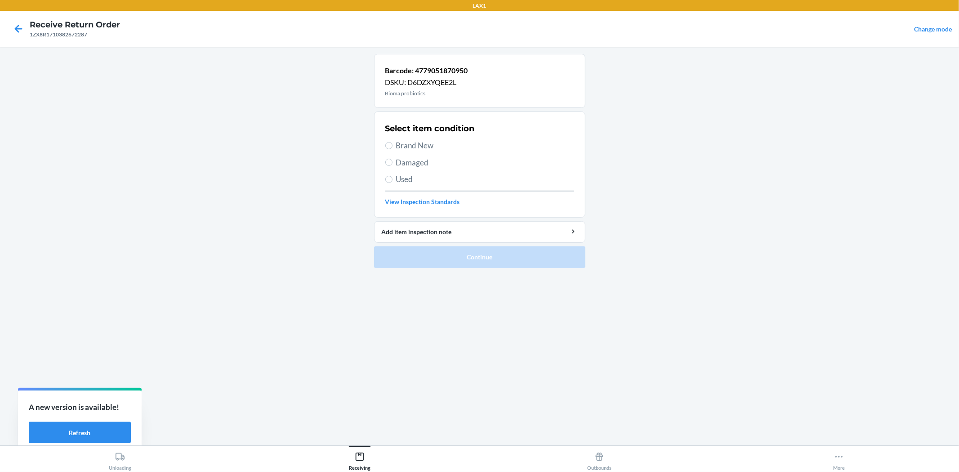
click at [424, 142] on span "Brand New" at bounding box center [485, 146] width 178 height 12
click at [392, 142] on input "Brand New" at bounding box center [388, 145] width 7 height 7
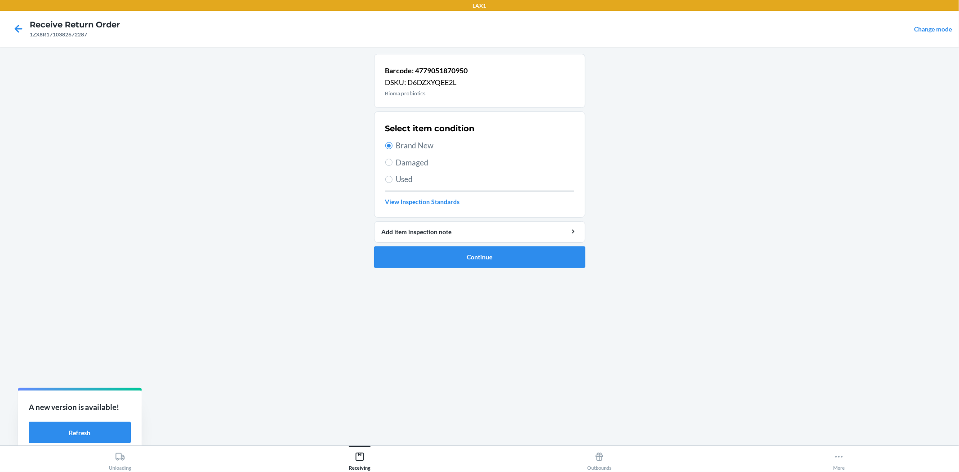
click at [485, 269] on ol "Barcode: 4779051870950 DSKU: D6DZXYQEE2L Bioma probiotics Select item condition…" at bounding box center [479, 164] width 211 height 221
click at [485, 261] on button "Continue" at bounding box center [479, 257] width 211 height 22
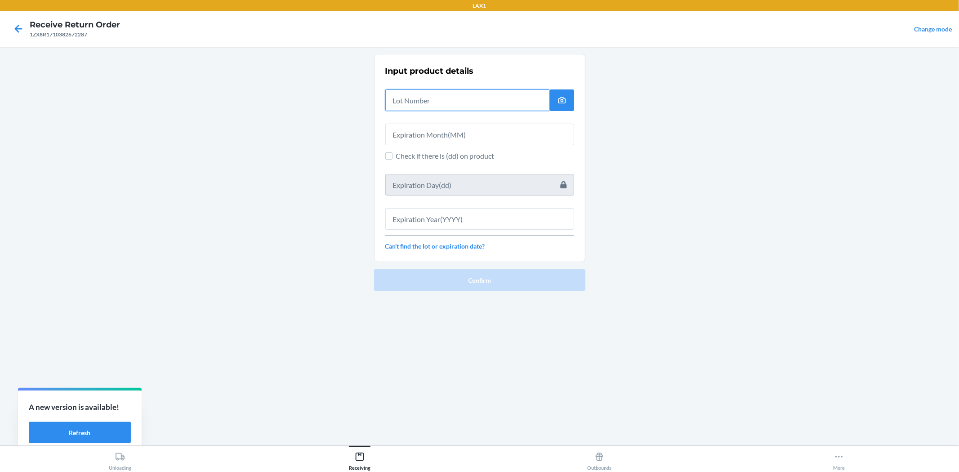
click at [445, 103] on input "text" at bounding box center [467, 100] width 164 height 22
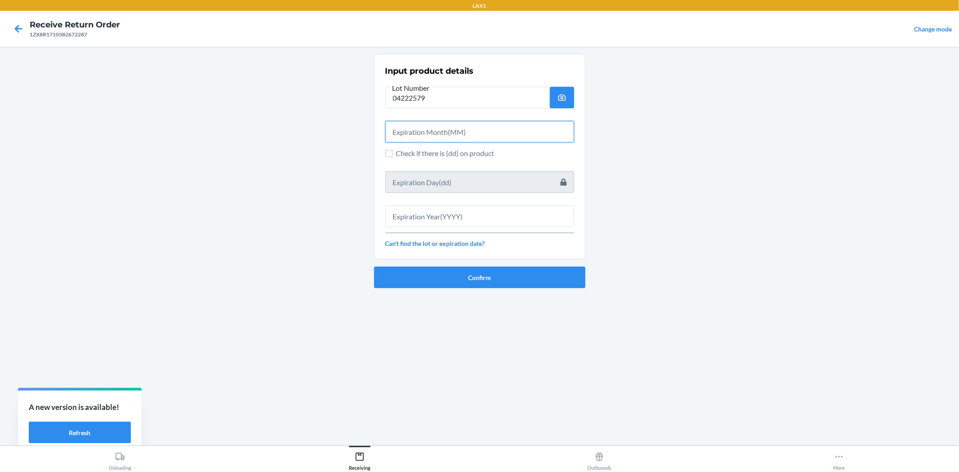
click at [447, 131] on input "text" at bounding box center [479, 132] width 189 height 22
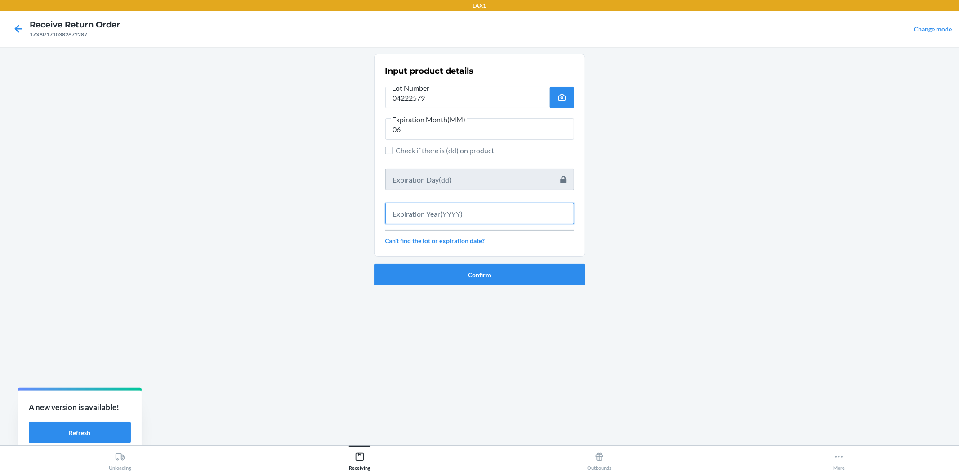
click at [430, 207] on input "text" at bounding box center [479, 214] width 189 height 22
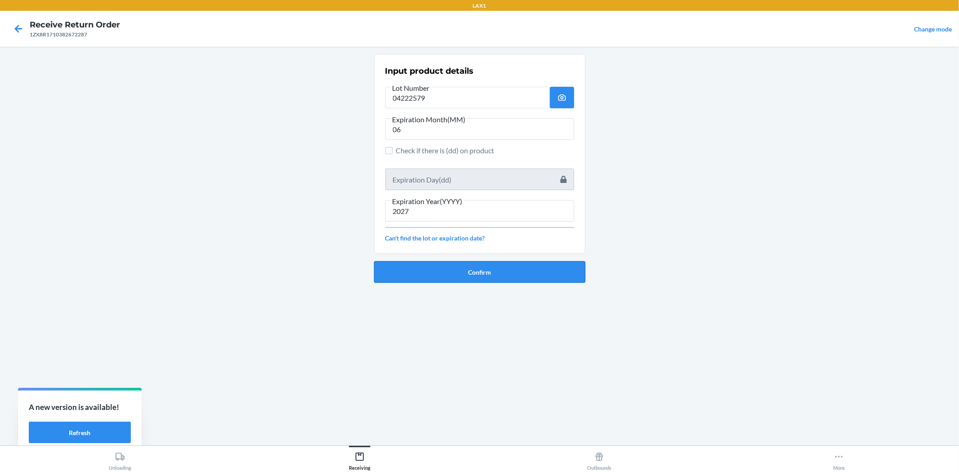
click at [524, 277] on button "Confirm" at bounding box center [479, 272] width 211 height 22
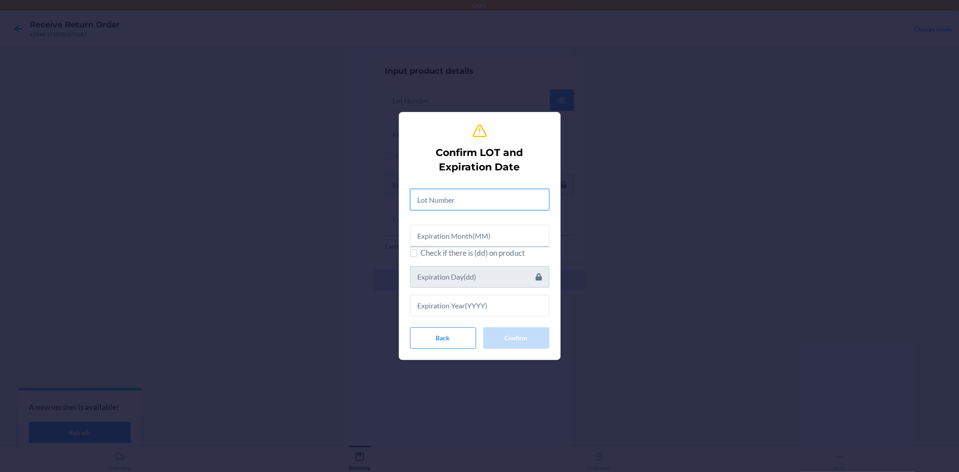
click at [492, 192] on input "text" at bounding box center [479, 200] width 139 height 22
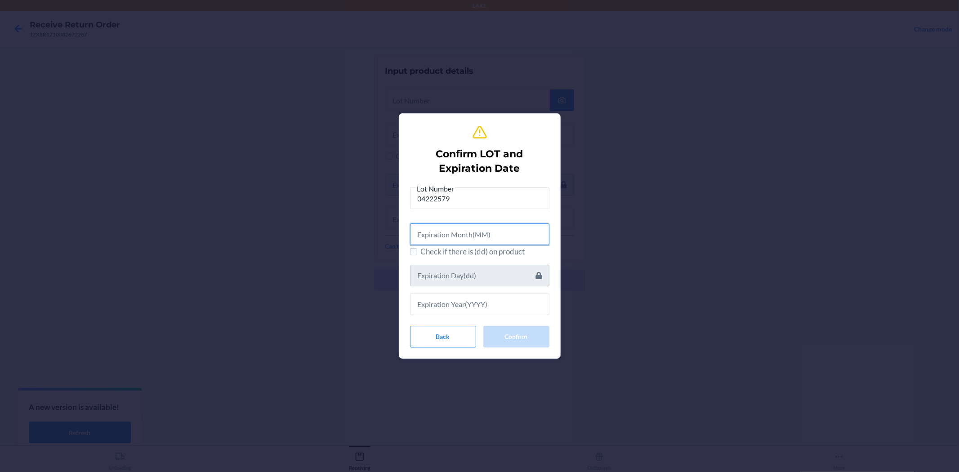
click at [461, 228] on input "text" at bounding box center [479, 234] width 139 height 22
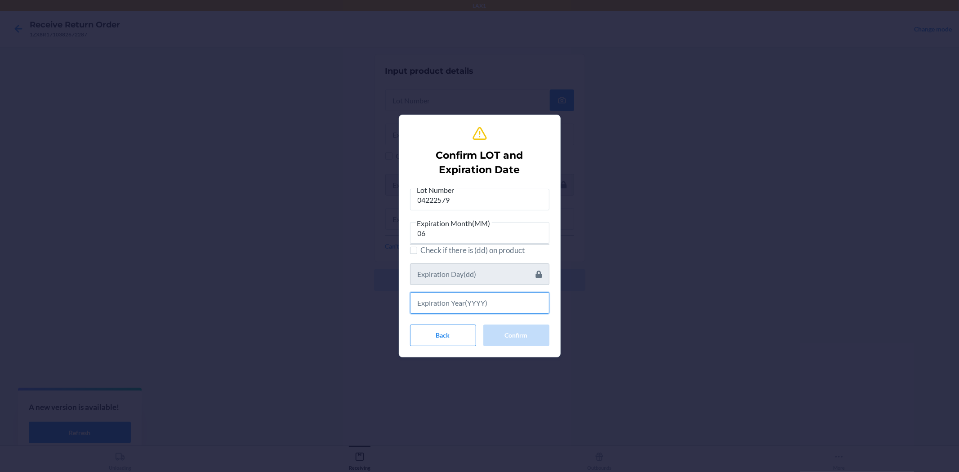
click at [528, 299] on input "text" at bounding box center [479, 303] width 139 height 22
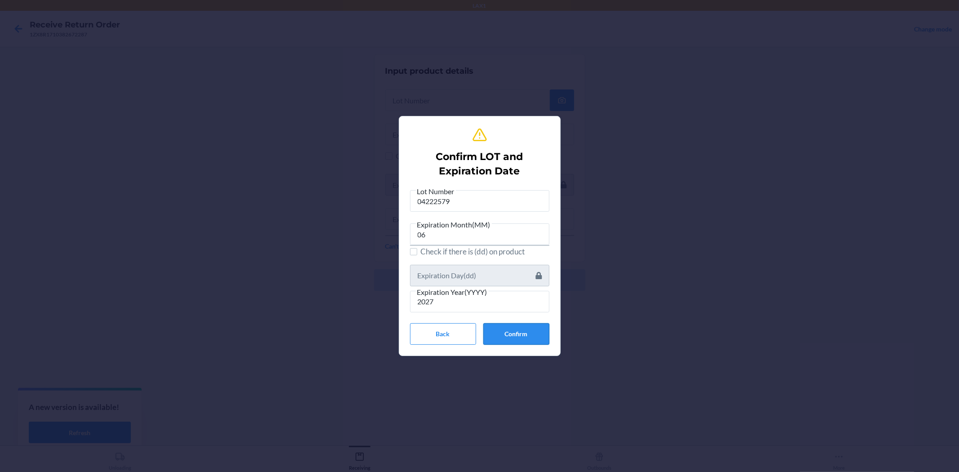
click at [541, 336] on button "Confirm" at bounding box center [516, 334] width 66 height 22
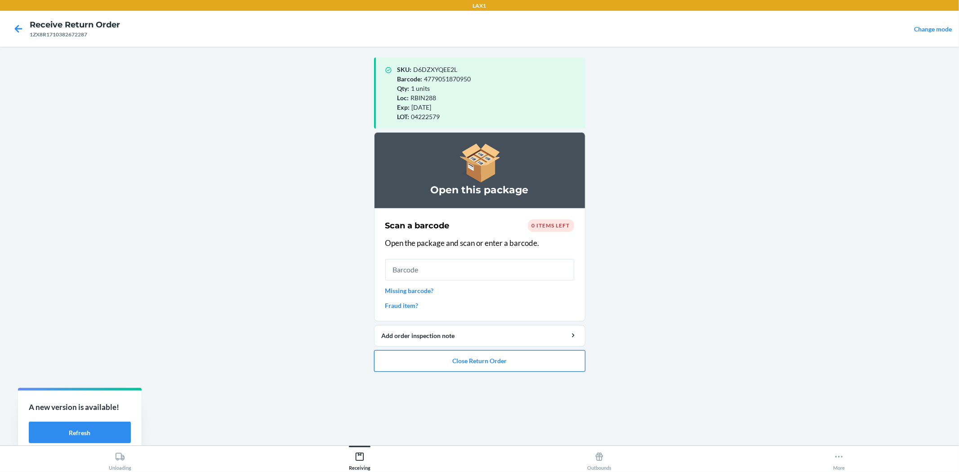
click at [501, 357] on button "Close Return Order" at bounding box center [479, 361] width 211 height 22
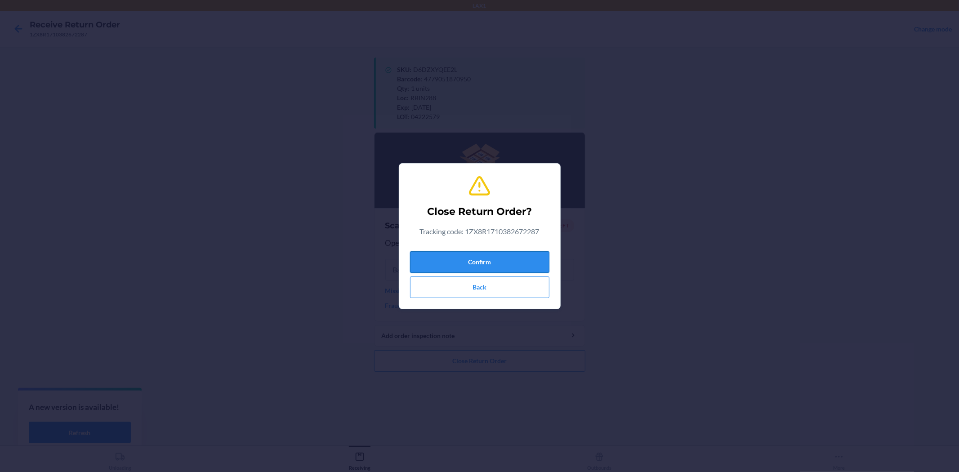
click at [486, 254] on button "Confirm" at bounding box center [479, 262] width 139 height 22
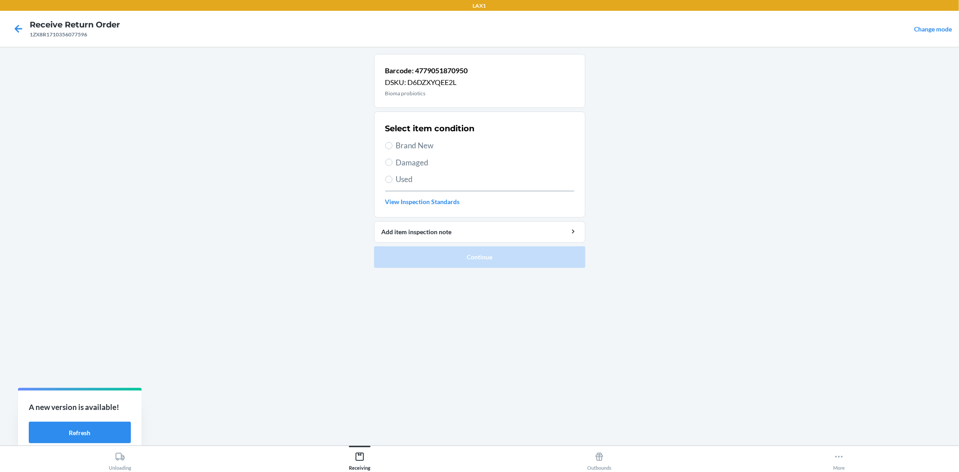
click at [419, 147] on span "Brand New" at bounding box center [485, 146] width 178 height 12
click at [392, 147] on input "Brand New" at bounding box center [388, 145] width 7 height 7
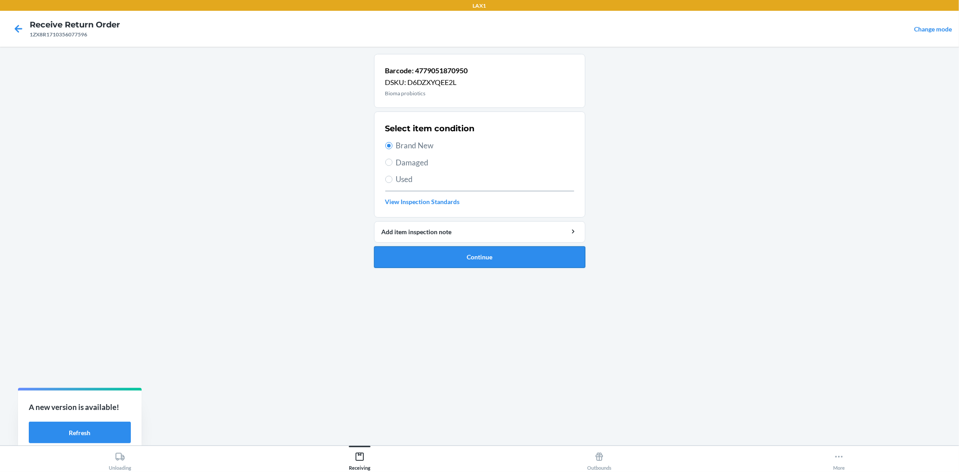
click at [474, 255] on button "Continue" at bounding box center [479, 257] width 211 height 22
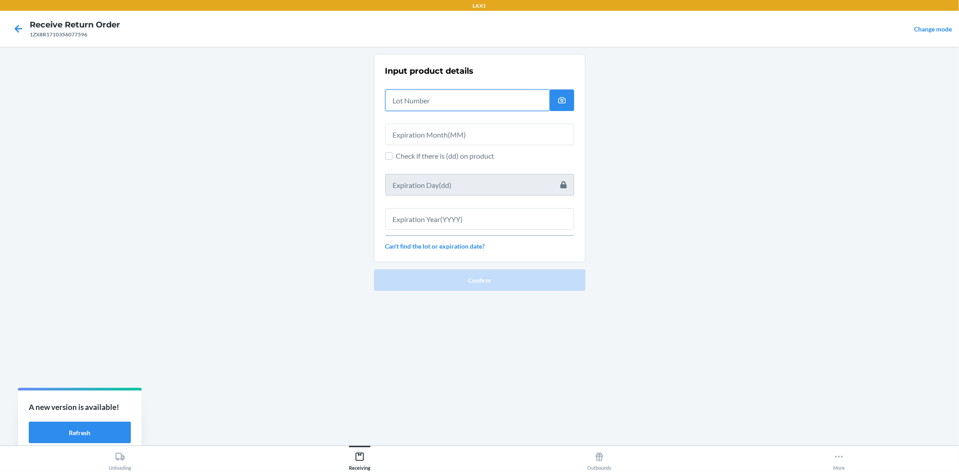
click at [435, 102] on input "text" at bounding box center [467, 100] width 164 height 22
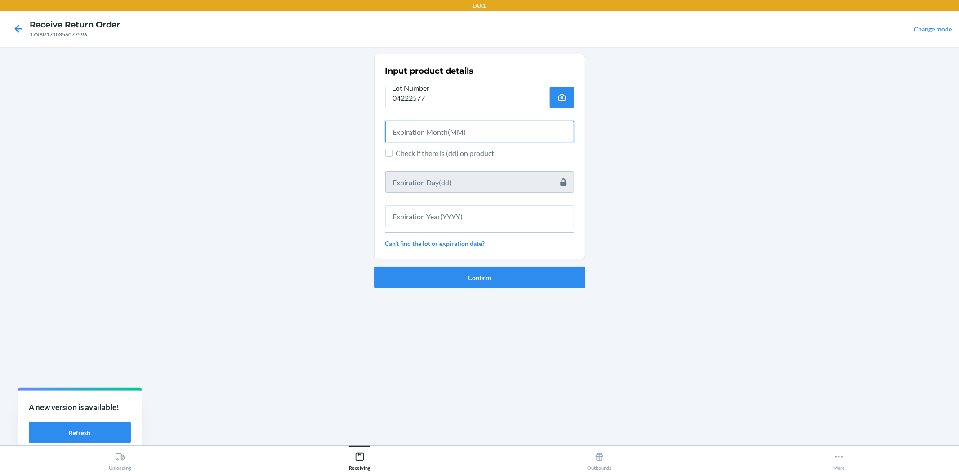
click at [469, 134] on input "text" at bounding box center [479, 132] width 189 height 22
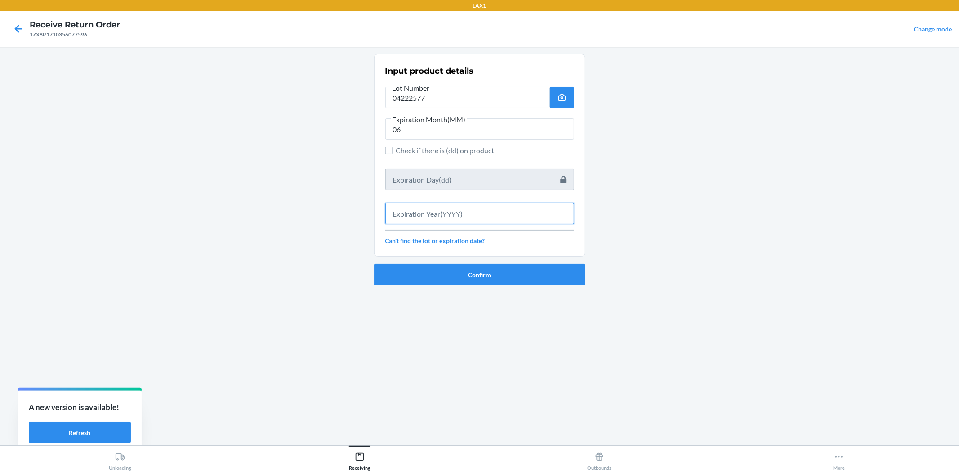
click at [475, 204] on input "text" at bounding box center [479, 214] width 189 height 22
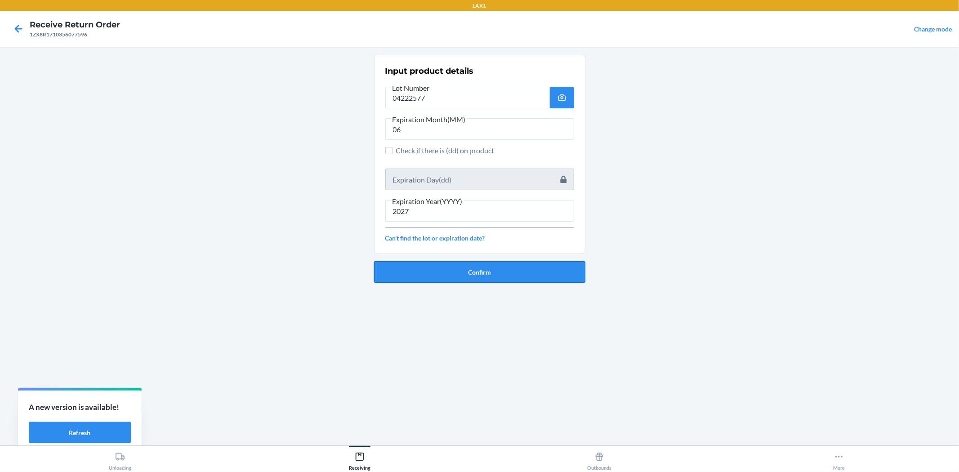
click at [484, 267] on button "Confirm" at bounding box center [479, 272] width 211 height 22
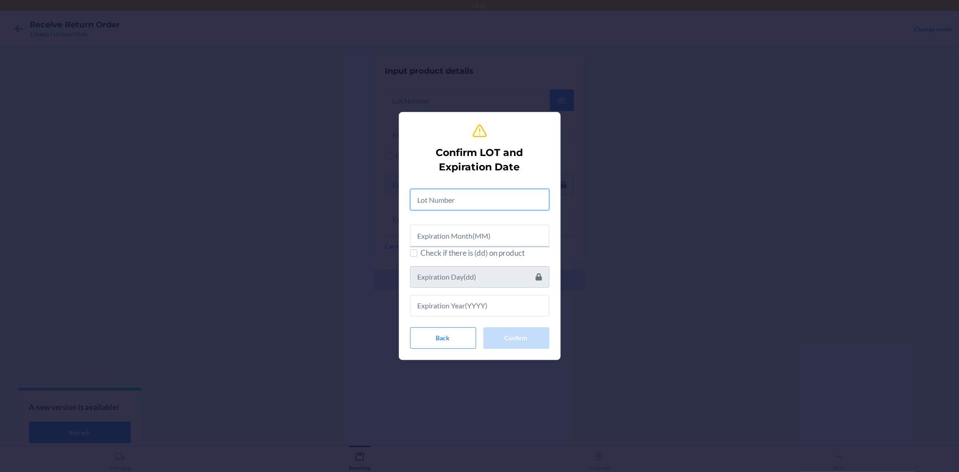
click at [451, 201] on input "text" at bounding box center [479, 200] width 139 height 22
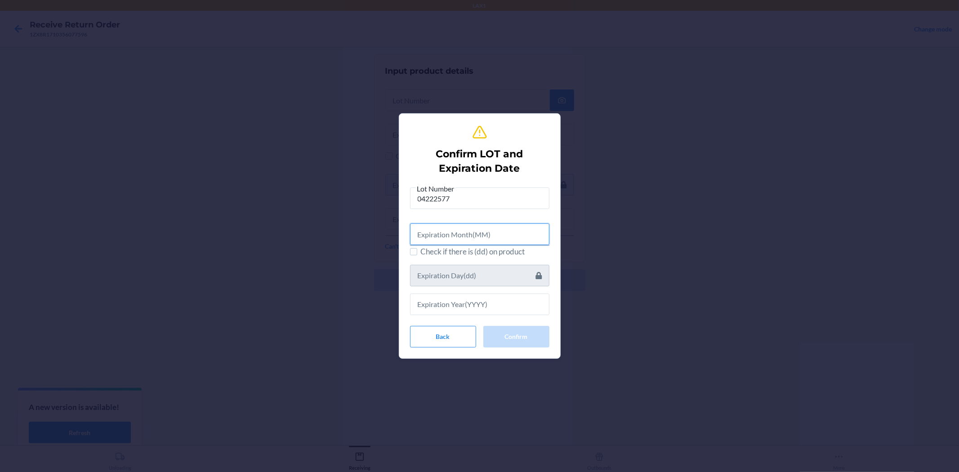
click at [448, 224] on input "text" at bounding box center [479, 234] width 139 height 22
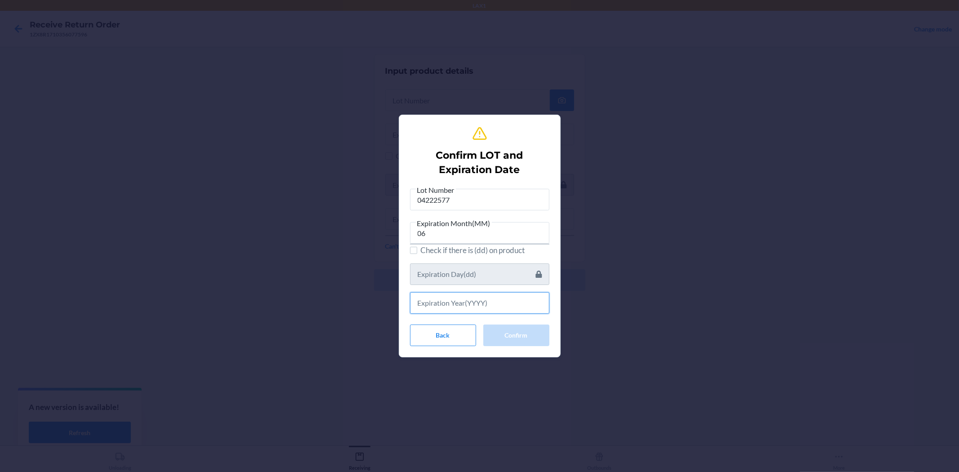
click at [448, 305] on input "text" at bounding box center [479, 303] width 139 height 22
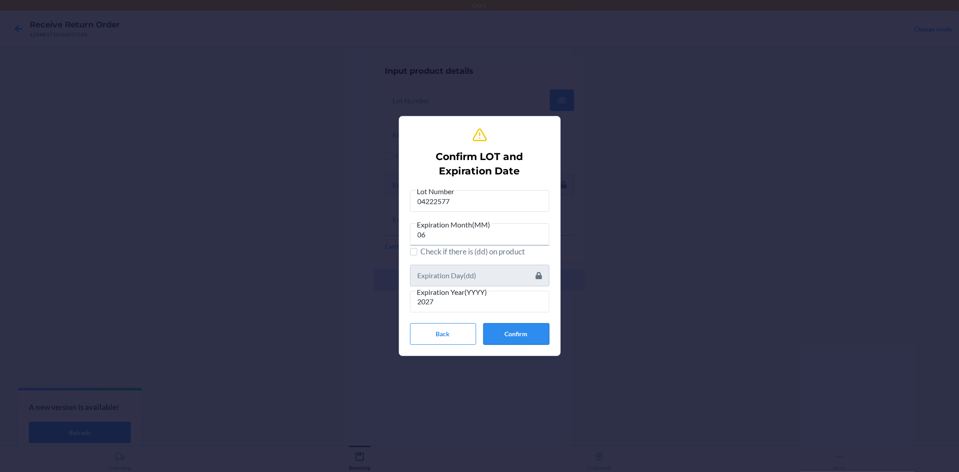
click at [511, 324] on div "Lot Number 04222577 Expiration Month(MM) 06 Check if there is (dd) on product E…" at bounding box center [479, 265] width 139 height 159
click at [513, 327] on button "Confirm" at bounding box center [516, 334] width 66 height 22
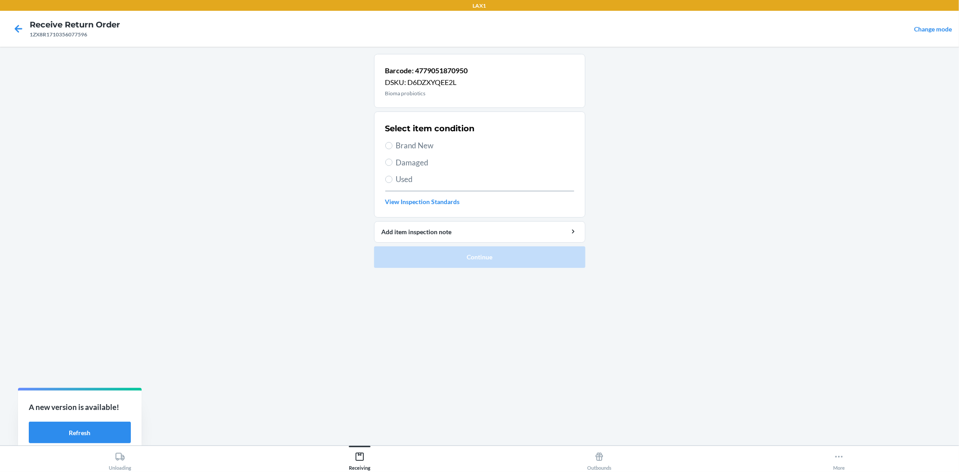
click at [419, 146] on span "Brand New" at bounding box center [485, 146] width 178 height 12
click at [392, 146] on input "Brand New" at bounding box center [388, 145] width 7 height 7
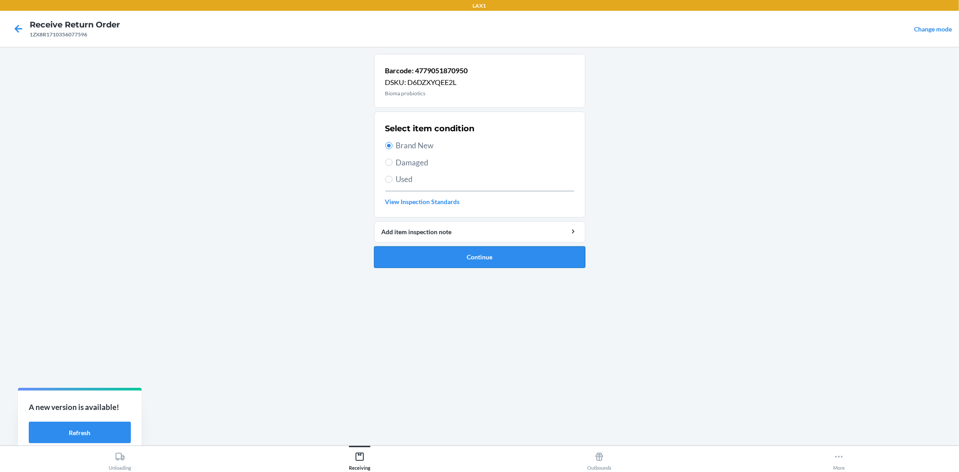
click at [465, 260] on button "Continue" at bounding box center [479, 257] width 211 height 22
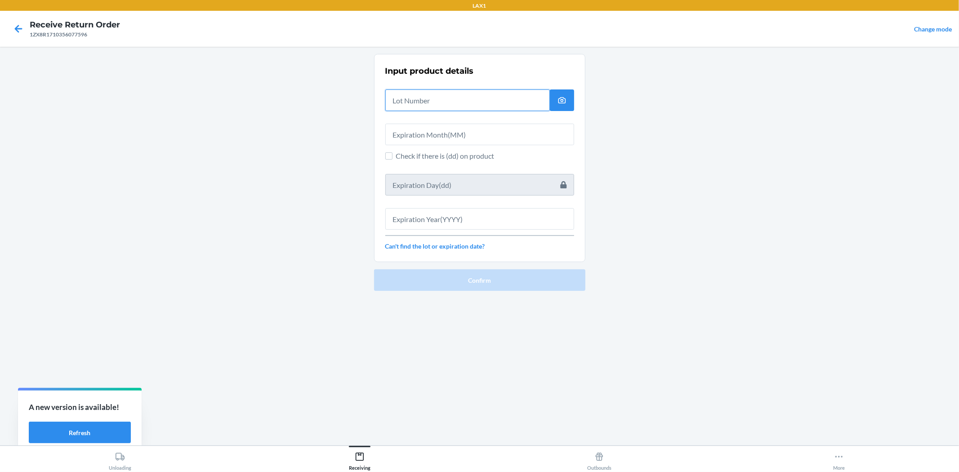
click at [451, 105] on input "text" at bounding box center [467, 100] width 164 height 22
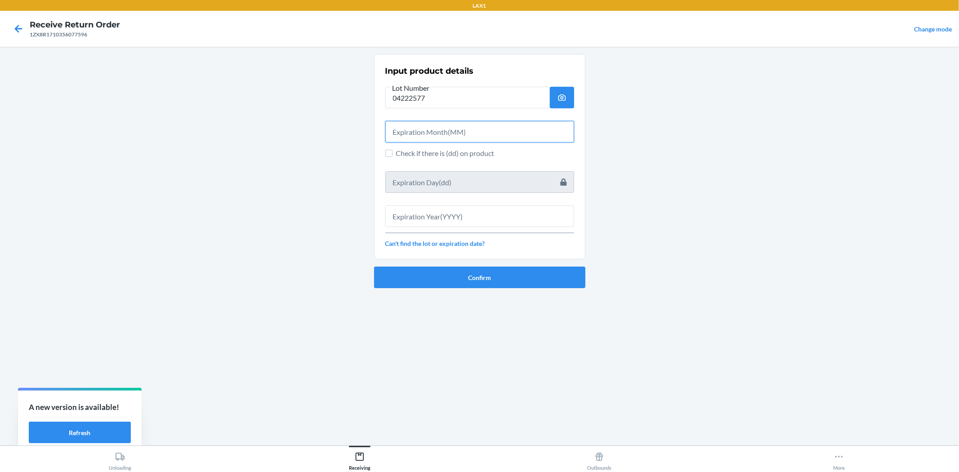
click at [461, 130] on input "text" at bounding box center [479, 132] width 189 height 22
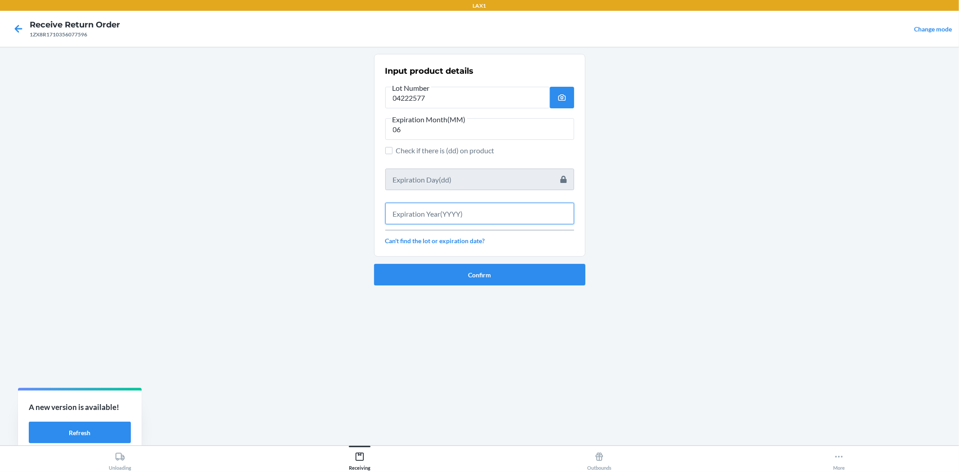
click at [551, 220] on input "text" at bounding box center [479, 214] width 189 height 22
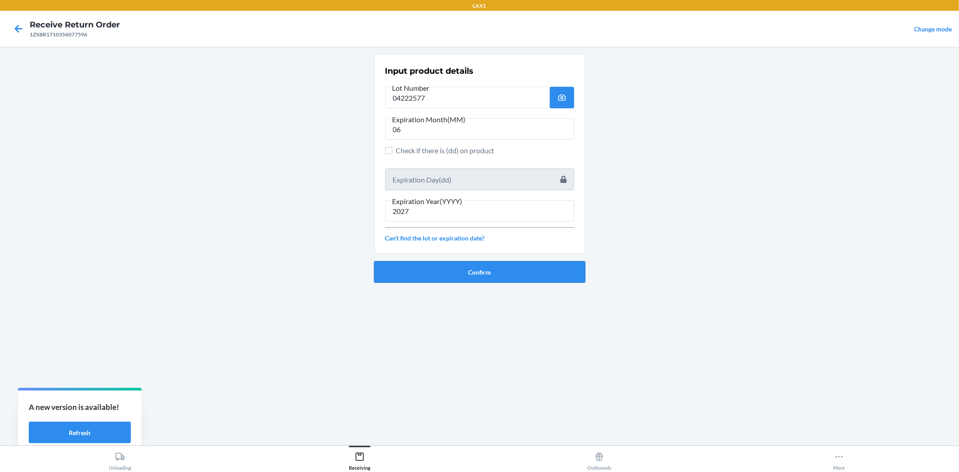
click at [558, 267] on button "Confirm" at bounding box center [479, 272] width 211 height 22
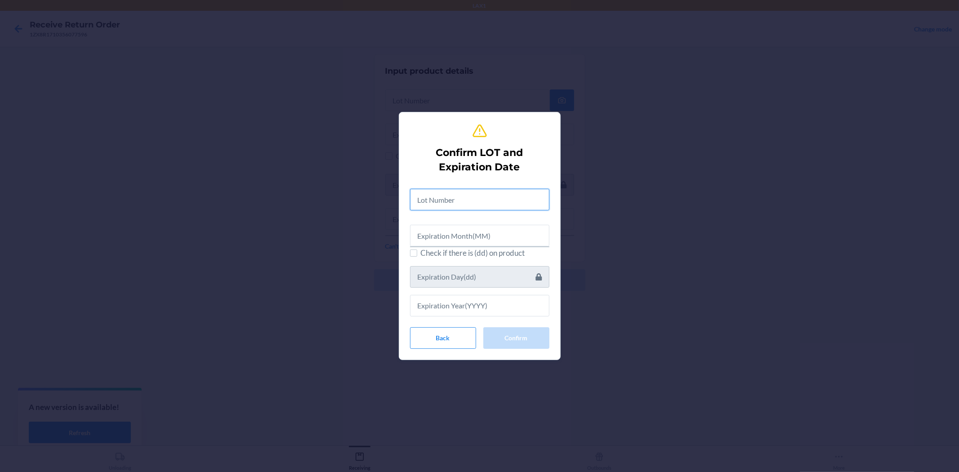
click at [524, 209] on input "text" at bounding box center [479, 200] width 139 height 22
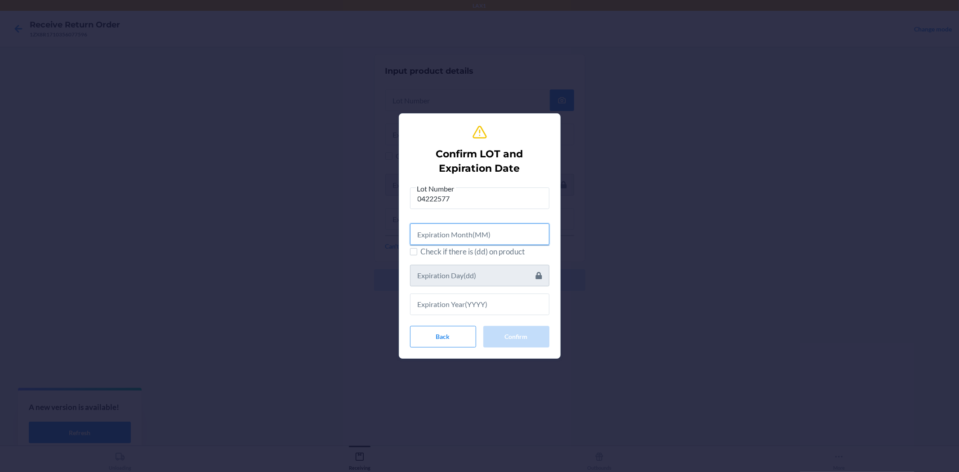
click at [461, 237] on input "text" at bounding box center [479, 234] width 139 height 22
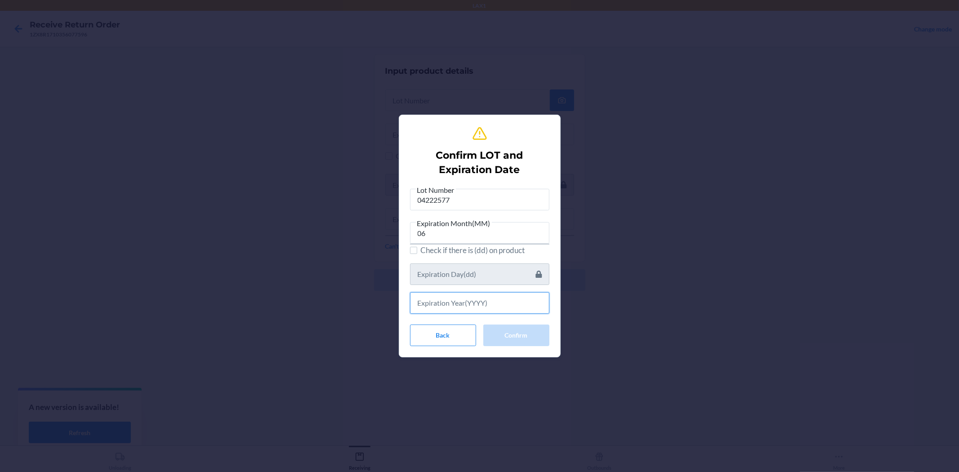
click at [483, 309] on input "text" at bounding box center [479, 303] width 139 height 22
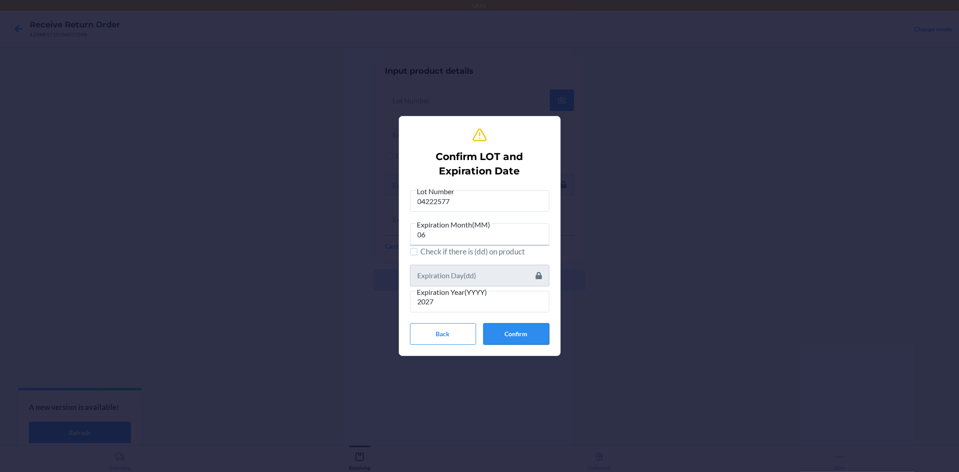
click at [527, 336] on button "Confirm" at bounding box center [516, 334] width 66 height 22
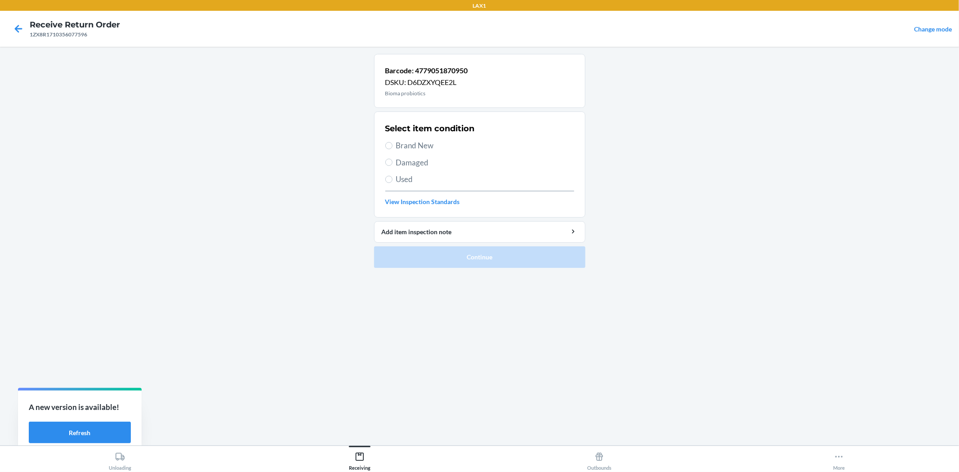
click at [410, 146] on span "Brand New" at bounding box center [485, 146] width 178 height 12
click at [392, 146] on input "Brand New" at bounding box center [388, 145] width 7 height 7
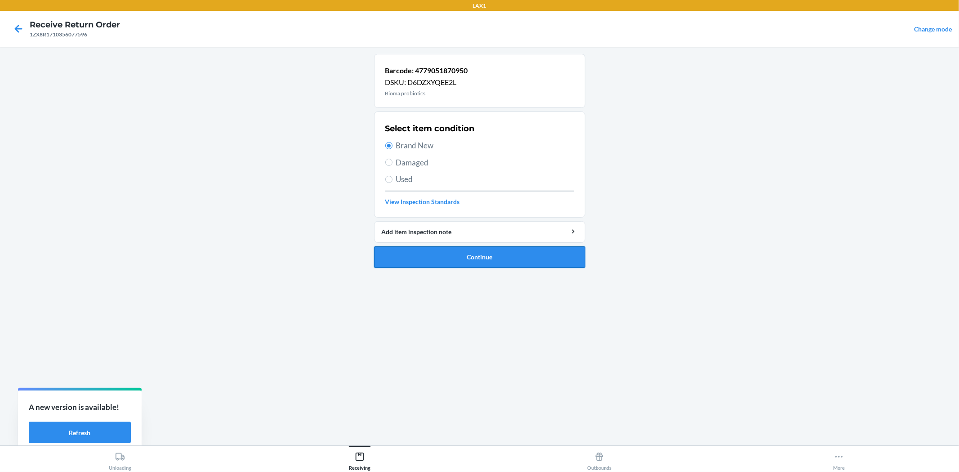
click at [474, 250] on button "Continue" at bounding box center [479, 257] width 211 height 22
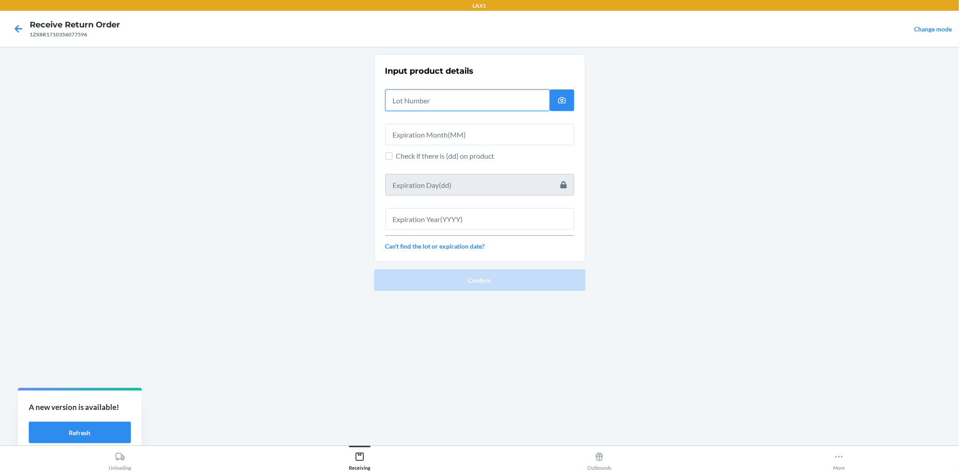
click at [439, 104] on input "text" at bounding box center [467, 100] width 164 height 22
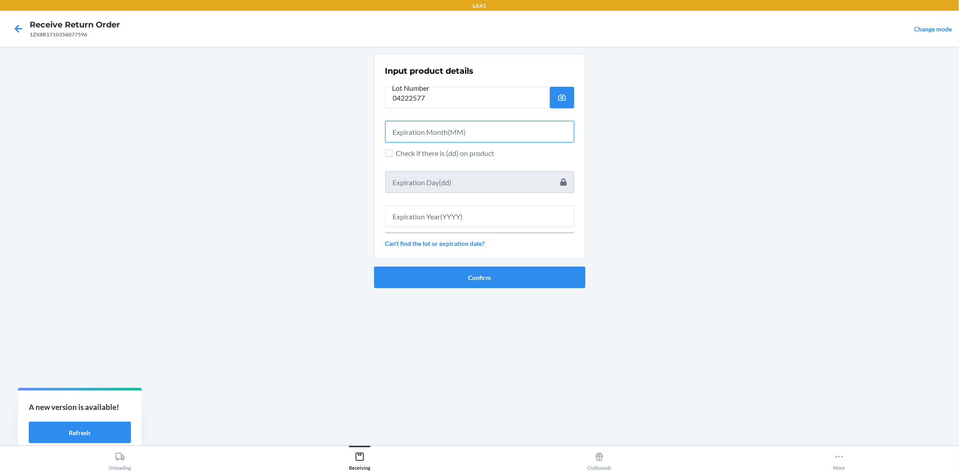
click at [552, 132] on input "text" at bounding box center [479, 132] width 189 height 22
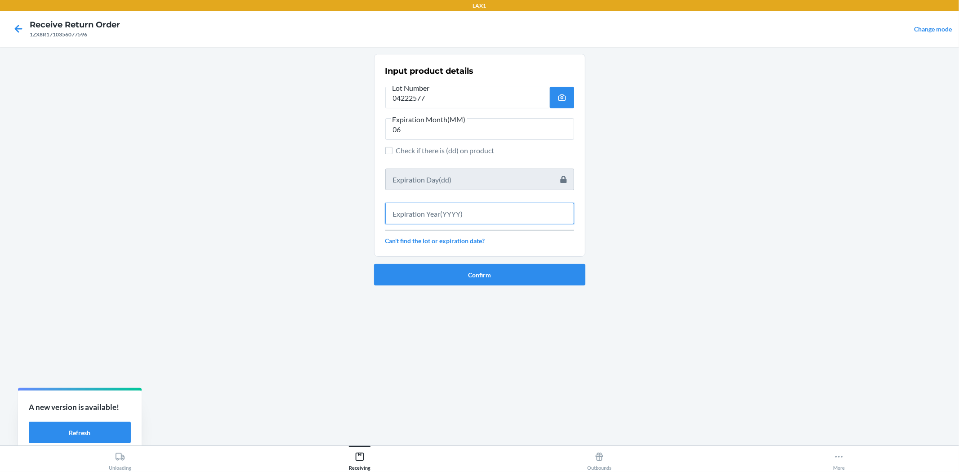
click at [549, 217] on input "text" at bounding box center [479, 214] width 189 height 22
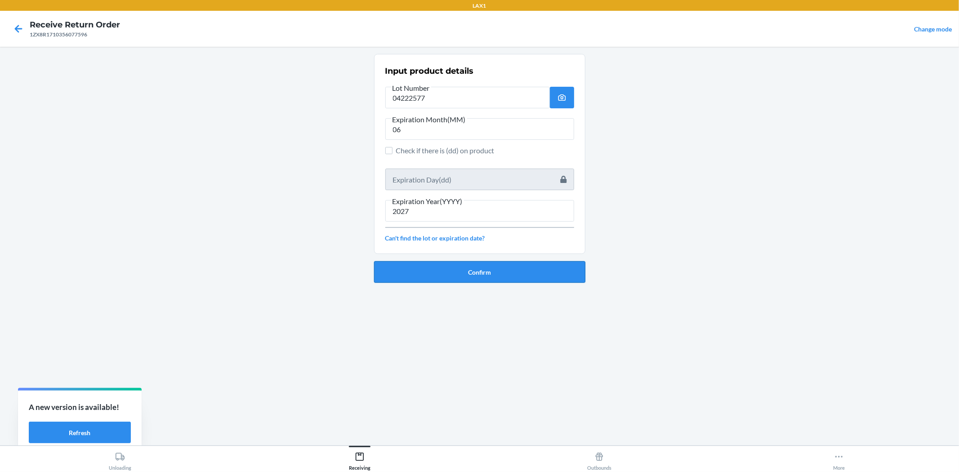
click at [523, 277] on button "Confirm" at bounding box center [479, 272] width 211 height 22
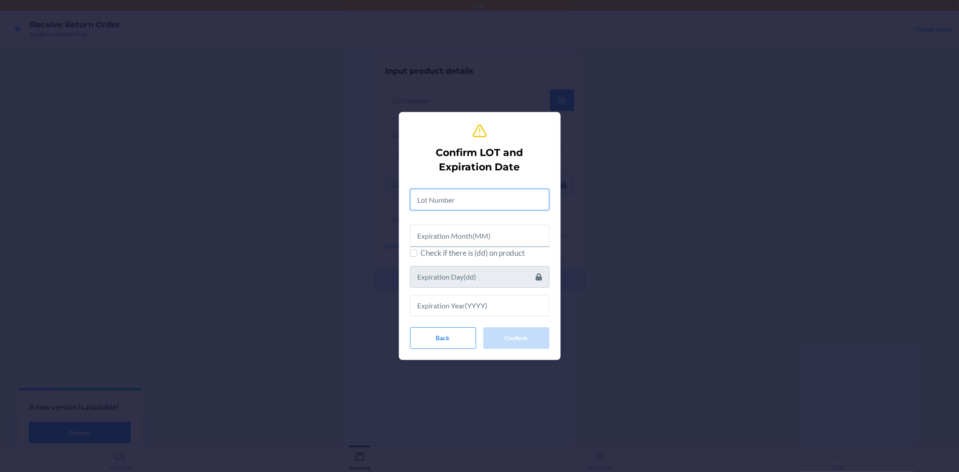
click at [496, 203] on input "text" at bounding box center [479, 200] width 139 height 22
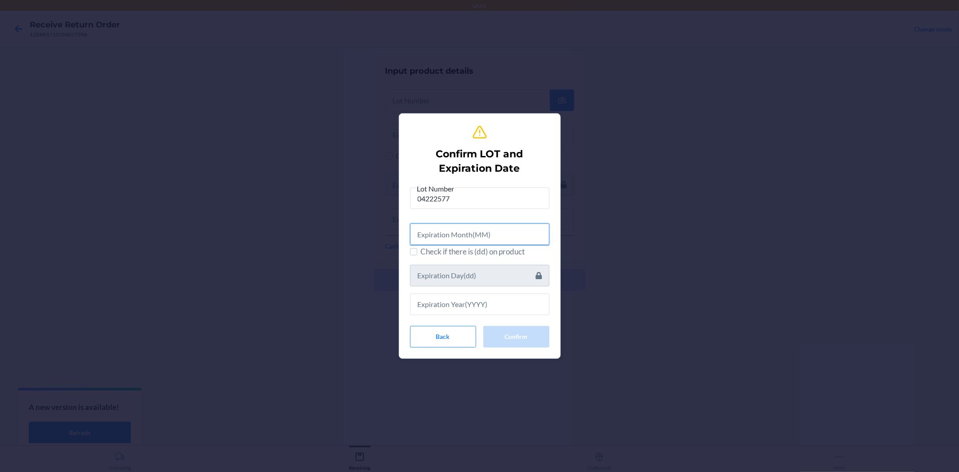
click at [498, 243] on input "text" at bounding box center [479, 234] width 139 height 22
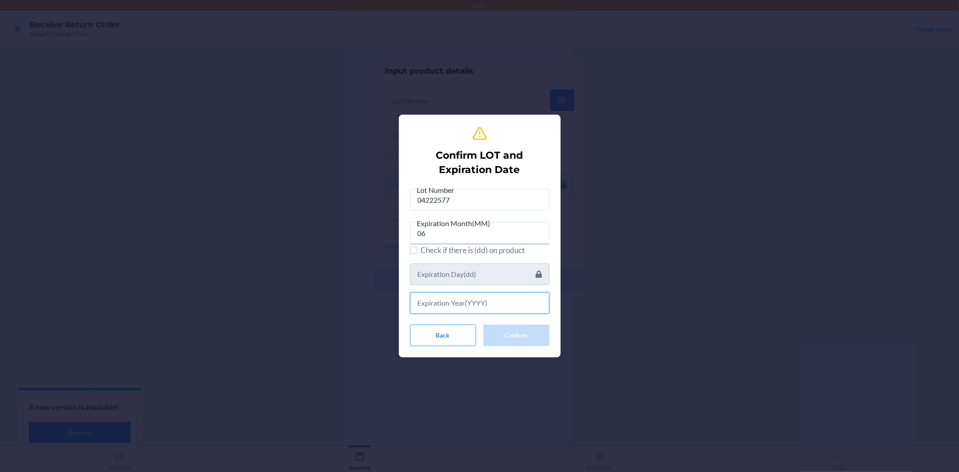
click at [488, 306] on input "text" at bounding box center [479, 303] width 139 height 22
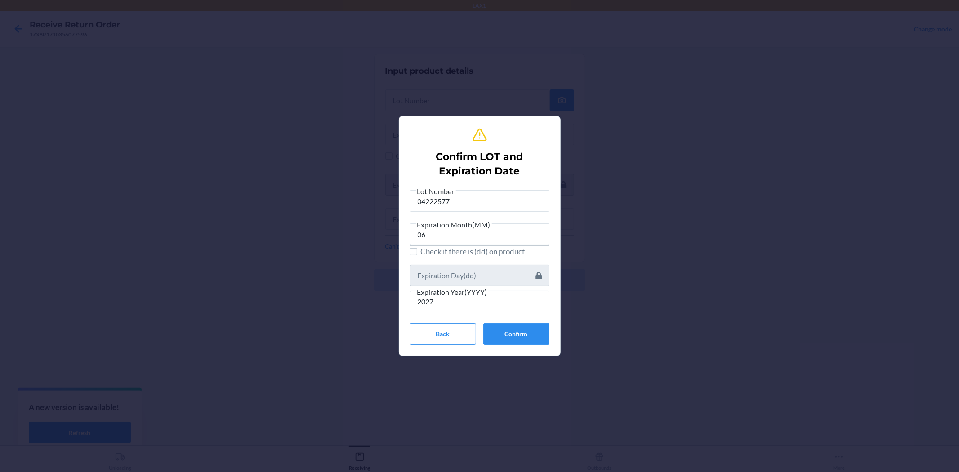
click at [514, 322] on div "Lot Number 04222577 Expiration Month(MM) 06 Check if there is (dd) on product E…" at bounding box center [479, 265] width 139 height 159
click at [515, 329] on button "Confirm" at bounding box center [516, 334] width 66 height 22
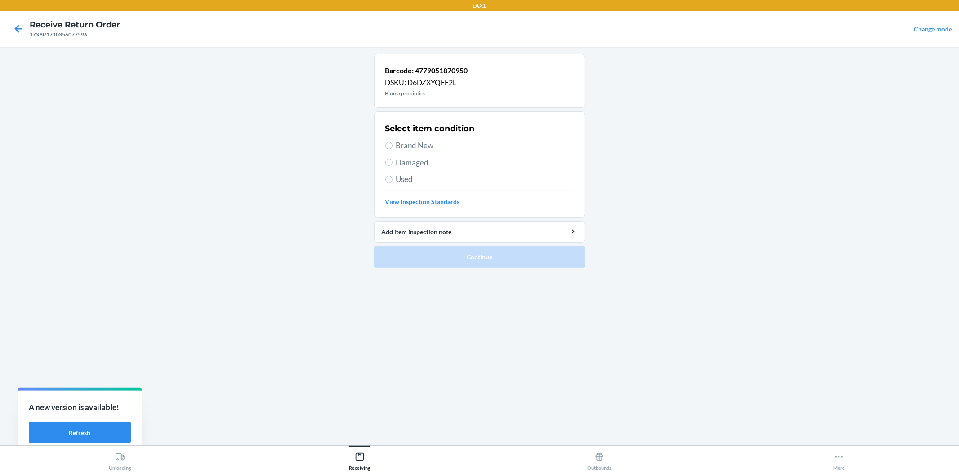
click at [422, 144] on span "Brand New" at bounding box center [485, 146] width 178 height 12
click at [392, 144] on input "Brand New" at bounding box center [388, 145] width 7 height 7
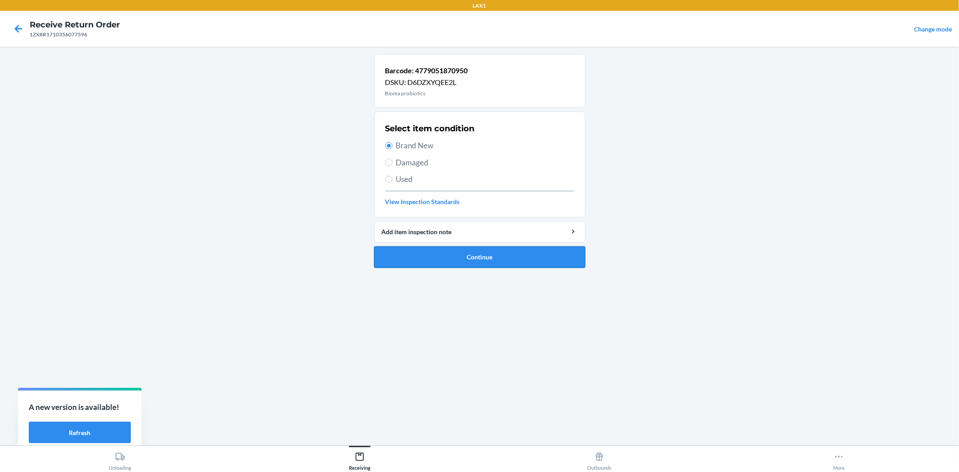
click at [459, 249] on button "Continue" at bounding box center [479, 257] width 211 height 22
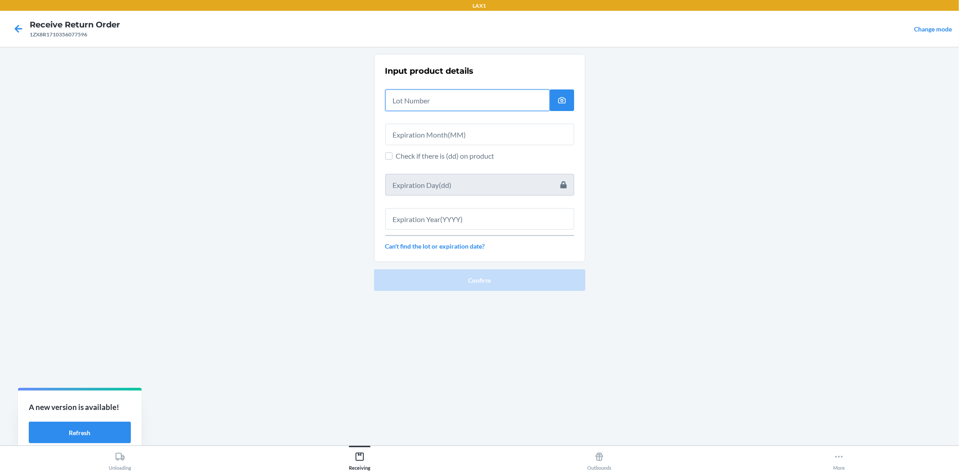
click at [419, 95] on input "text" at bounding box center [467, 100] width 164 height 22
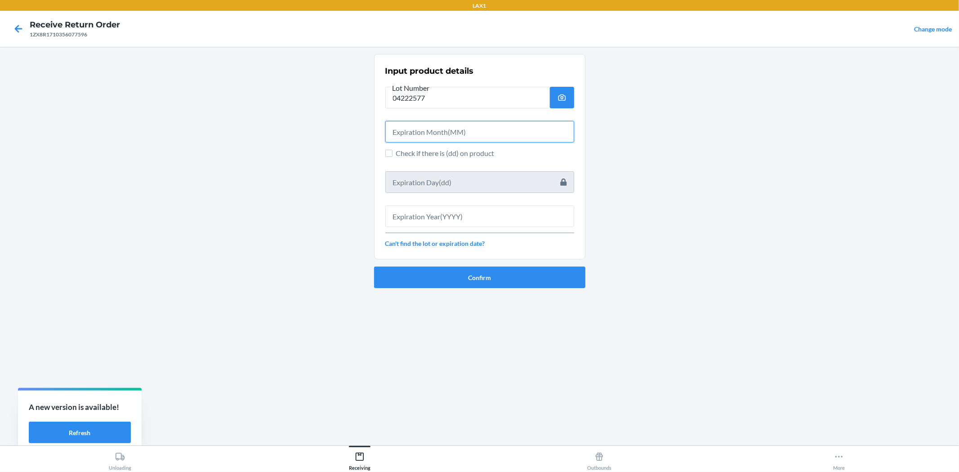
click at [435, 136] on input "text" at bounding box center [479, 132] width 189 height 22
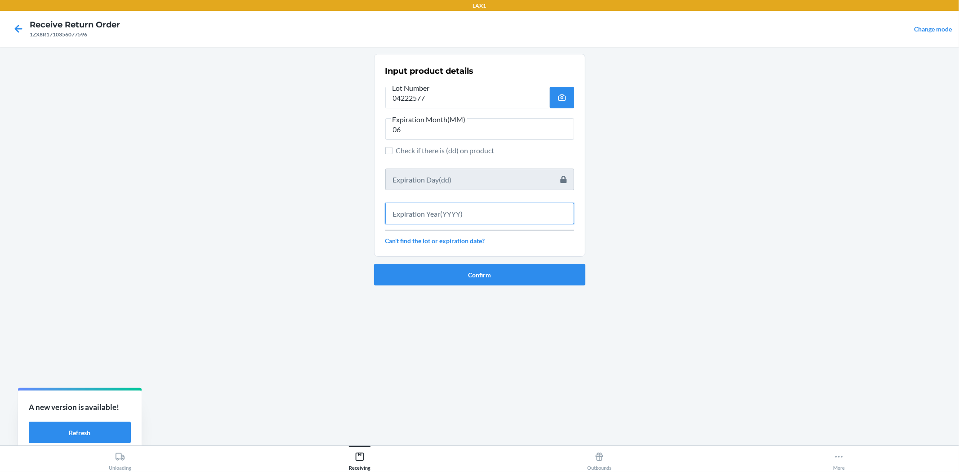
click at [458, 221] on input "text" at bounding box center [479, 214] width 189 height 22
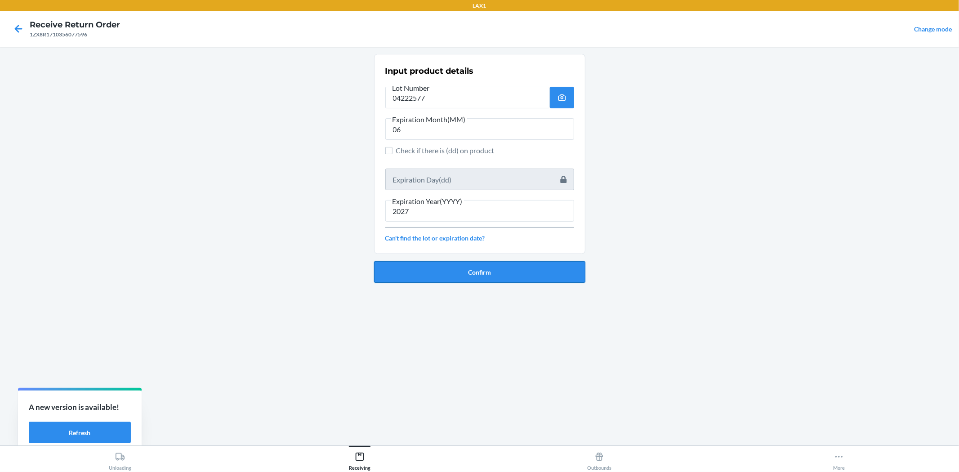
click at [462, 262] on button "Confirm" at bounding box center [479, 272] width 211 height 22
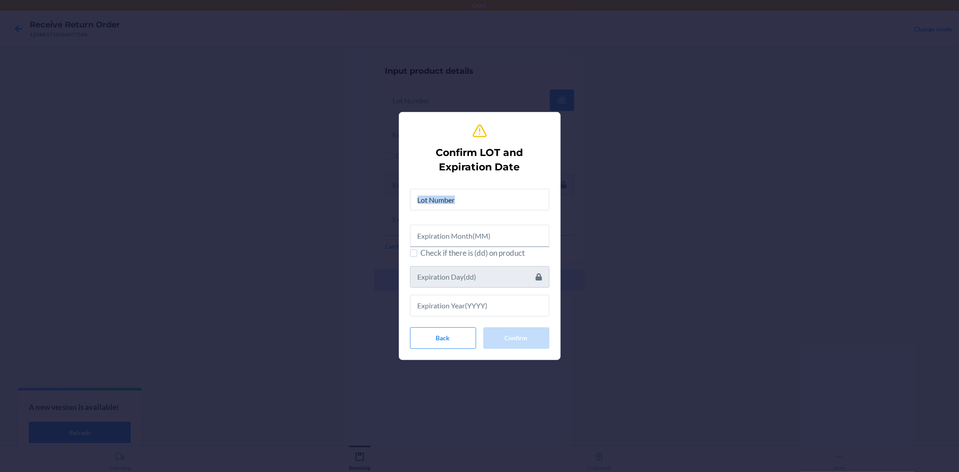
drag, startPoint x: 441, startPoint y: 216, endPoint x: 441, endPoint y: 196, distance: 19.3
click at [441, 200] on div "Check if there is (dd) on product" at bounding box center [479, 249] width 139 height 135
click at [440, 199] on input "text" at bounding box center [479, 200] width 139 height 22
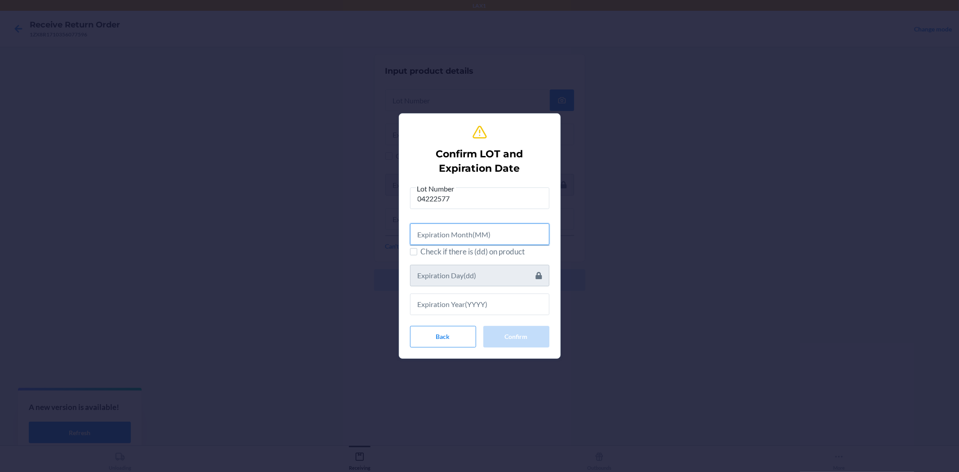
click at [458, 230] on input "text" at bounding box center [479, 234] width 139 height 22
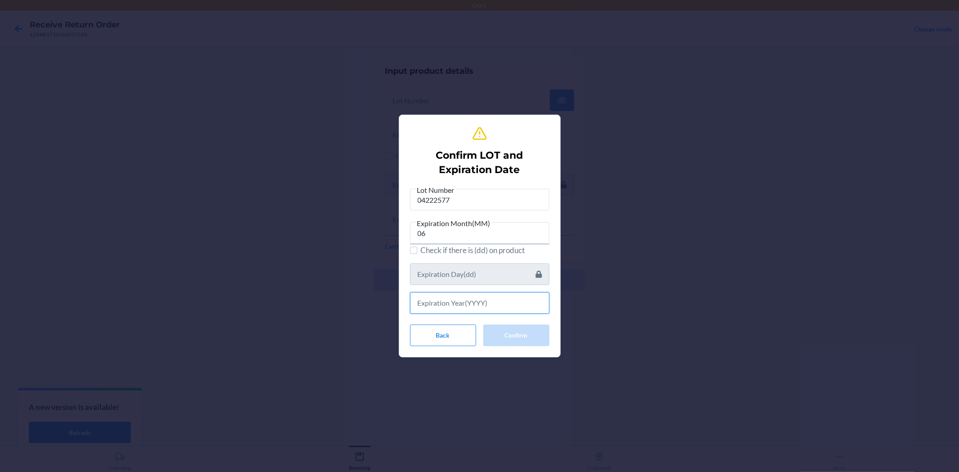
click at [473, 298] on input "text" at bounding box center [479, 303] width 139 height 22
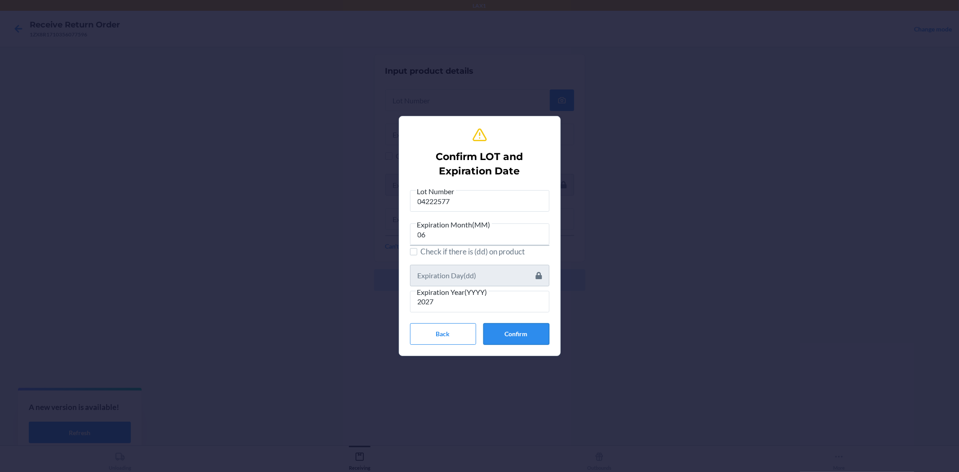
click at [513, 331] on button "Confirm" at bounding box center [516, 334] width 66 height 22
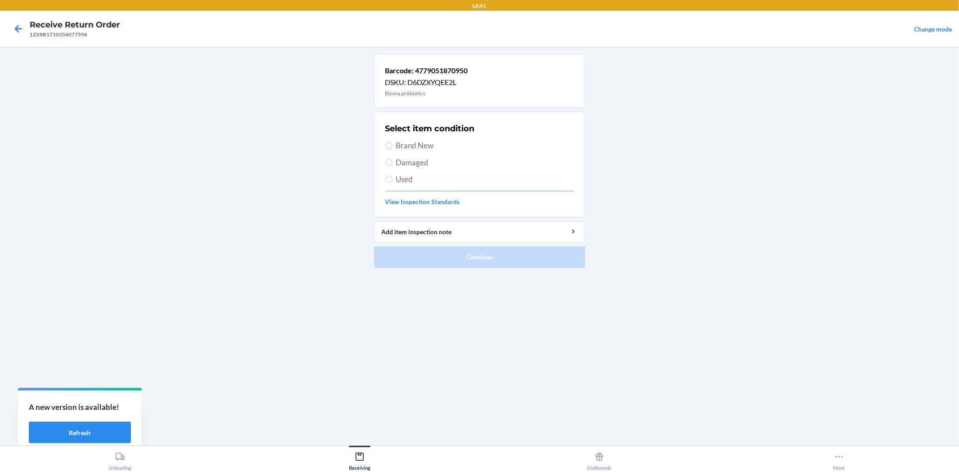
click at [418, 148] on span "Brand New" at bounding box center [485, 146] width 178 height 12
click at [392, 148] on input "Brand New" at bounding box center [388, 145] width 7 height 7
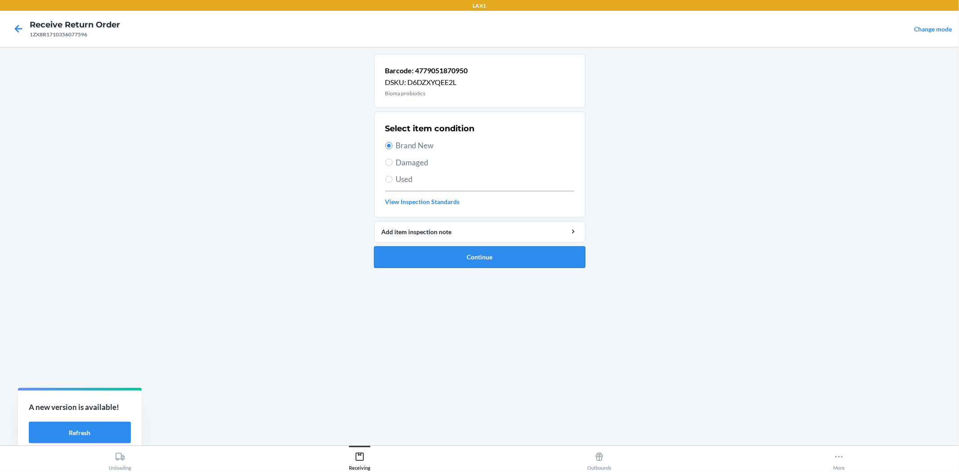
click at [474, 262] on button "Continue" at bounding box center [479, 257] width 211 height 22
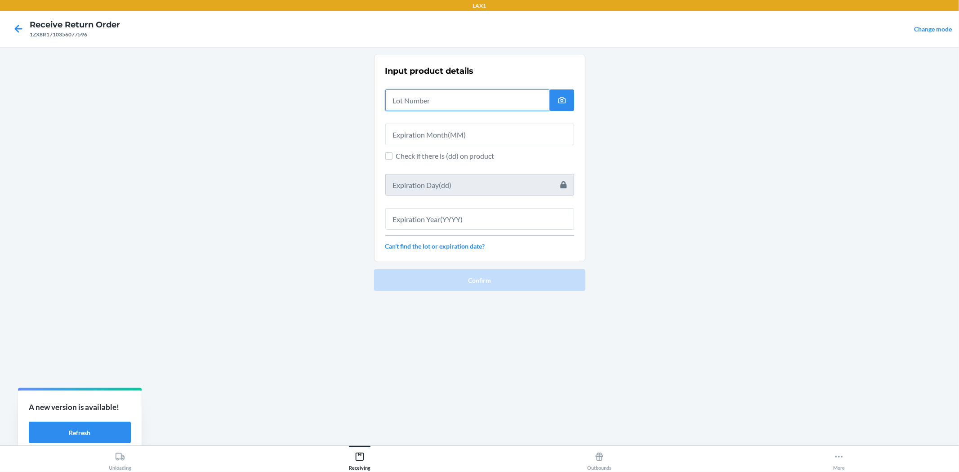
click at [414, 107] on input "text" at bounding box center [467, 100] width 164 height 22
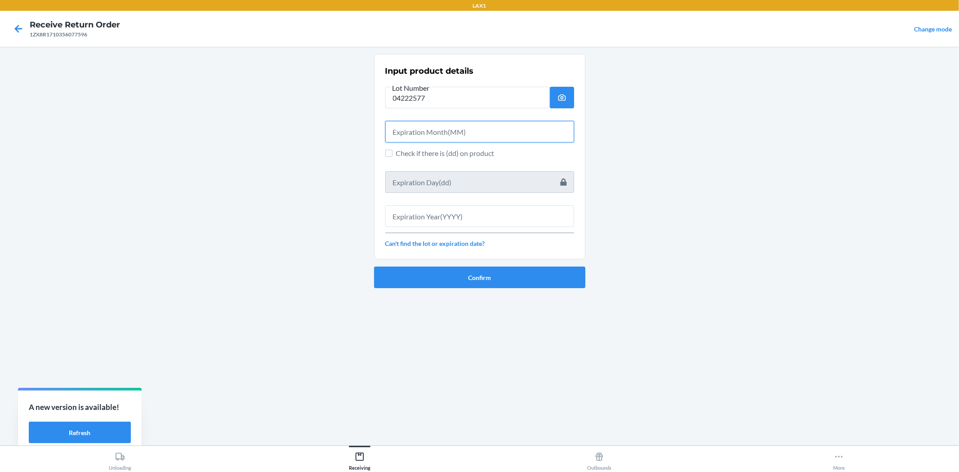
click at [435, 124] on input "text" at bounding box center [479, 132] width 189 height 22
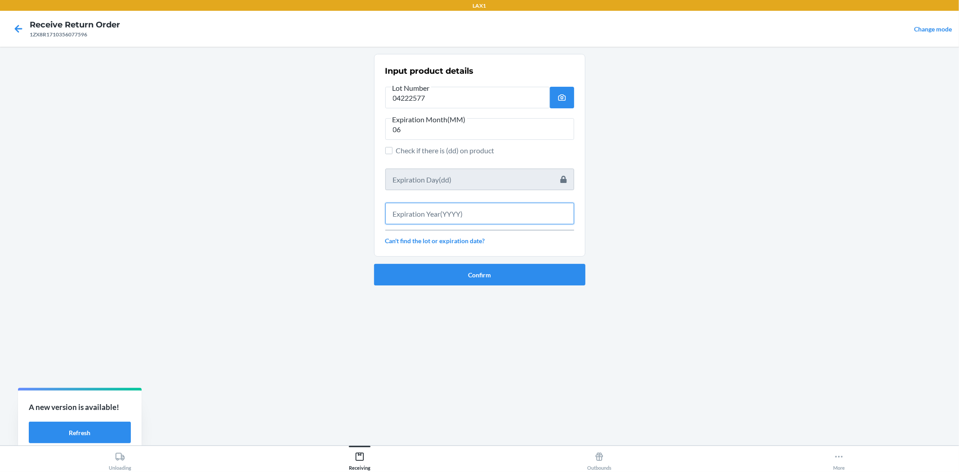
click at [475, 210] on input "text" at bounding box center [479, 214] width 189 height 22
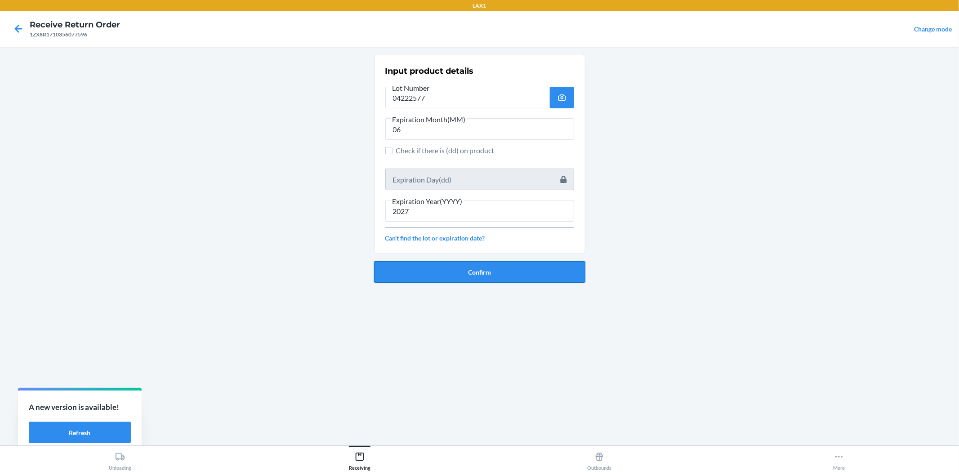
click at [498, 275] on button "Confirm" at bounding box center [479, 272] width 211 height 22
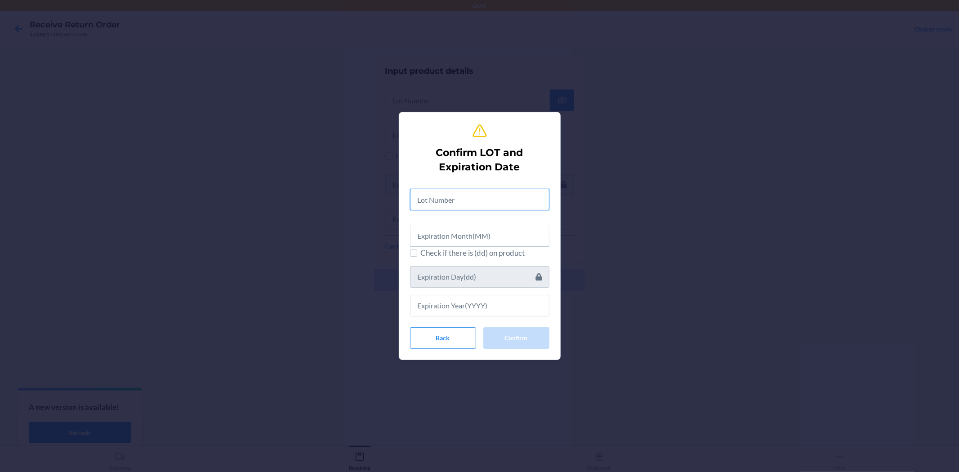
click at [488, 202] on input "text" at bounding box center [479, 200] width 139 height 22
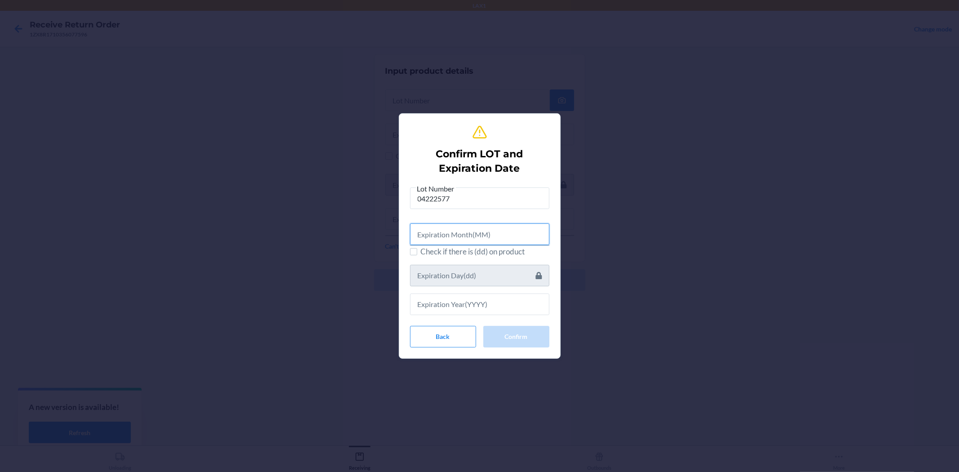
click at [494, 225] on input "text" at bounding box center [479, 234] width 139 height 22
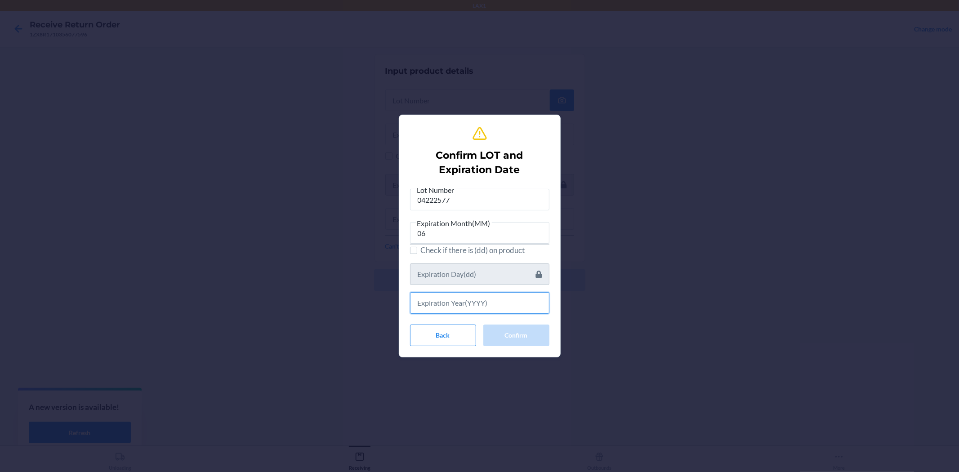
click at [517, 305] on input "text" at bounding box center [479, 303] width 139 height 22
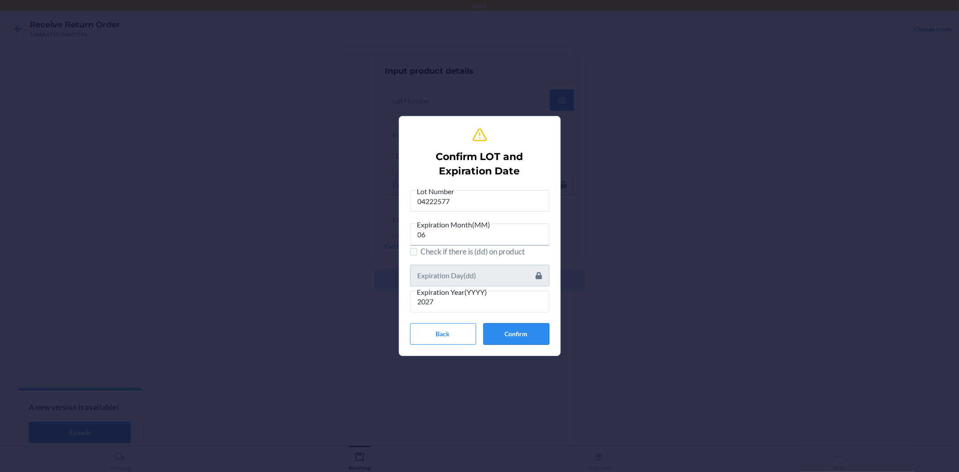
click at [514, 333] on button "Confirm" at bounding box center [516, 334] width 66 height 22
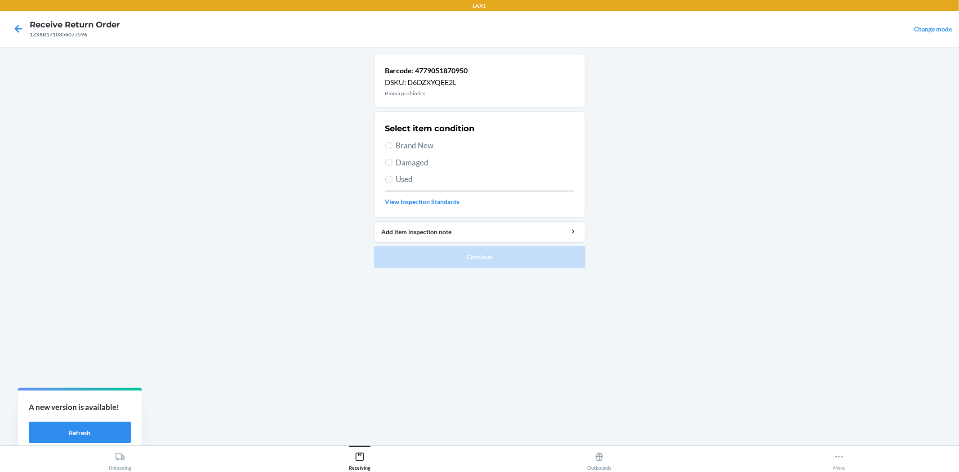
click at [413, 145] on span "Brand New" at bounding box center [485, 146] width 178 height 12
click at [392, 145] on input "Brand New" at bounding box center [388, 145] width 7 height 7
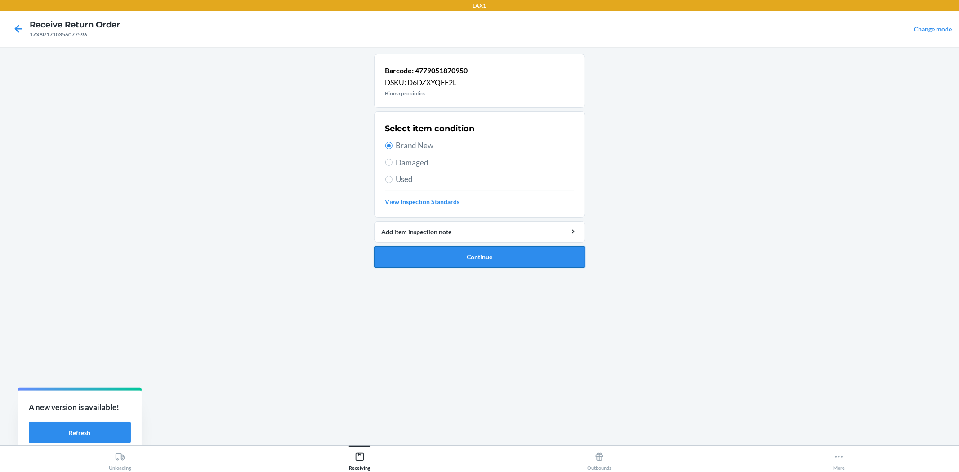
click at [448, 253] on button "Continue" at bounding box center [479, 257] width 211 height 22
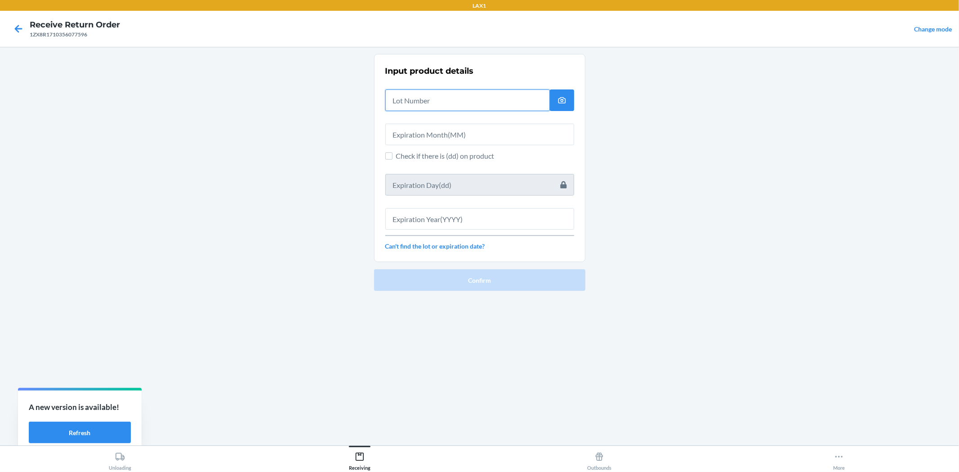
click at [431, 95] on input "text" at bounding box center [467, 100] width 164 height 22
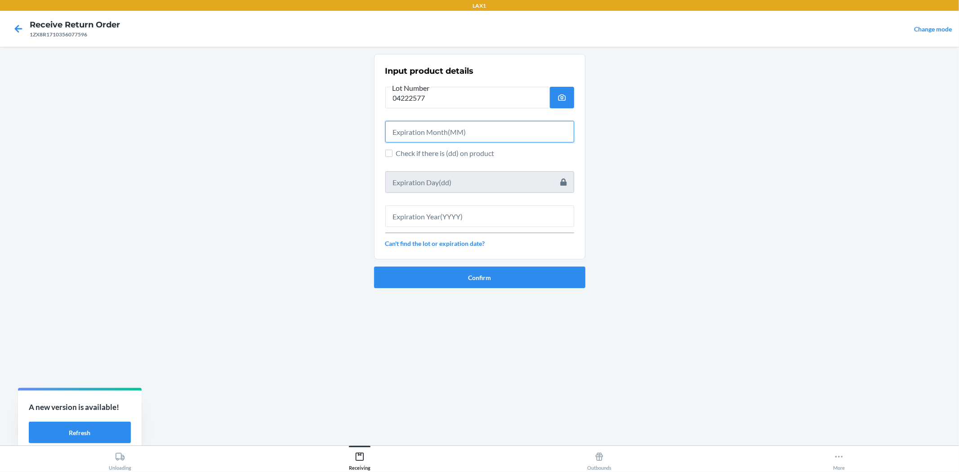
click at [442, 131] on input "text" at bounding box center [479, 132] width 189 height 22
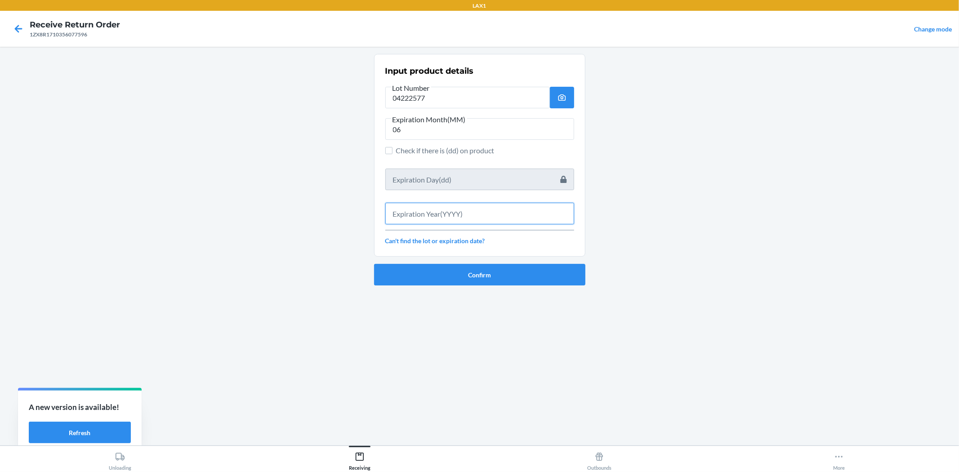
click at [478, 206] on input "text" at bounding box center [479, 214] width 189 height 22
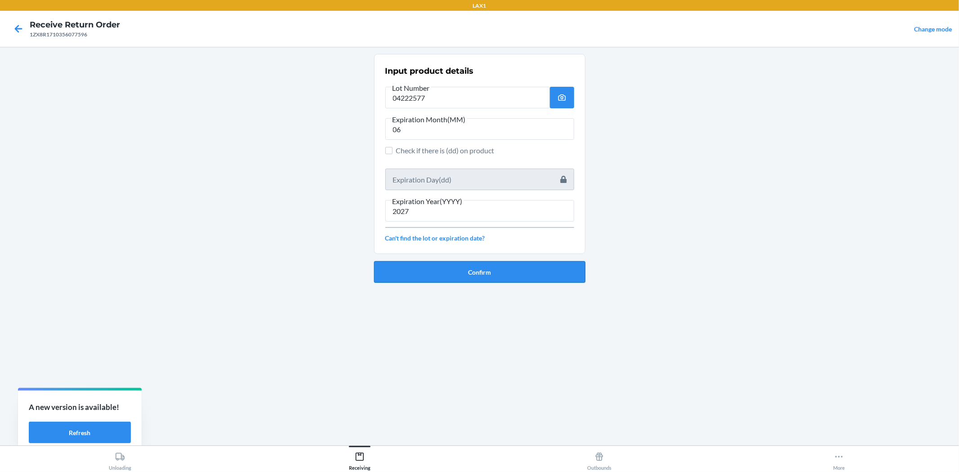
click at [480, 267] on button "Confirm" at bounding box center [479, 272] width 211 height 22
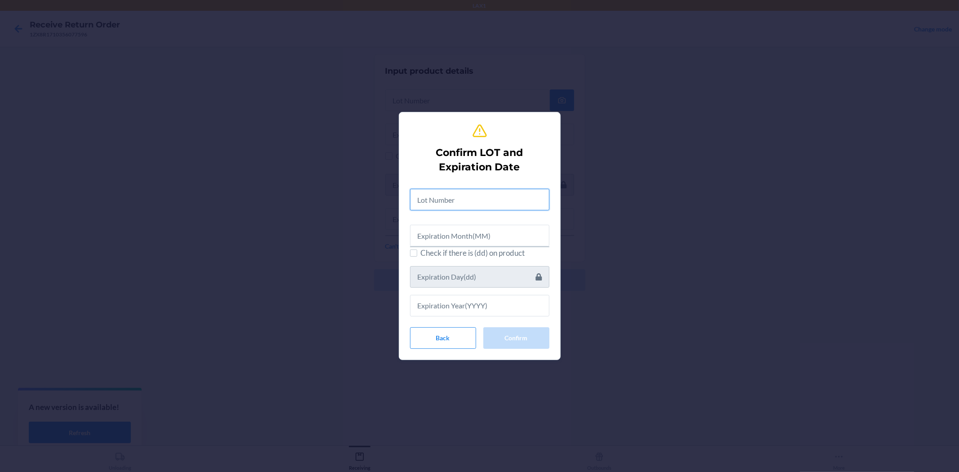
click at [439, 197] on input "text" at bounding box center [479, 200] width 139 height 22
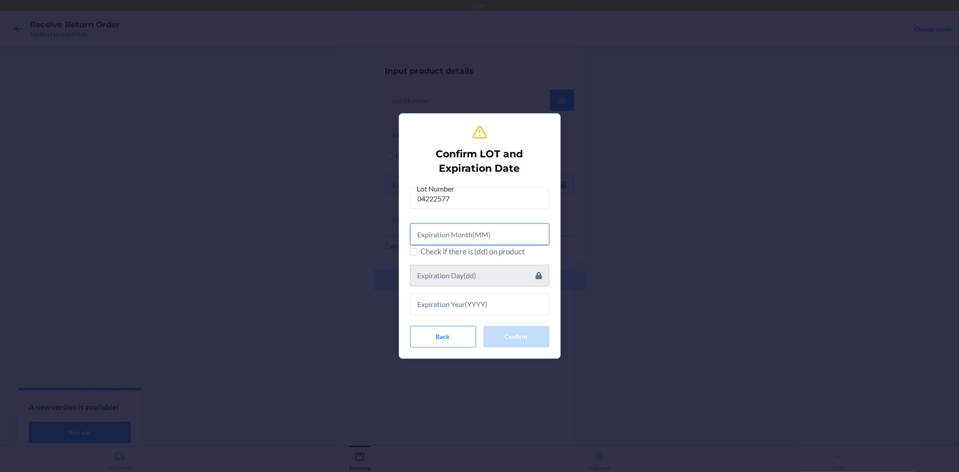
click at [536, 231] on input "text" at bounding box center [479, 234] width 139 height 22
click at [531, 313] on div "Lot Number 04222577 Expiration Month(MM) 06 Check if there is (dd) on product B…" at bounding box center [479, 265] width 139 height 162
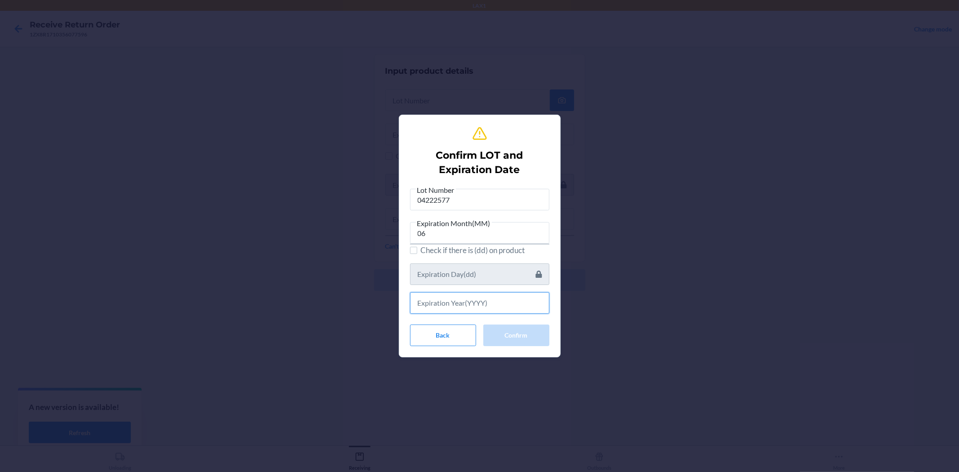
click at [530, 299] on input "text" at bounding box center [479, 303] width 139 height 22
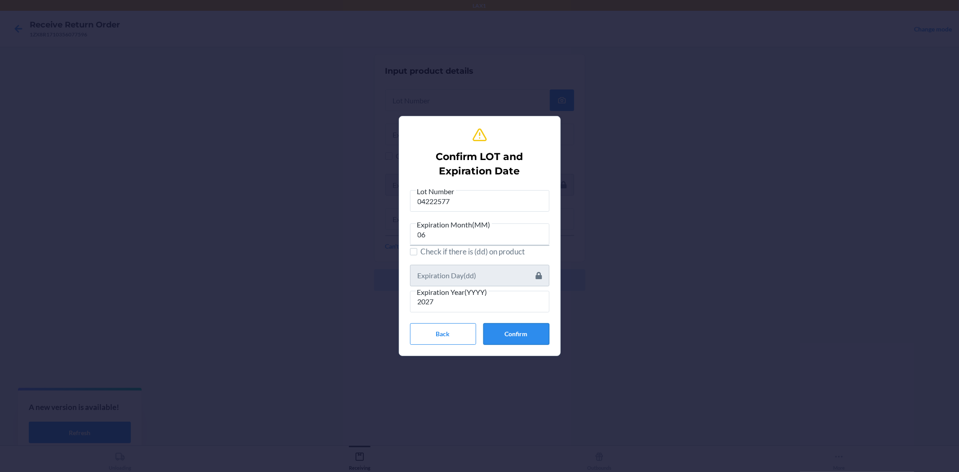
click at [524, 338] on button "Confirm" at bounding box center [516, 334] width 66 height 22
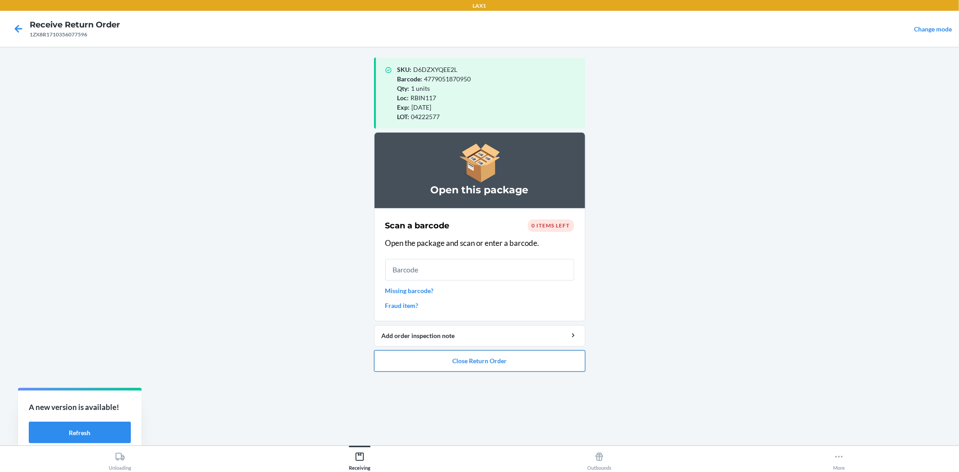
click at [547, 360] on button "Close Return Order" at bounding box center [479, 361] width 211 height 22
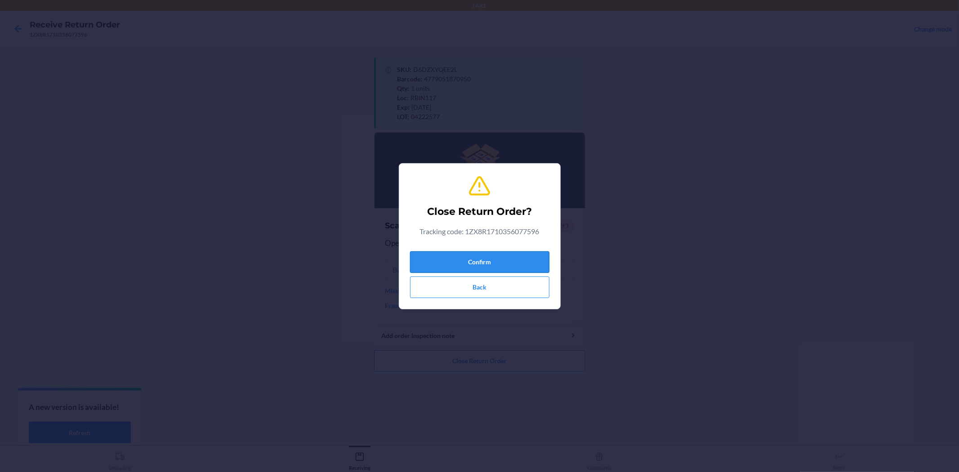
drag, startPoint x: 511, startPoint y: 263, endPoint x: 505, endPoint y: 264, distance: 6.8
click at [509, 264] on button "Confirm" at bounding box center [479, 262] width 139 height 22
